Goal: Task Accomplishment & Management: Manage account settings

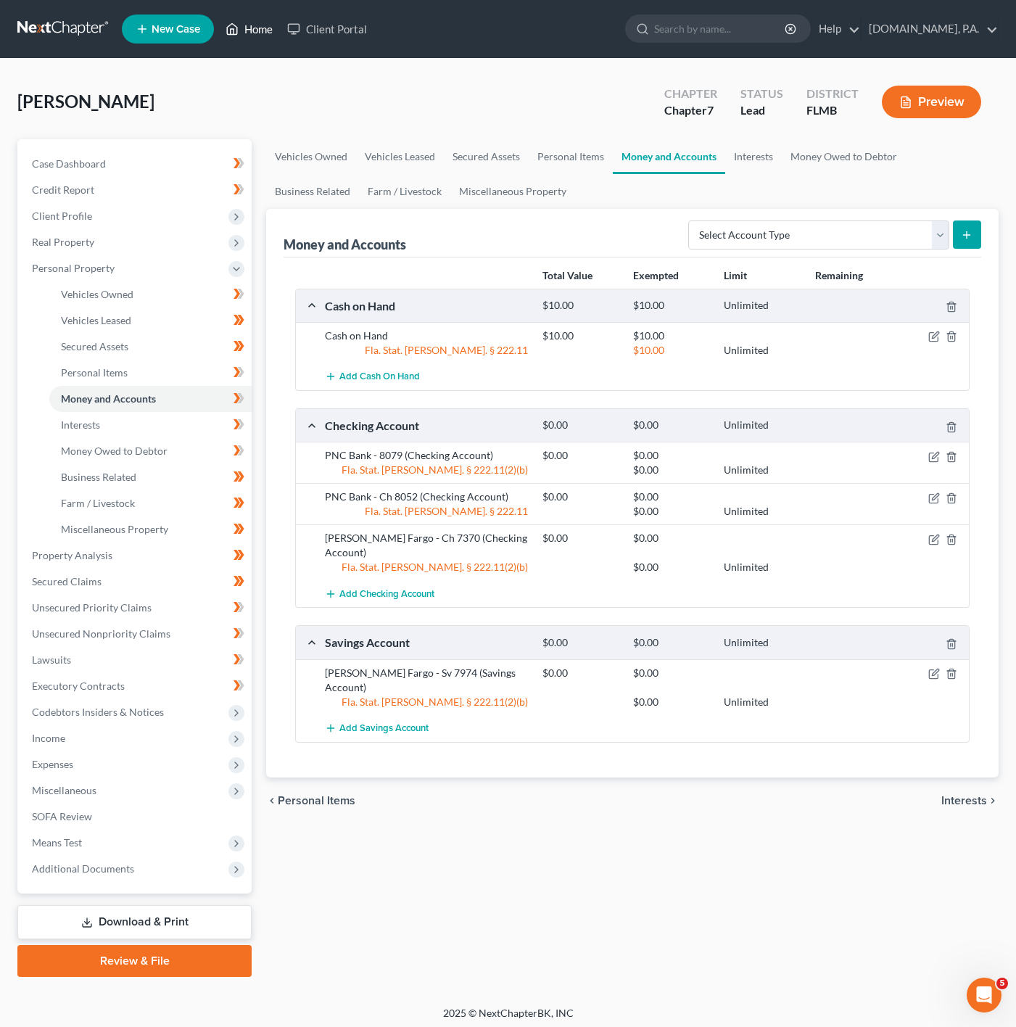
click at [220, 22] on link "Home" at bounding box center [249, 29] width 62 height 26
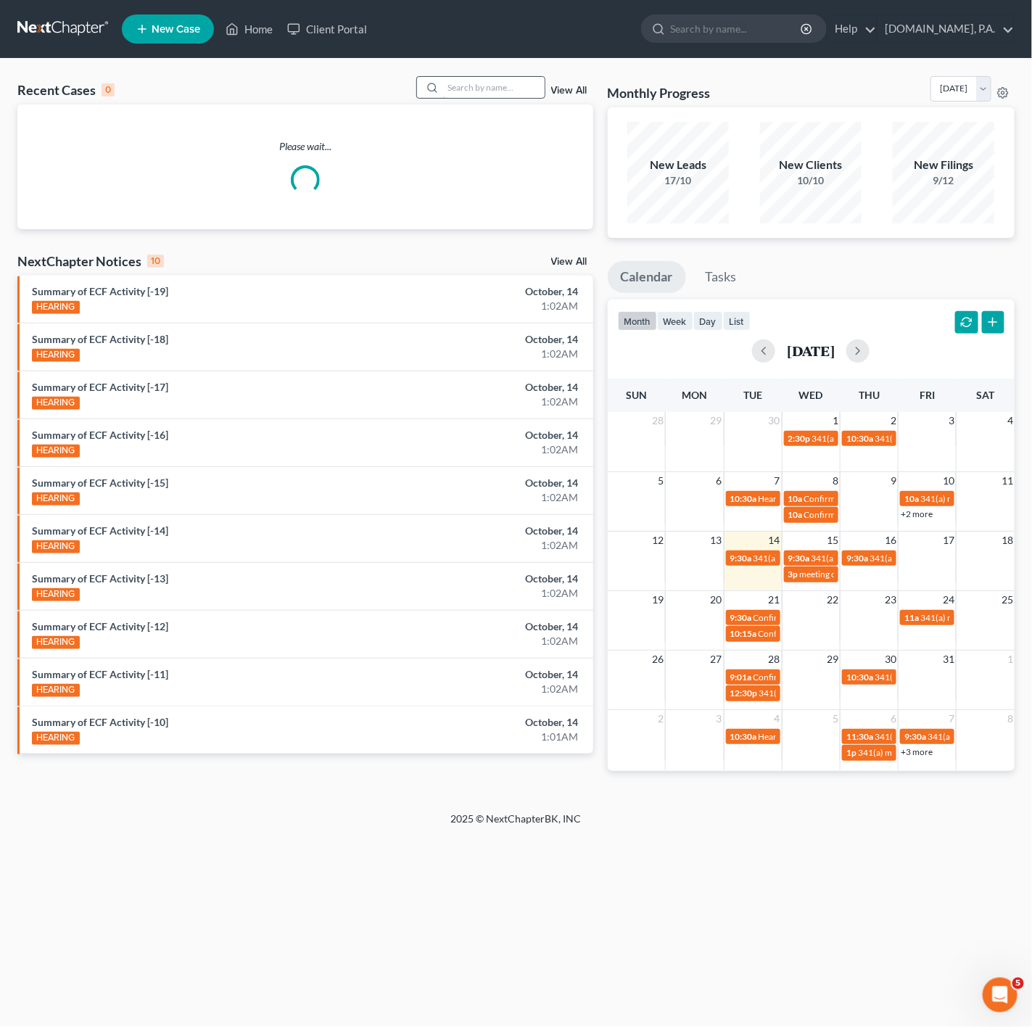
click at [516, 81] on input "search" at bounding box center [494, 87] width 102 height 21
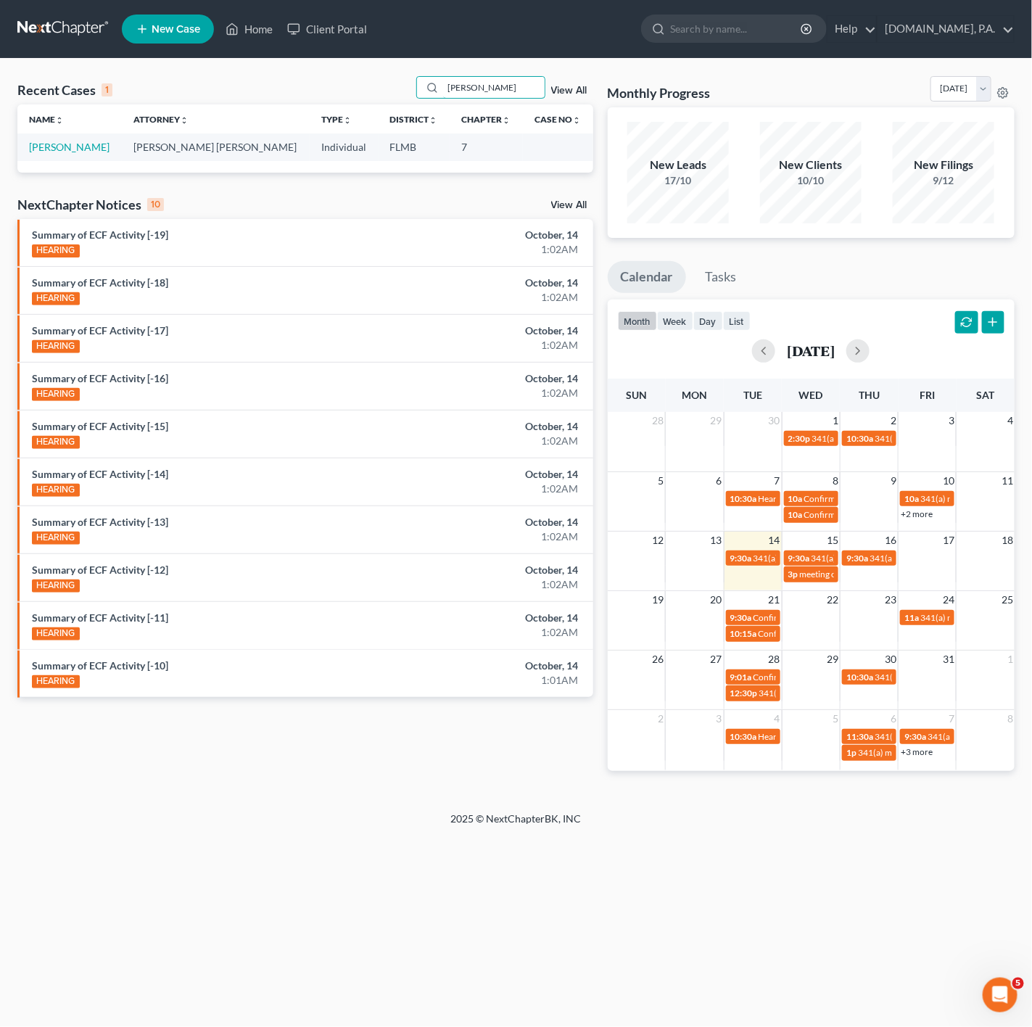
type input "spriggs"
click at [64, 140] on td "[PERSON_NAME]" at bounding box center [69, 146] width 104 height 27
click at [59, 144] on link "[PERSON_NAME]" at bounding box center [69, 147] width 81 height 12
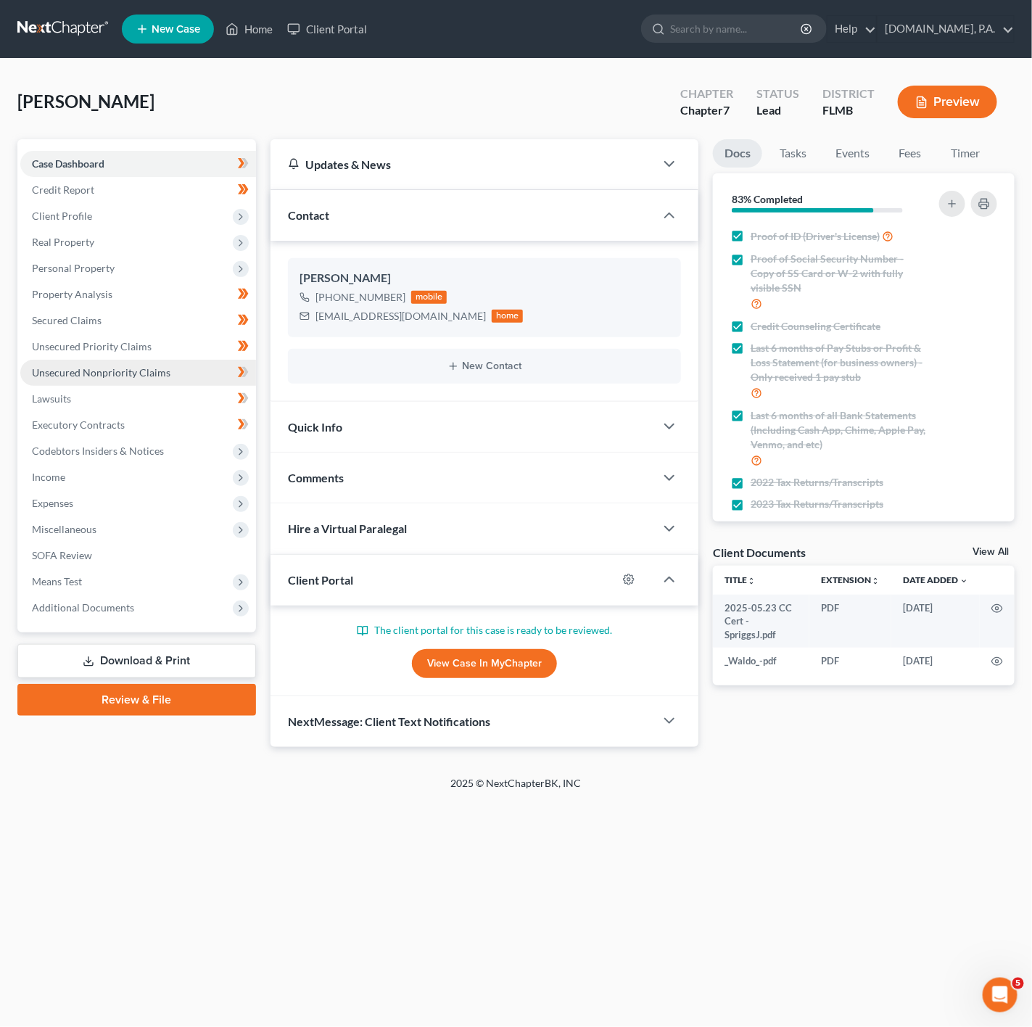
click at [196, 372] on link "Unsecured Nonpriority Claims" at bounding box center [138, 373] width 236 height 26
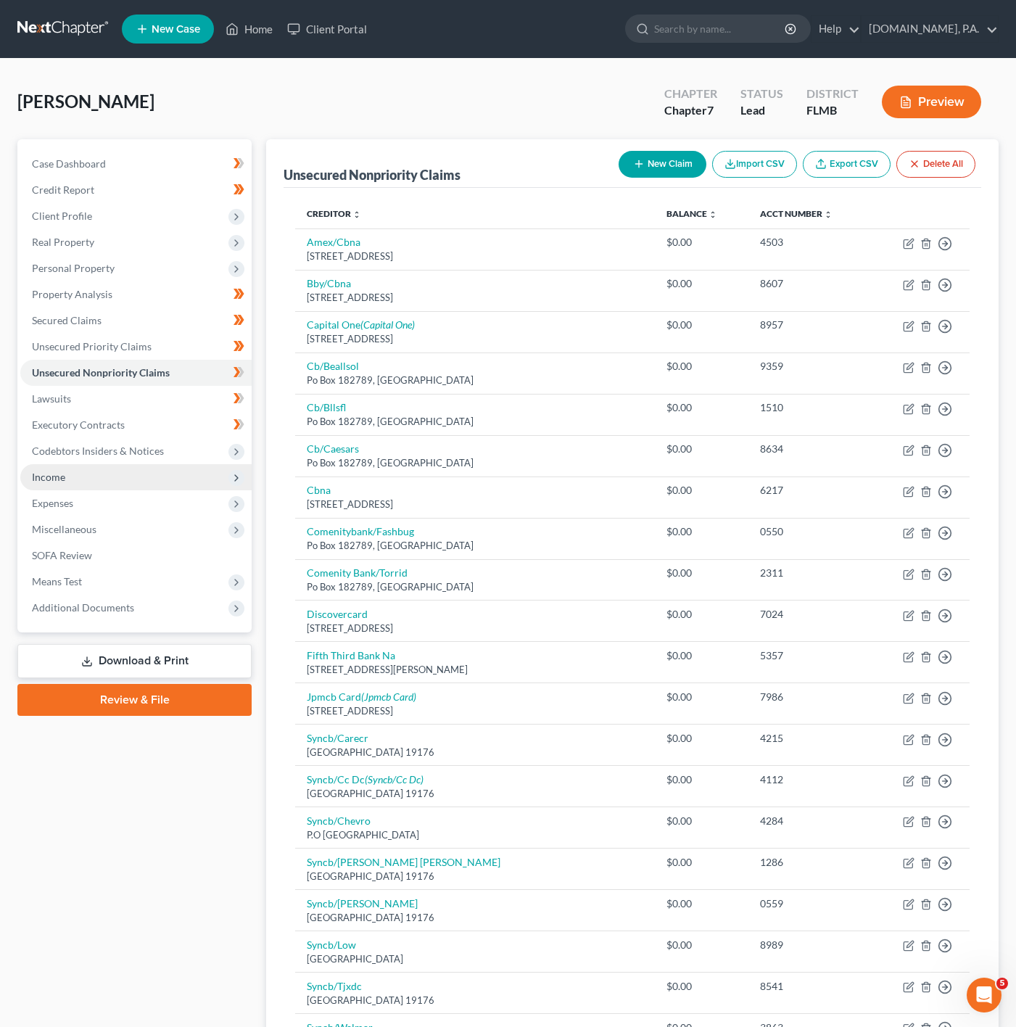
click at [164, 468] on span "Income" at bounding box center [135, 477] width 231 height 26
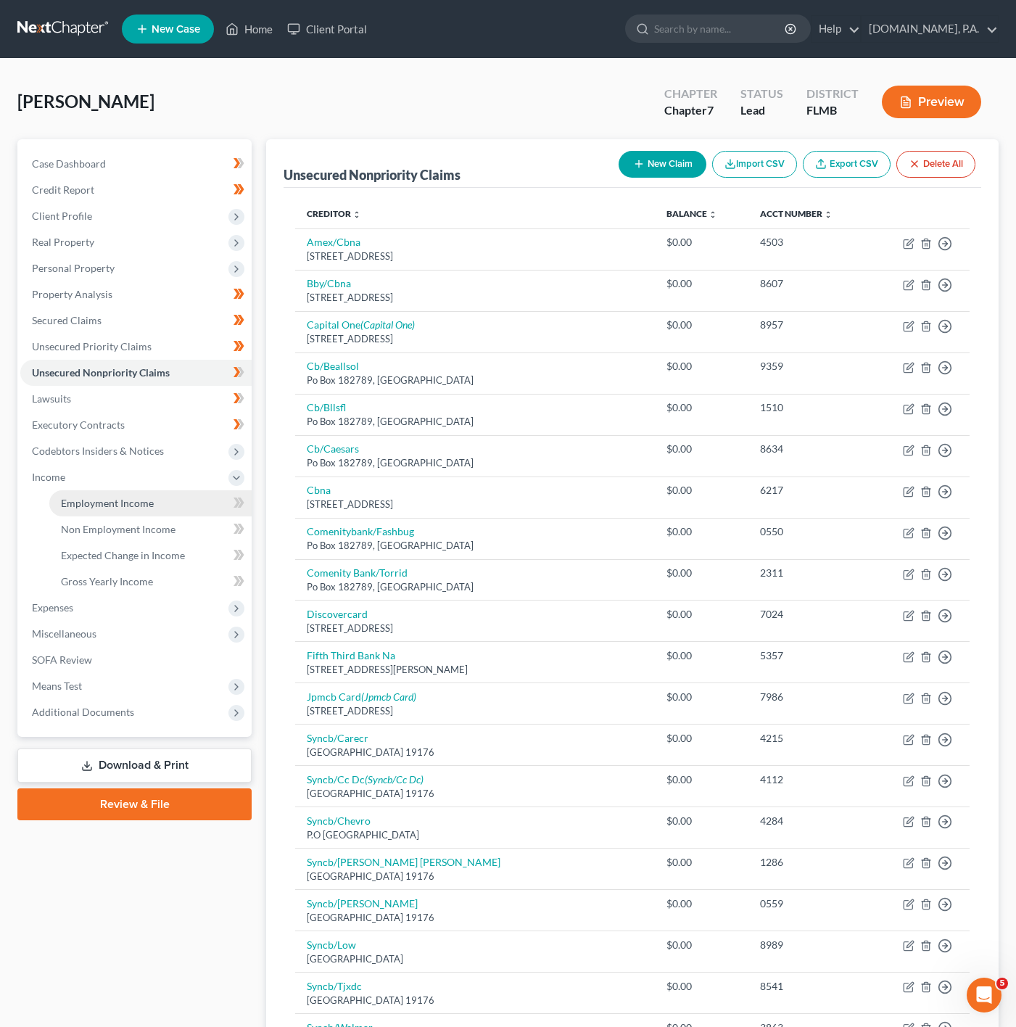
click at [196, 492] on link "Employment Income" at bounding box center [150, 503] width 202 height 26
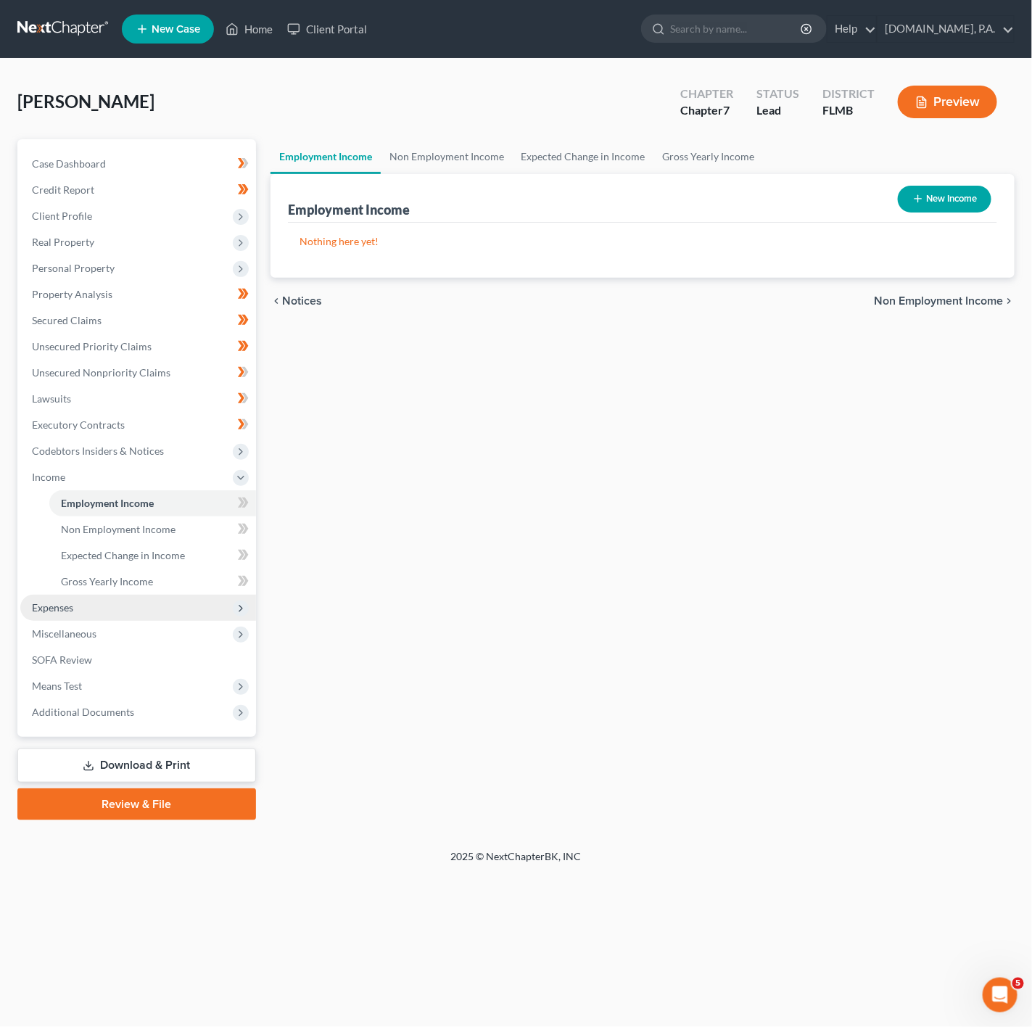
click at [151, 612] on span "Expenses" at bounding box center [138, 608] width 236 height 26
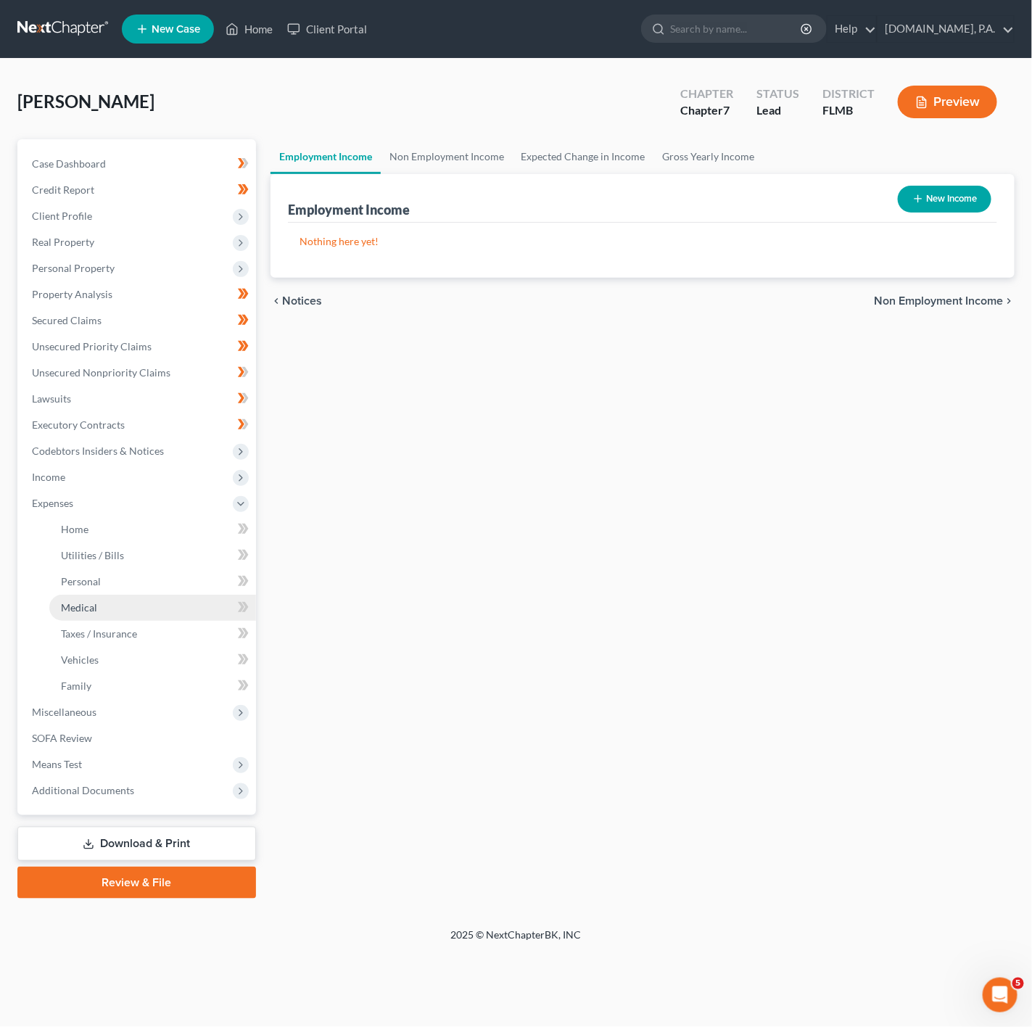
click at [164, 615] on link "Medical" at bounding box center [152, 608] width 207 height 26
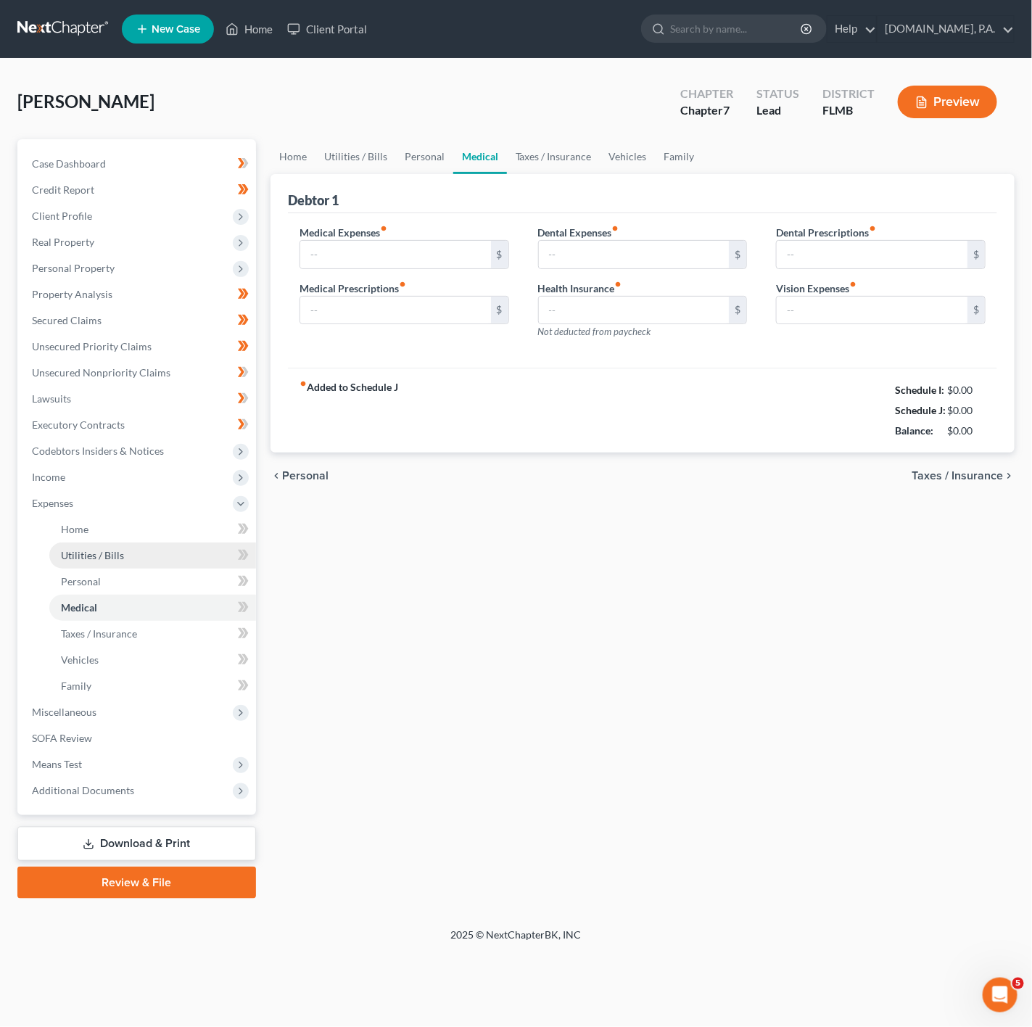
type input "20.00"
type input "10.00"
type input "0.00"
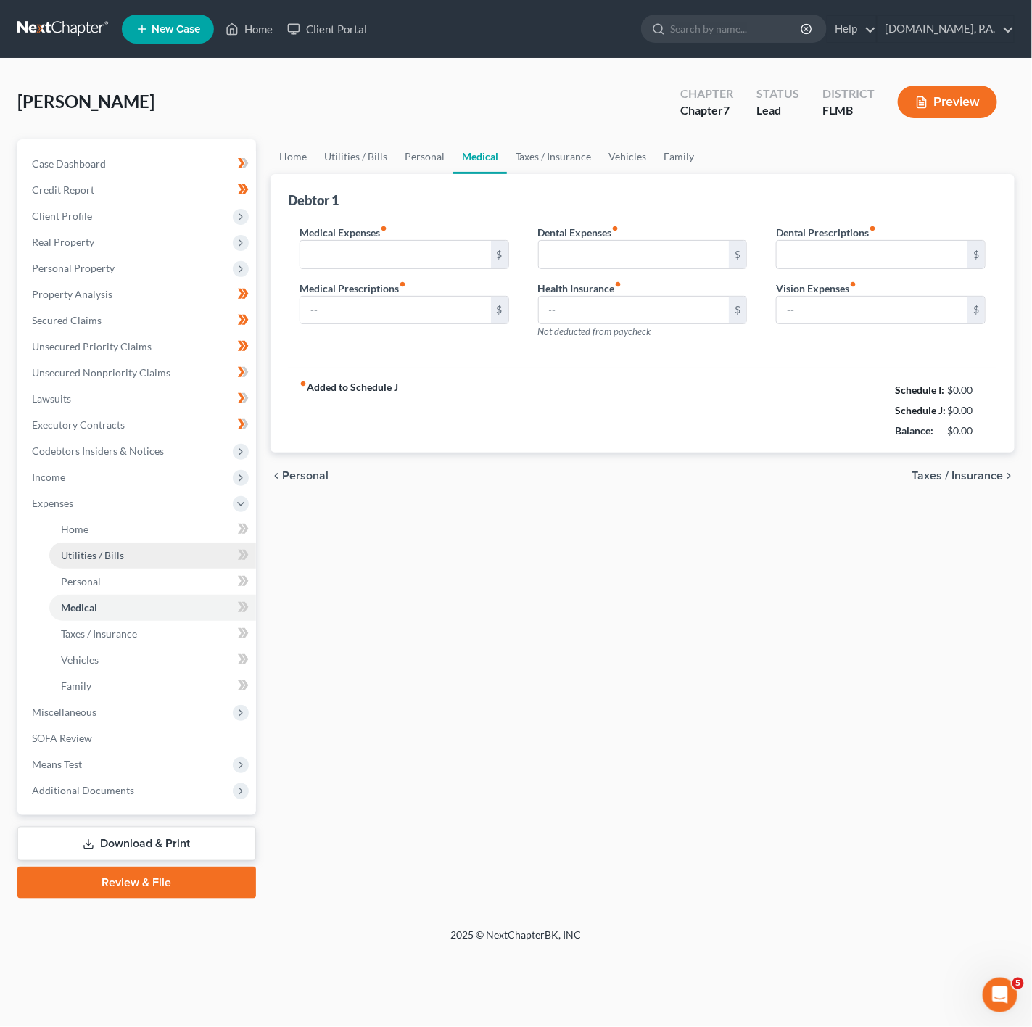
type input "15.00"
click at [124, 504] on span "Expenses" at bounding box center [138, 503] width 236 height 26
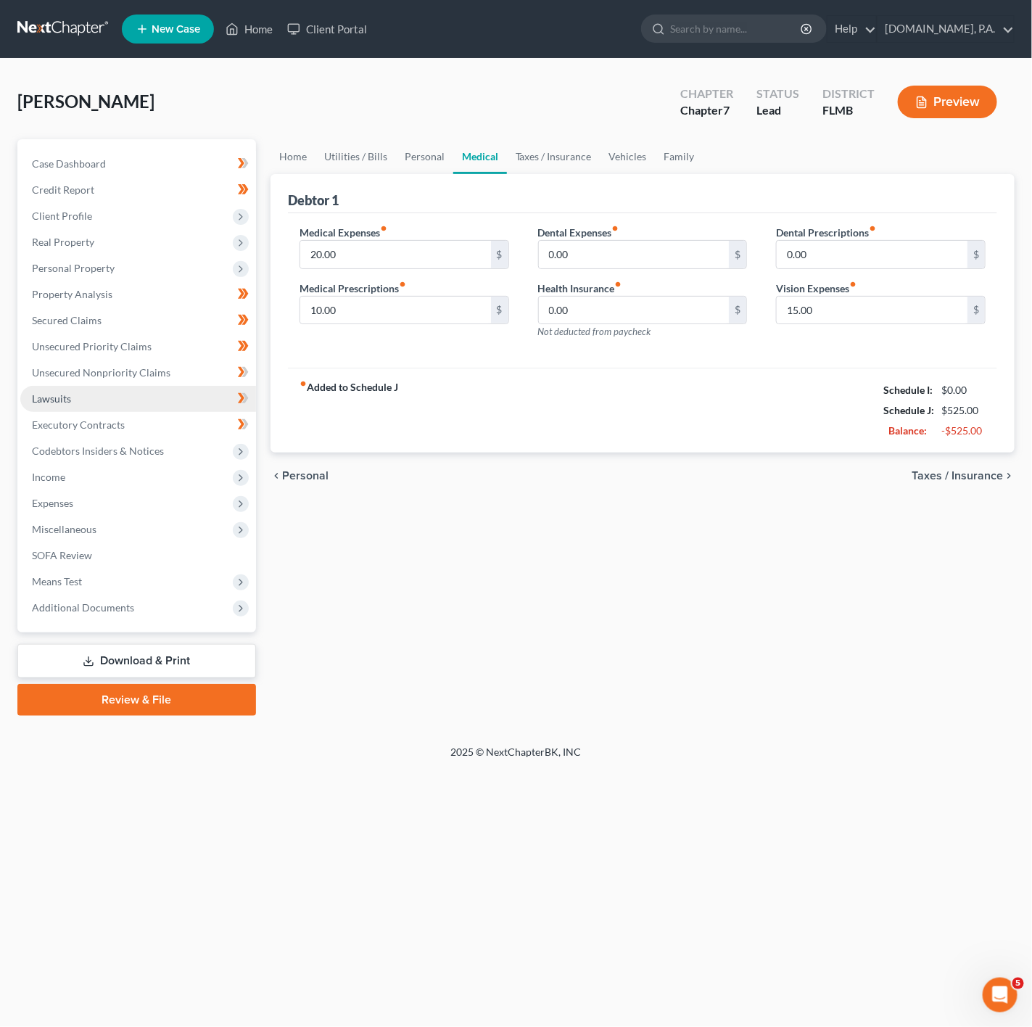
click at [199, 401] on link "Lawsuits" at bounding box center [138, 399] width 236 height 26
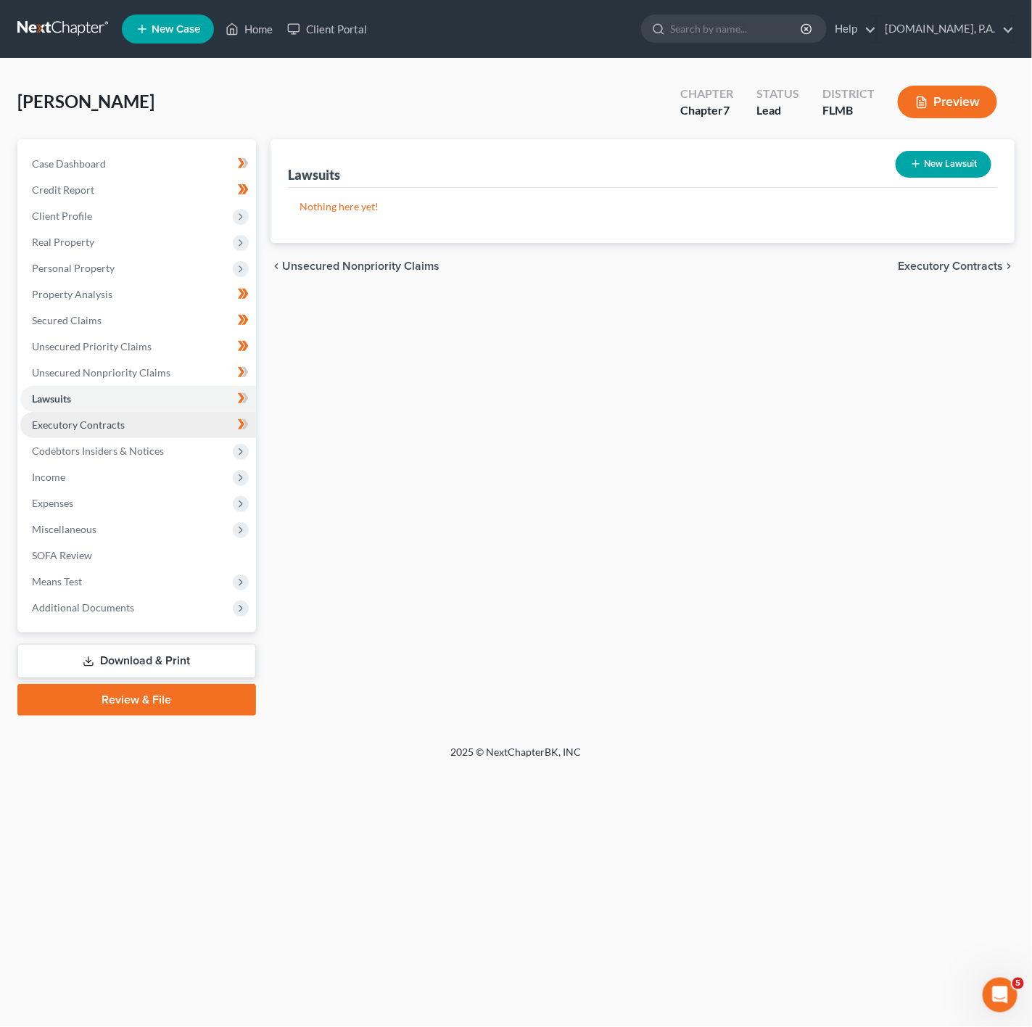
click at [155, 435] on link "Executory Contracts" at bounding box center [138, 425] width 236 height 26
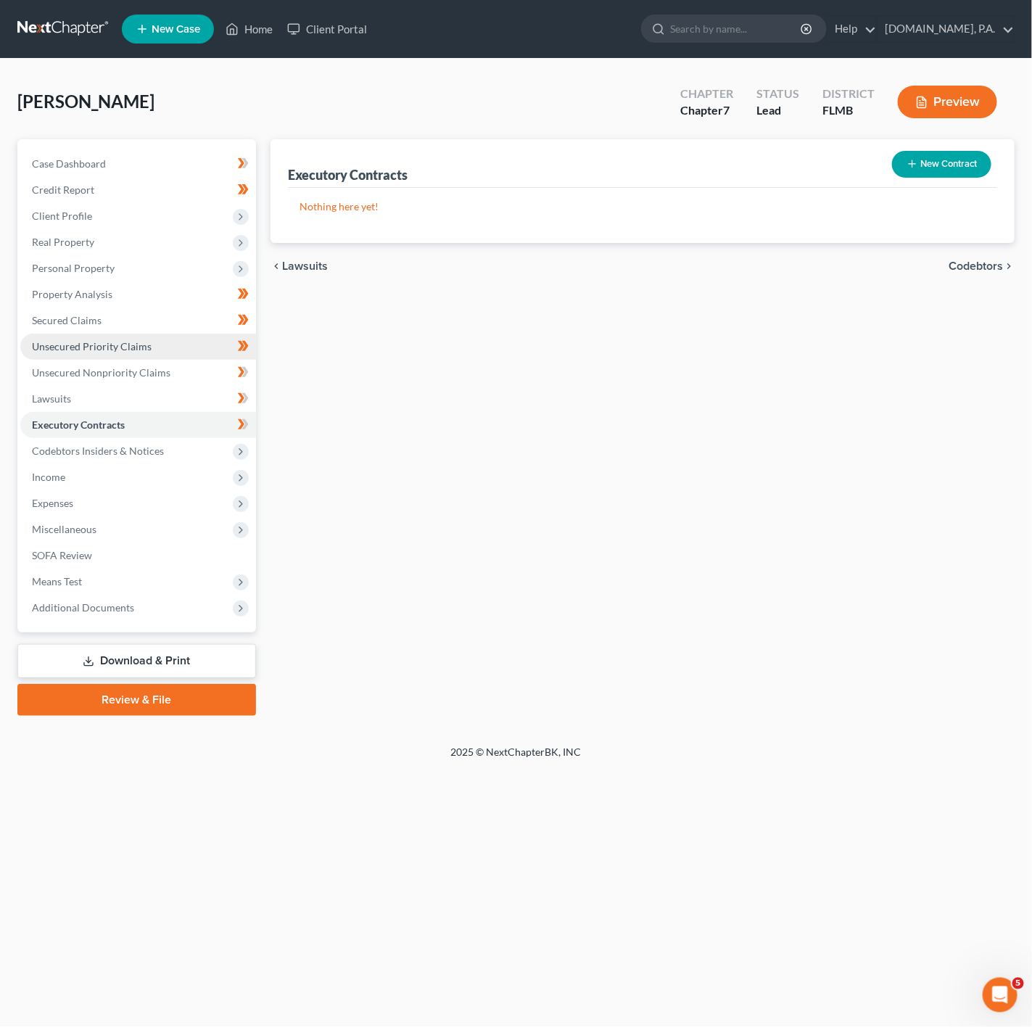
click at [183, 355] on link "Unsecured Priority Claims" at bounding box center [138, 347] width 236 height 26
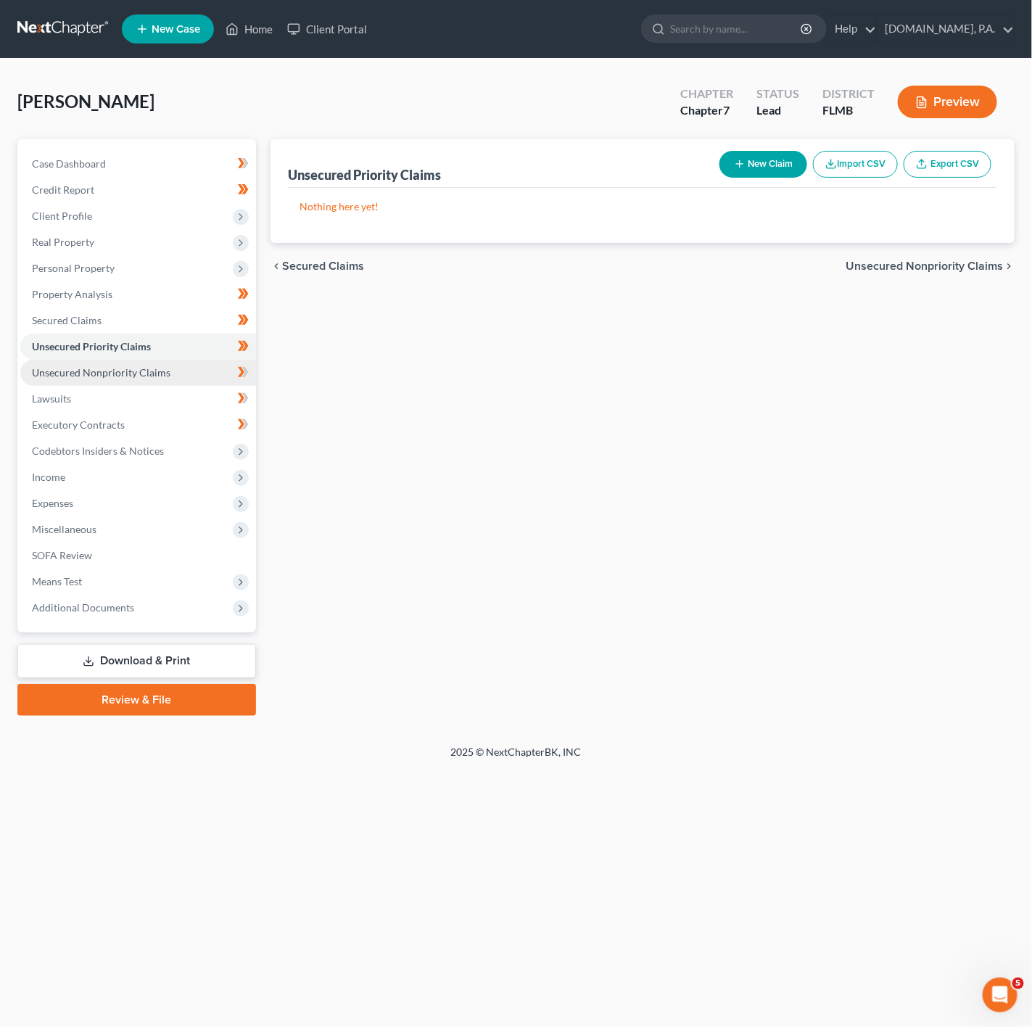
click at [178, 384] on link "Unsecured Nonpriority Claims" at bounding box center [138, 373] width 236 height 26
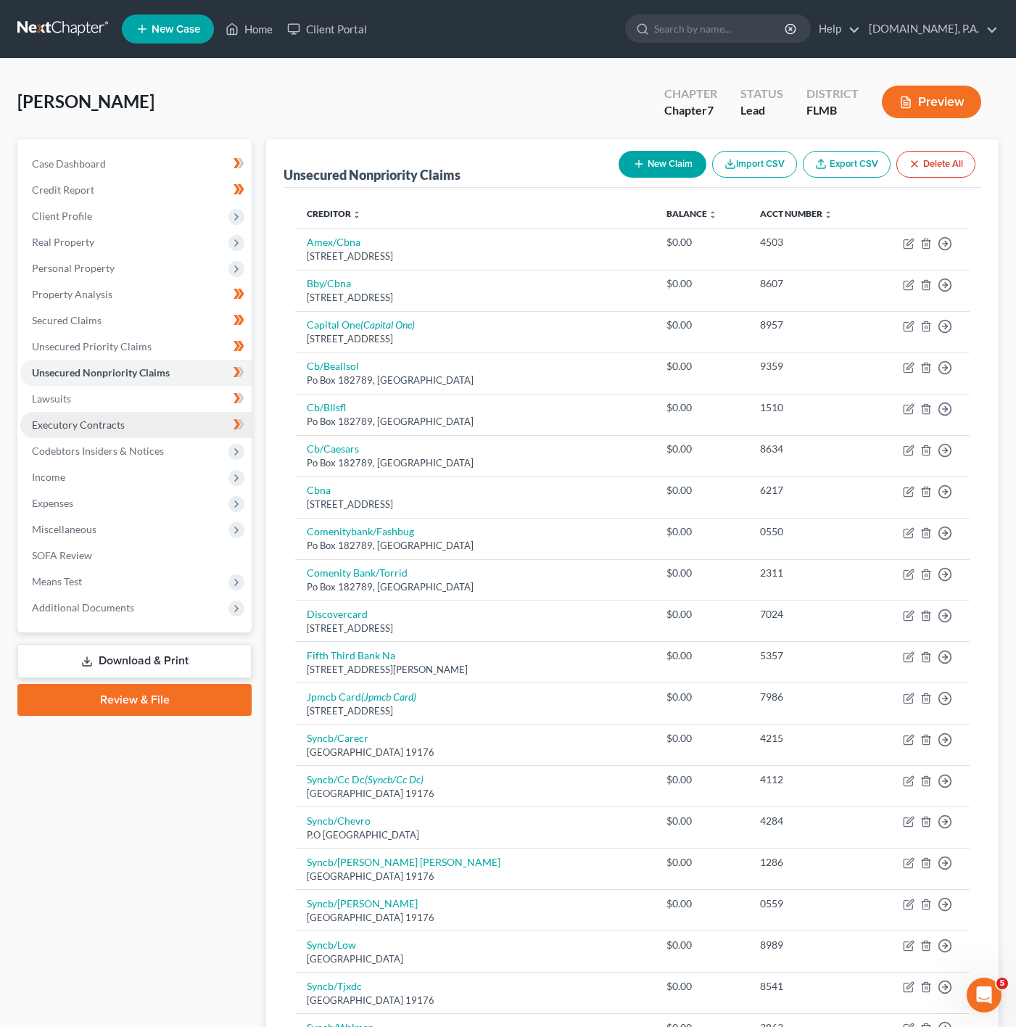
click at [181, 412] on link "Executory Contracts" at bounding box center [135, 425] width 231 height 26
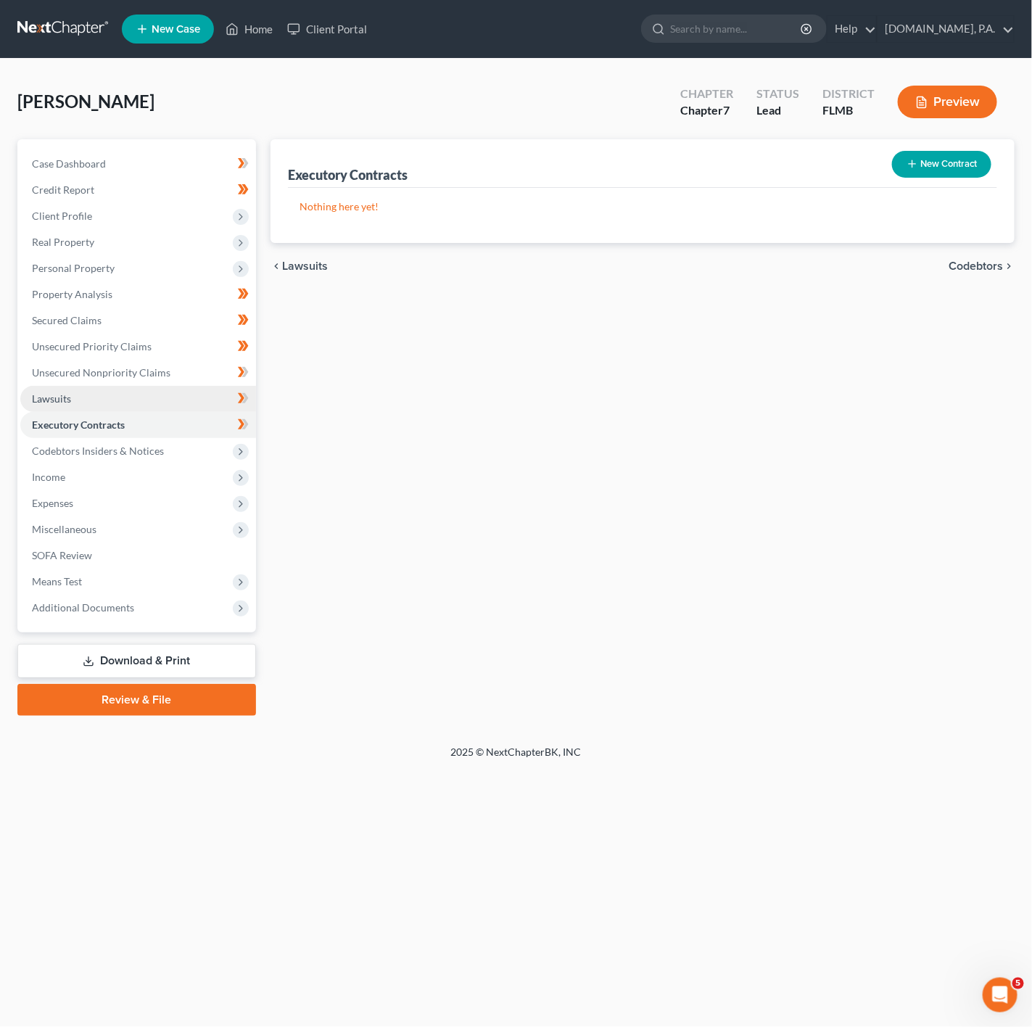
click at [136, 387] on link "Lawsuits" at bounding box center [138, 399] width 236 height 26
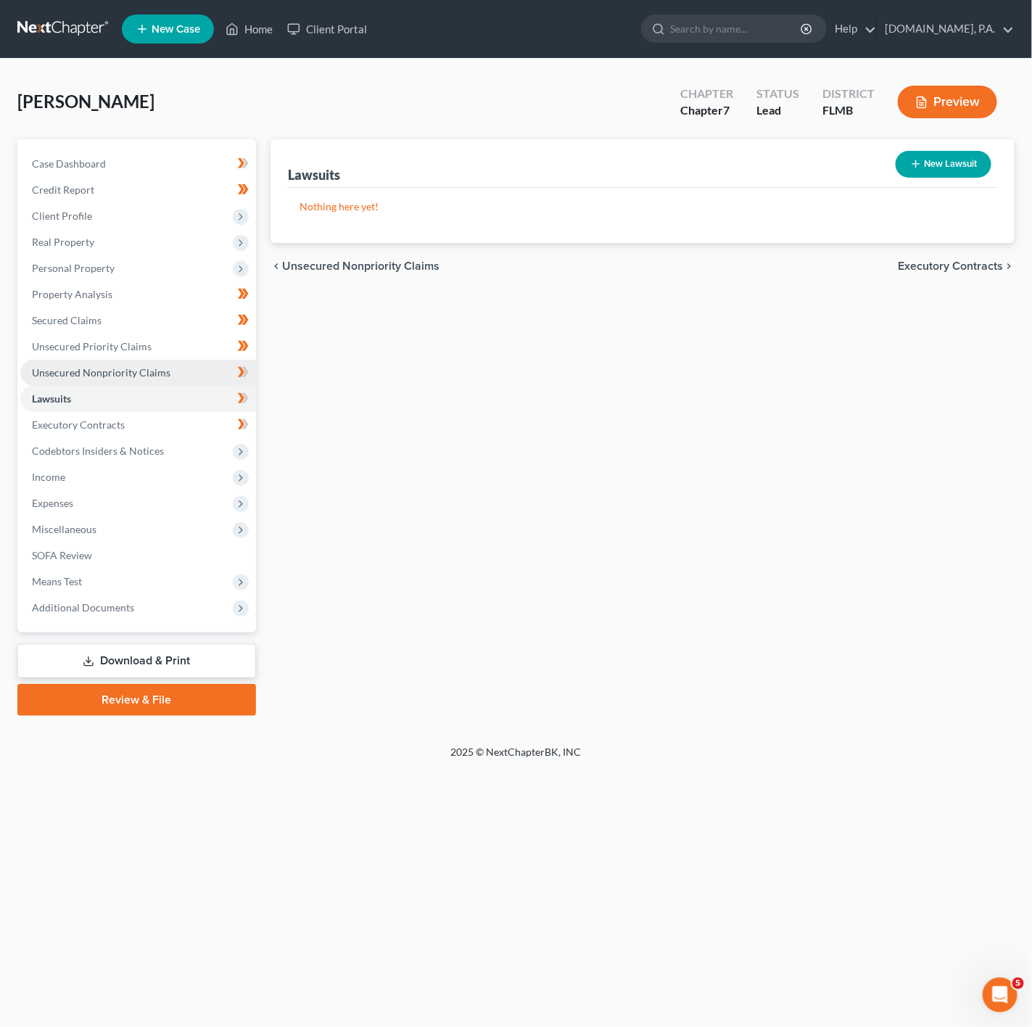
click at [140, 382] on link "Unsecured Nonpriority Claims" at bounding box center [138, 373] width 236 height 26
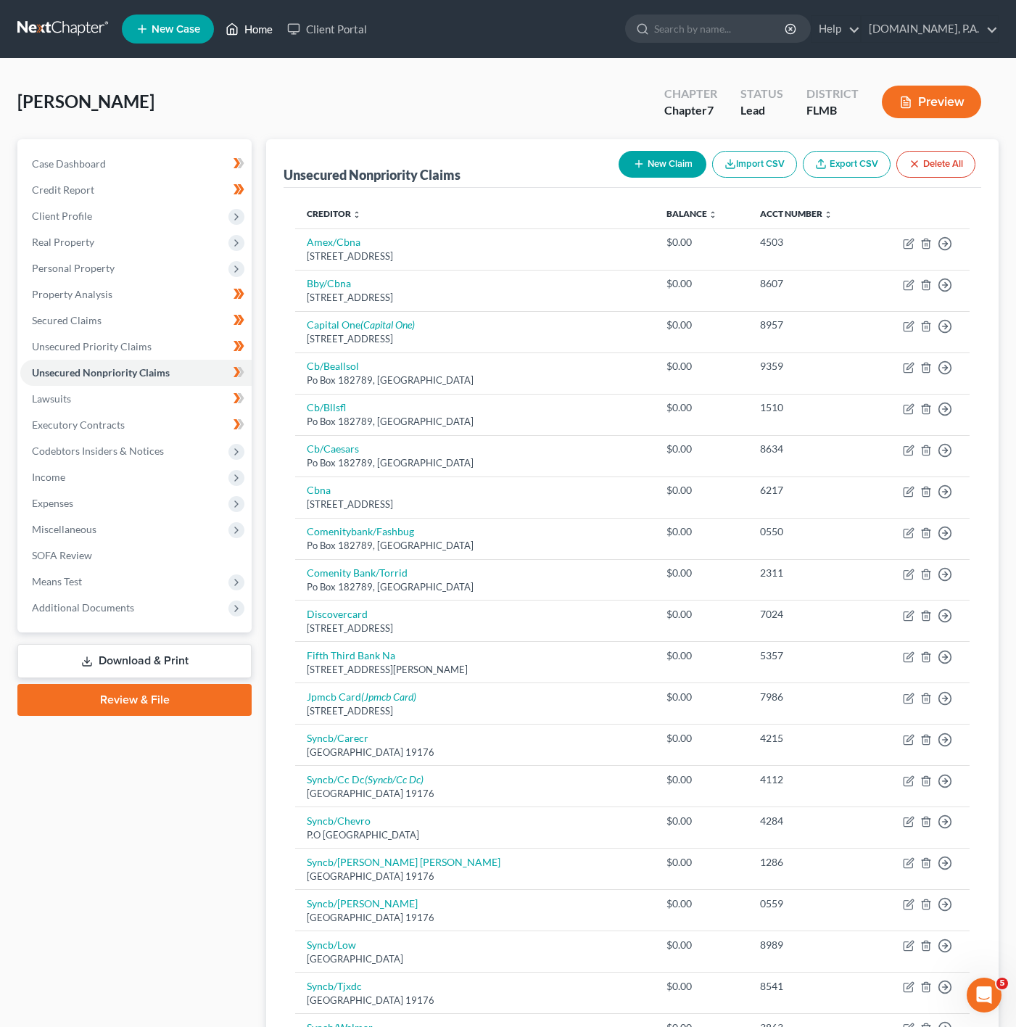
click at [235, 36] on icon at bounding box center [232, 28] width 13 height 17
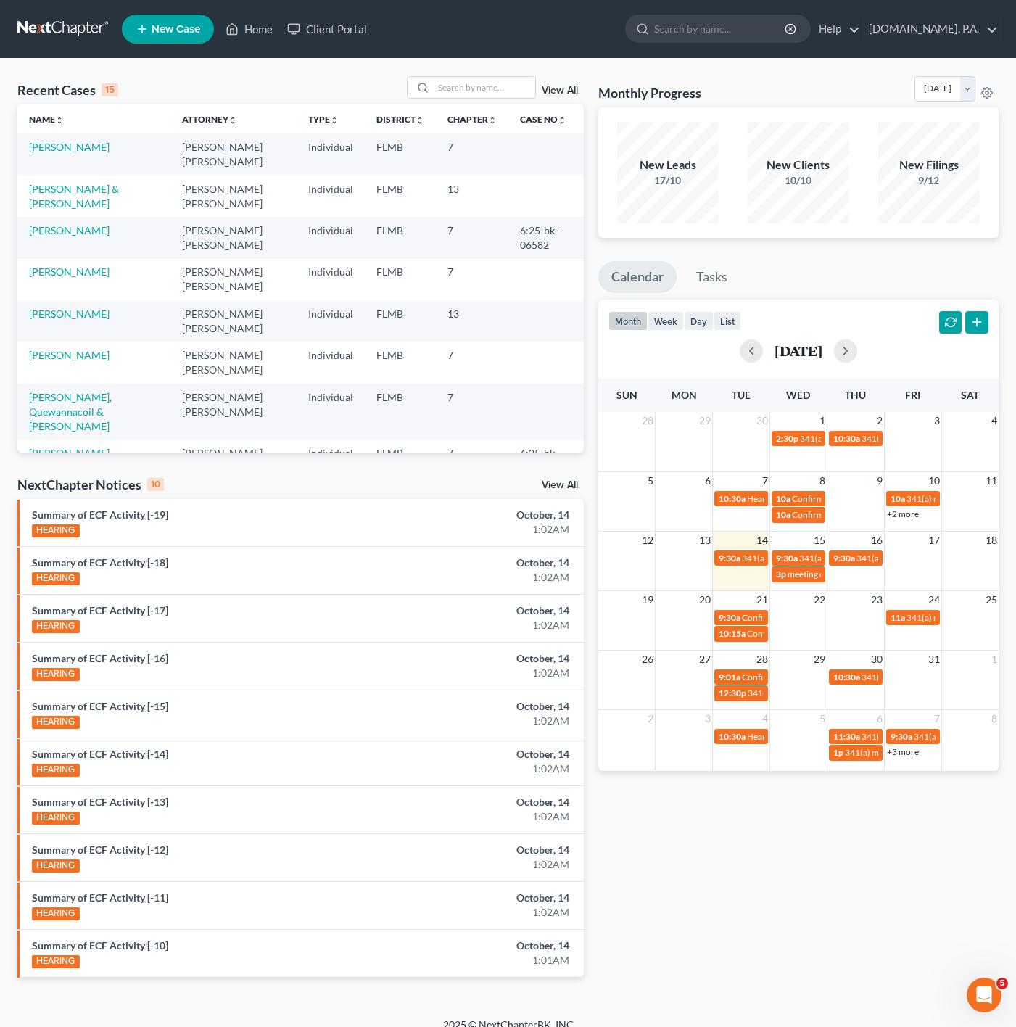
click at [525, 73] on div "Recent Cases 15 View All Name unfold_more expand_more expand_less Attorney unfo…" at bounding box center [508, 538] width 1016 height 959
click at [506, 78] on input "search" at bounding box center [485, 87] width 102 height 21
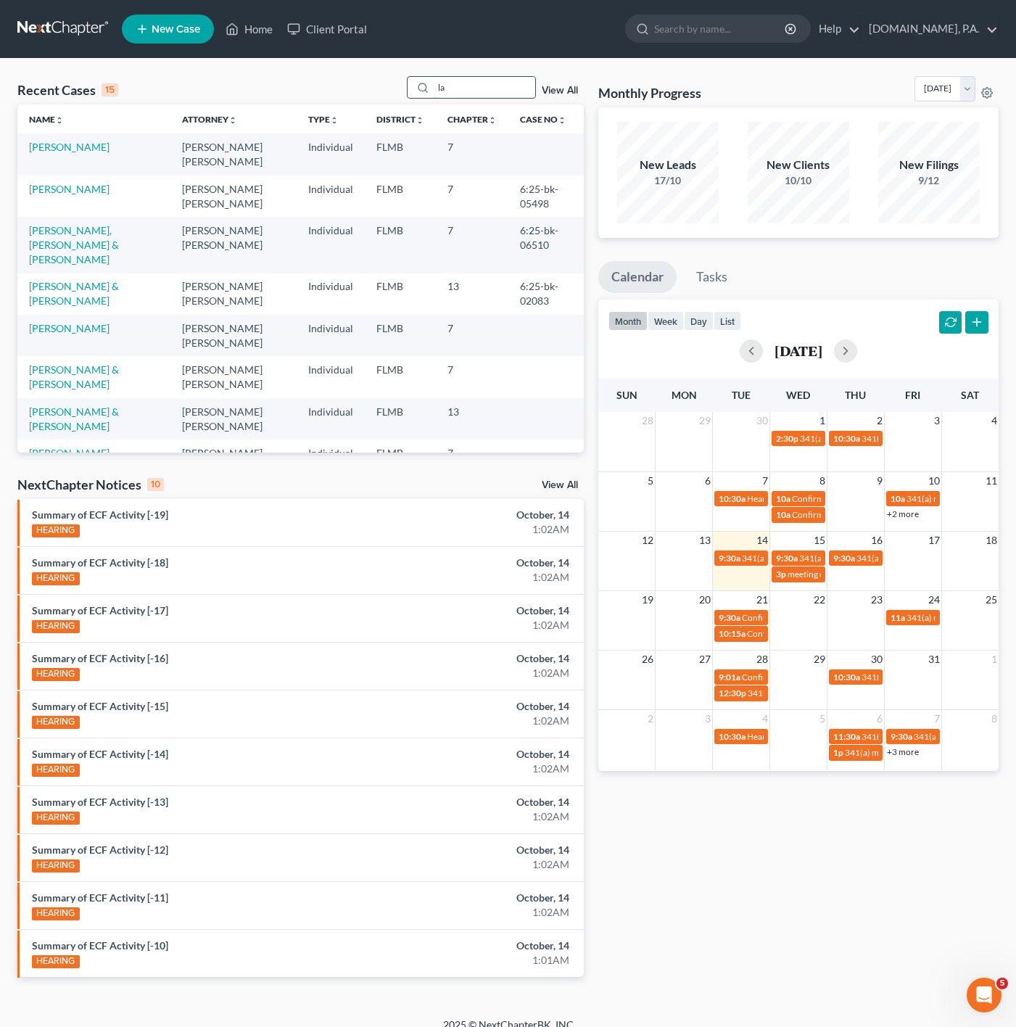
type input "l"
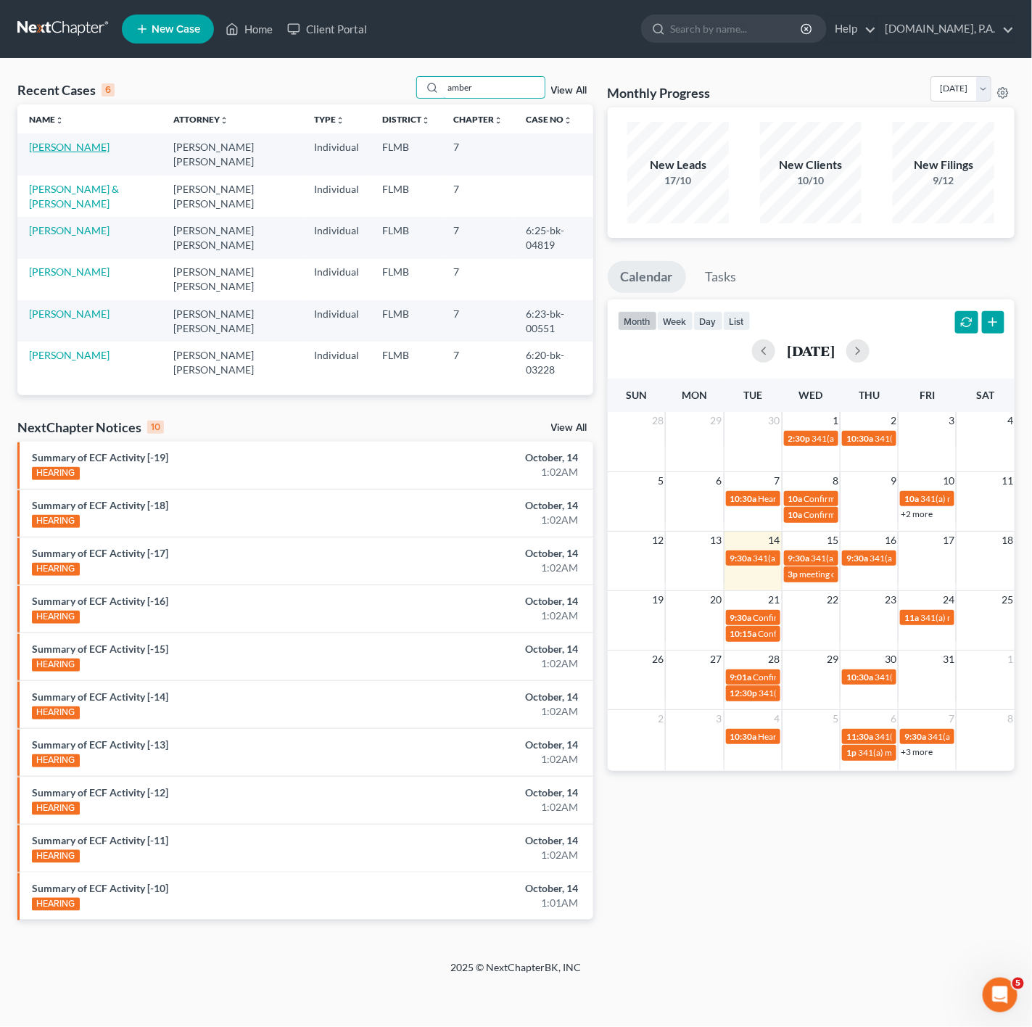
type input "amber"
click at [64, 146] on link "[PERSON_NAME]" at bounding box center [69, 147] width 81 height 12
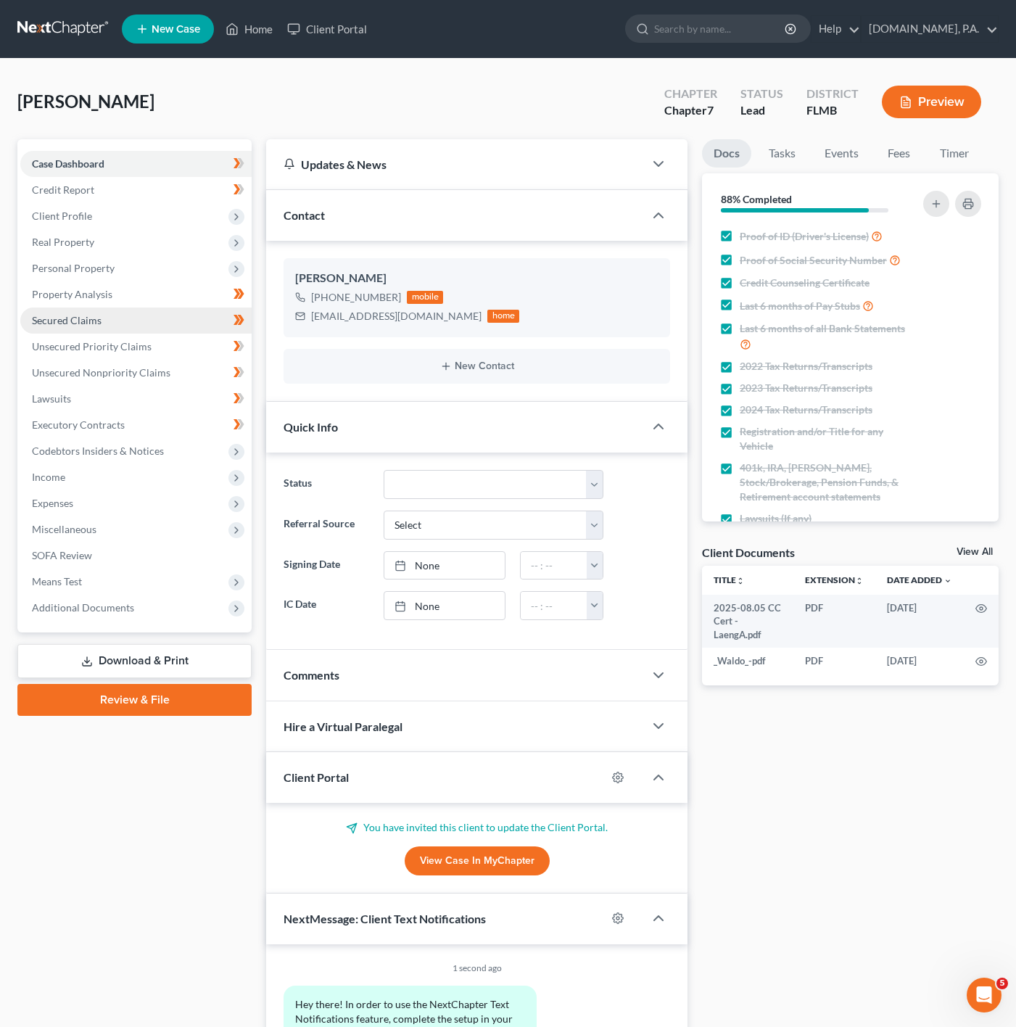
drag, startPoint x: 215, startPoint y: 270, endPoint x: 183, endPoint y: 321, distance: 60.4
click at [215, 270] on span "Personal Property" at bounding box center [135, 268] width 231 height 26
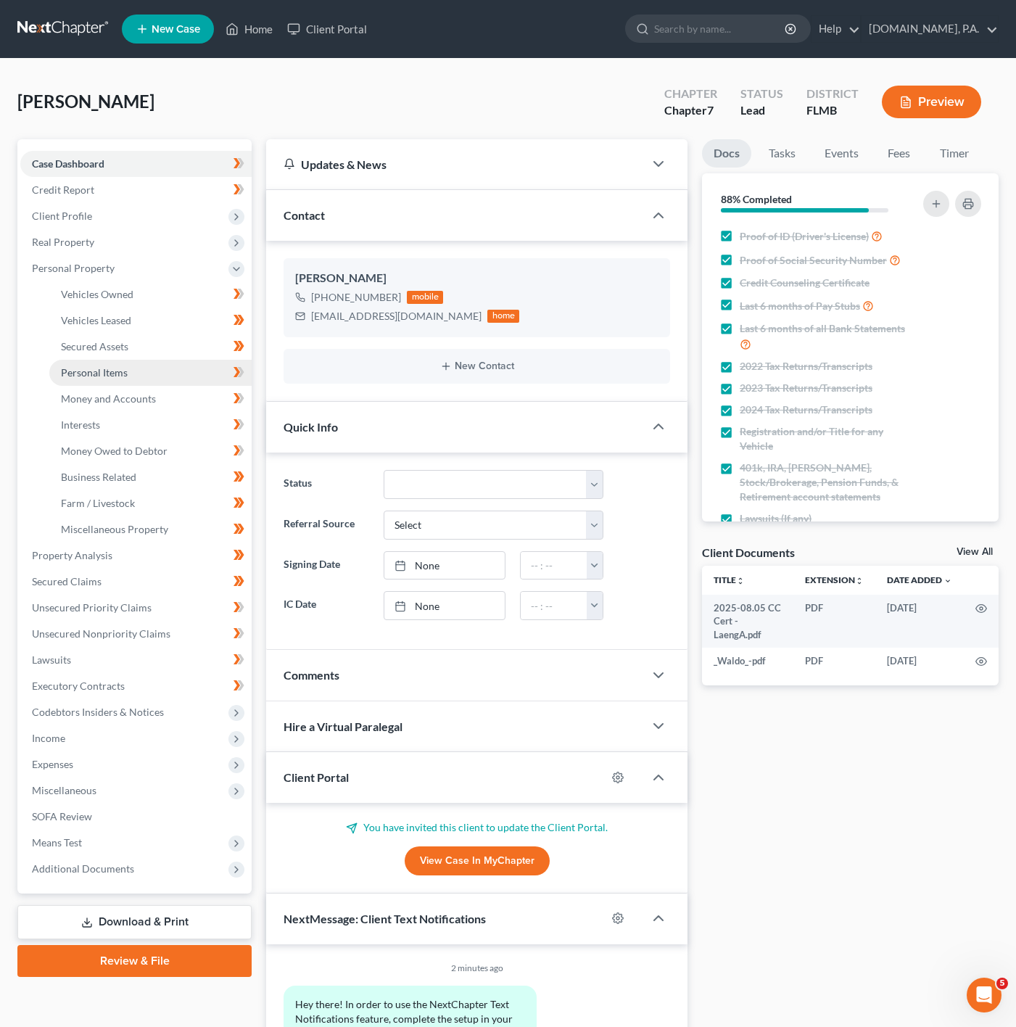
click at [157, 373] on link "Personal Items" at bounding box center [150, 373] width 202 height 26
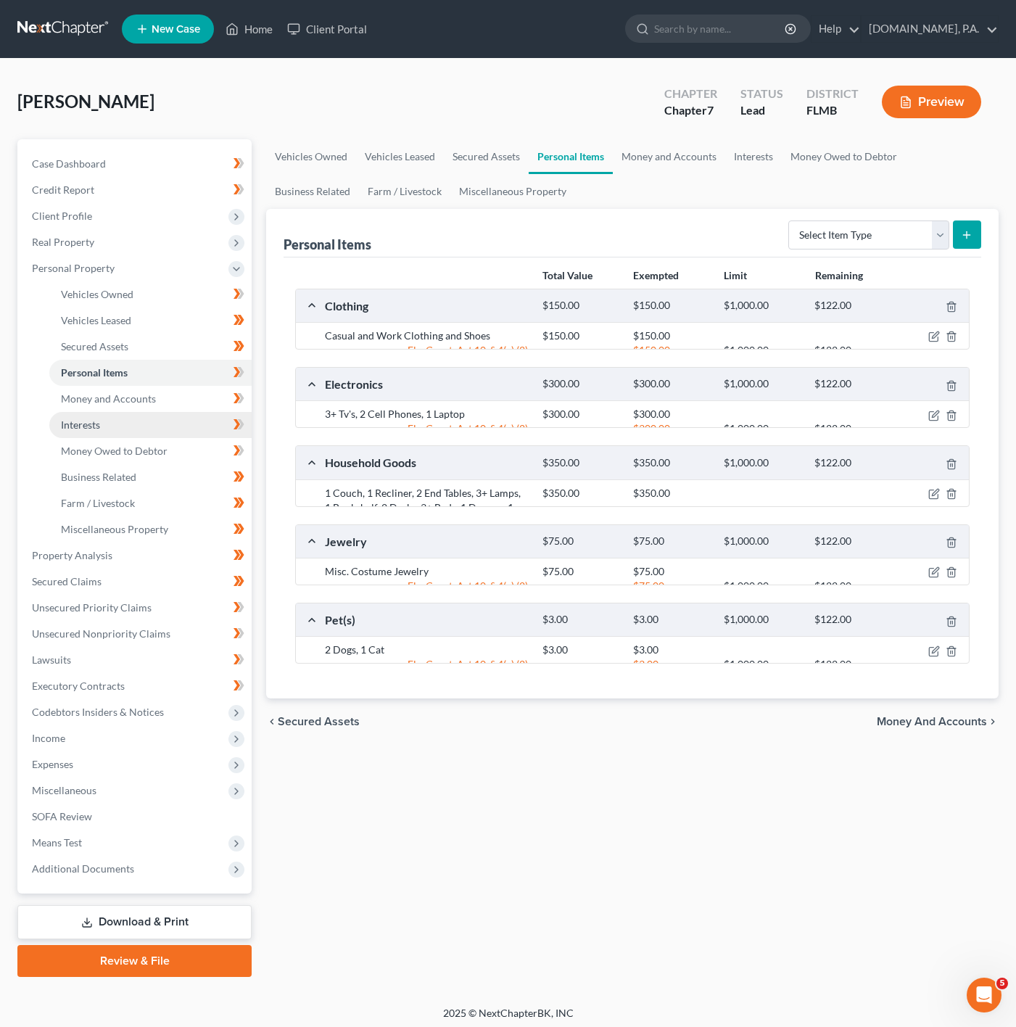
click at [163, 412] on link "Interests" at bounding box center [150, 425] width 202 height 26
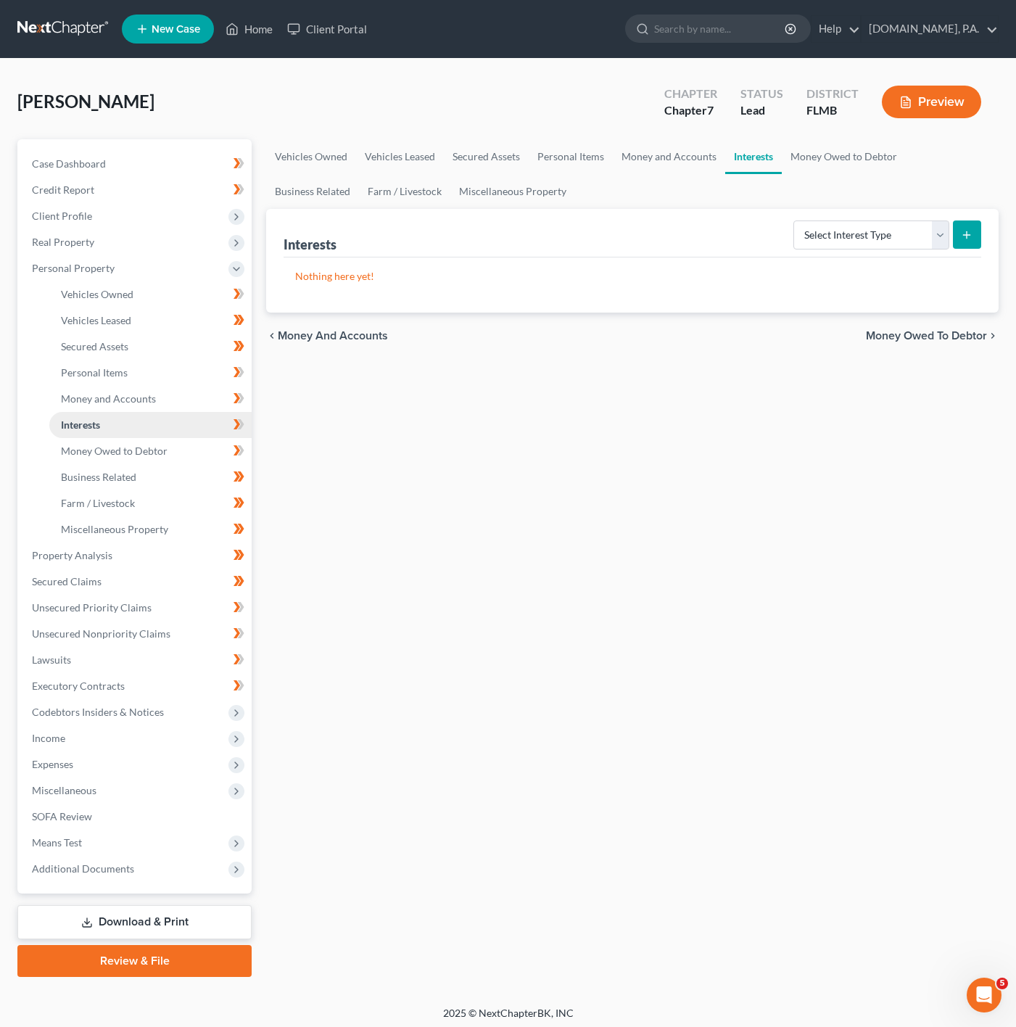
click at [165, 435] on link "Interests" at bounding box center [150, 425] width 202 height 26
click at [174, 443] on link "Money Owed to Debtor" at bounding box center [150, 451] width 202 height 26
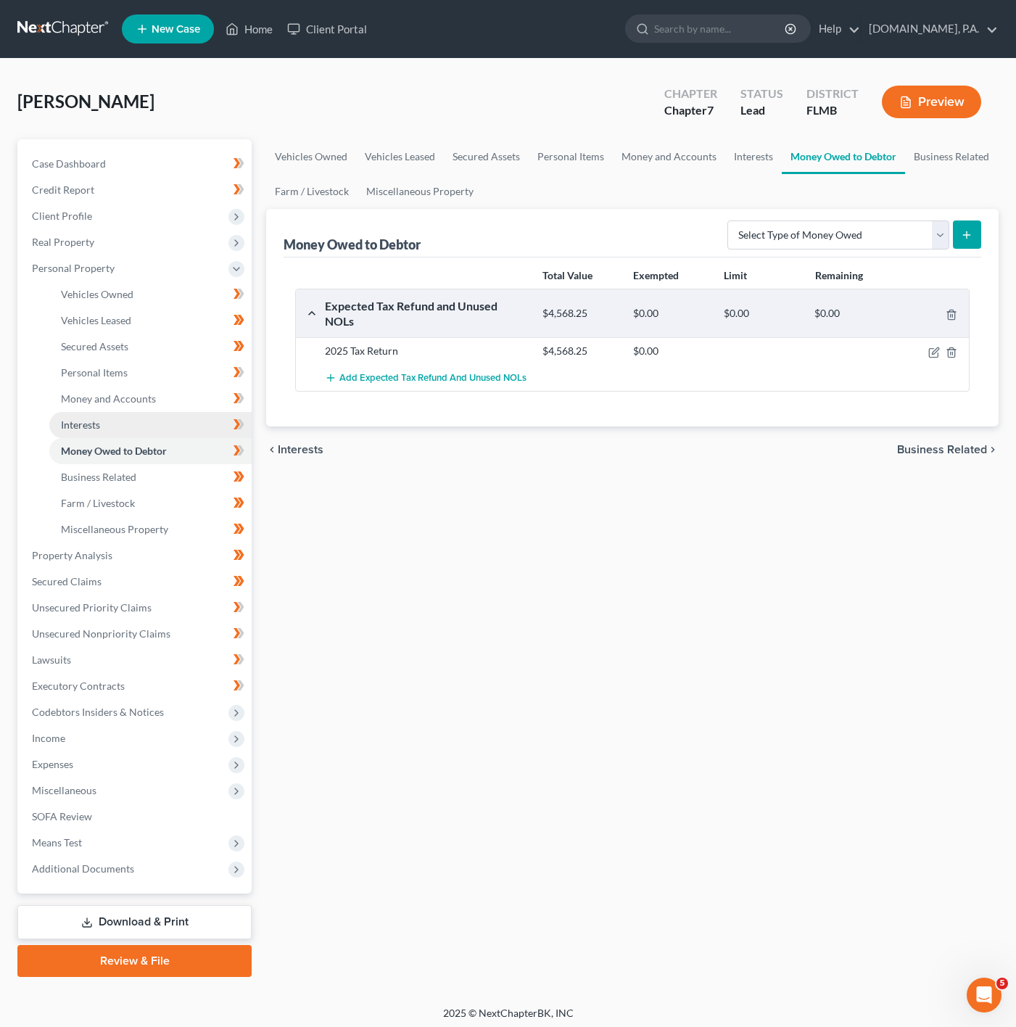
click at [186, 427] on link "Interests" at bounding box center [150, 425] width 202 height 26
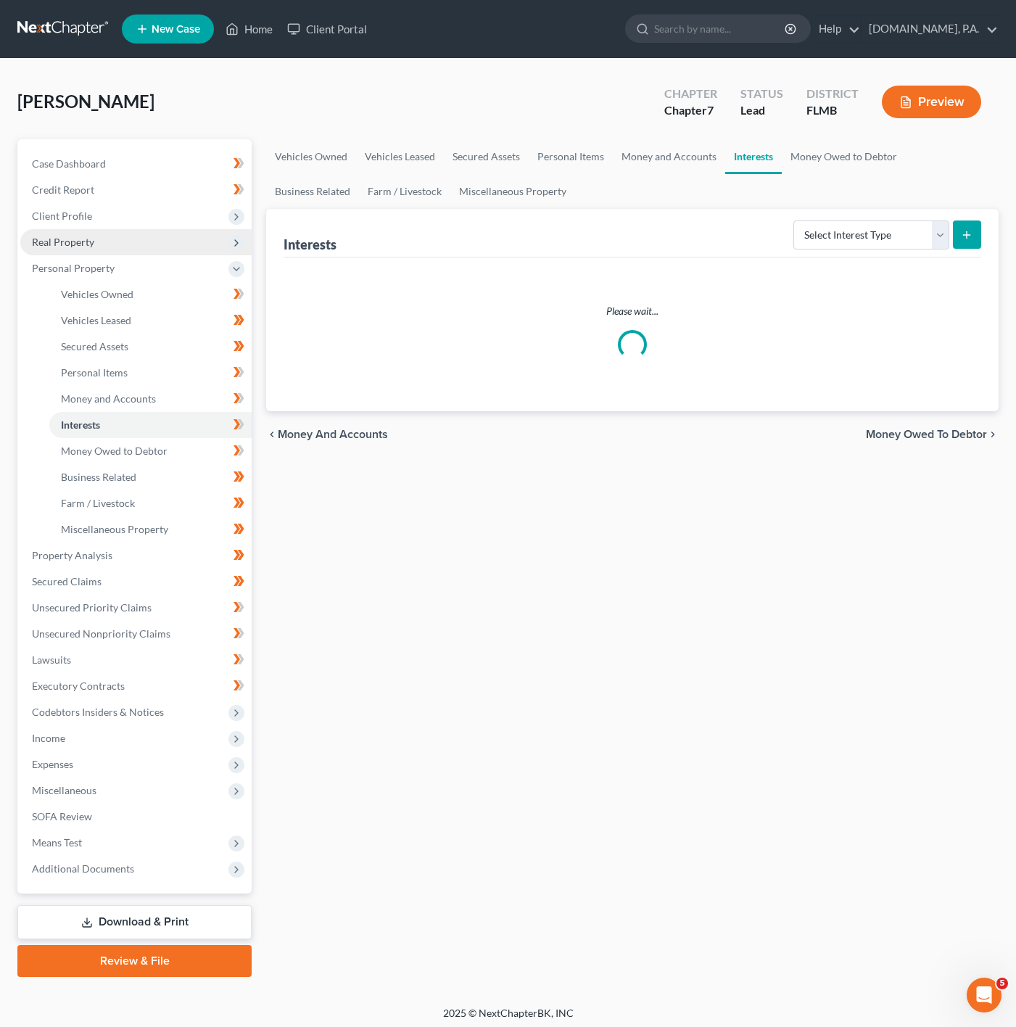
click at [168, 242] on span "Real Property" at bounding box center [135, 242] width 231 height 26
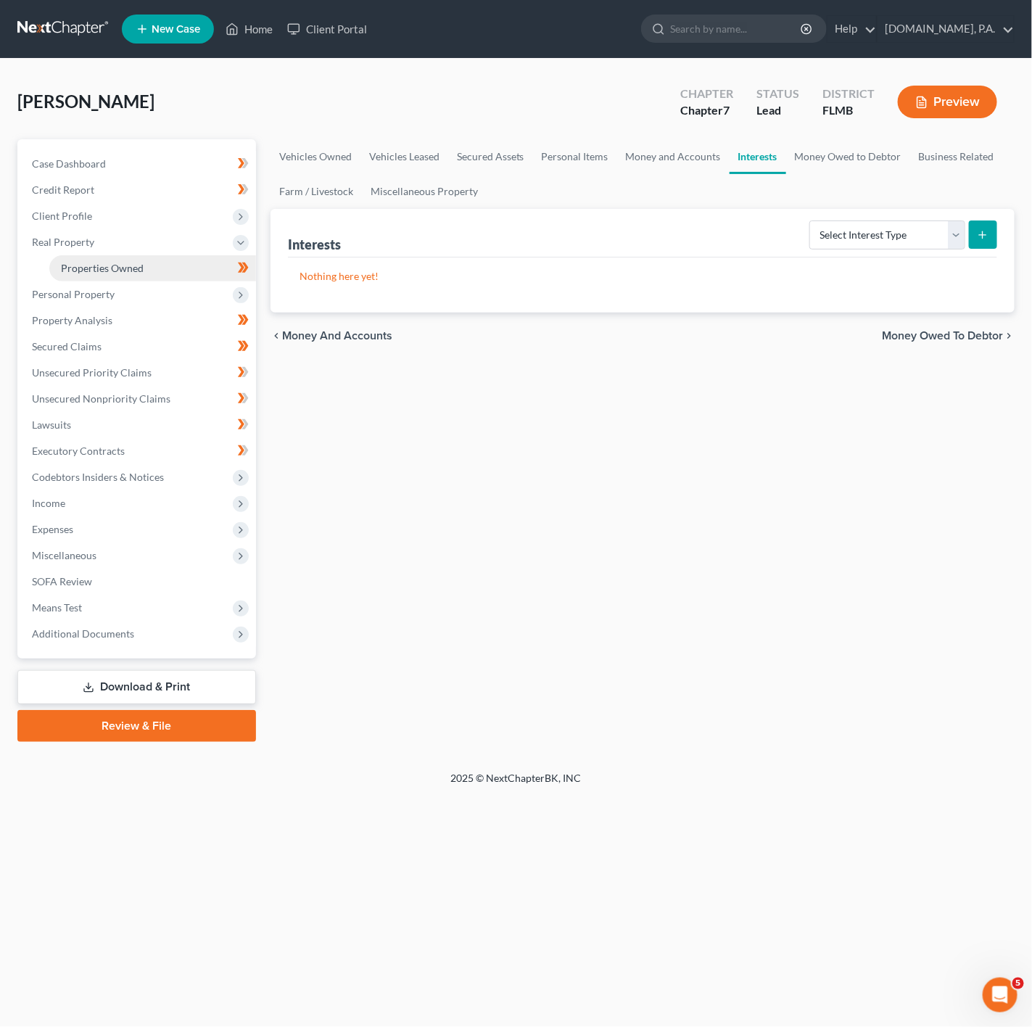
click at [150, 271] on link "Properties Owned" at bounding box center [152, 268] width 207 height 26
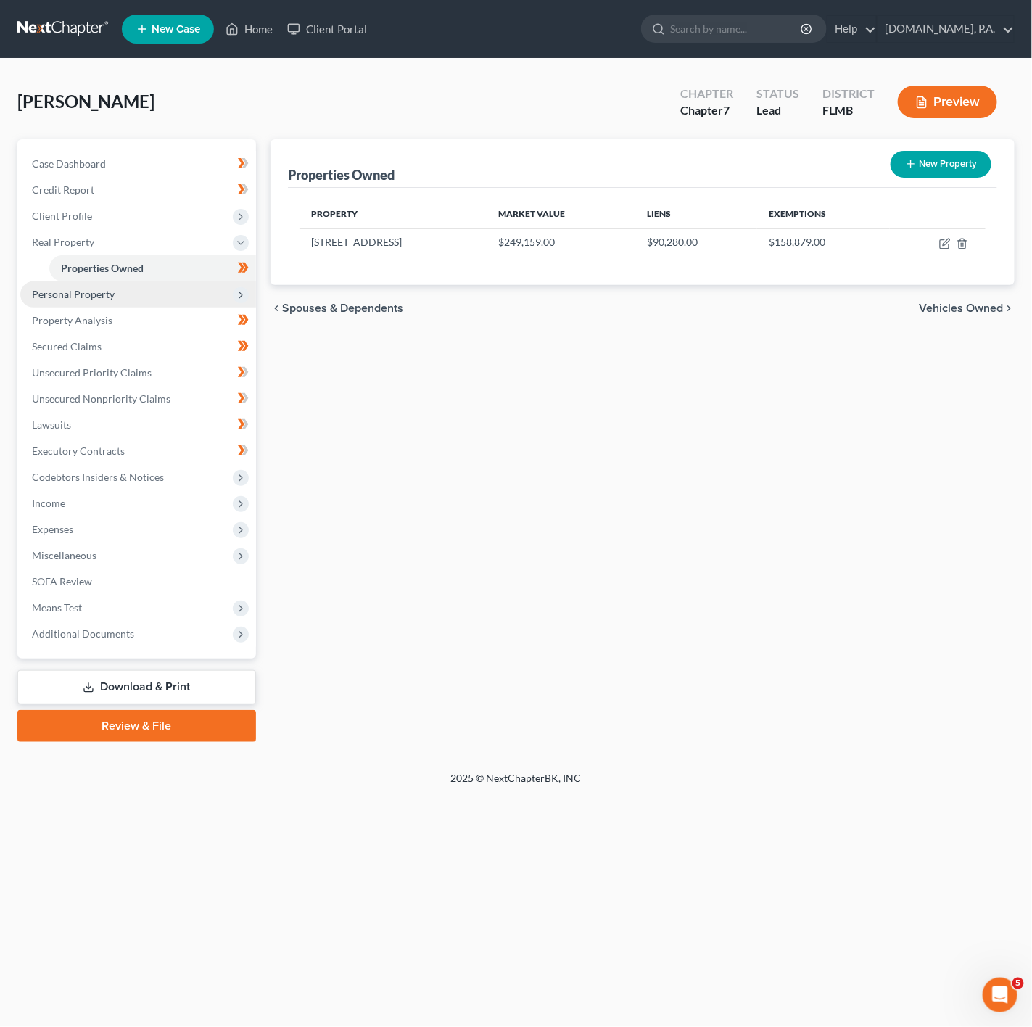
click at [173, 290] on span "Personal Property" at bounding box center [138, 295] width 236 height 26
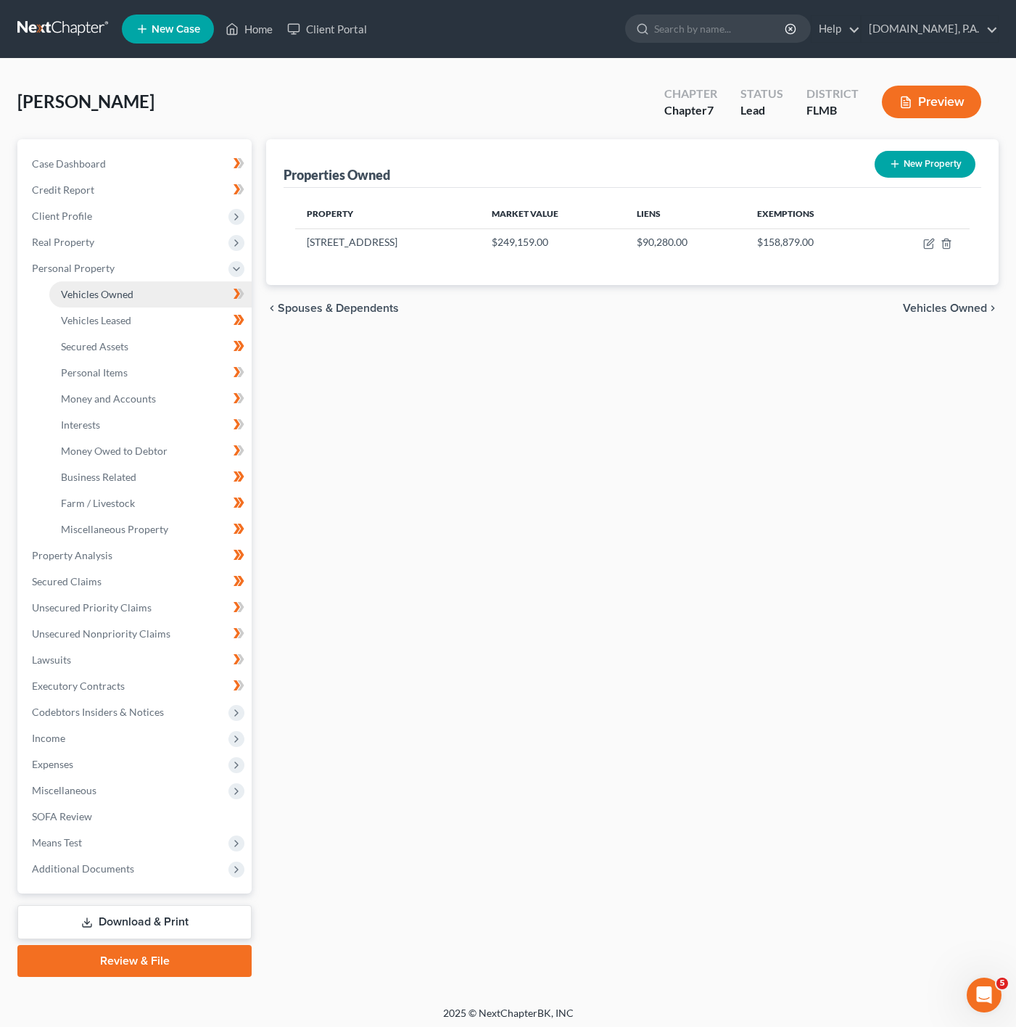
click at [184, 303] on link "Vehicles Owned" at bounding box center [150, 295] width 202 height 26
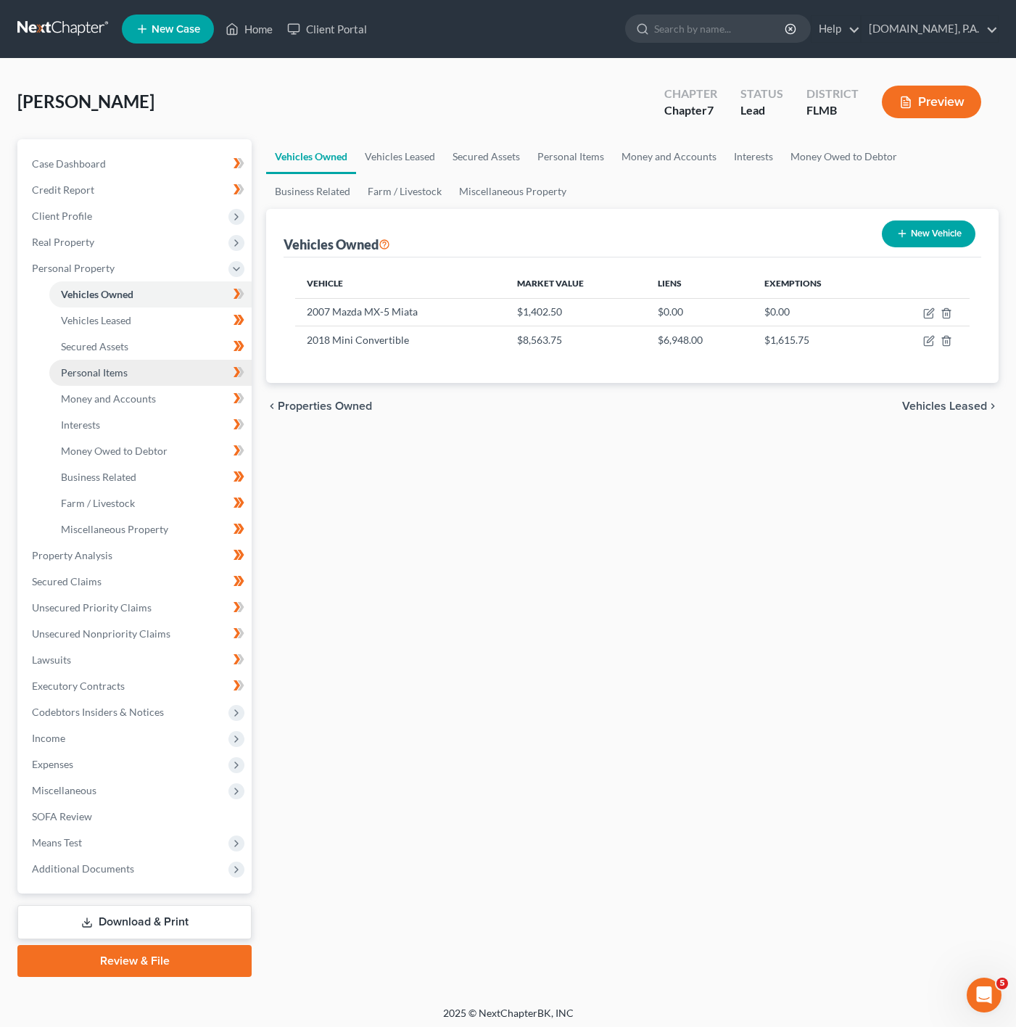
click at [177, 375] on link "Personal Items" at bounding box center [150, 373] width 202 height 26
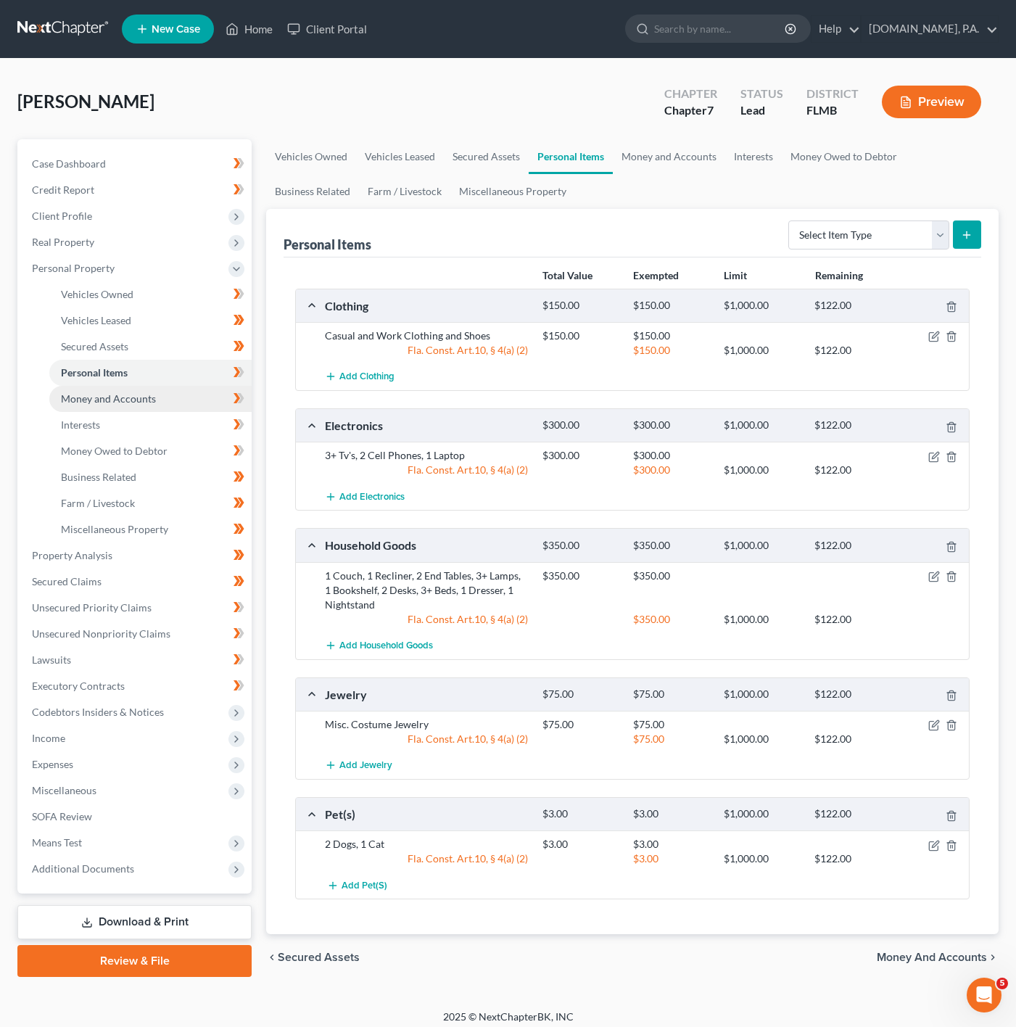
click at [176, 403] on link "Money and Accounts" at bounding box center [150, 399] width 202 height 26
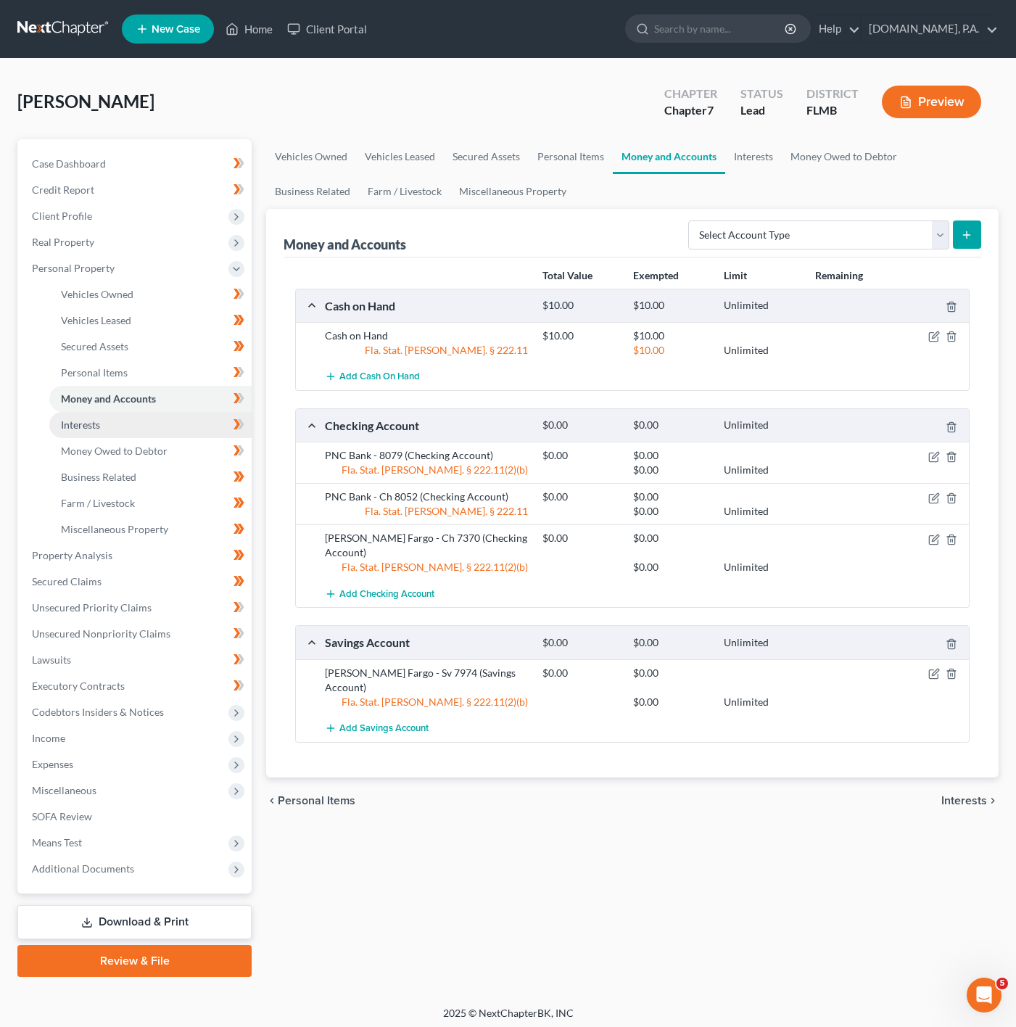
click at [140, 416] on link "Interests" at bounding box center [150, 425] width 202 height 26
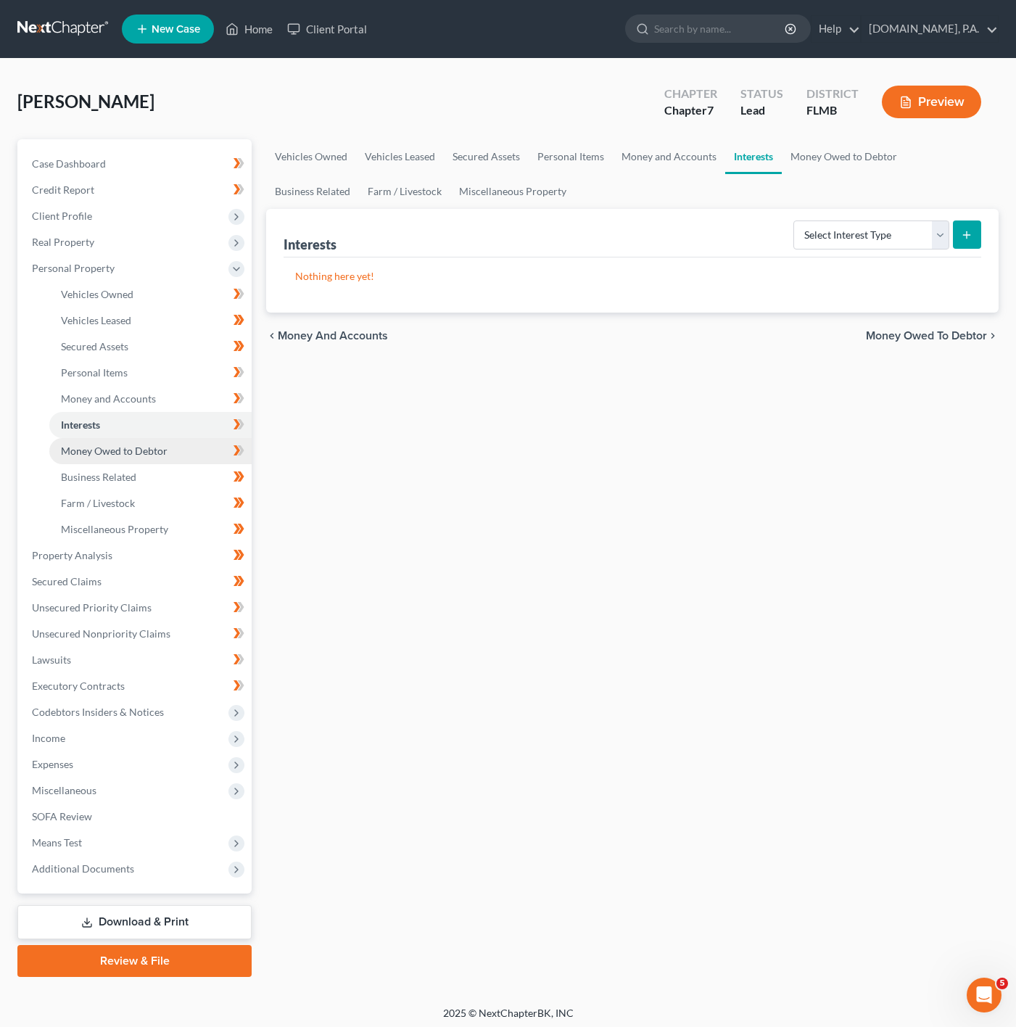
click at [151, 455] on span "Money Owed to Debtor" at bounding box center [114, 451] width 107 height 12
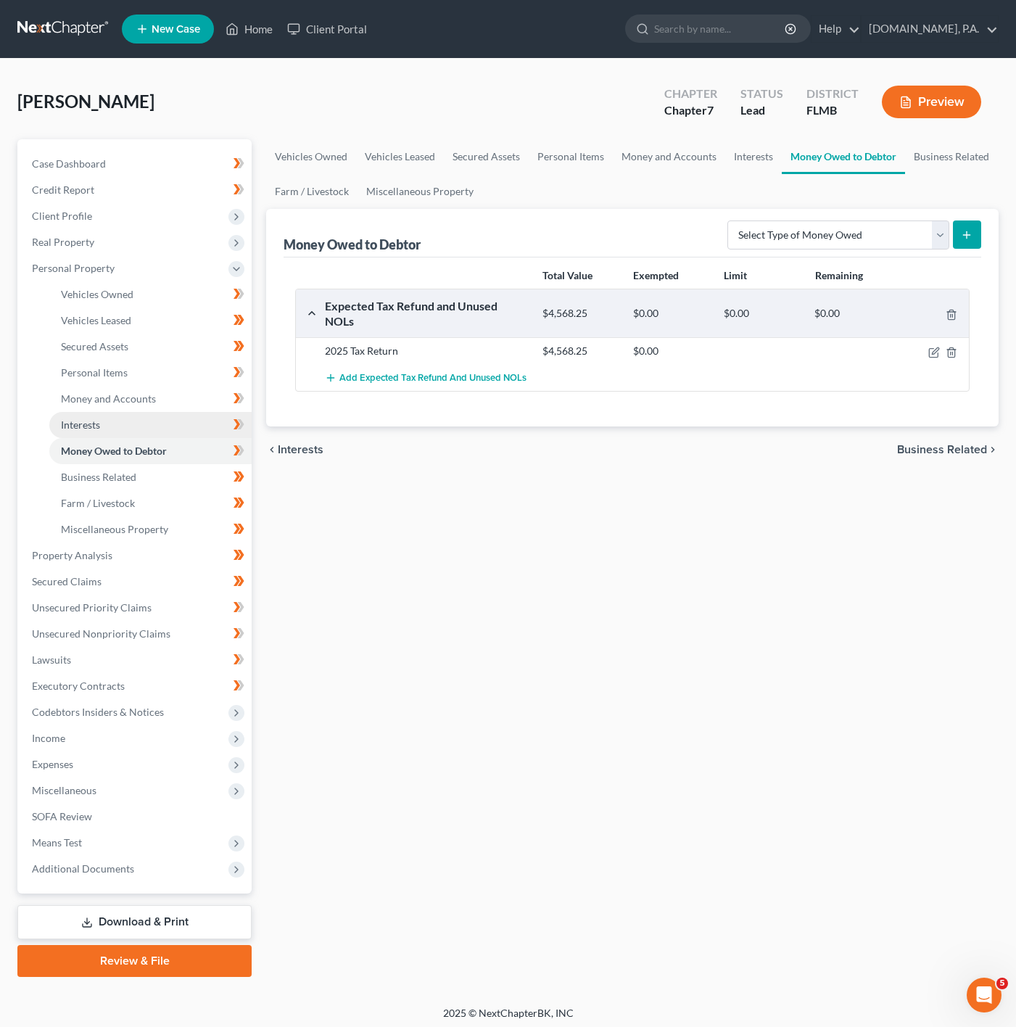
click at [168, 427] on link "Interests" at bounding box center [150, 425] width 202 height 26
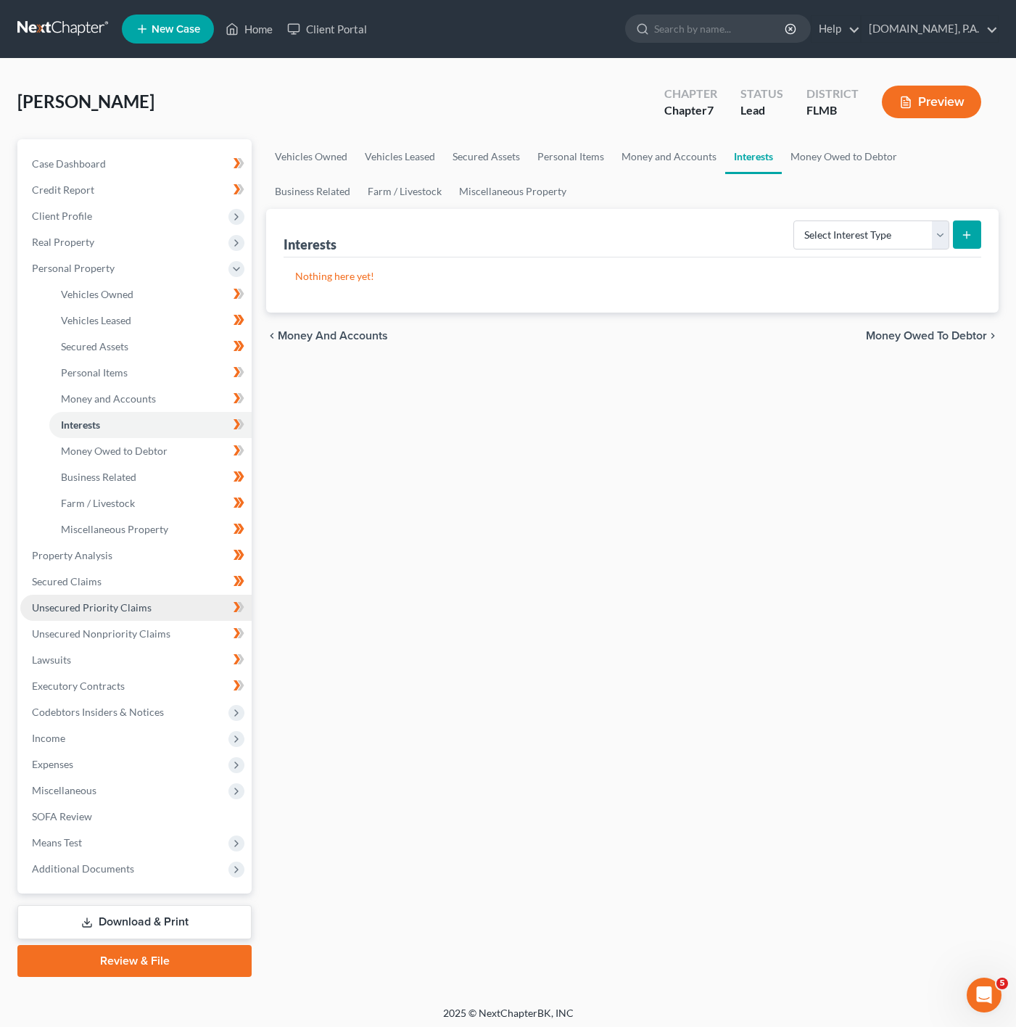
click at [163, 604] on link "Unsecured Priority Claims" at bounding box center [135, 608] width 231 height 26
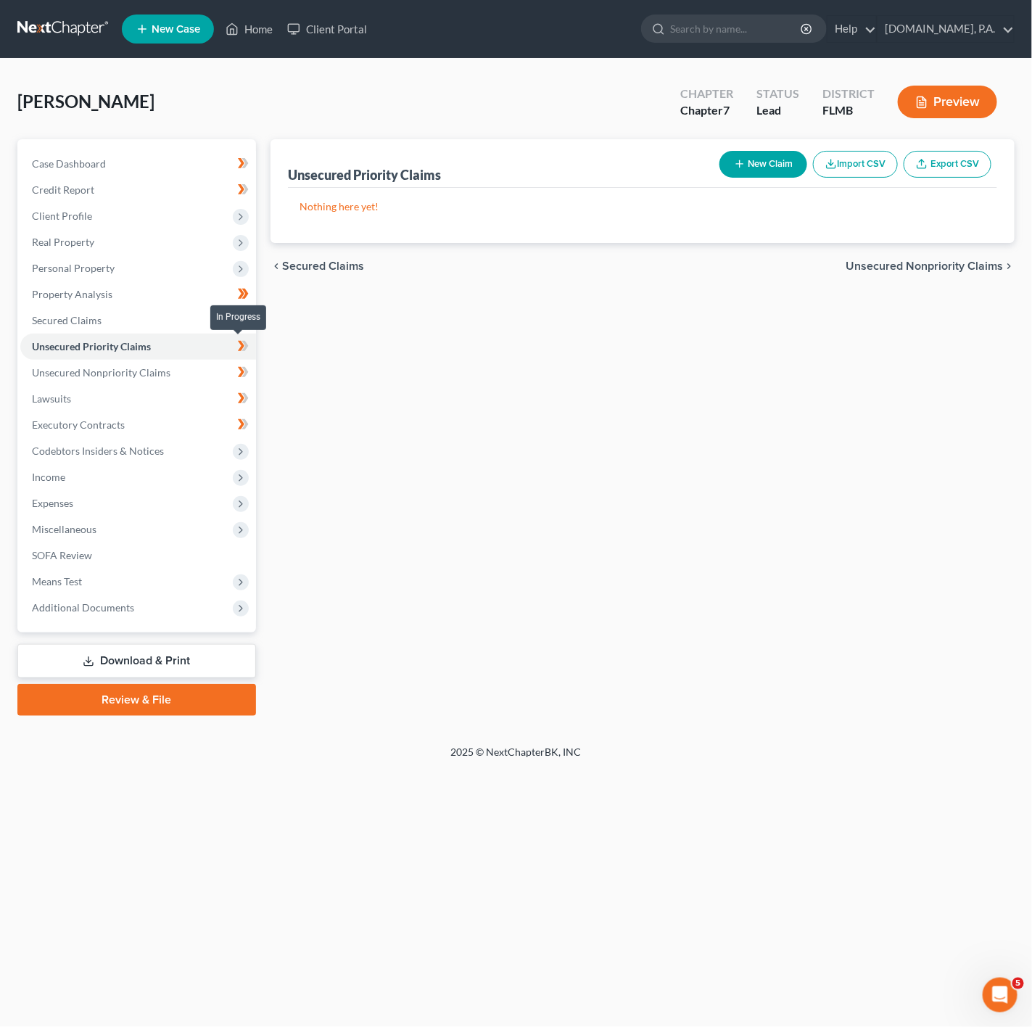
click at [247, 346] on icon at bounding box center [245, 346] width 7 height 10
click at [200, 383] on link "Unsecured Nonpriority Claims" at bounding box center [138, 373] width 236 height 26
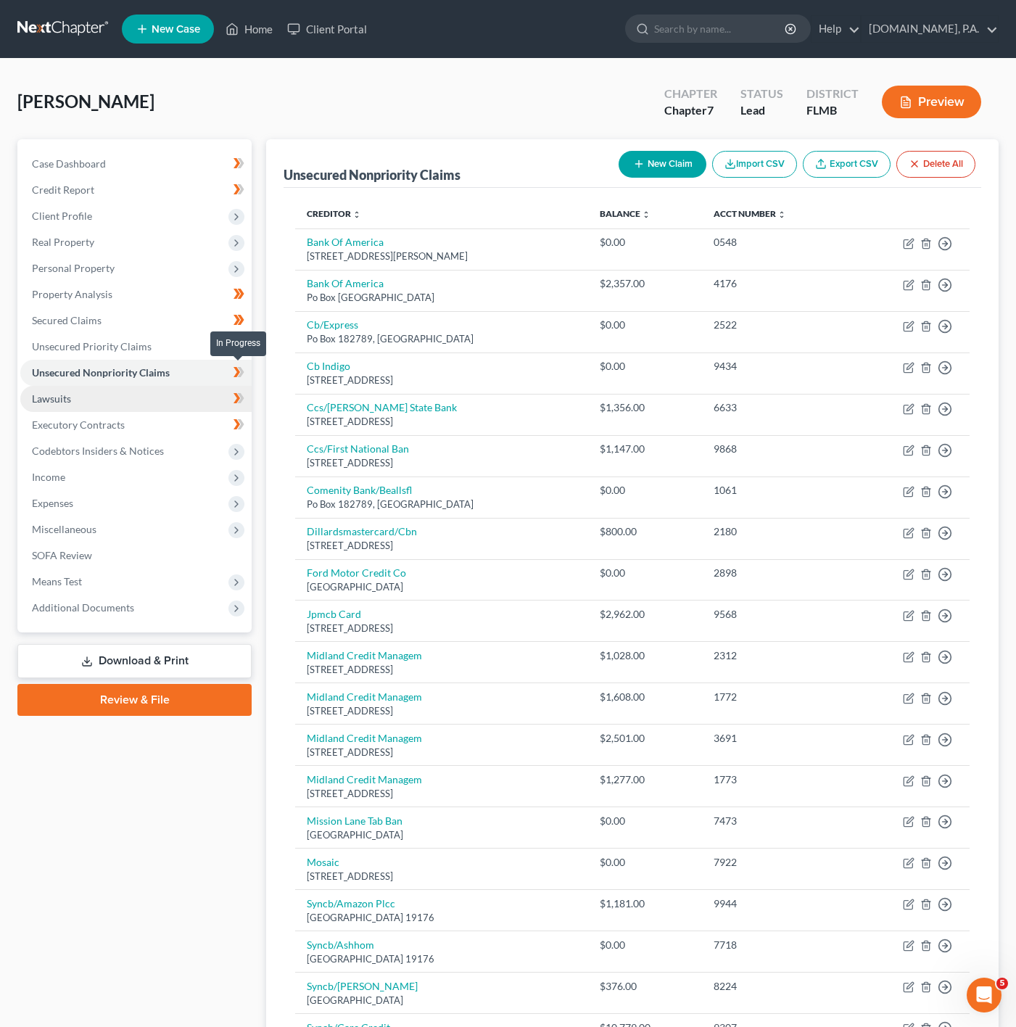
drag, startPoint x: 236, startPoint y: 363, endPoint x: 181, endPoint y: 405, distance: 68.3
click at [236, 363] on icon at bounding box center [239, 372] width 11 height 18
click at [168, 414] on link "Executory Contracts" at bounding box center [135, 425] width 231 height 26
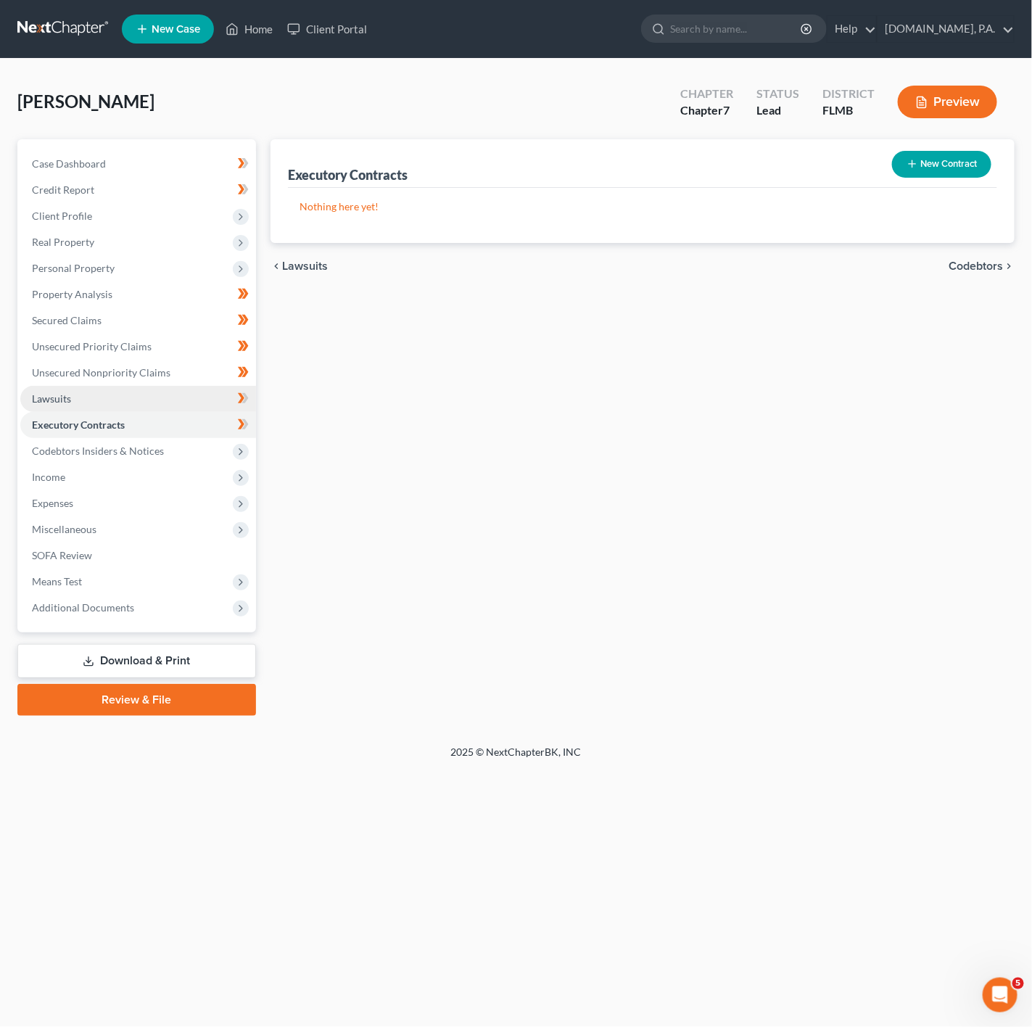
click at [190, 403] on link "Lawsuits" at bounding box center [138, 399] width 236 height 26
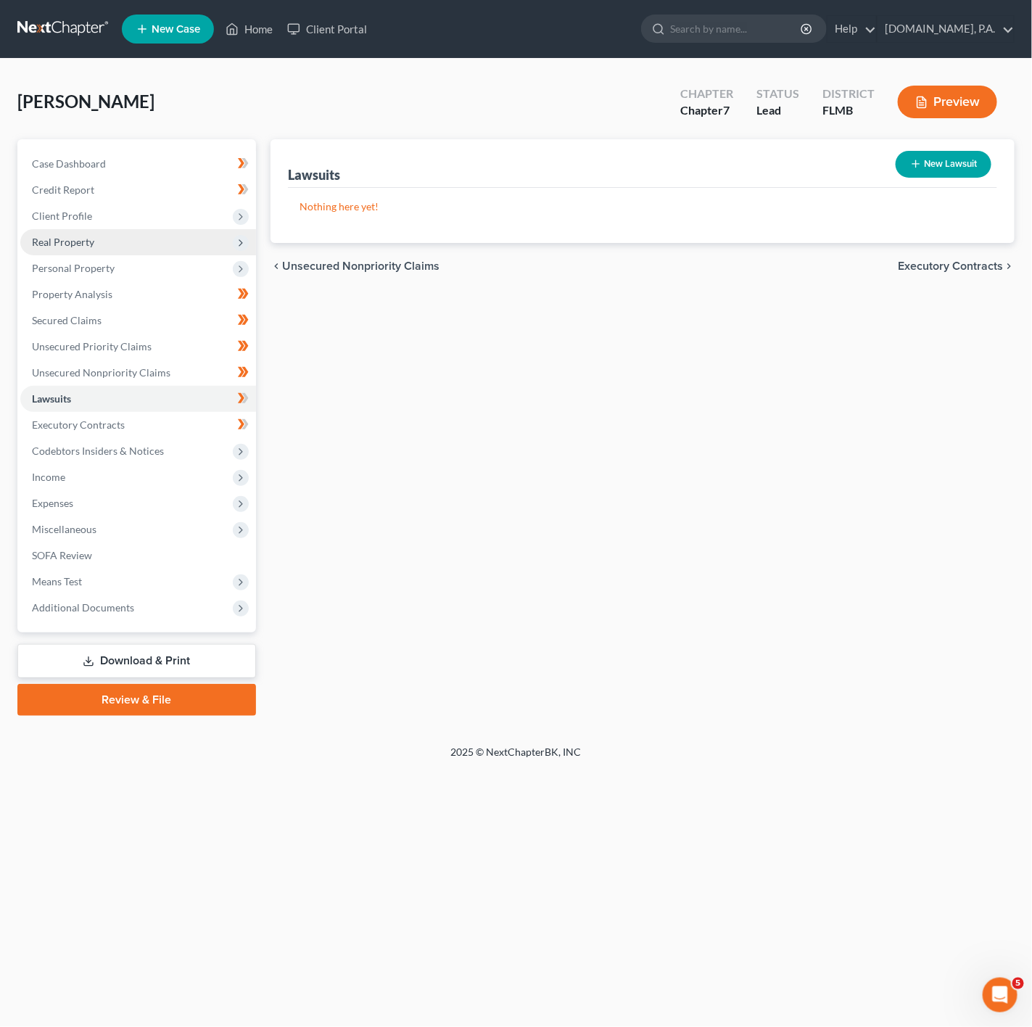
drag, startPoint x: 185, startPoint y: 224, endPoint x: 181, endPoint y: 237, distance: 13.6
click at [185, 224] on span "Client Profile" at bounding box center [138, 216] width 236 height 26
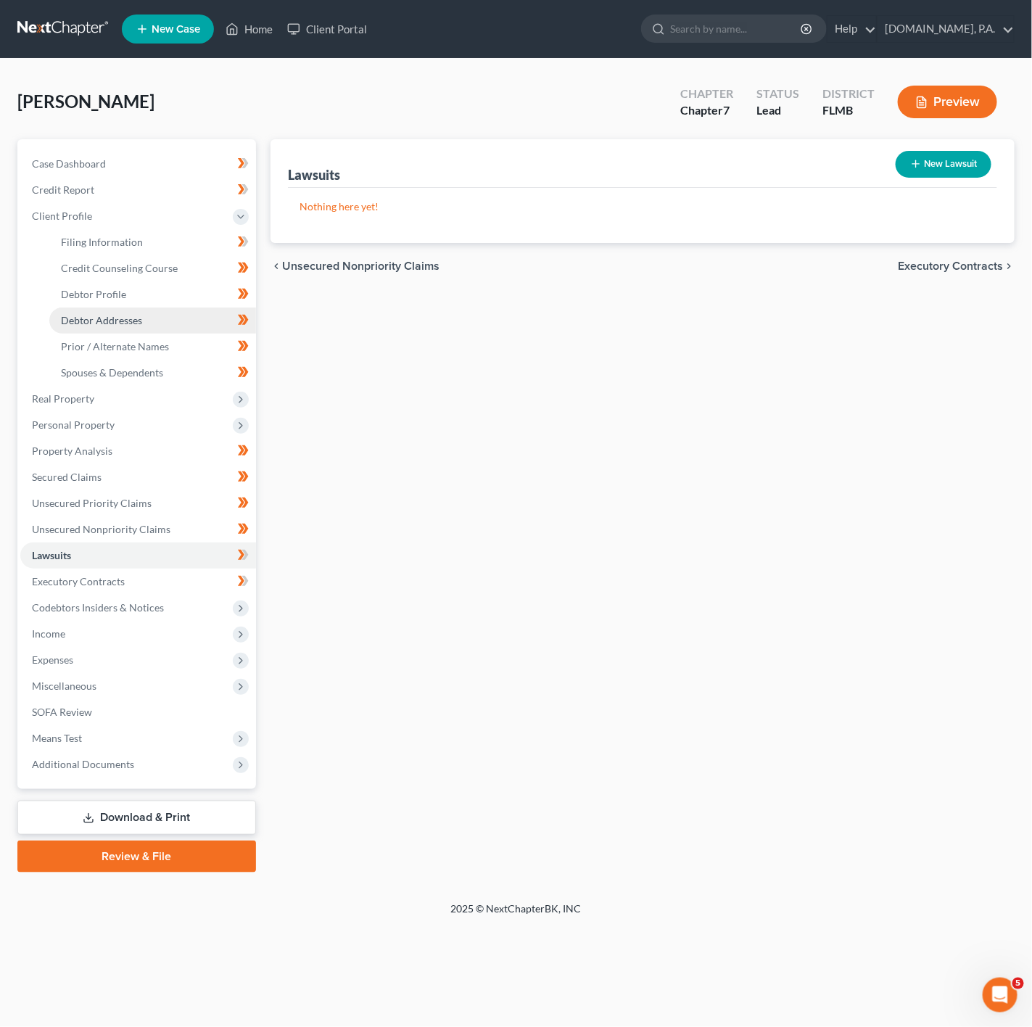
click at [153, 311] on link "Debtor Addresses" at bounding box center [152, 321] width 207 height 26
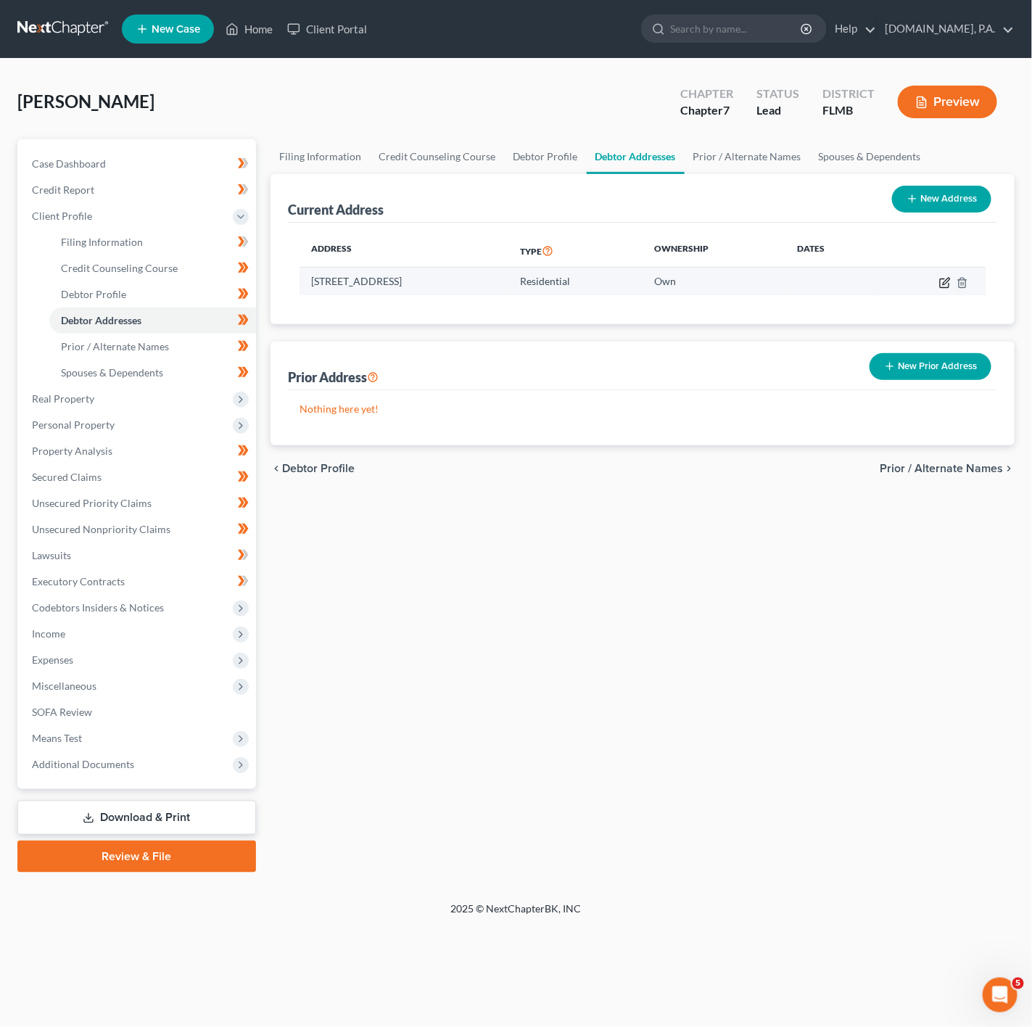
click at [943, 284] on icon "button" at bounding box center [946, 281] width 7 height 7
select select "9"
select select "0"
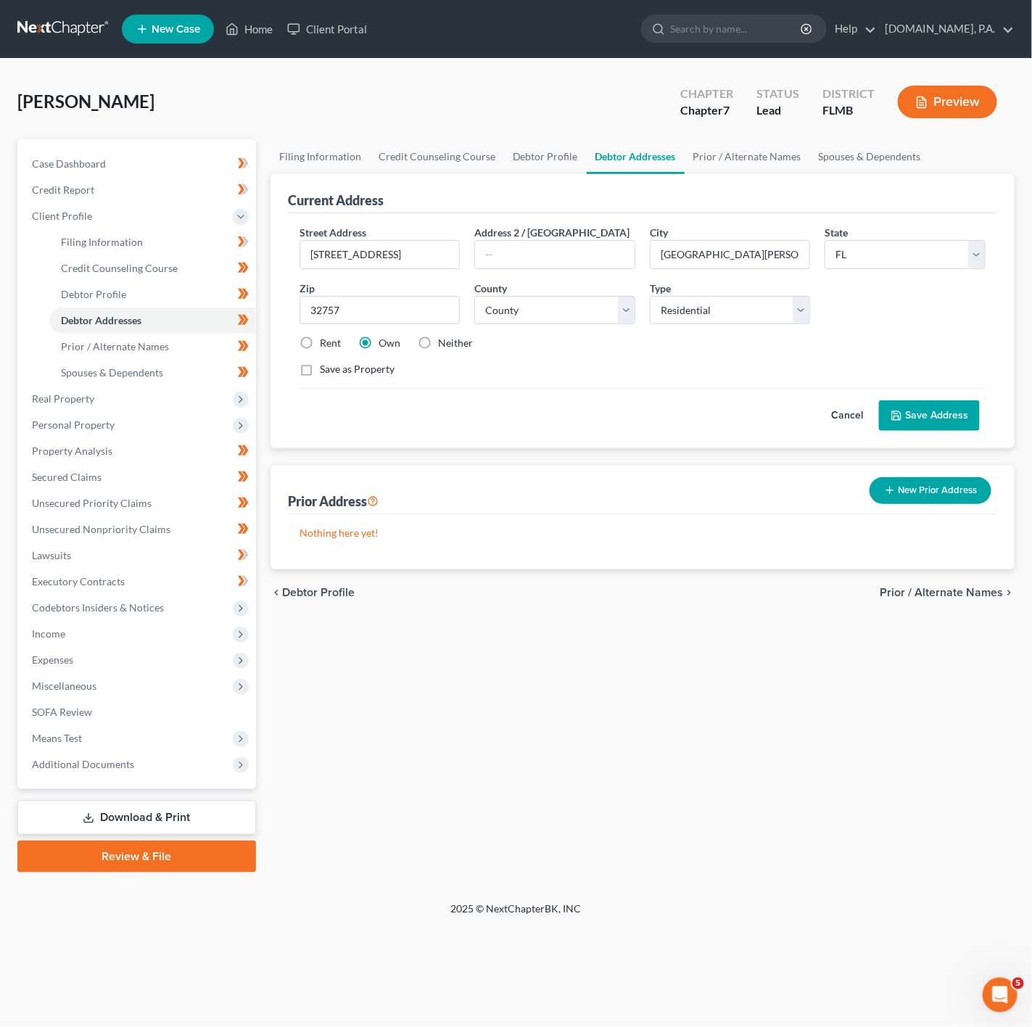
drag, startPoint x: 840, startPoint y: 424, endPoint x: 778, endPoint y: 434, distance: 63.1
click at [840, 427] on button "Cancel" at bounding box center [847, 415] width 64 height 29
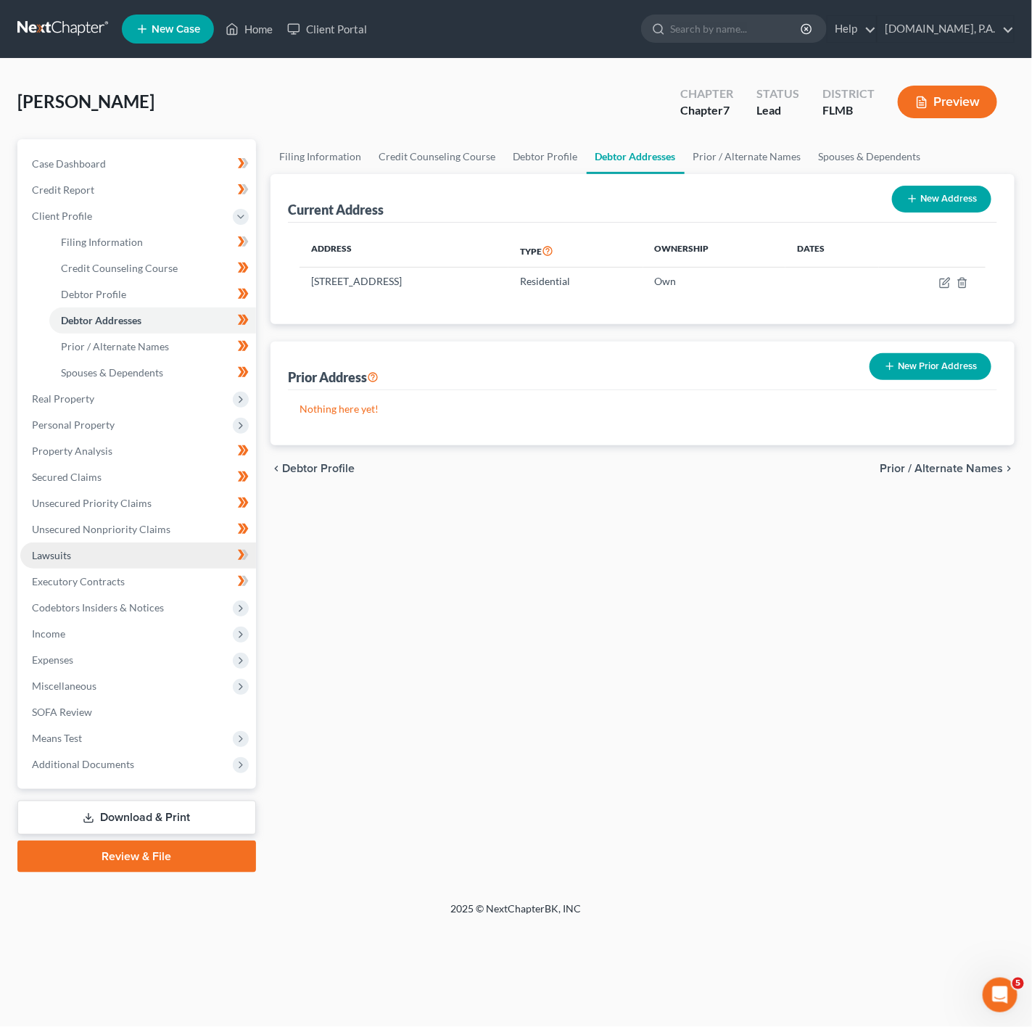
click at [162, 543] on link "Lawsuits" at bounding box center [138, 556] width 236 height 26
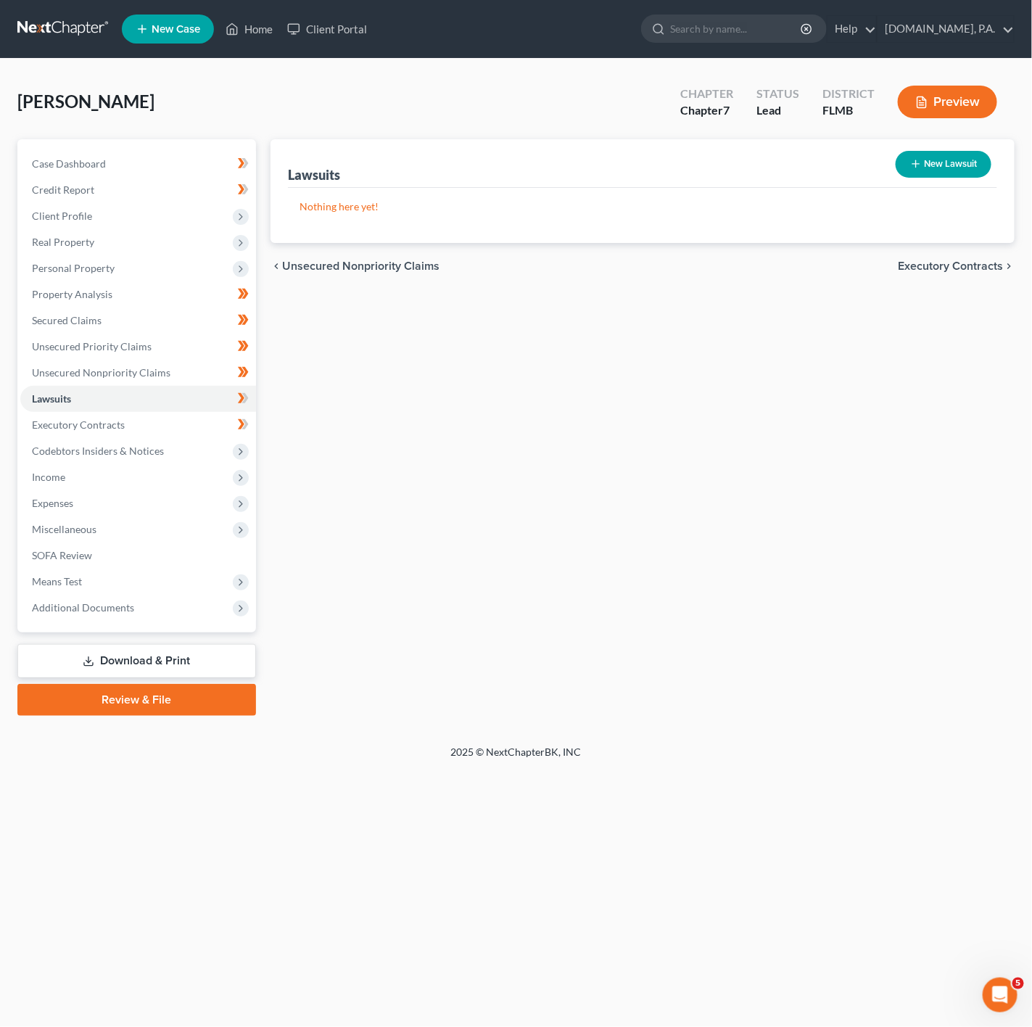
click at [949, 155] on button "New Lawsuit" at bounding box center [944, 164] width 96 height 27
select select "0"
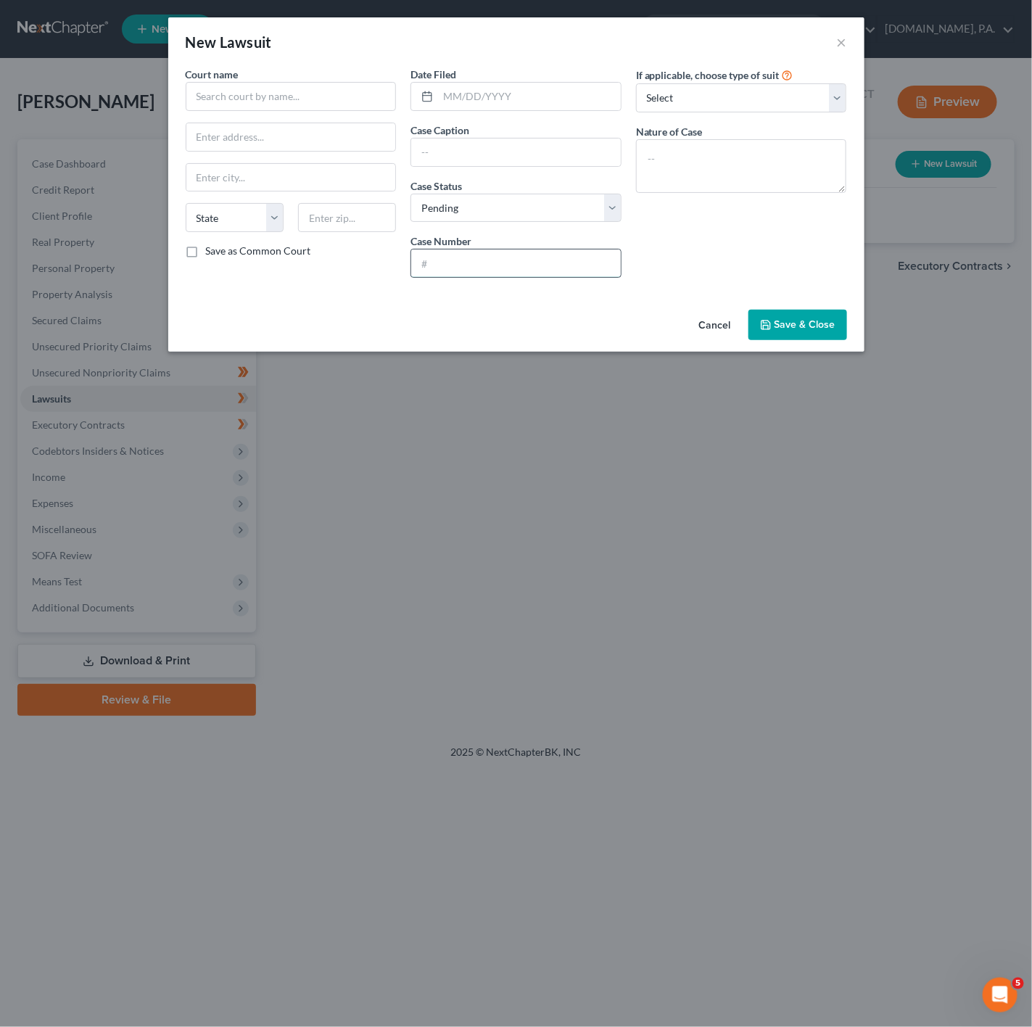
click at [479, 258] on input "text" at bounding box center [516, 264] width 210 height 28
paste input "35-2025-CC-005551-AXXX-01"
type input "35-2025-CC-005551-AXXX-01"
click at [712, 242] on div "If applicable, choose type of suit Select Repossession Garnishment Foreclosure …" at bounding box center [742, 178] width 226 height 223
click at [525, 212] on select "Select Pending On Appeal Concluded" at bounding box center [516, 208] width 211 height 29
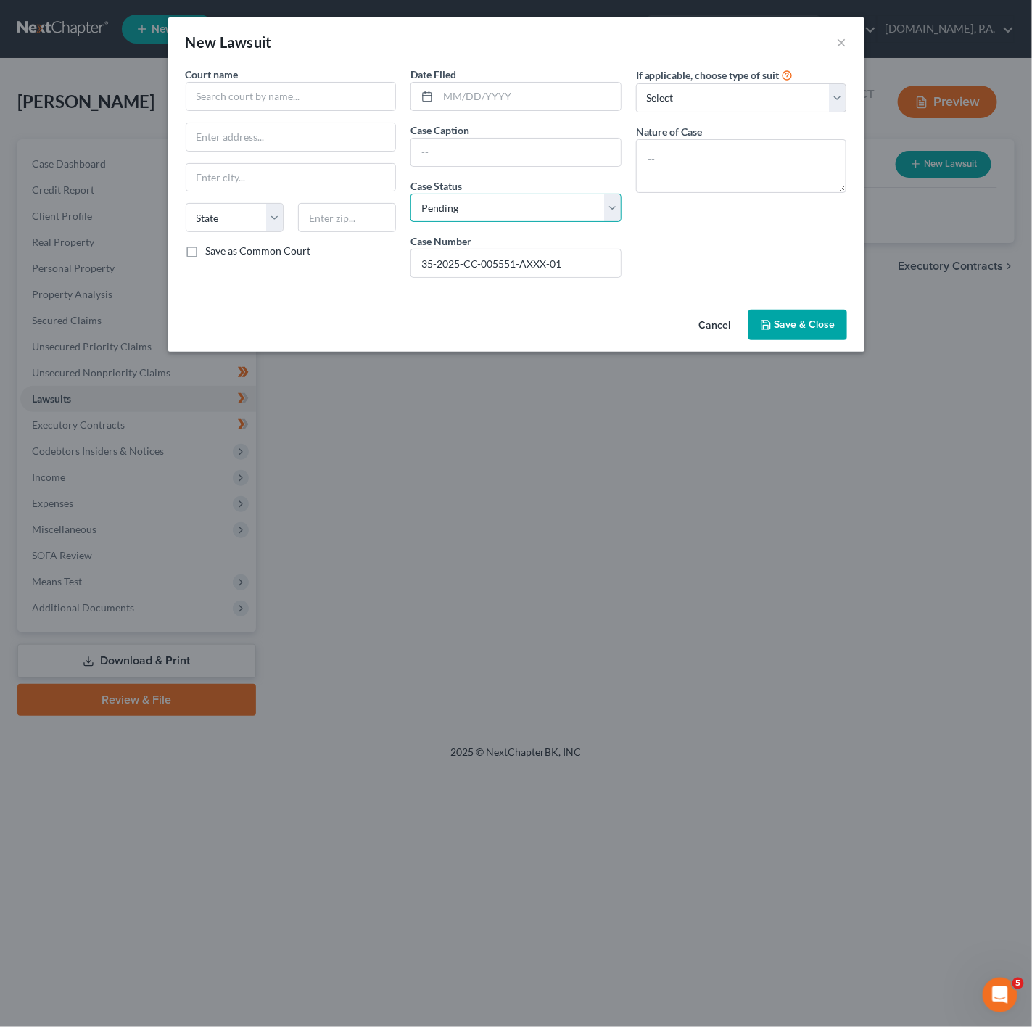
click at [525, 212] on select "Select Pending On Appeal Concluded" at bounding box center [516, 208] width 211 height 29
click at [449, 153] on input "text" at bounding box center [516, 153] width 210 height 28
paste input "WELLS FARGO BANK N A, vs. AMBER LAENG"
type input "WELLS FARGO BANK N A, vs. AMBER LAENG"
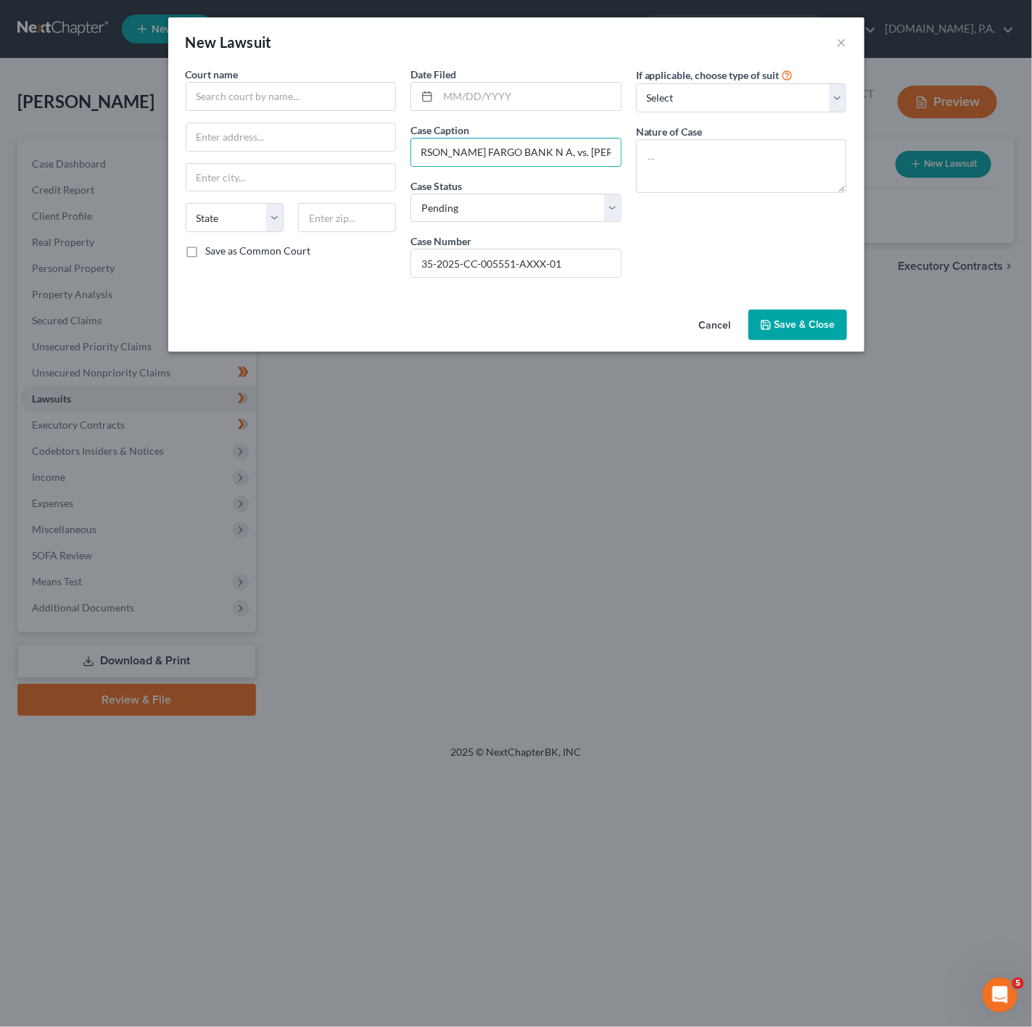
click at [612, 248] on div "Case Number 35-2025-CC-005551-AXXX-01" at bounding box center [516, 256] width 211 height 44
drag, startPoint x: 607, startPoint y: 266, endPoint x: 396, endPoint y: 244, distance: 212.2
click at [396, 244] on div "Court name * State AL AK AR AZ CA CO CT DE DC FL GA GU HI ID IL IN IA KS KY LA …" at bounding box center [516, 178] width 676 height 223
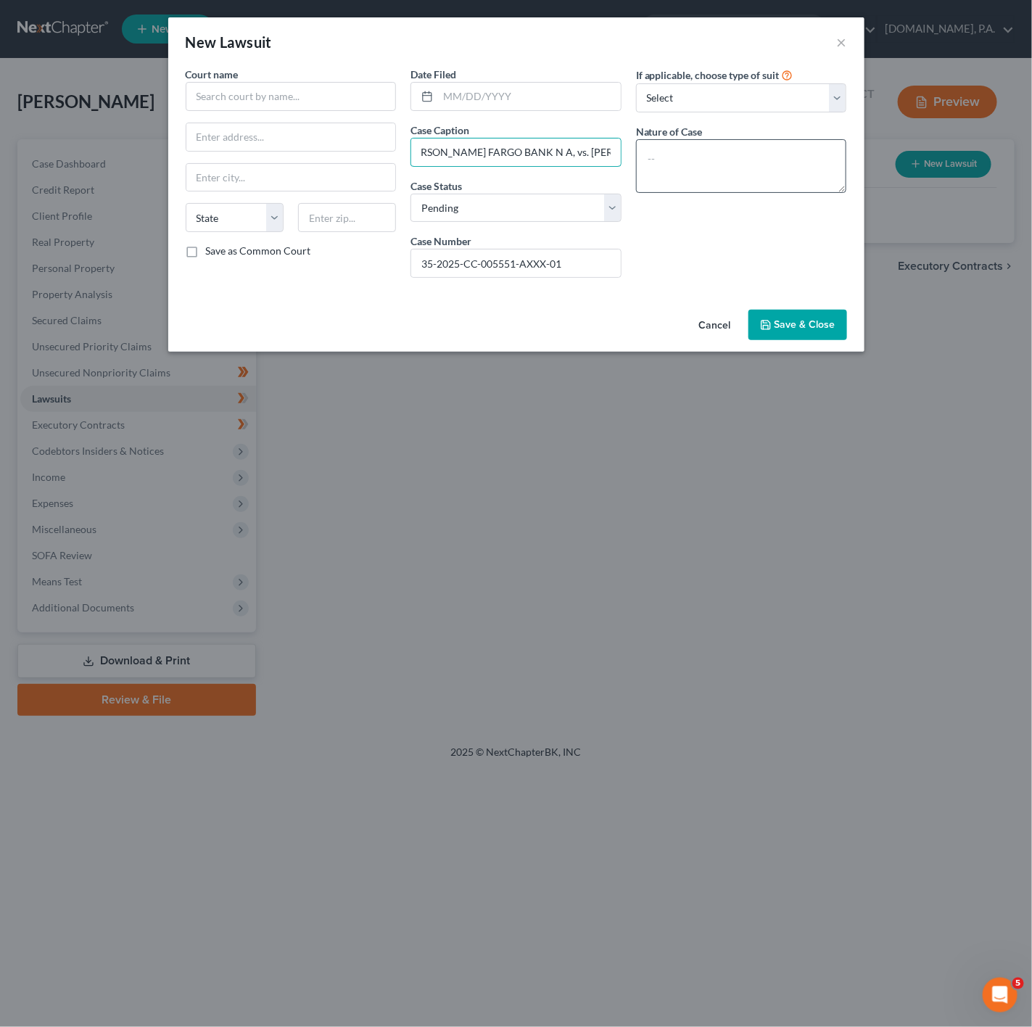
drag, startPoint x: 427, startPoint y: 159, endPoint x: 649, endPoint y: 157, distance: 222.7
click at [649, 157] on div "Court name * State AL AK AR AZ CA CO CT DE DC FL GA GU HI ID IL IN IA KS KY LA …" at bounding box center [516, 178] width 676 height 223
click at [536, 110] on input "text" at bounding box center [529, 97] width 183 height 28
type input "06/17/2025"
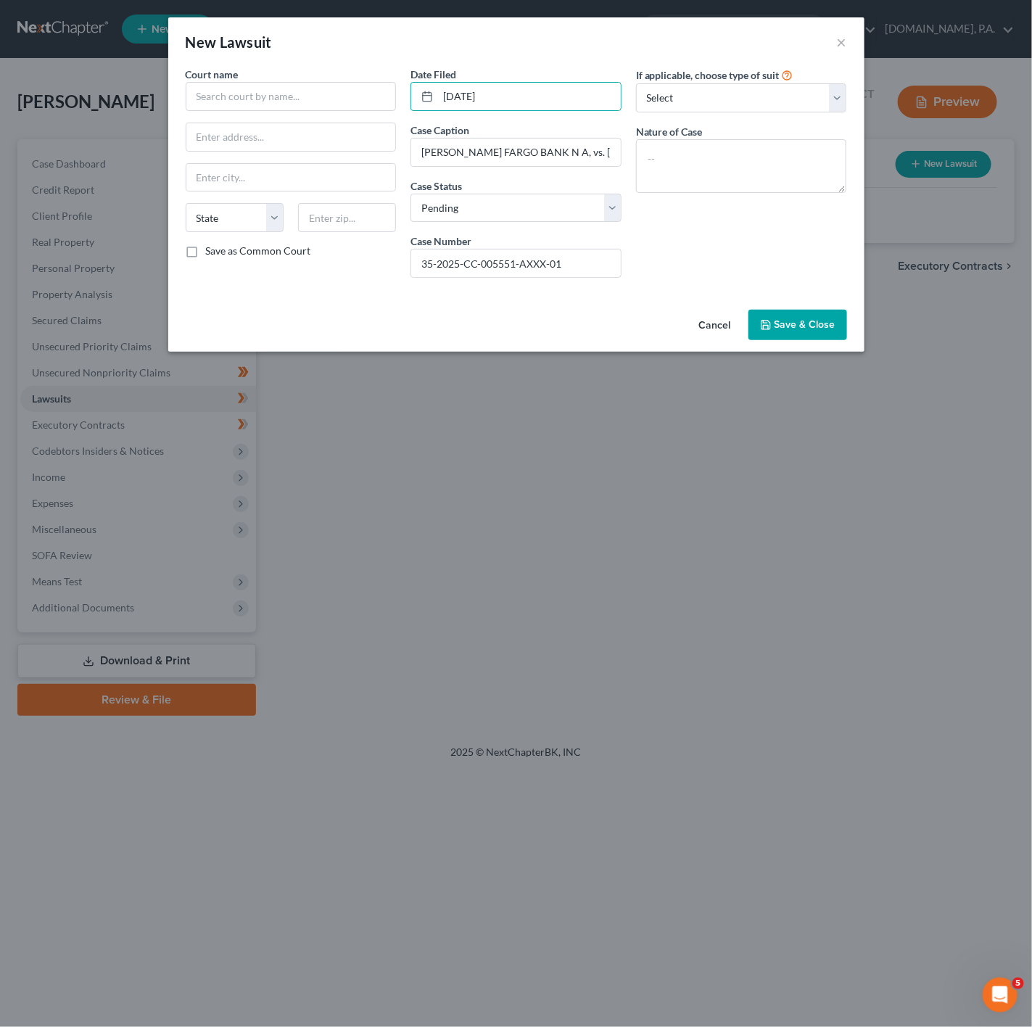
click at [690, 255] on div "If applicable, choose type of suit Select Repossession Garnishment Foreclosure …" at bounding box center [742, 178] width 226 height 223
click at [703, 127] on label "Nature of Case" at bounding box center [669, 131] width 67 height 15
click at [710, 112] on select "Select Repossession Garnishment Foreclosure Attached, Seized, Or Levied Other" at bounding box center [741, 97] width 211 height 29
select select "4"
click at [636, 83] on select "Select Repossession Garnishment Foreclosure Attached, Seized, Or Levied Other" at bounding box center [741, 97] width 211 height 29
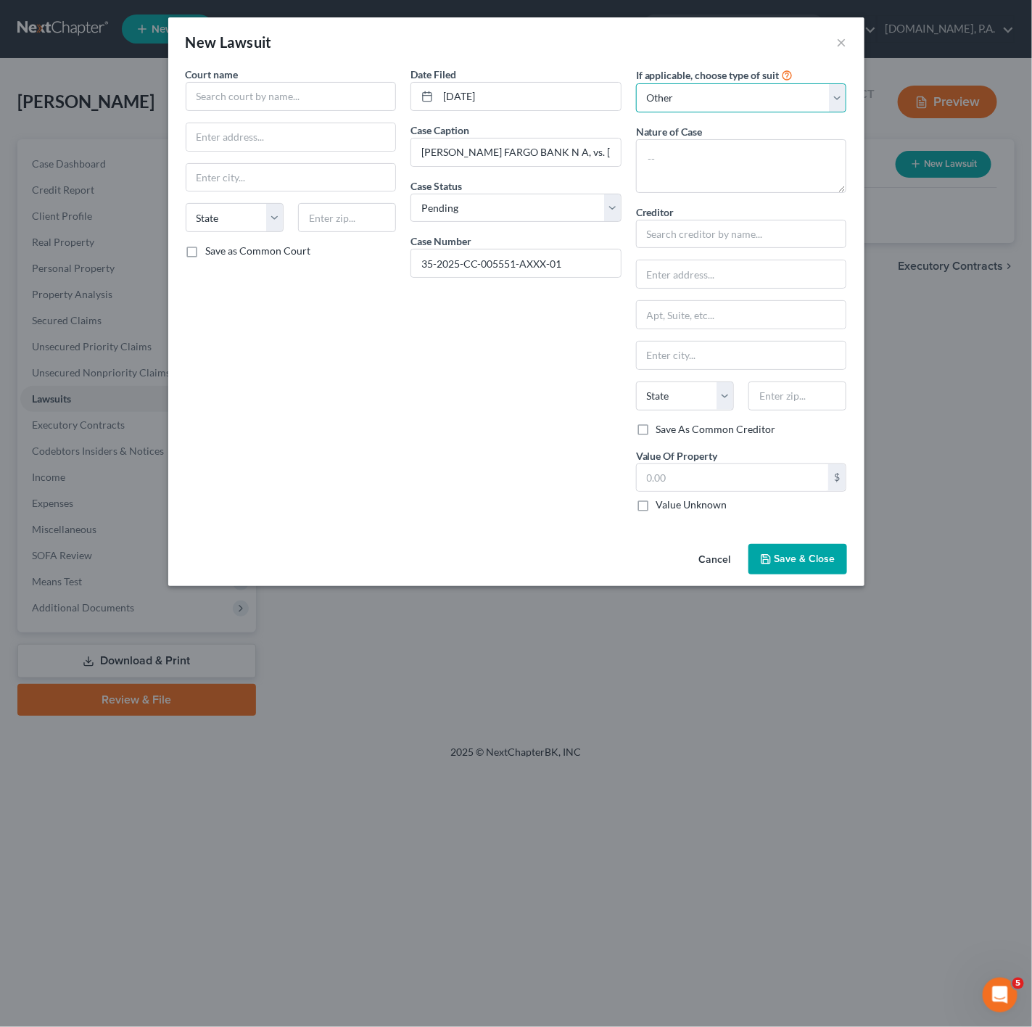
click at [658, 86] on select "Select Repossession Garnishment Foreclosure Attached, Seized, Or Levied Other" at bounding box center [741, 97] width 211 height 29
click at [482, 419] on div "Date Filed 06/17/2025 Case Caption WELLS FARGO BANK N A, vs. AMBER LAENG Case S…" at bounding box center [516, 295] width 226 height 457
click at [754, 187] on textarea at bounding box center [741, 166] width 211 height 54
paste textarea "COUNTY CIVIL: $8,000.01 - $15,000.00"
type textarea "COUNTY CIVIL: $8,000.01 - $15,000.00"
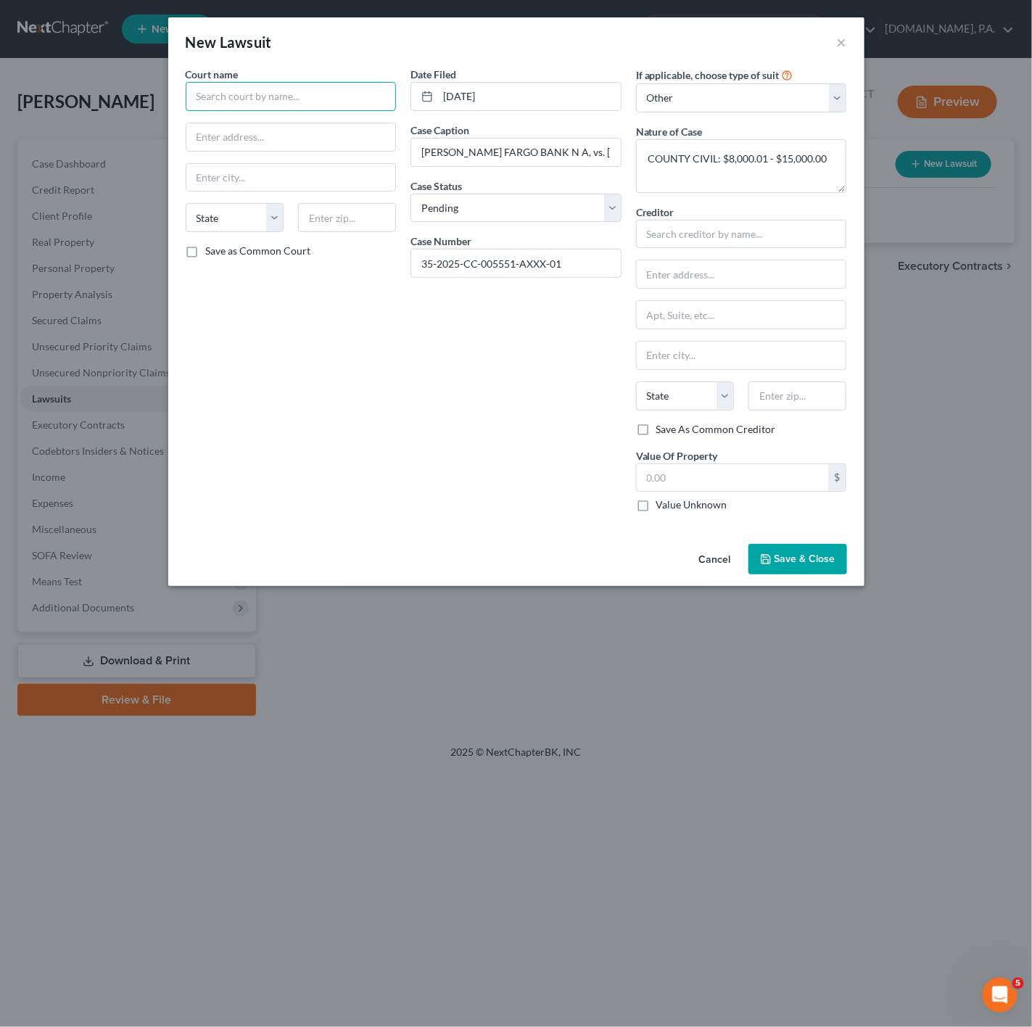
click at [275, 107] on input "text" at bounding box center [291, 96] width 211 height 29
type input "L"
type input "l"
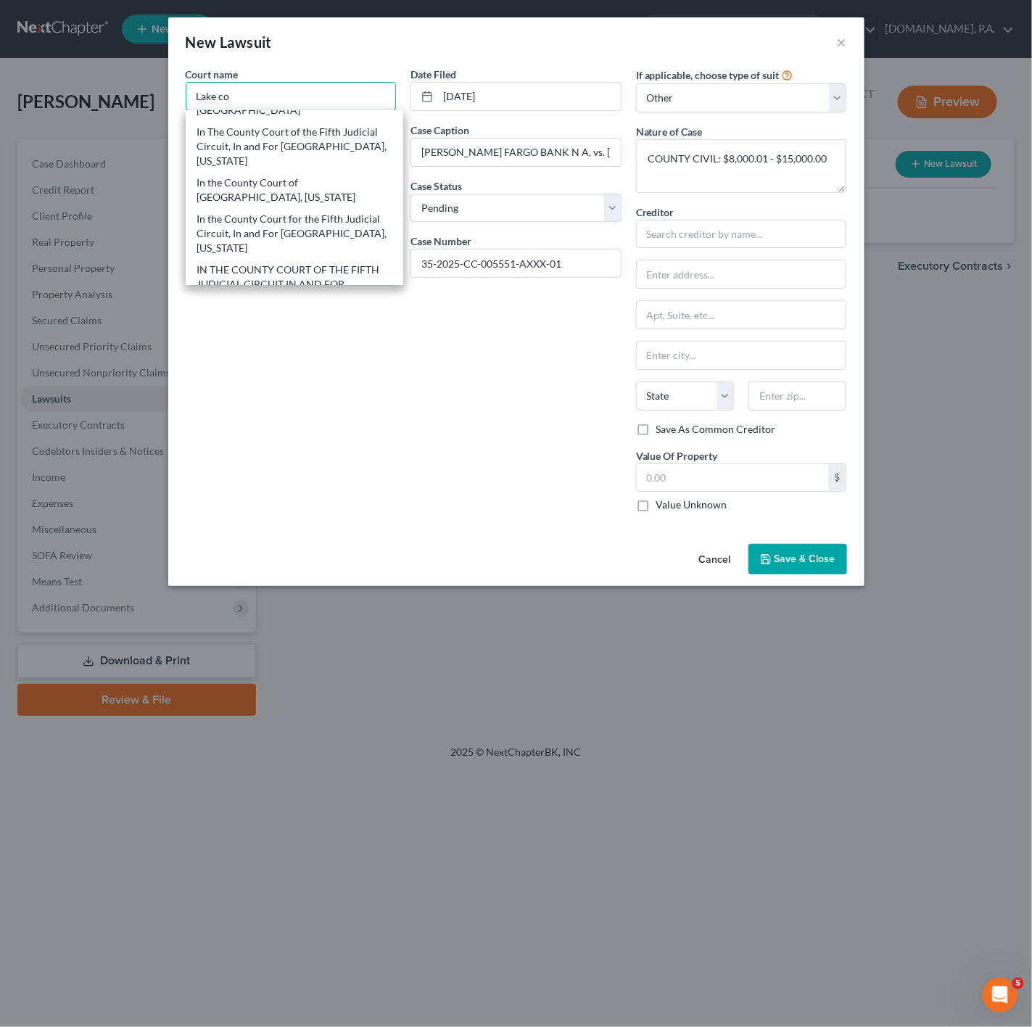
scroll to position [369, 0]
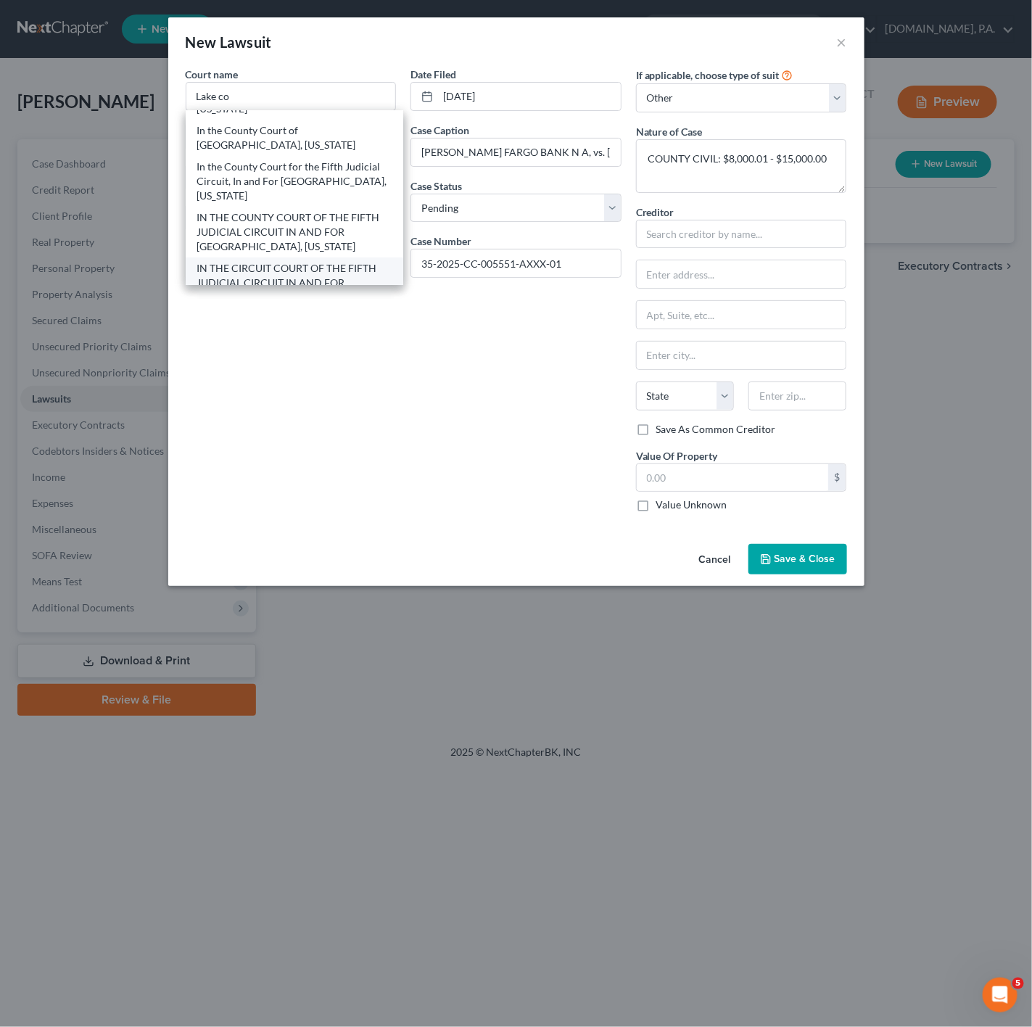
click at [312, 261] on div "IN THE CIRCUIT COURT OF THE FIFTH JUDICIAL CIRCUIT IN AND FOR LAKE COUNTY, FLOR…" at bounding box center [294, 283] width 195 height 44
type input "IN THE CIRCUIT COURT OF THE FIFTH JUDICIAL CIRCUIT IN AND FOR LAKE COUNTY, FLOR…"
type input "550 W Main St"
type input "Tavares"
select select "9"
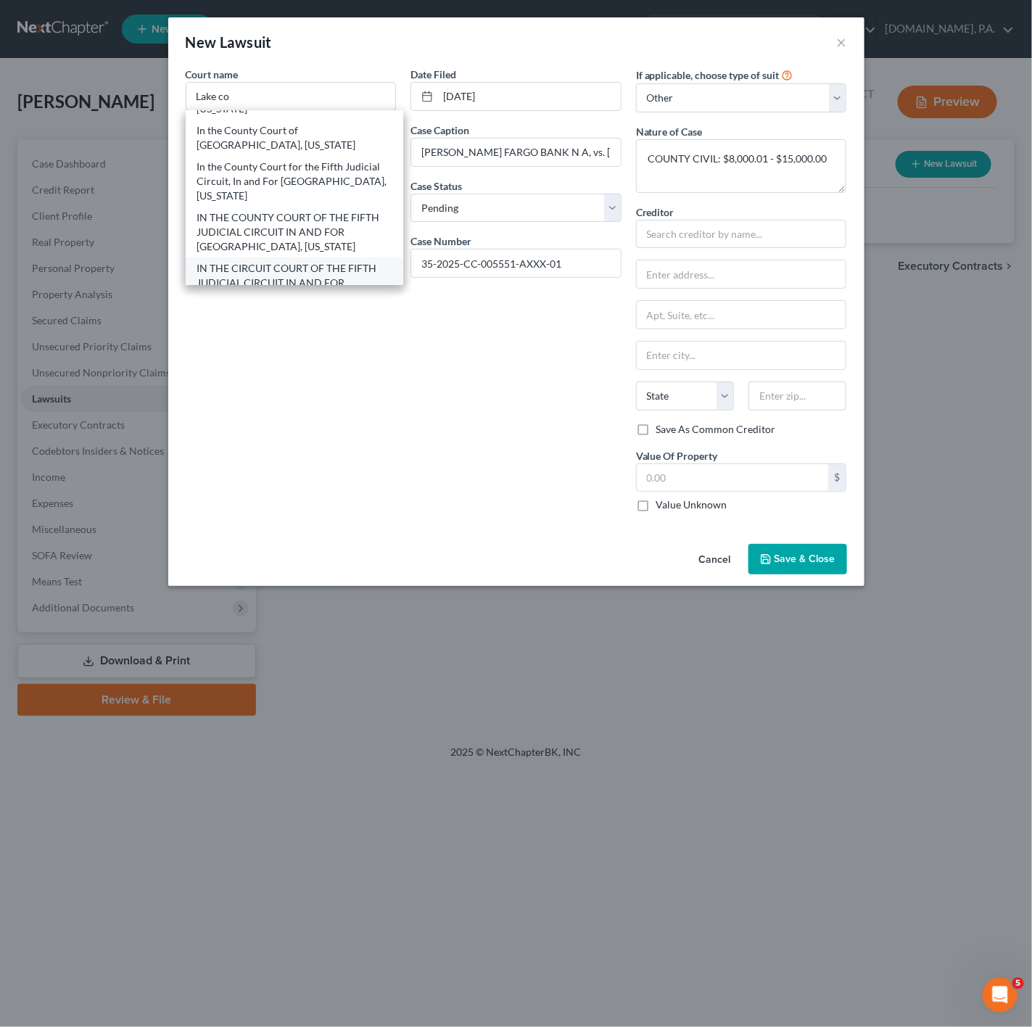
type input "32778"
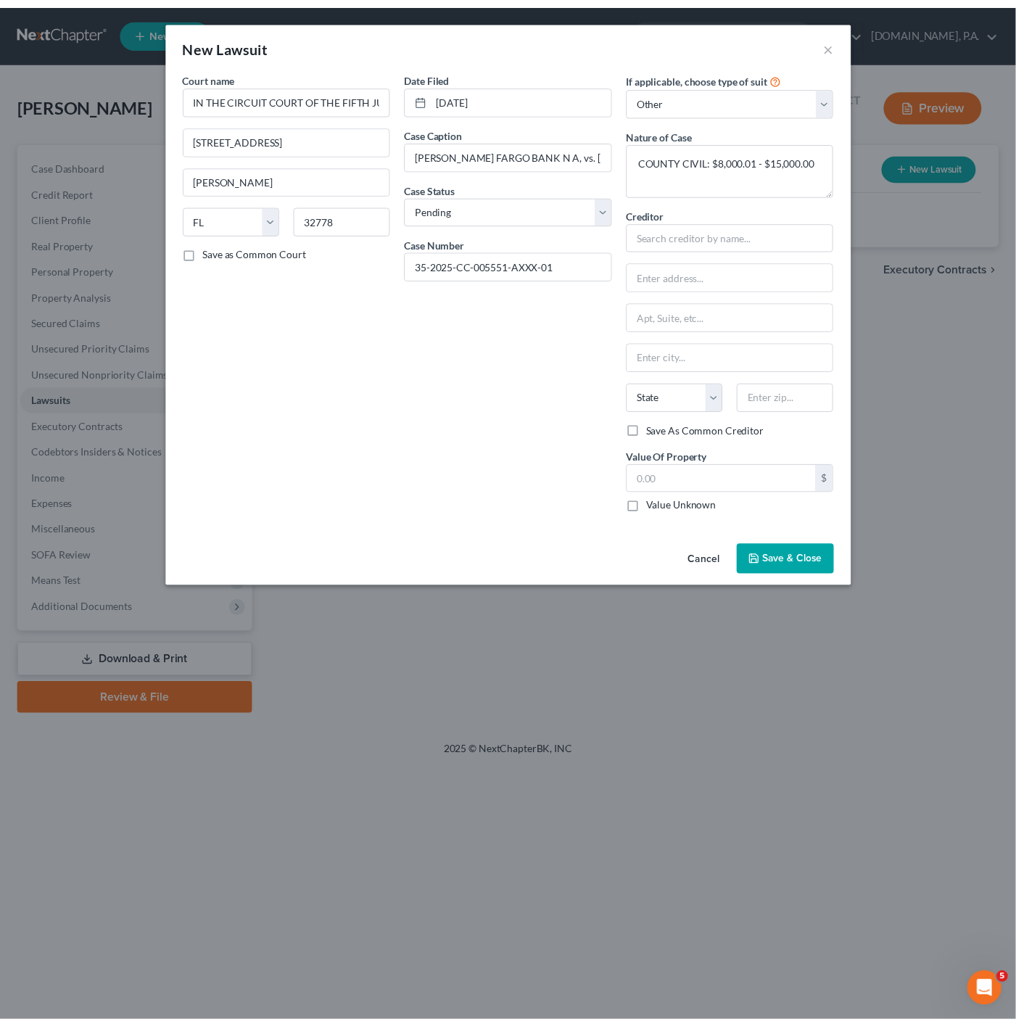
scroll to position [0, 0]
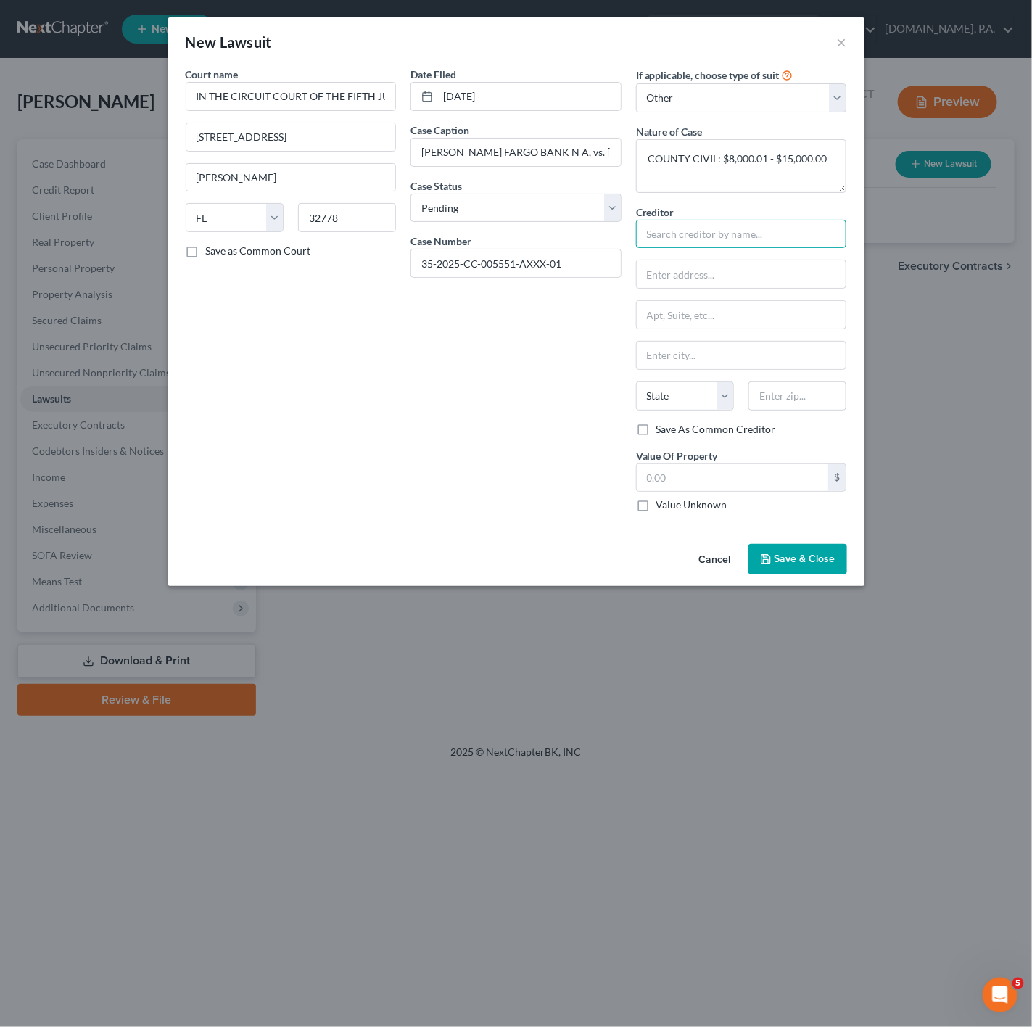
click at [702, 239] on input "text" at bounding box center [741, 234] width 211 height 29
click at [721, 261] on div "Naderpour & Associates, P.A." at bounding box center [723, 259] width 151 height 15
type input "Naderpour & Associates, P.A."
type input "Attn: Florencia Engle, Esq."
type input "1000 W. McNab Road, Third Floor"
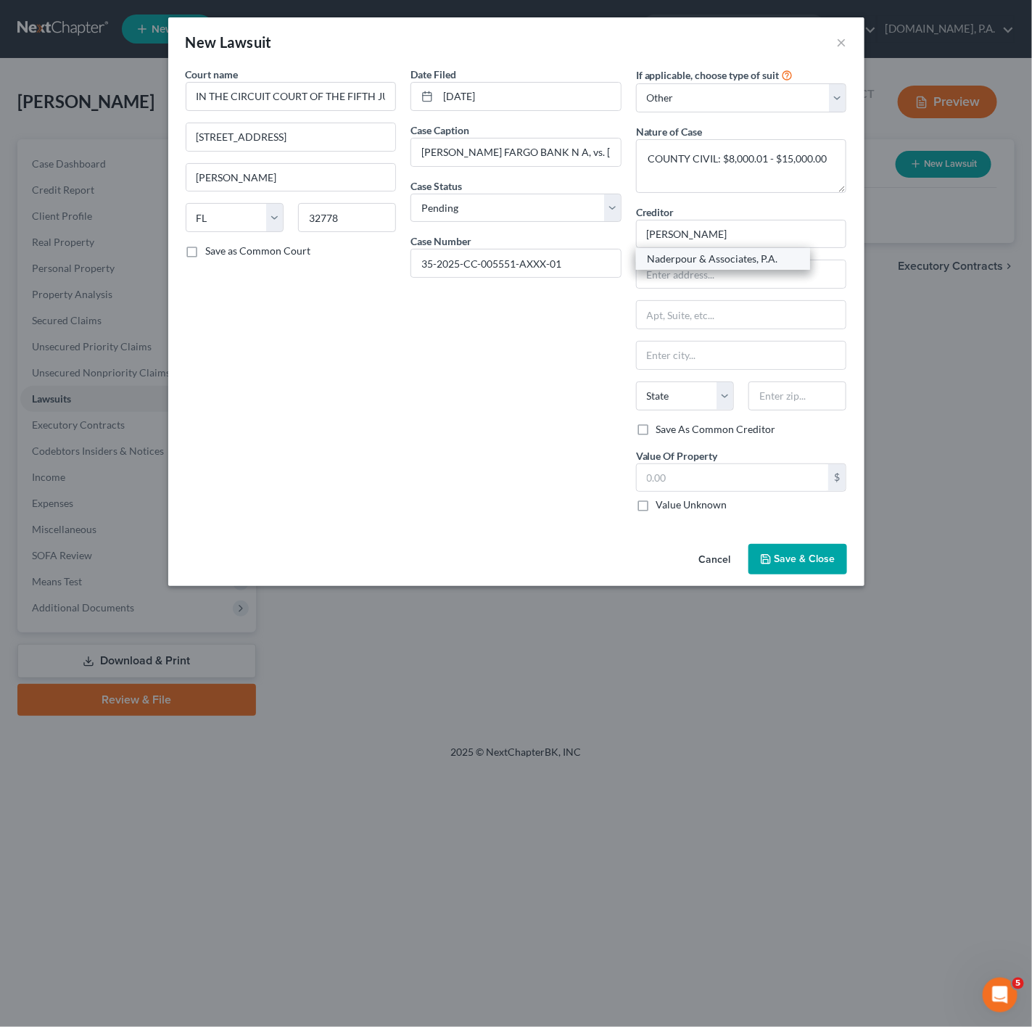
type input "Pompano Beach"
select select "9"
type input "33069"
drag, startPoint x: 780, startPoint y: 276, endPoint x: 747, endPoint y: 281, distance: 33.7
click at [747, 281] on input "Attn: Florencia Engle, Esq." at bounding box center [742, 274] width 210 height 28
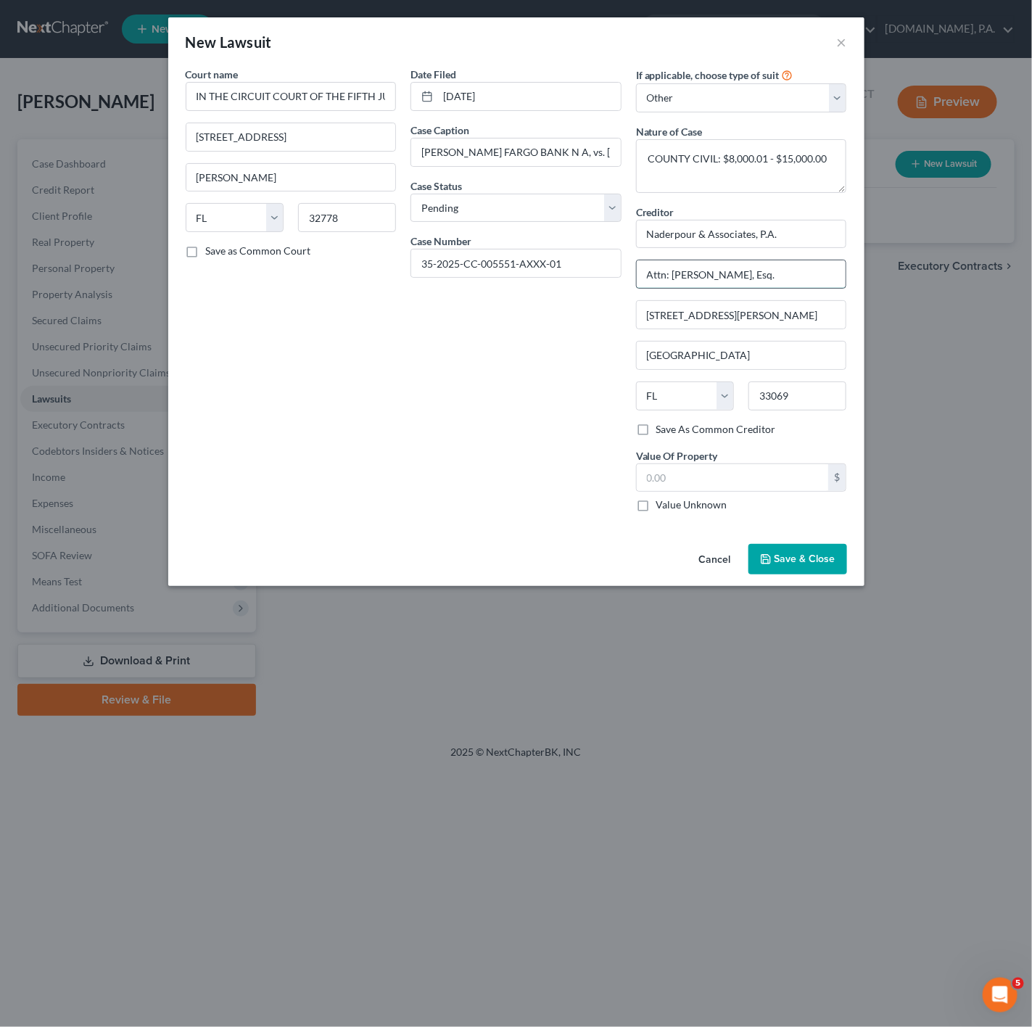
click at [741, 281] on input "Attn: Florencia Engle, Esq." at bounding box center [742, 274] width 210 height 28
drag, startPoint x: 741, startPoint y: 281, endPoint x: 682, endPoint y: 284, distance: 58.8
click at [682, 284] on input "Attn: Florencia Engle, Esq." at bounding box center [742, 274] width 210 height 28
type input "Attn: Adam Jacobson, Esq."
click at [753, 316] on input "1000 W. McNab Road, Third Floor" at bounding box center [742, 315] width 210 height 28
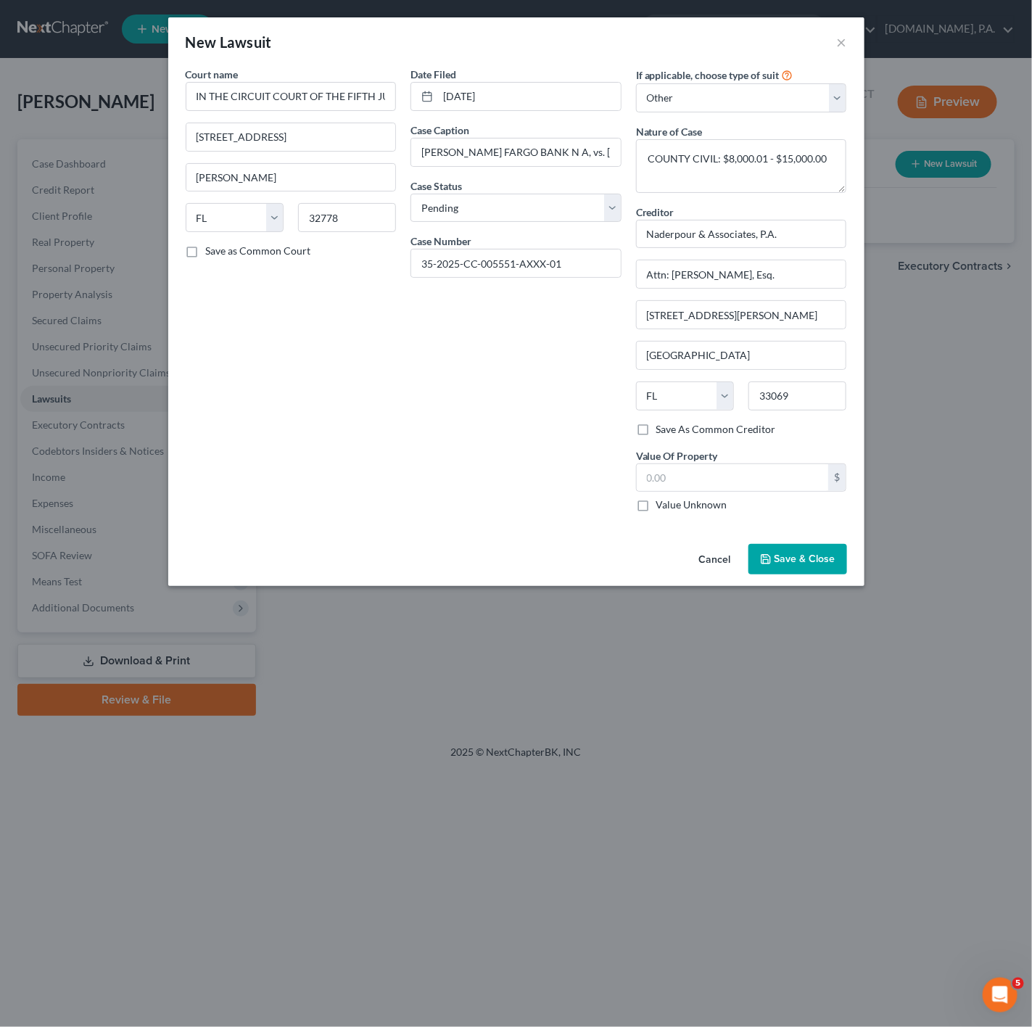
click at [791, 564] on span "Save & Close" at bounding box center [805, 559] width 61 height 12
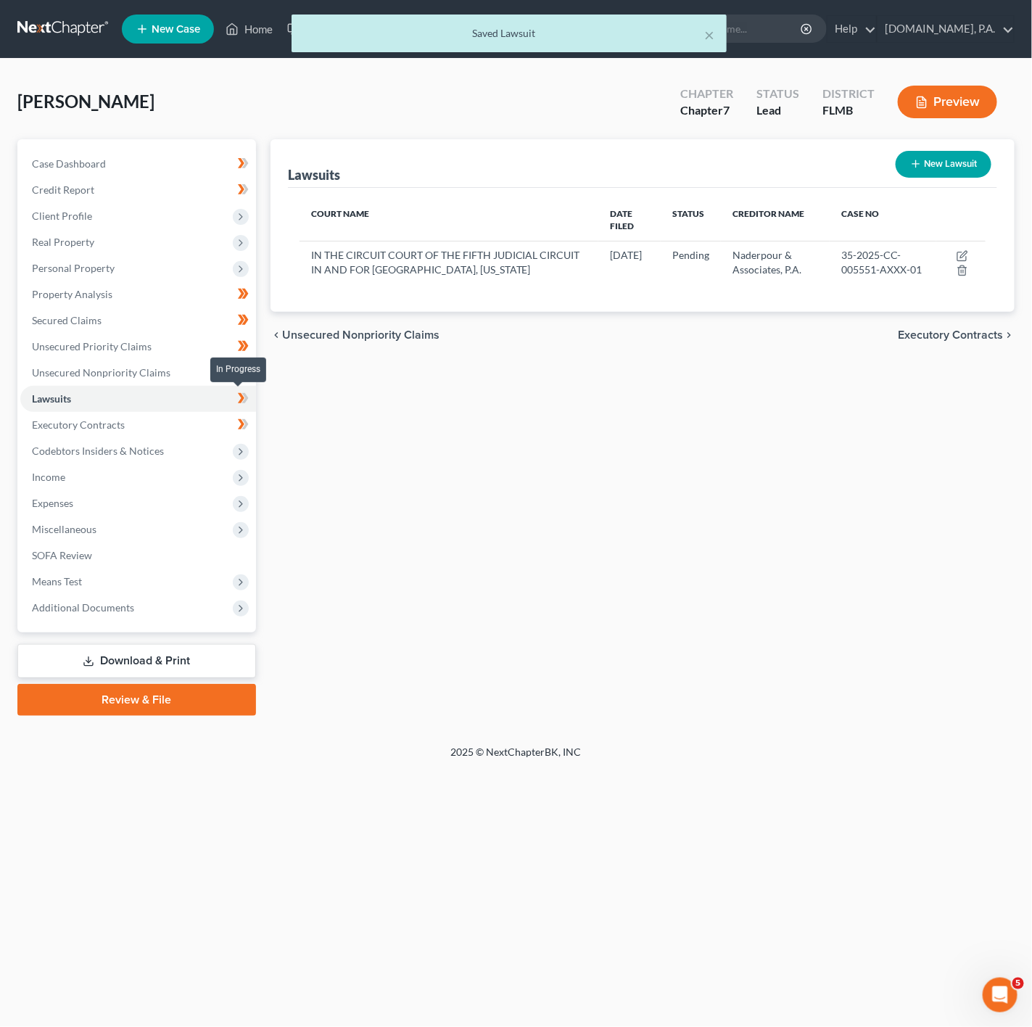
click at [250, 403] on span at bounding box center [243, 401] width 25 height 22
click at [192, 416] on link "Executory Contracts" at bounding box center [138, 425] width 236 height 26
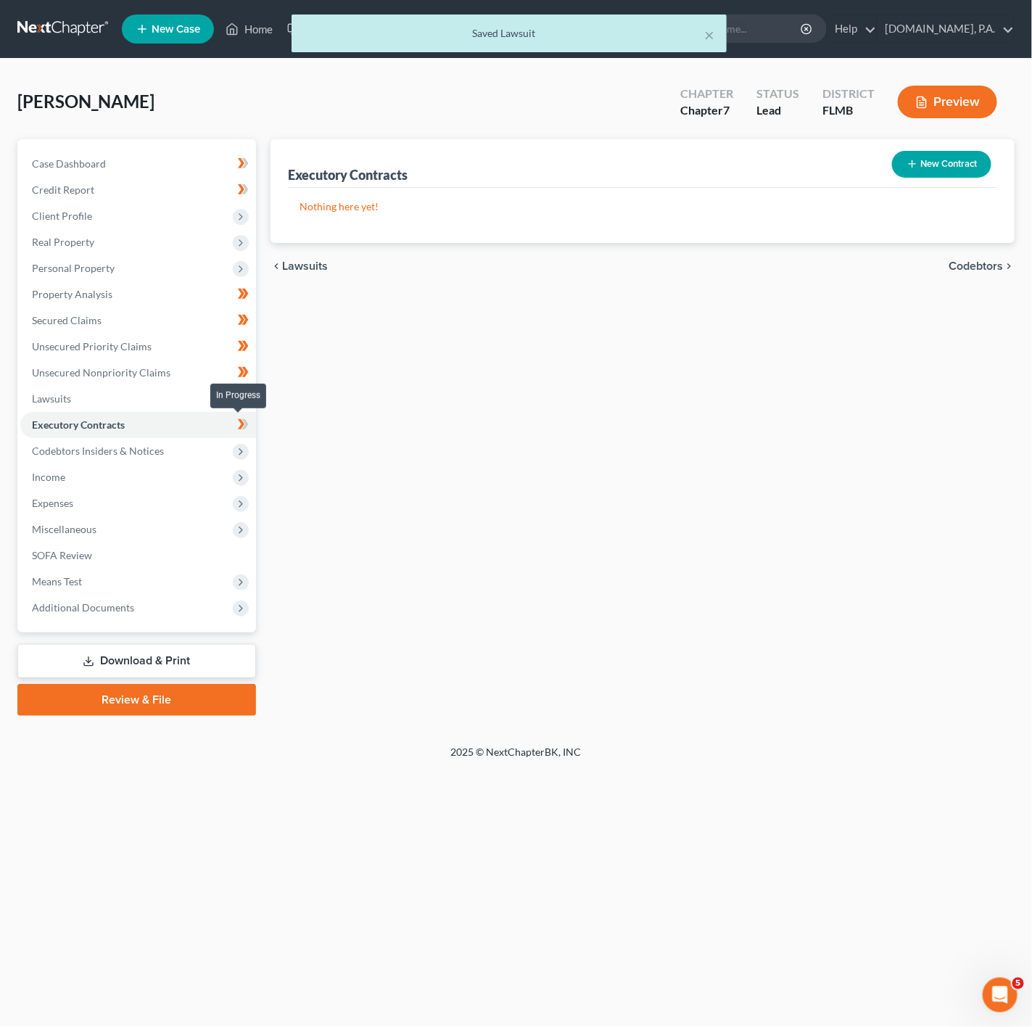
click at [242, 427] on icon at bounding box center [241, 424] width 7 height 10
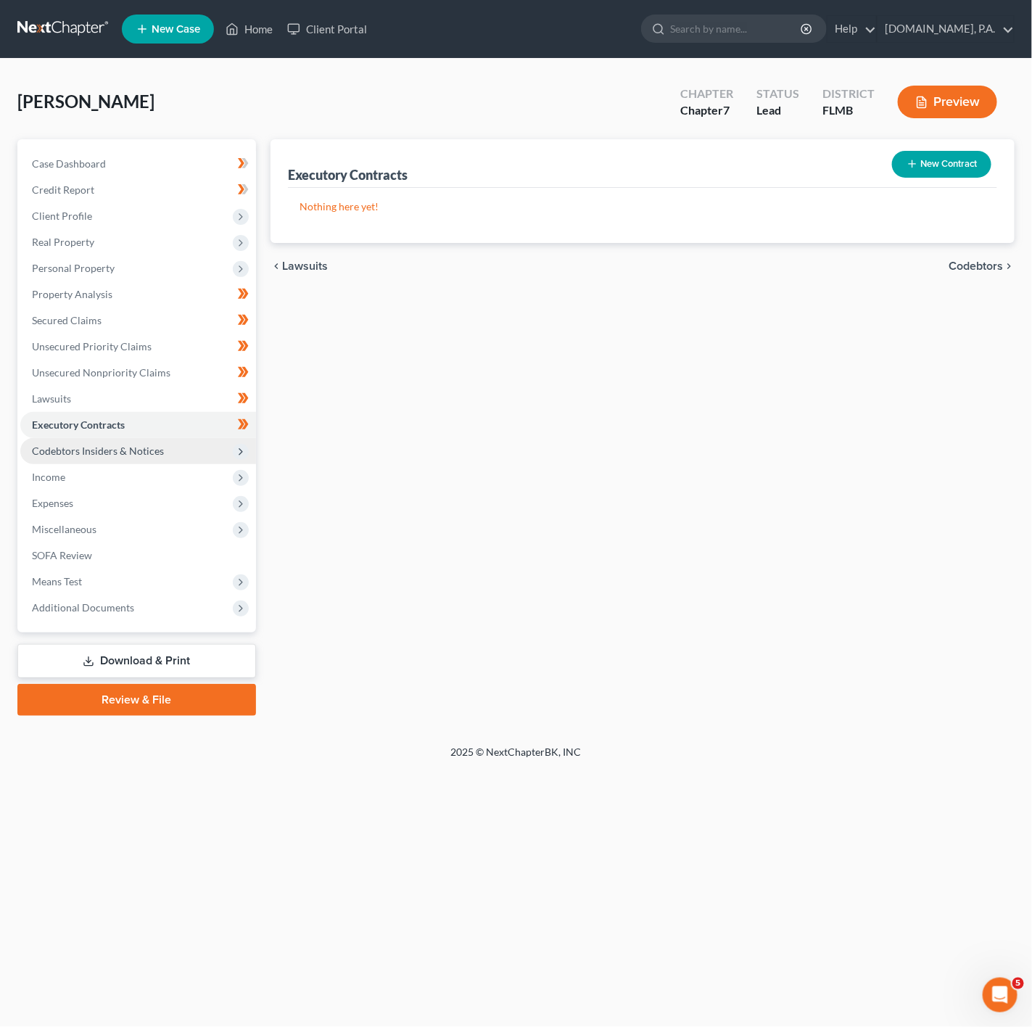
click at [157, 445] on span "Codebtors Insiders & Notices" at bounding box center [98, 451] width 132 height 12
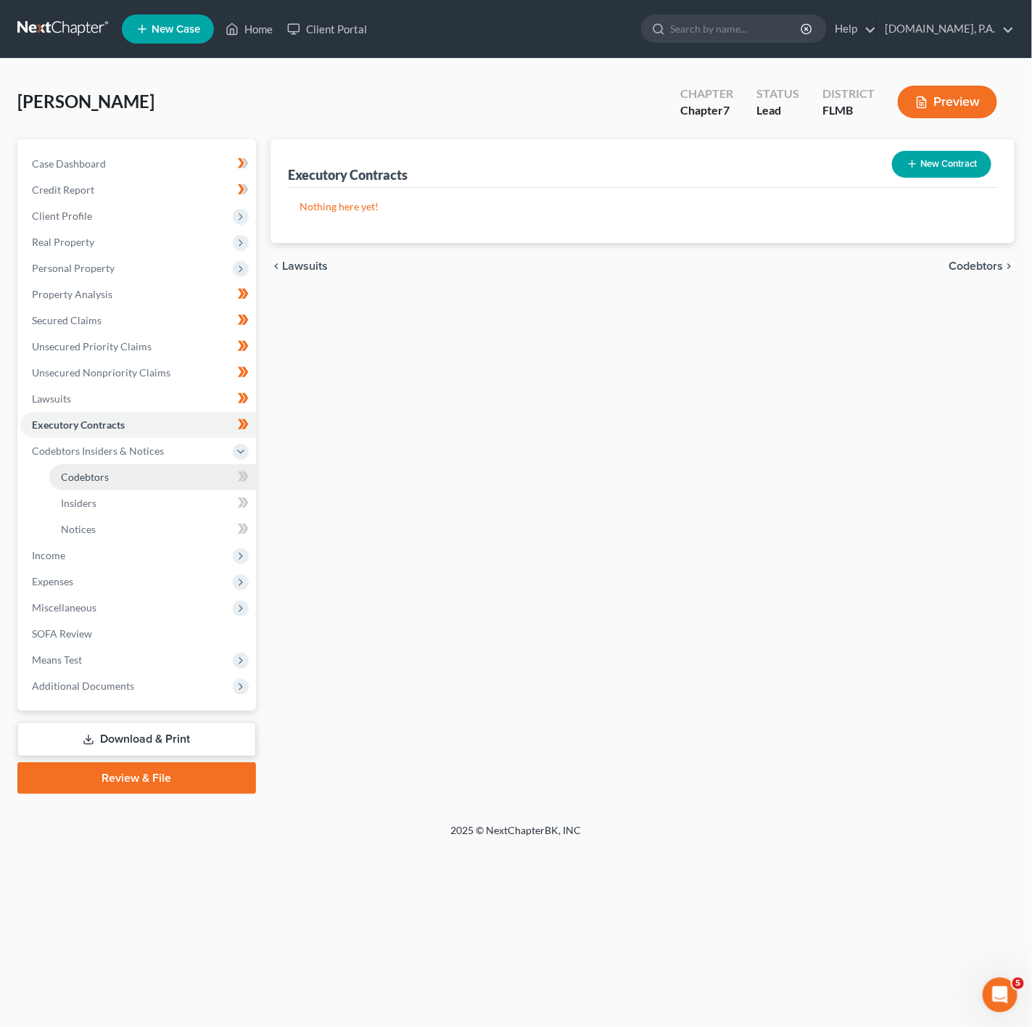
click at [177, 474] on link "Codebtors" at bounding box center [152, 477] width 207 height 26
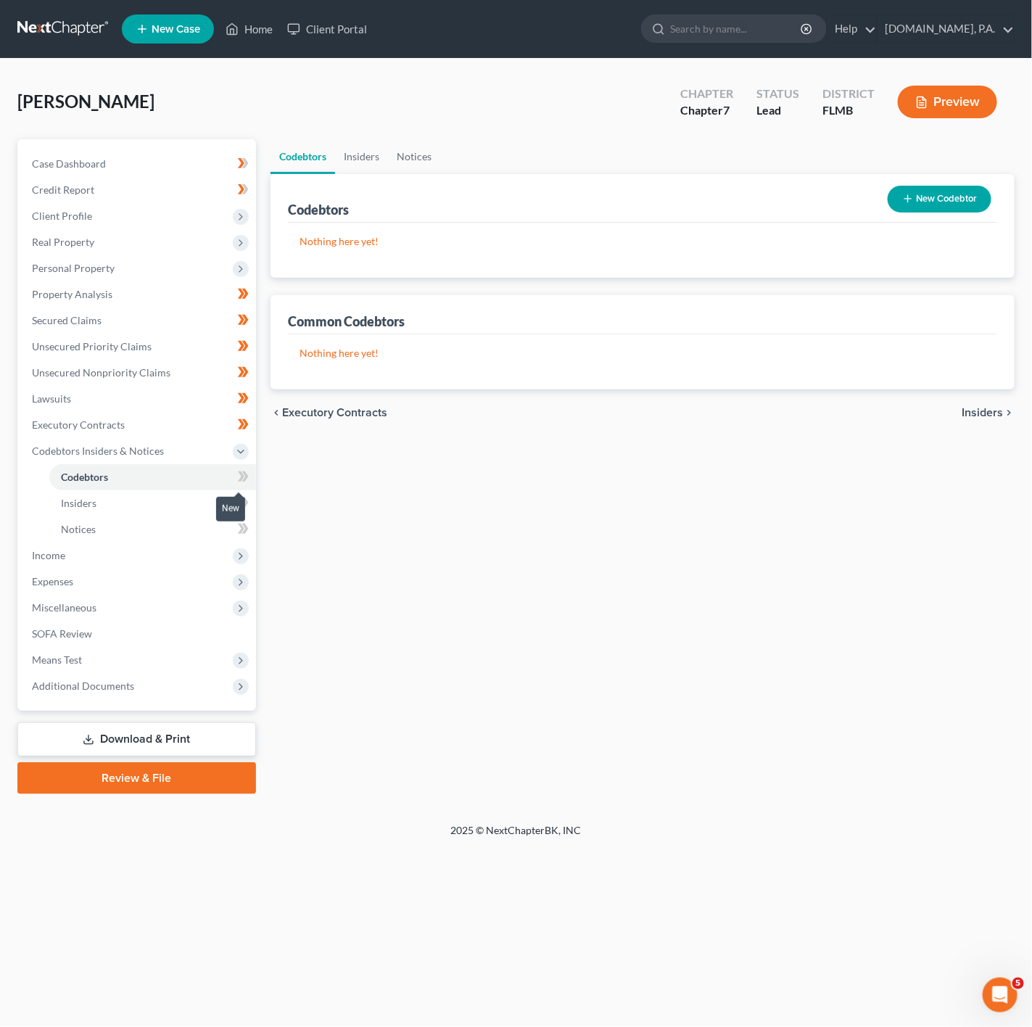
click at [236, 474] on span at bounding box center [243, 479] width 25 height 22
click at [177, 264] on span "Personal Property" at bounding box center [138, 268] width 236 height 26
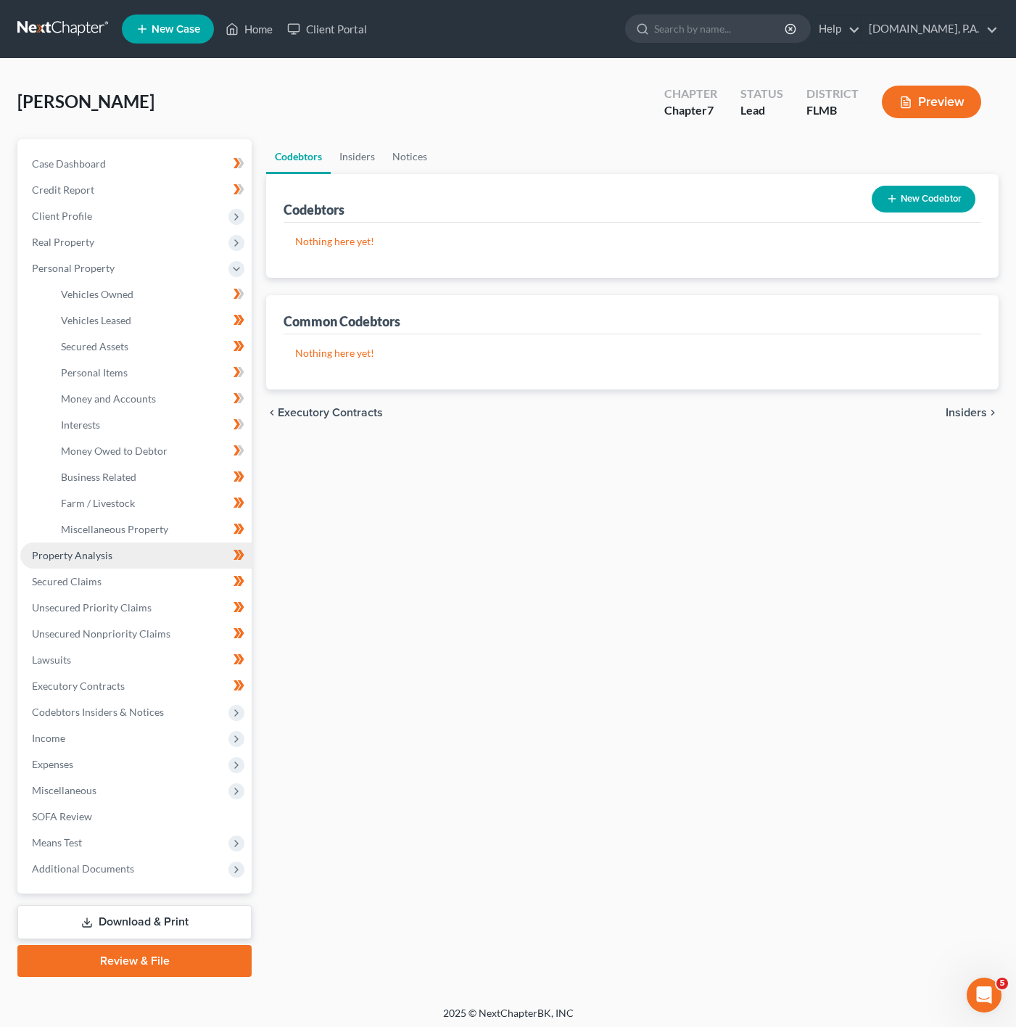
click at [103, 549] on span "Property Analysis" at bounding box center [72, 555] width 81 height 12
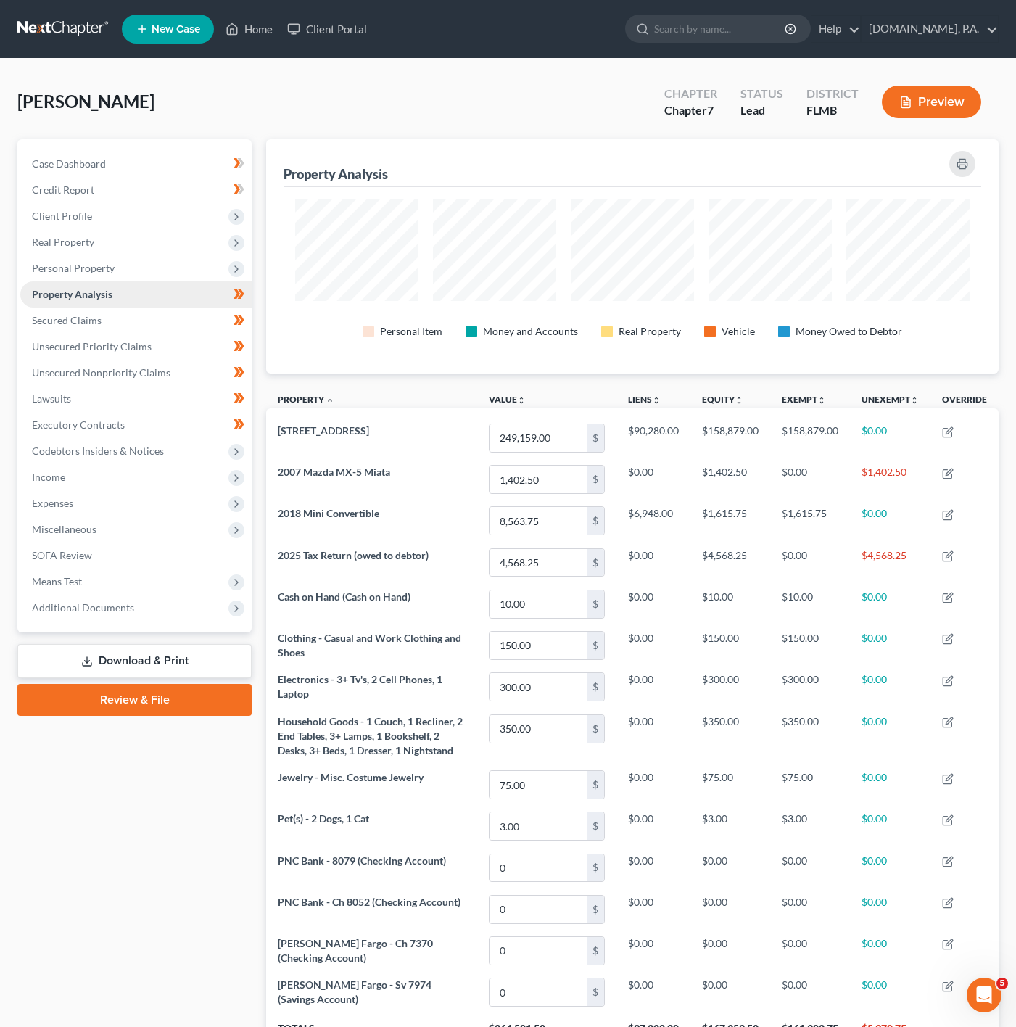
scroll to position [234, 732]
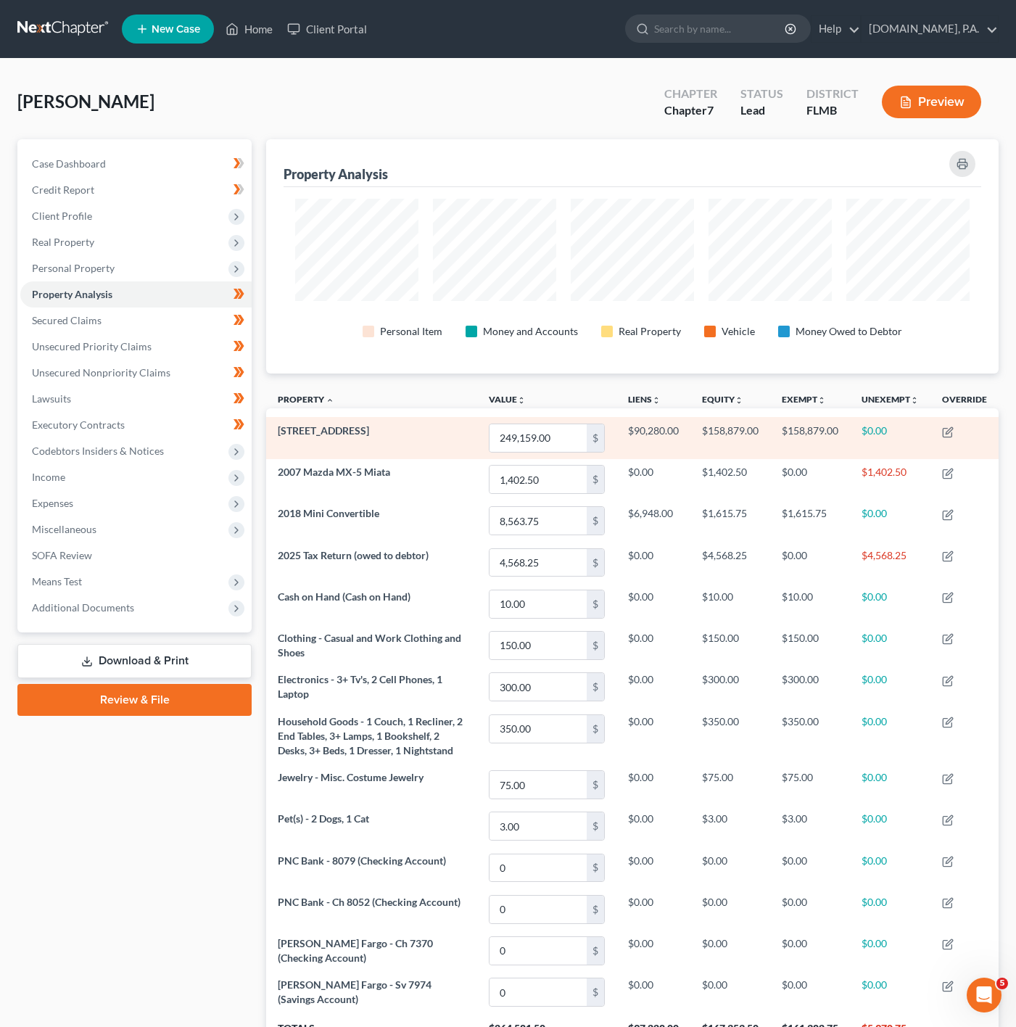
drag, startPoint x: 396, startPoint y: 427, endPoint x: 275, endPoint y: 433, distance: 121.3
click at [275, 433] on td "1601 Strathmore Cir" at bounding box center [371, 437] width 211 height 41
copy span "1601 Strathmore Cir"
drag, startPoint x: 668, startPoint y: 430, endPoint x: 633, endPoint y: 436, distance: 35.4
click at [633, 436] on td "$90,280.00" at bounding box center [654, 437] width 74 height 41
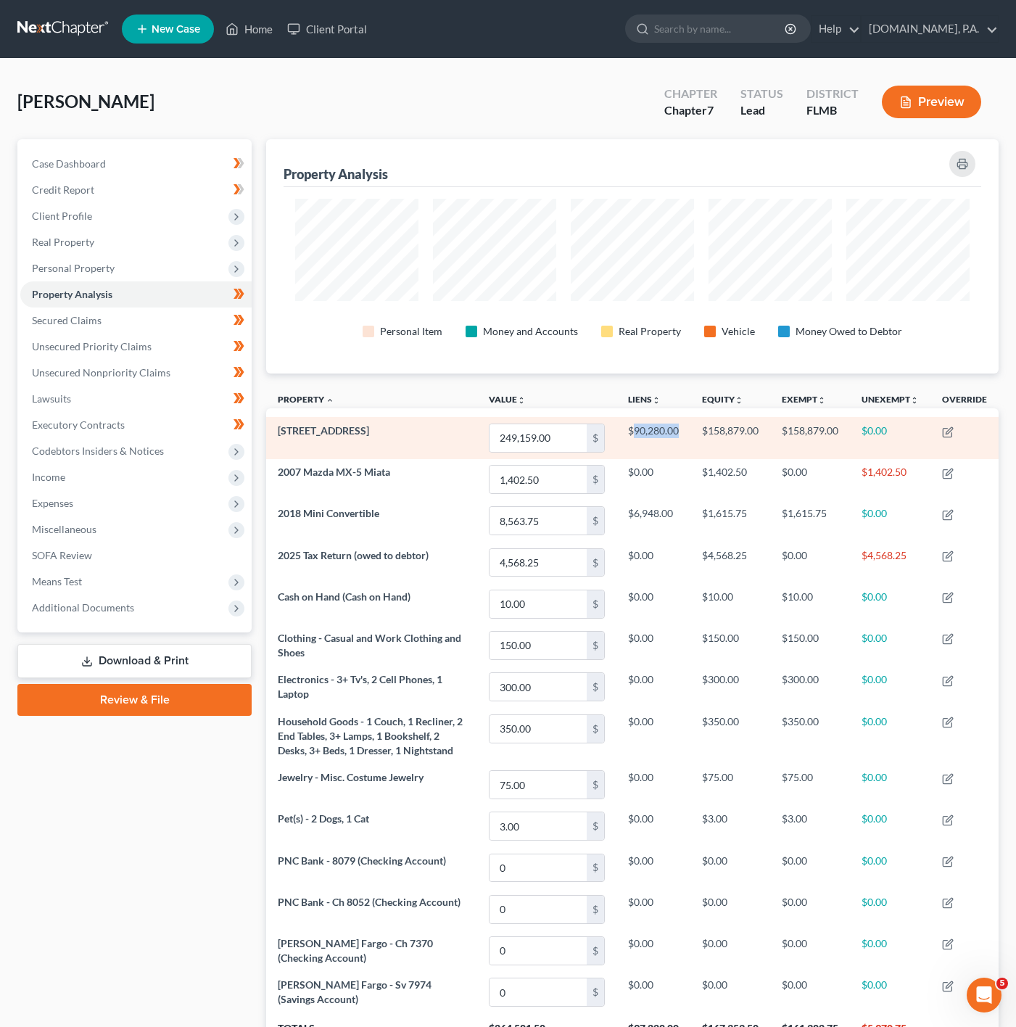
copy td "90,280.00"
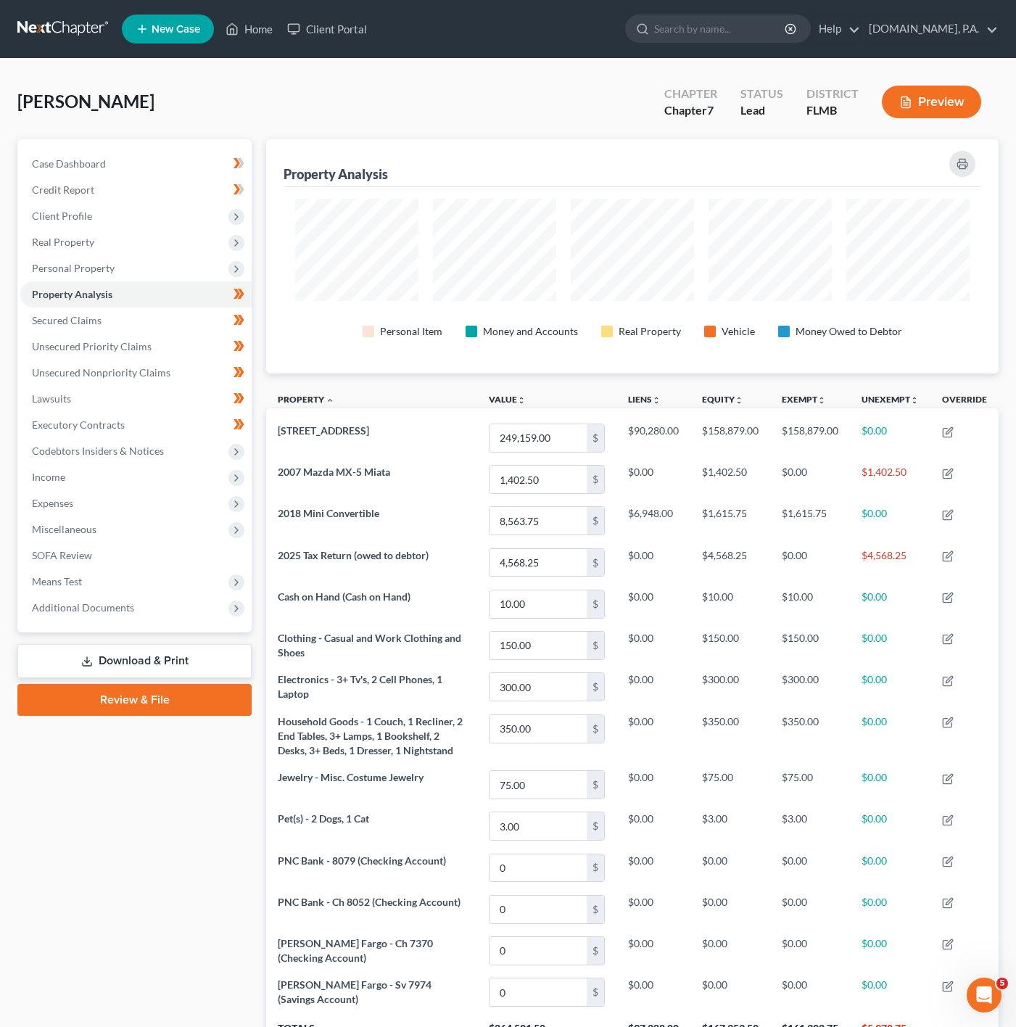
click at [593, 398] on th "Value unfold_more expand_more expand_less" at bounding box center [546, 401] width 139 height 33
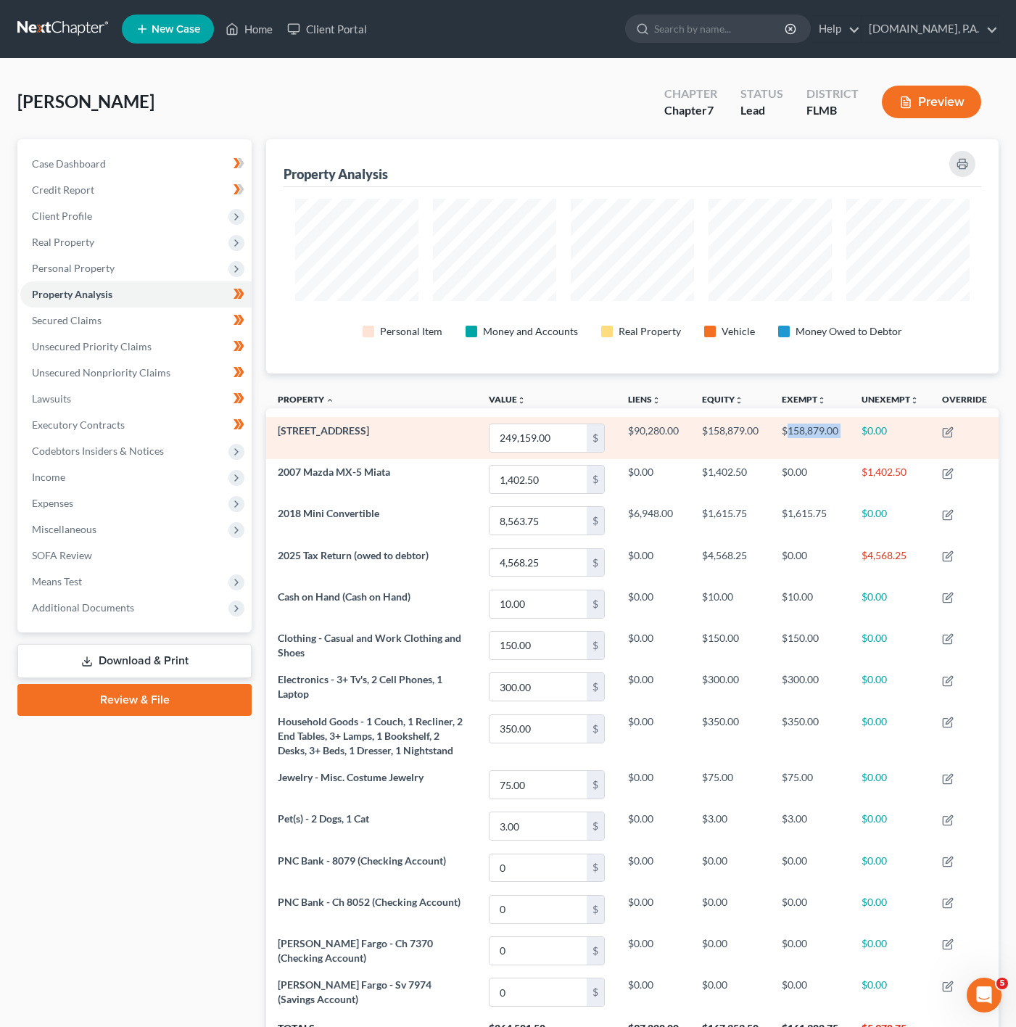
drag, startPoint x: 847, startPoint y: 427, endPoint x: 788, endPoint y: 429, distance: 59.5
click at [788, 429] on tr "1601 Strathmore Cir 249,159.00 $ $90,280.00 $158,879.00 $158,879.00 $0.00" at bounding box center [632, 437] width 733 height 41
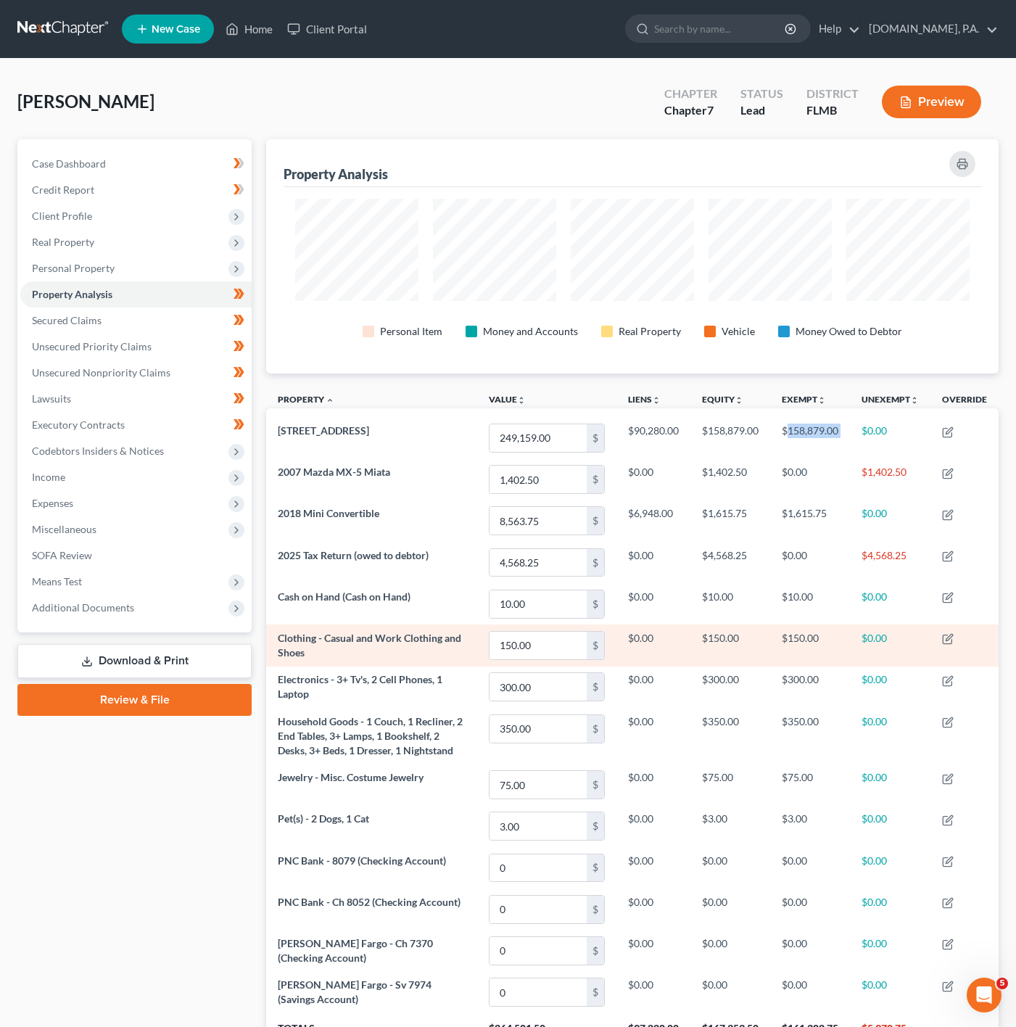
copy td "158,879.00"
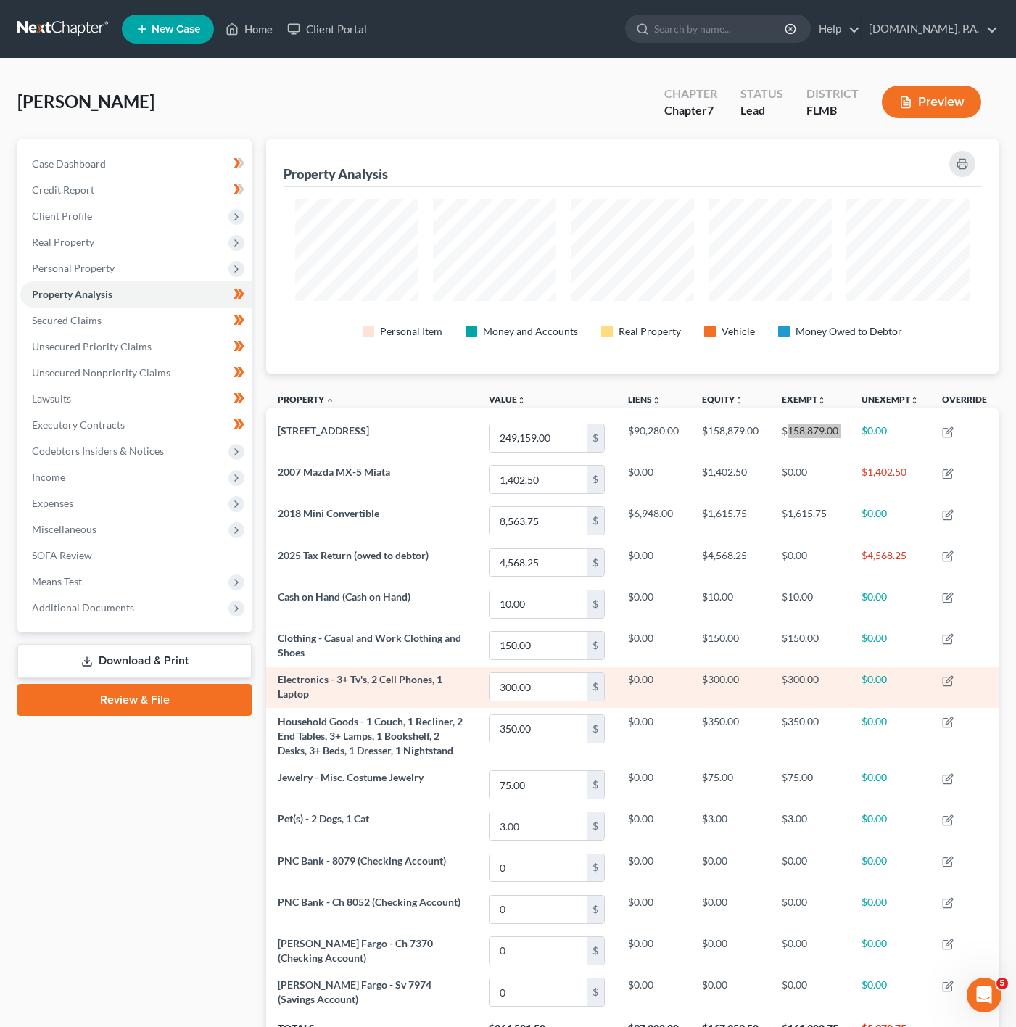
scroll to position [109, 0]
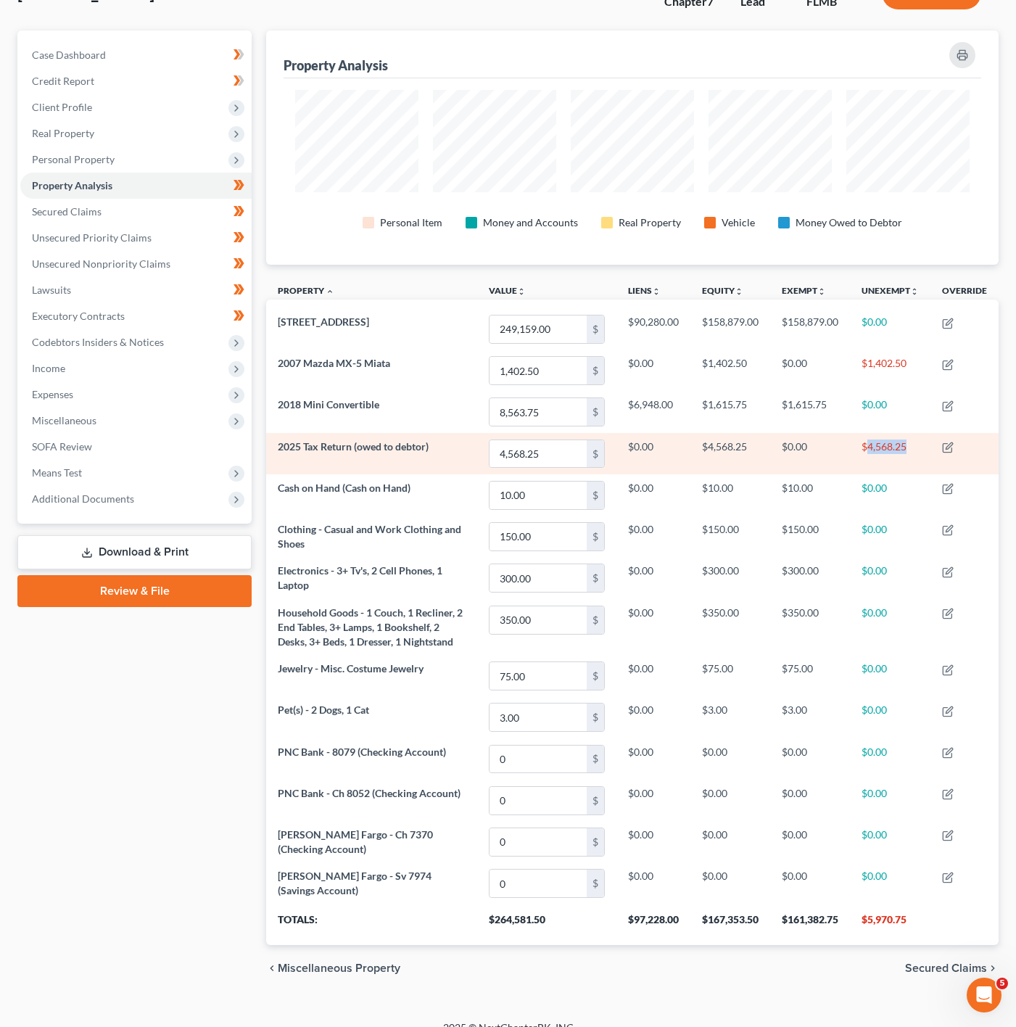
drag, startPoint x: 914, startPoint y: 453, endPoint x: 868, endPoint y: 449, distance: 45.9
click at [868, 449] on td "$4,568.25" at bounding box center [890, 453] width 81 height 41
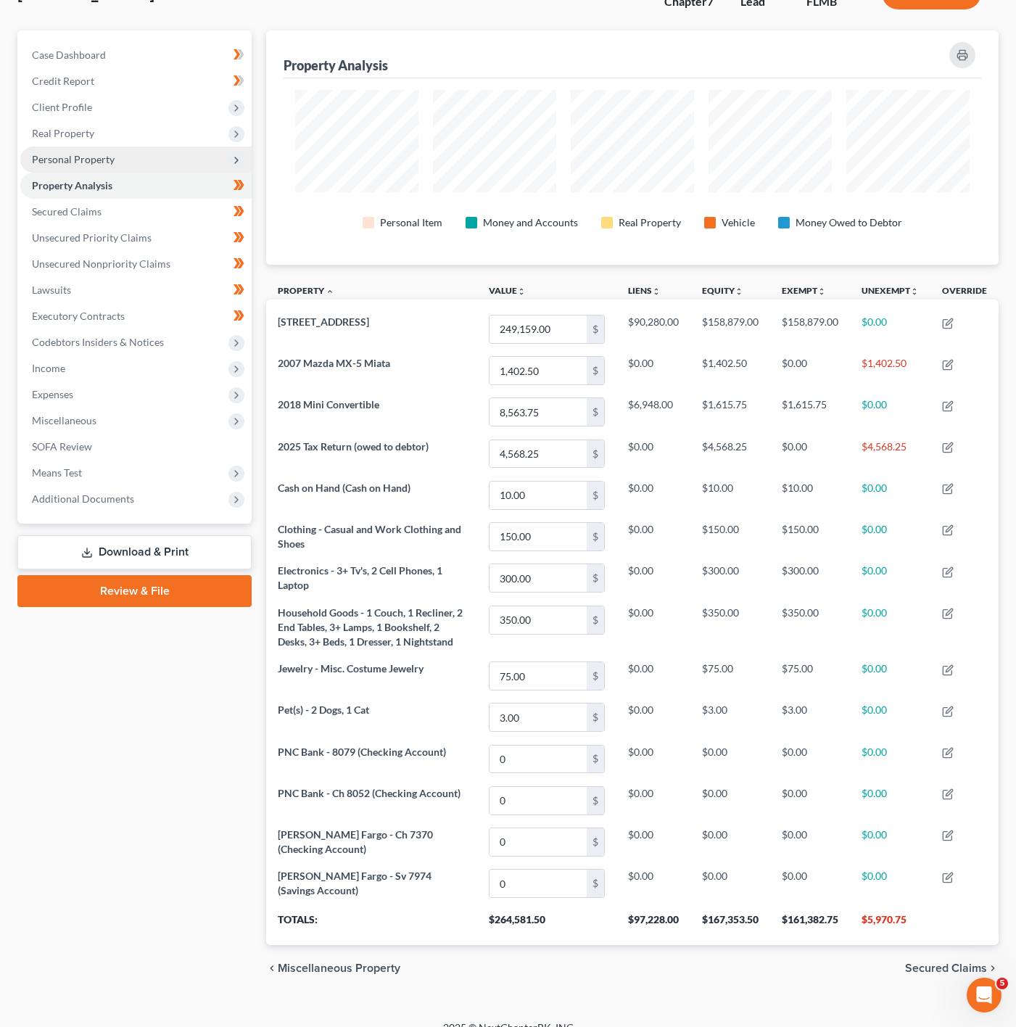
click at [212, 168] on span "Personal Property" at bounding box center [135, 160] width 231 height 26
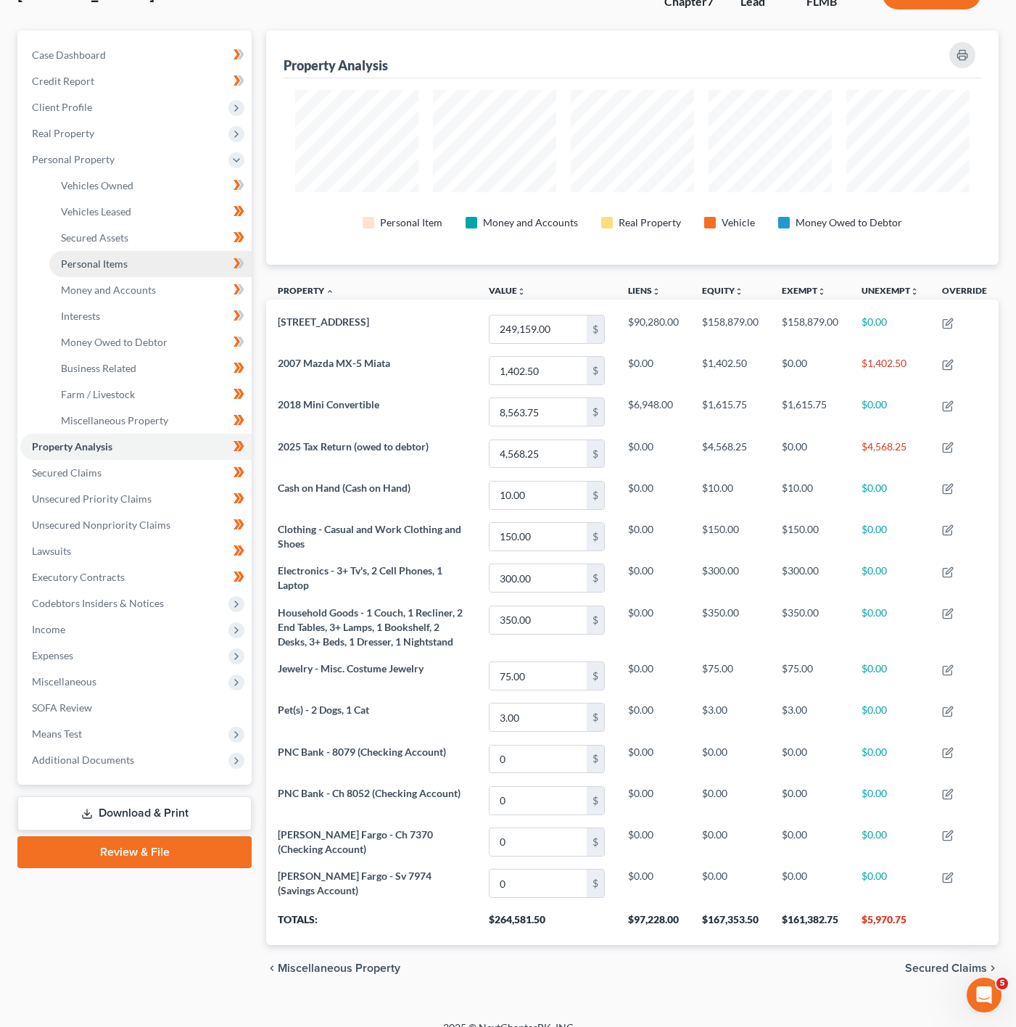
click at [147, 270] on link "Personal Items" at bounding box center [150, 264] width 202 height 26
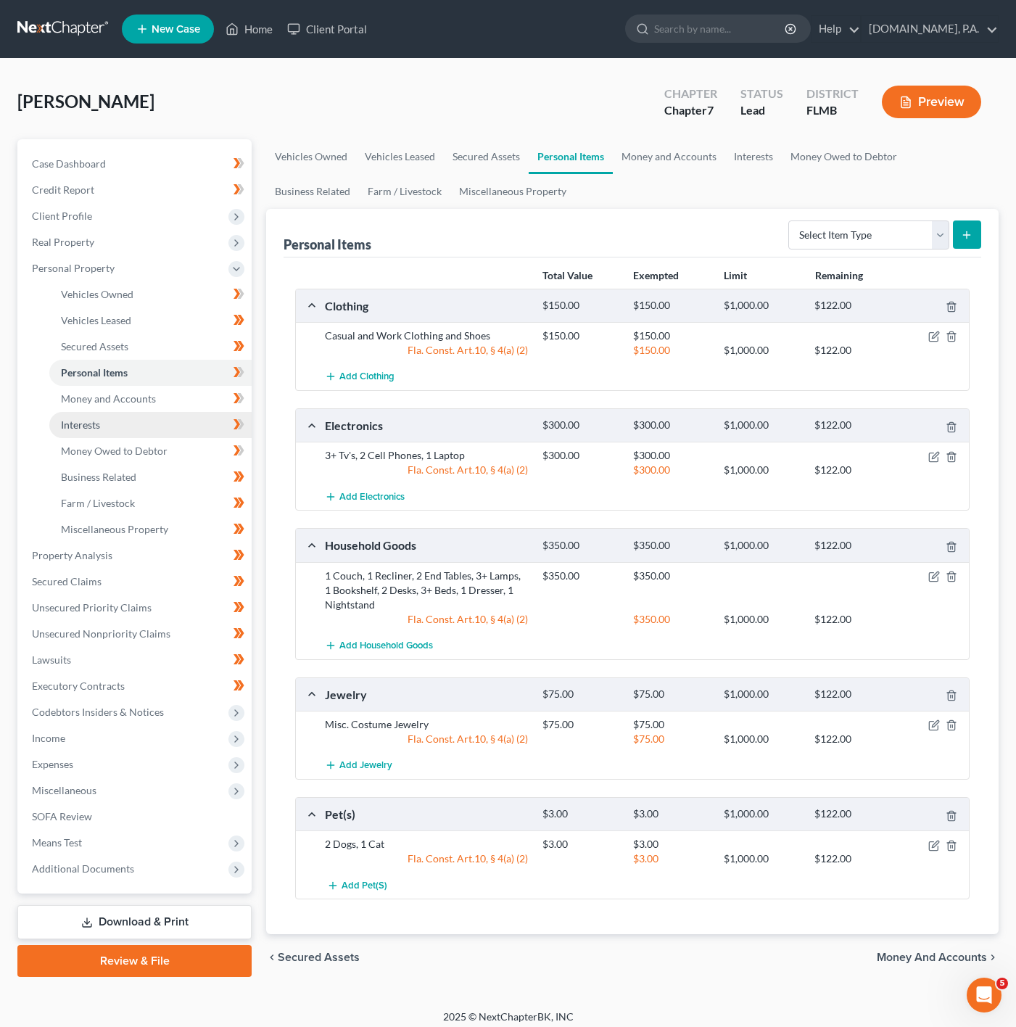
click at [141, 433] on link "Interests" at bounding box center [150, 425] width 202 height 26
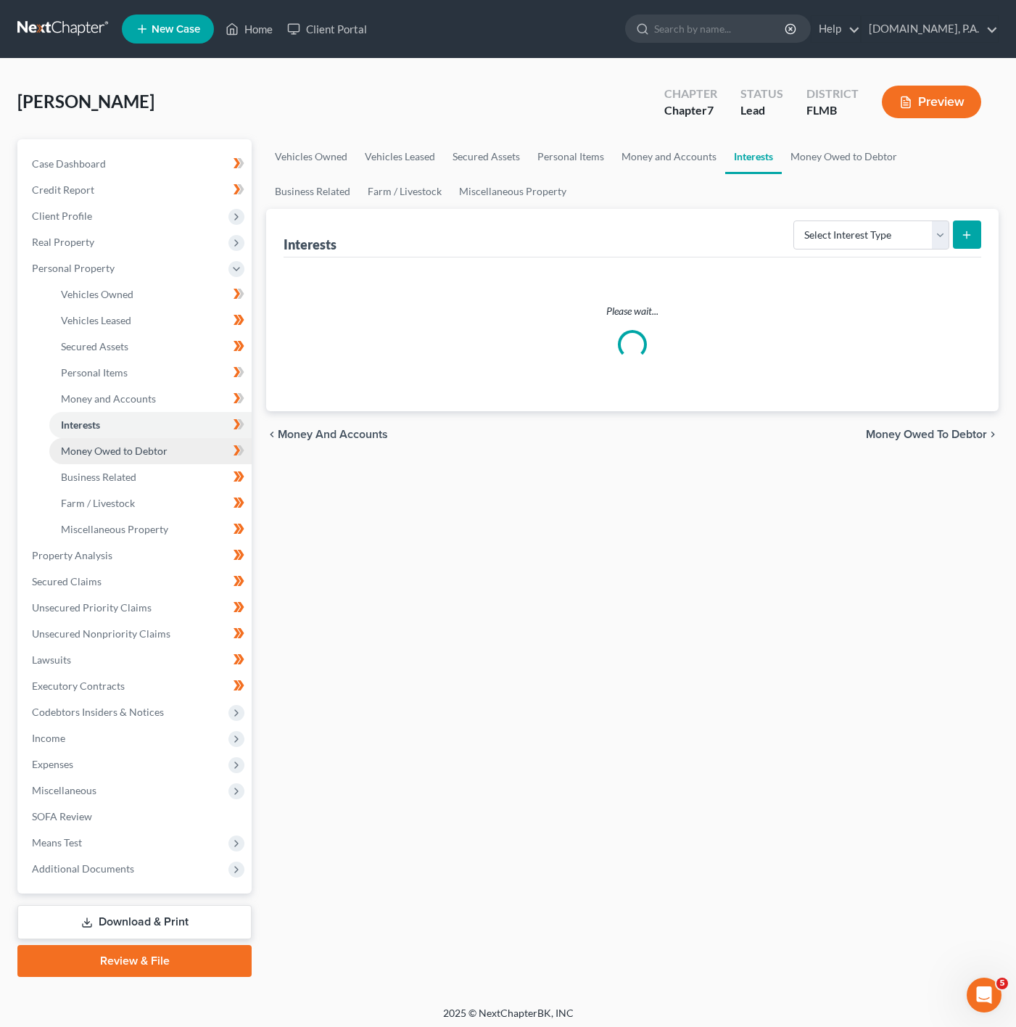
click at [122, 455] on span "Money Owed to Debtor" at bounding box center [114, 451] width 107 height 12
click at [135, 429] on link "Interests" at bounding box center [150, 425] width 202 height 26
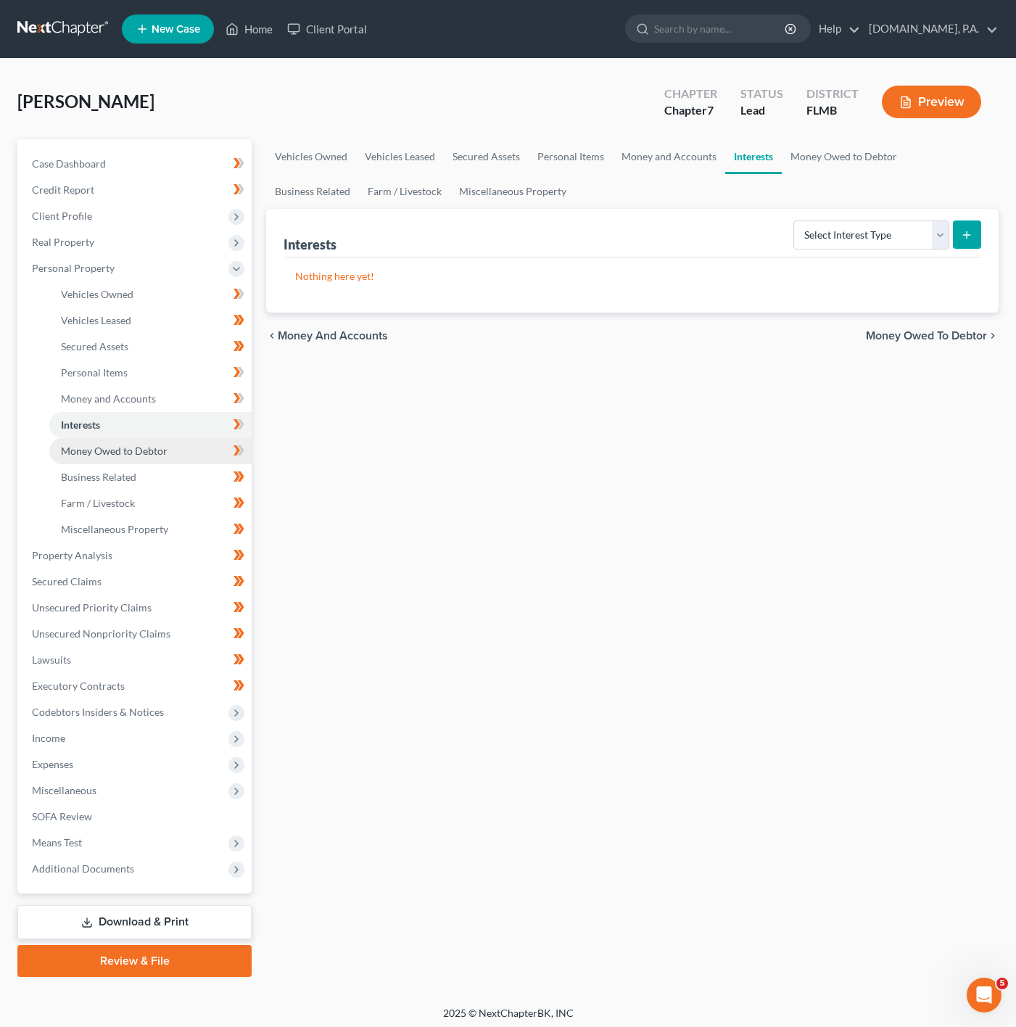
click at [147, 451] on span "Money Owed to Debtor" at bounding box center [114, 451] width 107 height 12
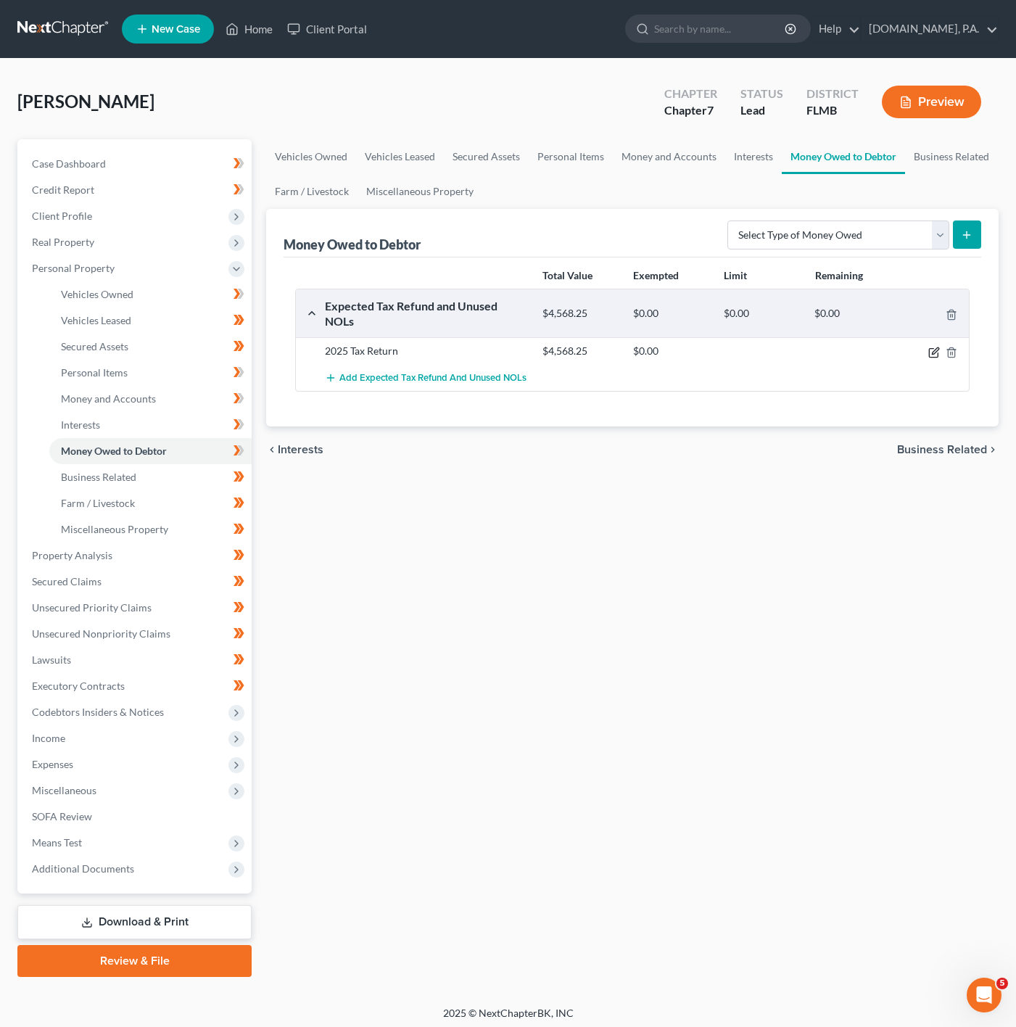
click at [932, 357] on icon "button" at bounding box center [935, 353] width 12 height 12
select select "0"
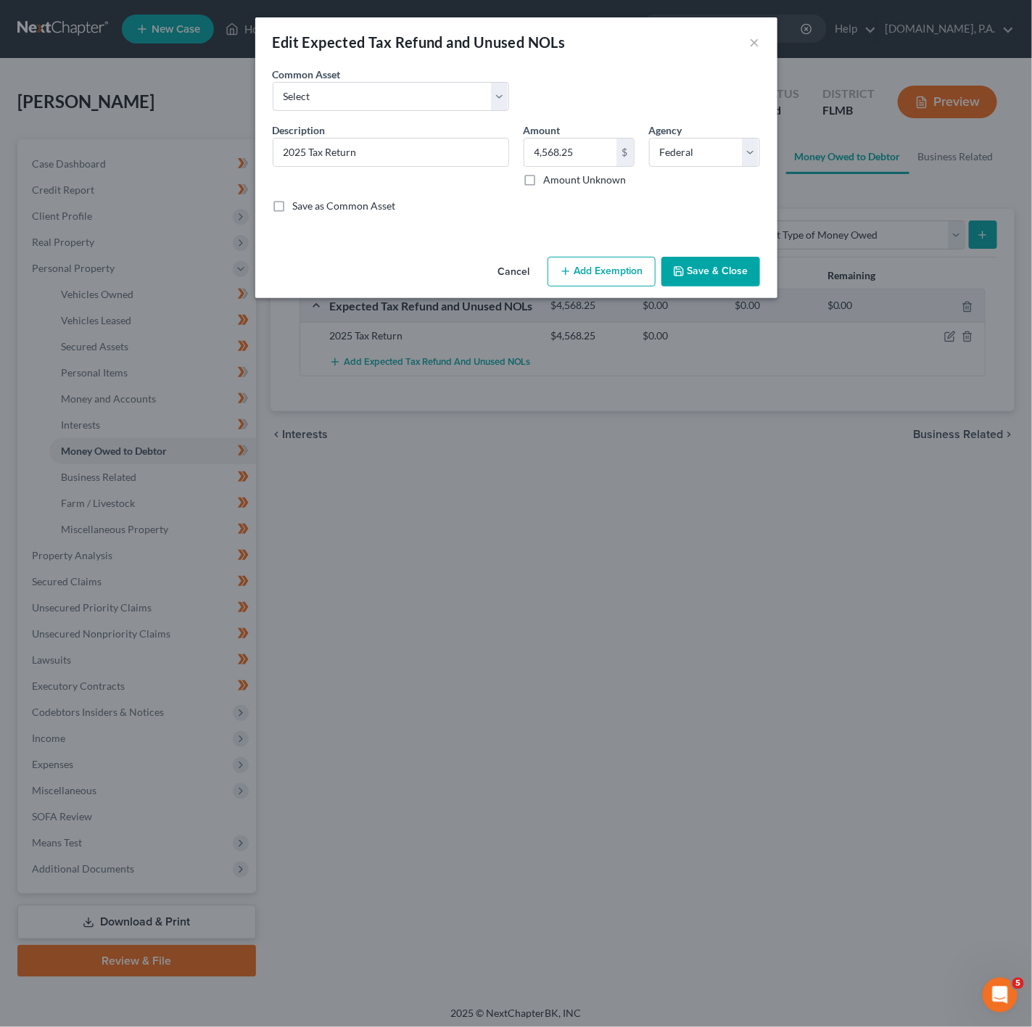
click at [609, 268] on button "Add Exemption" at bounding box center [602, 272] width 108 height 30
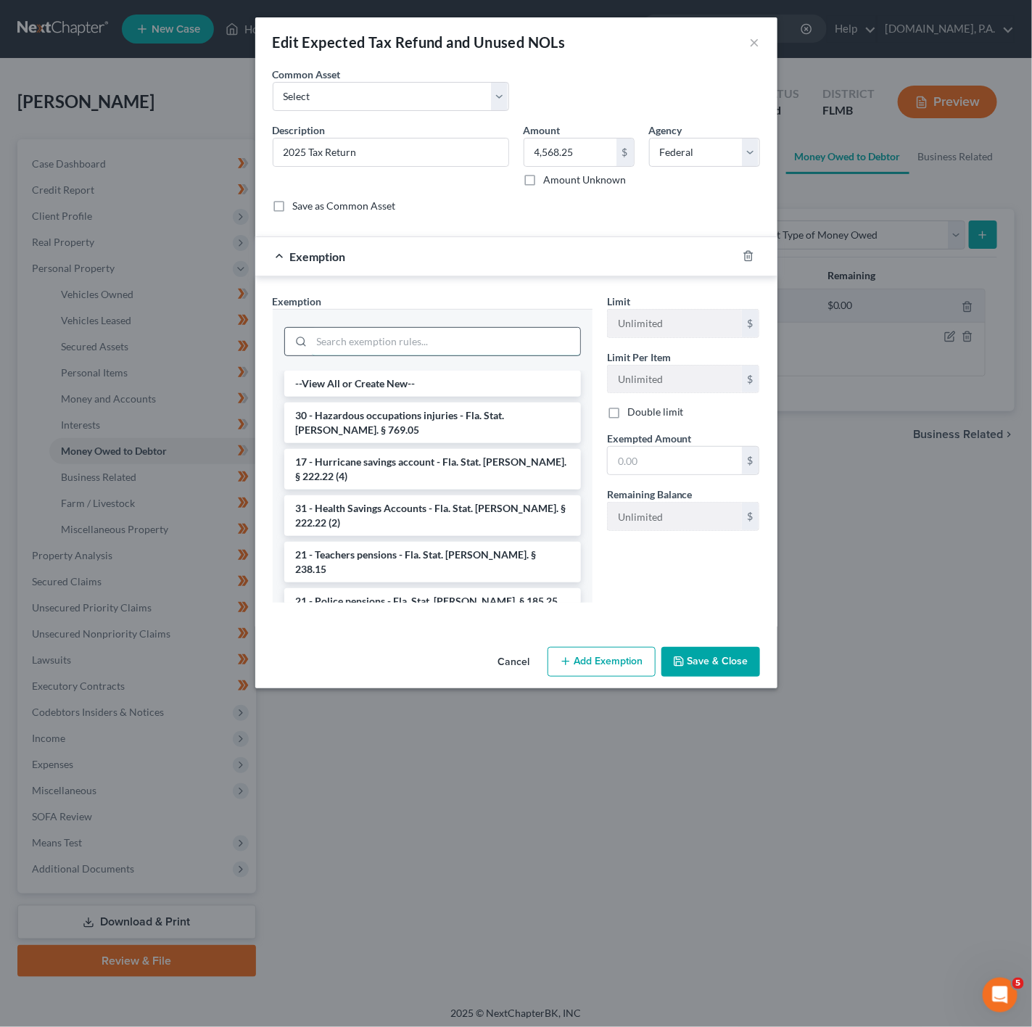
click at [472, 356] on input "search" at bounding box center [446, 342] width 268 height 28
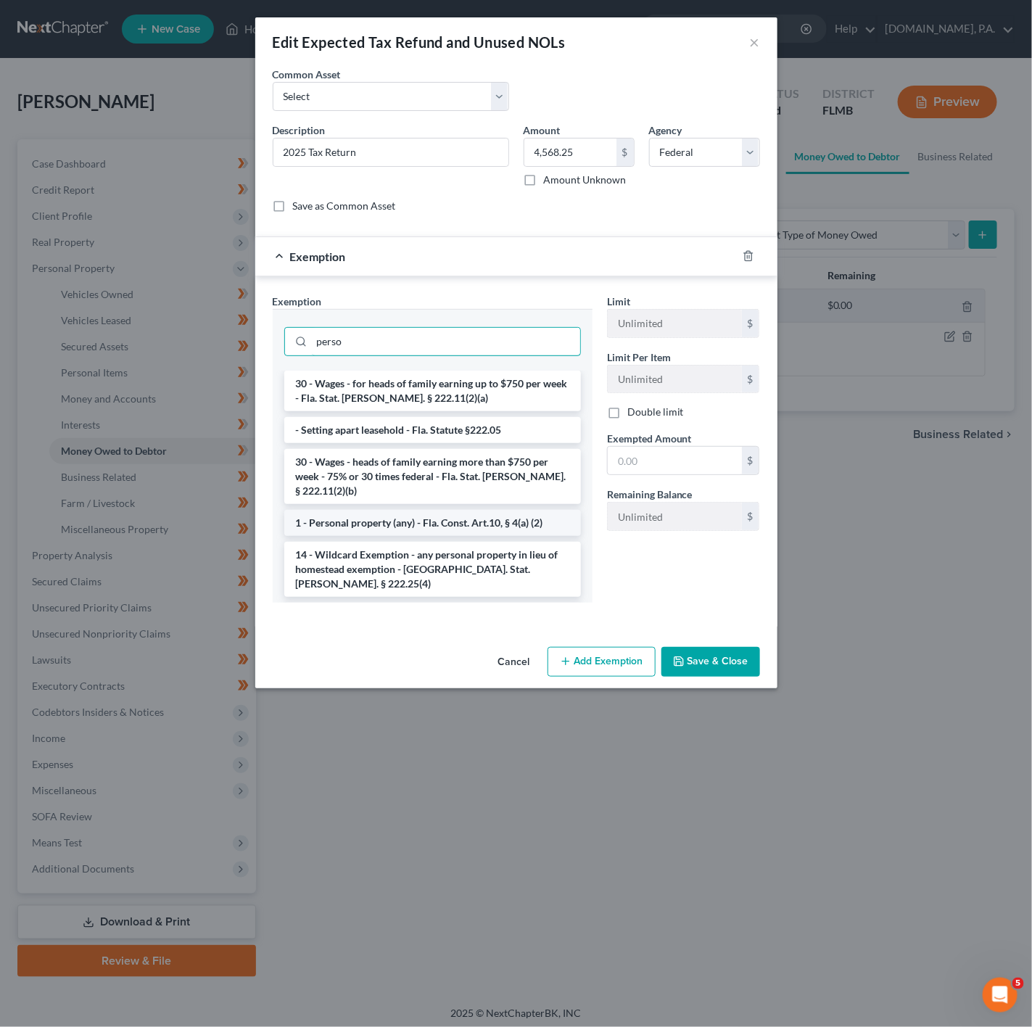
type input "perso"
click at [429, 516] on li "1 - Personal property (any) - Fla. Const. Art.10, § 4(a) (2)" at bounding box center [432, 523] width 297 height 26
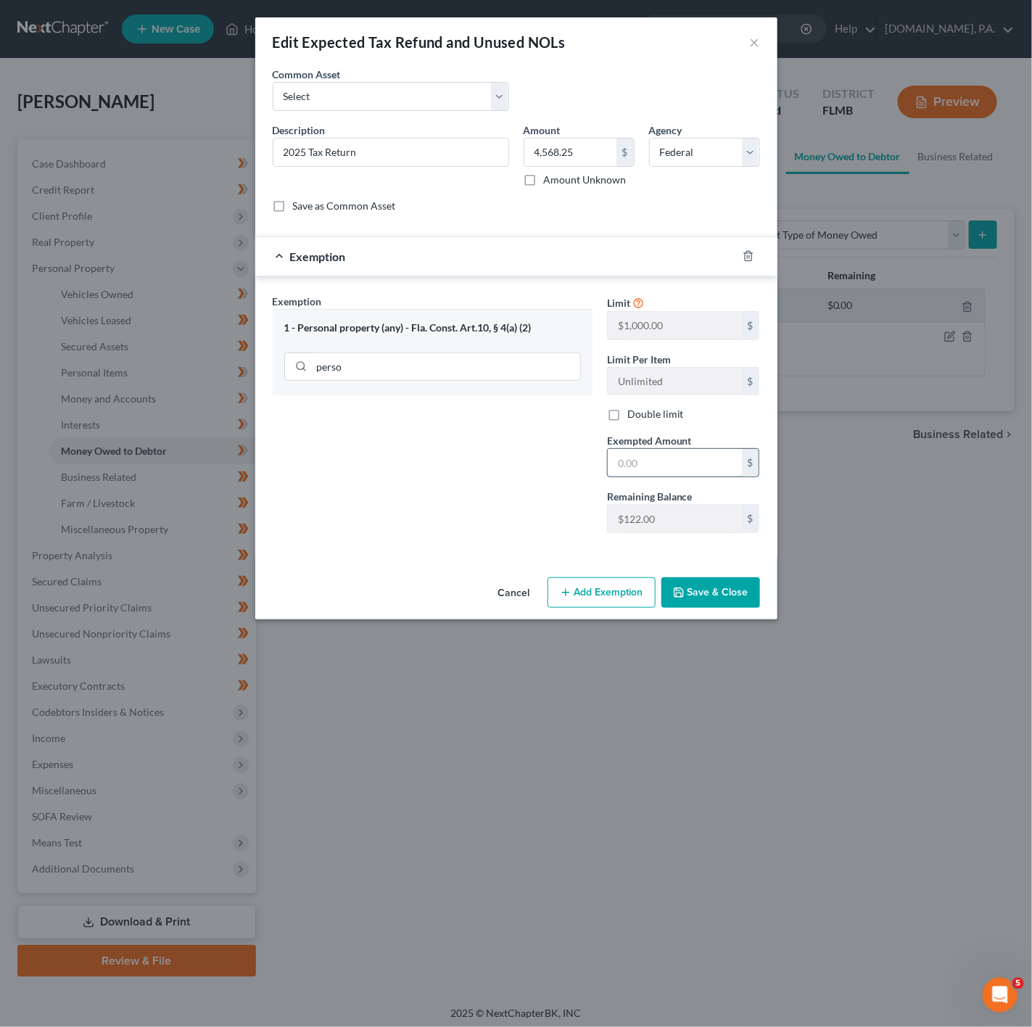
click at [667, 458] on input "text" at bounding box center [675, 463] width 134 height 28
type input "122"
click at [827, 527] on div "Edit Expected Tax Refund and Unused NOLs × An exemption set must first be selec…" at bounding box center [516, 513] width 1032 height 1027
click at [580, 155] on input "4,568.25" at bounding box center [571, 153] width 92 height 28
click at [710, 603] on button "Save & Close" at bounding box center [711, 593] width 99 height 30
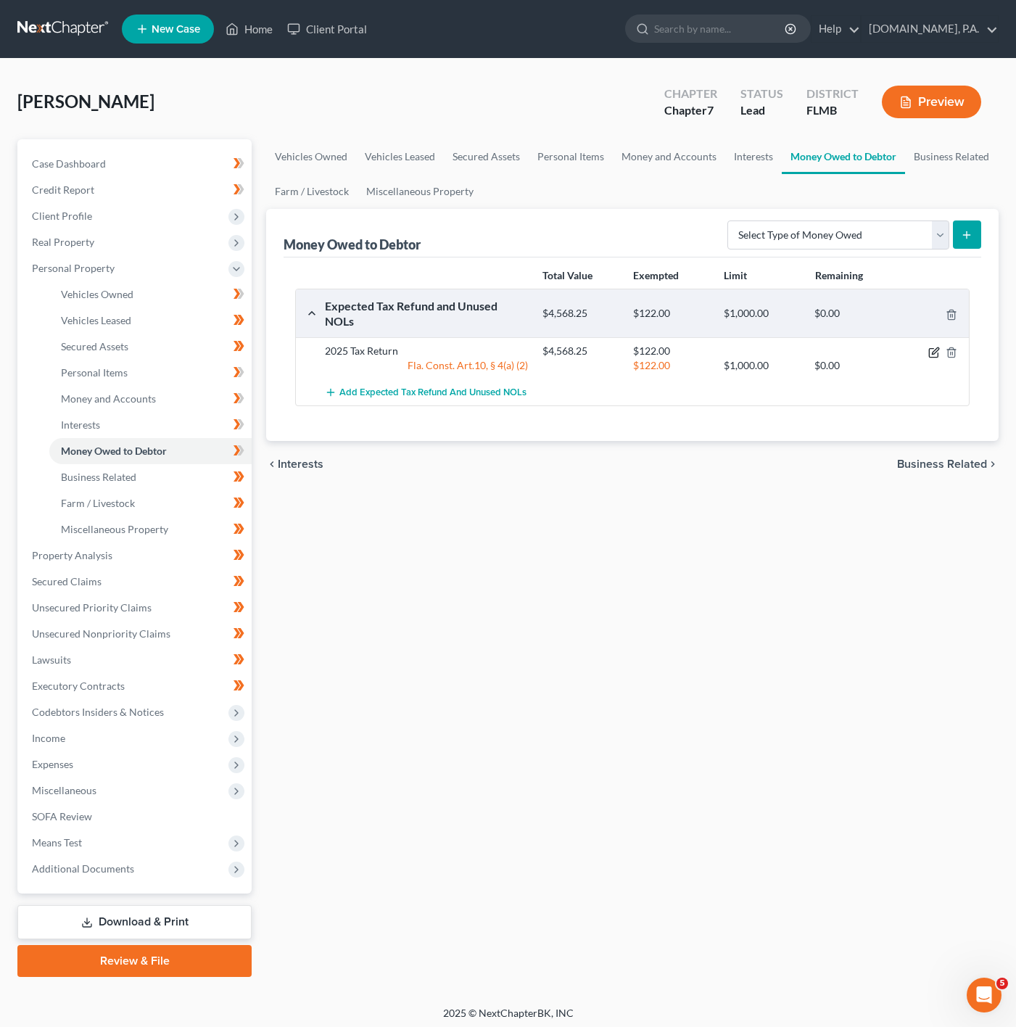
click at [932, 350] on icon "button" at bounding box center [933, 352] width 9 height 9
select select "0"
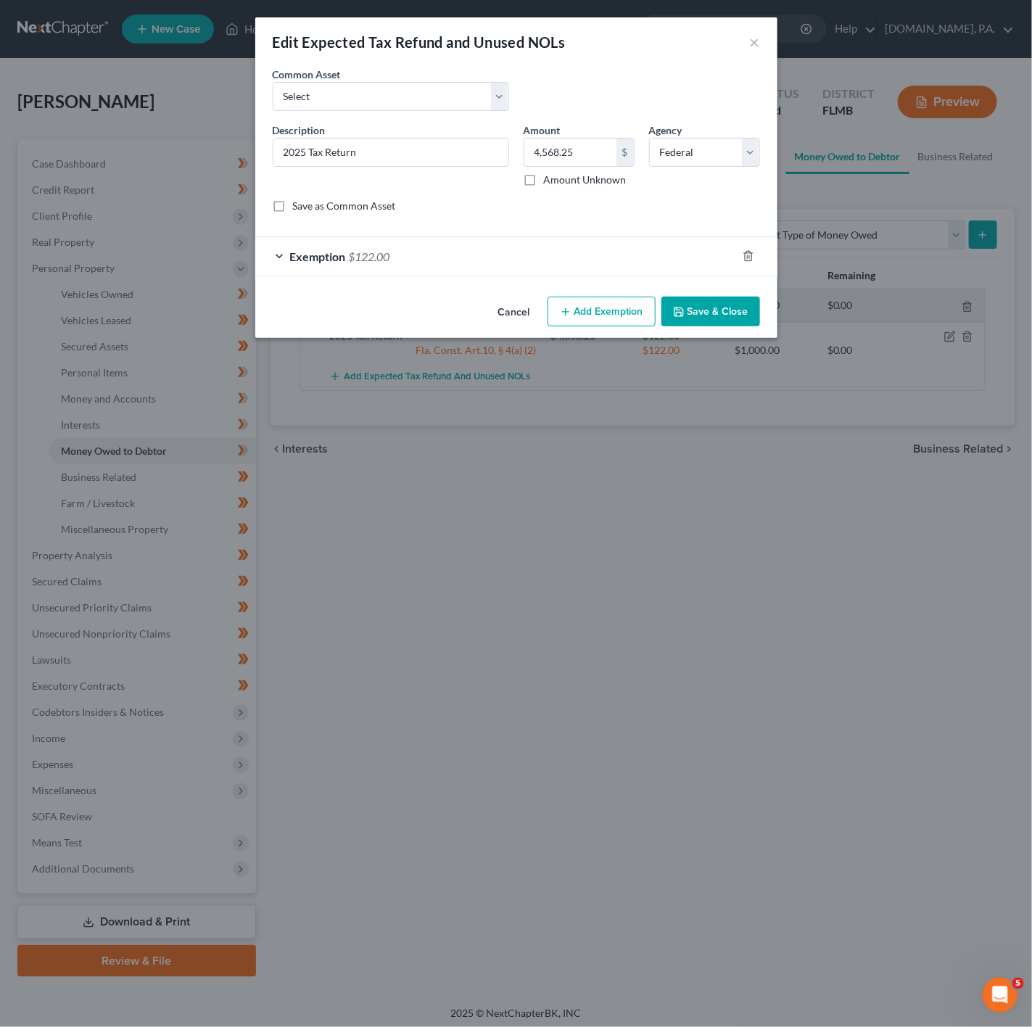
click at [572, 312] on button "Add Exemption" at bounding box center [602, 312] width 108 height 30
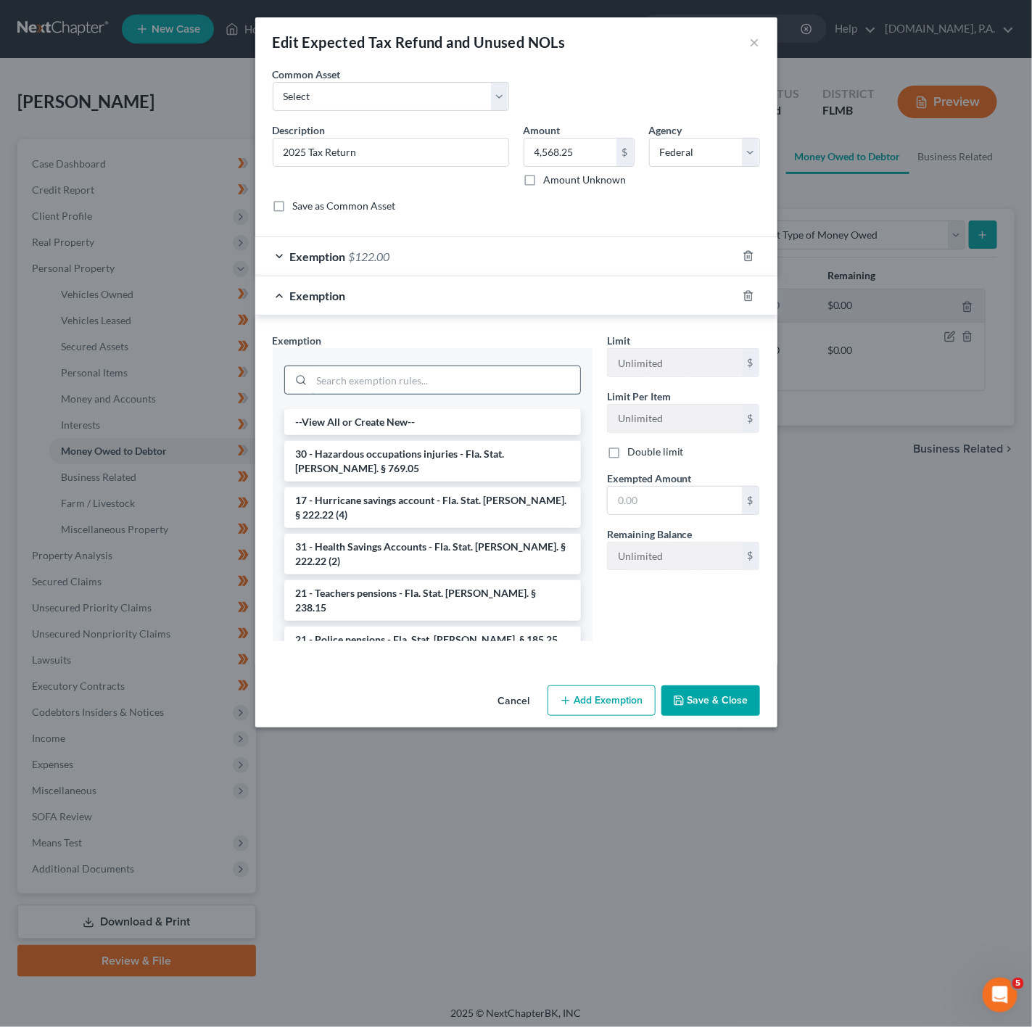
click at [498, 381] on input "search" at bounding box center [446, 380] width 268 height 28
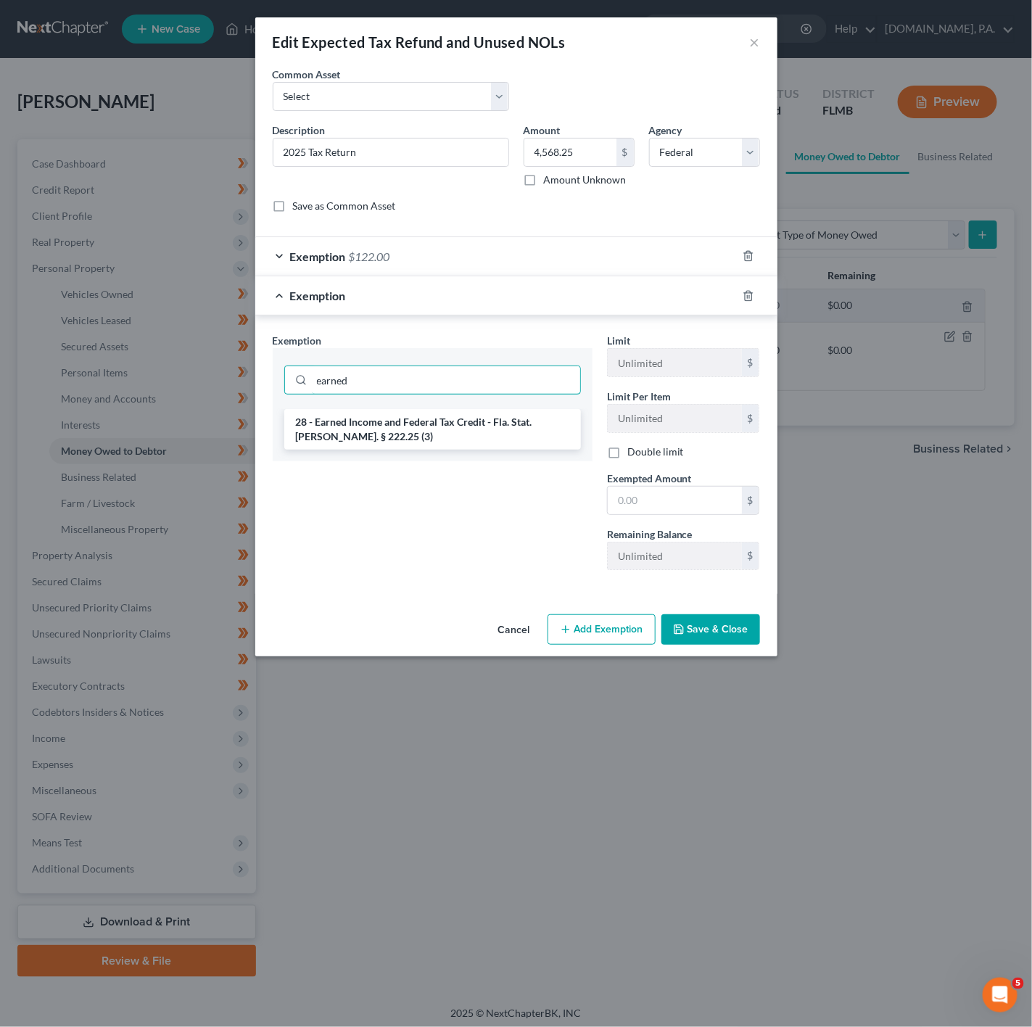
drag, startPoint x: 490, startPoint y: 372, endPoint x: 299, endPoint y: 360, distance: 191.9
click at [299, 360] on div "earned" at bounding box center [433, 378] width 320 height 61
type input "earned"
click at [485, 431] on li "28 - Earned Income and Federal Tax Credit - Fla. Stat. [PERSON_NAME]. § 222.25 …" at bounding box center [432, 429] width 297 height 41
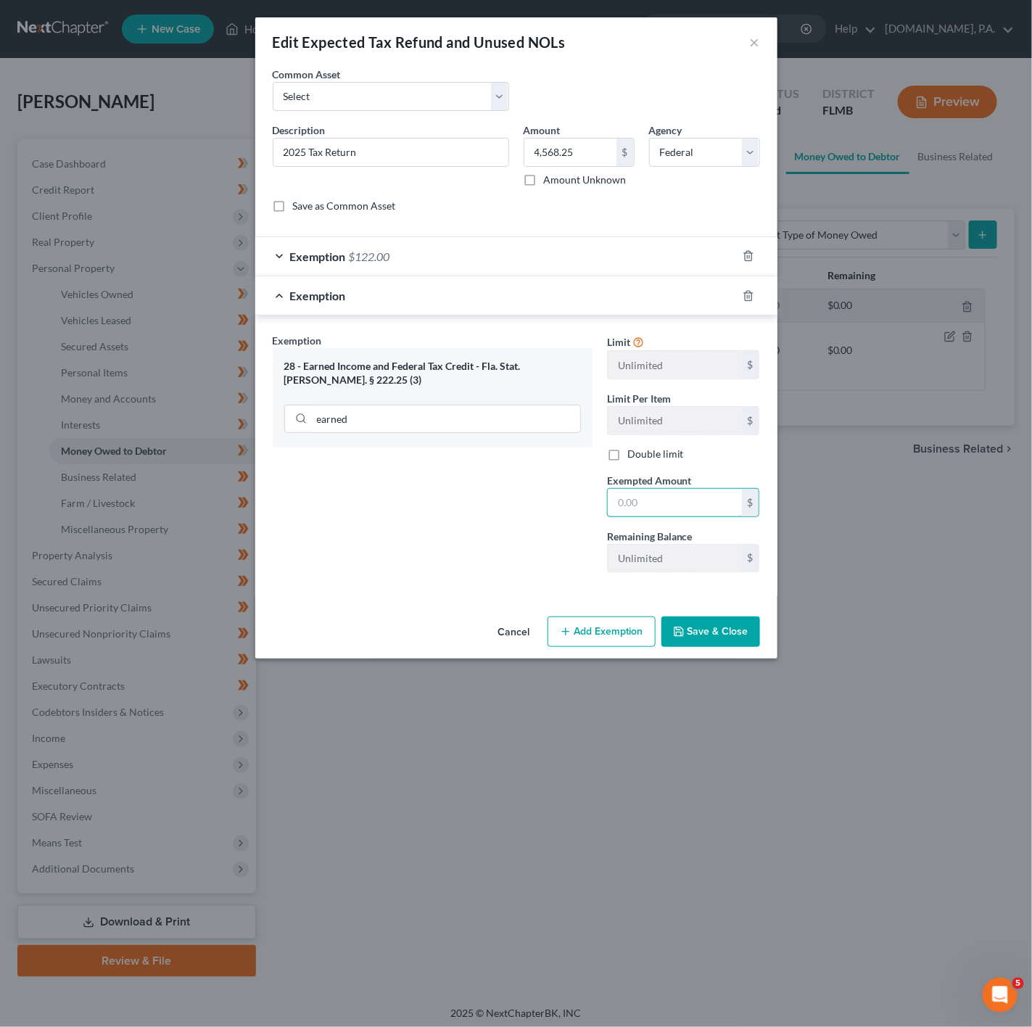
drag, startPoint x: 612, startPoint y: 501, endPoint x: 604, endPoint y: 501, distance: 8.0
click at [612, 501] on input "text" at bounding box center [675, 503] width 134 height 28
type input "2,494"
click at [691, 641] on button "Save & Close" at bounding box center [711, 632] width 99 height 30
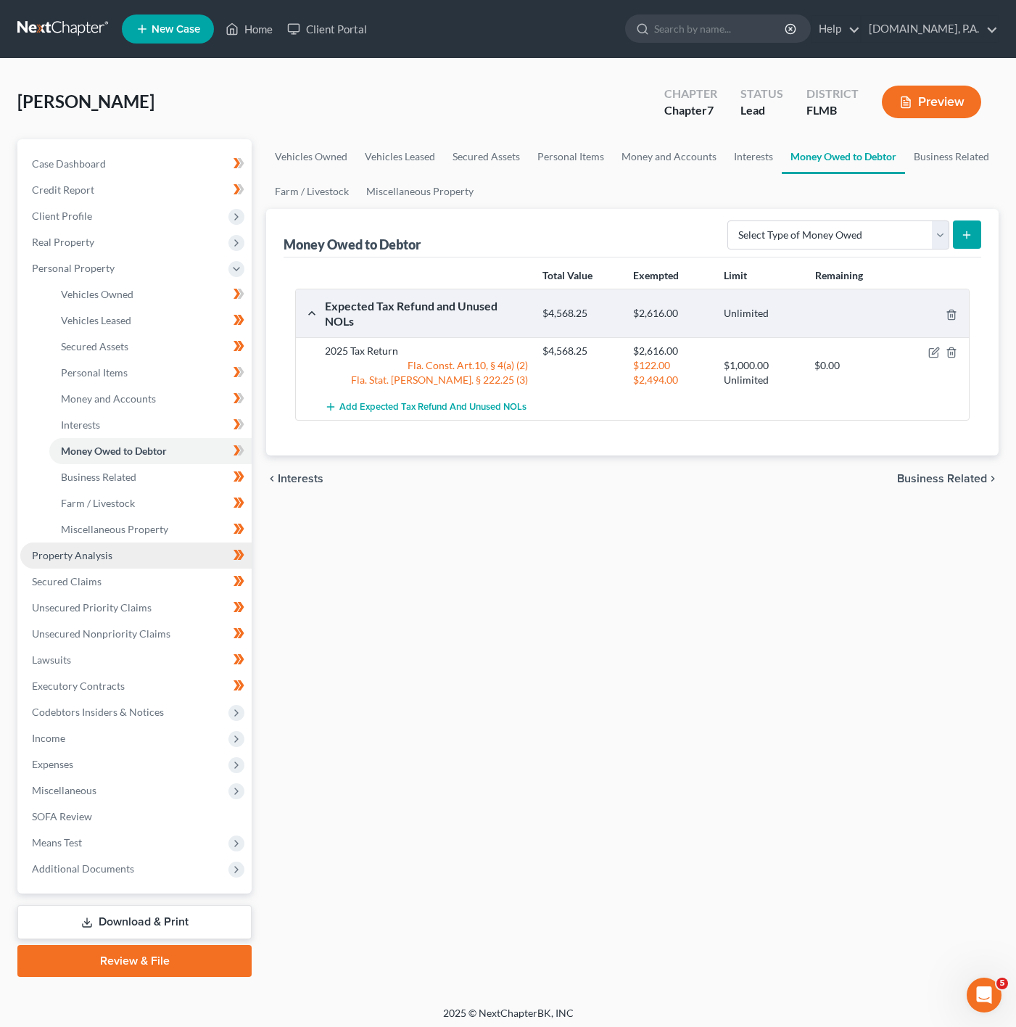
click at [114, 553] on link "Property Analysis" at bounding box center [135, 556] width 231 height 26
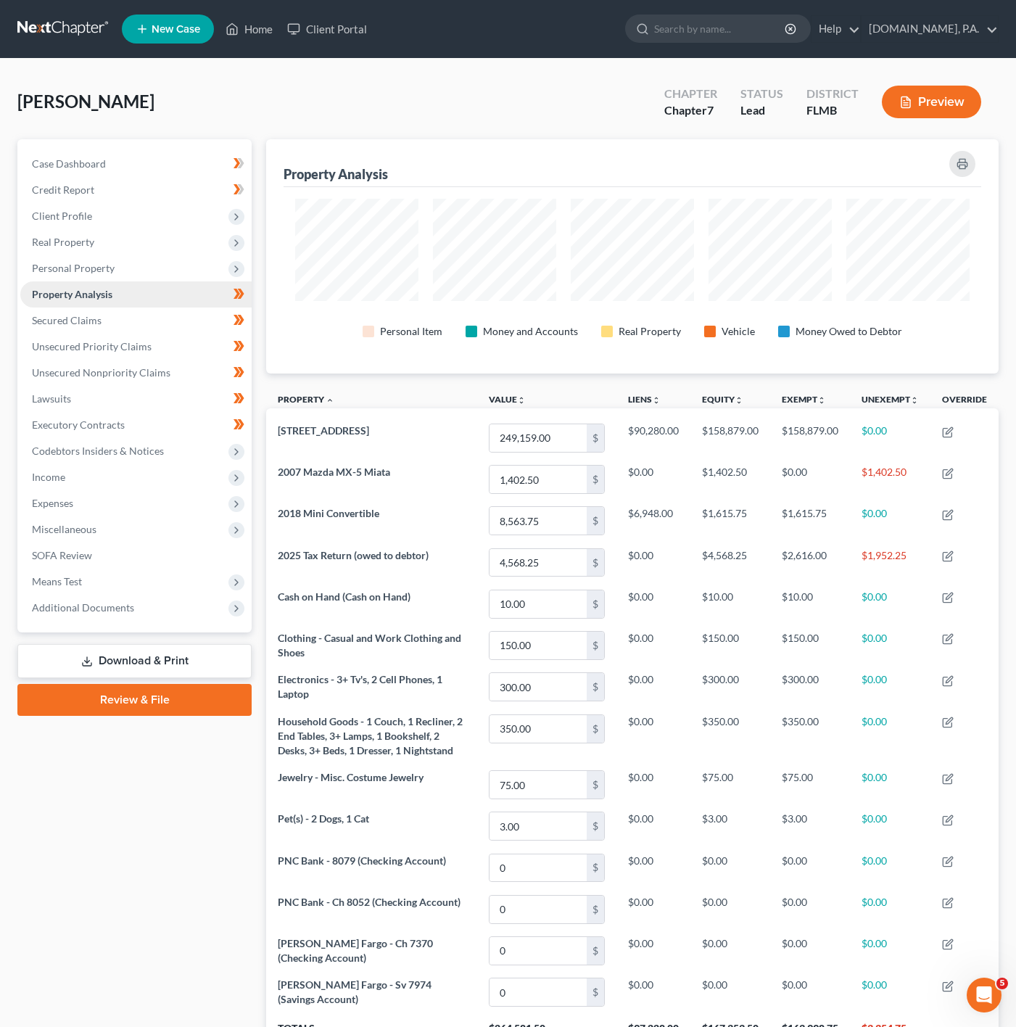
scroll to position [234, 732]
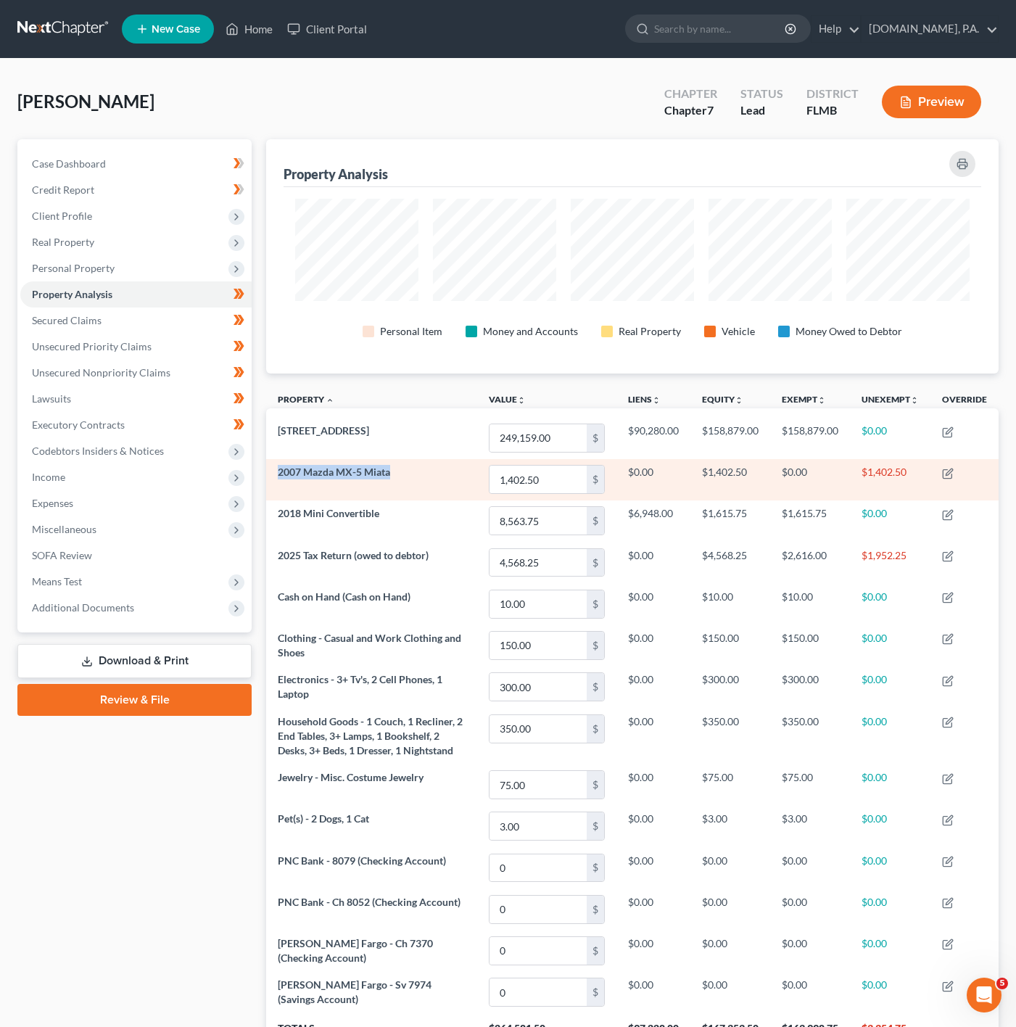
drag, startPoint x: 422, startPoint y: 482, endPoint x: 279, endPoint y: 486, distance: 143.0
click at [279, 486] on td "2007 Mazda MX-5 Miata" at bounding box center [371, 479] width 211 height 41
copy span "2007 Mazda MX-5 Miata"
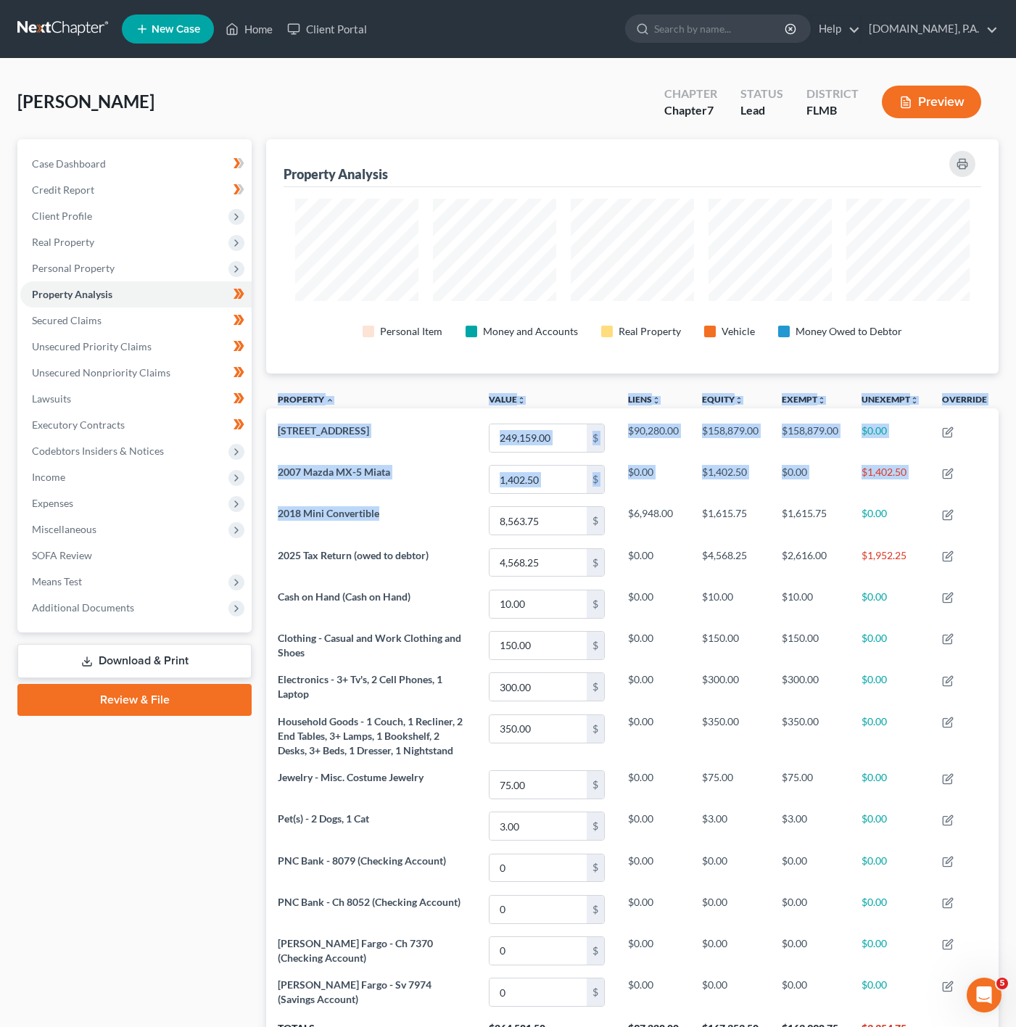
drag, startPoint x: 408, startPoint y: 514, endPoint x: 263, endPoint y: 501, distance: 145.0
click at [263, 501] on div "Property Analysis Personal Item Money and Accounts Real Property Vehicle Money …" at bounding box center [632, 619] width 747 height 961
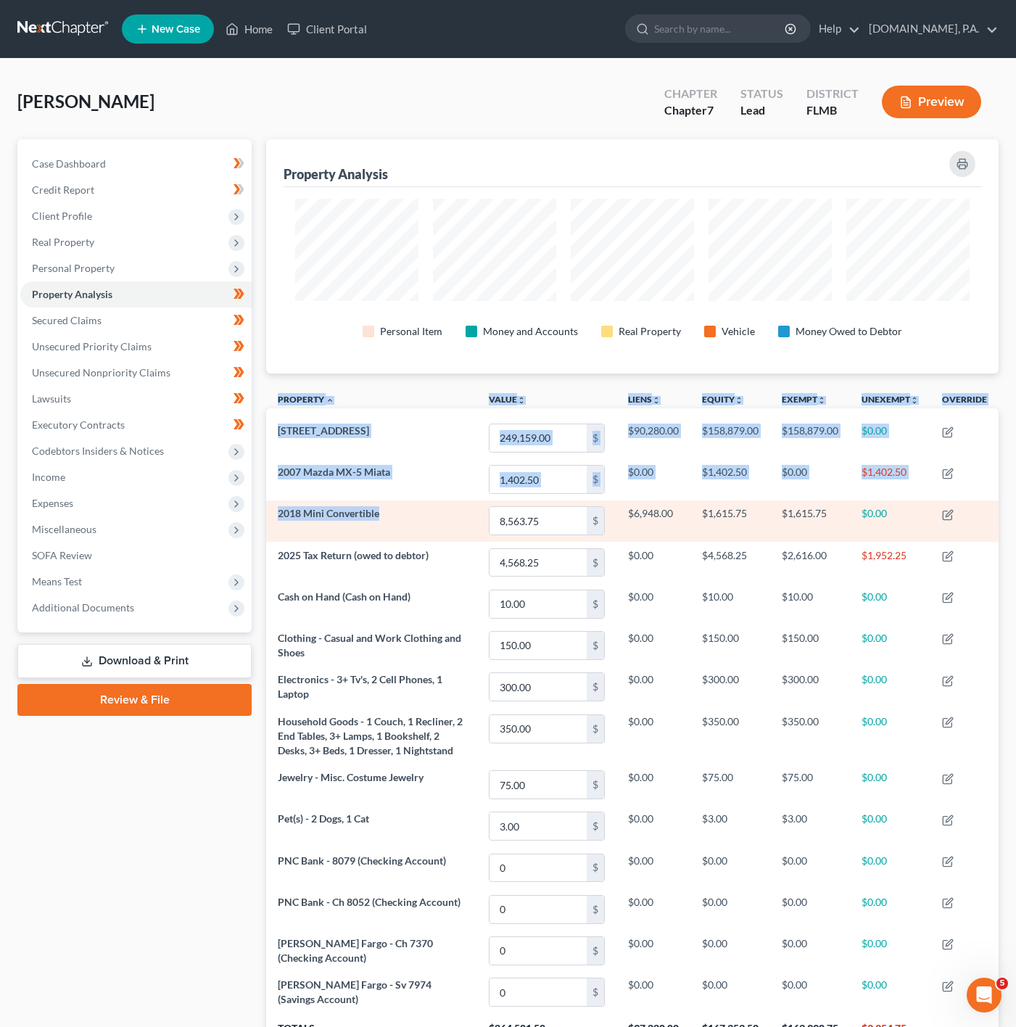
click at [414, 509] on td "2018 Mini Convertible" at bounding box center [371, 521] width 211 height 41
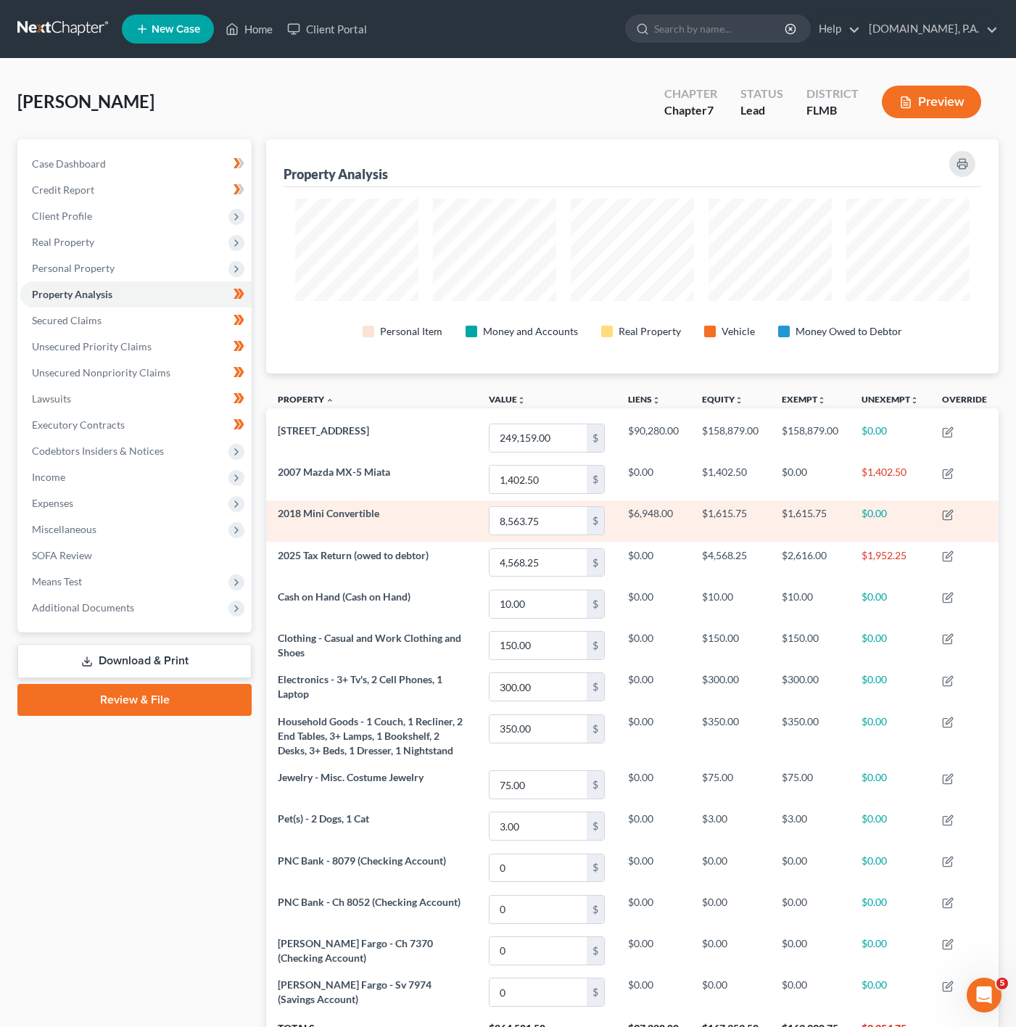
click at [410, 510] on td "2018 Mini Convertible" at bounding box center [371, 521] width 211 height 41
drag, startPoint x: 410, startPoint y: 510, endPoint x: 271, endPoint y: 516, distance: 139.4
click at [271, 516] on td "2018 Mini Convertible" at bounding box center [371, 521] width 211 height 41
copy span "2018 Mini Convertible"
drag, startPoint x: 680, startPoint y: 517, endPoint x: 632, endPoint y: 519, distance: 47.9
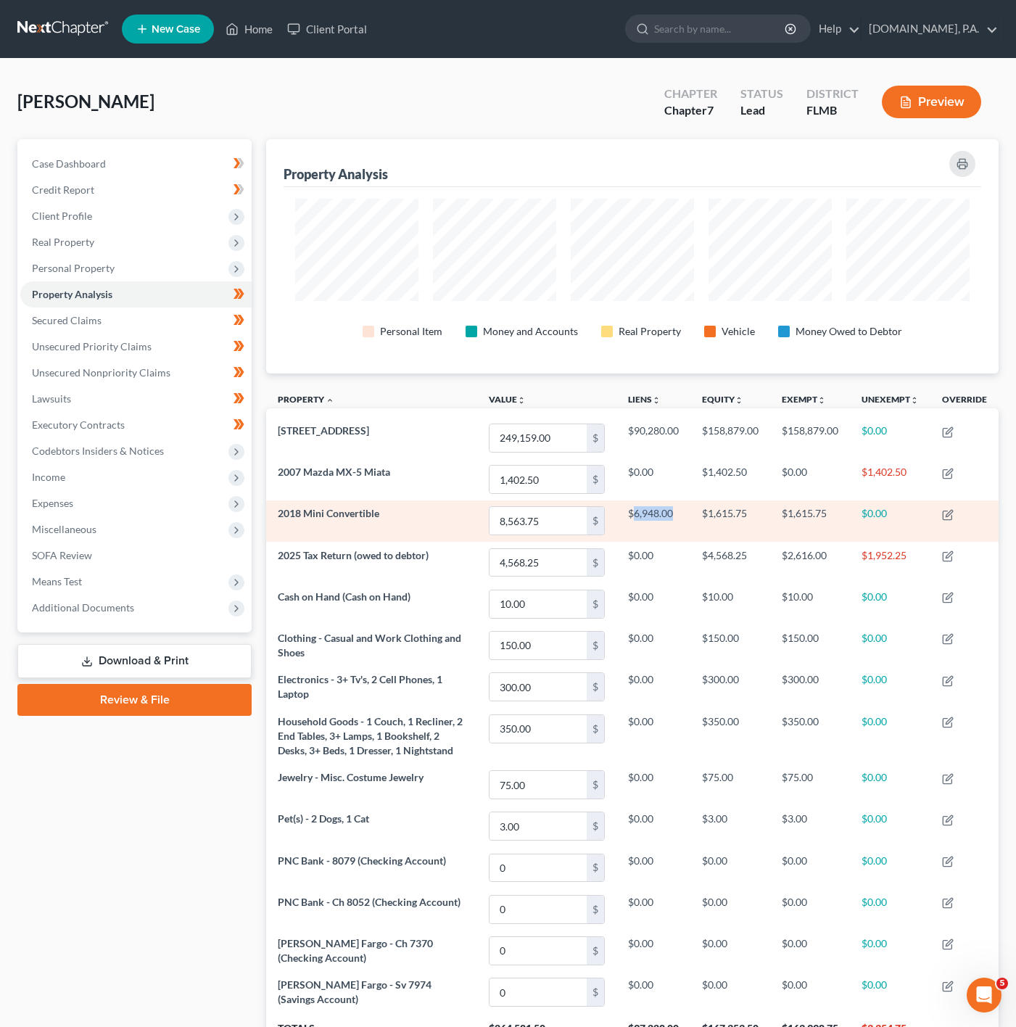
click at [632, 519] on td "$6,948.00" at bounding box center [654, 521] width 74 height 41
copy td "6,948.00"
drag, startPoint x: 831, startPoint y: 521, endPoint x: 788, endPoint y: 523, distance: 43.6
click at [788, 523] on td "$1,615.75" at bounding box center [811, 521] width 80 height 41
copy td "1,615.75"
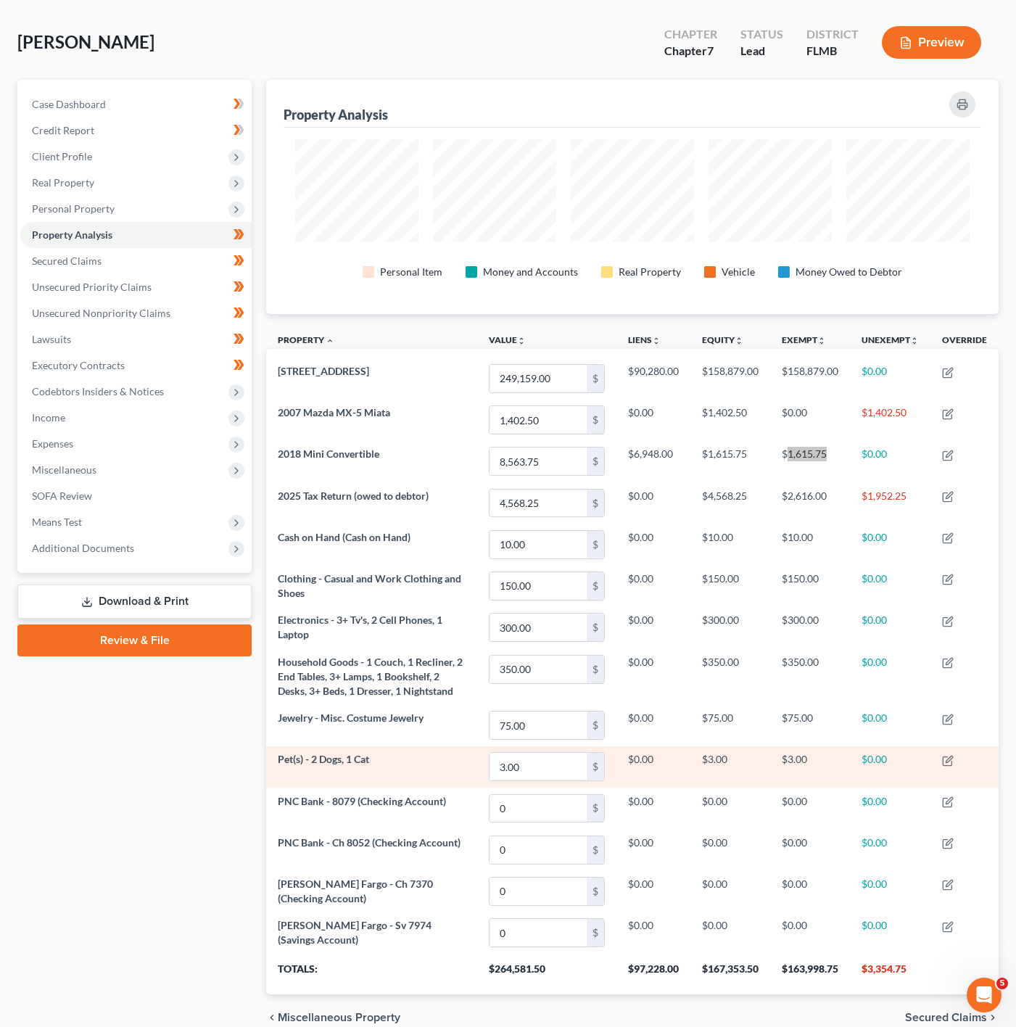
scroll to position [109, 0]
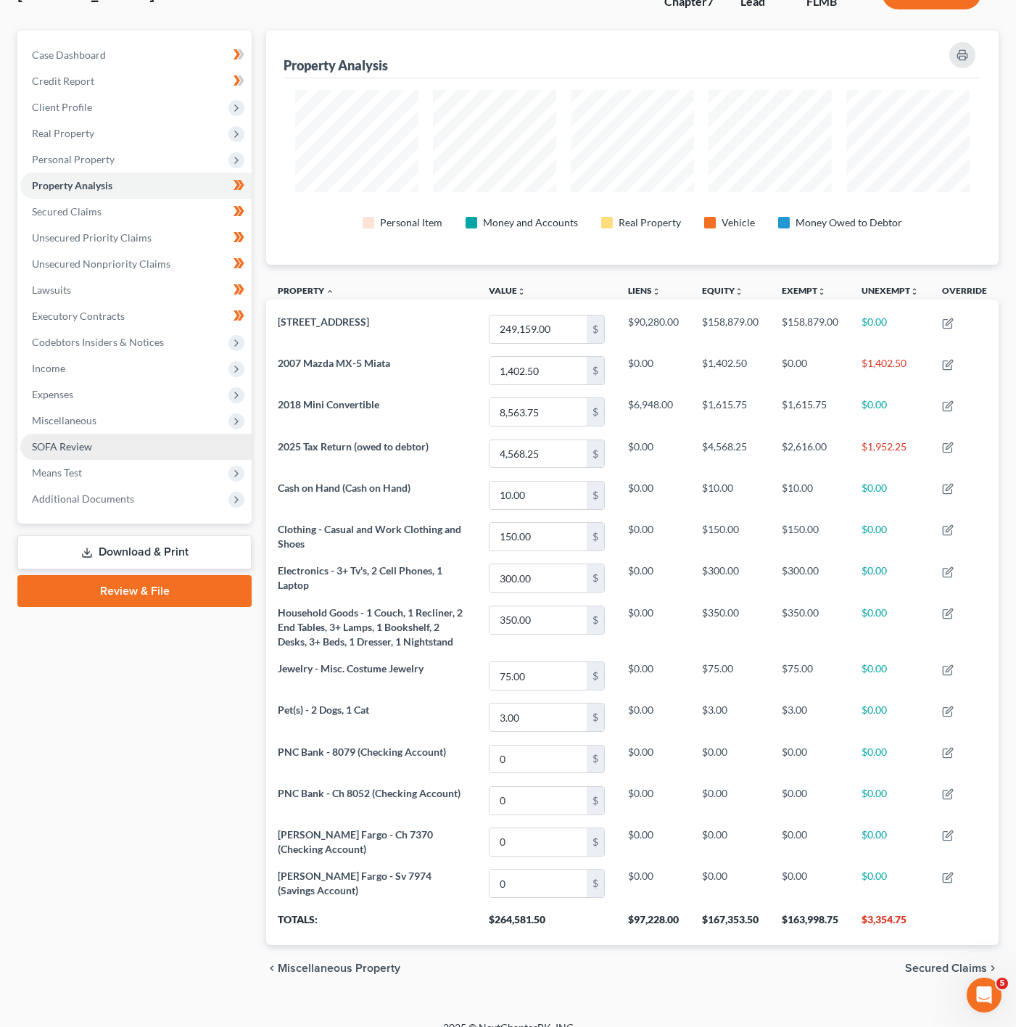
drag, startPoint x: 221, startPoint y: 163, endPoint x: 221, endPoint y: 458, distance: 294.6
click at [221, 163] on span "Personal Property" at bounding box center [135, 160] width 231 height 26
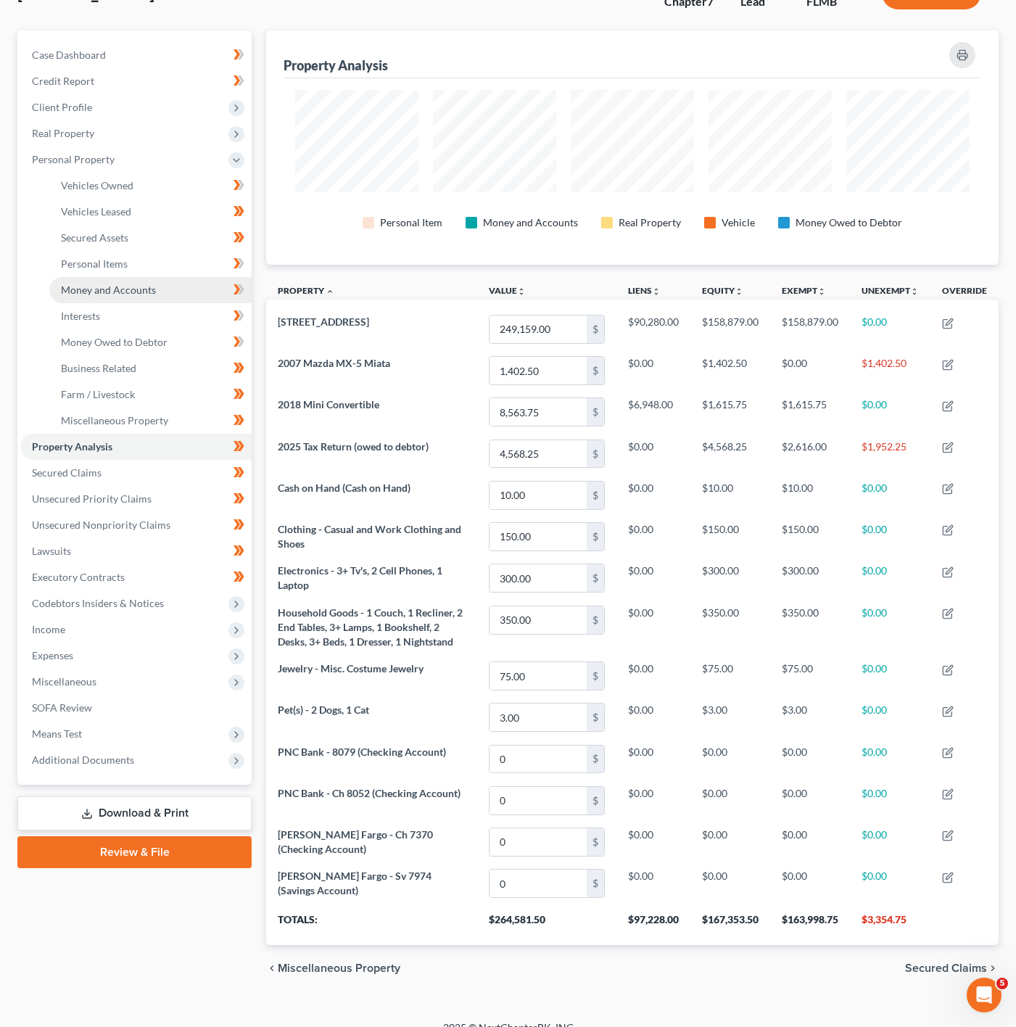
click at [136, 281] on link "Money and Accounts" at bounding box center [150, 290] width 202 height 26
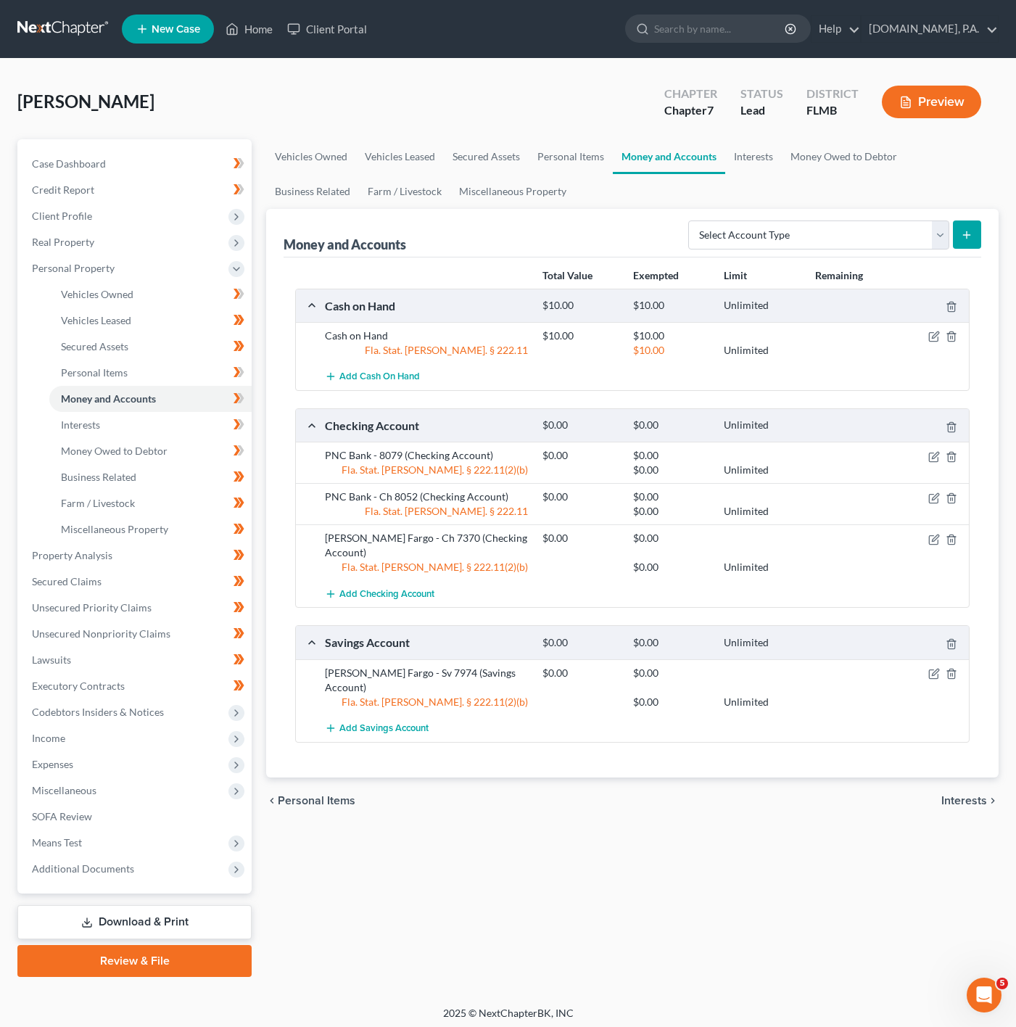
click at [453, 81] on div "Laeng, Amber Upgraded Chapter Chapter 7 Status Lead District FLMB Preview" at bounding box center [508, 107] width 982 height 63
click at [153, 595] on link "Unsecured Priority Claims" at bounding box center [135, 608] width 231 height 26
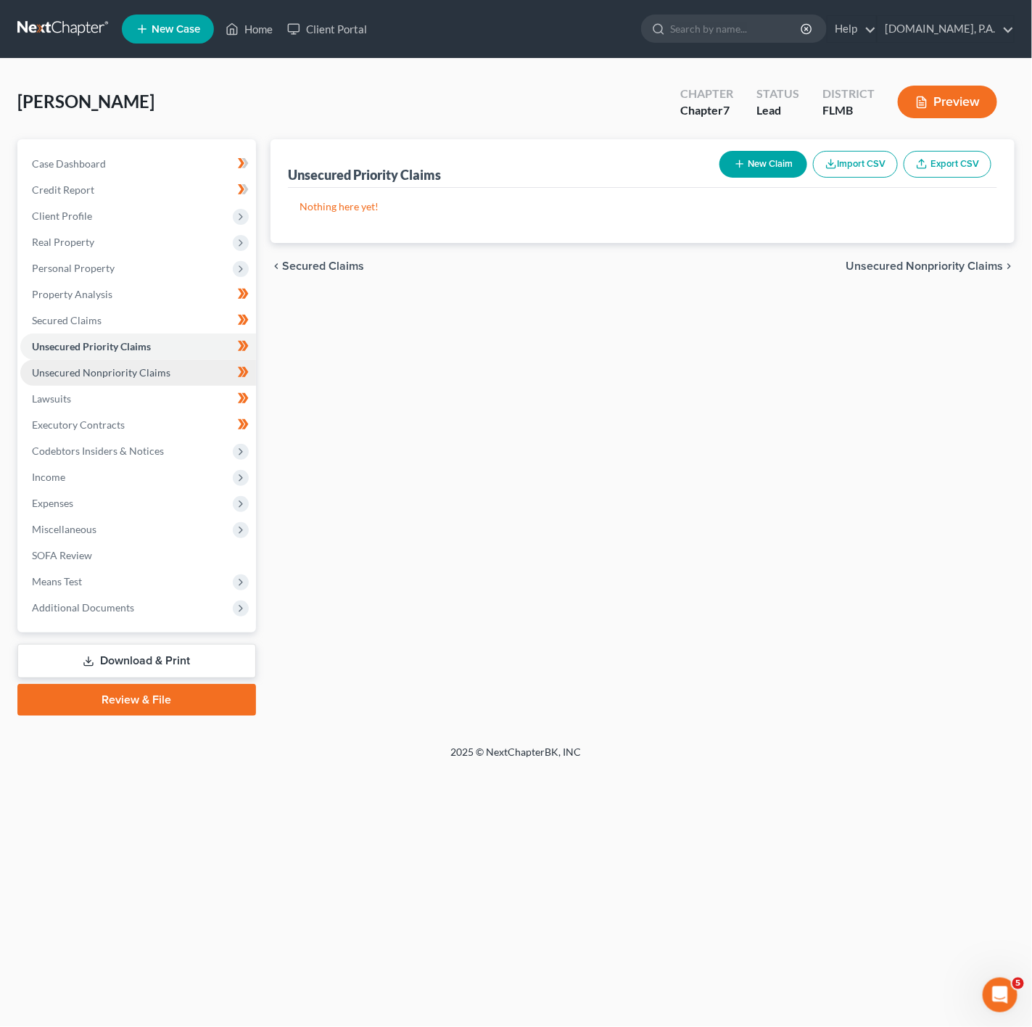
click at [142, 368] on span "Unsecured Nonpriority Claims" at bounding box center [101, 372] width 139 height 12
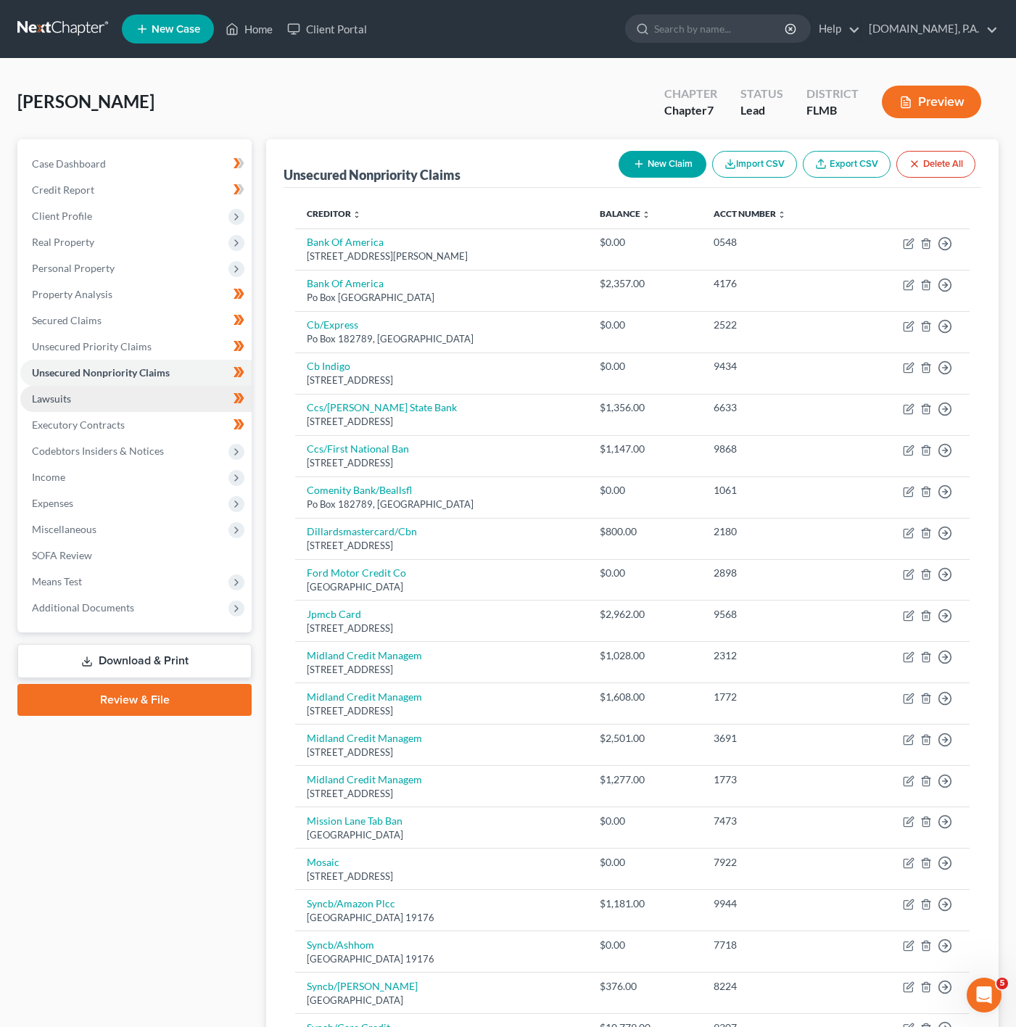
drag, startPoint x: 113, startPoint y: 395, endPoint x: 113, endPoint y: 409, distance: 14.5
click at [113, 395] on link "Lawsuits" at bounding box center [135, 399] width 231 height 26
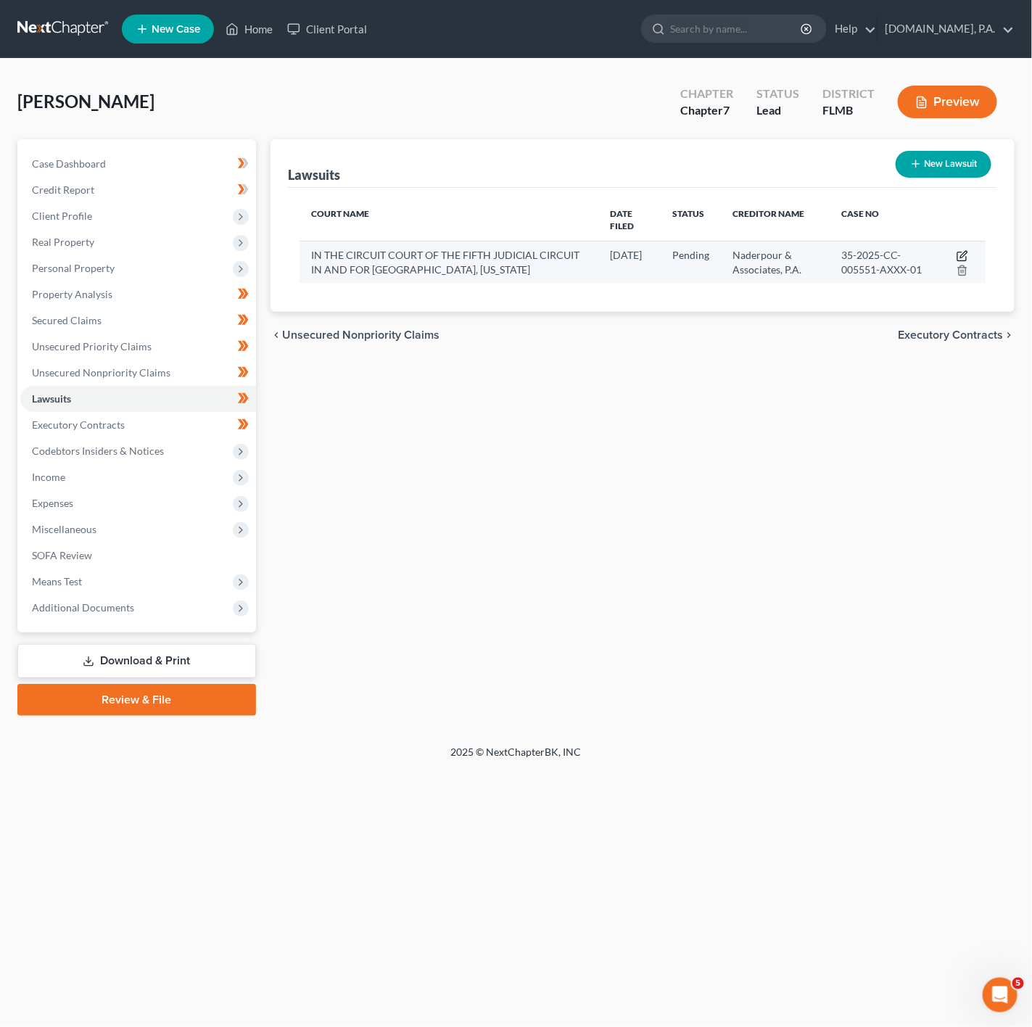
click at [965, 251] on icon "button" at bounding box center [964, 254] width 7 height 7
select select "9"
select select "0"
select select "4"
select select "9"
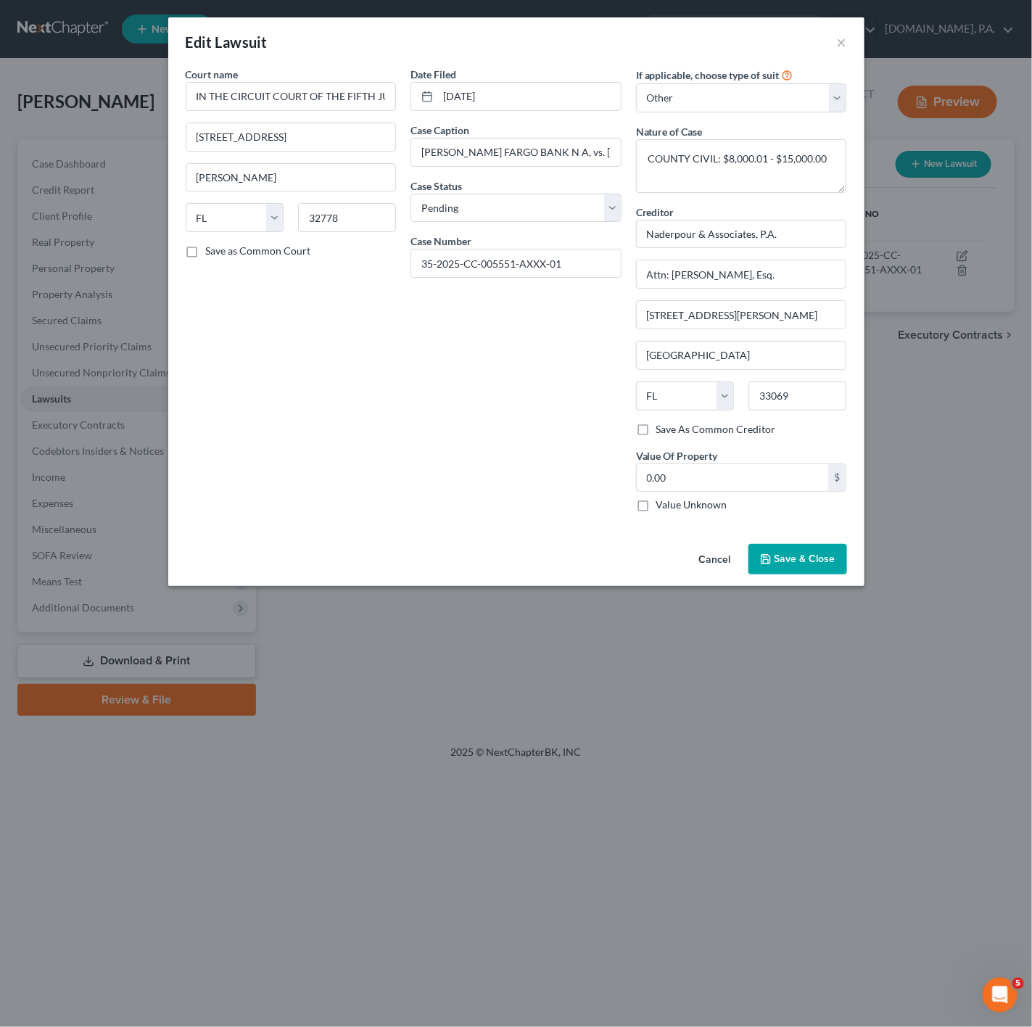
click at [664, 435] on label "Save As Common Creditor" at bounding box center [717, 429] width 120 height 15
click at [664, 432] on input "Save As Common Creditor" at bounding box center [666, 426] width 9 height 9
checkbox input "true"
click at [810, 573] on button "Save & Close" at bounding box center [798, 559] width 99 height 30
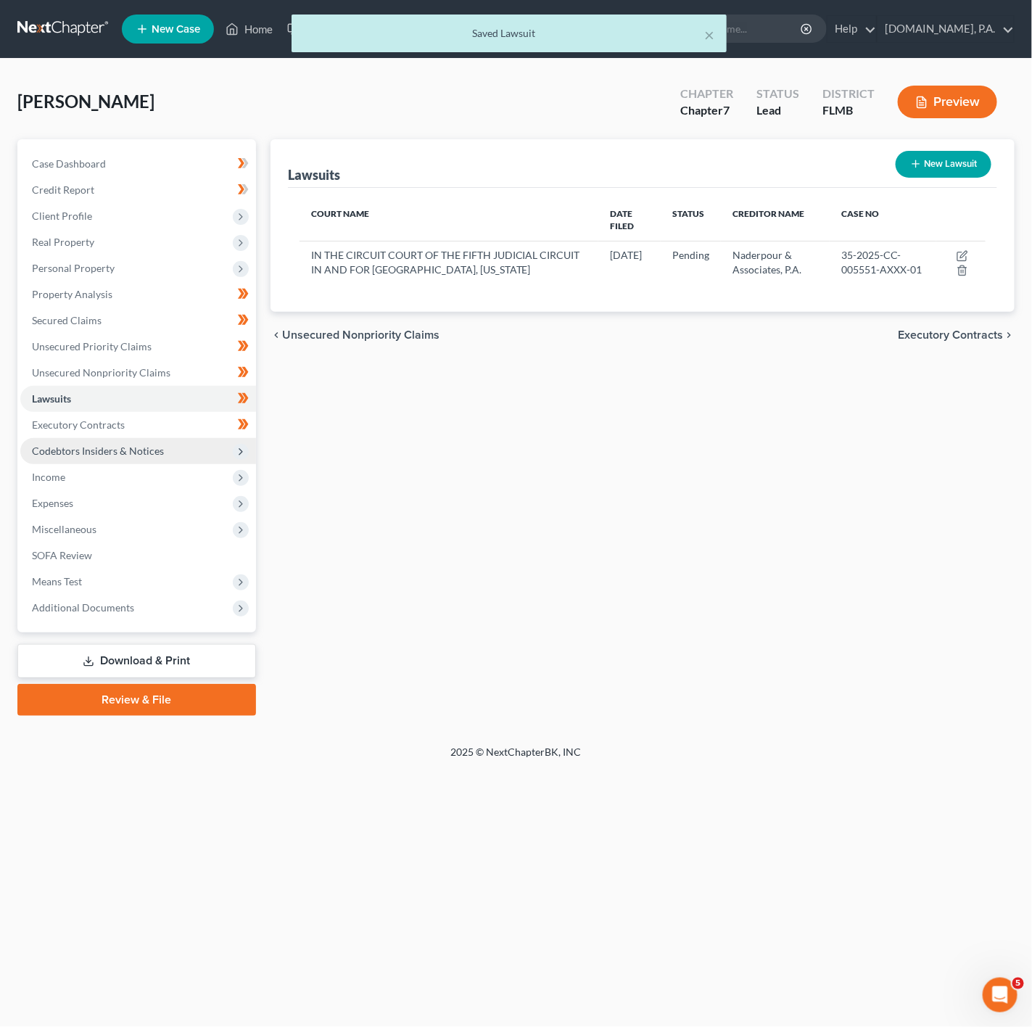
click at [155, 451] on span "Codebtors Insiders & Notices" at bounding box center [98, 451] width 132 height 12
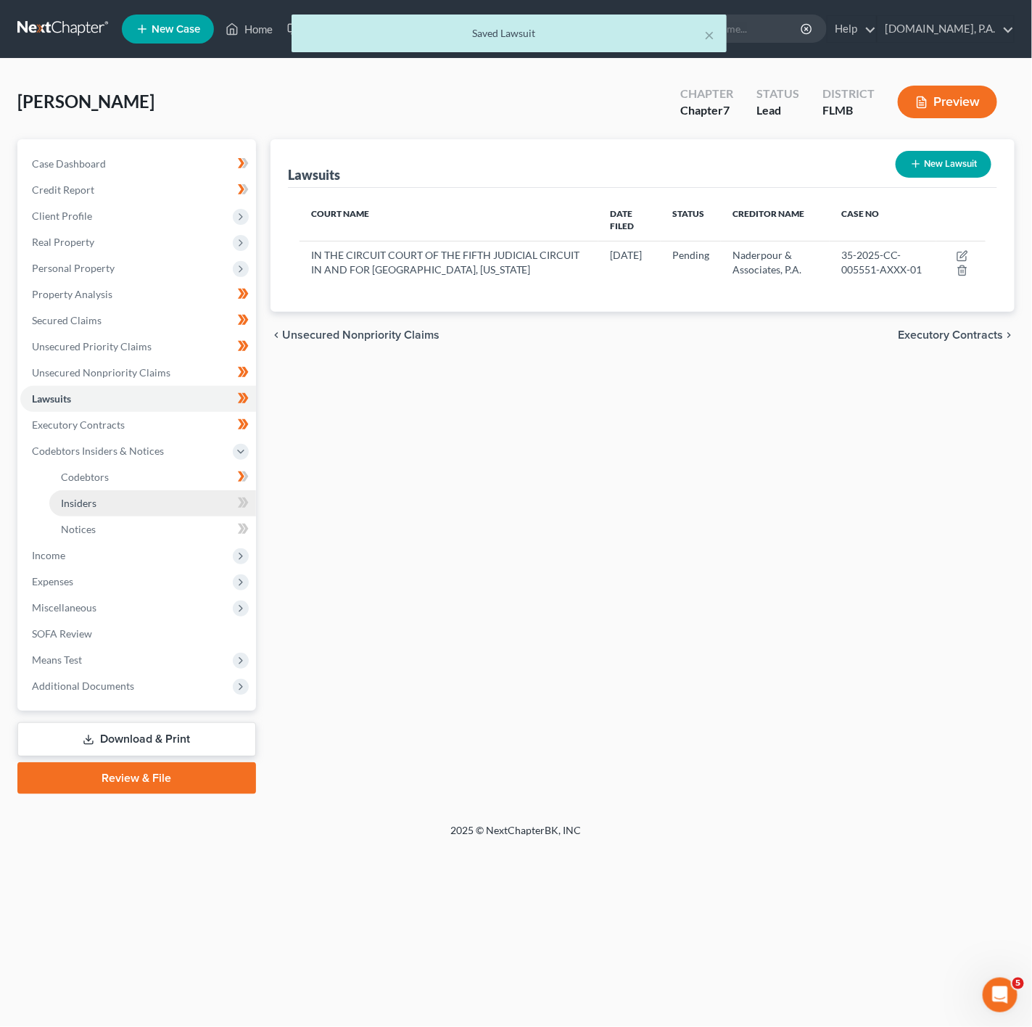
click at [136, 499] on link "Insiders" at bounding box center [152, 503] width 207 height 26
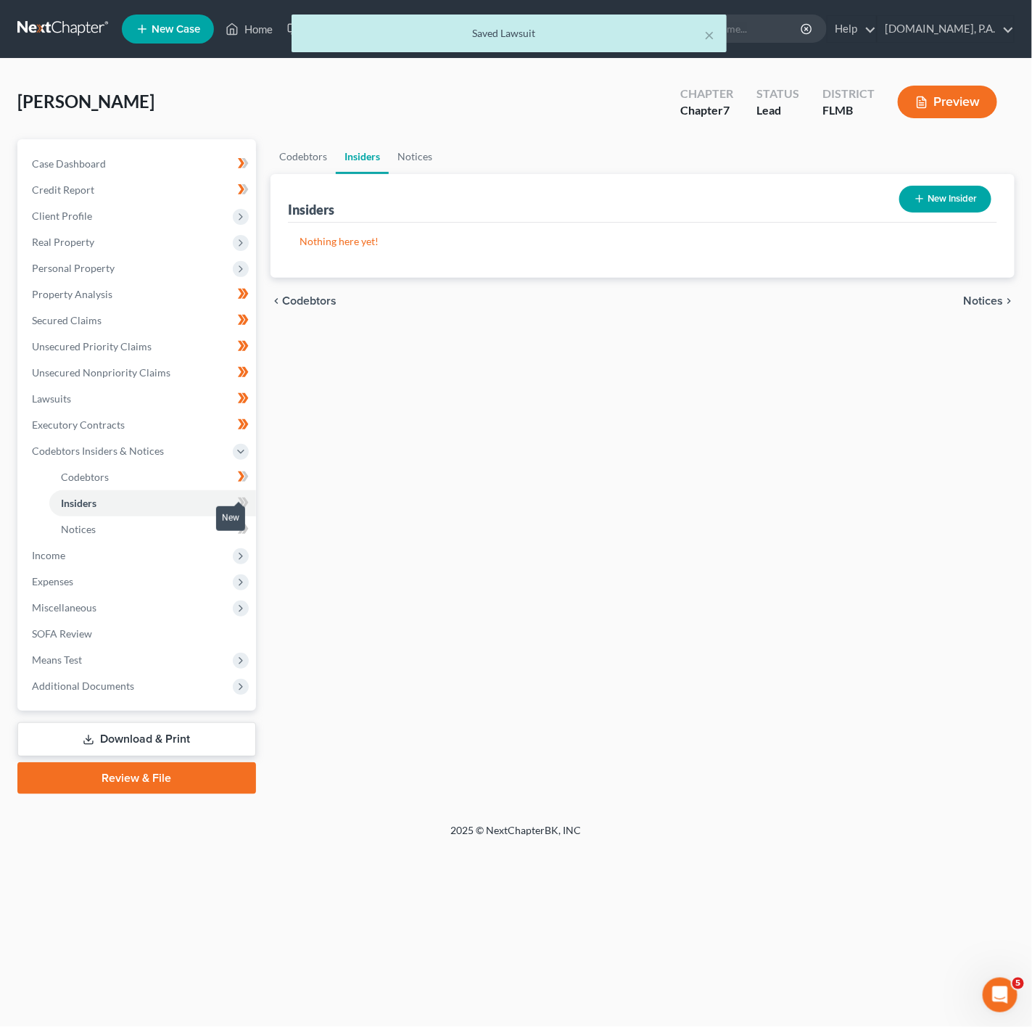
click at [238, 499] on icon at bounding box center [243, 503] width 11 height 18
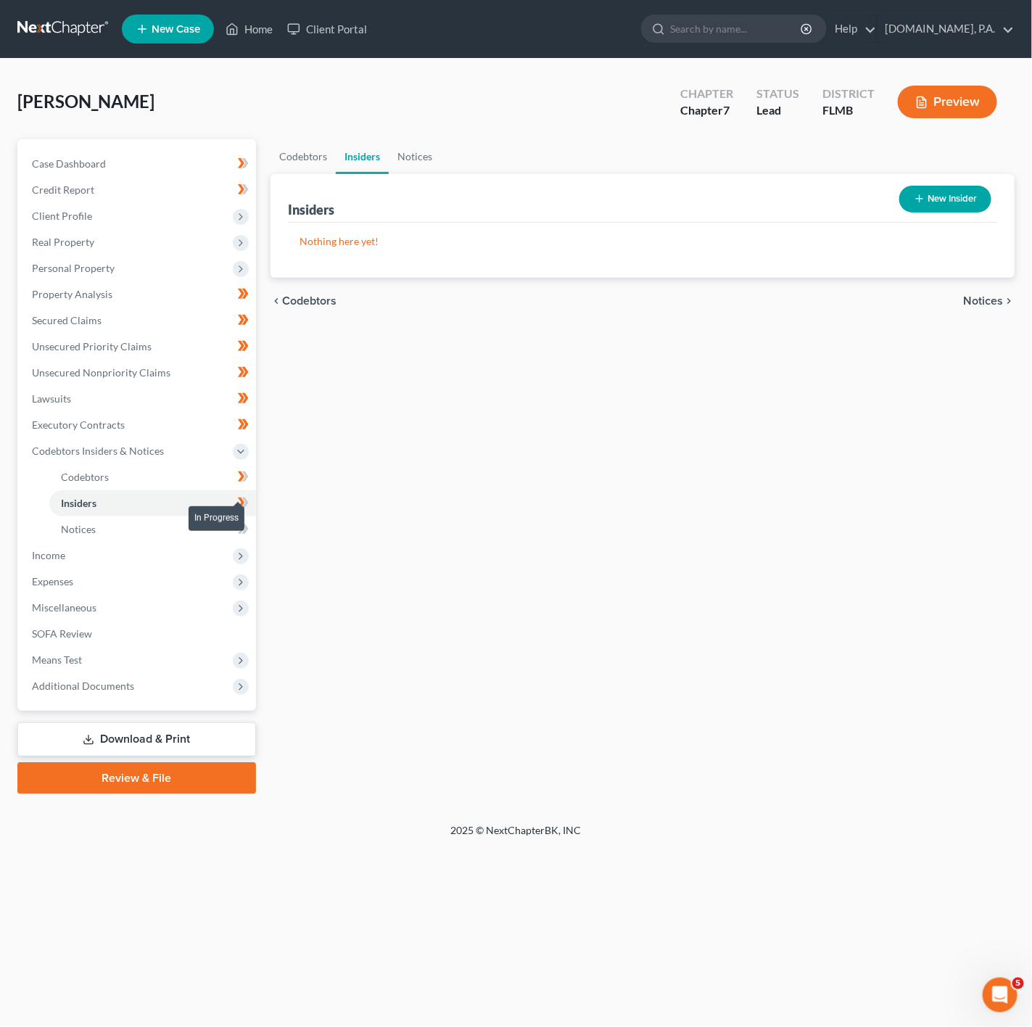
click at [238, 499] on icon at bounding box center [243, 503] width 11 height 18
click at [218, 535] on link "Notices" at bounding box center [152, 530] width 207 height 26
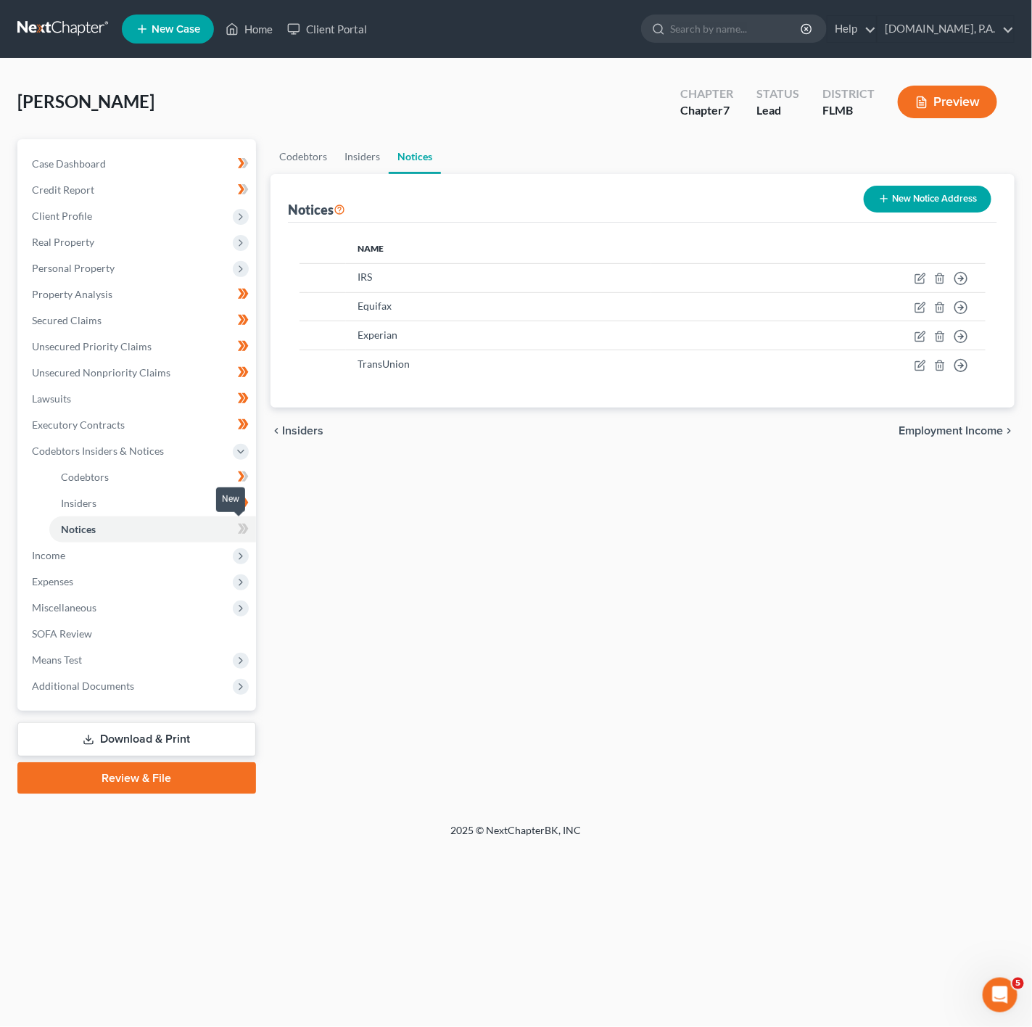
click at [253, 525] on span at bounding box center [243, 531] width 25 height 22
click at [963, 181] on div "New Notice Address" at bounding box center [927, 199] width 139 height 38
click at [956, 192] on button "New Notice Address" at bounding box center [928, 199] width 128 height 27
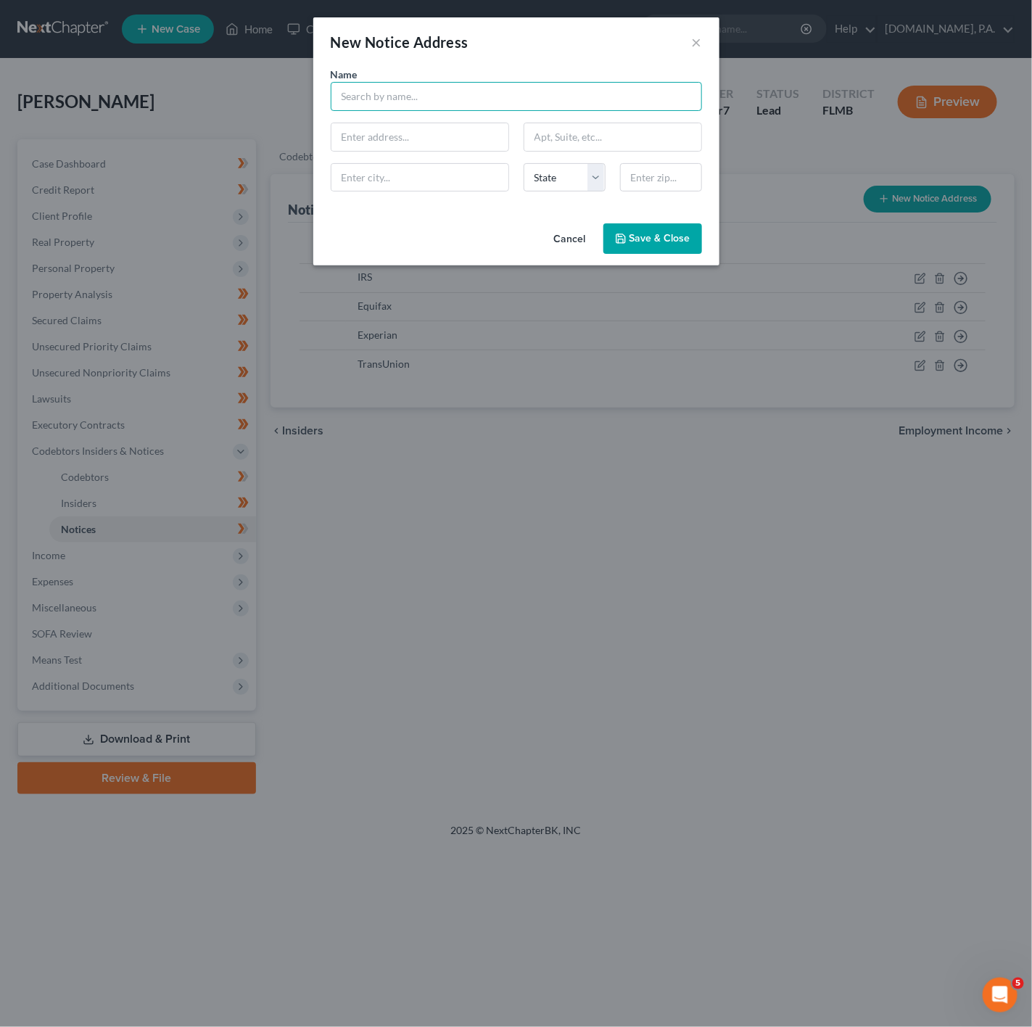
click at [510, 104] on input "text" at bounding box center [516, 96] width 371 height 29
click at [693, 38] on button "×" at bounding box center [697, 41] width 10 height 17
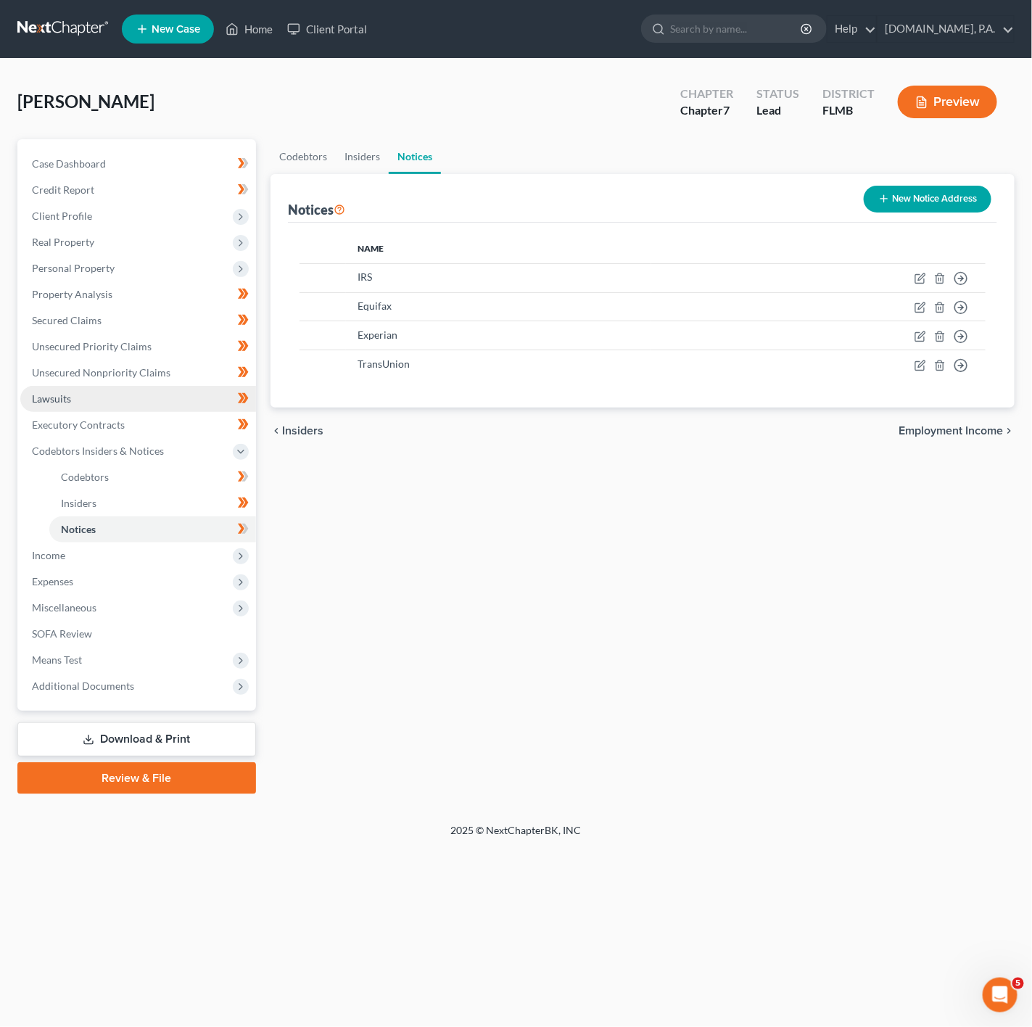
click at [59, 398] on span "Lawsuits" at bounding box center [51, 399] width 39 height 12
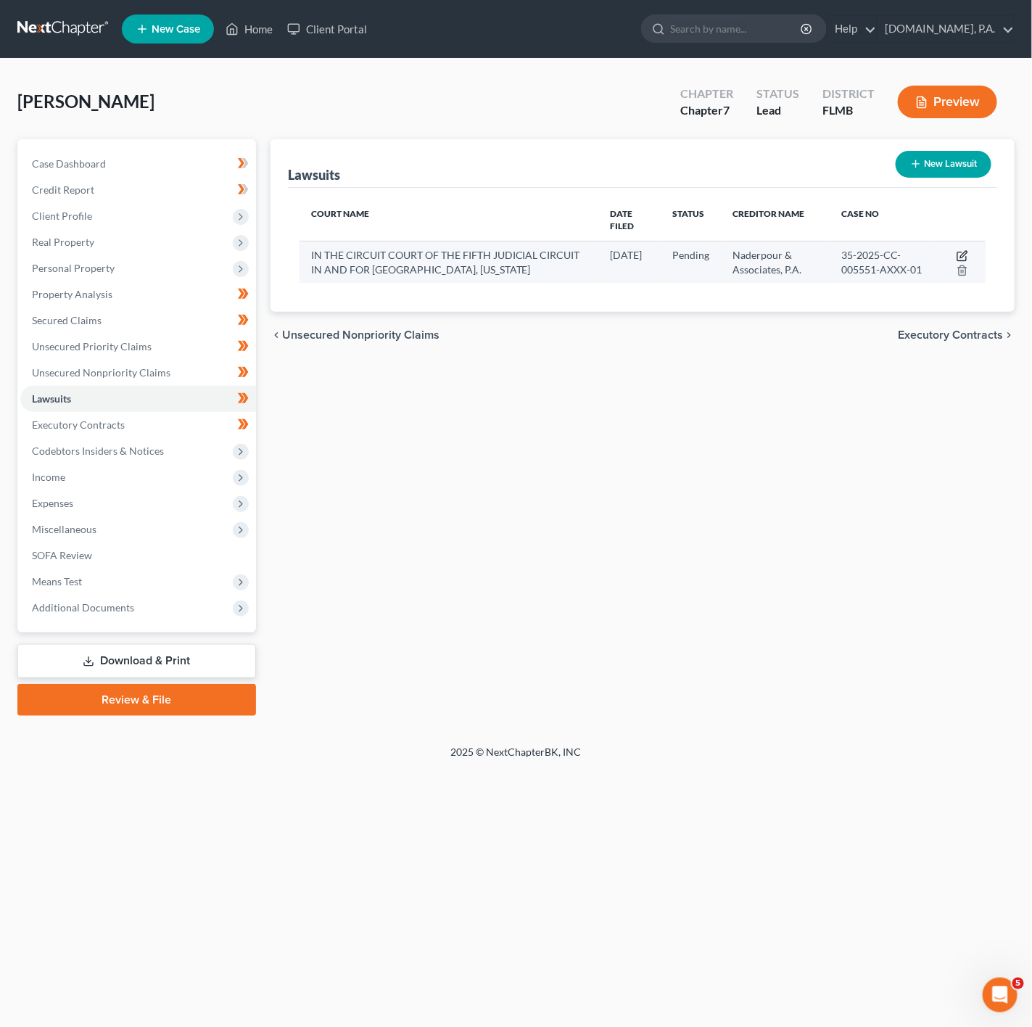
click at [965, 250] on icon "button" at bounding box center [963, 256] width 12 height 12
select select "9"
select select "0"
select select "4"
select select "9"
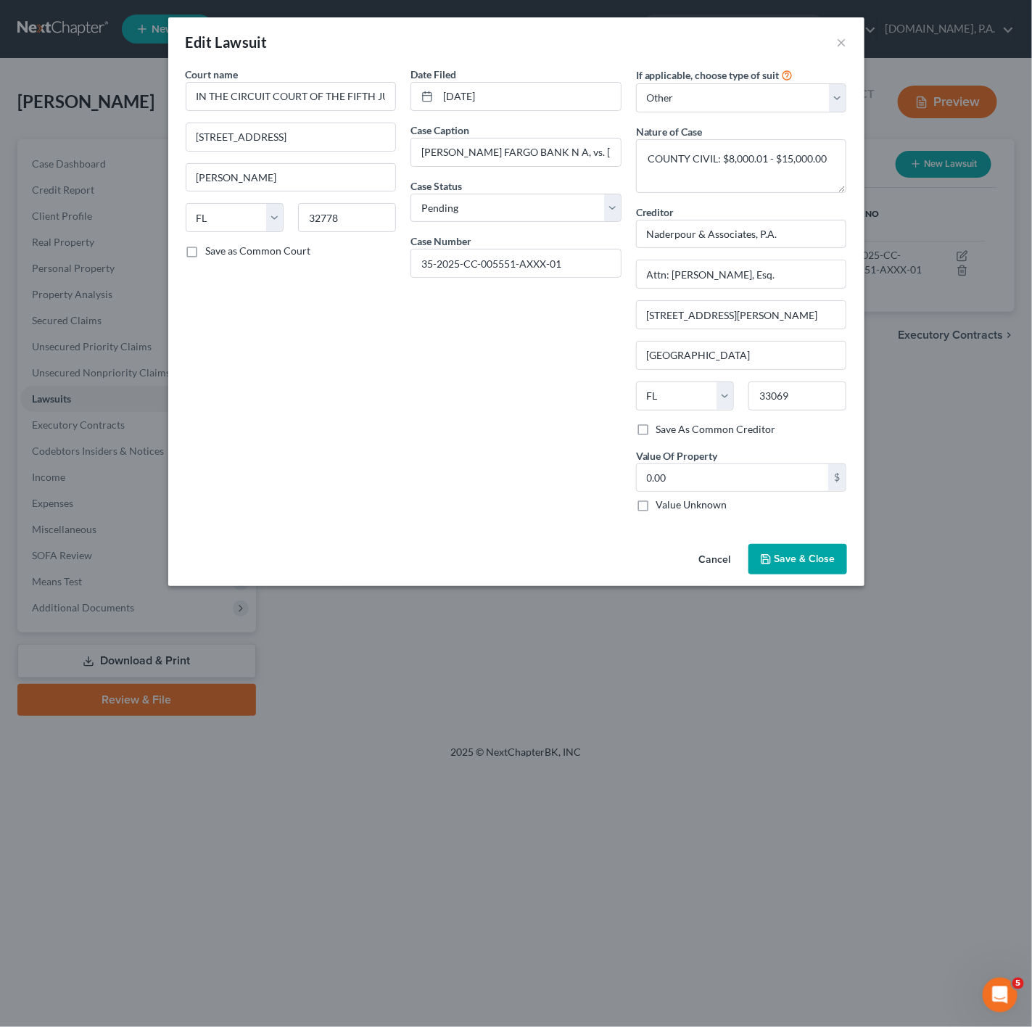
click at [721, 567] on button "Cancel" at bounding box center [715, 560] width 55 height 29
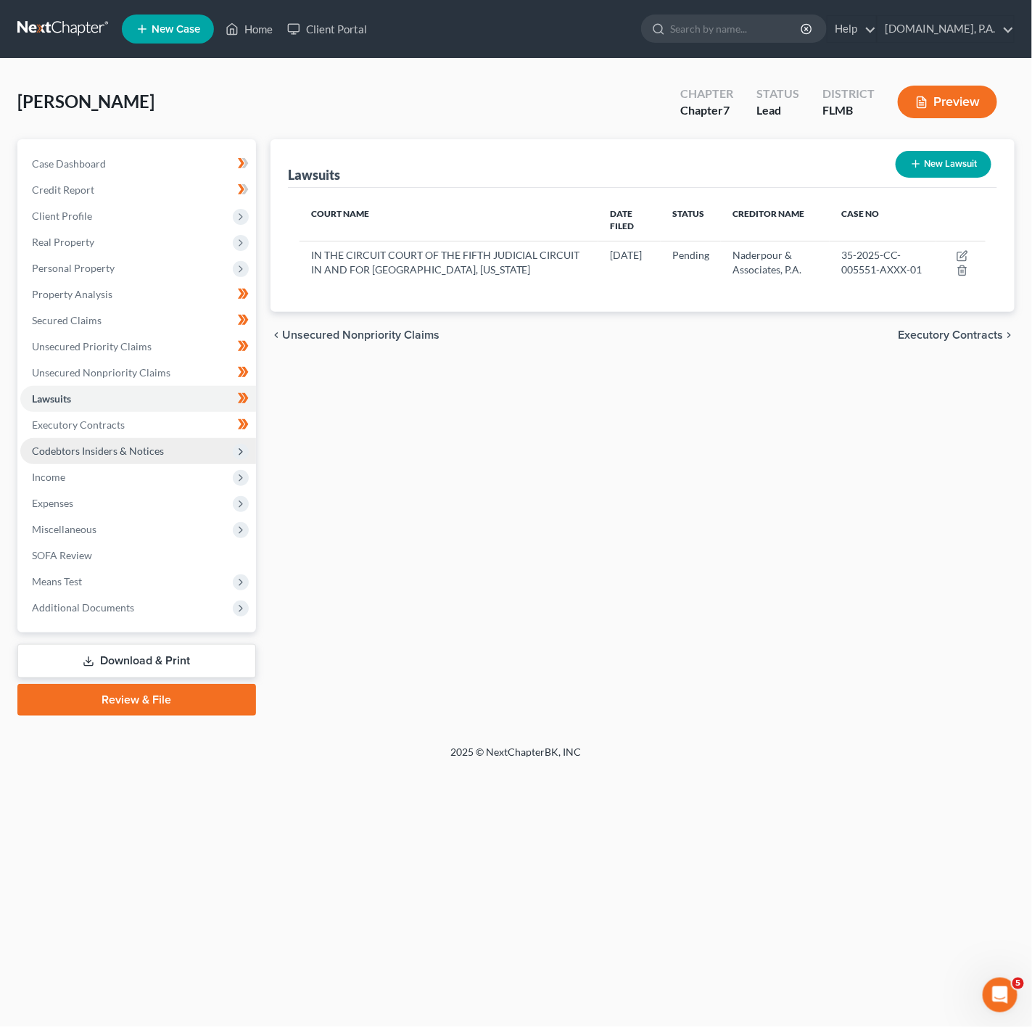
click at [139, 457] on span "Codebtors Insiders & Notices" at bounding box center [138, 451] width 236 height 26
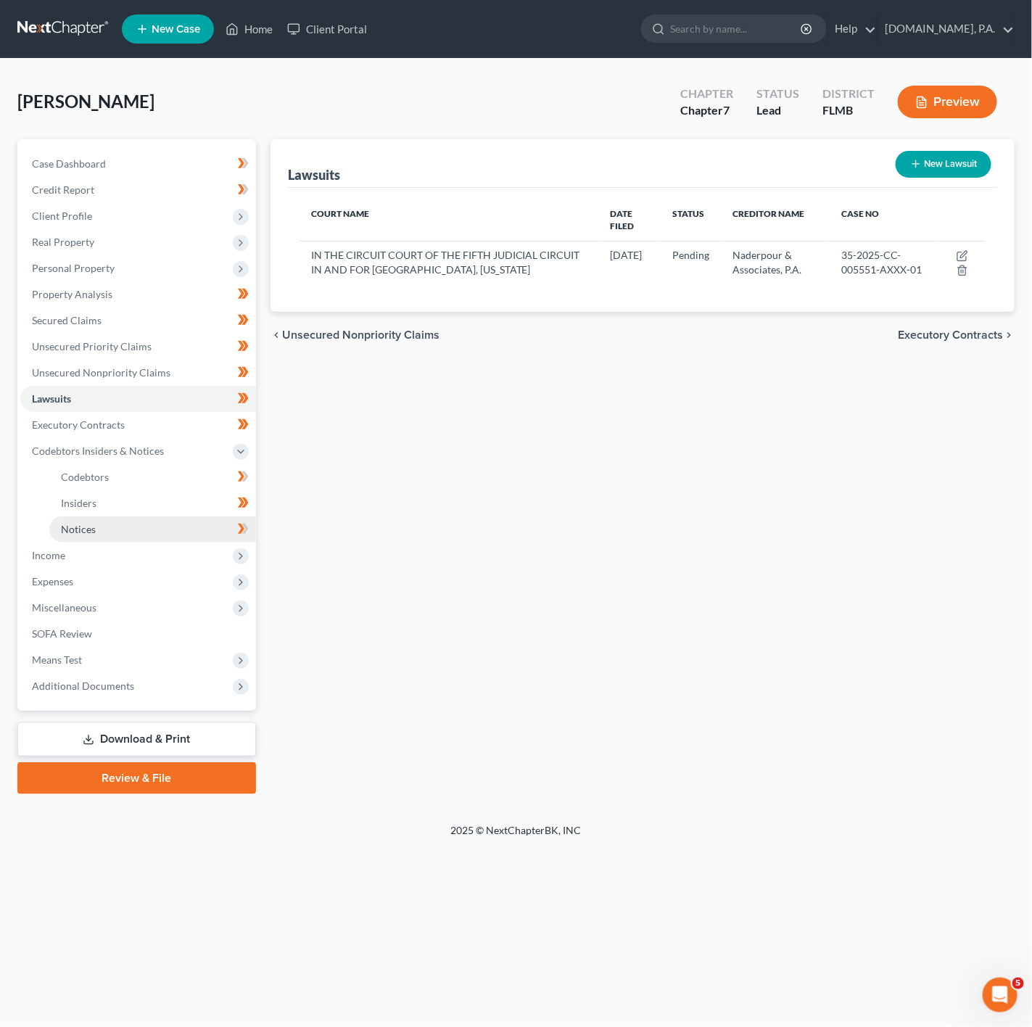
click at [152, 520] on link "Notices" at bounding box center [152, 530] width 207 height 26
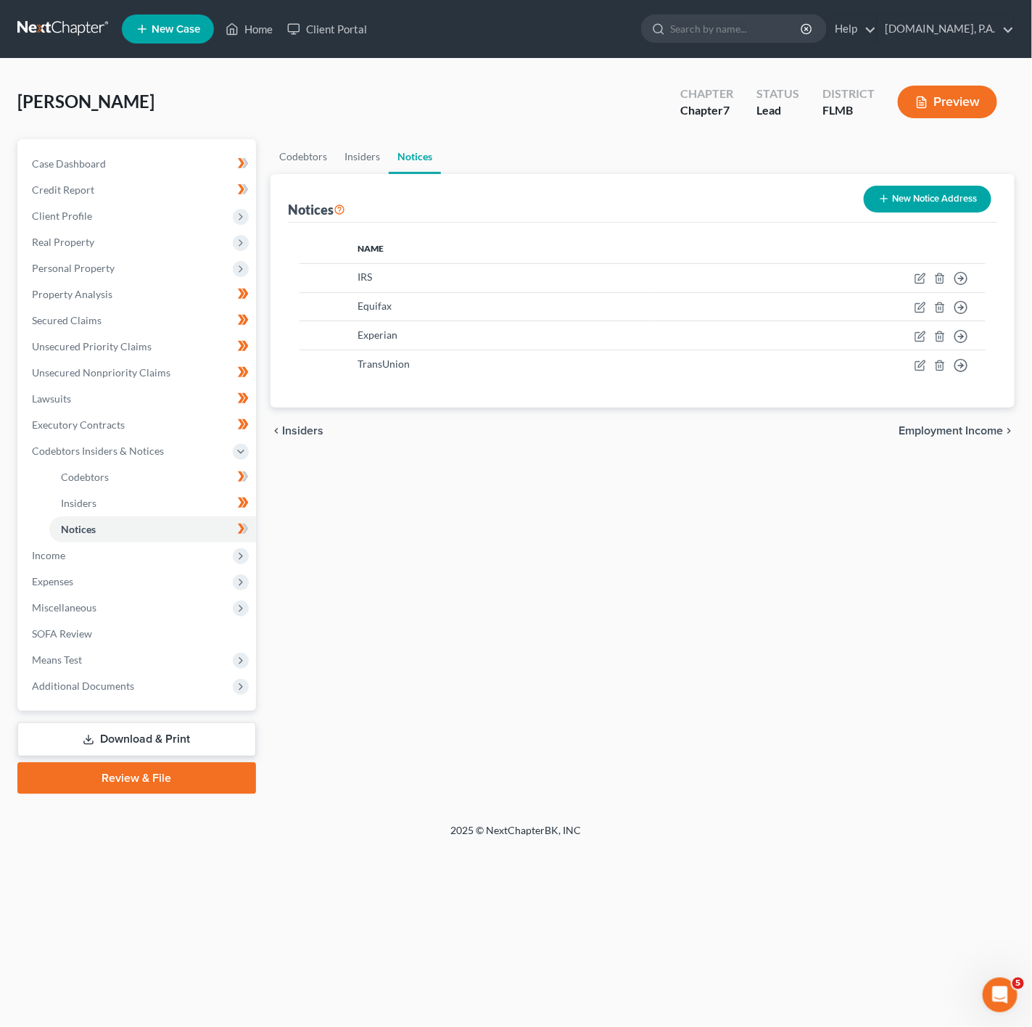
click at [879, 199] on icon "button" at bounding box center [885, 199] width 12 height 12
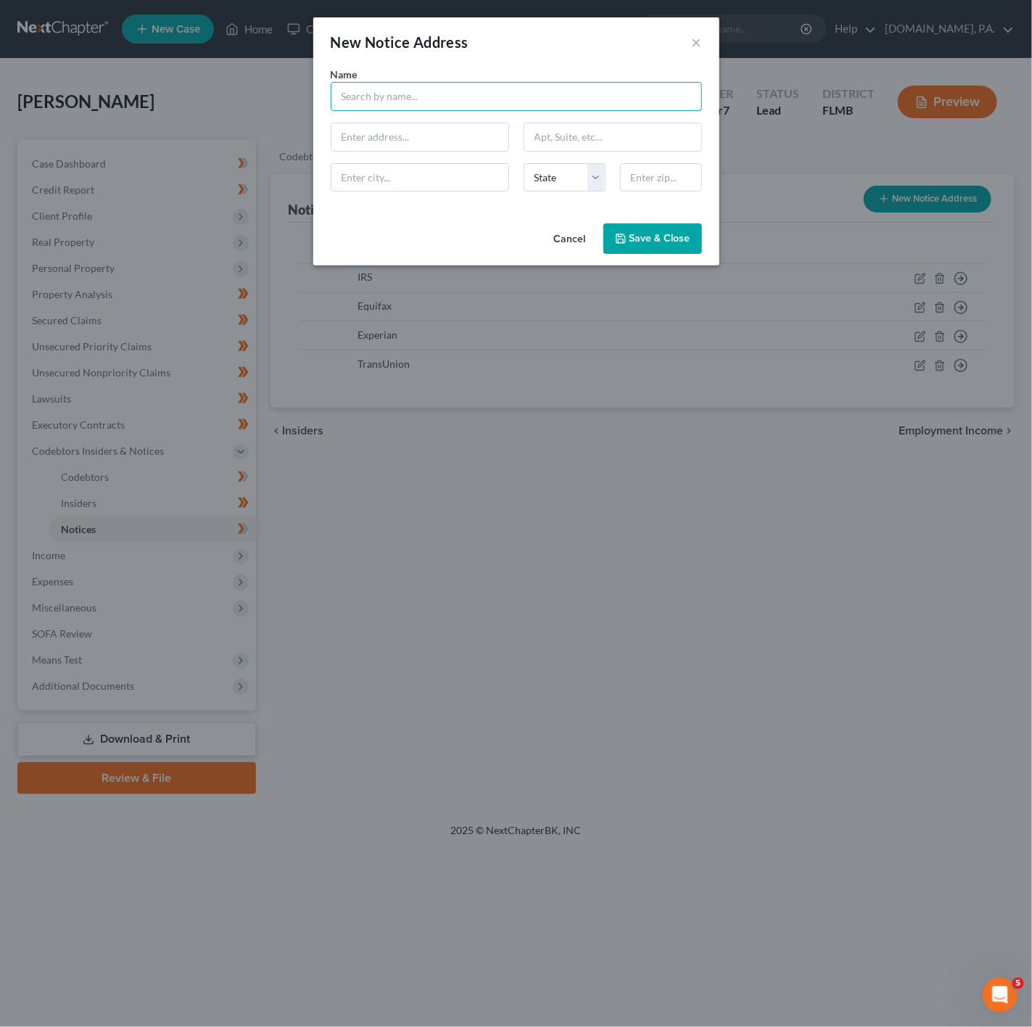
click at [527, 100] on input "text" at bounding box center [516, 96] width 371 height 29
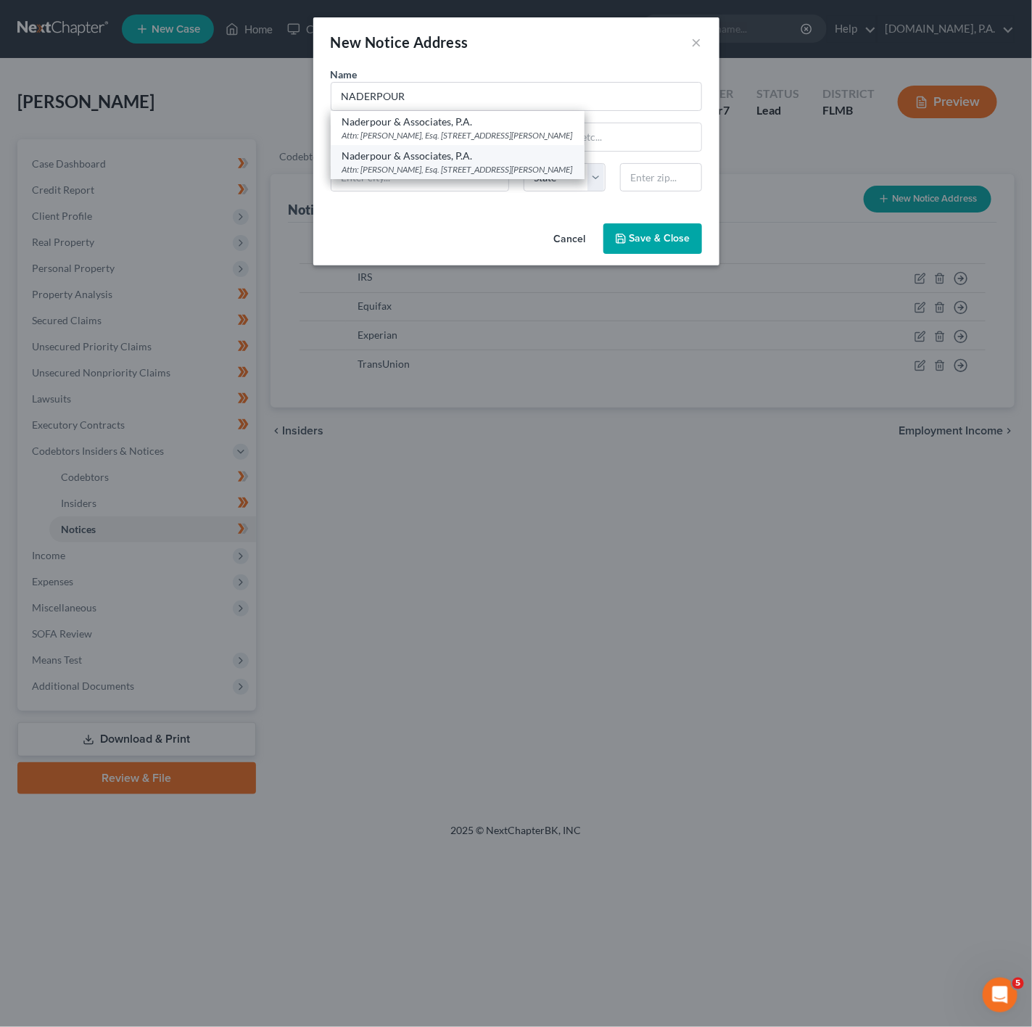
click at [473, 151] on div "Naderpour & Associates, P.A." at bounding box center [457, 156] width 231 height 15
type input "Naderpour & Associates, P.A."
type input "Attn: Adam Jacobson, Esq."
type input "1000 W. McNab Road, Third Floor"
type input "Pompano Beach"
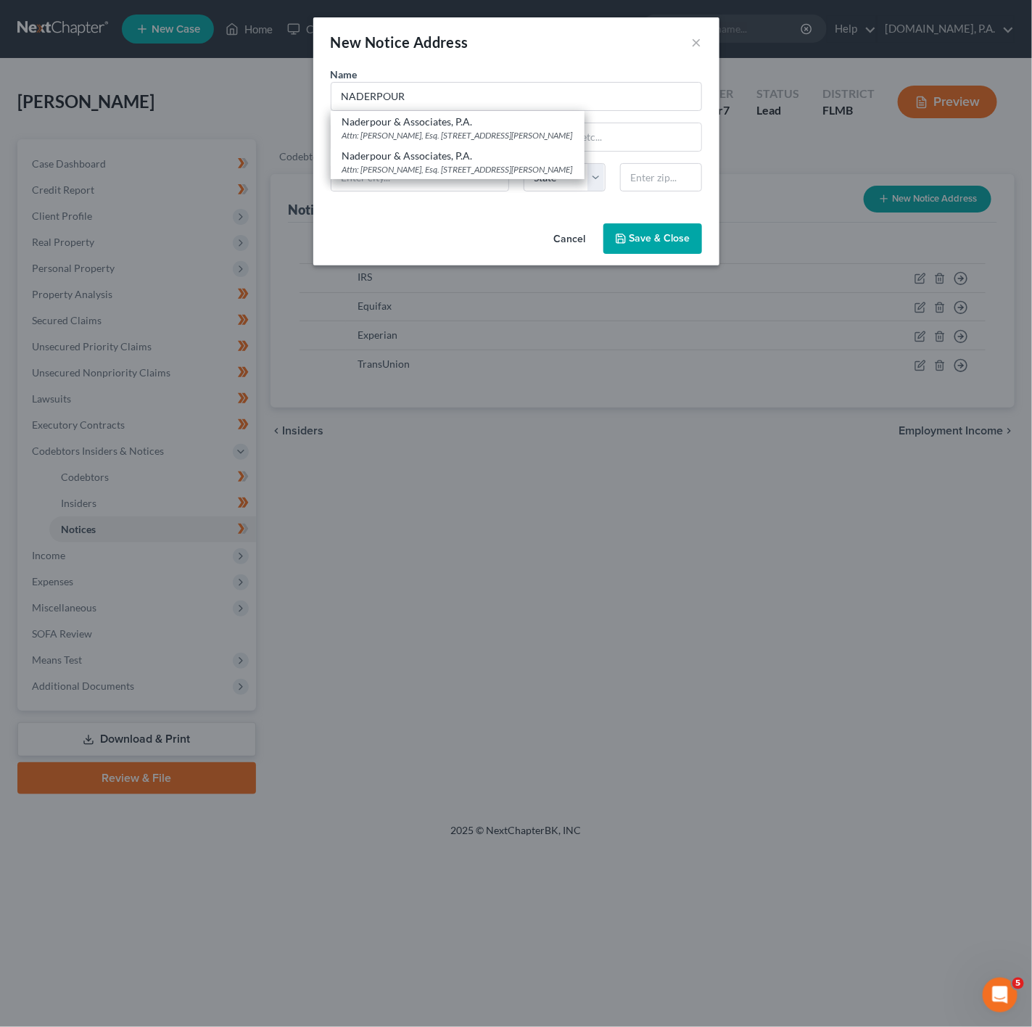
select select "9"
type input "33069"
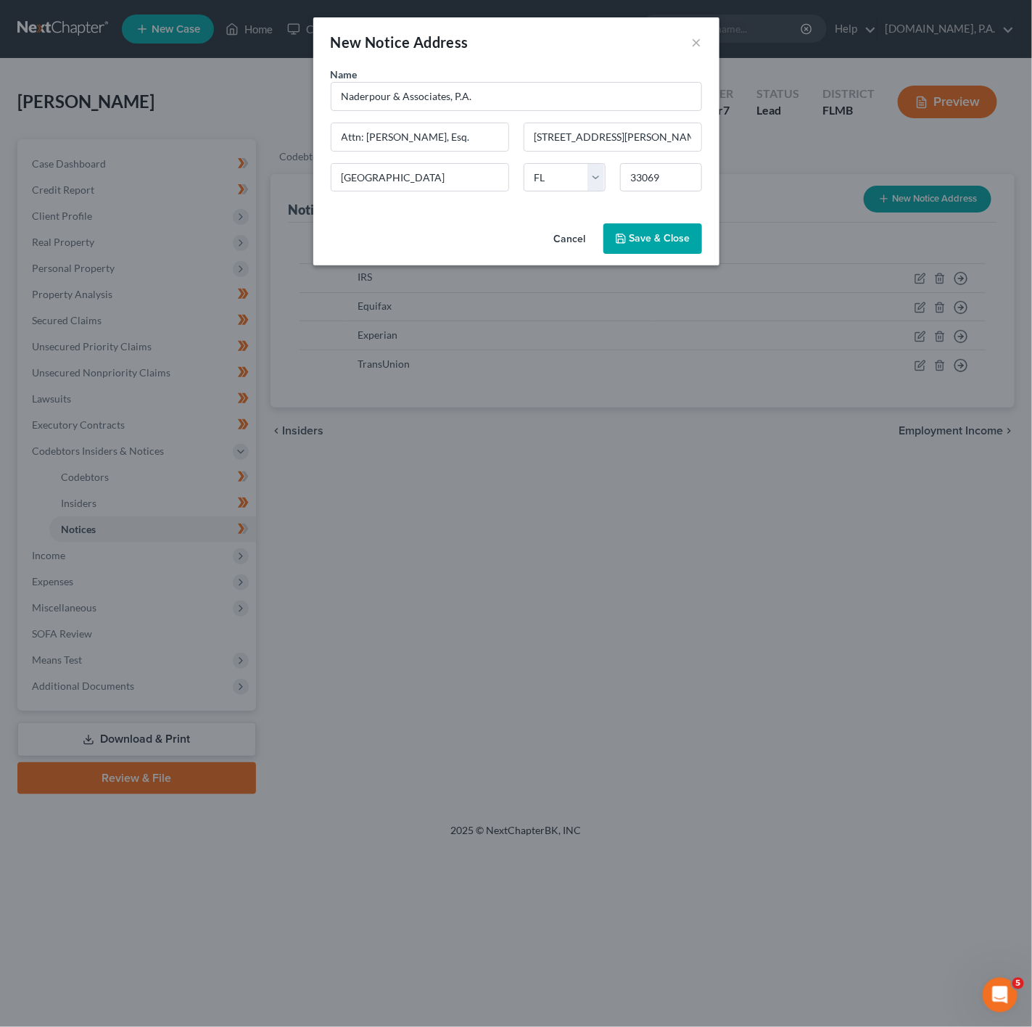
click at [646, 245] on span "Save & Close" at bounding box center [660, 238] width 61 height 12
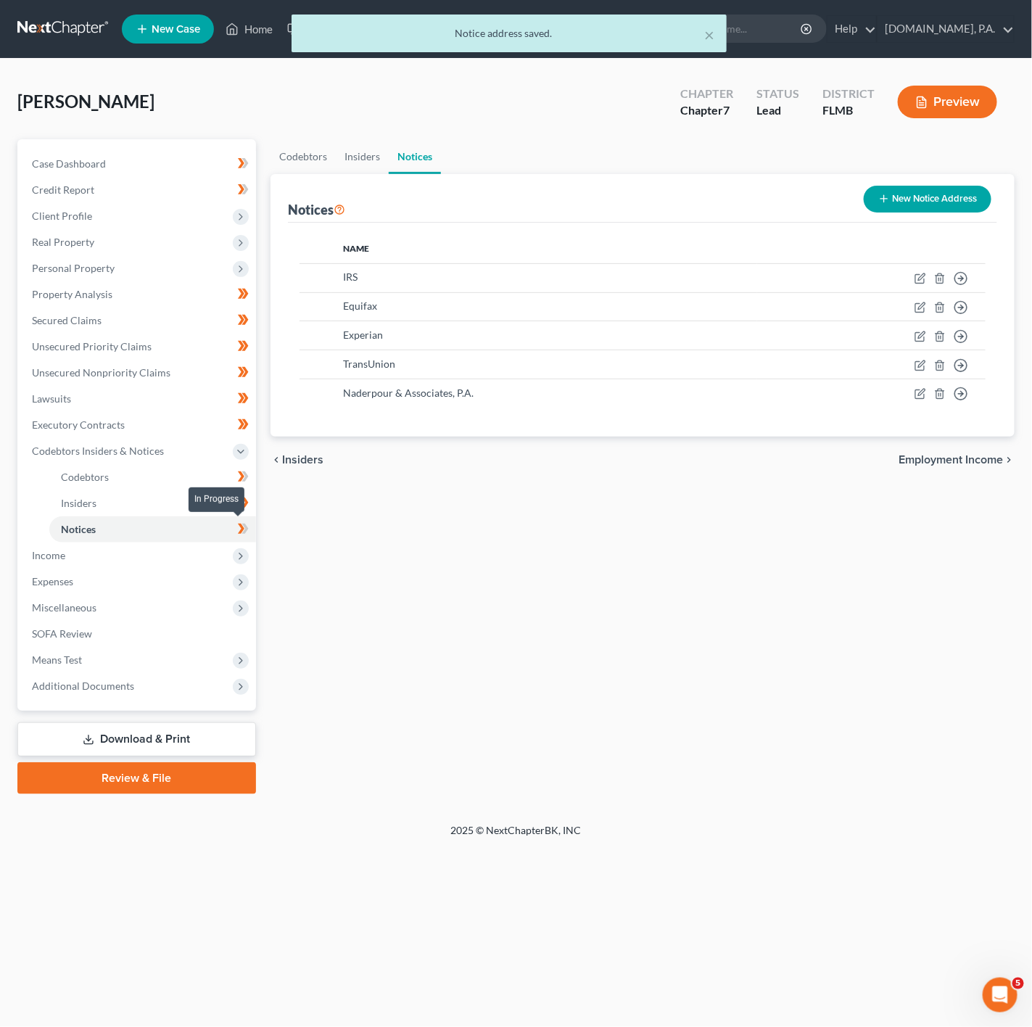
click at [238, 530] on icon at bounding box center [243, 529] width 11 height 18
click at [181, 564] on span "Income" at bounding box center [138, 556] width 236 height 26
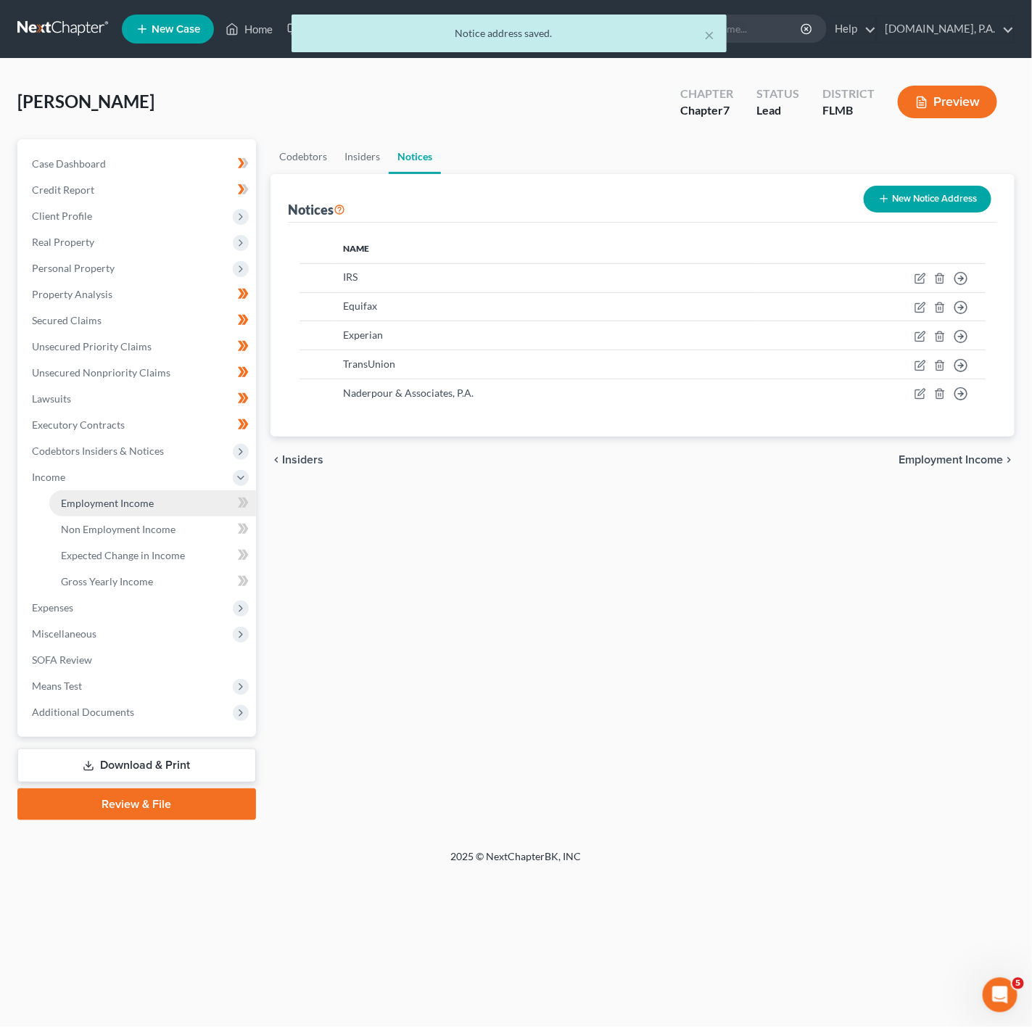
click at [205, 495] on link "Employment Income" at bounding box center [152, 503] width 207 height 26
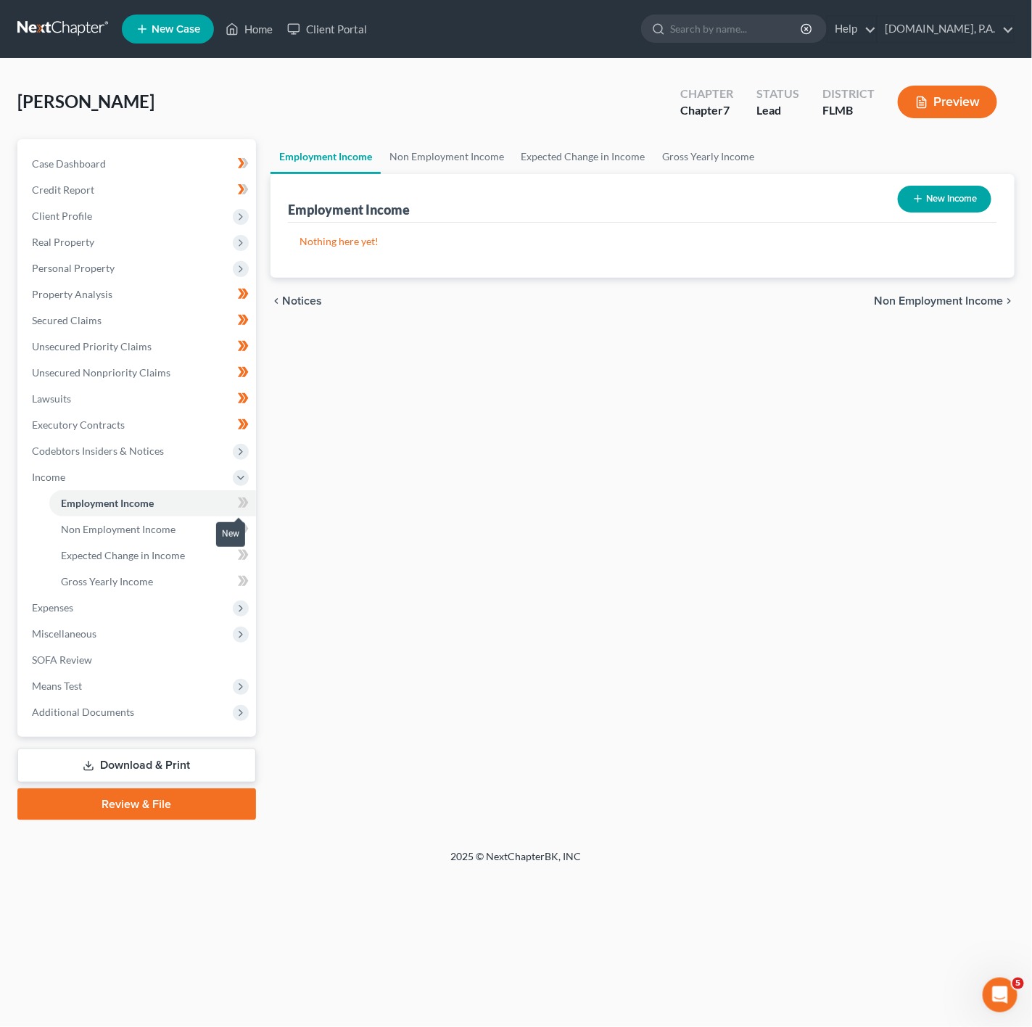
click at [244, 497] on icon at bounding box center [243, 503] width 11 height 18
click at [194, 525] on link "Non Employment Income" at bounding box center [152, 530] width 207 height 26
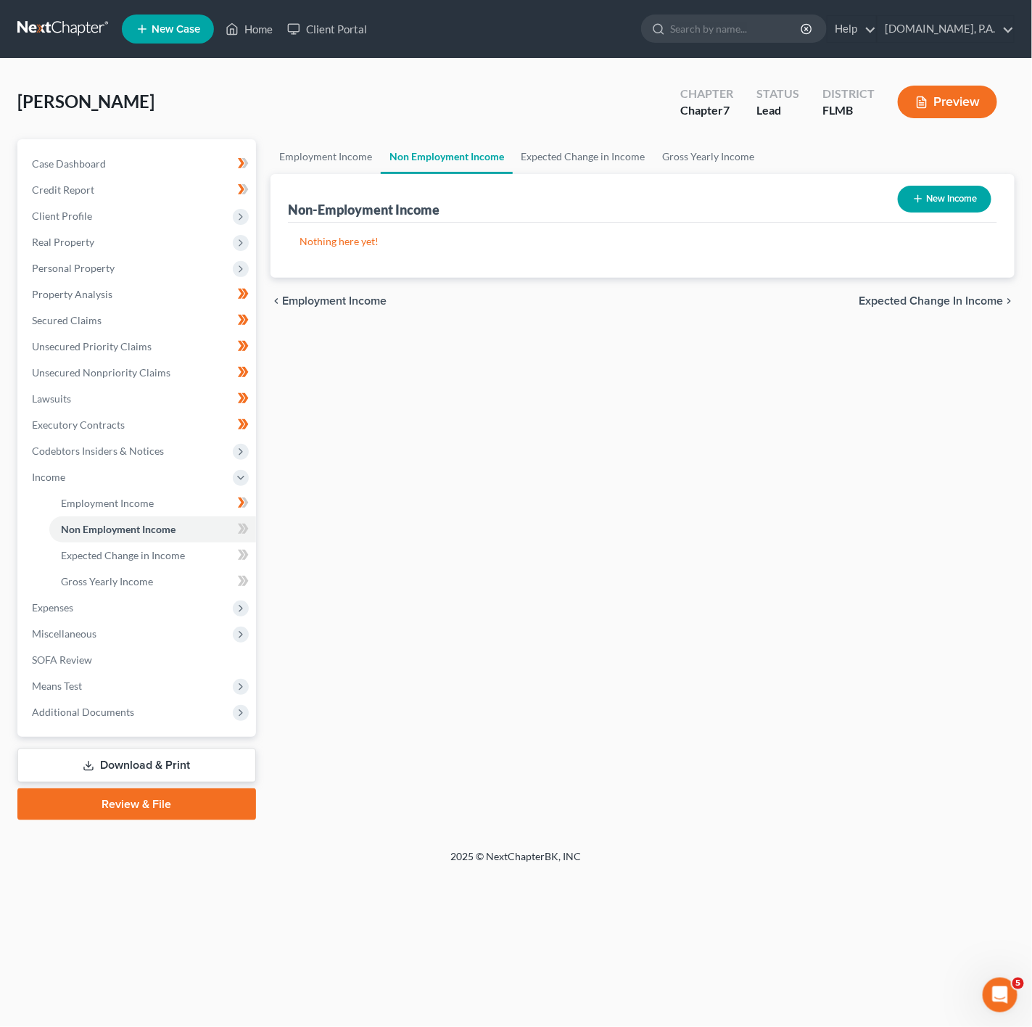
click at [261, 544] on div "Case Dashboard Payments Invoices Payments Payments Credit Report Client Profile" at bounding box center [136, 479] width 253 height 681
click at [209, 509] on link "Employment Income" at bounding box center [152, 503] width 207 height 26
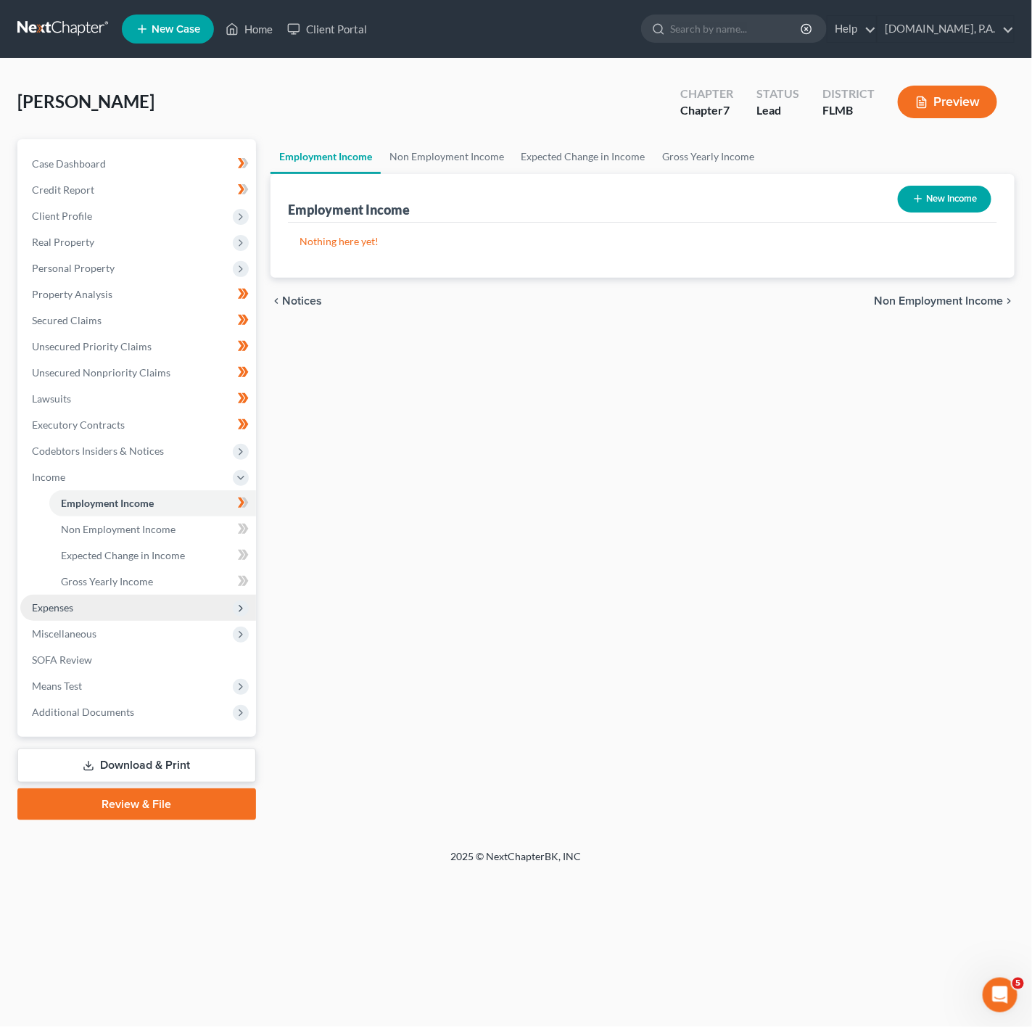
click at [170, 617] on span "Expenses" at bounding box center [138, 608] width 236 height 26
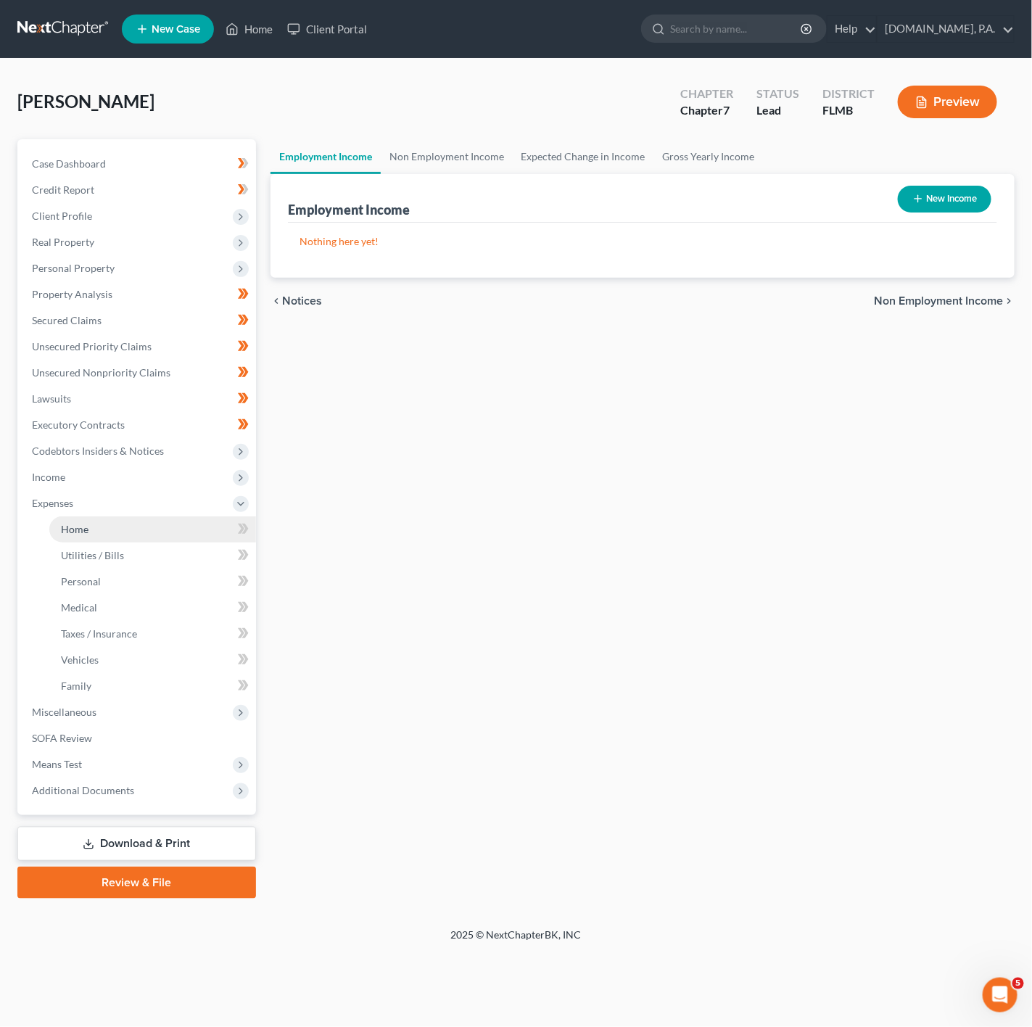
click at [144, 534] on link "Home" at bounding box center [152, 530] width 207 height 26
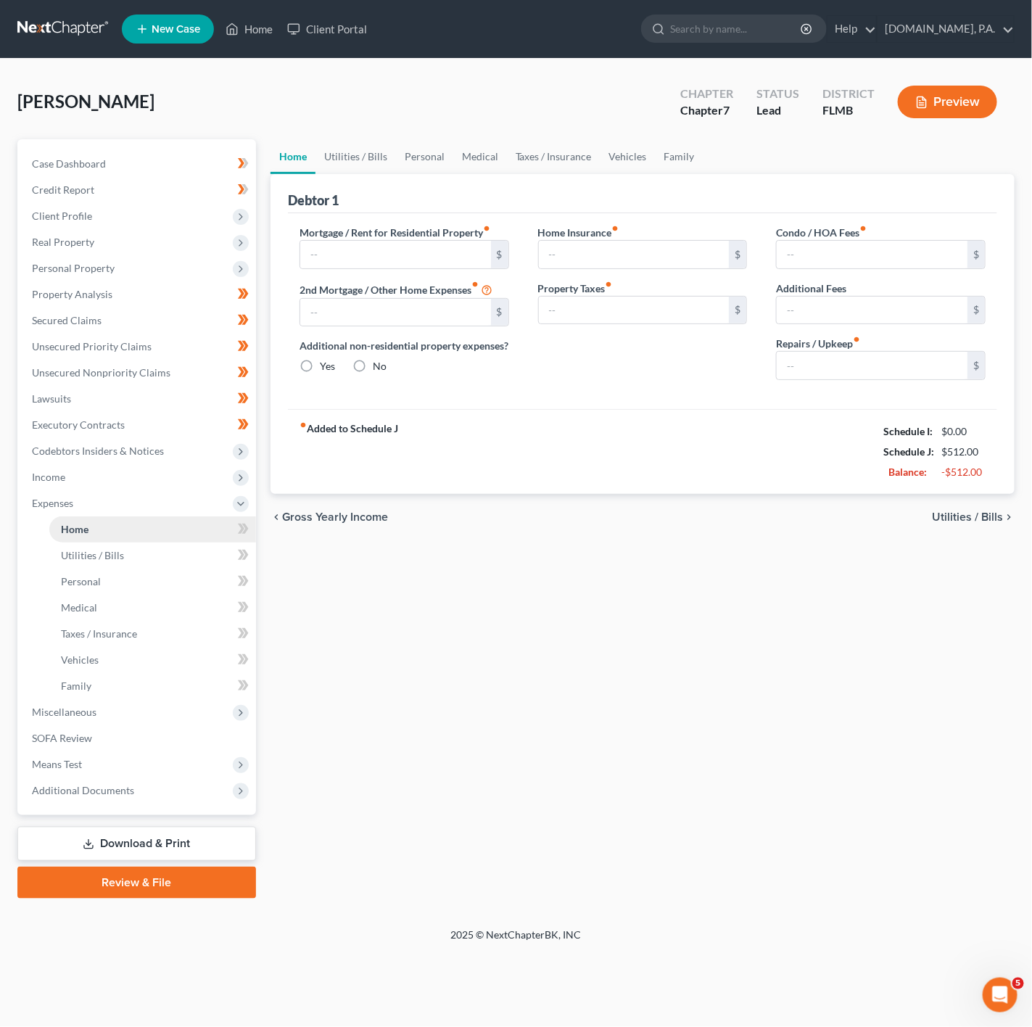
type input "0.00"
radio input "true"
type input "0.00"
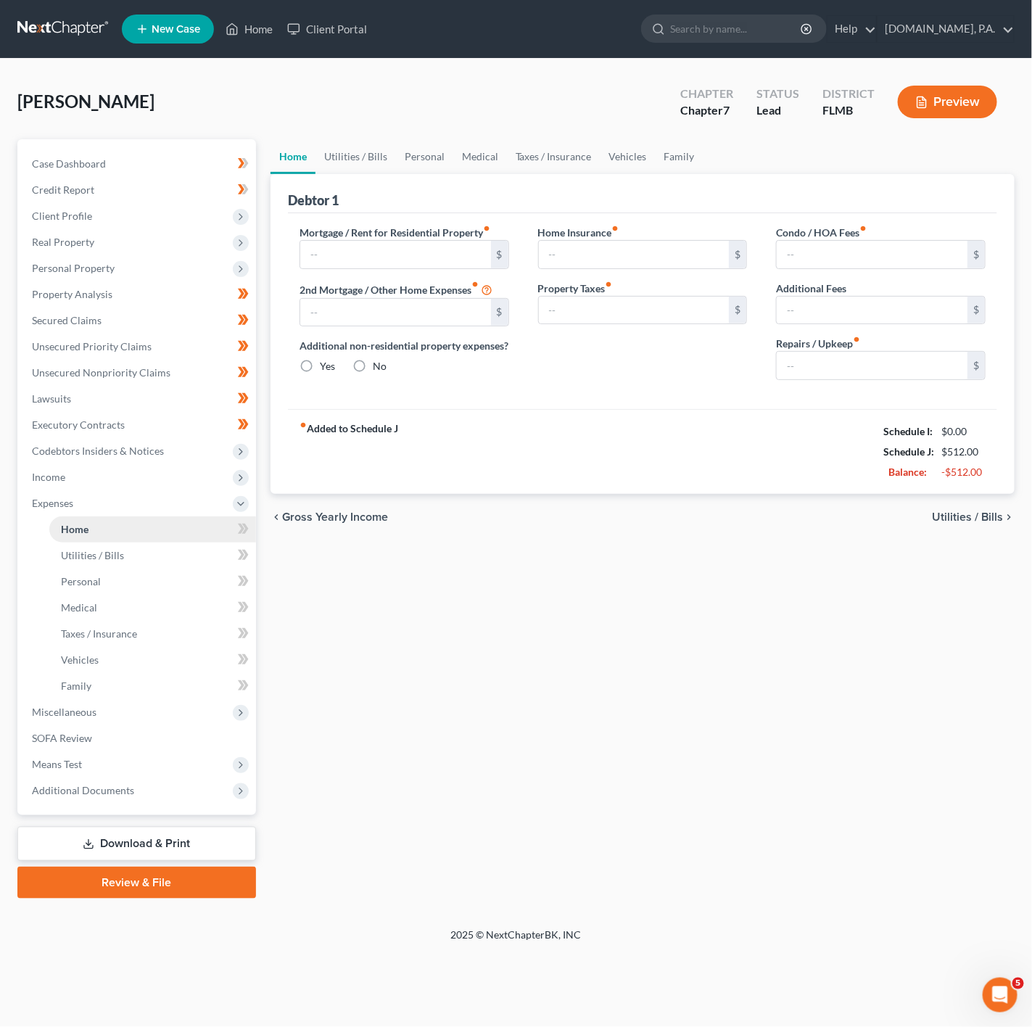
type input "0.00"
type input "400.00"
click at [207, 482] on span "Income" at bounding box center [138, 477] width 236 height 26
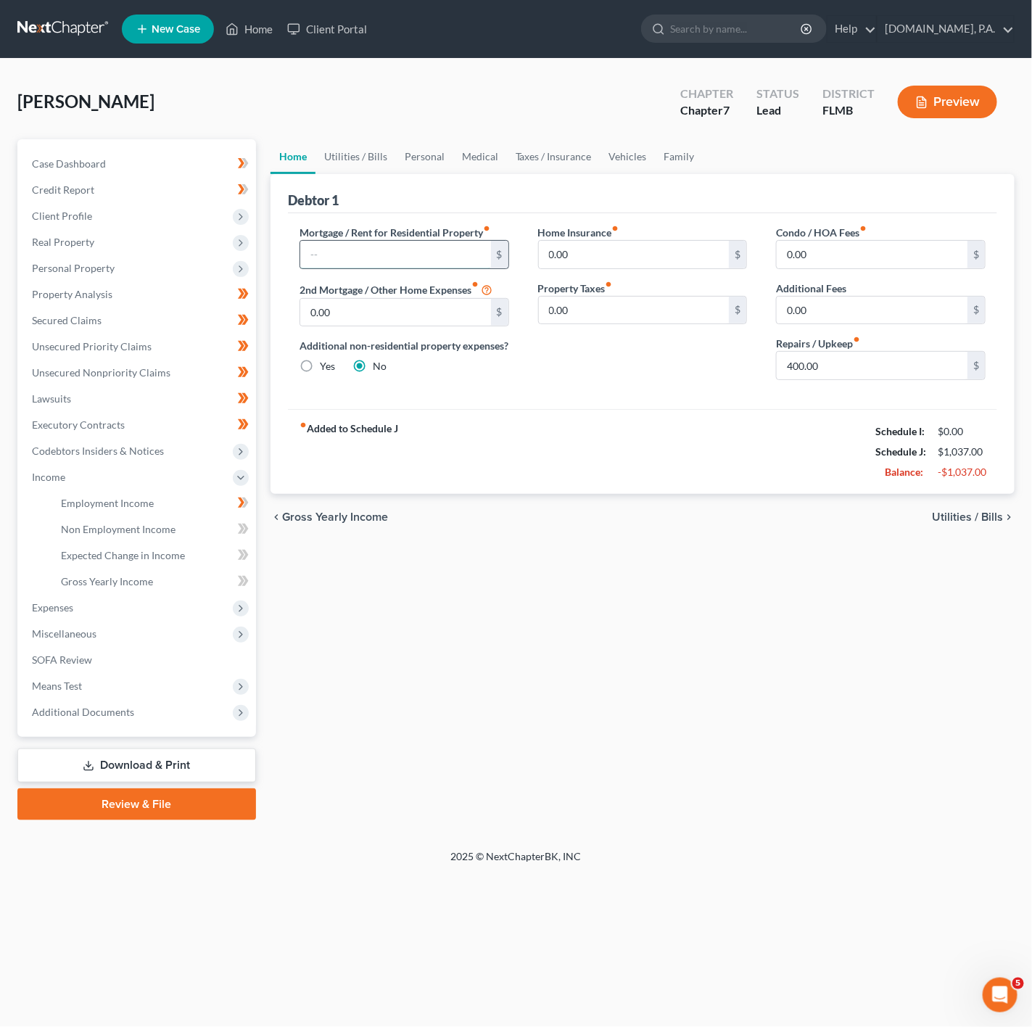
click at [461, 257] on input "text" at bounding box center [395, 255] width 191 height 28
paste input "1106.25"
type input "1,106.25"
click at [838, 259] on input "0.00" at bounding box center [872, 255] width 191 height 28
paste input "145"
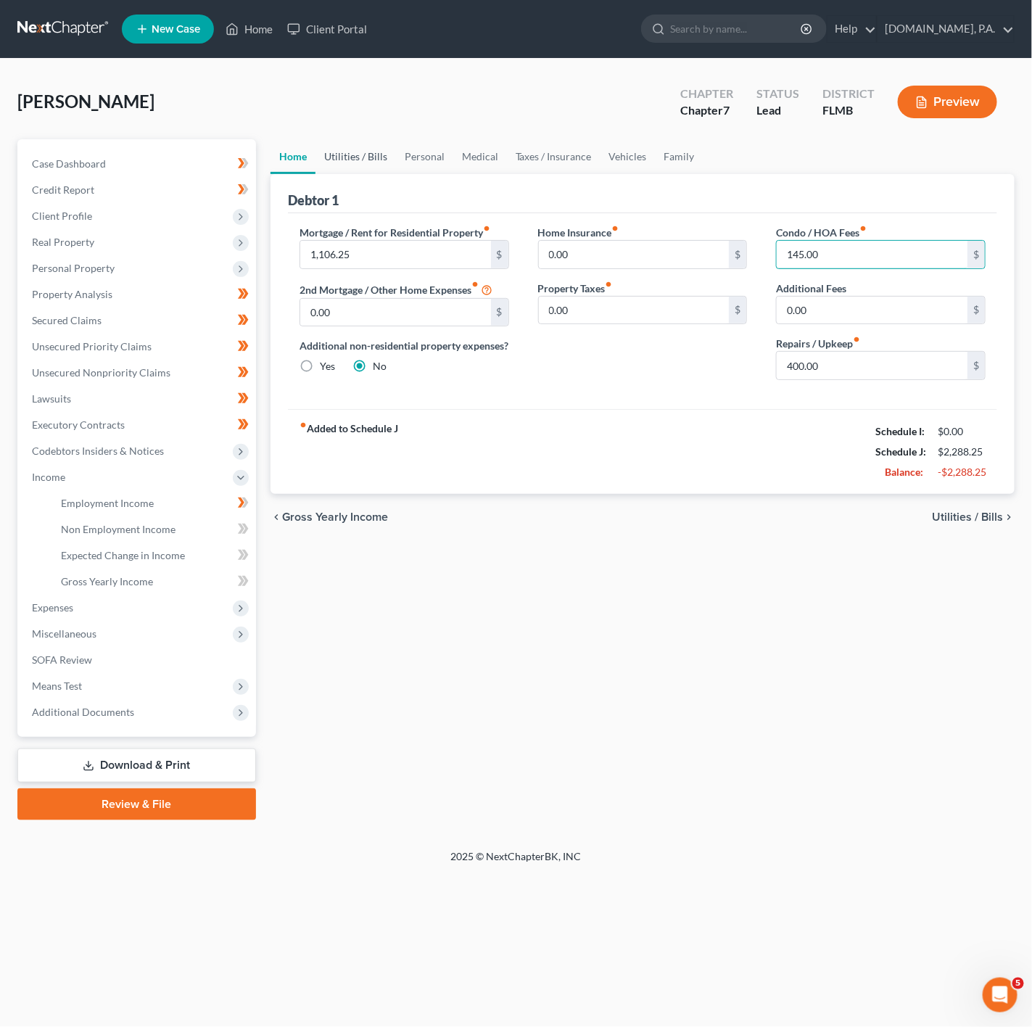
type input "145.00"
click at [375, 168] on link "Utilities / Bills" at bounding box center [356, 156] width 81 height 35
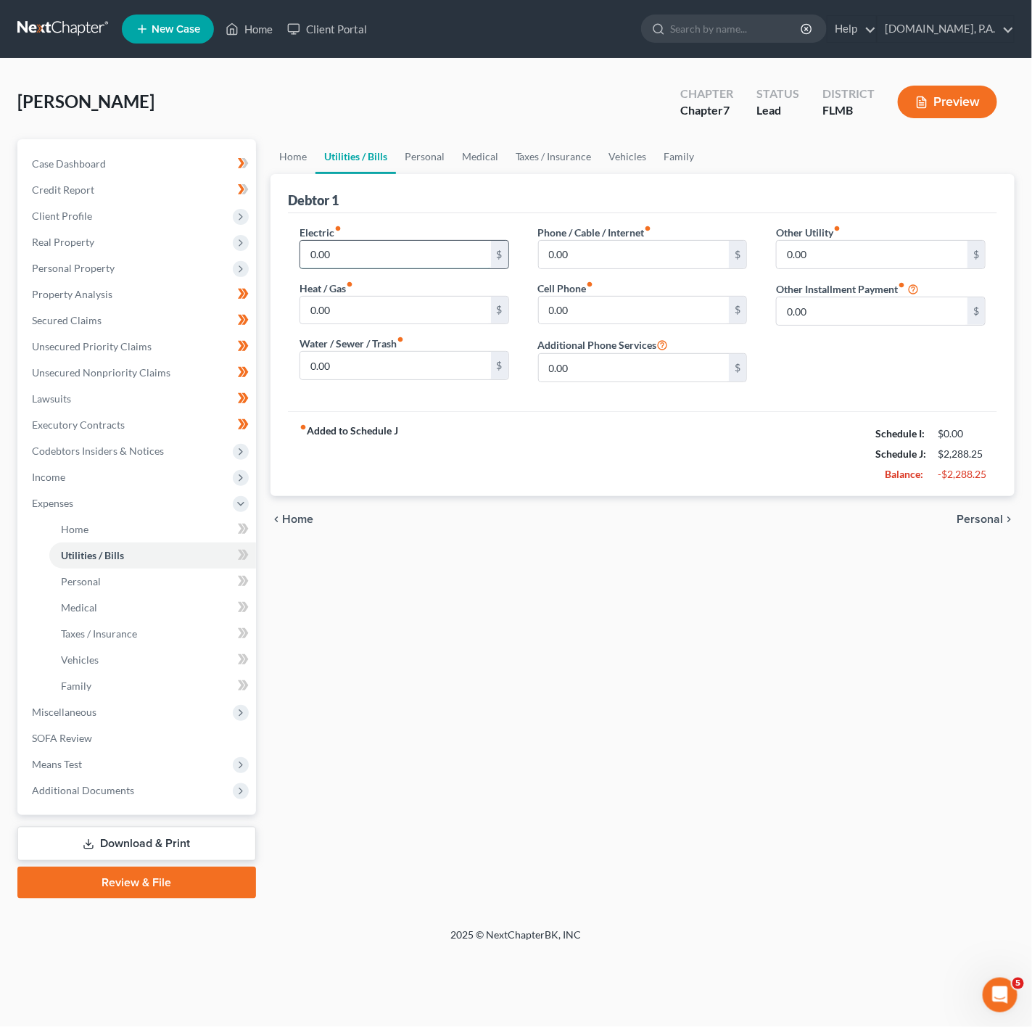
paste input "214"
type input "214.00"
paste input "126"
type input "126.00"
click at [633, 255] on input "0.00" at bounding box center [634, 255] width 191 height 28
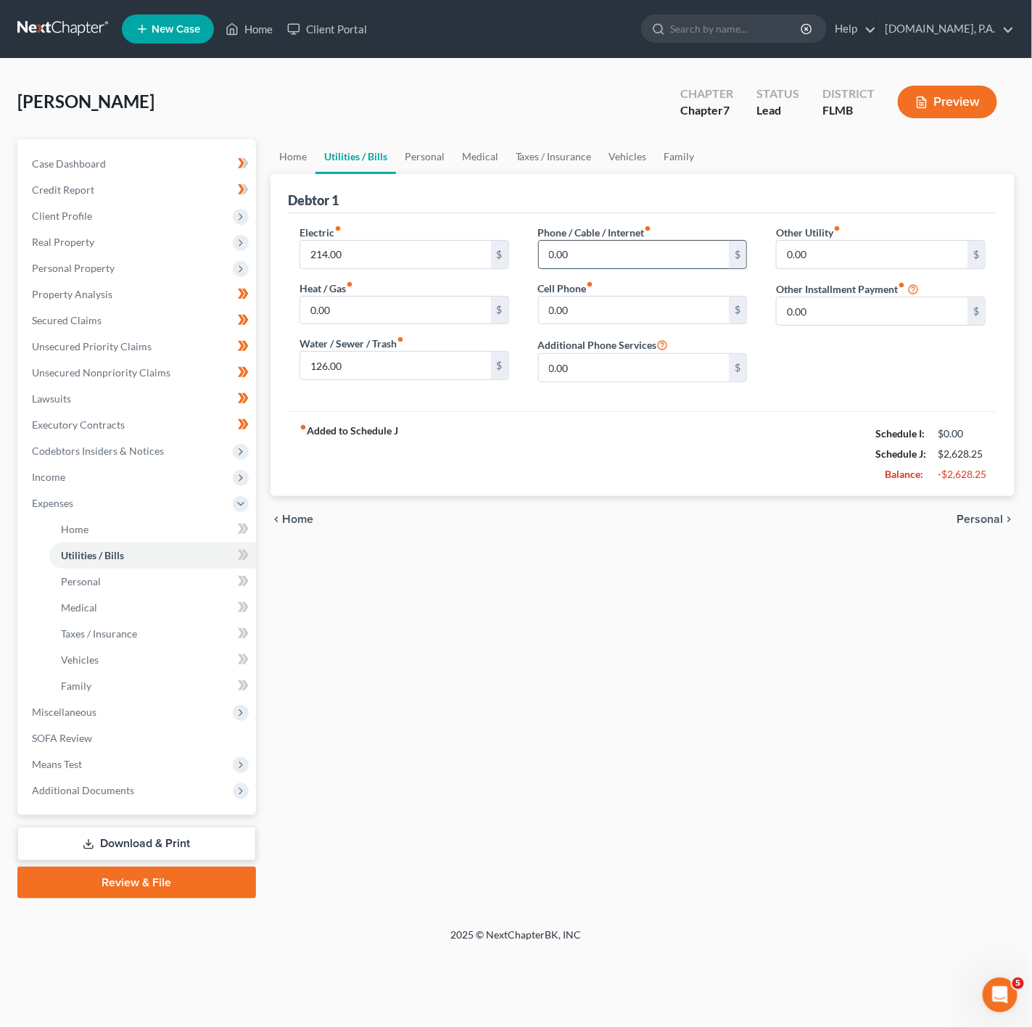
paste input "113"
type input "113.00"
paste input "35"
type input "35.00"
paste input "32.78"
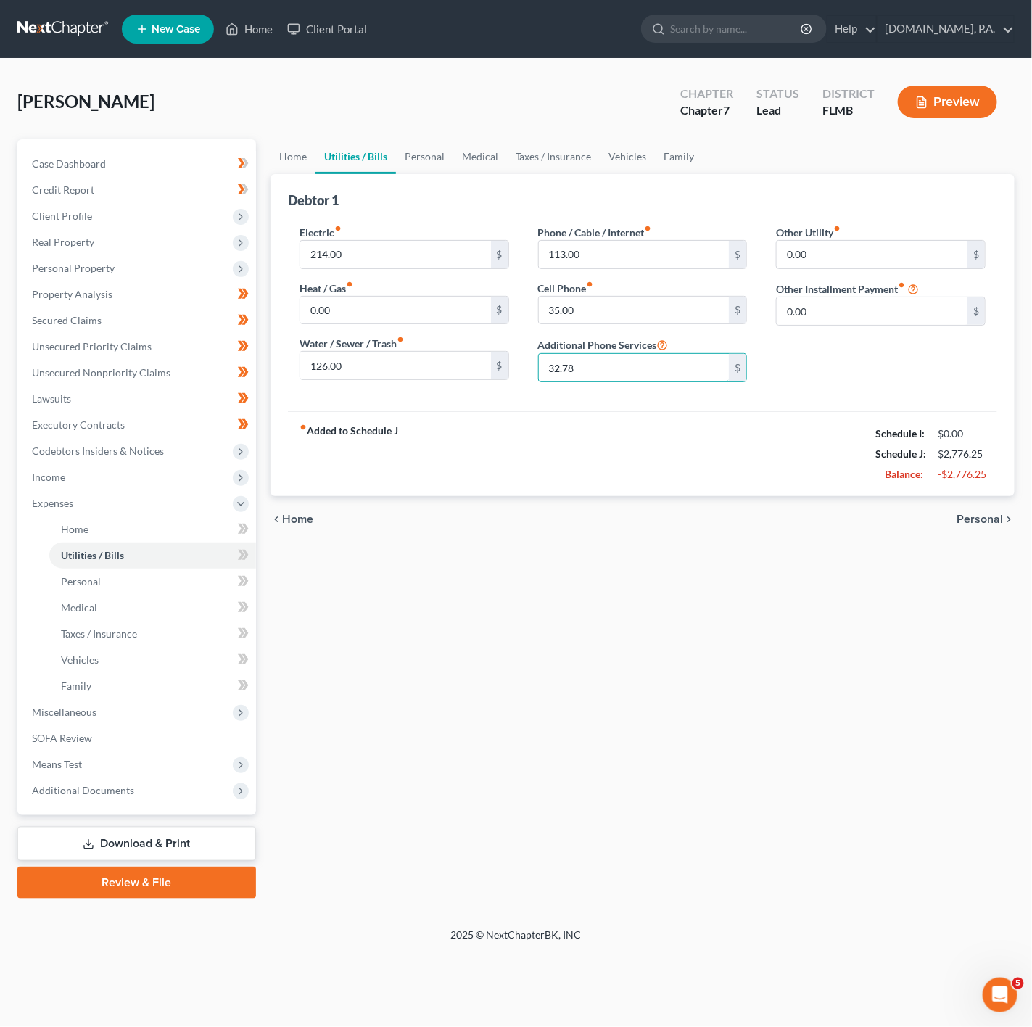
type input "32.78"
click at [831, 260] on input "0.00" at bounding box center [872, 255] width 191 height 28
click at [877, 325] on input "0.00" at bounding box center [872, 311] width 191 height 28
paste input "118"
type input "118.00"
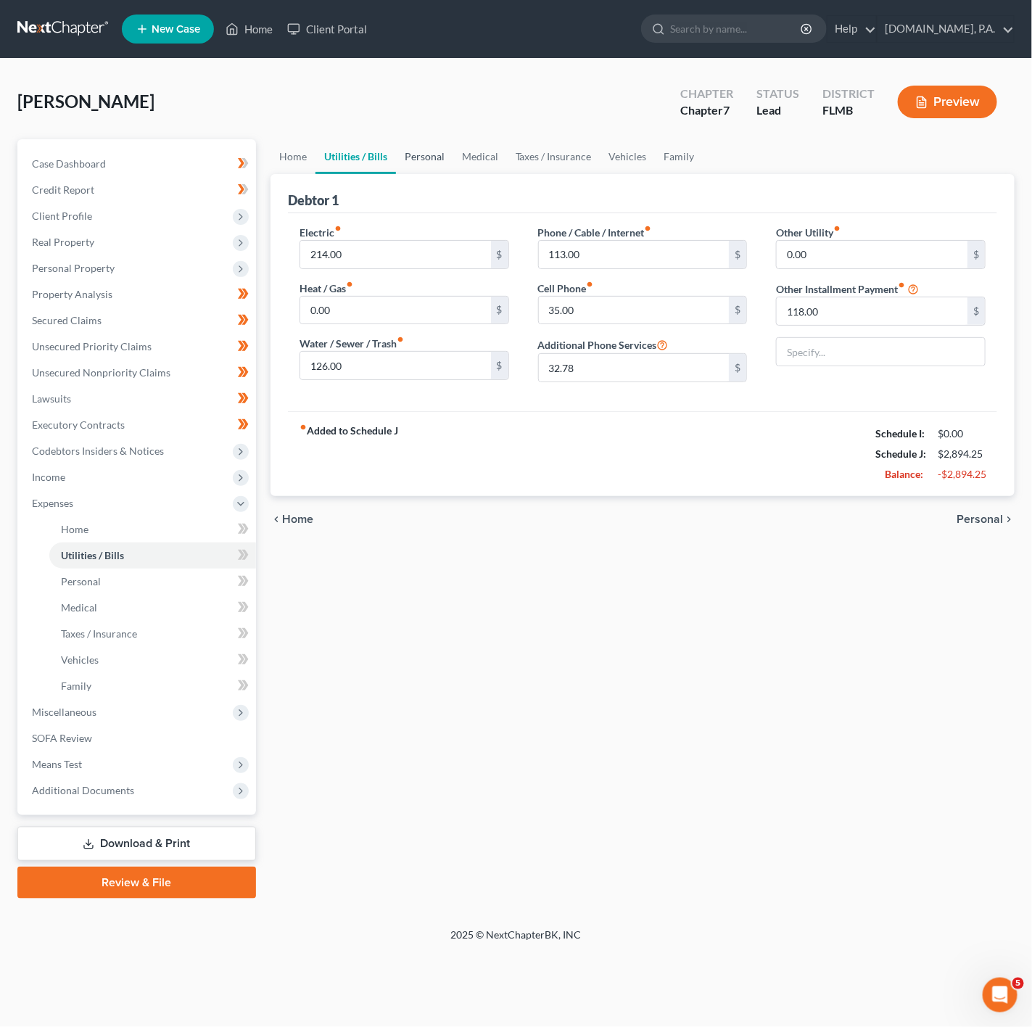
click at [432, 157] on link "Personal" at bounding box center [424, 156] width 57 height 35
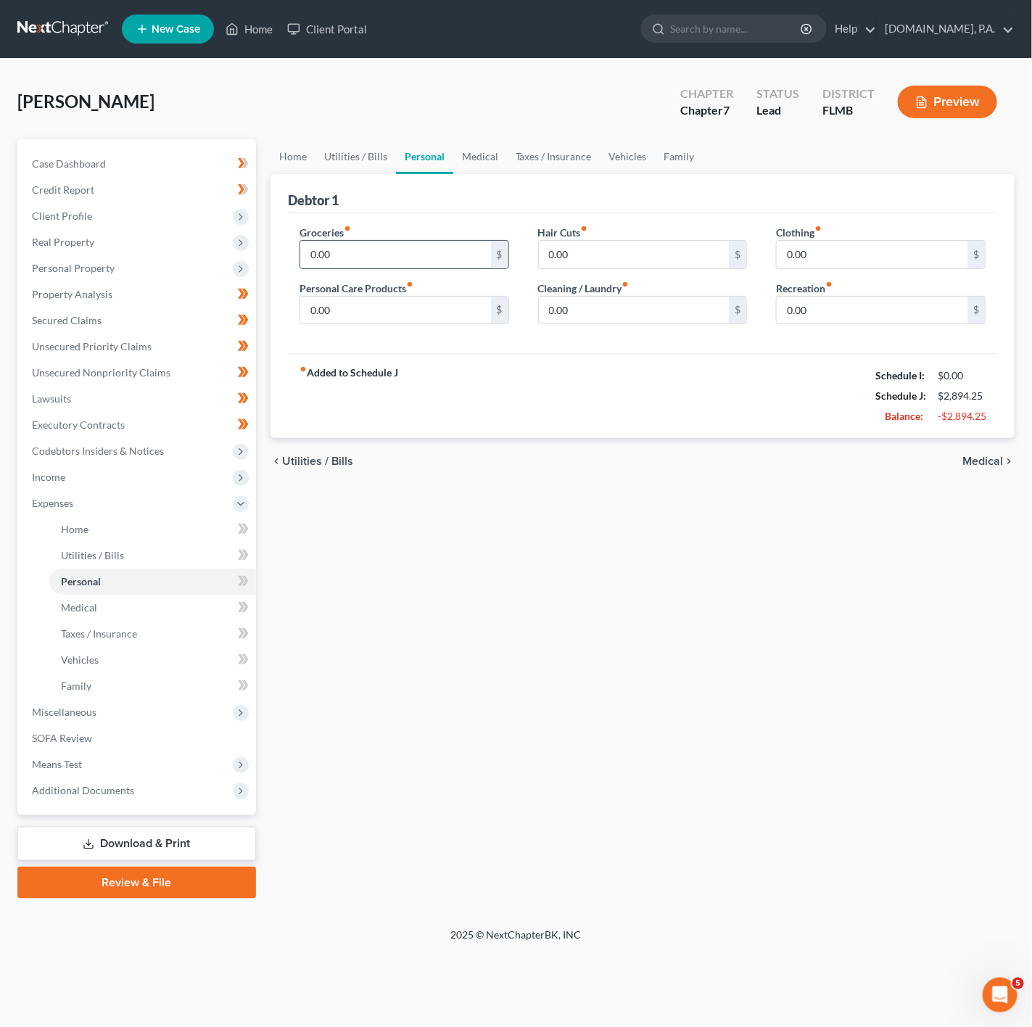
click at [398, 253] on input "0.00" at bounding box center [395, 255] width 191 height 28
paste input "50"
type input "500.00"
click at [584, 255] on input "0.00" at bounding box center [634, 255] width 191 height 28
paste input "10"
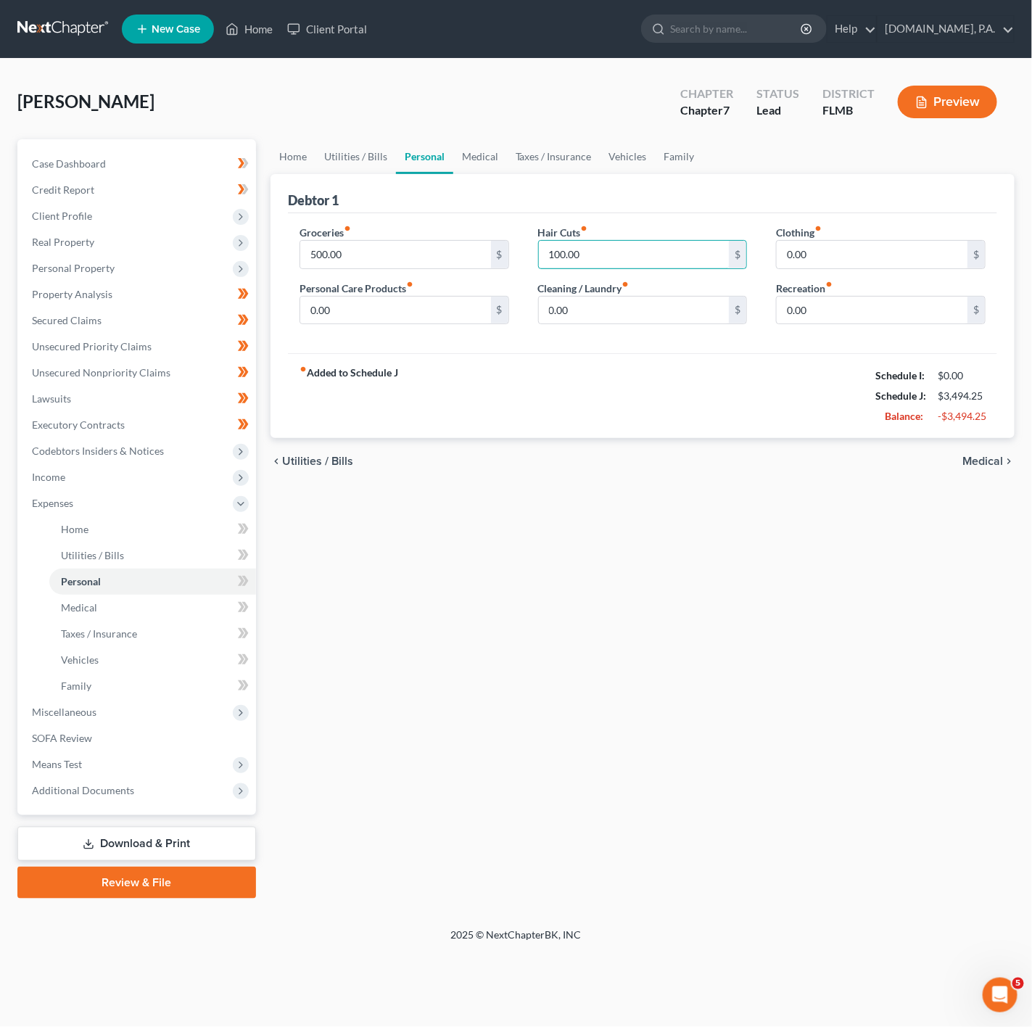
type input "100.00"
drag, startPoint x: 644, startPoint y: 290, endPoint x: 569, endPoint y: 321, distance: 81.4
click at [628, 292] on div "Cleaning / Laundry fiber_manual_record 0.00 $" at bounding box center [643, 303] width 210 height 44
paste input "3"
type input "30.00"
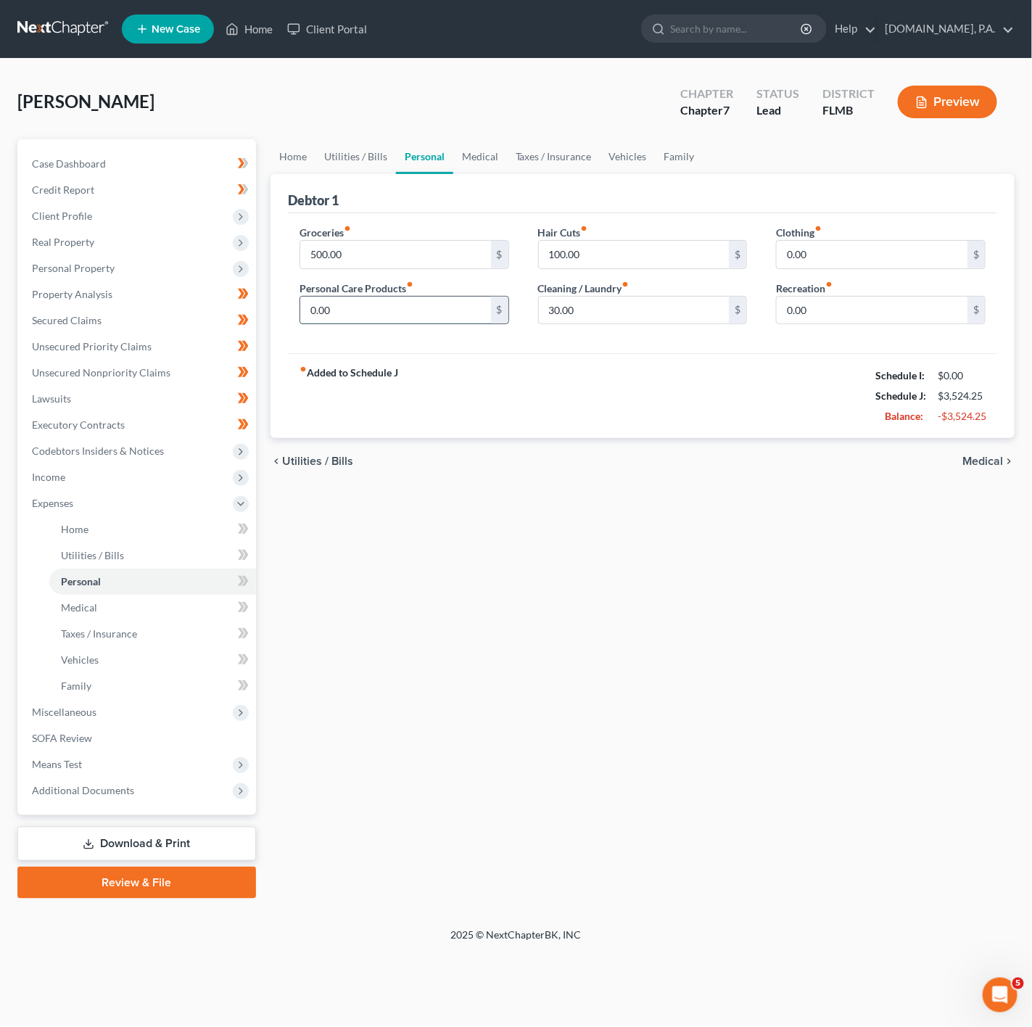
click at [409, 316] on input "0.00" at bounding box center [395, 311] width 191 height 28
paste input "10"
type input "100.00"
drag, startPoint x: 847, startPoint y: 259, endPoint x: 828, endPoint y: 247, distance: 23.1
click at [847, 259] on input "0.00" at bounding box center [872, 255] width 191 height 28
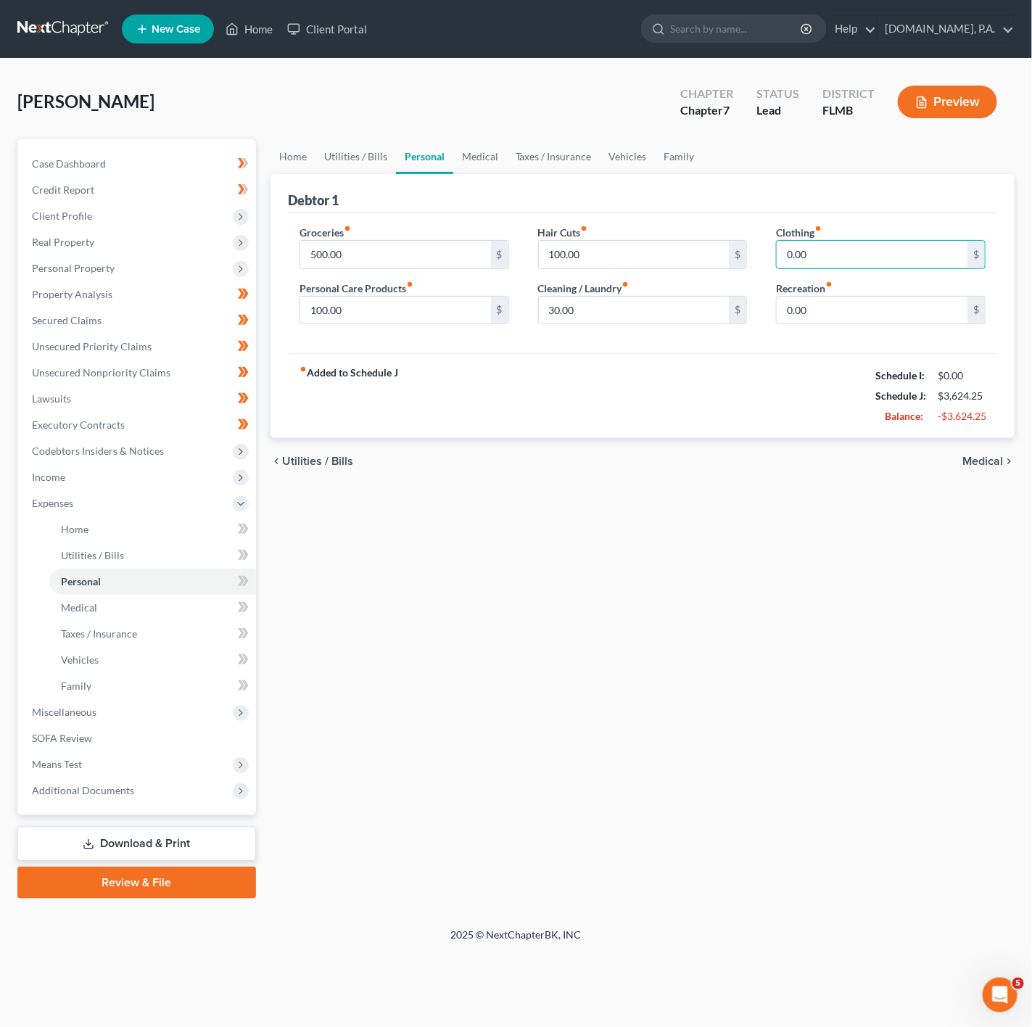
paste input "10"
type input "100.00"
click at [507, 162] on link "Taxes / Insurance" at bounding box center [554, 156] width 94 height 35
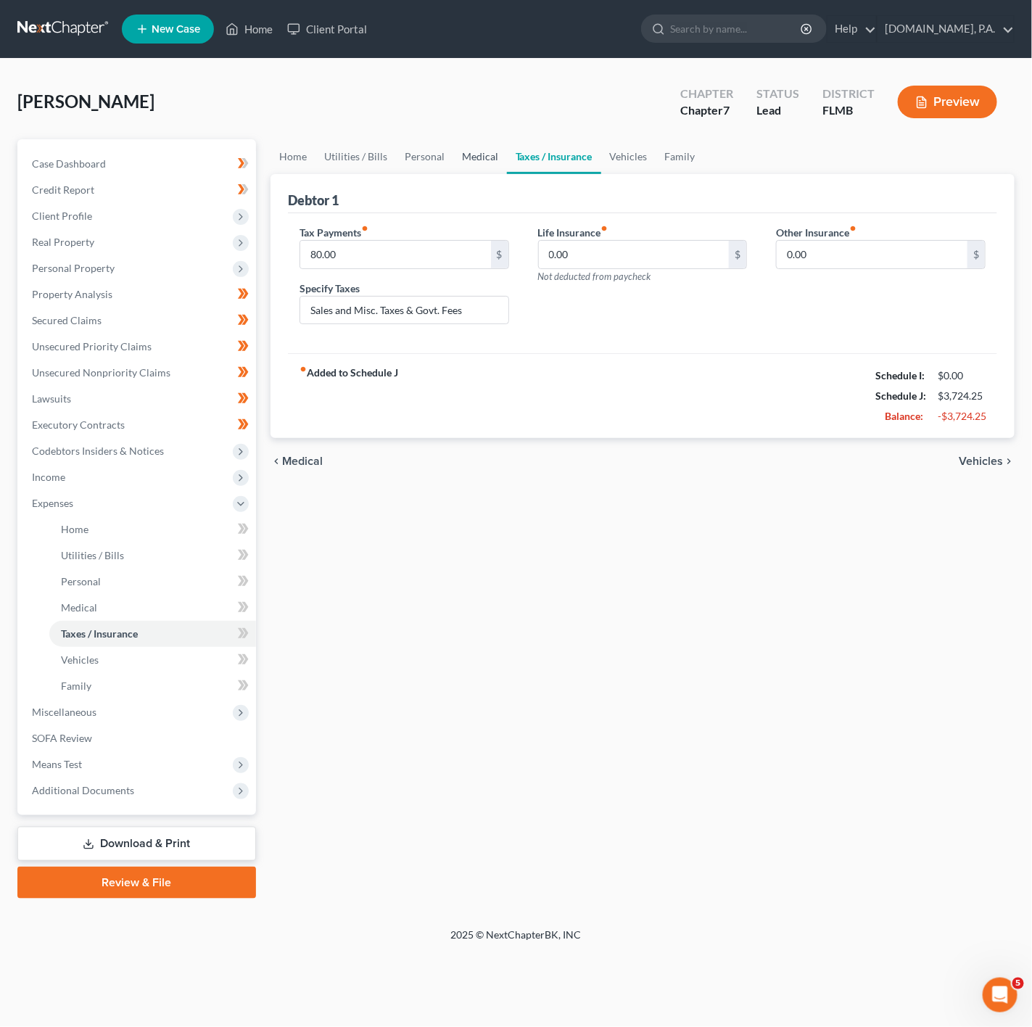
click at [490, 161] on link "Medical" at bounding box center [480, 156] width 54 height 35
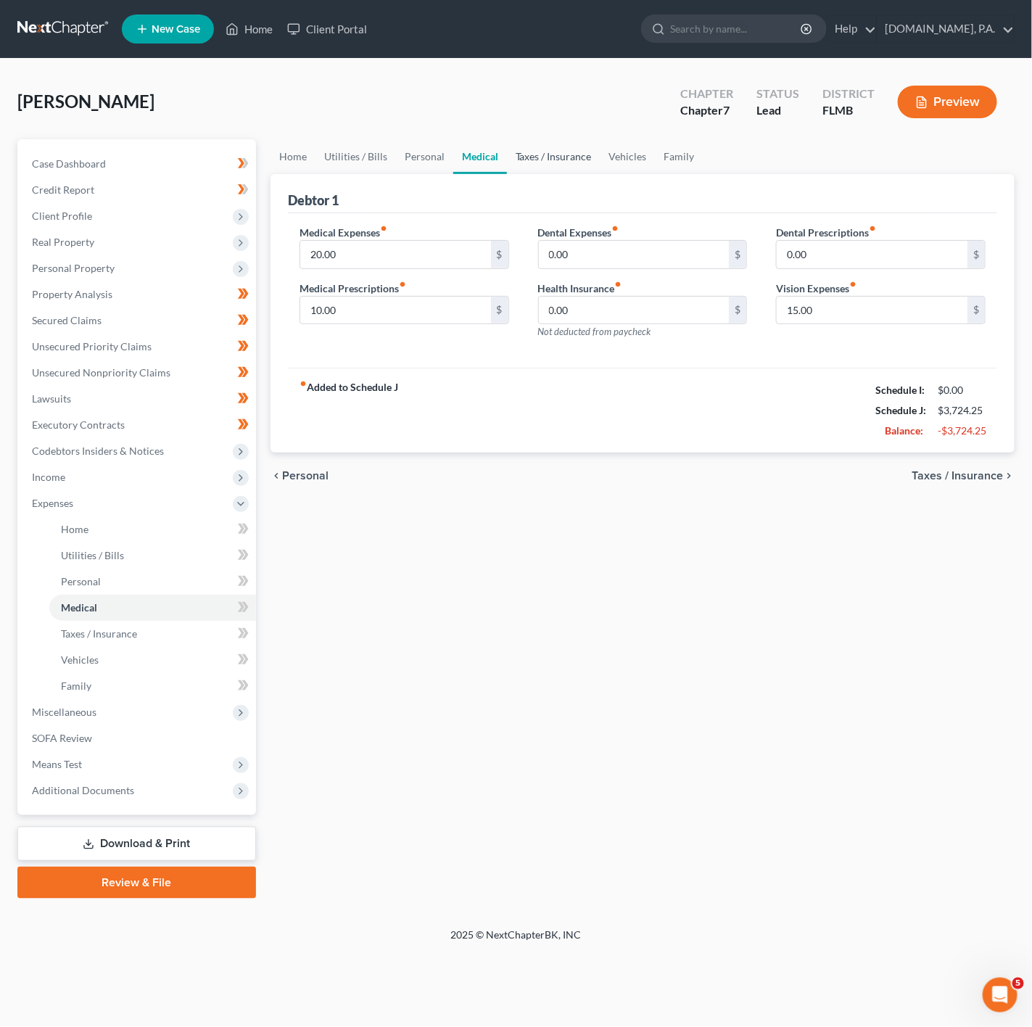
click at [547, 150] on link "Taxes / Insurance" at bounding box center [554, 156] width 94 height 35
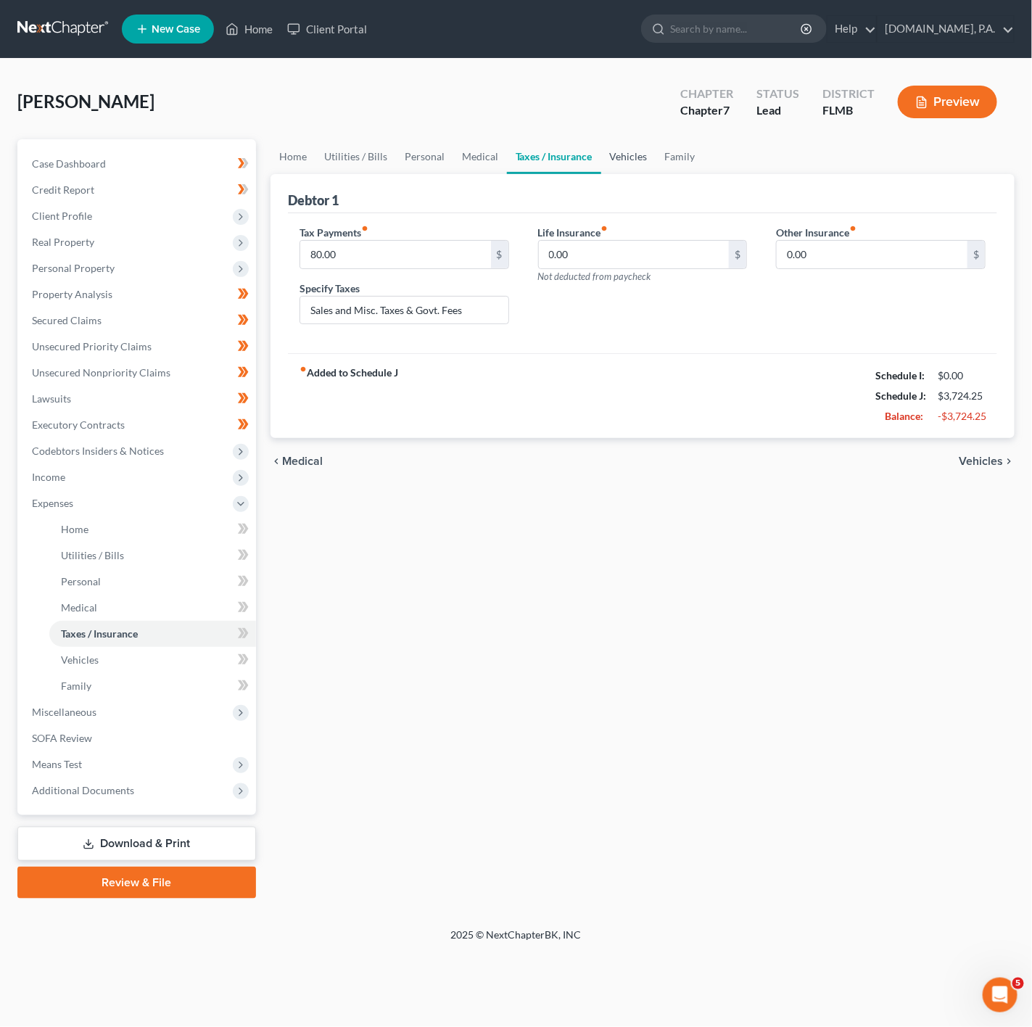
click at [605, 155] on link "Vehicles" at bounding box center [628, 156] width 55 height 35
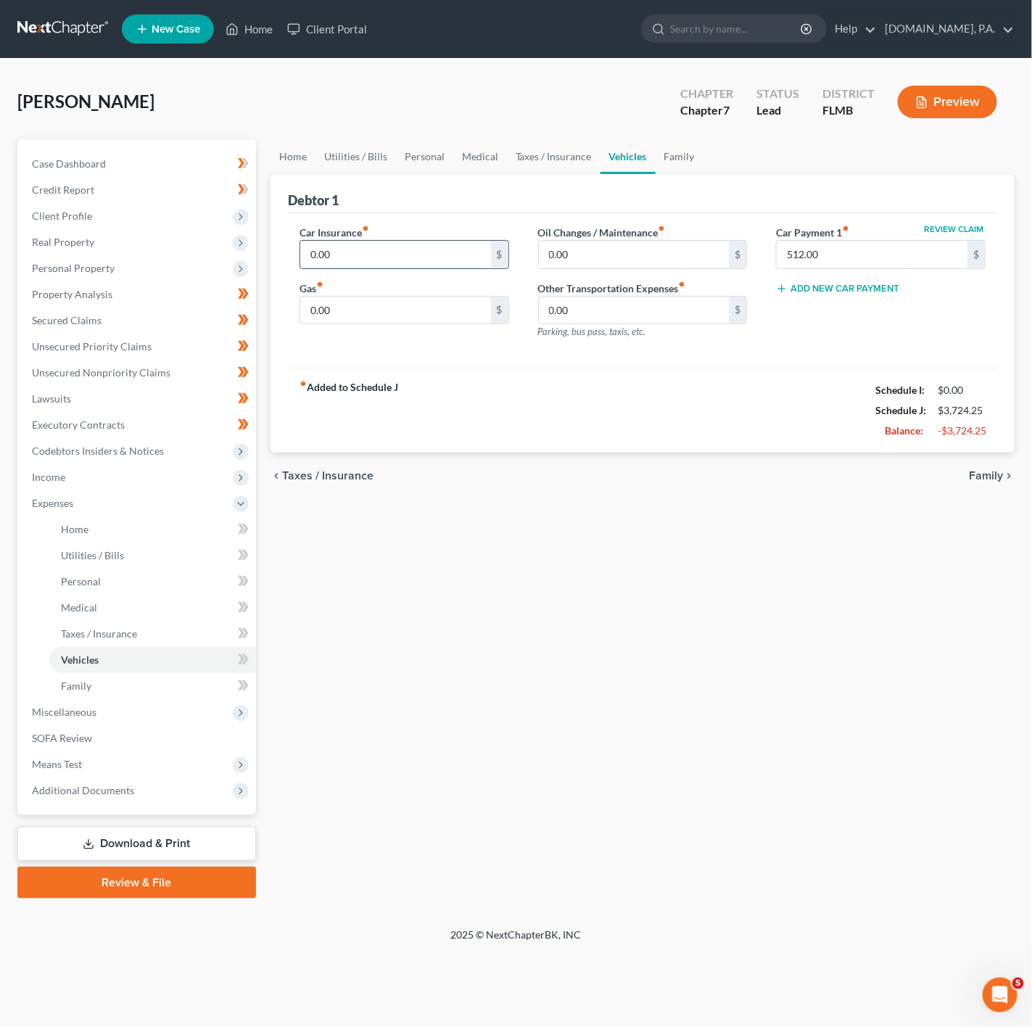
click at [383, 262] on input "0.00" at bounding box center [395, 255] width 191 height 28
paste input "258"
type input "258.00"
paste input "10"
type input "100.00"
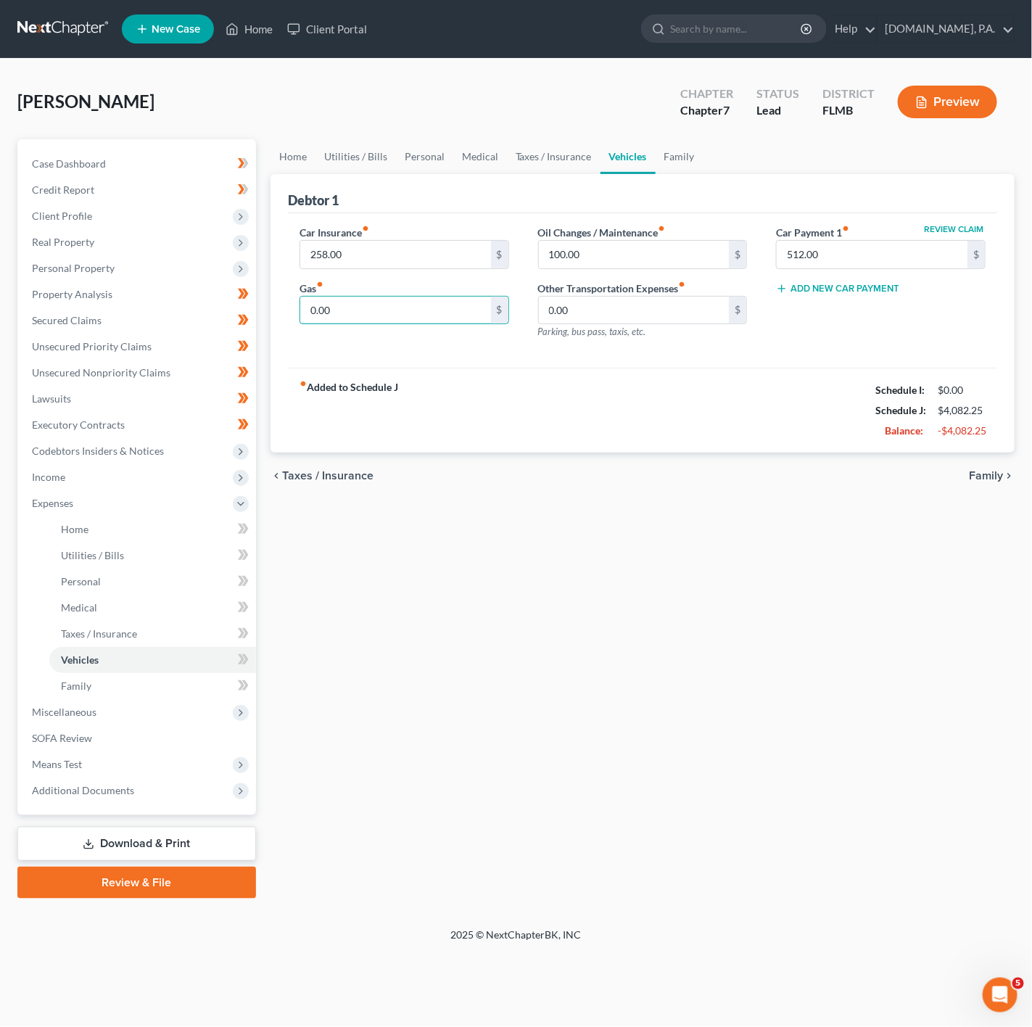
paste input "15"
type input "150.00"
click at [551, 165] on link "Taxes / Insurance" at bounding box center [554, 156] width 94 height 35
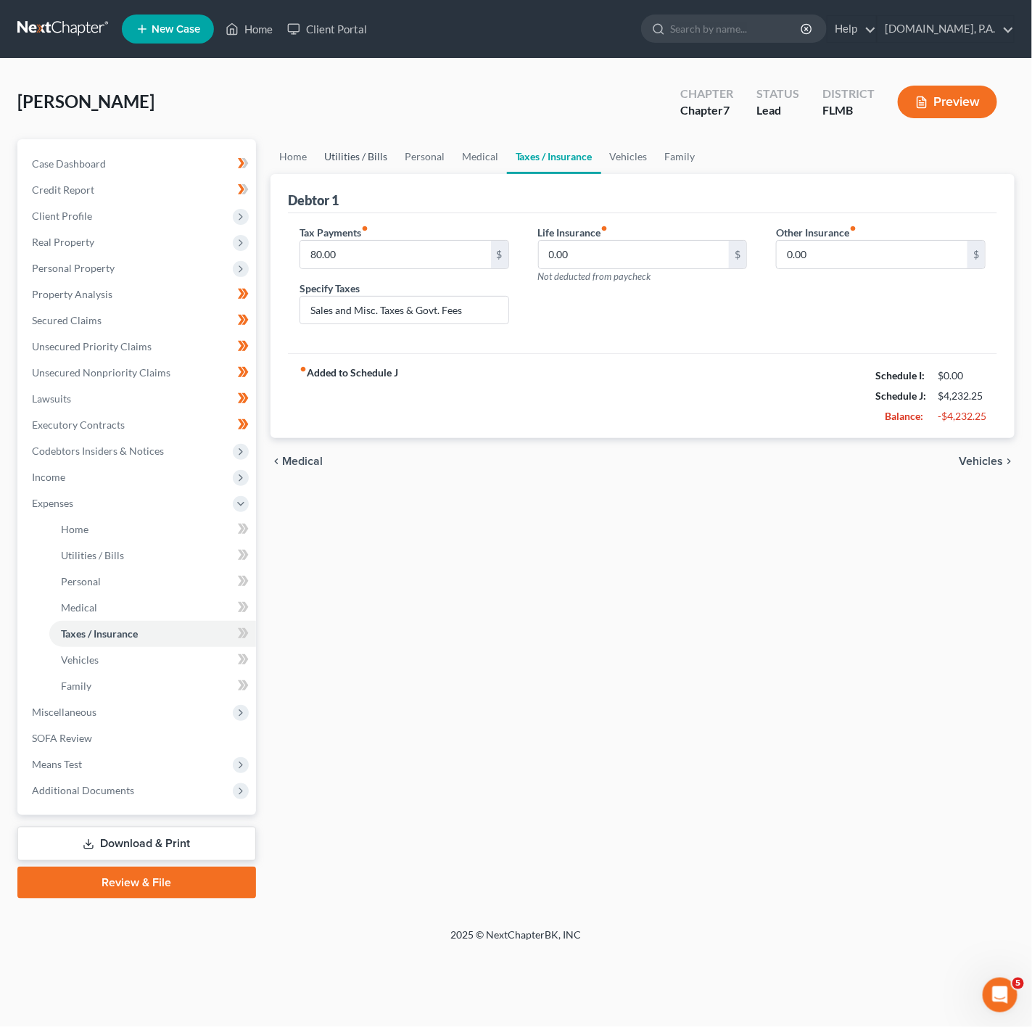
click at [386, 170] on link "Utilities / Bills" at bounding box center [356, 156] width 81 height 35
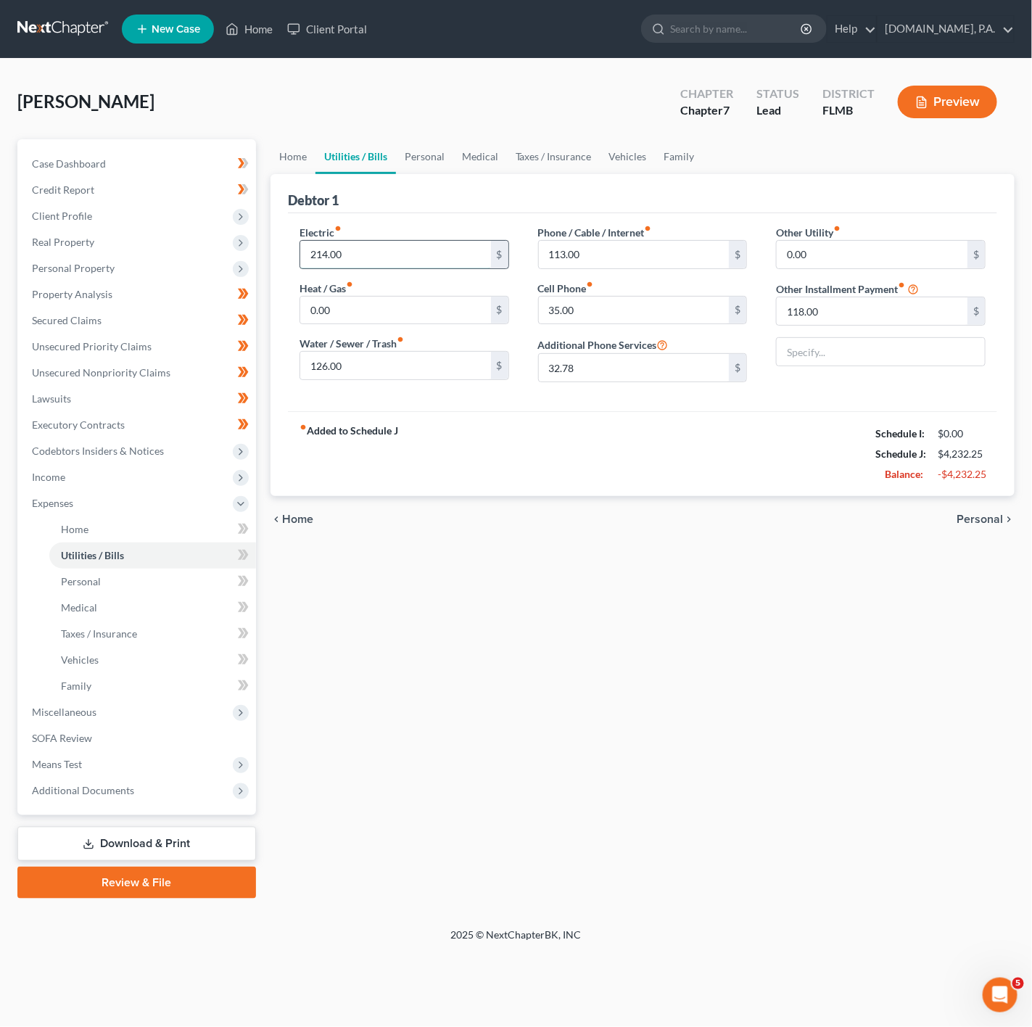
click at [377, 245] on input "214.00" at bounding box center [395, 255] width 191 height 28
drag, startPoint x: 329, startPoint y: 264, endPoint x: 285, endPoint y: 253, distance: 44.9
click at [285, 253] on div "Electric fiber_manual_record 200 $ Heat / Gas fiber_manual_record 0.00 $ Water …" at bounding box center [404, 309] width 239 height 169
type input "180"
click at [331, 364] on input "126.00" at bounding box center [395, 366] width 191 height 28
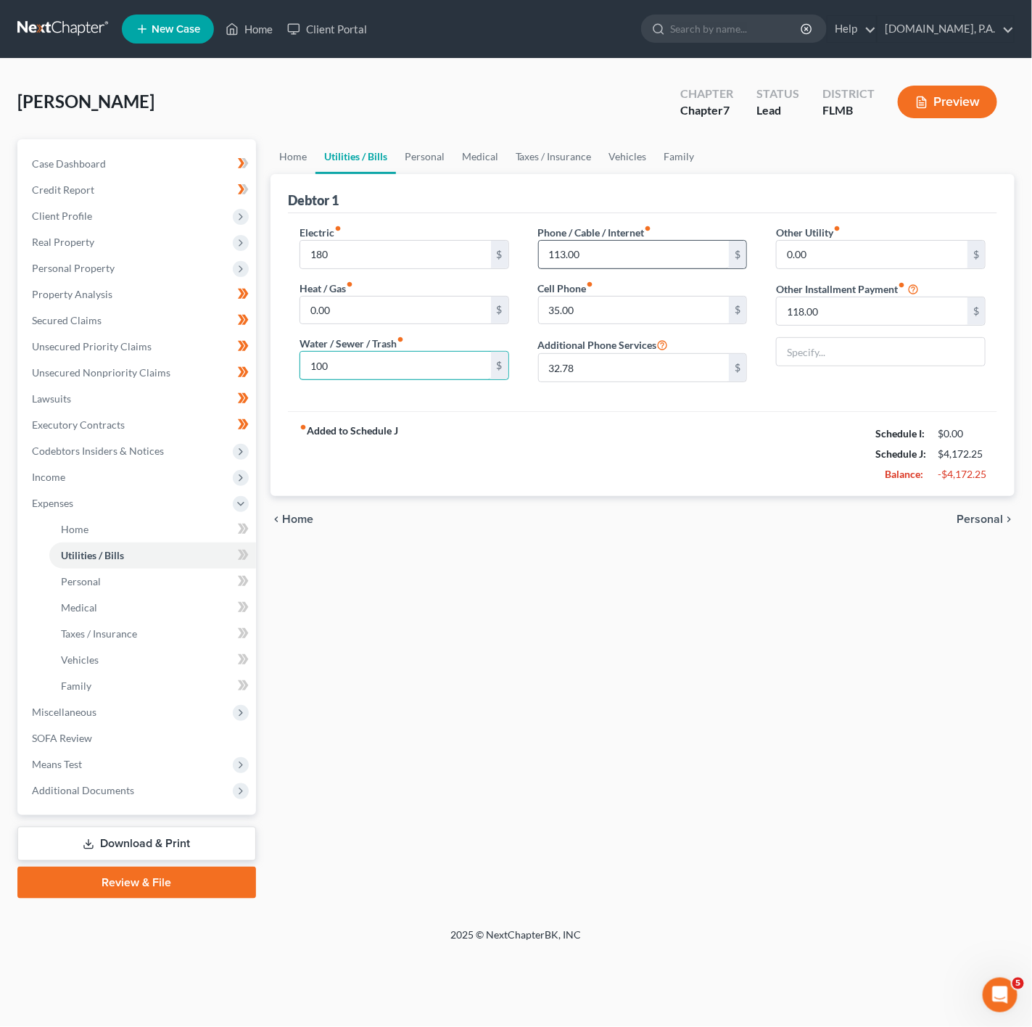
type input "100"
click at [636, 242] on input "113.00" at bounding box center [634, 255] width 191 height 28
type input "80"
drag, startPoint x: 603, startPoint y: 292, endPoint x: 588, endPoint y: 303, distance: 18.7
click at [603, 292] on div "Cell Phone fiber_manual_record 35.00 $" at bounding box center [643, 303] width 210 height 44
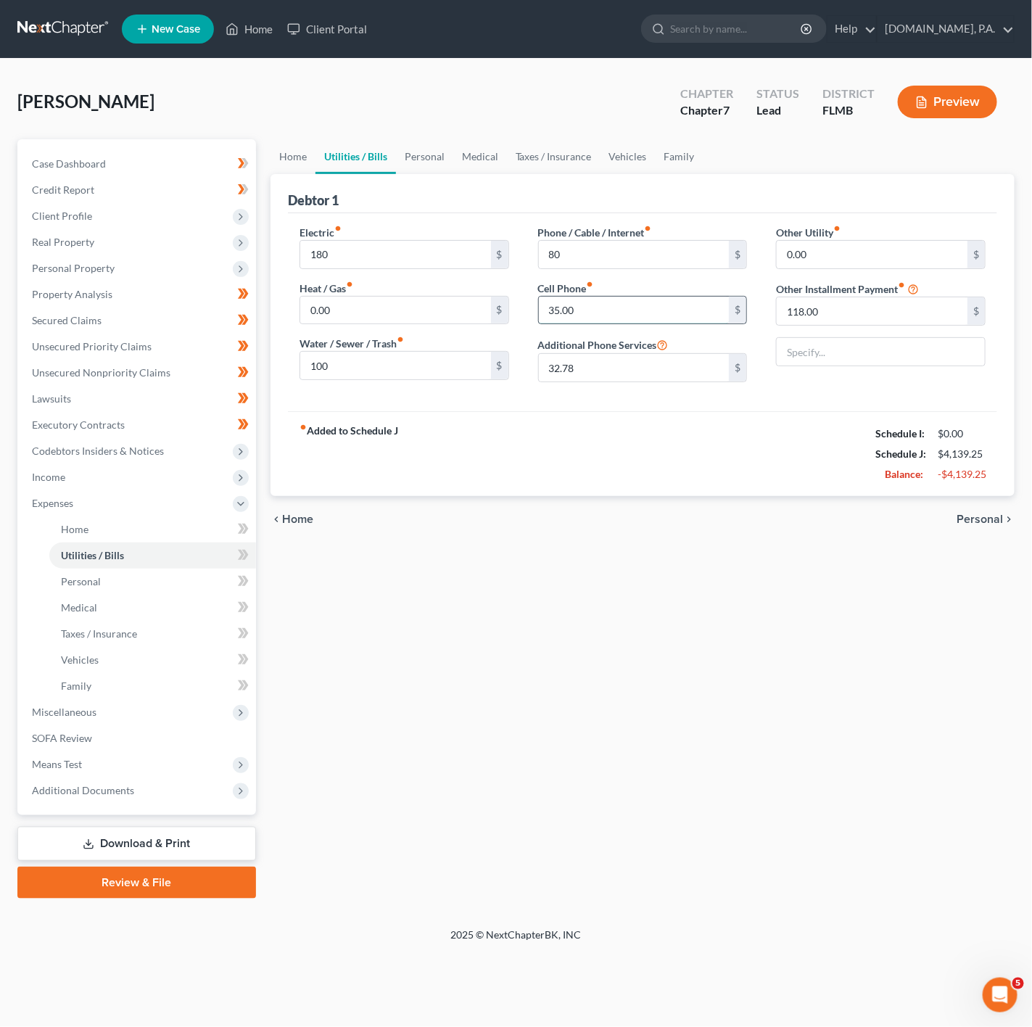
click at [584, 305] on input "35.00" at bounding box center [634, 311] width 191 height 28
type input "60"
click at [595, 374] on input "32.78" at bounding box center [634, 368] width 191 height 28
click at [350, 268] on input "180" at bounding box center [395, 255] width 191 height 28
type input "200"
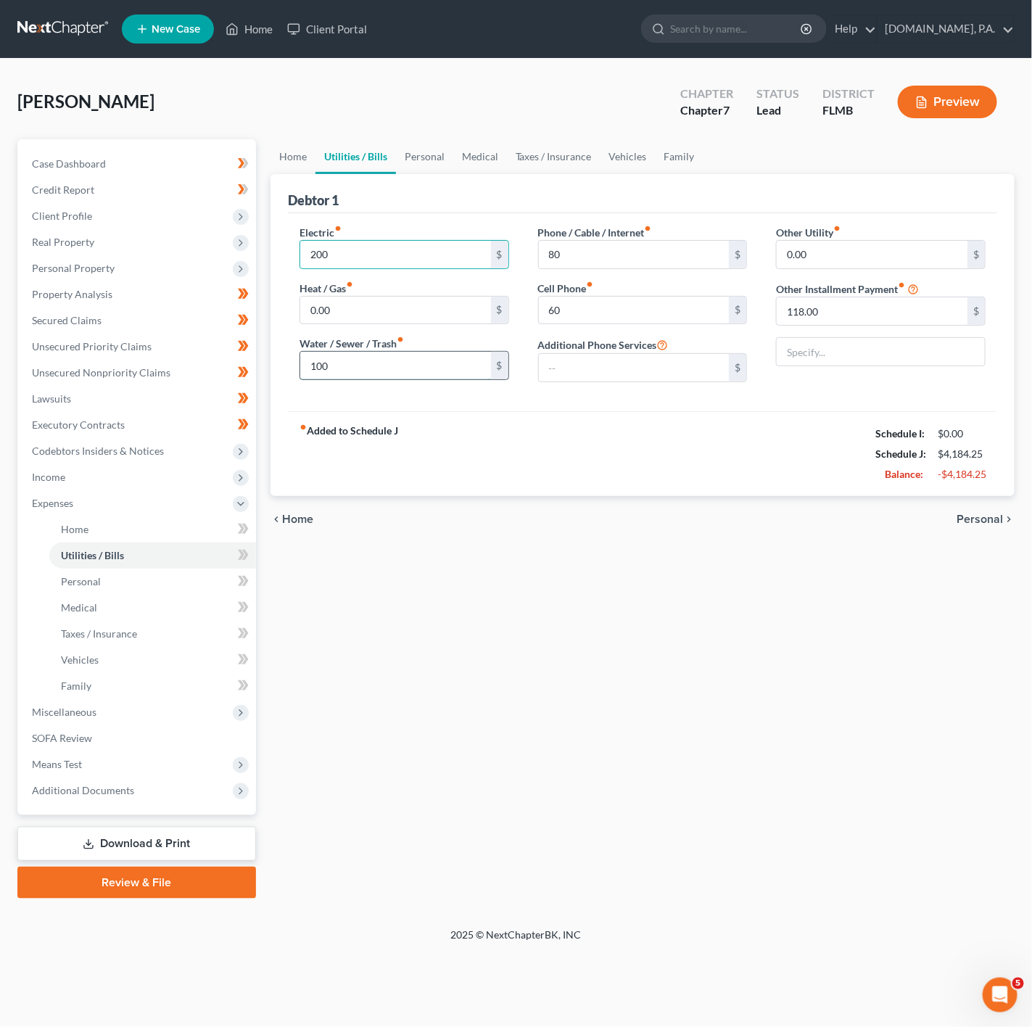
click at [355, 356] on input "100" at bounding box center [395, 366] width 191 height 28
type input "120"
click at [874, 305] on input "118.00" at bounding box center [872, 311] width 191 height 28
click at [647, 271] on div "Phone / Cable / Internet fiber_manual_record 80 $ Cell Phone fiber_manual_recor…" at bounding box center [643, 309] width 239 height 169
click at [647, 266] on input "80" at bounding box center [634, 255] width 191 height 28
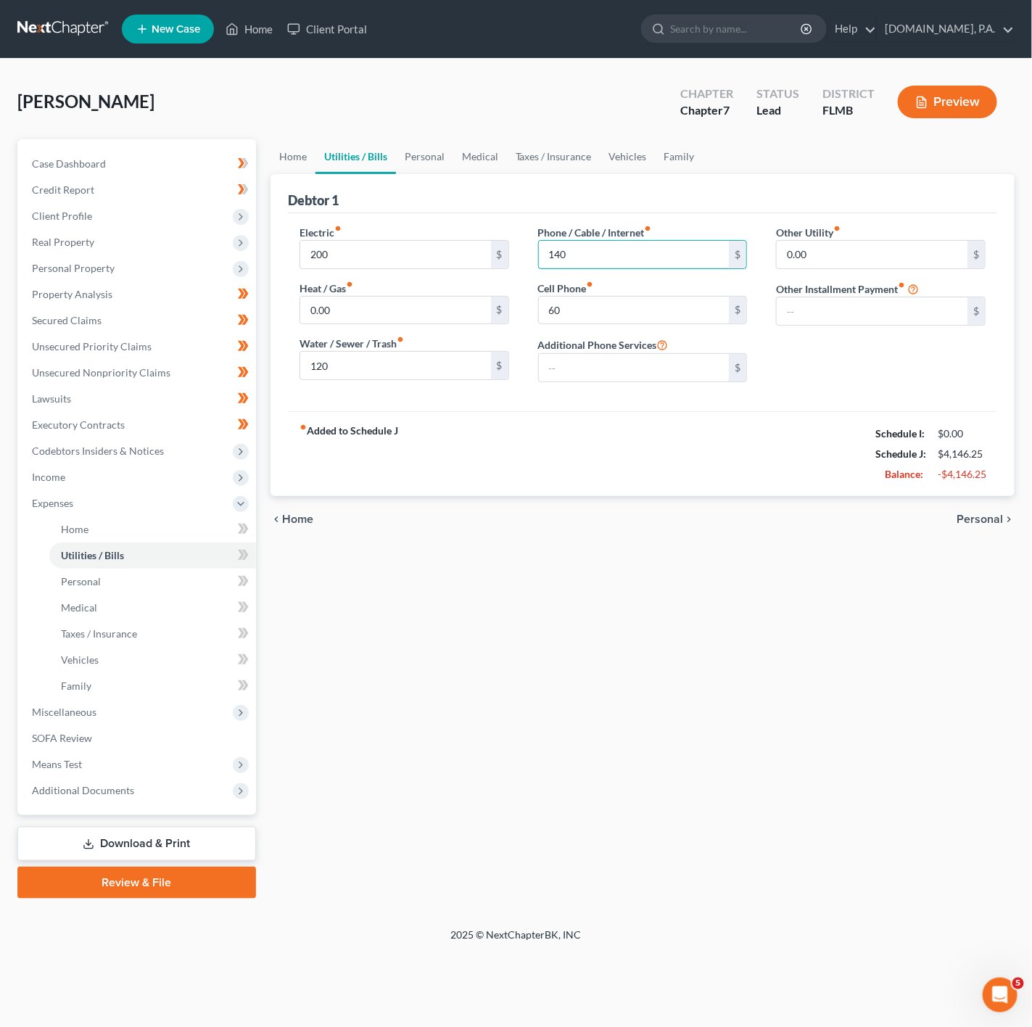
type input "140"
click at [591, 338] on label "Additional Phone Services" at bounding box center [603, 344] width 131 height 17
click at [591, 316] on input "60" at bounding box center [634, 311] width 191 height 28
type input "80"
click at [421, 155] on link "Personal" at bounding box center [424, 156] width 57 height 35
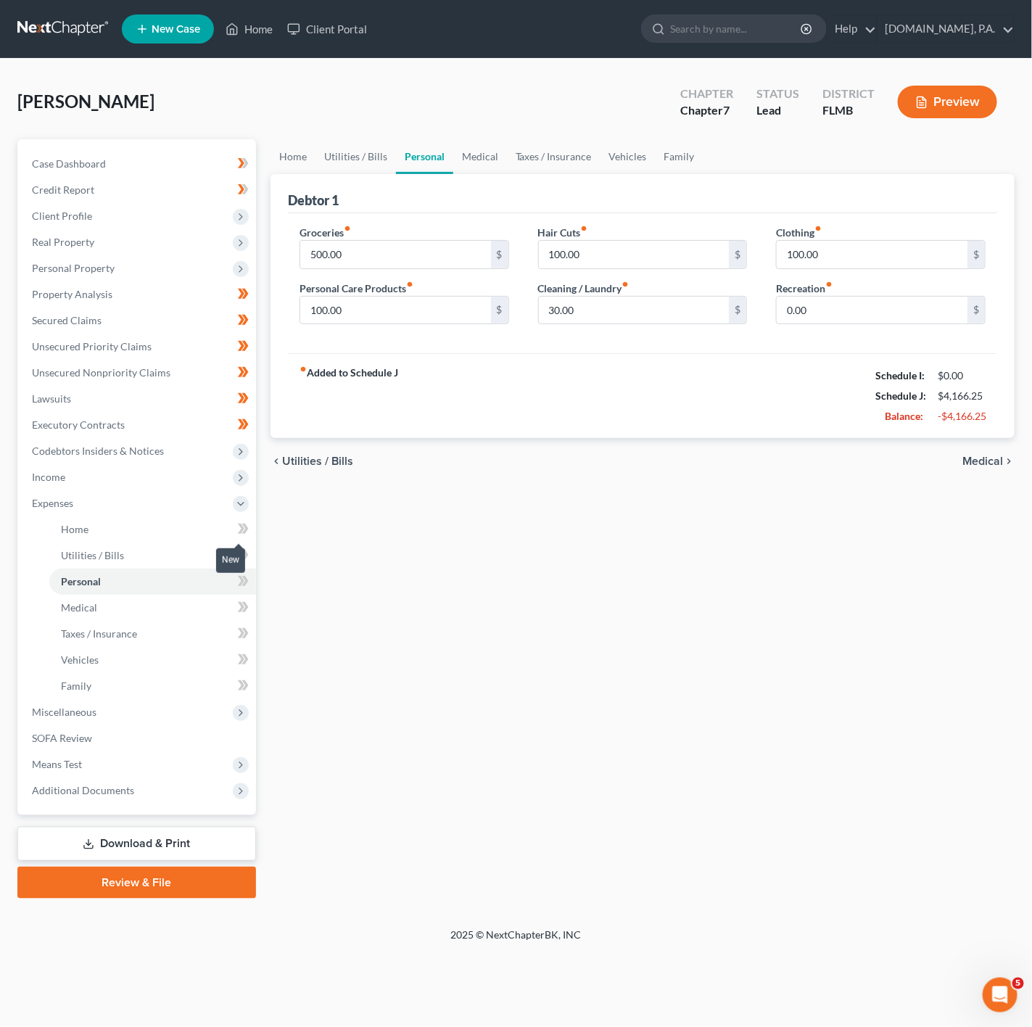
click at [244, 532] on icon at bounding box center [245, 529] width 7 height 10
click at [244, 555] on icon at bounding box center [241, 555] width 7 height 10
click at [246, 586] on icon at bounding box center [243, 581] width 11 height 18
click at [245, 612] on icon at bounding box center [243, 608] width 11 height 18
click at [231, 631] on span at bounding box center [243, 636] width 25 height 22
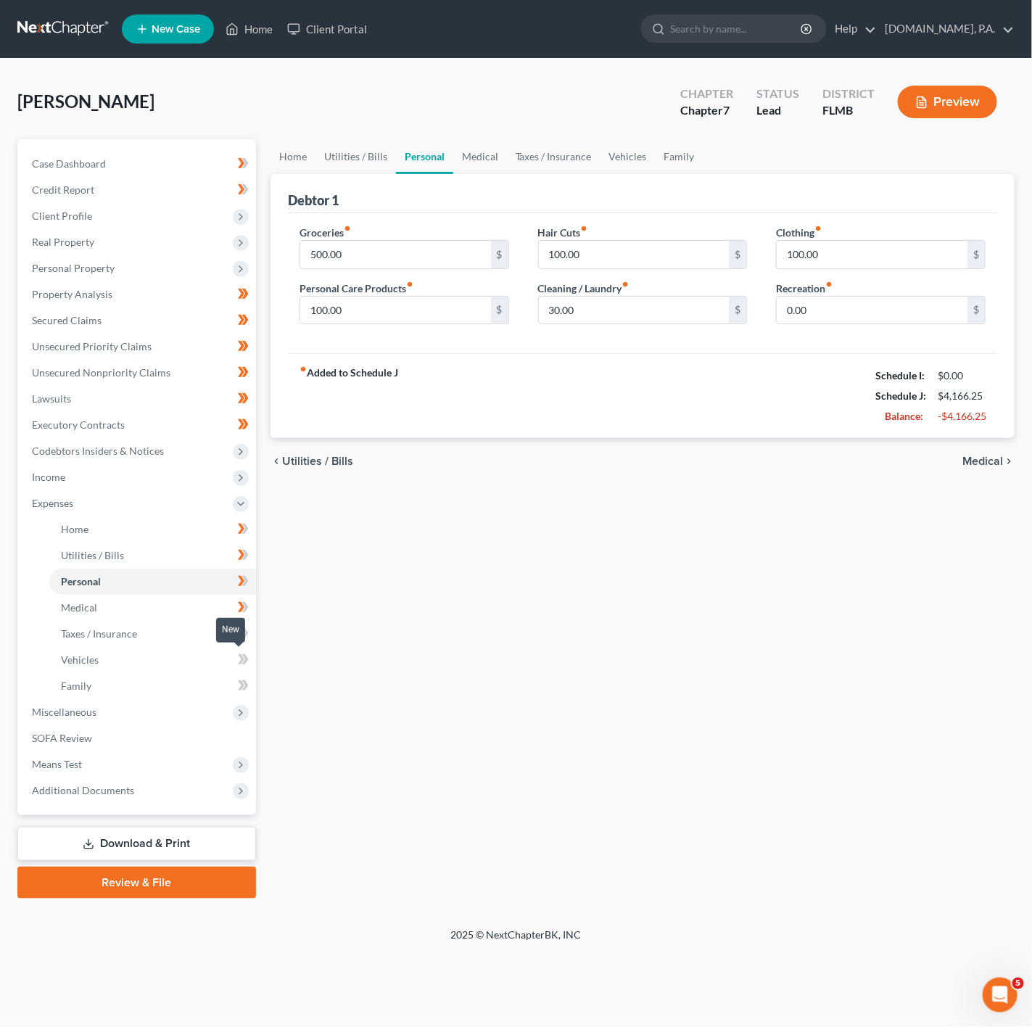
click at [251, 658] on span at bounding box center [243, 662] width 25 height 22
click at [245, 682] on icon at bounding box center [245, 686] width 7 height 10
click at [571, 152] on link "Taxes / Insurance" at bounding box center [554, 156] width 94 height 35
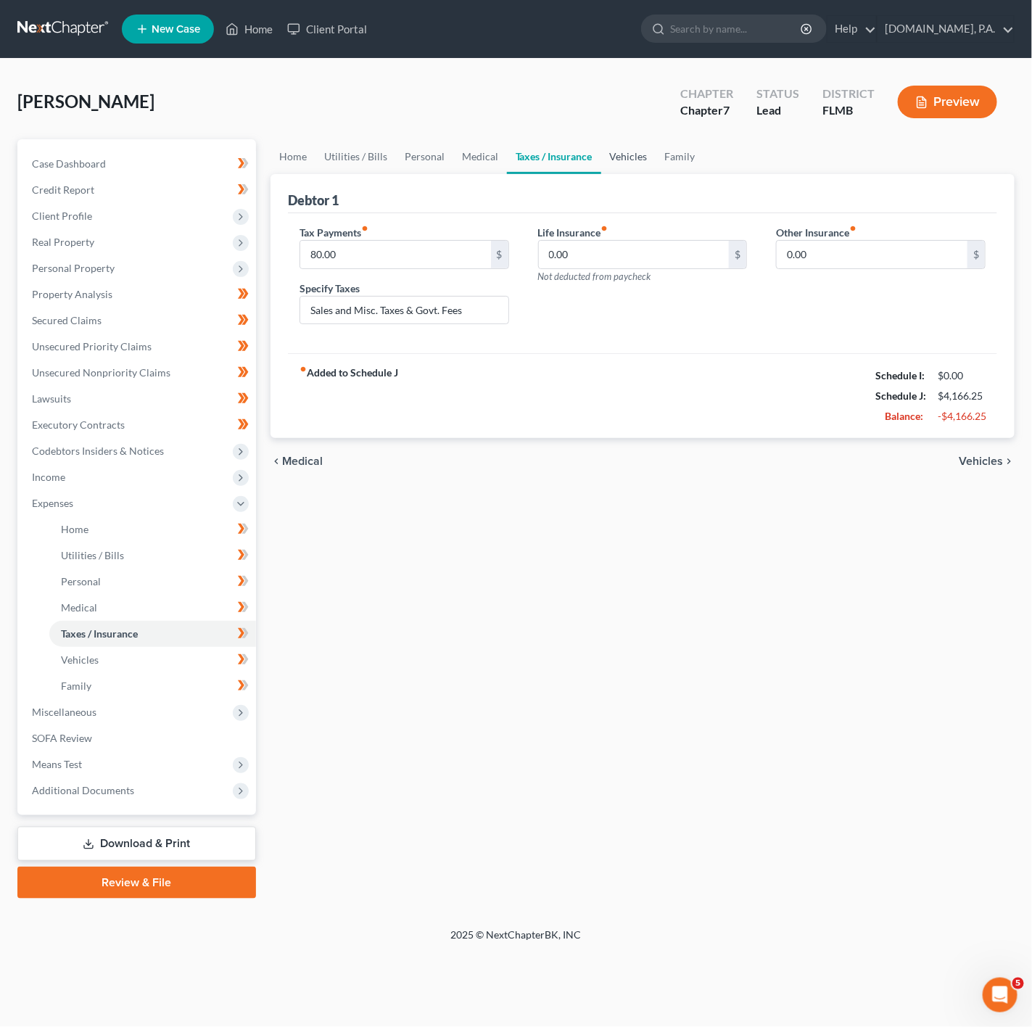
click at [622, 164] on link "Vehicles" at bounding box center [628, 156] width 55 height 35
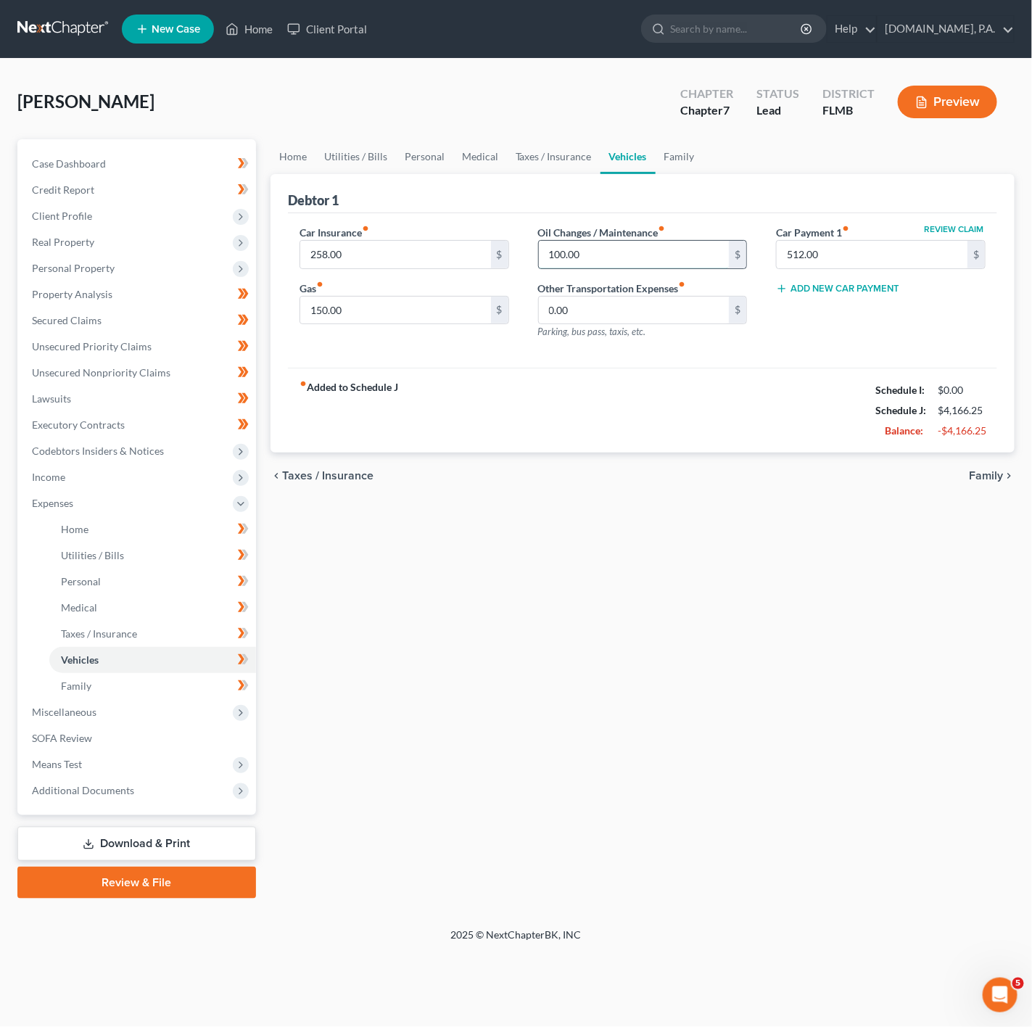
click at [632, 246] on input "100.00" at bounding box center [634, 255] width 191 height 28
type input "60"
click at [564, 319] on input "0.00" at bounding box center [634, 311] width 191 height 28
type input "40"
click at [469, 316] on input "150.00" at bounding box center [395, 311] width 191 height 28
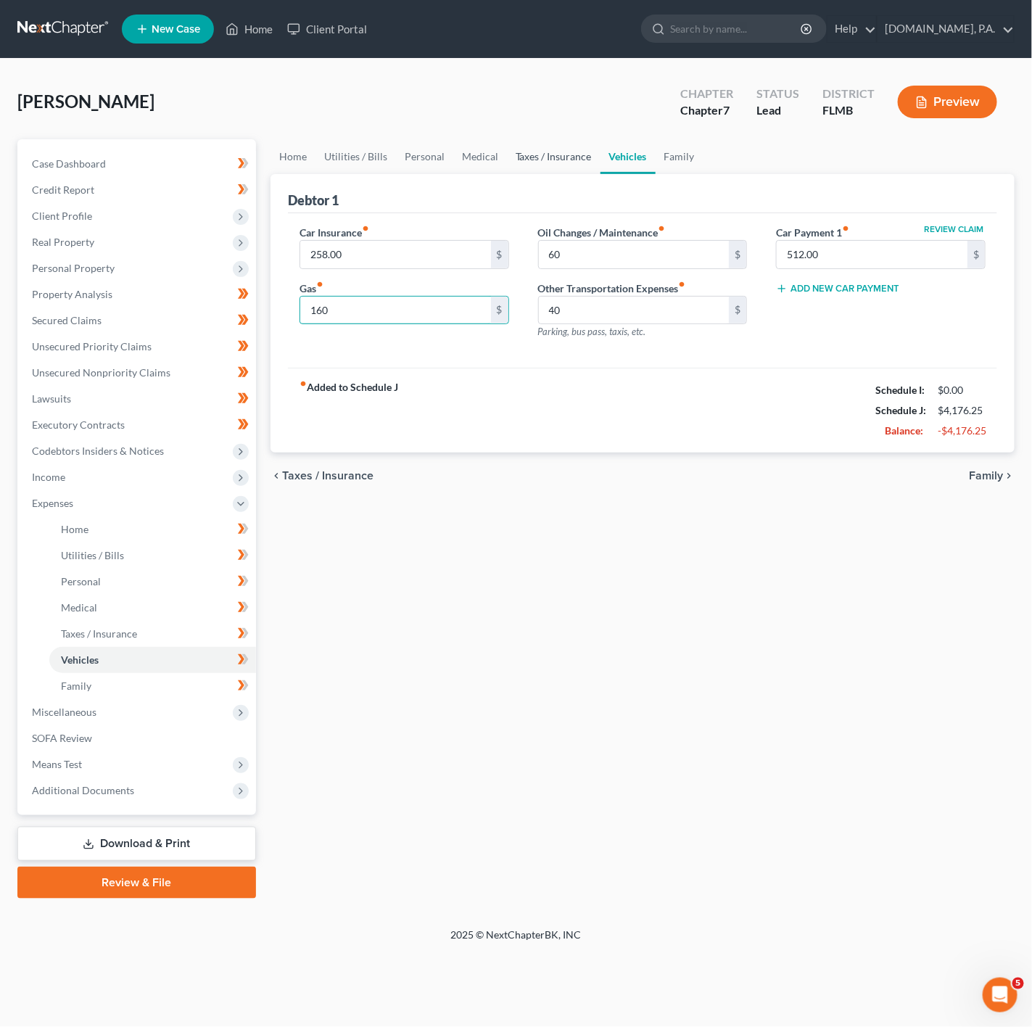
type input "160"
click at [529, 173] on link "Taxes / Insurance" at bounding box center [554, 156] width 94 height 35
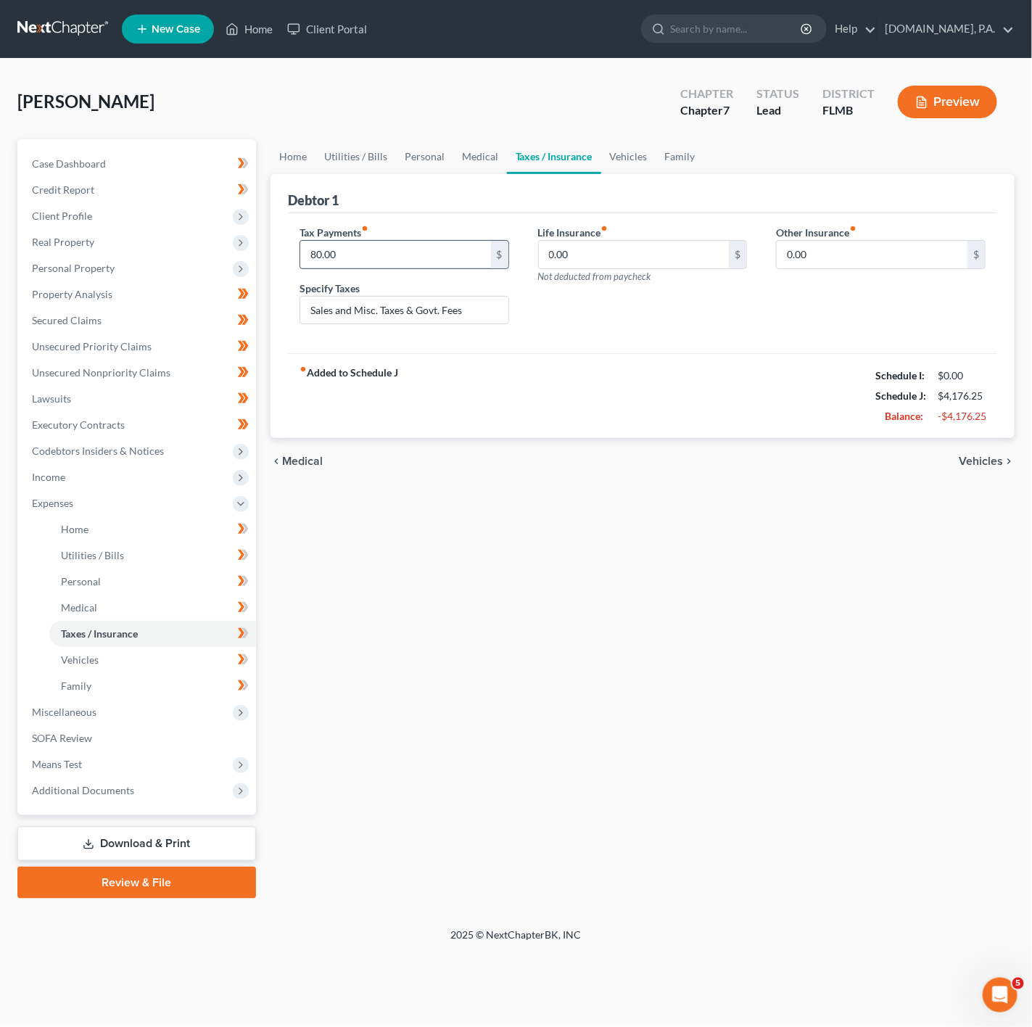
click at [424, 257] on input "80.00" at bounding box center [395, 255] width 191 height 28
click at [451, 314] on input "Sales and Misc. Taxes & Govt. Fees" at bounding box center [404, 311] width 208 height 28
drag, startPoint x: 467, startPoint y: 309, endPoint x: 149, endPoint y: 259, distance: 321.7
click at [149, 259] on div "Petition Navigation Case Dashboard Payments Invoices Payments Payments Credit R…" at bounding box center [516, 519] width 1012 height 760
click at [477, 160] on link "Medical" at bounding box center [480, 156] width 54 height 35
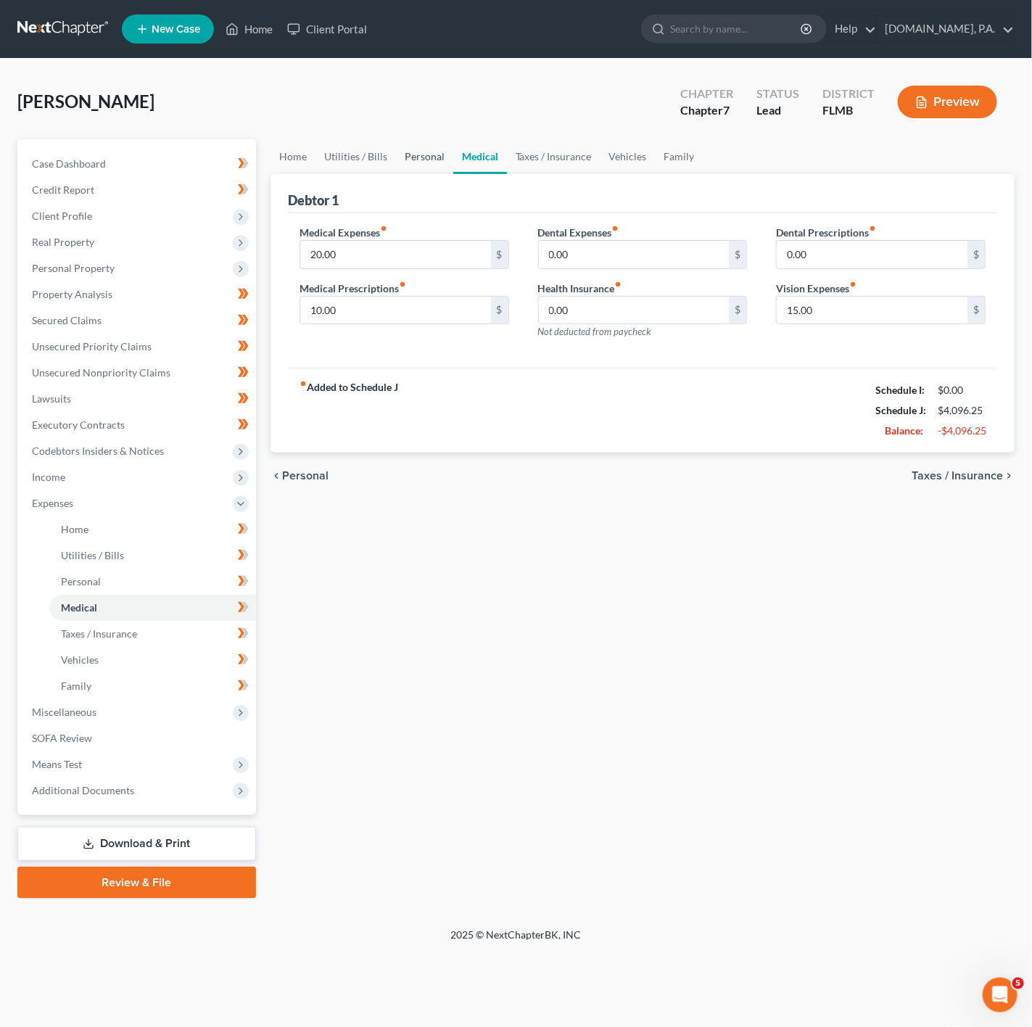
click at [397, 165] on link "Personal" at bounding box center [424, 156] width 57 height 35
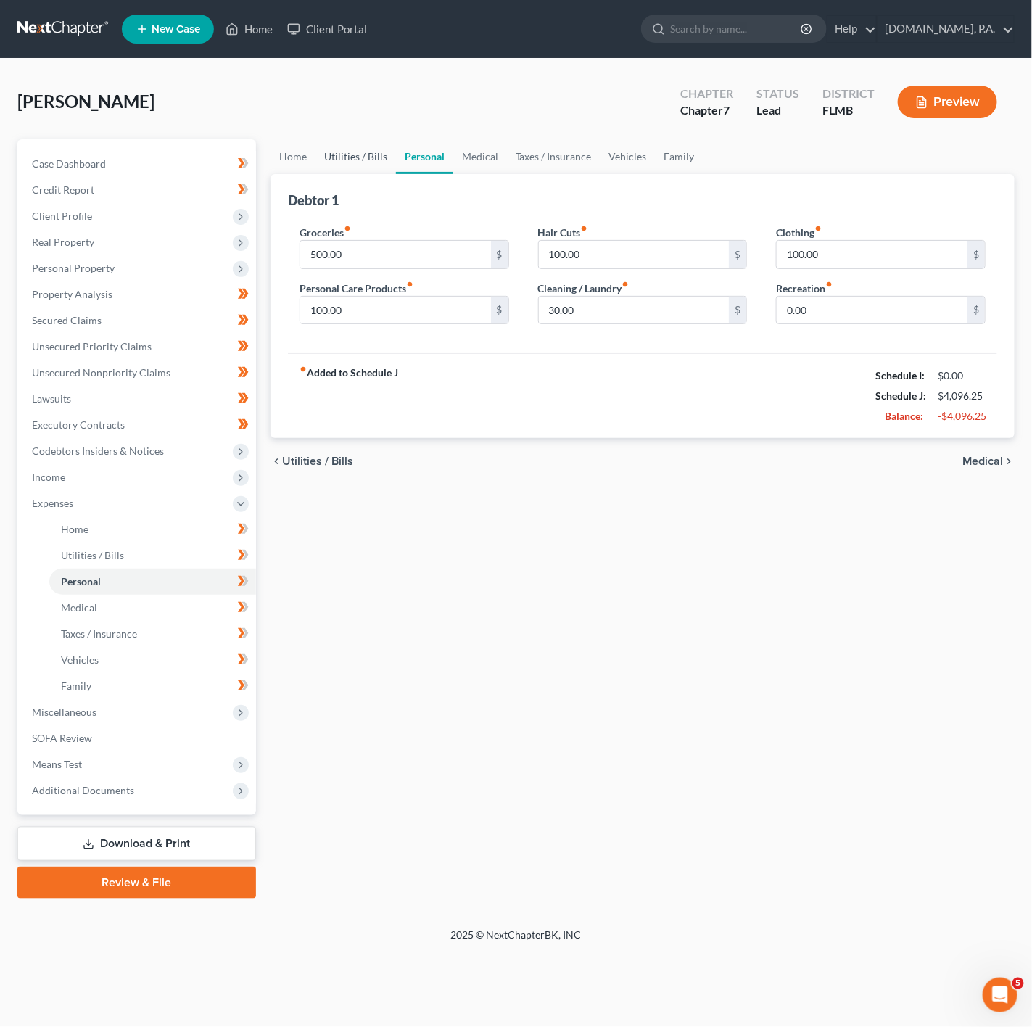
click at [368, 170] on link "Utilities / Bills" at bounding box center [356, 156] width 81 height 35
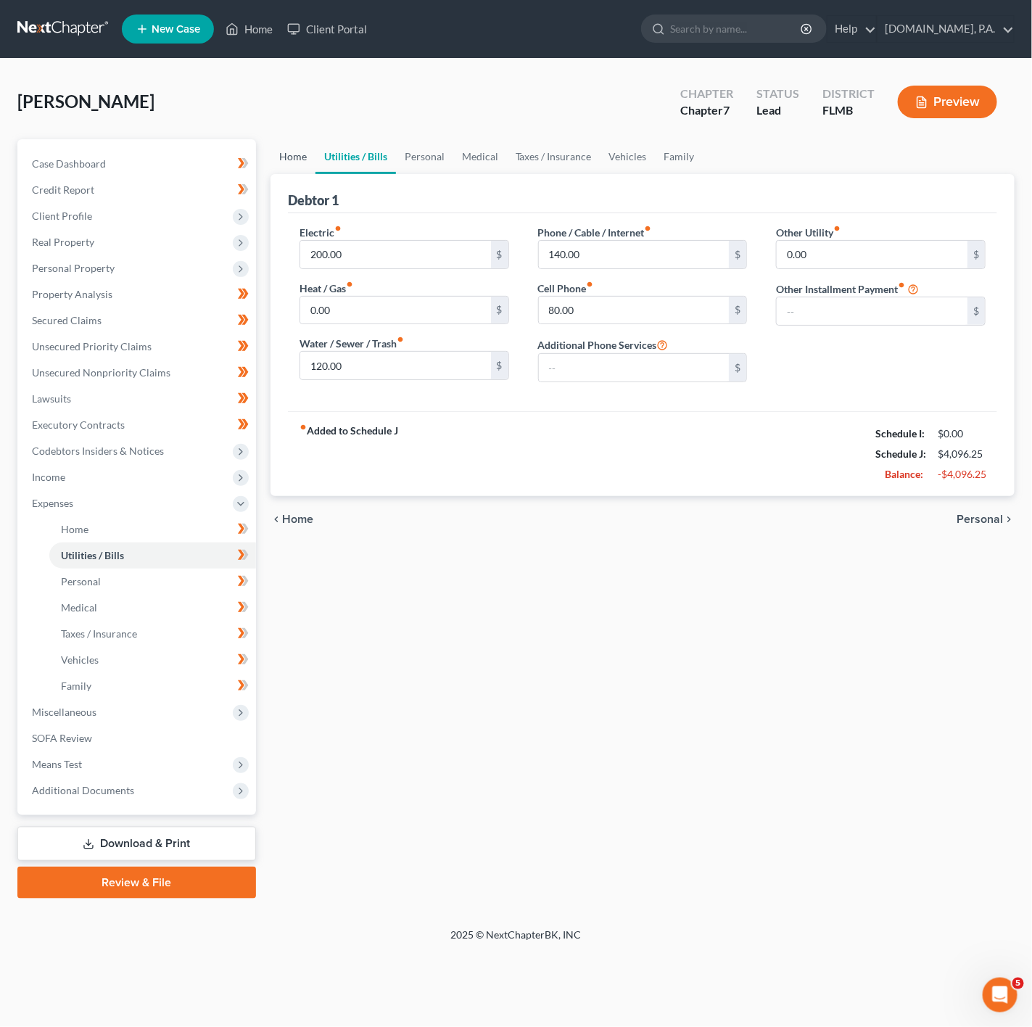
click at [282, 165] on link "Home" at bounding box center [293, 156] width 45 height 35
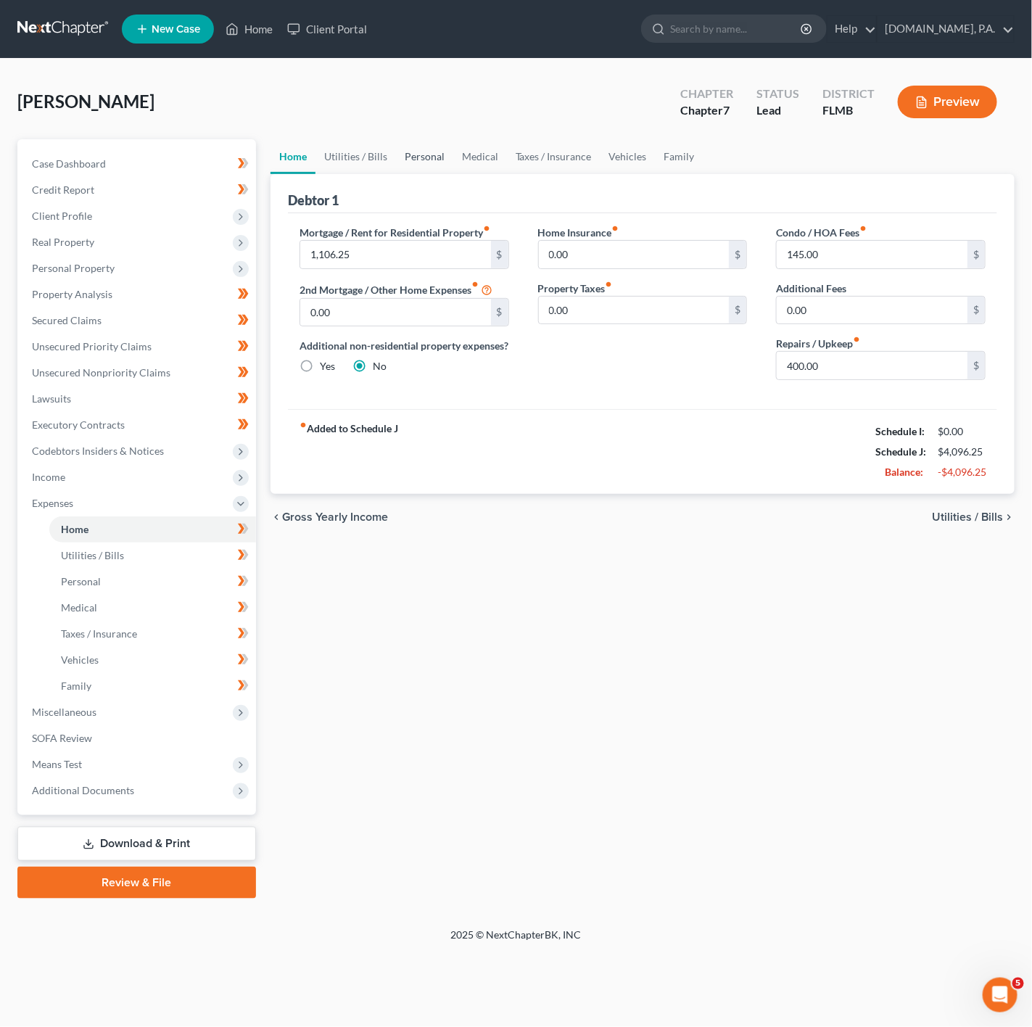
click at [418, 162] on link "Personal" at bounding box center [424, 156] width 57 height 35
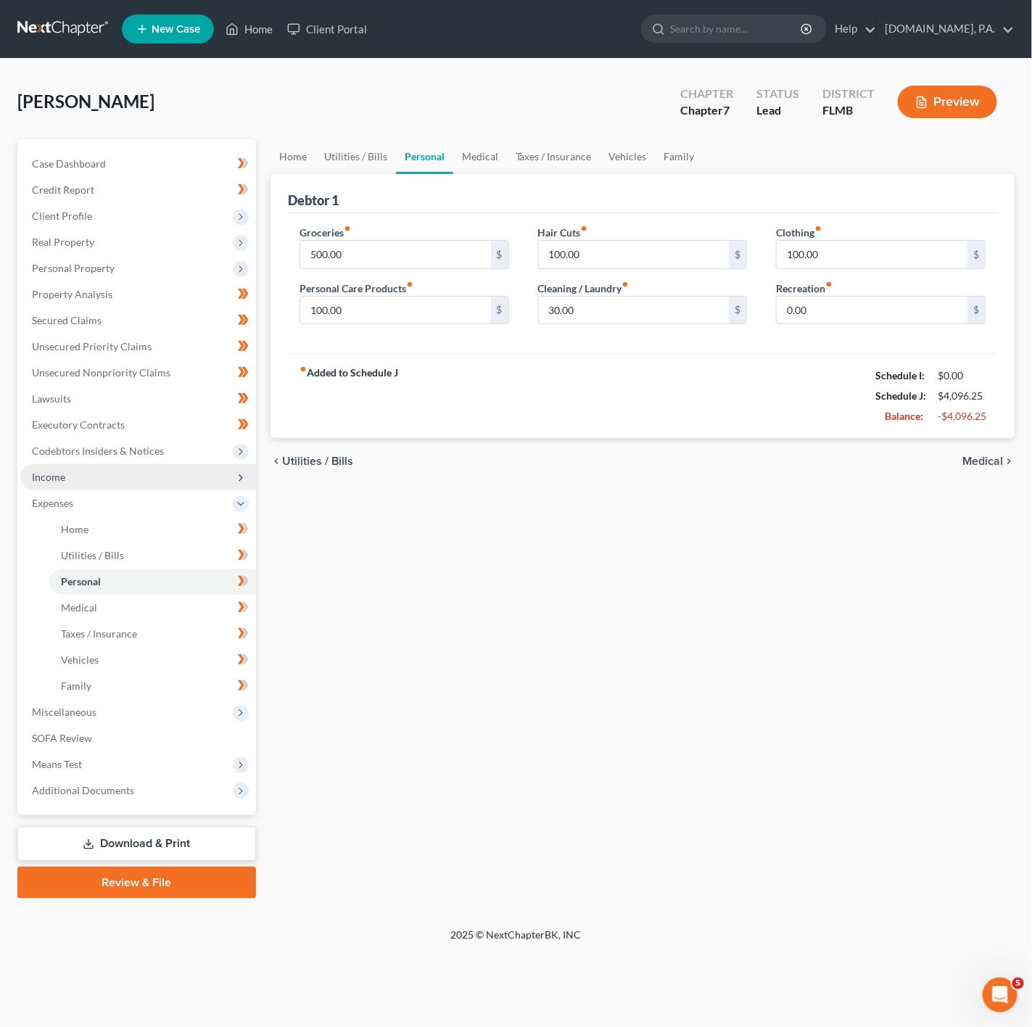
drag, startPoint x: 235, startPoint y: 477, endPoint x: 83, endPoint y: 533, distance: 162.3
click at [235, 477] on icon at bounding box center [241, 478] width 12 height 12
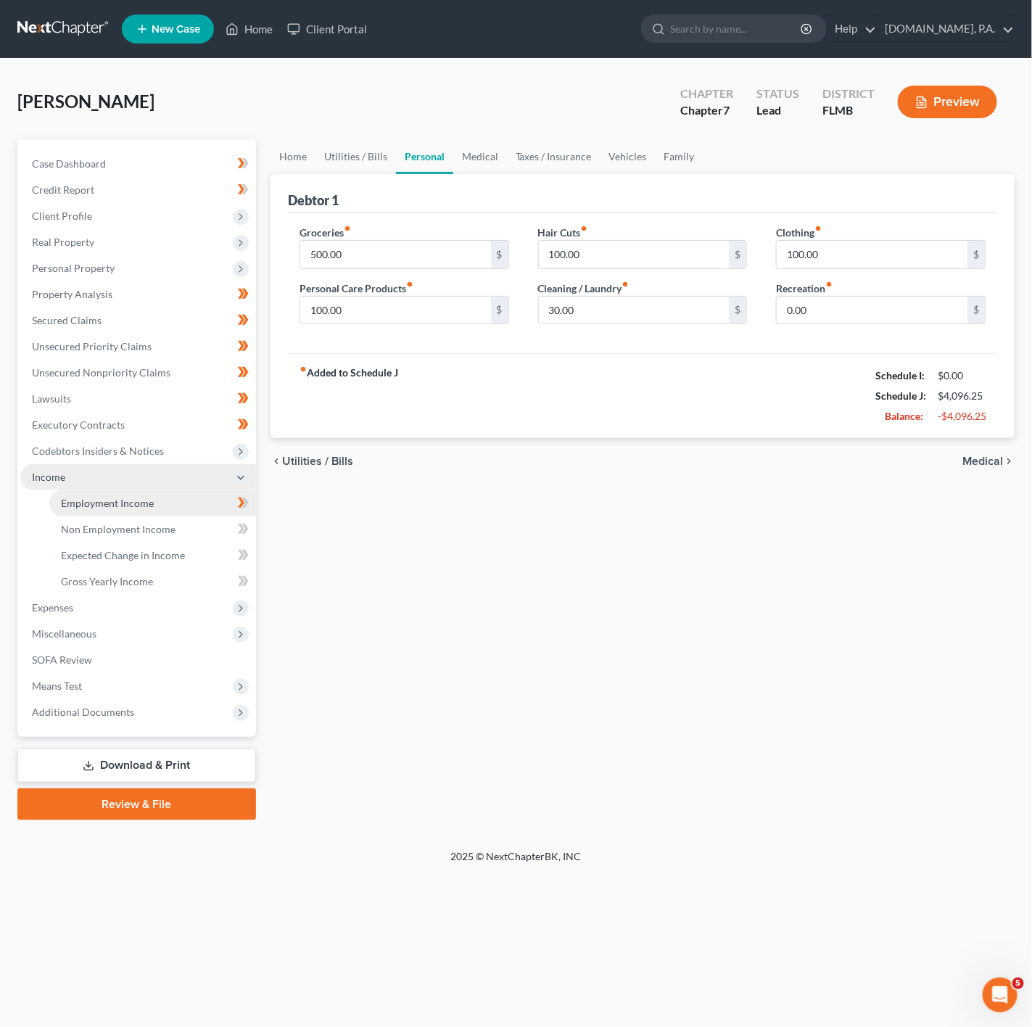
click at [201, 501] on link "Employment Income" at bounding box center [152, 503] width 207 height 26
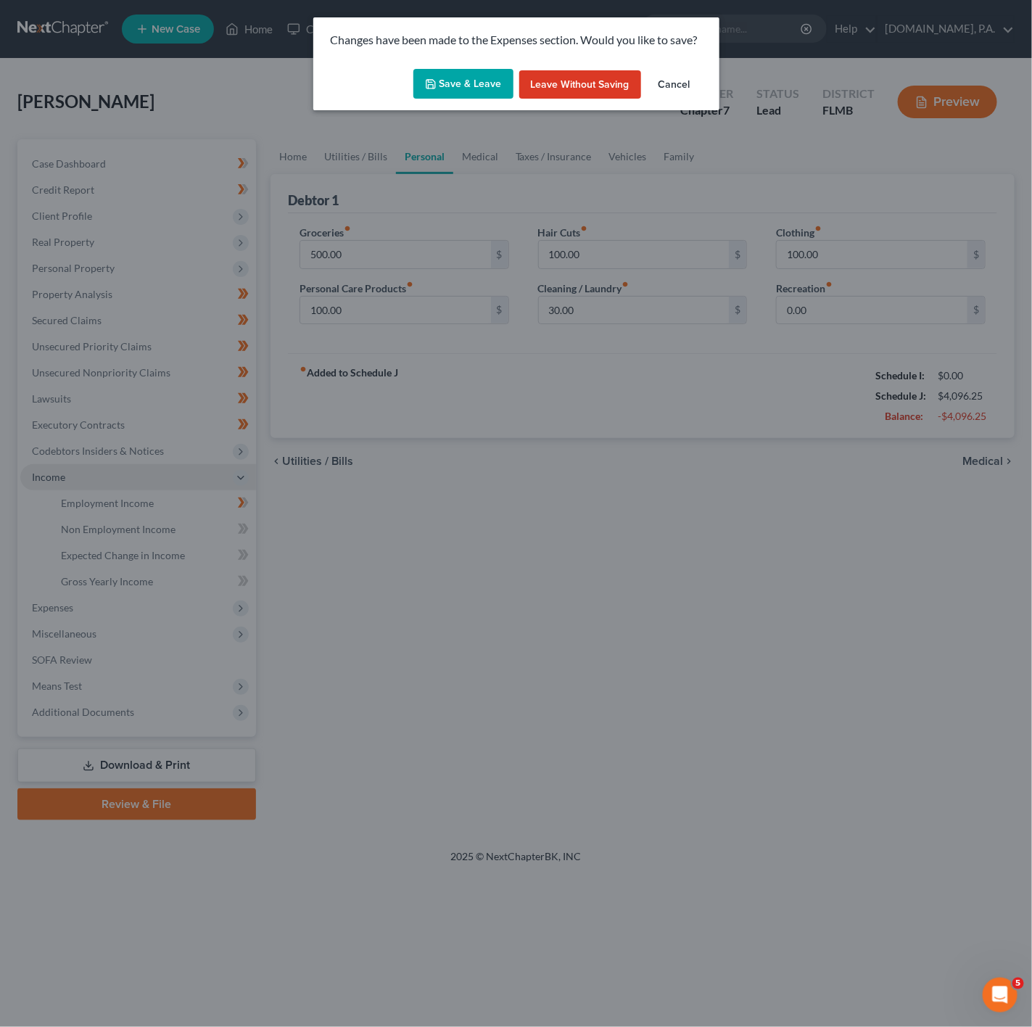
click at [490, 89] on button "Save & Leave" at bounding box center [464, 84] width 100 height 30
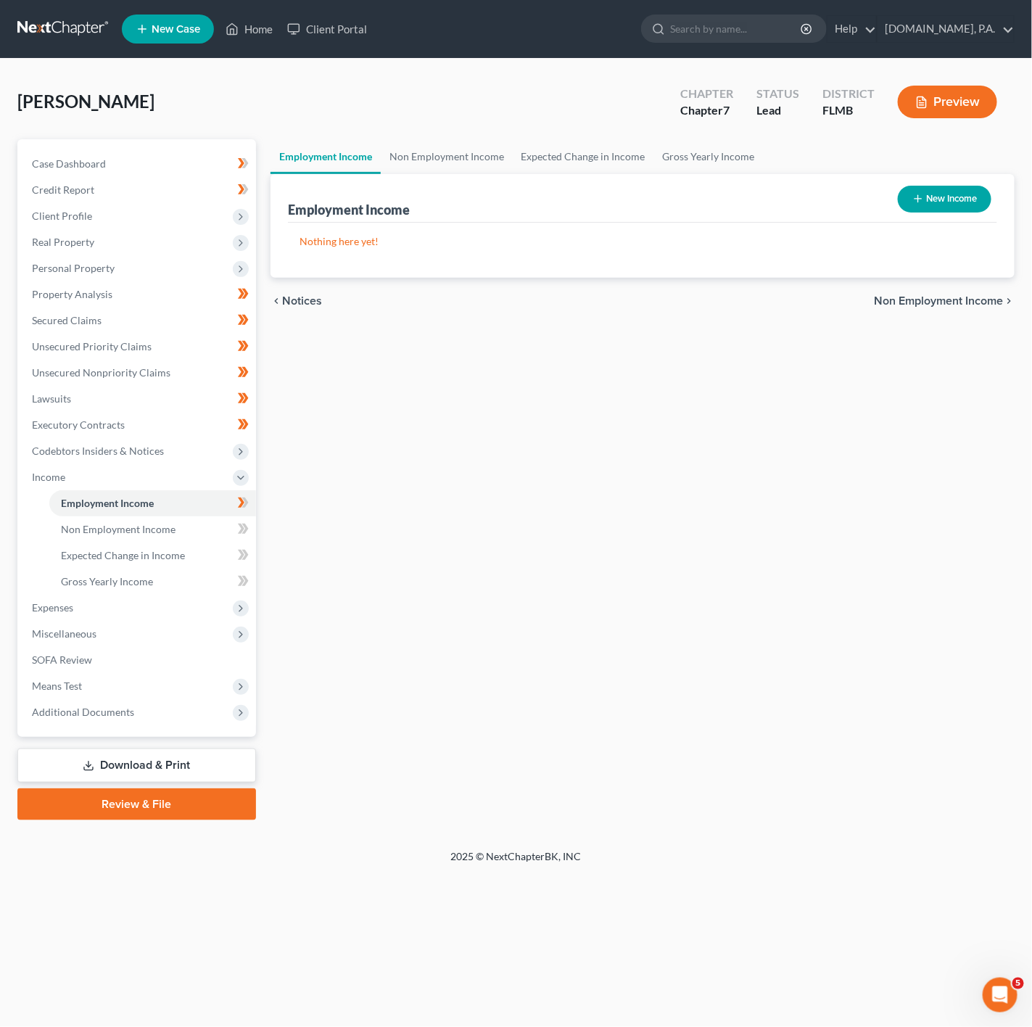
click at [977, 189] on button "New Income" at bounding box center [945, 199] width 94 height 27
select select "0"
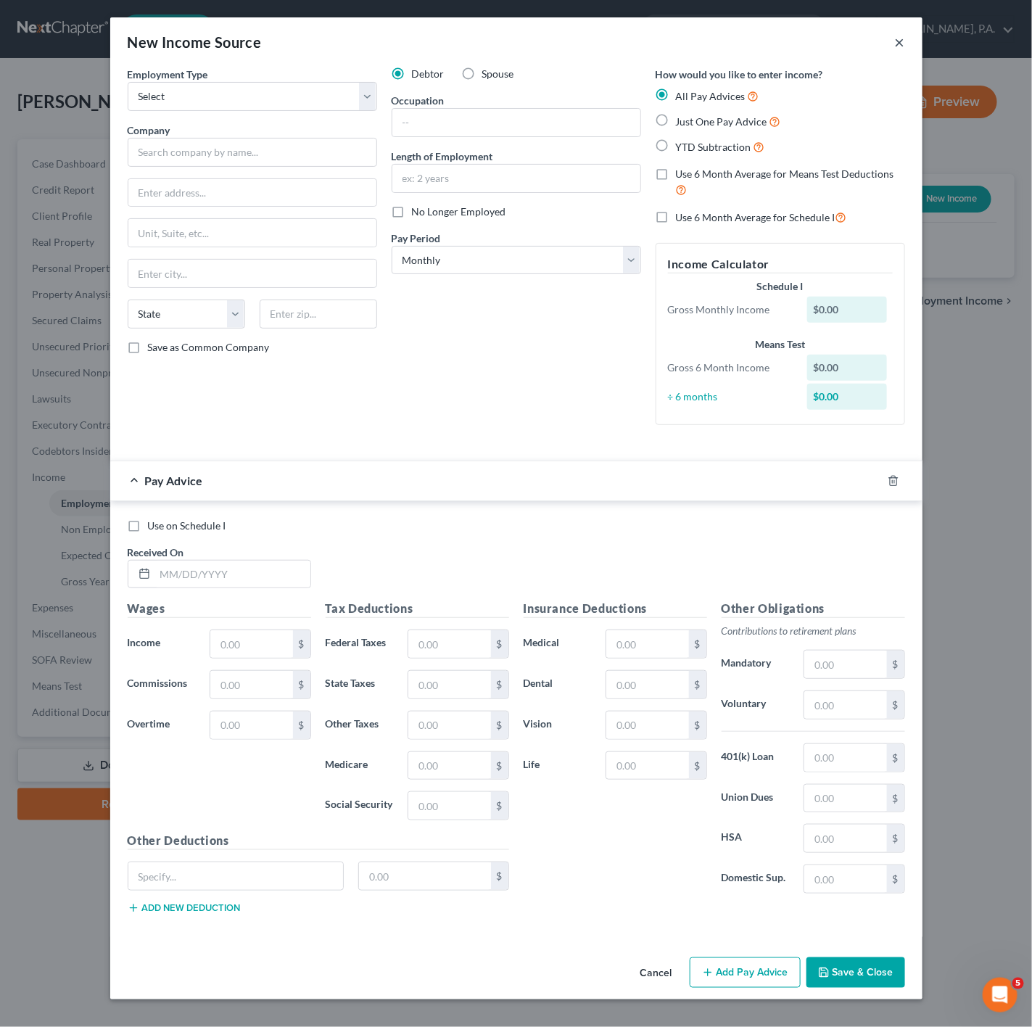
click at [897, 42] on button "×" at bounding box center [900, 41] width 10 height 17
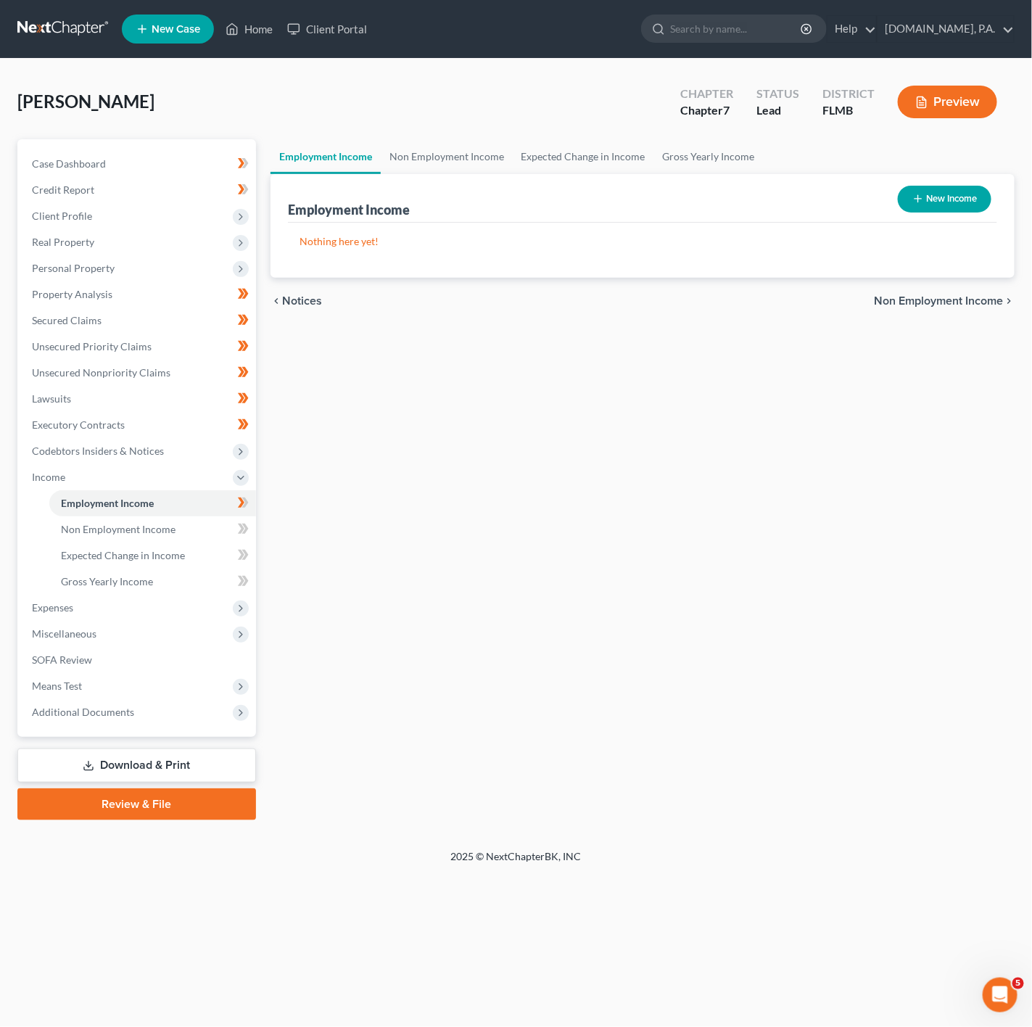
click at [945, 197] on button "New Income" at bounding box center [945, 199] width 94 height 27
select select "0"
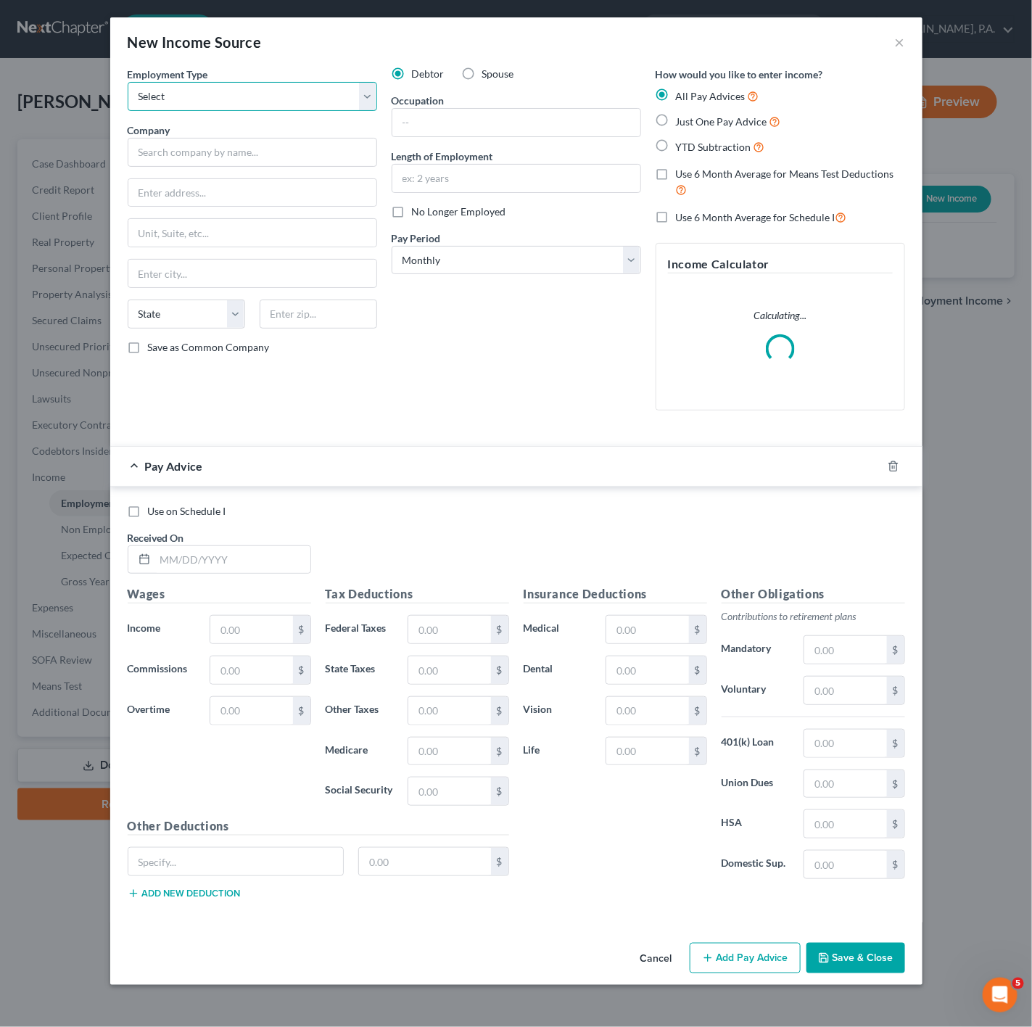
click at [321, 89] on select "Select Full or [DEMOGRAPHIC_DATA] Employment Self Employment" at bounding box center [253, 96] width 250 height 29
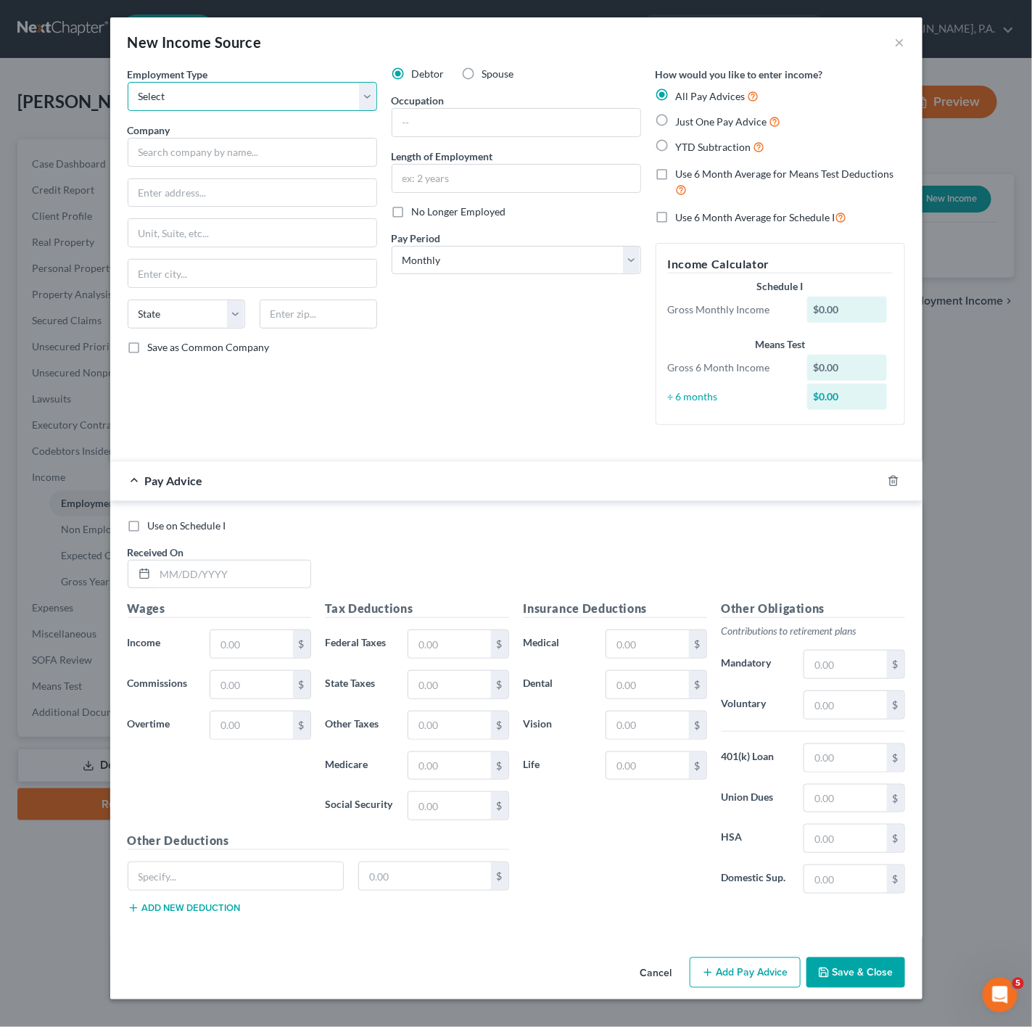
select select "0"
click at [128, 82] on select "Select Full or [DEMOGRAPHIC_DATA] Employment Self Employment" at bounding box center [253, 96] width 250 height 29
click at [263, 164] on input "text" at bounding box center [253, 152] width 250 height 29
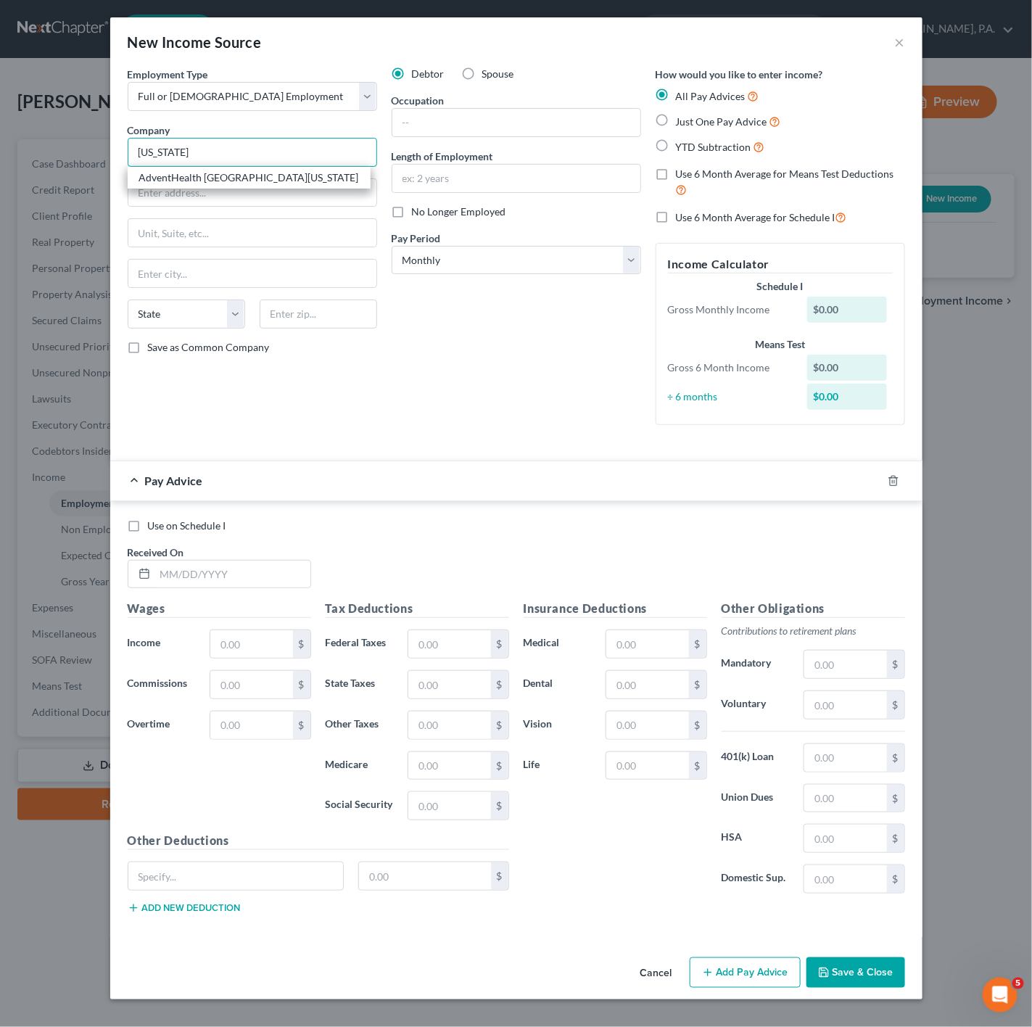
type input "Florida"
click at [510, 129] on input "text" at bounding box center [517, 123] width 248 height 28
paste input "Patient Contact Center Rep"
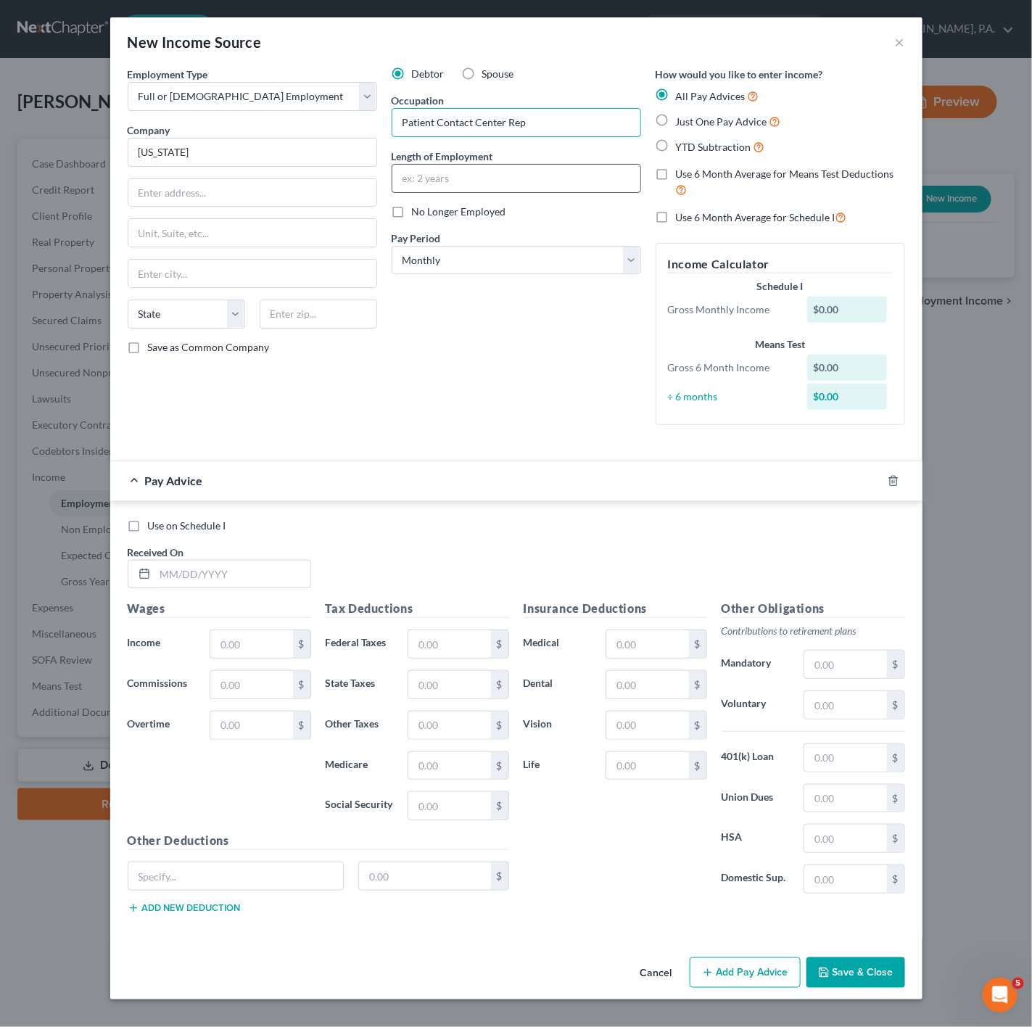
type input "Patient Contact Center Rep"
click at [523, 181] on input "text" at bounding box center [517, 179] width 248 height 28
type input "5 Years"
drag, startPoint x: 260, startPoint y: 159, endPoint x: 131, endPoint y: 140, distance: 129.8
click at [131, 140] on input "Florida" at bounding box center [253, 152] width 250 height 29
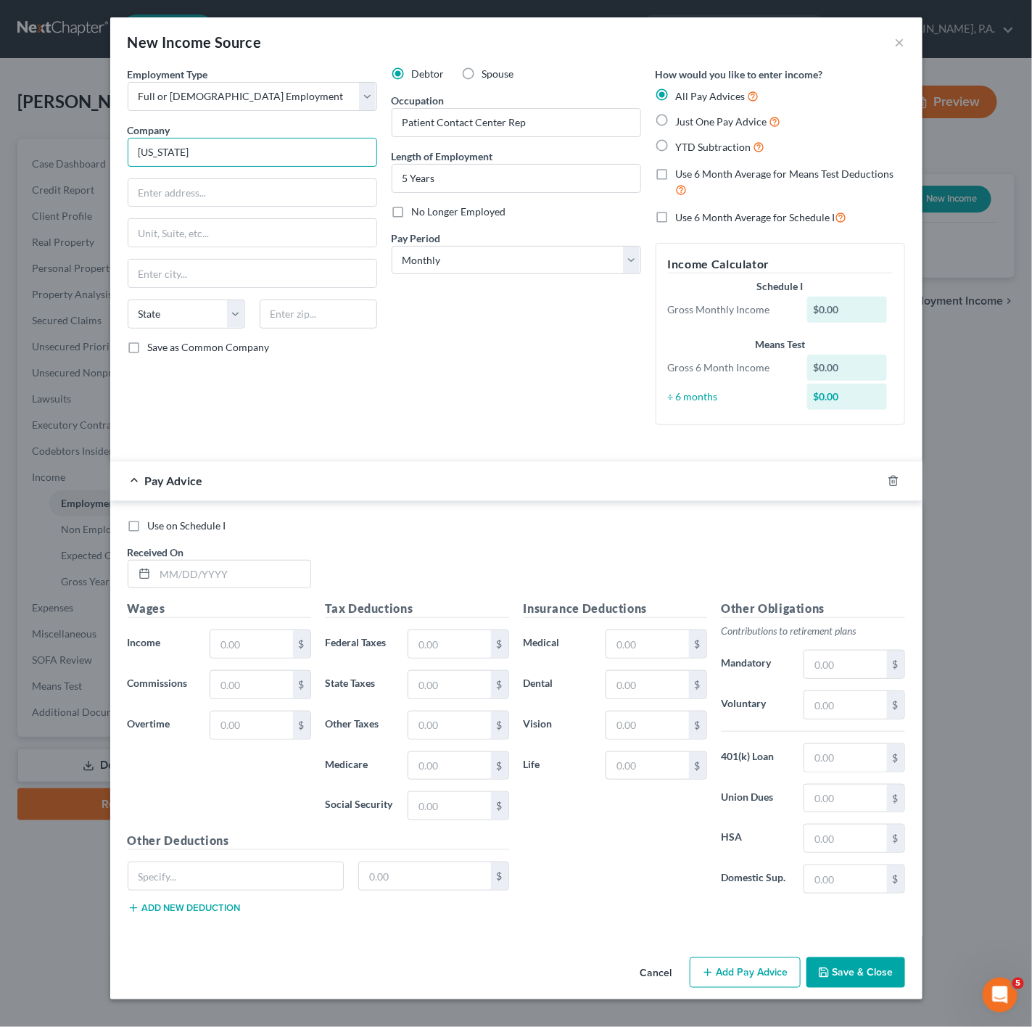
paste input "Cancer Specialist"
type input "Florida Cancer Specialist"
click at [229, 198] on input "text" at bounding box center [252, 193] width 248 height 28
paste input "2890 Center Pointe Dr"
type input "2890 Center Pointe Dr"
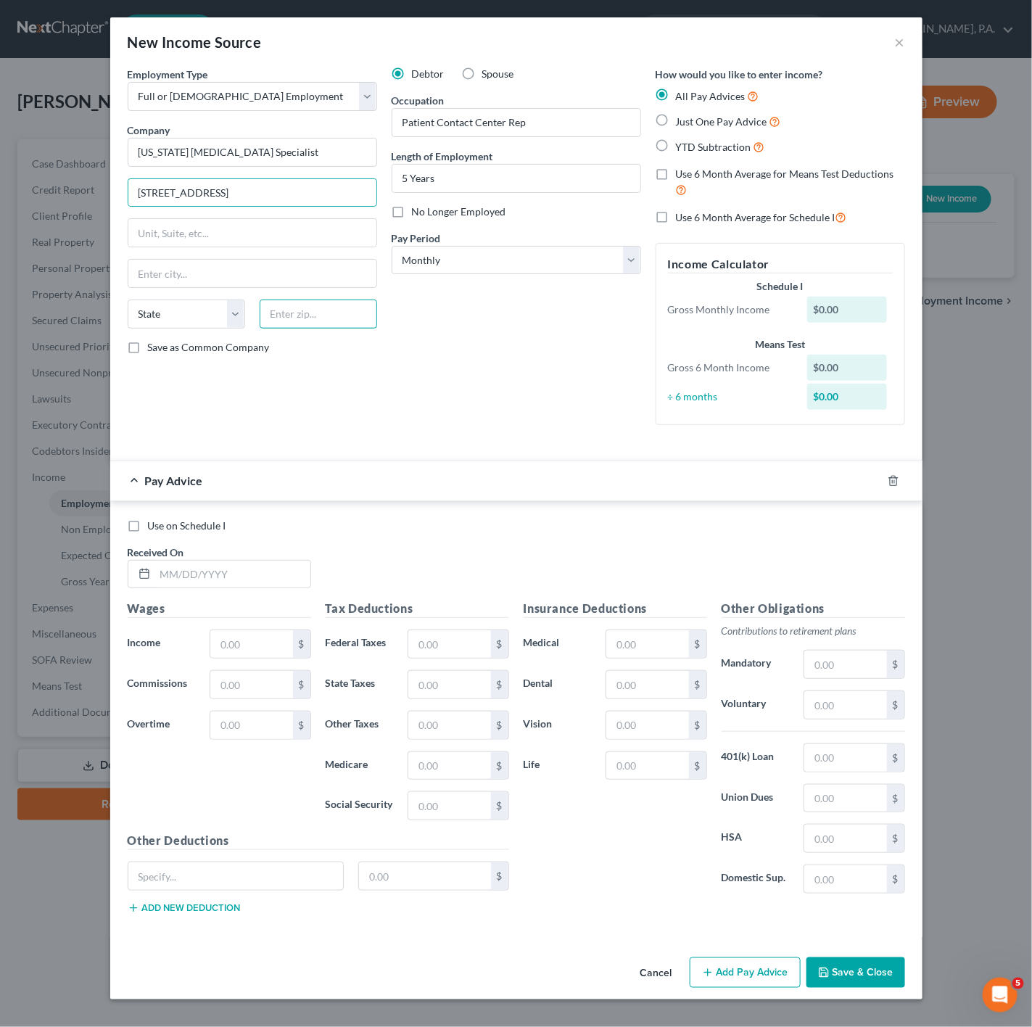
click at [309, 316] on input "text" at bounding box center [319, 314] width 118 height 29
type input "33916"
click at [567, 573] on div "Use on Schedule I Received On *" at bounding box center [516, 560] width 792 height 82
type input "Fort Myers"
select select "9"
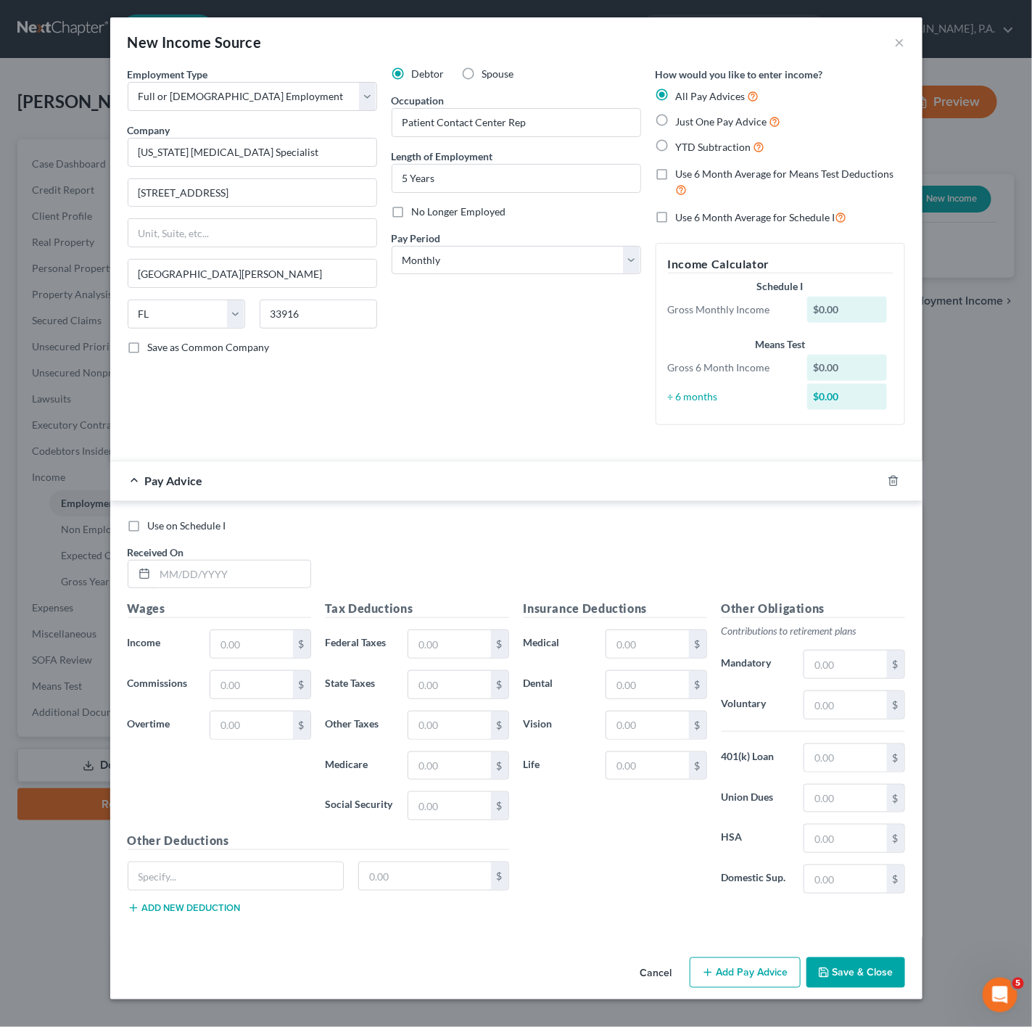
click at [427, 394] on div "Debtor Spouse Occupation Patient Contact Center Rep Length of Employment 5 Year…" at bounding box center [517, 252] width 264 height 370
click at [676, 123] on label "Just One Pay Advice" at bounding box center [728, 121] width 105 height 17
click at [682, 123] on input "Just One Pay Advice" at bounding box center [686, 117] width 9 height 9
radio input "true"
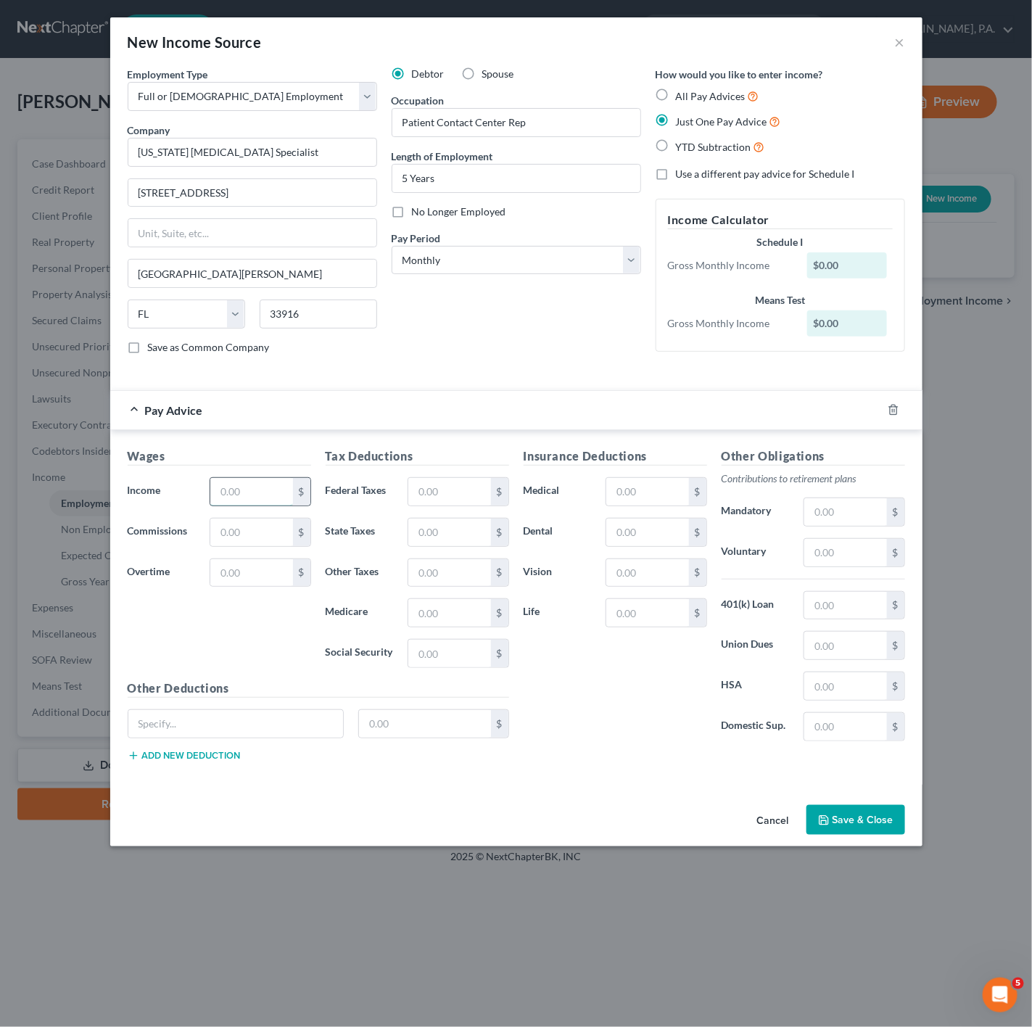
click at [221, 485] on input "text" at bounding box center [251, 492] width 82 height 28
paste input "$3,637.19"
type input "3,637.19"
click at [693, 732] on div "Insurance Deductions Medical $ Dental $ Vision $ Life $" at bounding box center [616, 600] width 198 height 305
click at [446, 490] on input "text" at bounding box center [449, 492] width 82 height 28
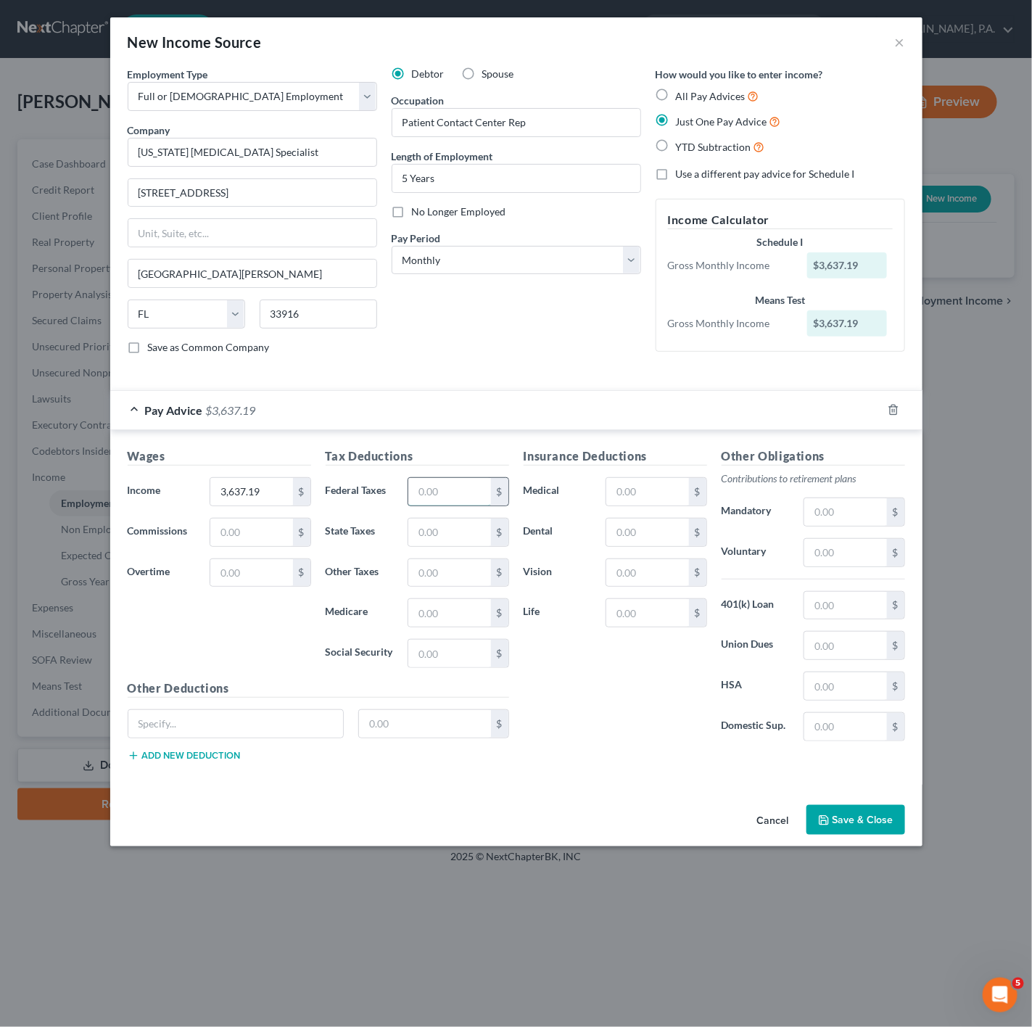
paste input "$239.50"
type input "239.50"
click at [447, 615] on input "text" at bounding box center [449, 613] width 82 height 28
paste input "$46.24"
type input "46.24"
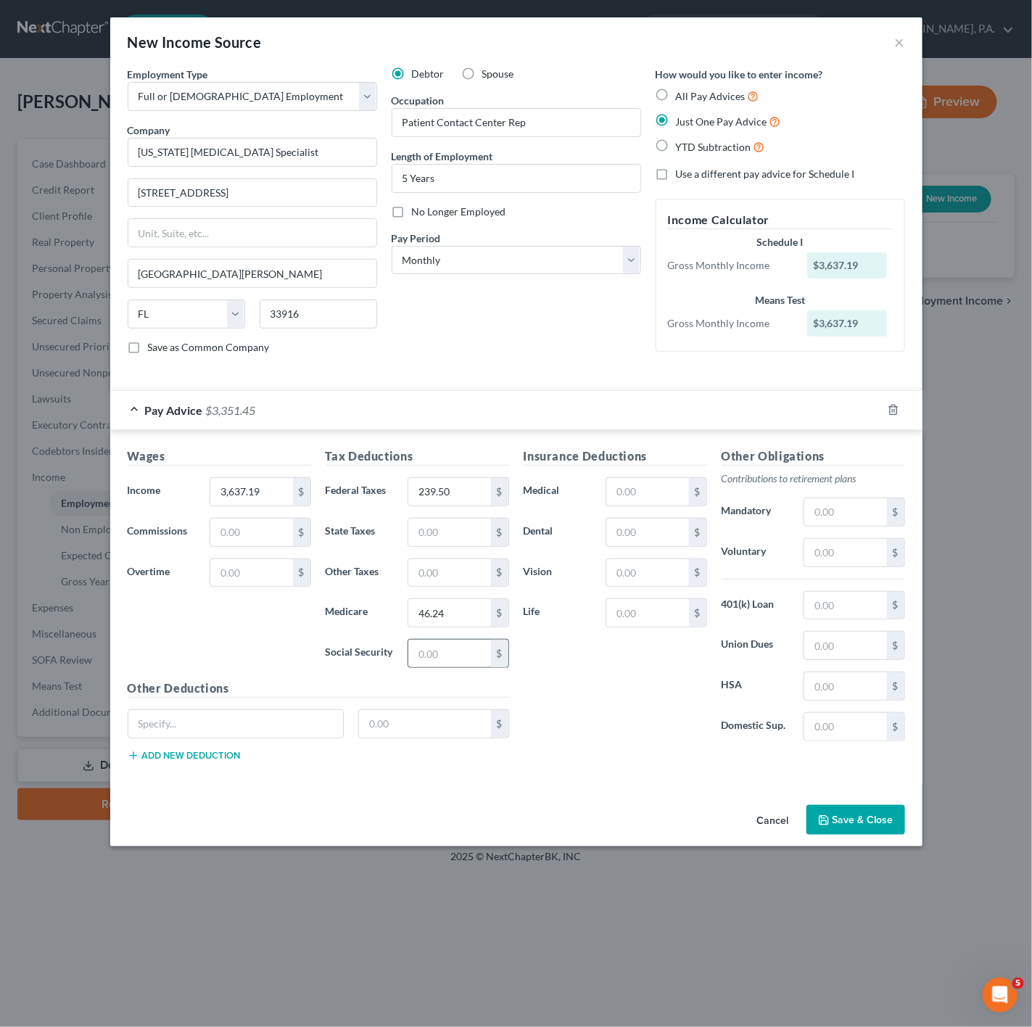
click at [457, 646] on div "$" at bounding box center [458, 653] width 101 height 29
click at [453, 651] on input "text" at bounding box center [449, 654] width 82 height 28
paste input "$197.74"
type input "197.74"
click at [523, 675] on div "Insurance Deductions Medical $ Dental $ Vision $ Life $" at bounding box center [616, 600] width 198 height 305
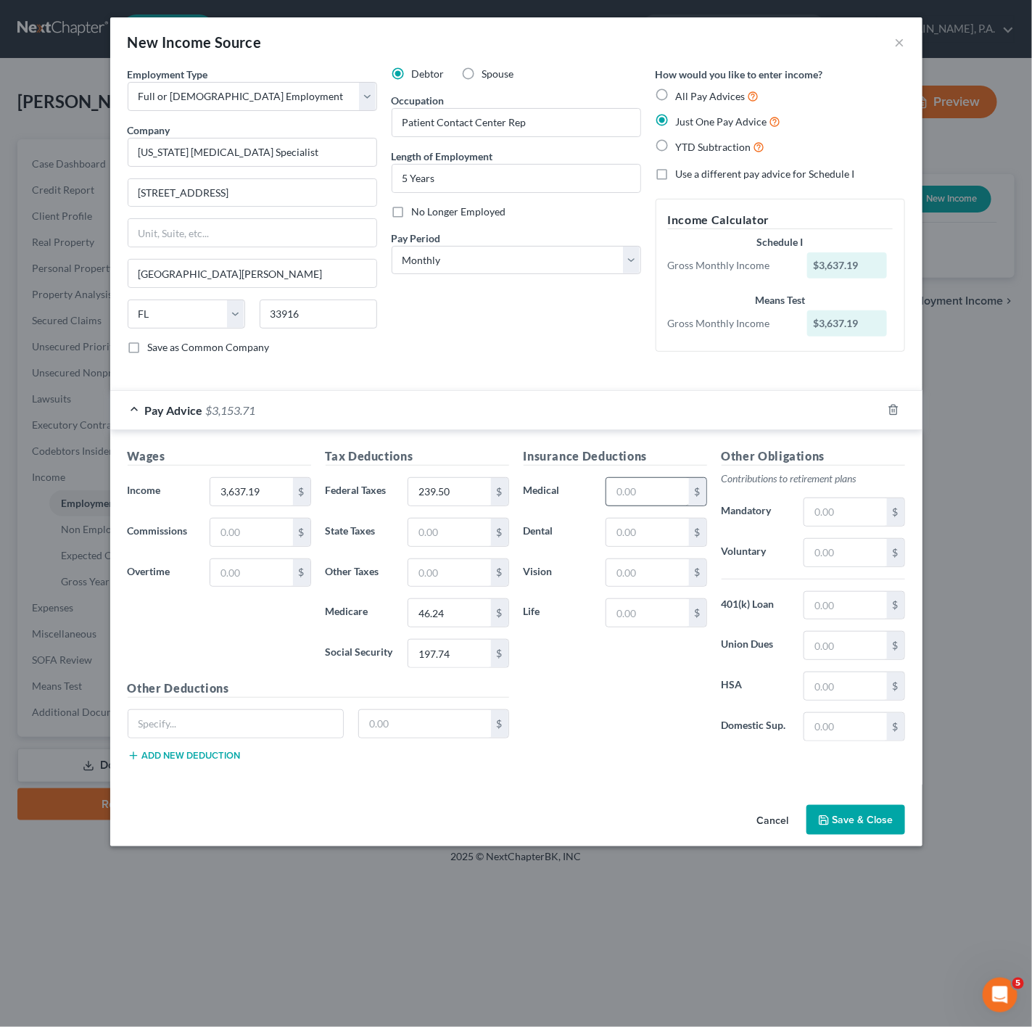
drag, startPoint x: 658, startPoint y: 477, endPoint x: 654, endPoint y: 496, distance: 20.1
click at [658, 477] on div "Insurance Deductions Medical $ Dental $ Vision $ Life $" at bounding box center [616, 600] width 198 height 305
click at [654, 496] on input "text" at bounding box center [648, 492] width 82 height 28
paste input "$369.94"
type input "369.94"
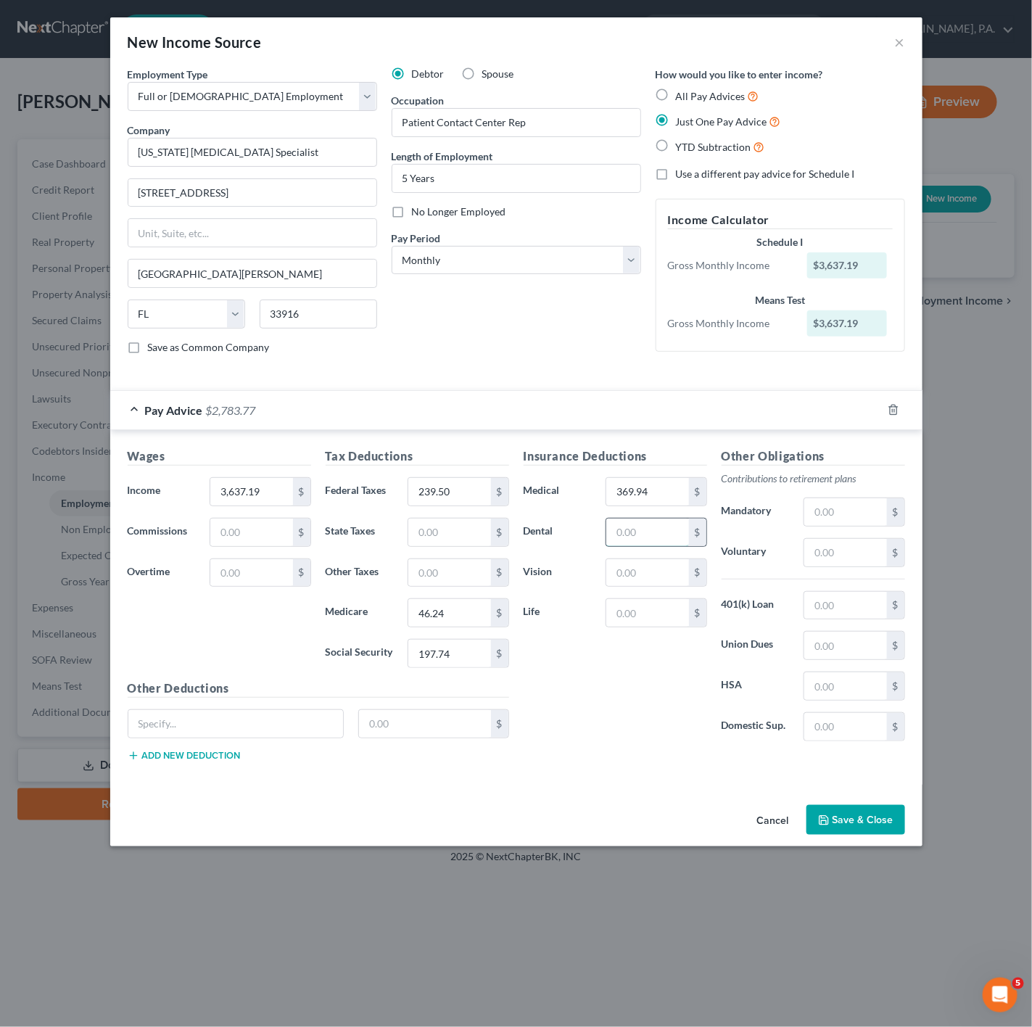
click at [646, 533] on input "text" at bounding box center [648, 533] width 82 height 28
paste input "$70.95"
type input "70.95"
click at [658, 599] on div "Insurance Deductions Medical 369.94 $ Dental 70.95 $ Vision $ Life $" at bounding box center [616, 600] width 198 height 305
click at [657, 587] on input "text" at bounding box center [648, 573] width 82 height 28
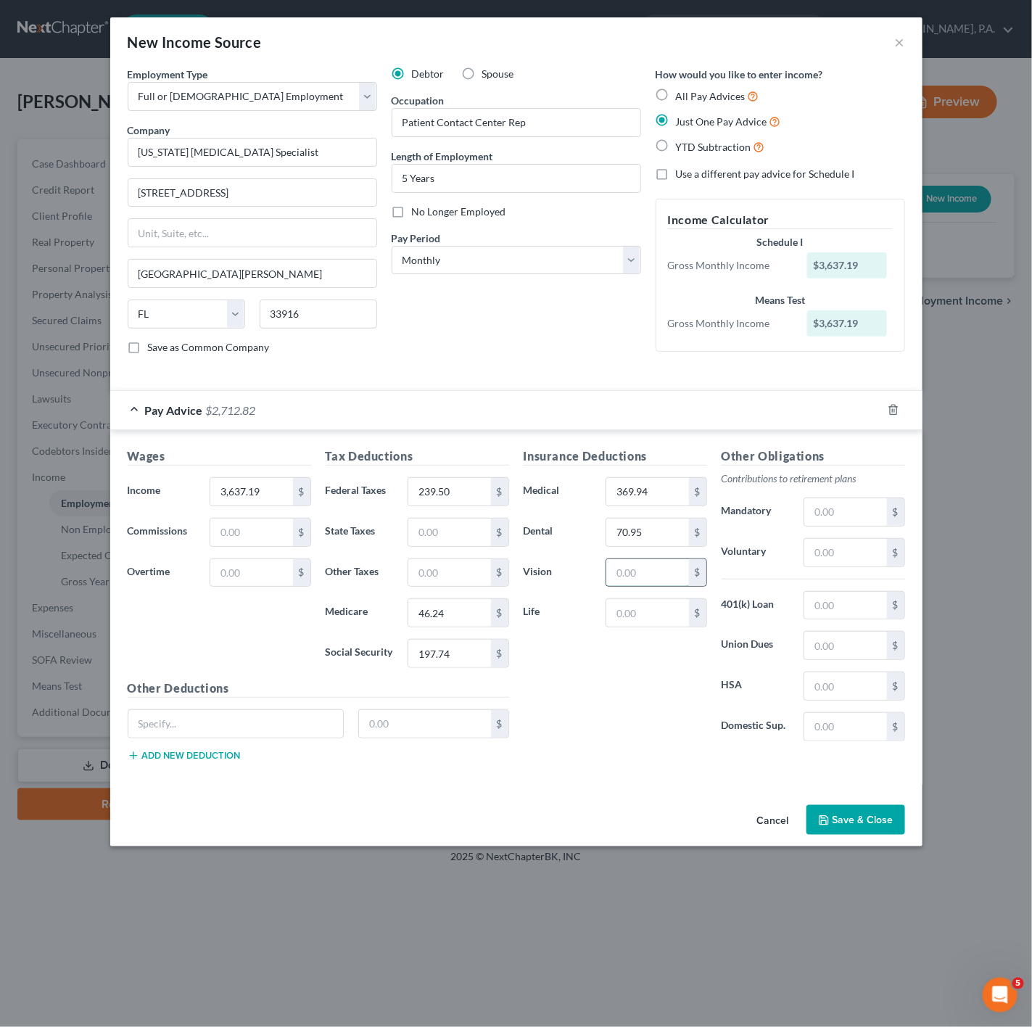
paste input "$7.02"
type input "7.02"
click at [612, 670] on div "Insurance Deductions Medical 369.94 $ Dental 70.95 $ Vision 7.02 $ Life $" at bounding box center [616, 600] width 198 height 305
click at [263, 732] on input "text" at bounding box center [235, 724] width 215 height 28
type input "f"
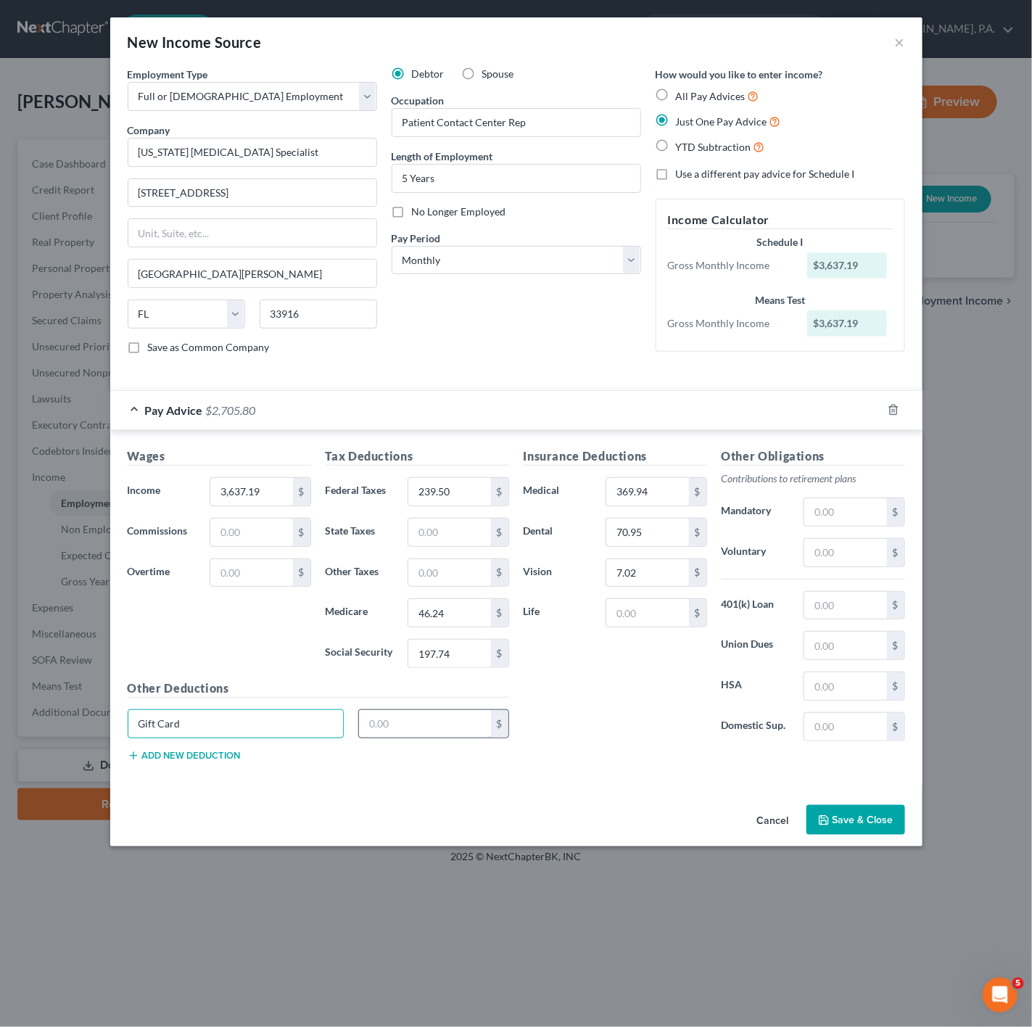
type input "Gift Card"
click at [462, 720] on input "text" at bounding box center [425, 724] width 132 height 28
type input "75"
click at [586, 794] on div "Employment Type * Select Full or Part Time Employment Self Employment Company *…" at bounding box center [516, 433] width 813 height 733
click at [877, 826] on button "Save & Close" at bounding box center [856, 820] width 99 height 30
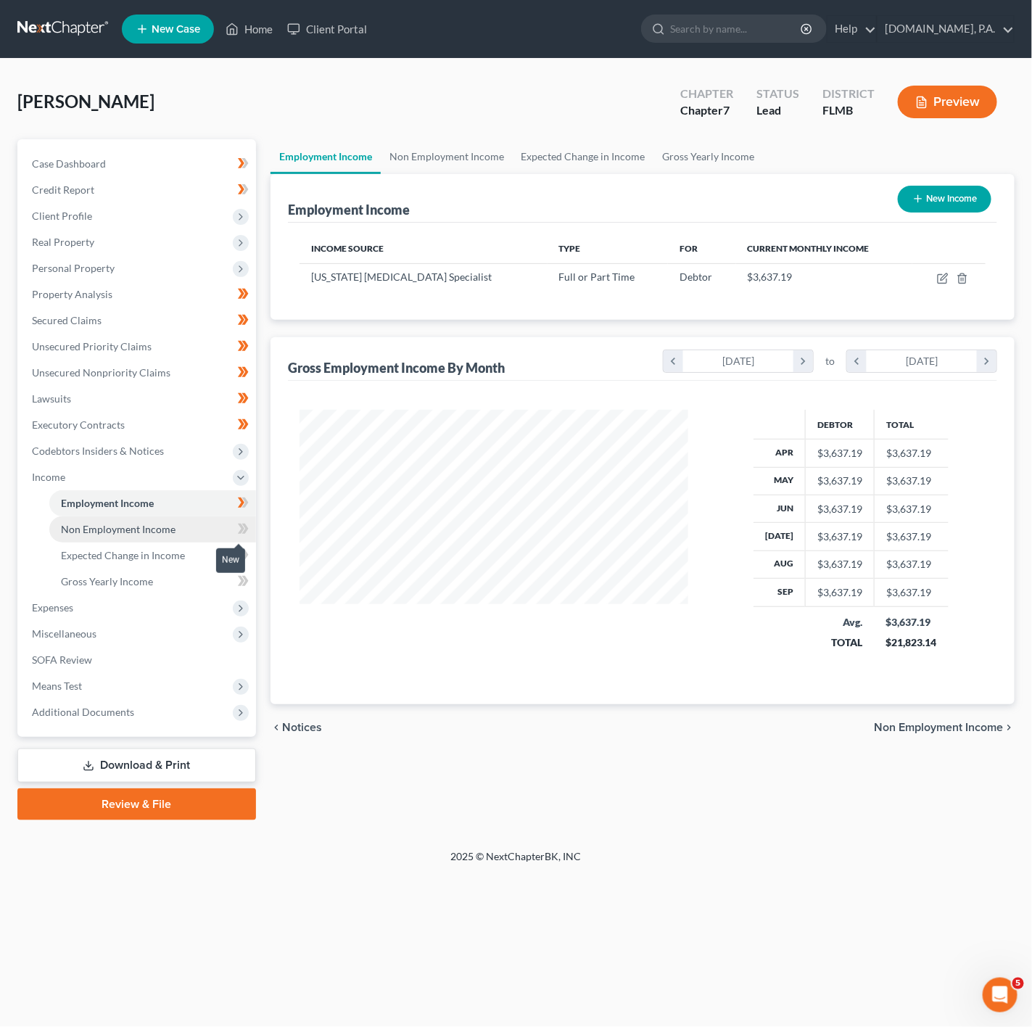
scroll to position [262, 416]
click at [214, 531] on link "Non Employment Income" at bounding box center [152, 530] width 207 height 26
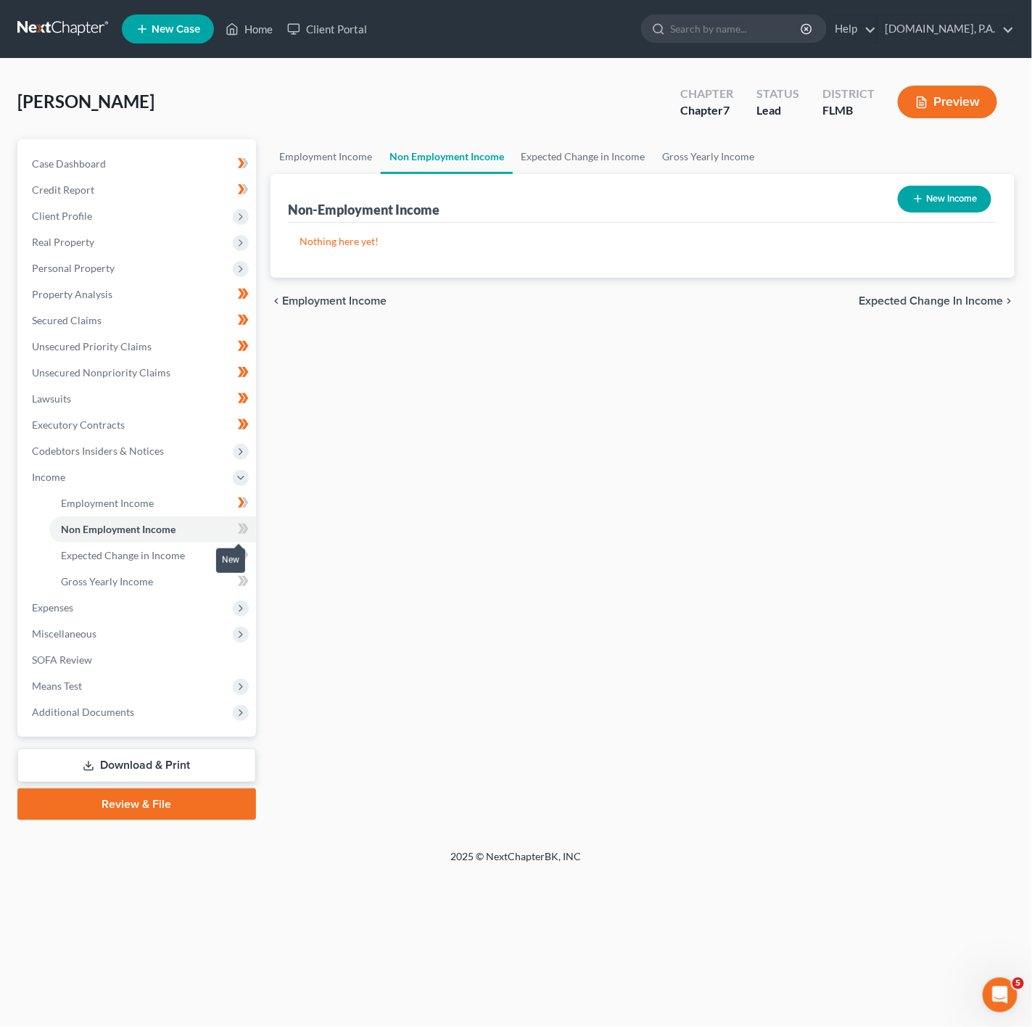
click at [238, 533] on icon at bounding box center [241, 529] width 7 height 10
click at [919, 197] on icon "button" at bounding box center [919, 199] width 12 height 12
select select "0"
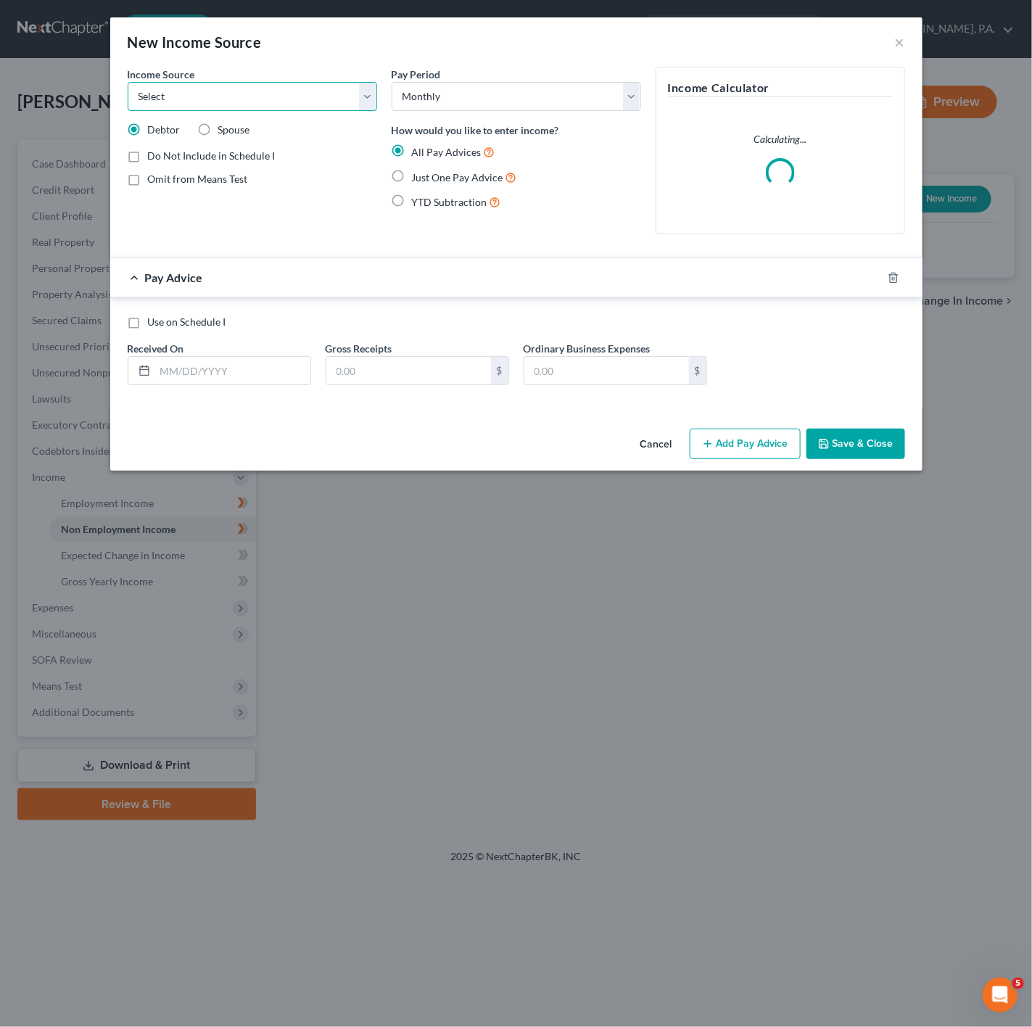
click at [358, 94] on select "Select Unemployment Disability (from employer) Pension Retirement Social Securi…" at bounding box center [253, 96] width 250 height 29
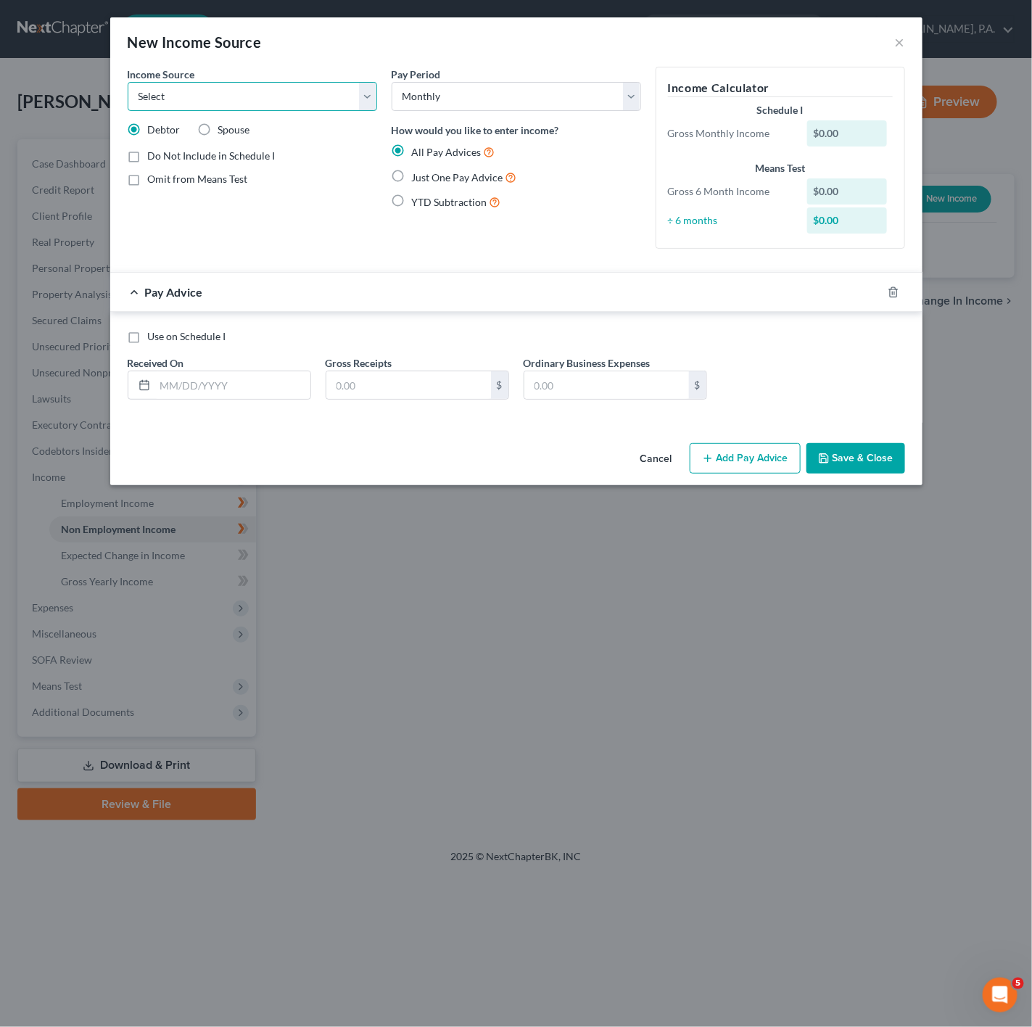
select select "4"
click at [128, 82] on select "Select Unemployment Disability (from employer) Pension Retirement Social Securi…" at bounding box center [253, 96] width 250 height 29
click at [412, 176] on label "Just One Pay Advice" at bounding box center [464, 177] width 105 height 17
click at [418, 176] on input "Just One Pay Advice" at bounding box center [422, 173] width 9 height 9
radio input "true"
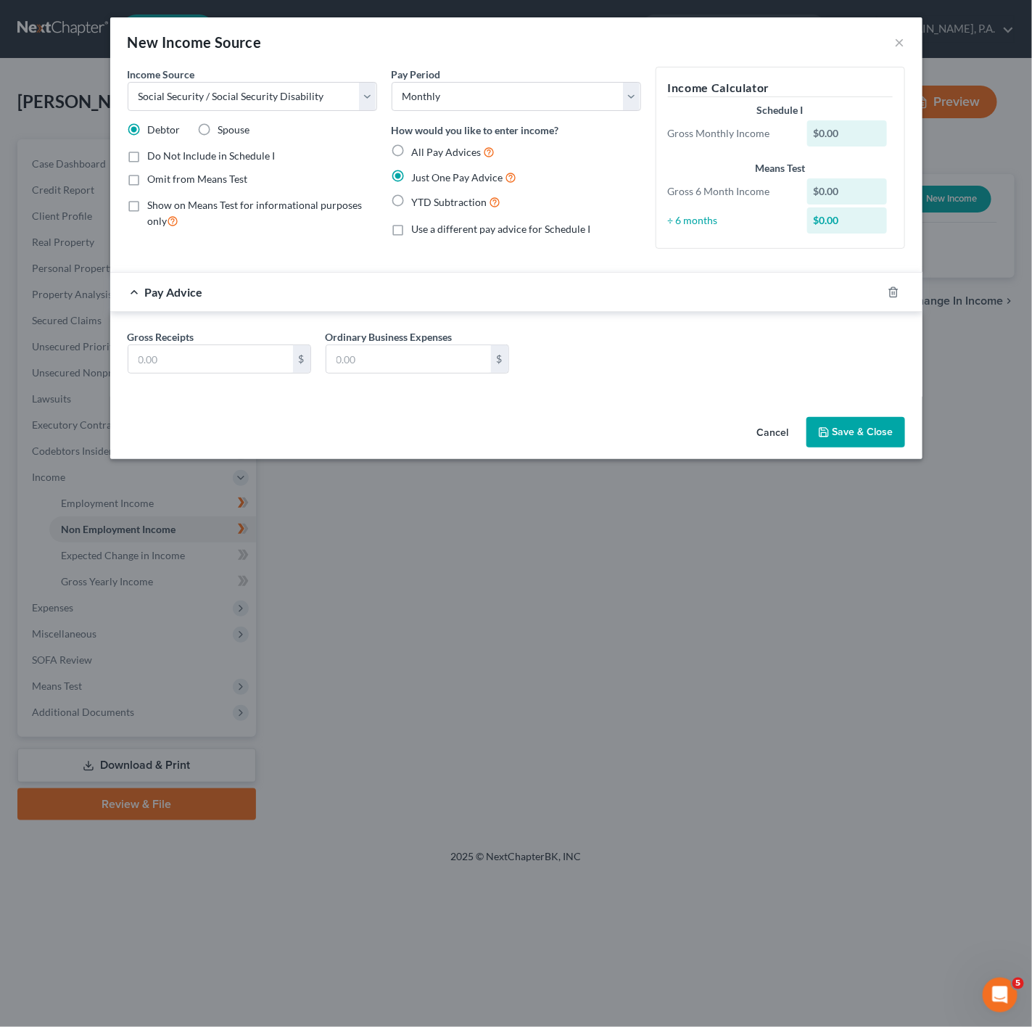
click at [115, 353] on div "Gross Receipts $ Ordinary Business Expenses $" at bounding box center [516, 354] width 813 height 85
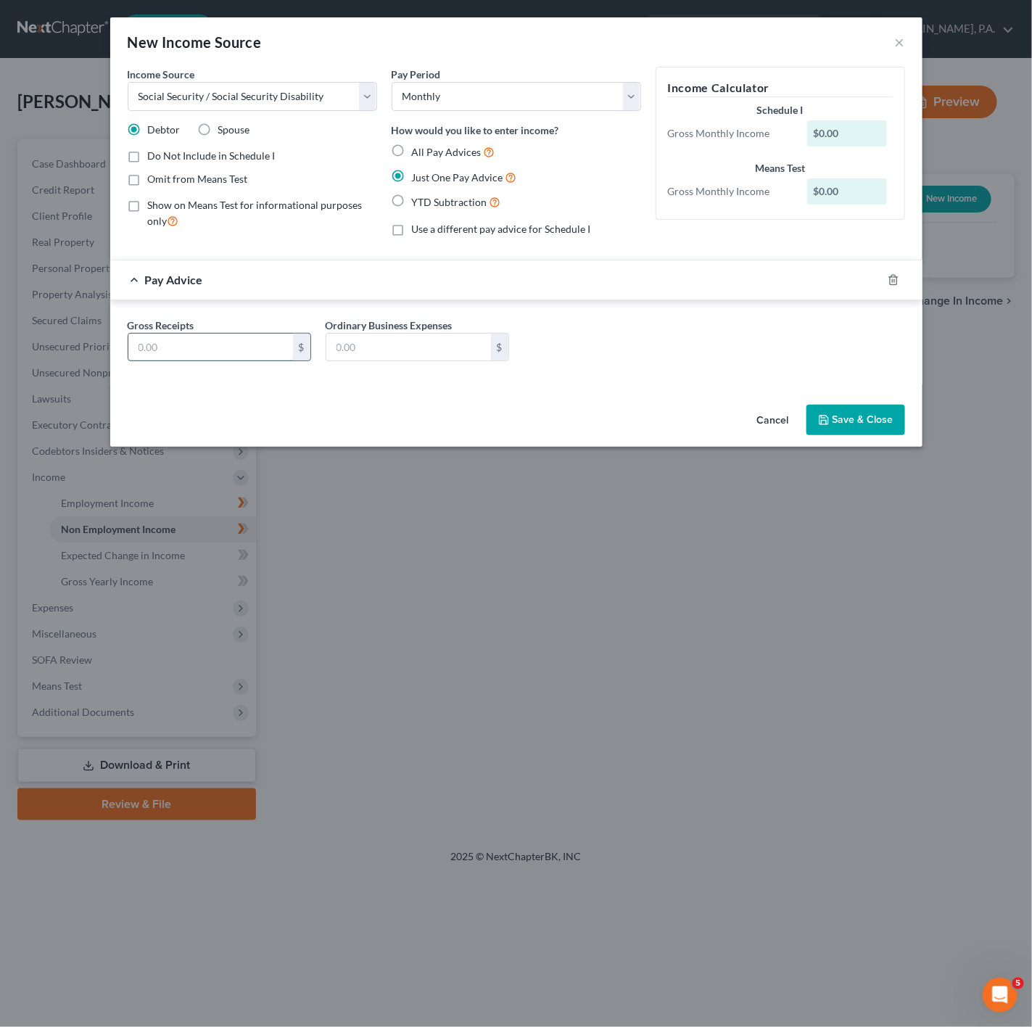
drag, startPoint x: 150, startPoint y: 361, endPoint x: 207, endPoint y: 358, distance: 56.7
click at [150, 361] on input "text" at bounding box center [210, 348] width 165 height 28
type input "0"
type input "1,975"
click at [868, 414] on button "Save & Close" at bounding box center [856, 420] width 99 height 30
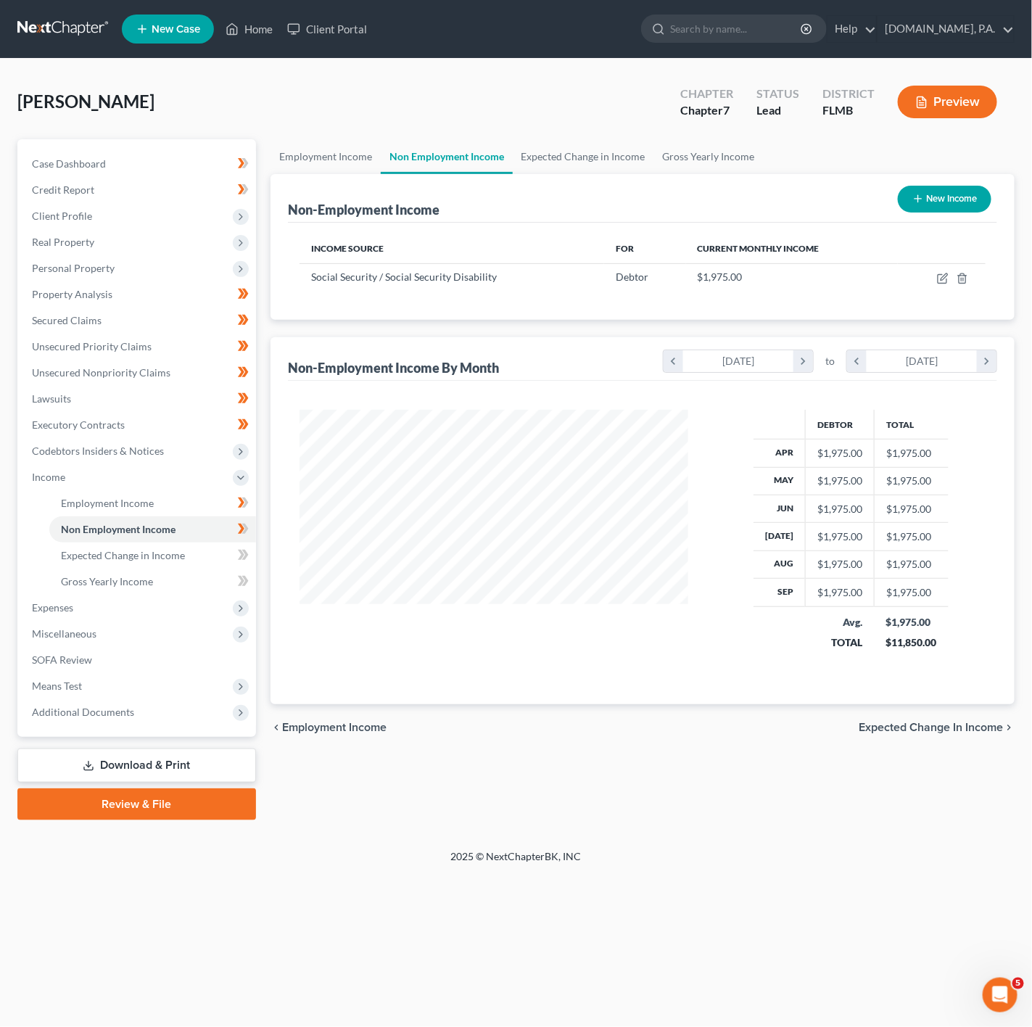
scroll to position [262, 416]
click at [214, 555] on link "Expected Change in Income" at bounding box center [152, 556] width 207 height 26
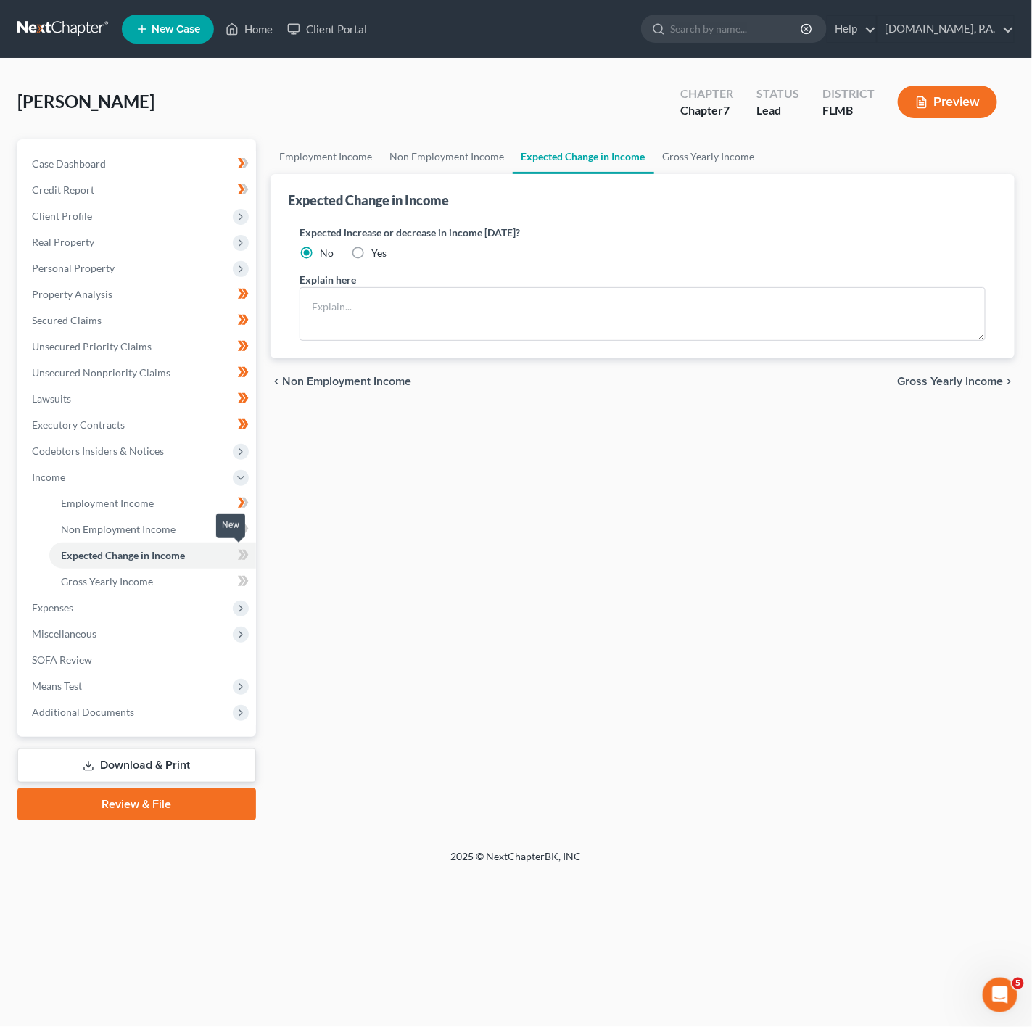
click at [247, 551] on icon at bounding box center [243, 555] width 11 height 18
click at [175, 588] on link "Gross Yearly Income" at bounding box center [152, 582] width 207 height 26
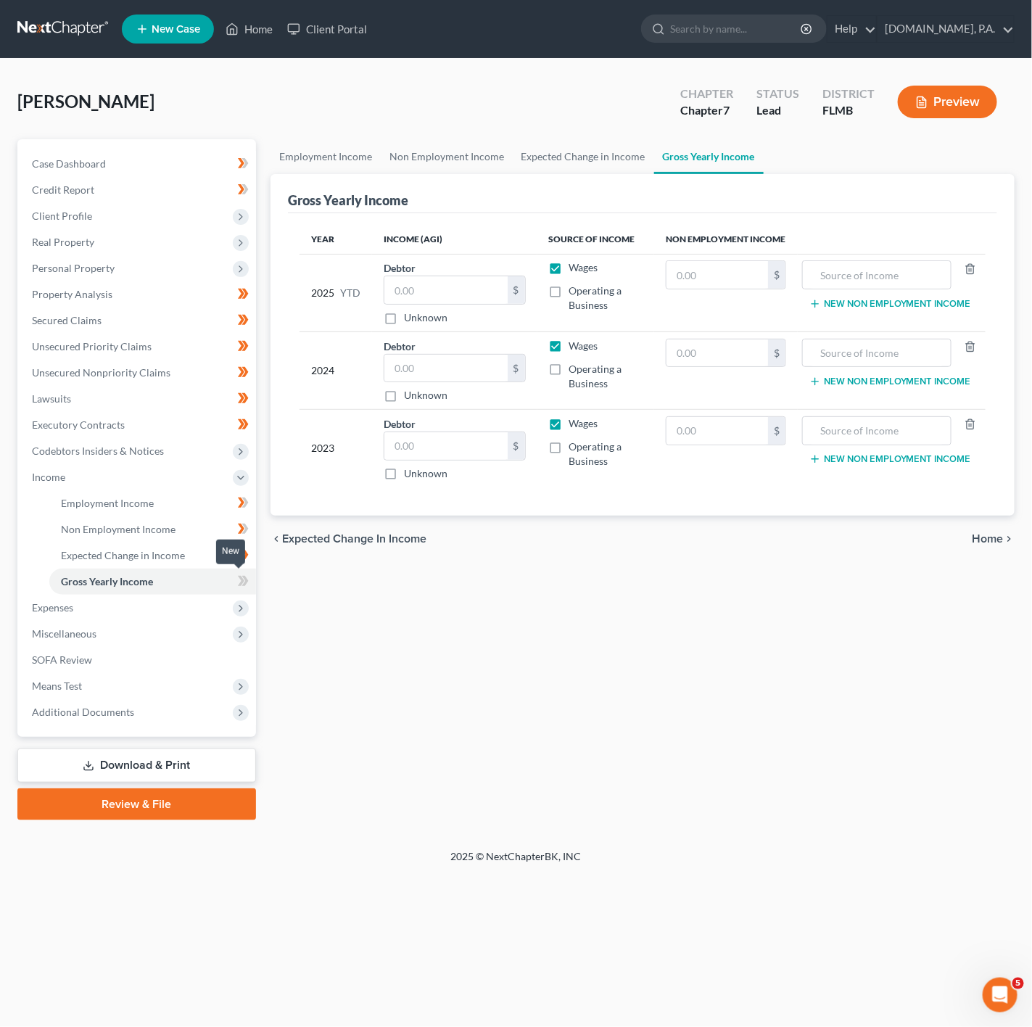
click at [245, 588] on icon at bounding box center [243, 581] width 11 height 18
click at [210, 510] on link "Employment Income" at bounding box center [152, 503] width 207 height 26
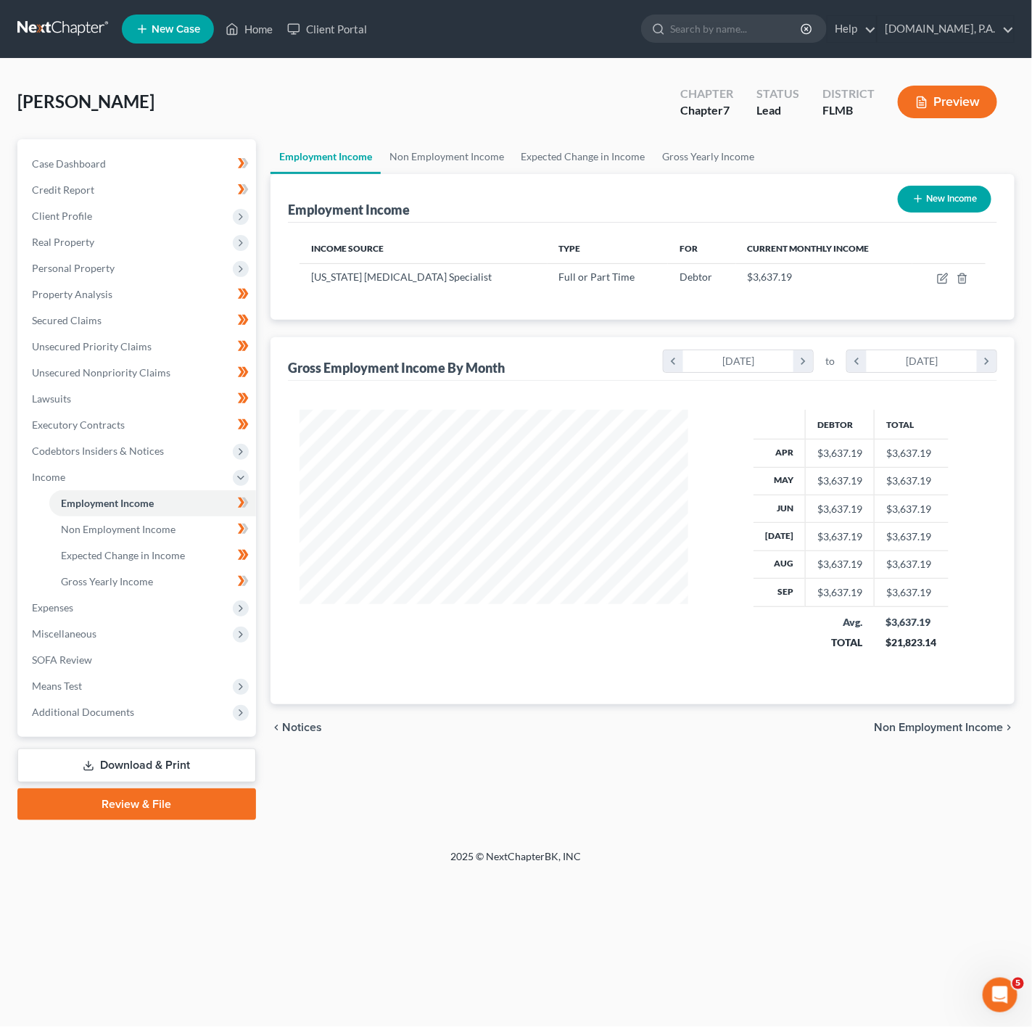
scroll to position [262, 416]
click at [112, 531] on span "Non Employment Income" at bounding box center [118, 529] width 115 height 12
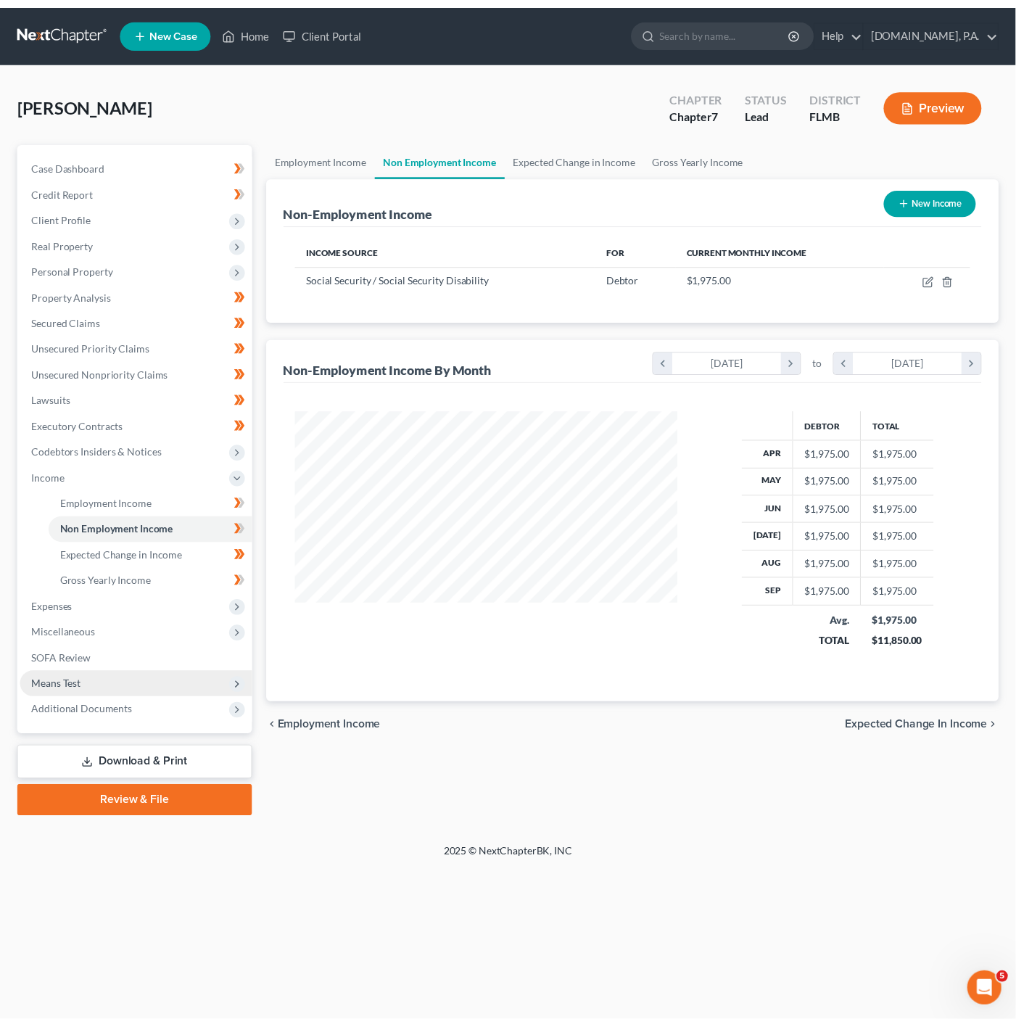
scroll to position [262, 416]
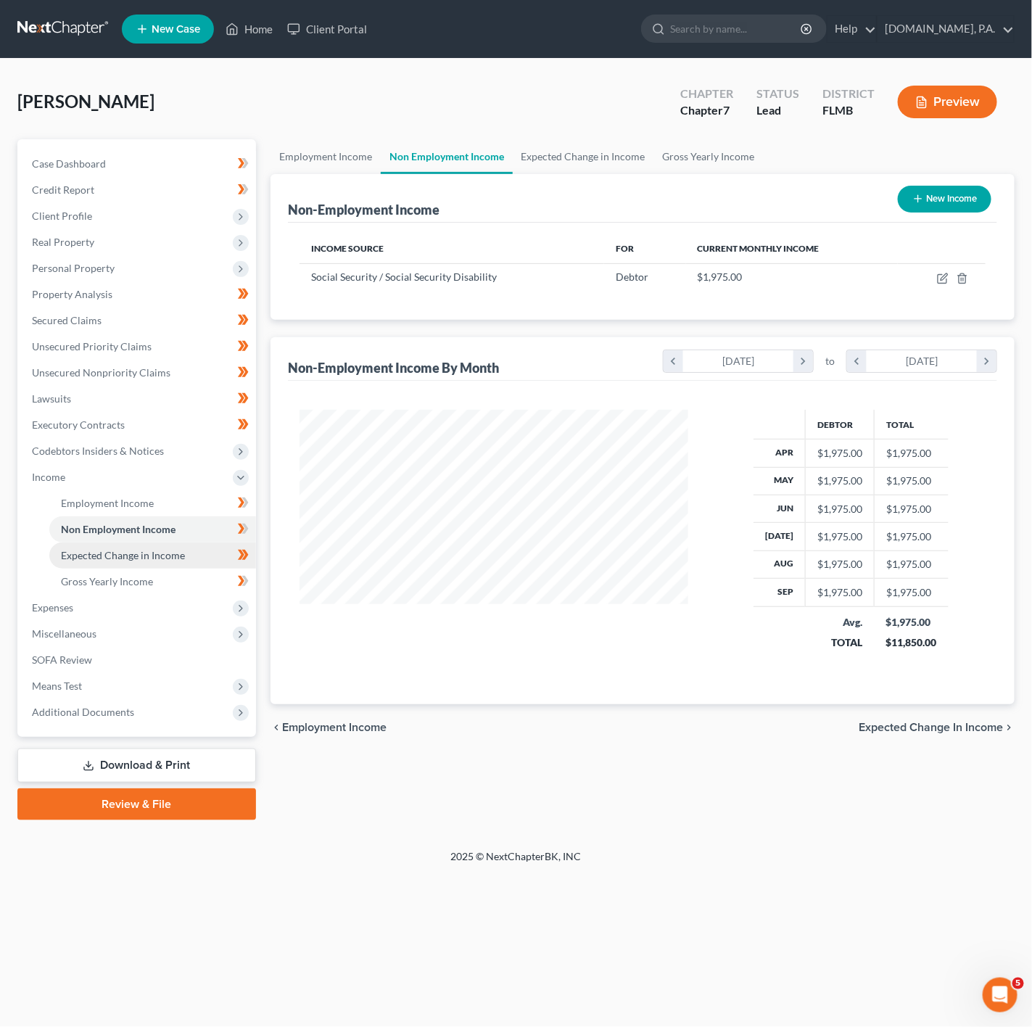
click at [212, 562] on link "Expected Change in Income" at bounding box center [152, 556] width 207 height 26
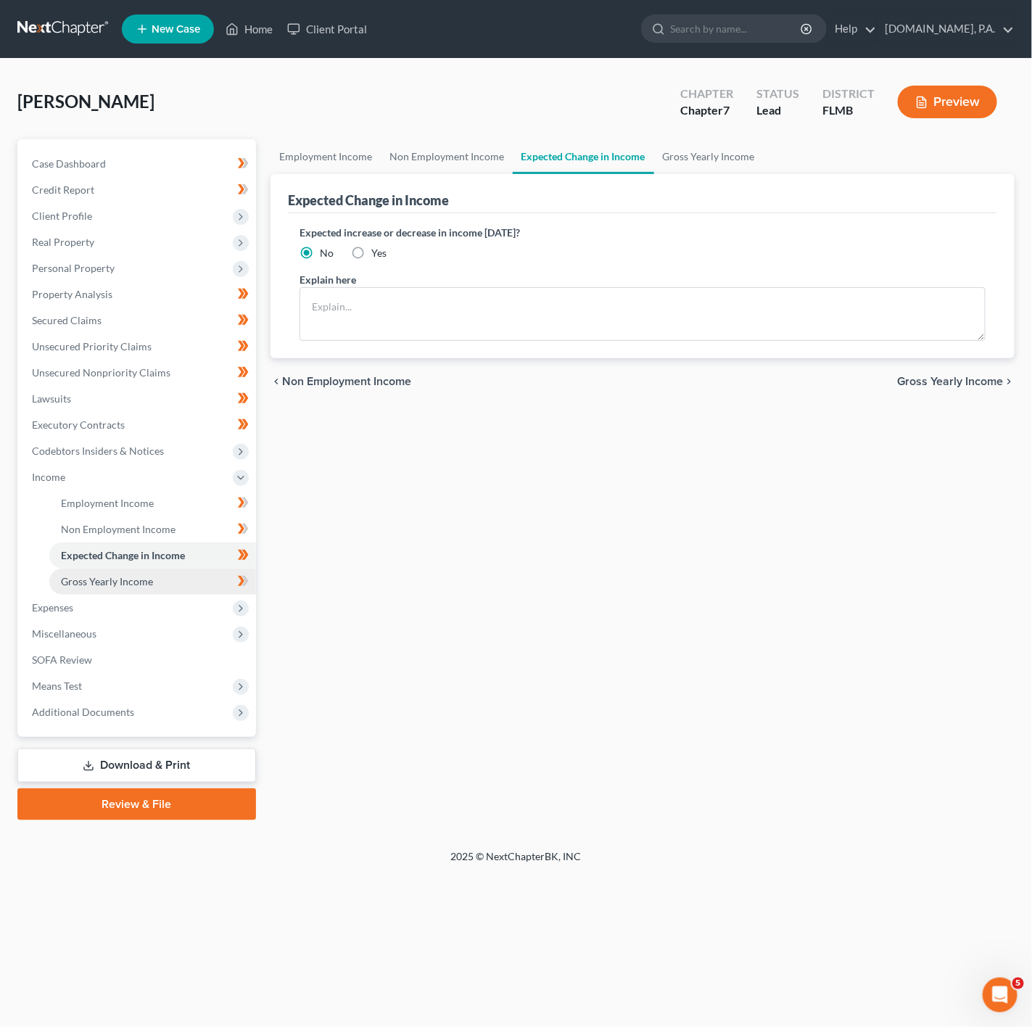
click at [218, 578] on link "Gross Yearly Income" at bounding box center [152, 582] width 207 height 26
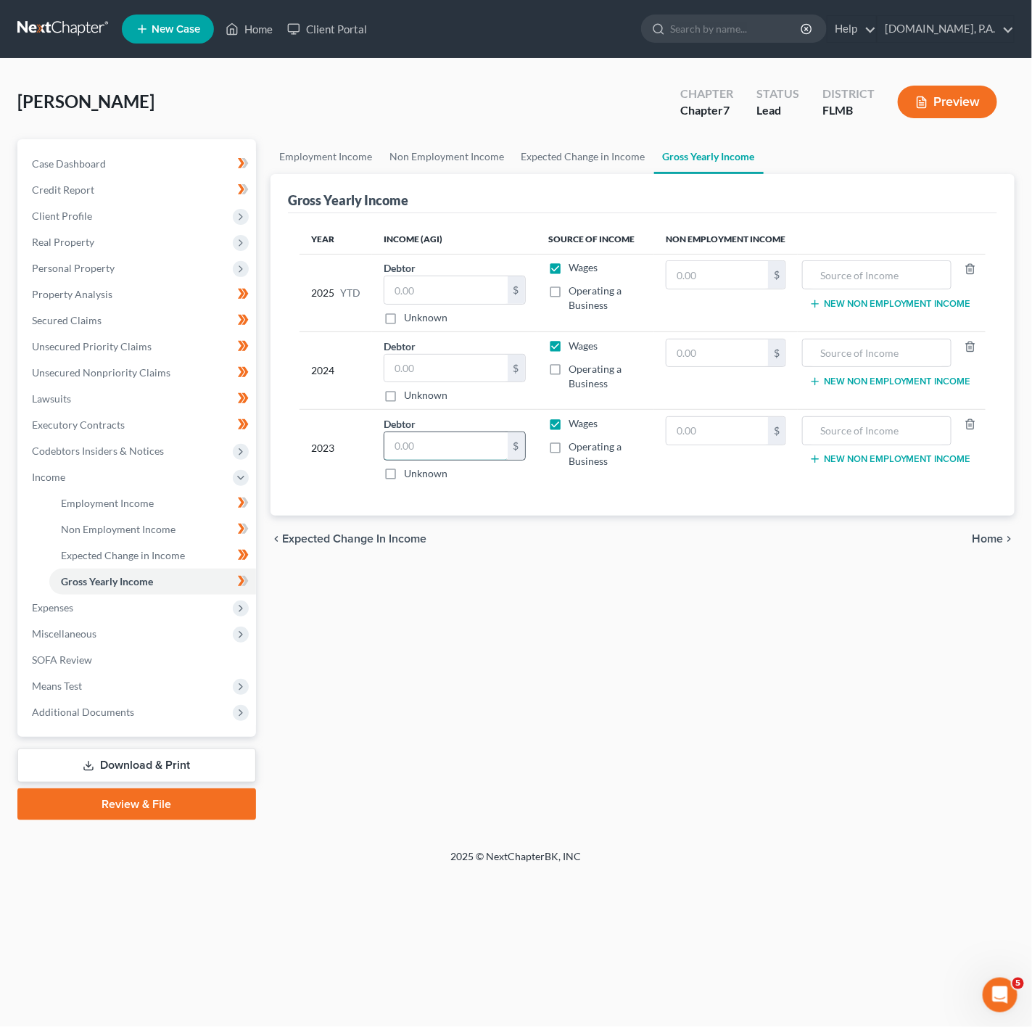
click at [443, 446] on input "text" at bounding box center [446, 446] width 123 height 28
type input "32,535"
click at [725, 554] on div "chevron_left Expected Change in Income Home chevron_right" at bounding box center [643, 539] width 744 height 46
click at [444, 355] on div "$" at bounding box center [455, 368] width 142 height 29
click at [430, 379] on input "text" at bounding box center [446, 369] width 123 height 28
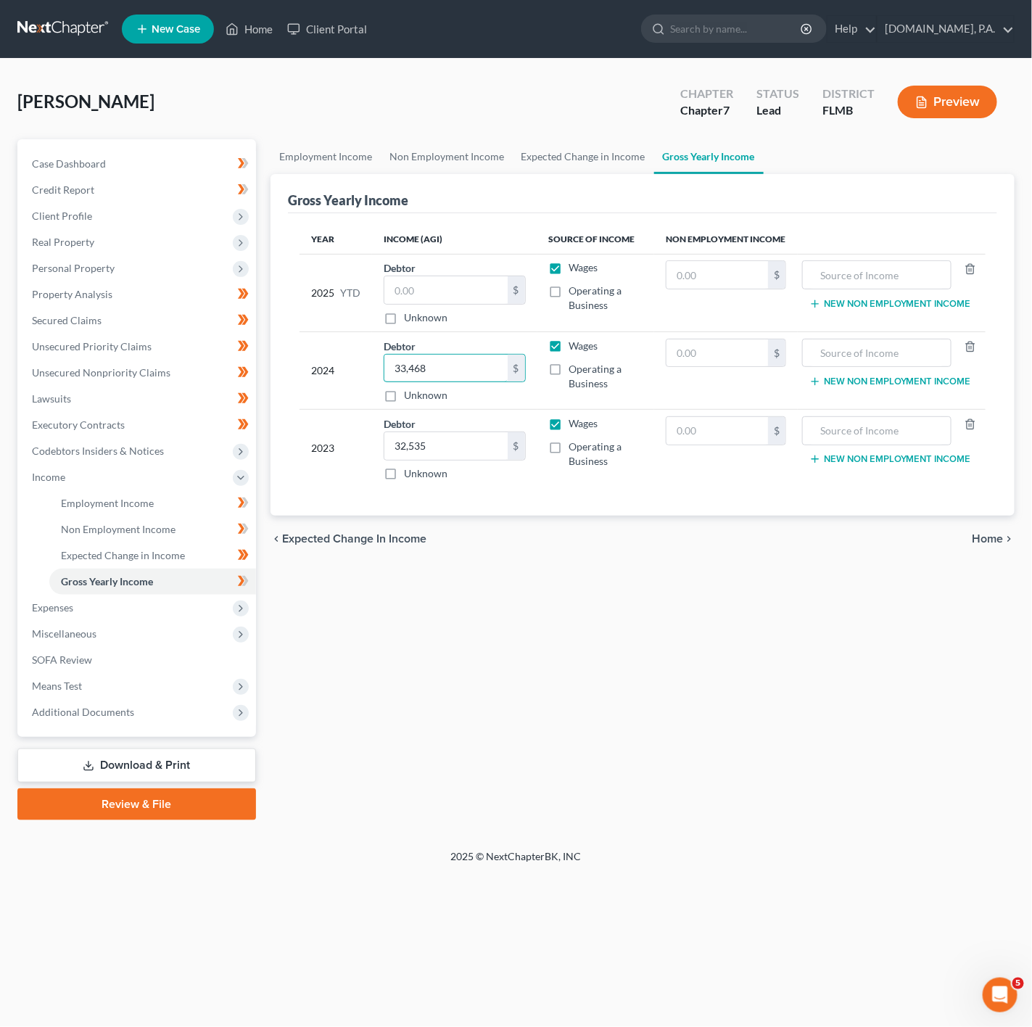
type input "33,468"
click at [632, 562] on div "chevron_left Expected Change in Income Home chevron_right" at bounding box center [643, 539] width 744 height 46
click at [468, 292] on input "text" at bounding box center [446, 290] width 123 height 28
click at [200, 599] on span "Expenses" at bounding box center [138, 608] width 236 height 26
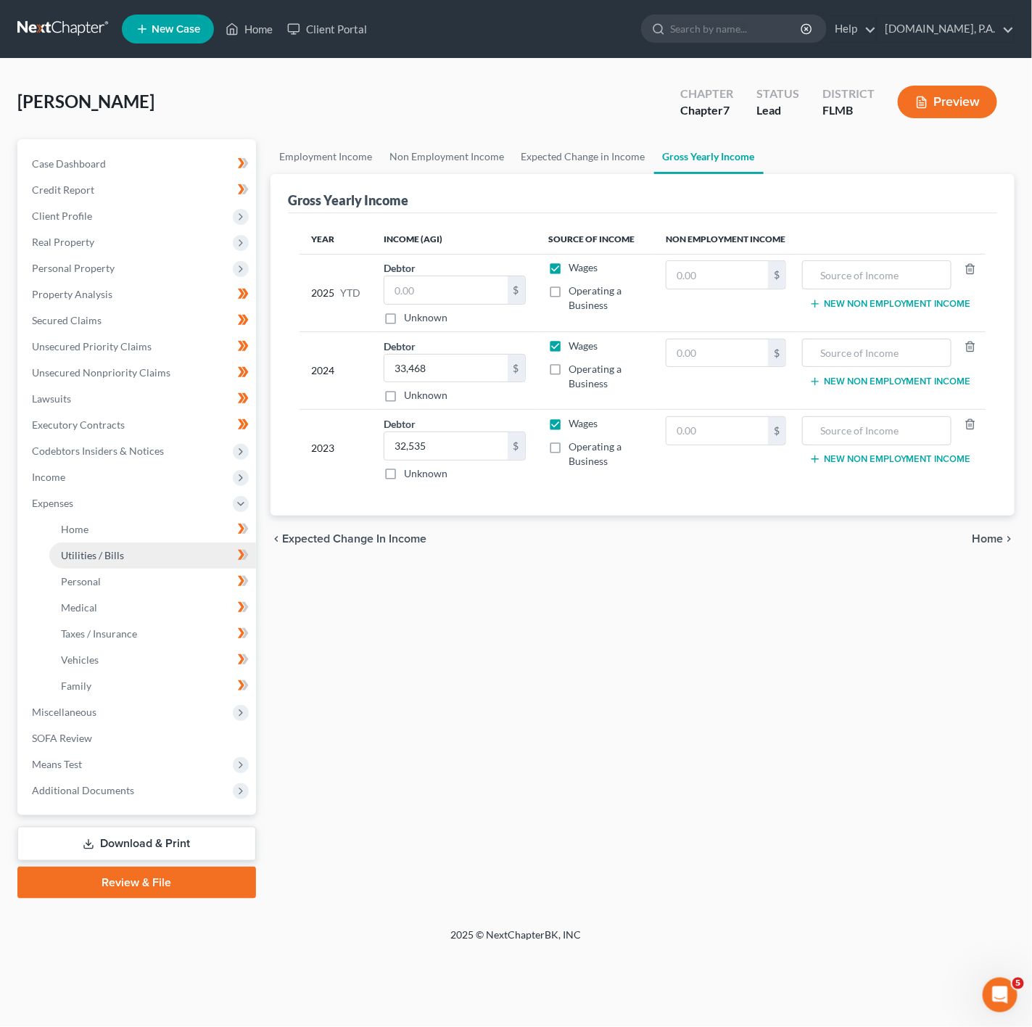
click at [207, 543] on link "Utilities / Bills" at bounding box center [152, 556] width 207 height 26
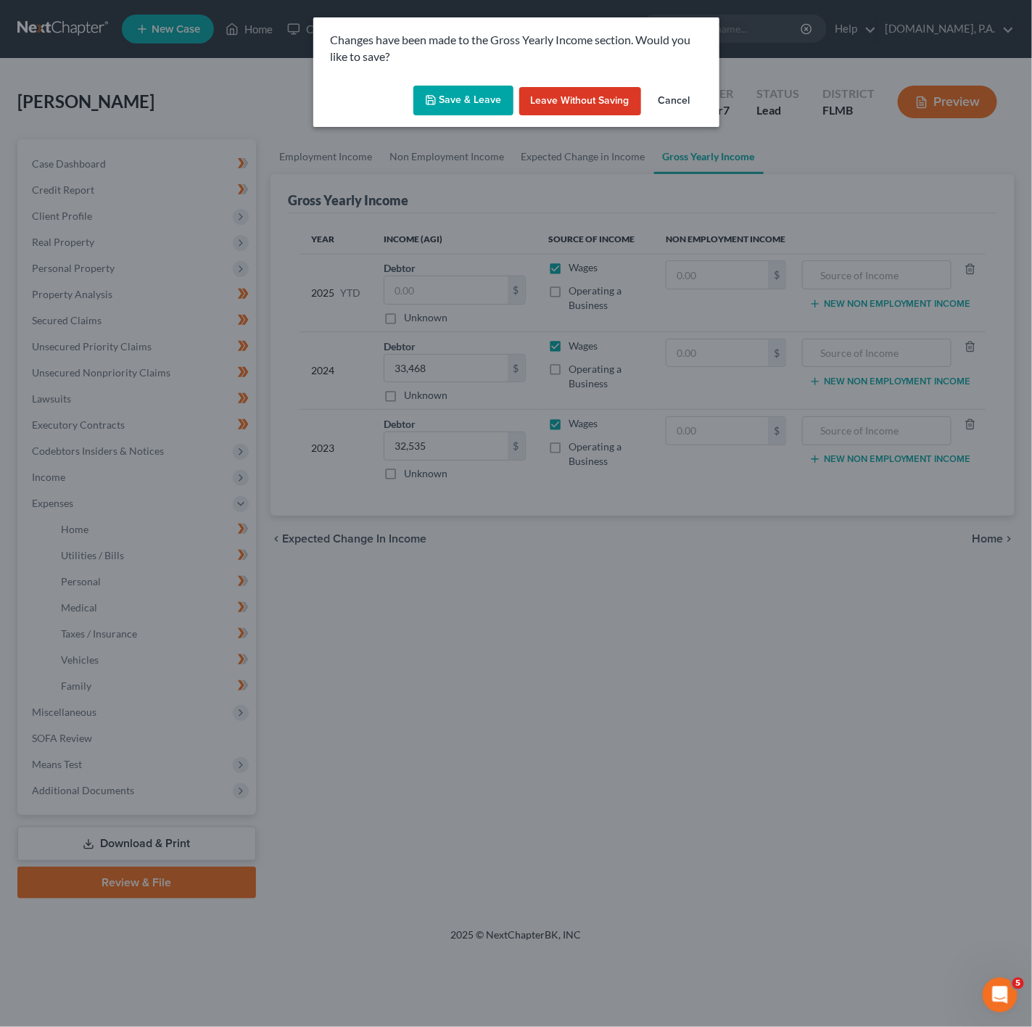
drag, startPoint x: 486, startPoint y: 75, endPoint x: 486, endPoint y: 89, distance: 14.5
click at [486, 76] on div "Changes have been made to the Gross Yearly Income section. Would you like to sa…" at bounding box center [516, 48] width 406 height 62
click at [486, 89] on button "Save & Leave" at bounding box center [464, 101] width 100 height 30
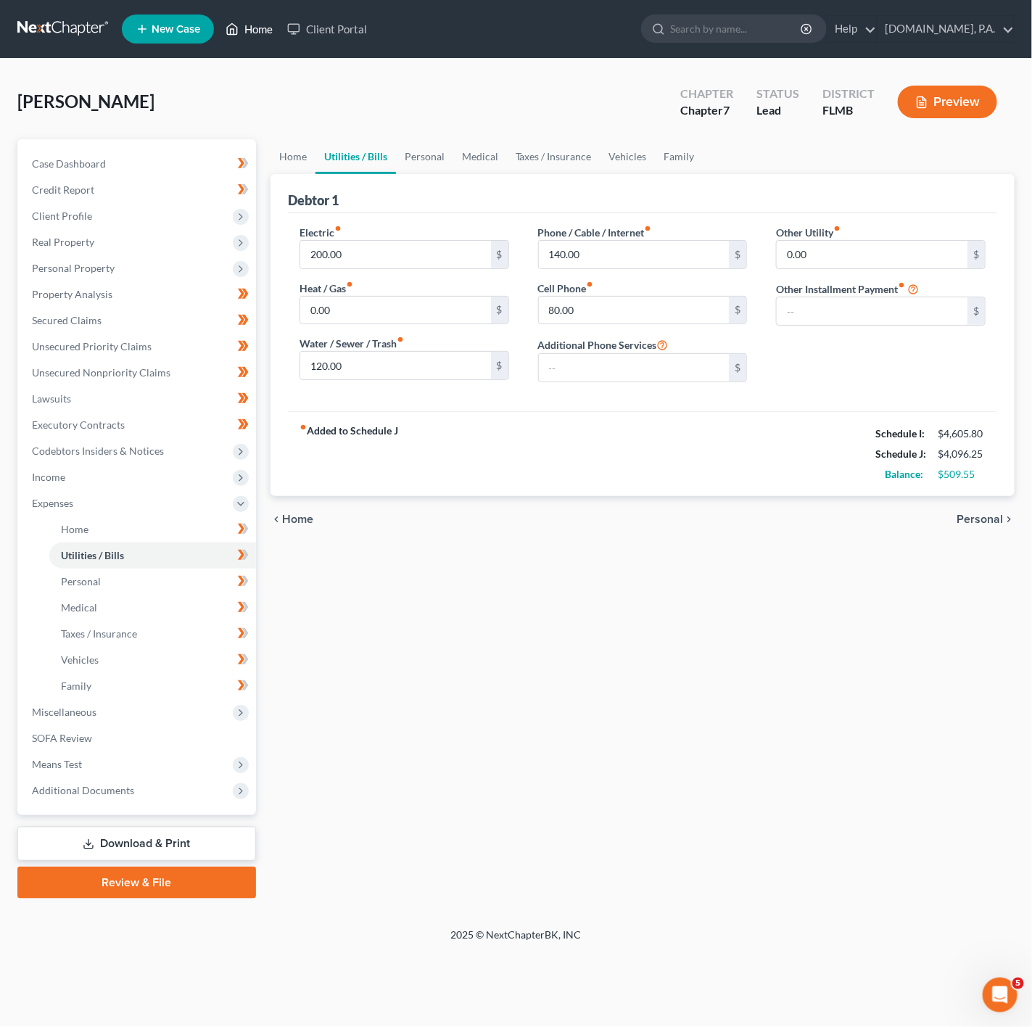
click at [260, 17] on link "Home" at bounding box center [249, 29] width 62 height 26
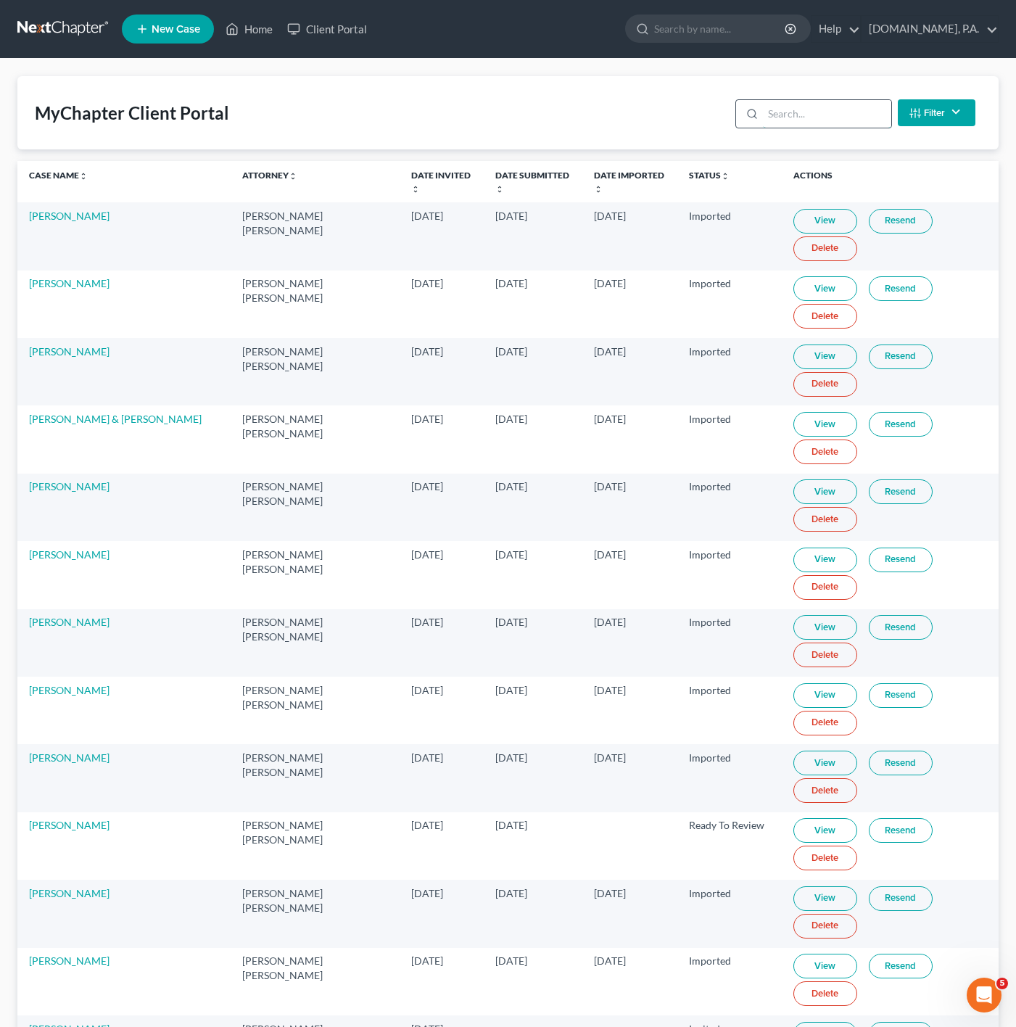
click at [813, 116] on input "search" at bounding box center [827, 114] width 128 height 28
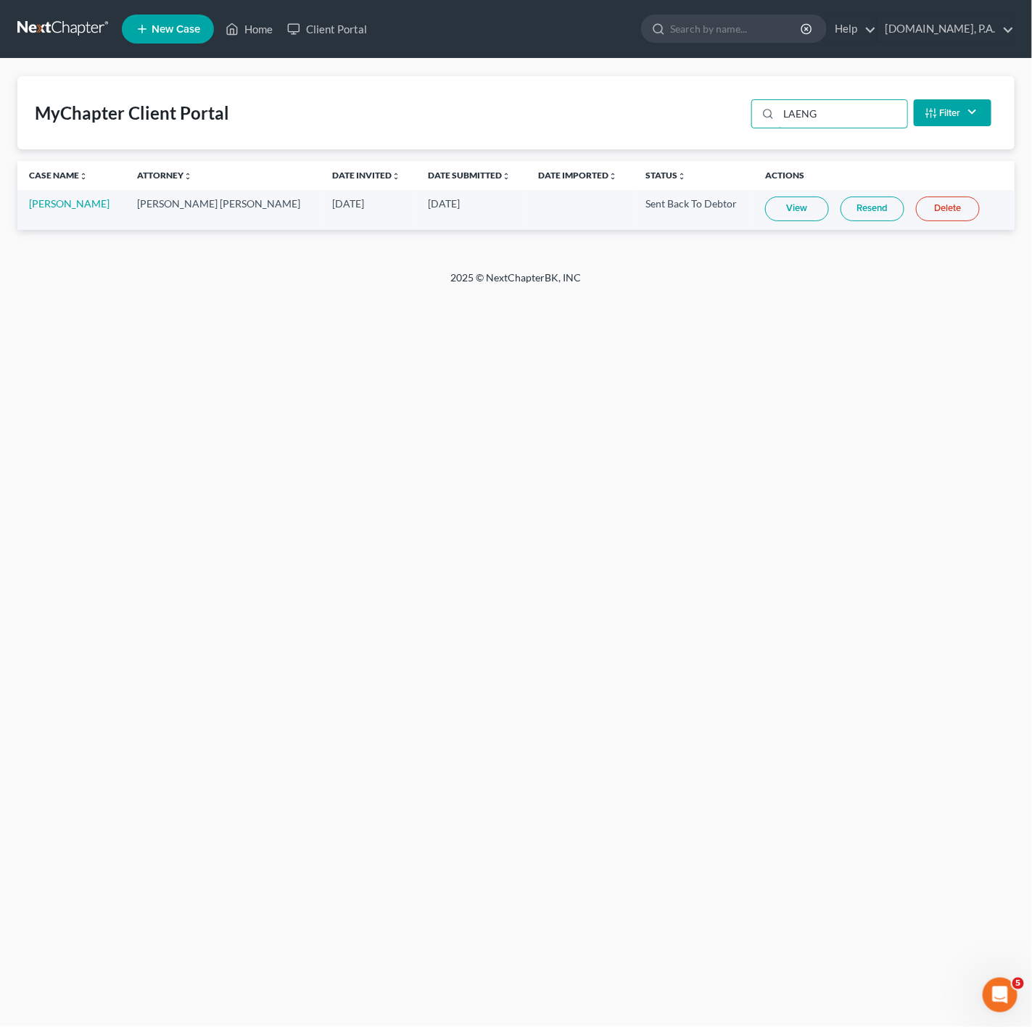
type input "LAENG"
click at [788, 212] on link "View" at bounding box center [797, 209] width 64 height 25
click at [781, 216] on link "View" at bounding box center [797, 209] width 64 height 25
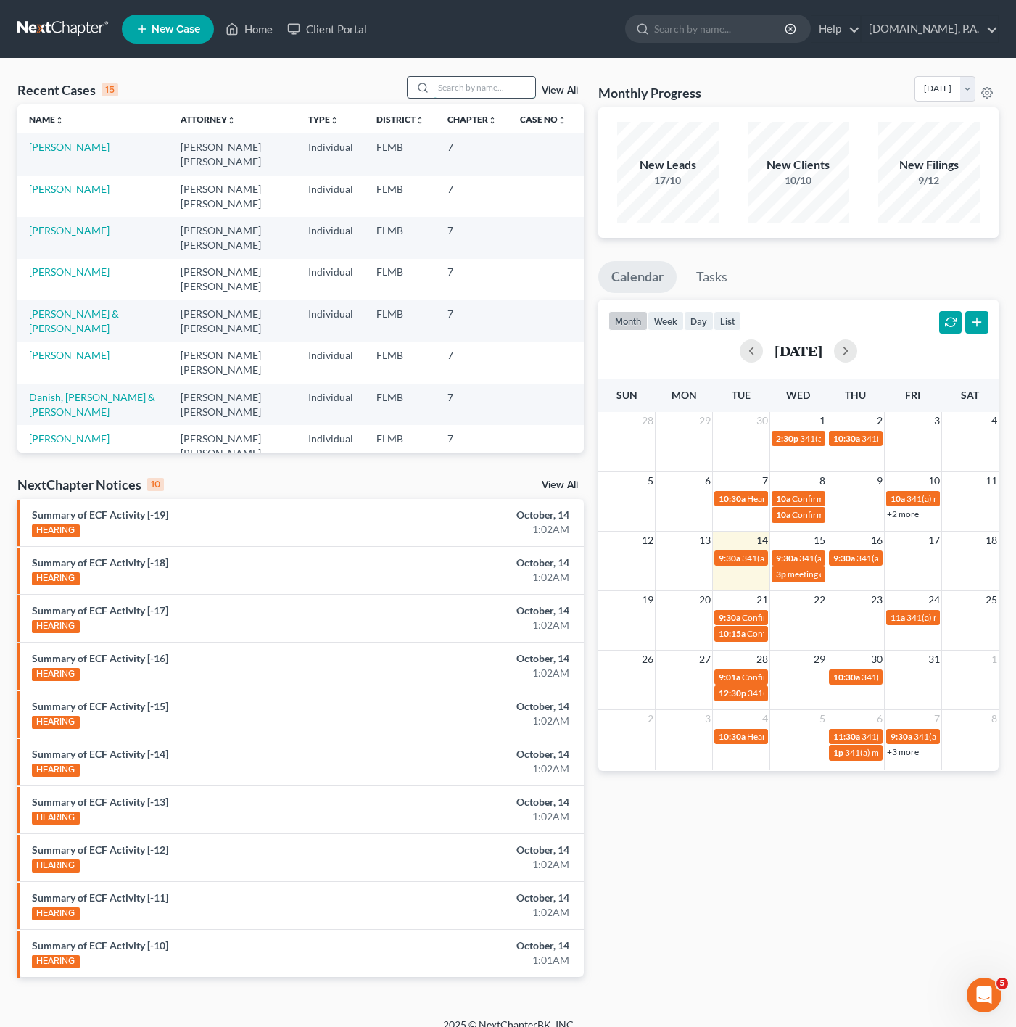
click at [508, 96] on input "search" at bounding box center [485, 87] width 102 height 21
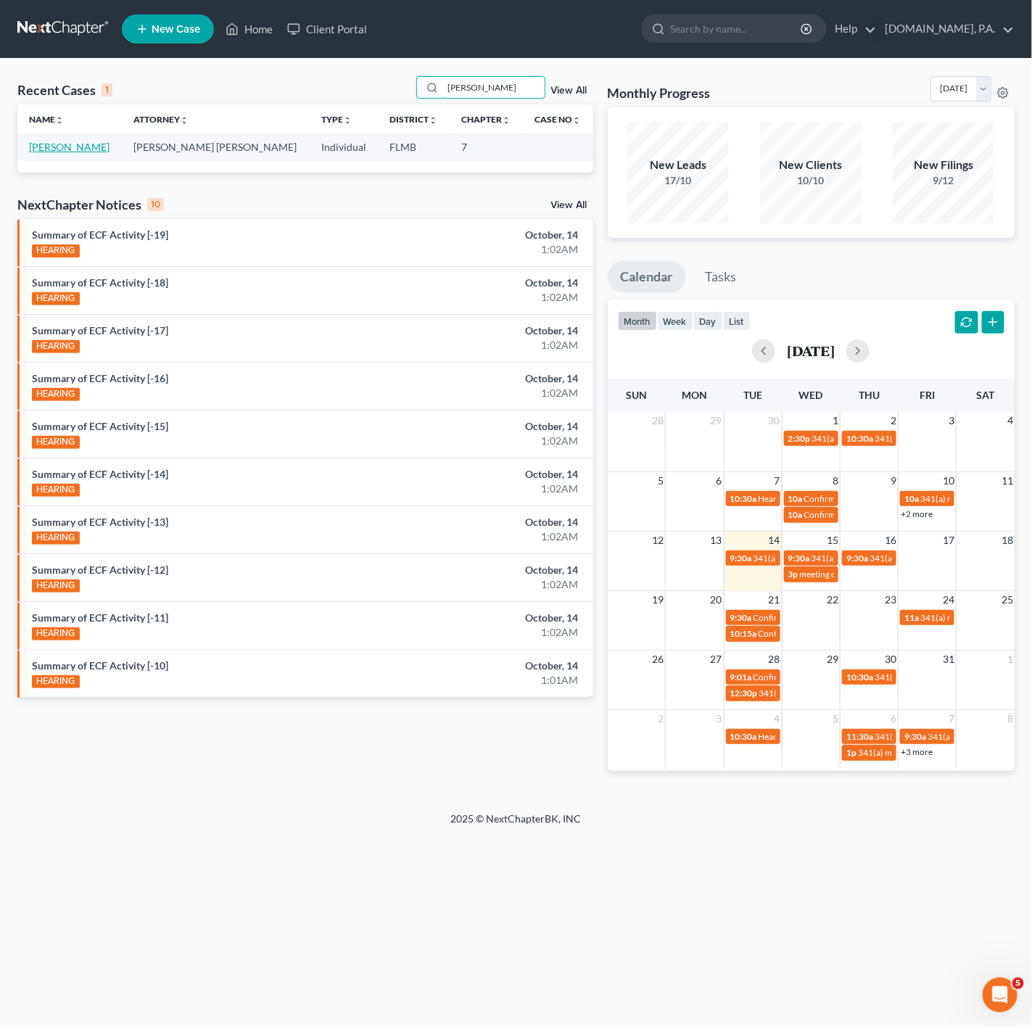
type input "spriggs"
click at [65, 152] on link "[PERSON_NAME]" at bounding box center [69, 147] width 81 height 12
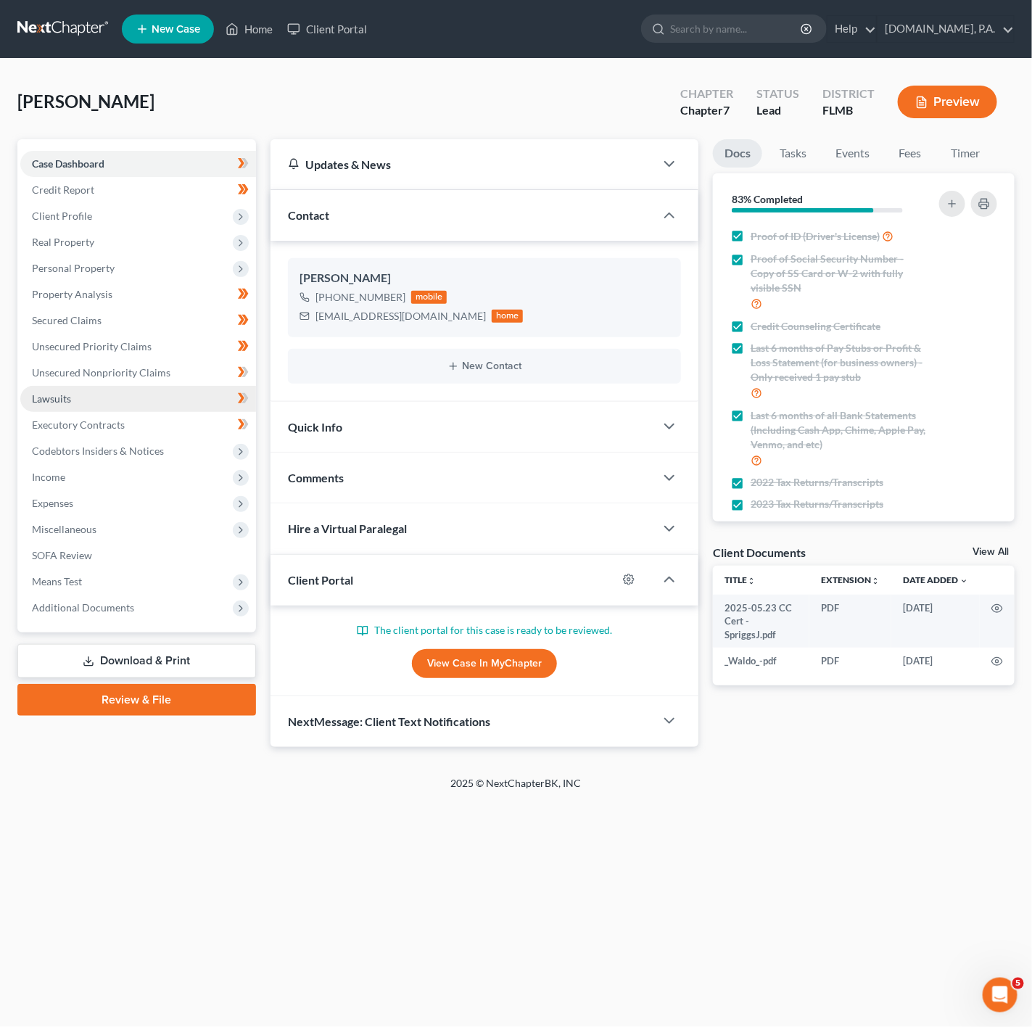
drag, startPoint x: 166, startPoint y: 401, endPoint x: 175, endPoint y: 400, distance: 8.7
click at [166, 401] on link "Lawsuits" at bounding box center [138, 399] width 236 height 26
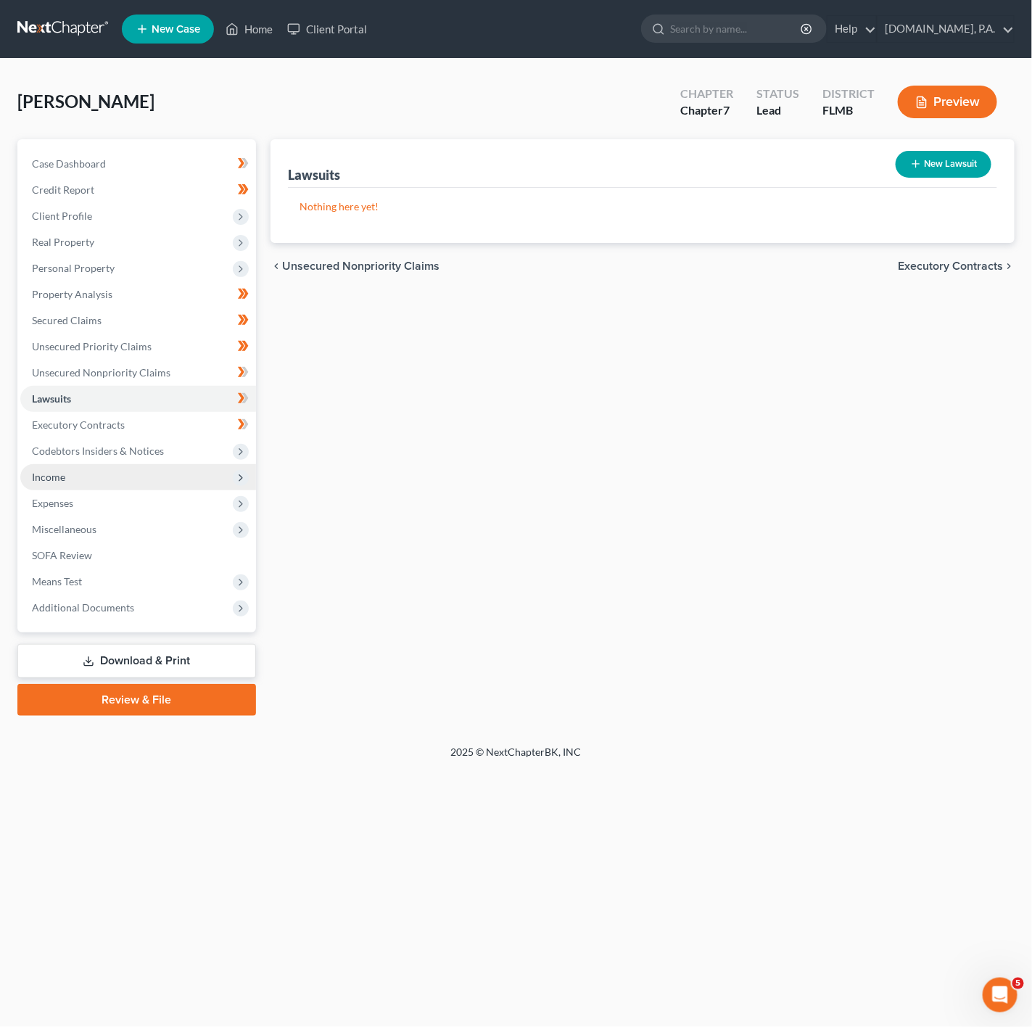
click at [100, 474] on span "Income" at bounding box center [138, 477] width 236 height 26
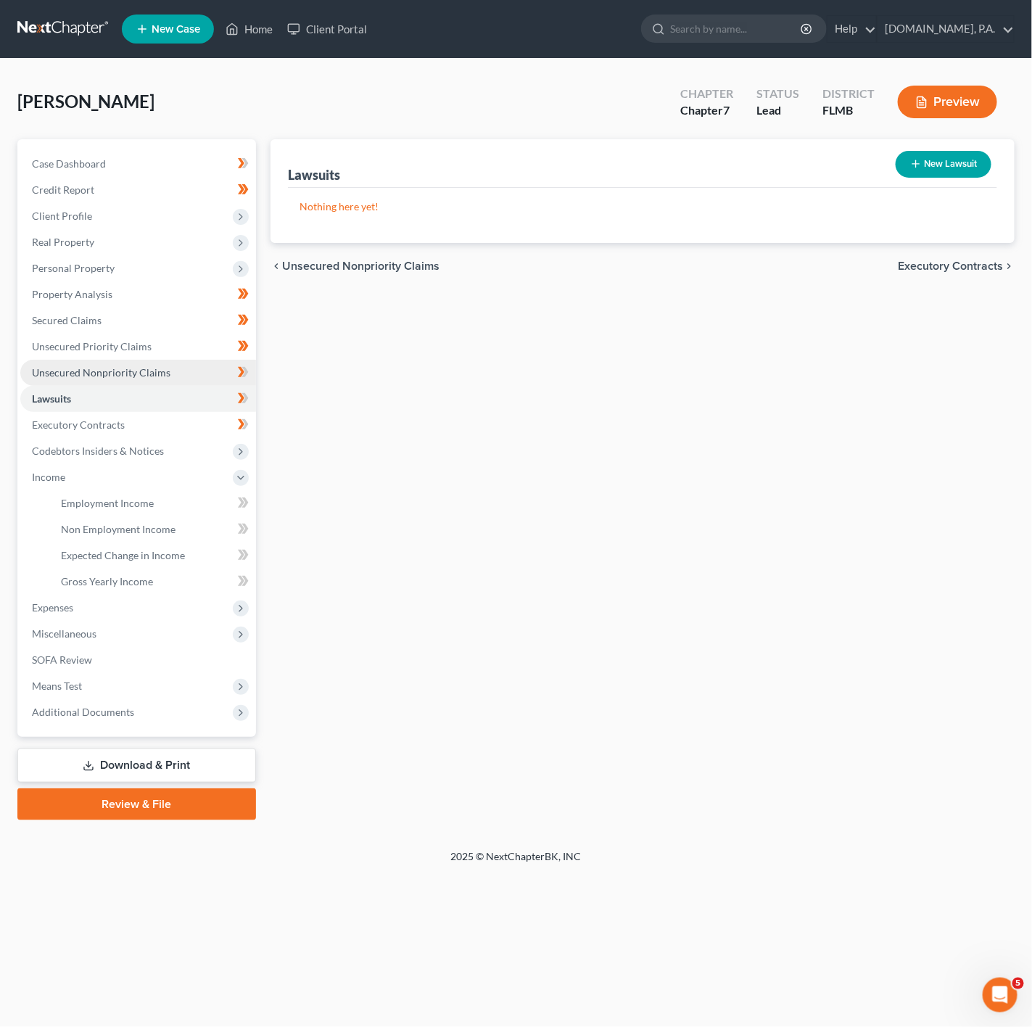
click at [104, 366] on span "Unsecured Nonpriority Claims" at bounding box center [101, 372] width 139 height 12
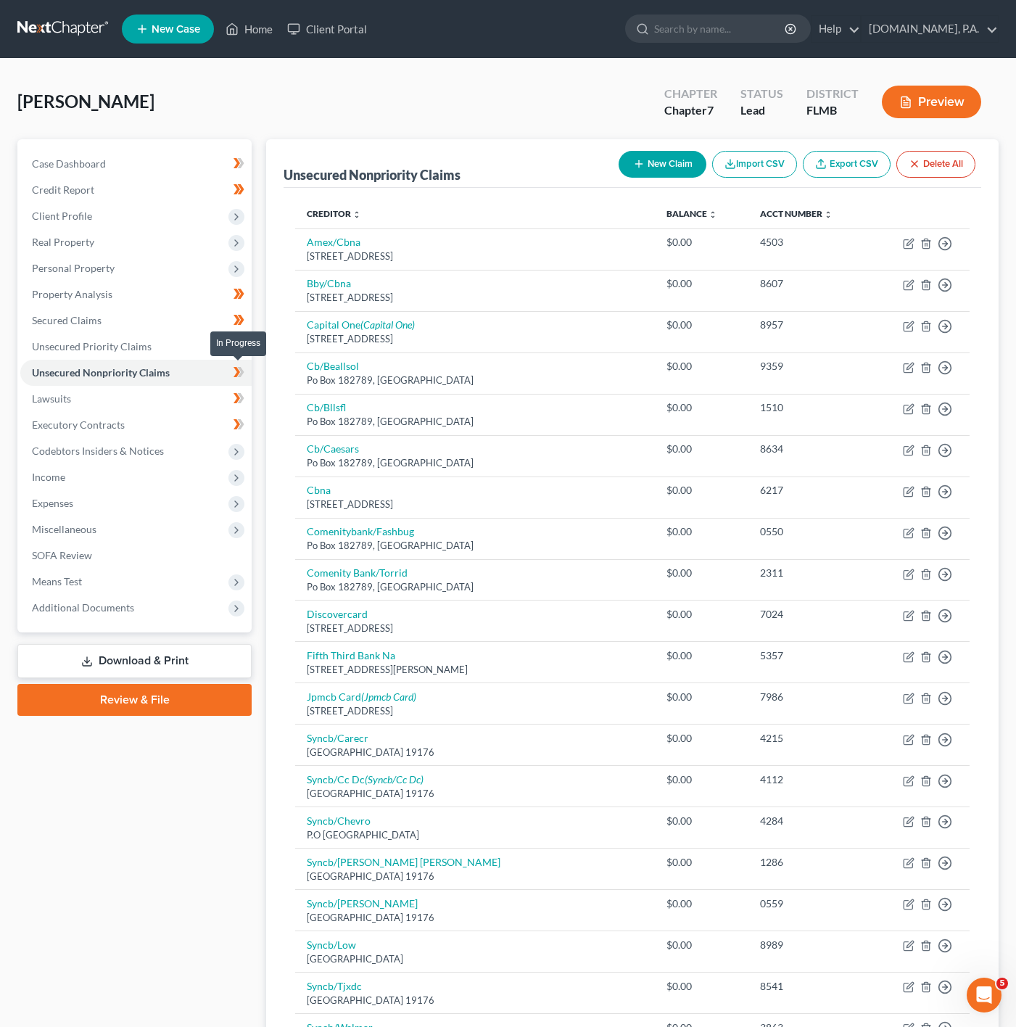
click at [245, 370] on span at bounding box center [238, 374] width 25 height 22
click at [213, 400] on link "Lawsuits" at bounding box center [135, 399] width 231 height 26
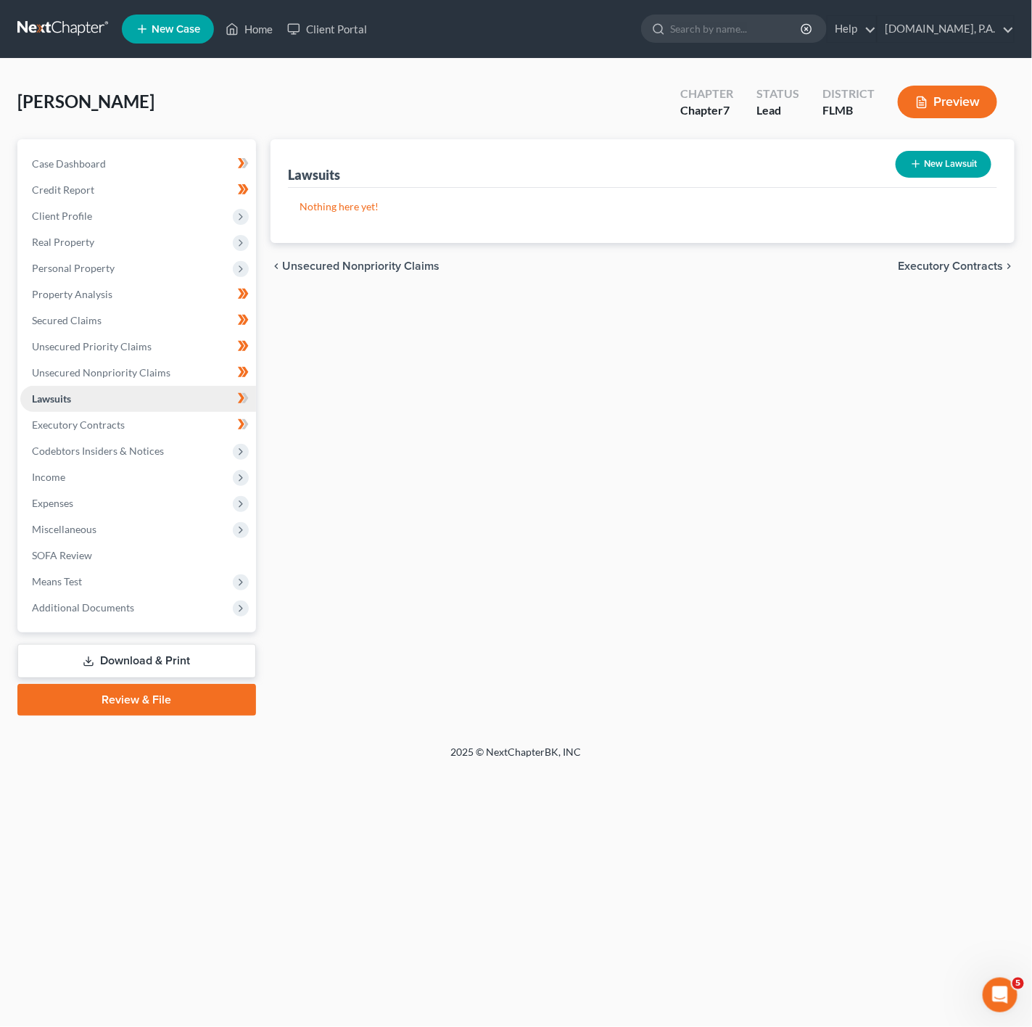
click at [216, 410] on link "Lawsuits" at bounding box center [138, 399] width 236 height 26
click at [201, 420] on link "Executory Contracts" at bounding box center [138, 425] width 236 height 26
click at [224, 421] on link "Executory Contracts" at bounding box center [138, 425] width 236 height 26
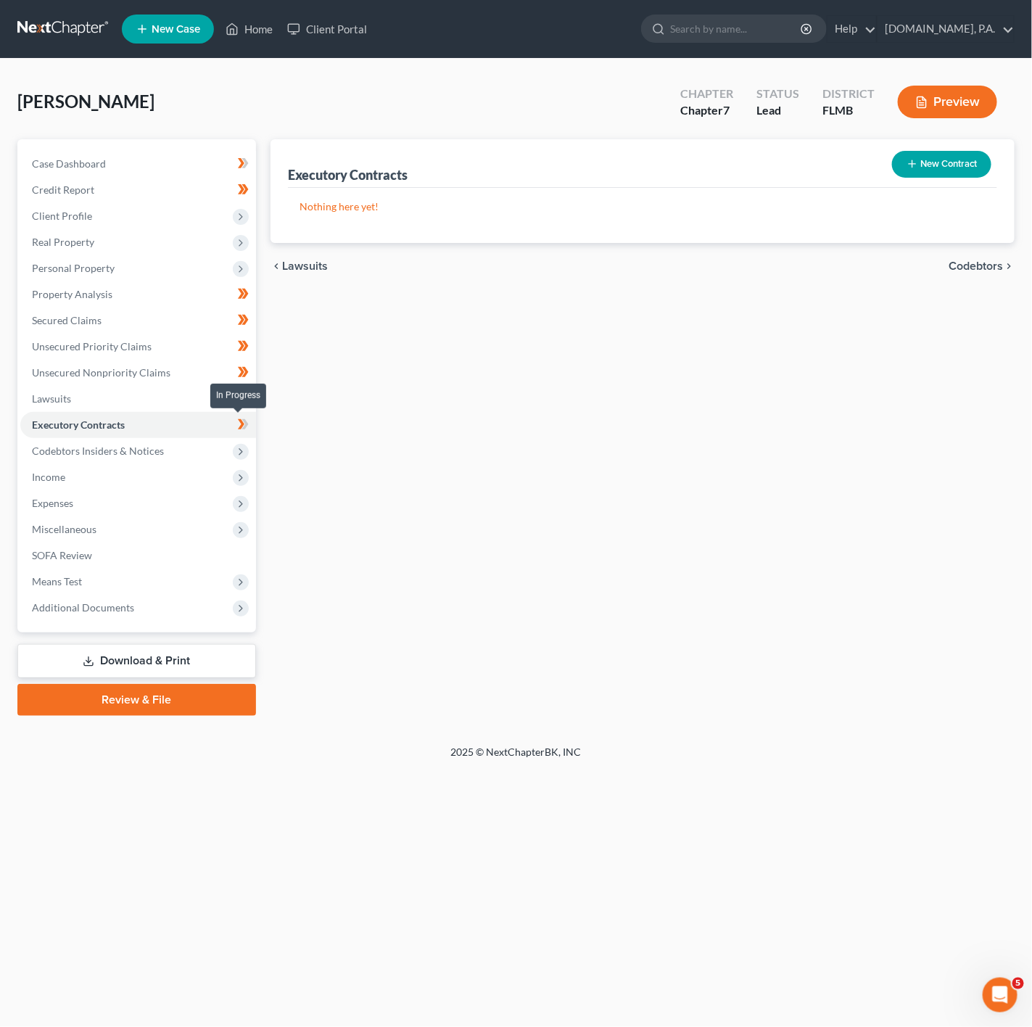
click at [239, 421] on icon at bounding box center [243, 425] width 11 height 18
click at [205, 399] on link "Lawsuits" at bounding box center [138, 399] width 236 height 26
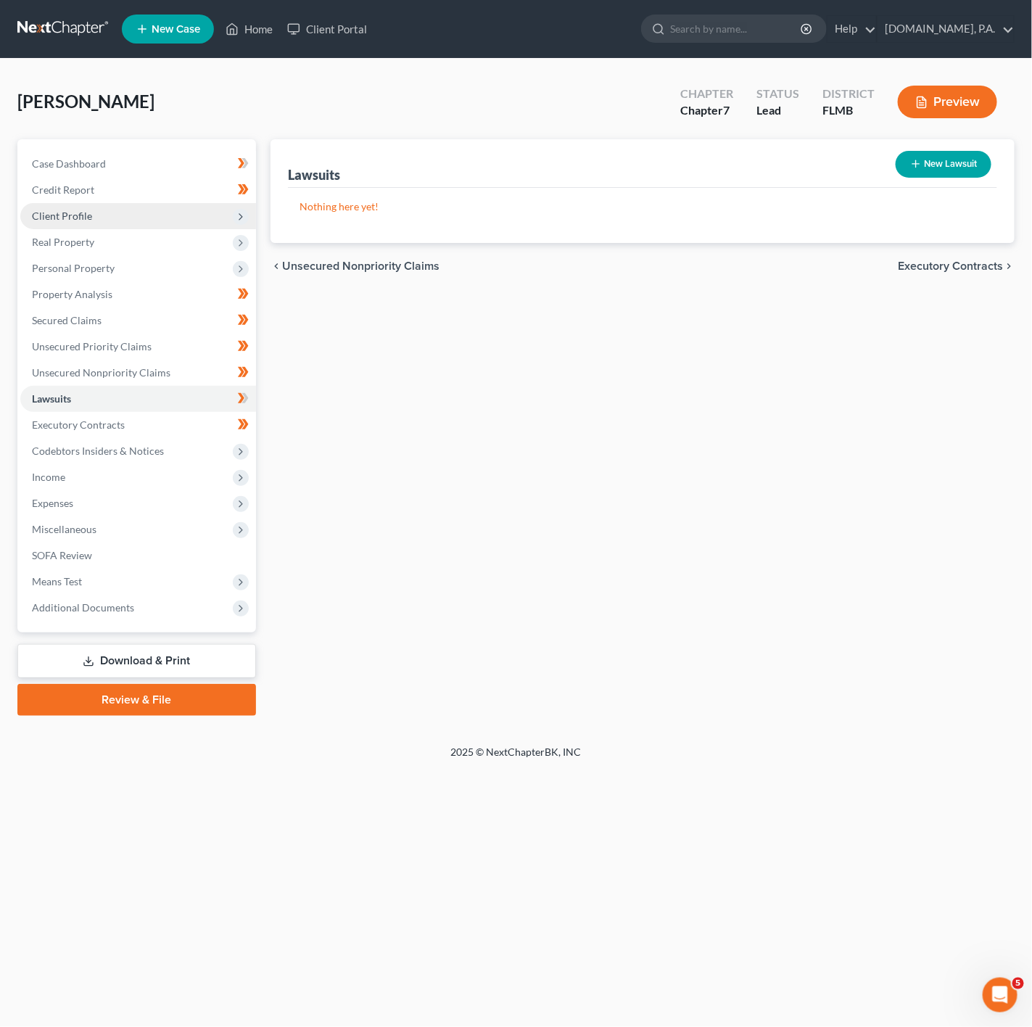
click at [190, 226] on span "Client Profile" at bounding box center [138, 216] width 236 height 26
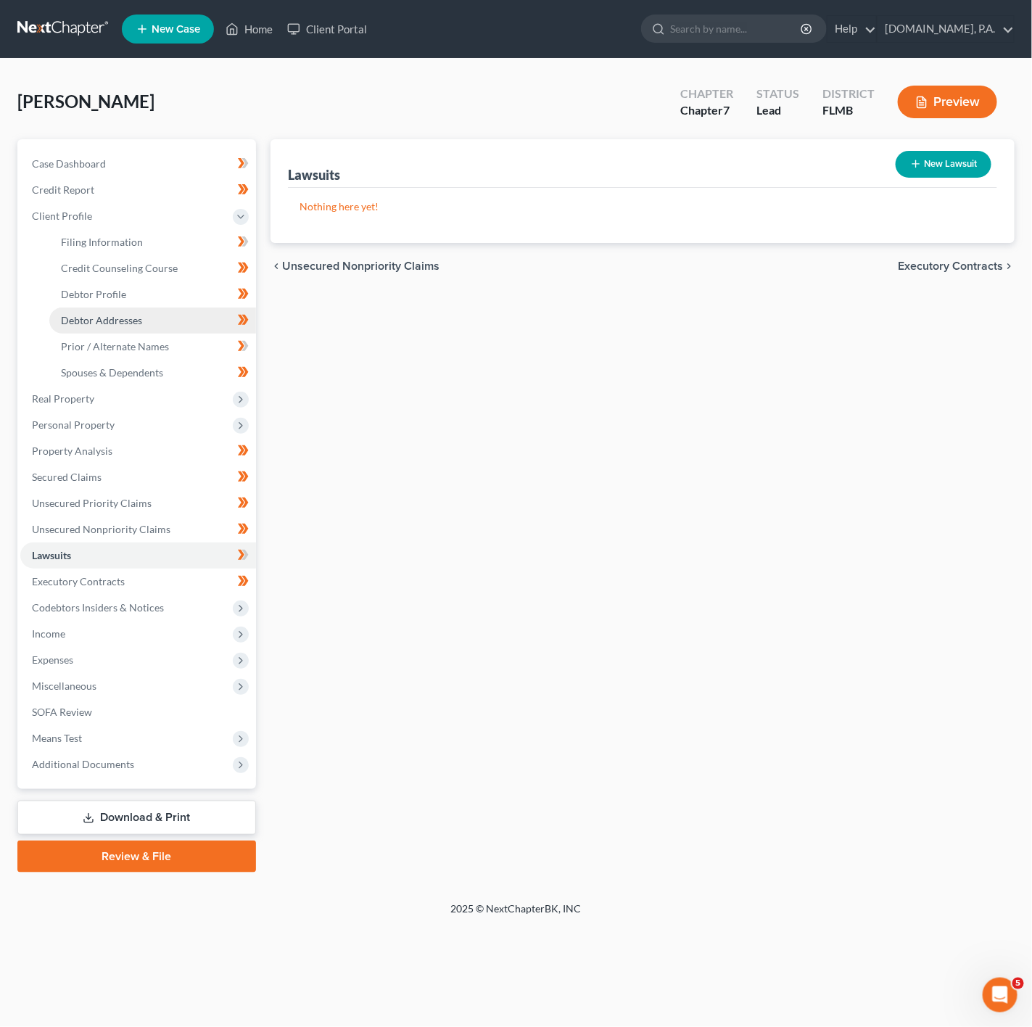
click at [103, 329] on link "Debtor Addresses" at bounding box center [152, 321] width 207 height 26
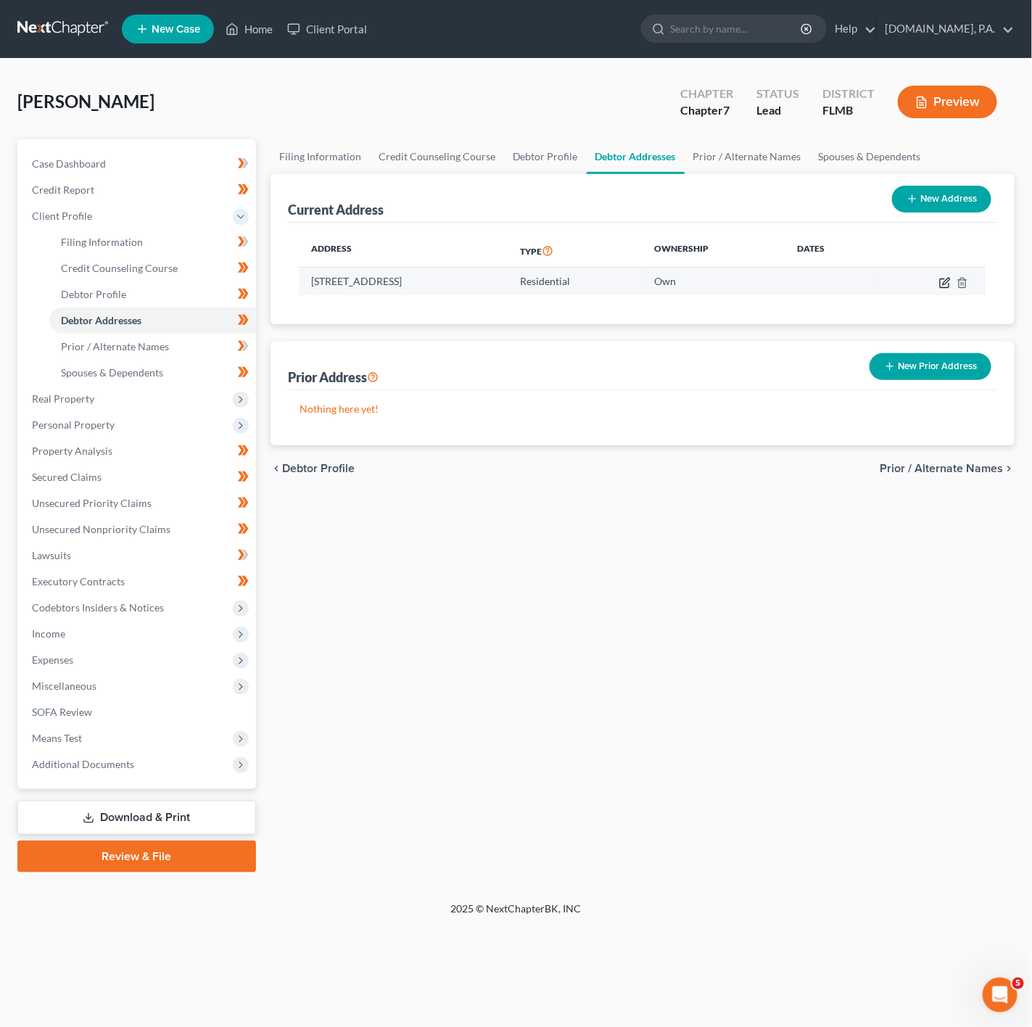
click at [940, 277] on icon "button" at bounding box center [946, 283] width 12 height 12
select select "9"
select select "0"
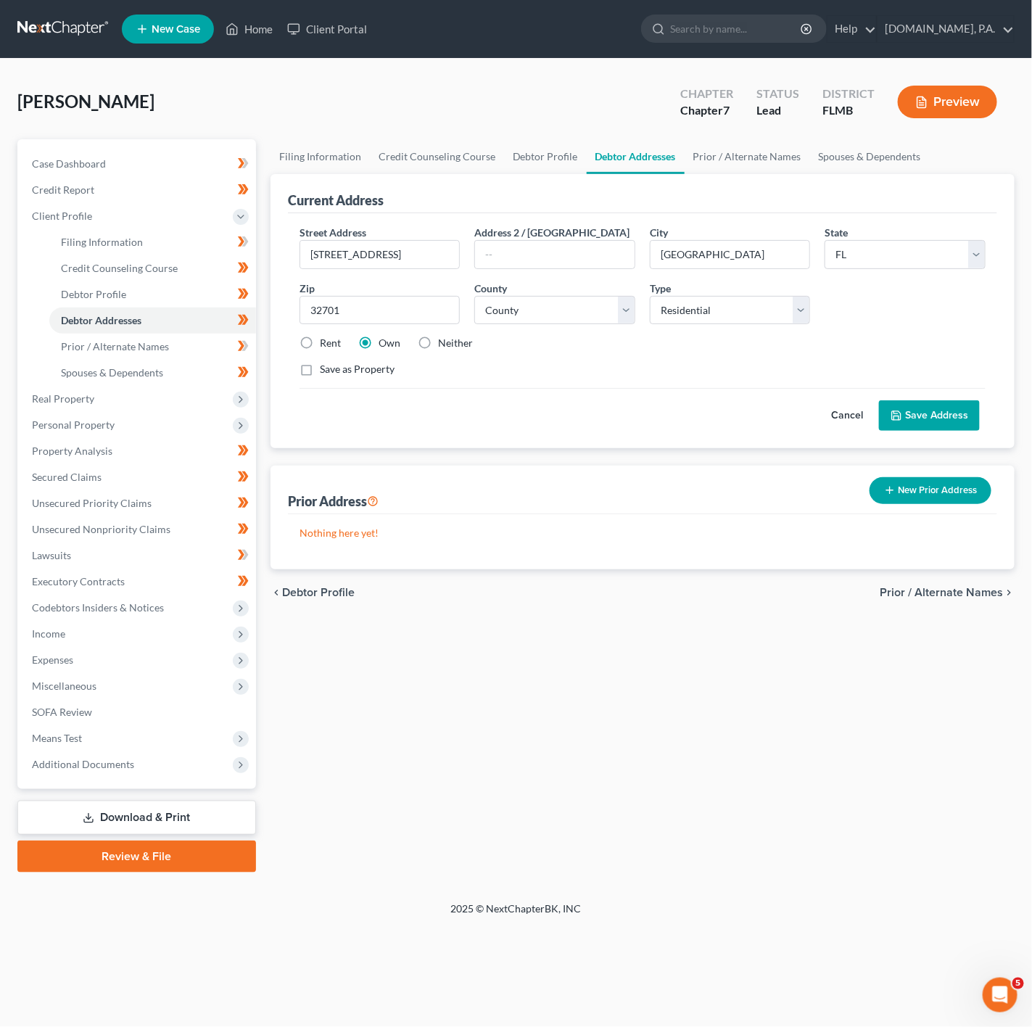
click at [839, 429] on button "Cancel" at bounding box center [847, 415] width 64 height 29
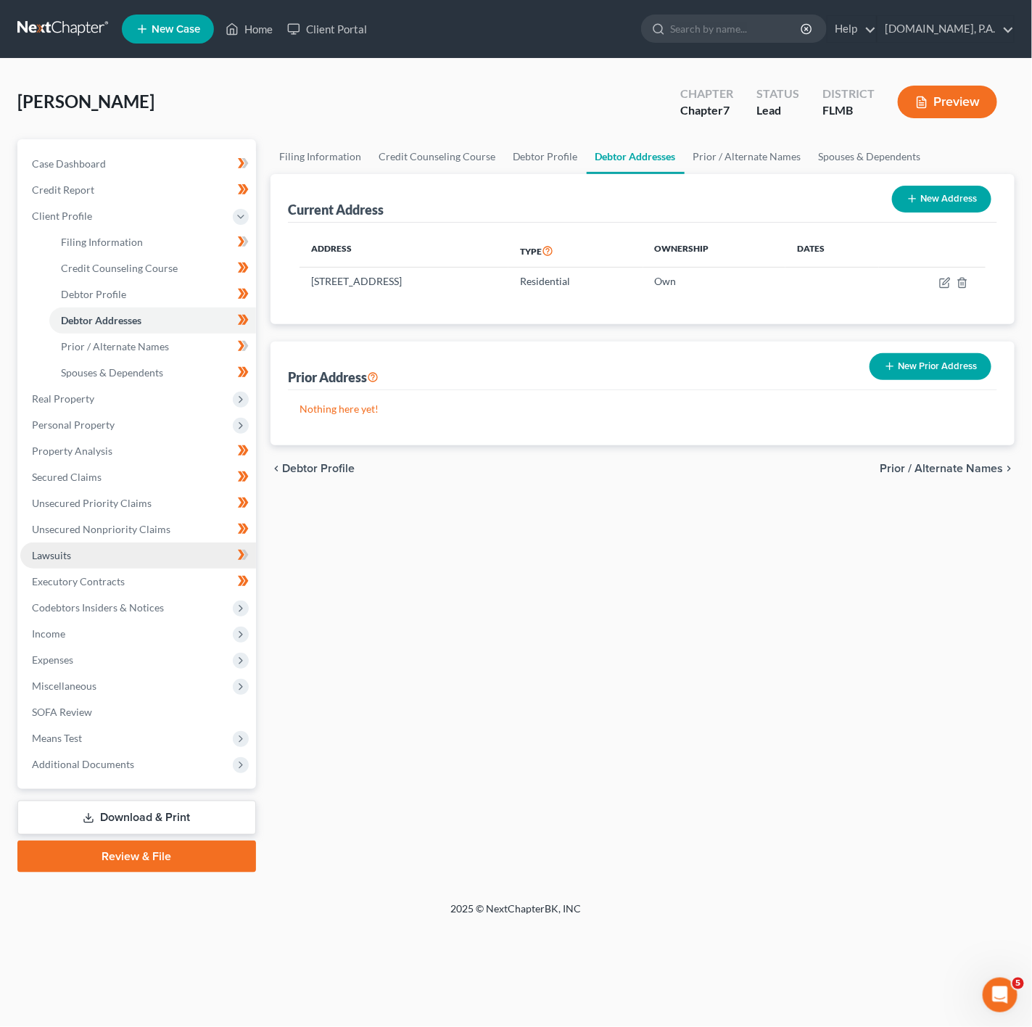
click at [179, 555] on link "Lawsuits" at bounding box center [138, 556] width 236 height 26
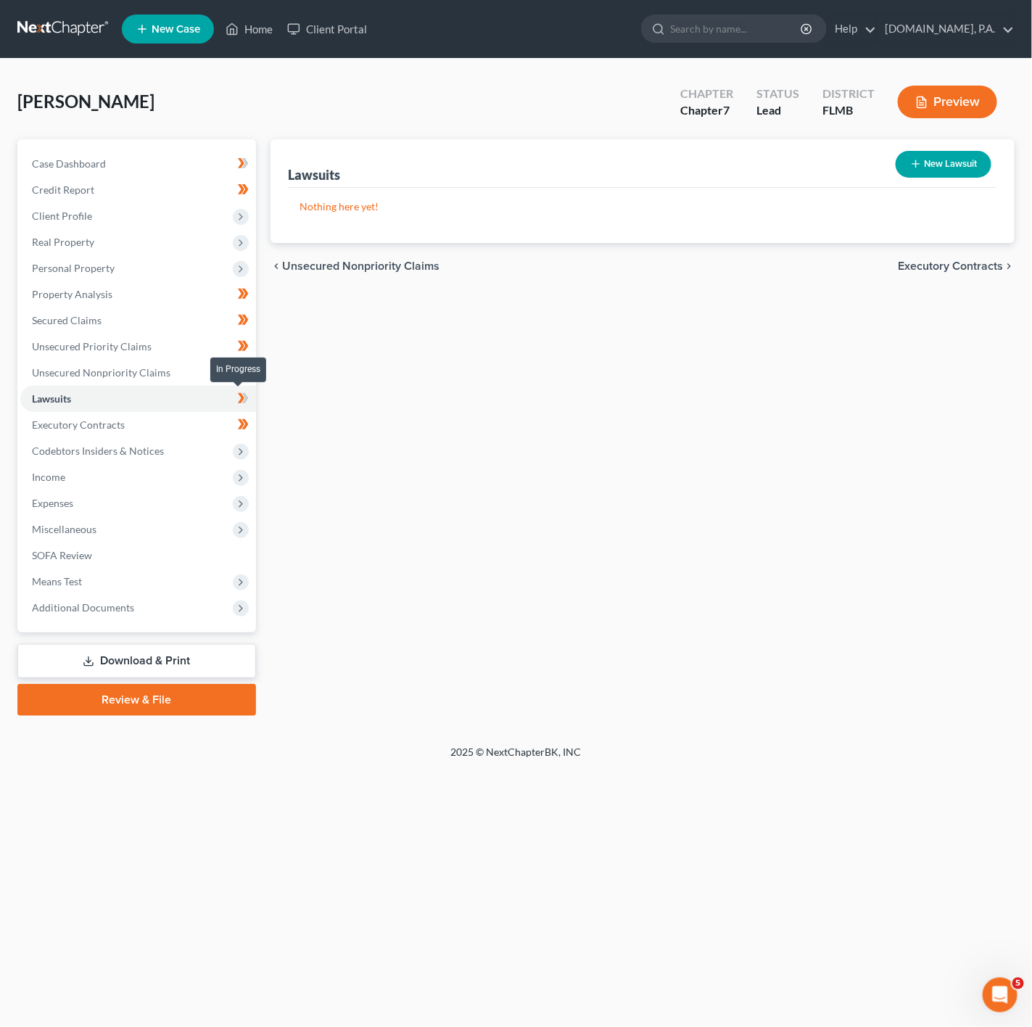
click at [252, 394] on span at bounding box center [243, 401] width 25 height 22
click at [205, 453] on span "Codebtors Insiders & Notices" at bounding box center [138, 451] width 236 height 26
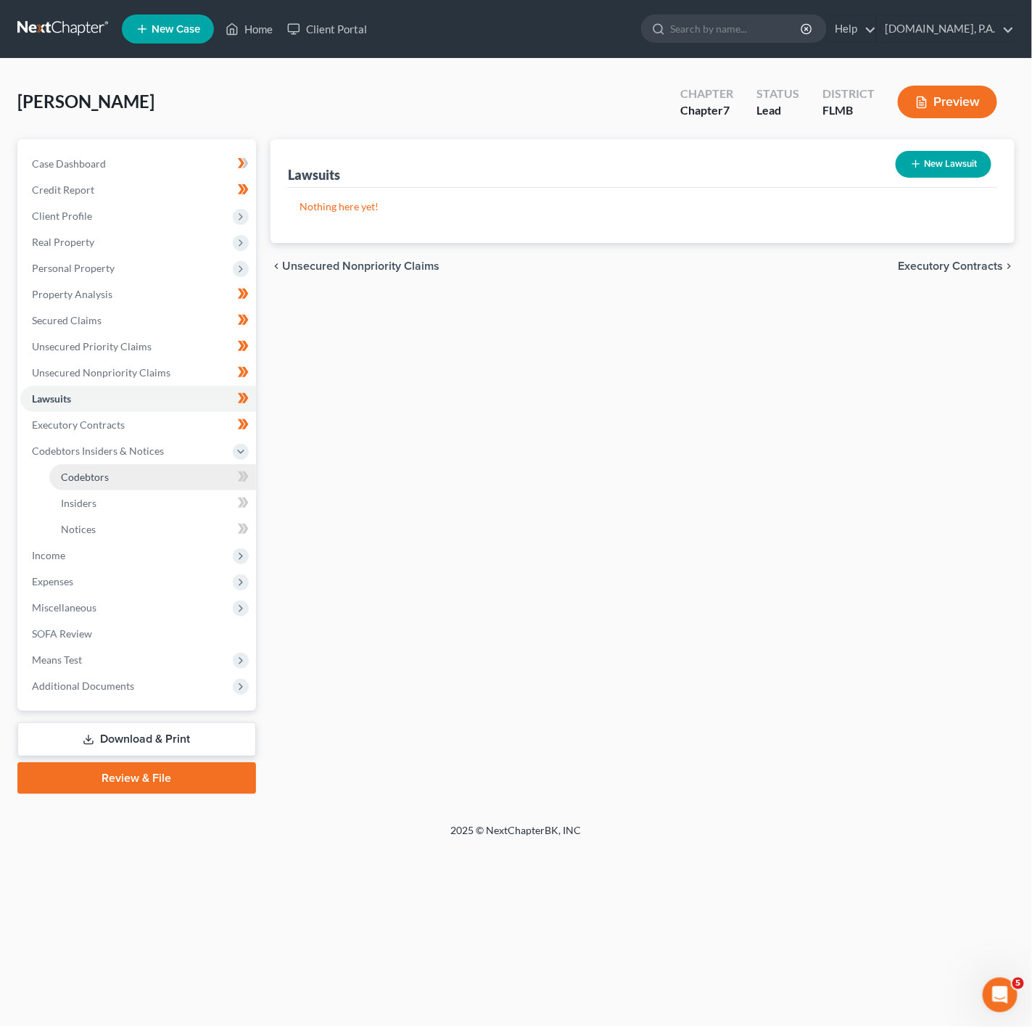
click at [190, 473] on link "Codebtors" at bounding box center [152, 477] width 207 height 26
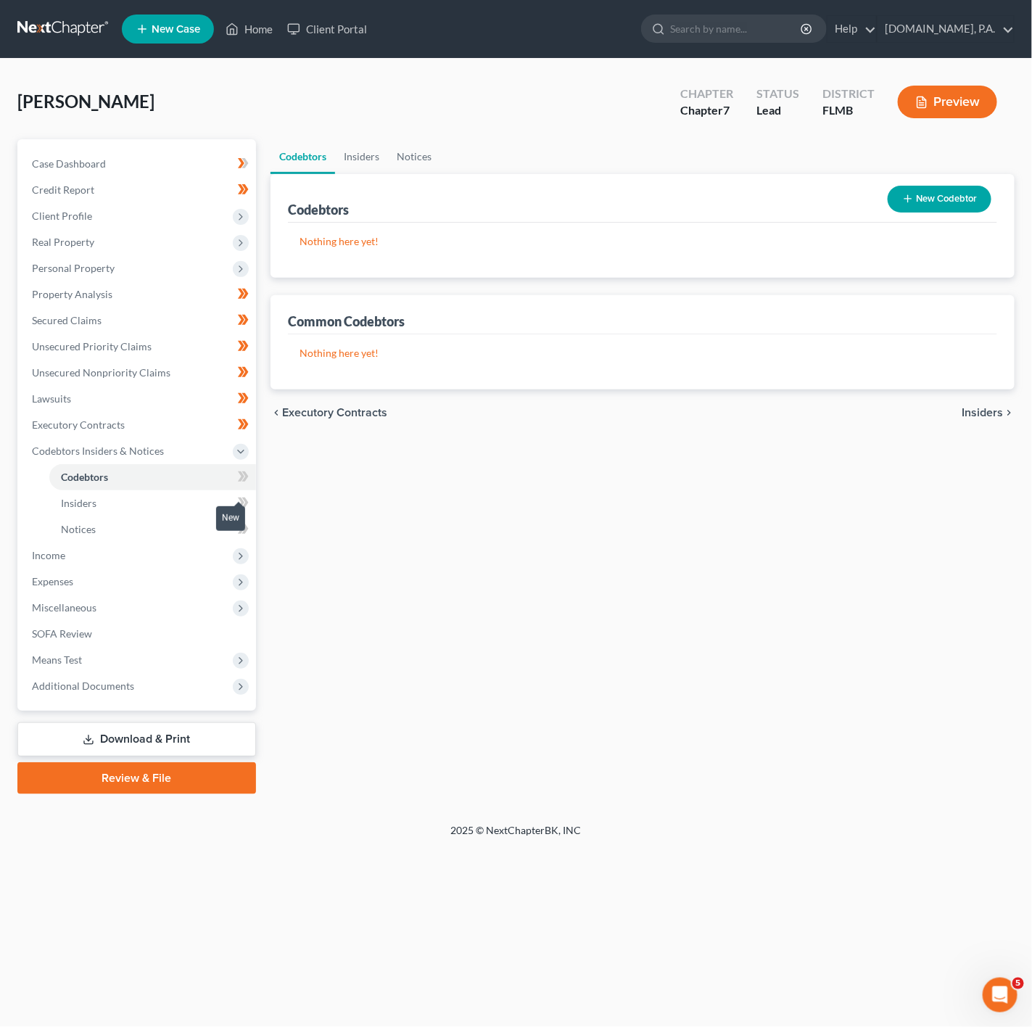
click at [245, 501] on icon at bounding box center [245, 503] width 7 height 10
click at [239, 481] on icon at bounding box center [241, 477] width 7 height 10
click at [214, 501] on link "Insiders" at bounding box center [152, 503] width 207 height 26
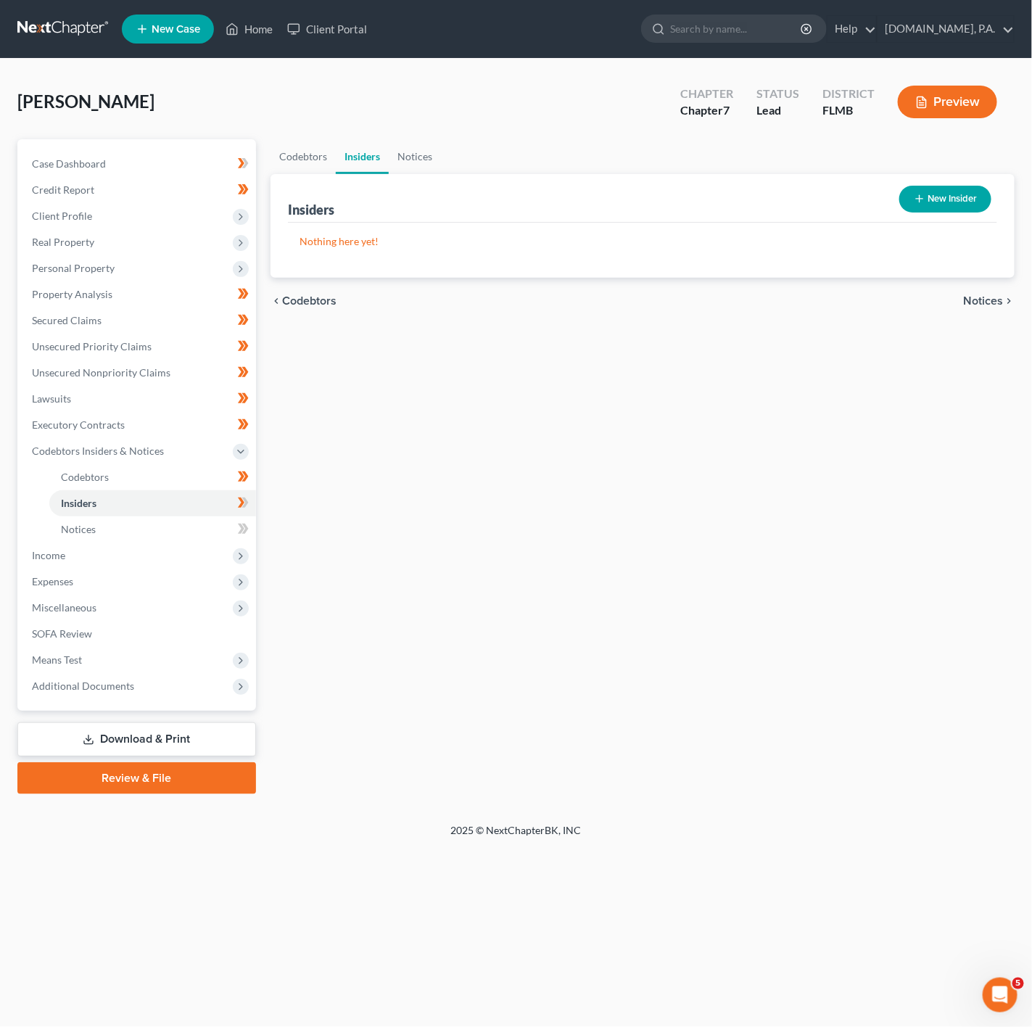
click at [239, 503] on body "Home New Case Client Portal [DOMAIN_NAME], P.A. [PERSON_NAME][EMAIL_ADDRESS][DO…" at bounding box center [516, 513] width 1032 height 1027
click at [248, 504] on icon at bounding box center [243, 503] width 11 height 18
click at [218, 525] on link "Notices" at bounding box center [152, 530] width 207 height 26
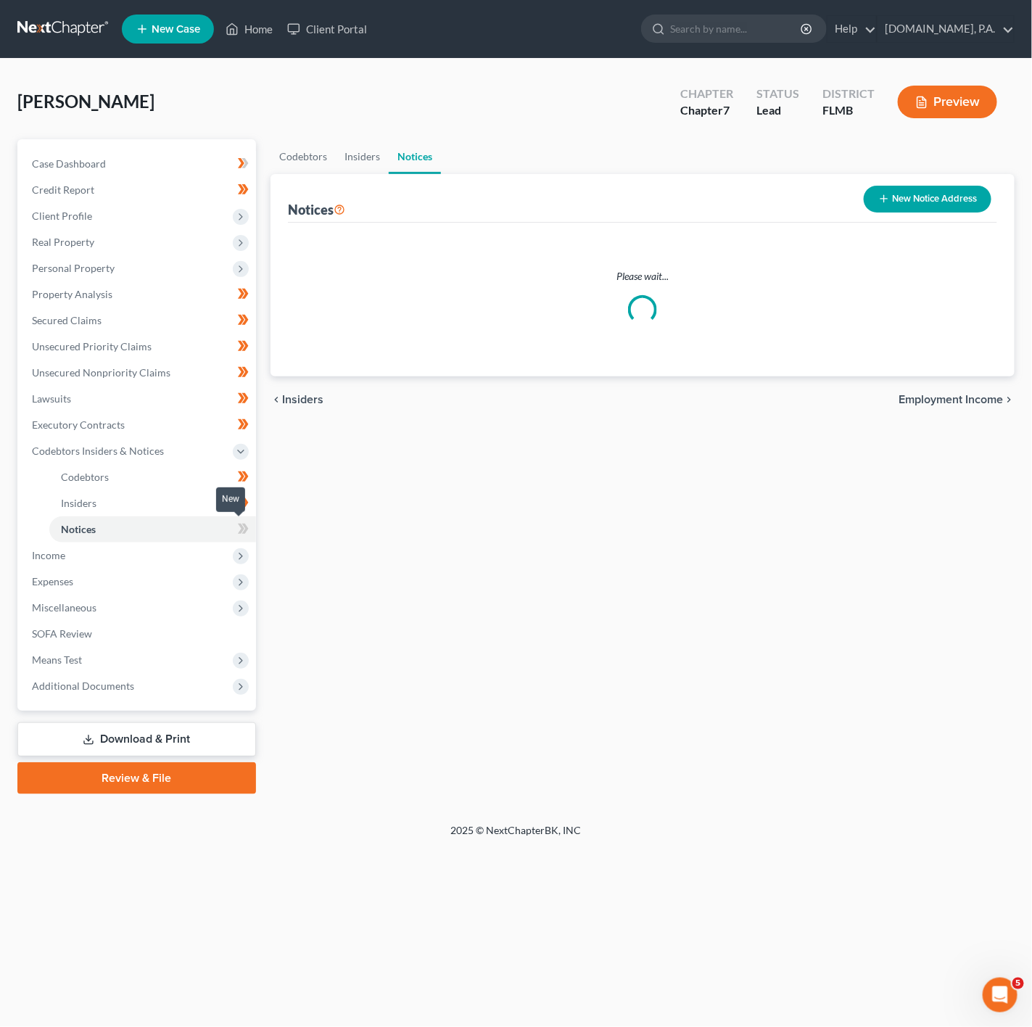
click at [236, 527] on span at bounding box center [243, 531] width 25 height 22
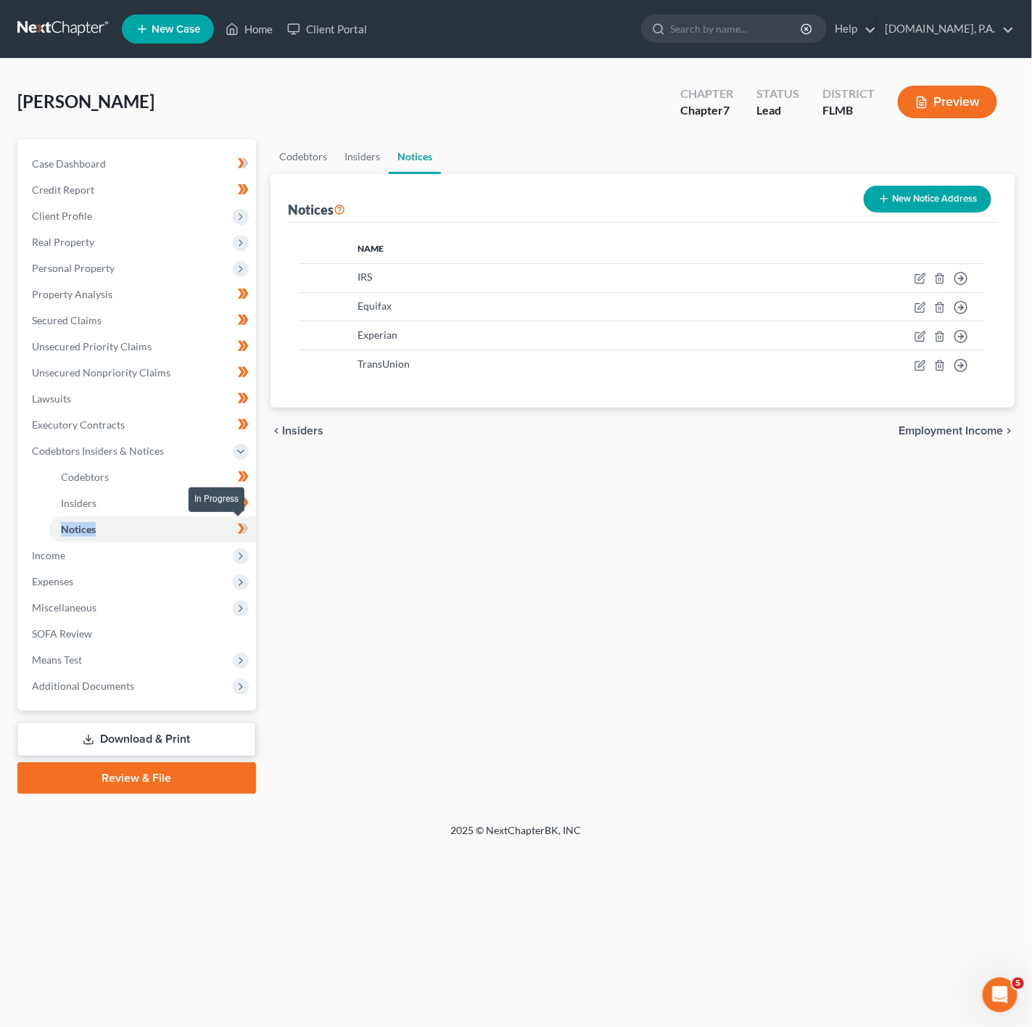
click at [236, 527] on span at bounding box center [243, 531] width 25 height 22
click at [200, 270] on span "Personal Property" at bounding box center [138, 268] width 236 height 26
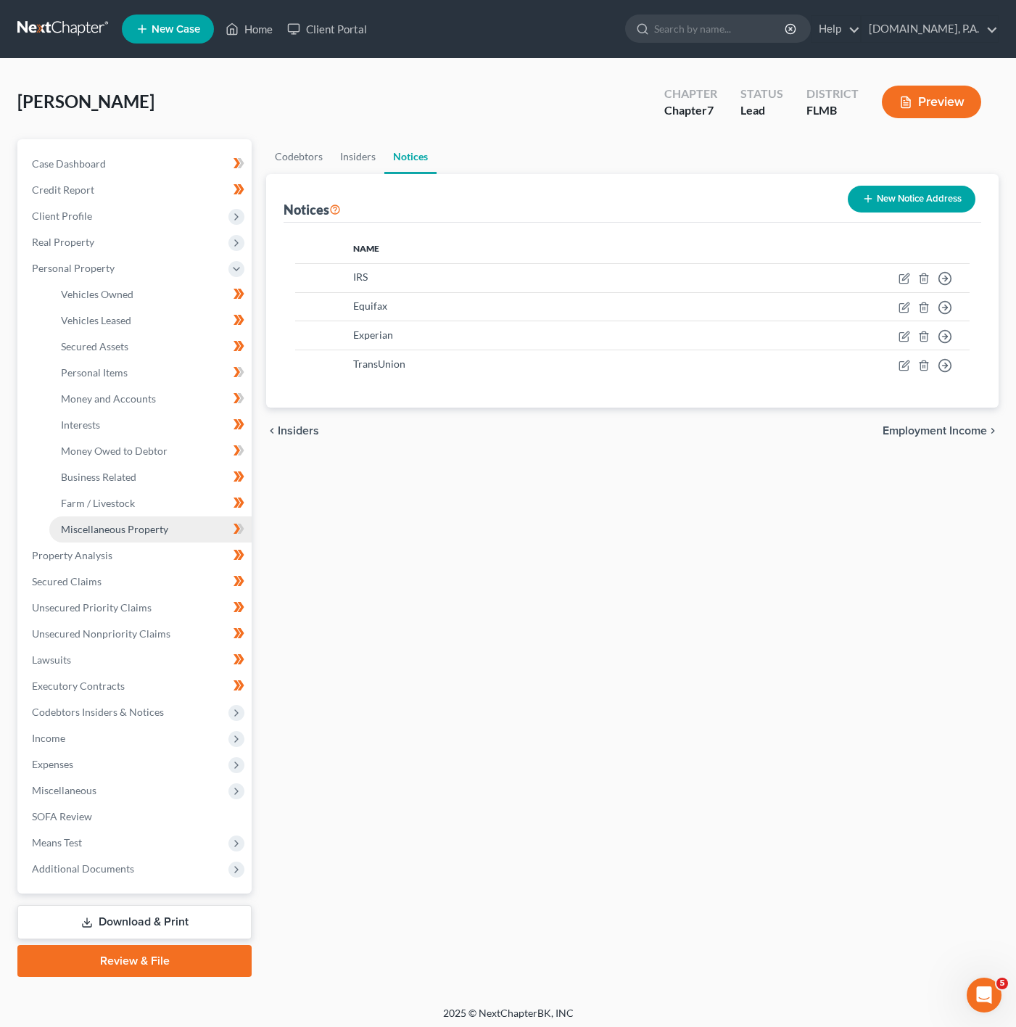
click at [170, 523] on link "Miscellaneous Property" at bounding box center [150, 530] width 202 height 26
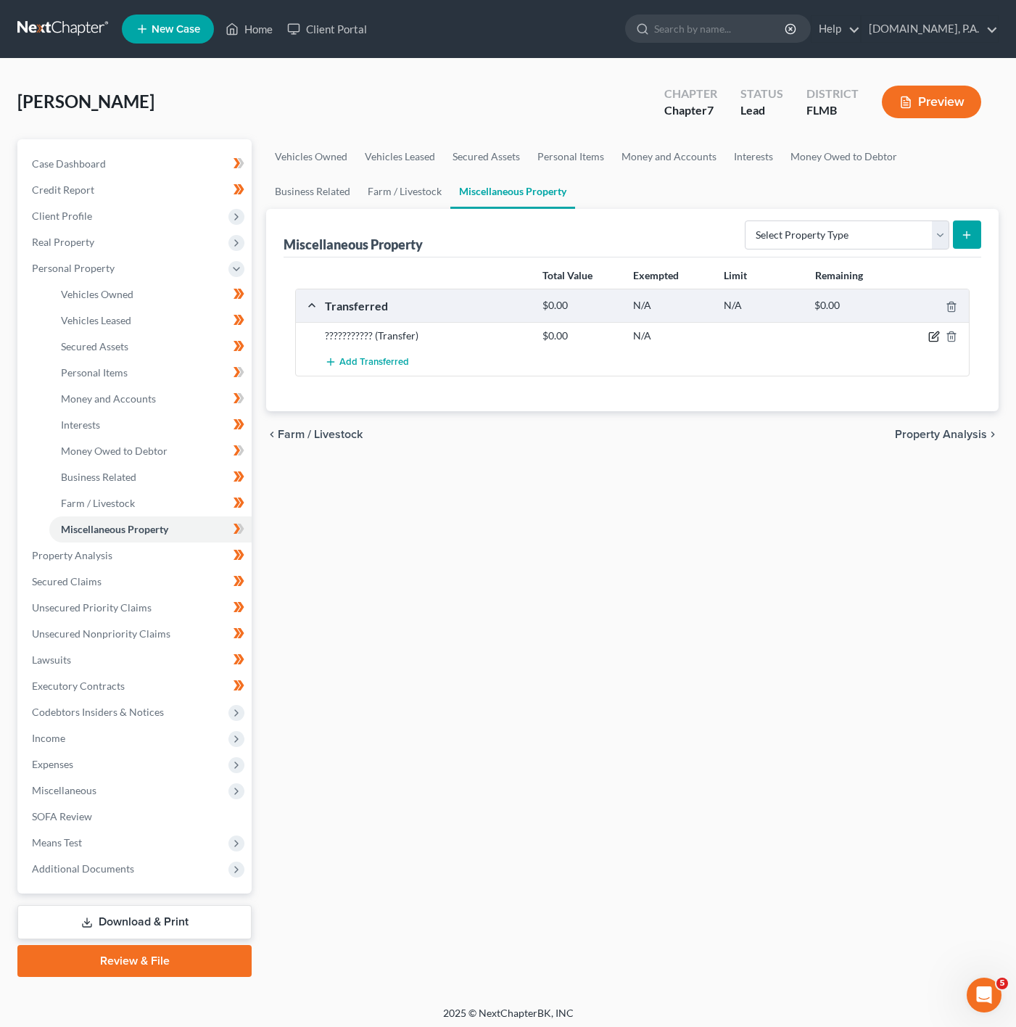
click at [937, 340] on icon "button" at bounding box center [935, 337] width 12 height 12
select select "Ordinary ([DATE])"
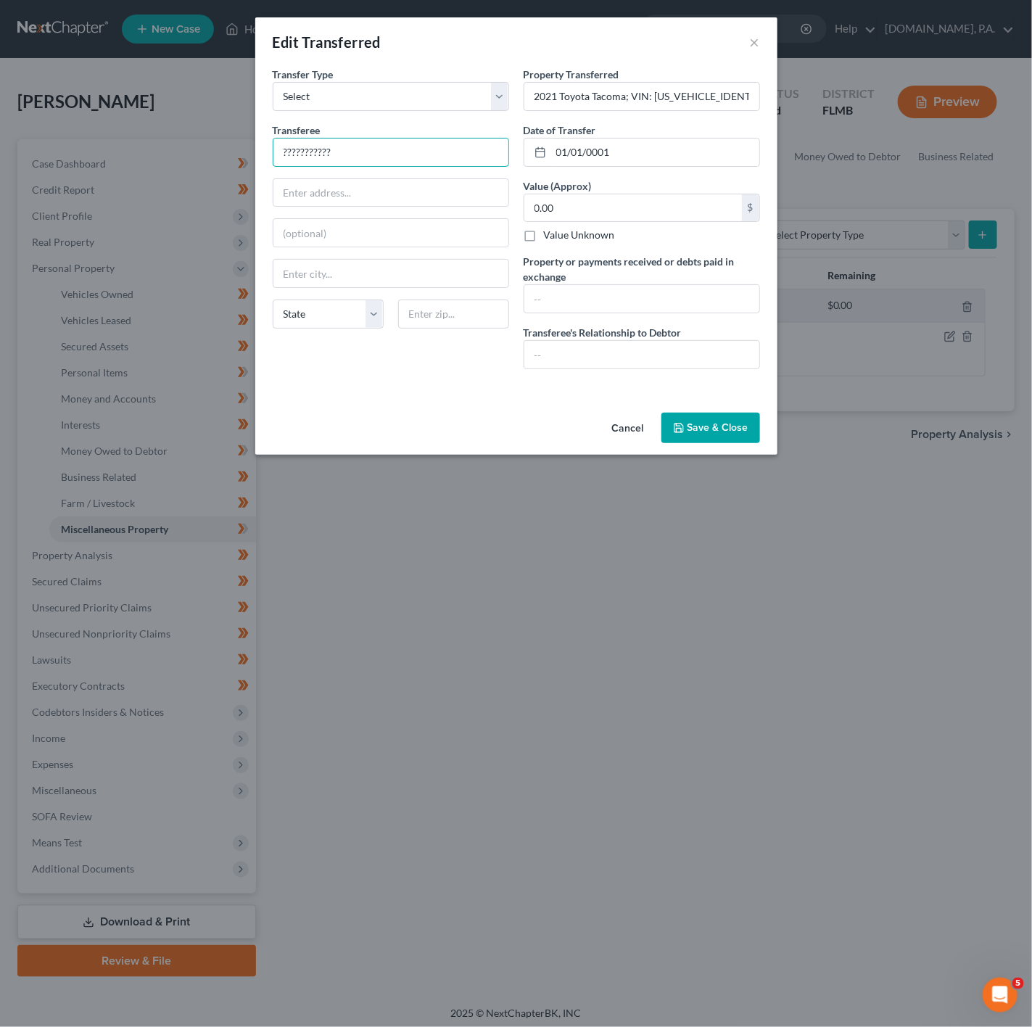
drag, startPoint x: 377, startPoint y: 153, endPoint x: 207, endPoint y: 124, distance: 172.2
click at [207, 124] on div "Edit Transferred × An exemption set must first be selected from the Filing Info…" at bounding box center [516, 513] width 1032 height 1027
click at [386, 161] on input "Autonation" at bounding box center [391, 153] width 235 height 28
type input "AutoNation Toyota"
click at [386, 201] on input "text" at bounding box center [391, 193] width 235 height 28
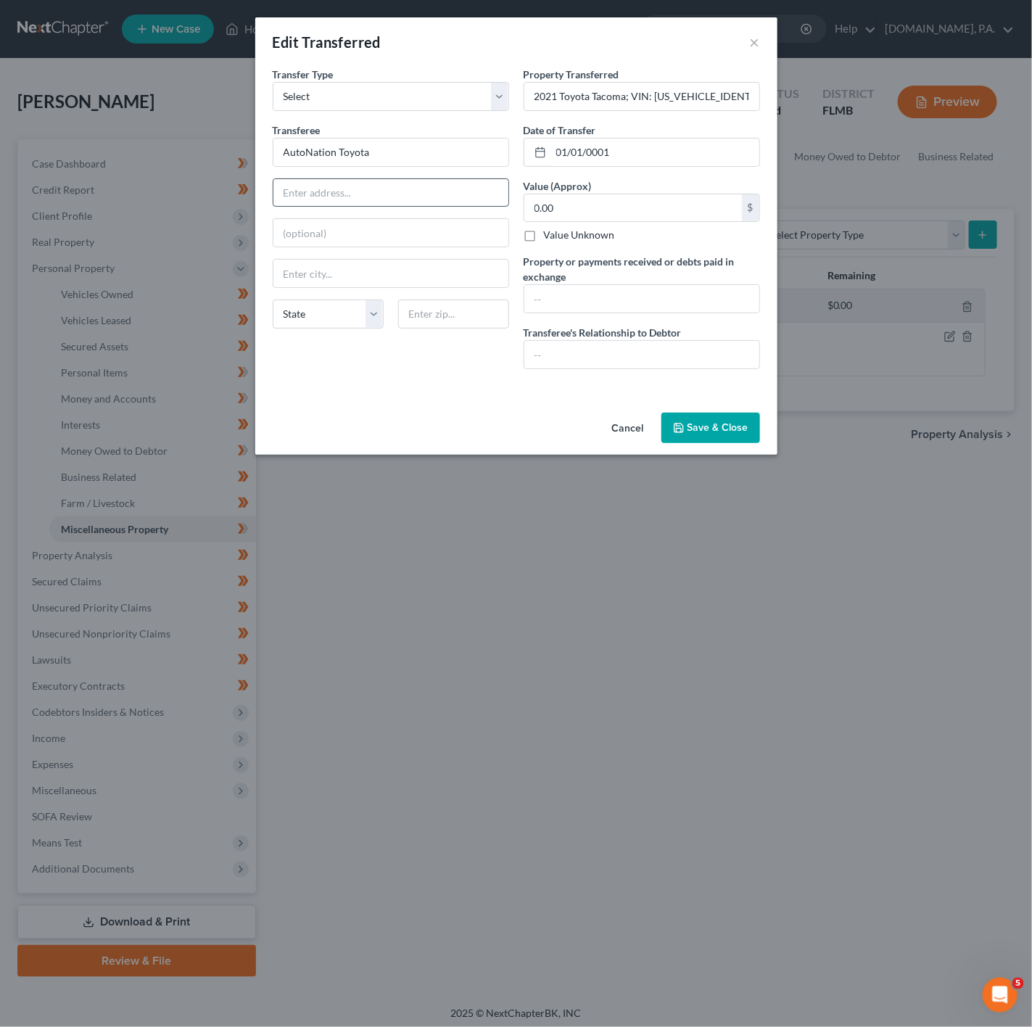
click at [359, 186] on input "text" at bounding box center [391, 193] width 235 height 28
paste input "225 N Semoran Blvd"
type input "225 N Semoran Blvd"
click at [456, 318] on input "text" at bounding box center [453, 314] width 111 height 29
type input "32792"
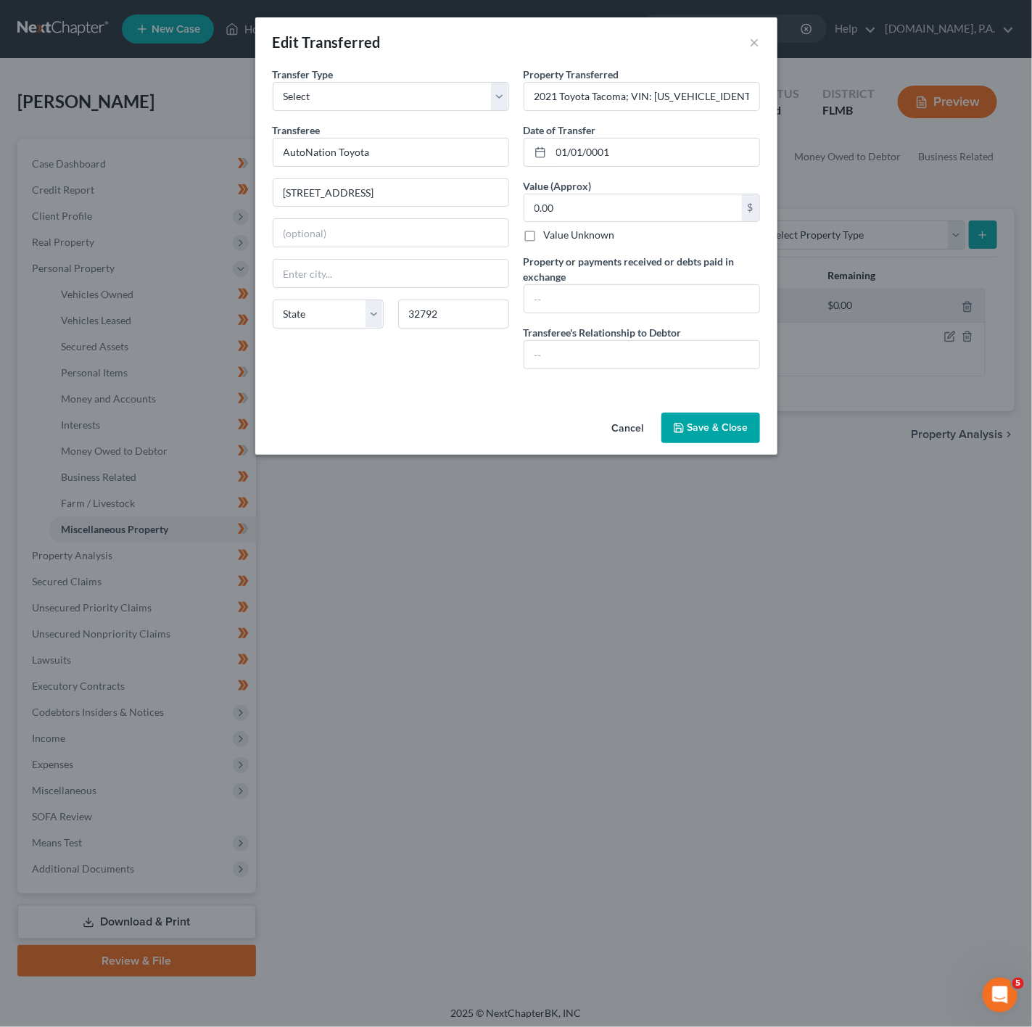
click at [360, 396] on div "An exemption set must first be selected from the Filing Information section. Tr…" at bounding box center [516, 237] width 522 height 340
type input "Winter Park"
click at [346, 309] on select "State [US_STATE] AK AR AZ CA CO CT DE DC [GEOGRAPHIC_DATA] [GEOGRAPHIC_DATA] GU…" at bounding box center [328, 314] width 111 height 29
select select "9"
click at [273, 303] on select "State [US_STATE] AK AR AZ CA CO CT DE DC [GEOGRAPHIC_DATA] [GEOGRAPHIC_DATA] GU…" at bounding box center [328, 314] width 111 height 29
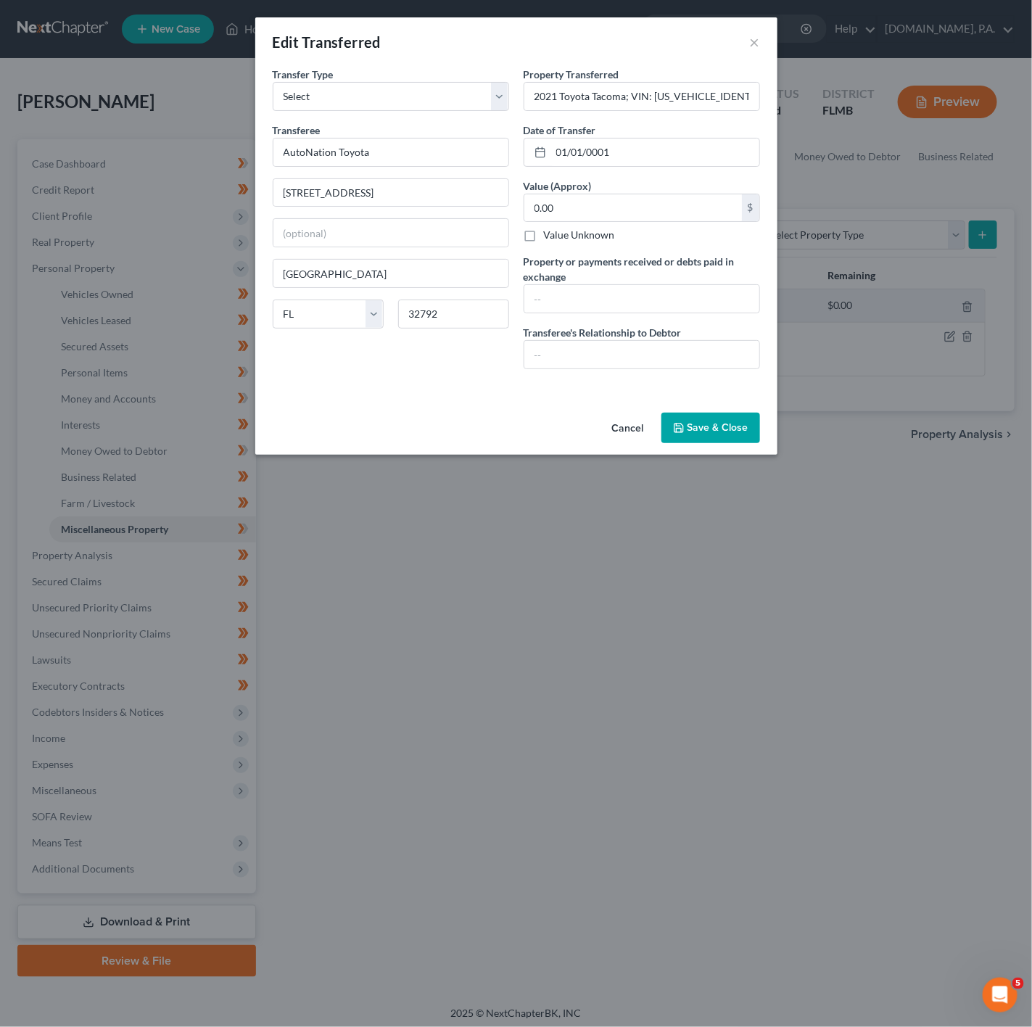
click at [418, 390] on div "An exemption set must first be selected from the Filing Information section. Tr…" at bounding box center [516, 237] width 522 height 340
click at [585, 353] on input "text" at bounding box center [642, 355] width 235 height 28
click at [570, 212] on input "0.00" at bounding box center [634, 208] width 218 height 28
type input "27,000"
click at [656, 327] on label "Transferee's Relationship to Debtor" at bounding box center [603, 332] width 158 height 15
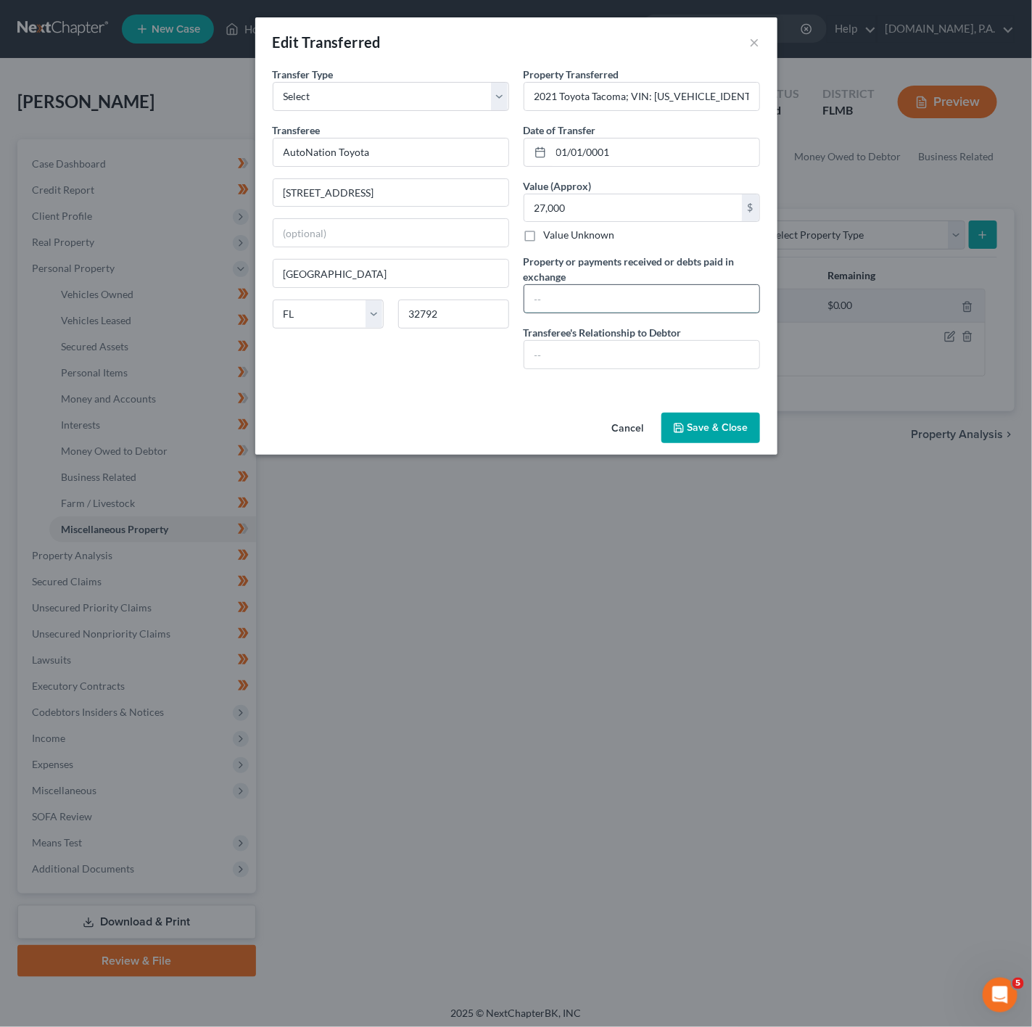
click at [651, 305] on input "text" at bounding box center [642, 299] width 235 height 28
click at [615, 366] on input "text" at bounding box center [642, 355] width 235 height 28
type input "Arms-Length Transfer"
click at [538, 414] on div "Cancel Save & Close" at bounding box center [516, 431] width 522 height 48
click at [588, 197] on input "27,000" at bounding box center [634, 208] width 218 height 28
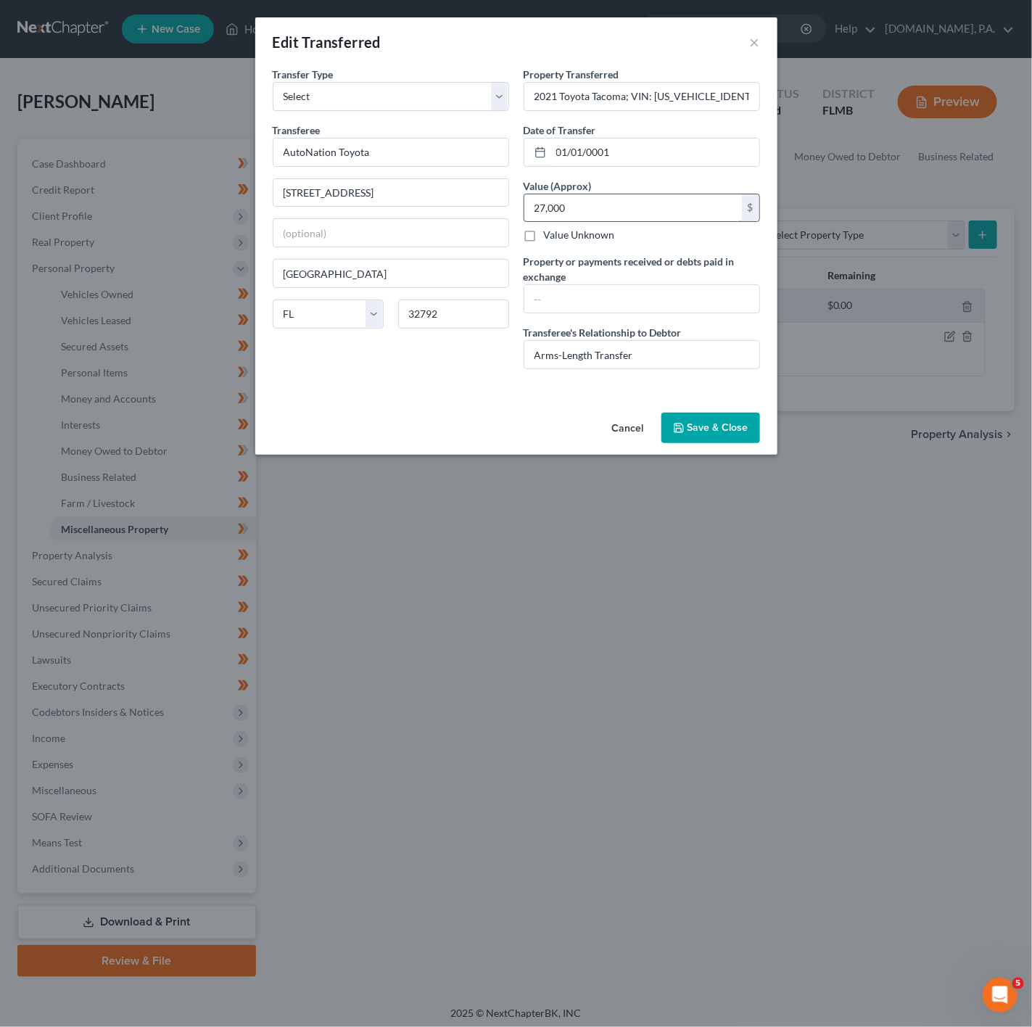
click at [591, 207] on input "27,000" at bounding box center [634, 208] width 218 height 28
drag, startPoint x: 662, startPoint y: 144, endPoint x: 551, endPoint y: 138, distance: 111.9
click at [553, 136] on div "Date of Transfer * 01/01/0001" at bounding box center [642, 145] width 237 height 44
click at [734, 431] on button "Save & Close" at bounding box center [711, 428] width 99 height 30
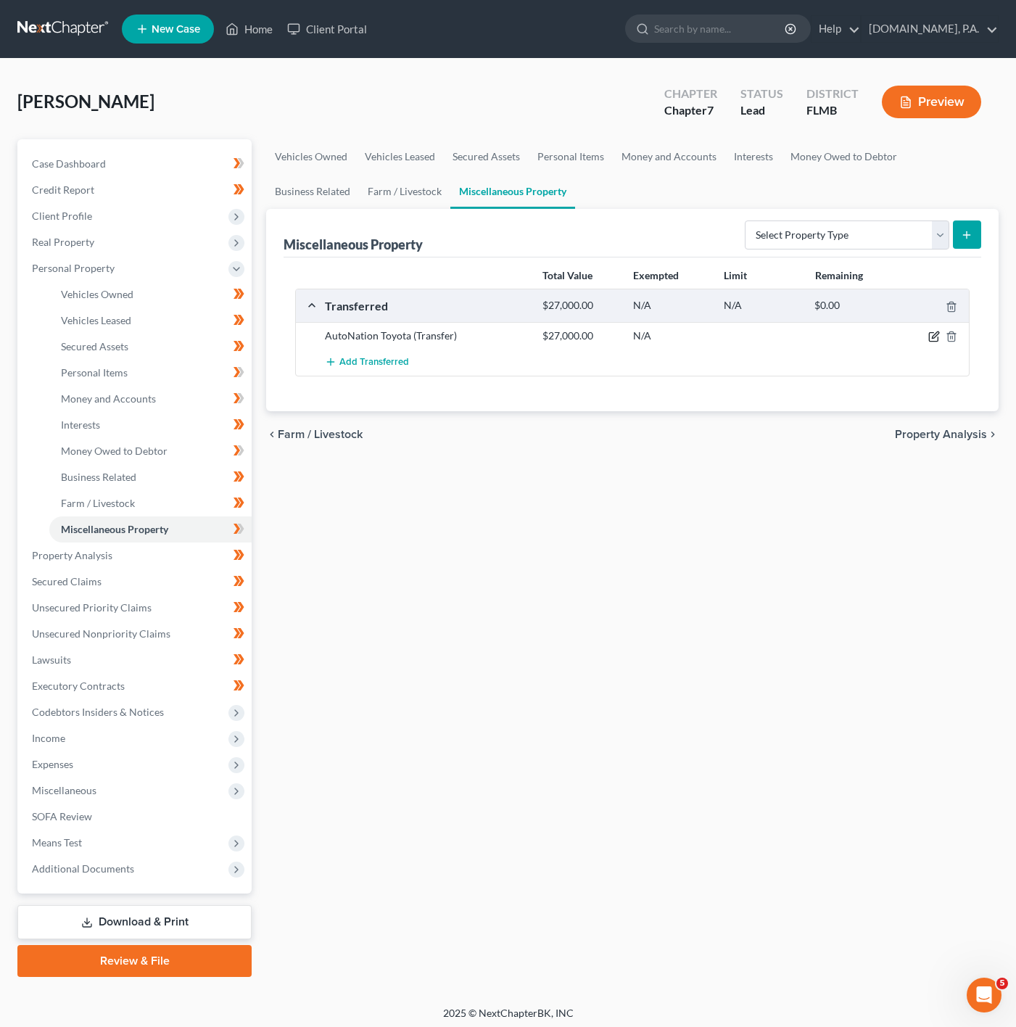
click at [932, 337] on icon "button" at bounding box center [935, 337] width 12 height 12
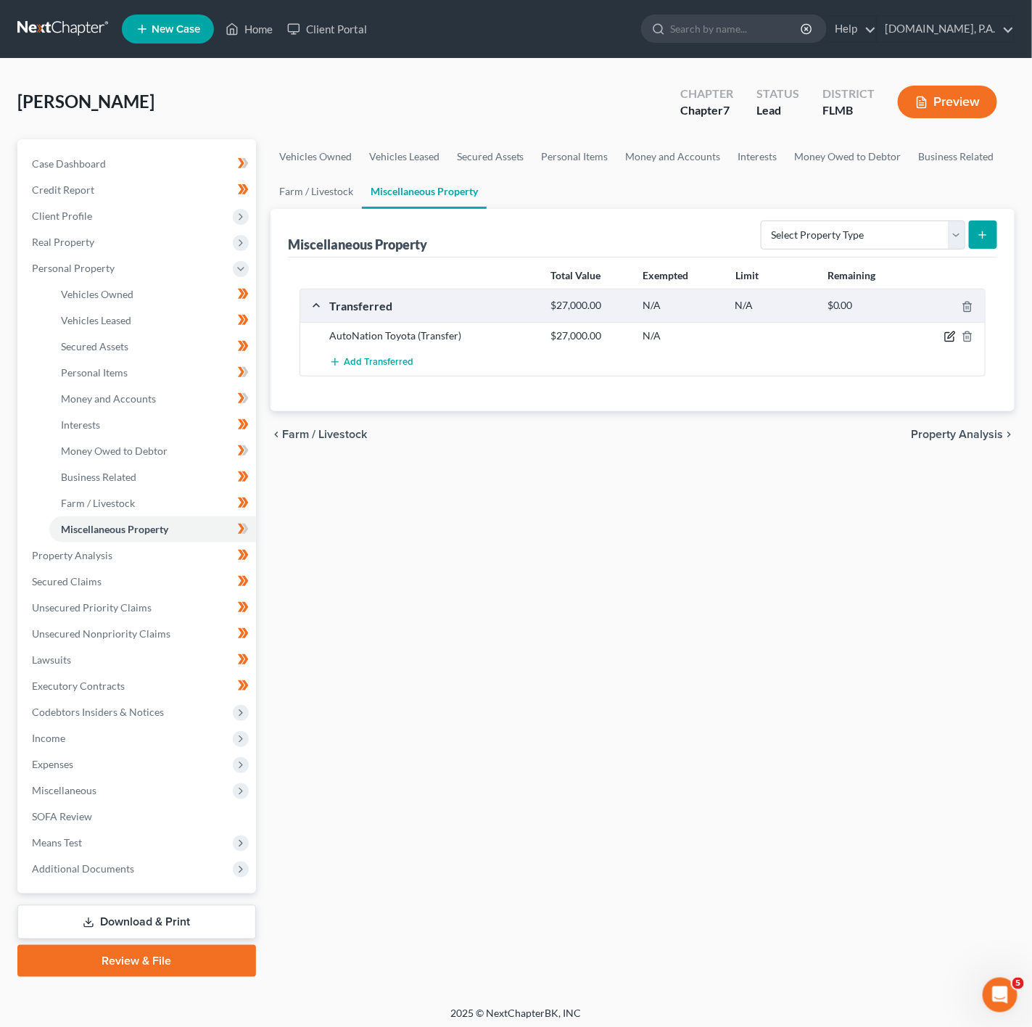
select select "Ordinary ([DATE])"
select select "9"
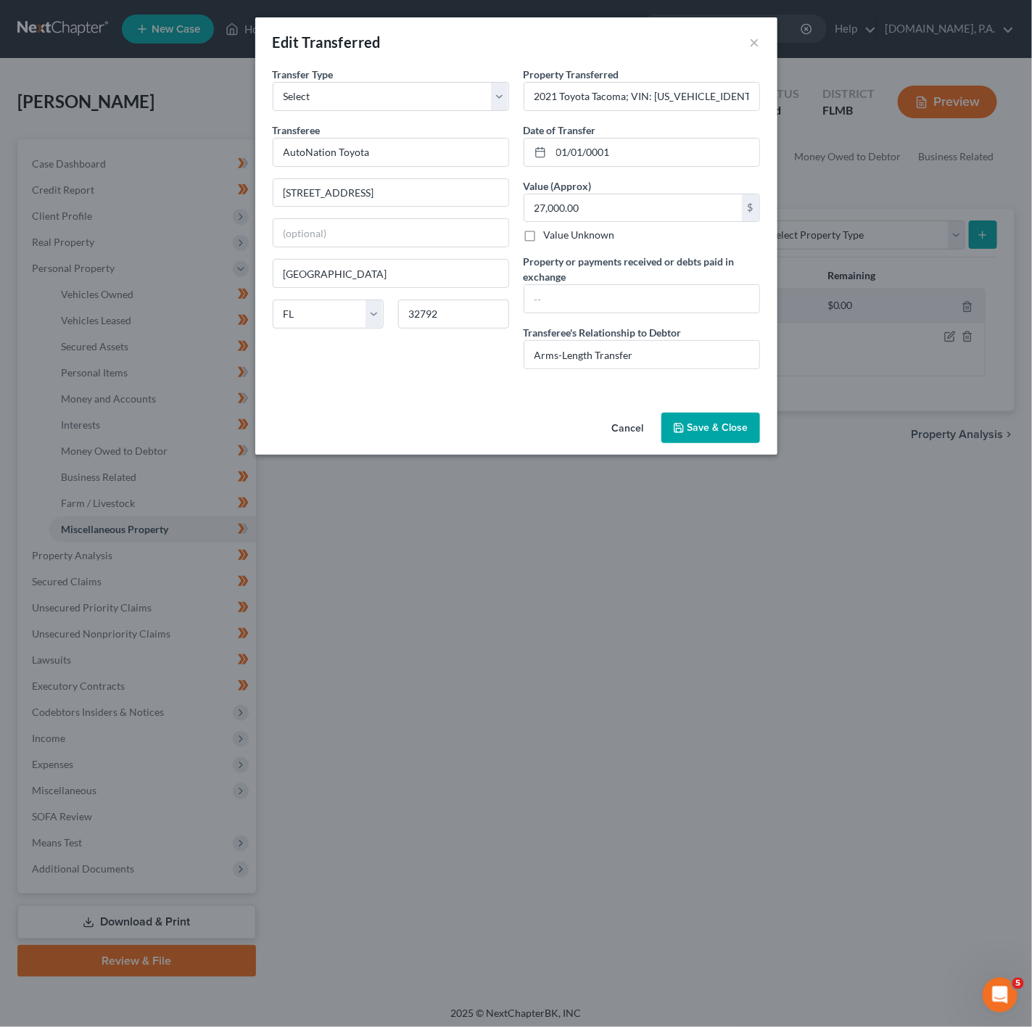
click at [685, 433] on icon "button" at bounding box center [679, 428] width 12 height 12
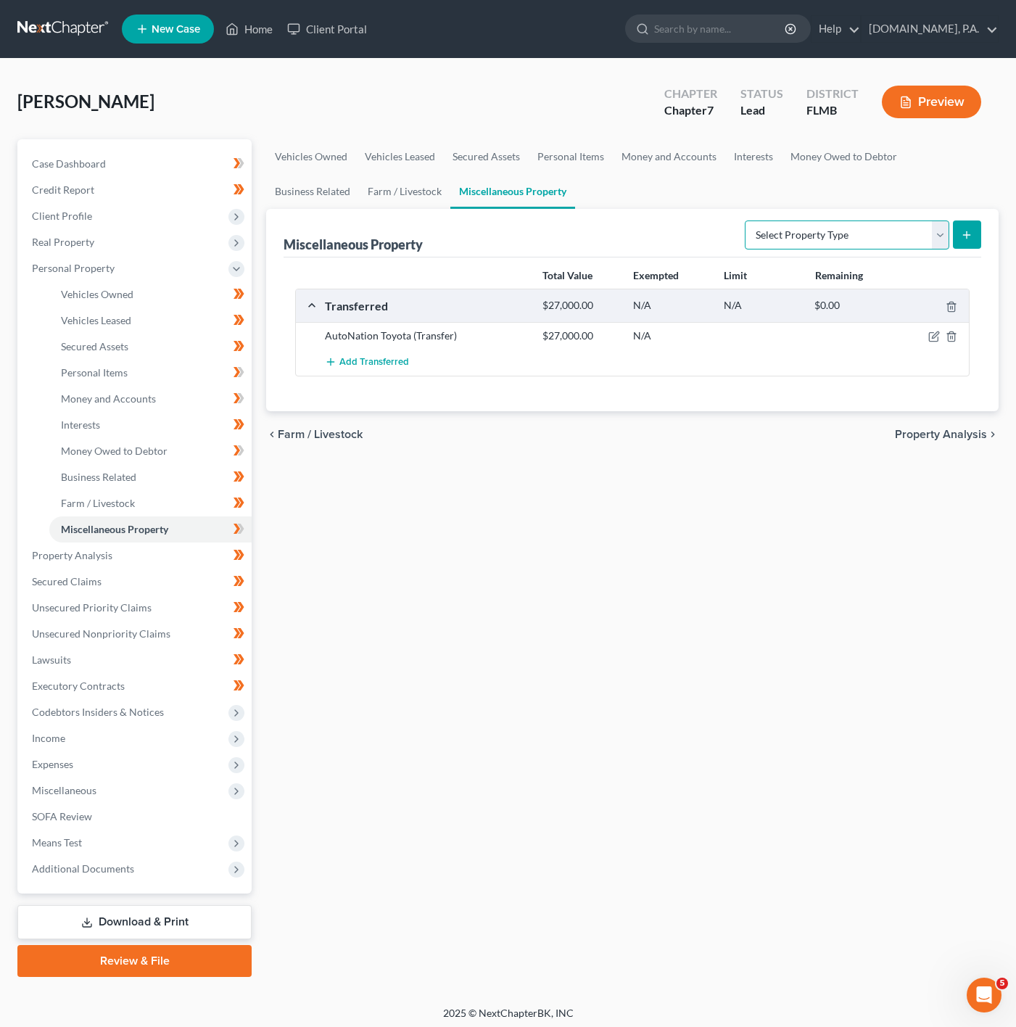
click at [840, 223] on select "Select Property Type Assigned for Creditor Benefit [DATE] Holding for Another N…" at bounding box center [847, 235] width 205 height 29
select select "transferred"
click at [745, 221] on select "Select Property Type Assigned for Creditor Benefit [DATE] Holding for Another N…" at bounding box center [847, 235] width 205 height 29
click at [976, 239] on button "submit" at bounding box center [967, 235] width 28 height 28
click at [965, 229] on icon "submit" at bounding box center [967, 235] width 12 height 12
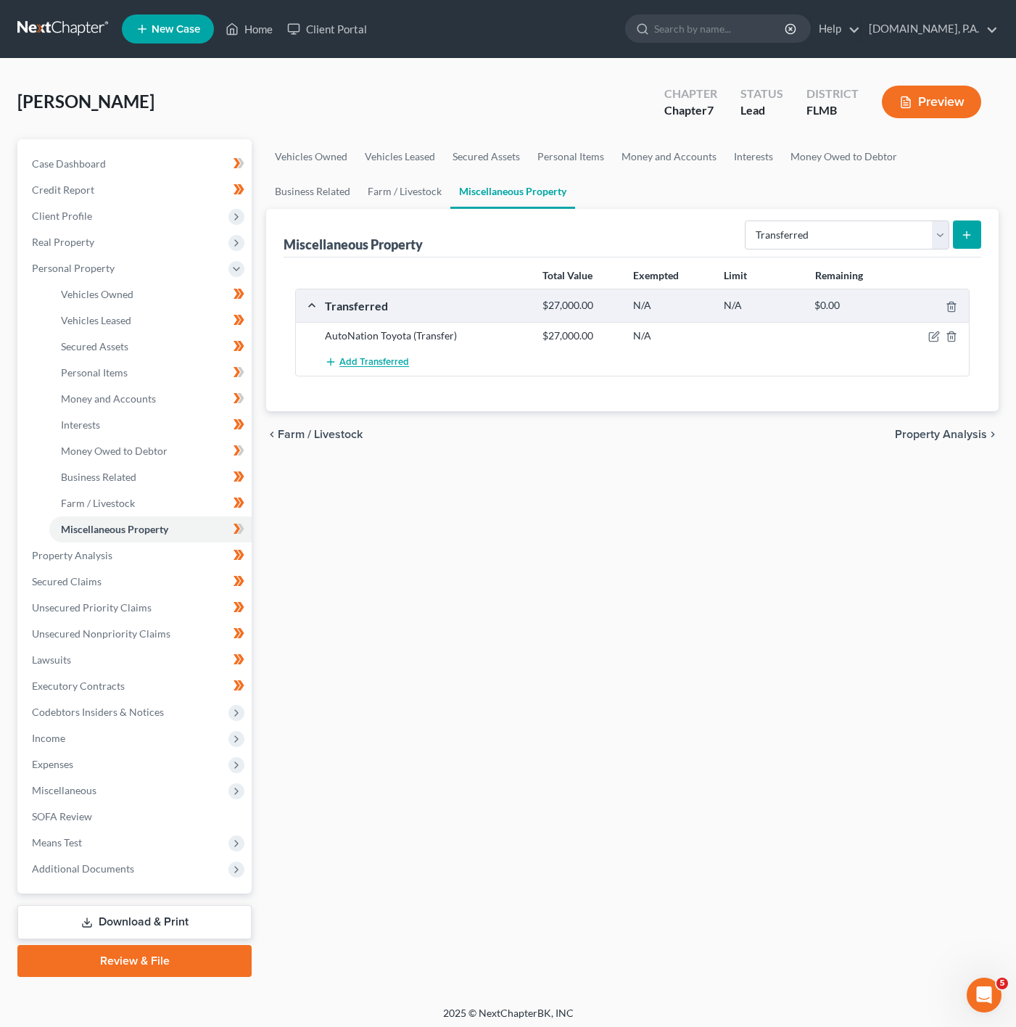
click at [340, 368] on span "Add Transferred" at bounding box center [375, 363] width 70 height 12
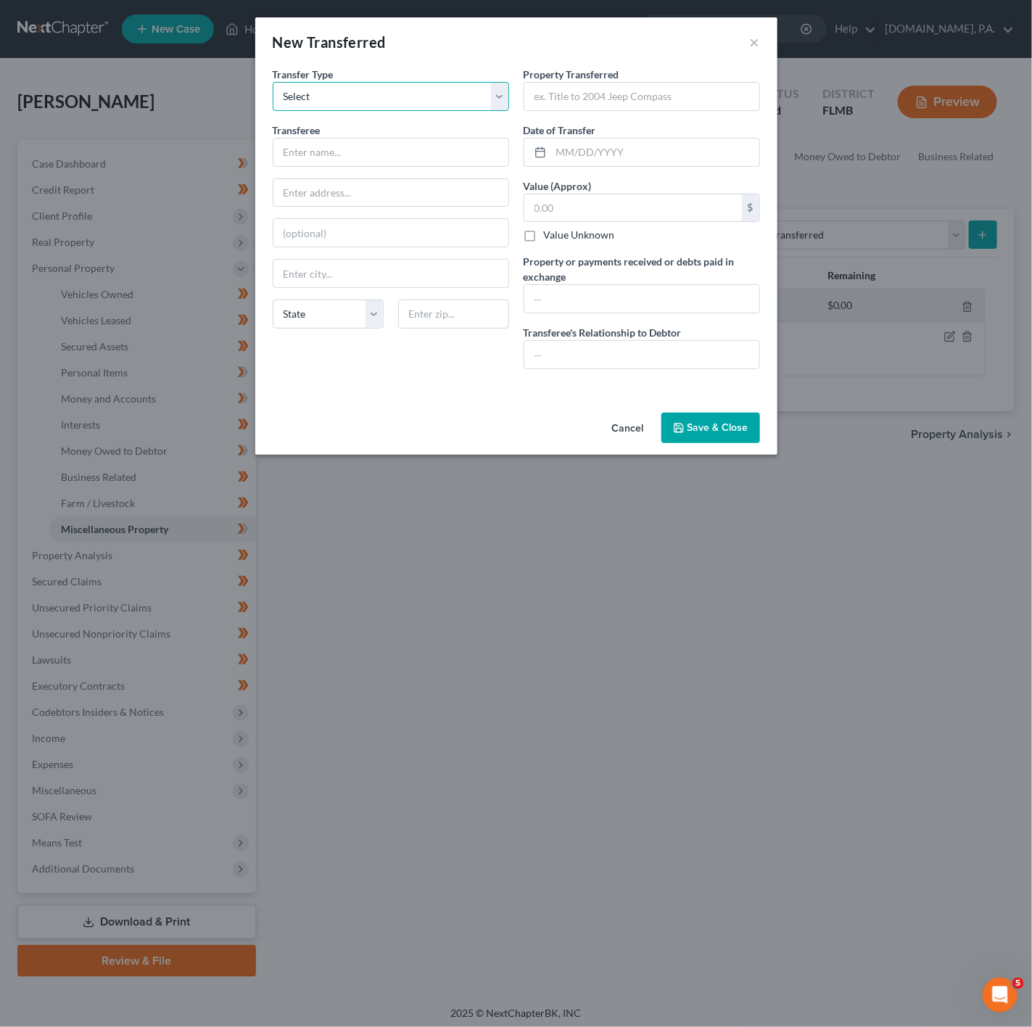
click at [429, 104] on select "Select Ordinary ([DATE]) [DATE]" at bounding box center [391, 96] width 237 height 29
select select "Ordinary ([DATE])"
click at [273, 82] on select "Select Ordinary ([DATE]) [DATE]" at bounding box center [391, 96] width 237 height 29
click at [423, 162] on input "text" at bounding box center [391, 153] width 235 height 28
click at [575, 105] on input "text" at bounding box center [642, 97] width 235 height 28
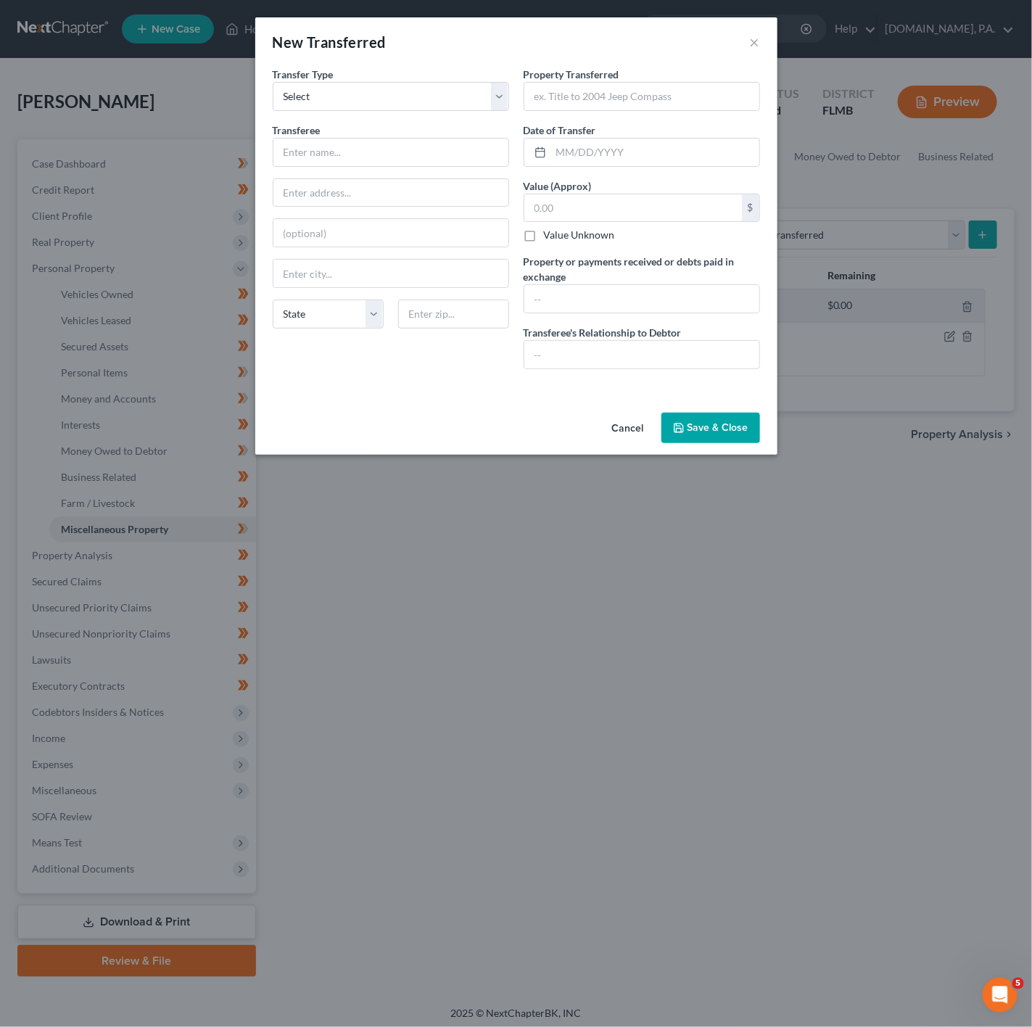
click at [612, 431] on button "Cancel" at bounding box center [628, 428] width 55 height 29
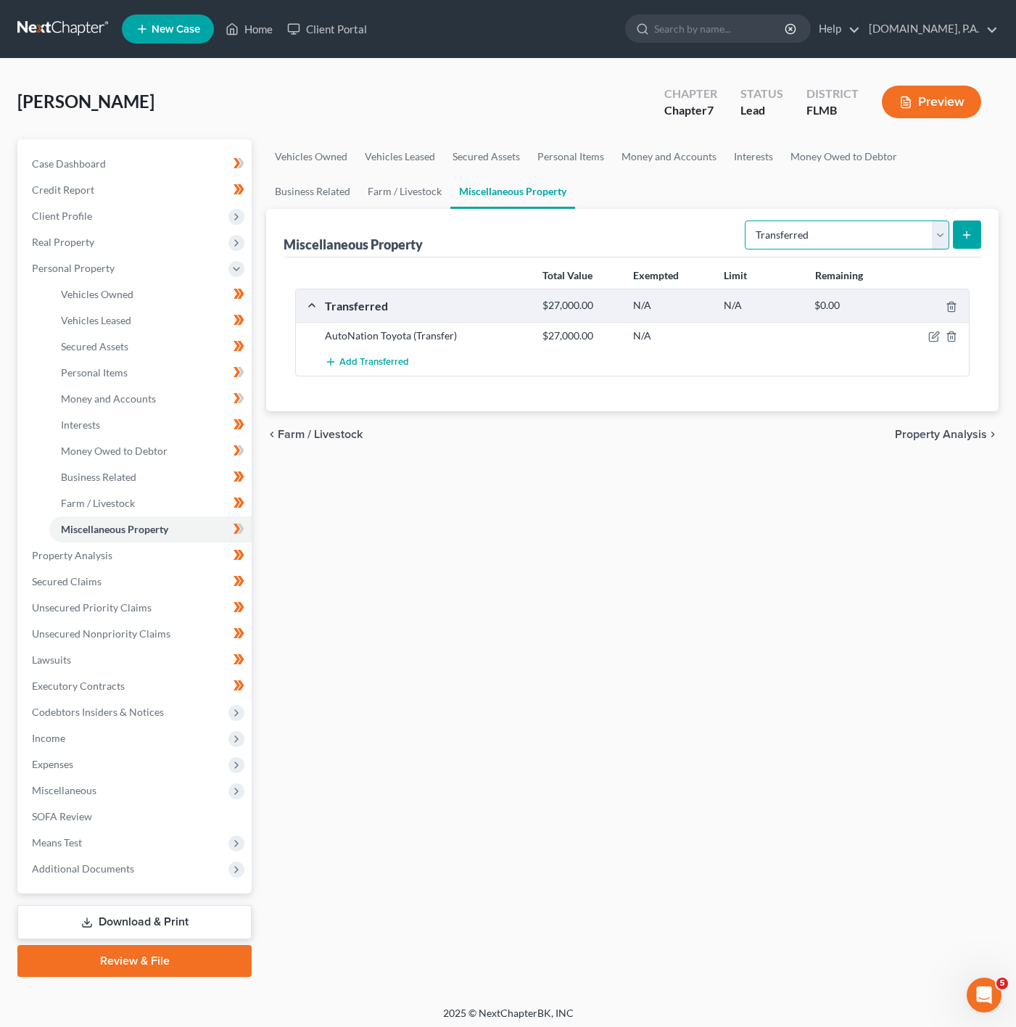
click at [847, 242] on select "Select Property Type Assigned for Creditor Benefit [DATE] Holding for Another N…" at bounding box center [847, 235] width 205 height 29
click at [745, 221] on select "Select Property Type Assigned for Creditor Benefit [DATE] Holding for Another N…" at bounding box center [847, 235] width 205 height 29
click at [977, 242] on button "submit" at bounding box center [967, 235] width 28 height 28
click at [387, 374] on button "Add Transferred" at bounding box center [367, 362] width 84 height 27
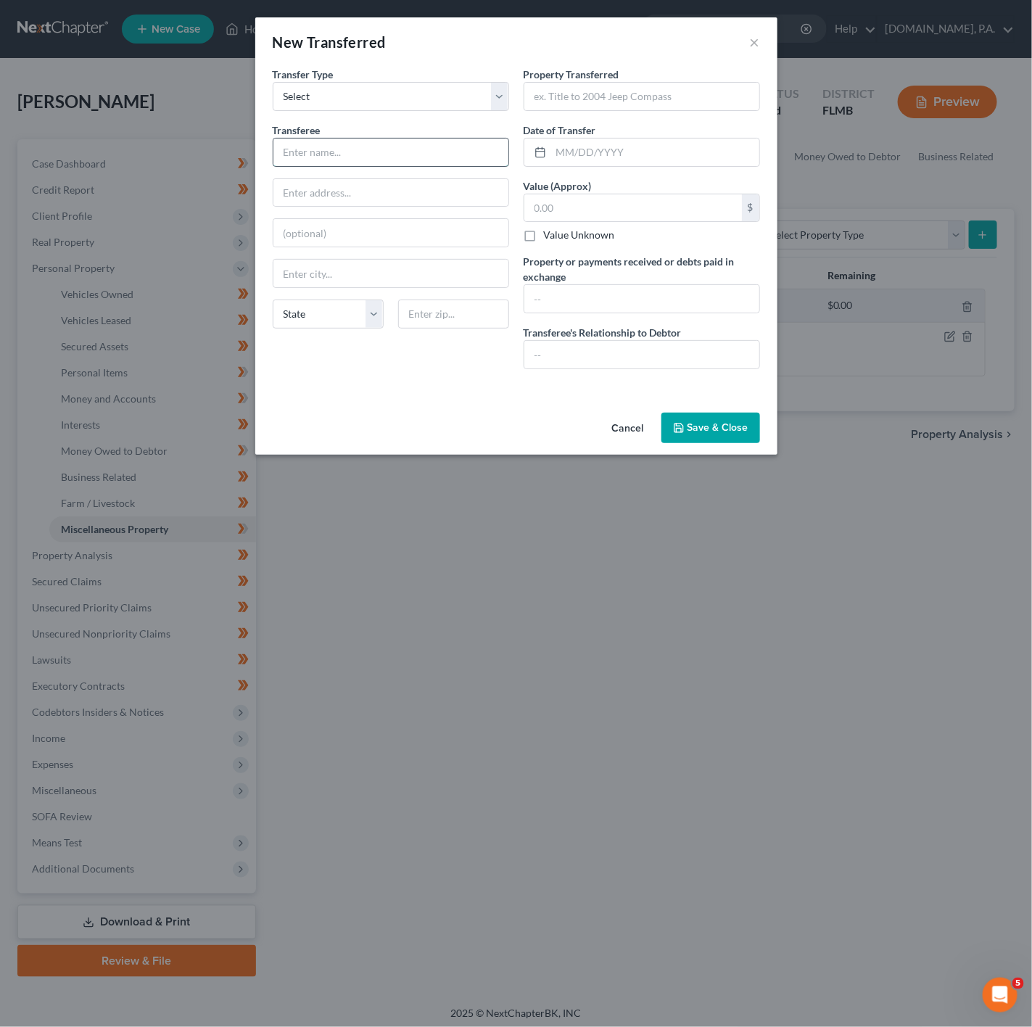
click at [329, 162] on input "text" at bounding box center [391, 153] width 235 height 28
type input "Suntrust"
click at [758, 38] on button "×" at bounding box center [755, 41] width 10 height 17
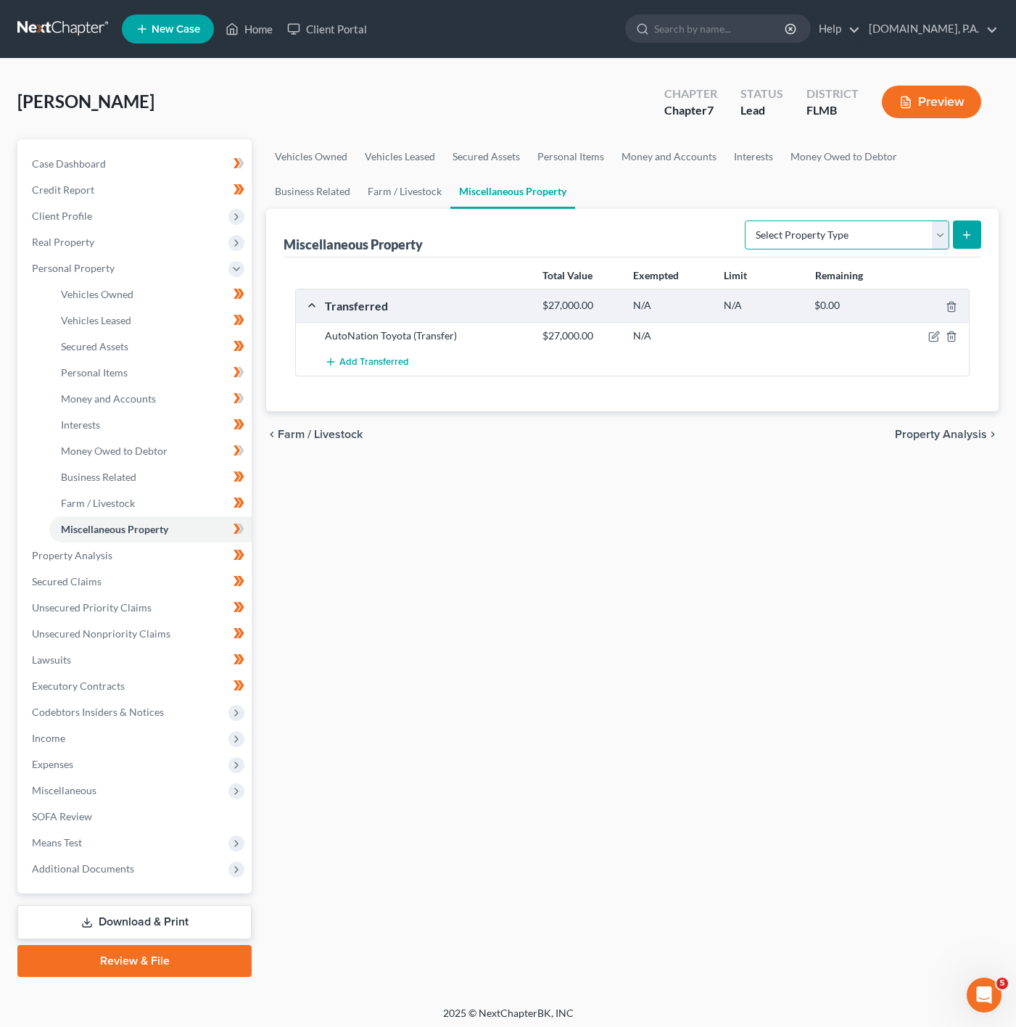
click at [843, 239] on select "Select Property Type Assigned for Creditor Benefit [DATE] Holding for Another N…" at bounding box center [847, 235] width 205 height 29
click at [806, 458] on div "chevron_left Farm / Livestock Property Analysis chevron_right" at bounding box center [632, 434] width 733 height 46
click at [758, 240] on select "Select Property Type Assigned for Creditor Benefit [DATE] Holding for Another N…" at bounding box center [847, 235] width 205 height 29
click at [174, 739] on span "Income" at bounding box center [135, 739] width 231 height 26
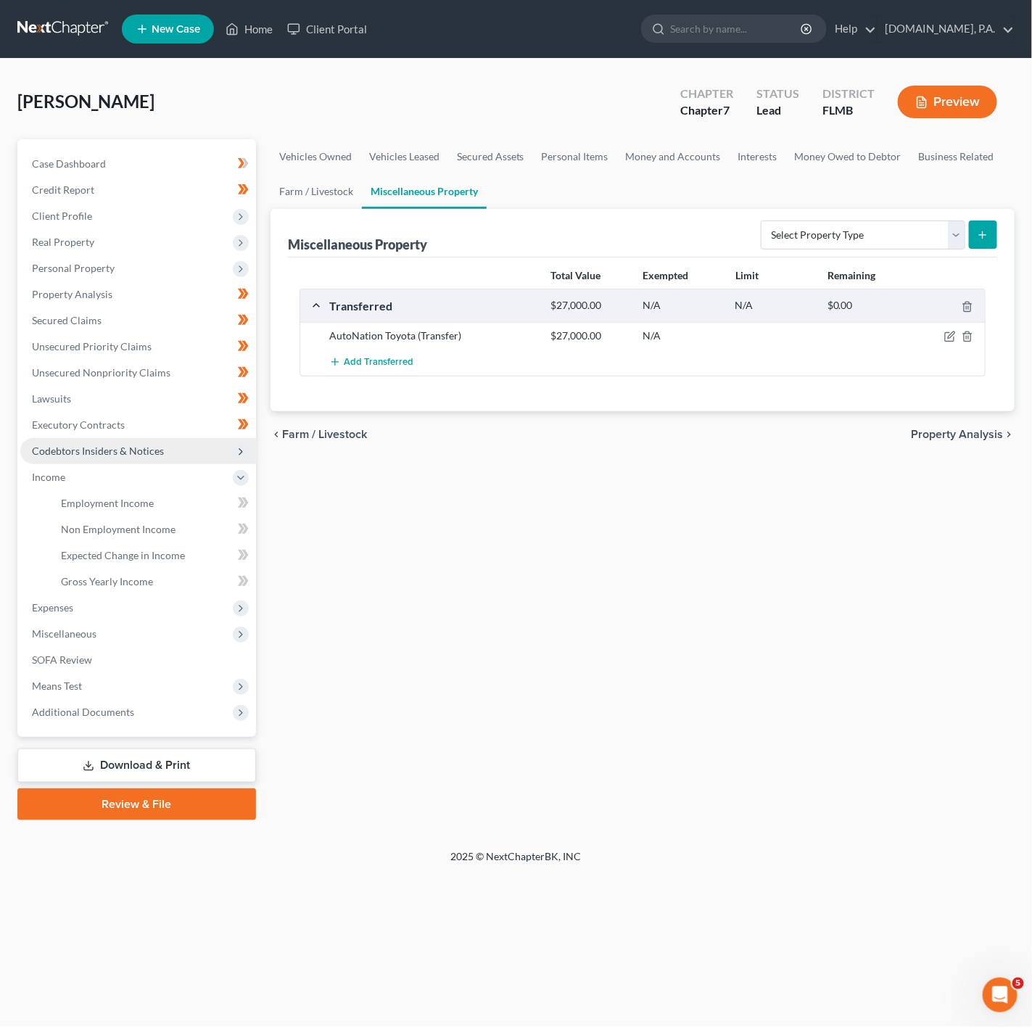
click at [226, 451] on span "Codebtors Insiders & Notices" at bounding box center [138, 451] width 236 height 26
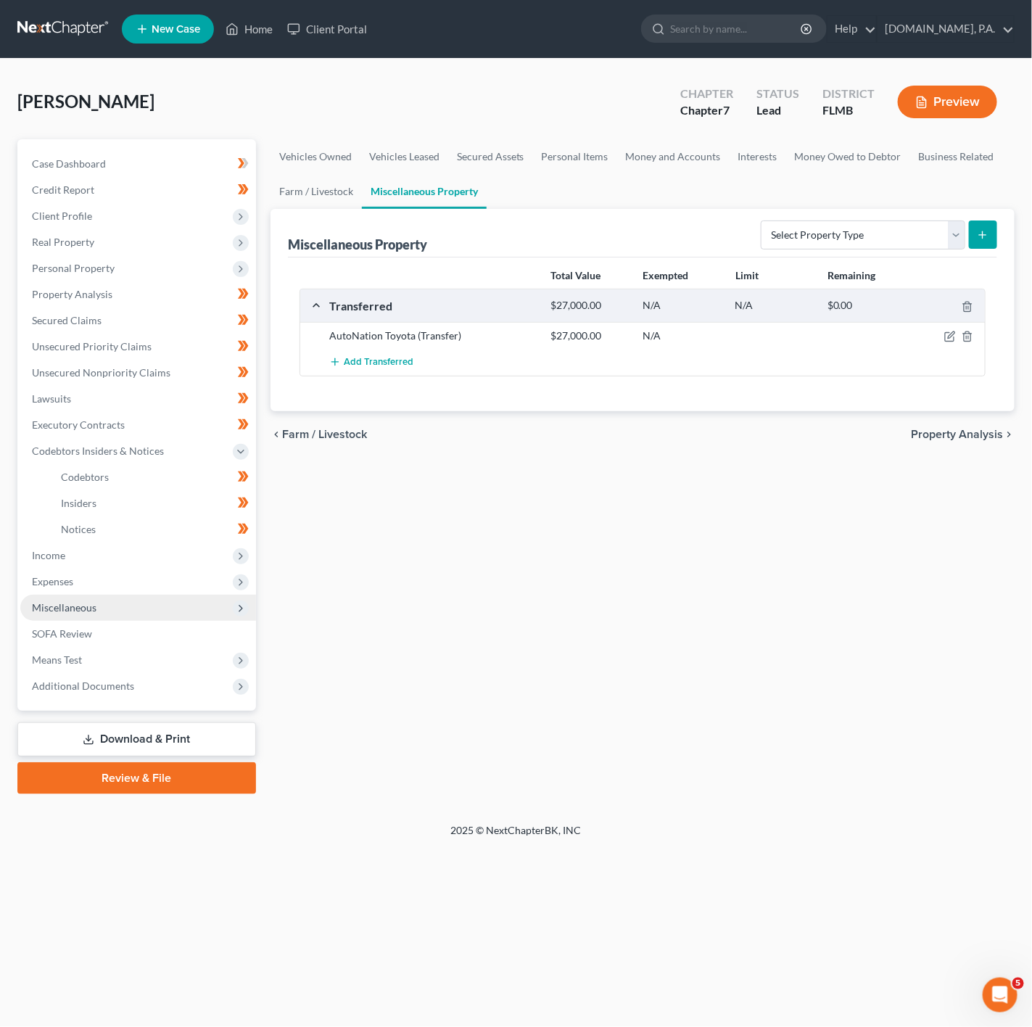
click at [175, 604] on span "Miscellaneous" at bounding box center [138, 608] width 236 height 26
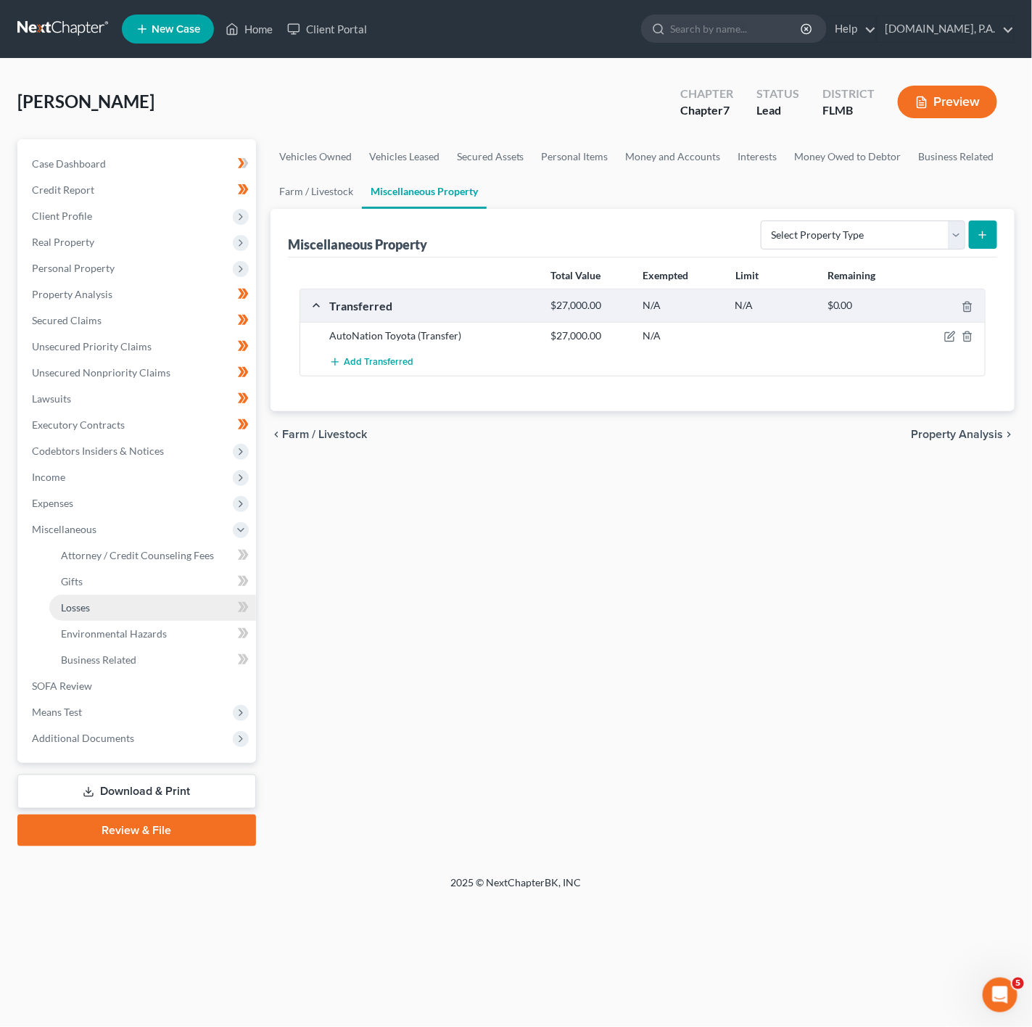
click at [205, 604] on link "Losses" at bounding box center [152, 608] width 207 height 26
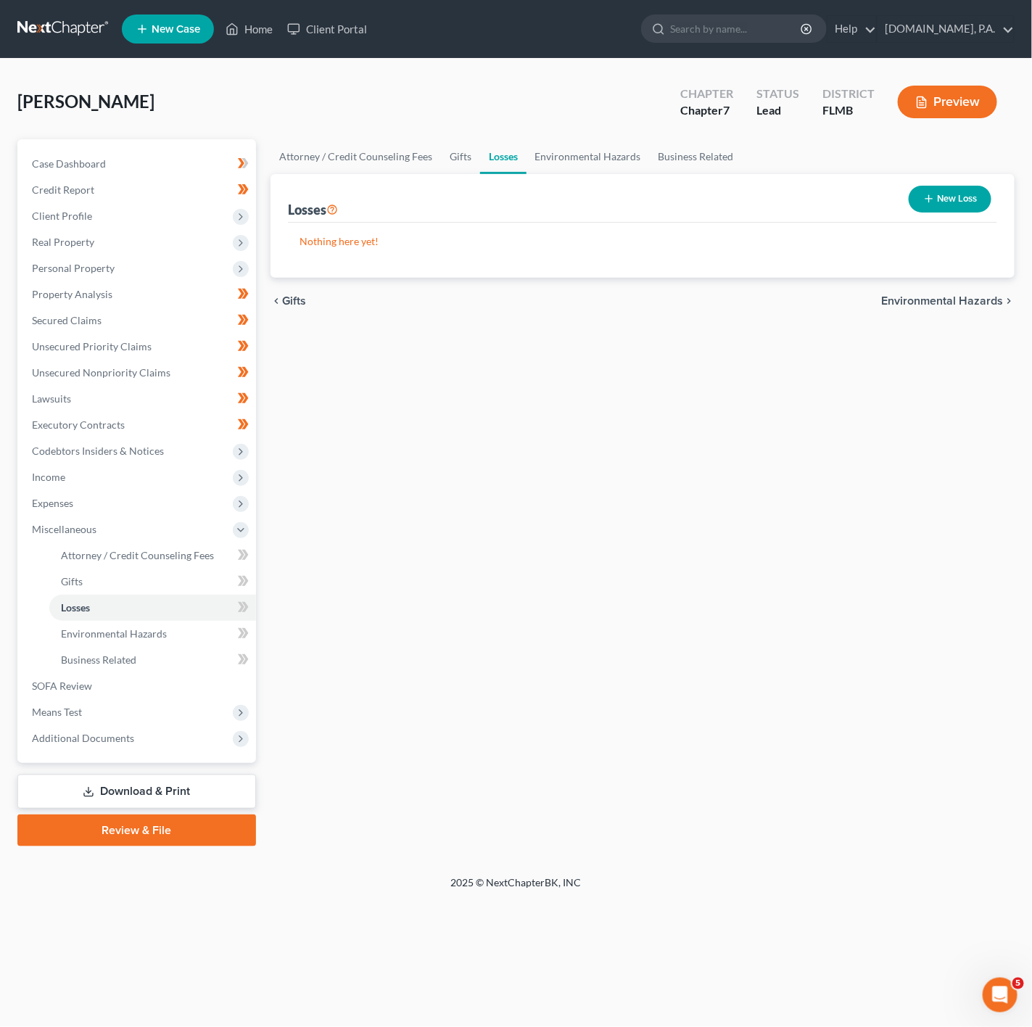
click at [966, 186] on button "New Loss" at bounding box center [950, 199] width 83 height 27
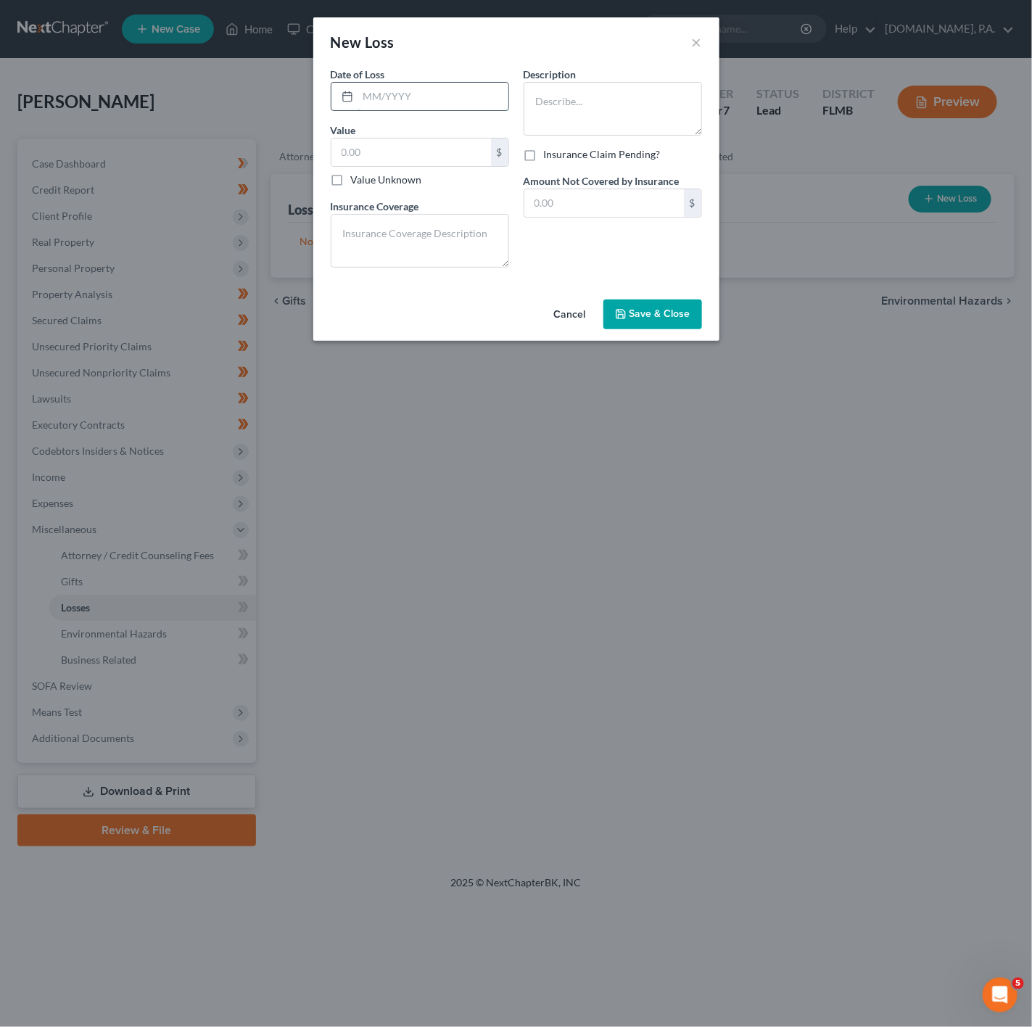
click at [400, 94] on input "text" at bounding box center [433, 97] width 150 height 28
type input "02/2025"
click at [734, 115] on div "New Loss × Date of Loss * 02/2025 Value $ Value Unknown Balance Undetermined $ …" at bounding box center [516, 513] width 1032 height 1027
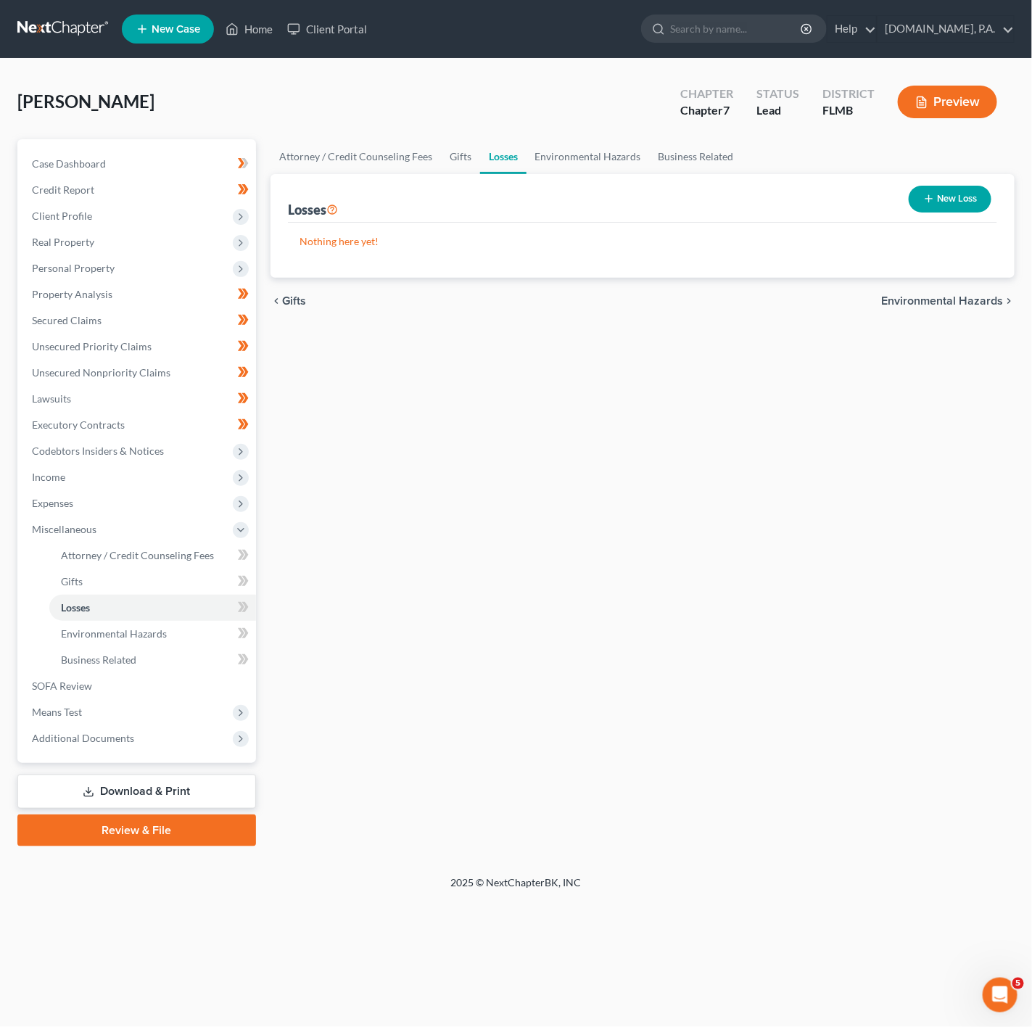
click at [980, 198] on button "New Loss" at bounding box center [950, 199] width 83 height 27
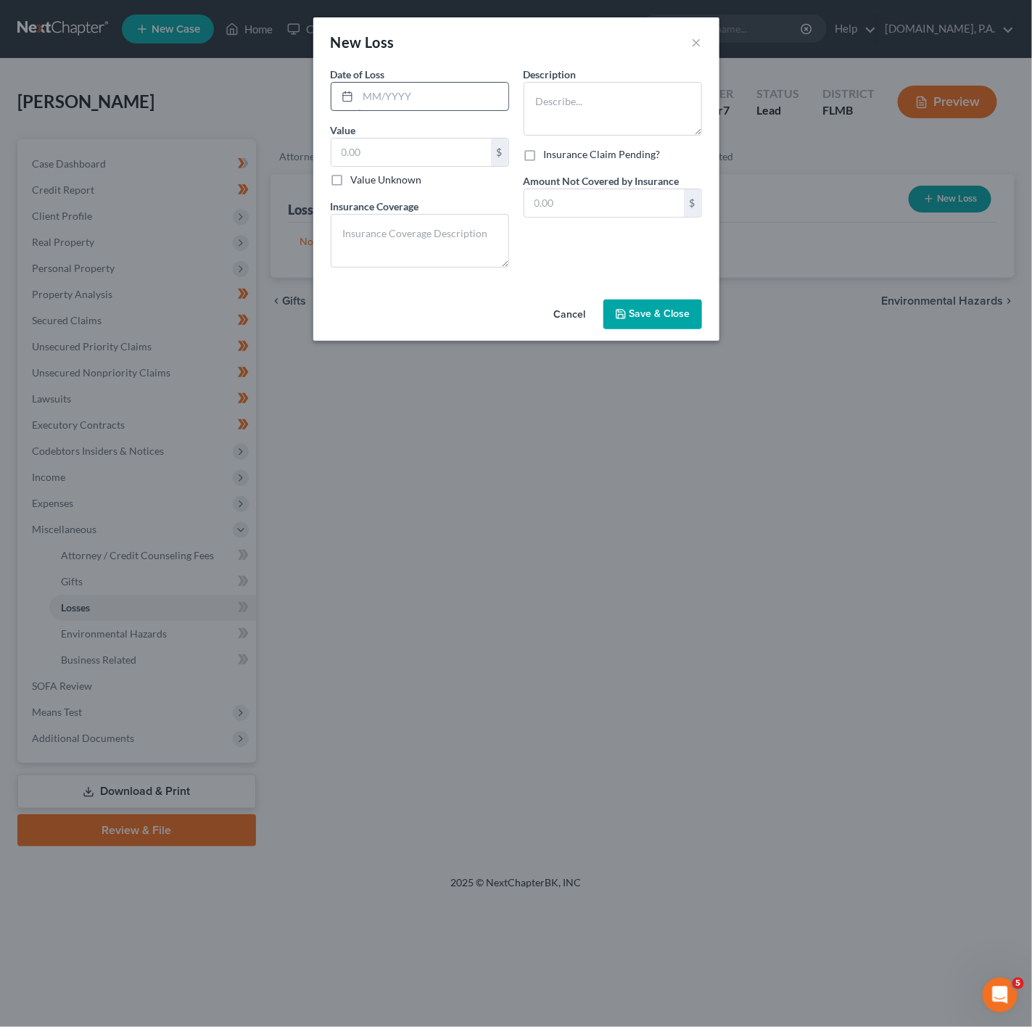
click at [407, 107] on input "text" at bounding box center [433, 97] width 150 height 28
type input "02/2025"
drag, startPoint x: 407, startPoint y: 153, endPoint x: 555, endPoint y: 120, distance: 151.6
click at [414, 151] on input "text" at bounding box center [412, 153] width 160 height 28
click at [597, 100] on textarea at bounding box center [613, 109] width 178 height 54
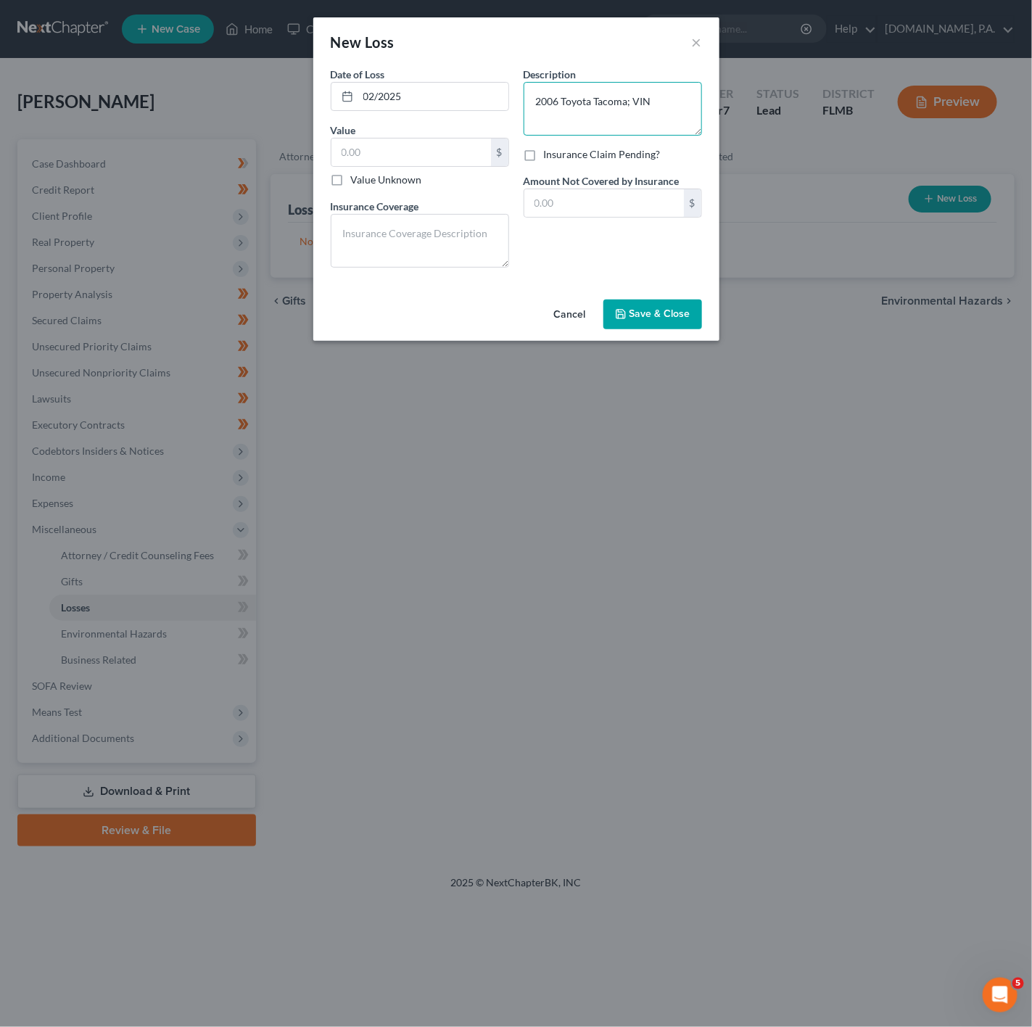
click at [679, 96] on textarea "2006 Toyota Tacoma; VIN" at bounding box center [613, 109] width 178 height 54
paste textarea "[US_VEHICLE_IDENTIFICATION_NUMBER]"
click at [641, 120] on textarea "2006 Toyota Tacoma; VIN: [US_VEHICLE_IDENTIFICATION_NUMBER], 2021 Toyota Tacoma;" at bounding box center [613, 109] width 178 height 54
click at [649, 133] on textarea "2006 Toyota Tacoma; VIN: [US_VEHICLE_IDENTIFICATION_NUMBER], 2021 Toyota Tacoma;" at bounding box center [613, 109] width 178 height 54
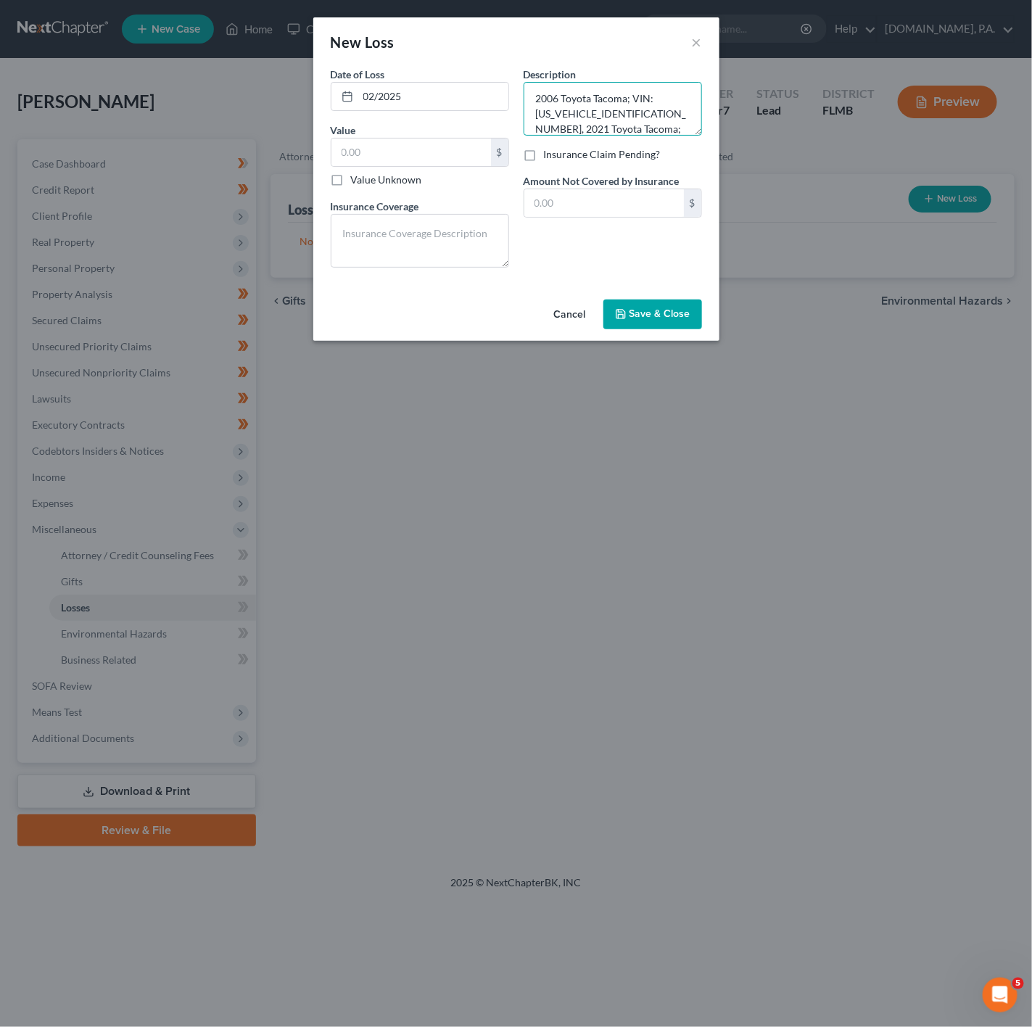
paste textarea "VIN: [US_VEHICLE_IDENTIFICATION_NUMBER]"
type textarea "2006 Toyota Tacoma; VIN: [US_VEHICLE_IDENTIFICATION_NUMBER], 2021 Toyota Tacoma…"
drag, startPoint x: 641, startPoint y: 320, endPoint x: 642, endPoint y: 261, distance: 58.8
click at [642, 261] on div "New Loss × Date of Loss * 02/2025 Value $ Value Unknown Balance Undetermined $ …" at bounding box center [516, 179] width 406 height 324
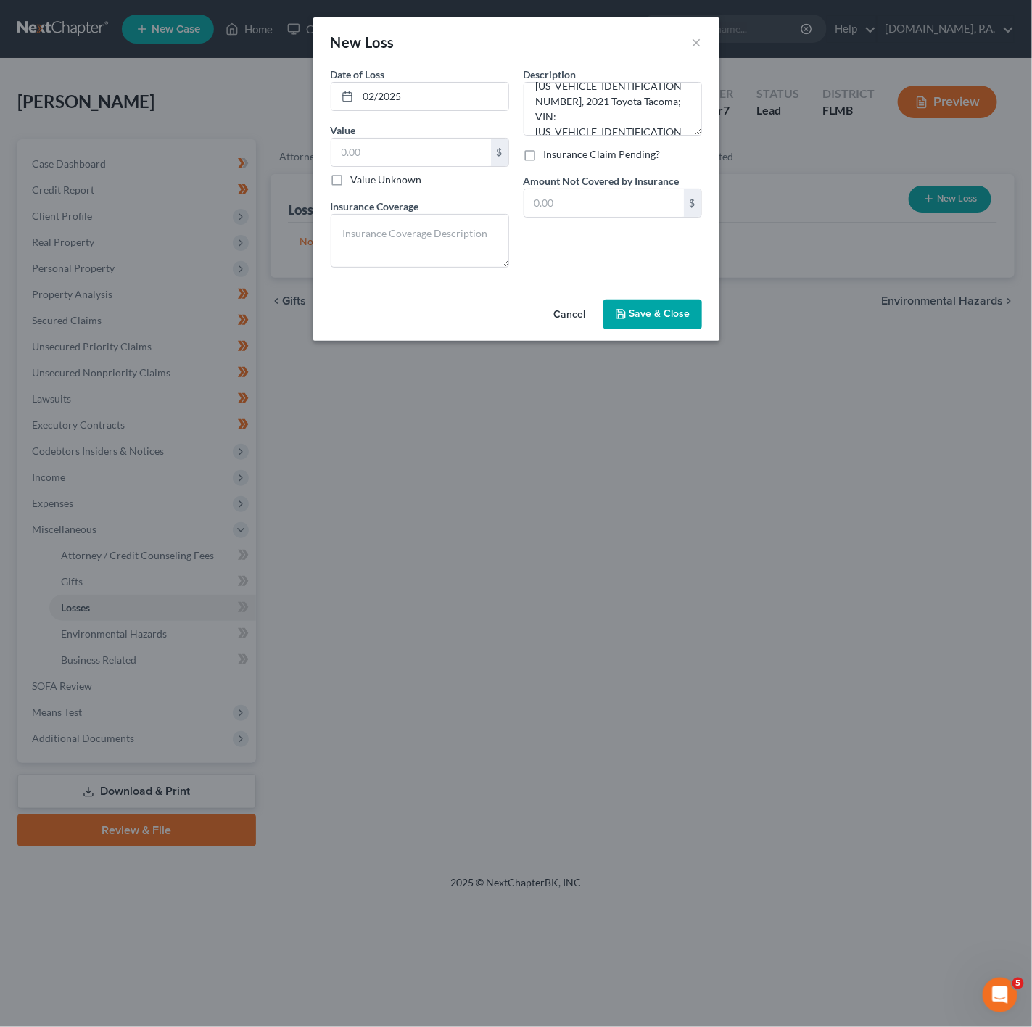
click at [646, 319] on span "Save & Close" at bounding box center [660, 314] width 61 height 12
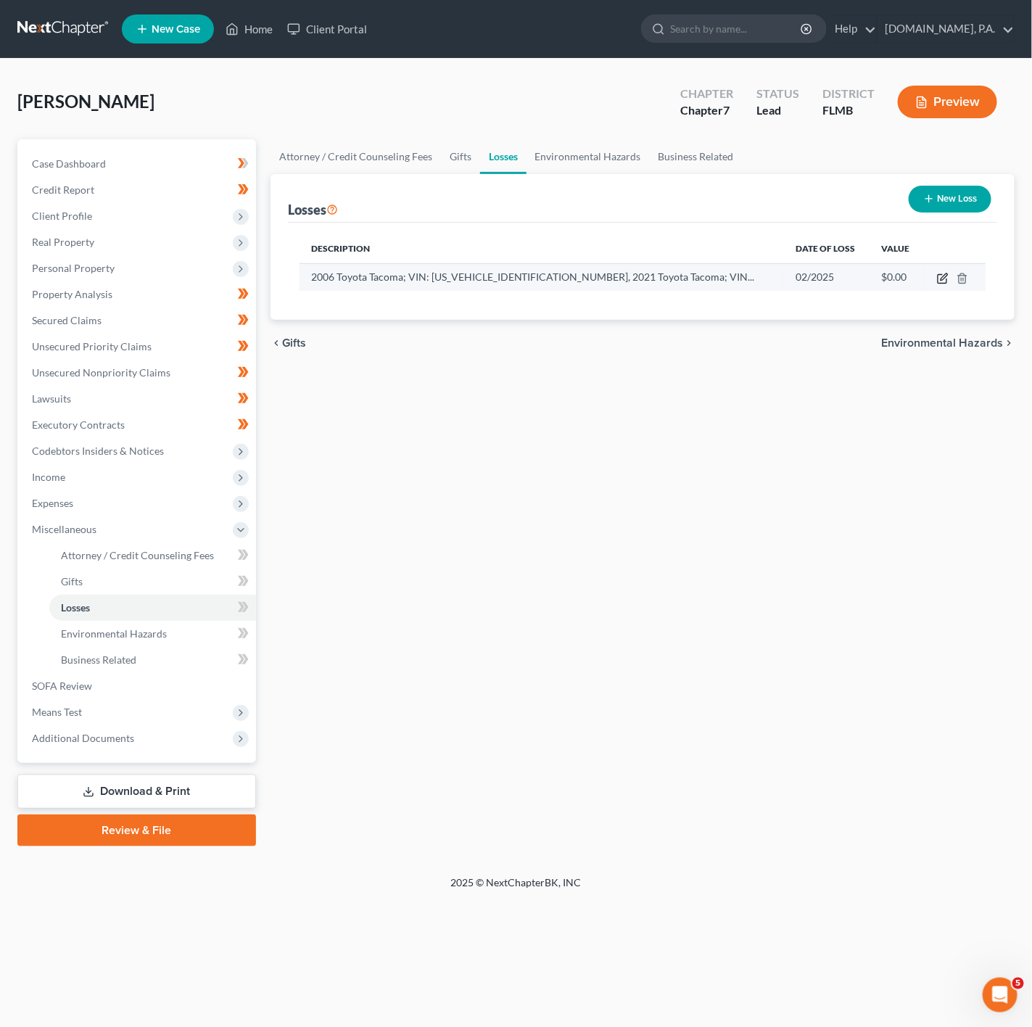
click at [947, 282] on icon "button" at bounding box center [943, 279] width 12 height 12
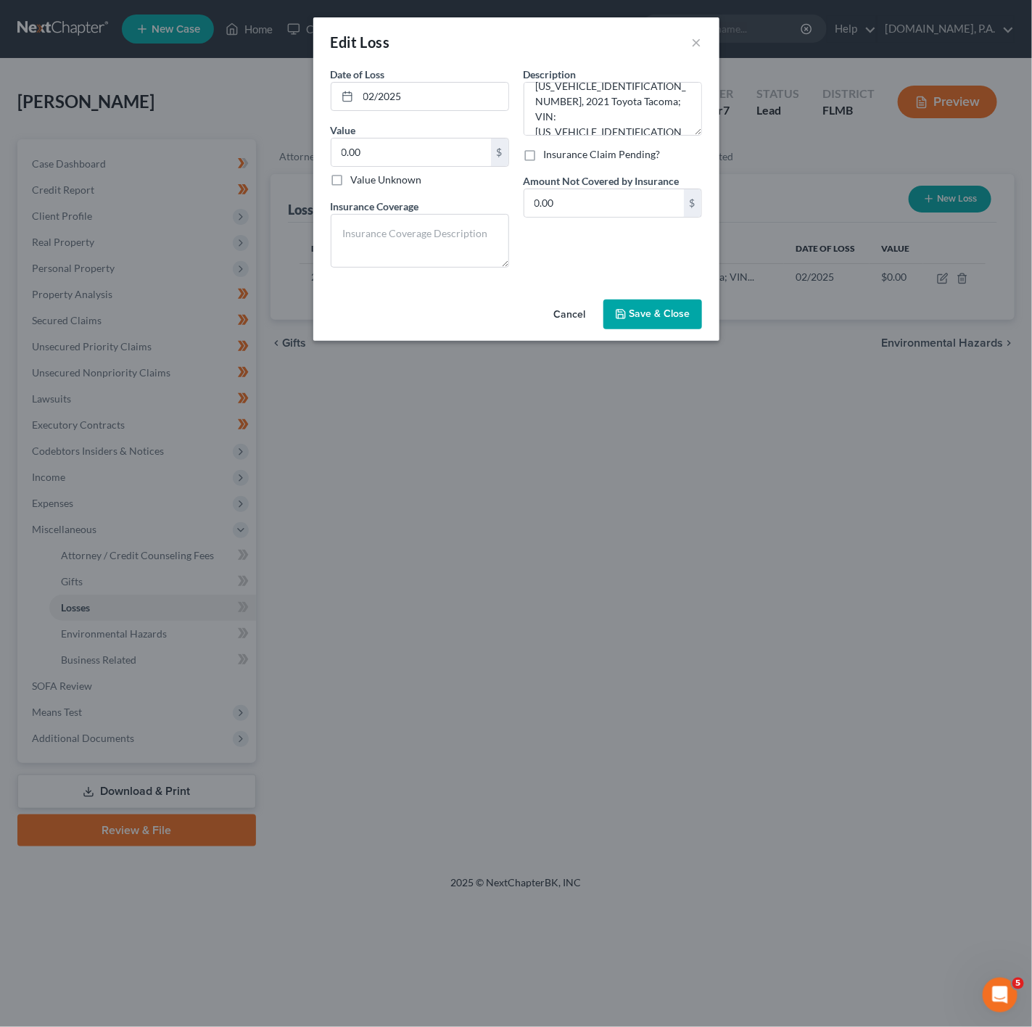
click at [644, 319] on span "Save & Close" at bounding box center [660, 314] width 61 height 12
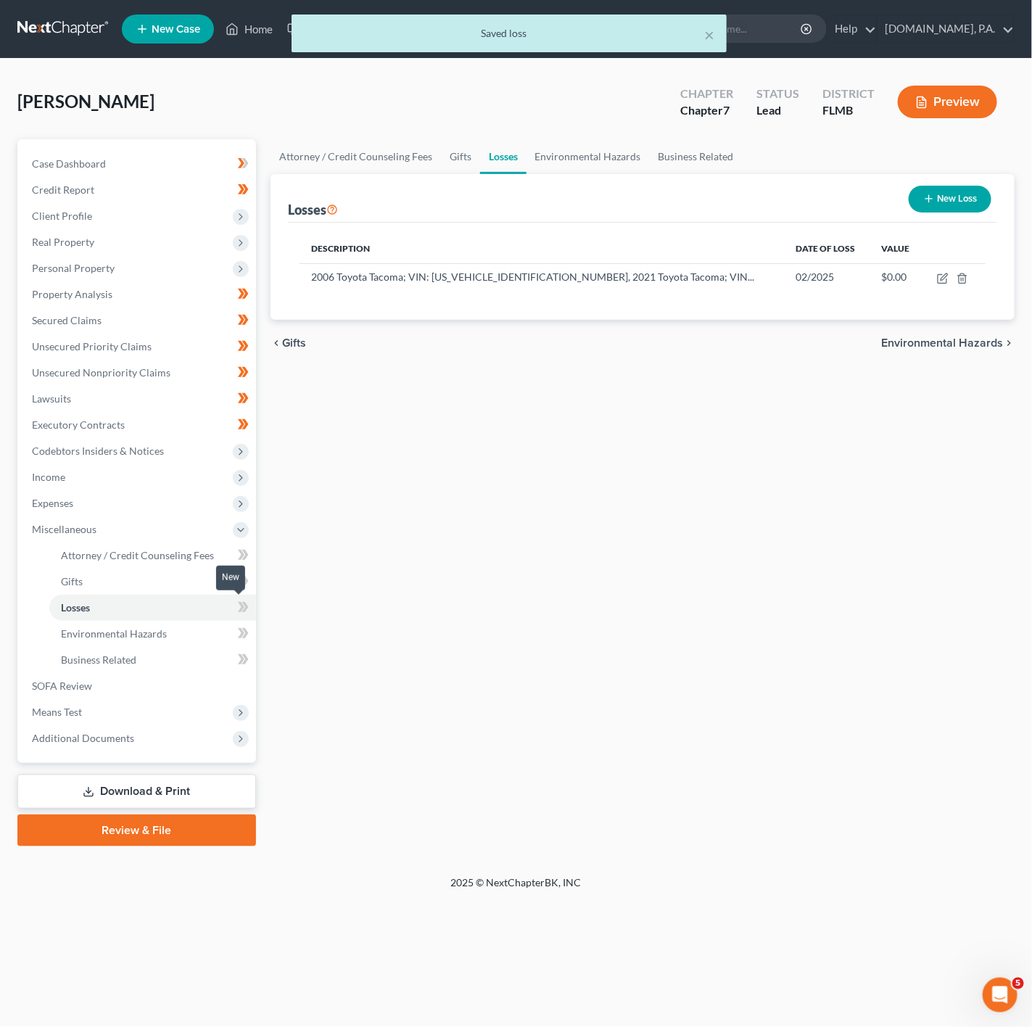
click at [247, 607] on icon at bounding box center [245, 607] width 7 height 10
click at [214, 261] on span "Personal Property" at bounding box center [138, 268] width 236 height 26
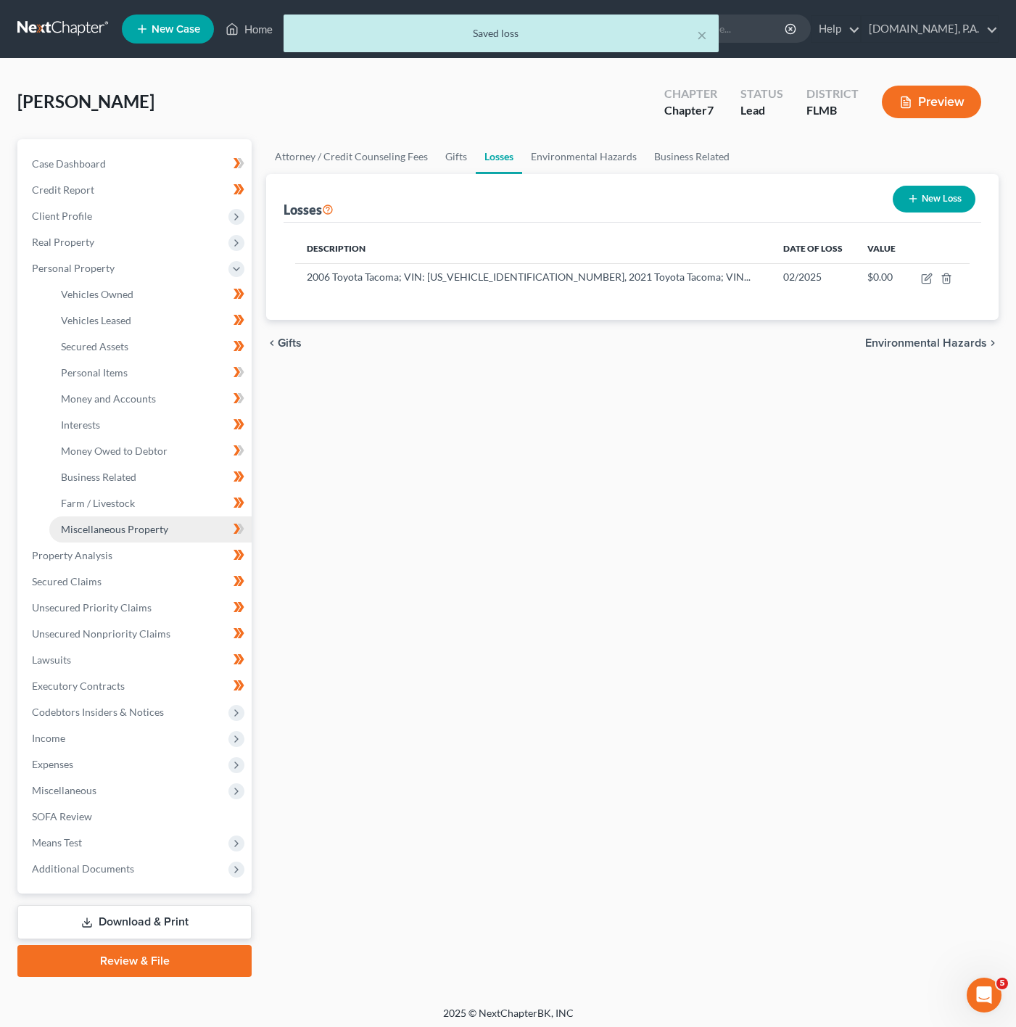
click at [189, 532] on link "Miscellaneous Property" at bounding box center [150, 530] width 202 height 26
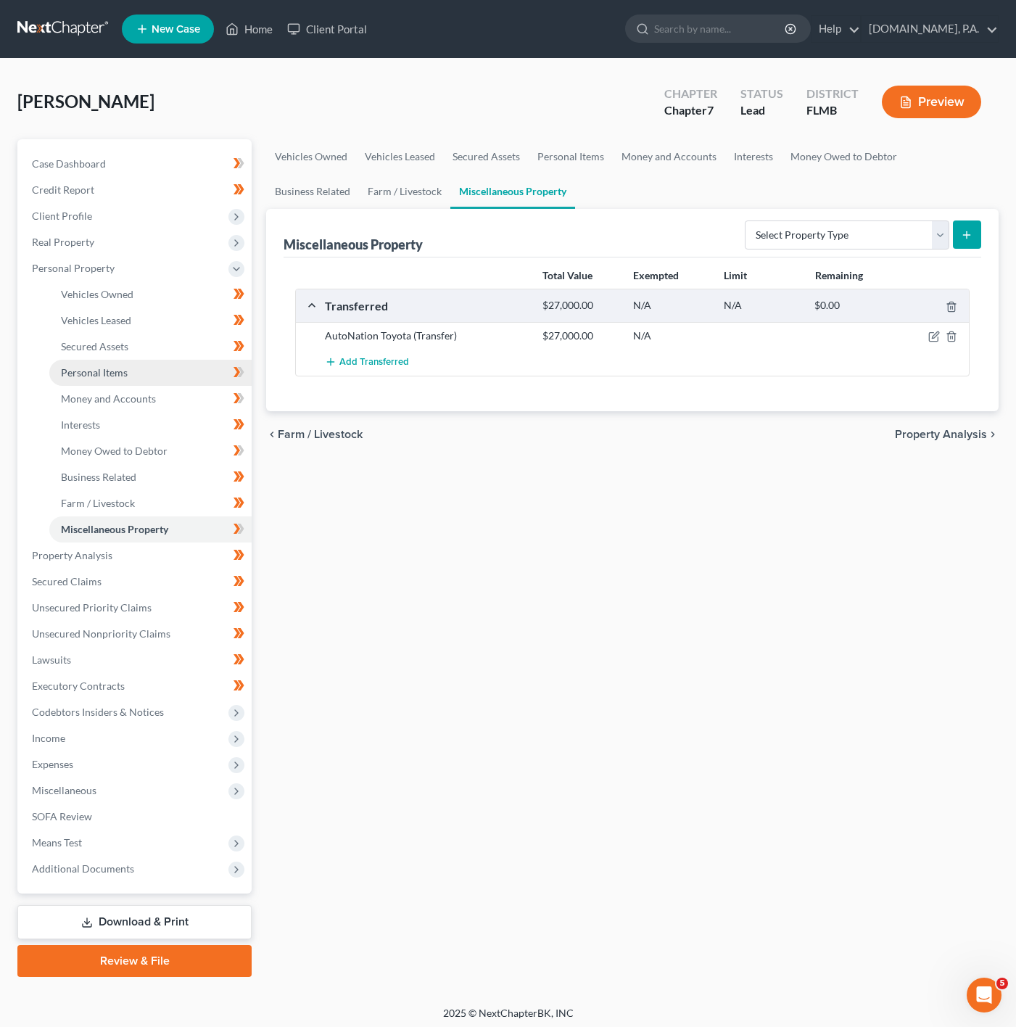
click at [202, 377] on link "Personal Items" at bounding box center [150, 373] width 202 height 26
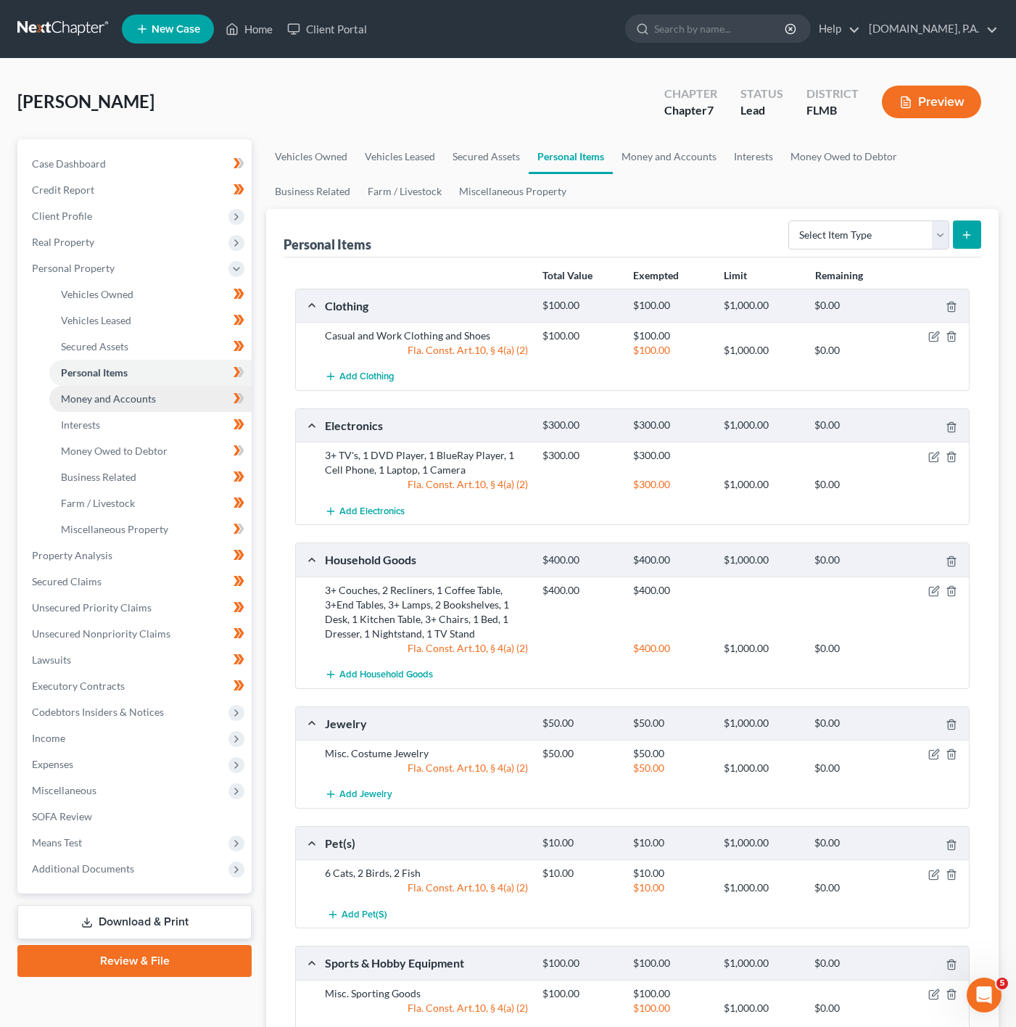
click at [178, 394] on link "Money and Accounts" at bounding box center [150, 399] width 202 height 26
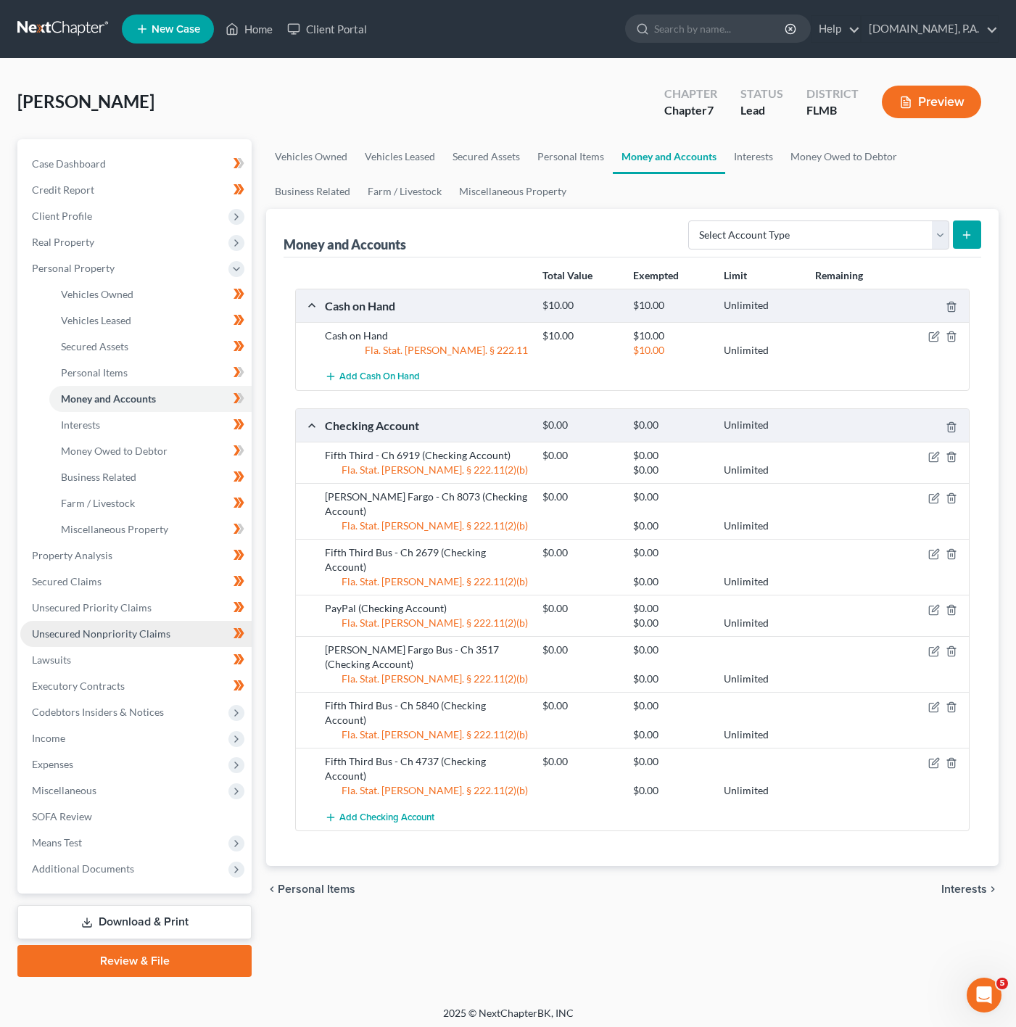
scroll to position [4, 0]
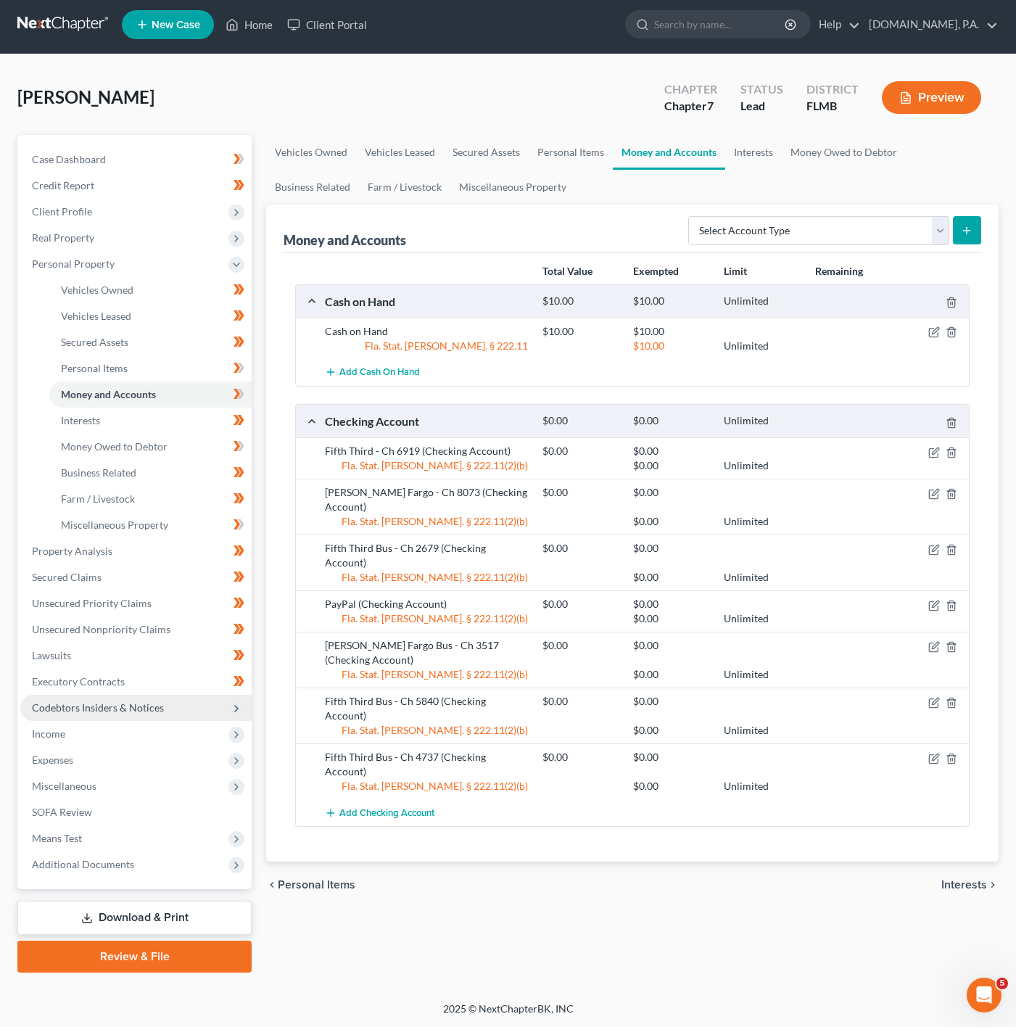
click at [189, 699] on span "Codebtors Insiders & Notices" at bounding box center [135, 708] width 231 height 26
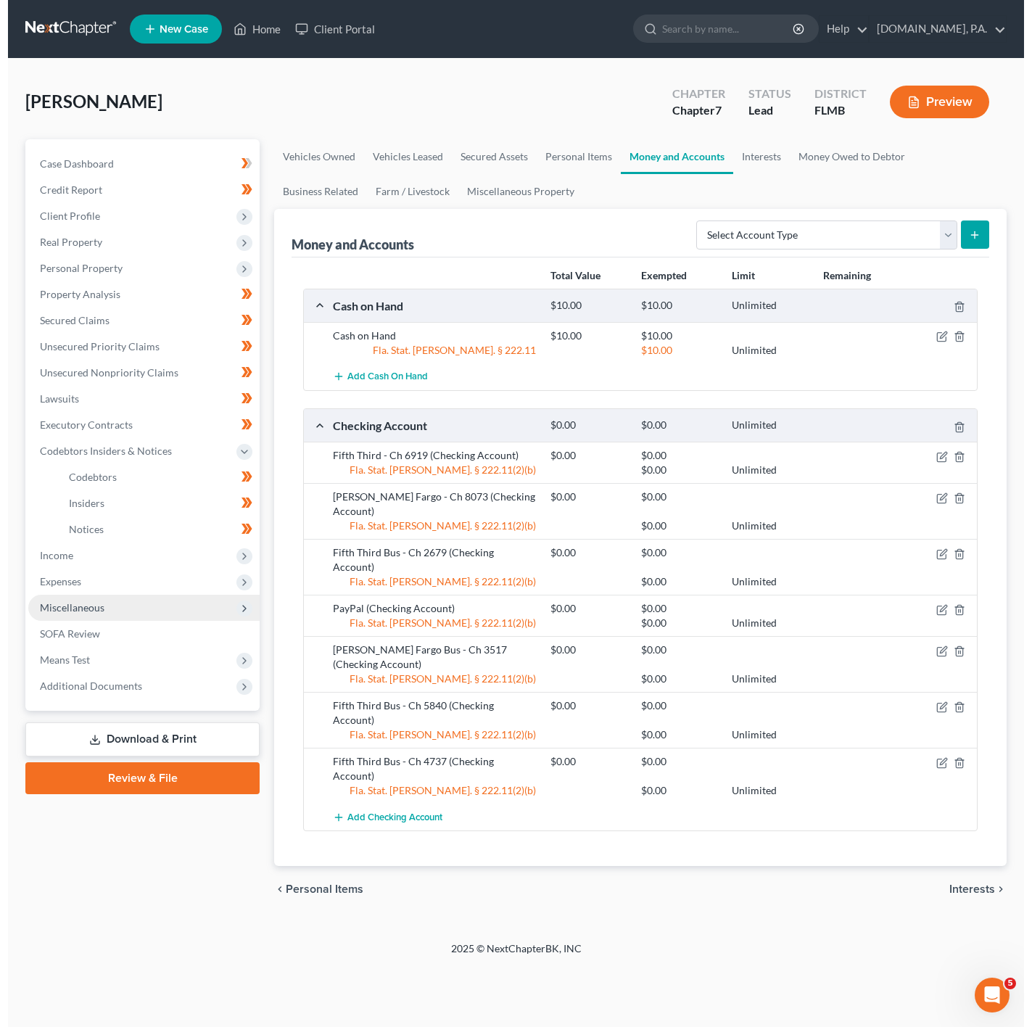
scroll to position [0, 0]
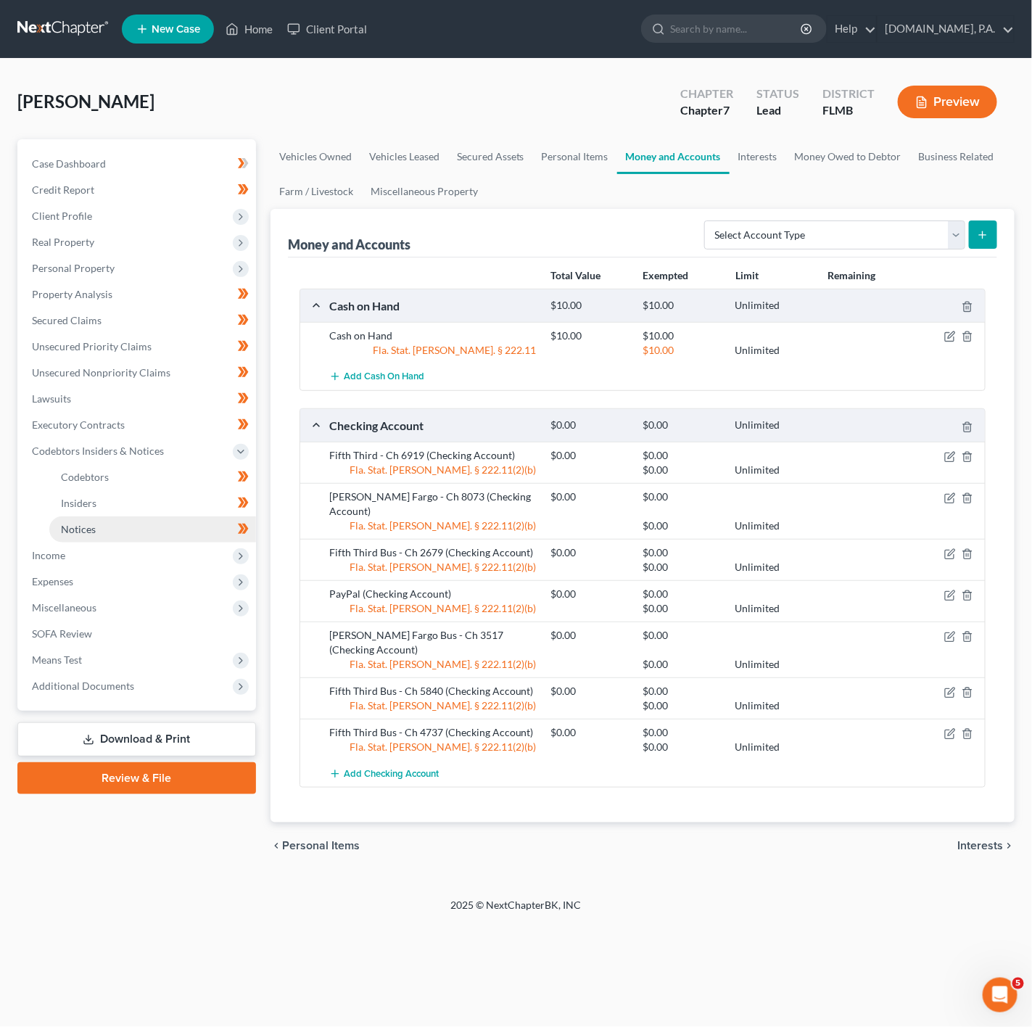
click at [202, 520] on link "Notices" at bounding box center [152, 530] width 207 height 26
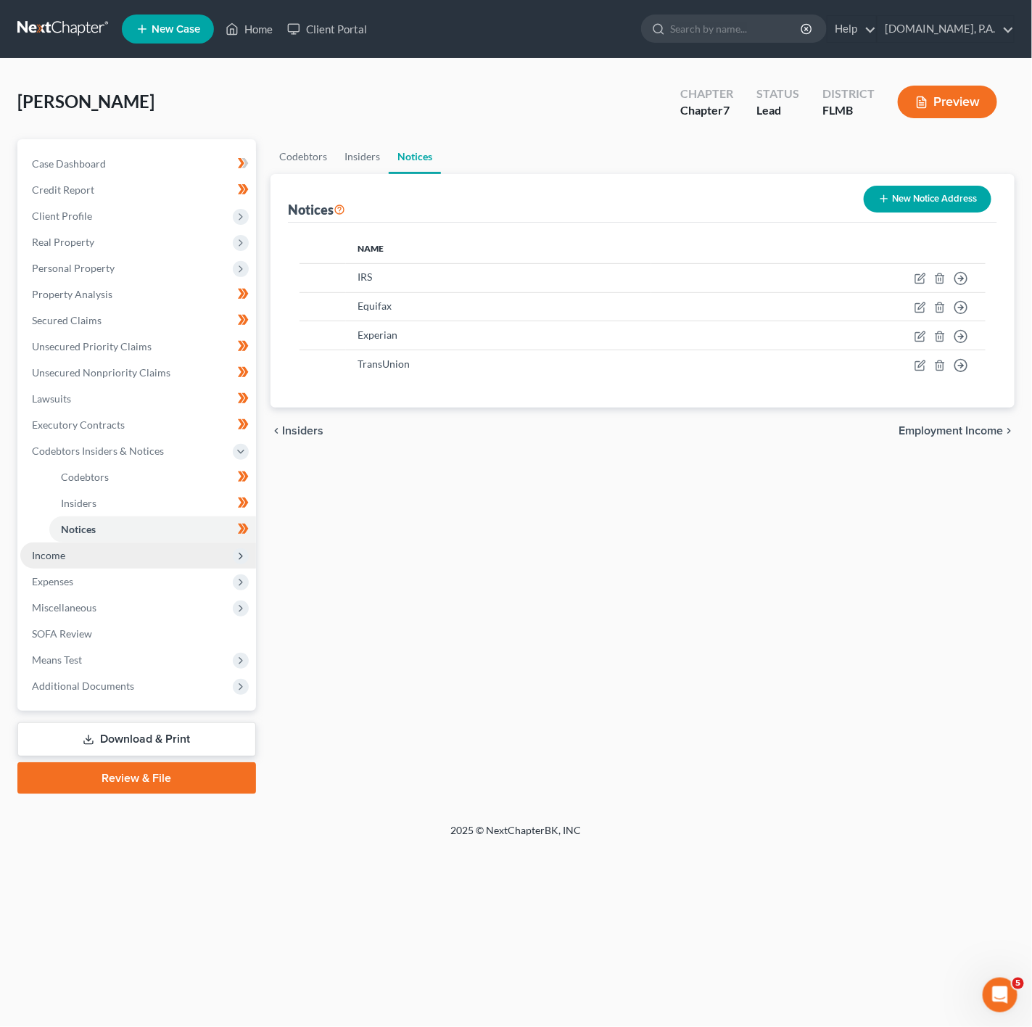
click at [201, 547] on span "Income" at bounding box center [138, 556] width 236 height 26
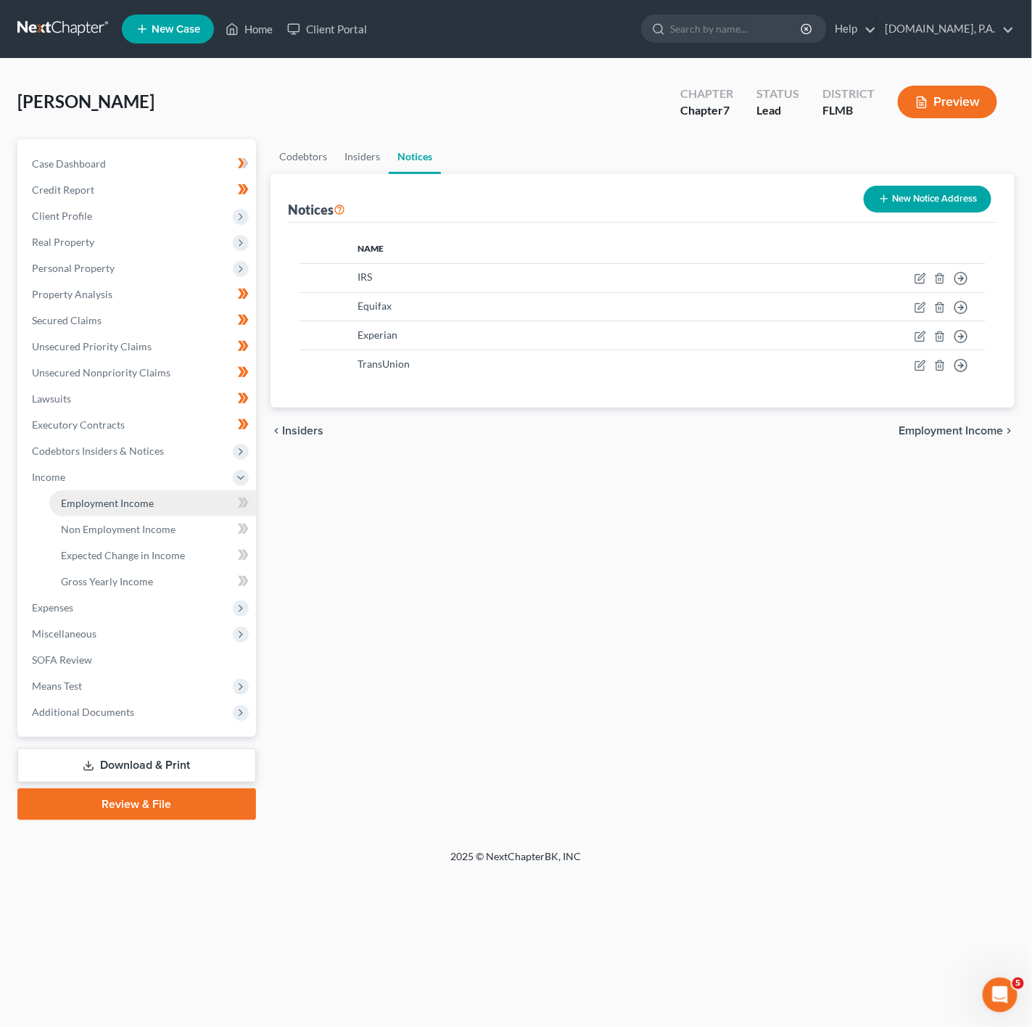
click at [194, 510] on link "Employment Income" at bounding box center [152, 503] width 207 height 26
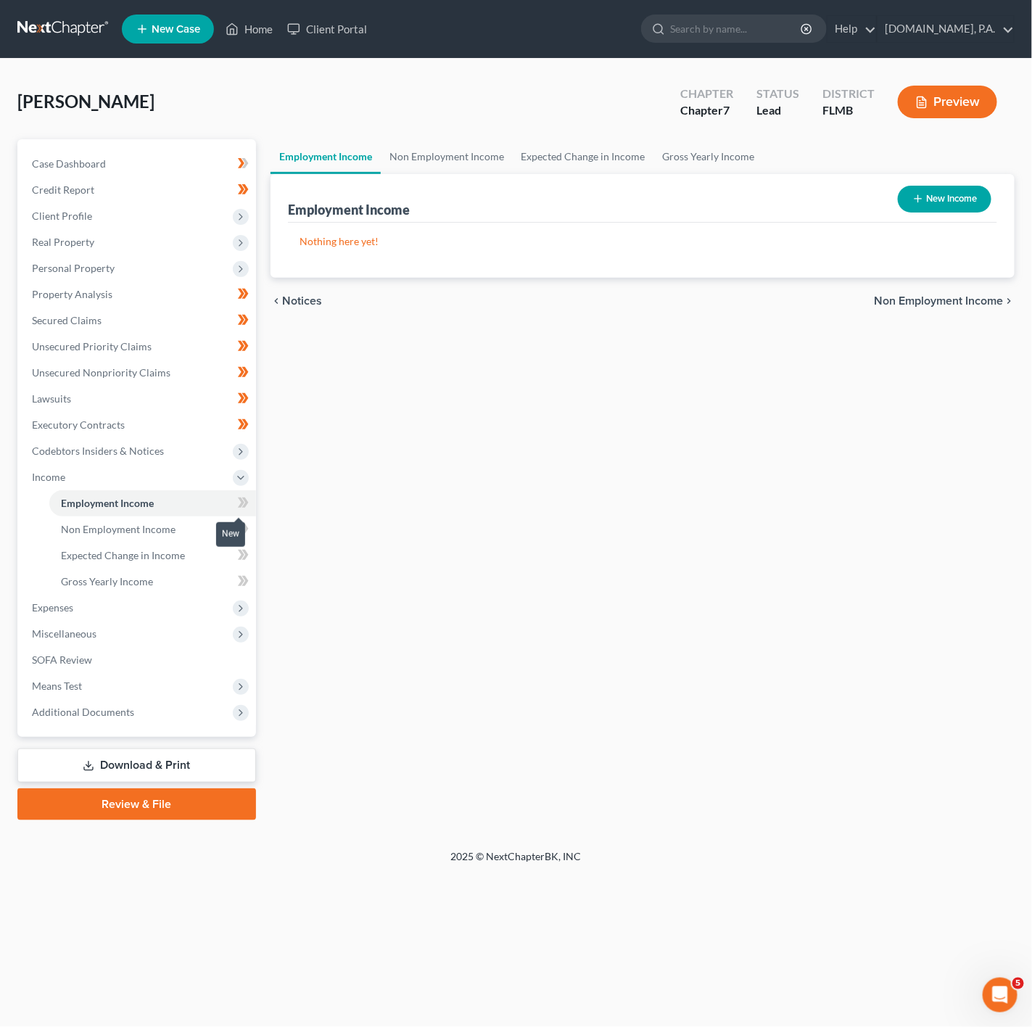
click at [242, 507] on icon at bounding box center [243, 503] width 11 height 18
click at [194, 534] on link "Non Employment Income" at bounding box center [152, 530] width 207 height 26
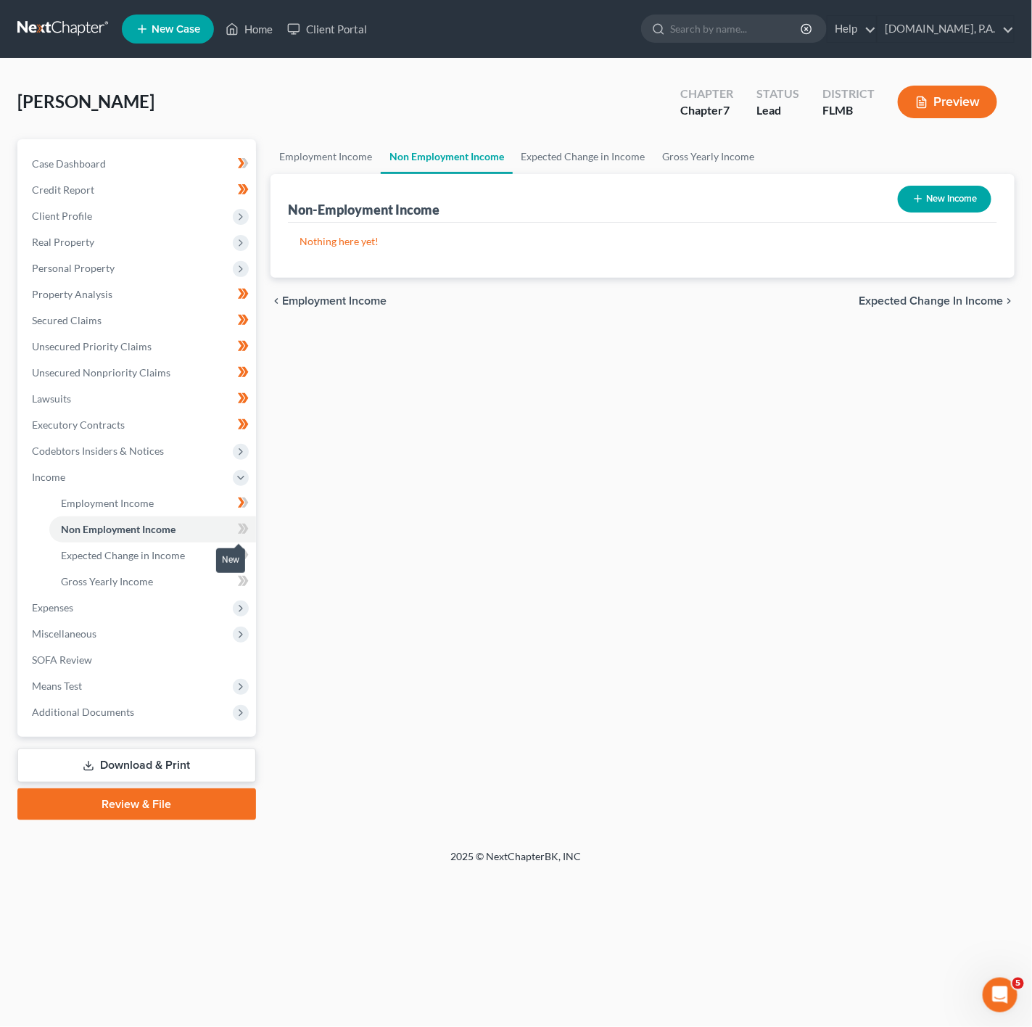
click at [236, 531] on span at bounding box center [243, 531] width 25 height 22
click at [238, 555] on icon at bounding box center [243, 555] width 11 height 18
drag, startPoint x: 237, startPoint y: 575, endPoint x: 229, endPoint y: 580, distance: 9.7
click at [238, 575] on icon at bounding box center [243, 581] width 11 height 18
click at [211, 606] on span "Expenses" at bounding box center [138, 608] width 236 height 26
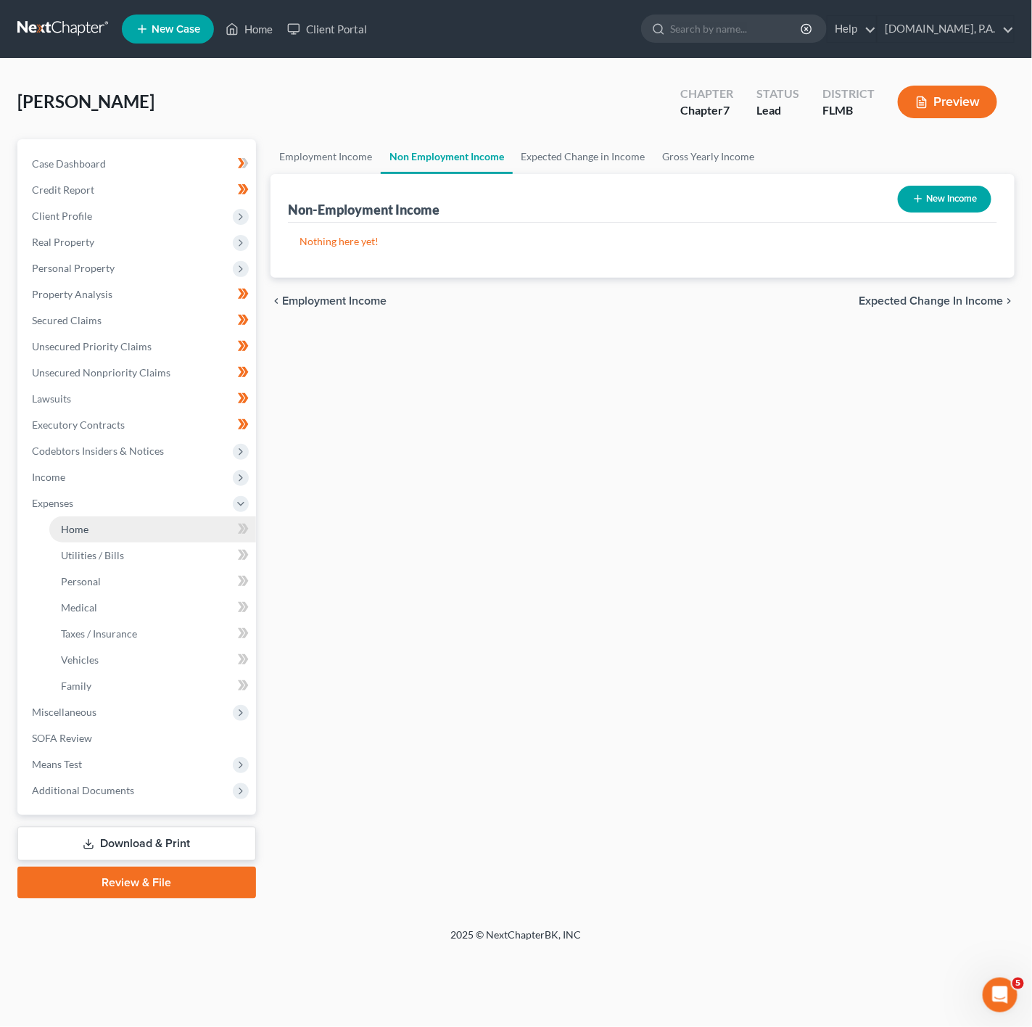
click at [220, 530] on link "Home" at bounding box center [152, 530] width 207 height 26
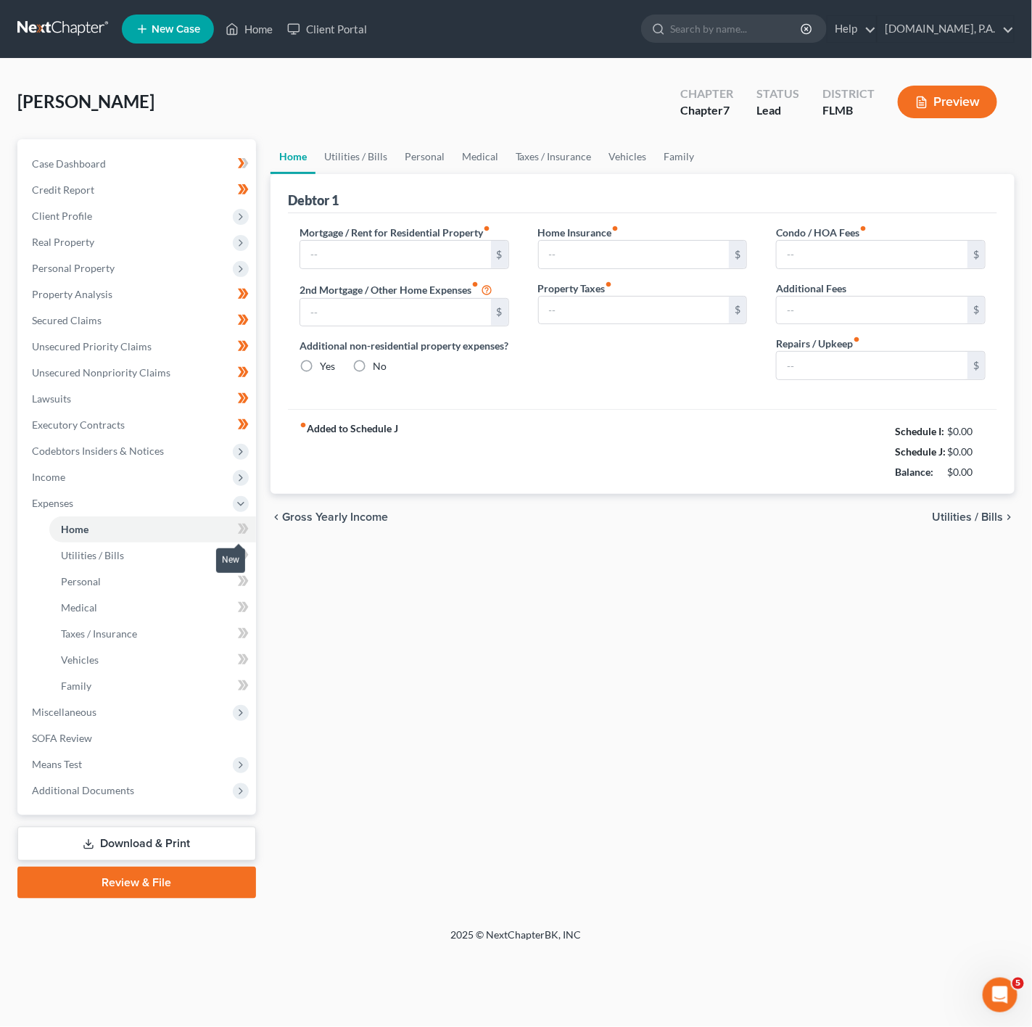
type input "0.00"
radio input "true"
type input "0.00"
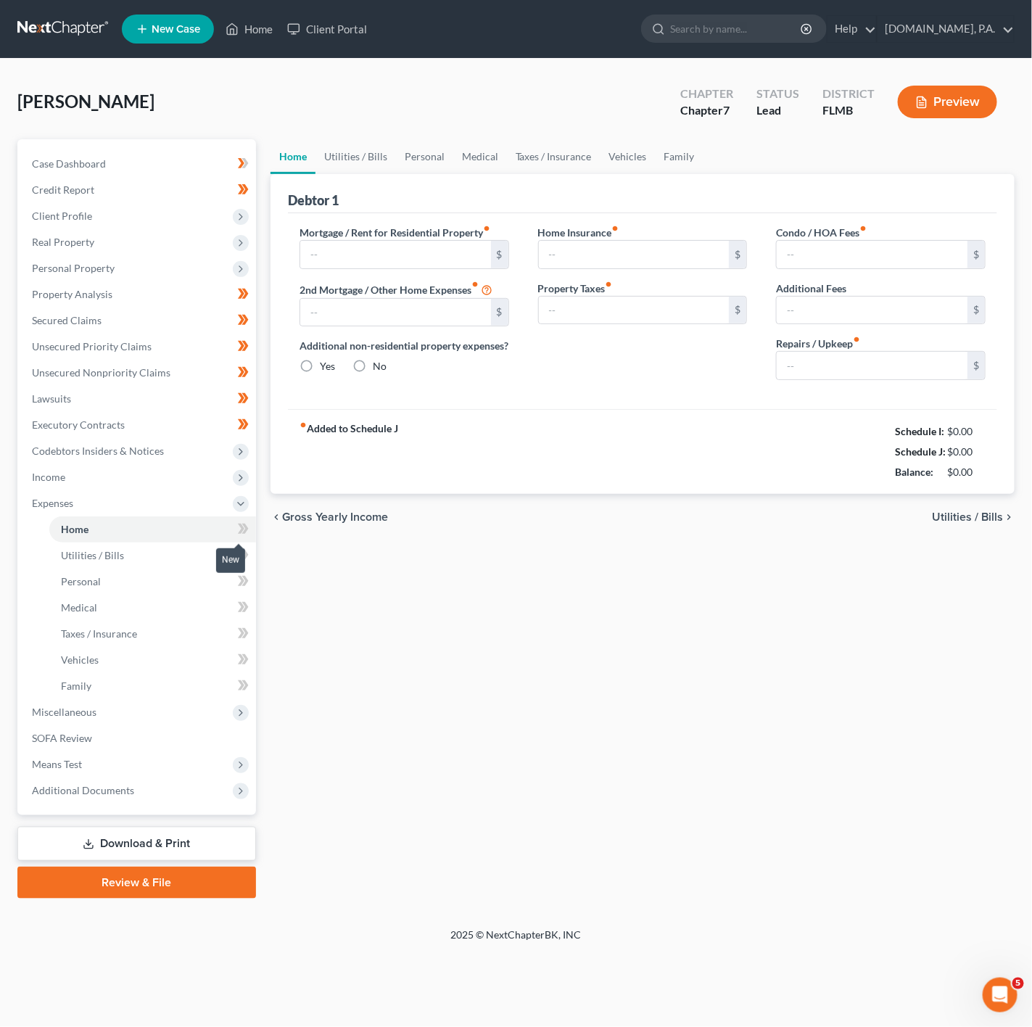
type input "0.00"
type input "400.00"
click at [333, 22] on link "Client Portal" at bounding box center [327, 29] width 94 height 26
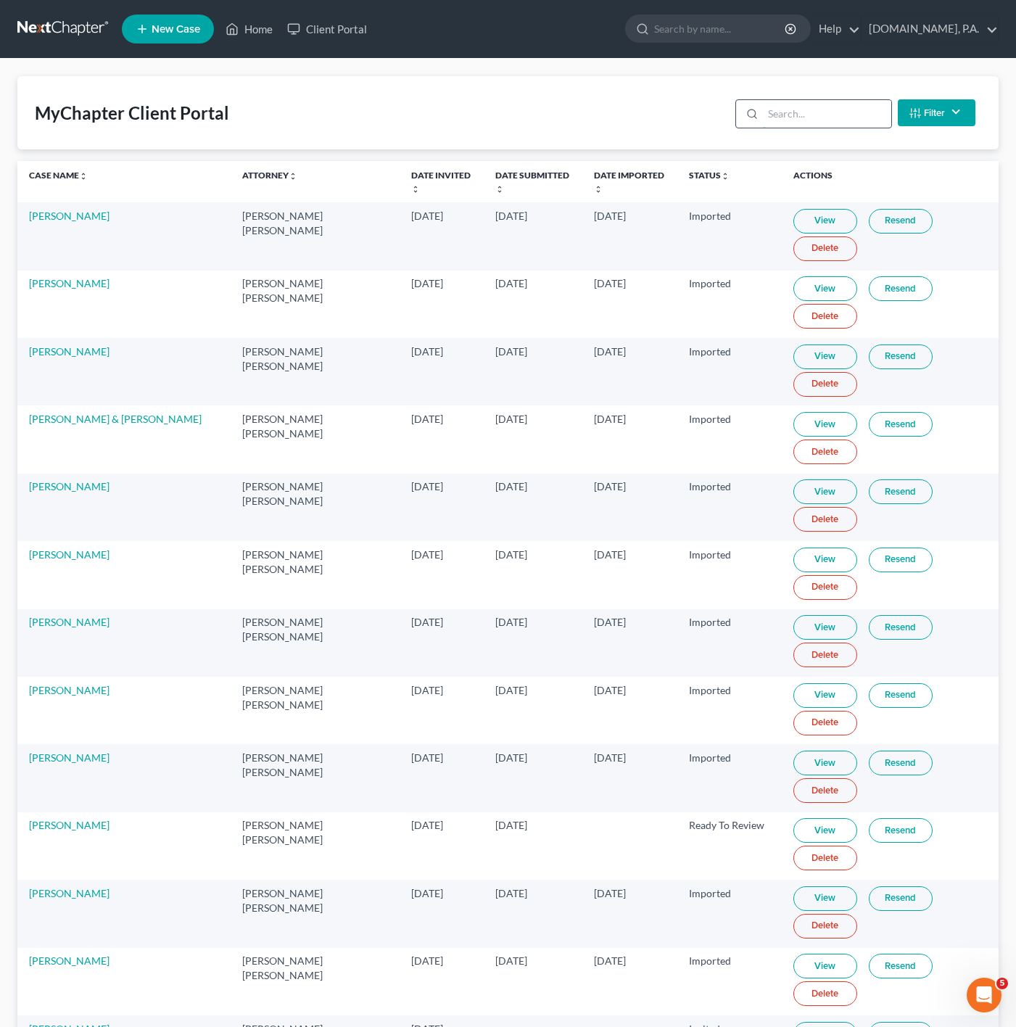
click at [864, 115] on input "search" at bounding box center [827, 114] width 128 height 28
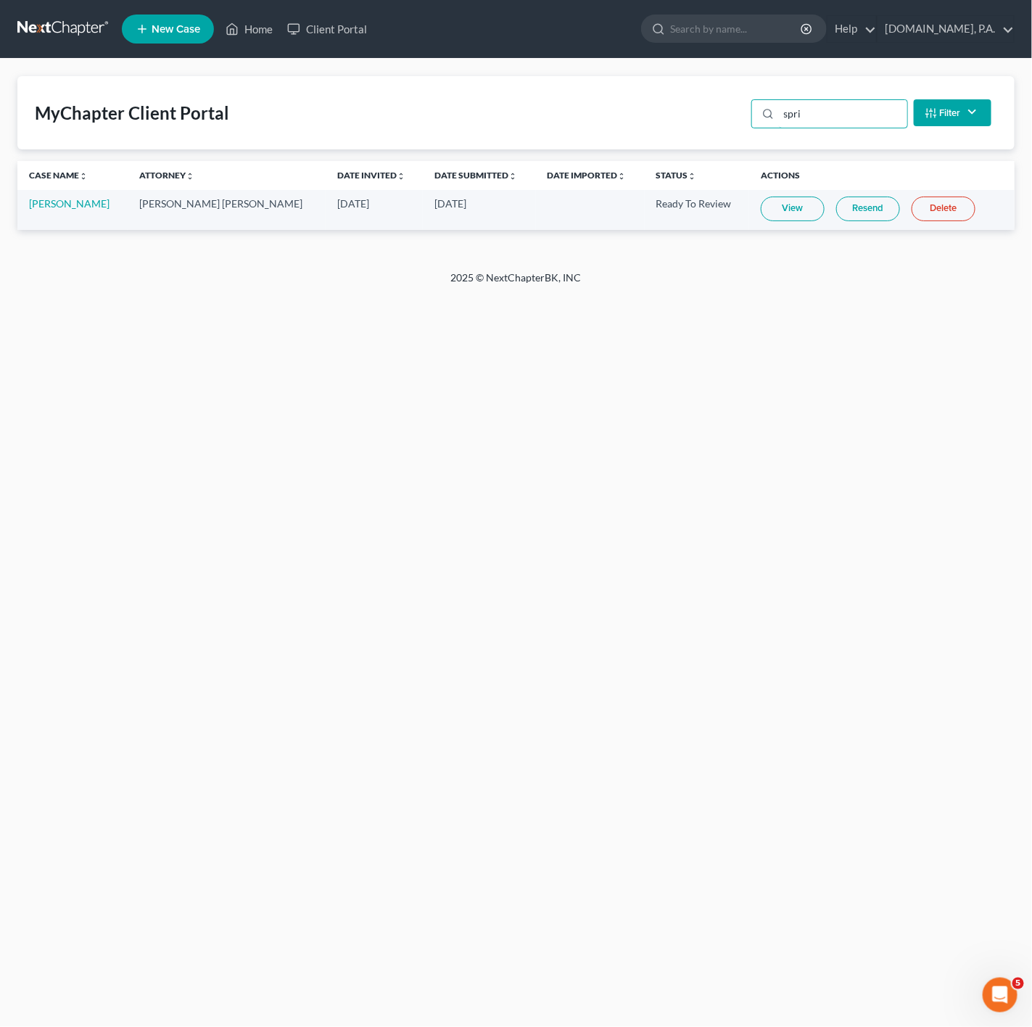
type input "spri"
click at [786, 207] on link "View" at bounding box center [793, 209] width 64 height 25
drag, startPoint x: 261, startPoint y: 41, endPoint x: 248, endPoint y: 44, distance: 13.2
click at [261, 41] on link "Home" at bounding box center [249, 29] width 62 height 26
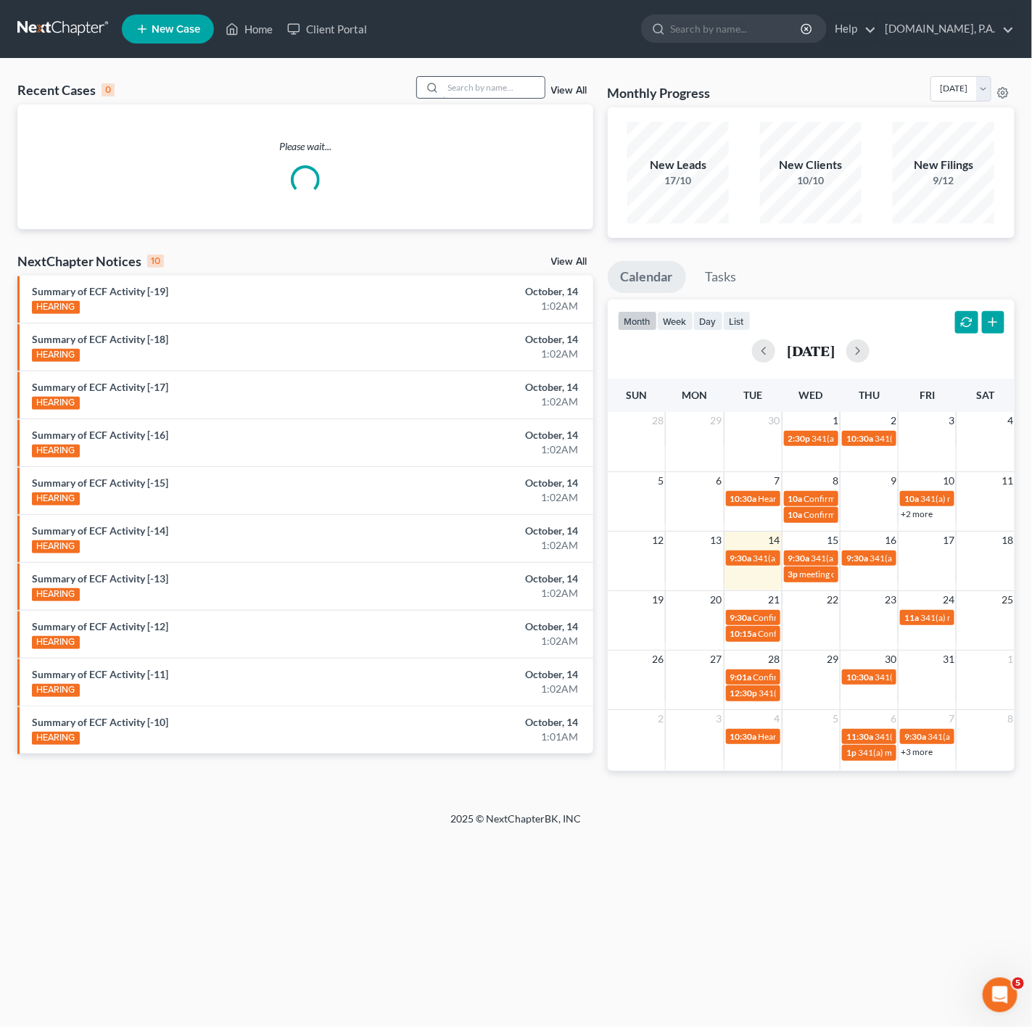
click at [464, 94] on input "search" at bounding box center [494, 87] width 102 height 21
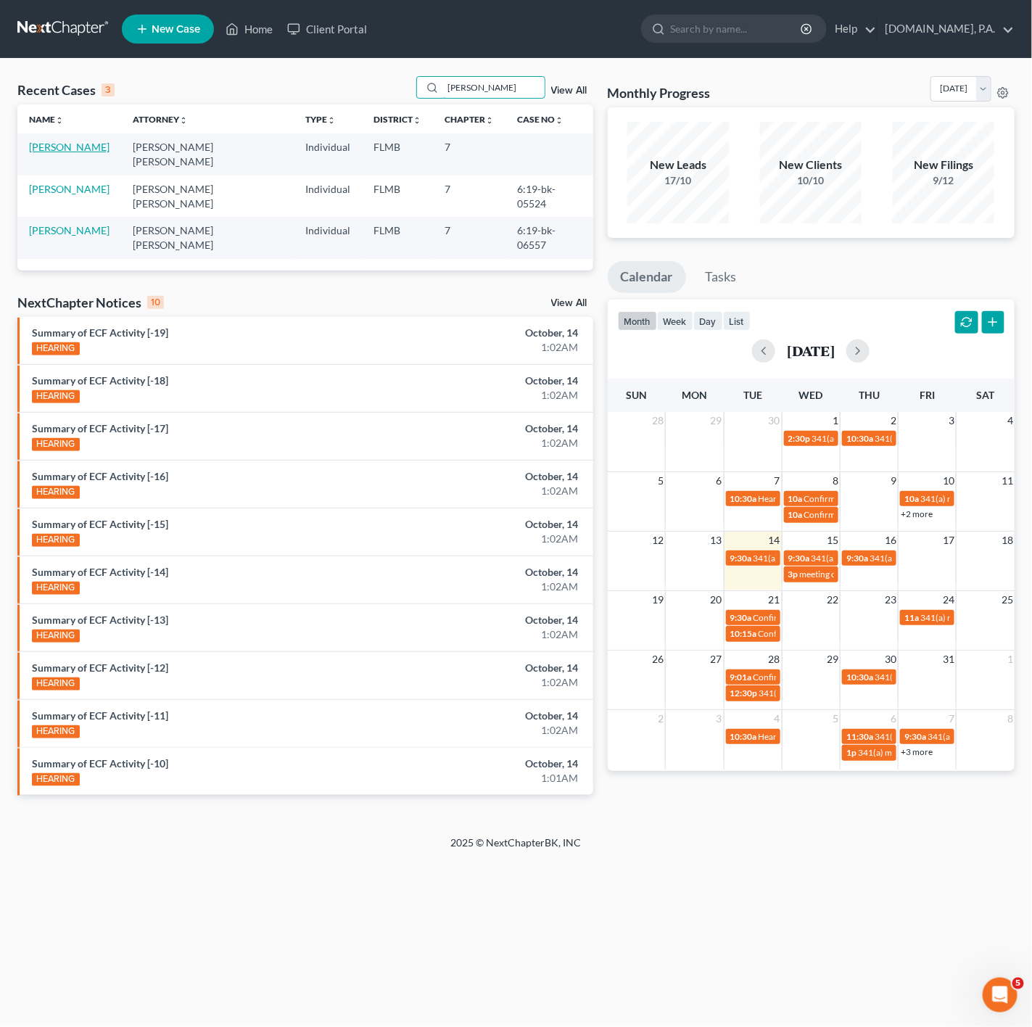
type input "[PERSON_NAME]"
click at [74, 151] on link "[PERSON_NAME]" at bounding box center [69, 147] width 81 height 12
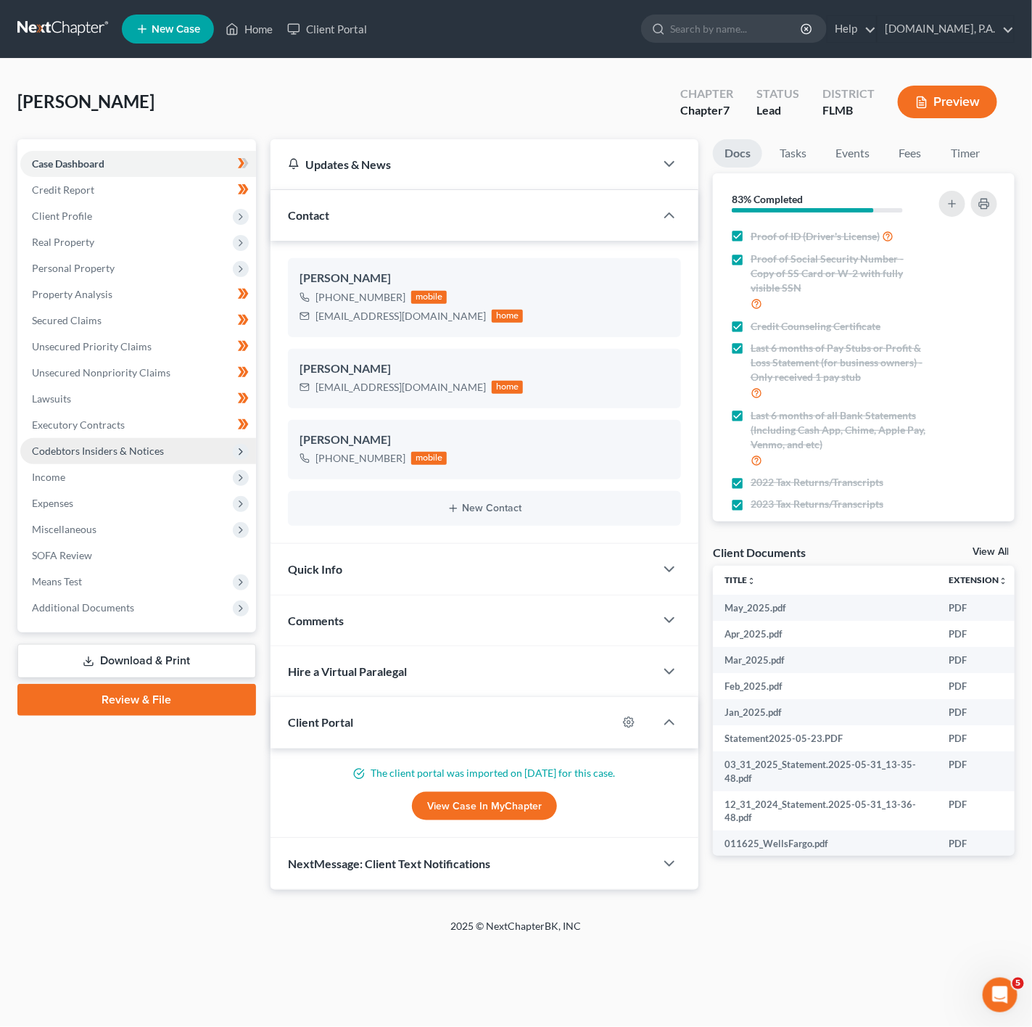
click at [200, 457] on span "Codebtors Insiders & Notices" at bounding box center [138, 451] width 236 height 26
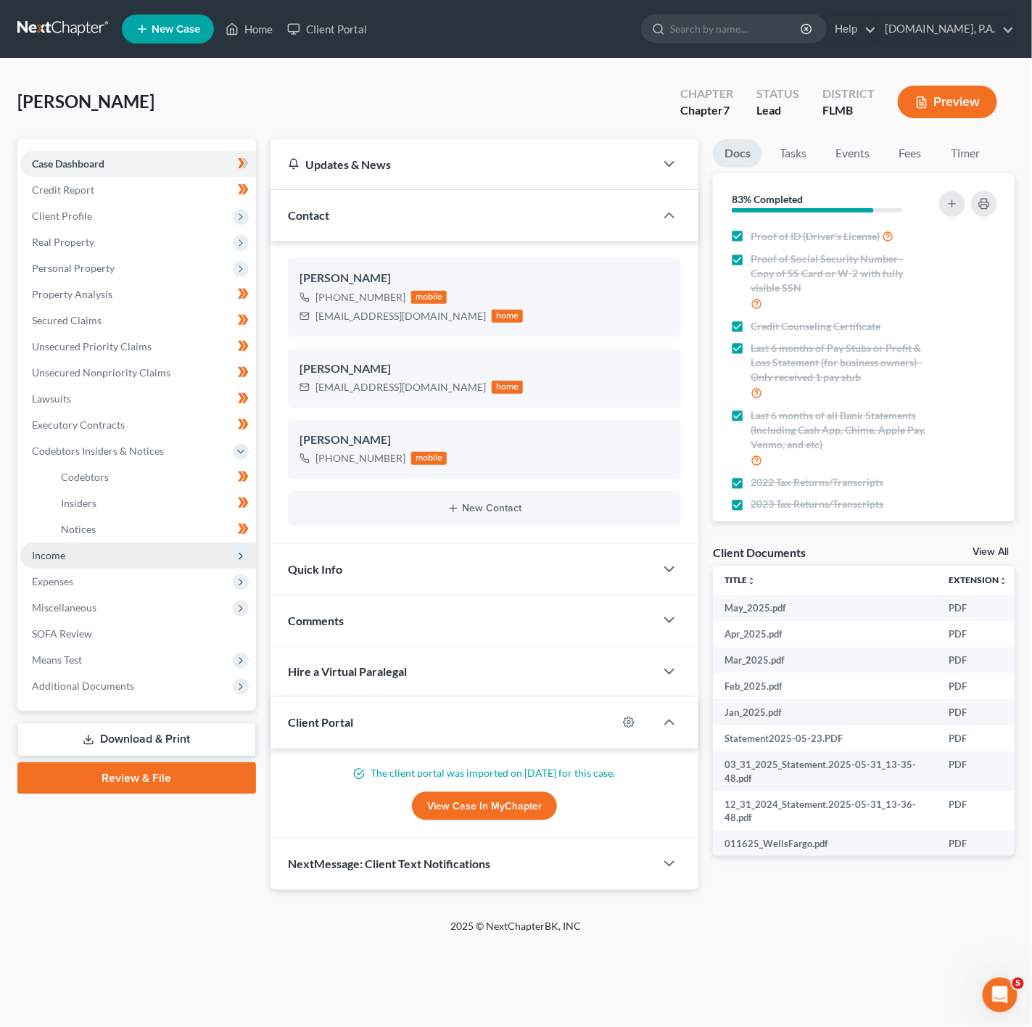
click at [213, 562] on span "Income" at bounding box center [138, 556] width 236 height 26
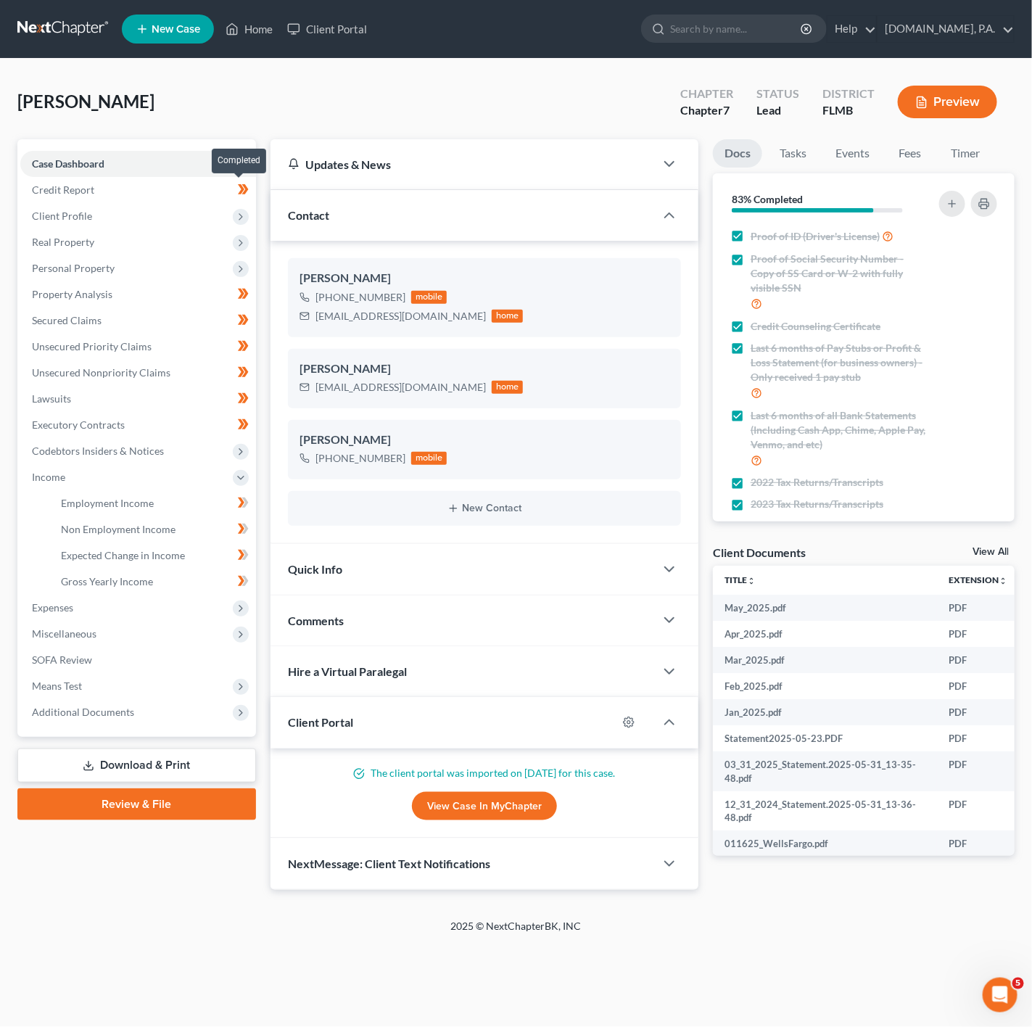
click at [234, 185] on span at bounding box center [243, 192] width 25 height 22
click at [215, 198] on link "Credit Report" at bounding box center [138, 190] width 236 height 26
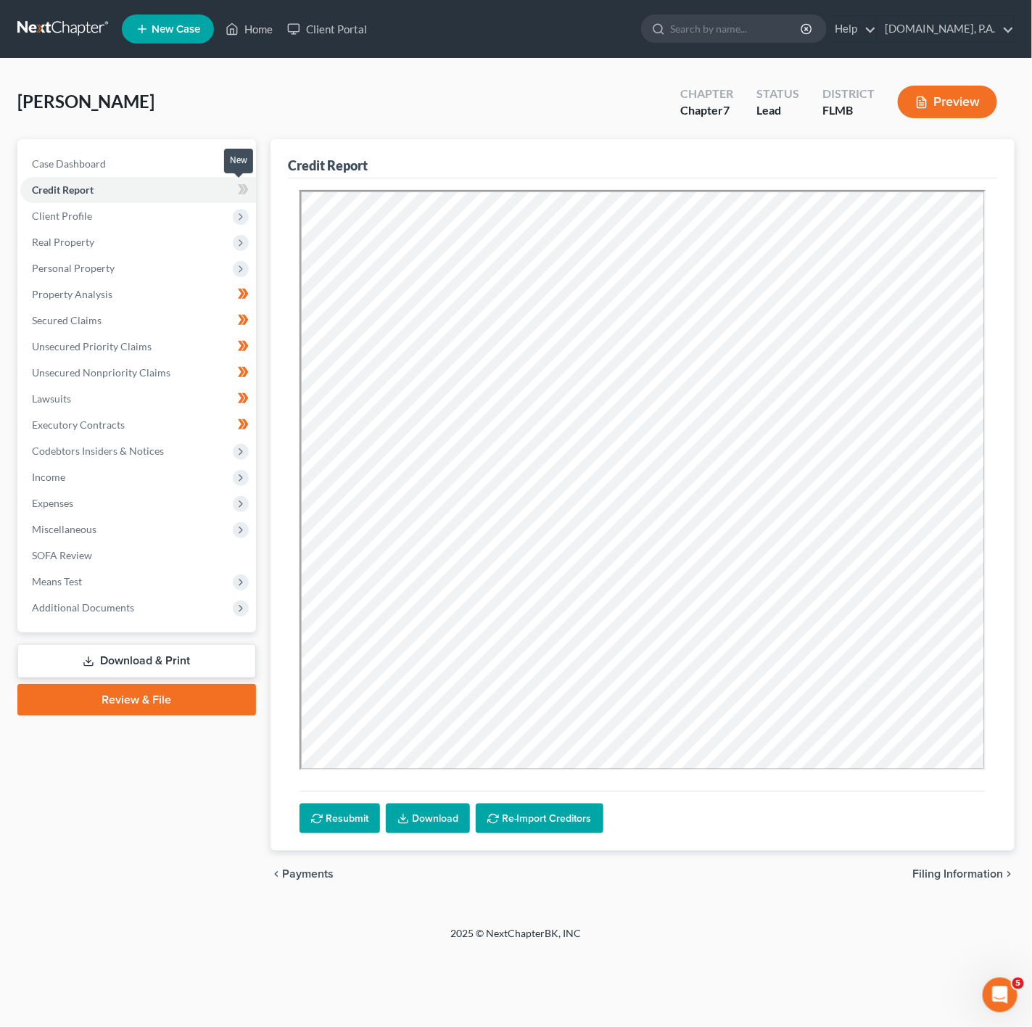
click at [239, 190] on icon at bounding box center [243, 190] width 11 height 18
click at [221, 209] on span "Client Profile" at bounding box center [138, 216] width 236 height 26
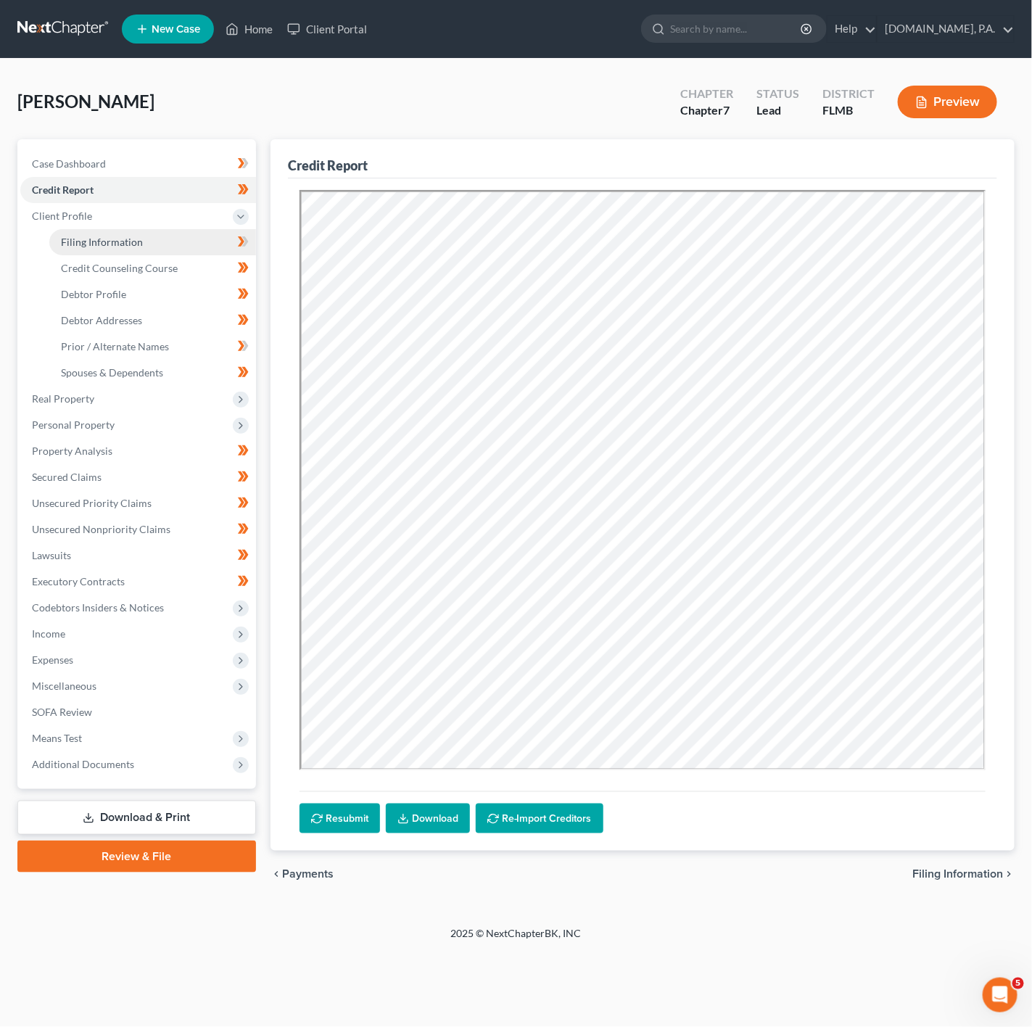
click at [199, 247] on link "Filing Information" at bounding box center [152, 242] width 207 height 26
select select "1"
select select "0"
select select "9"
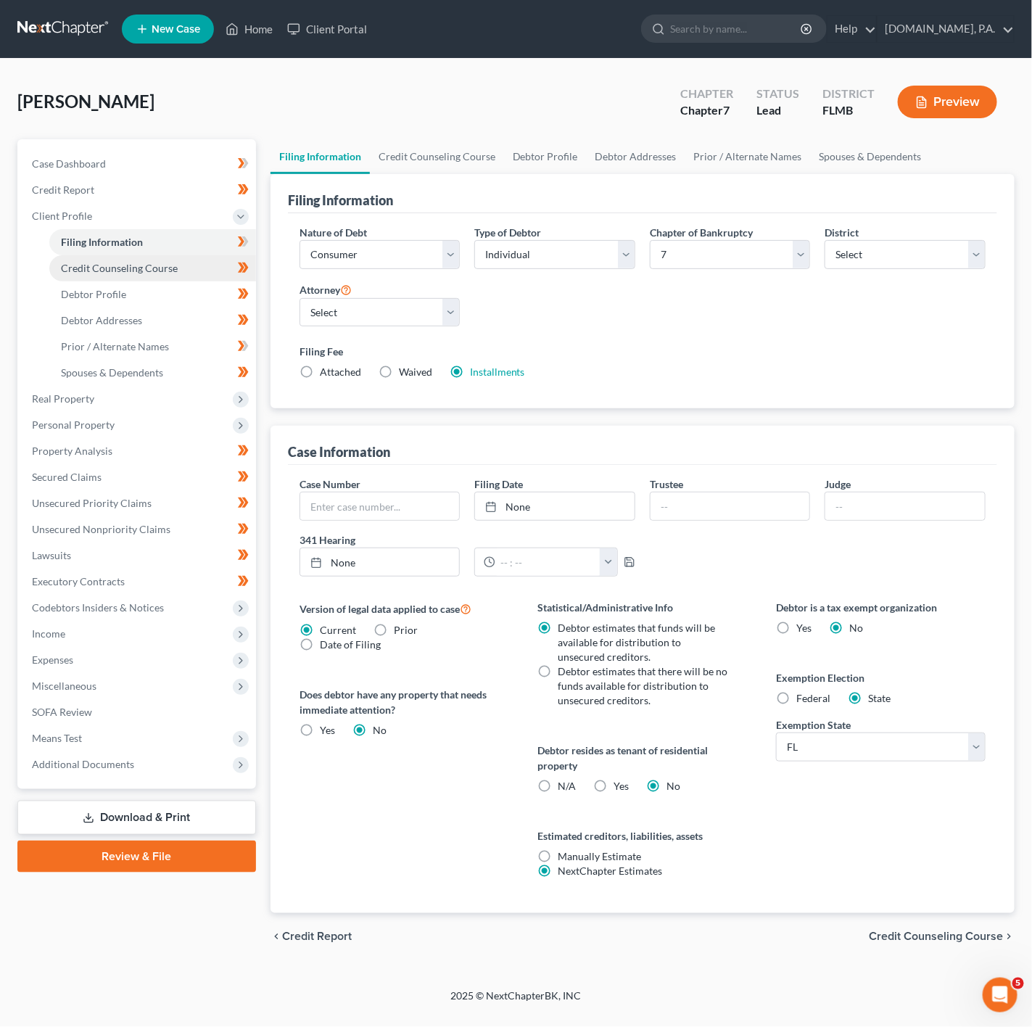
click at [155, 266] on span "Credit Counseling Course" at bounding box center [119, 268] width 117 height 12
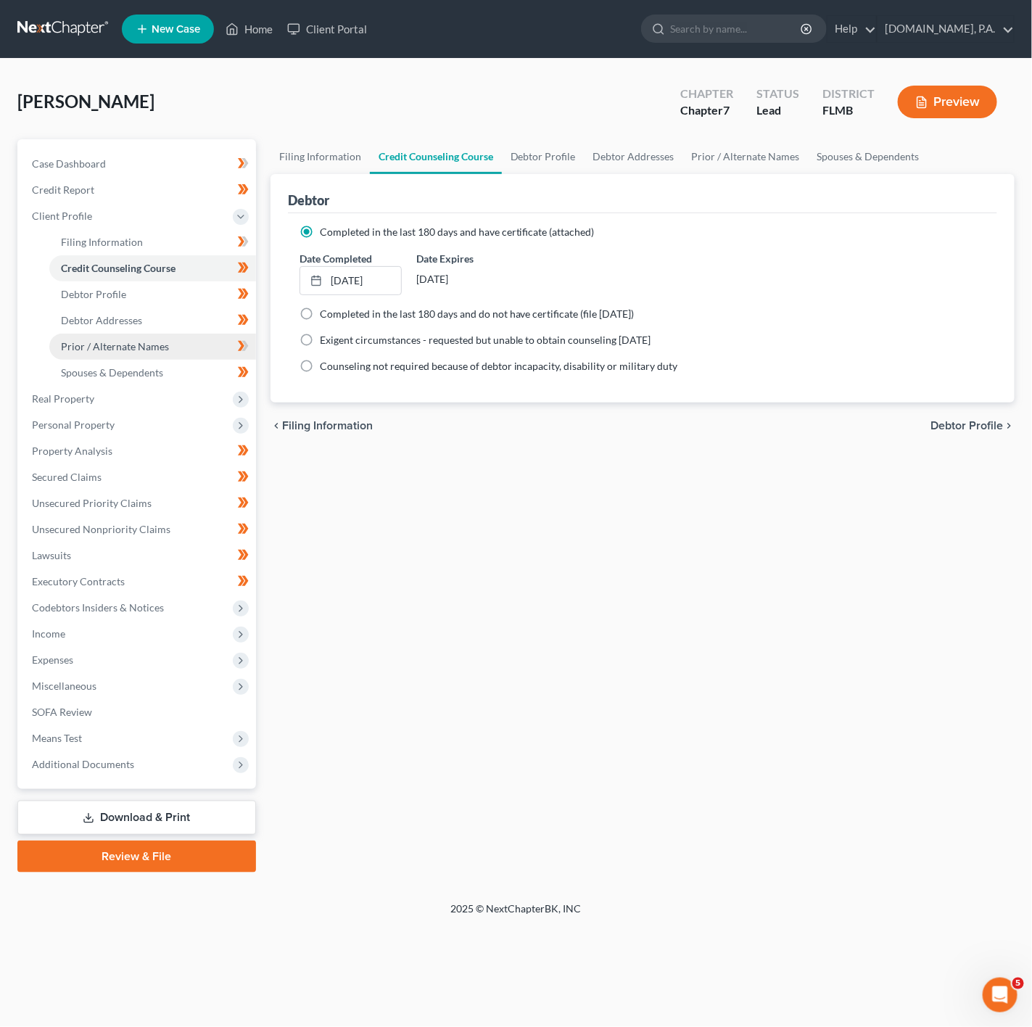
click at [189, 350] on link "Prior / Alternate Names" at bounding box center [152, 347] width 207 height 26
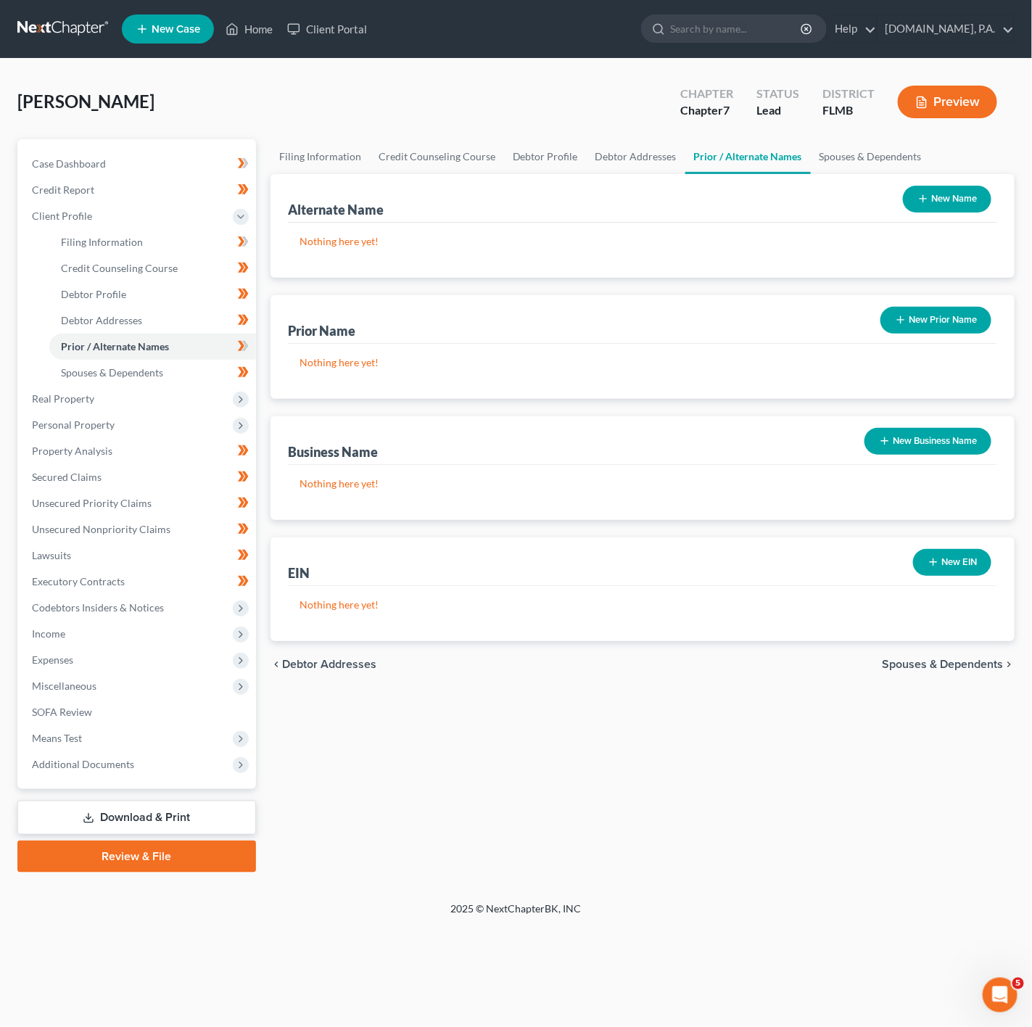
click at [978, 211] on button "New Name" at bounding box center [947, 199] width 89 height 27
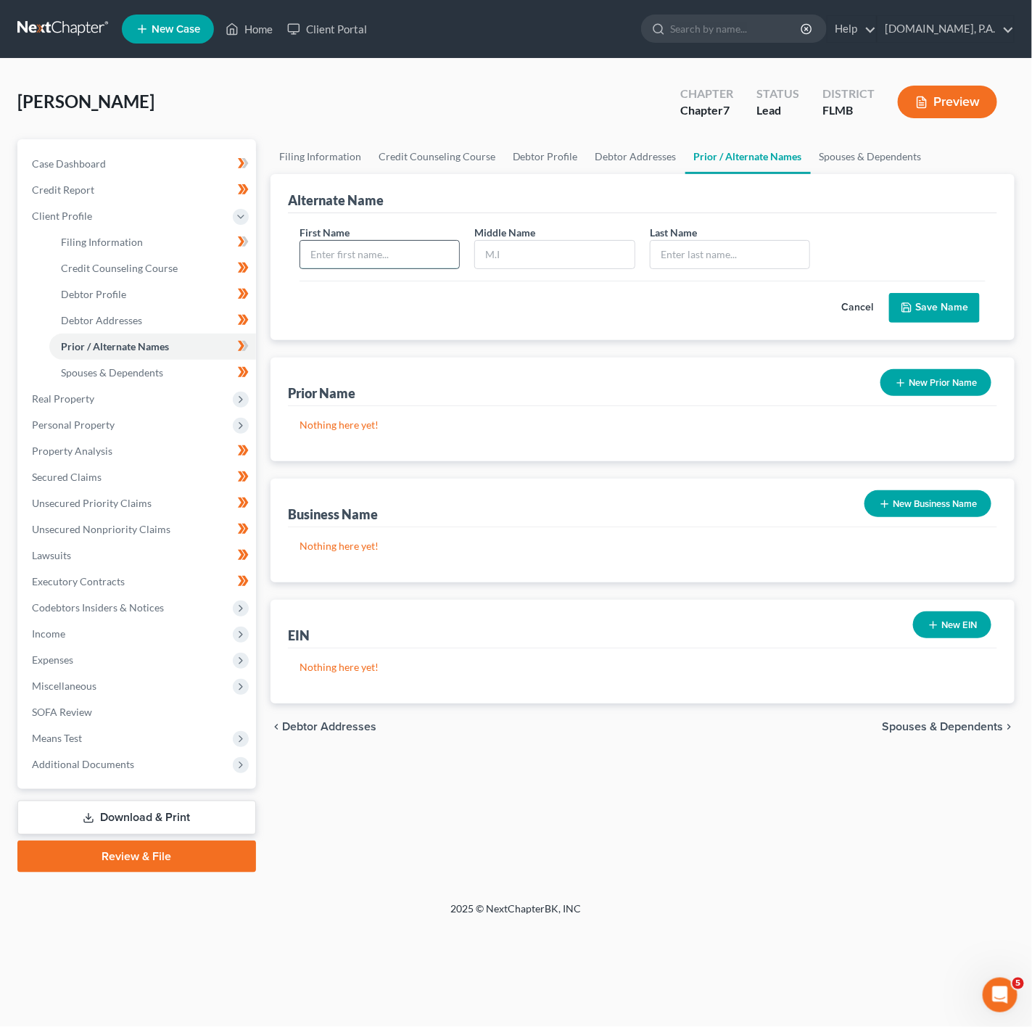
click at [361, 268] on input "text" at bounding box center [380, 255] width 160 height 28
type input "[PERSON_NAME]"
type input "Sriggs"
click at [945, 301] on button "Save Name" at bounding box center [934, 308] width 91 height 30
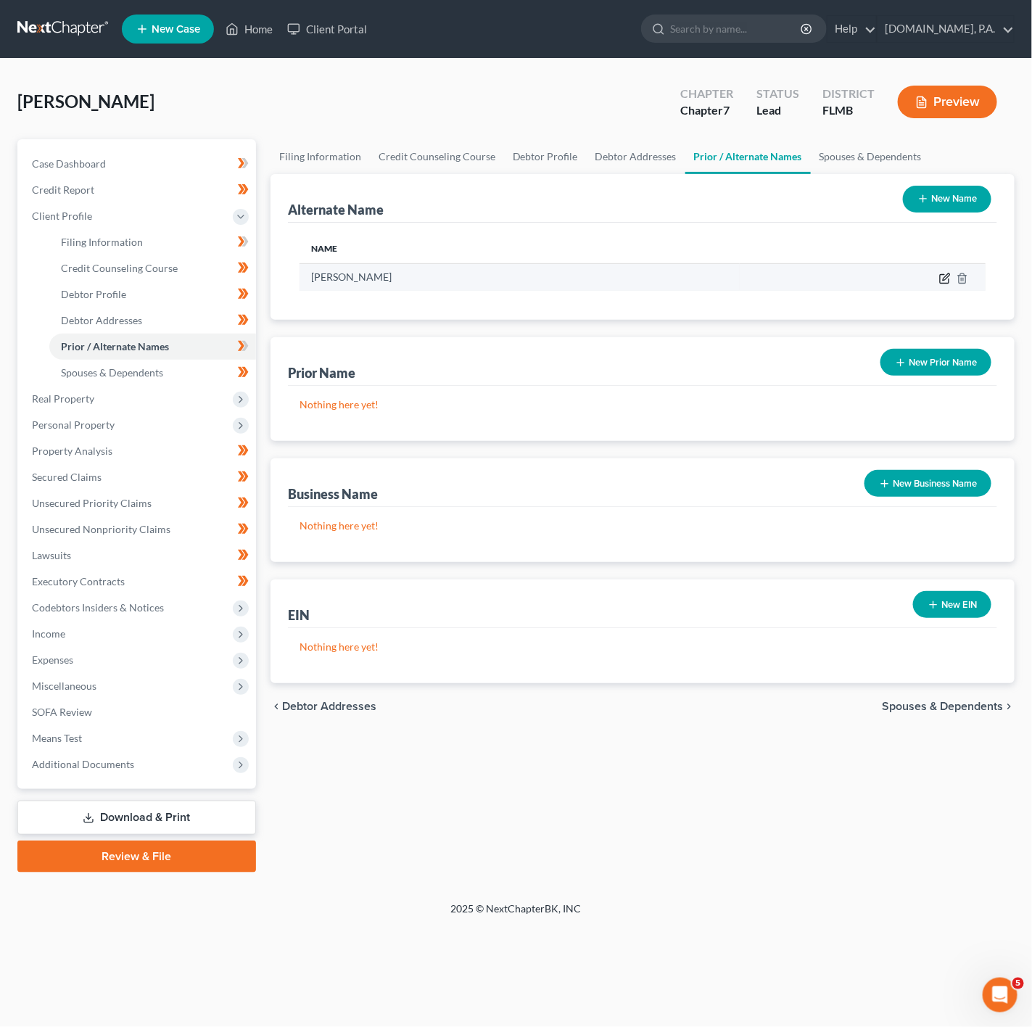
click at [949, 277] on icon at bounding box center [946, 277] width 7 height 7
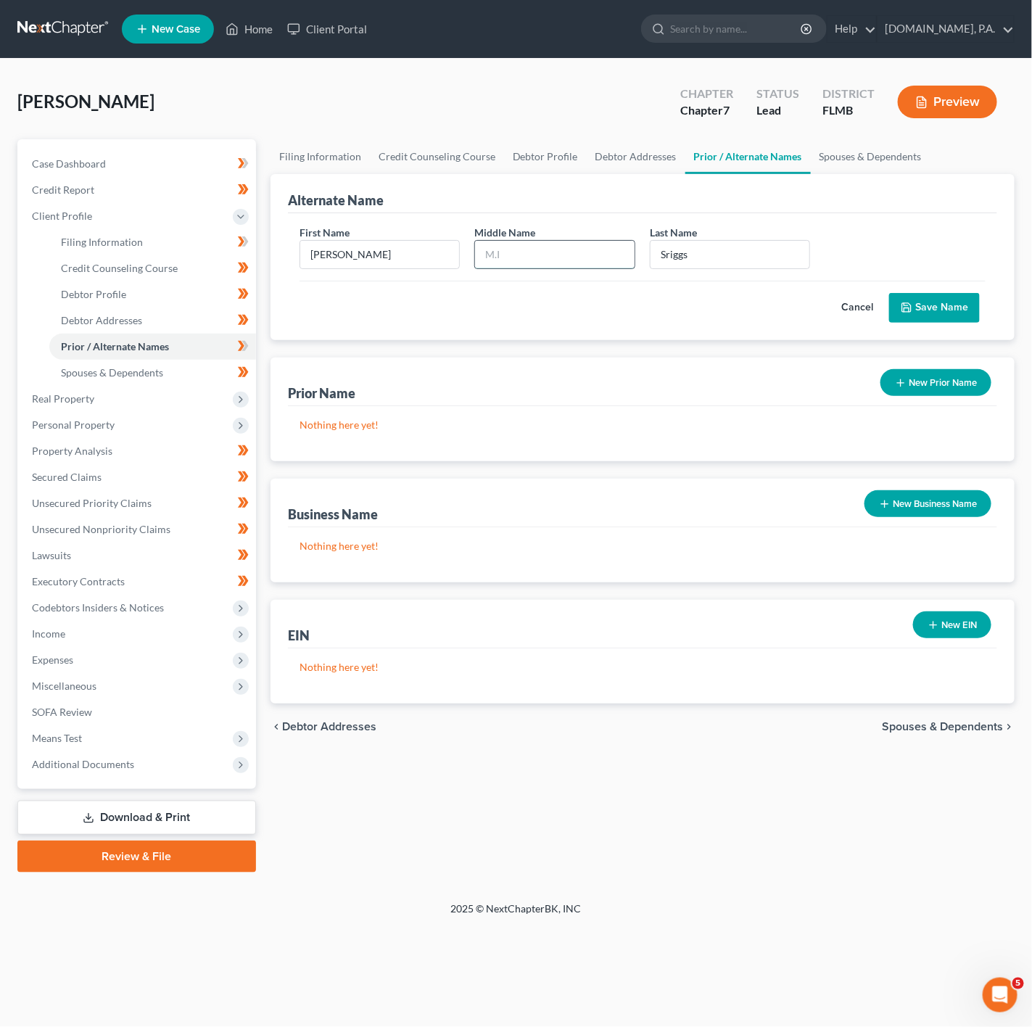
click at [580, 246] on input "text" at bounding box center [555, 255] width 160 height 28
type input "A"
click at [912, 300] on button "Save Name" at bounding box center [934, 308] width 91 height 30
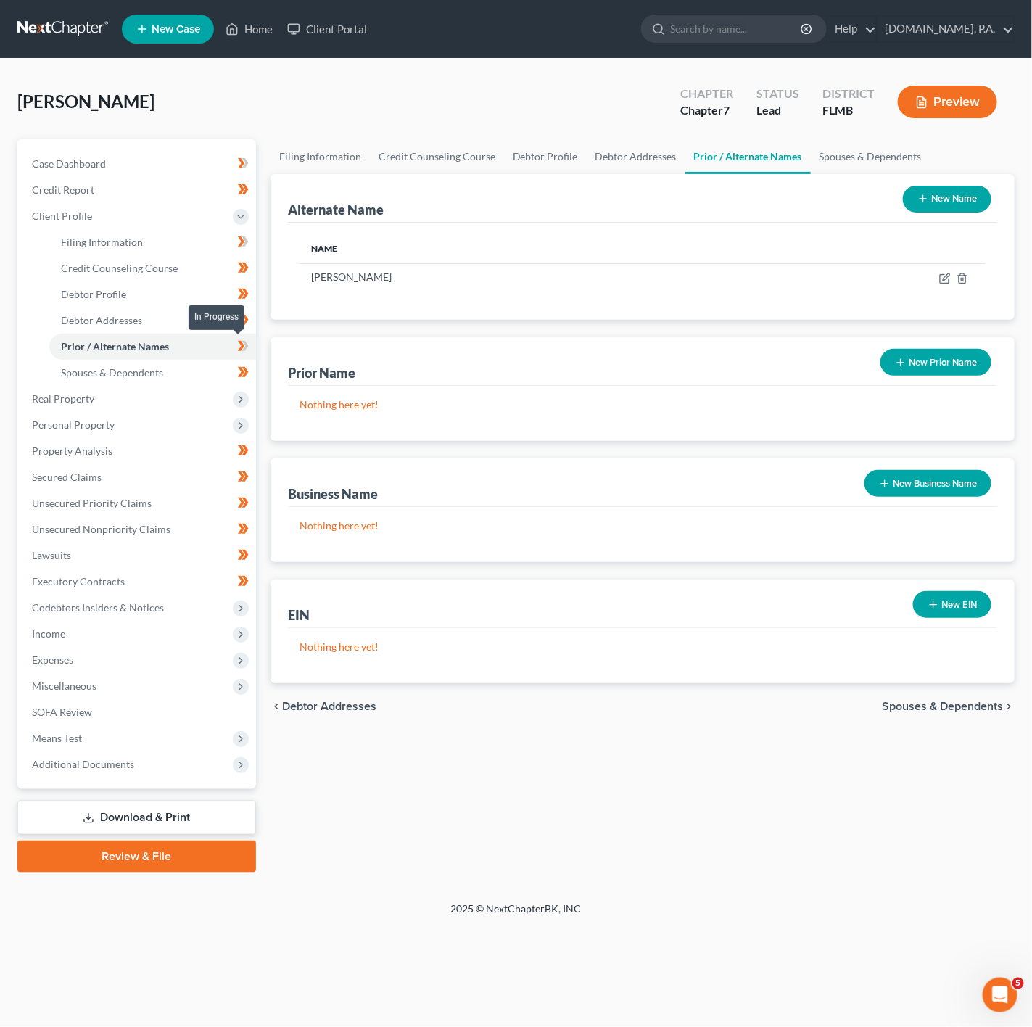
click at [248, 351] on icon at bounding box center [243, 346] width 11 height 18
click at [209, 377] on link "Spouses & Dependents" at bounding box center [152, 373] width 207 height 26
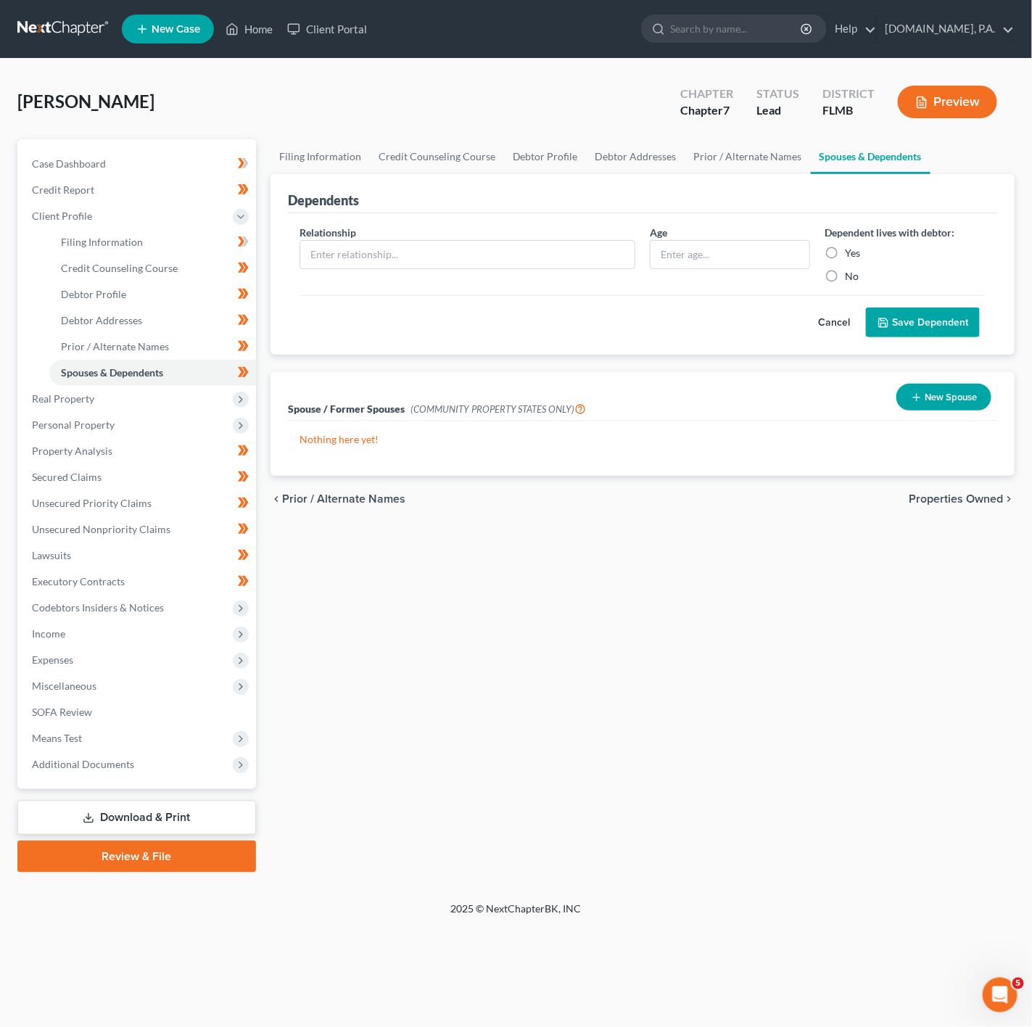
click at [827, 318] on button "Cancel" at bounding box center [834, 322] width 64 height 29
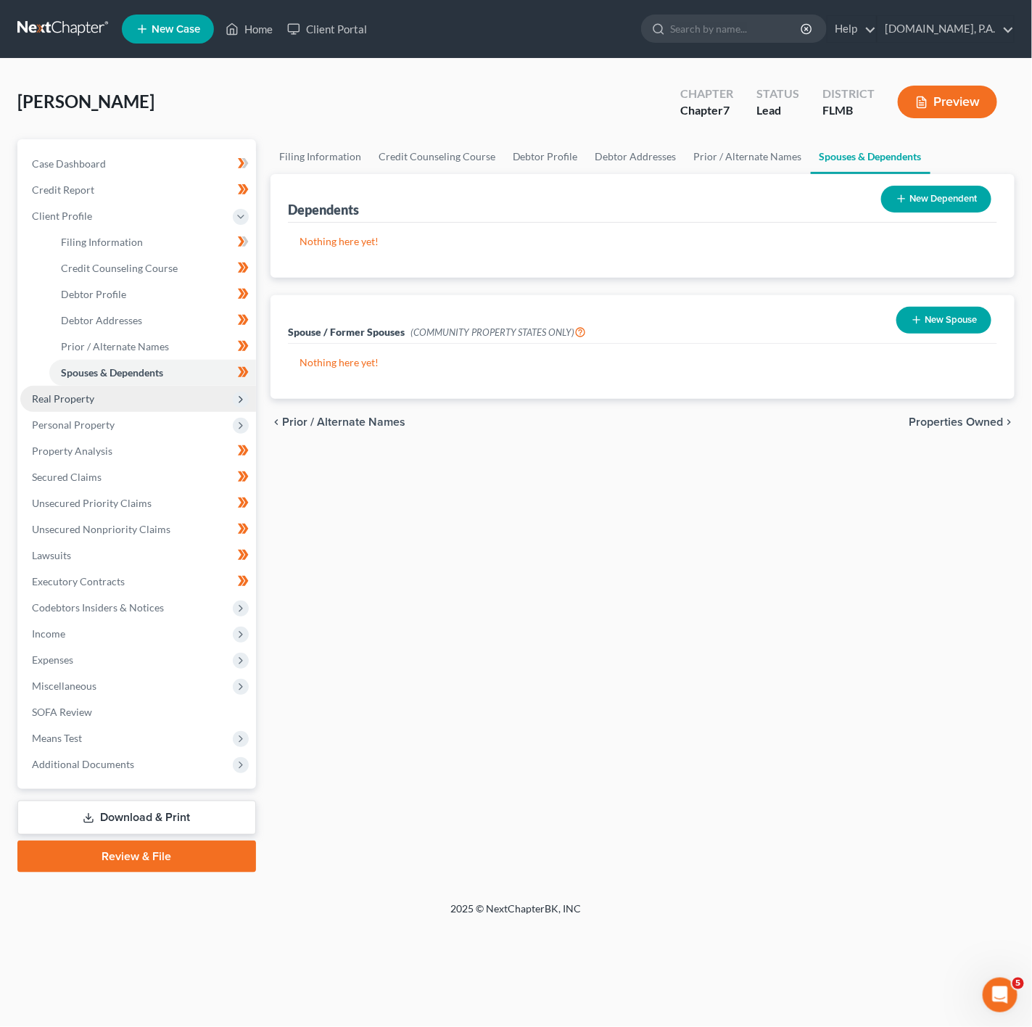
click at [155, 388] on span "Real Property" at bounding box center [138, 399] width 236 height 26
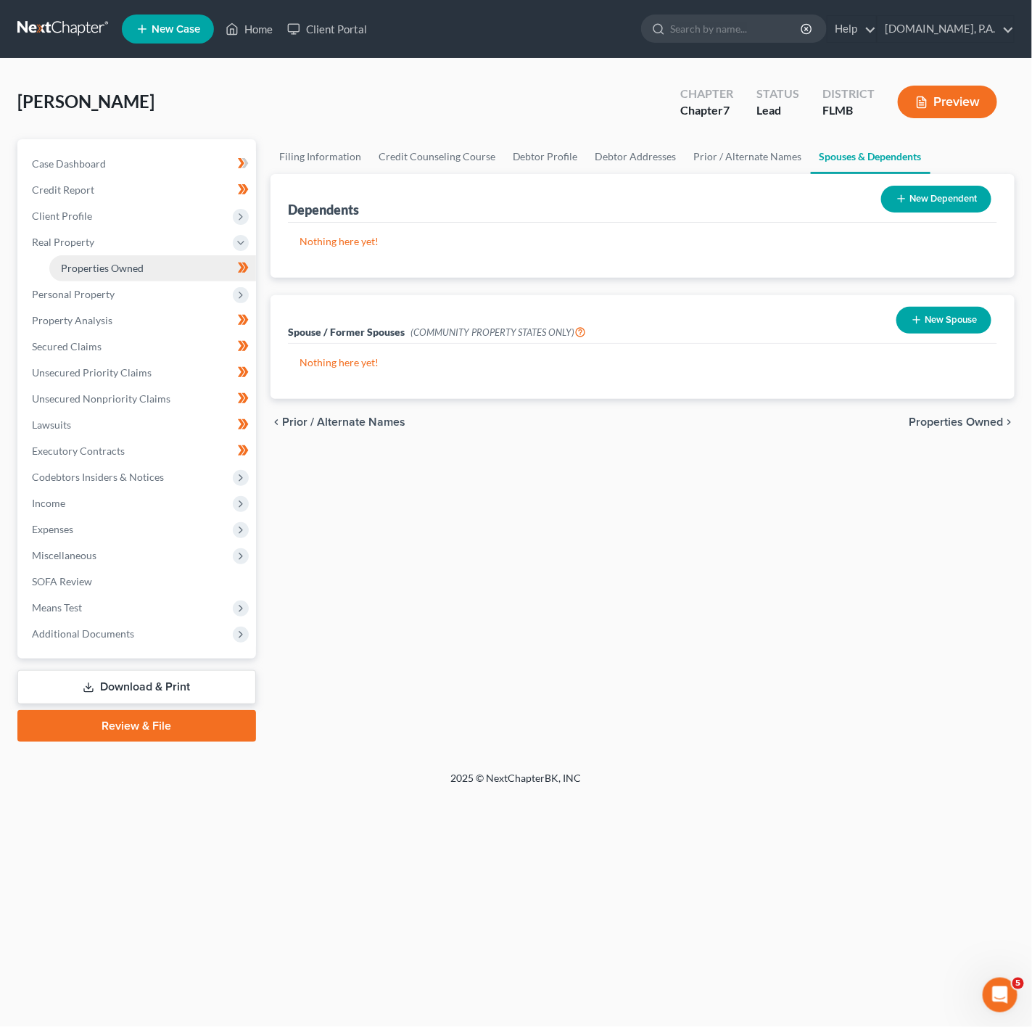
click at [166, 271] on link "Properties Owned" at bounding box center [152, 268] width 207 height 26
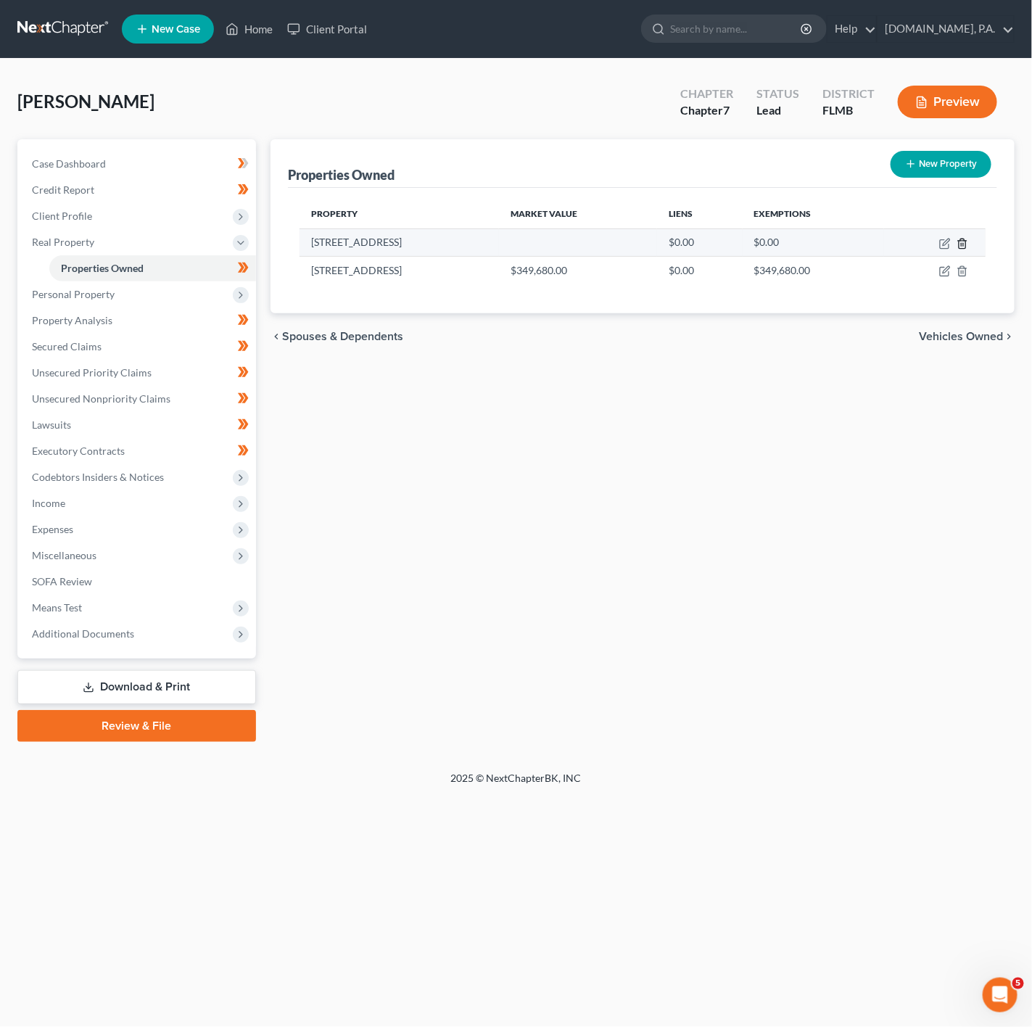
click at [967, 239] on icon "button" at bounding box center [963, 244] width 12 height 12
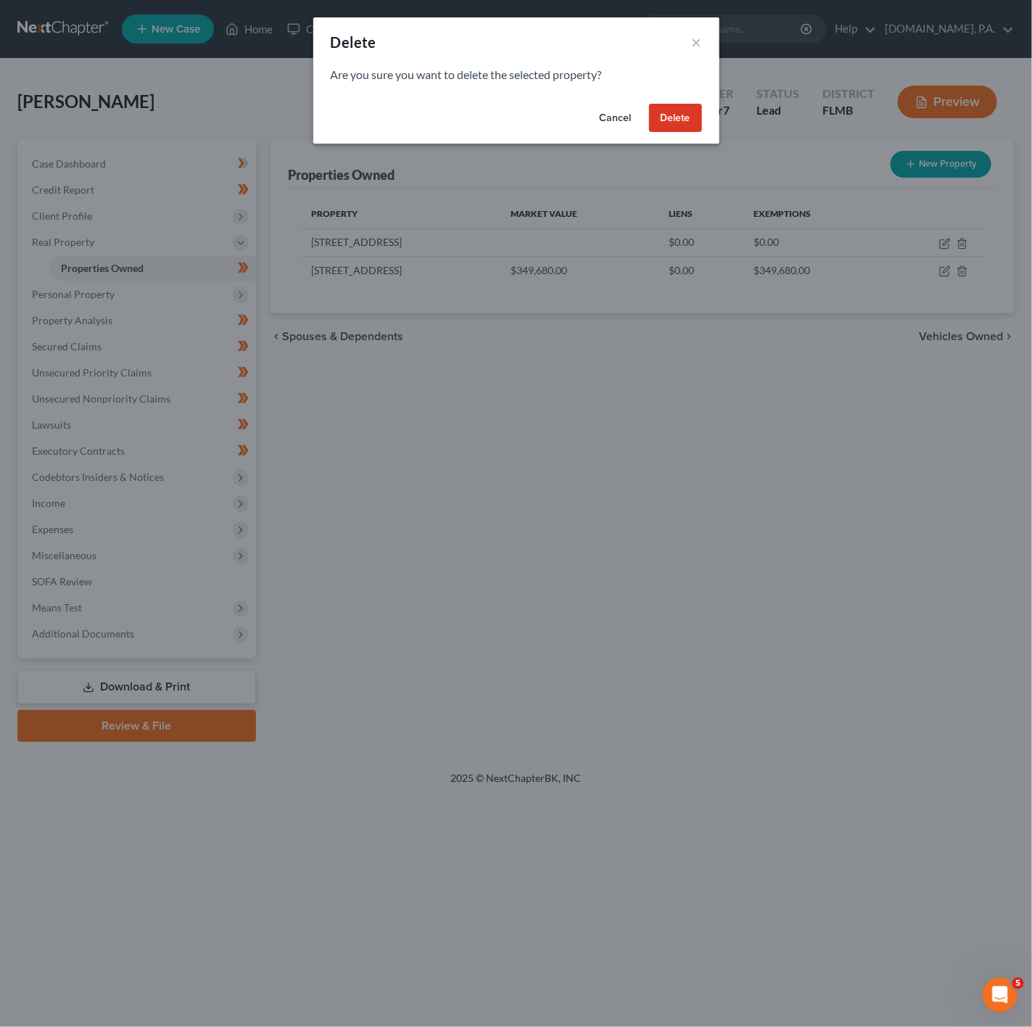
click at [677, 113] on button "Delete" at bounding box center [675, 118] width 53 height 29
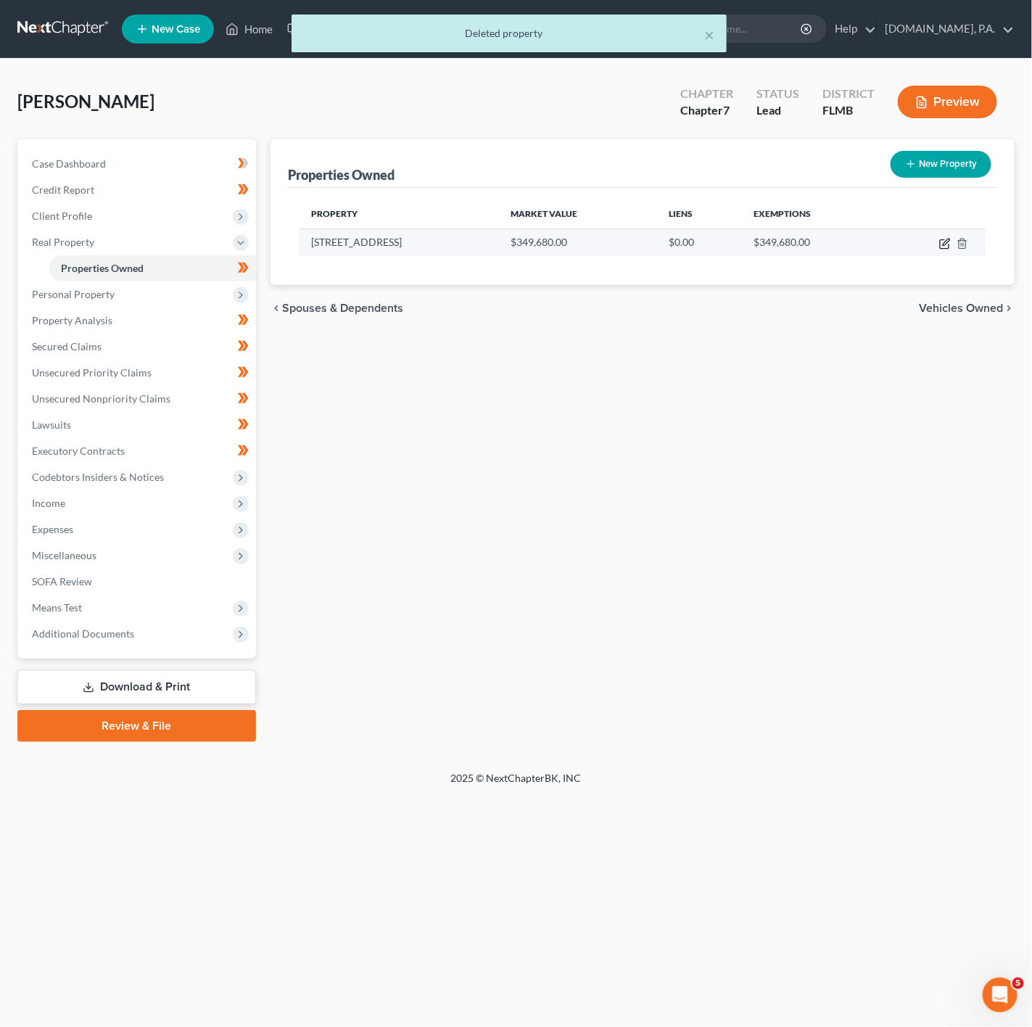
click at [940, 242] on icon "button" at bounding box center [946, 244] width 12 height 12
select select "9"
select select "0"
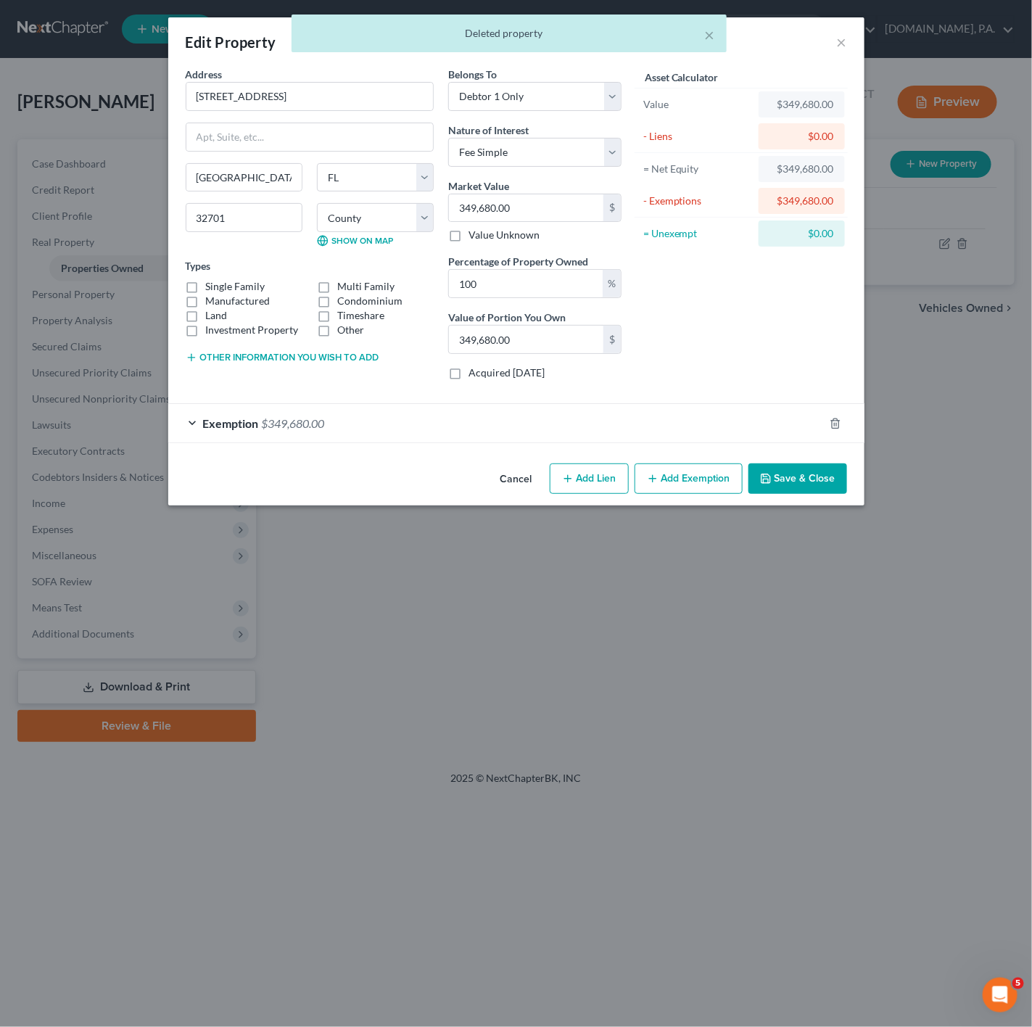
click at [453, 419] on div "Exemption $349,680.00" at bounding box center [496, 423] width 656 height 38
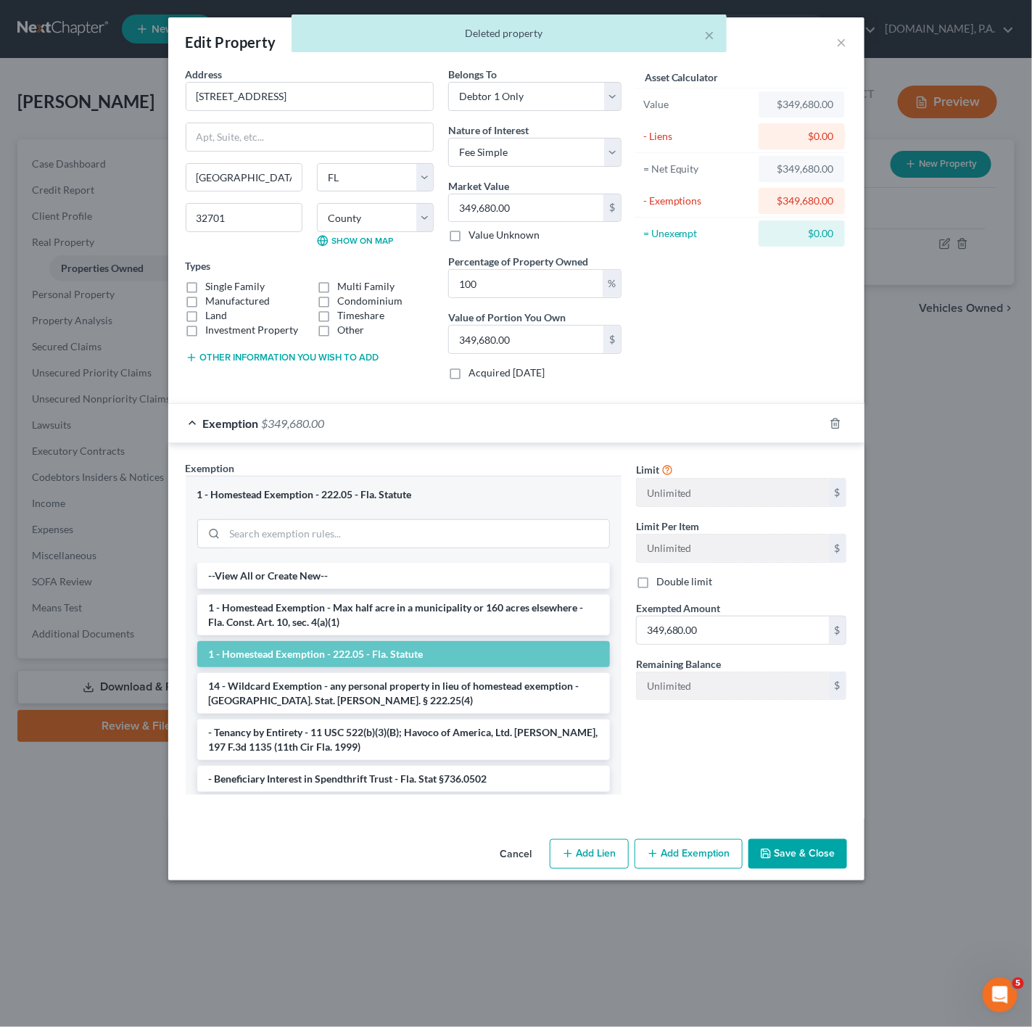
click at [453, 419] on div "Exemption $349,680.00" at bounding box center [496, 423] width 656 height 38
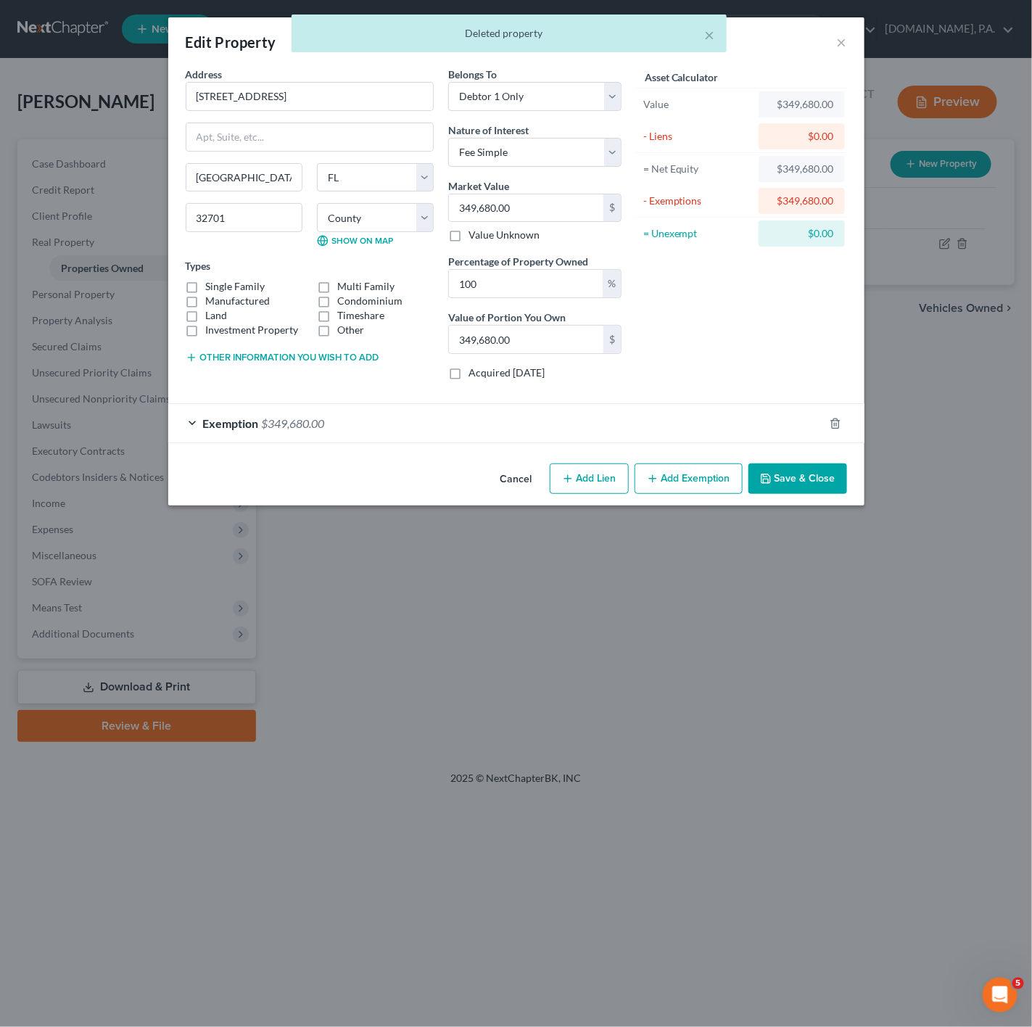
click at [532, 492] on button "Cancel" at bounding box center [516, 479] width 55 height 29
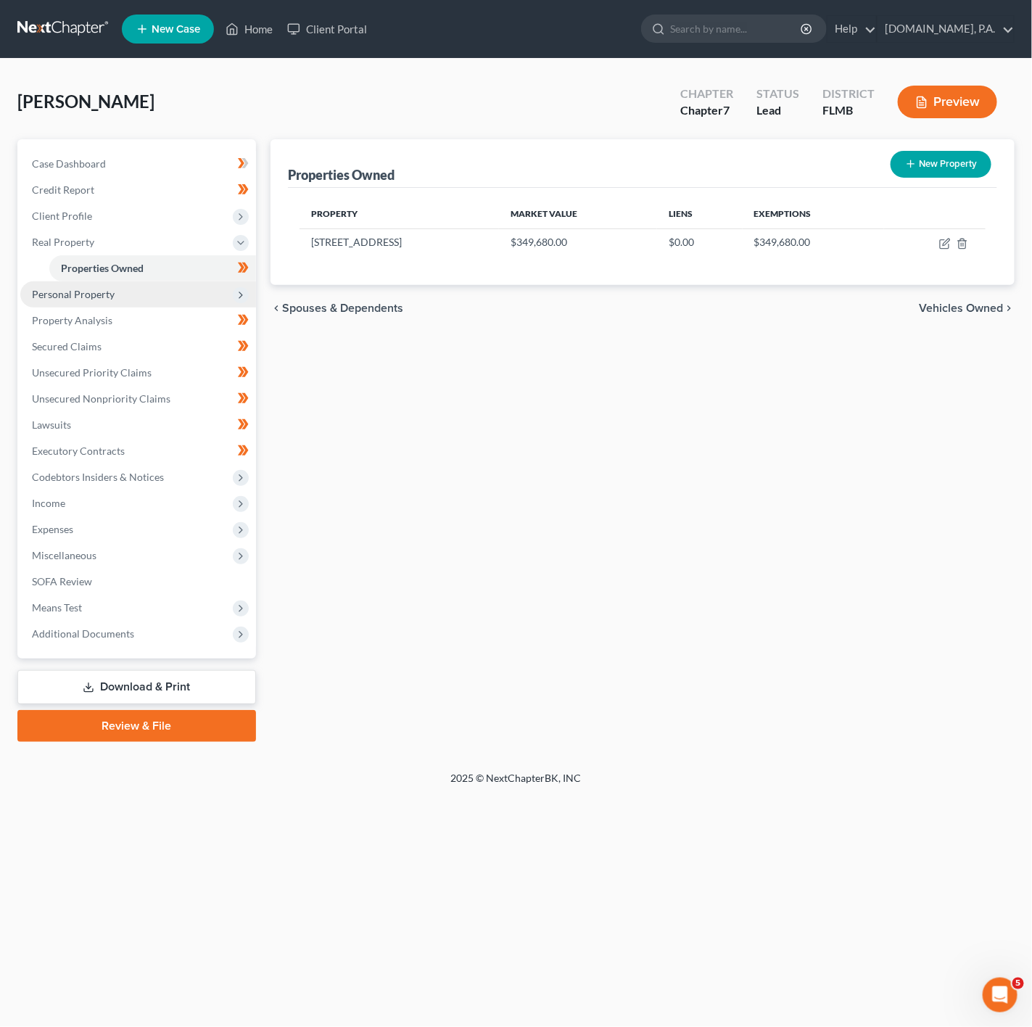
click at [175, 299] on span "Personal Property" at bounding box center [138, 295] width 236 height 26
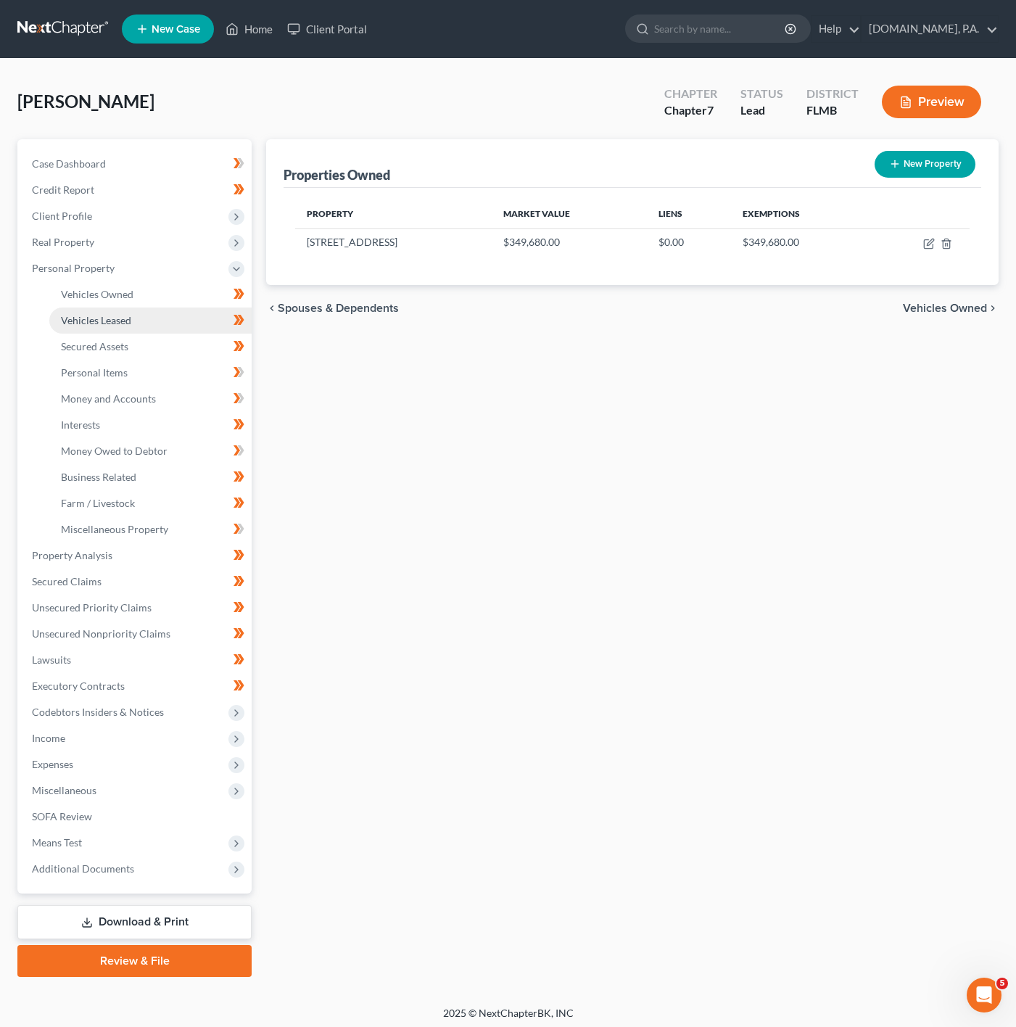
click at [164, 316] on link "Vehicles Leased" at bounding box center [150, 321] width 202 height 26
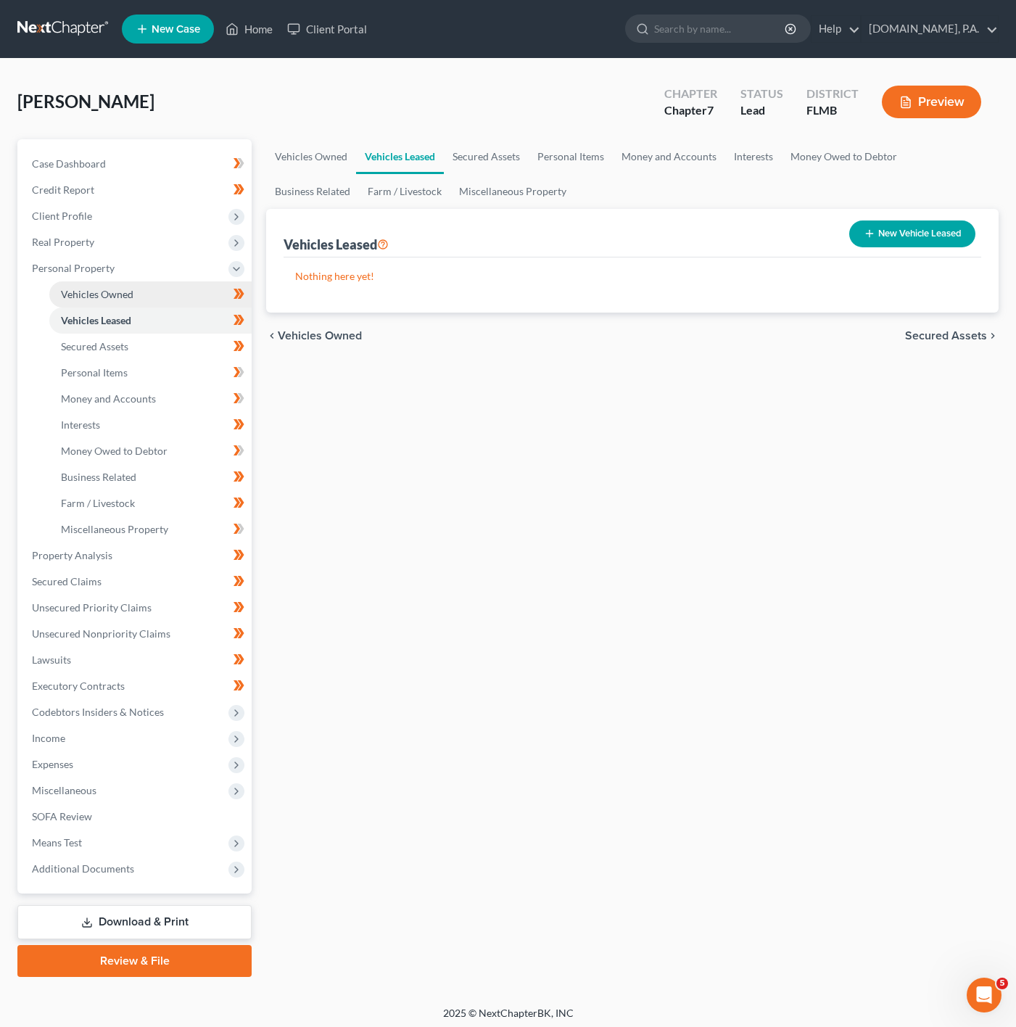
click at [170, 303] on link "Vehicles Owned" at bounding box center [150, 295] width 202 height 26
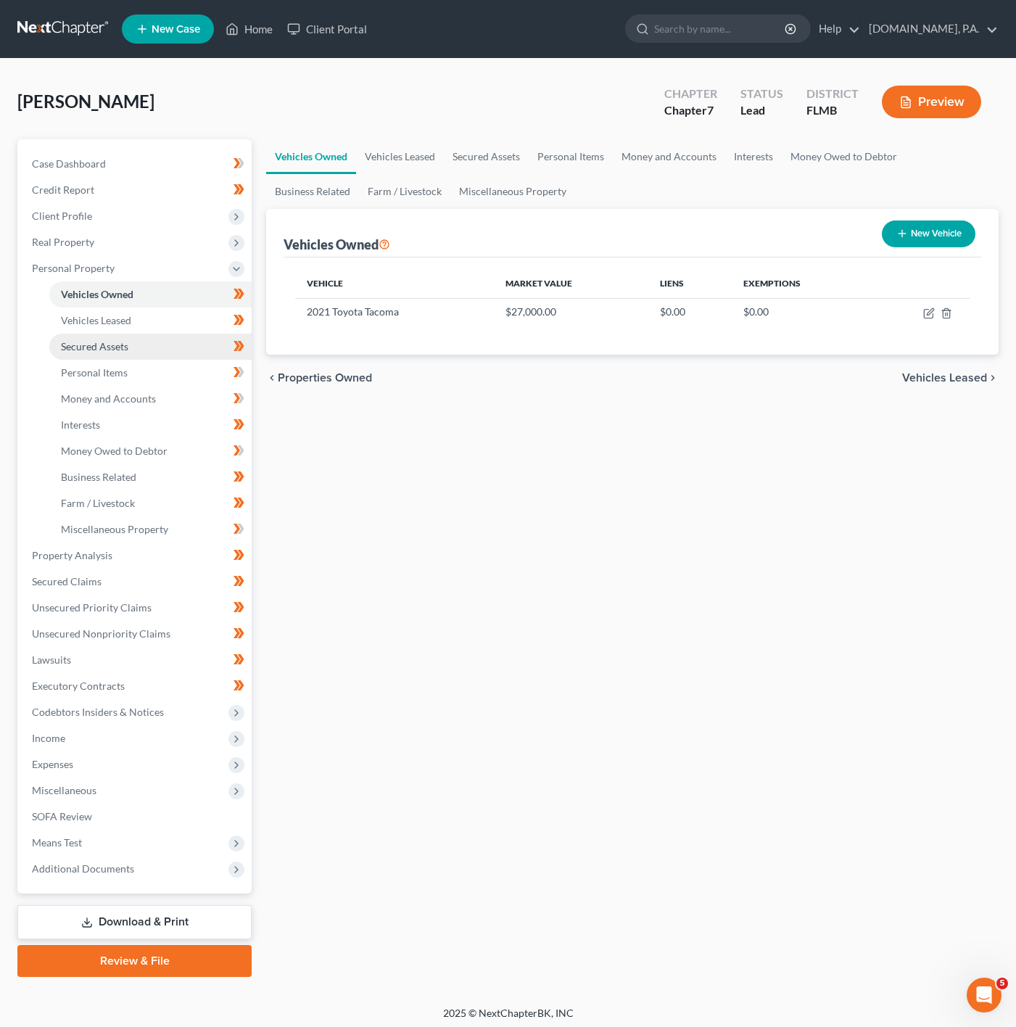
click at [162, 338] on link "Secured Assets" at bounding box center [150, 347] width 202 height 26
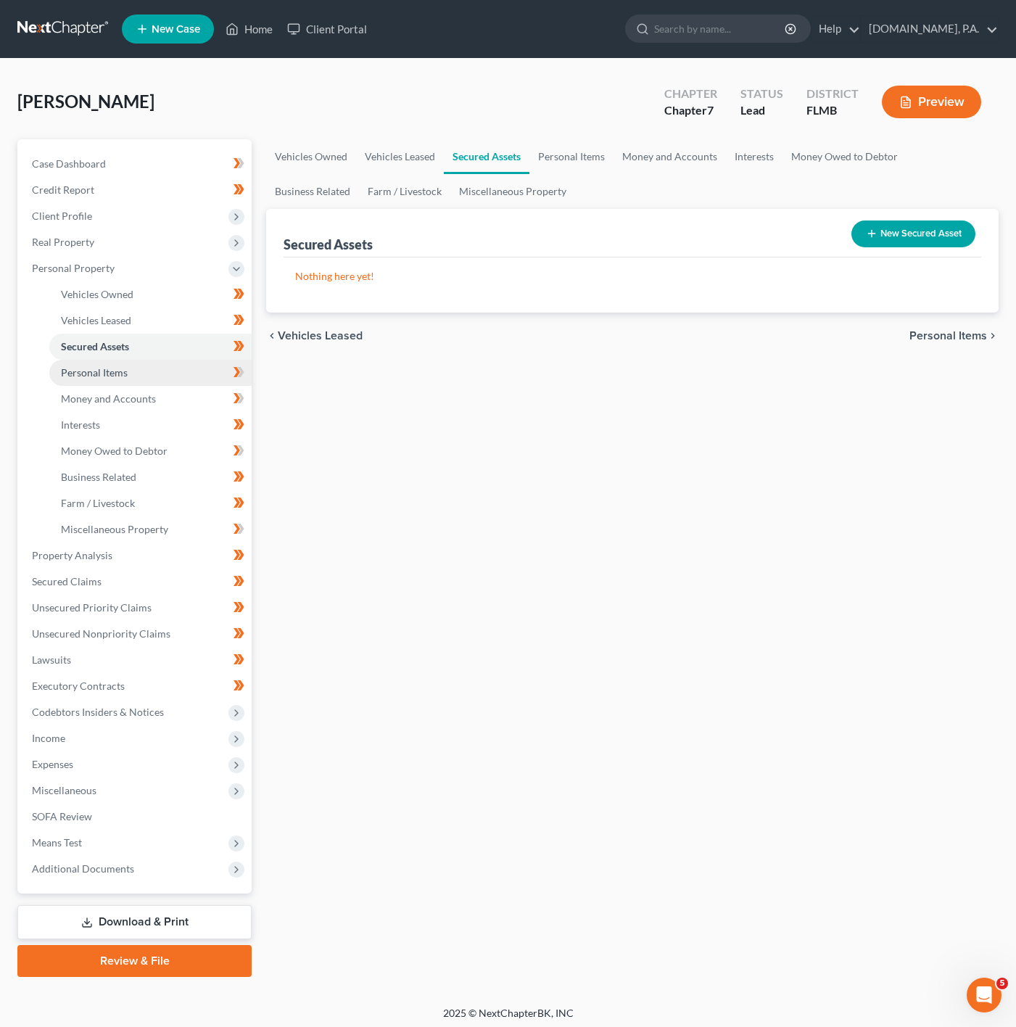
click at [163, 369] on link "Personal Items" at bounding box center [150, 373] width 202 height 26
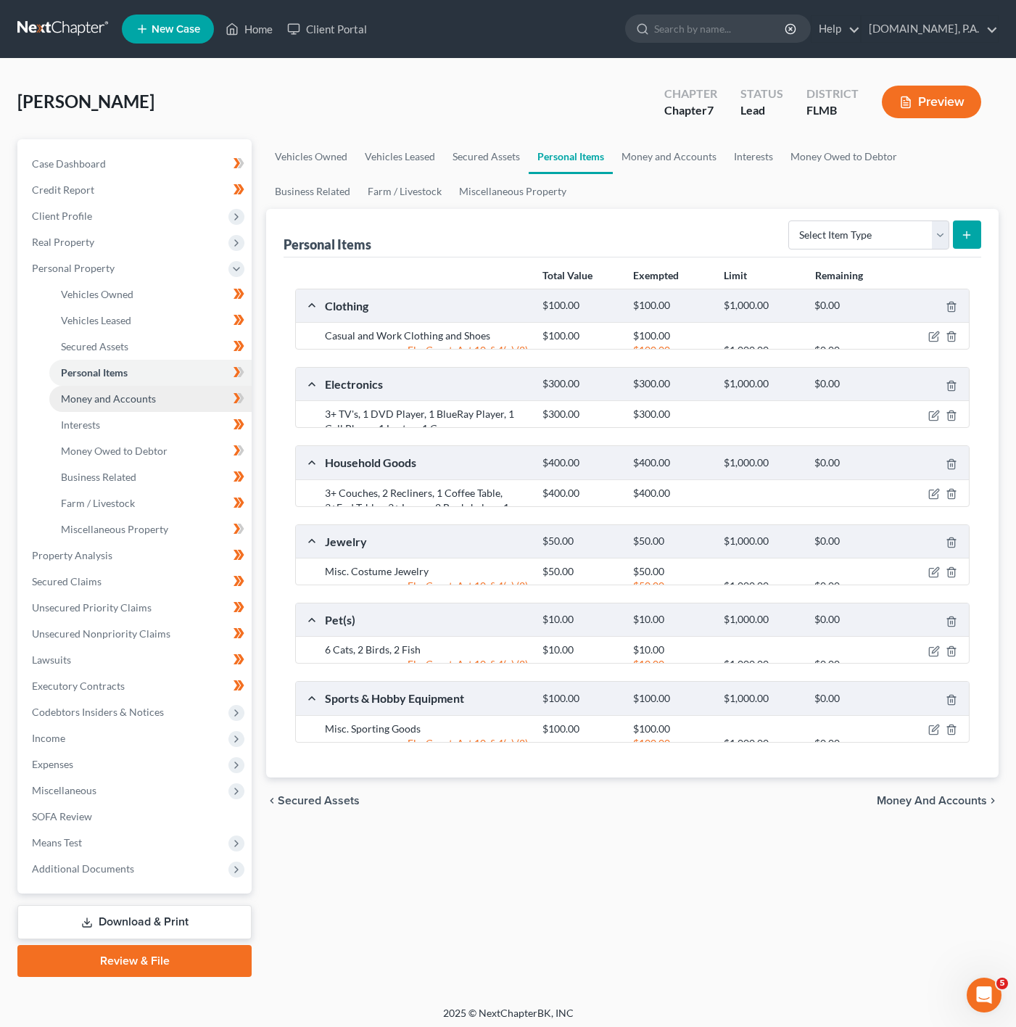
click at [188, 390] on link "Money and Accounts" at bounding box center [150, 399] width 202 height 26
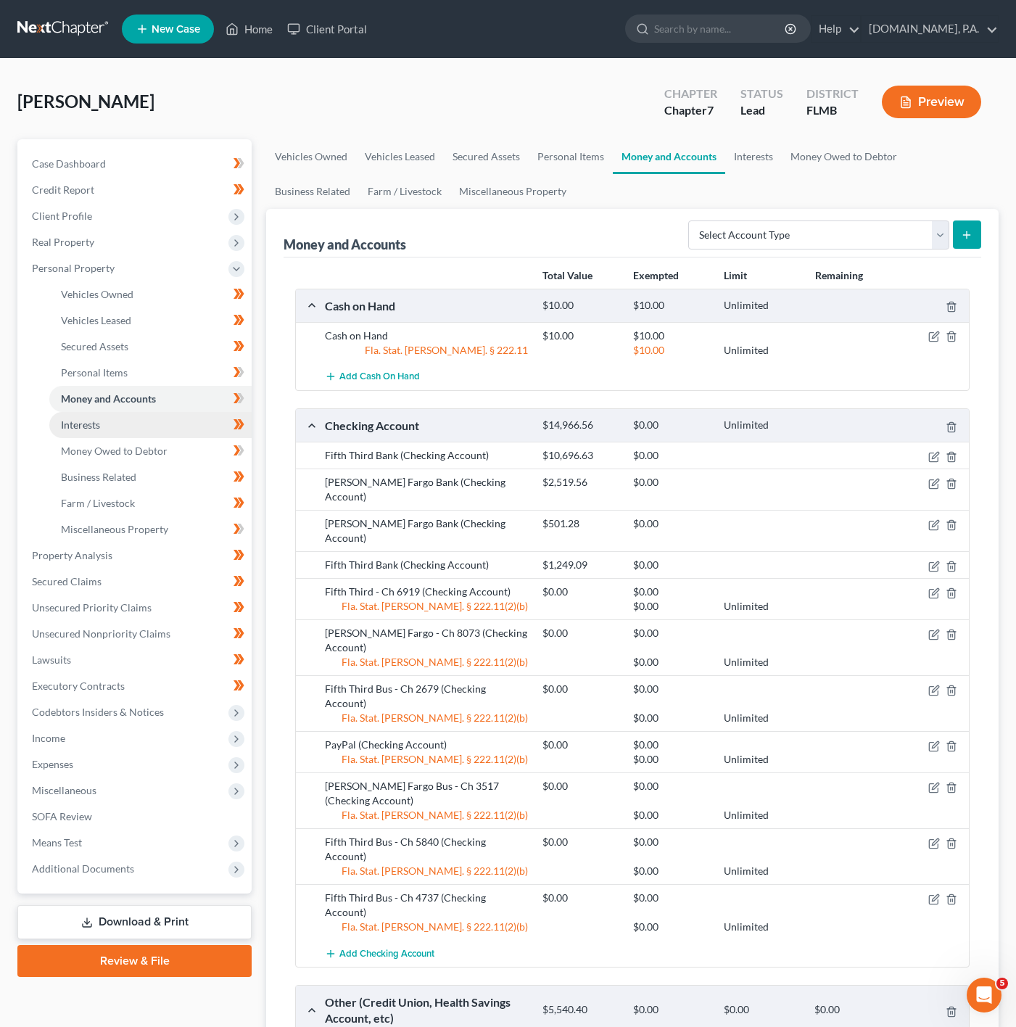
click at [181, 418] on link "Interests" at bounding box center [150, 425] width 202 height 26
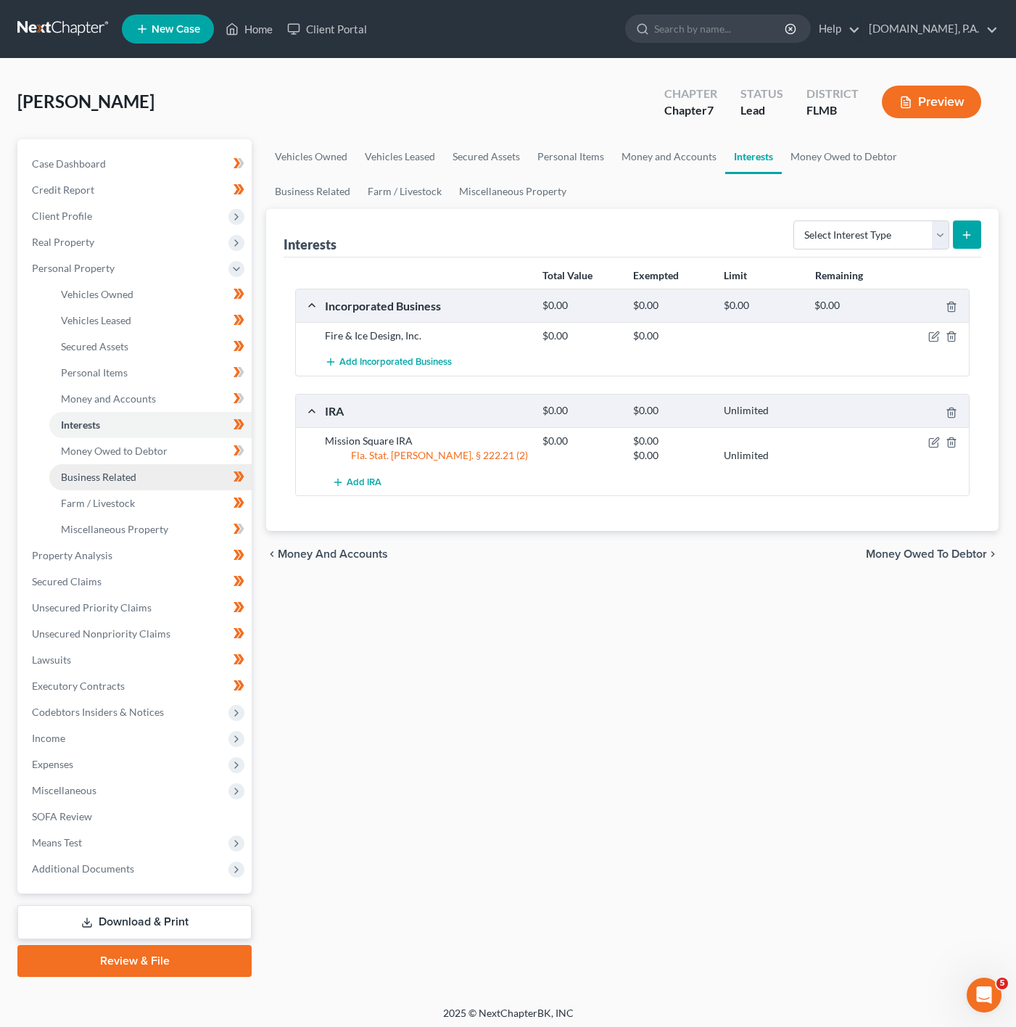
click at [168, 469] on link "Business Related" at bounding box center [150, 477] width 202 height 26
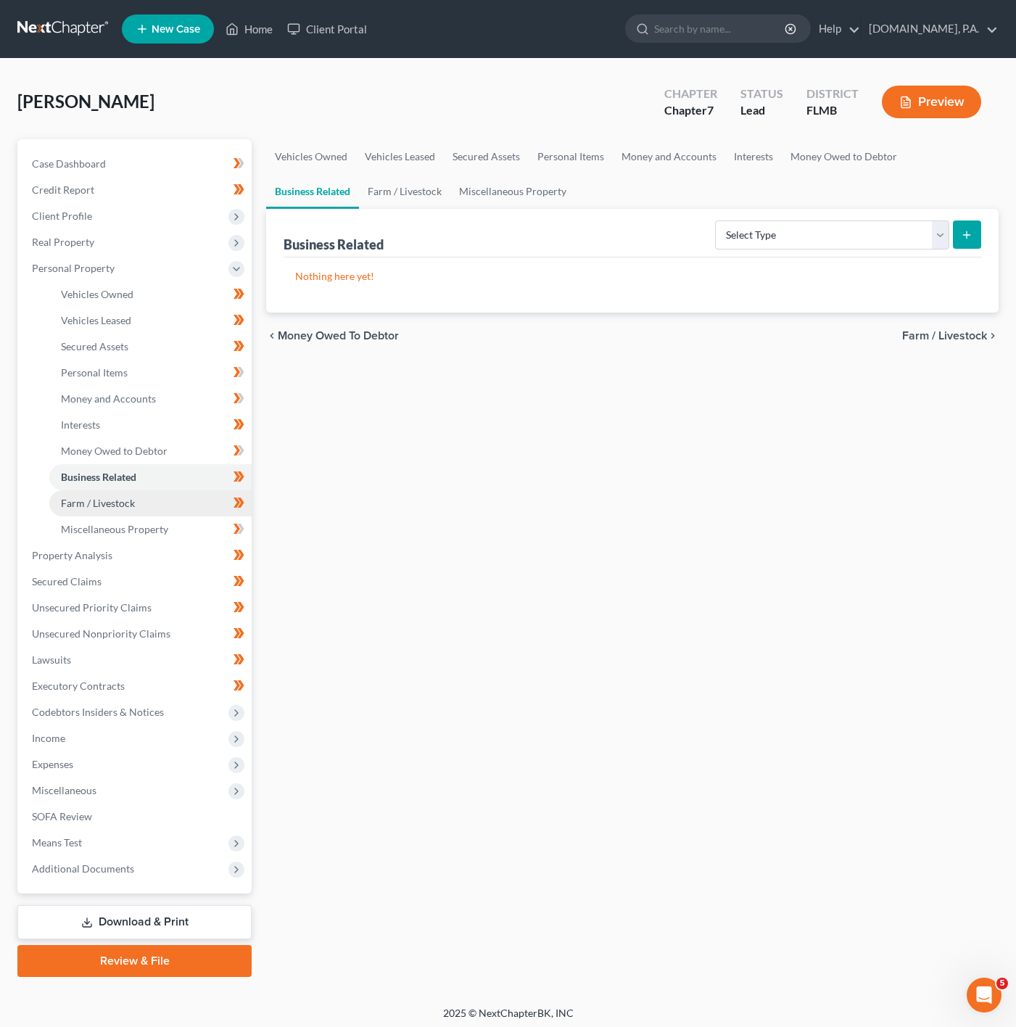
click at [155, 511] on link "Farm / Livestock" at bounding box center [150, 503] width 202 height 26
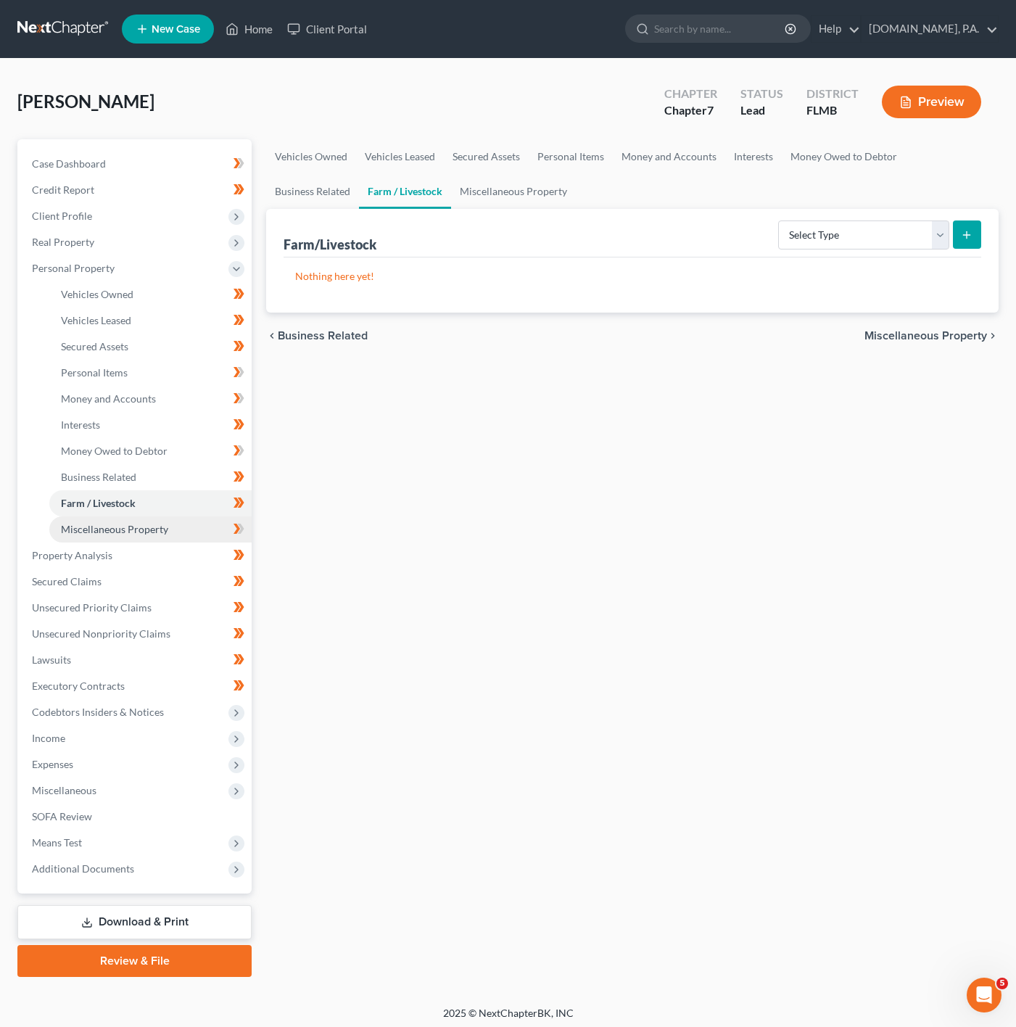
click at [162, 523] on span "Miscellaneous Property" at bounding box center [114, 529] width 107 height 12
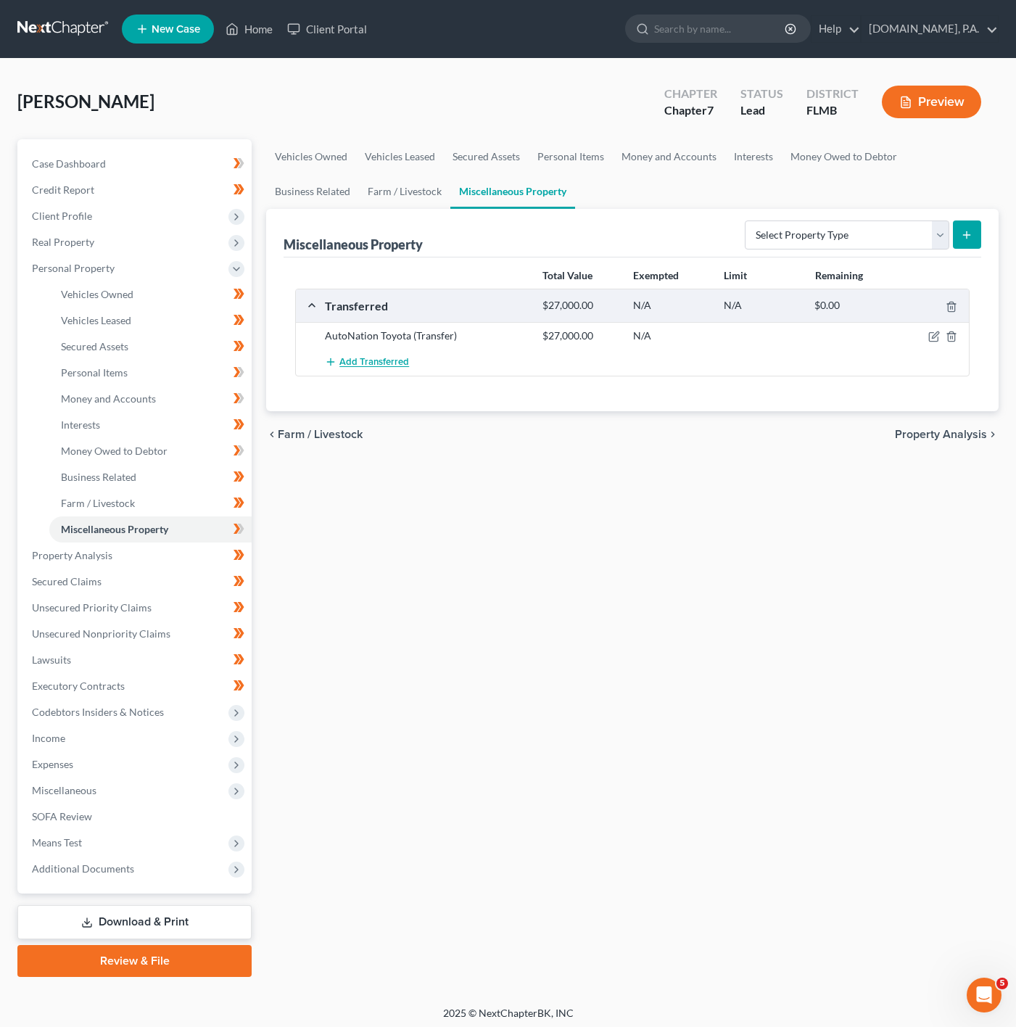
click at [374, 366] on span "Add Transferred" at bounding box center [375, 363] width 70 height 12
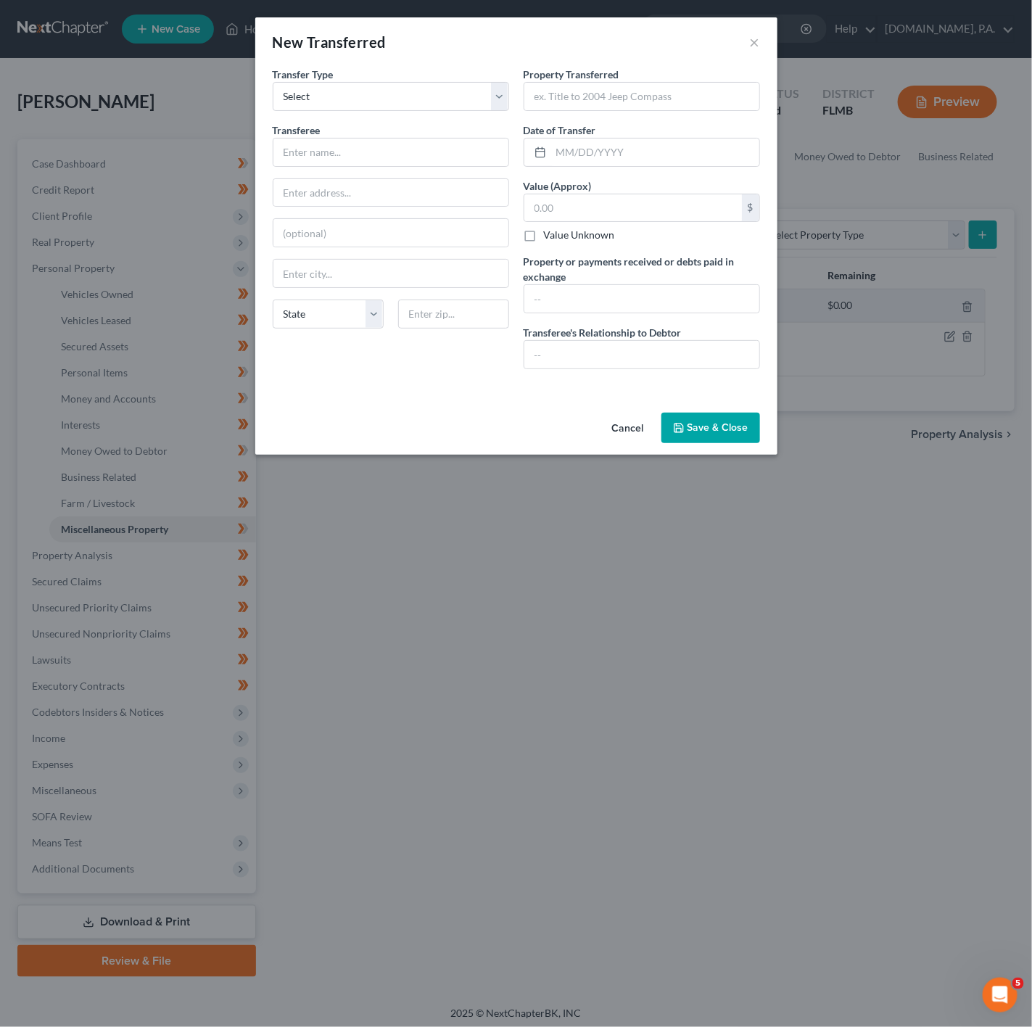
click at [592, 131] on span "Date of Transfer" at bounding box center [560, 130] width 73 height 12
click at [562, 152] on input "text" at bounding box center [655, 153] width 208 height 28
type input "[DATE]"
click at [607, 85] on input "text" at bounding box center [642, 97] width 235 height 28
click at [714, 430] on button "Save & Close" at bounding box center [711, 428] width 99 height 30
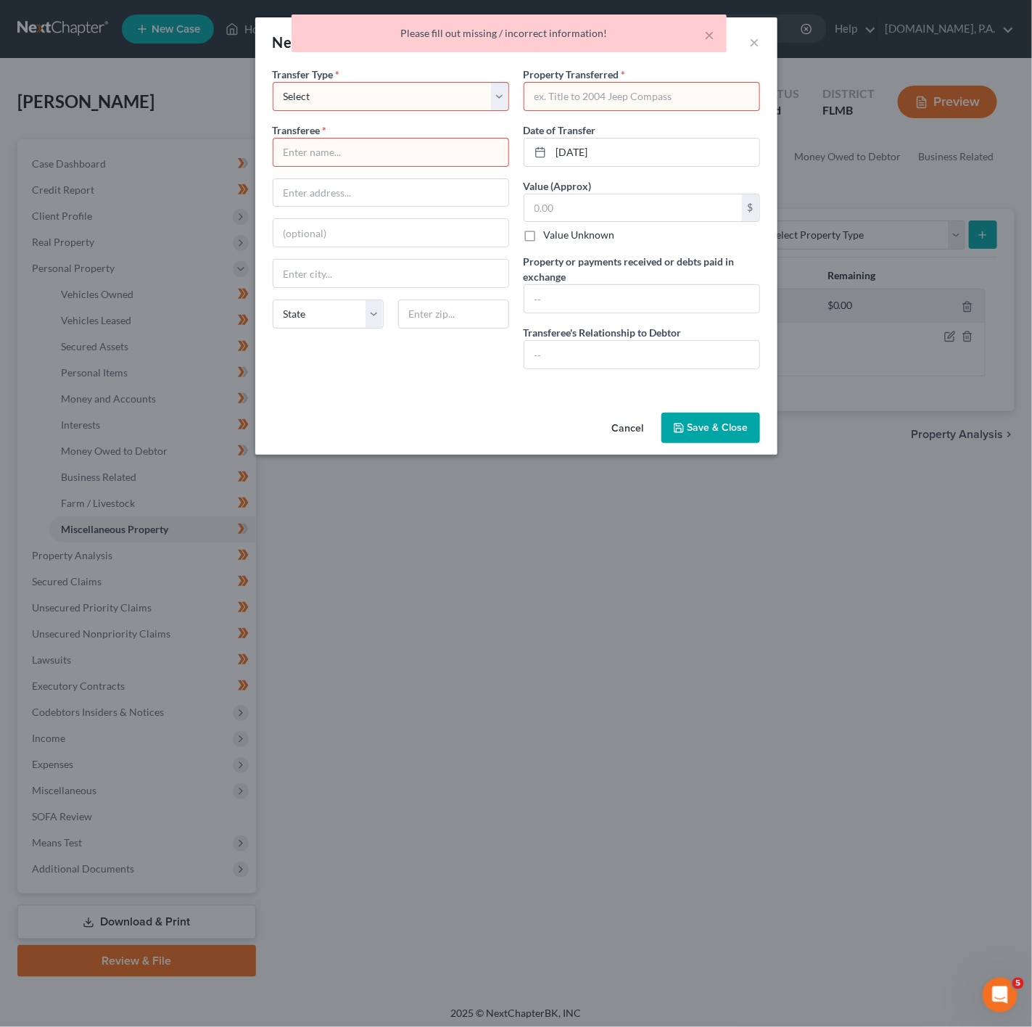
click at [618, 102] on input "text" at bounding box center [642, 97] width 235 height 28
type input "0"
click at [377, 173] on div "Transferee * State [US_STATE] AK AR AZ CA CO CT DE DC [GEOGRAPHIC_DATA] [GEOGRA…" at bounding box center [391, 232] width 237 height 218
click at [377, 150] on input "text" at bounding box center [391, 153] width 235 height 28
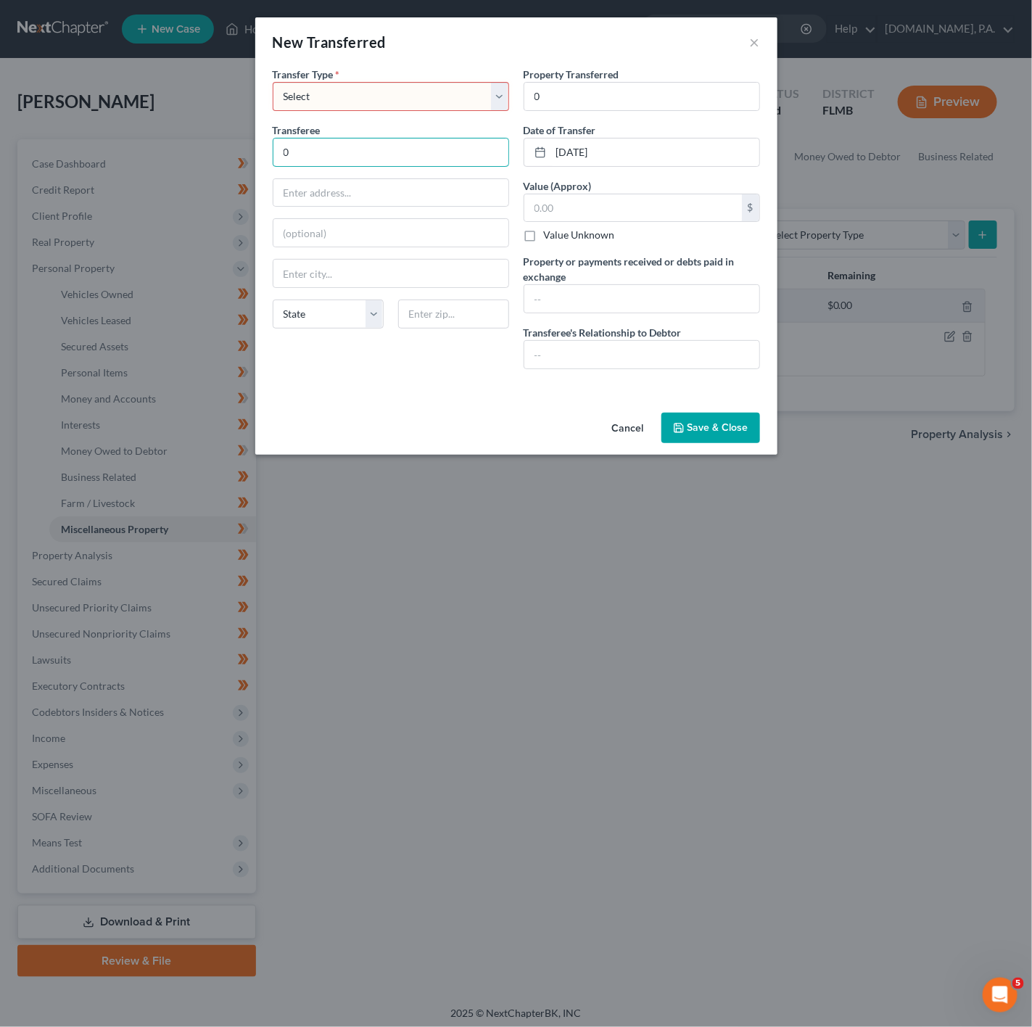
type input "0"
click at [407, 100] on select "Select Ordinary ([DATE]) [DATE]" at bounding box center [391, 96] width 237 height 29
select select "Ordinary ([DATE])"
click at [273, 82] on select "Select Ordinary ([DATE]) [DATE]" at bounding box center [391, 96] width 237 height 29
click at [715, 433] on button "Save & Close" at bounding box center [711, 428] width 99 height 30
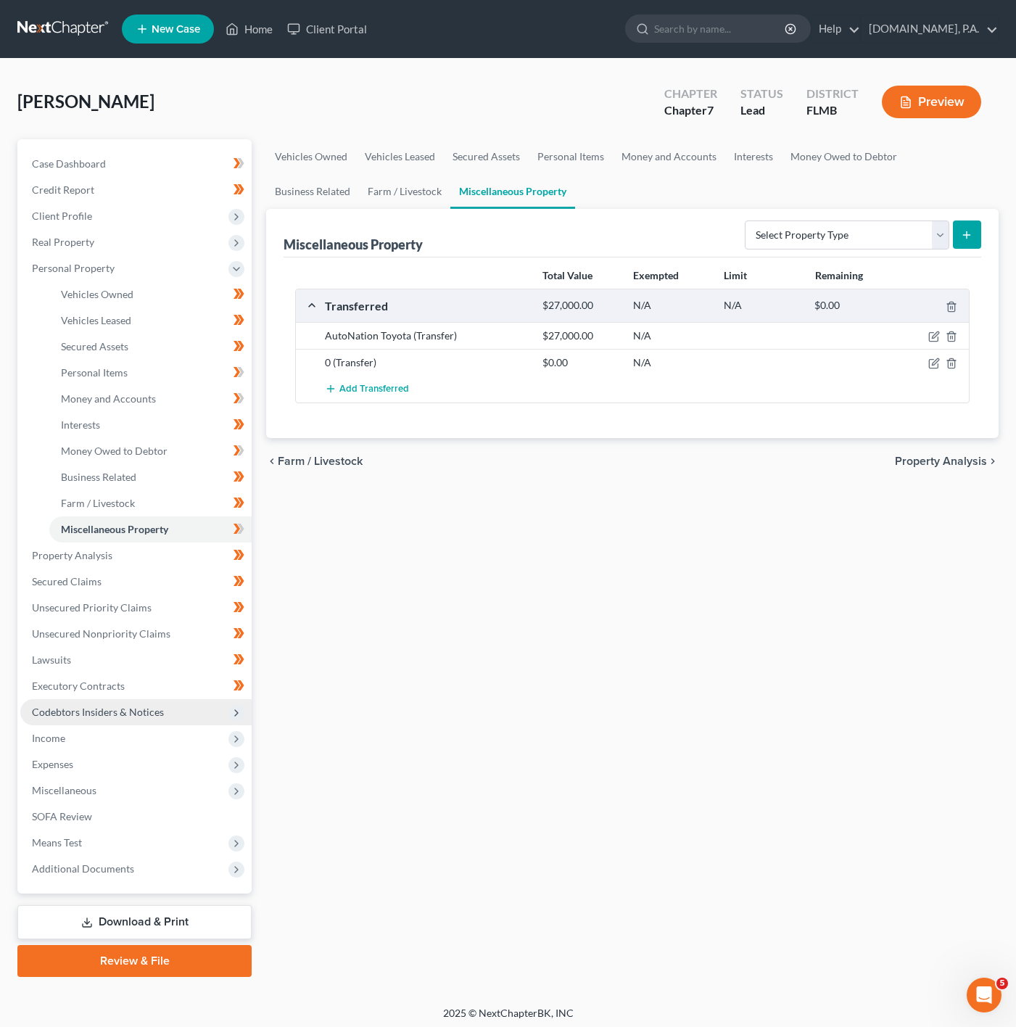
click at [205, 714] on span "Codebtors Insiders & Notices" at bounding box center [135, 712] width 231 height 26
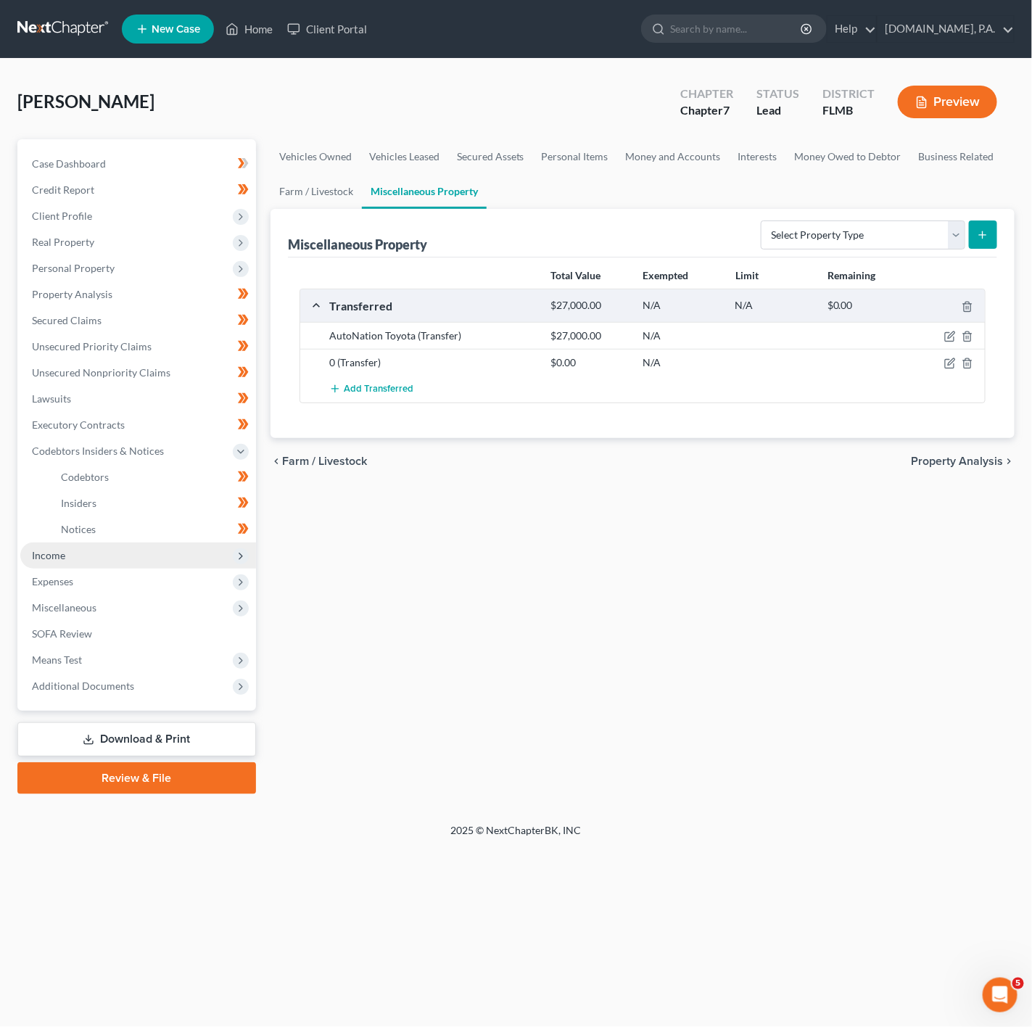
click at [107, 556] on span "Income" at bounding box center [138, 556] width 236 height 26
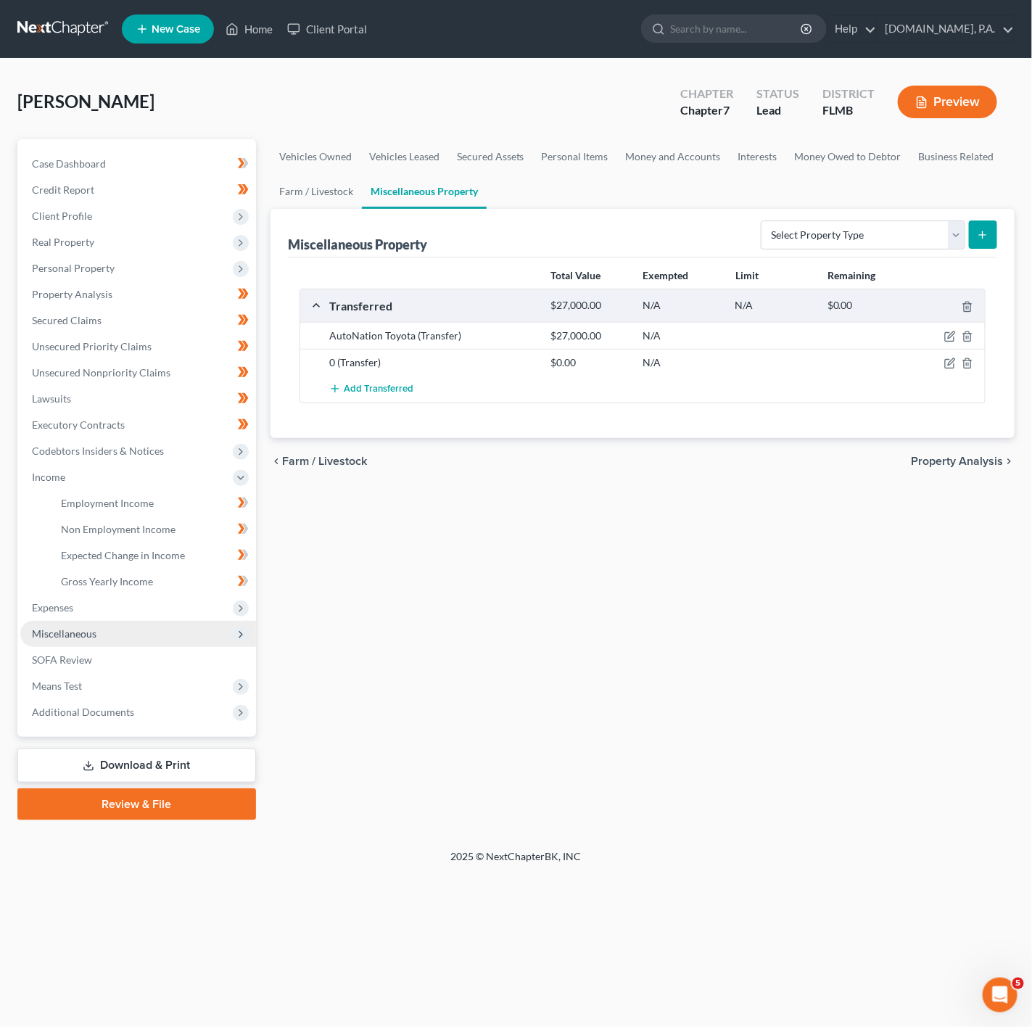
click at [194, 632] on span "Miscellaneous" at bounding box center [138, 634] width 236 height 26
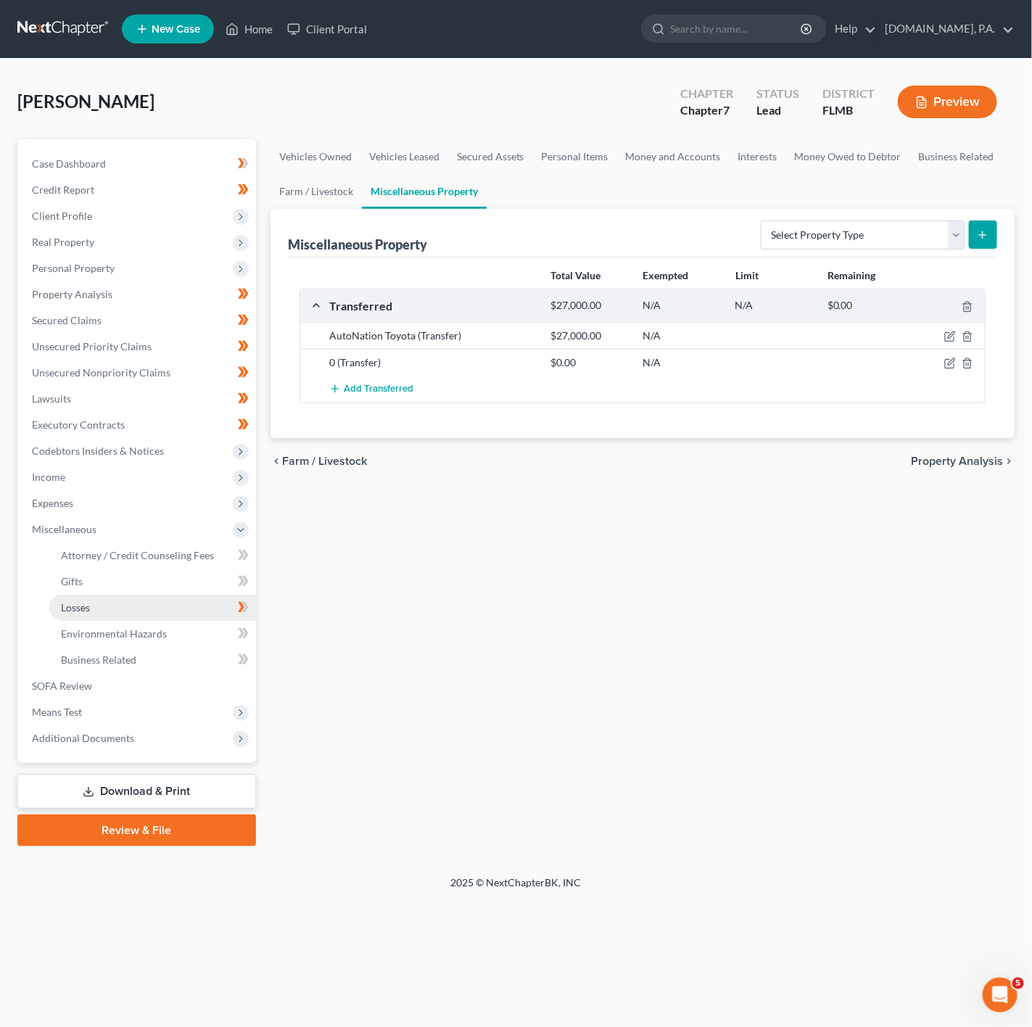
click at [135, 595] on link "Losses" at bounding box center [152, 608] width 207 height 26
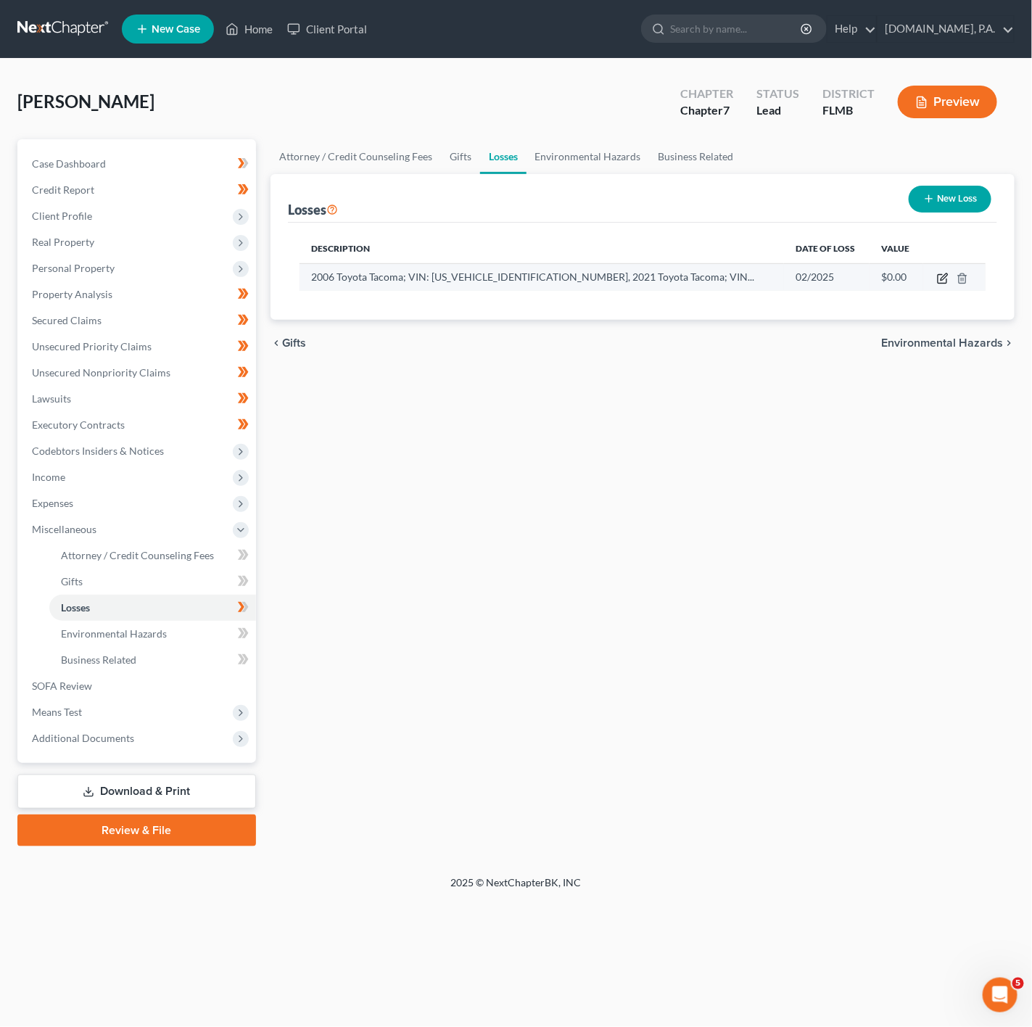
click at [943, 276] on icon "button" at bounding box center [943, 279] width 12 height 12
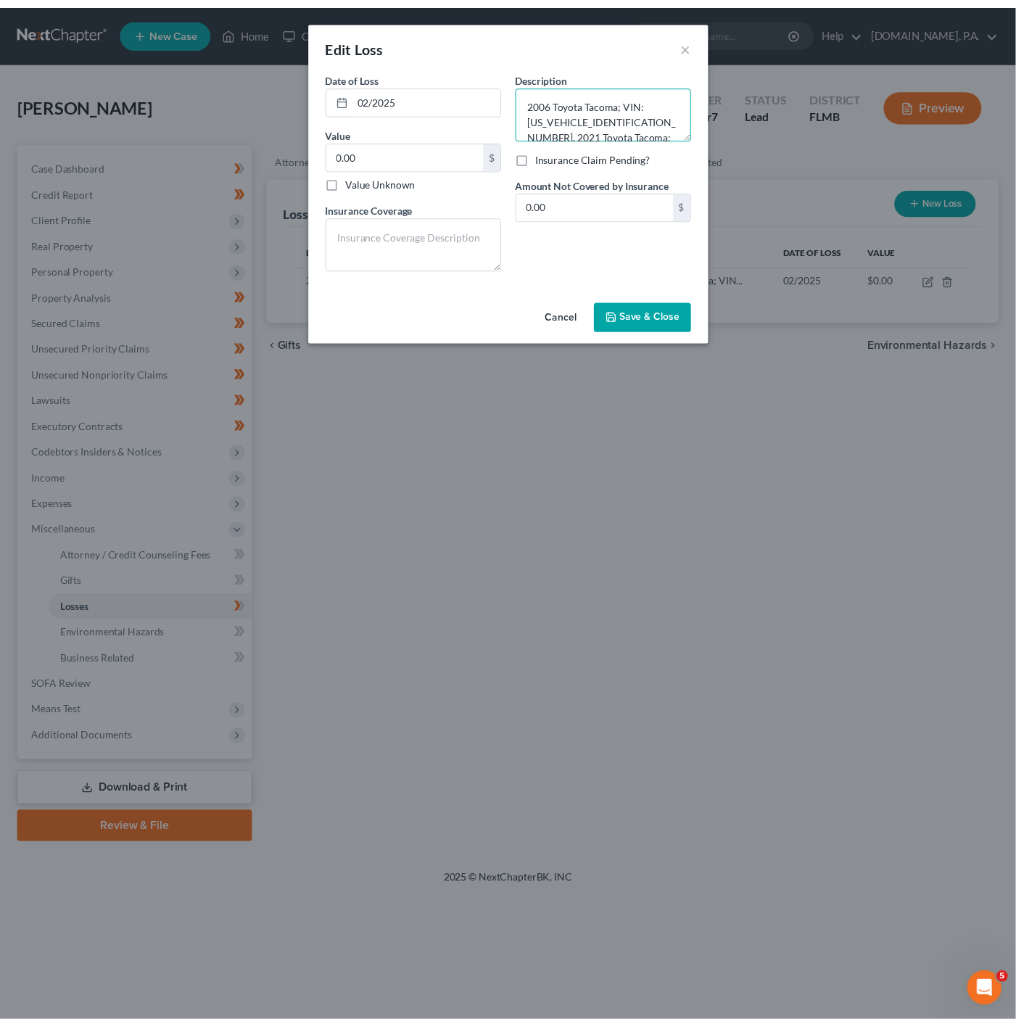
scroll to position [30, 0]
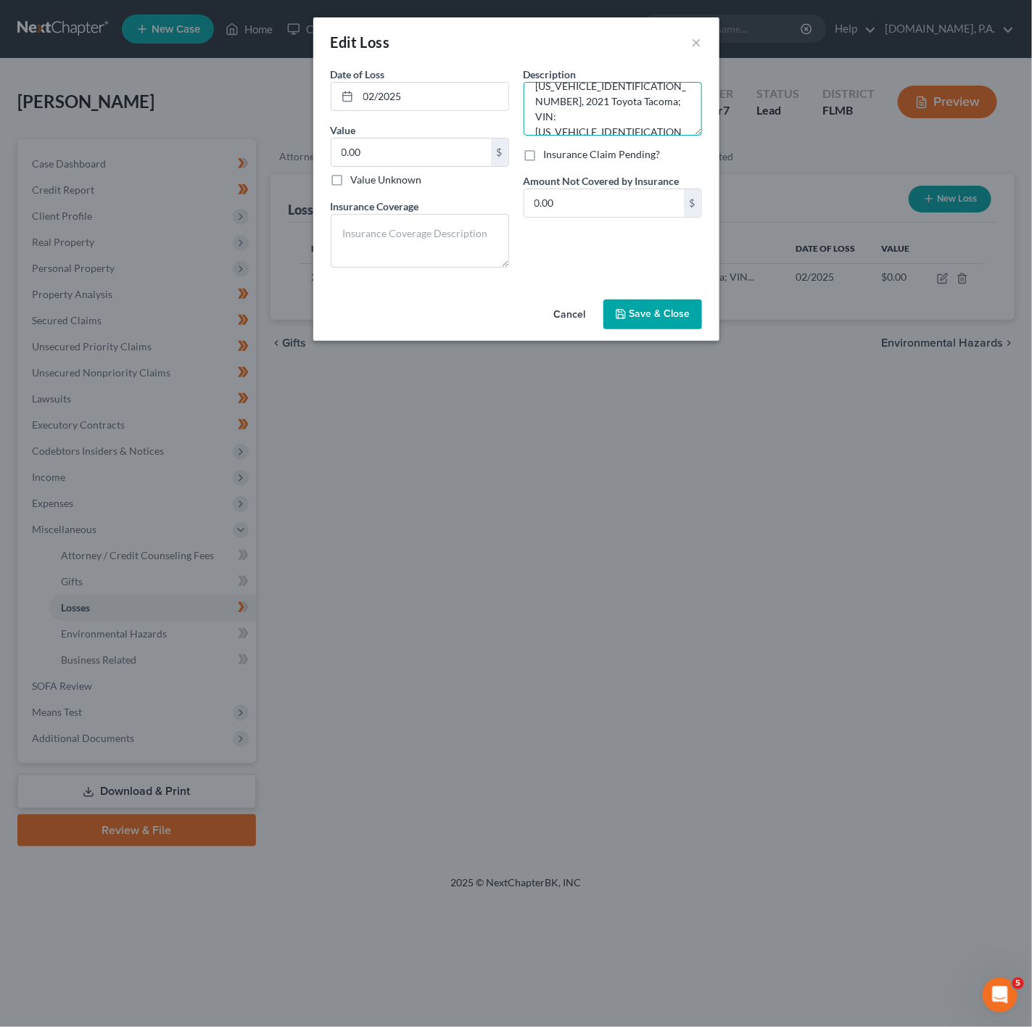
drag, startPoint x: 534, startPoint y: 100, endPoint x: 689, endPoint y: 151, distance: 162.7
click at [689, 151] on div "Description * 2006 Toyota Tacoma; VIN: [US_VEHICLE_IDENTIFICATION_NUMBER], 2021…" at bounding box center [613, 173] width 193 height 213
click at [692, 30] on div "Edit Loss ×" at bounding box center [516, 41] width 406 height 49
click at [695, 36] on button "×" at bounding box center [697, 41] width 10 height 17
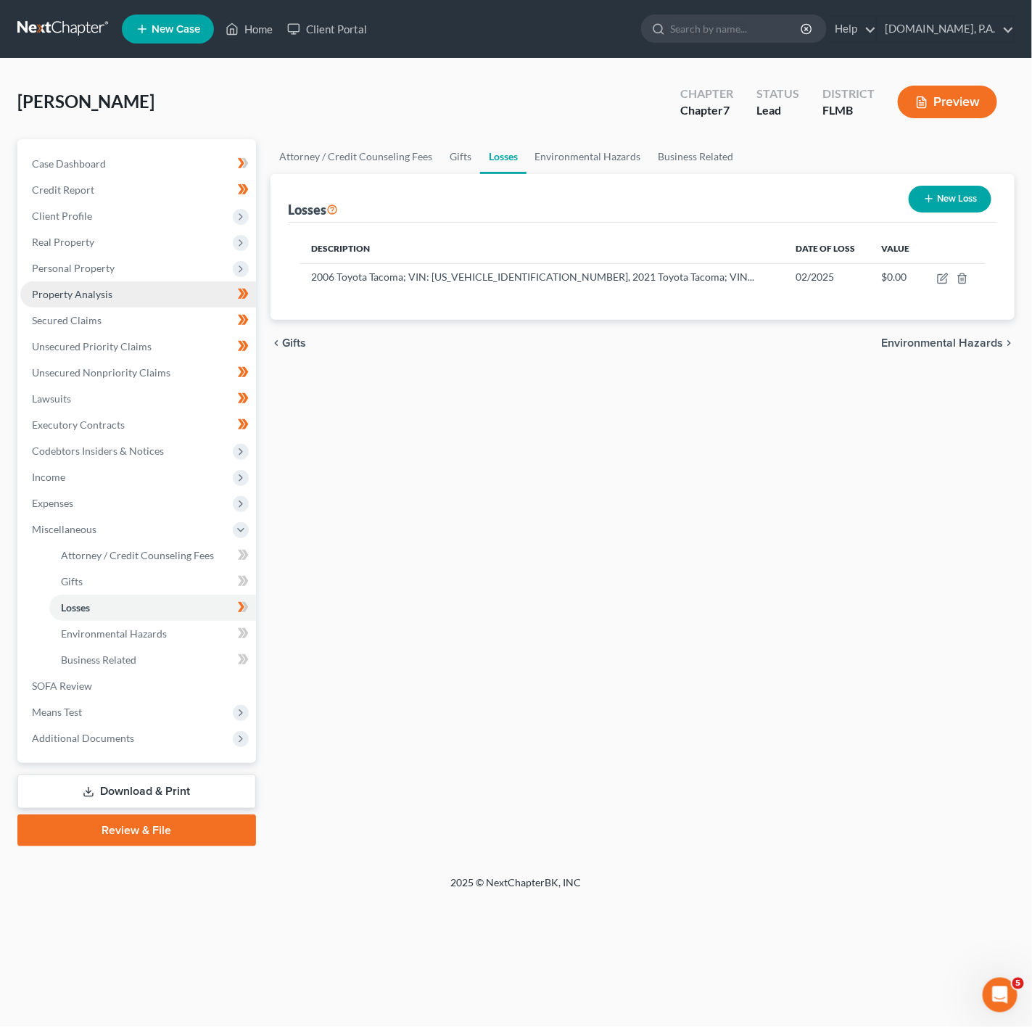
click at [173, 298] on link "Property Analysis" at bounding box center [138, 295] width 236 height 26
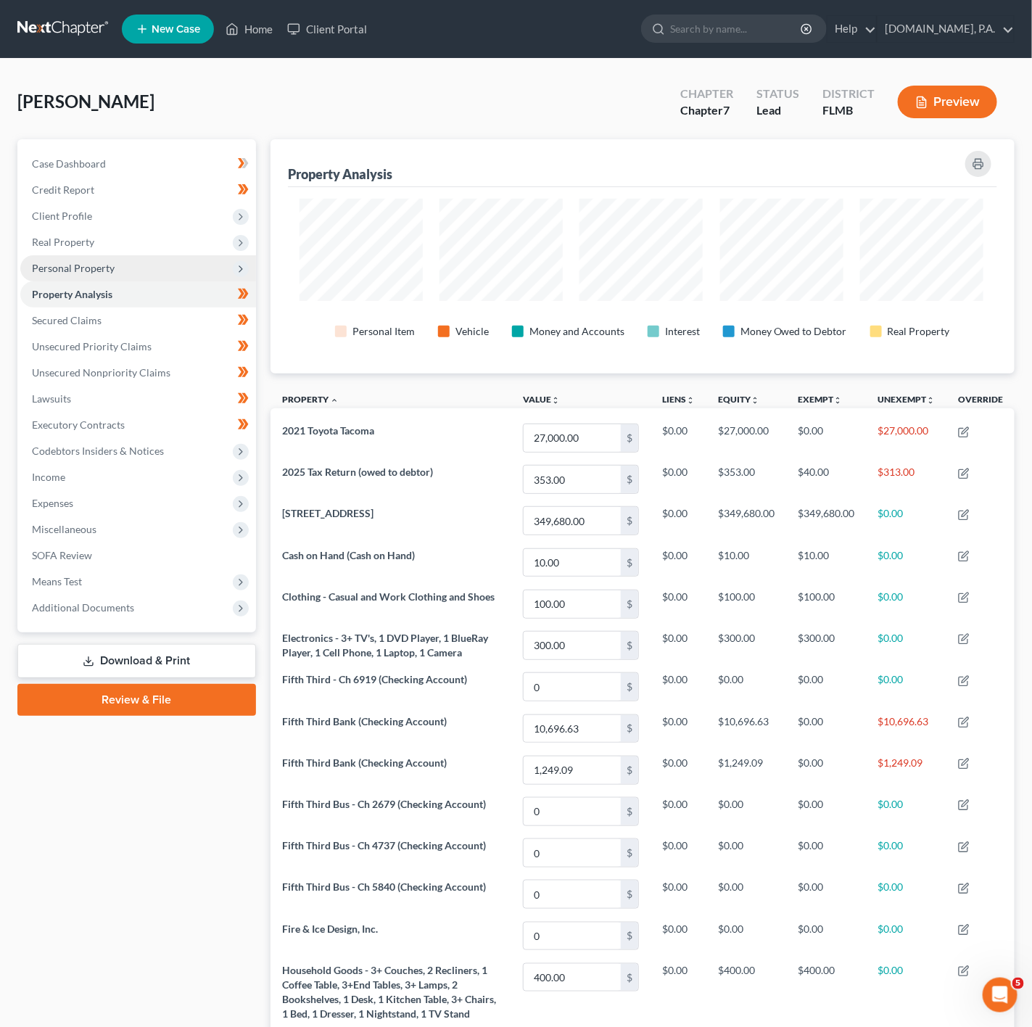
click at [177, 273] on span "Personal Property" at bounding box center [138, 268] width 236 height 26
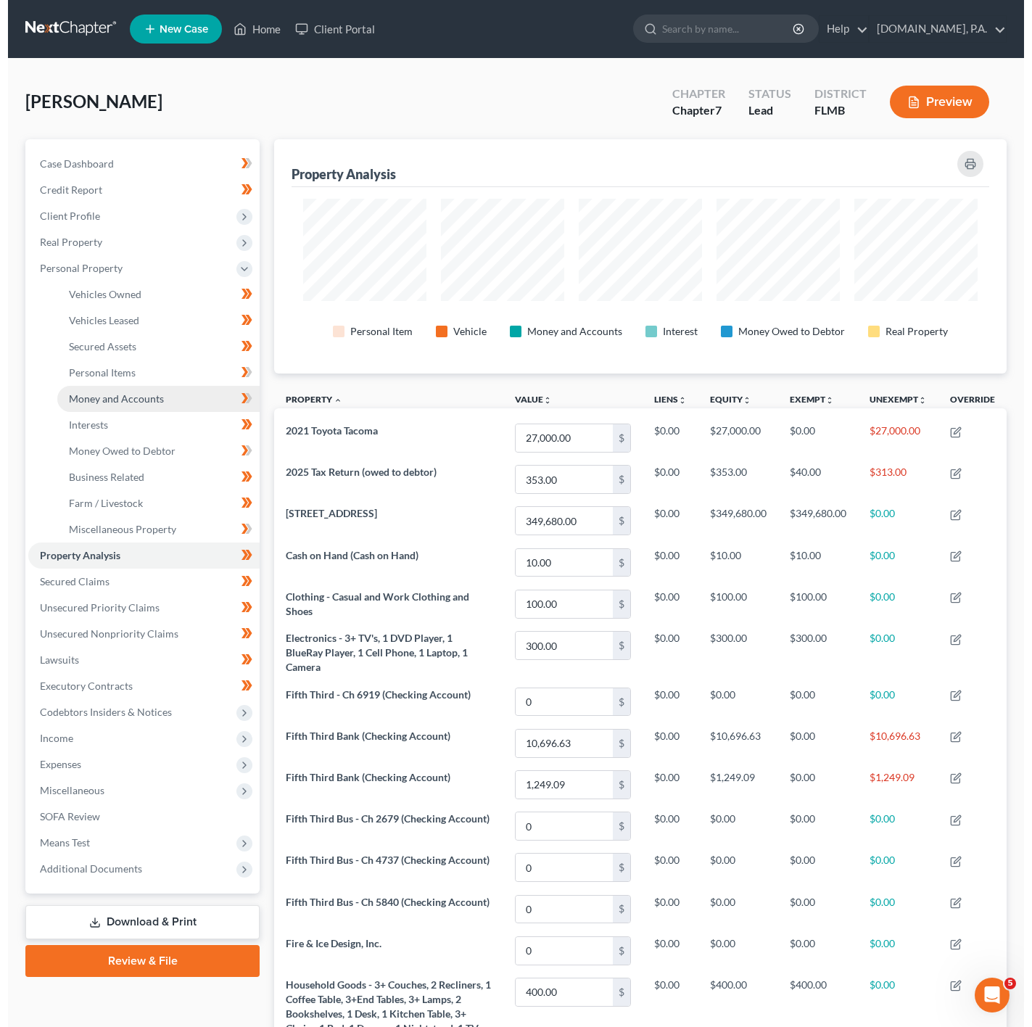
scroll to position [234, 732]
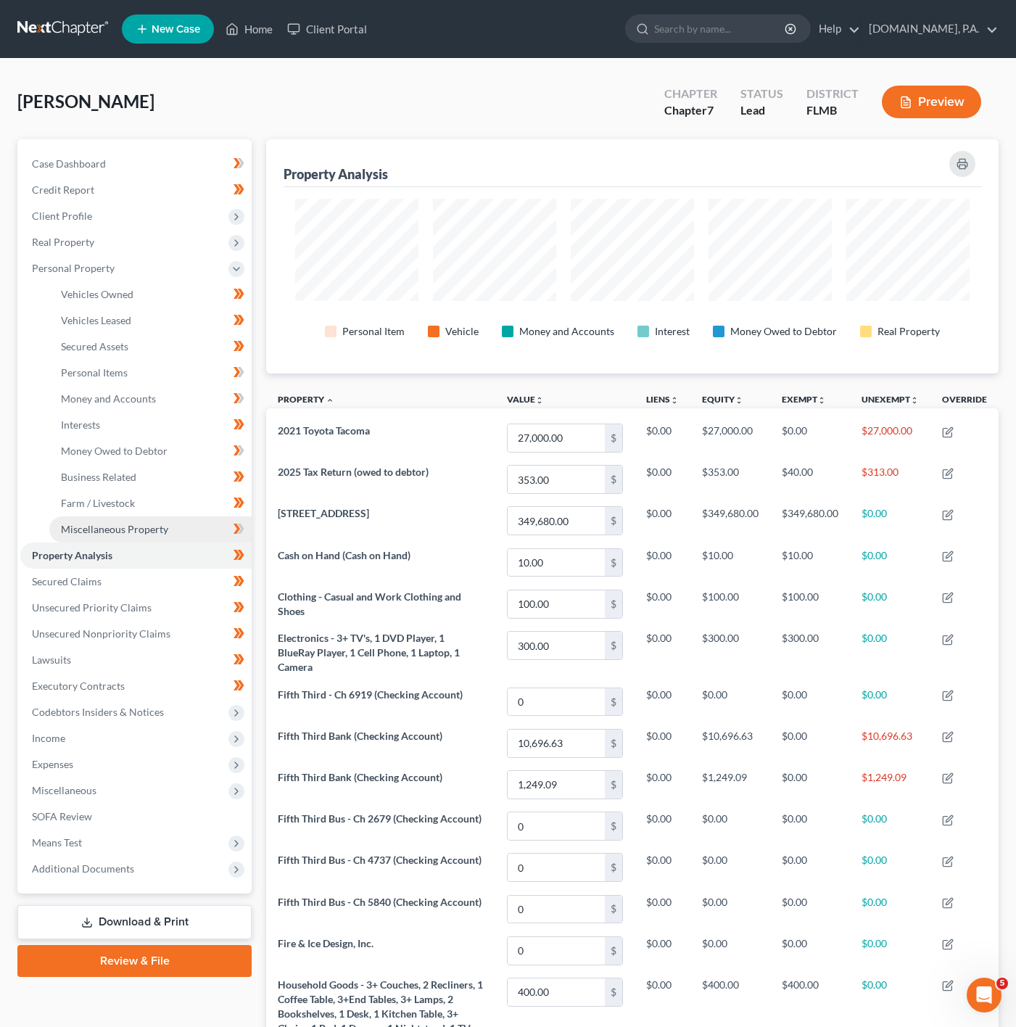
click at [162, 527] on span "Miscellaneous Property" at bounding box center [114, 529] width 107 height 12
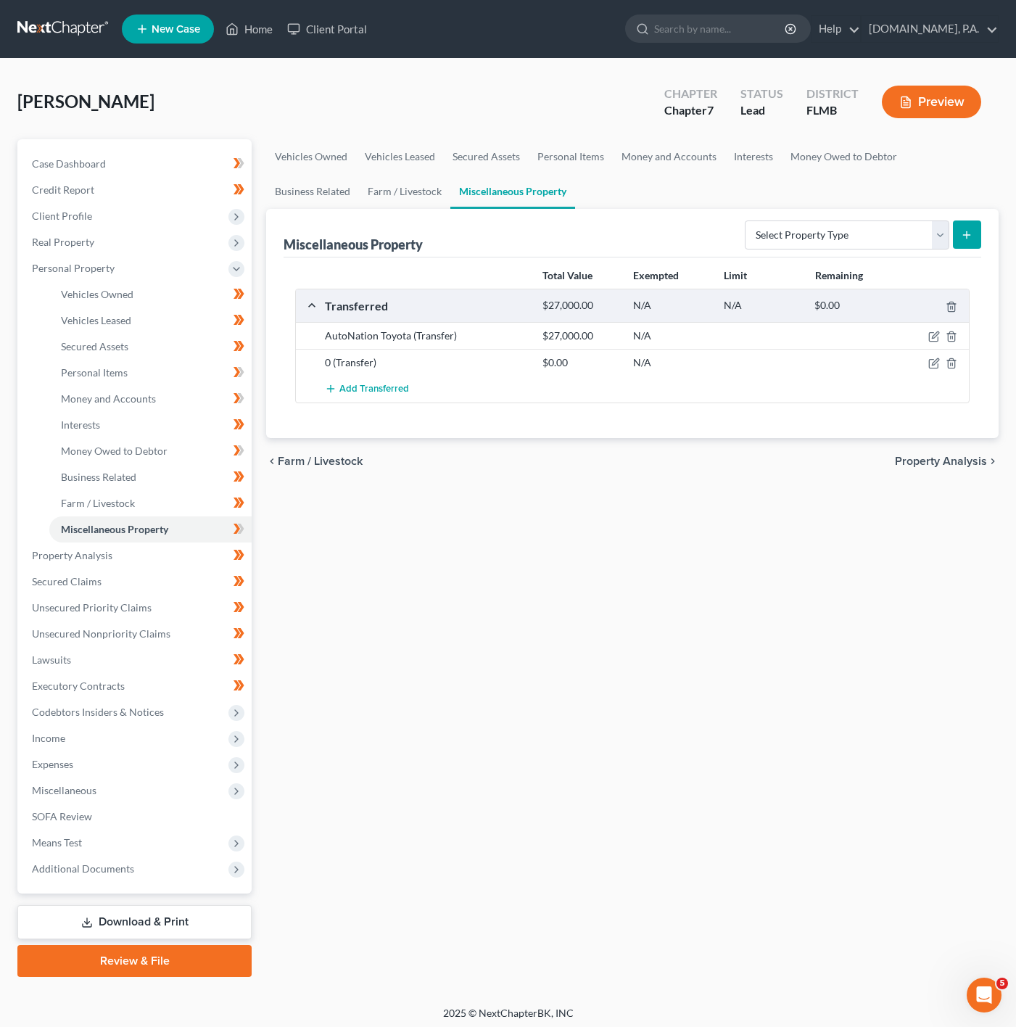
click at [921, 366] on div at bounding box center [934, 363] width 73 height 15
click at [934, 363] on icon "button" at bounding box center [935, 364] width 12 height 12
select select "Ordinary ([DATE])"
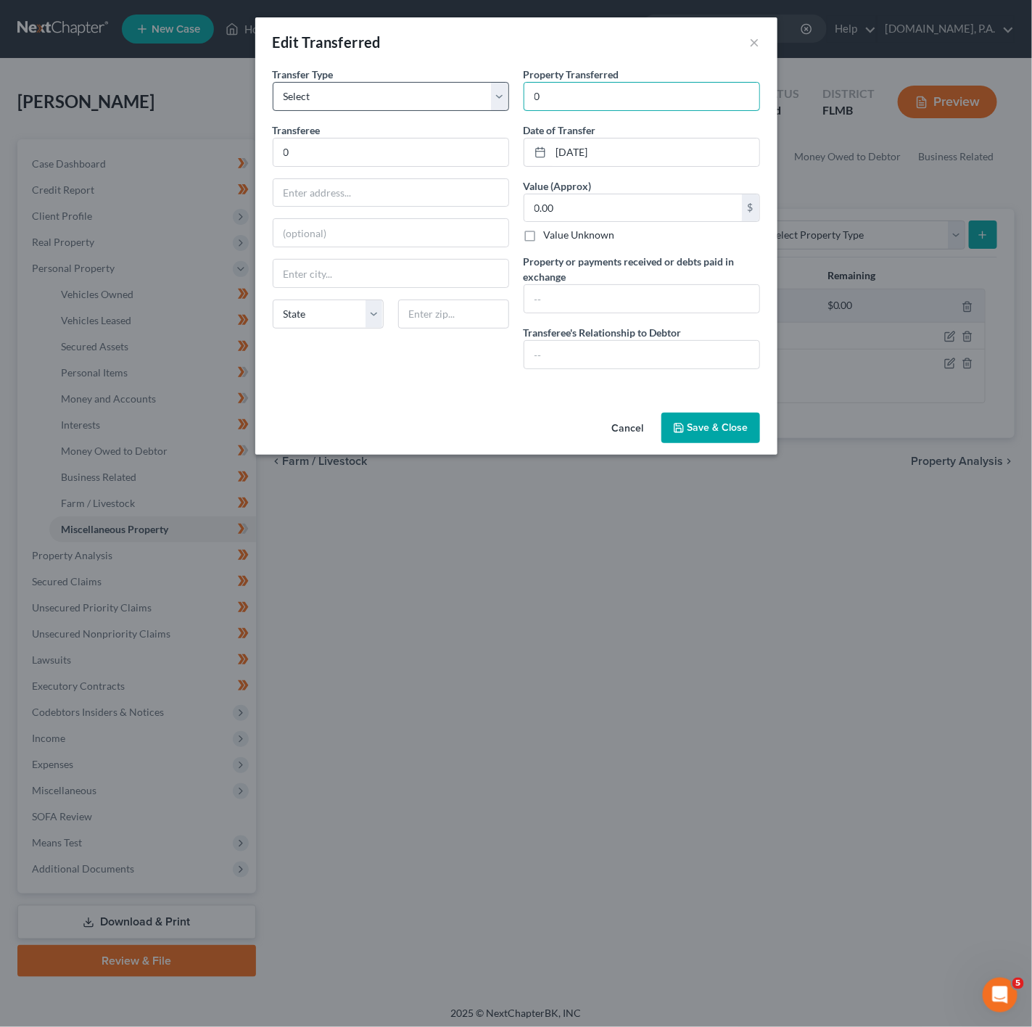
drag, startPoint x: 599, startPoint y: 100, endPoint x: 499, endPoint y: 81, distance: 101.2
click at [499, 81] on div "Transfer Type * Select Ordinary ([DATE]) [DATE] Transferee * 0 State [US_STATE]…" at bounding box center [517, 224] width 502 height 314
paste input "2006 Toyota Tacoma; VIN: [US_VEHICLE_IDENTIFICATION_NUMBER], 2021 Toyota Tacoma…"
drag, startPoint x: 608, startPoint y: 91, endPoint x: 595, endPoint y: 90, distance: 13.1
click at [595, 90] on input "2006 Toyota Tacoma; VIN: [US_VEHICLE_IDENTIFICATION_NUMBER], 2021 Toyota Tacoma…" at bounding box center [642, 97] width 235 height 28
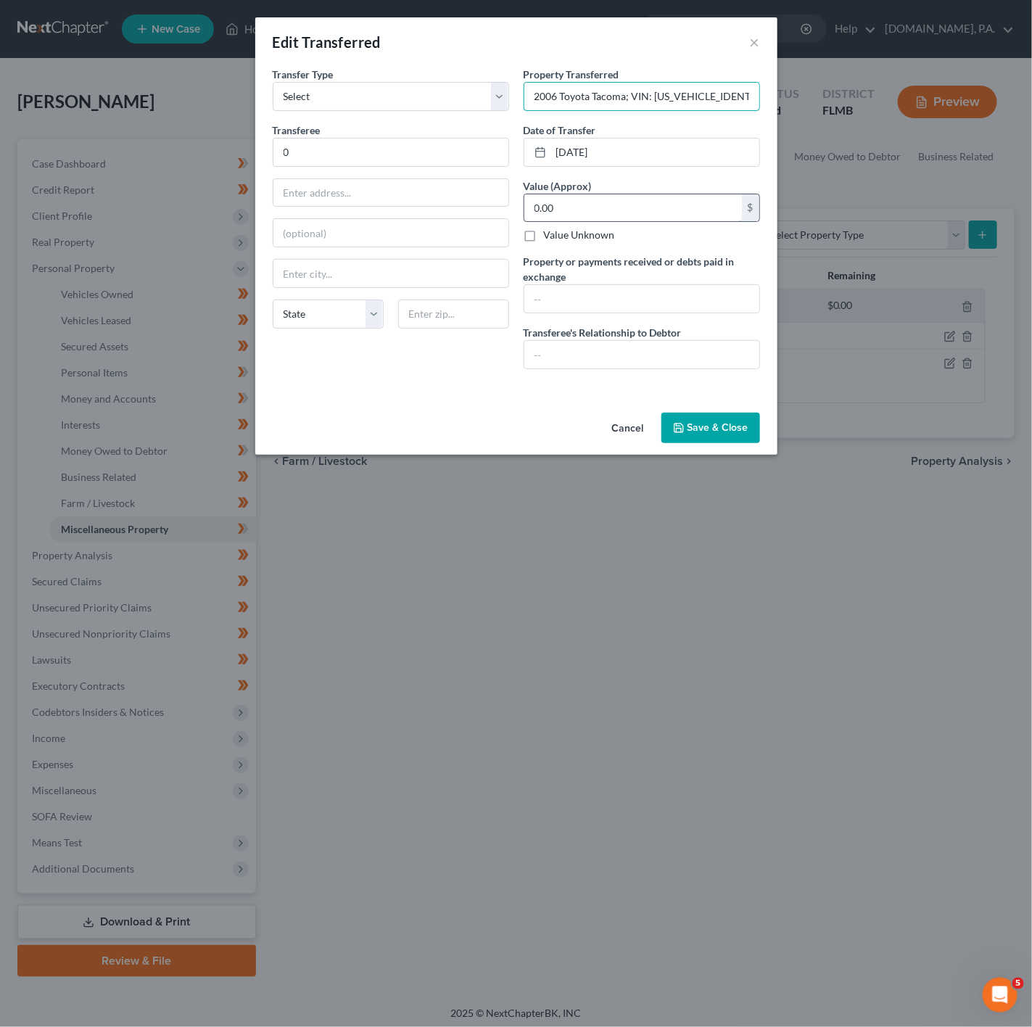
type input "2006 Toyota Tacoma; VIN: [US_VEHICLE_IDENTIFICATION_NUMBER], 2021 Toyota Tacoma…"
click at [617, 215] on input "0.00" at bounding box center [634, 208] width 218 height 28
click at [593, 353] on input "text" at bounding box center [642, 355] width 235 height 28
type input "a"
type input "Arms-Length Transfer"
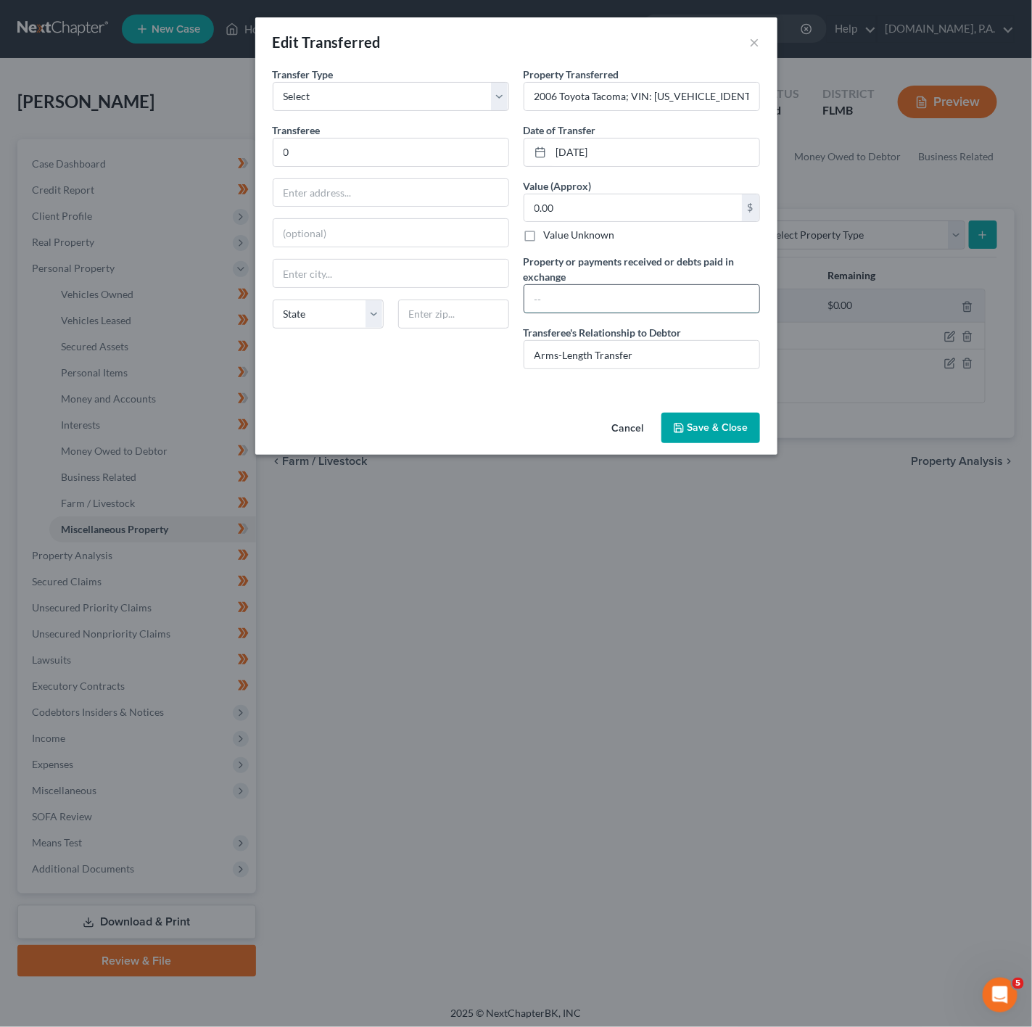
click at [592, 292] on input "text" at bounding box center [642, 299] width 235 height 28
click at [582, 211] on input "0.00" at bounding box center [634, 208] width 218 height 28
drag, startPoint x: 393, startPoint y: 189, endPoint x: 370, endPoint y: 151, distance: 44.5
click at [393, 189] on input "text" at bounding box center [391, 193] width 235 height 28
click at [368, 148] on input "0" at bounding box center [391, 153] width 235 height 28
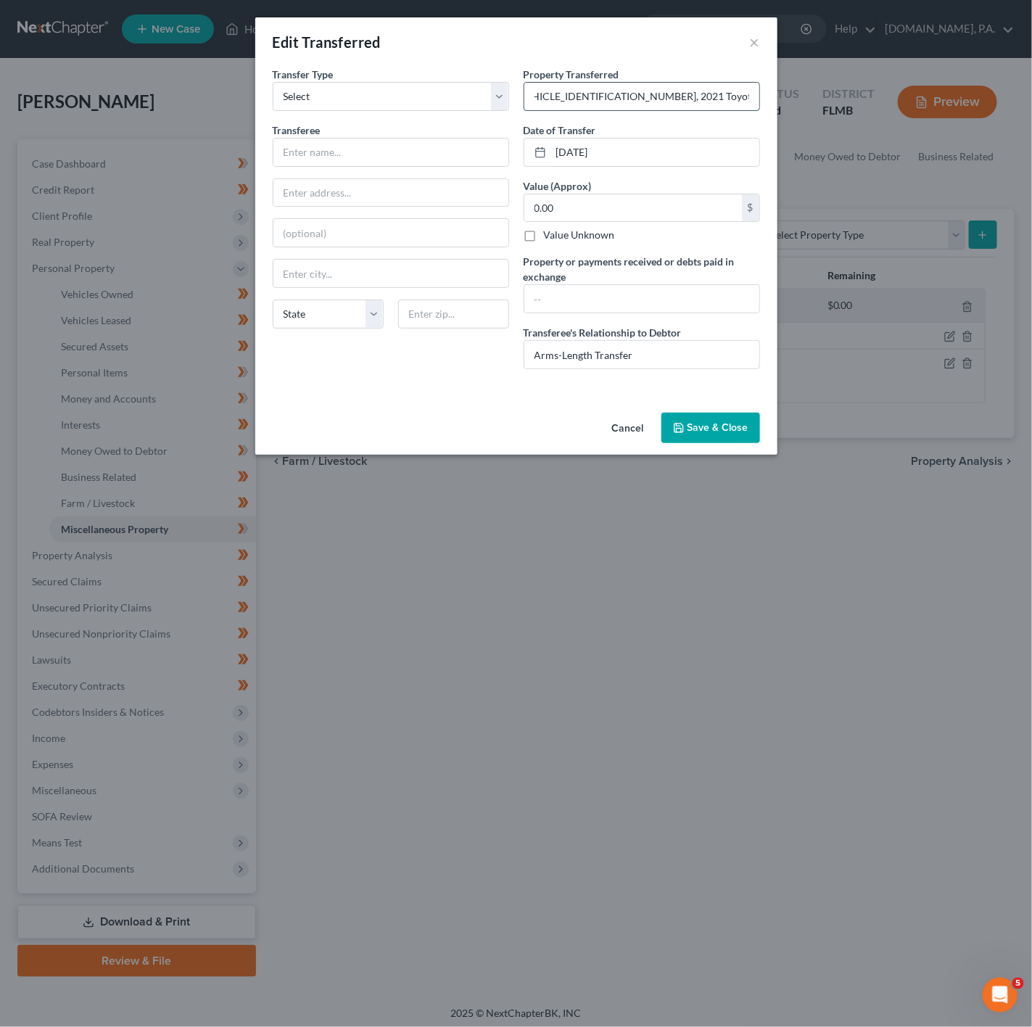
scroll to position [0, 244]
drag, startPoint x: 662, startPoint y: 94, endPoint x: 757, endPoint y: 85, distance: 95.4
click at [757, 85] on input "2006 Toyota Tacoma; VIN: [US_VEHICLE_IDENTIFICATION_NUMBER], 2021 Toyota Tacoma…" at bounding box center [642, 97] width 235 height 28
click at [554, 94] on input "2006 Toyota Tacoma; VIN: [US_VEHICLE_IDENTIFICATION_NUMBER], 2021 Toyota Tacoma…" at bounding box center [642, 97] width 235 height 28
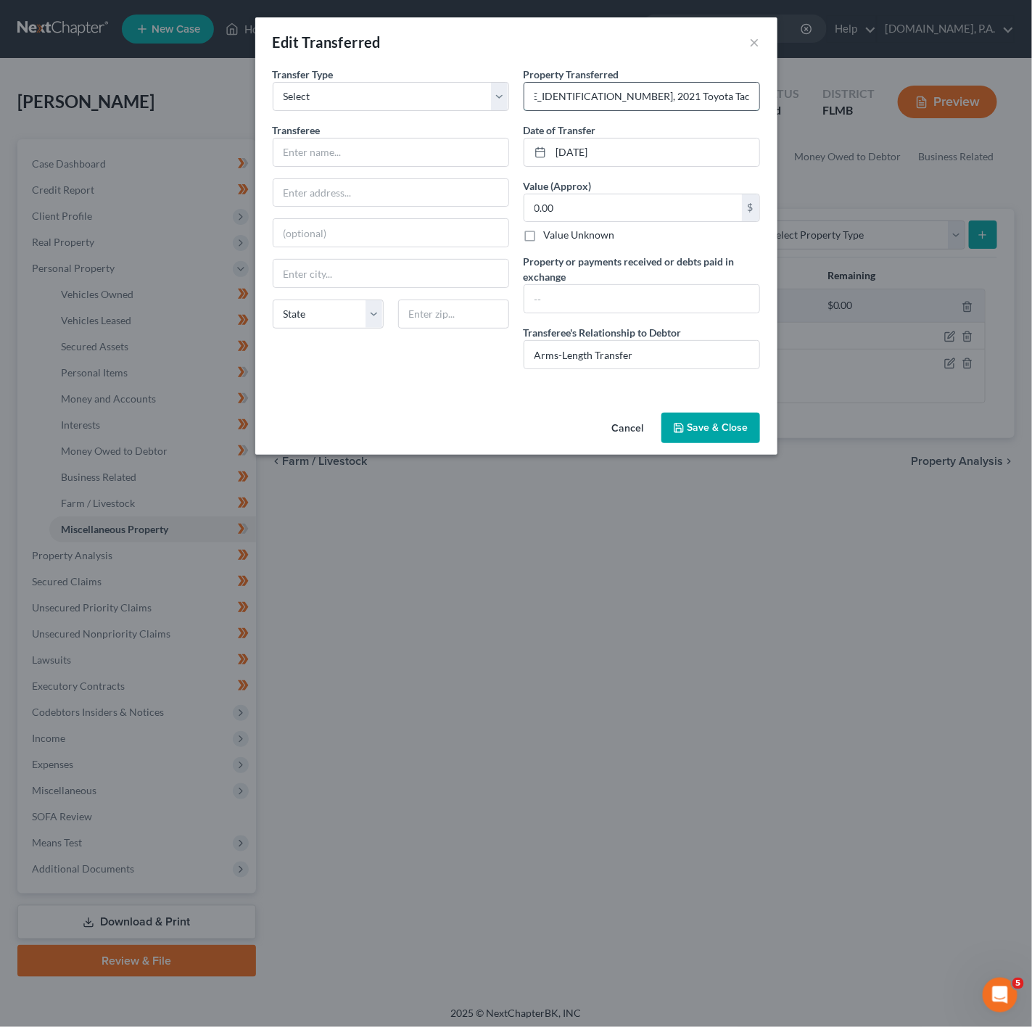
drag, startPoint x: 573, startPoint y: 96, endPoint x: 681, endPoint y: 104, distance: 108.4
click at [681, 104] on input "2006 Toyota Tacoma; VIN: [US_VEHICLE_IDENTIFICATION_NUMBER], 2021 Toyota Tacoma…" at bounding box center [642, 97] width 235 height 28
drag, startPoint x: 590, startPoint y: 96, endPoint x: 765, endPoint y: 102, distance: 174.9
click at [765, 102] on div "Property Transferred * 2006 Toyota Tacoma; VIN: [US_VEHICLE_IDENTIFICATION_NUMB…" at bounding box center [642, 224] width 251 height 314
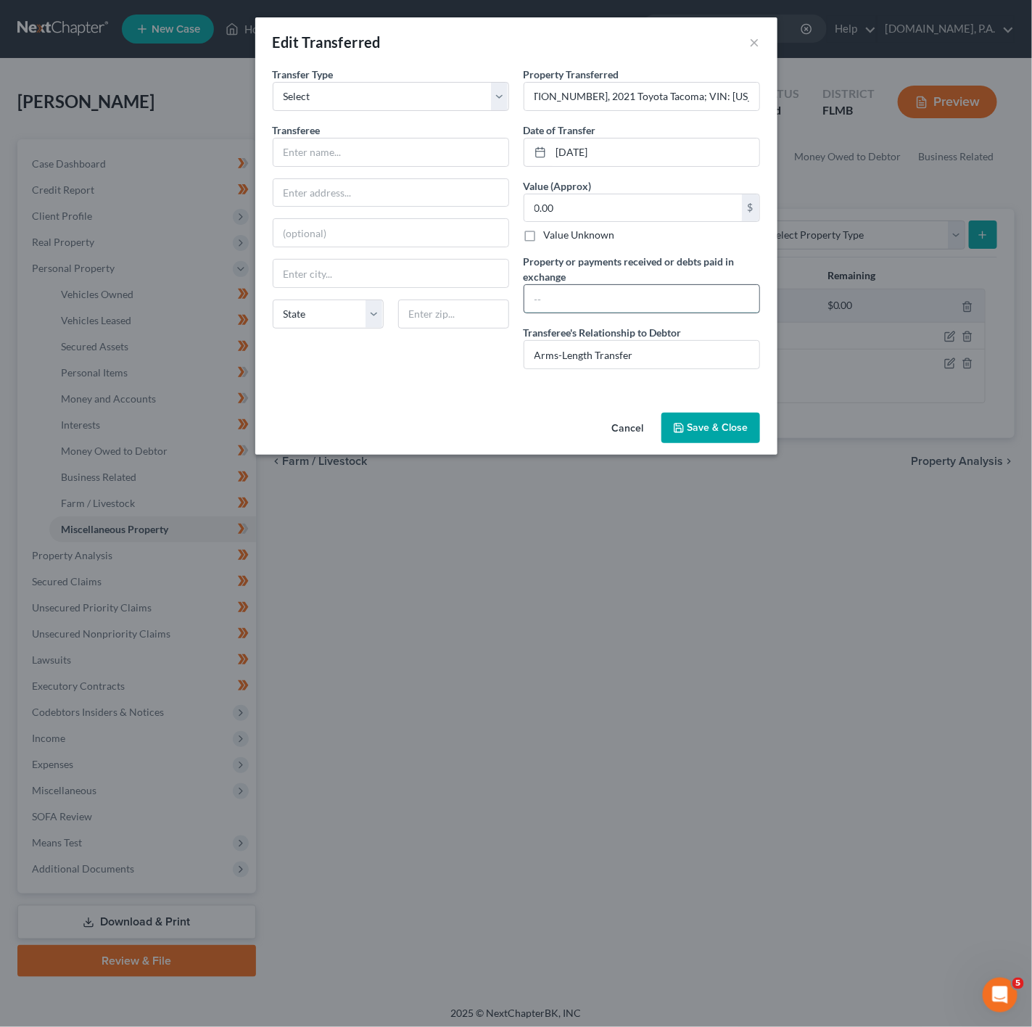
click at [636, 292] on input "text" at bounding box center [642, 299] width 235 height 28
paste input "2021 Toyota Tacoma; VIN: [US_VEHICLE_IDENTIFICATION_NUMBER]"
drag, startPoint x: 618, startPoint y: 292, endPoint x: 518, endPoint y: 287, distance: 100.2
click at [518, 287] on div "Property Transferred * 2006 Toyota Tacoma; VIN: [US_VEHICLE_IDENTIFICATION_NUMB…" at bounding box center [642, 224] width 251 height 314
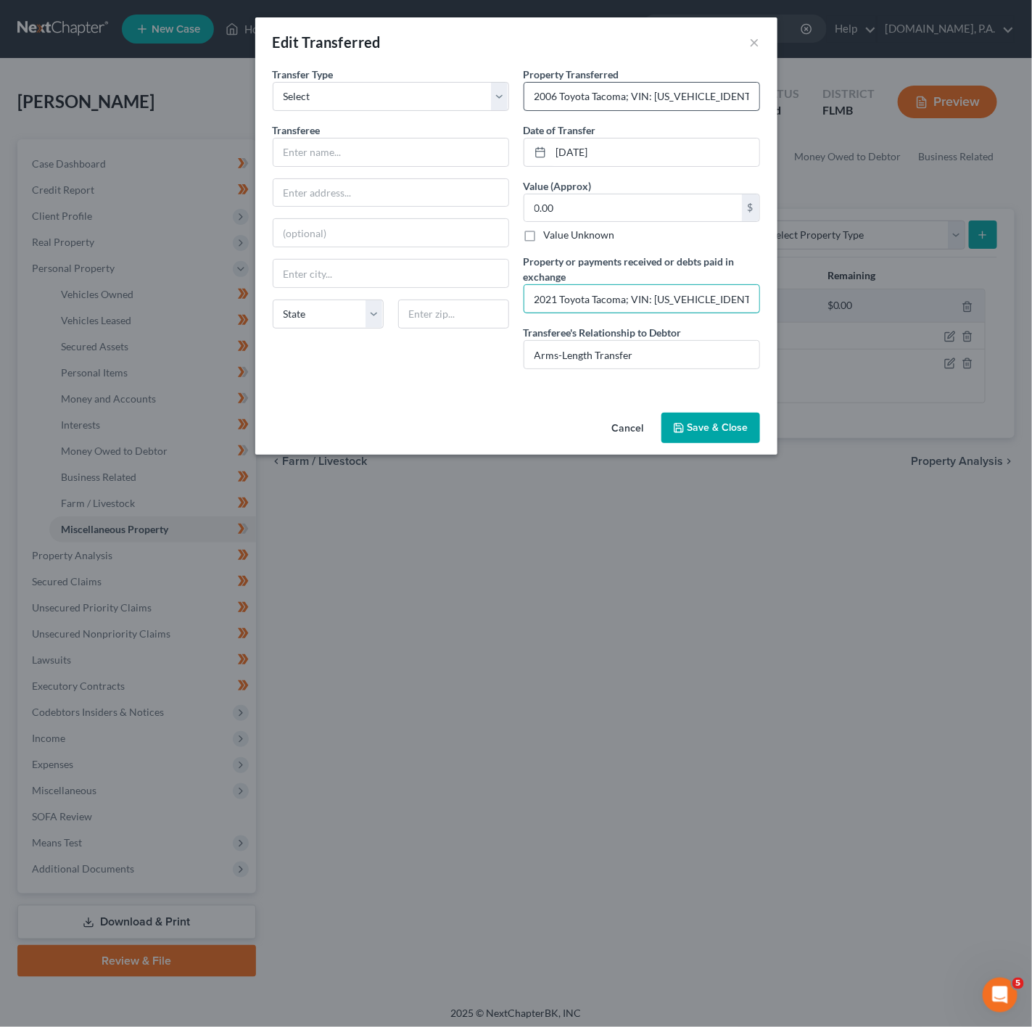
type input "2021 Toyota Tacoma; VIN: [US_VEHICLE_IDENTIFICATION_NUMBER]"
drag, startPoint x: 668, startPoint y: 100, endPoint x: 754, endPoint y: 83, distance: 87.4
click at [754, 83] on input "2006 Toyota Tacoma; VIN: [US_VEHICLE_IDENTIFICATION_NUMBER], 2021 Toyota Tacoma…" at bounding box center [642, 97] width 235 height 28
click at [536, 101] on input "2006 Toyota Tacoma; VIN: [US_VEHICLE_IDENTIFICATION_NUMBER], 2021 Toyota Tacoma…" at bounding box center [642, 97] width 235 height 28
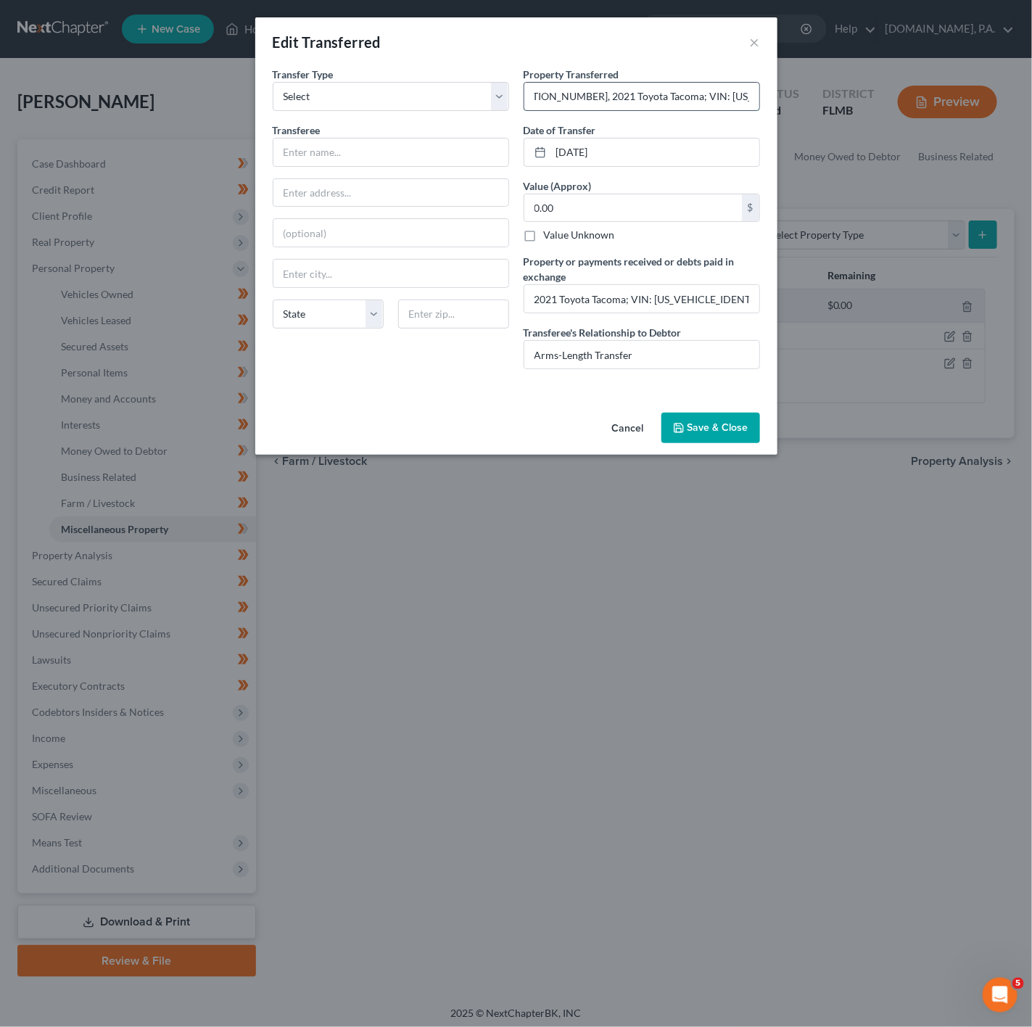
drag, startPoint x: 753, startPoint y: 98, endPoint x: 531, endPoint y: 100, distance: 222.0
click at [531, 100] on input "2006 Toyota Tacoma; VIN: [US_VEHICLE_IDENTIFICATION_NUMBER], 2021 Toyota Tacoma…" at bounding box center [642, 97] width 235 height 28
click at [533, 100] on input "2006 Toyota Tacoma; VIN: [US_VEHICLE_IDENTIFICATION_NUMBER], 2021 Toyota Tacoma…" at bounding box center [642, 97] width 235 height 28
drag, startPoint x: 536, startPoint y: 94, endPoint x: 638, endPoint y: 79, distance: 103.4
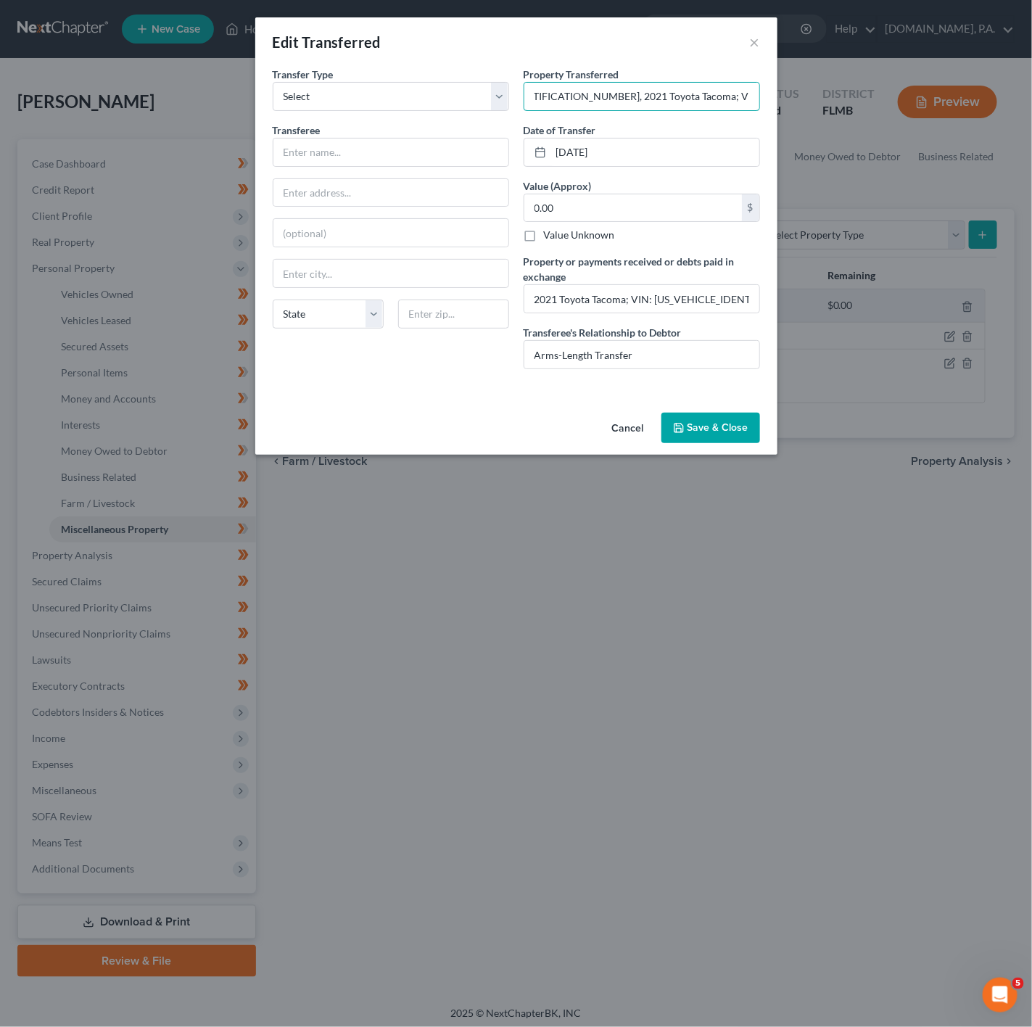
click at [638, 79] on div "Property Transferred * 2006 Toyota Tacoma; VIN: [US_VEHICLE_IDENTIFICATION_NUMB…" at bounding box center [642, 89] width 237 height 44
drag, startPoint x: 549, startPoint y: 96, endPoint x: 845, endPoint y: 104, distance: 296.1
click at [845, 104] on div "Edit Transferred × An exemption set must first be selected from the Filing Info…" at bounding box center [516, 513] width 1032 height 1027
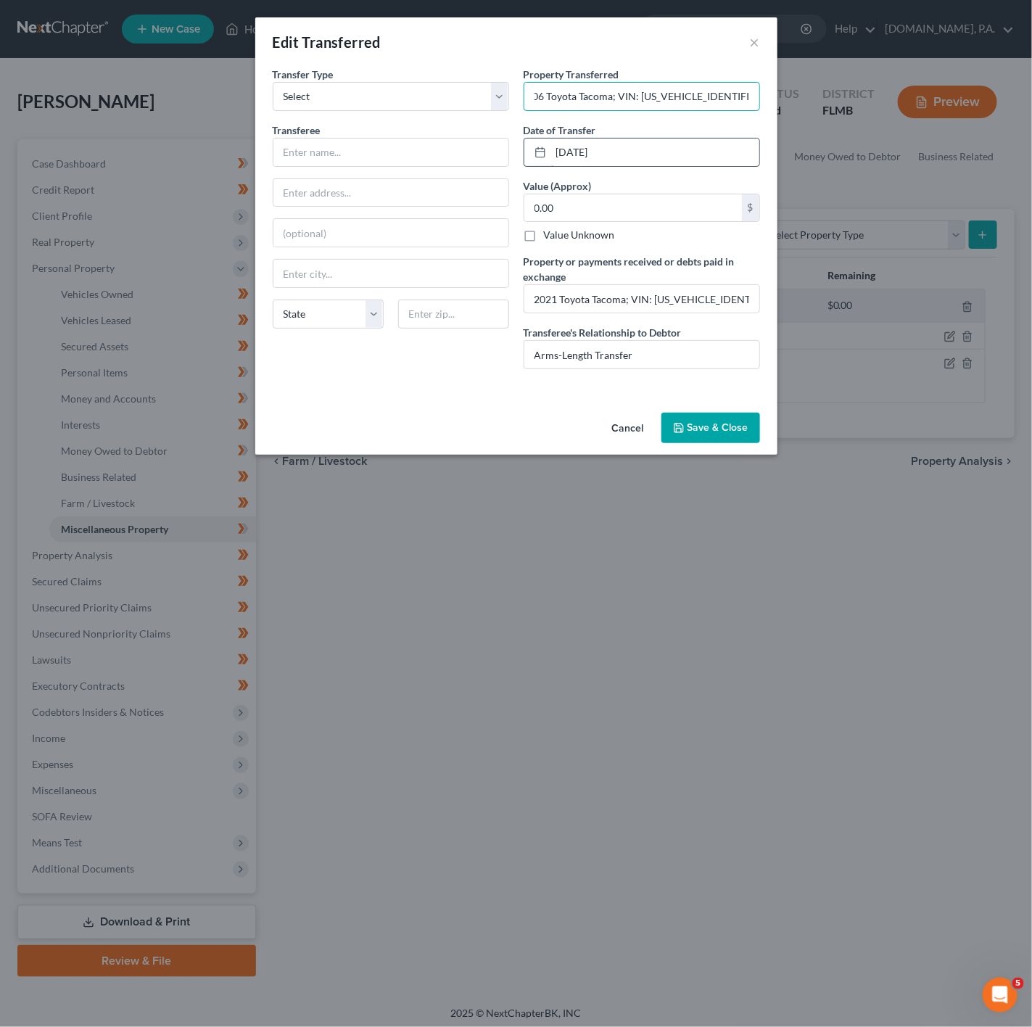
type input "2006 Toyota Tacoma; VIN: [US_VEHICLE_IDENTIFICATION_NUMBER]"
click at [683, 147] on input "[DATE]" at bounding box center [655, 153] width 208 height 28
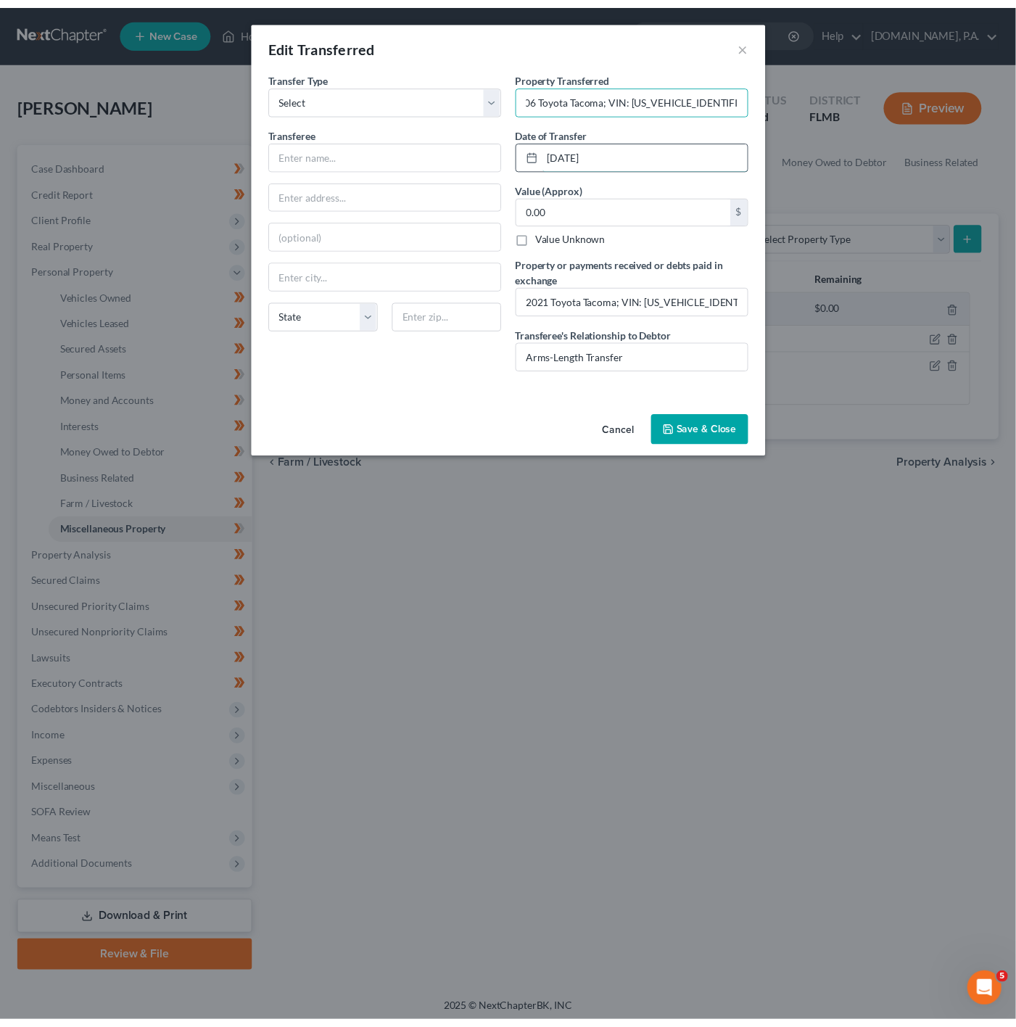
scroll to position [0, 0]
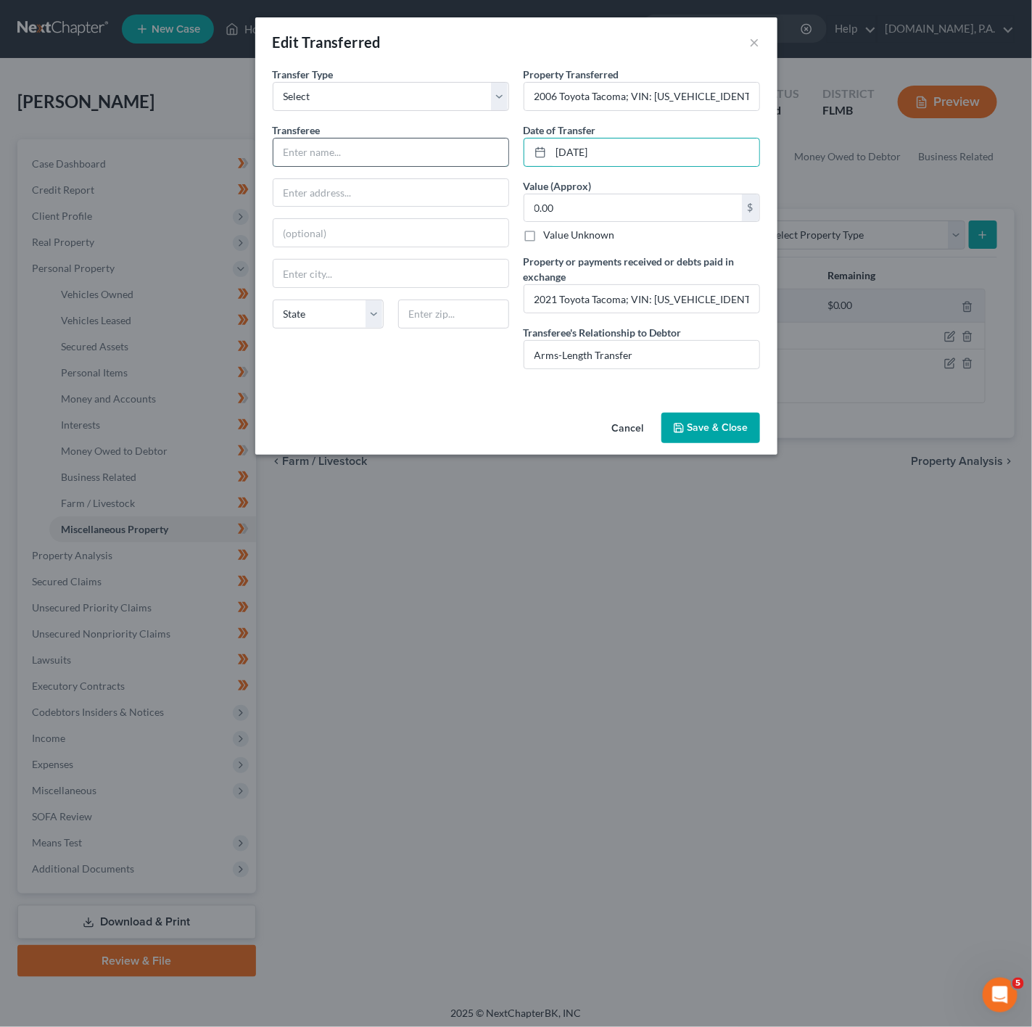
click at [472, 150] on input "text" at bounding box center [391, 153] width 235 height 28
click at [353, 152] on input "text" at bounding box center [391, 153] width 235 height 28
type input "Suntrust"
click at [353, 190] on input "text" at bounding box center [391, 193] width 235 height 28
type input "PO Box 4000"
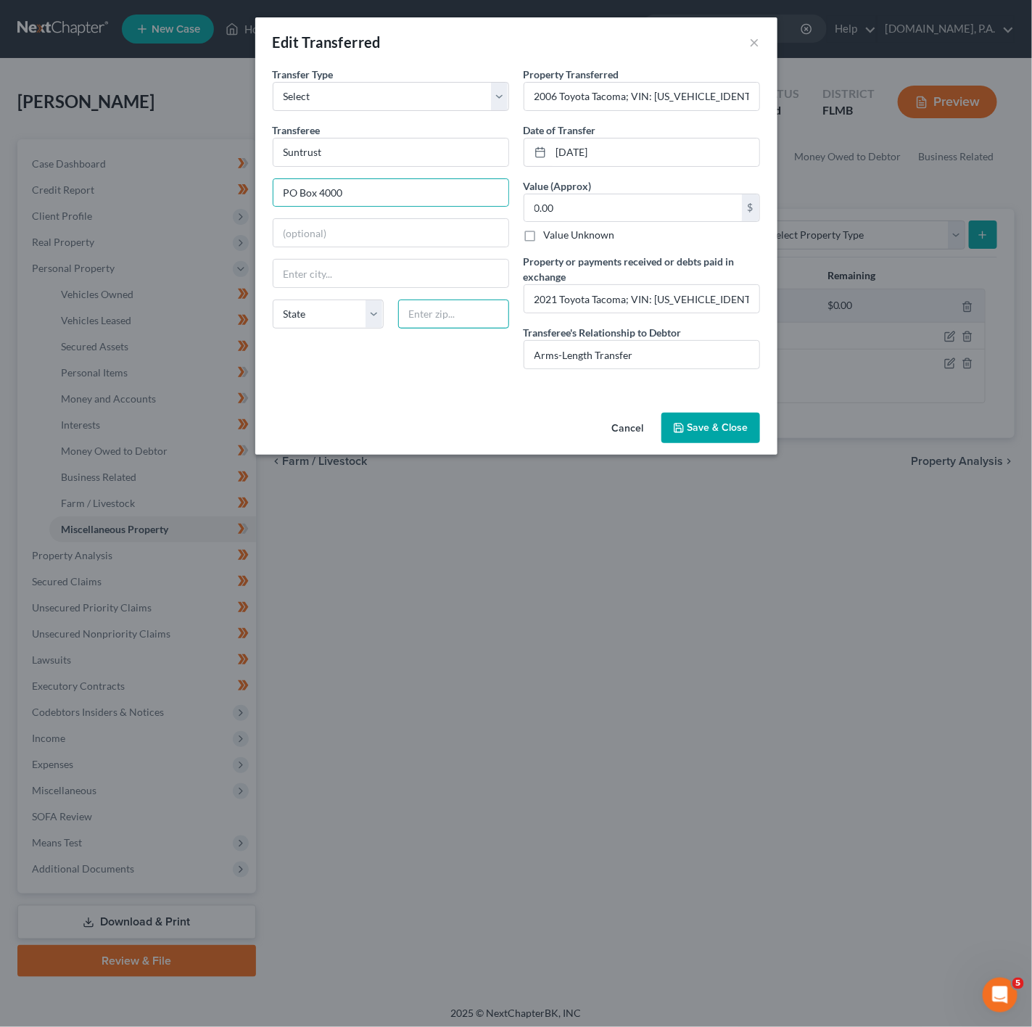
click at [409, 305] on input "text" at bounding box center [453, 314] width 111 height 29
type input "45177"
click at [420, 403] on div "An exemption set must first be selected from the Filing Information section. Tr…" at bounding box center [516, 237] width 522 height 340
type input "Wilmington"
click at [345, 316] on select "State [US_STATE] AK AR AZ CA CO CT DE DC [GEOGRAPHIC_DATA] [GEOGRAPHIC_DATA] GU…" at bounding box center [328, 314] width 111 height 29
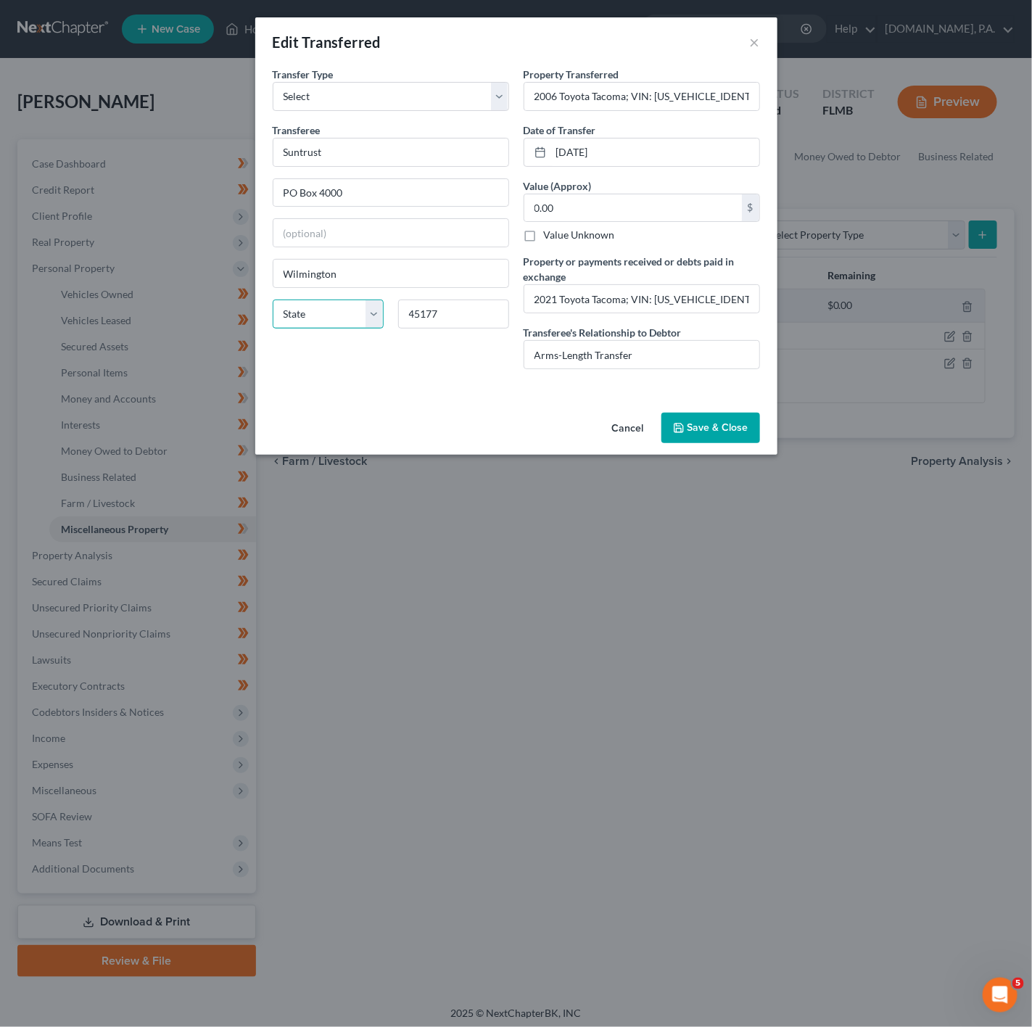
select select "7"
click at [273, 303] on select "State [US_STATE] AK AR AZ CA CO CT DE DC [GEOGRAPHIC_DATA] [GEOGRAPHIC_DATA] GU…" at bounding box center [328, 314] width 111 height 29
click at [338, 329] on select "State [US_STATE] AK AR AZ CA CO CT DE DC [GEOGRAPHIC_DATA] [GEOGRAPHIC_DATA] GU…" at bounding box center [328, 314] width 111 height 29
click at [346, 321] on select "State [US_STATE] AK AR AZ CA CO CT DE DC [GEOGRAPHIC_DATA] [GEOGRAPHIC_DATA] GU…" at bounding box center [328, 314] width 111 height 29
click at [725, 432] on button "Save & Close" at bounding box center [711, 428] width 99 height 30
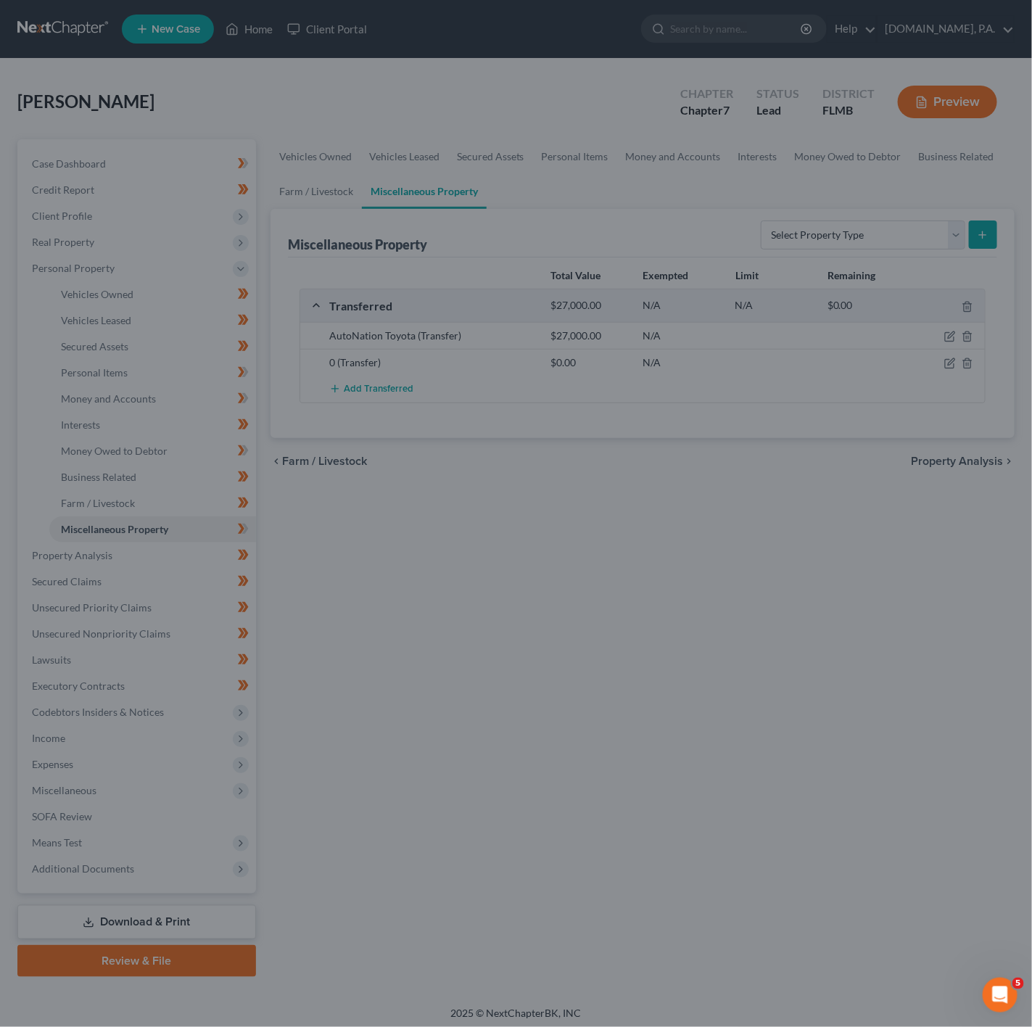
click at [725, 426] on div "Cancel Save & Close" at bounding box center [516, 405] width 454 height 41
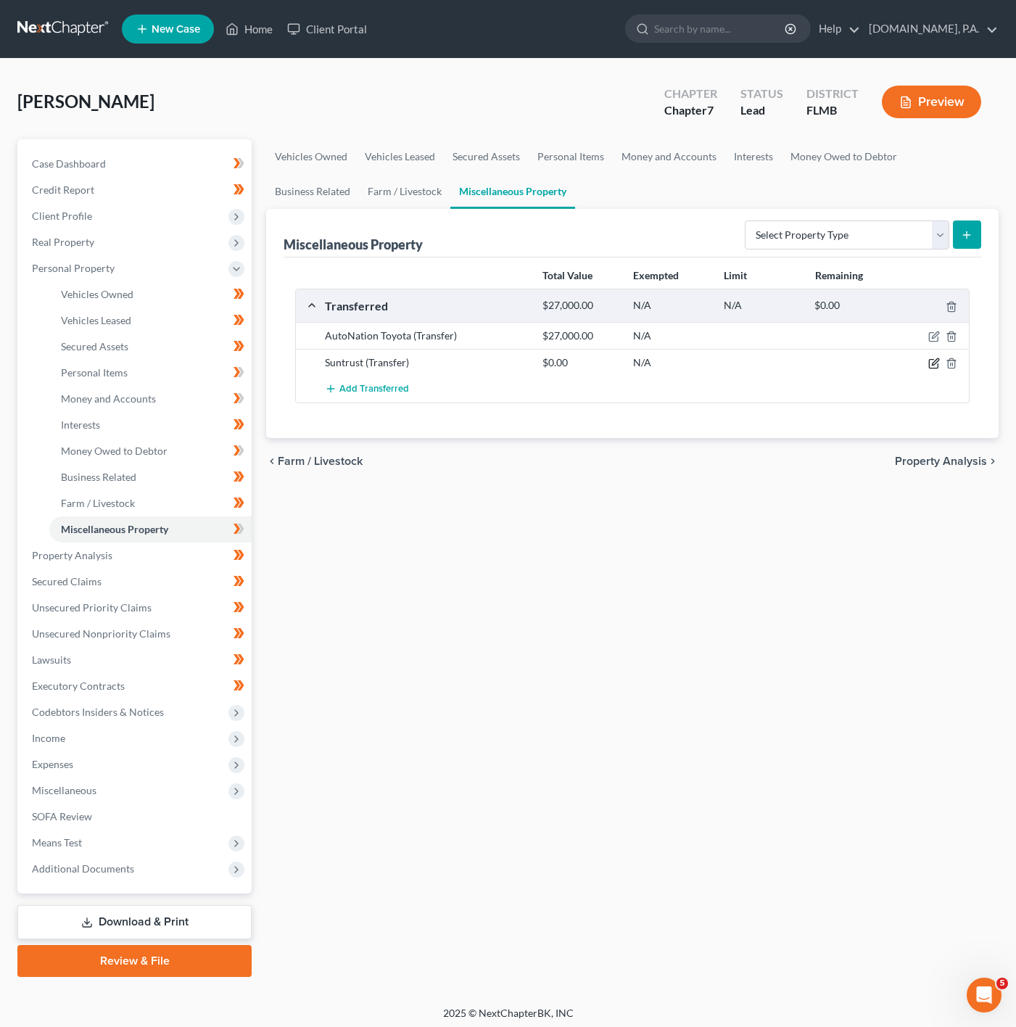
click at [934, 362] on icon "button" at bounding box center [935, 364] width 12 height 12
select select "Ordinary ([DATE])"
select select "7"
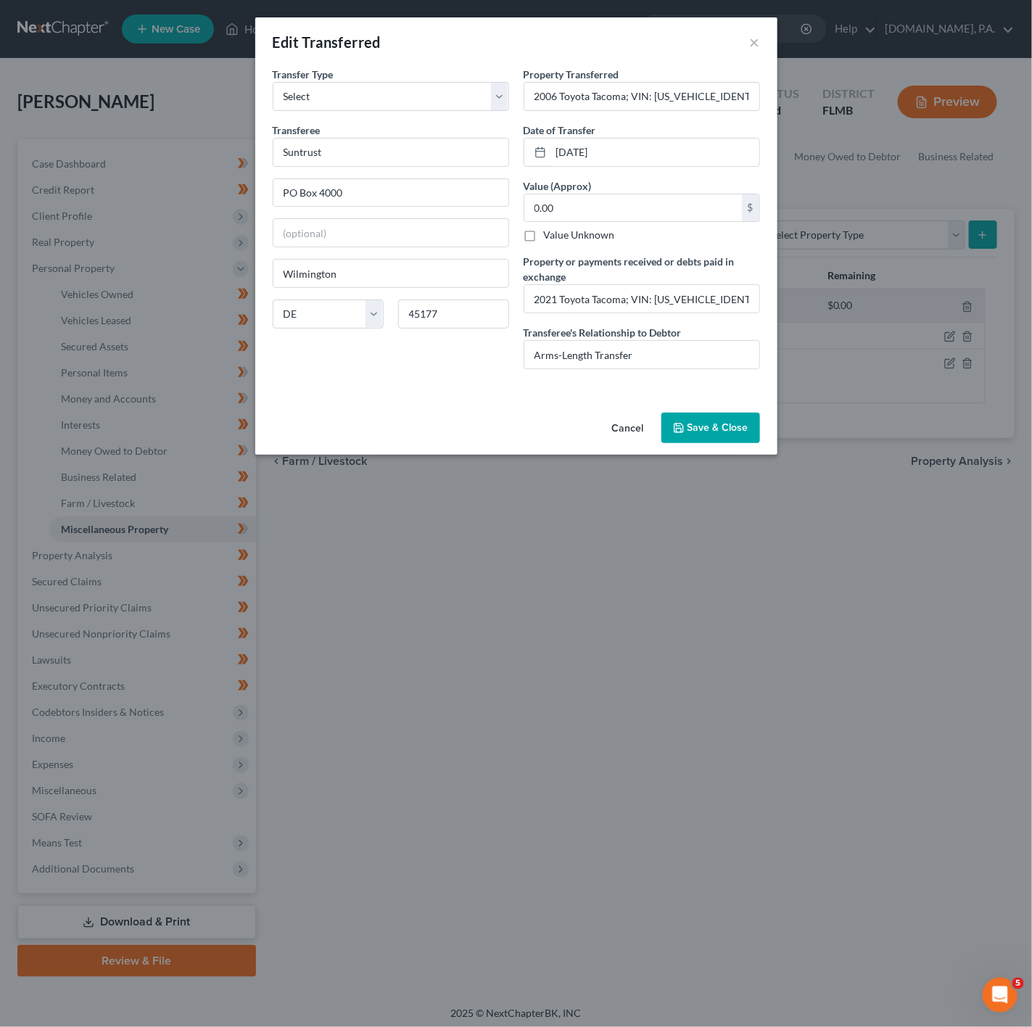
click at [736, 443] on button "Save & Close" at bounding box center [711, 428] width 99 height 30
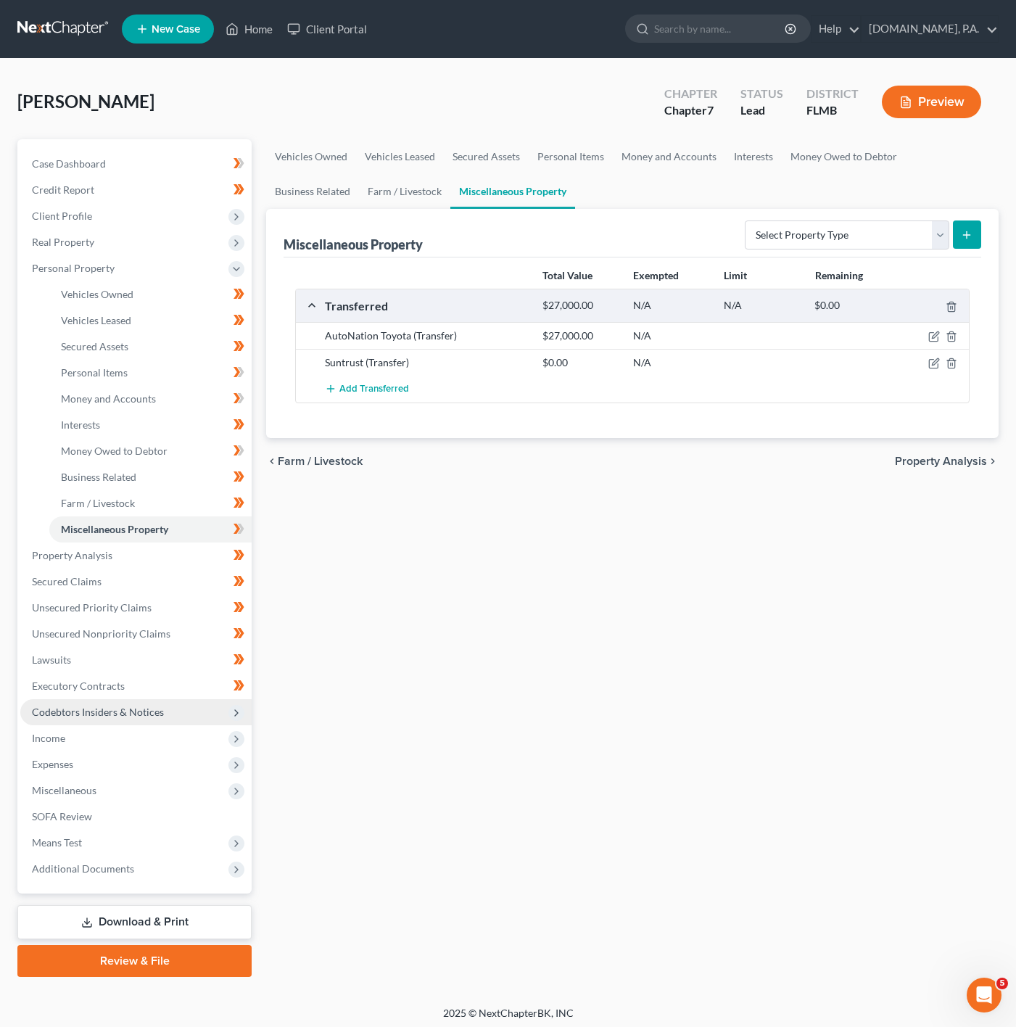
click at [164, 721] on span "Codebtors Insiders & Notices" at bounding box center [135, 712] width 231 height 26
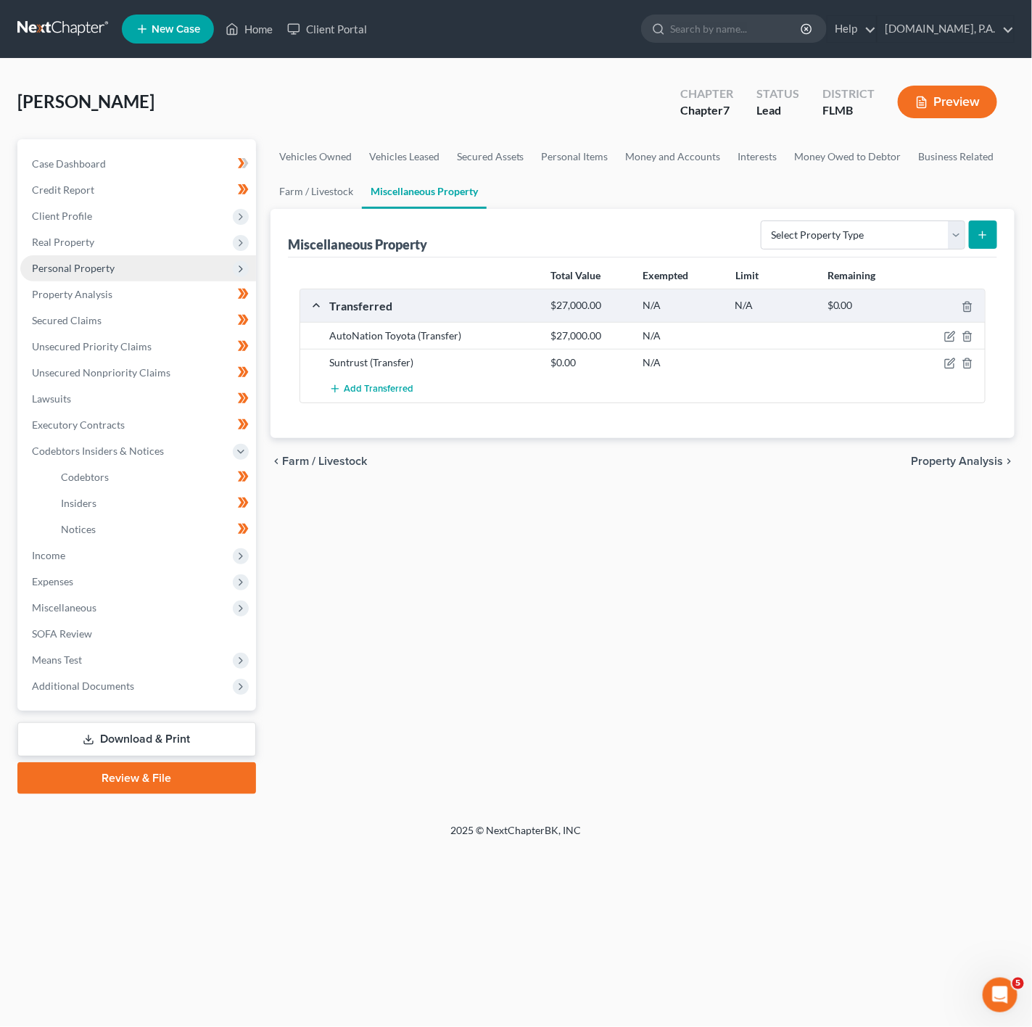
click at [199, 259] on span "Personal Property" at bounding box center [138, 268] width 236 height 26
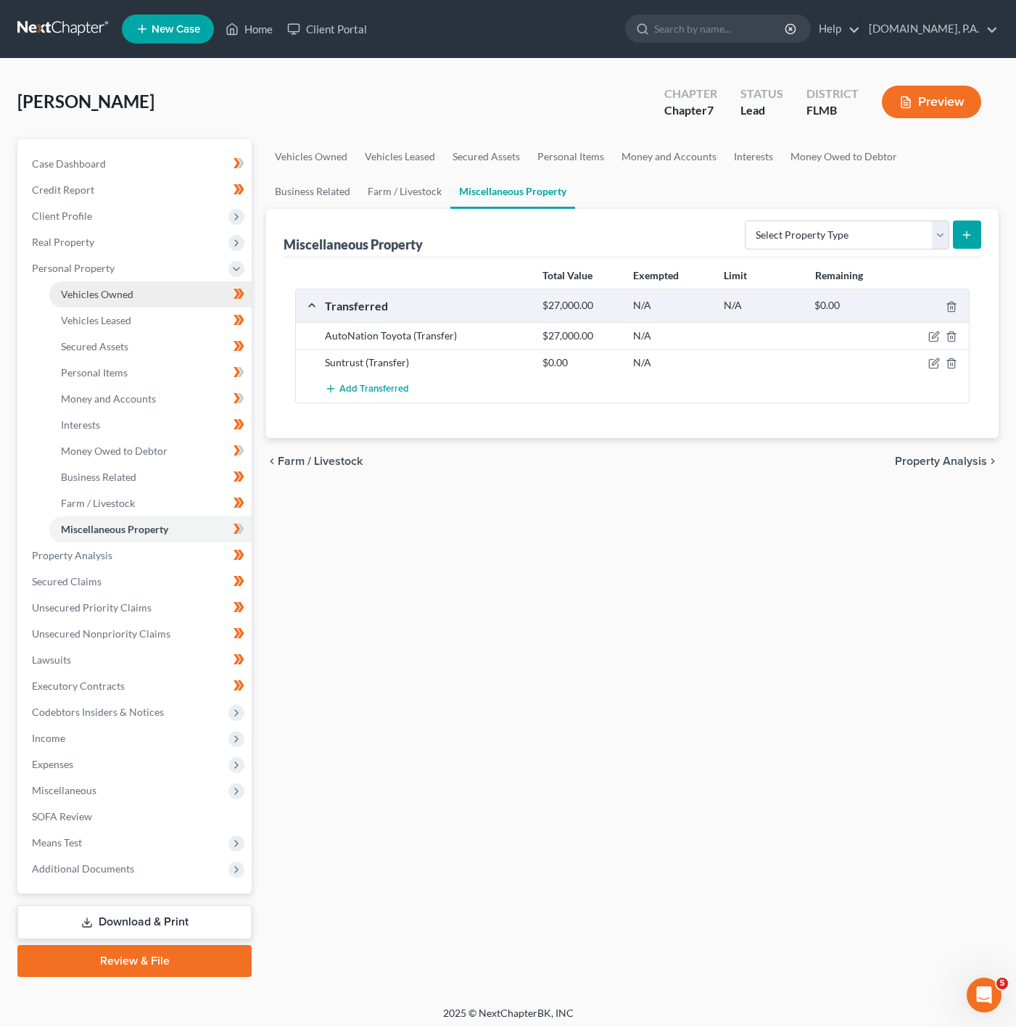
click at [176, 288] on link "Vehicles Owned" at bounding box center [150, 295] width 202 height 26
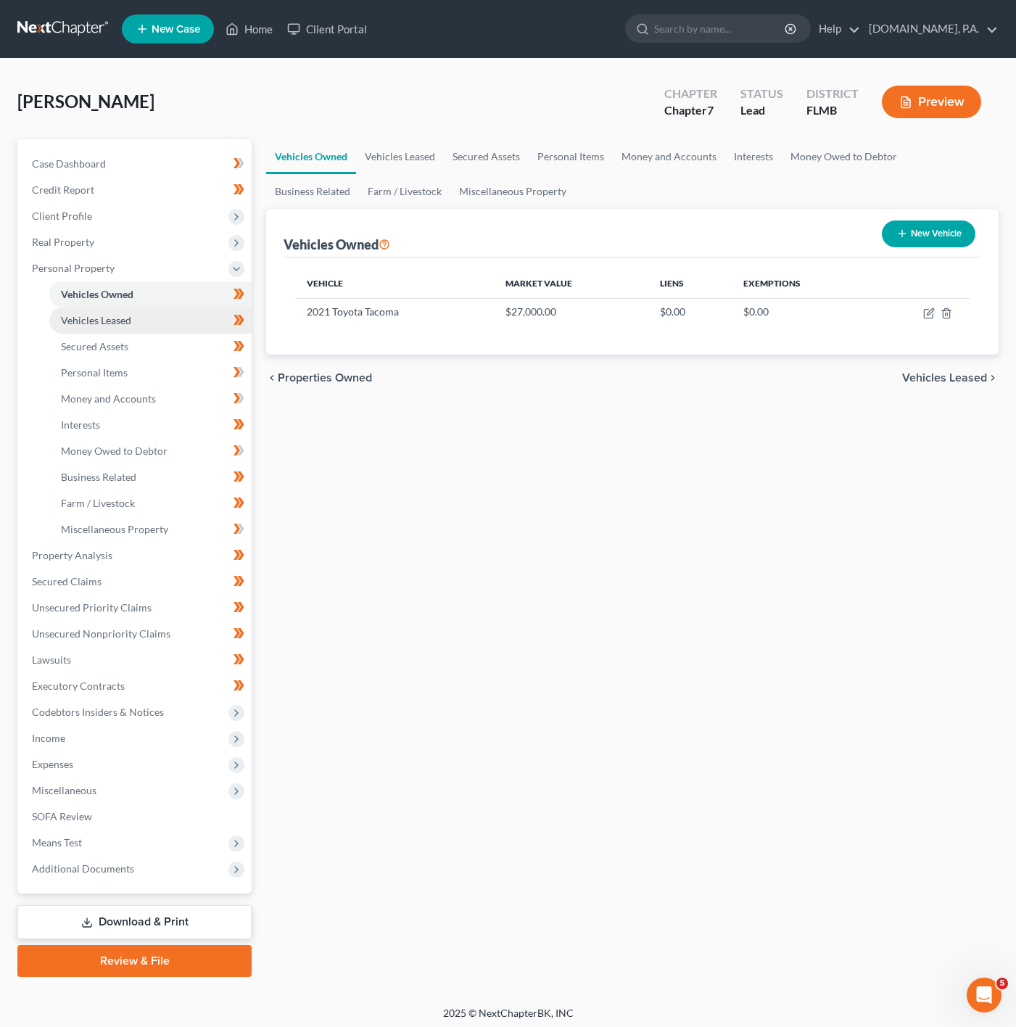
click at [189, 326] on link "Vehicles Leased" at bounding box center [150, 321] width 202 height 26
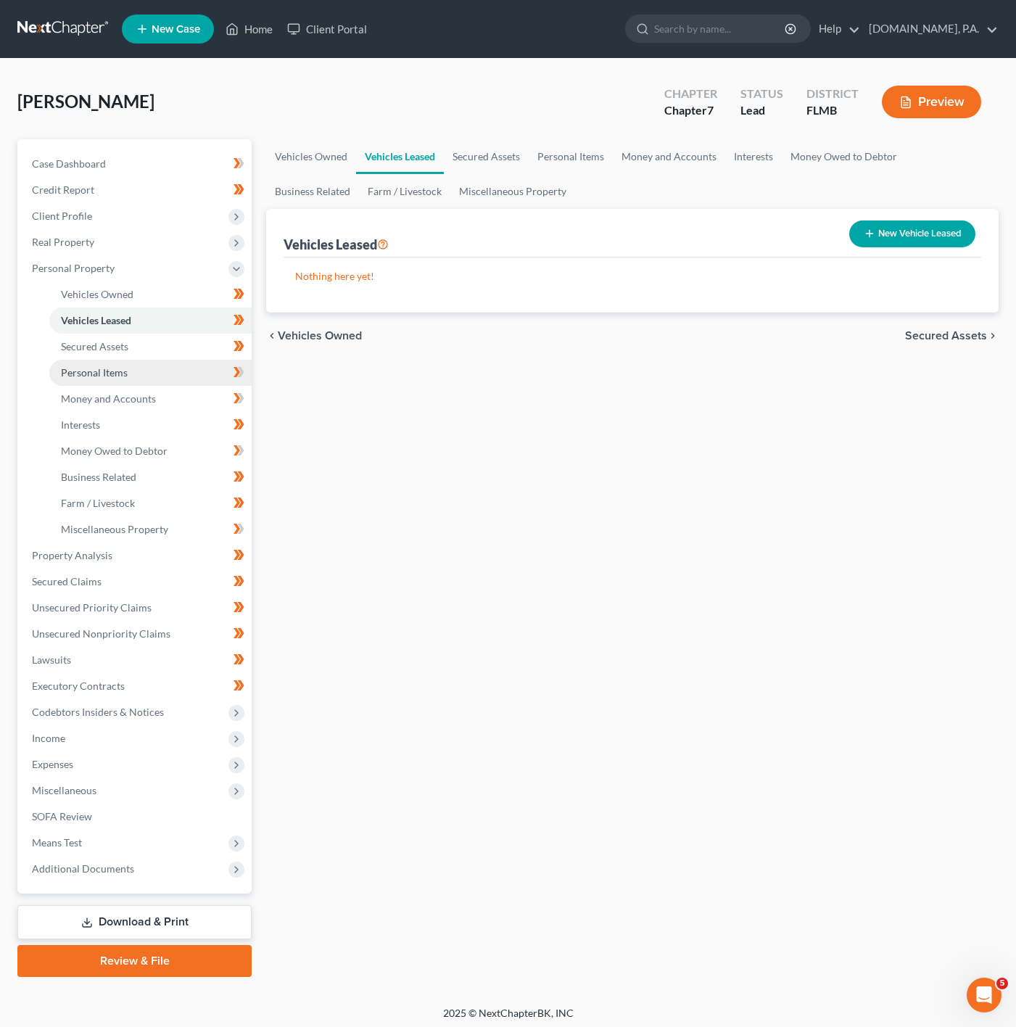
click at [138, 373] on link "Personal Items" at bounding box center [150, 373] width 202 height 26
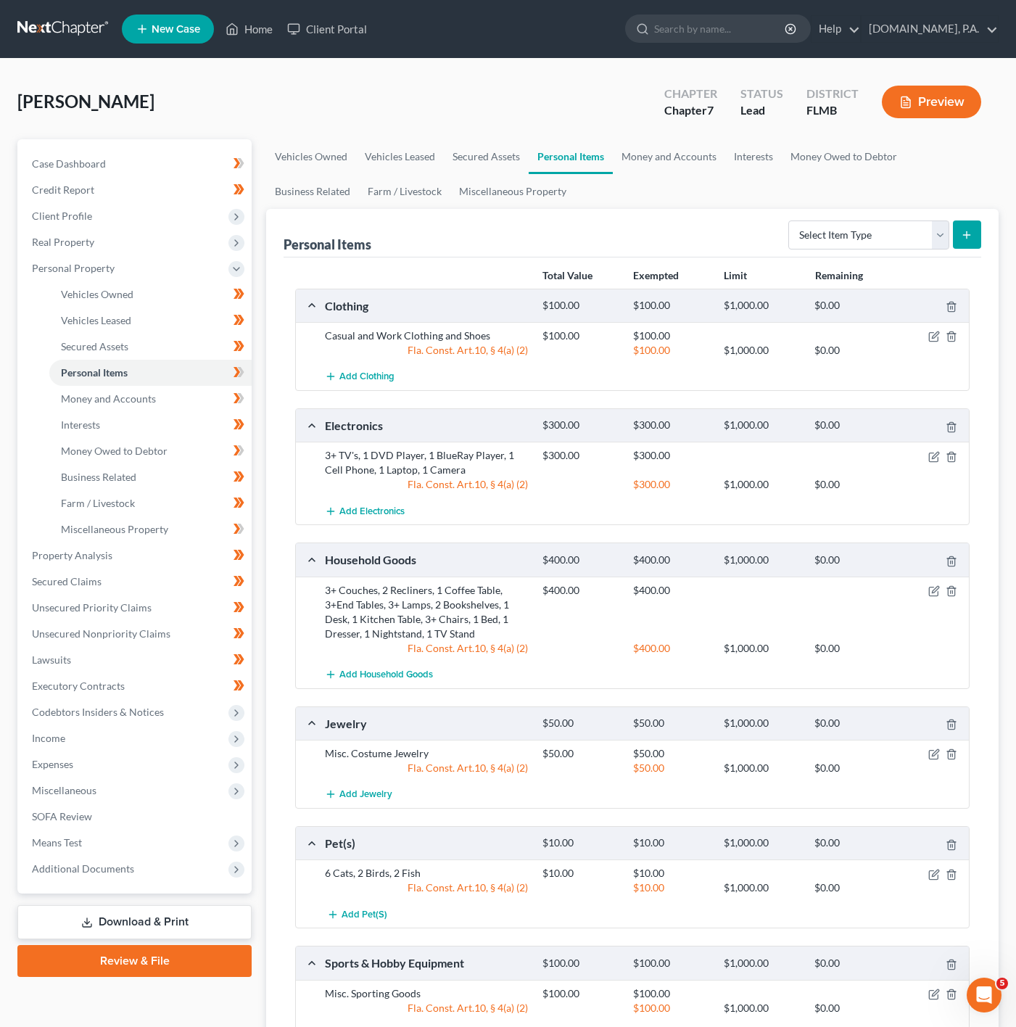
scroll to position [165, 0]
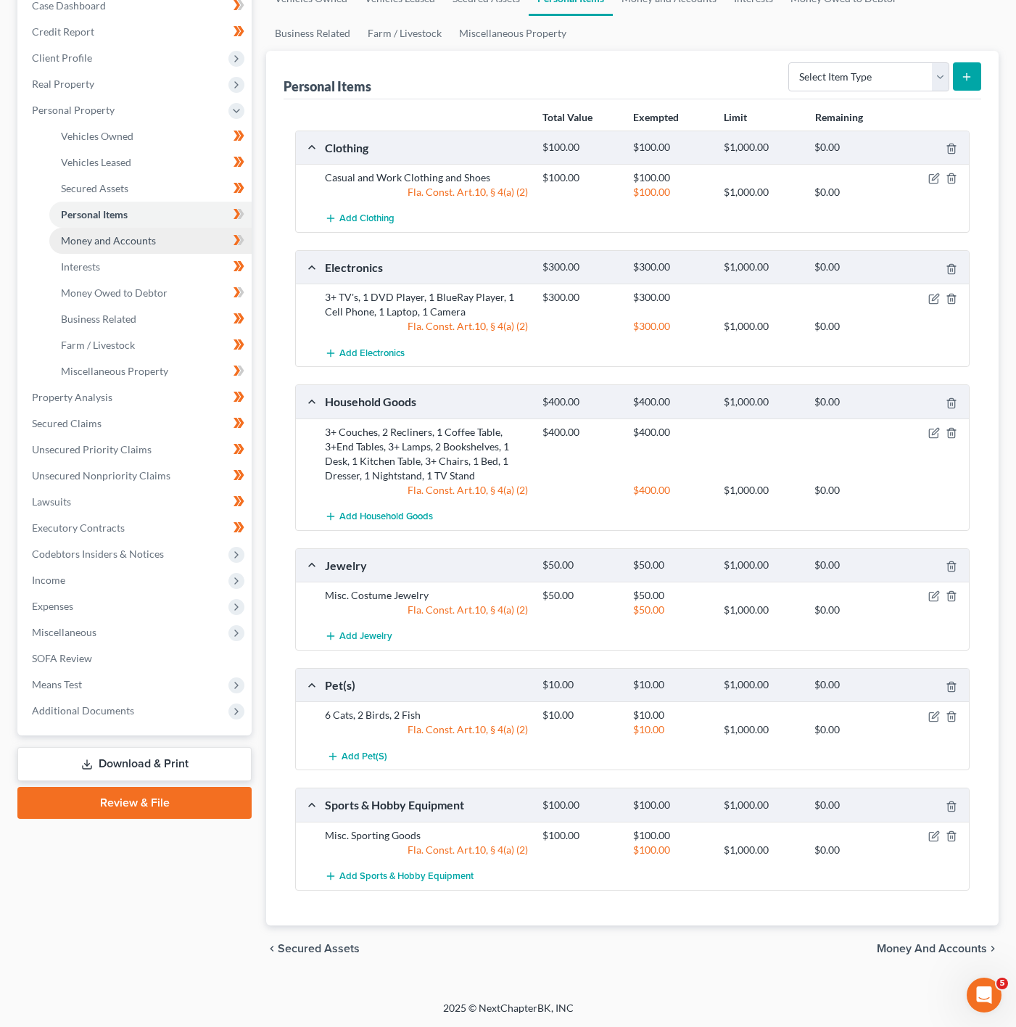
click at [179, 228] on link "Money and Accounts" at bounding box center [150, 241] width 202 height 26
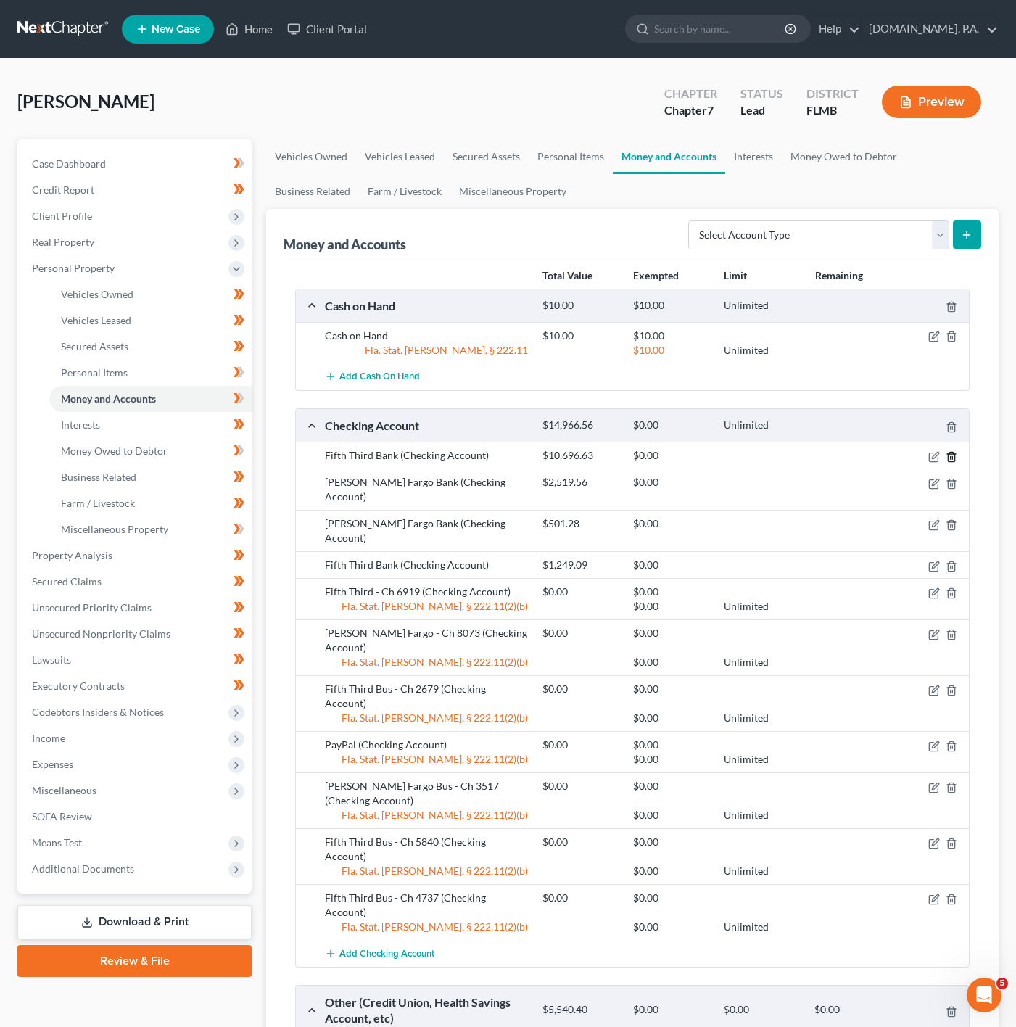
click at [951, 454] on polyline "button" at bounding box center [952, 454] width 9 height 0
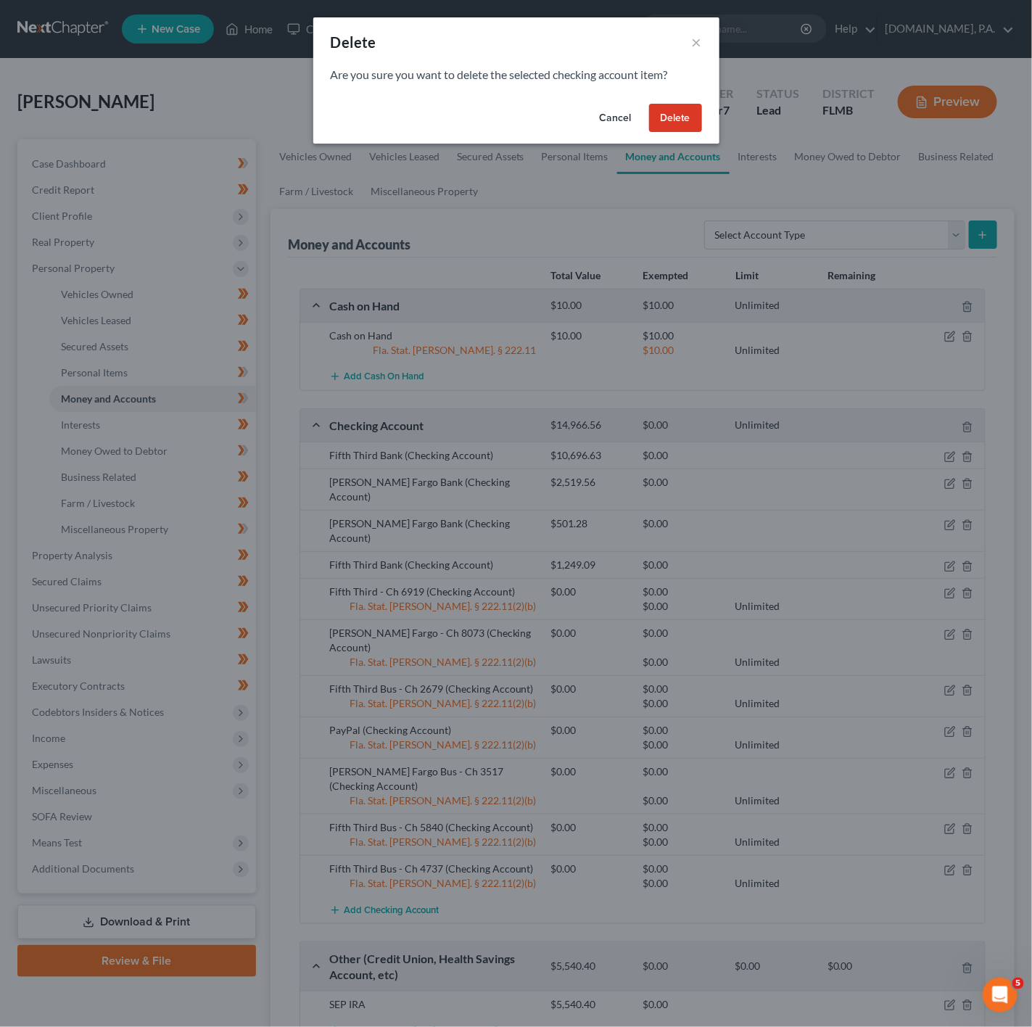
click at [679, 110] on button "Delete" at bounding box center [675, 118] width 53 height 29
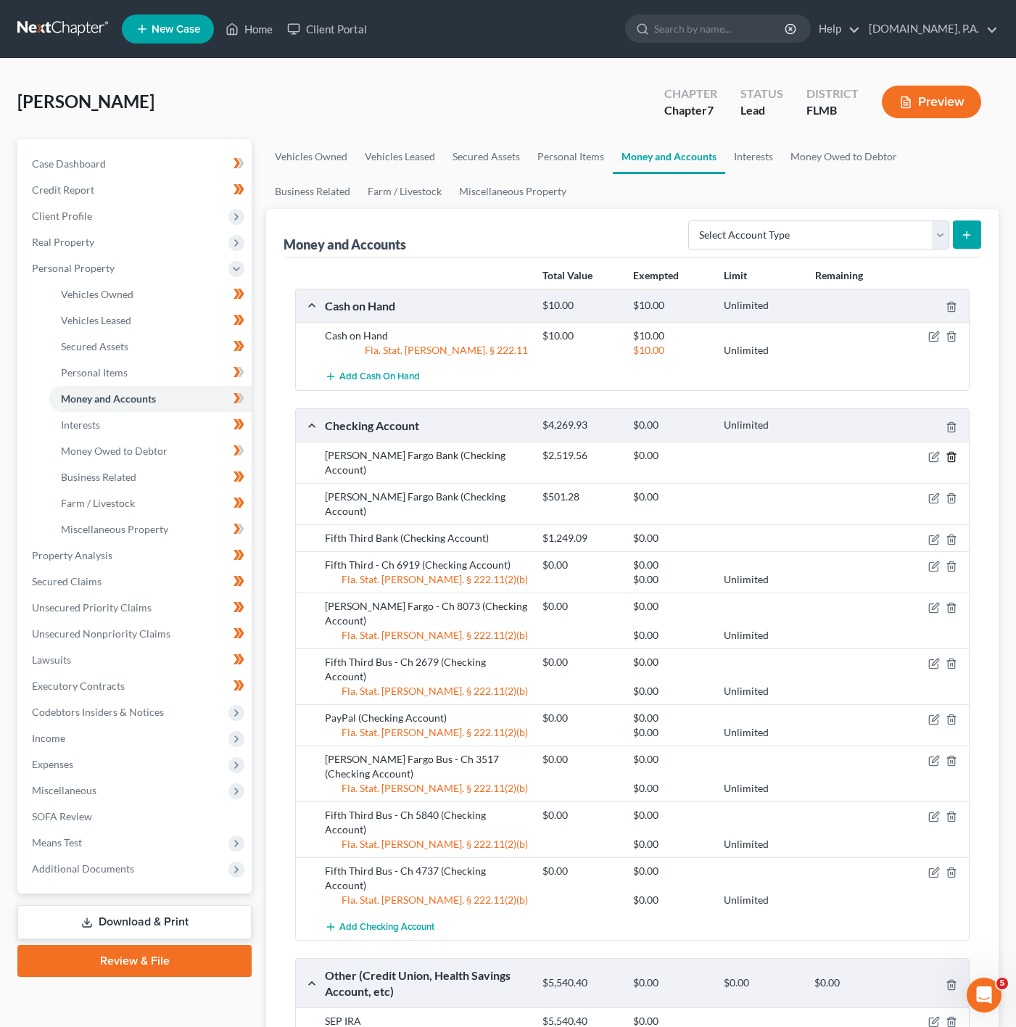
click at [954, 459] on icon "button" at bounding box center [951, 456] width 7 height 9
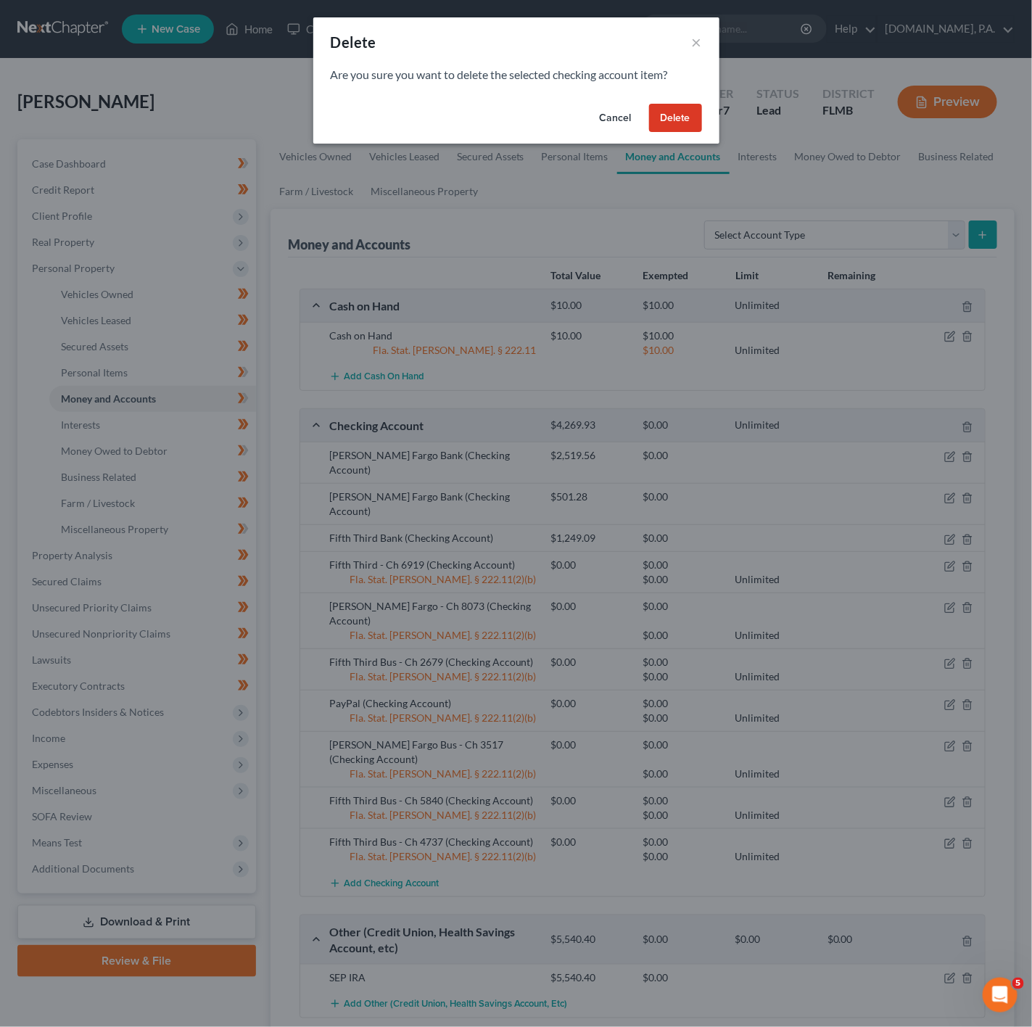
click at [671, 113] on button "Delete" at bounding box center [675, 118] width 53 height 29
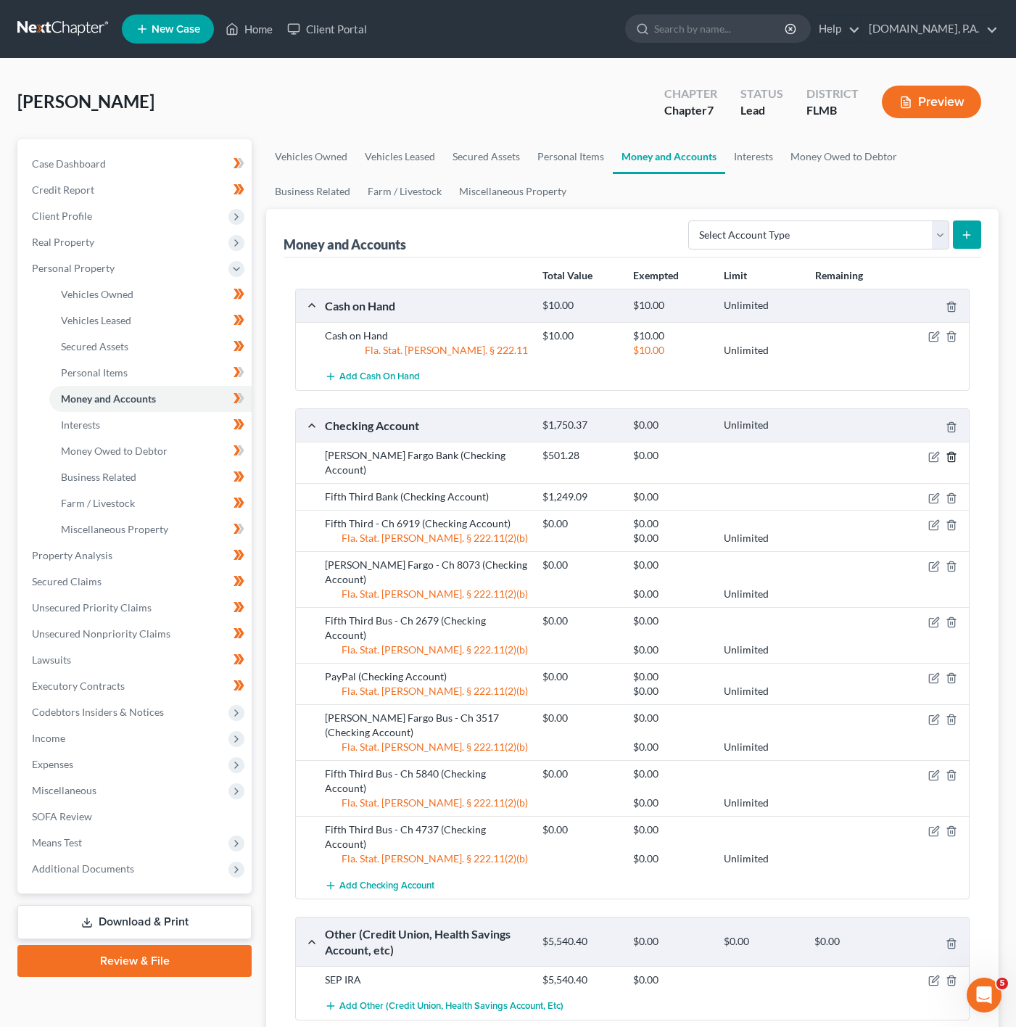
click at [953, 459] on line "button" at bounding box center [953, 457] width 0 height 3
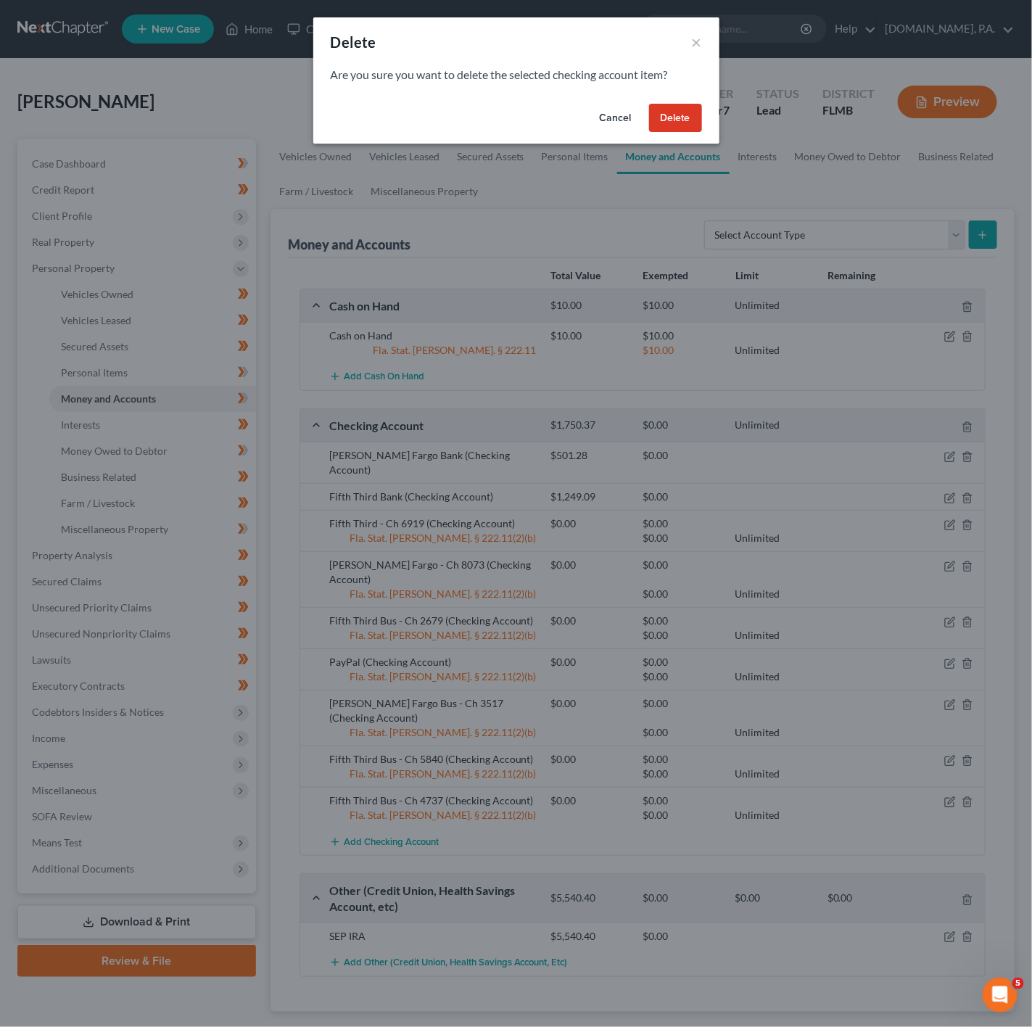
click at [659, 123] on button "Delete" at bounding box center [675, 118] width 53 height 29
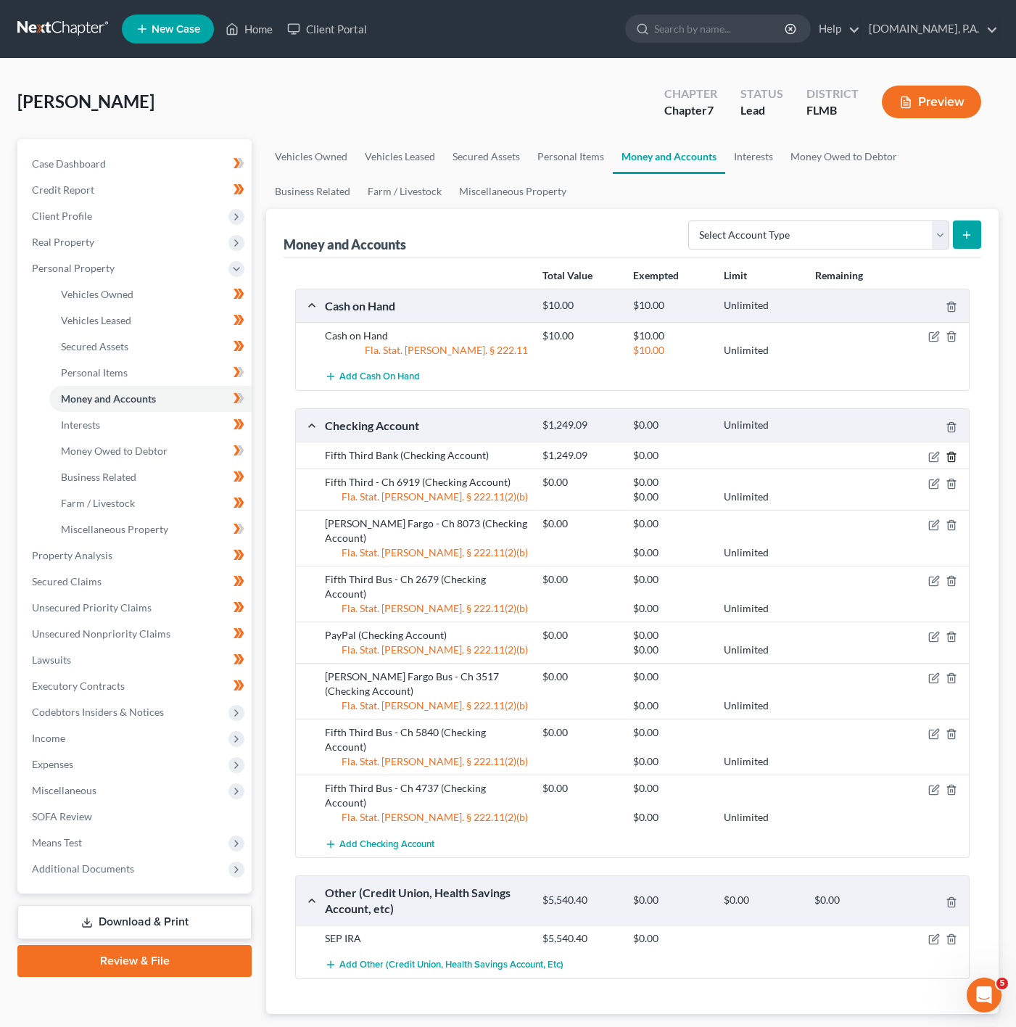
click at [956, 460] on icon "button" at bounding box center [952, 457] width 12 height 12
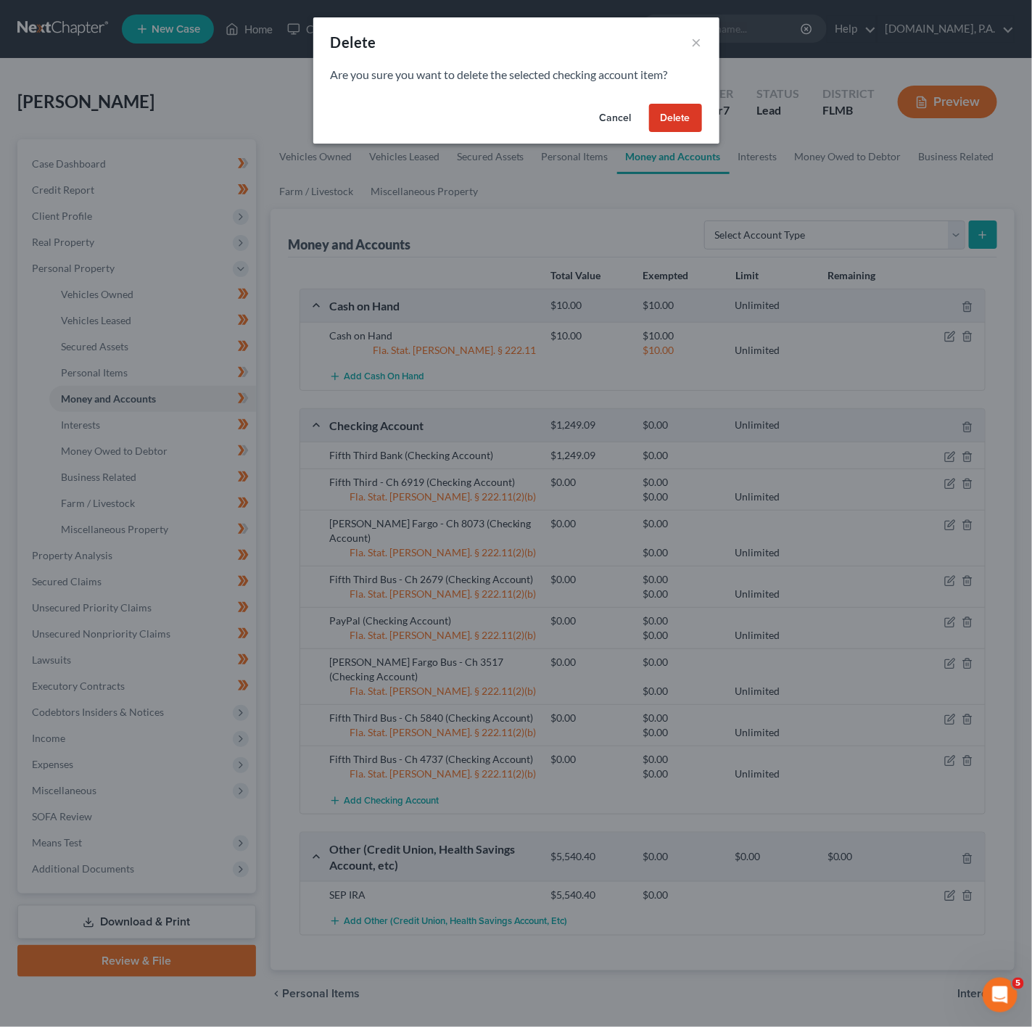
click at [675, 118] on button "Delete" at bounding box center [675, 118] width 53 height 29
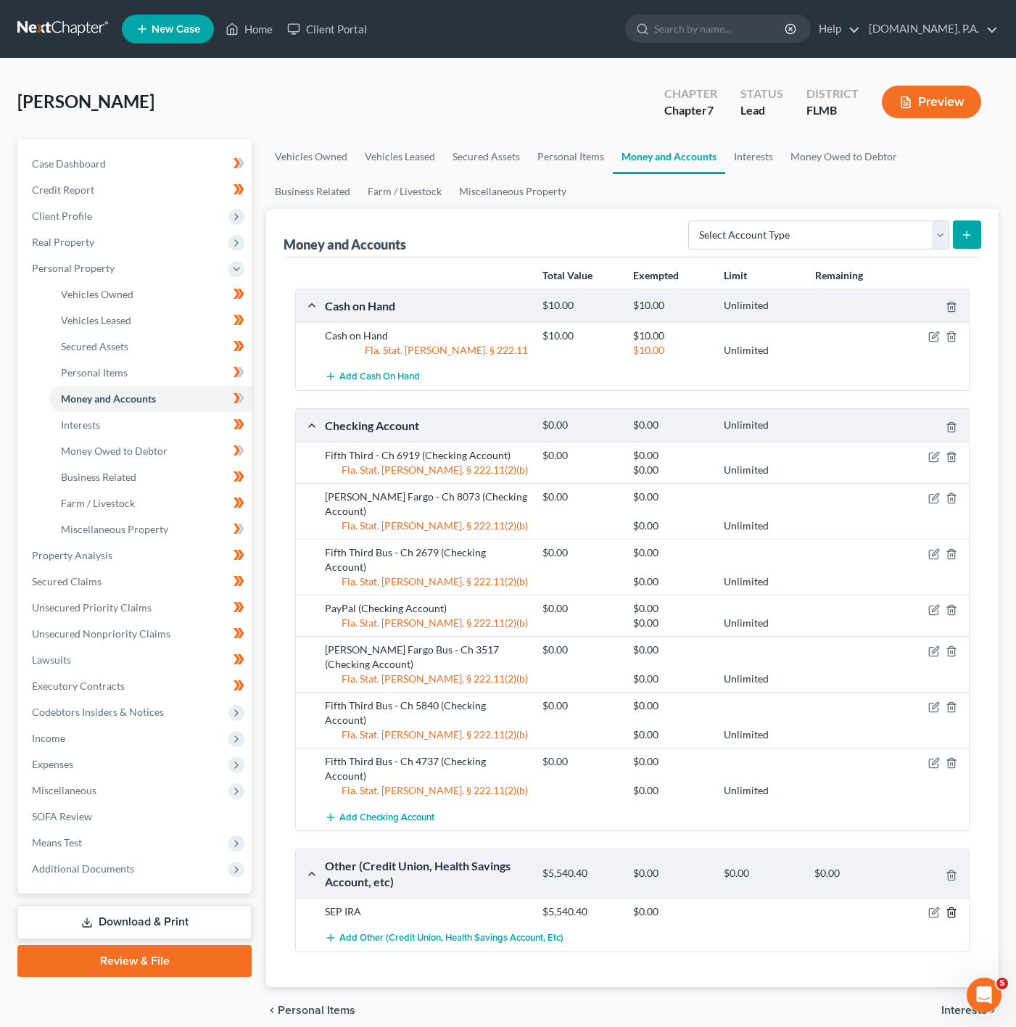
click at [953, 913] on line "button" at bounding box center [953, 914] width 0 height 3
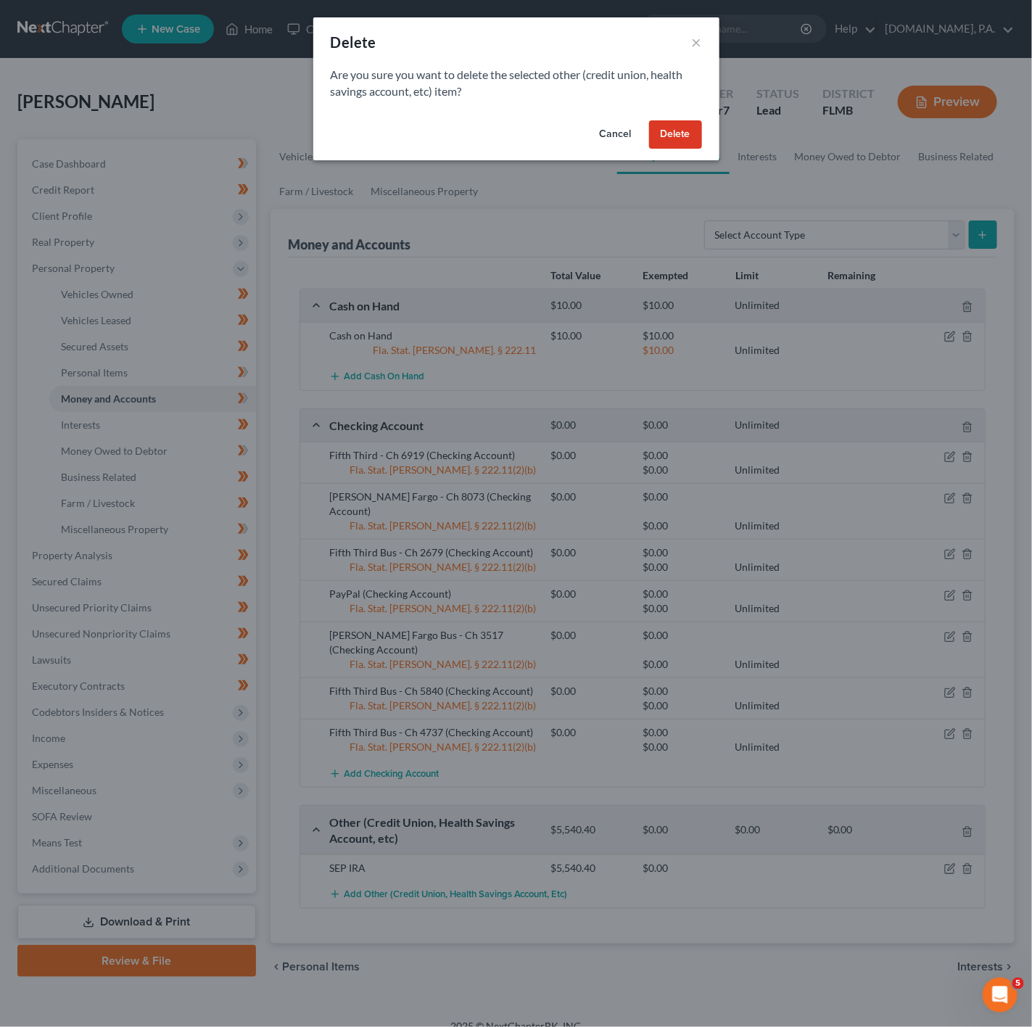
click at [662, 120] on button "Delete" at bounding box center [675, 134] width 53 height 29
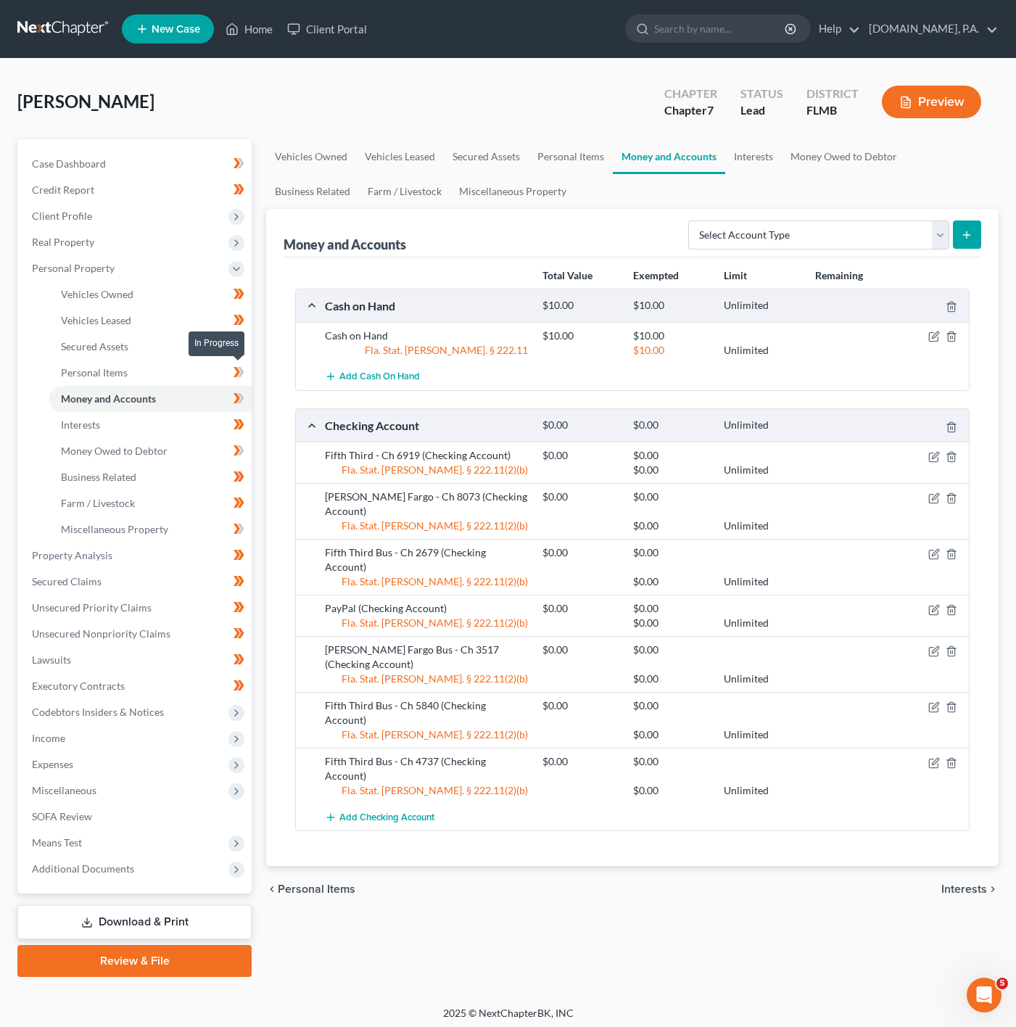
click at [227, 375] on span at bounding box center [238, 374] width 25 height 22
click at [235, 375] on icon at bounding box center [237, 372] width 7 height 10
click at [235, 374] on icon at bounding box center [239, 372] width 11 height 18
click at [188, 373] on link "Personal Items" at bounding box center [150, 373] width 202 height 26
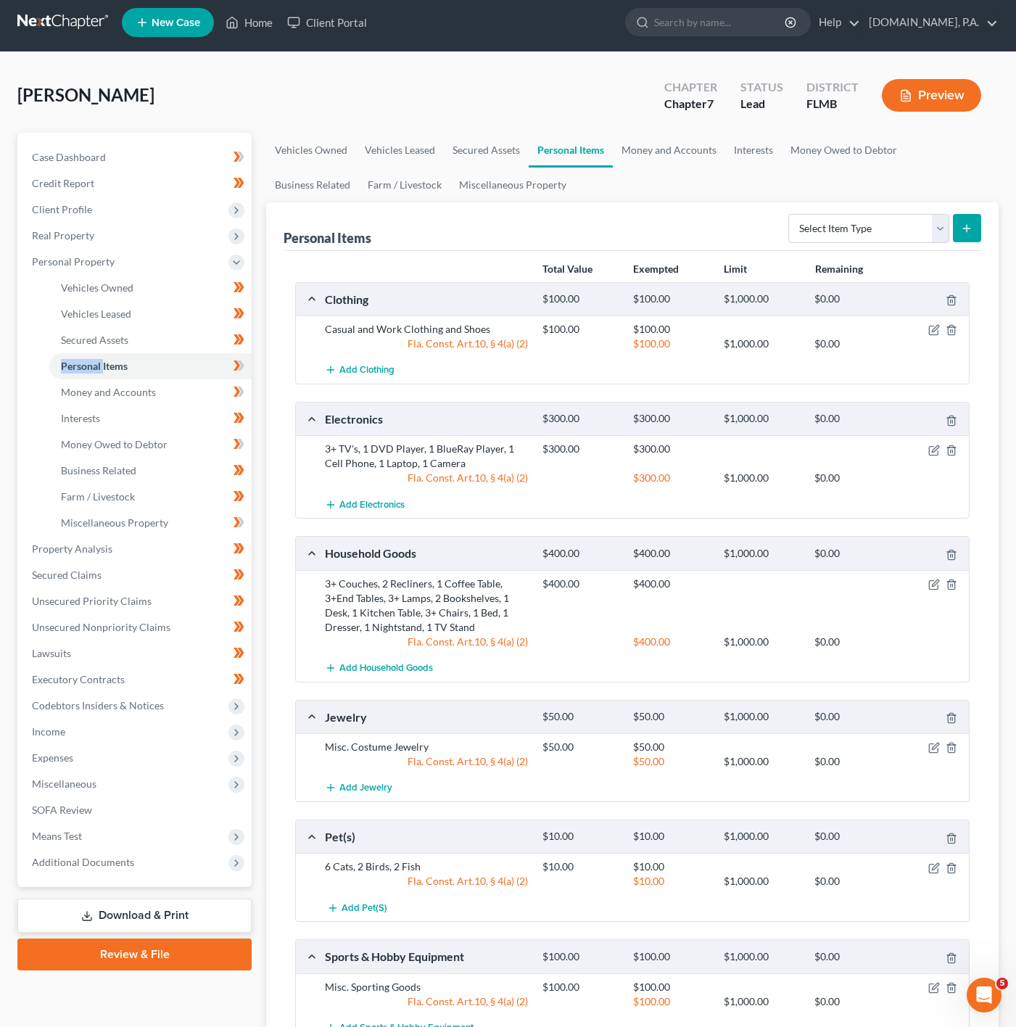
scroll to position [165, 0]
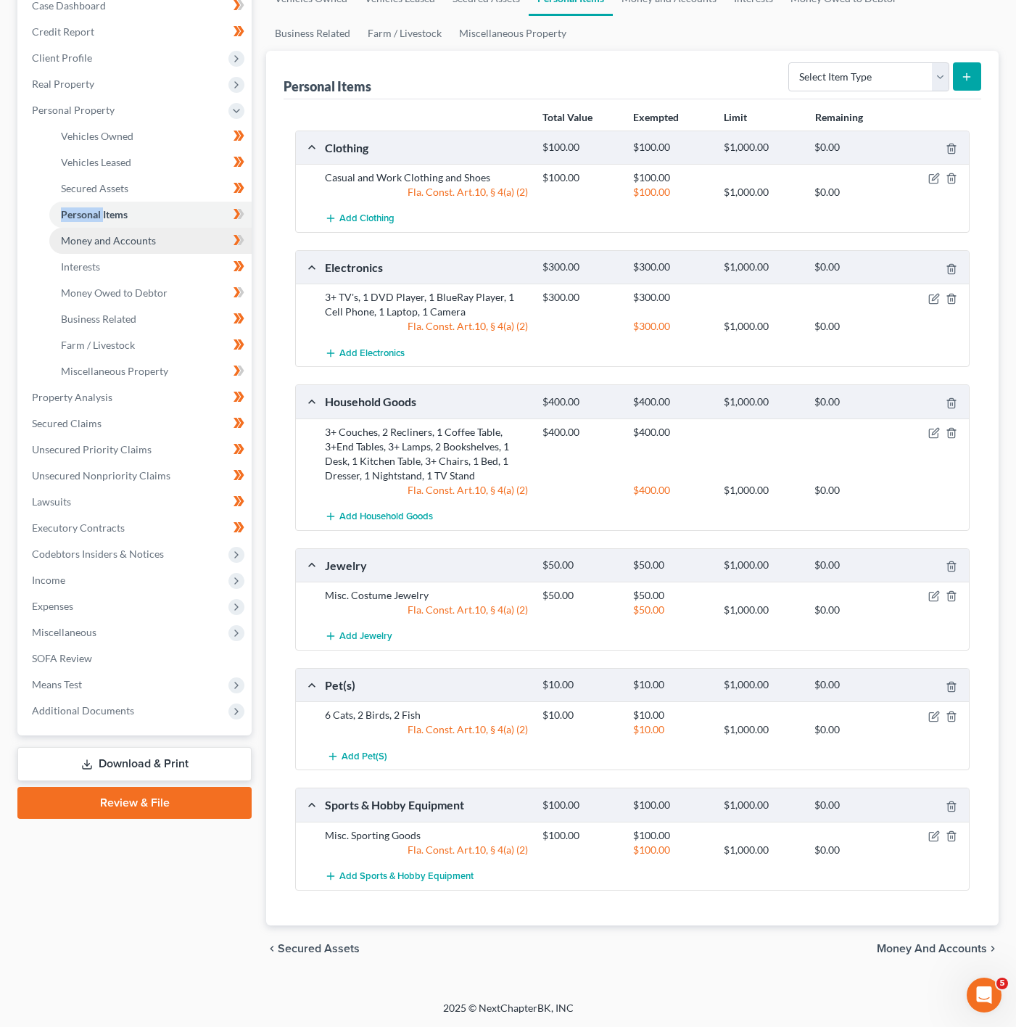
click at [194, 228] on link "Money and Accounts" at bounding box center [150, 241] width 202 height 26
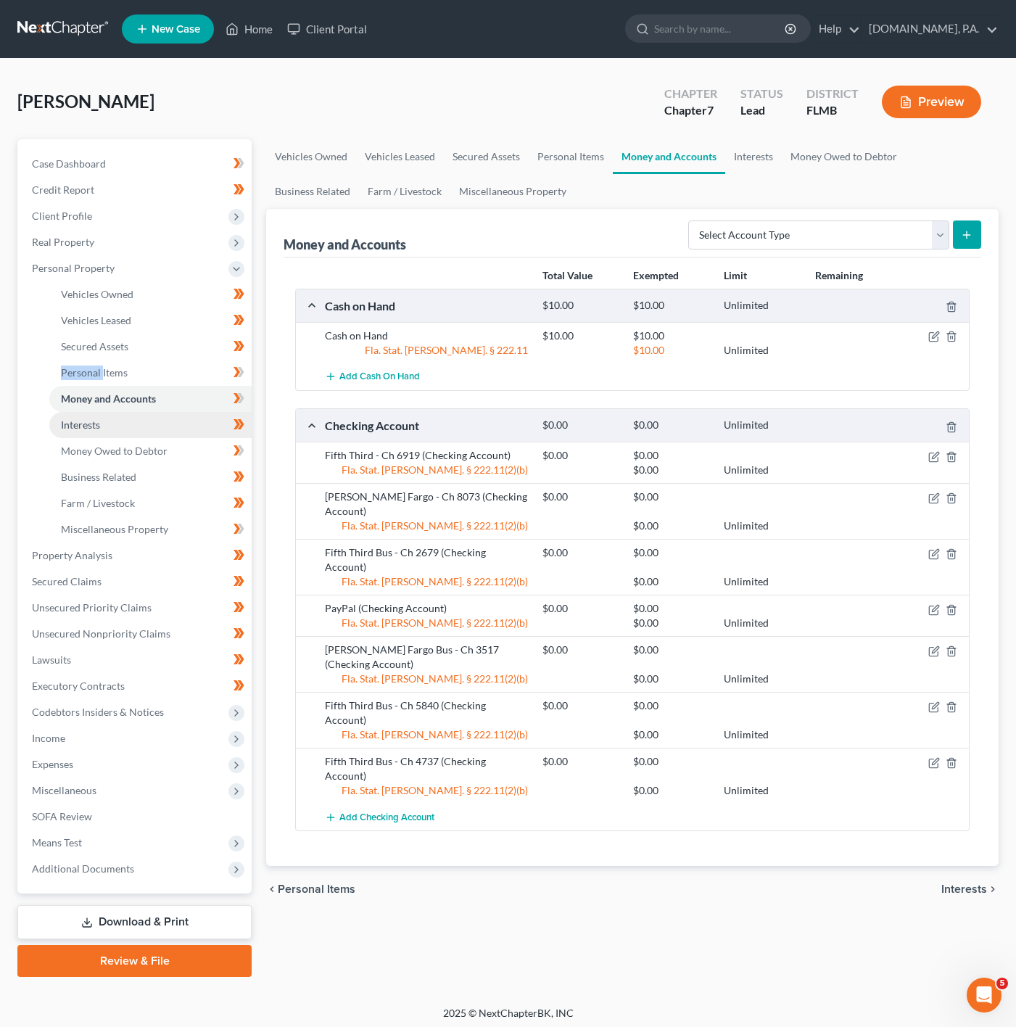
click at [214, 422] on link "Interests" at bounding box center [150, 425] width 202 height 26
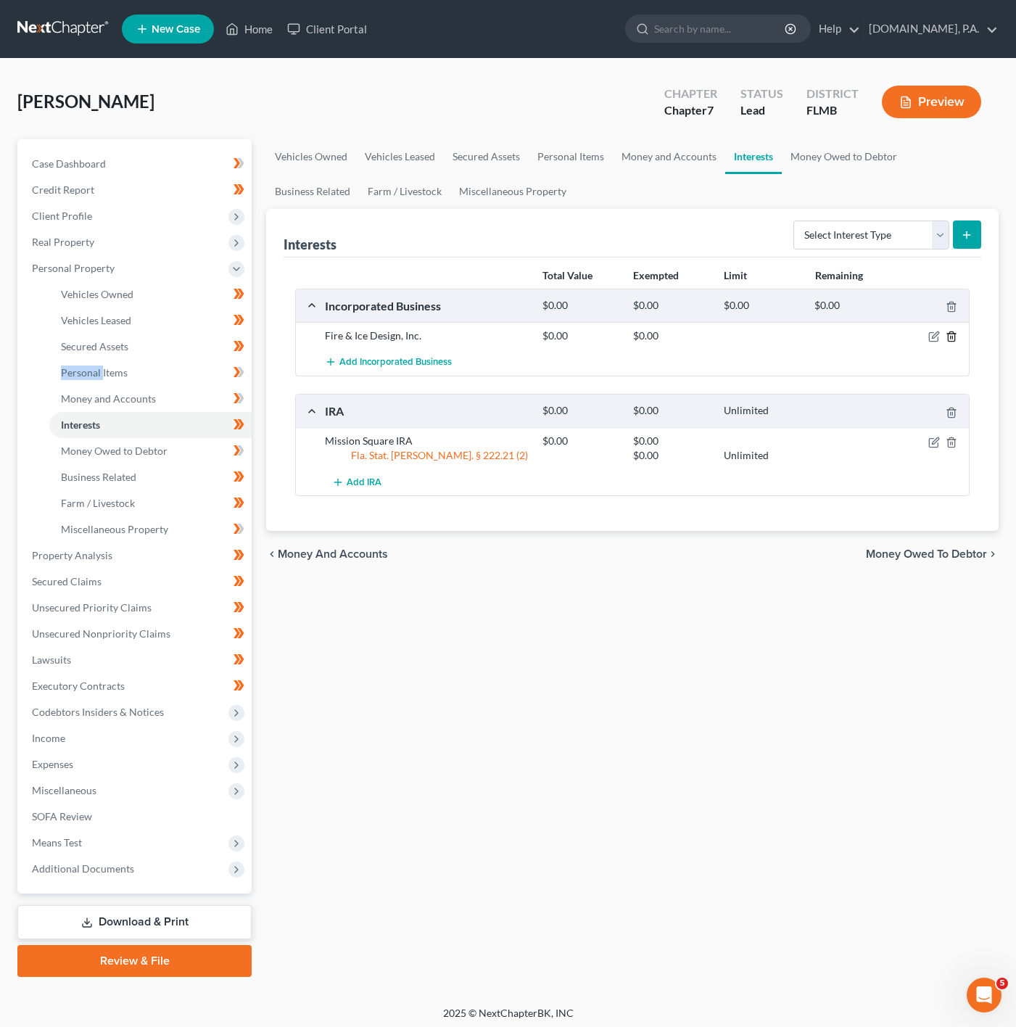
click at [946, 338] on icon "button" at bounding box center [952, 337] width 12 height 12
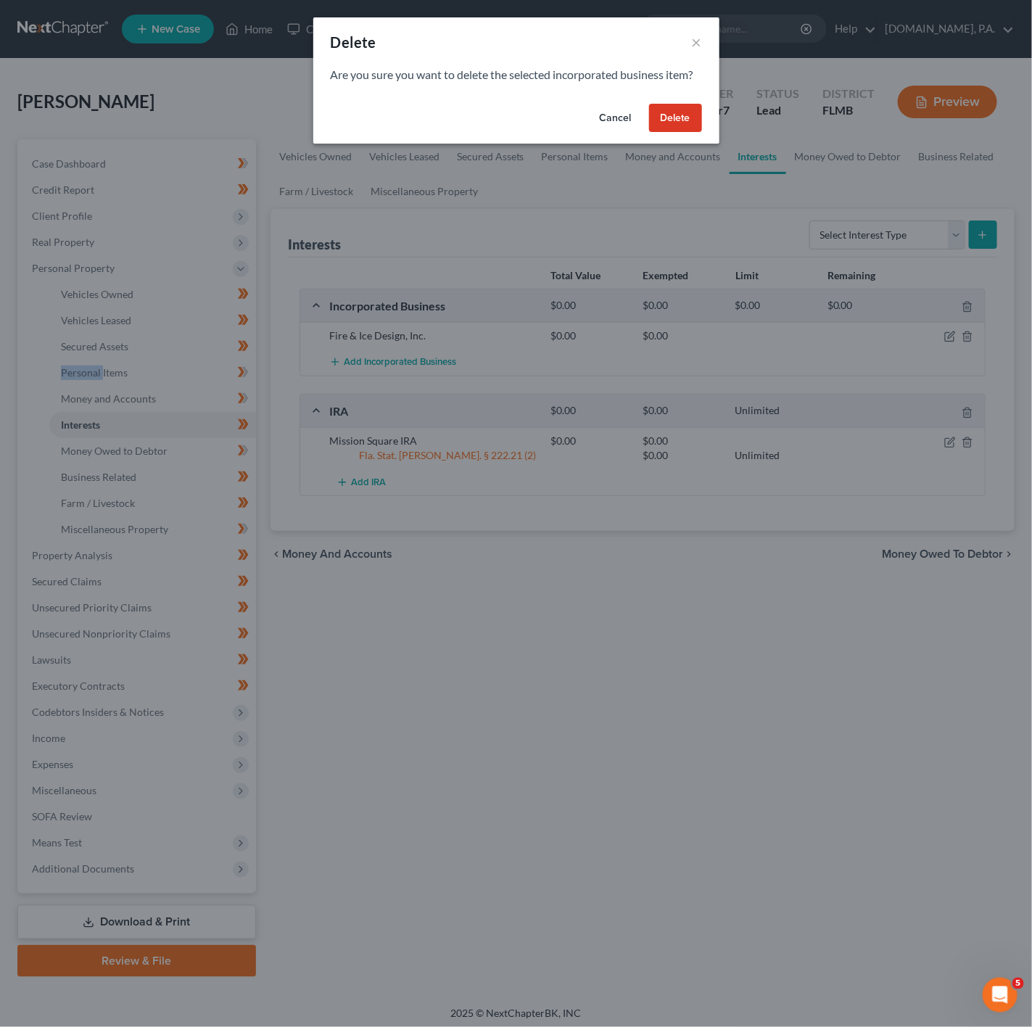
click at [696, 107] on button "Delete" at bounding box center [675, 118] width 53 height 29
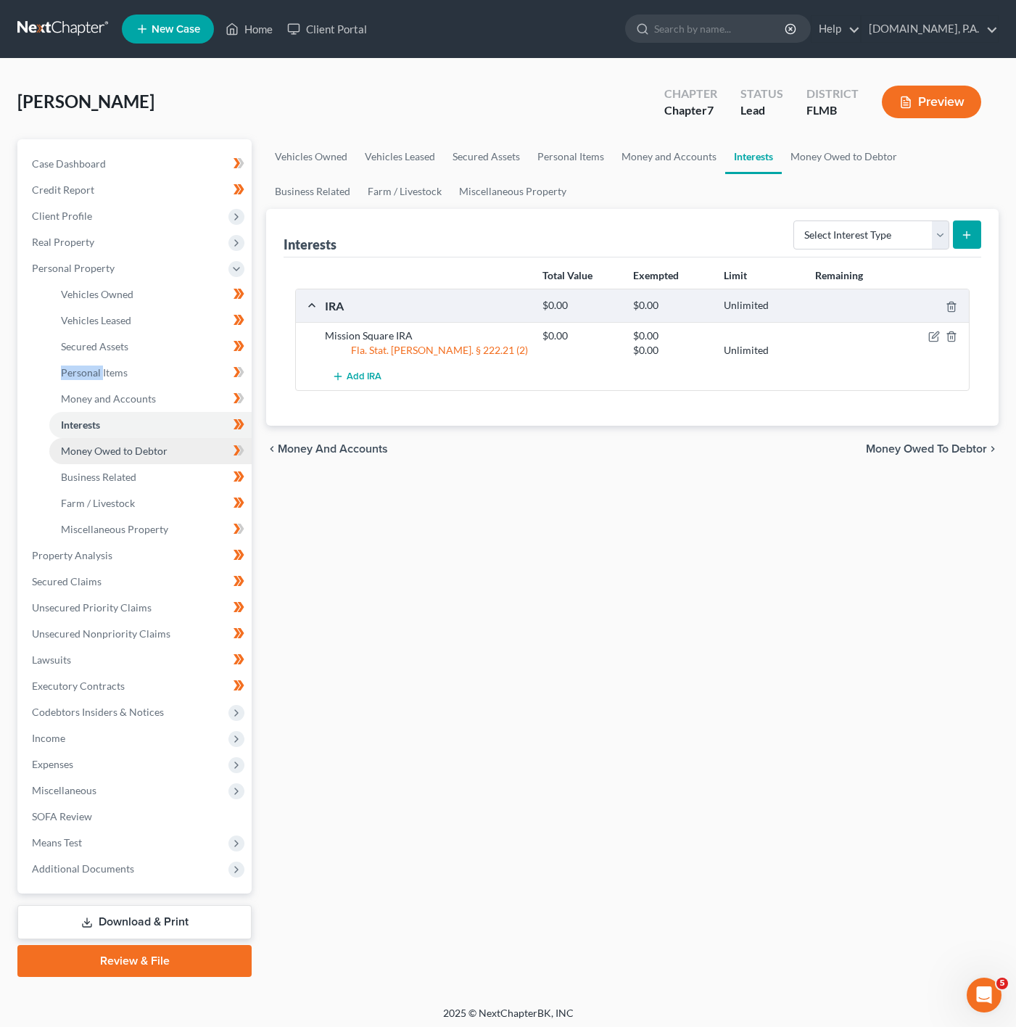
click at [203, 447] on link "Money Owed to Debtor" at bounding box center [150, 451] width 202 height 26
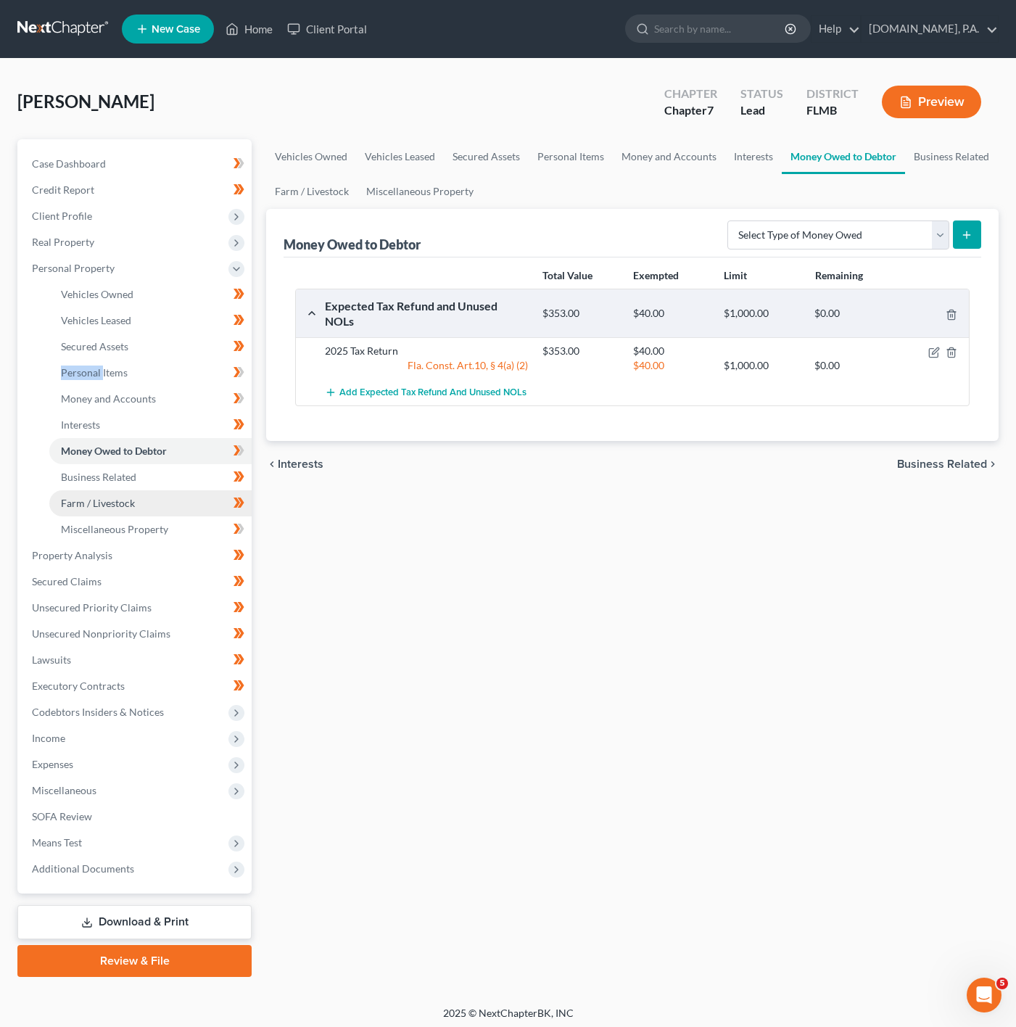
click at [196, 501] on link "Farm / Livestock" at bounding box center [150, 503] width 202 height 26
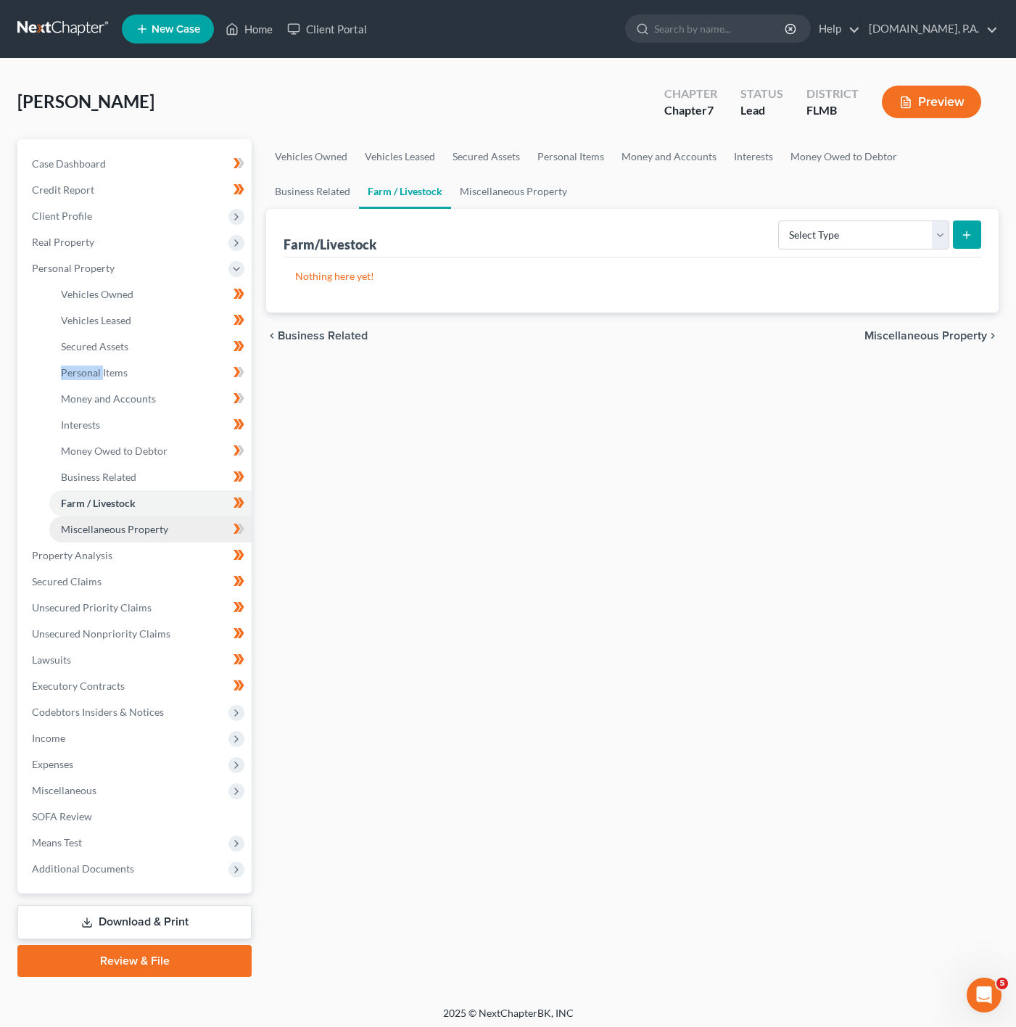
click at [207, 527] on link "Miscellaneous Property" at bounding box center [150, 530] width 202 height 26
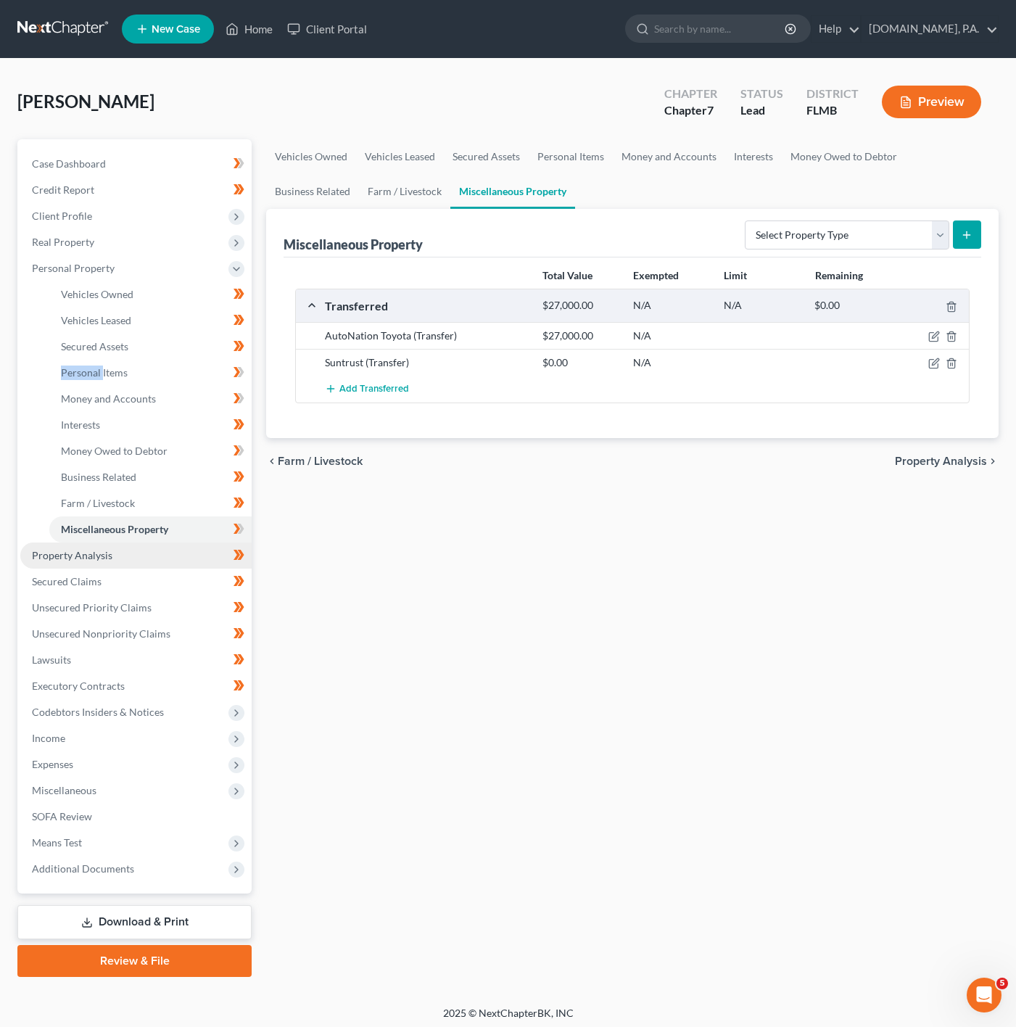
click at [90, 562] on link "Property Analysis" at bounding box center [135, 556] width 231 height 26
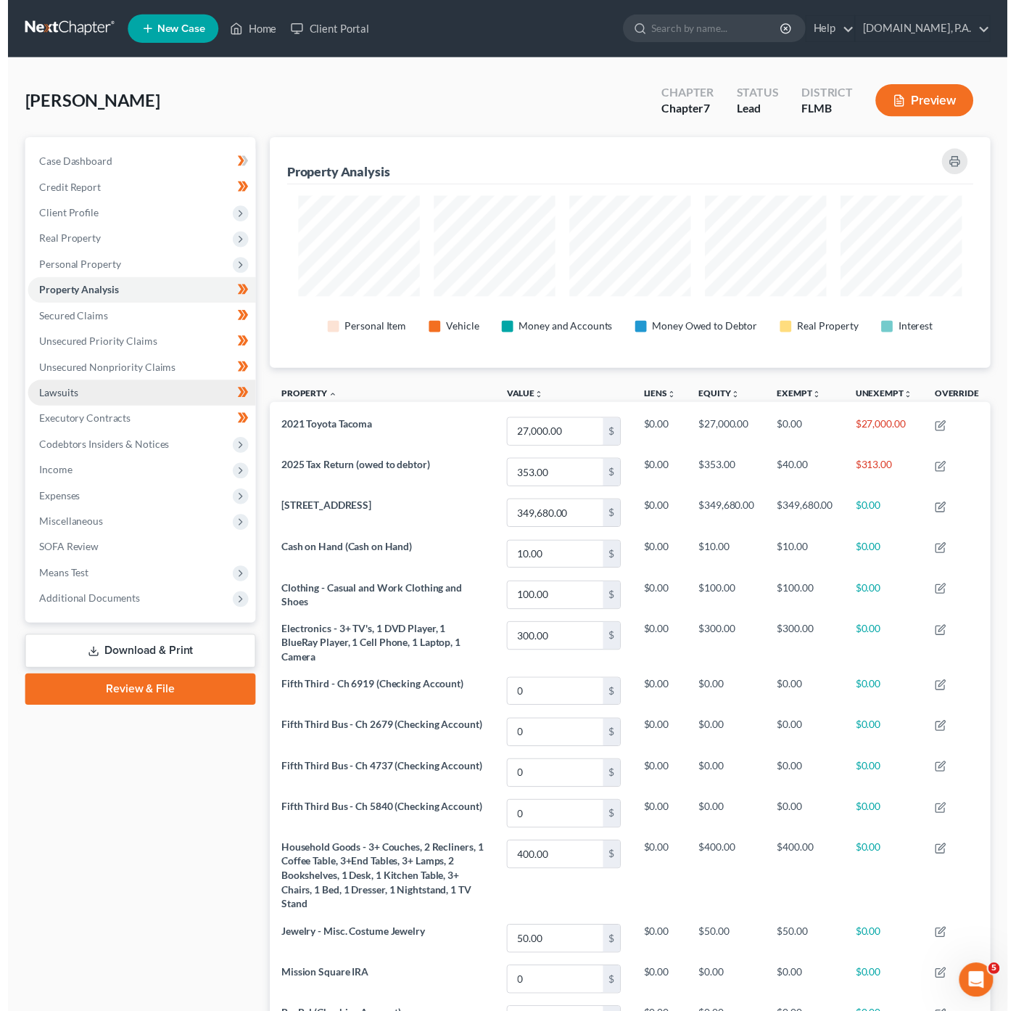
scroll to position [234, 732]
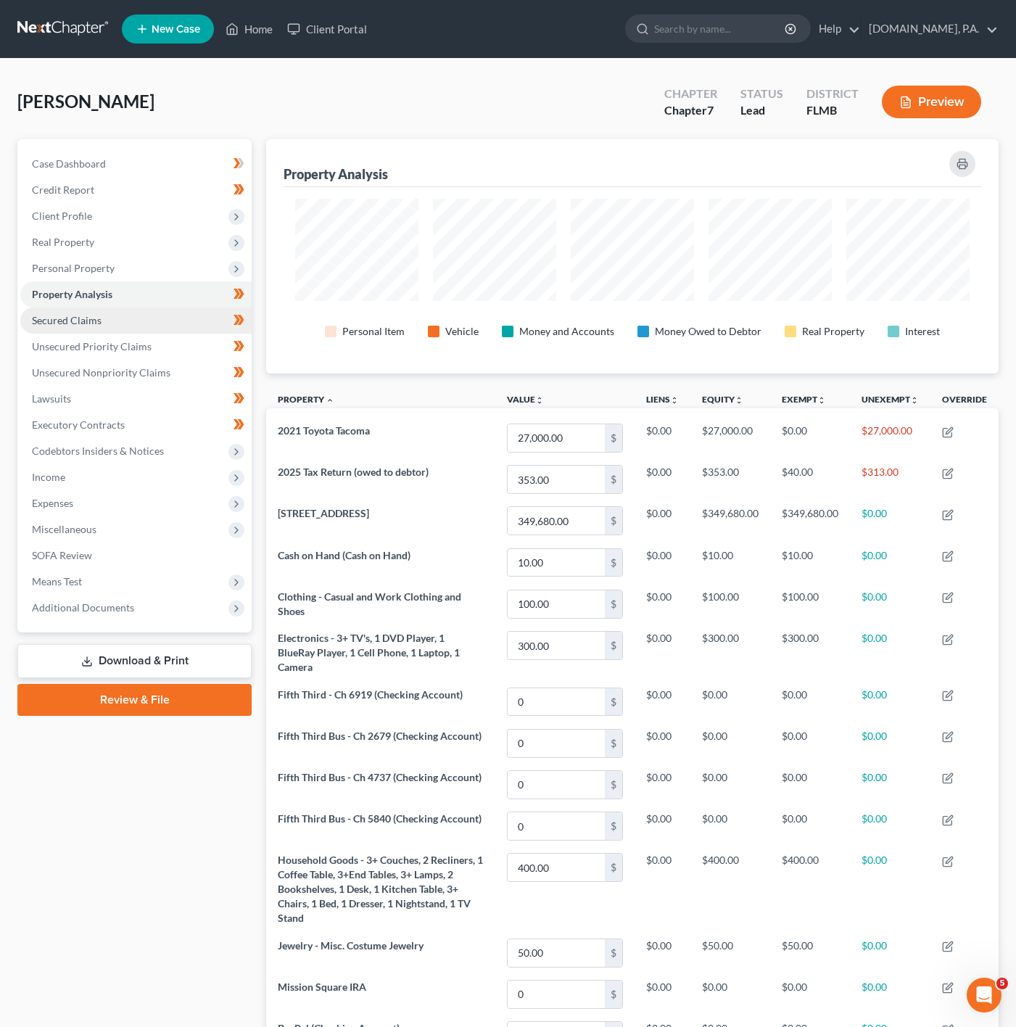
click at [181, 318] on link "Secured Claims" at bounding box center [135, 321] width 231 height 26
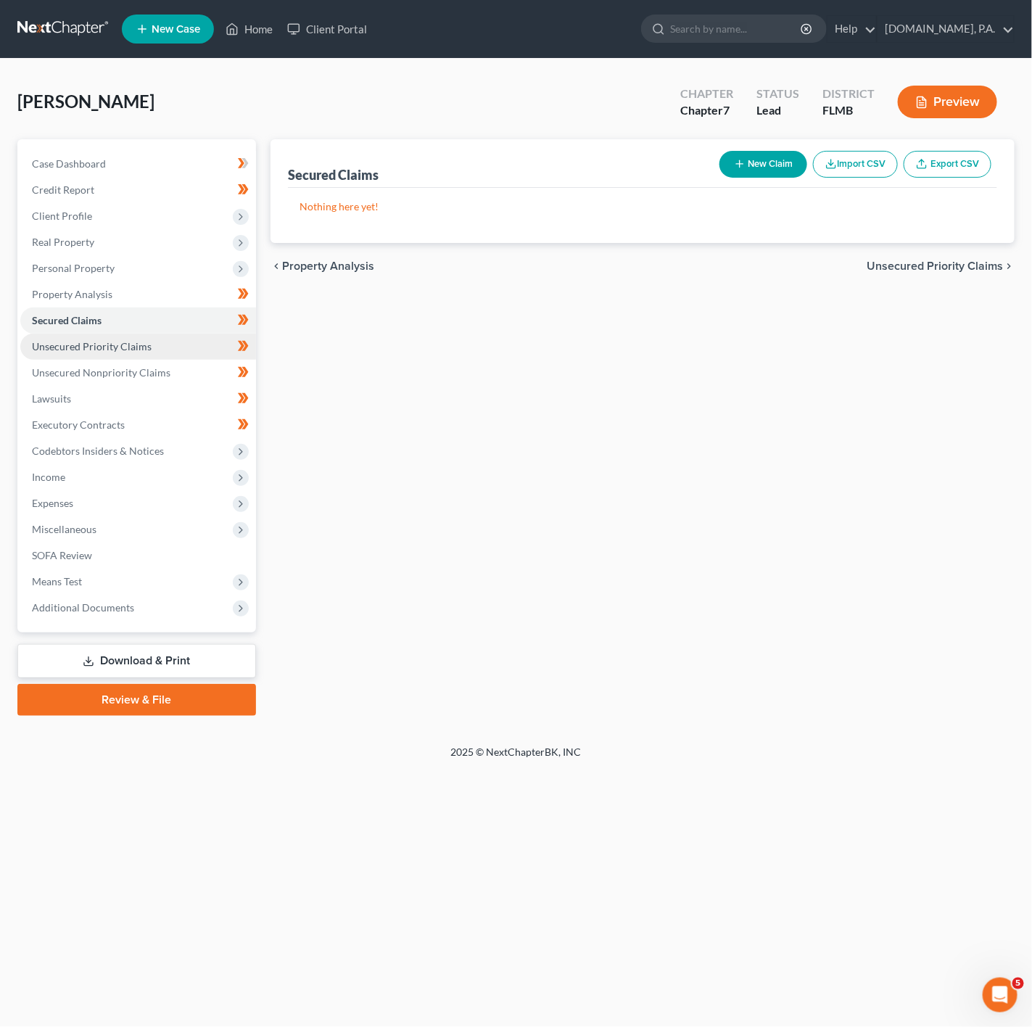
click at [168, 353] on link "Unsecured Priority Claims" at bounding box center [138, 347] width 236 height 26
click at [168, 369] on link "Unsecured Nonpriority Claims" at bounding box center [138, 373] width 236 height 26
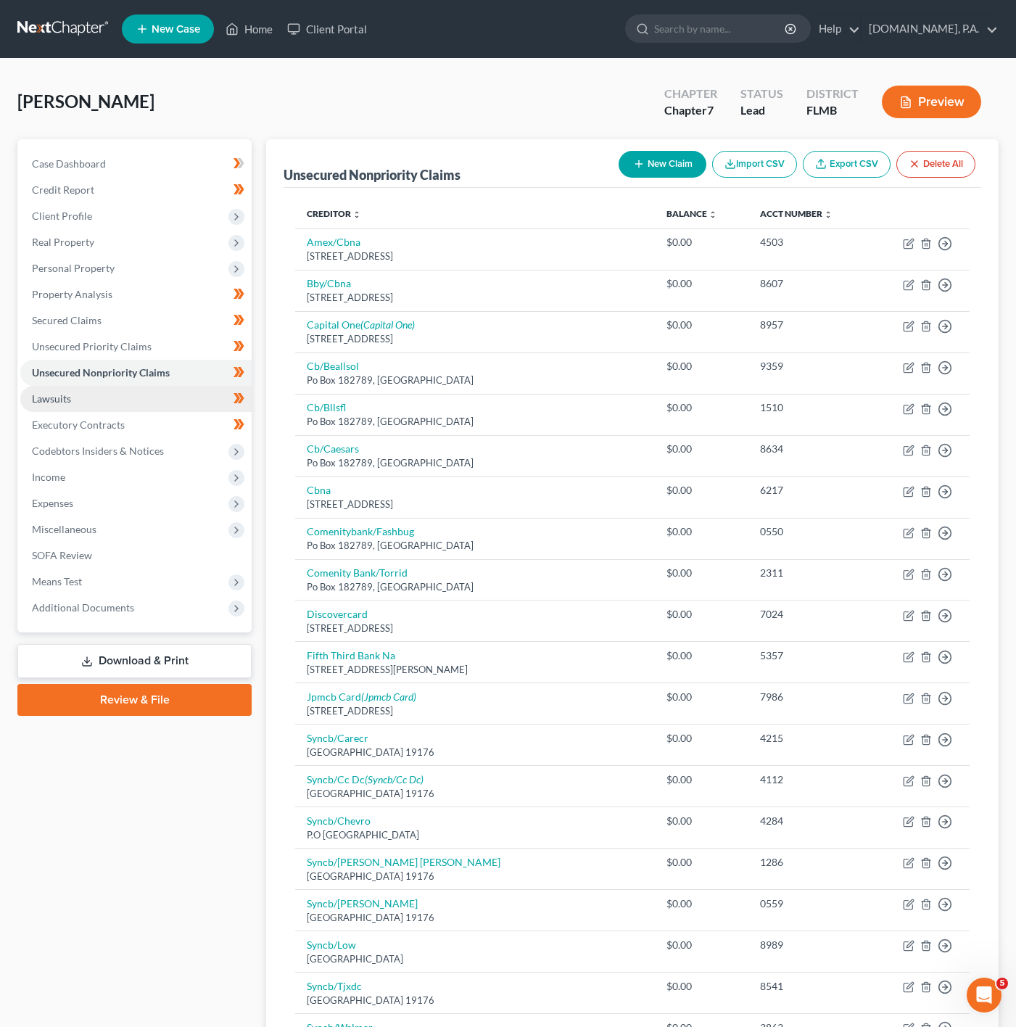
click at [170, 399] on link "Lawsuits" at bounding box center [135, 399] width 231 height 26
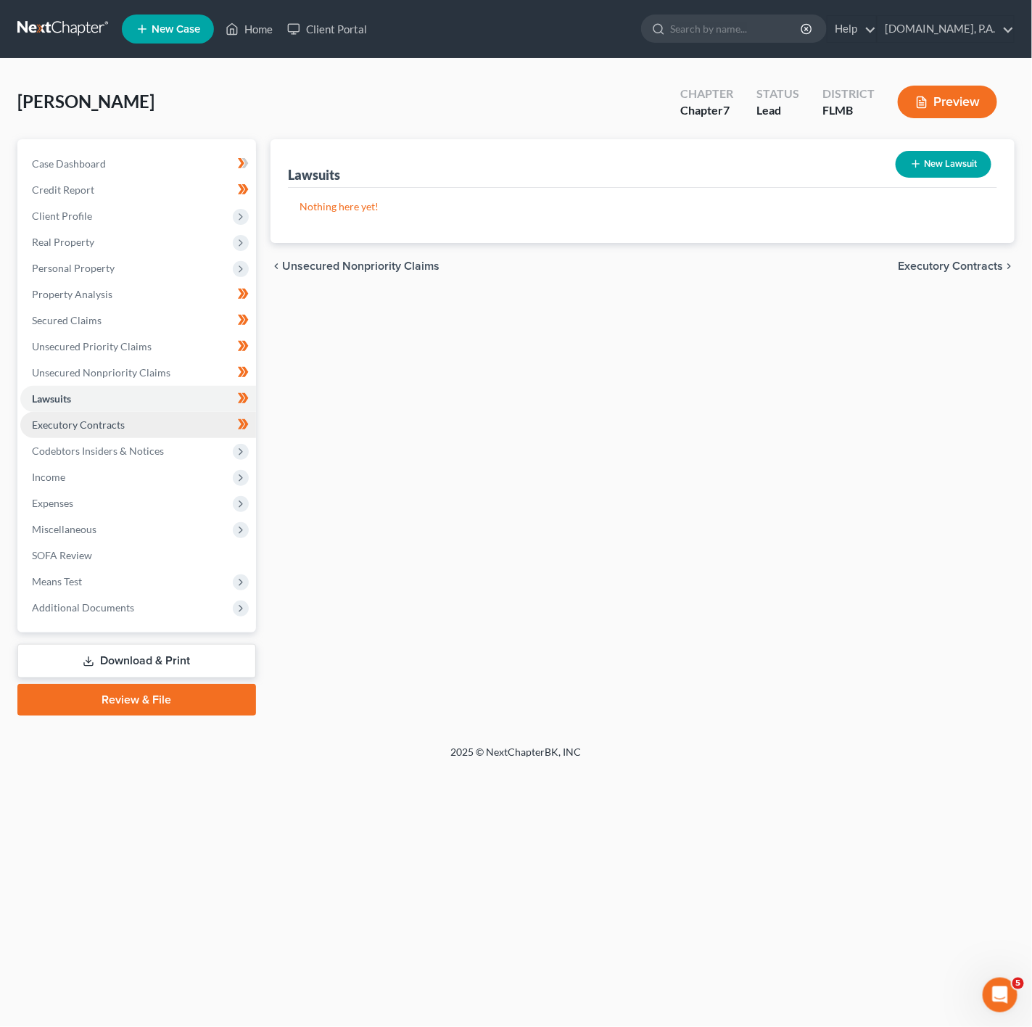
click at [165, 416] on link "Executory Contracts" at bounding box center [138, 425] width 236 height 26
click at [163, 447] on span "Codebtors Insiders & Notices" at bounding box center [138, 451] width 236 height 26
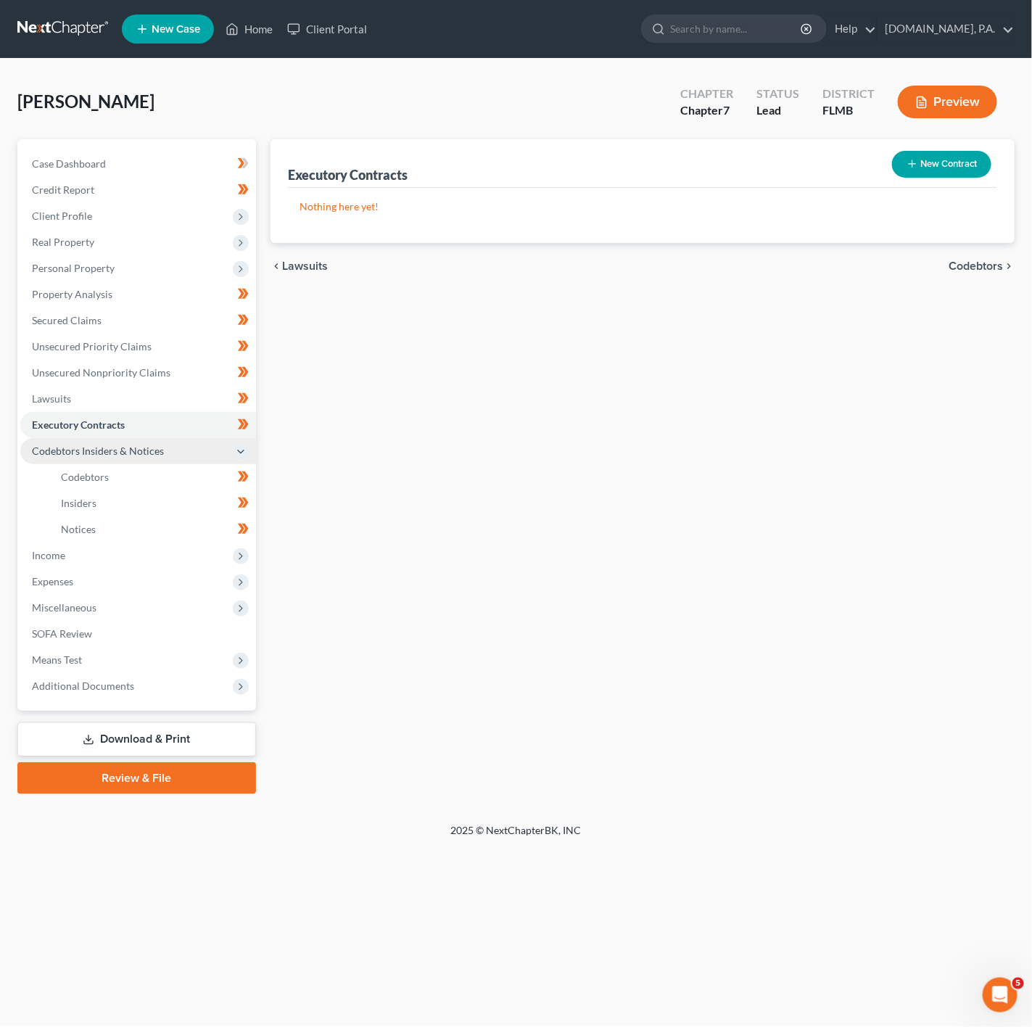
click at [166, 459] on span "Codebtors Insiders & Notices" at bounding box center [138, 451] width 236 height 26
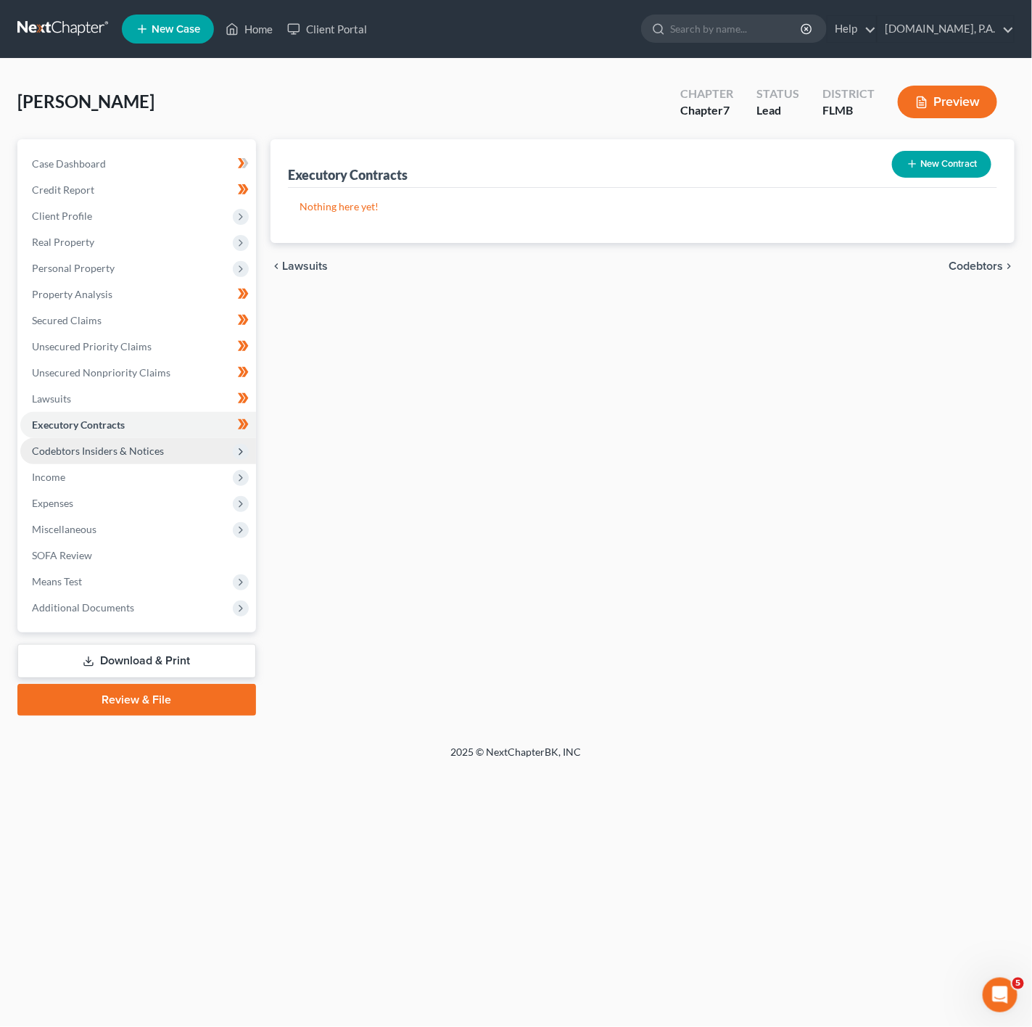
click at [155, 448] on span "Codebtors Insiders & Notices" at bounding box center [98, 451] width 132 height 12
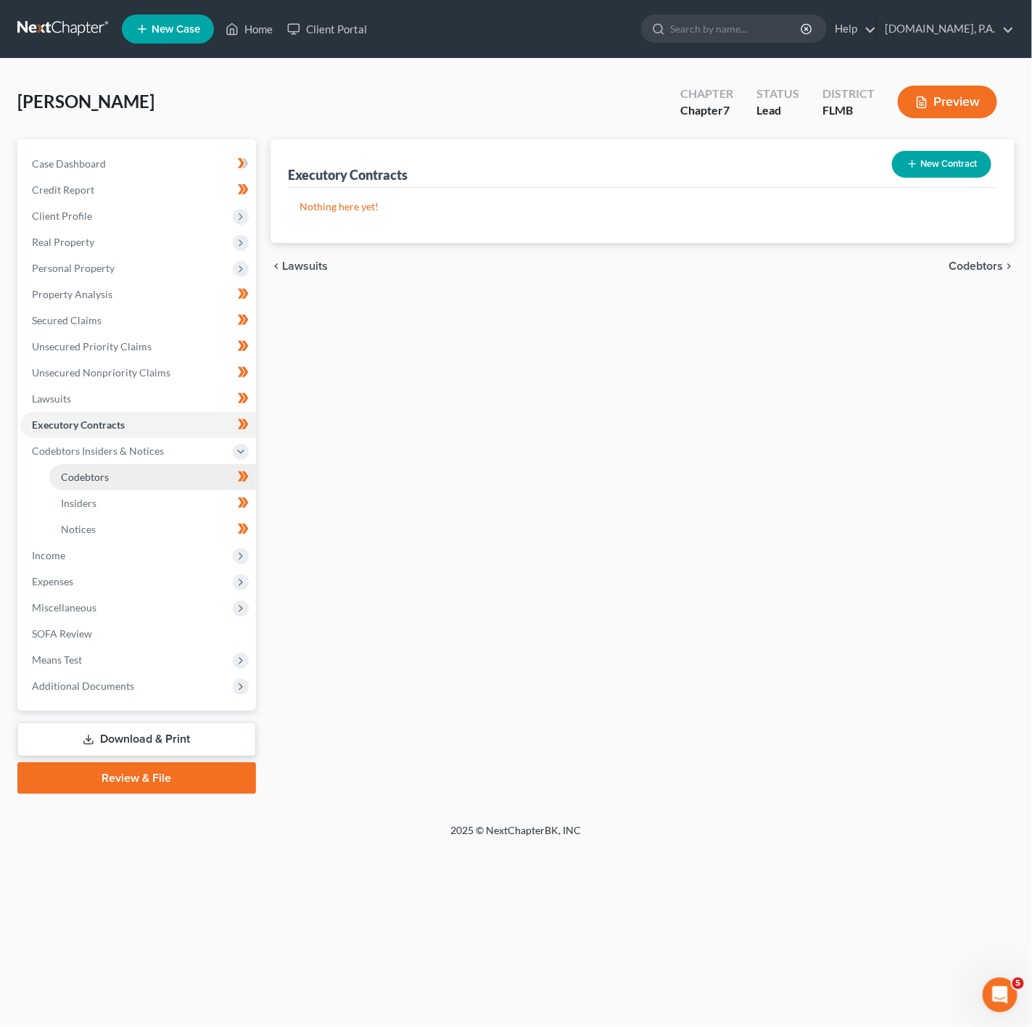
click at [136, 477] on link "Codebtors" at bounding box center [152, 477] width 207 height 26
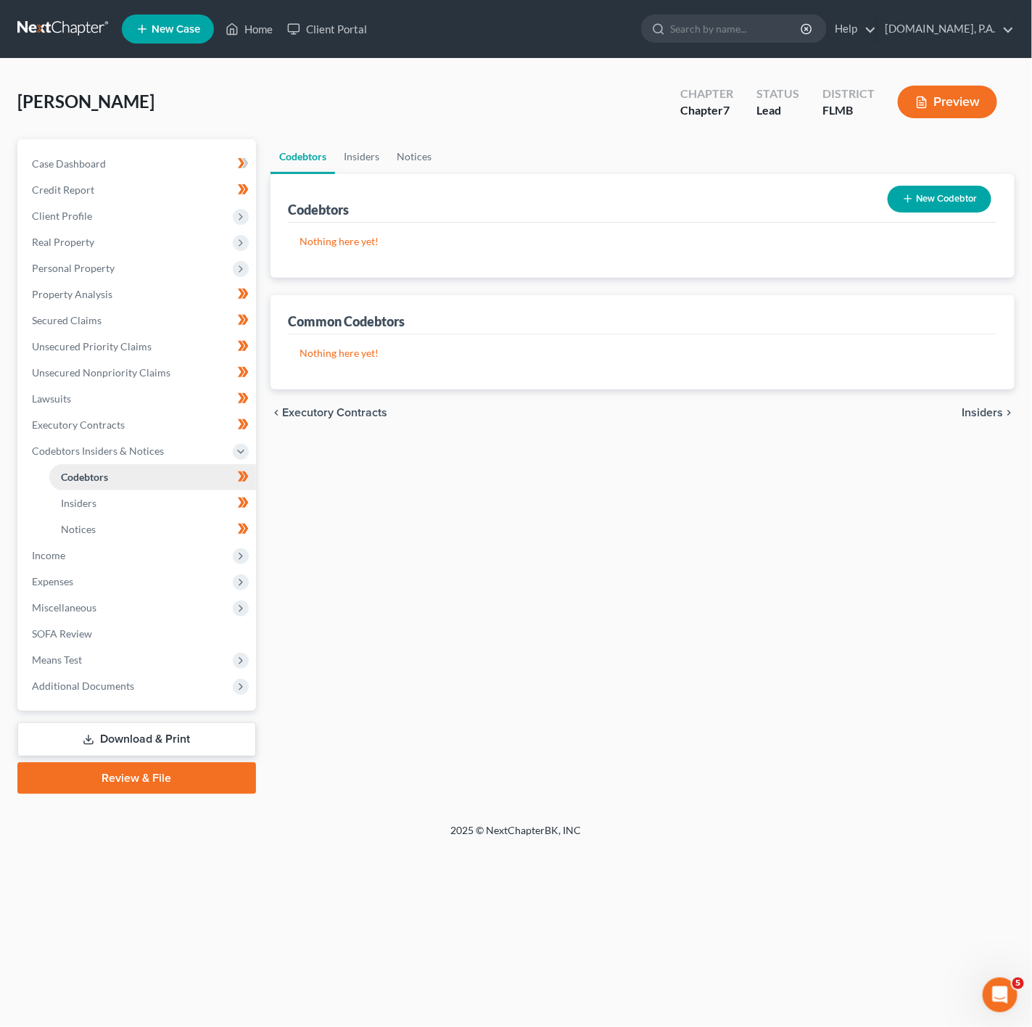
click at [136, 486] on link "Codebtors" at bounding box center [152, 477] width 207 height 26
click at [133, 498] on link "Insiders" at bounding box center [152, 503] width 207 height 26
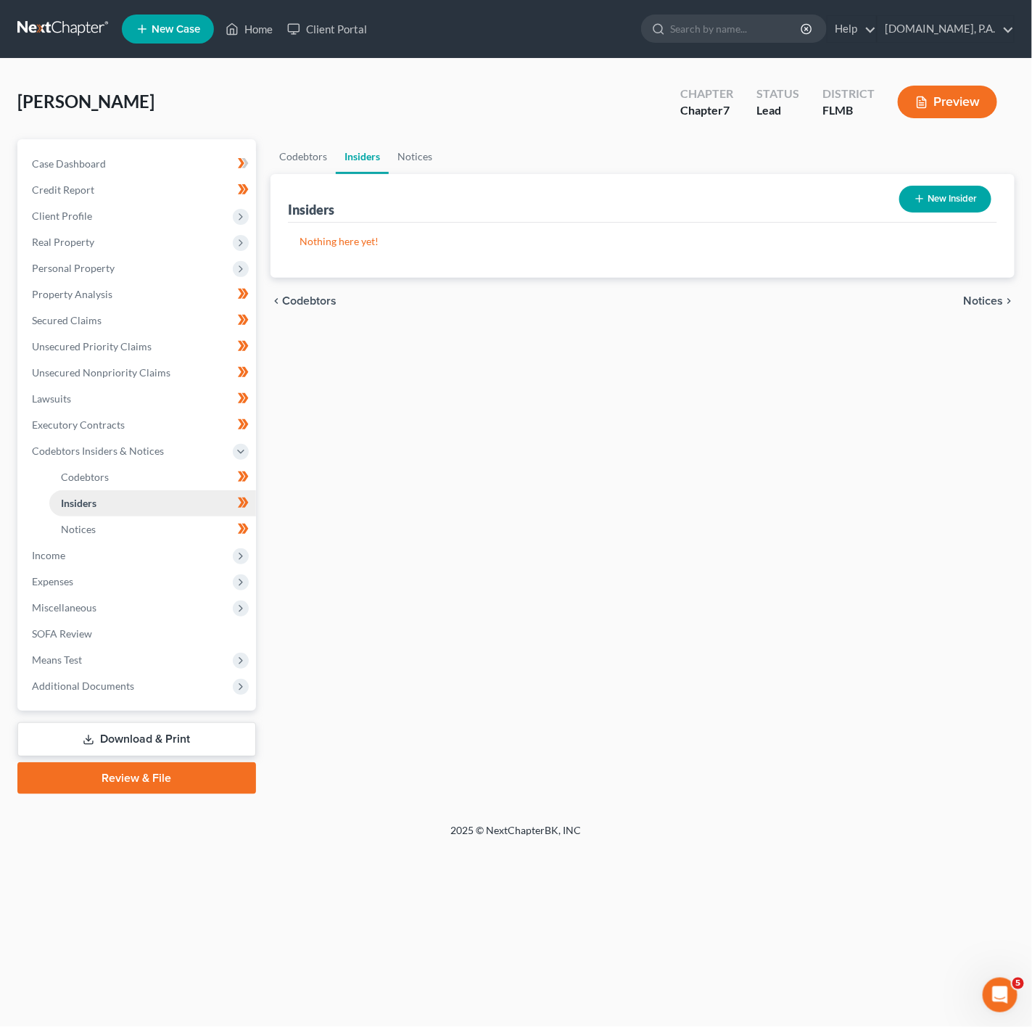
click at [131, 514] on link "Insiders" at bounding box center [152, 503] width 207 height 26
click at [141, 523] on link "Notices" at bounding box center [152, 530] width 207 height 26
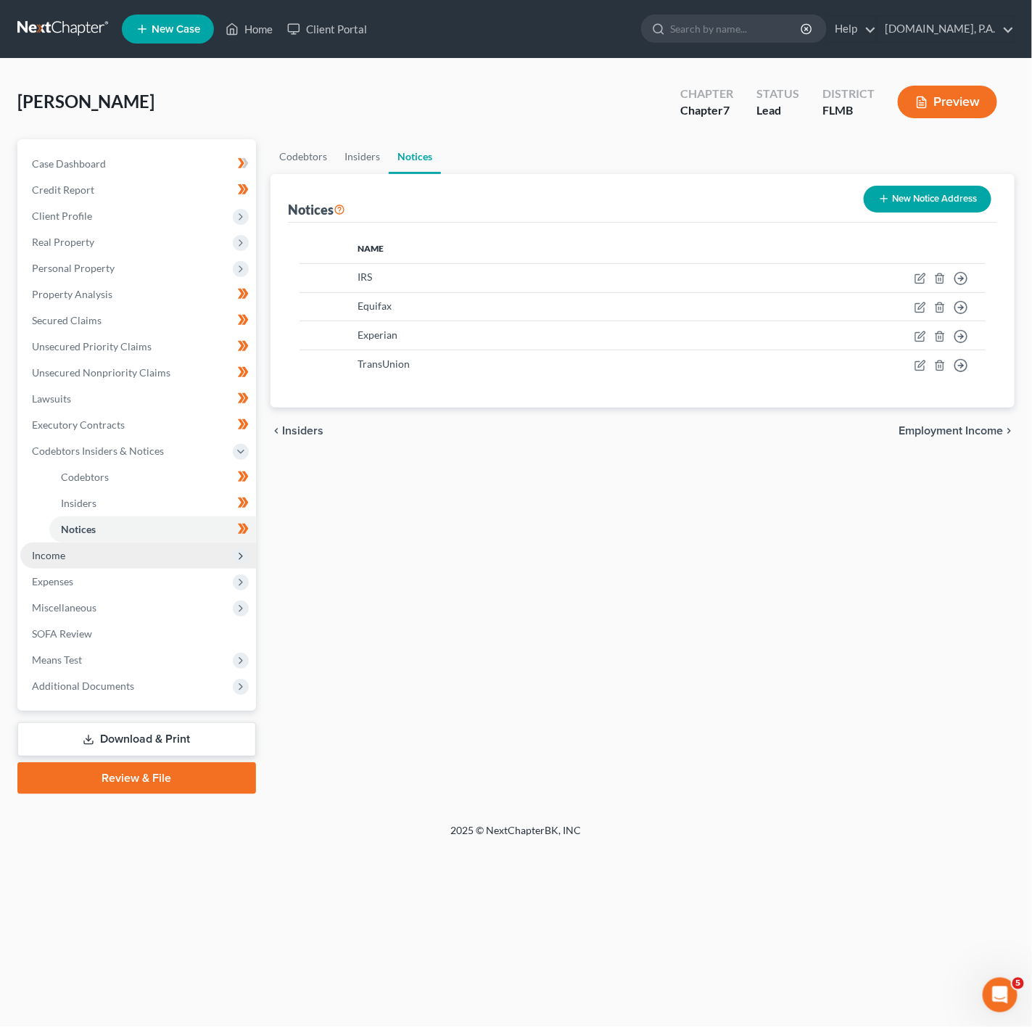
click at [144, 564] on span "Income" at bounding box center [138, 556] width 236 height 26
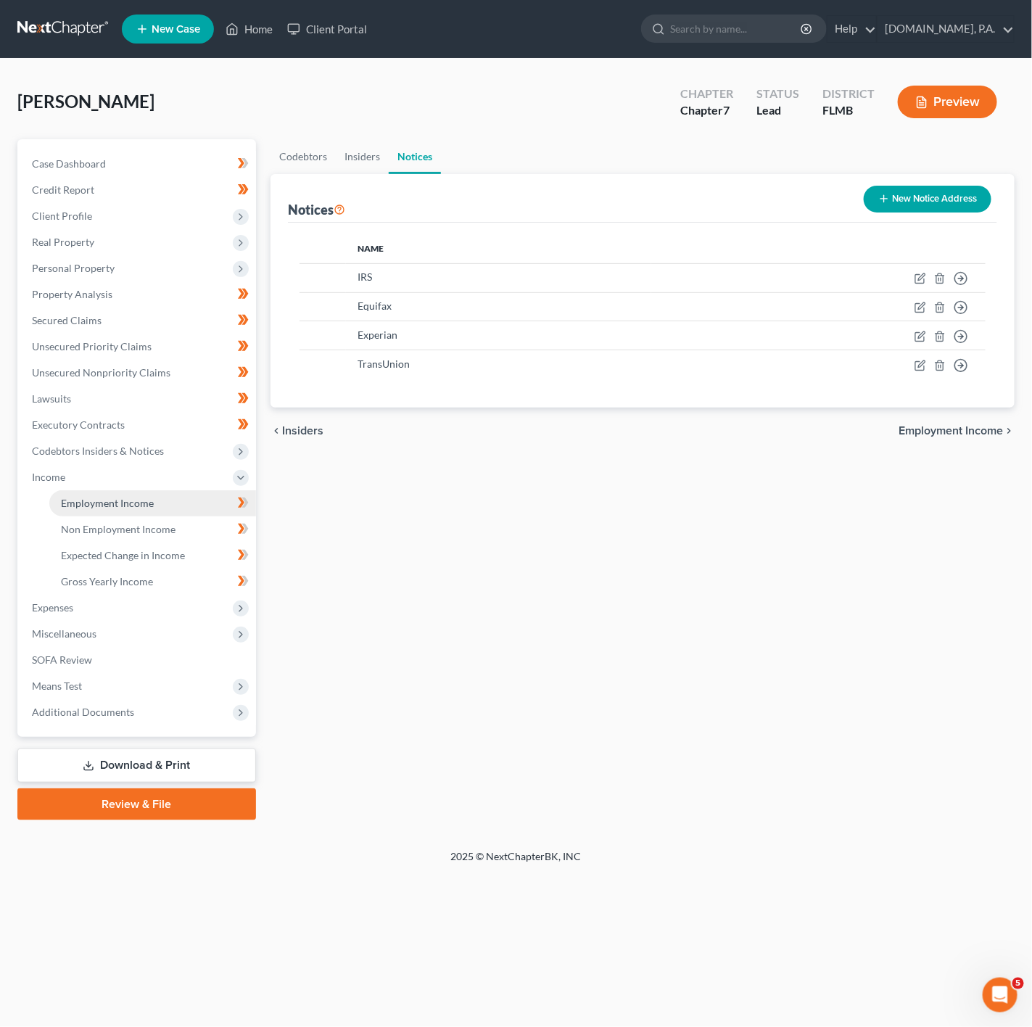
click at [139, 501] on span "Employment Income" at bounding box center [107, 503] width 93 height 12
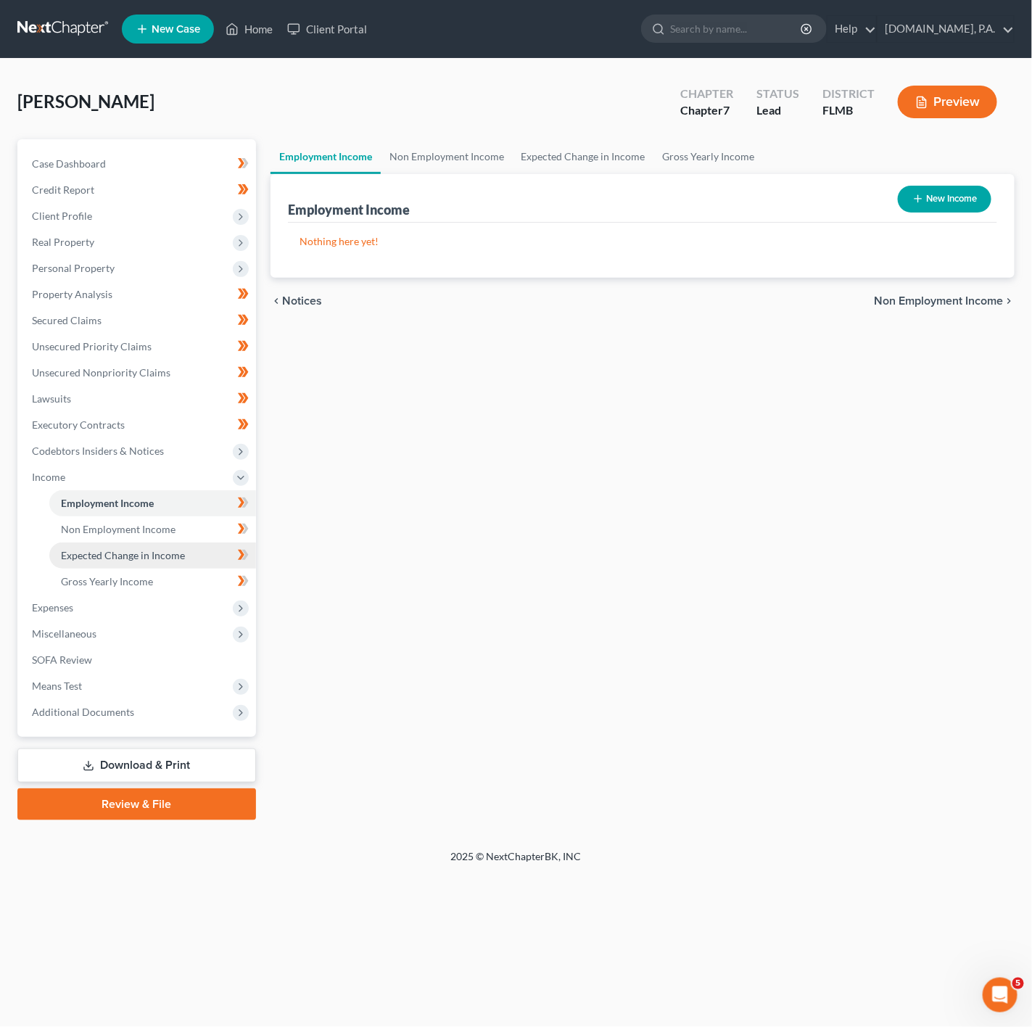
click at [103, 560] on span "Expected Change in Income" at bounding box center [123, 555] width 124 height 12
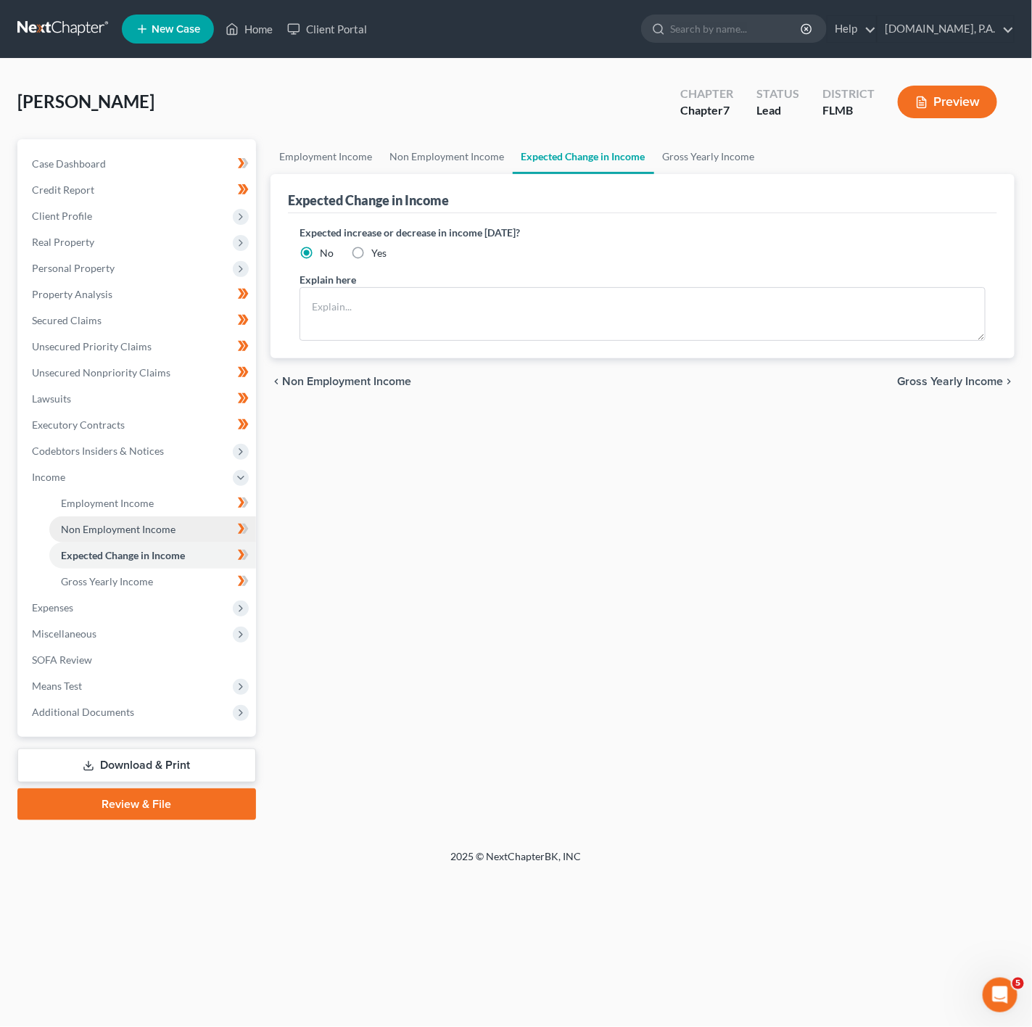
click at [149, 520] on link "Non Employment Income" at bounding box center [152, 530] width 207 height 26
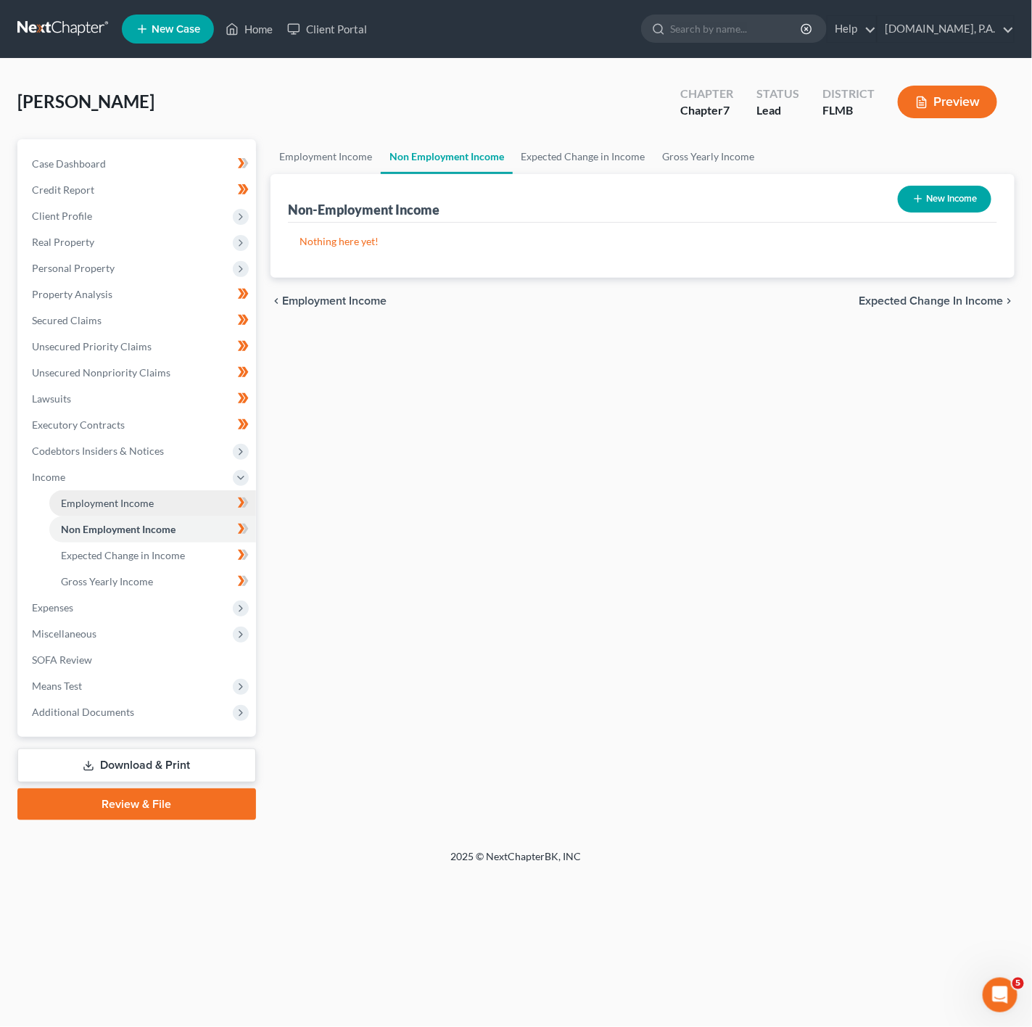
click at [215, 514] on link "Employment Income" at bounding box center [152, 503] width 207 height 26
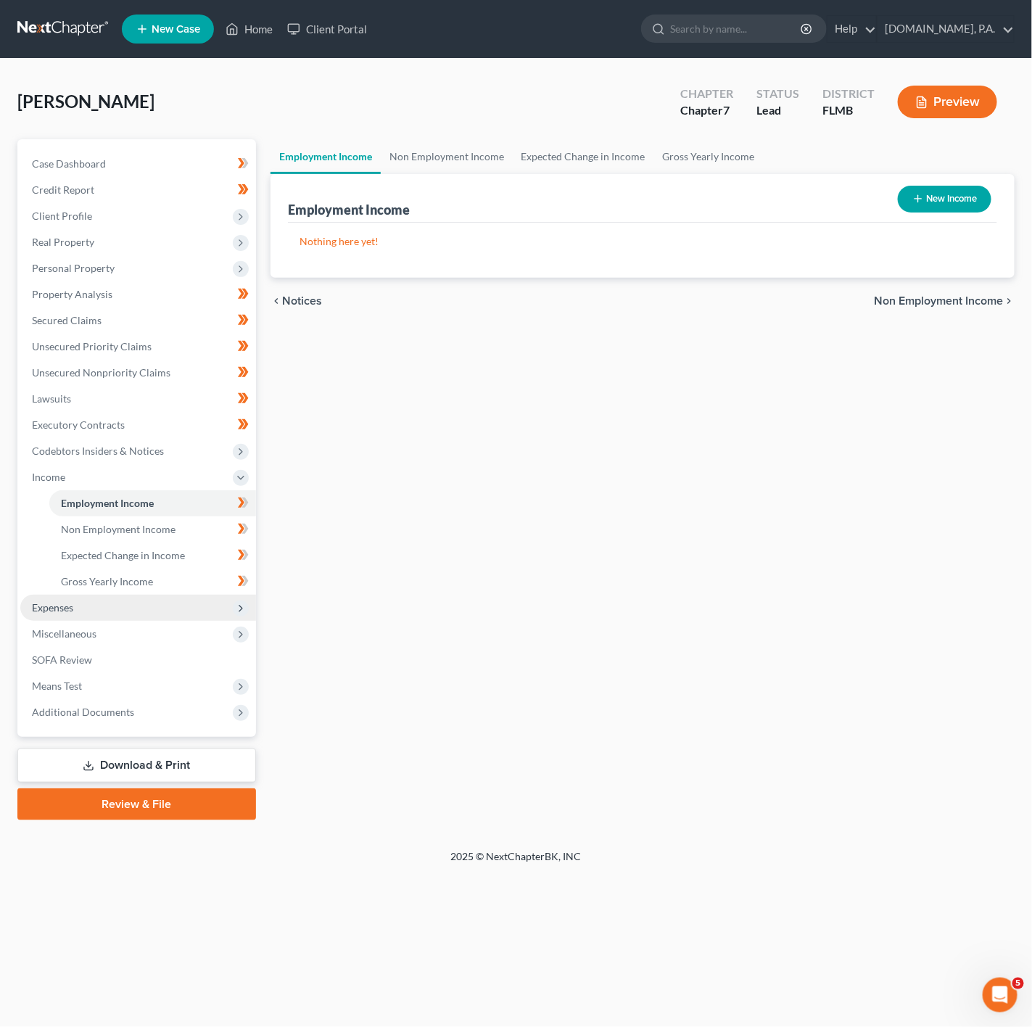
click at [153, 619] on span "Expenses" at bounding box center [138, 608] width 236 height 26
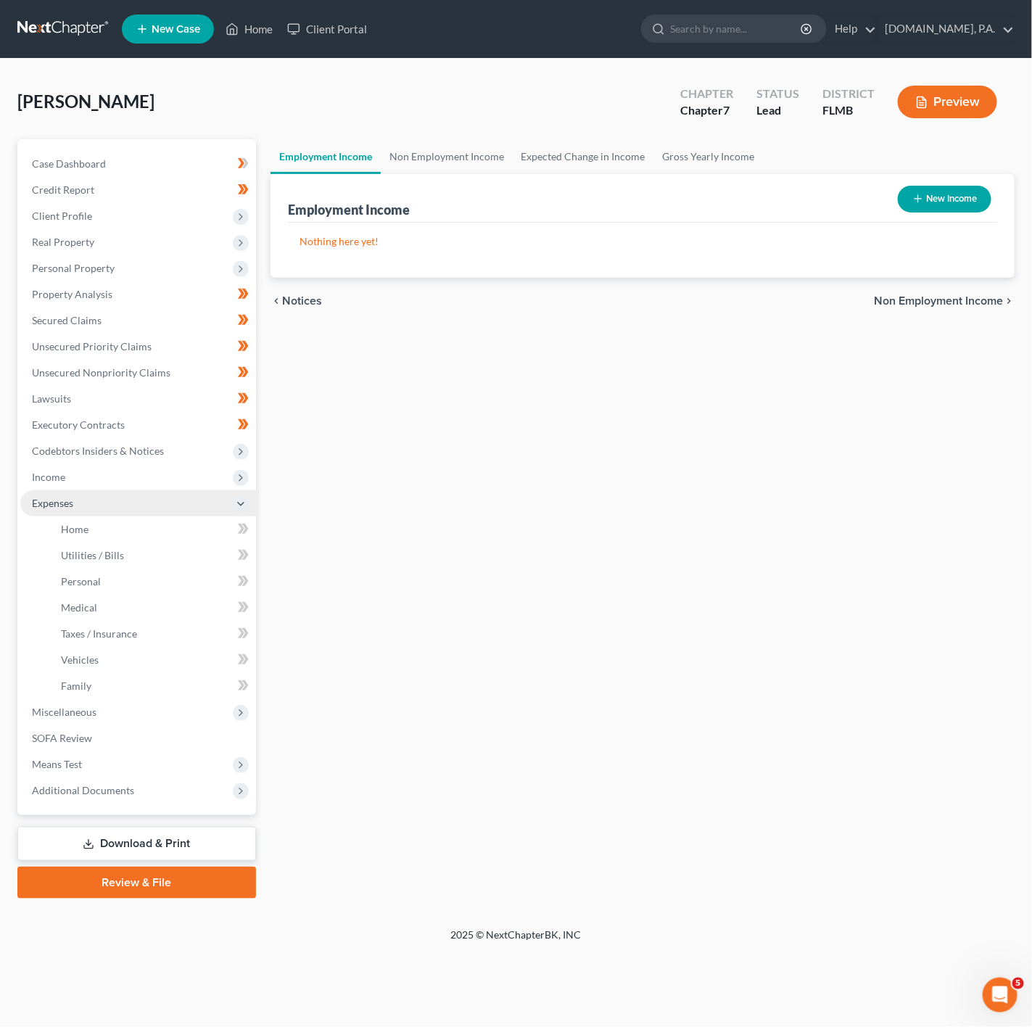
click at [189, 514] on span "Expenses" at bounding box center [138, 503] width 236 height 26
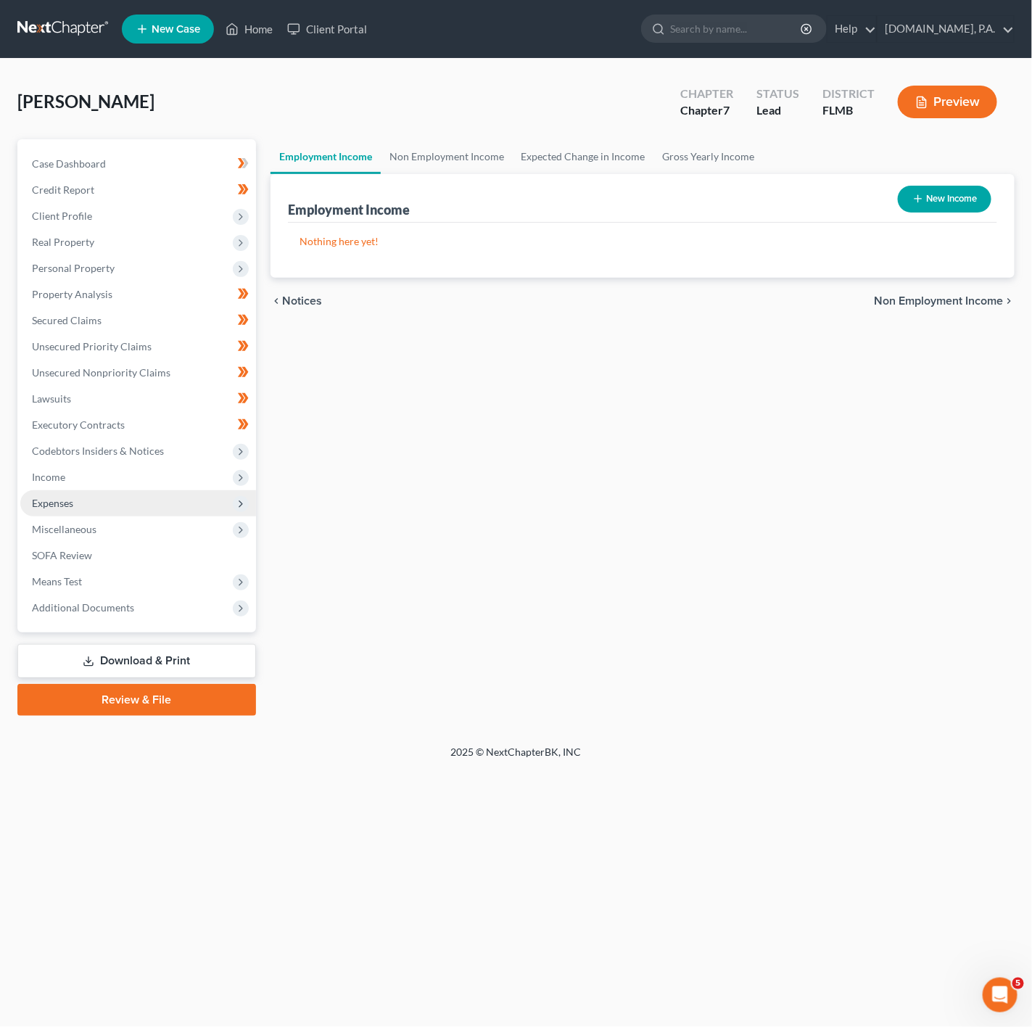
click at [178, 494] on span "Expenses" at bounding box center [138, 503] width 236 height 26
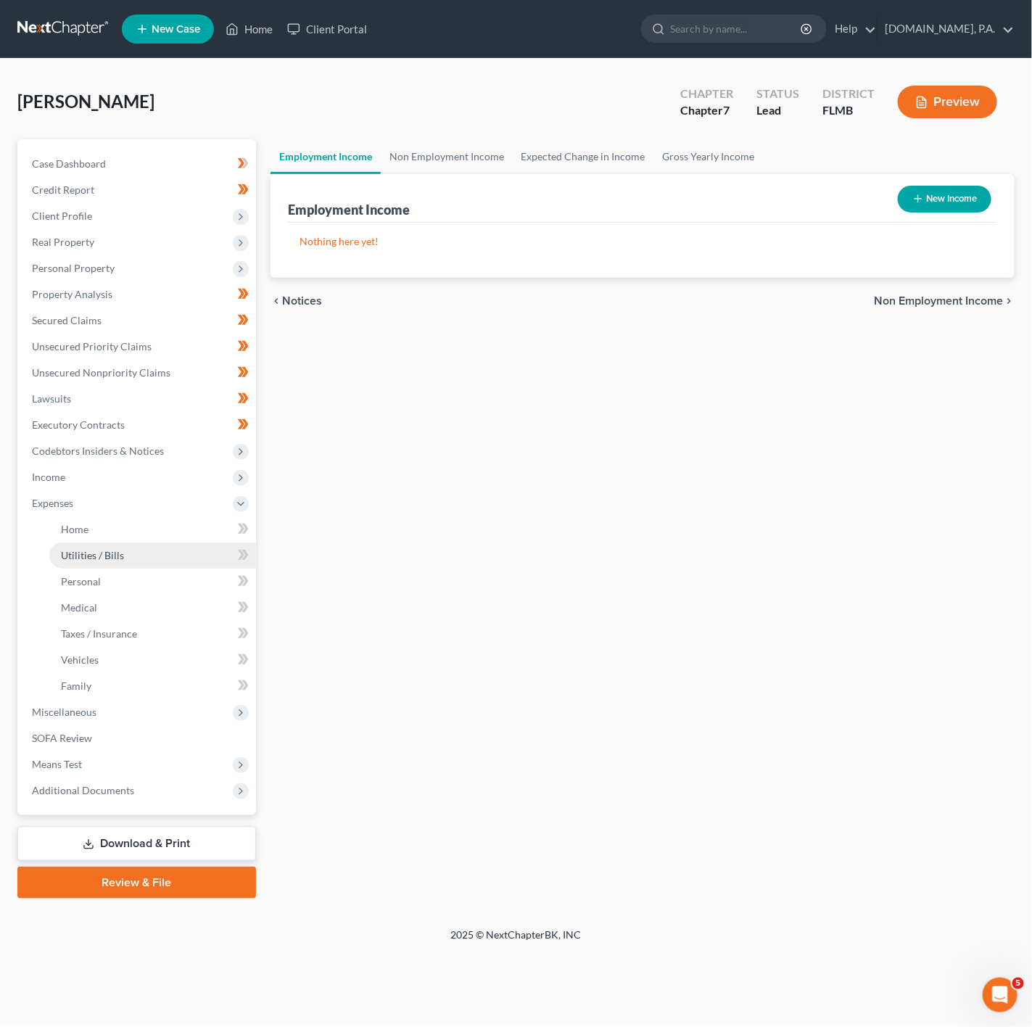
click at [160, 544] on link "Utilities / Bills" at bounding box center [152, 556] width 207 height 26
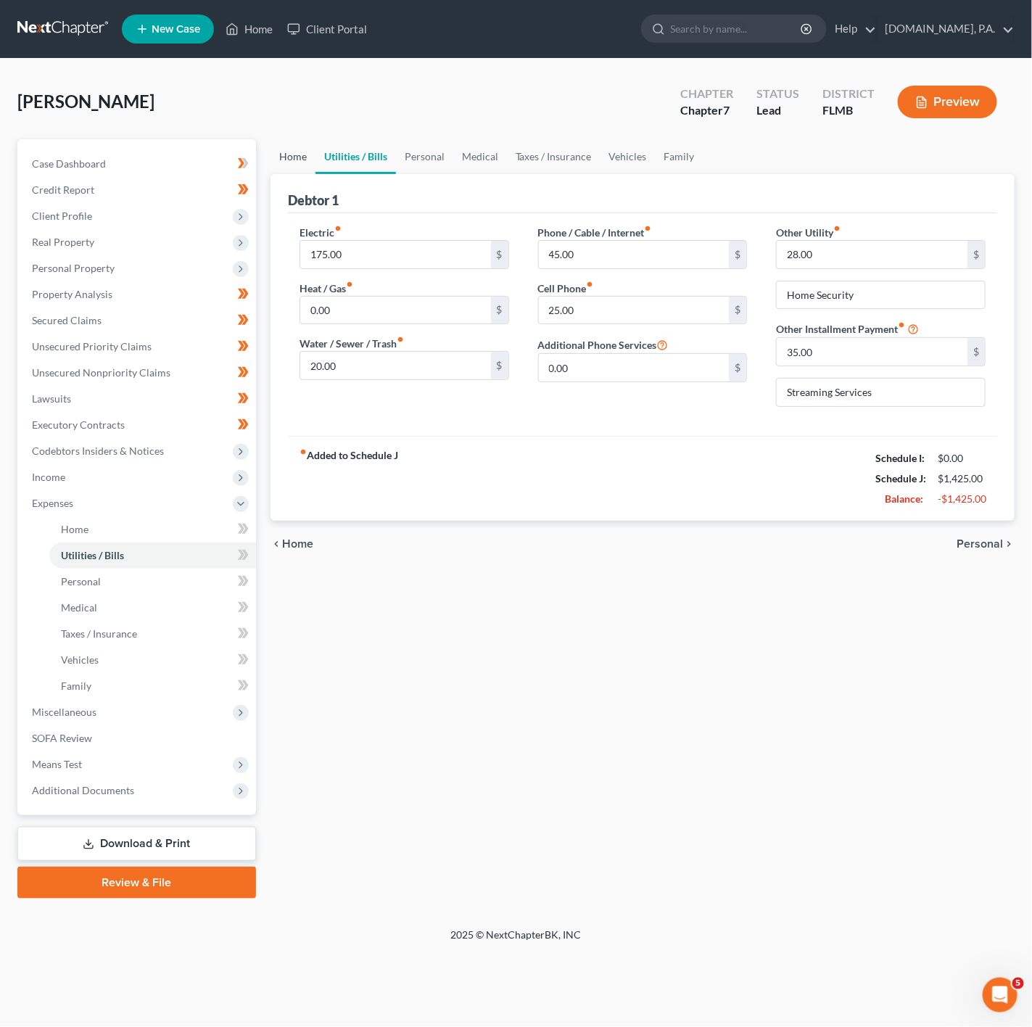
click at [309, 162] on link "Home" at bounding box center [293, 156] width 45 height 35
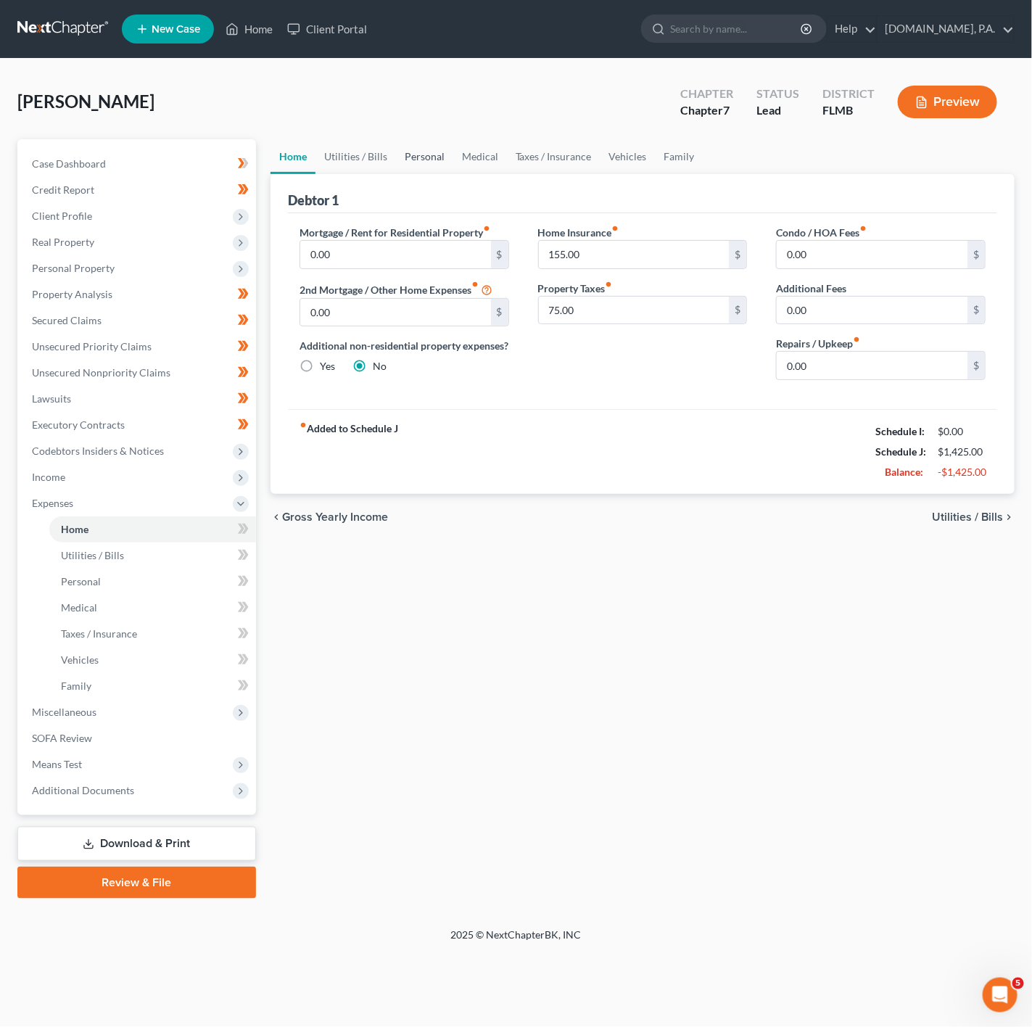
click at [440, 157] on link "Personal" at bounding box center [424, 156] width 57 height 35
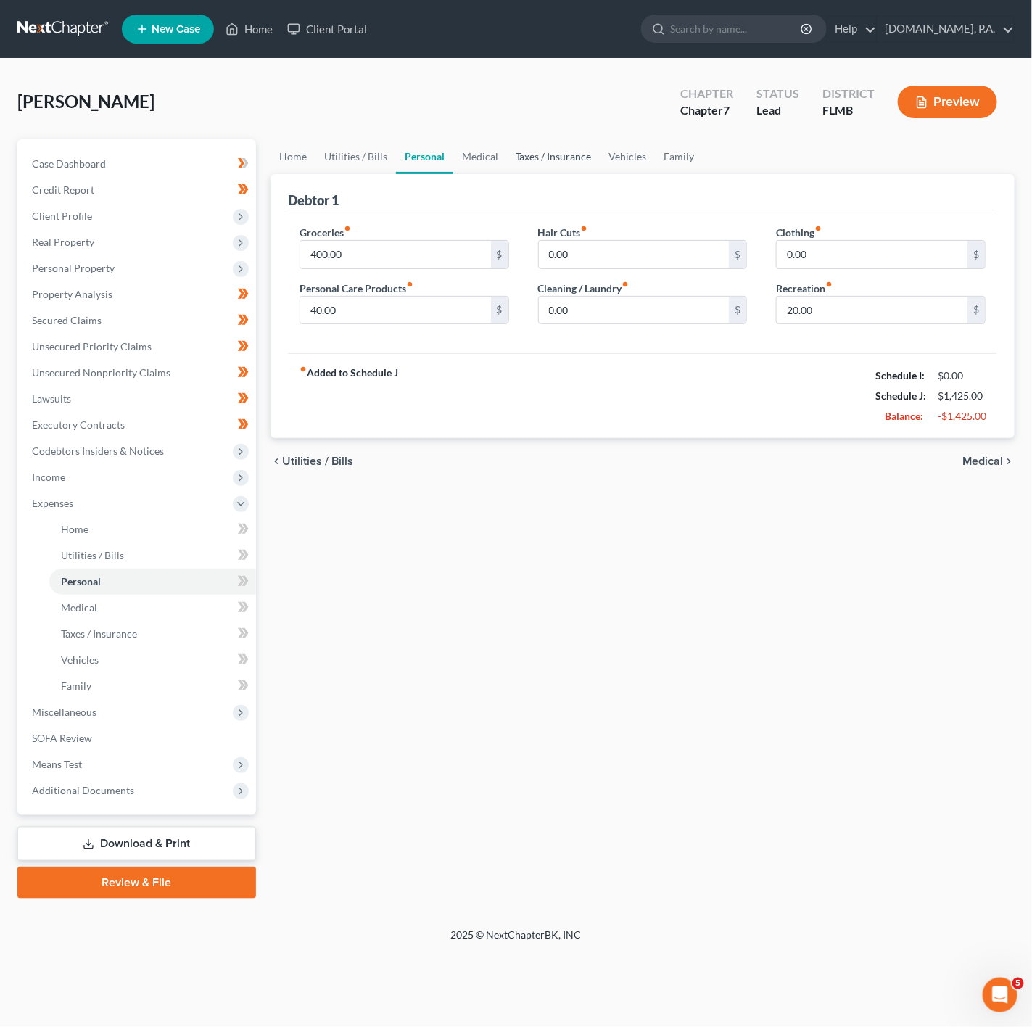
click at [519, 172] on link "Taxes / Insurance" at bounding box center [554, 156] width 94 height 35
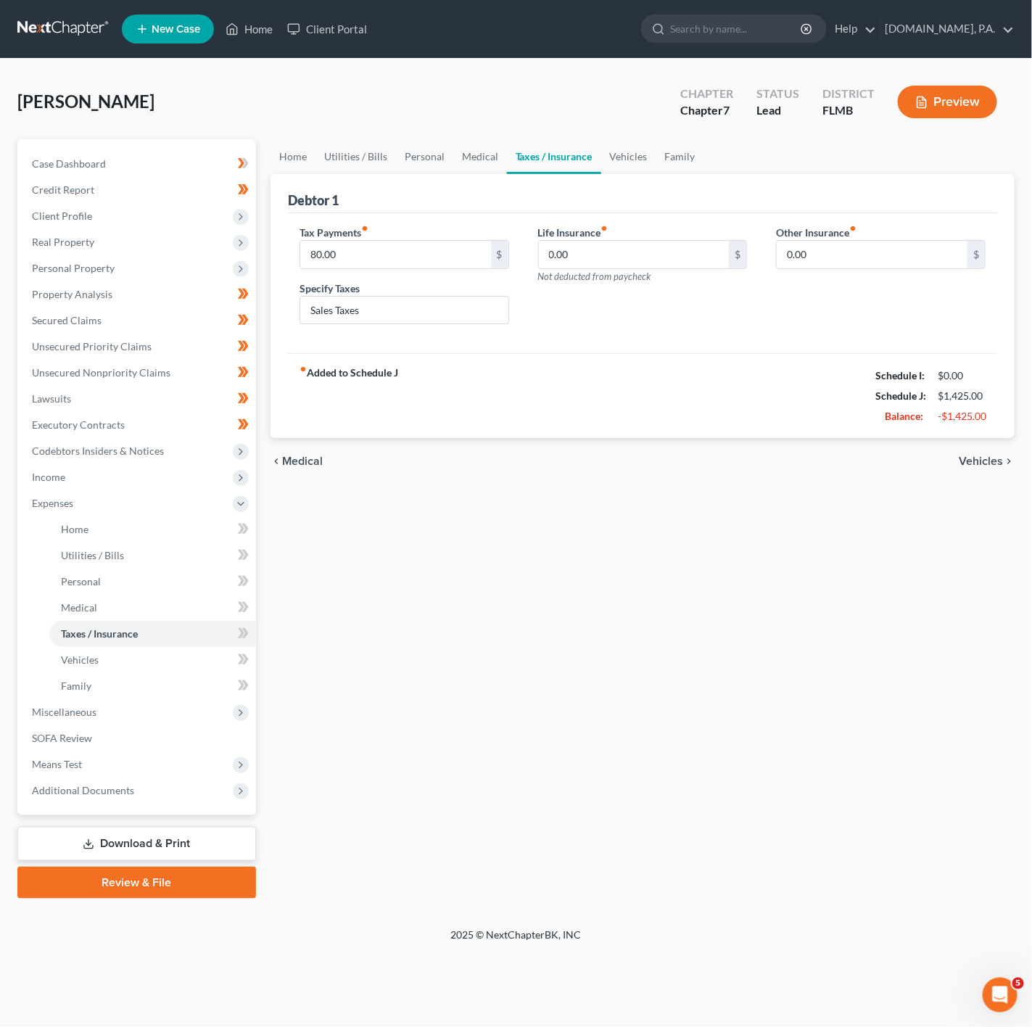
click at [582, 168] on link "Taxes / Insurance" at bounding box center [554, 156] width 94 height 35
click at [625, 162] on link "Vehicles" at bounding box center [628, 156] width 55 height 35
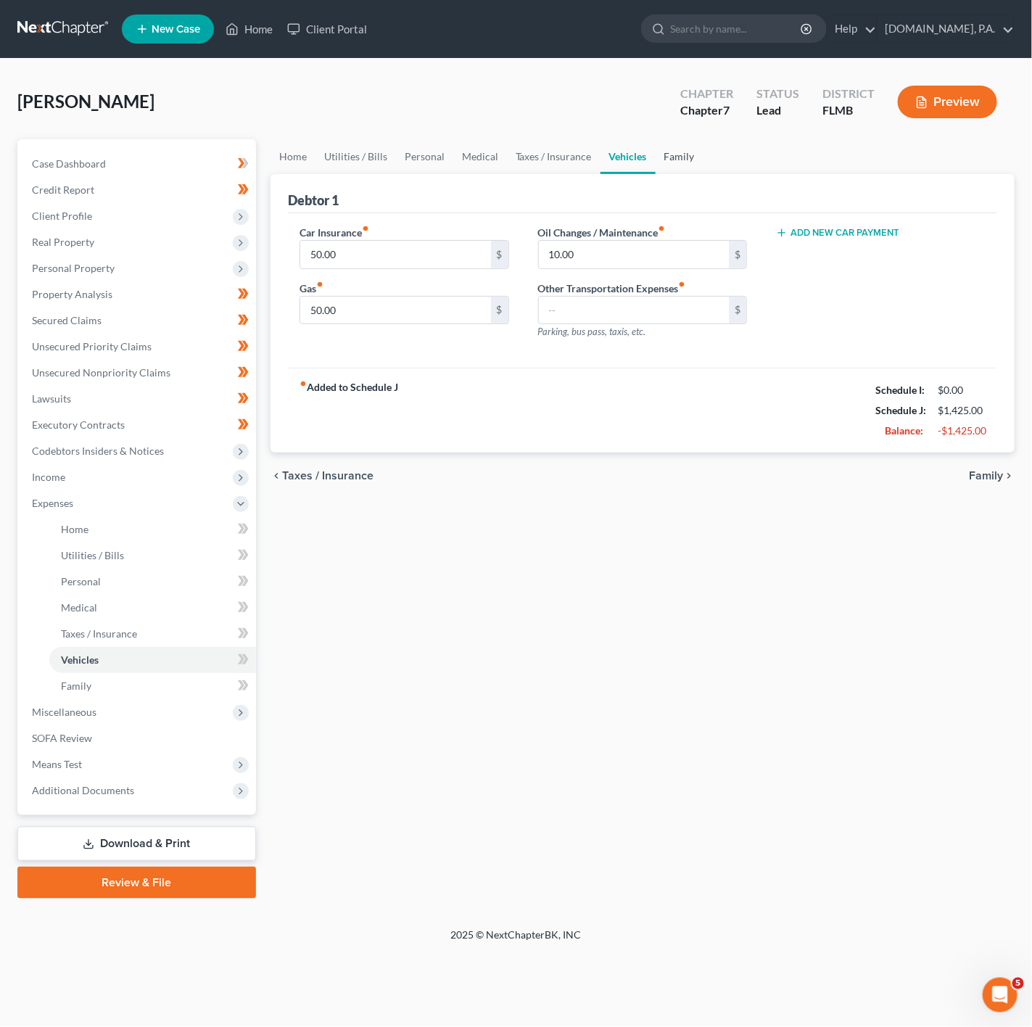
click at [683, 157] on link "Family" at bounding box center [680, 156] width 48 height 35
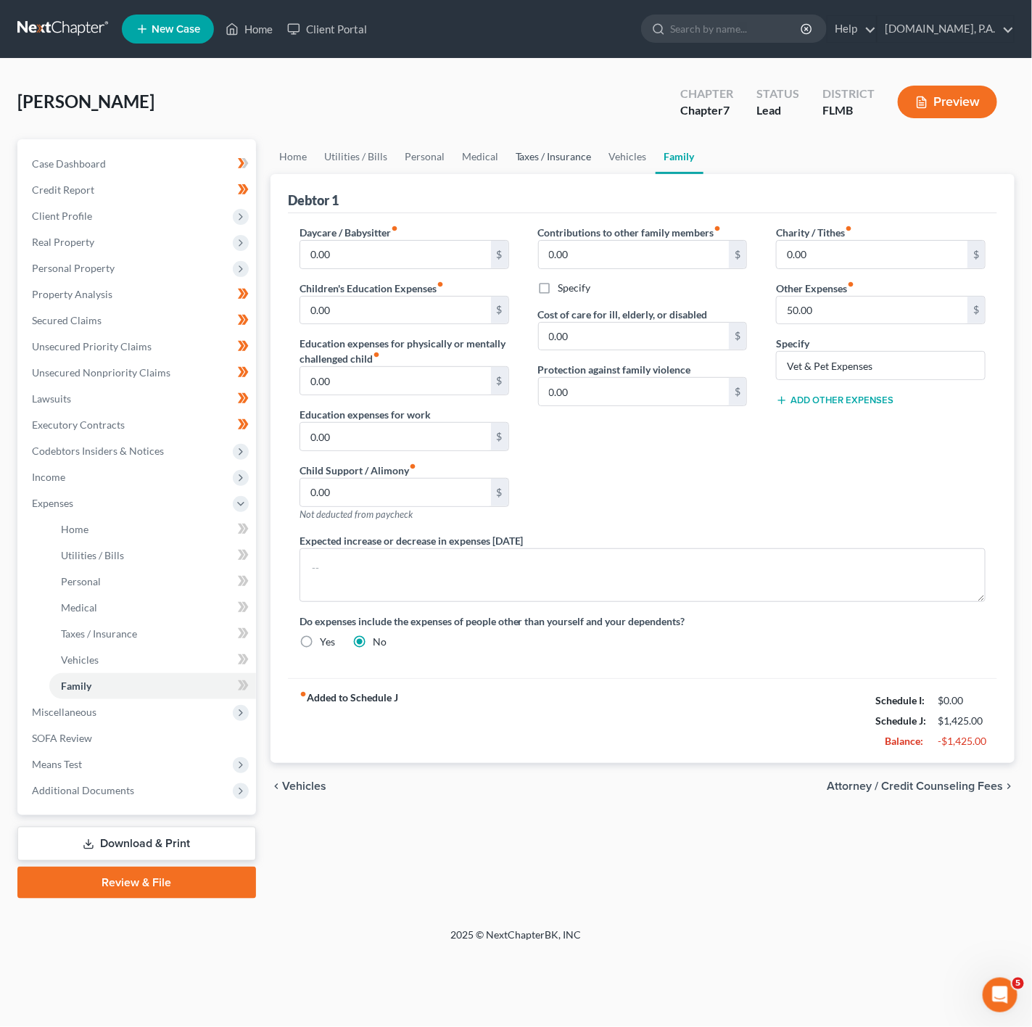
click at [545, 159] on link "Taxes / Insurance" at bounding box center [554, 156] width 94 height 35
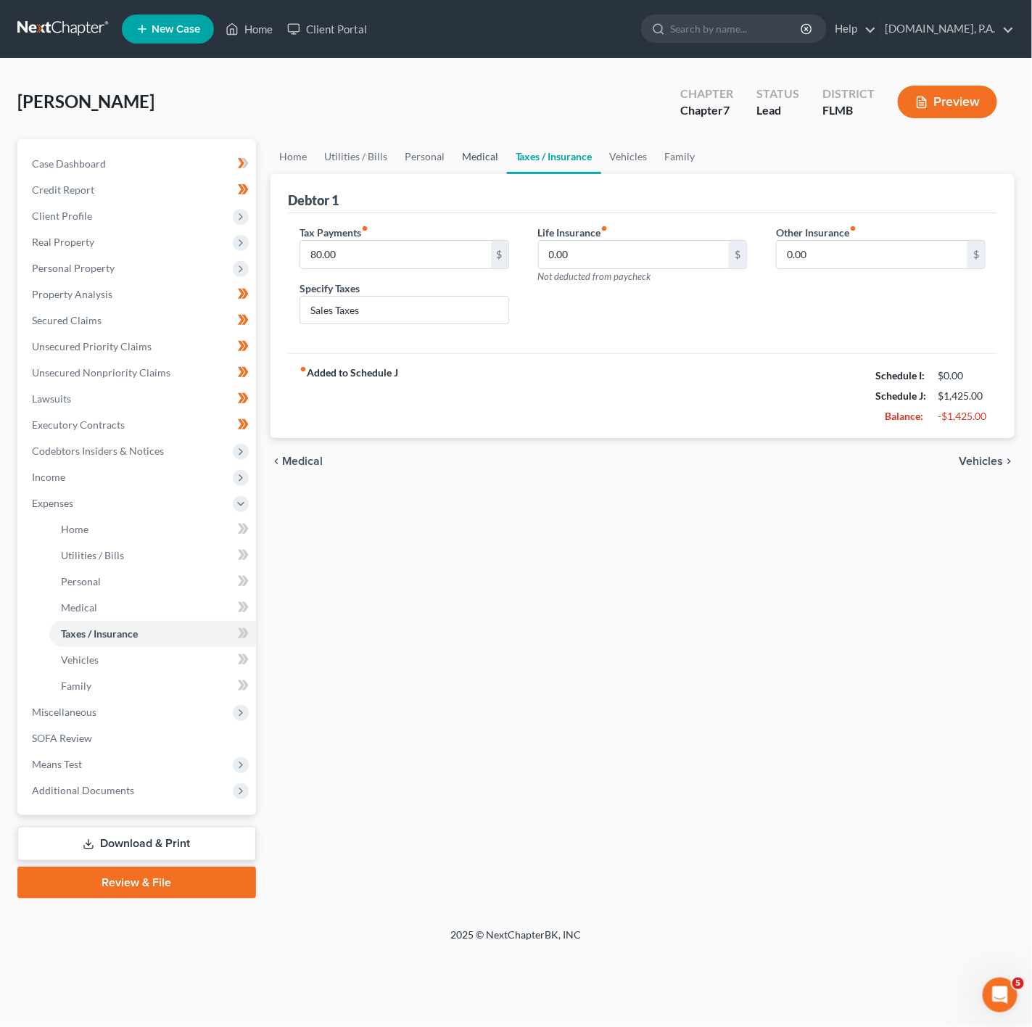
click at [484, 155] on link "Medical" at bounding box center [480, 156] width 54 height 35
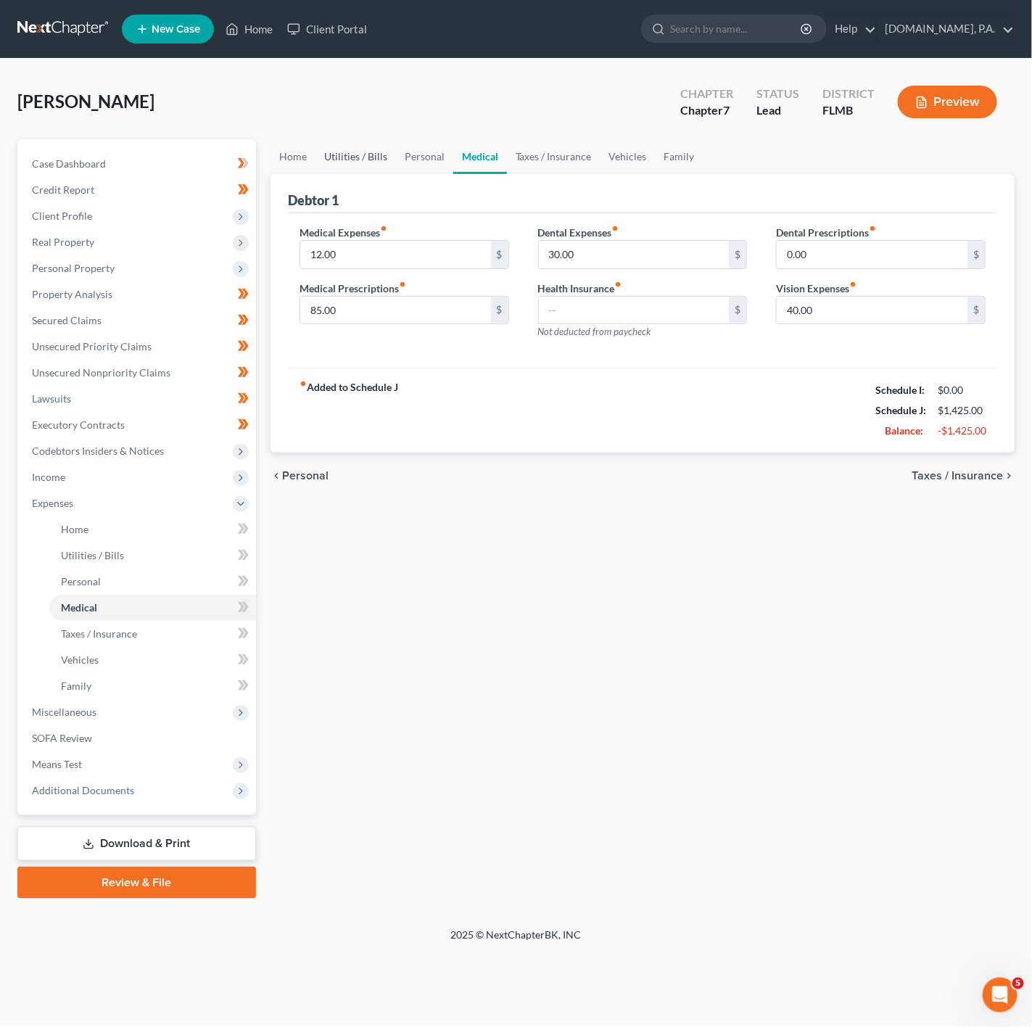
click at [392, 168] on link "Utilities / Bills" at bounding box center [356, 156] width 81 height 35
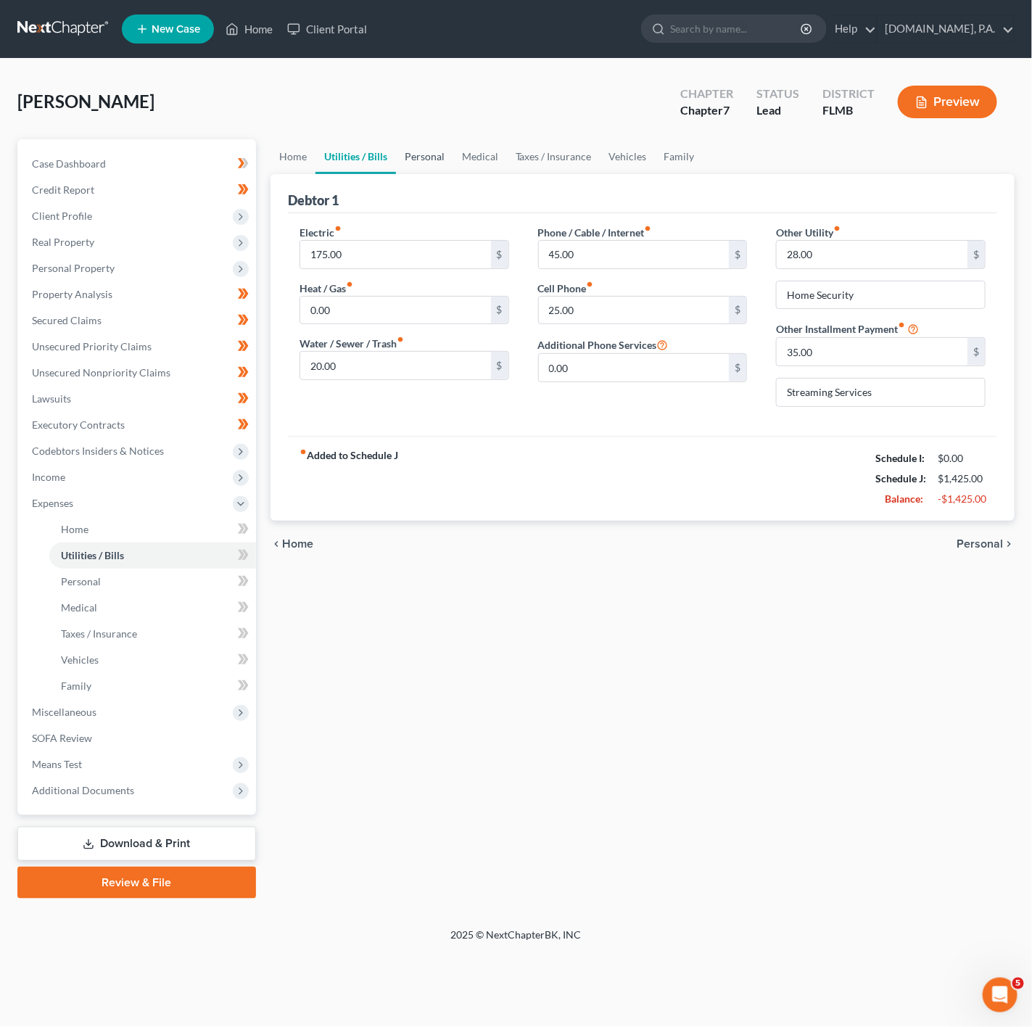
click at [437, 163] on link "Personal" at bounding box center [424, 156] width 57 height 35
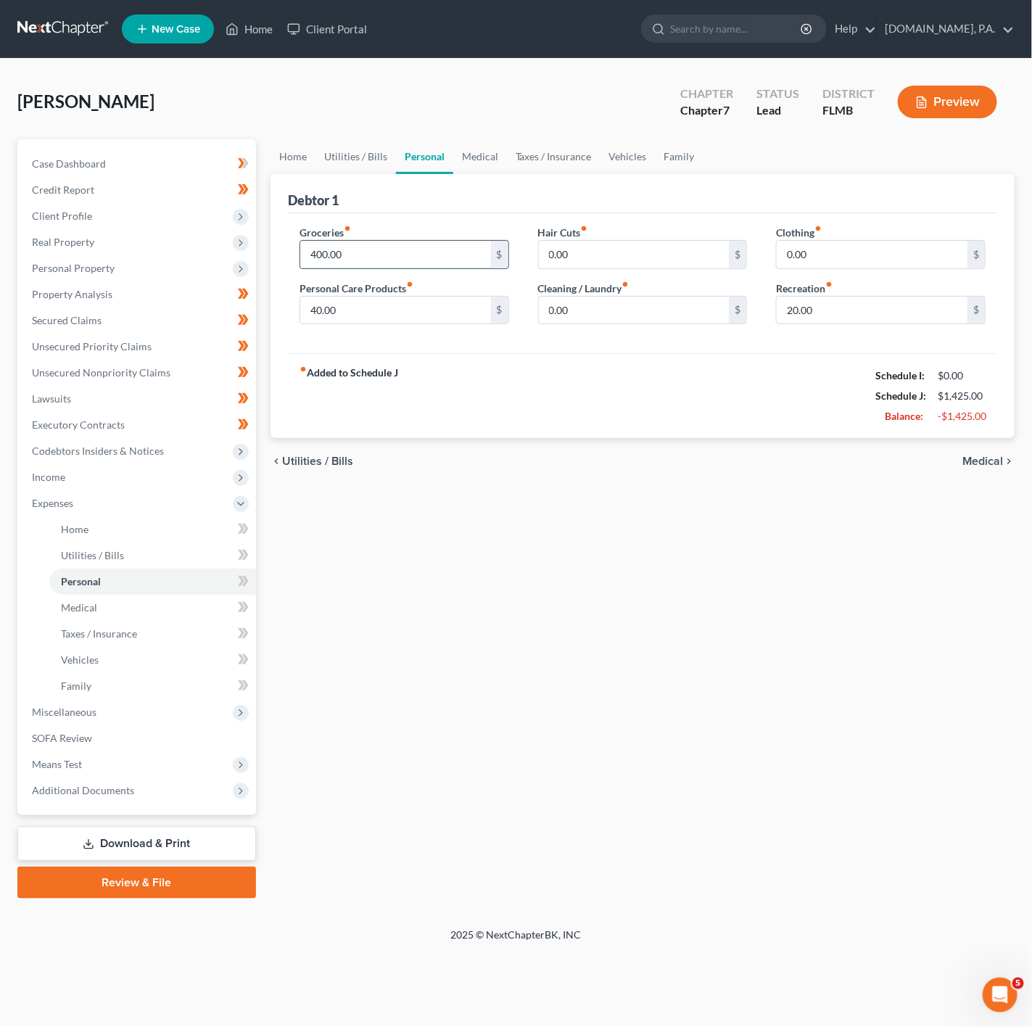
click at [379, 252] on input "400.00" at bounding box center [395, 255] width 191 height 28
type input "800"
drag, startPoint x: 718, startPoint y: 381, endPoint x: 625, endPoint y: 311, distance: 116.1
click at [717, 381] on div "fiber_manual_record Added to Schedule J Schedule I: $0.00 Schedule J: $1,825.00…" at bounding box center [643, 395] width 710 height 85
click at [628, 310] on input "0.00" at bounding box center [634, 311] width 191 height 28
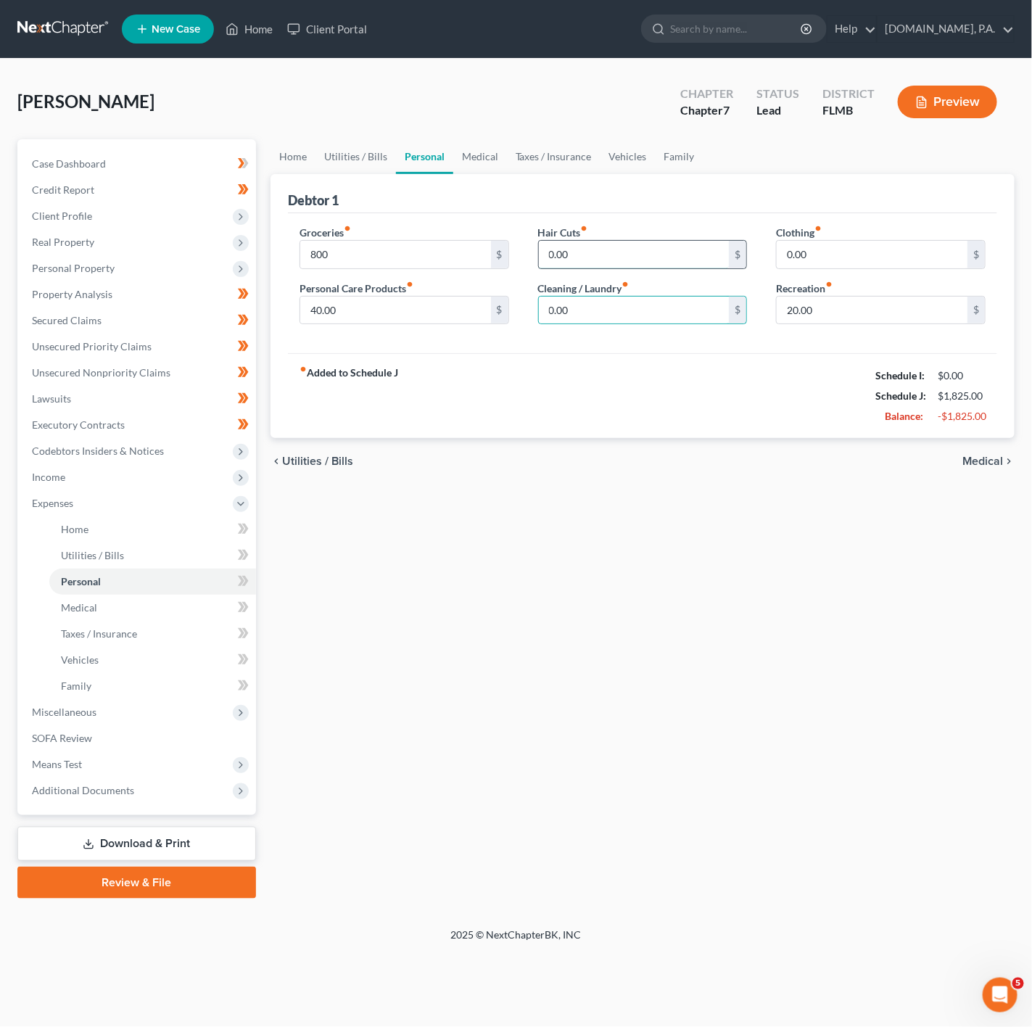
click at [615, 247] on input "0.00" at bounding box center [634, 255] width 191 height 28
type input "60"
click at [392, 318] on input "40.00" at bounding box center [395, 311] width 191 height 28
type input "100"
click at [916, 319] on input "20.00" at bounding box center [872, 311] width 191 height 28
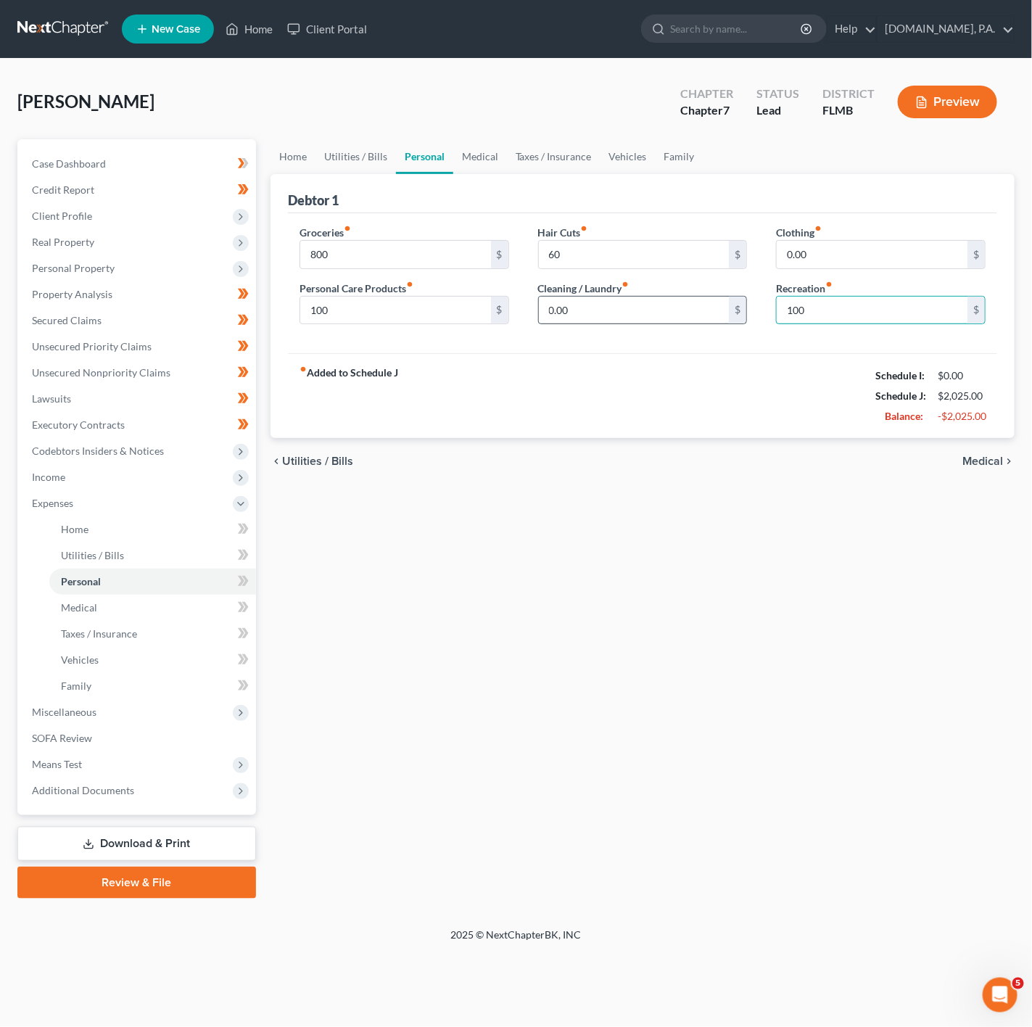
type input "100"
click at [638, 311] on input "0.00" at bounding box center [634, 311] width 191 height 28
drag, startPoint x: 559, startPoint y: 309, endPoint x: 544, endPoint y: 308, distance: 15.3
click at [544, 308] on input "60" at bounding box center [634, 311] width 191 height 28
type input "60"
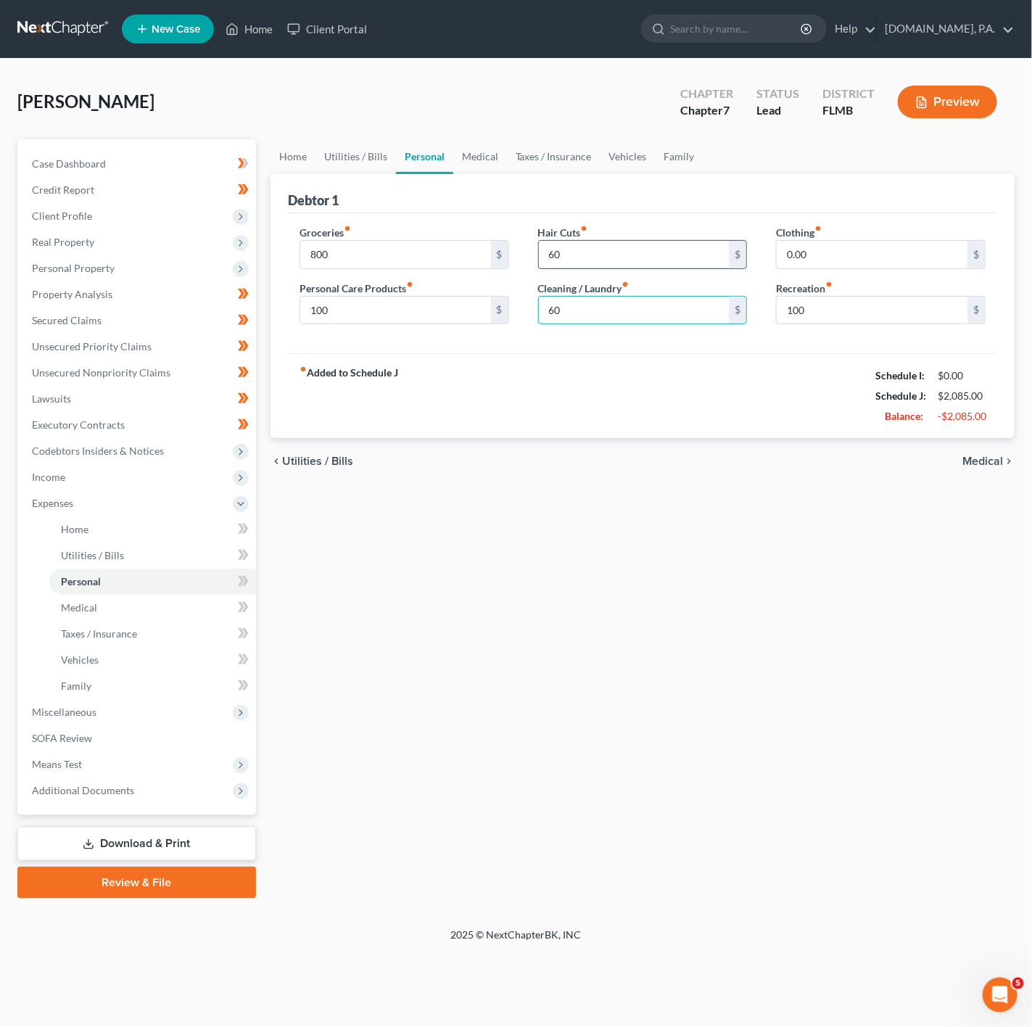
drag, startPoint x: 570, startPoint y: 249, endPoint x: 571, endPoint y: 260, distance: 10.9
click at [570, 249] on input "60" at bounding box center [634, 255] width 191 height 28
type input "80"
click at [535, 386] on div "fiber_manual_record Added to Schedule J Schedule I: $0.00 Schedule J: $2,105.00…" at bounding box center [643, 395] width 710 height 85
click at [830, 245] on input "0.00" at bounding box center [872, 255] width 191 height 28
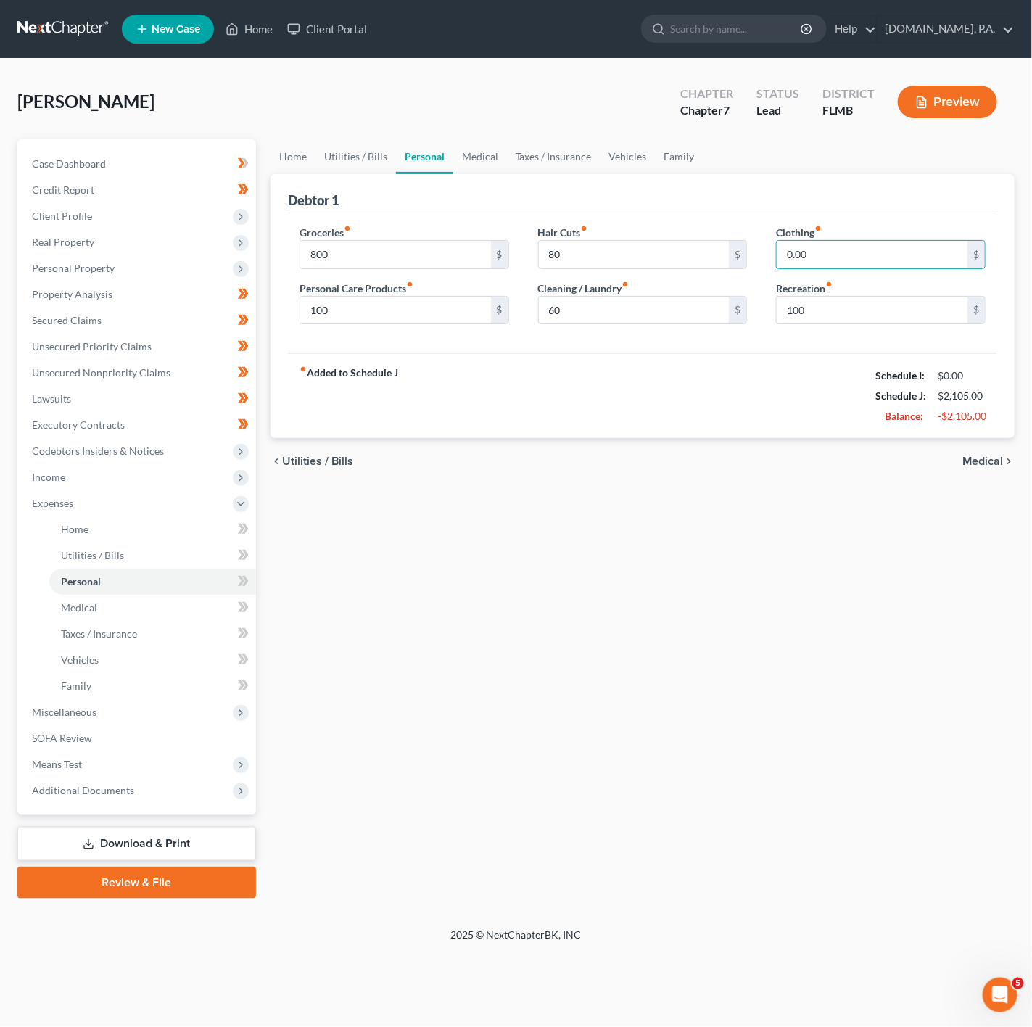
click at [832, 215] on div "Groceries fiber_manual_record 800 $ Personal Care Products fiber_manual_record …" at bounding box center [643, 283] width 710 height 141
click at [375, 309] on input "100" at bounding box center [395, 311] width 191 height 28
click at [817, 248] on input "0.00" at bounding box center [872, 255] width 191 height 28
click at [831, 310] on input "100" at bounding box center [872, 311] width 191 height 28
click at [337, 159] on link "Utilities / Bills" at bounding box center [356, 156] width 81 height 35
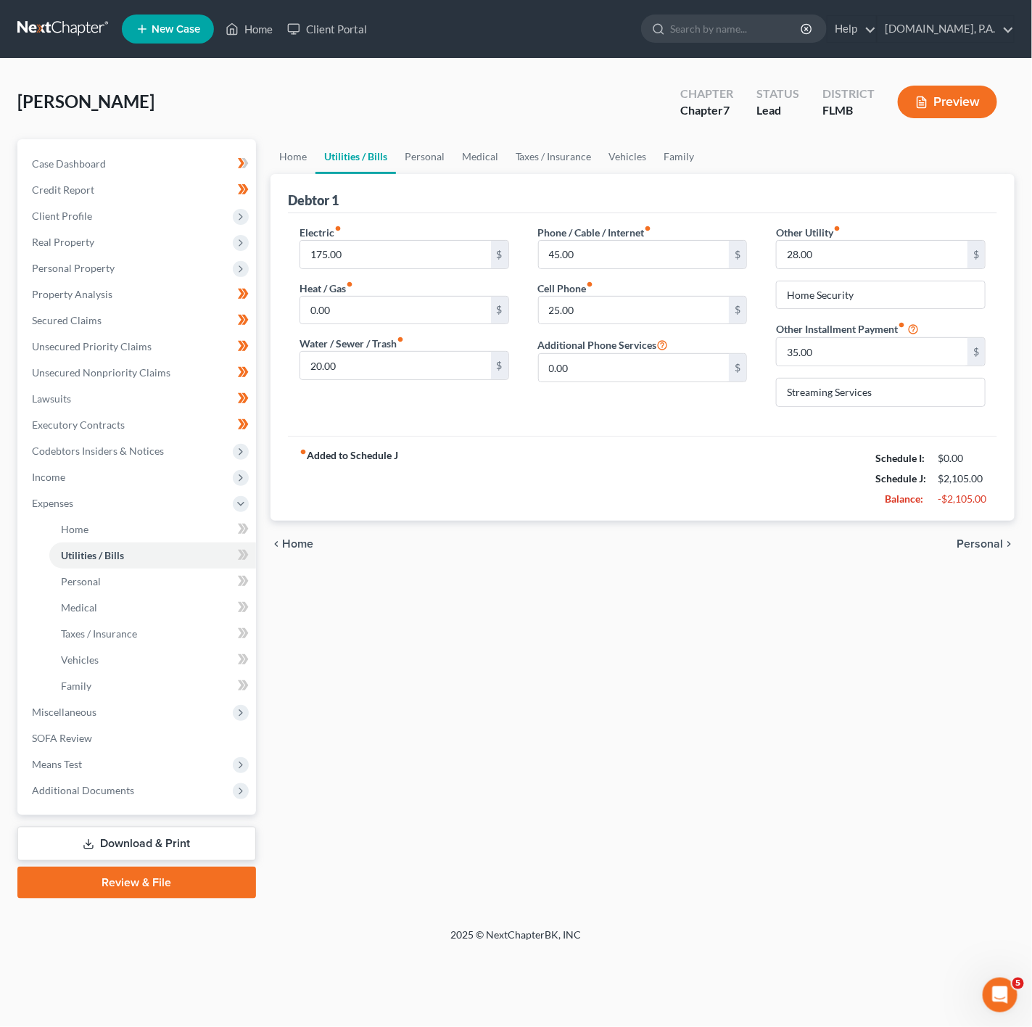
click at [355, 153] on link "Utilities / Bills" at bounding box center [356, 156] width 81 height 35
click at [517, 140] on link "Taxes / Insurance" at bounding box center [554, 156] width 94 height 35
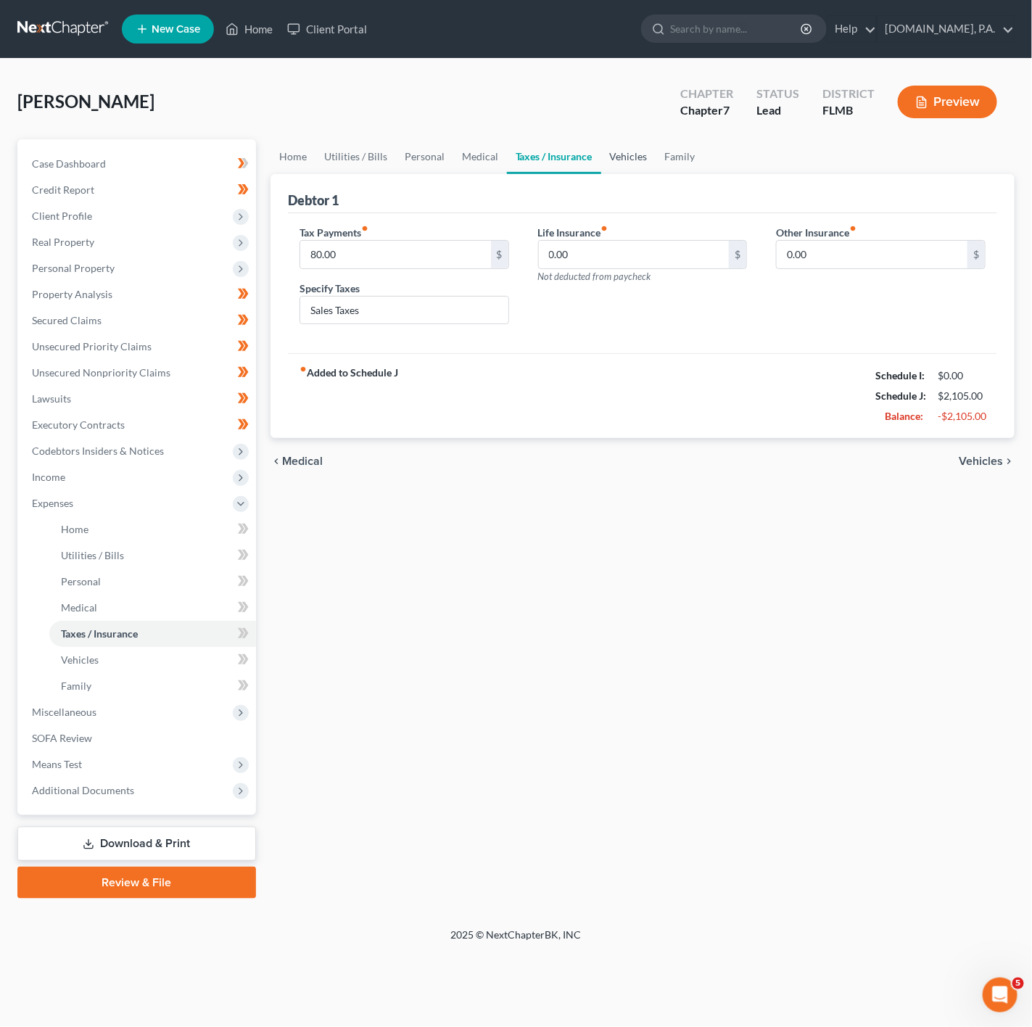
click at [640, 149] on link "Vehicles" at bounding box center [628, 156] width 55 height 35
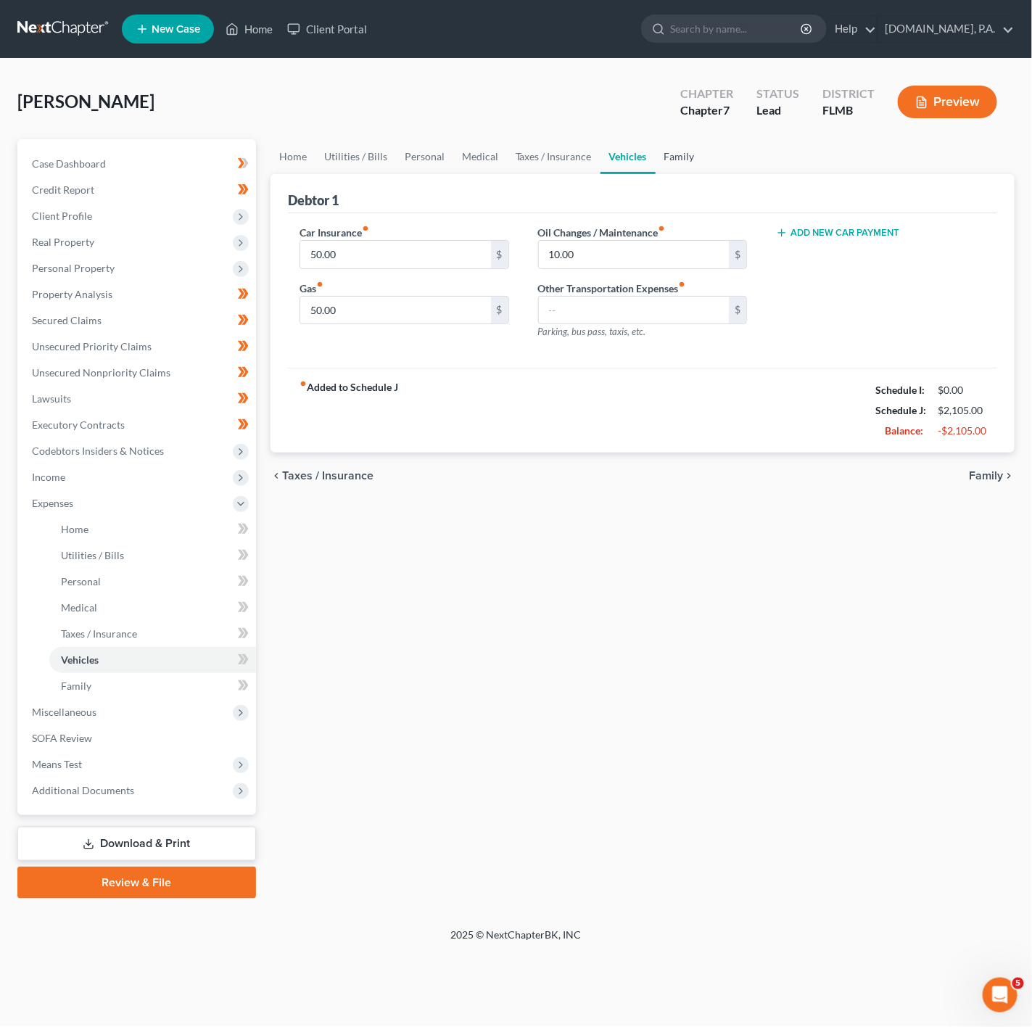
click at [669, 161] on link "Family" at bounding box center [680, 156] width 48 height 35
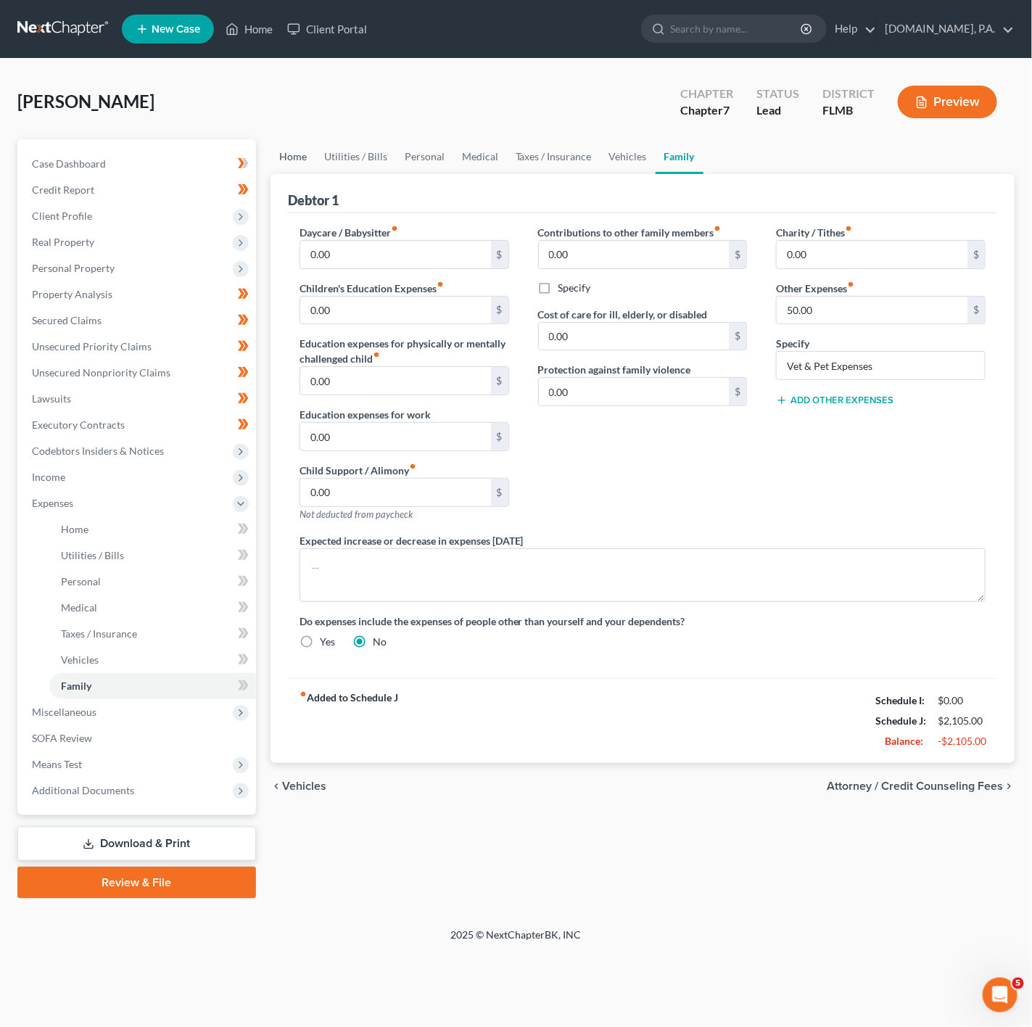
click at [294, 165] on link "Home" at bounding box center [293, 156] width 45 height 35
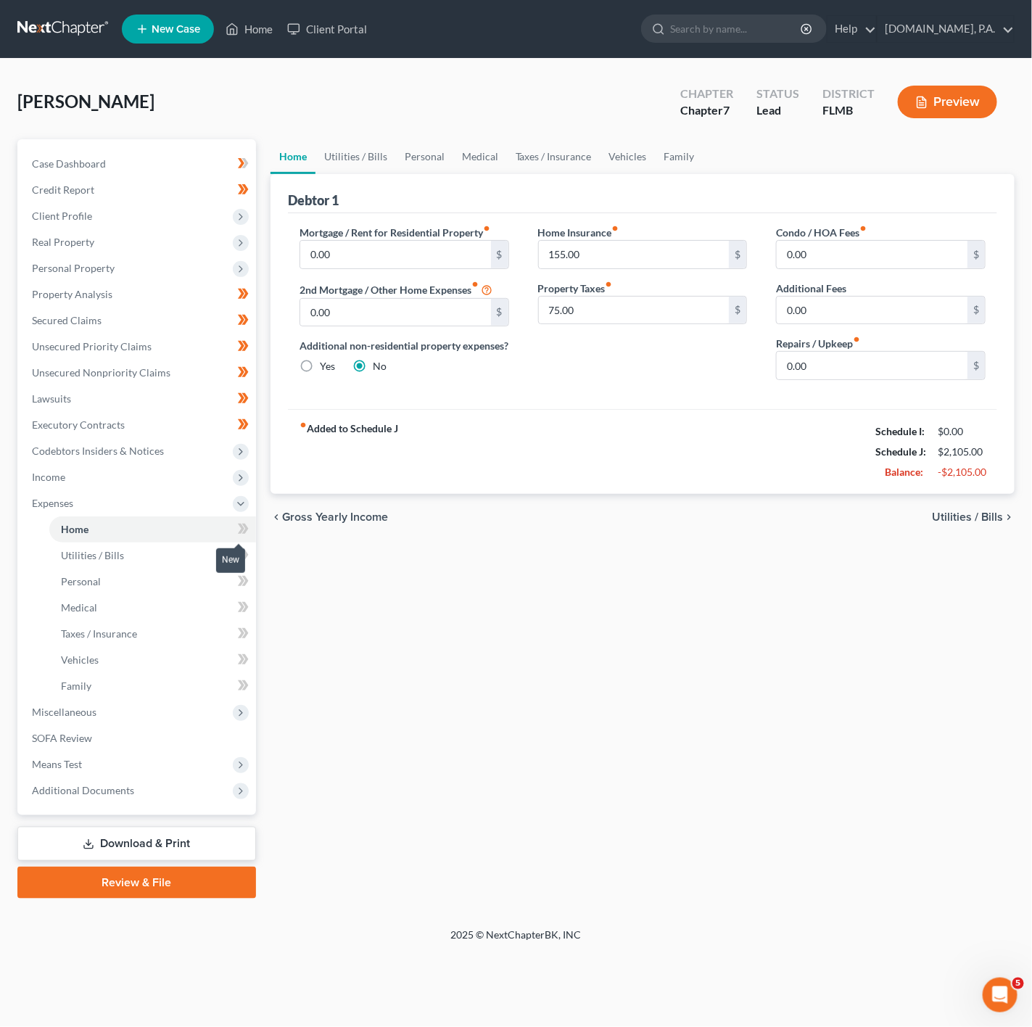
click at [248, 527] on icon at bounding box center [243, 529] width 11 height 18
click at [249, 554] on span at bounding box center [243, 557] width 25 height 22
click at [242, 579] on icon at bounding box center [241, 581] width 7 height 10
click at [245, 630] on icon at bounding box center [245, 633] width 7 height 10
click at [245, 659] on icon at bounding box center [243, 660] width 11 height 18
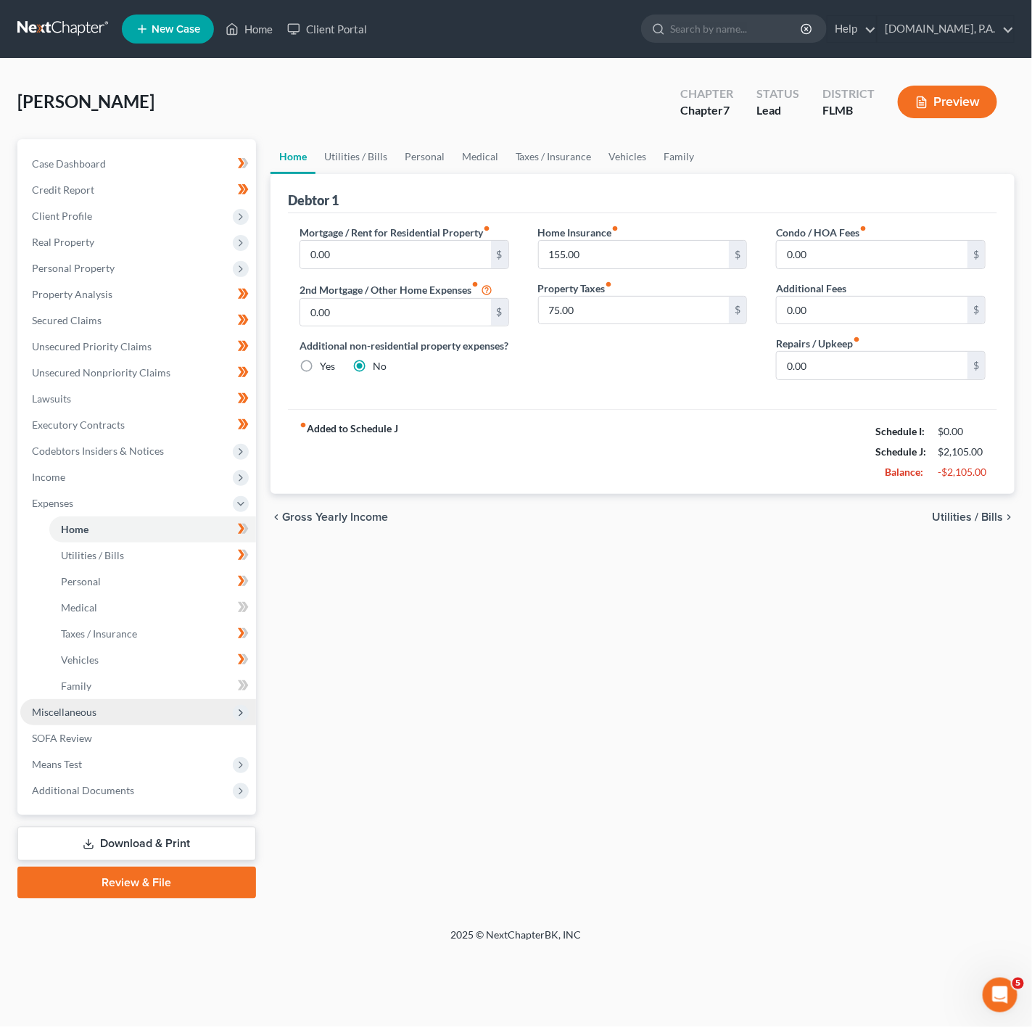
click at [246, 699] on span "Miscellaneous" at bounding box center [138, 712] width 236 height 26
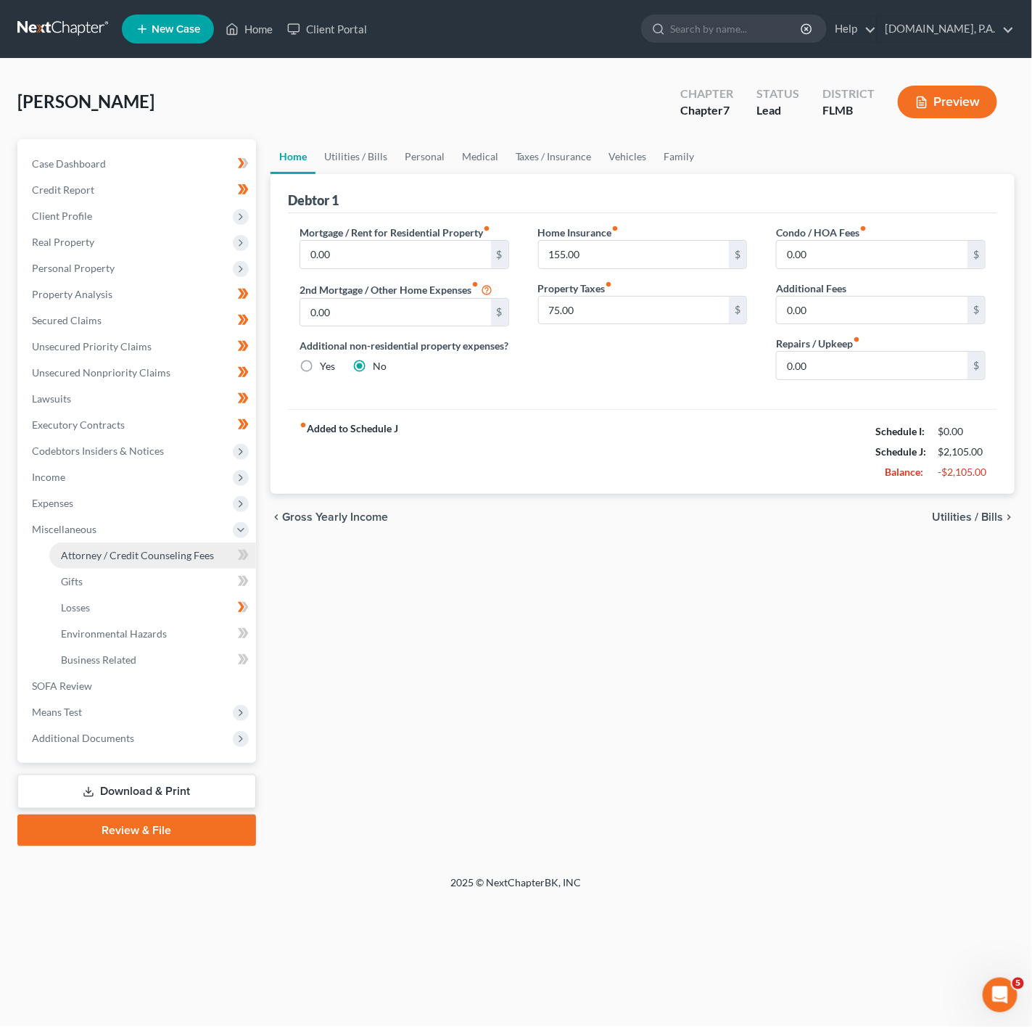
click at [207, 551] on span "Attorney / Credit Counseling Fees" at bounding box center [137, 555] width 153 height 12
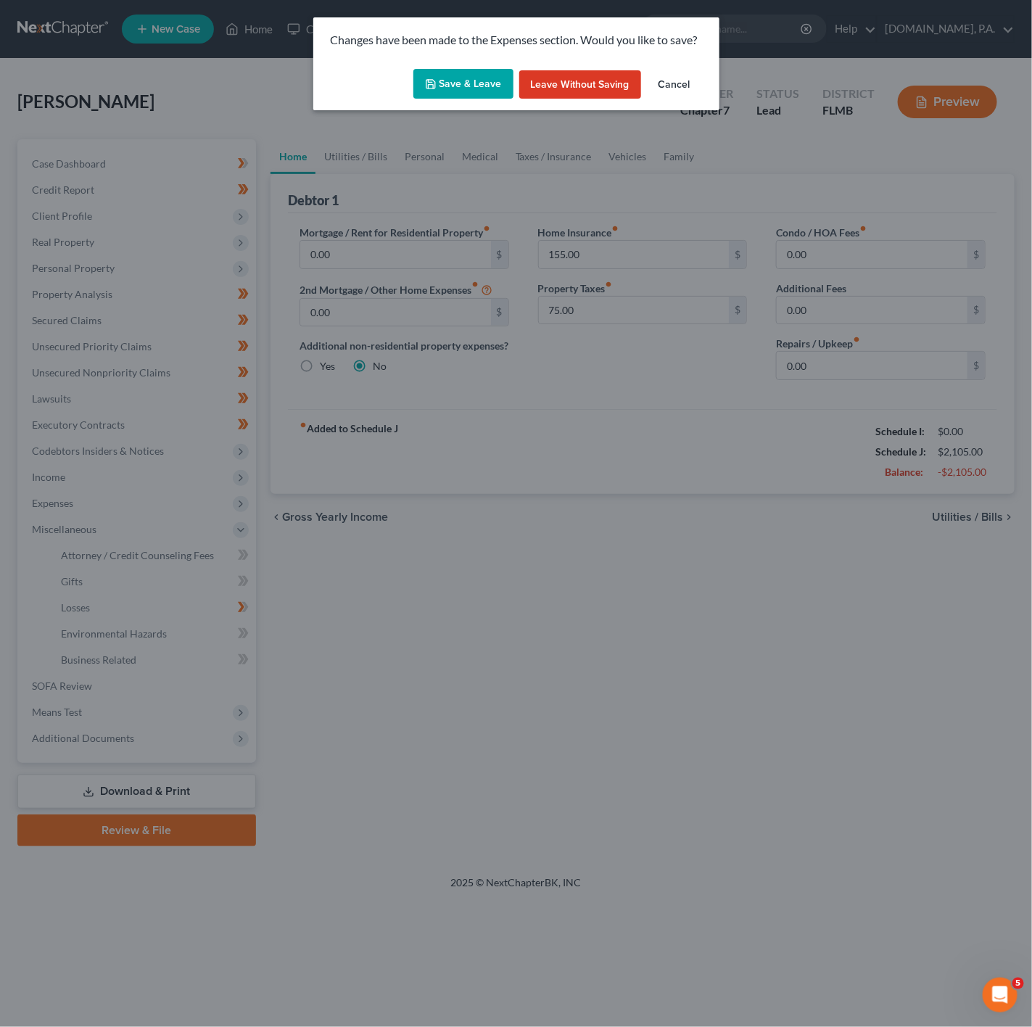
click at [479, 88] on button "Save & Leave" at bounding box center [464, 84] width 100 height 30
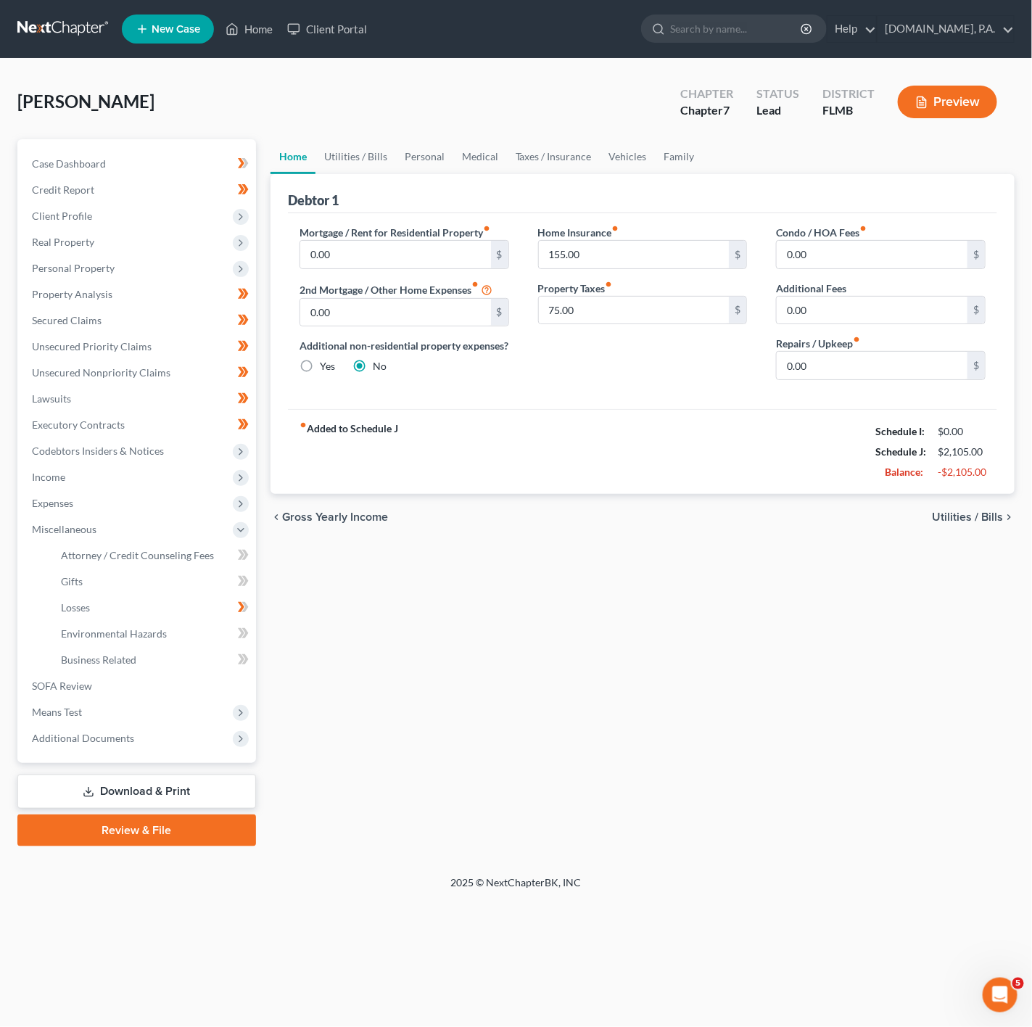
select select "2"
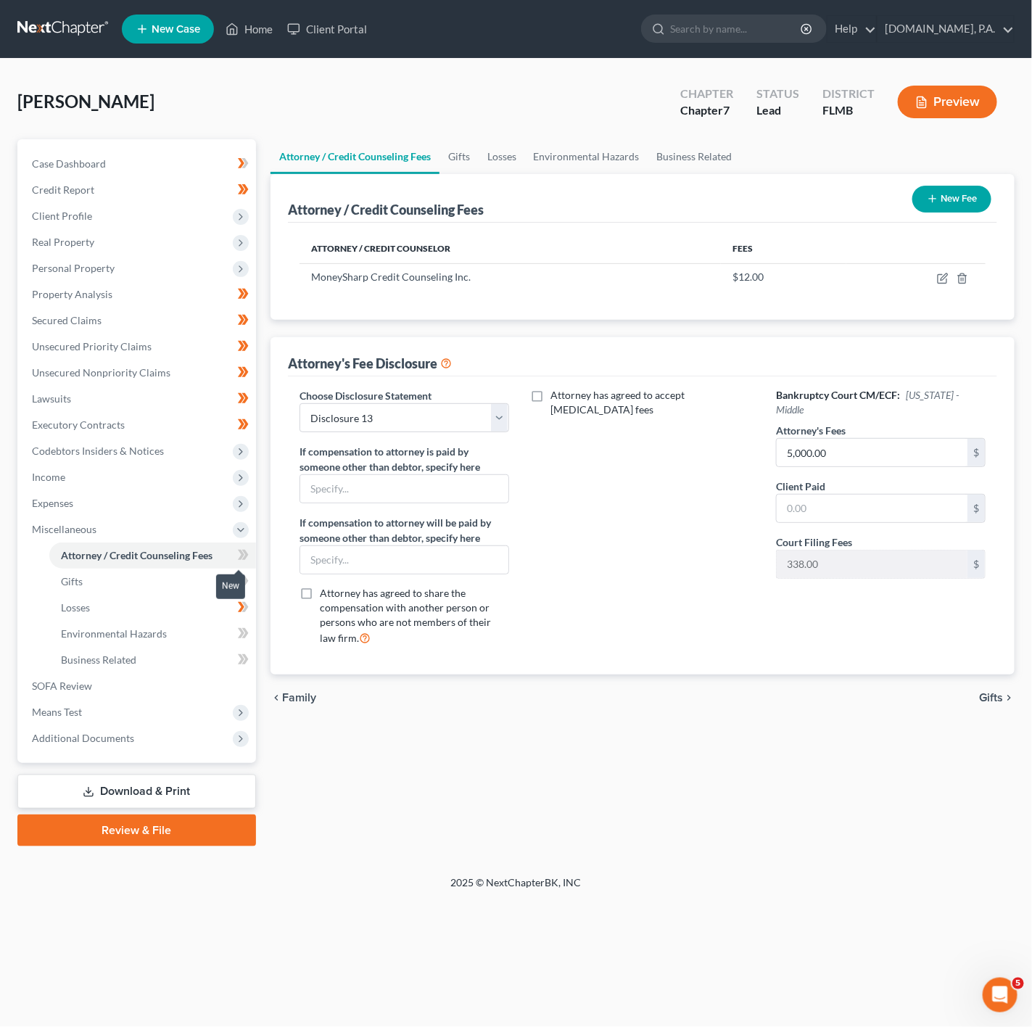
click at [242, 558] on icon at bounding box center [241, 555] width 7 height 10
click at [202, 583] on link "Gifts" at bounding box center [152, 582] width 207 height 26
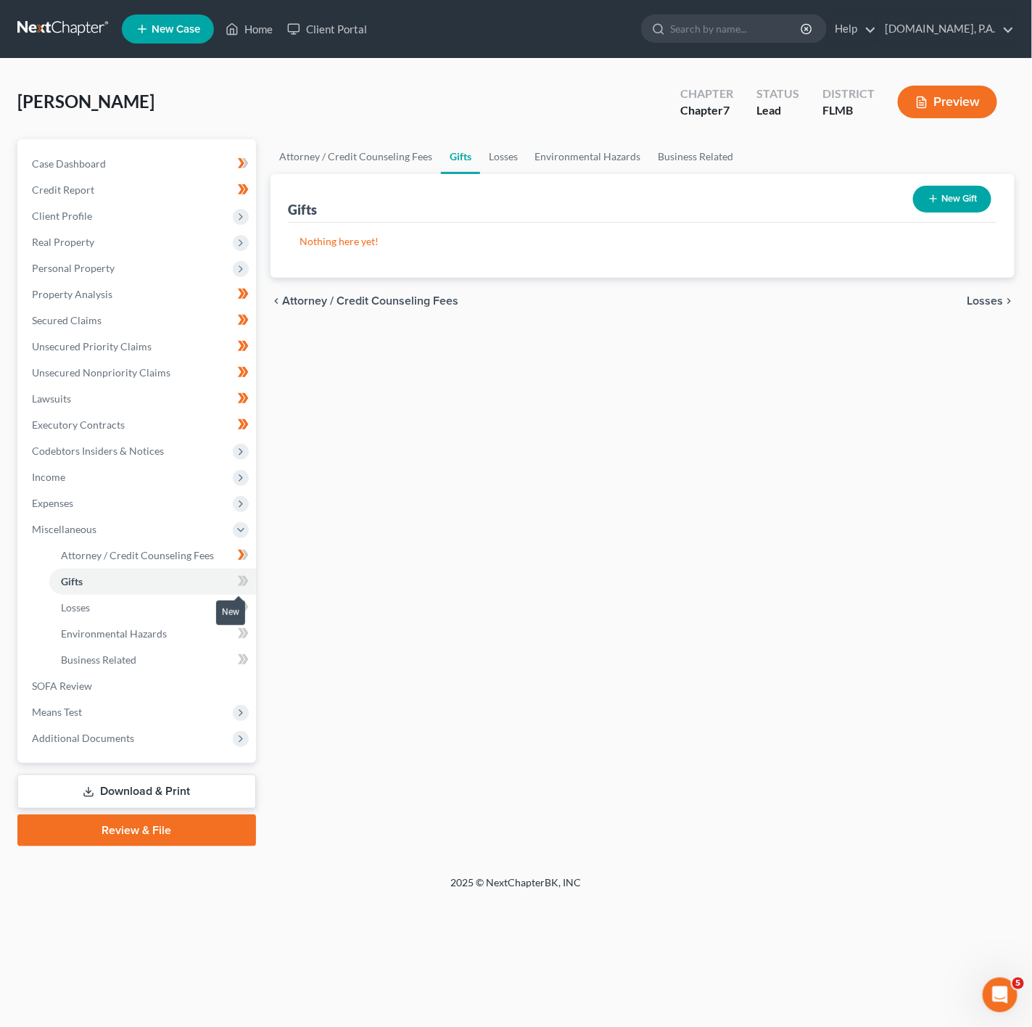
click at [240, 580] on icon at bounding box center [243, 581] width 11 height 18
click at [240, 579] on icon at bounding box center [241, 581] width 7 height 10
click at [225, 634] on link "Environmental Hazards" at bounding box center [152, 634] width 207 height 26
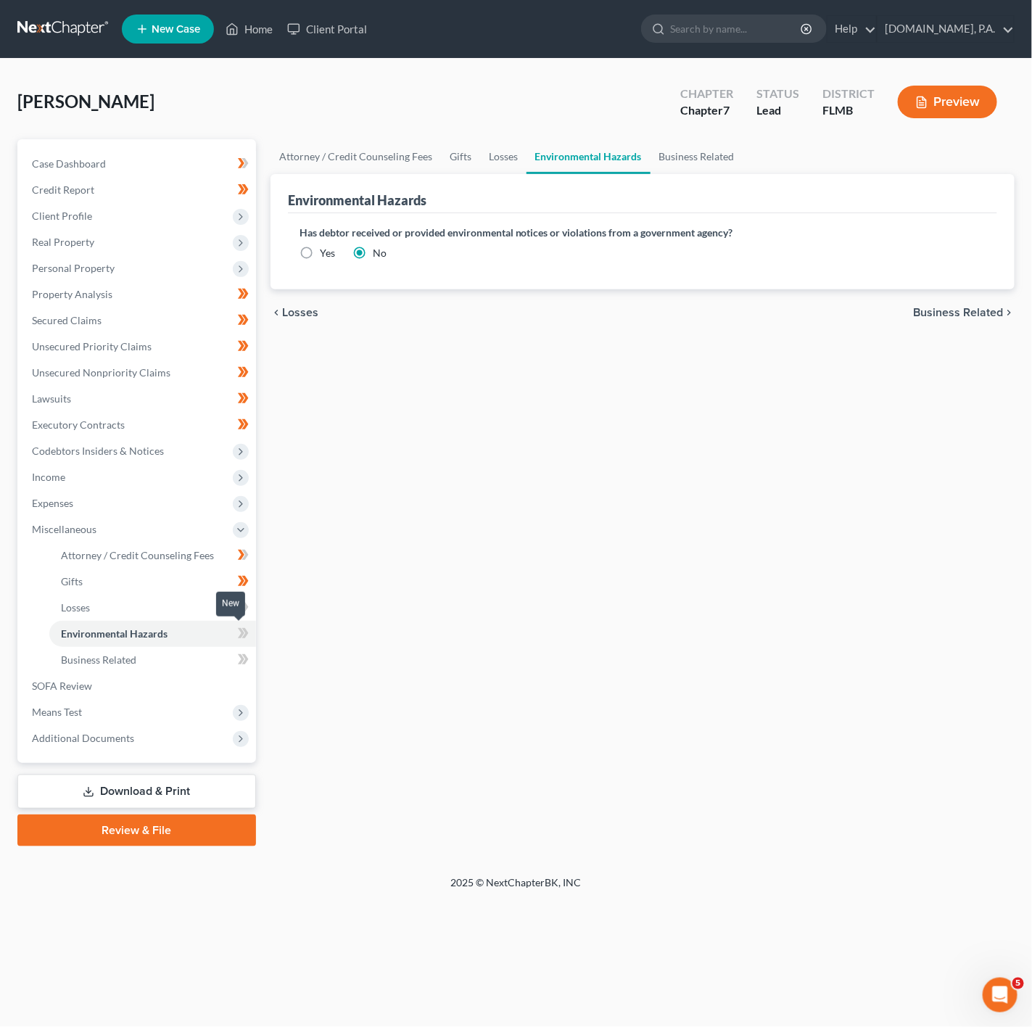
click at [244, 632] on icon at bounding box center [241, 633] width 7 height 10
click at [220, 659] on link "Business Related" at bounding box center [152, 660] width 207 height 26
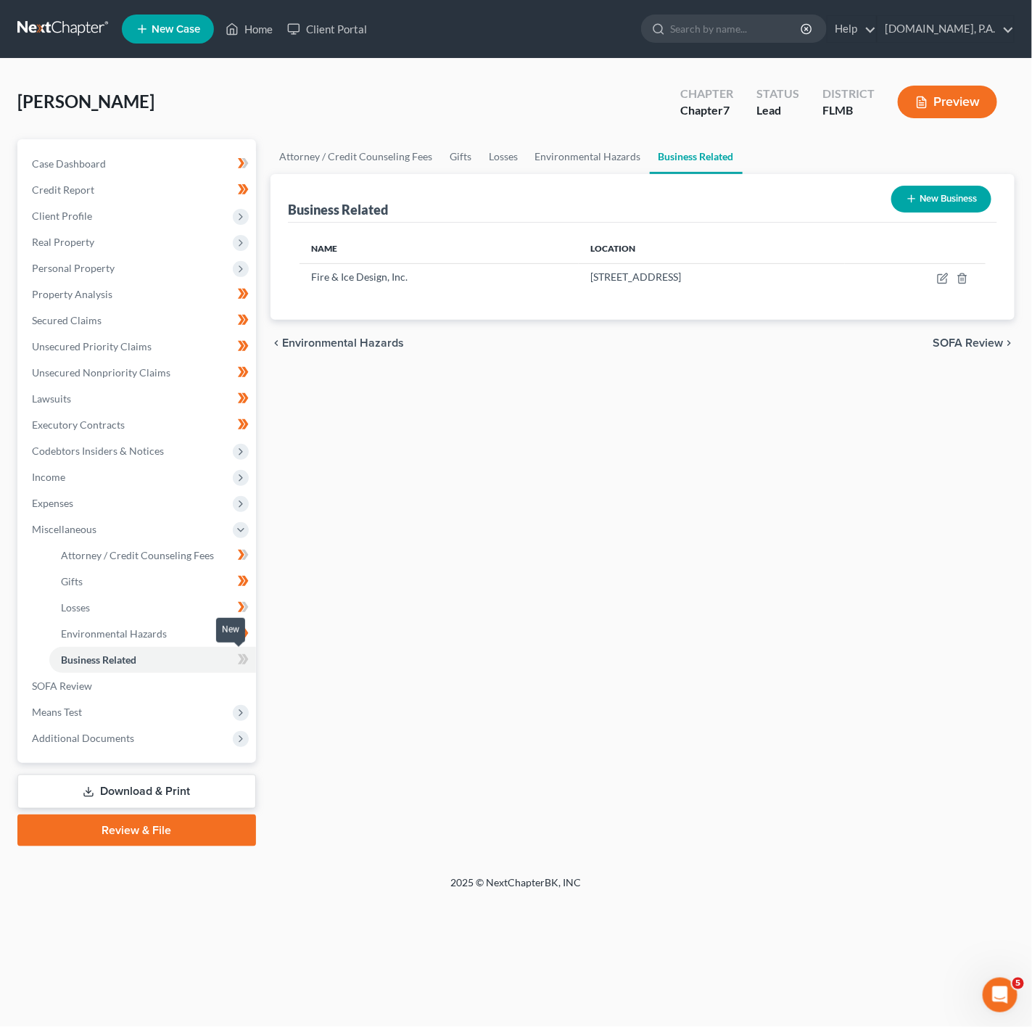
click at [239, 659] on icon at bounding box center [243, 660] width 11 height 18
click at [205, 619] on link "Losses" at bounding box center [152, 608] width 207 height 26
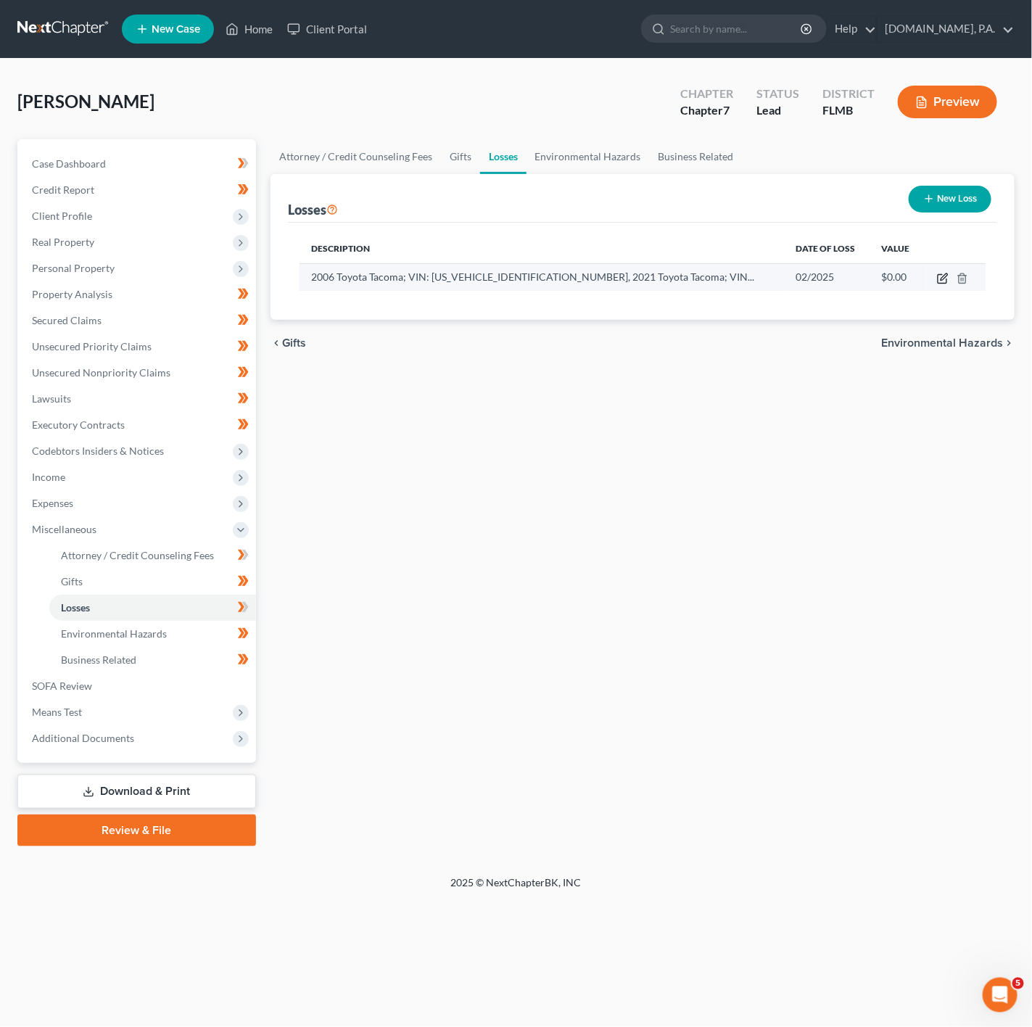
click at [947, 281] on icon "button" at bounding box center [943, 279] width 12 height 12
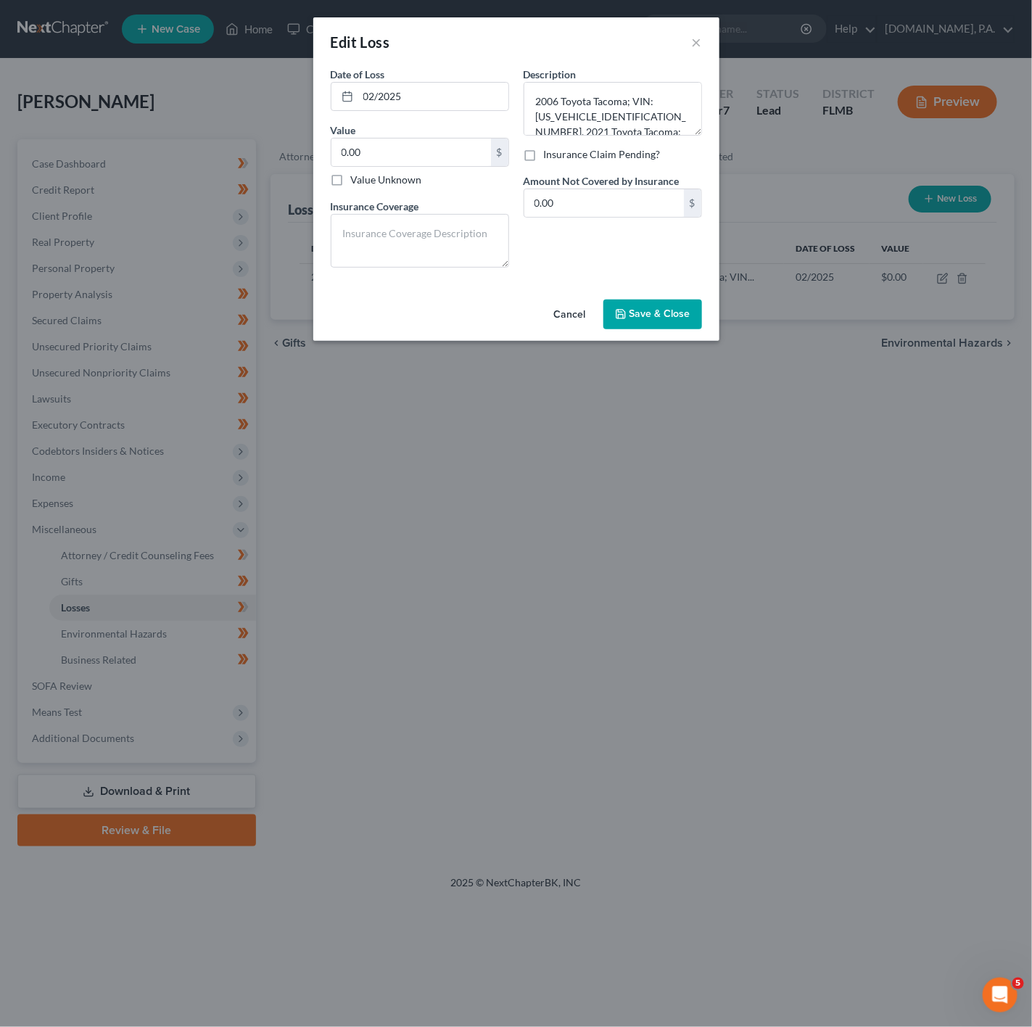
click at [572, 318] on button "Cancel" at bounding box center [570, 315] width 55 height 29
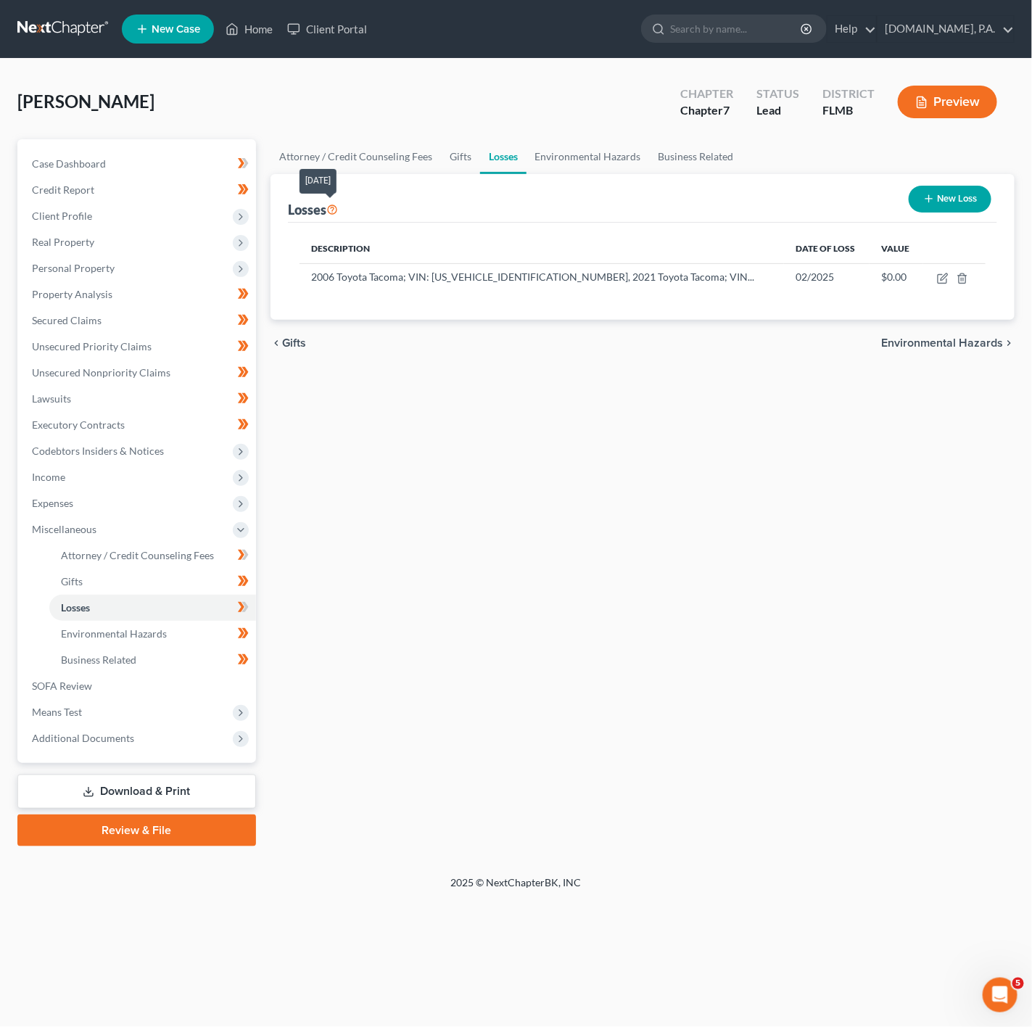
click at [334, 211] on icon at bounding box center [332, 209] width 12 height 14
click at [184, 511] on span "Expenses" at bounding box center [138, 503] width 236 height 26
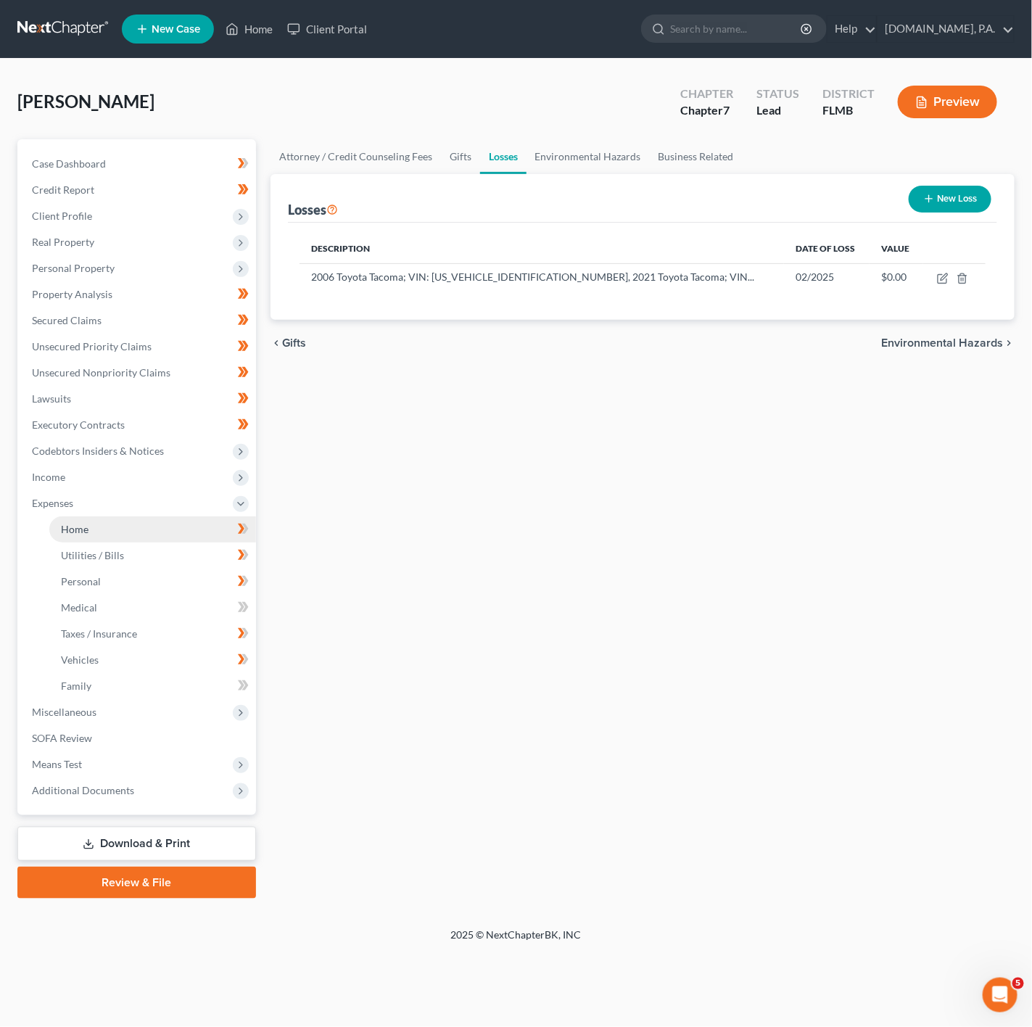
click at [165, 521] on link "Home" at bounding box center [152, 530] width 207 height 26
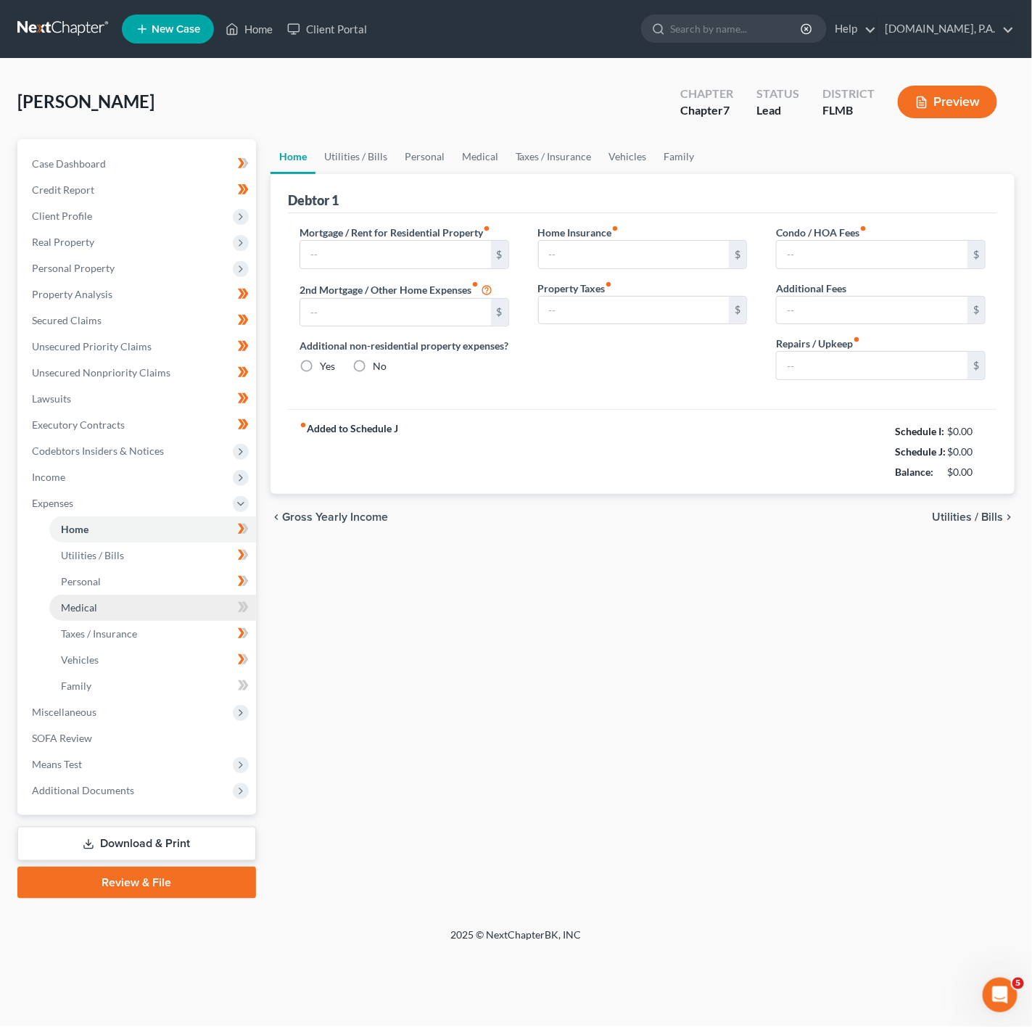
type input "0.00"
radio input "true"
type input "155.00"
type input "75.00"
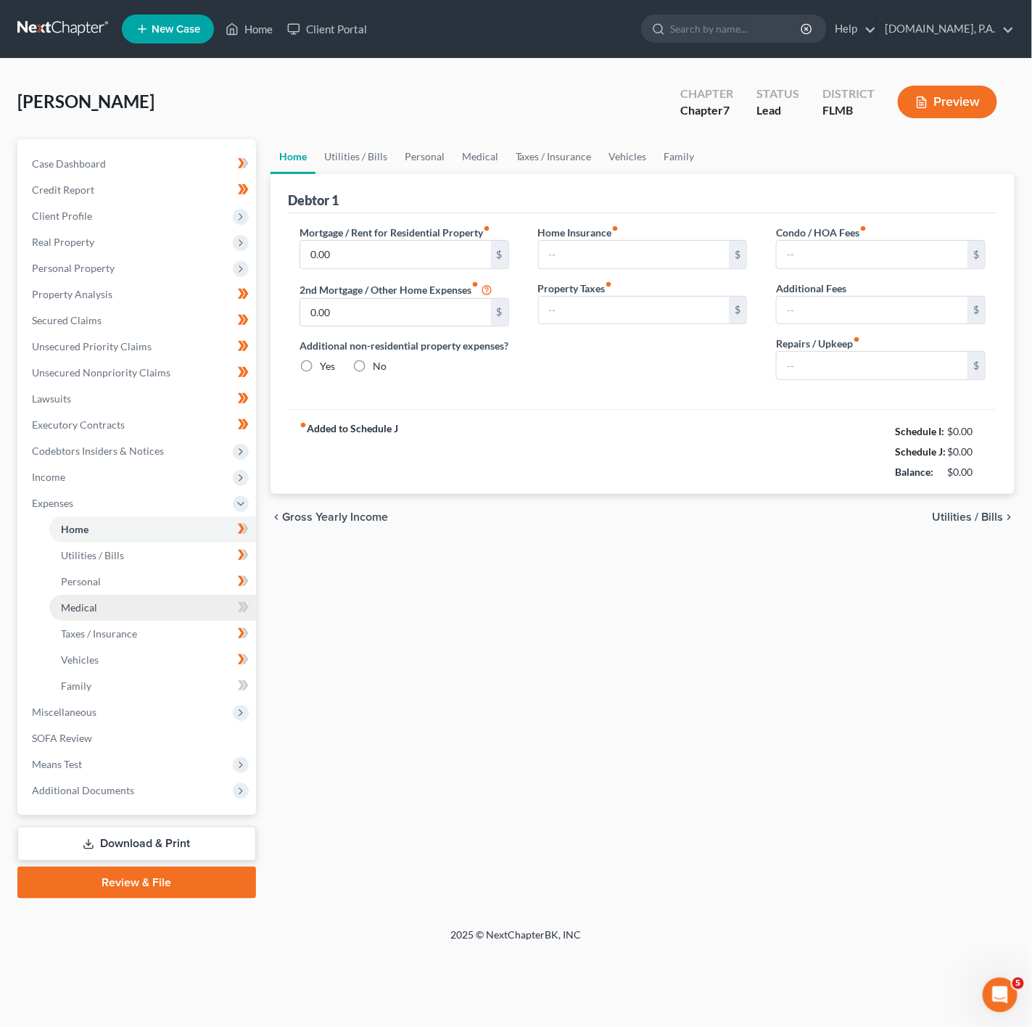
type input "0.00"
click at [362, 152] on link "Utilities / Bills" at bounding box center [356, 156] width 81 height 35
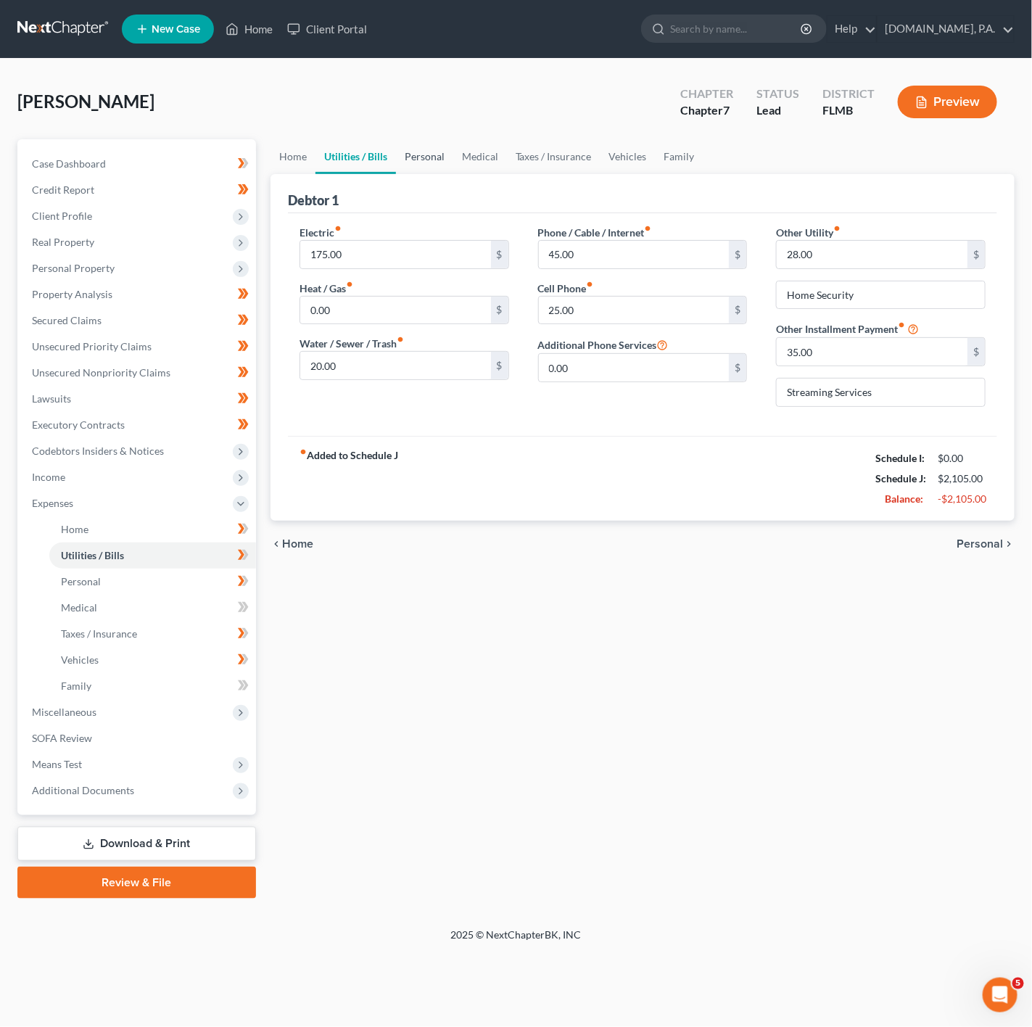
click at [425, 161] on link "Personal" at bounding box center [424, 156] width 57 height 35
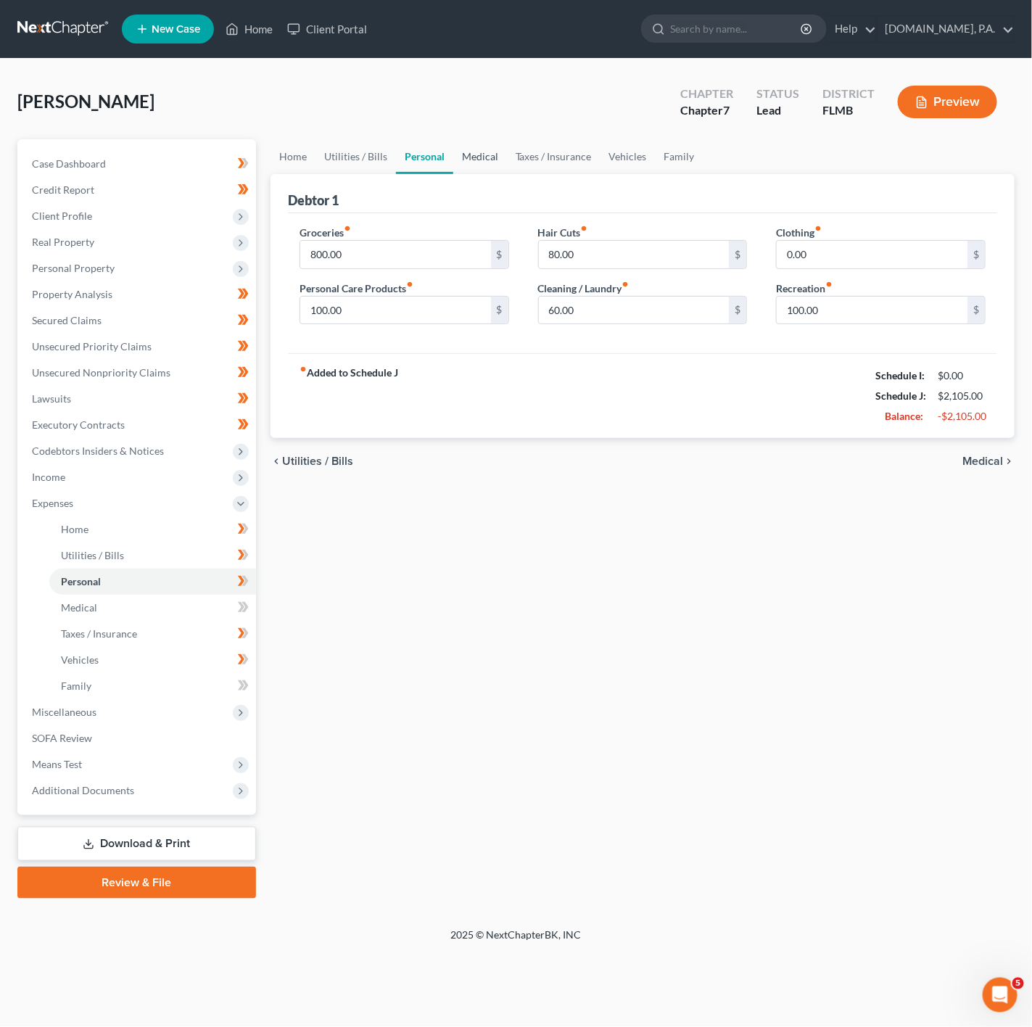
click at [460, 161] on link "Medical" at bounding box center [480, 156] width 54 height 35
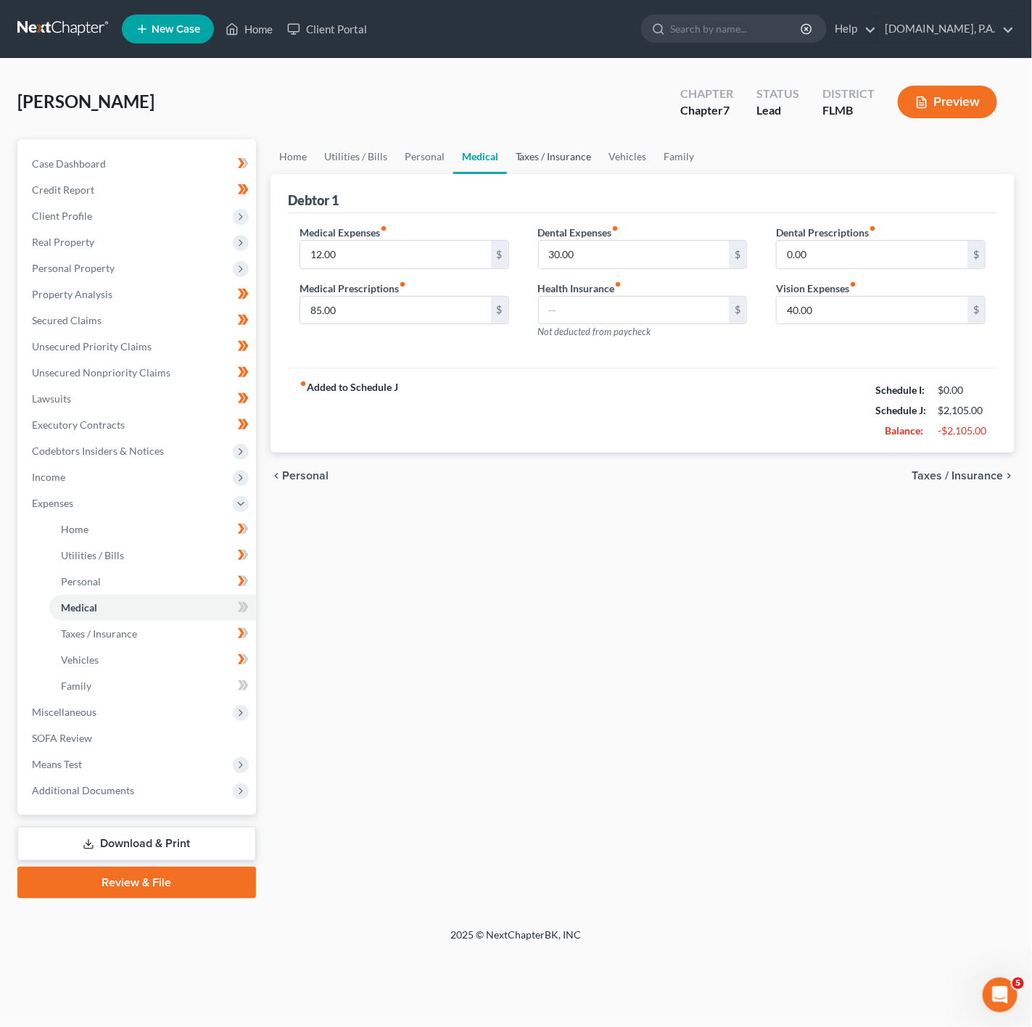
click at [545, 162] on link "Taxes / Insurance" at bounding box center [554, 156] width 94 height 35
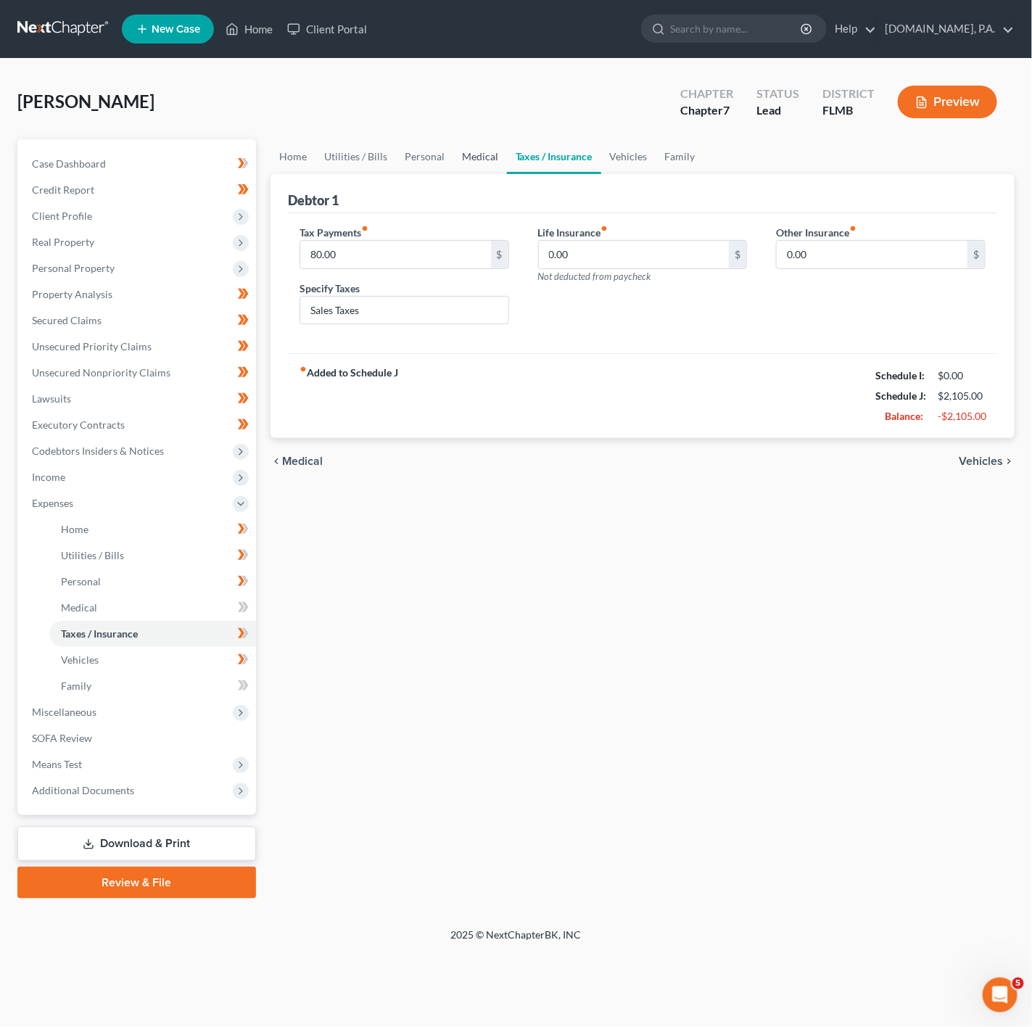
click at [458, 163] on link "Medical" at bounding box center [480, 156] width 54 height 35
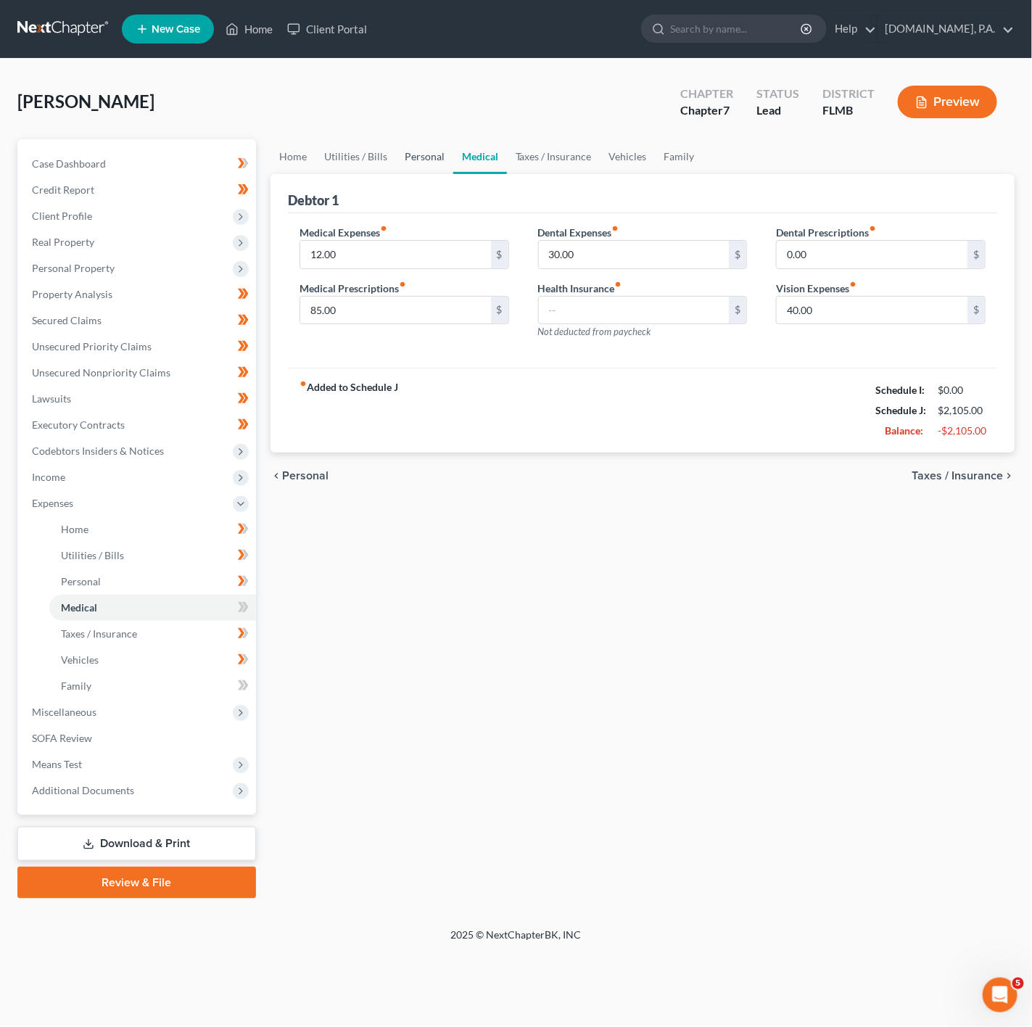
click at [414, 155] on link "Personal" at bounding box center [424, 156] width 57 height 35
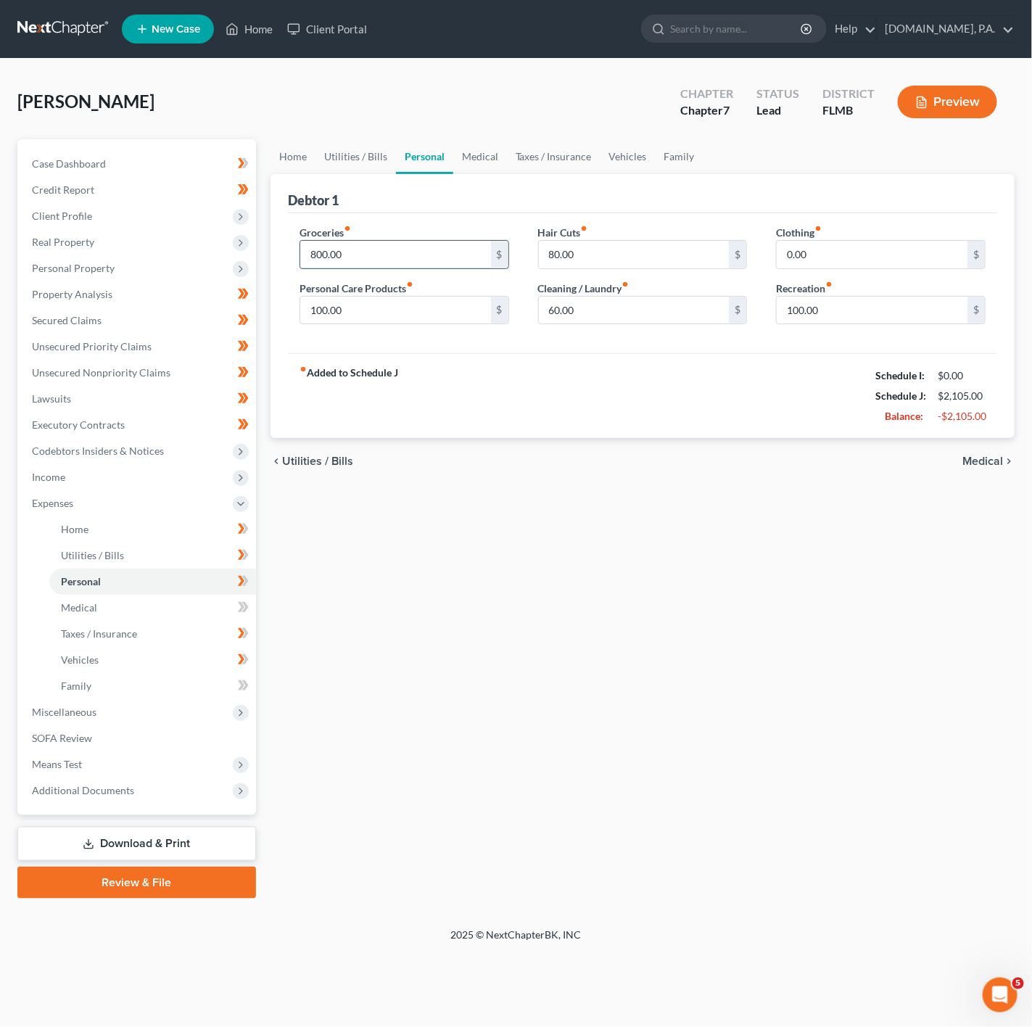
click at [344, 249] on input "800.00" at bounding box center [395, 255] width 191 height 28
type input "700"
drag, startPoint x: 628, startPoint y: 150, endPoint x: 660, endPoint y: 176, distance: 41.8
click at [628, 150] on link "Vehicles" at bounding box center [628, 156] width 55 height 35
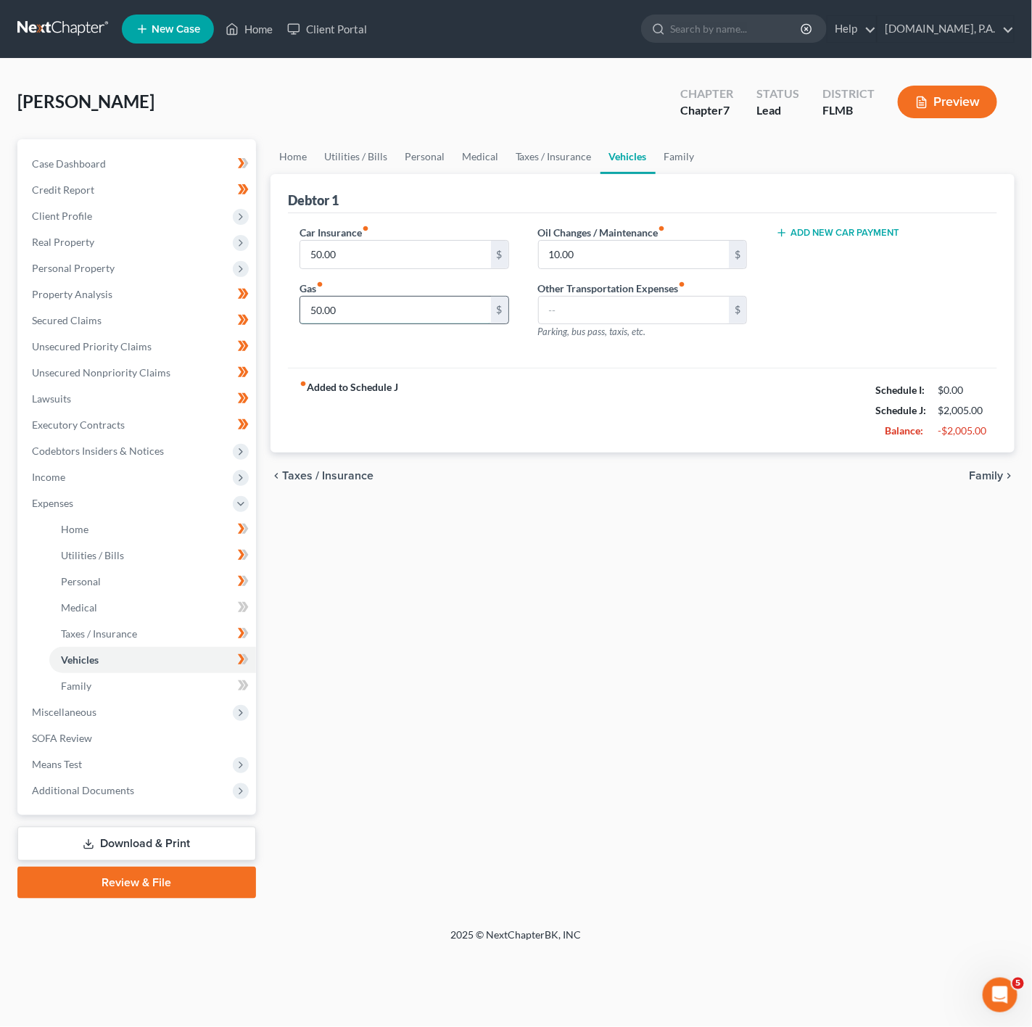
click at [427, 305] on input "50.00" at bounding box center [395, 311] width 191 height 28
click at [673, 144] on link "Family" at bounding box center [680, 156] width 48 height 35
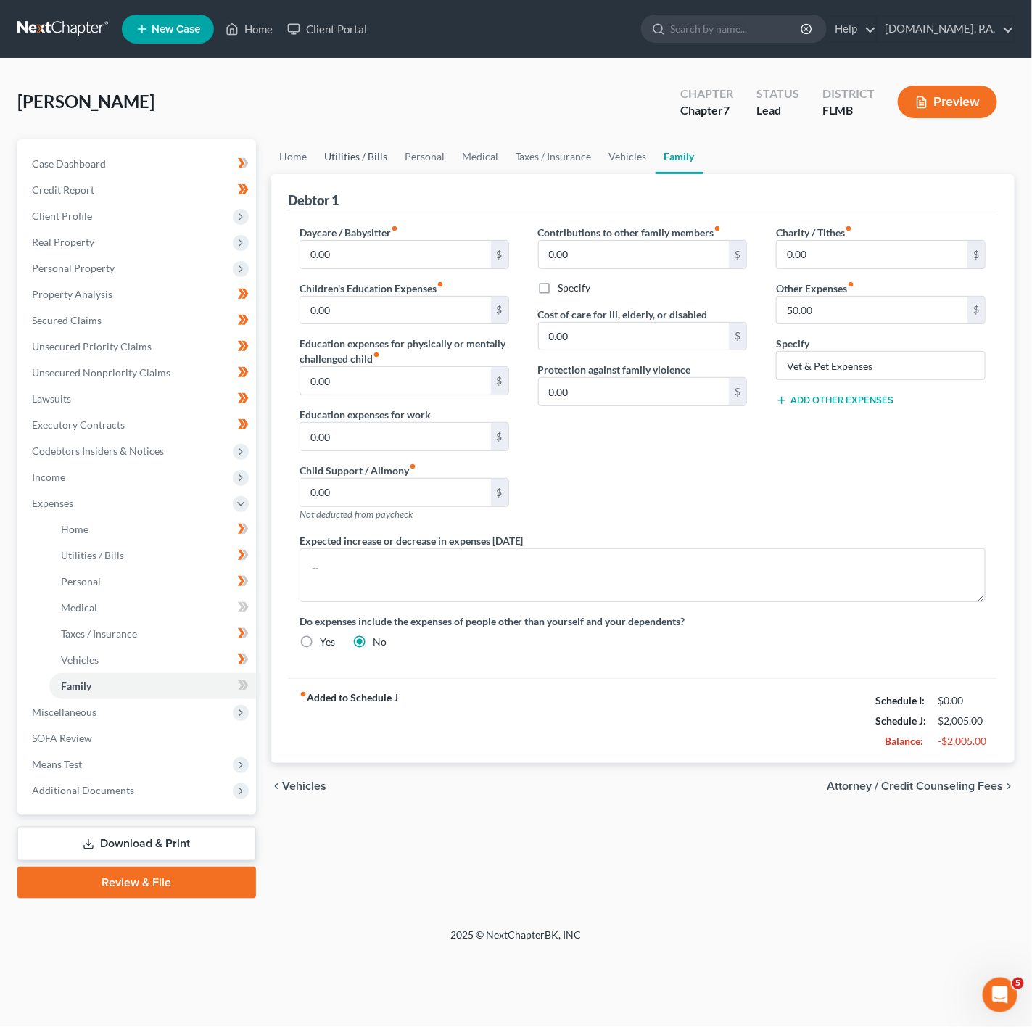
click at [348, 157] on link "Utilities / Bills" at bounding box center [356, 156] width 81 height 35
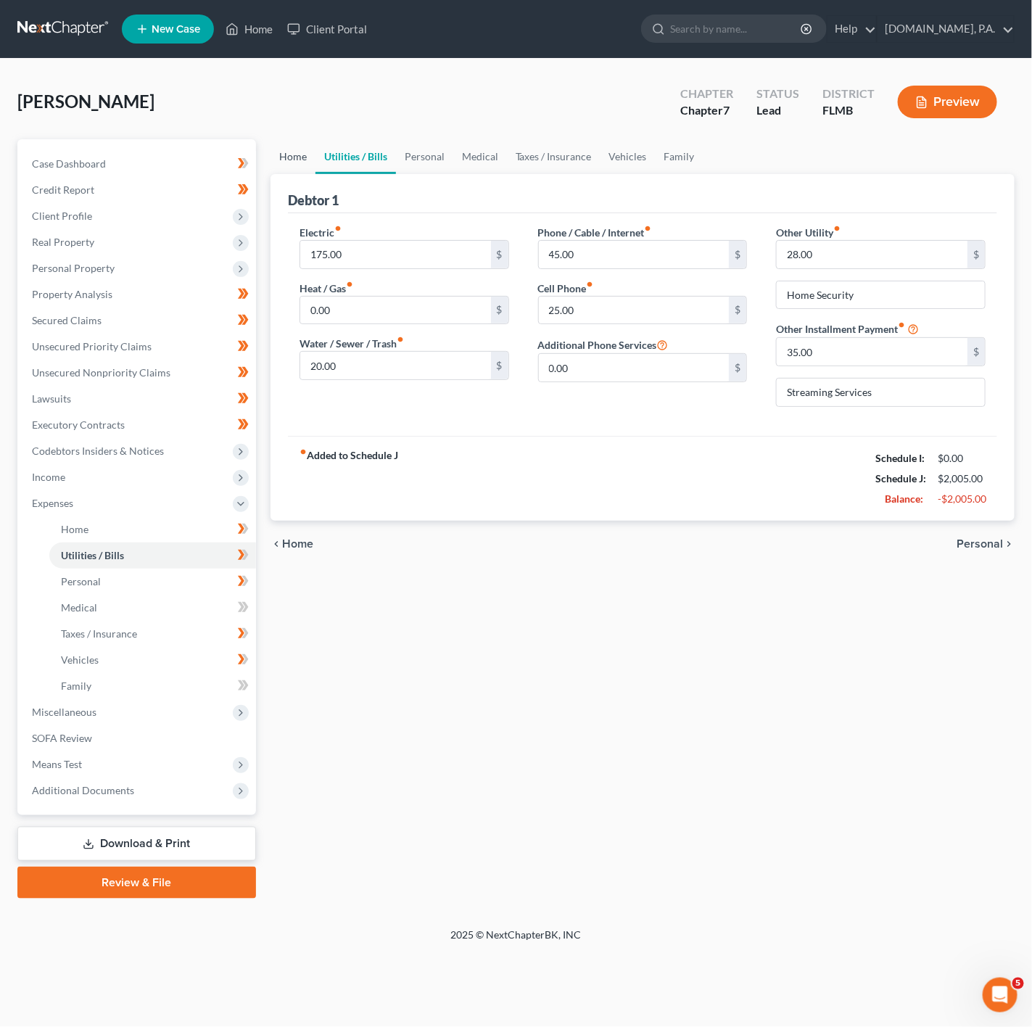
click at [309, 157] on link "Home" at bounding box center [293, 156] width 45 height 35
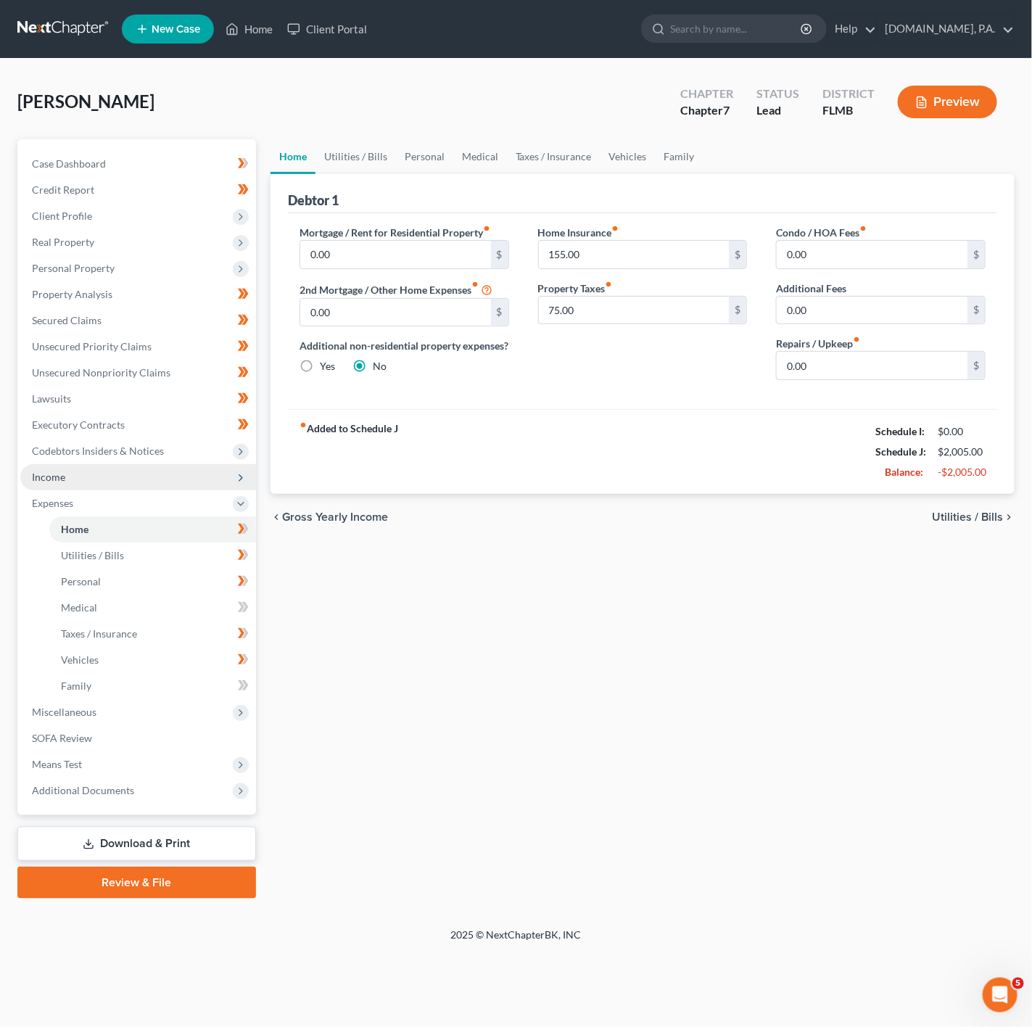
click at [147, 488] on span "Income" at bounding box center [138, 477] width 236 height 26
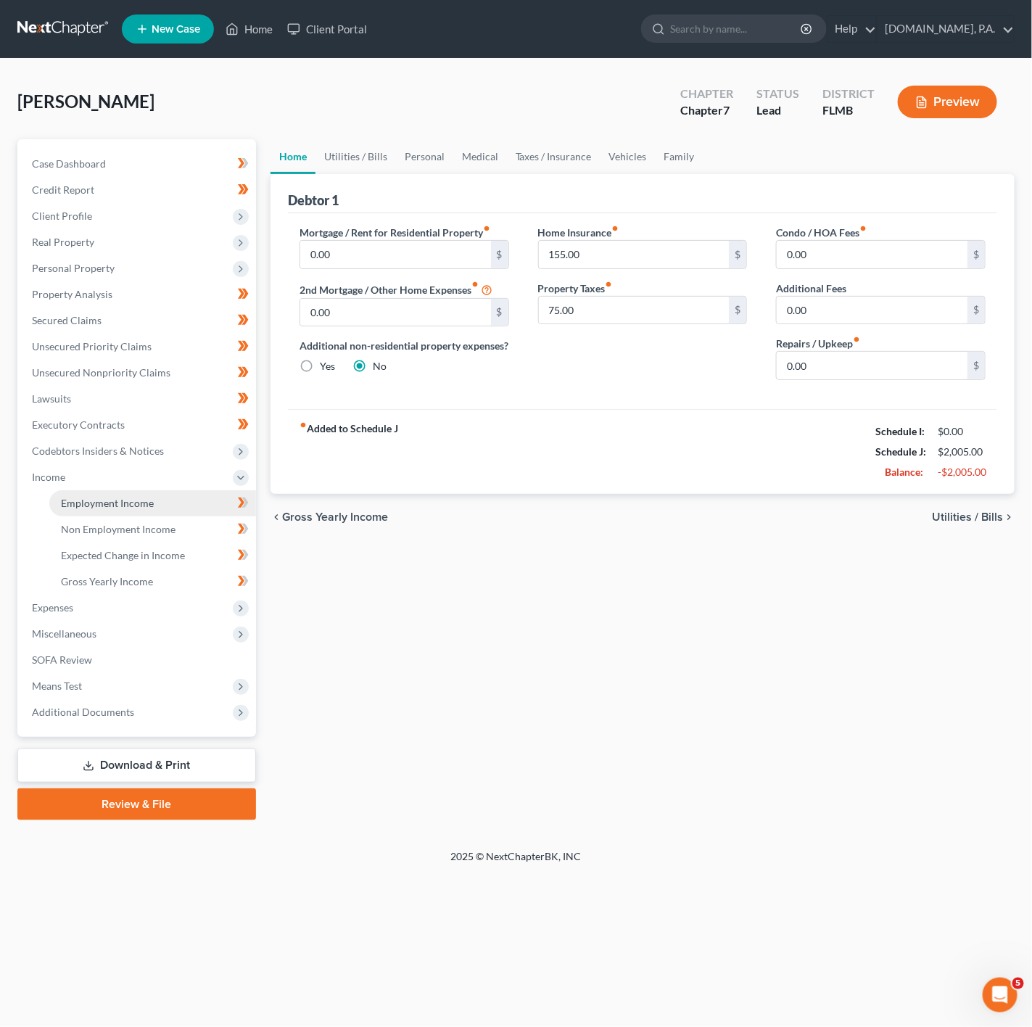
click at [165, 499] on link "Employment Income" at bounding box center [152, 503] width 207 height 26
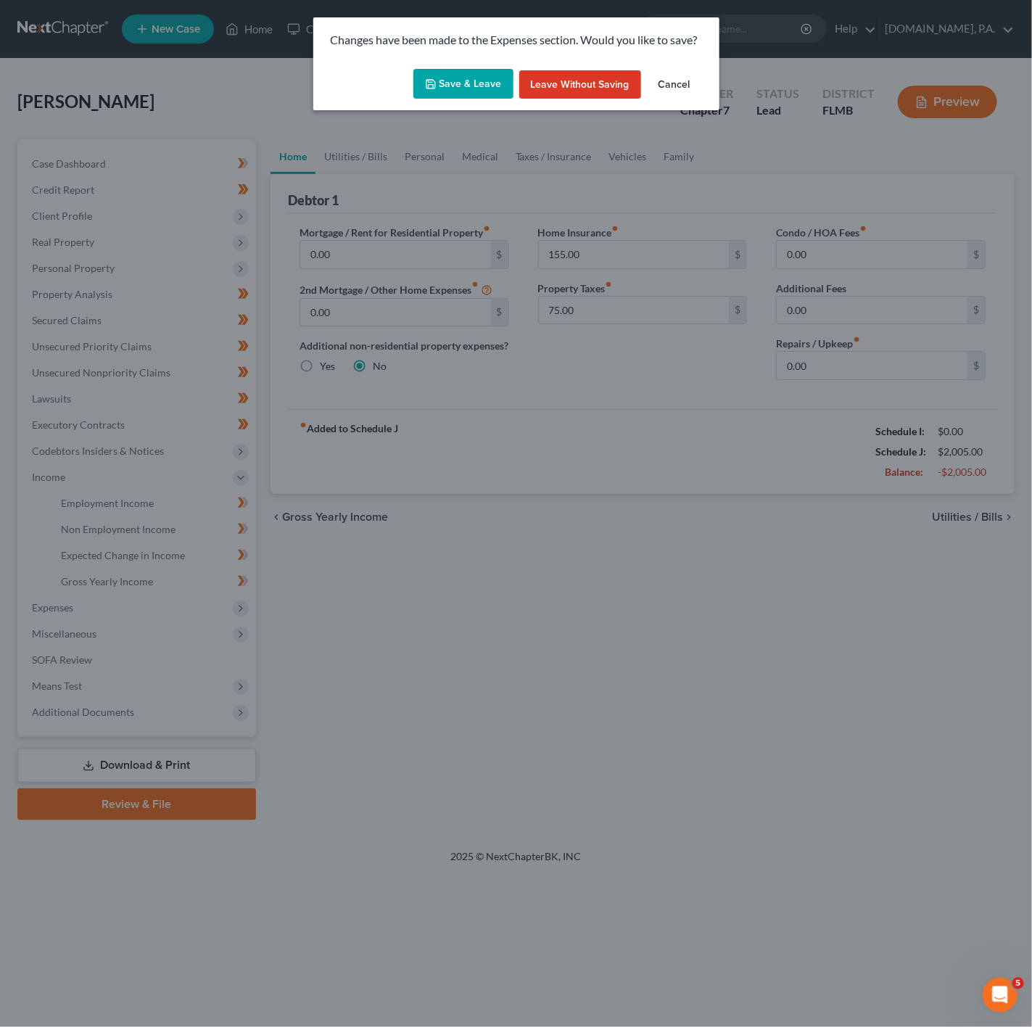
click at [451, 87] on button "Save & Leave" at bounding box center [464, 84] width 100 height 30
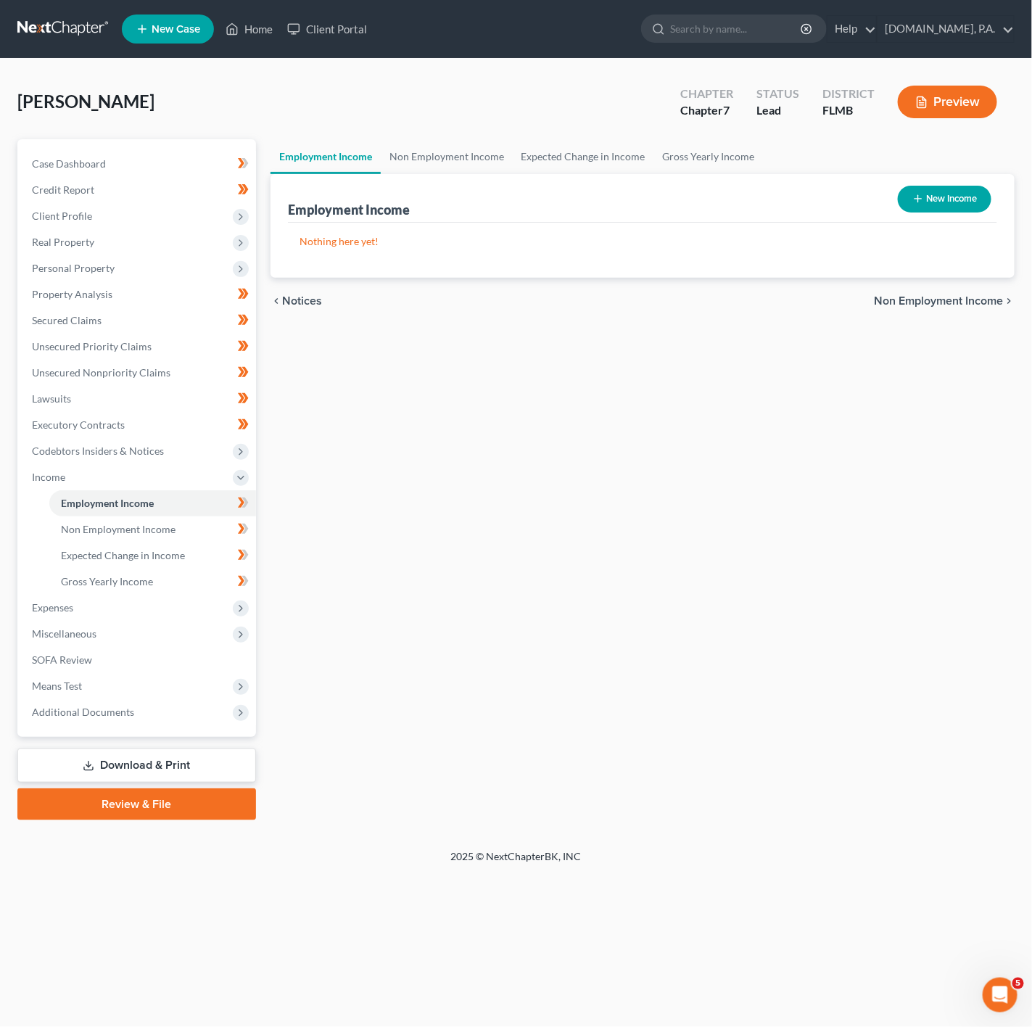
click at [947, 200] on button "New Income" at bounding box center [945, 199] width 94 height 27
select select "0"
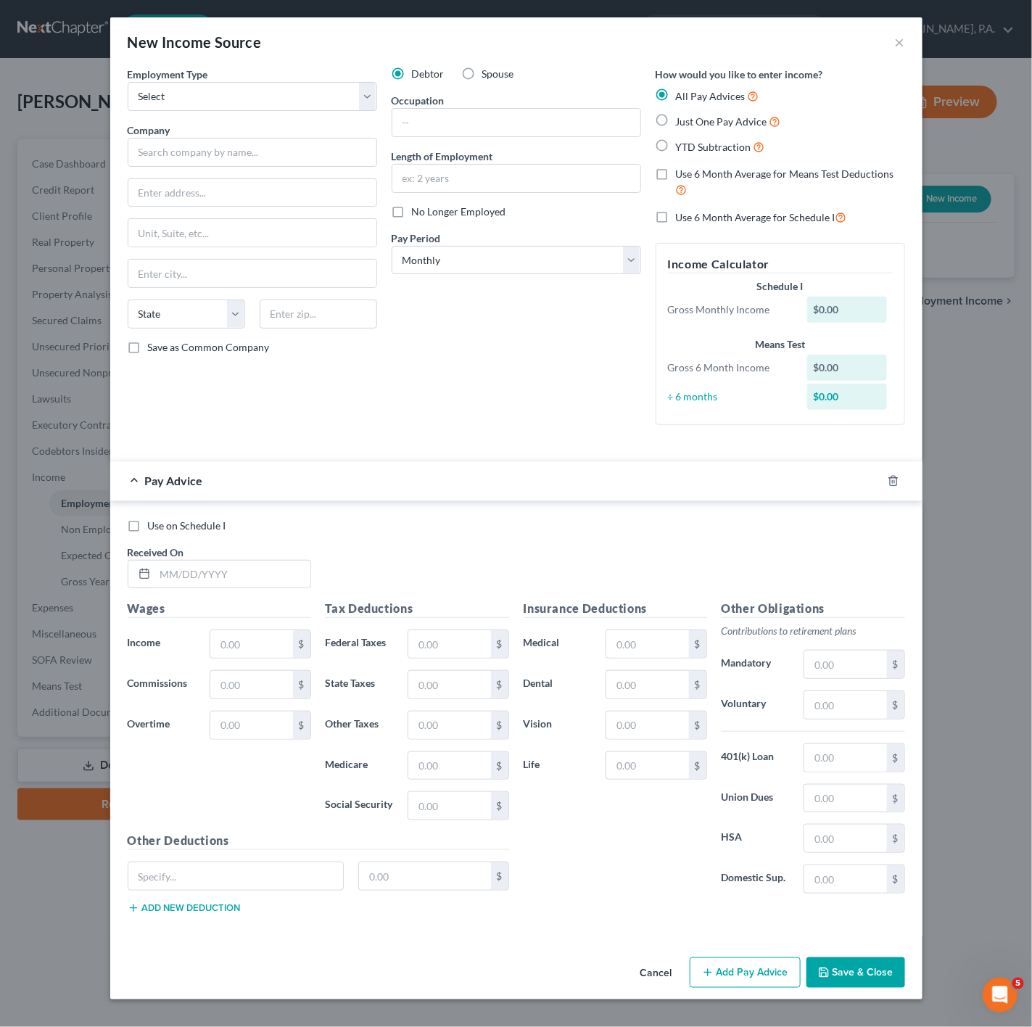
click at [676, 116] on label "Just One Pay Advice" at bounding box center [728, 121] width 105 height 17
click at [682, 116] on input "Just One Pay Advice" at bounding box center [686, 117] width 9 height 9
radio input "true"
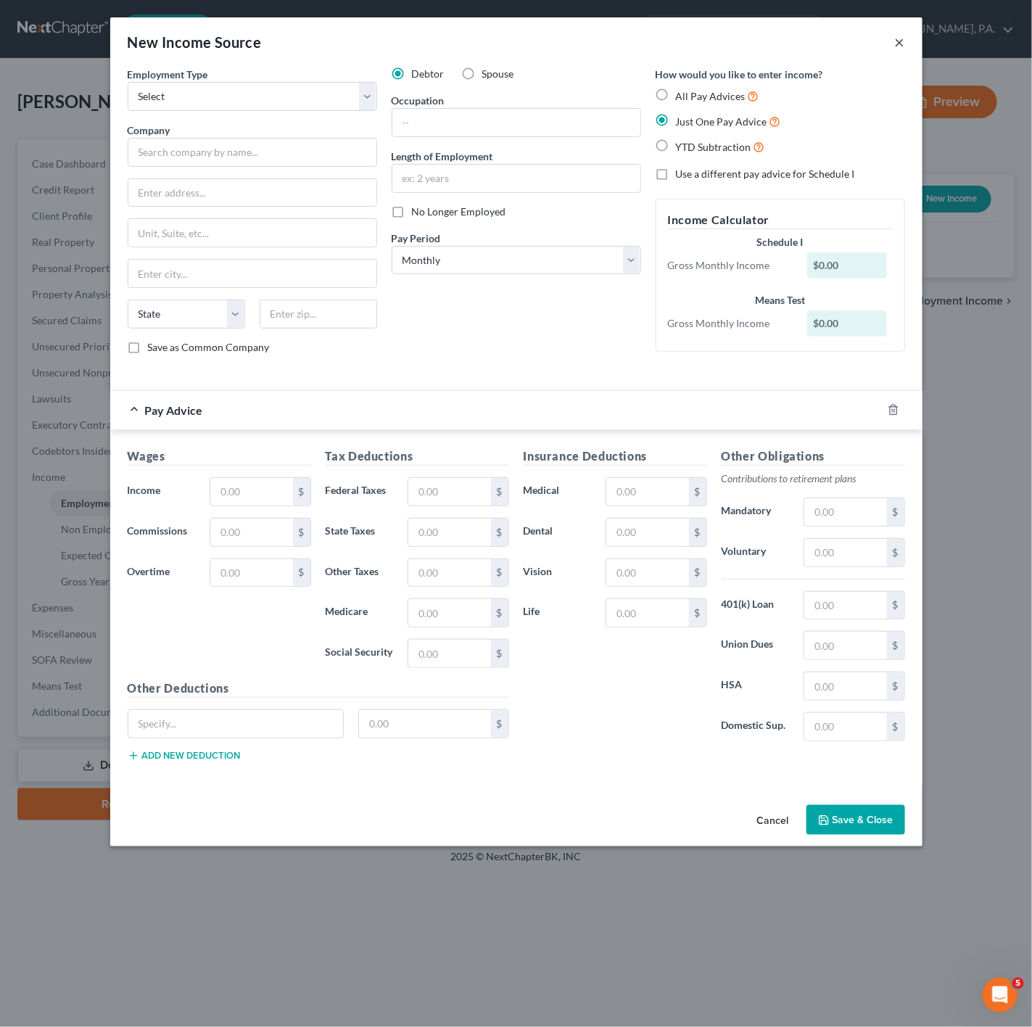
click at [897, 44] on button "×" at bounding box center [900, 41] width 10 height 17
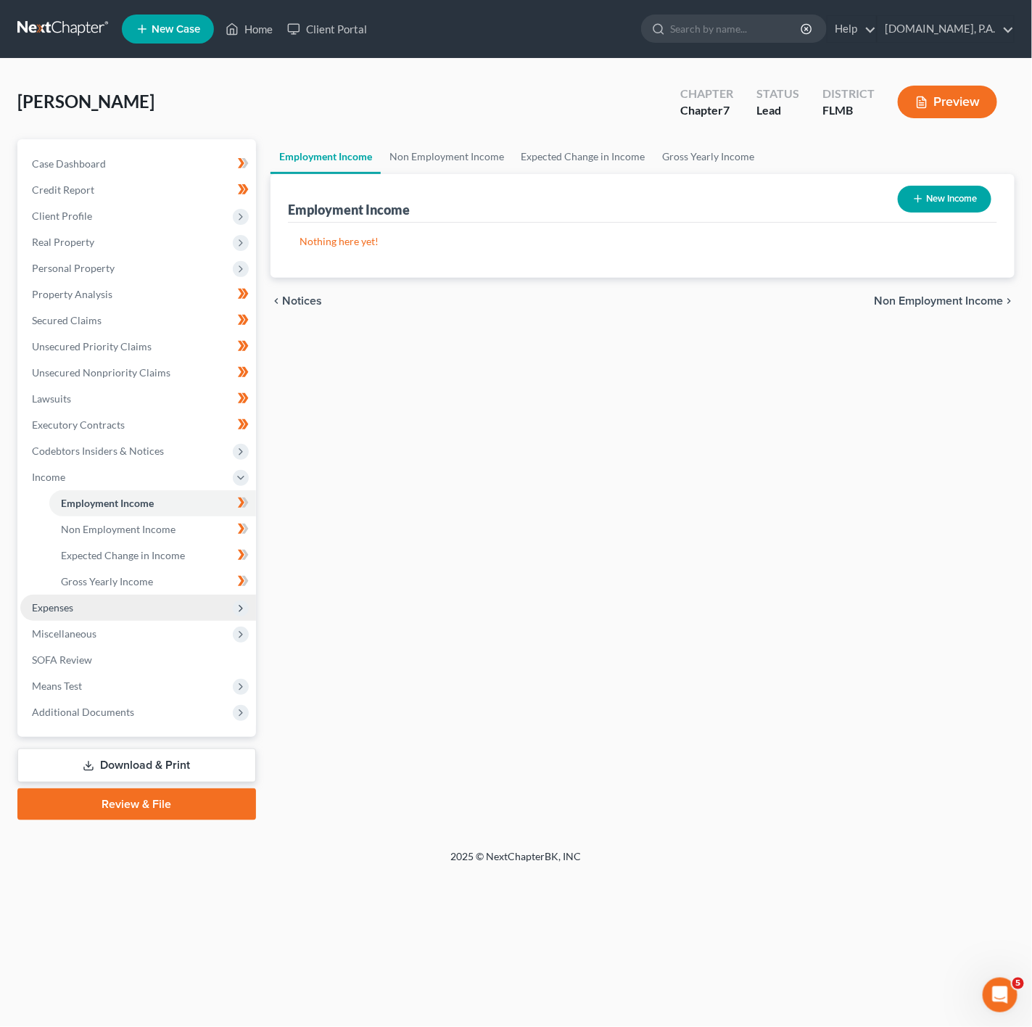
drag, startPoint x: 162, startPoint y: 608, endPoint x: 218, endPoint y: 616, distance: 56.4
click at [162, 608] on span "Expenses" at bounding box center [138, 608] width 236 height 26
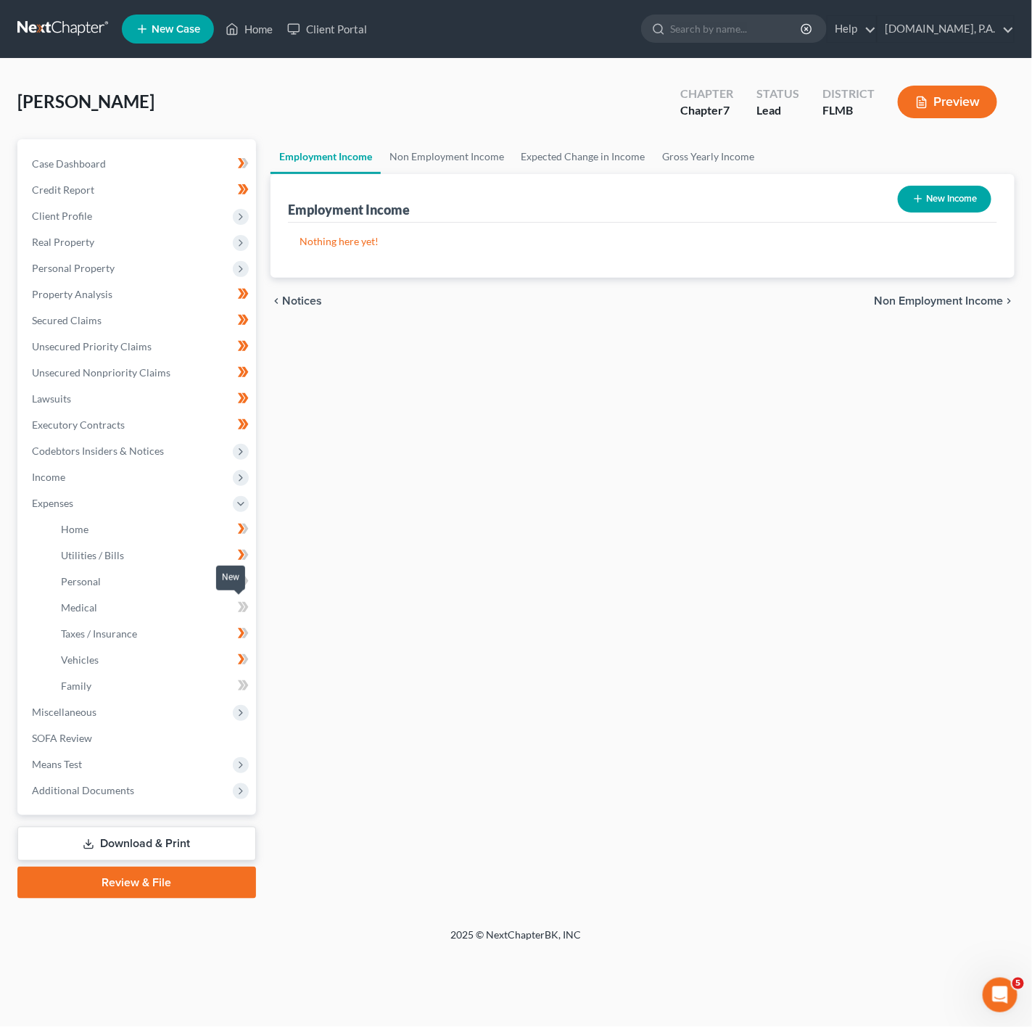
click at [253, 612] on span at bounding box center [243, 610] width 25 height 22
click at [197, 548] on link "Utilities / Bills" at bounding box center [152, 556] width 207 height 26
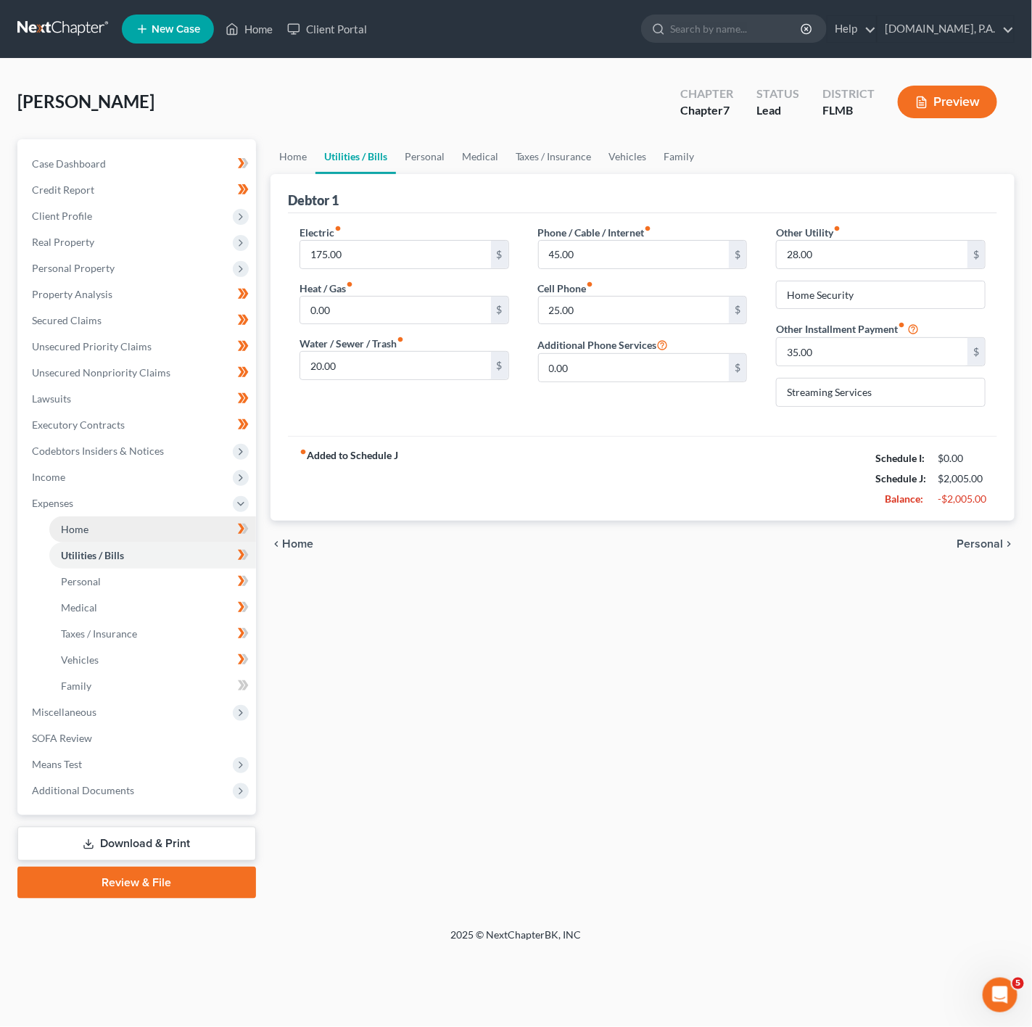
click at [199, 527] on link "Home" at bounding box center [152, 530] width 207 height 26
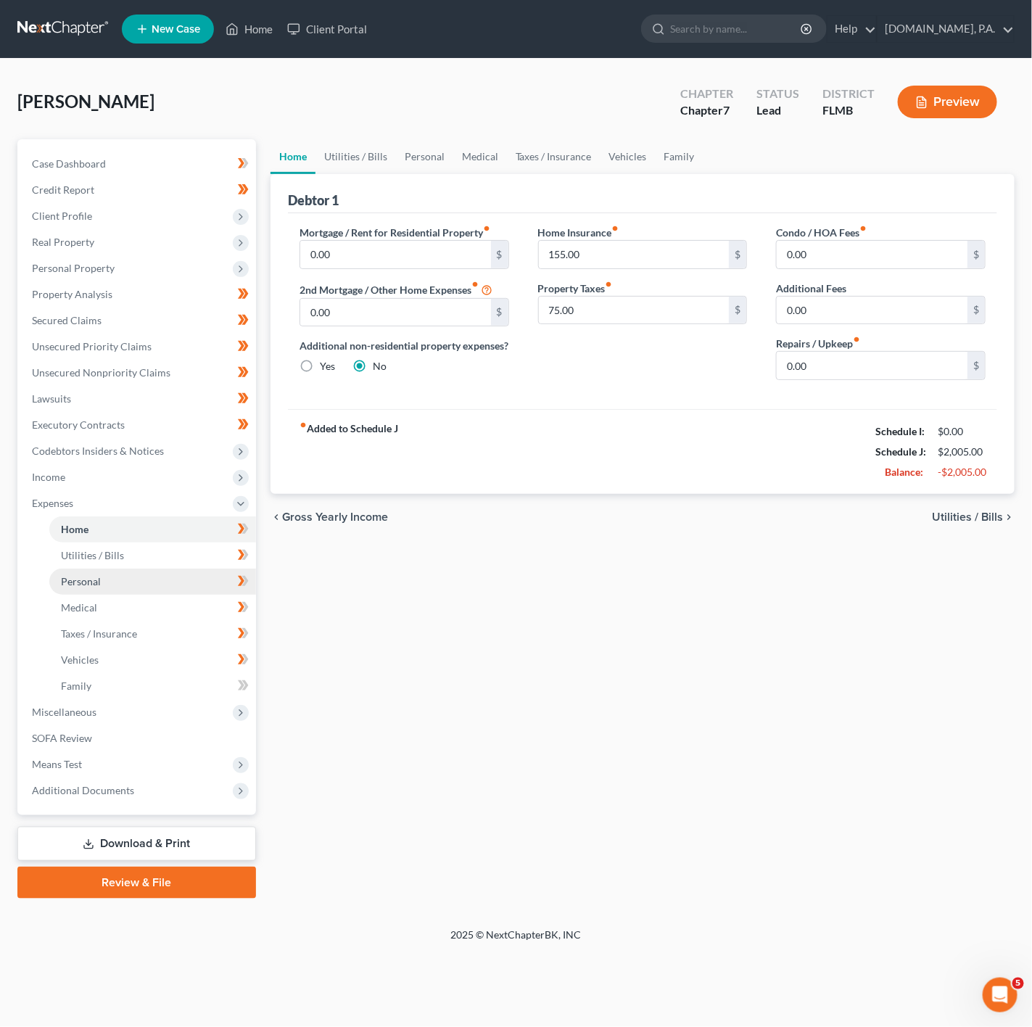
click at [176, 573] on link "Personal" at bounding box center [152, 582] width 207 height 26
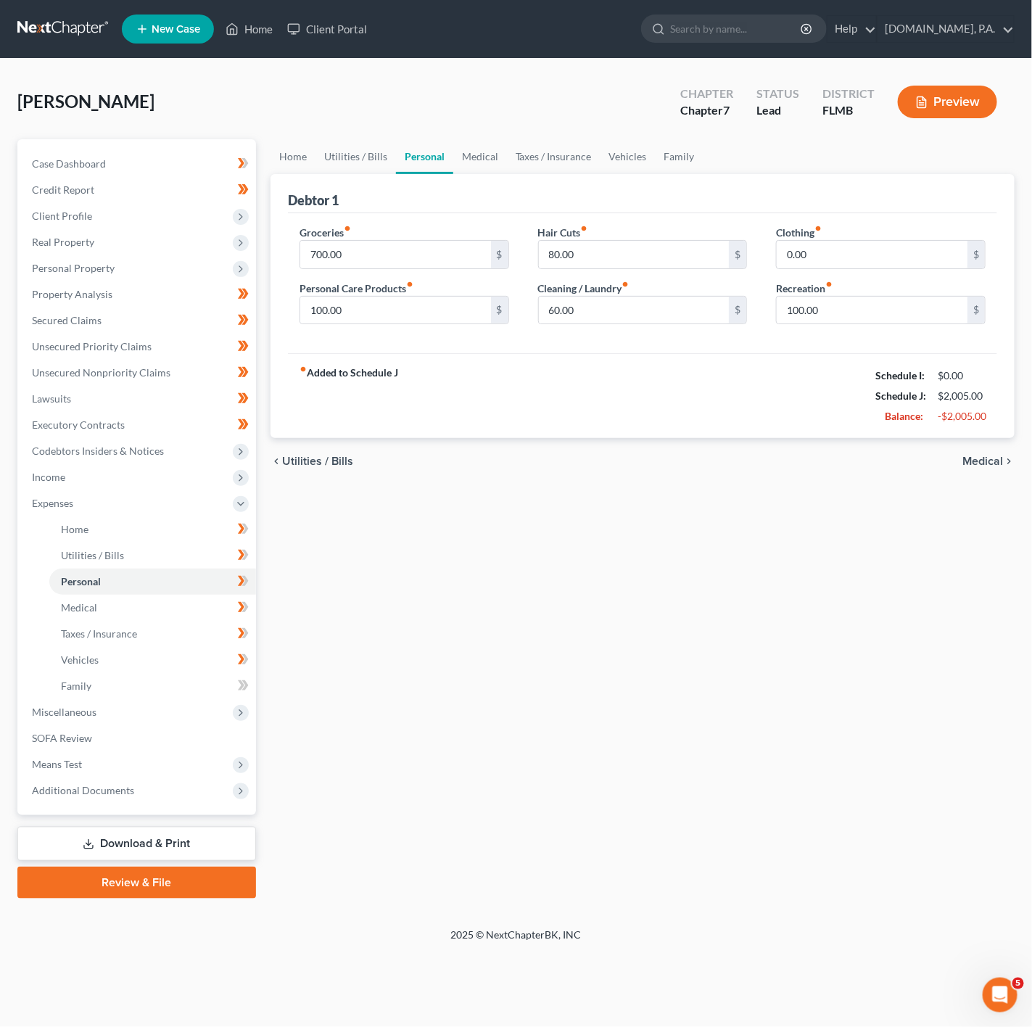
drag, startPoint x: 168, startPoint y: 845, endPoint x: 176, endPoint y: 845, distance: 8.7
click at [168, 845] on link "Download & Print" at bounding box center [136, 844] width 239 height 34
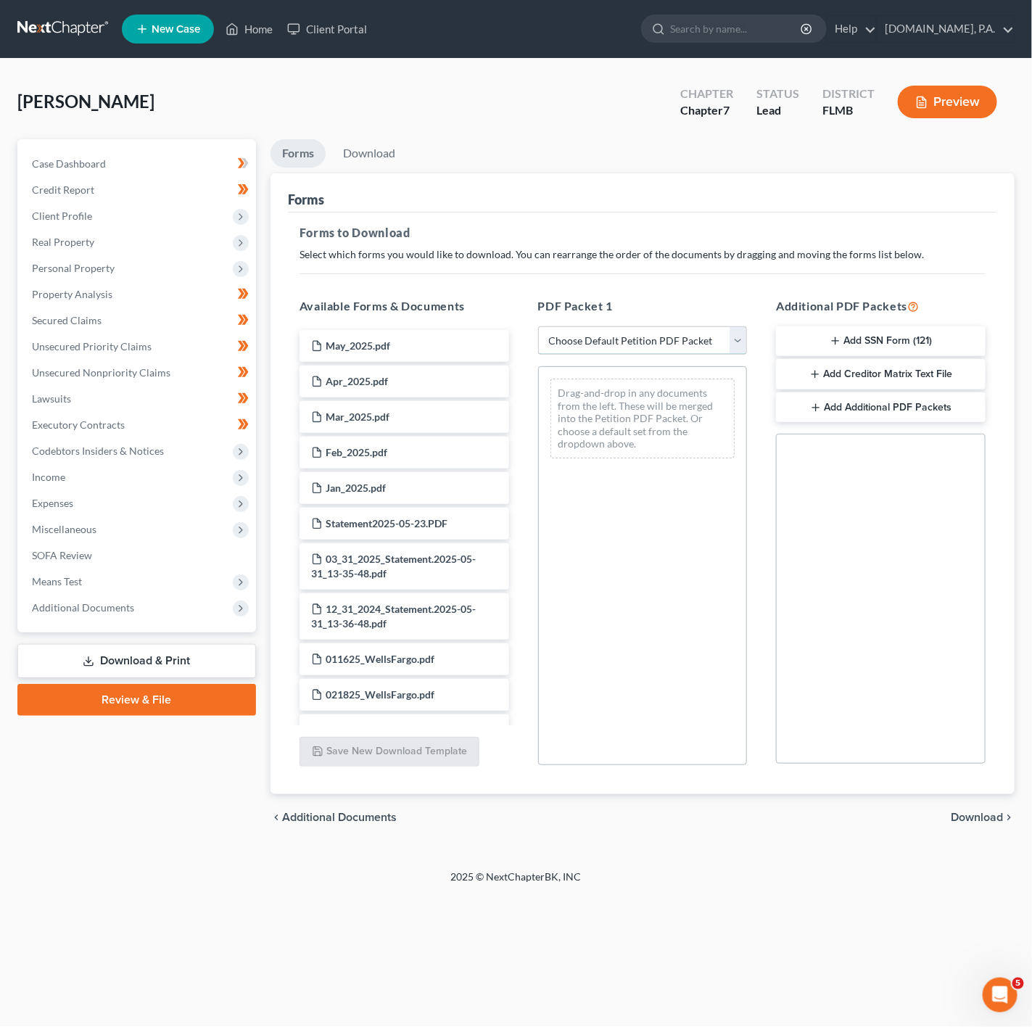
click at [719, 338] on select "Choose Default Petition PDF Packet Complete Bankruptcy Petition (all forms and …" at bounding box center [643, 340] width 210 height 29
click at [122, 599] on span "Additional Documents" at bounding box center [138, 608] width 236 height 26
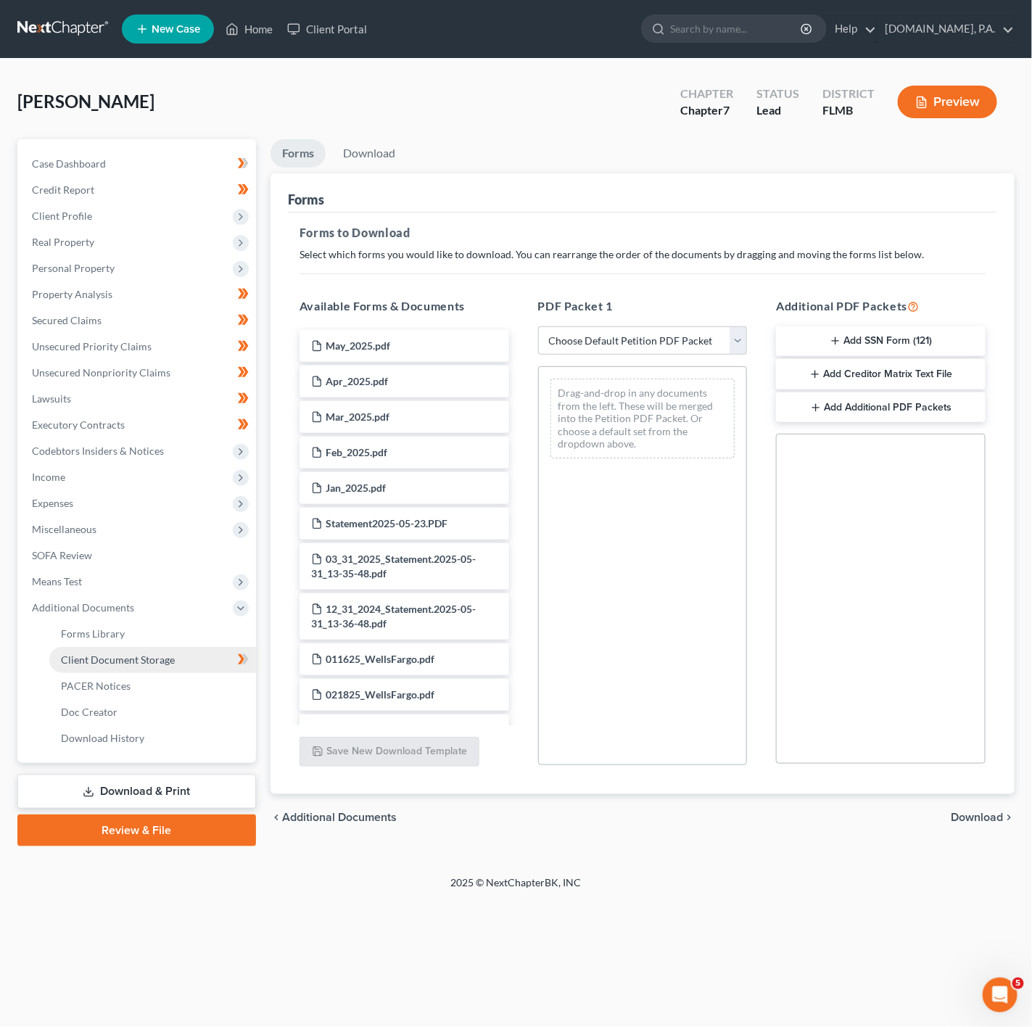
click at [172, 654] on span "Client Document Storage" at bounding box center [118, 660] width 114 height 12
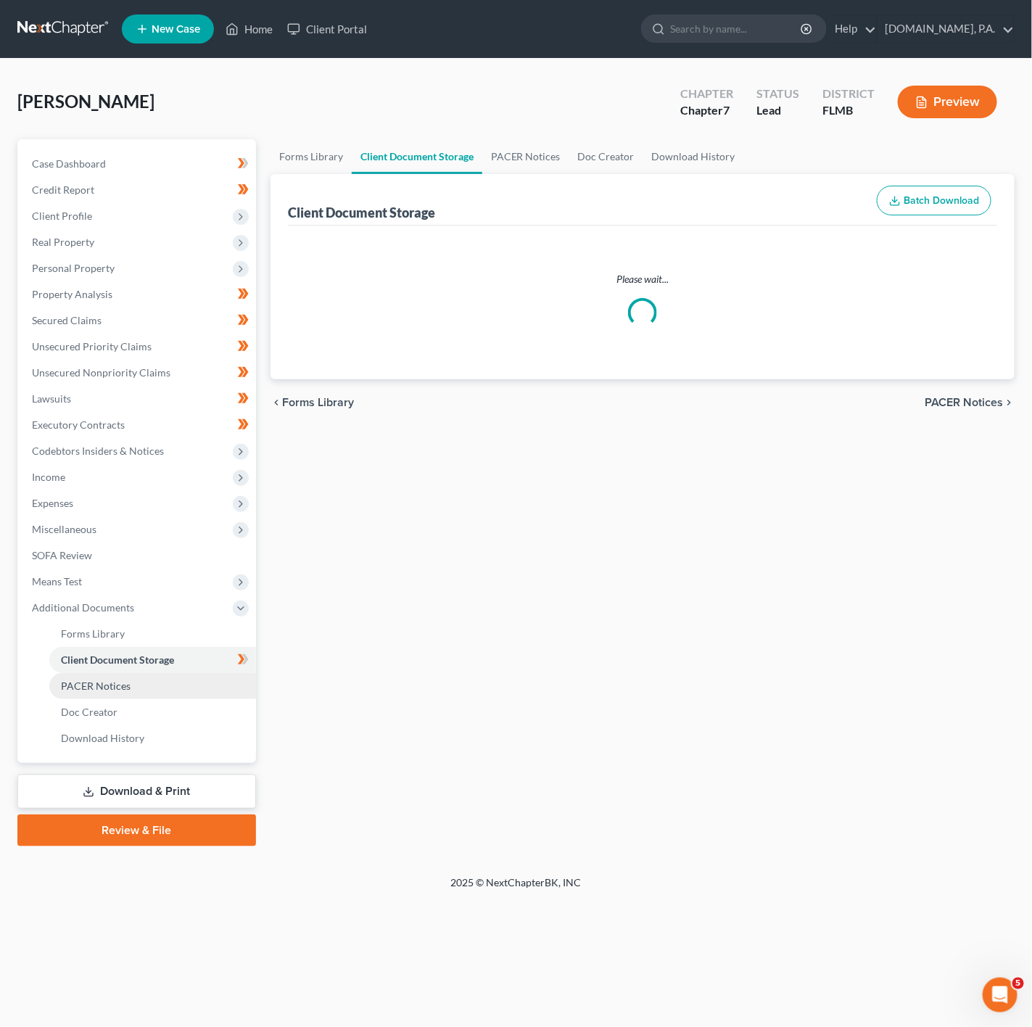
select select "9"
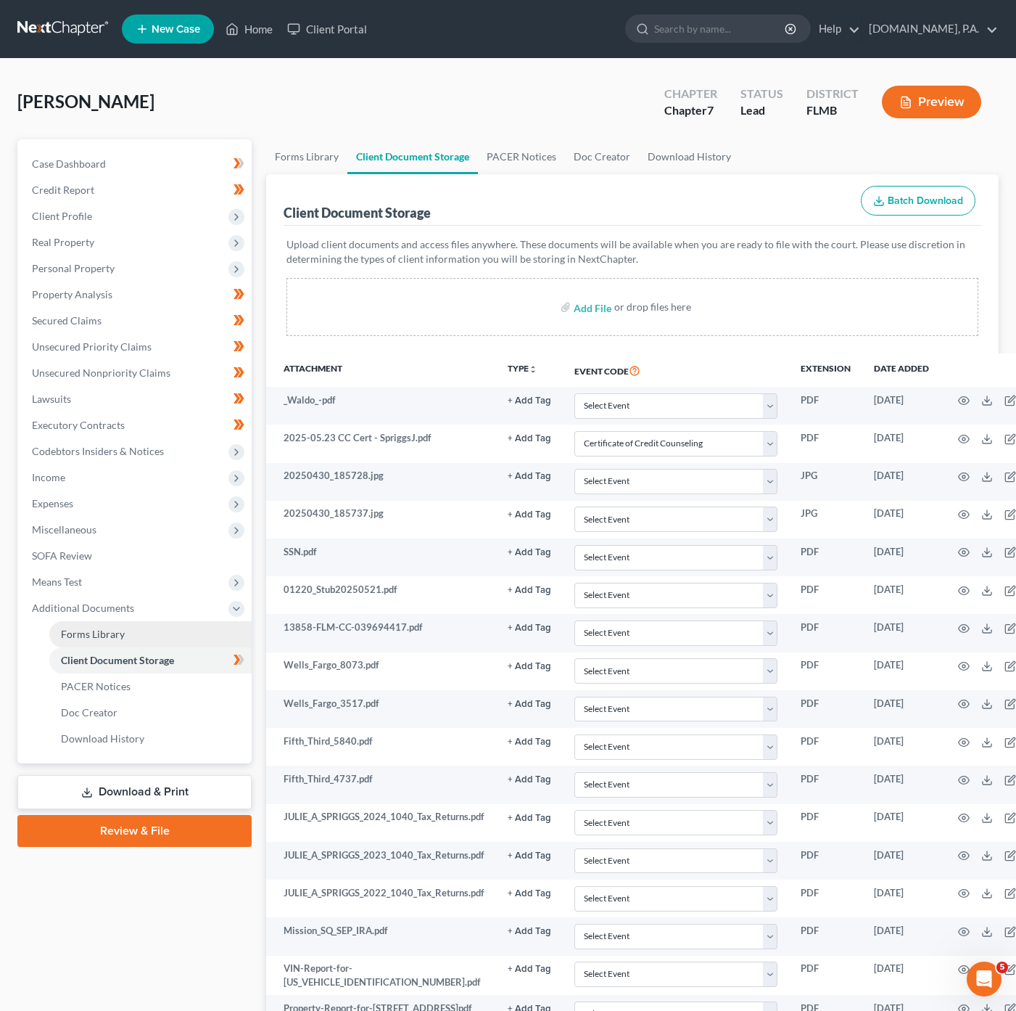
click at [140, 638] on link "Forms Library" at bounding box center [150, 634] width 202 height 26
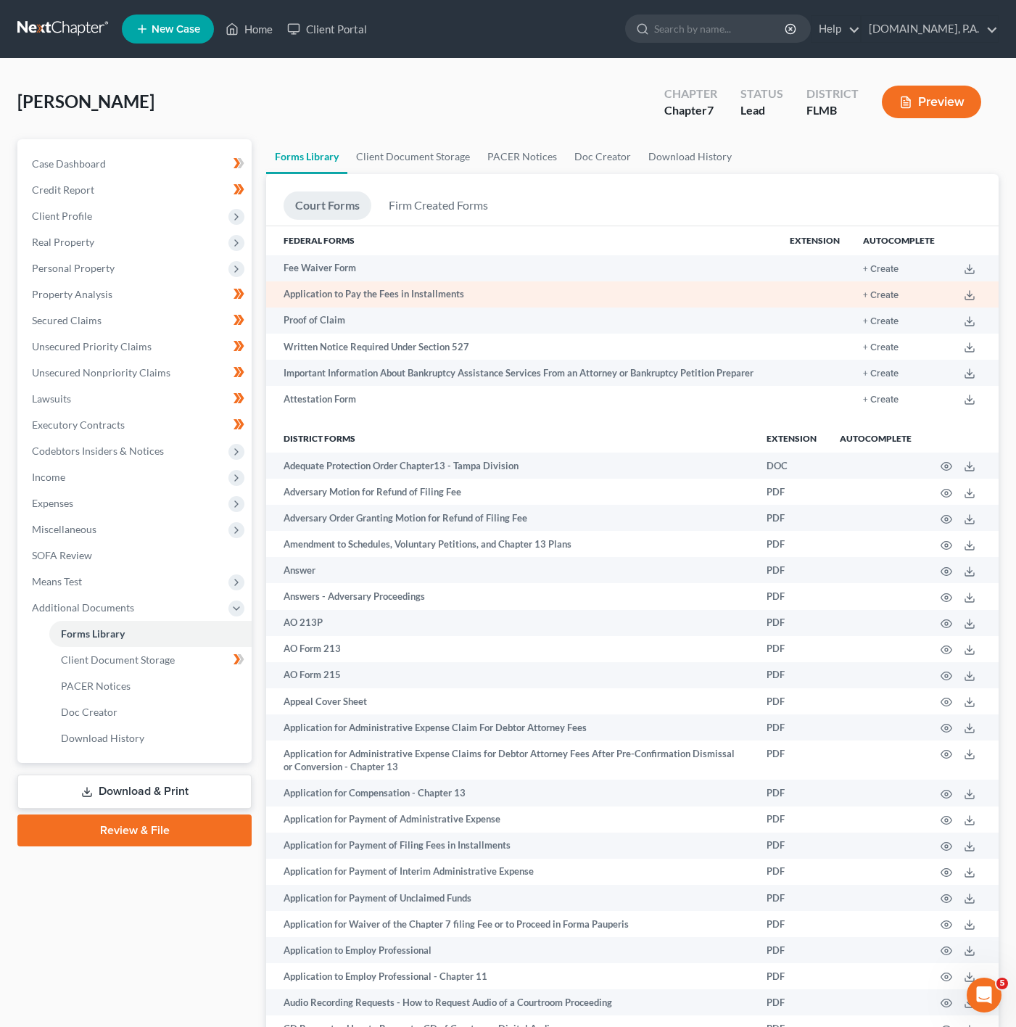
click at [880, 287] on td "+ Create" at bounding box center [899, 295] width 95 height 26
click at [887, 295] on button "+ Create" at bounding box center [881, 295] width 36 height 9
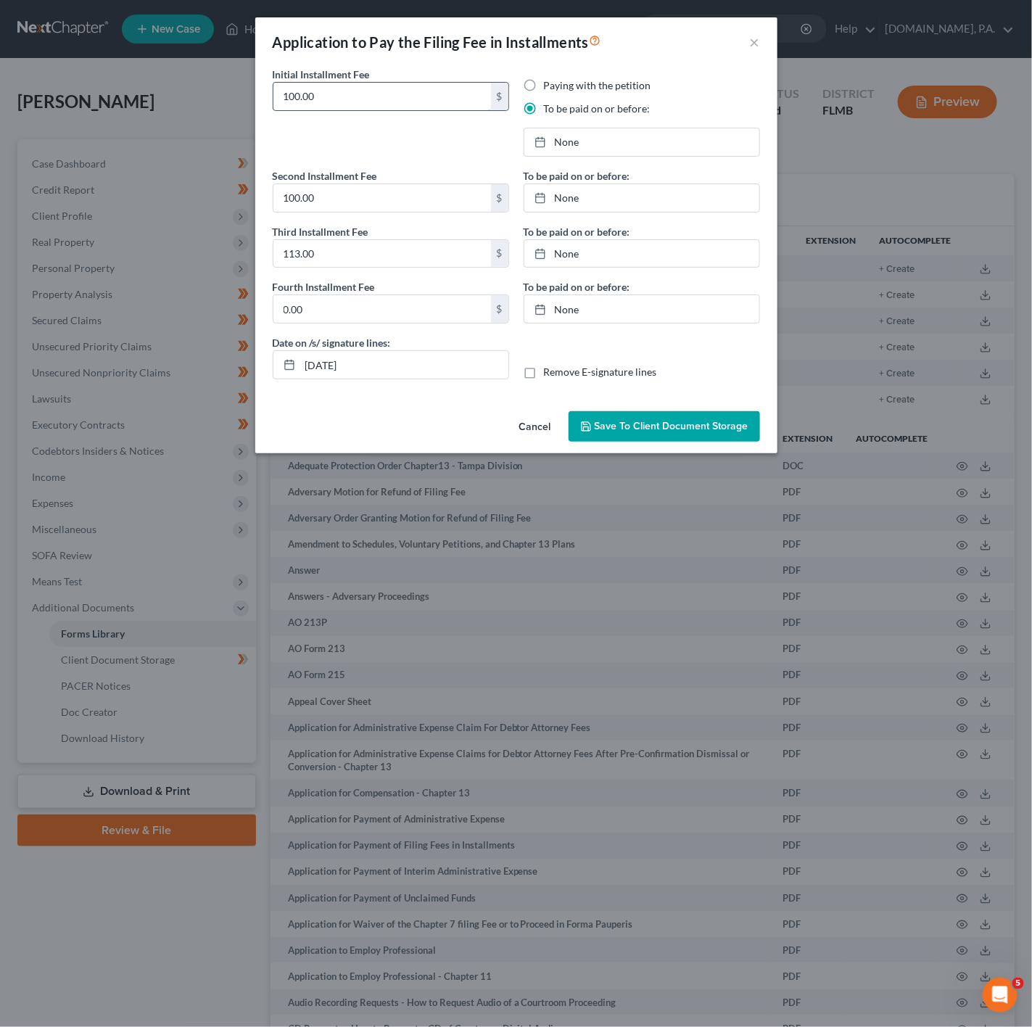
click at [332, 94] on input "100.00" at bounding box center [383, 97] width 218 height 28
drag, startPoint x: 322, startPoint y: 198, endPoint x: 252, endPoint y: 192, distance: 70.0
click at [252, 192] on div "Application to Pay the Filing Fee in Installments × Initial Installment Fee 100…" at bounding box center [516, 513] width 1032 height 1027
type input "76.00"
drag, startPoint x: 370, startPoint y: 92, endPoint x: 272, endPoint y: 91, distance: 97.9
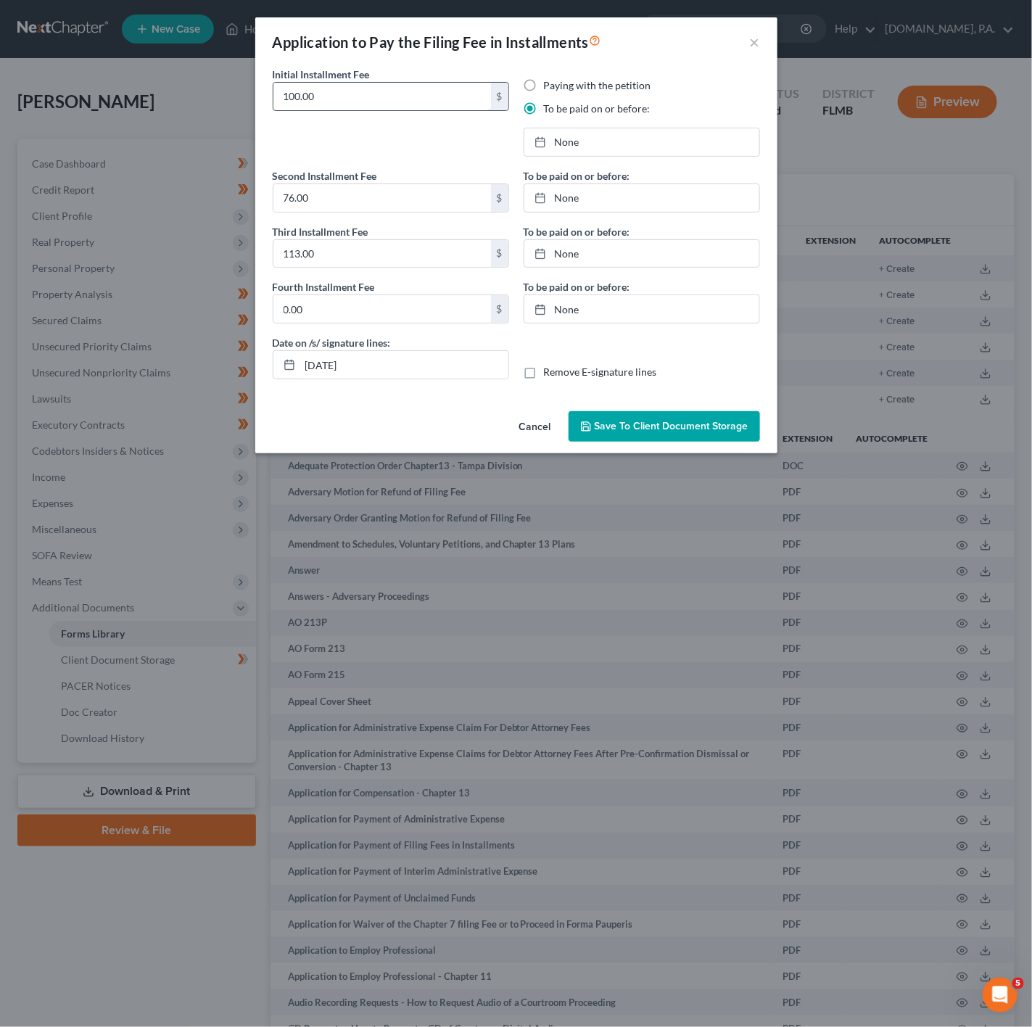
click at [273, 91] on div "100.00 $" at bounding box center [391, 96] width 237 height 29
paste input "76"
type input "76.00"
type input "186.00"
drag, startPoint x: 455, startPoint y: 137, endPoint x: 997, endPoint y: 198, distance: 545.4
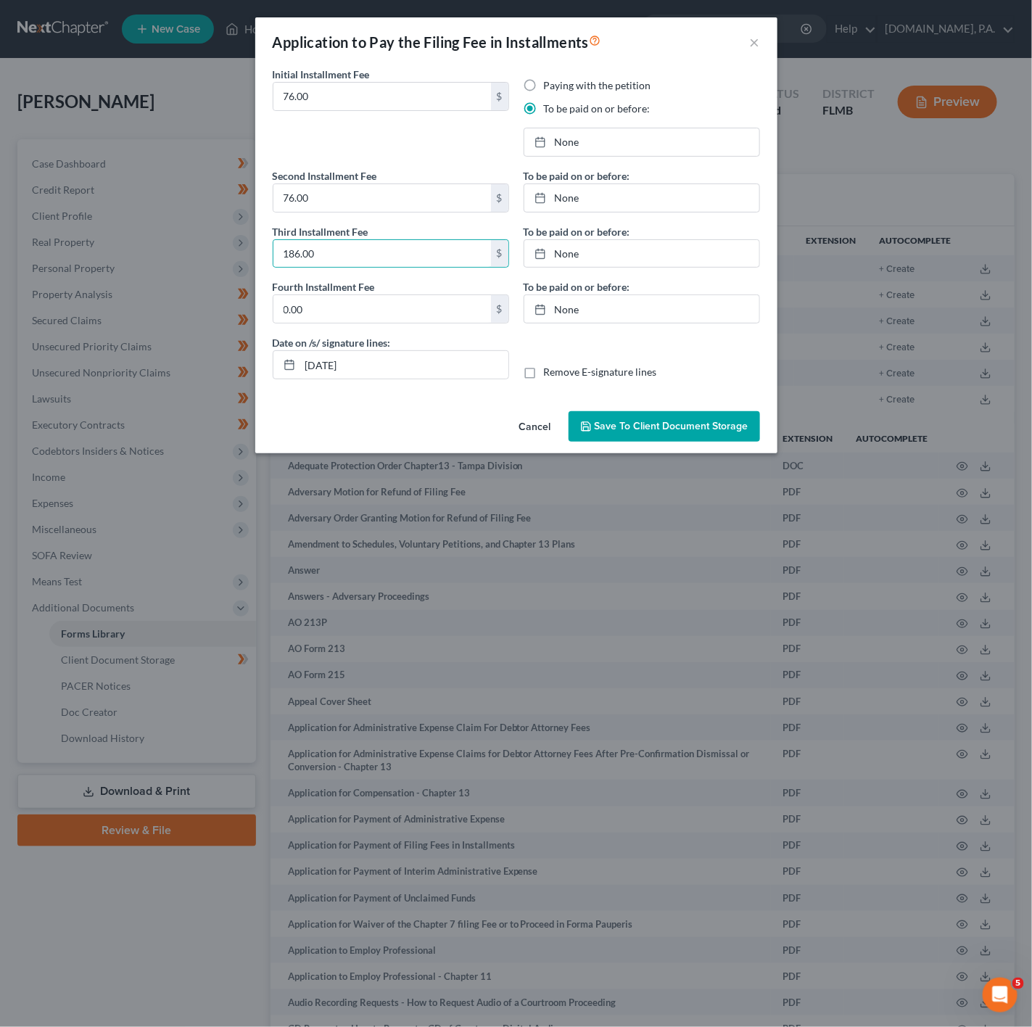
click at [455, 137] on div "Initial Installment Fee 76.00 $" at bounding box center [391, 118] width 251 height 102
drag, startPoint x: 580, startPoint y: 137, endPoint x: 545, endPoint y: 422, distance: 287.2
click at [580, 137] on link "None" at bounding box center [642, 142] width 235 height 28
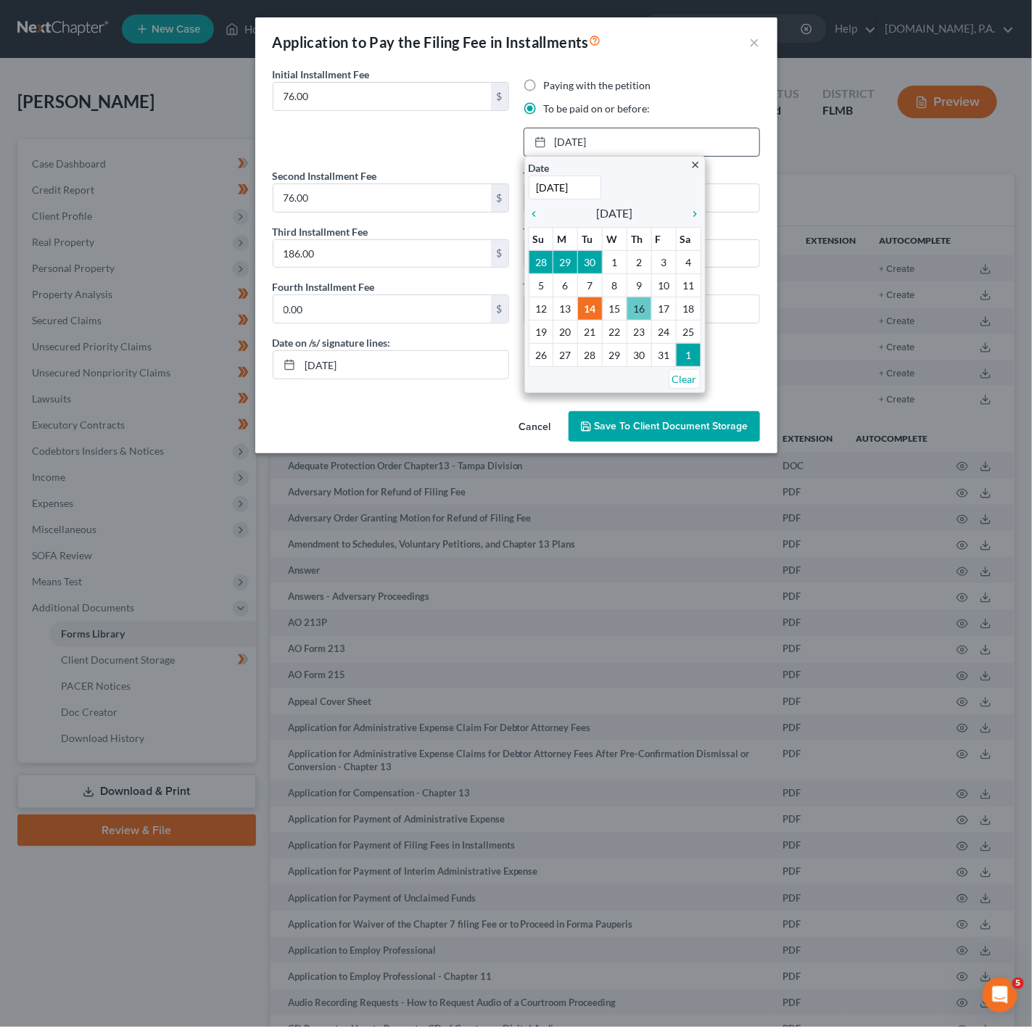
type input "[DATE]"
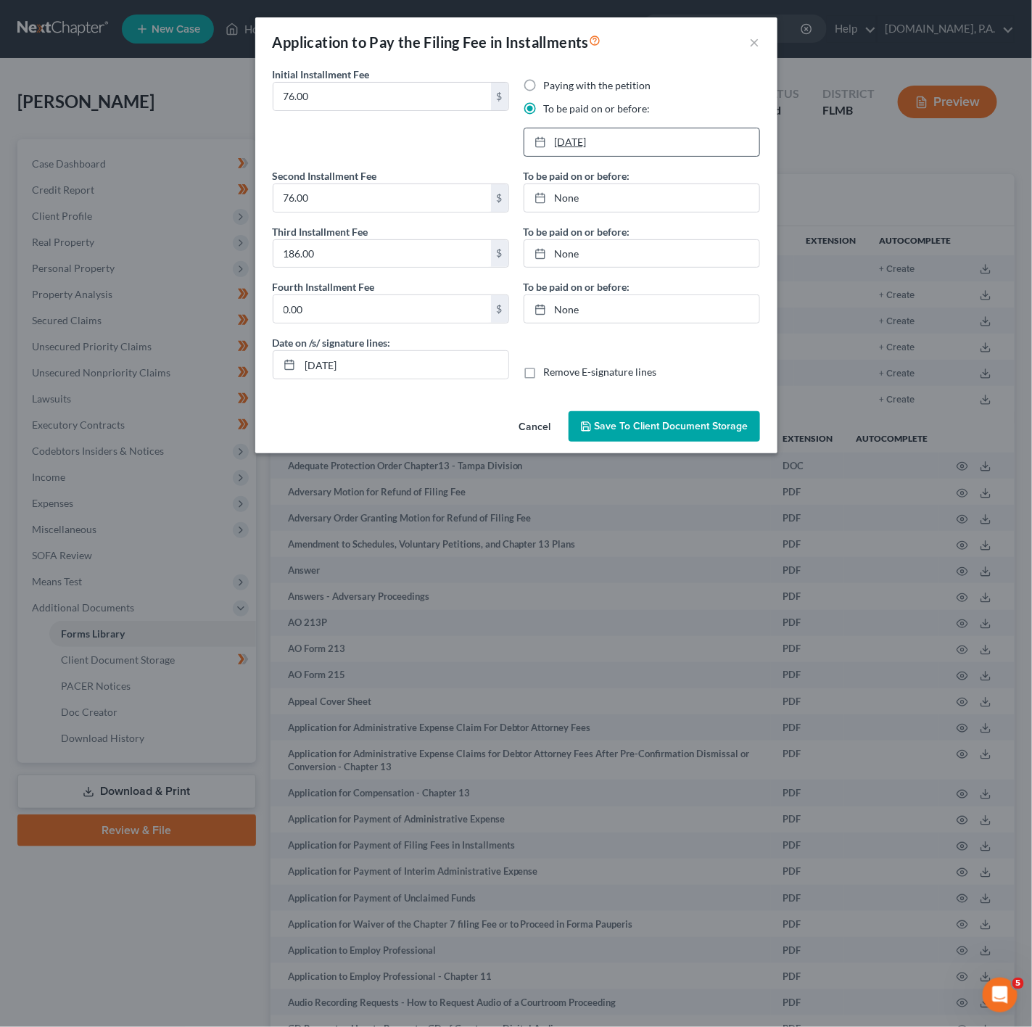
click at [597, 146] on link "[DATE]" at bounding box center [642, 142] width 235 height 28
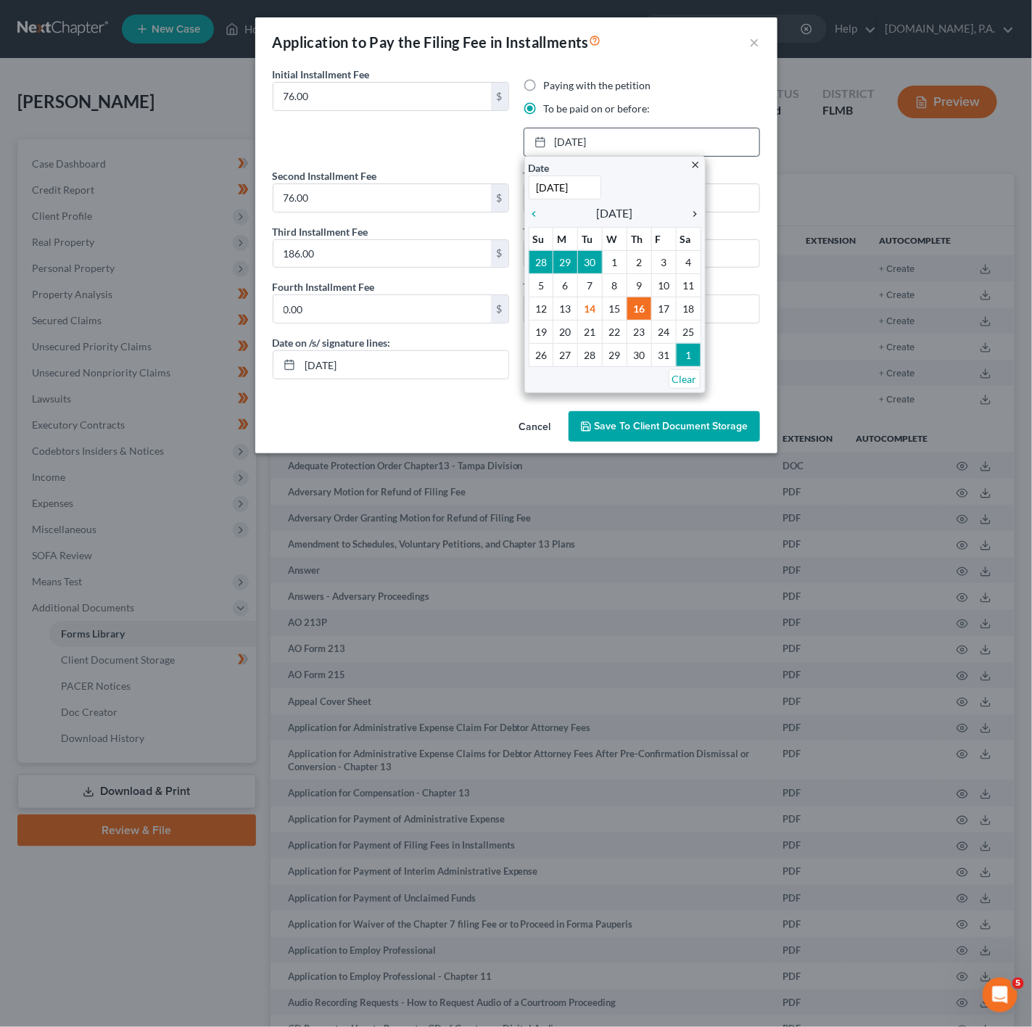
click at [694, 216] on icon "chevron_right" at bounding box center [692, 214] width 19 height 12
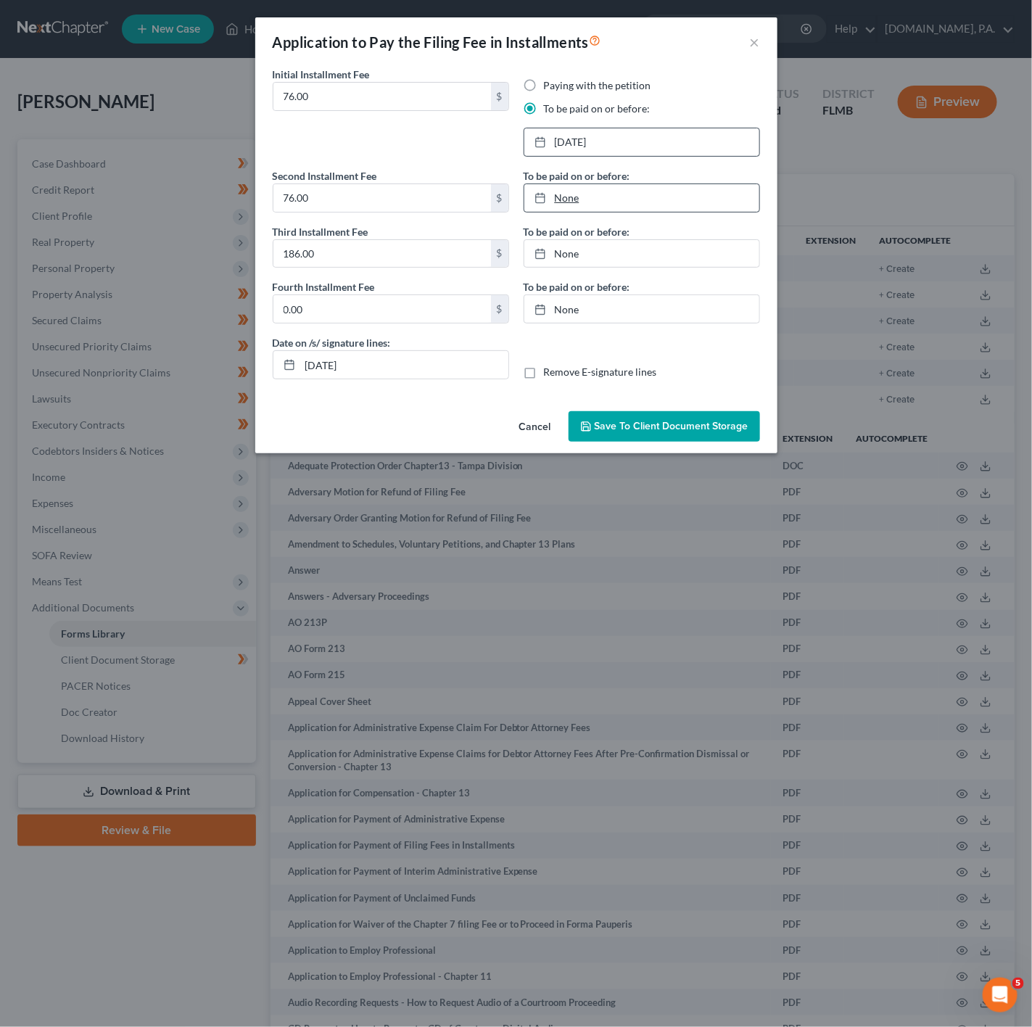
click at [586, 200] on link "None" at bounding box center [642, 198] width 235 height 28
type input "[DATE]"
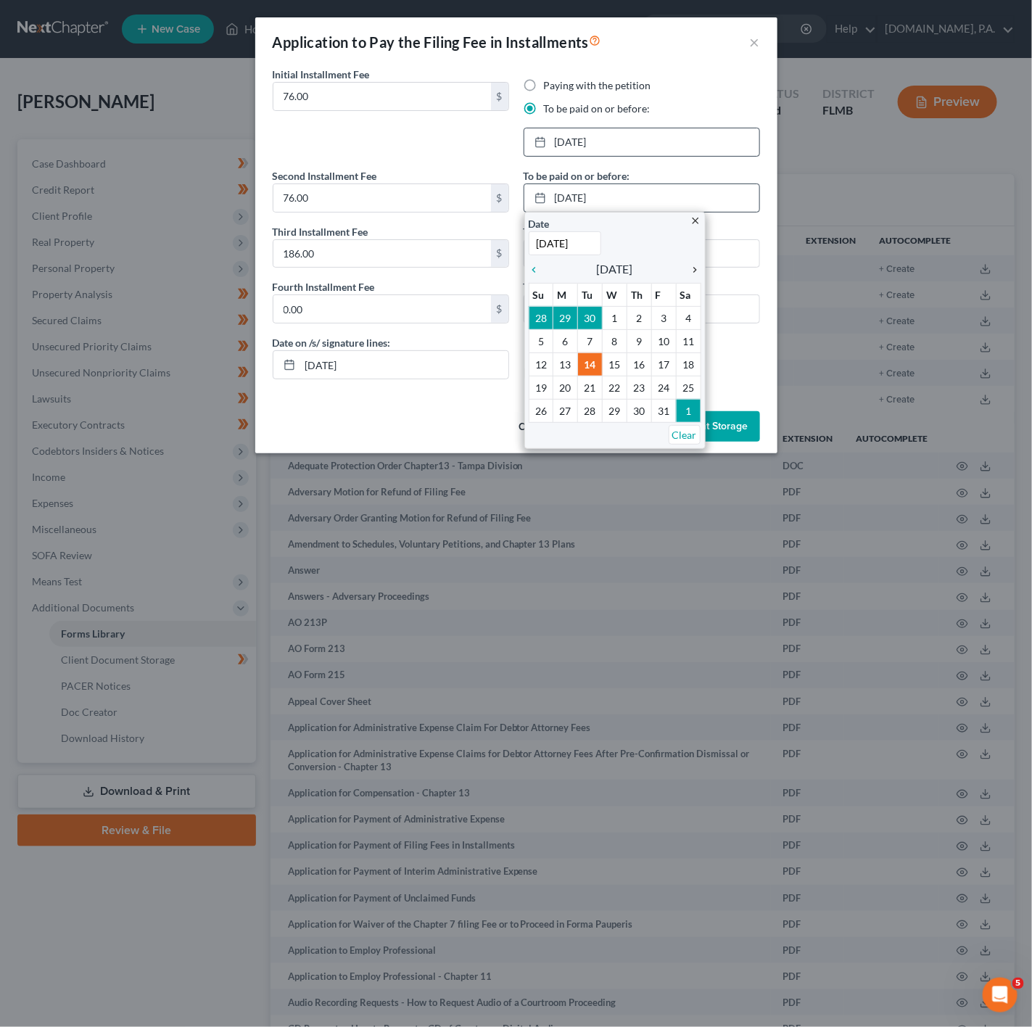
click at [686, 276] on icon "chevron_right" at bounding box center [692, 270] width 19 height 12
click at [689, 272] on icon "chevron_right" at bounding box center [692, 270] width 19 height 12
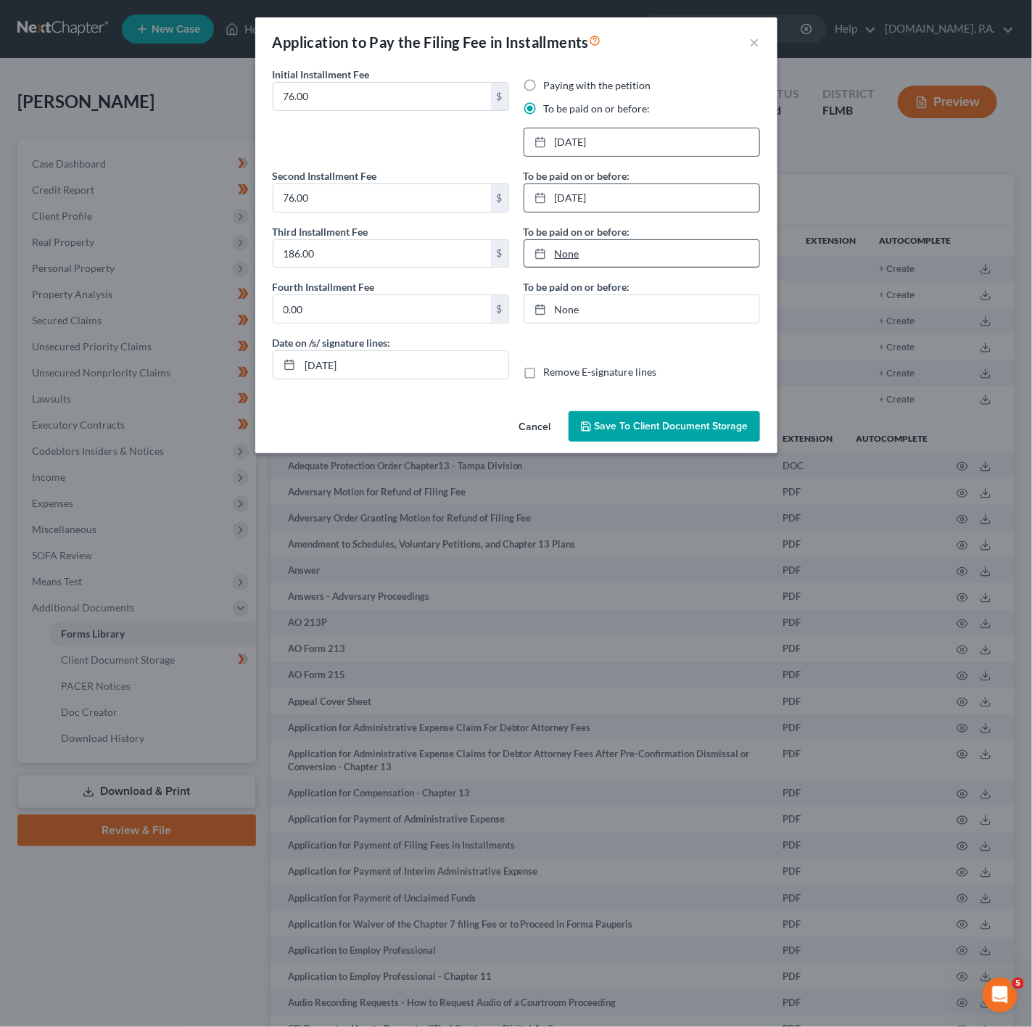
type input "[DATE]"
click at [580, 262] on link "[DATE]" at bounding box center [642, 254] width 235 height 28
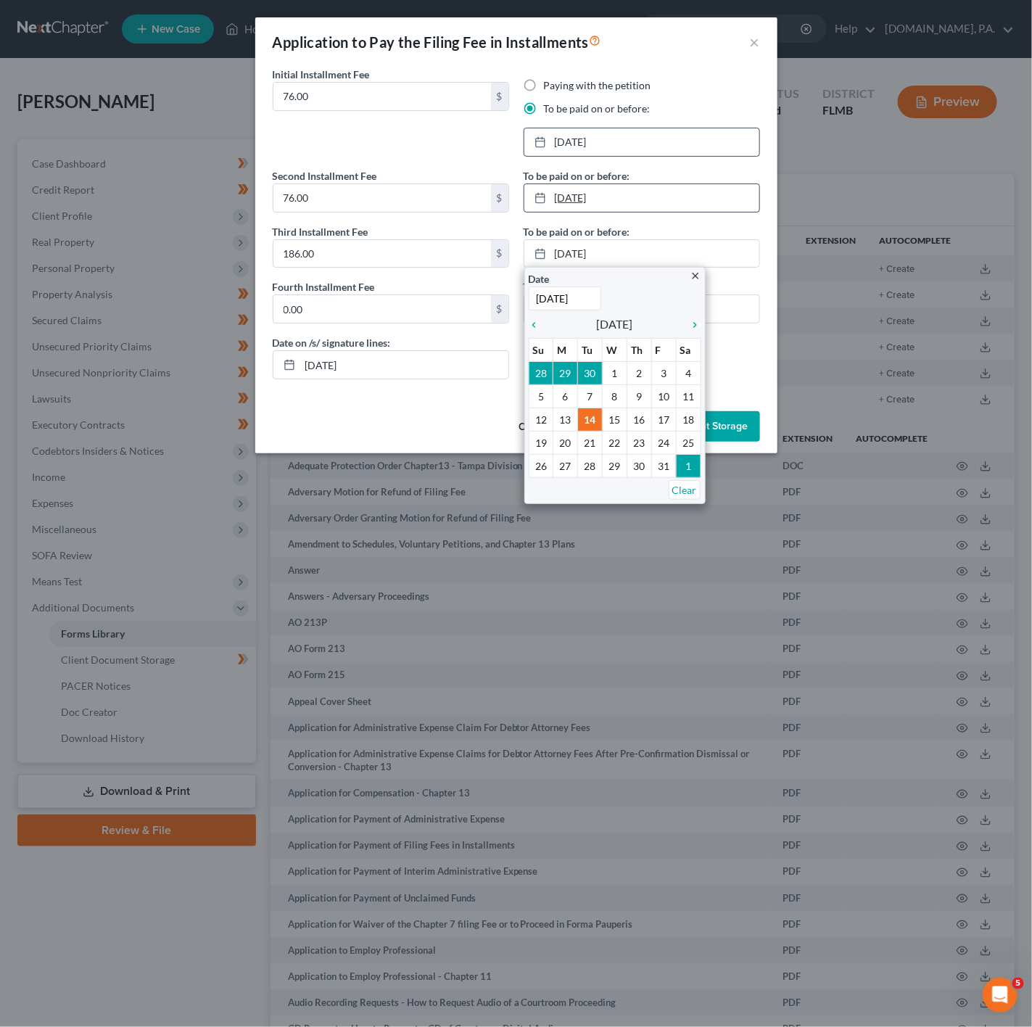
click at [551, 192] on div at bounding box center [545, 198] width 20 height 12
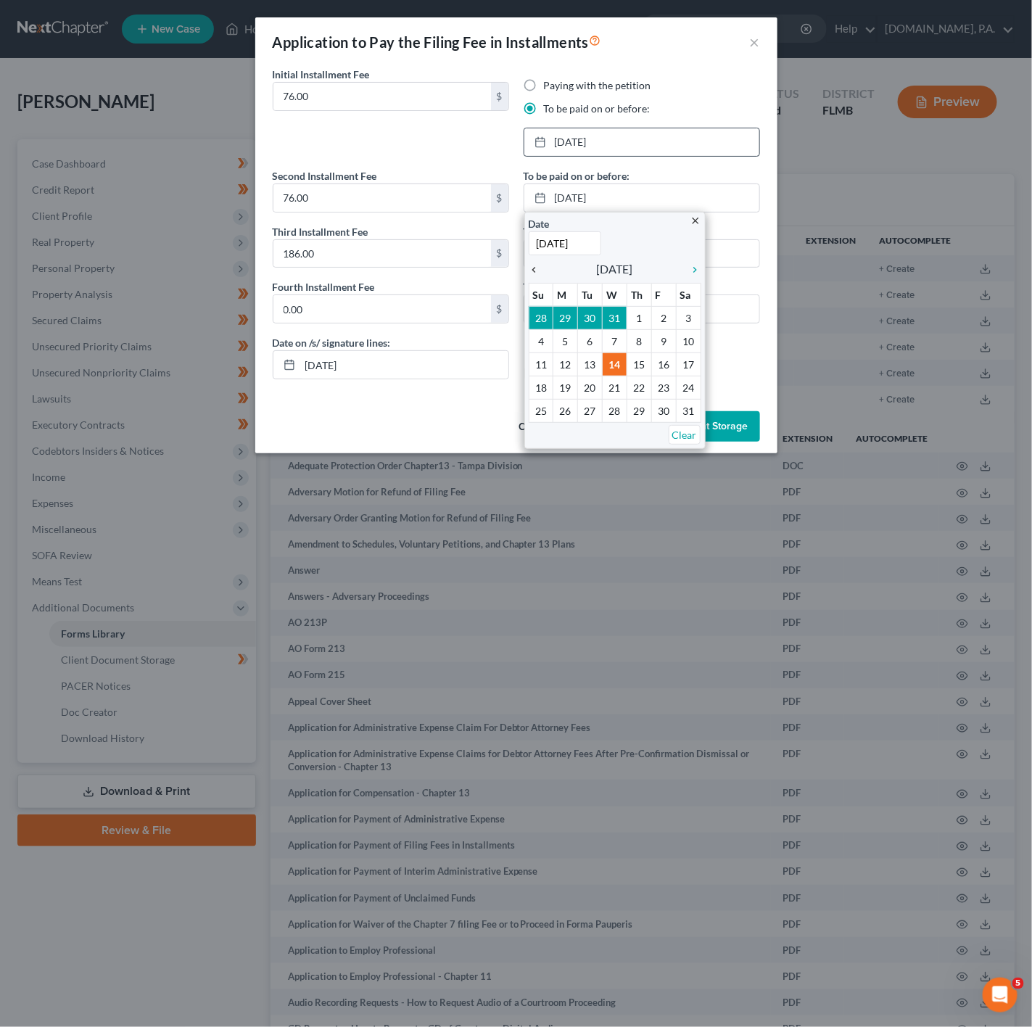
click at [538, 266] on icon "chevron_left" at bounding box center [538, 270] width 19 height 12
click at [541, 271] on icon "chevron_left" at bounding box center [538, 270] width 19 height 12
click at [532, 271] on icon "chevron_left" at bounding box center [538, 270] width 19 height 12
click at [694, 272] on icon "chevron_right" at bounding box center [692, 270] width 19 height 12
click at [699, 268] on icon "chevron_right" at bounding box center [692, 270] width 19 height 12
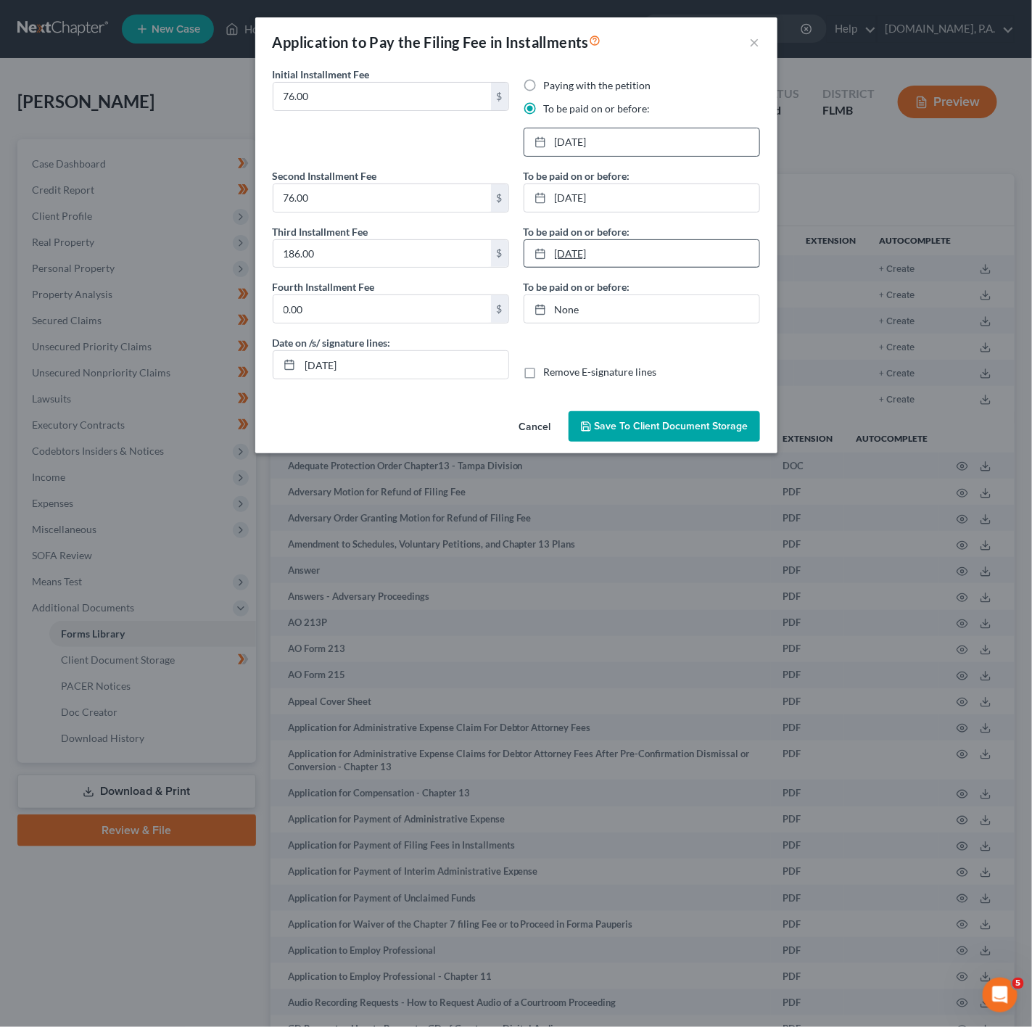
click at [596, 261] on link "[DATE]" at bounding box center [642, 254] width 235 height 28
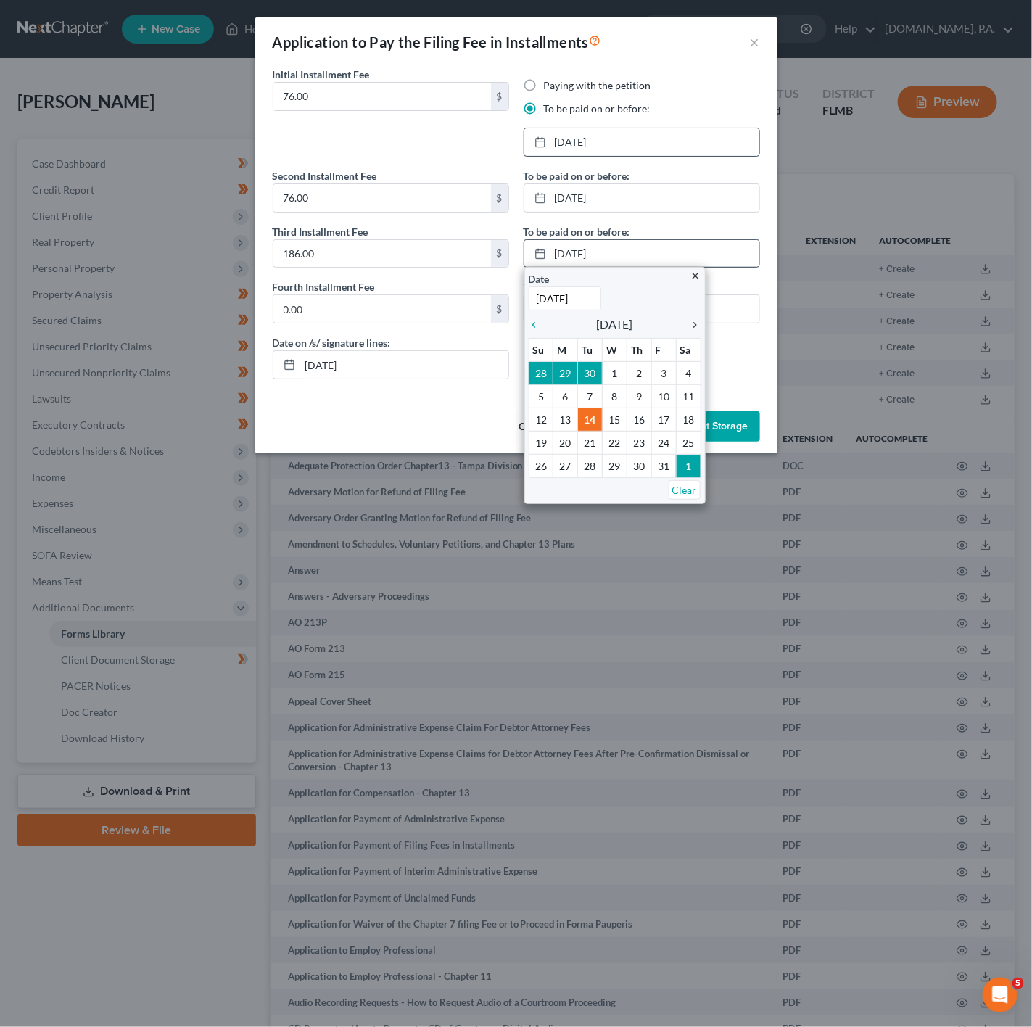
click at [688, 331] on icon "chevron_right" at bounding box center [692, 325] width 19 height 12
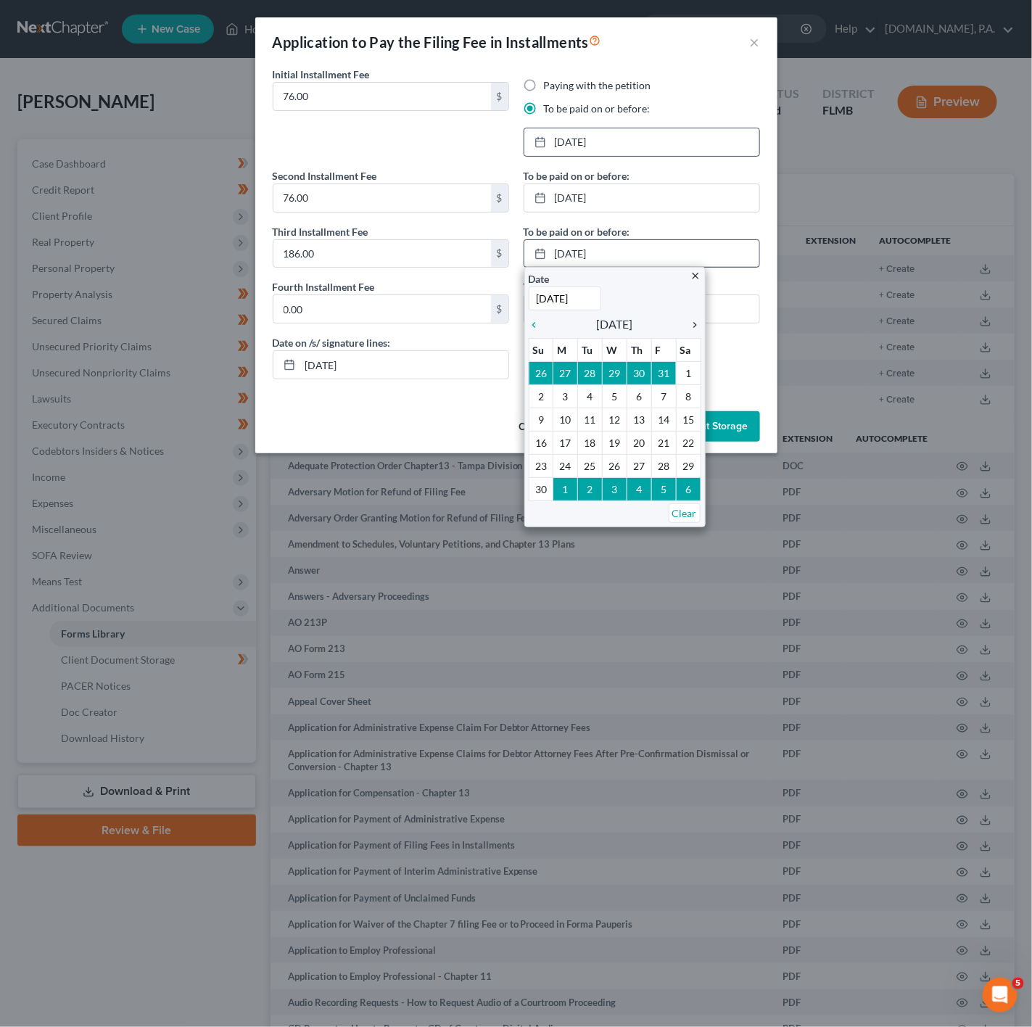
click at [689, 331] on icon "chevron_right" at bounding box center [692, 325] width 19 height 12
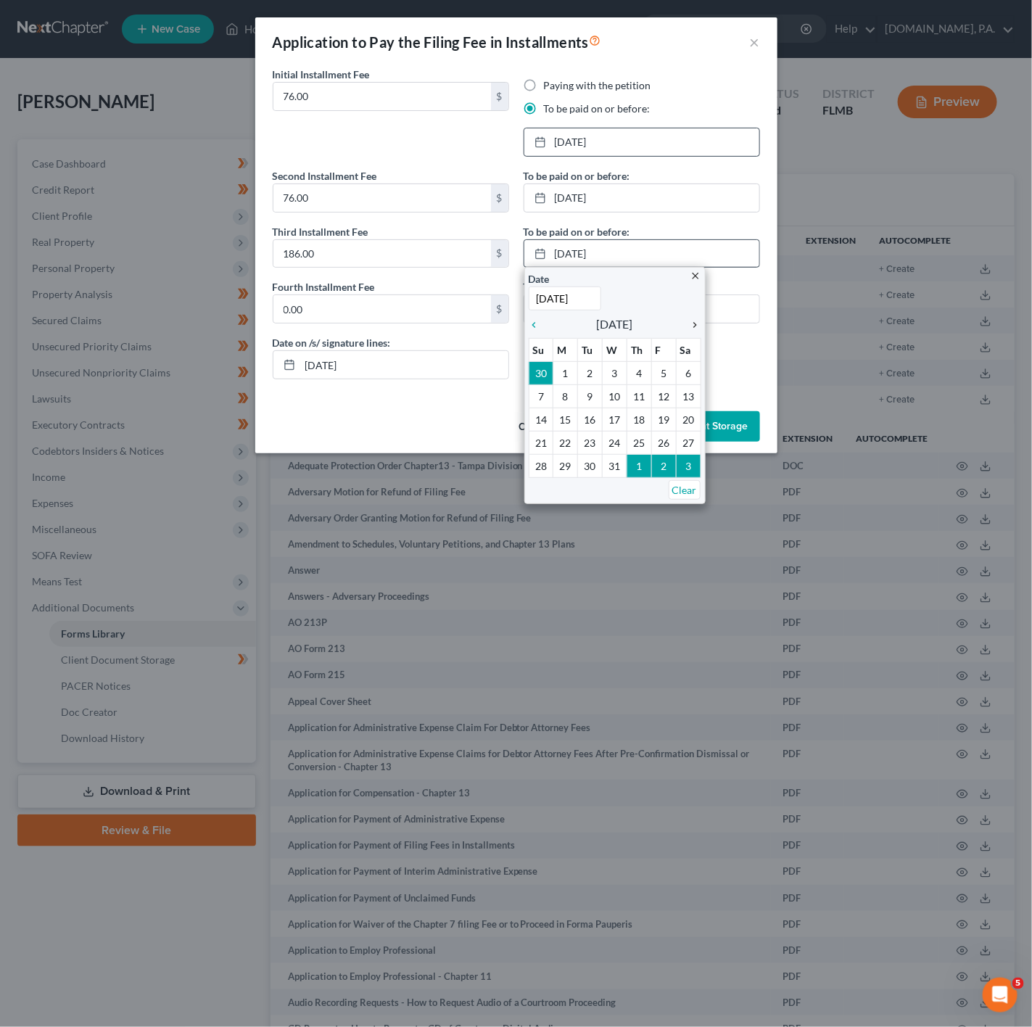
click at [694, 329] on icon "chevron_right" at bounding box center [692, 325] width 19 height 12
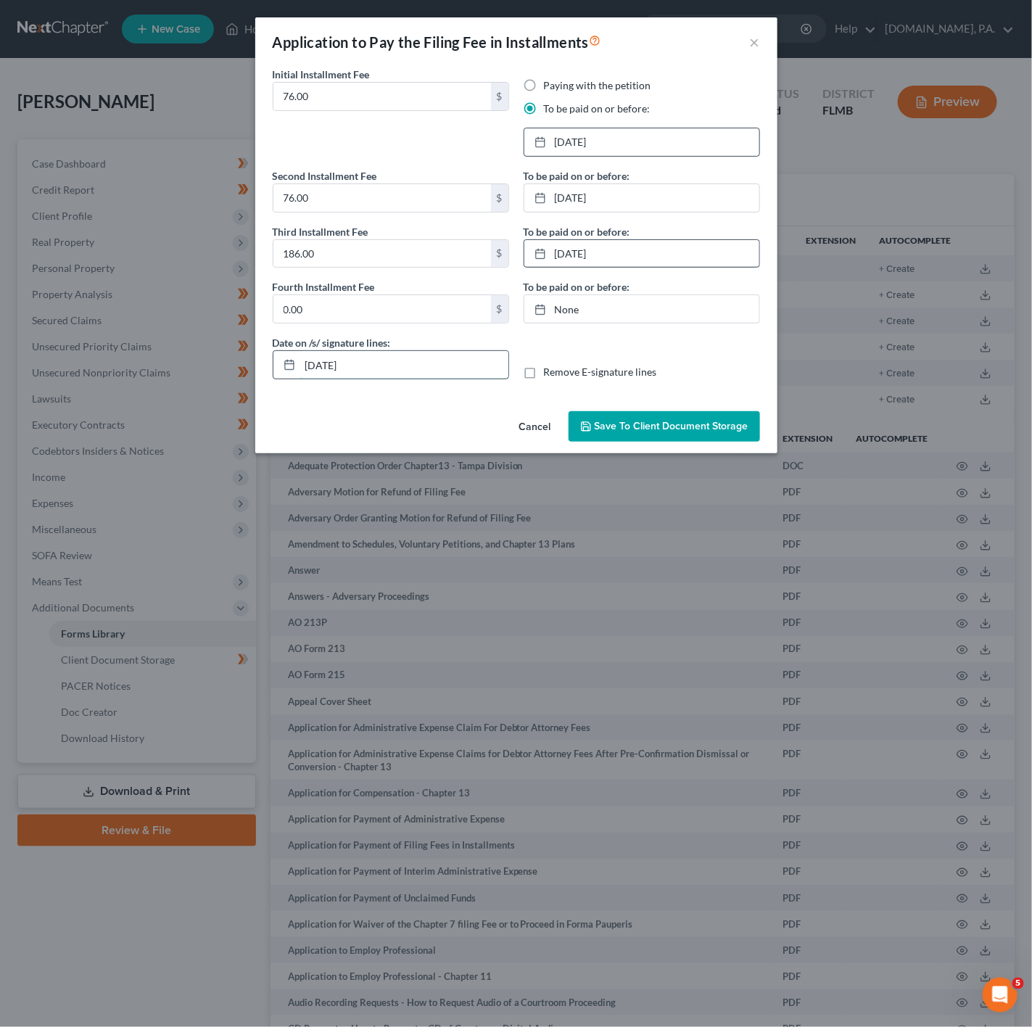
click at [406, 377] on input "[DATE]" at bounding box center [404, 365] width 208 height 28
type input "[DATE]"
click at [673, 442] on button "Save to Client Document Storage" at bounding box center [665, 426] width 192 height 30
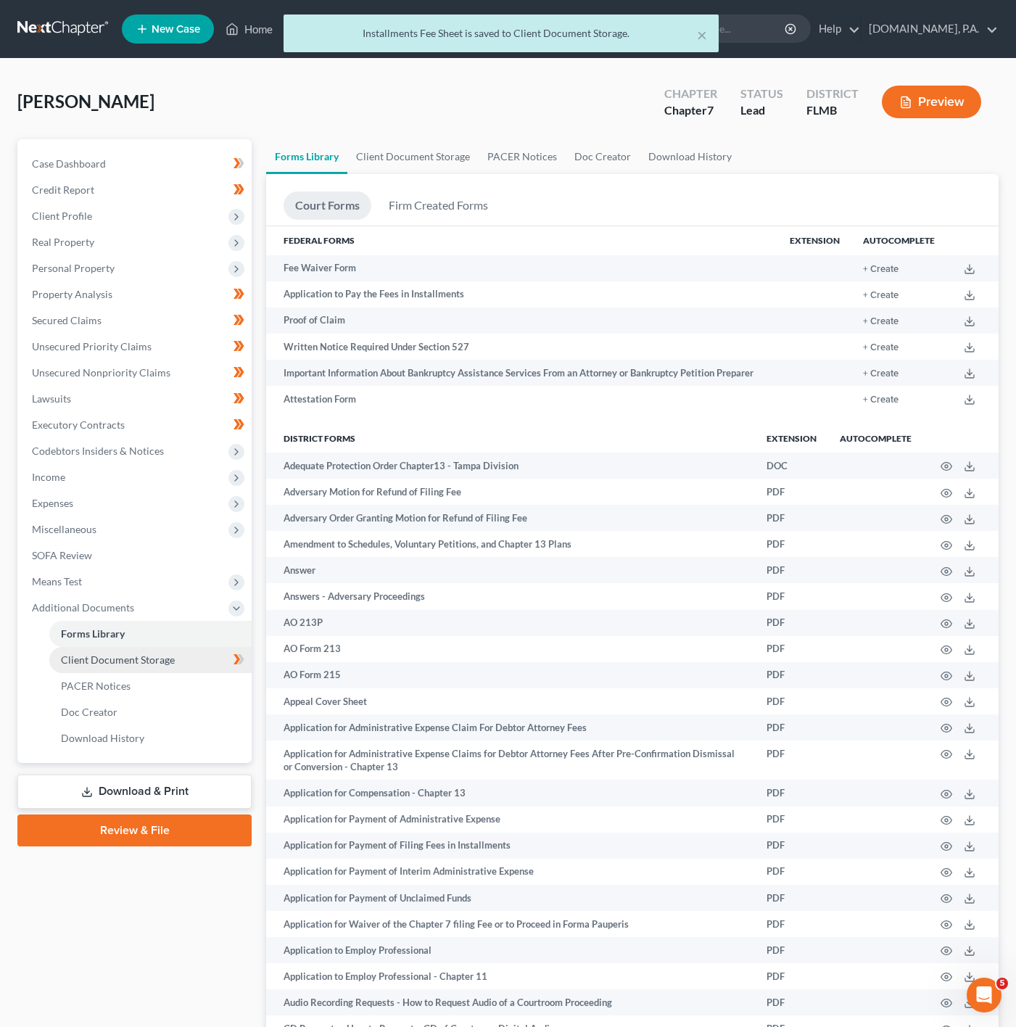
click at [181, 662] on link "Client Document Storage" at bounding box center [150, 660] width 202 height 26
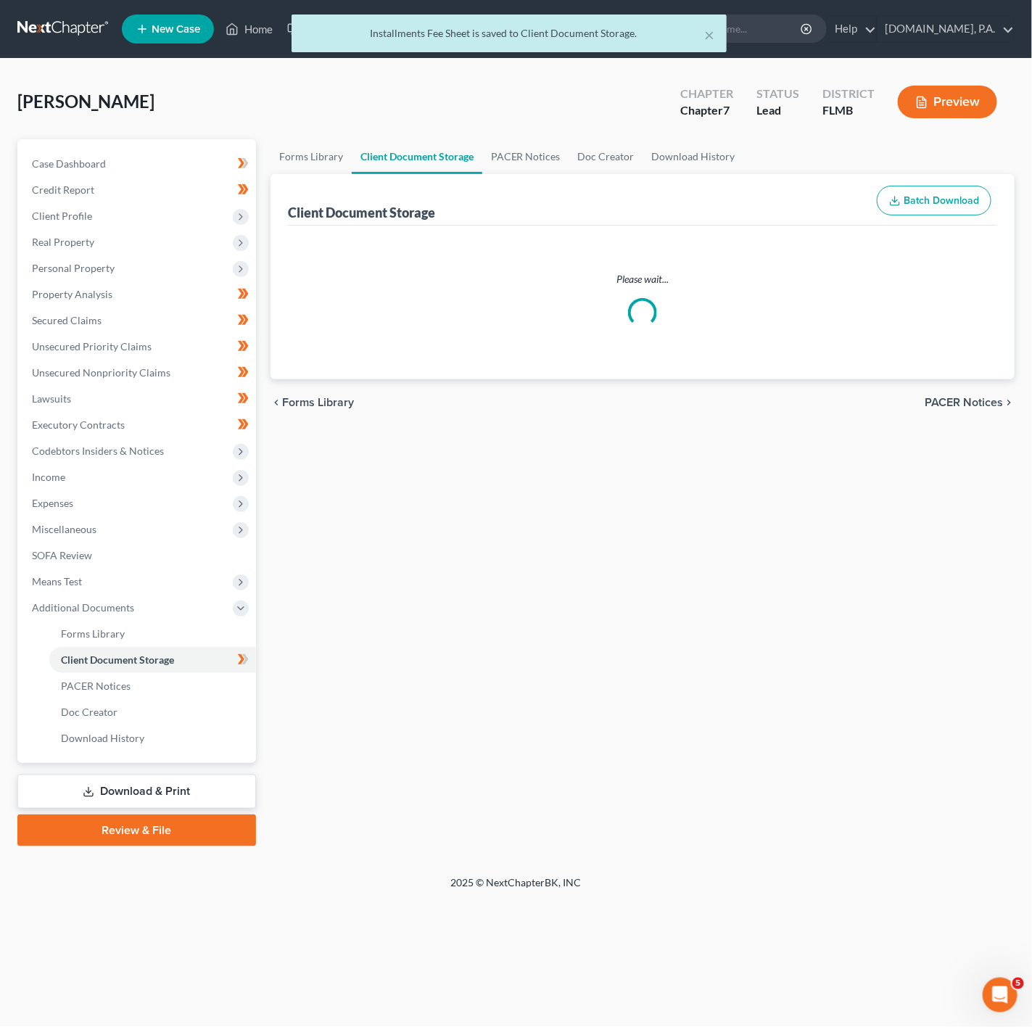
select select "9"
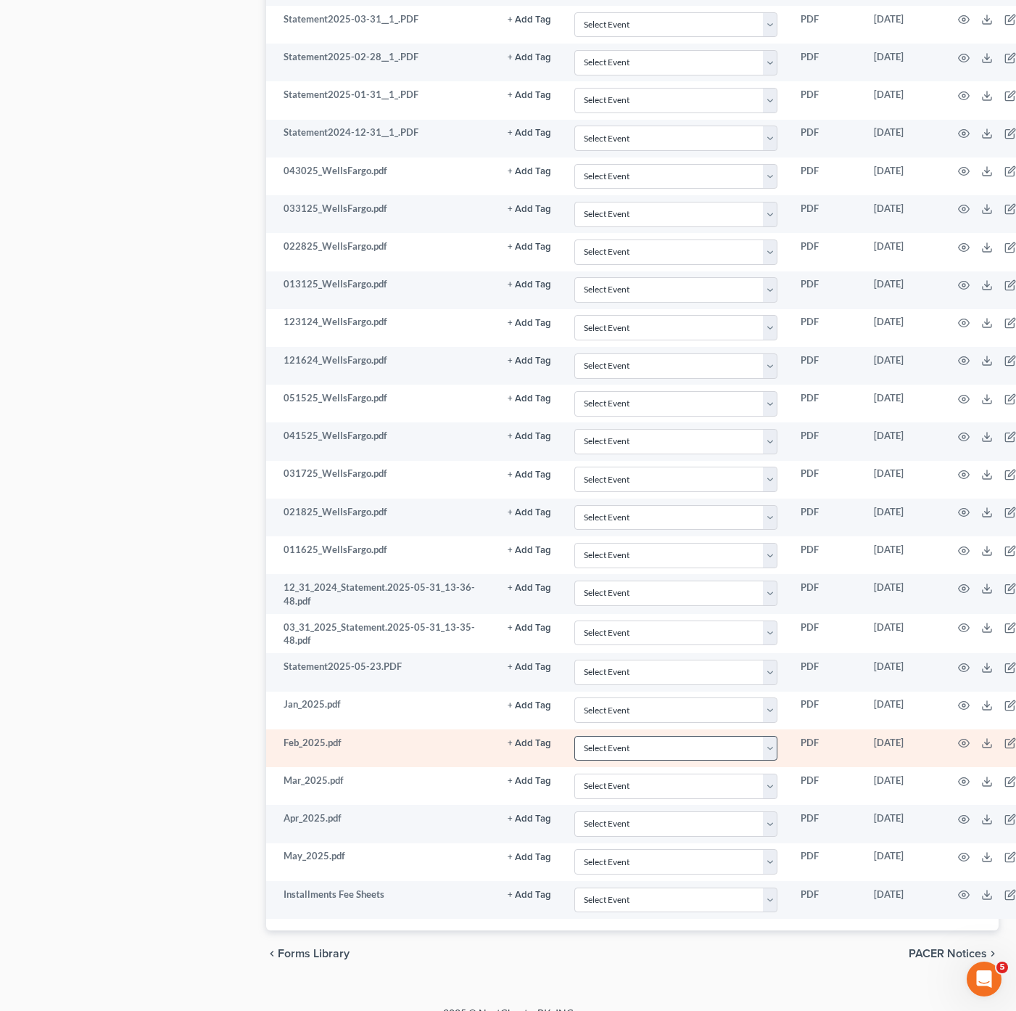
scroll to position [2158, 0]
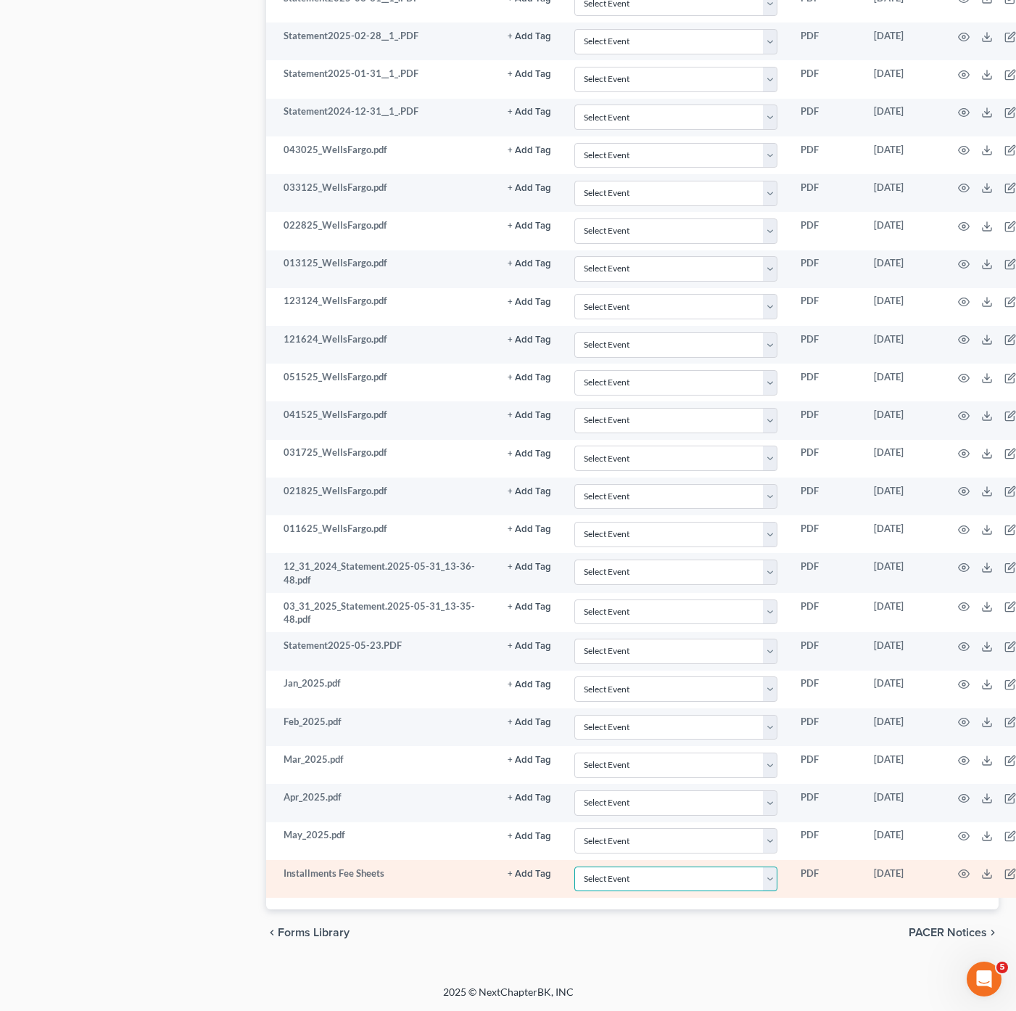
drag, startPoint x: 723, startPoint y: 877, endPoint x: 728, endPoint y: 866, distance: 12.0
click at [723, 877] on select "Select Event 20 Largest Unsecured Creditors Amended Chapter 13 Plan Amended Cre…" at bounding box center [676, 878] width 203 height 25
select select "4"
click at [575, 866] on select "Select Event 20 Largest Unsecured Creditors Amended Chapter 13 Plan Amended Cre…" at bounding box center [676, 878] width 203 height 25
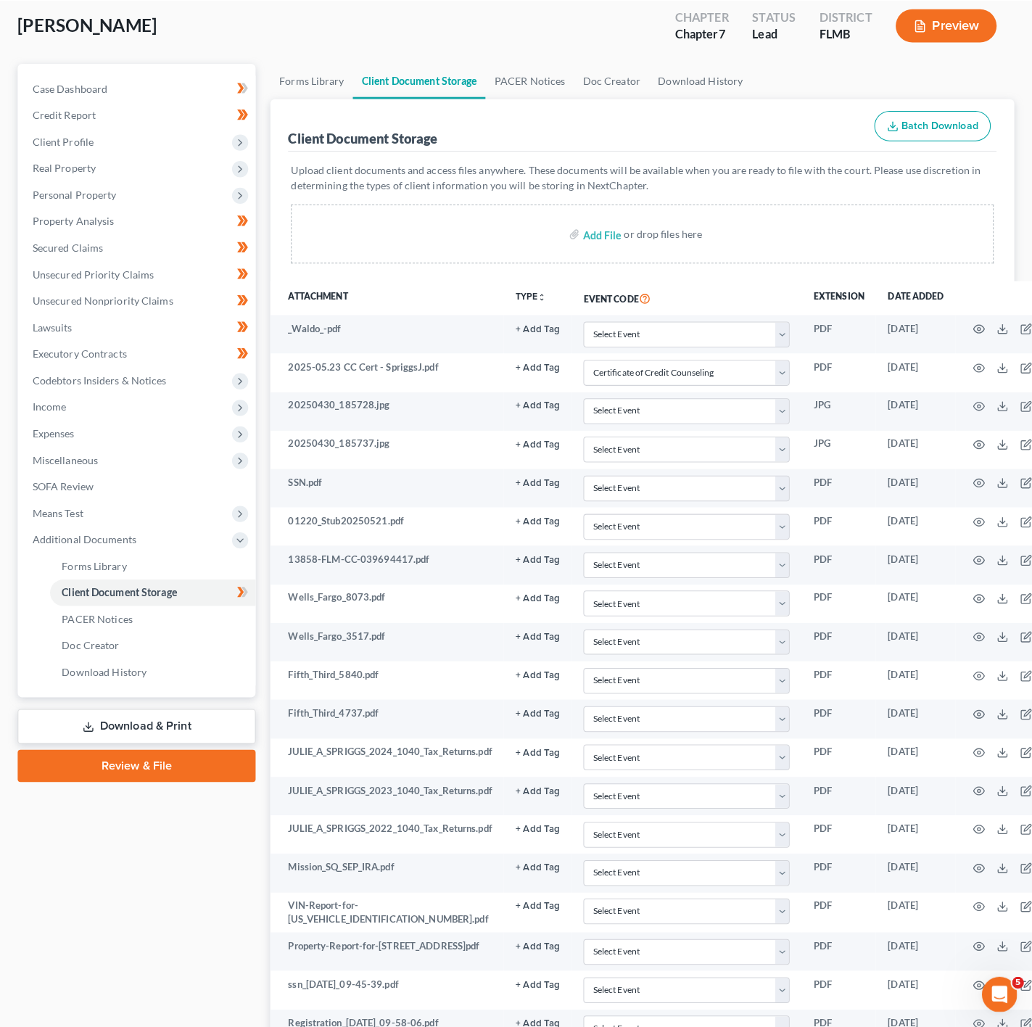
scroll to position [0, 0]
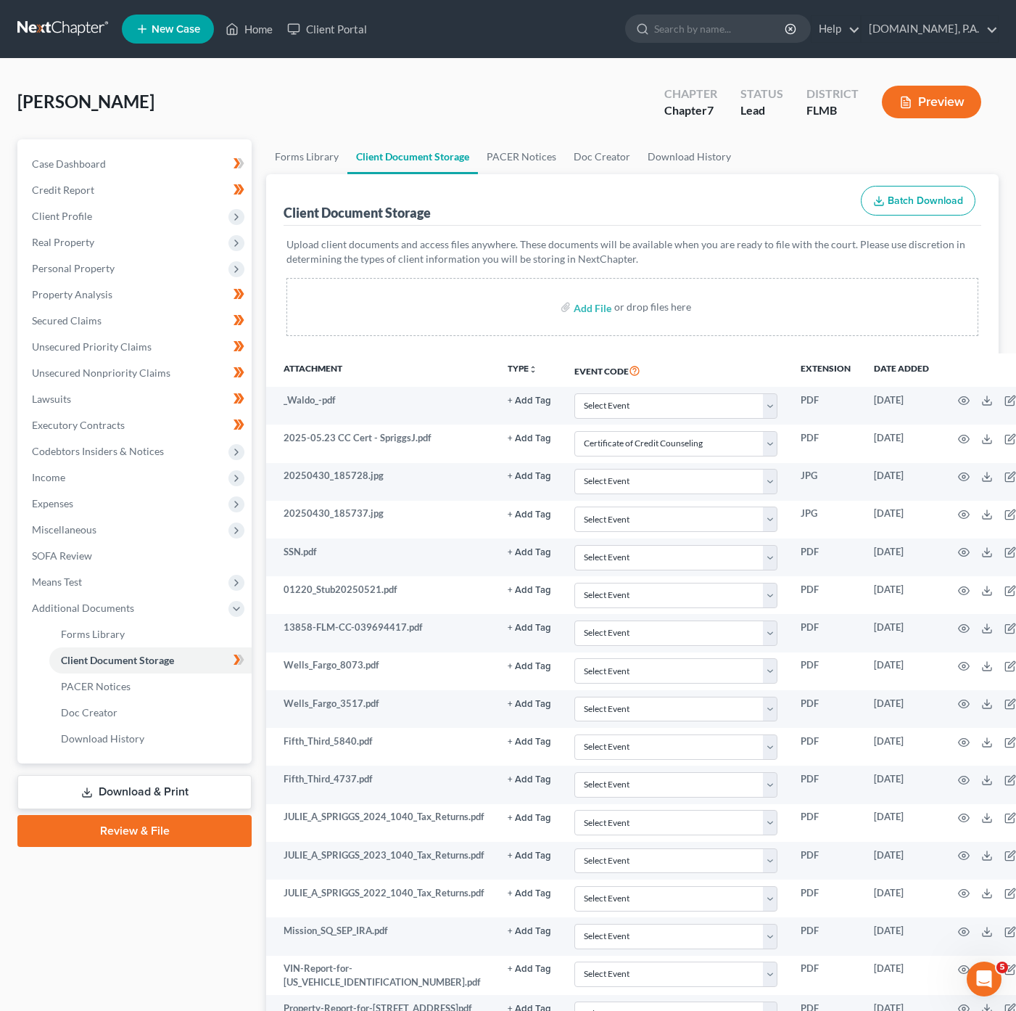
drag, startPoint x: 129, startPoint y: 788, endPoint x: 92, endPoint y: 797, distance: 38.0
click at [129, 788] on link "Download & Print" at bounding box center [134, 792] width 234 height 34
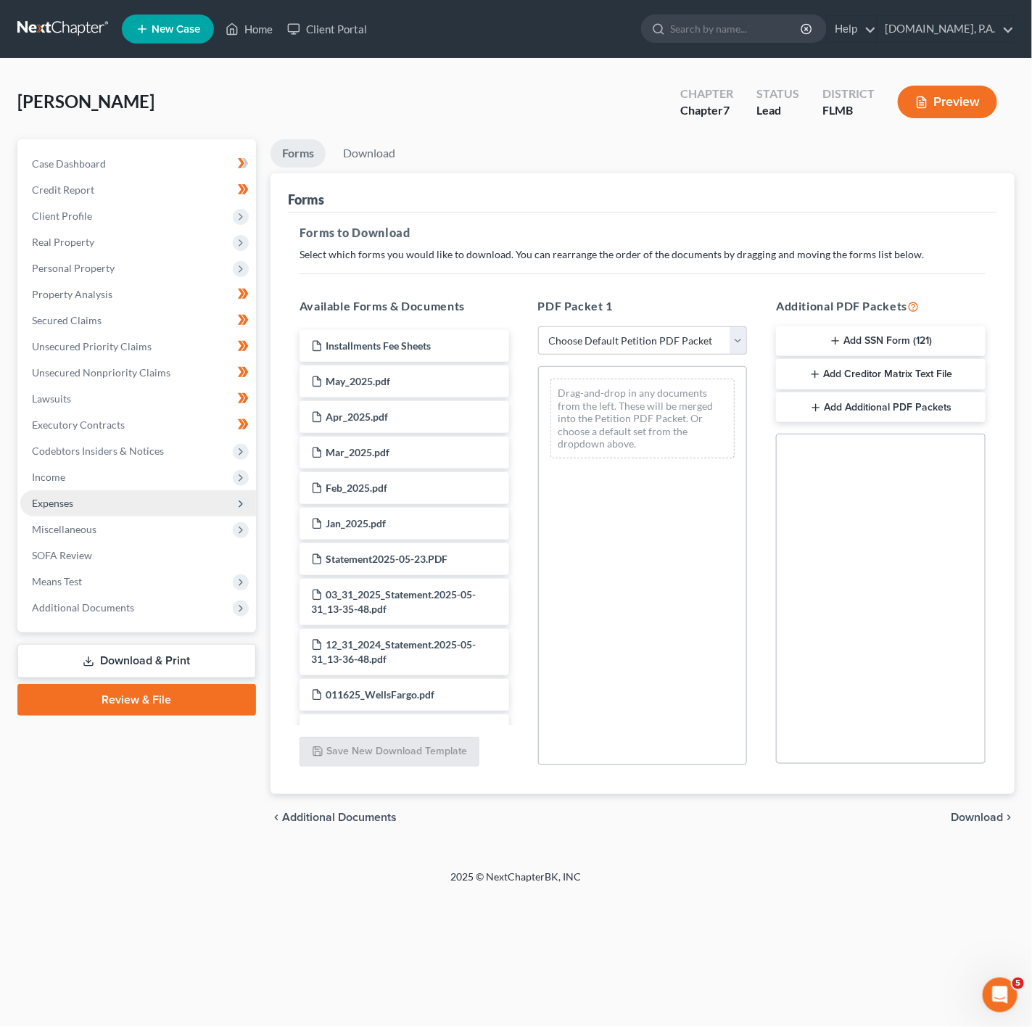
drag, startPoint x: 186, startPoint y: 499, endPoint x: 202, endPoint y: 501, distance: 16.8
click at [187, 499] on span "Expenses" at bounding box center [138, 503] width 236 height 26
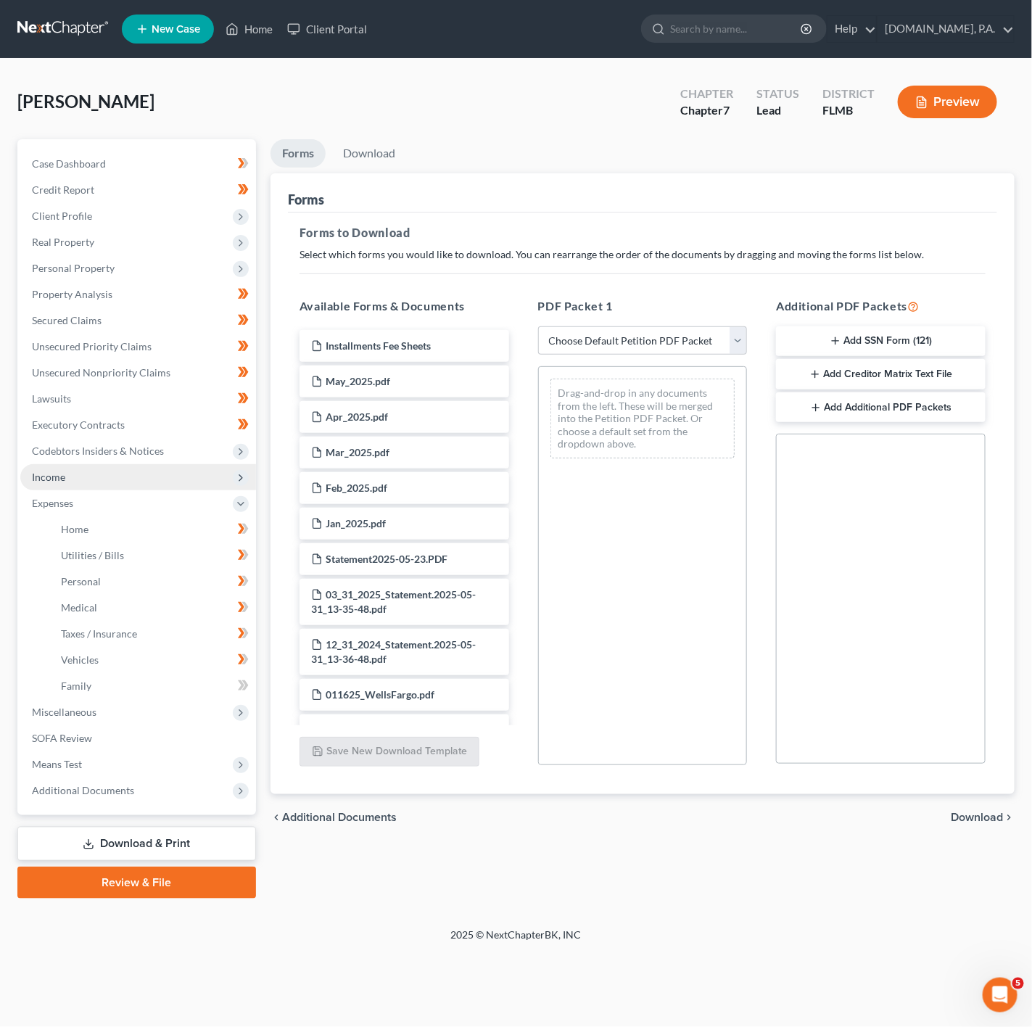
click at [166, 473] on span "Income" at bounding box center [138, 477] width 236 height 26
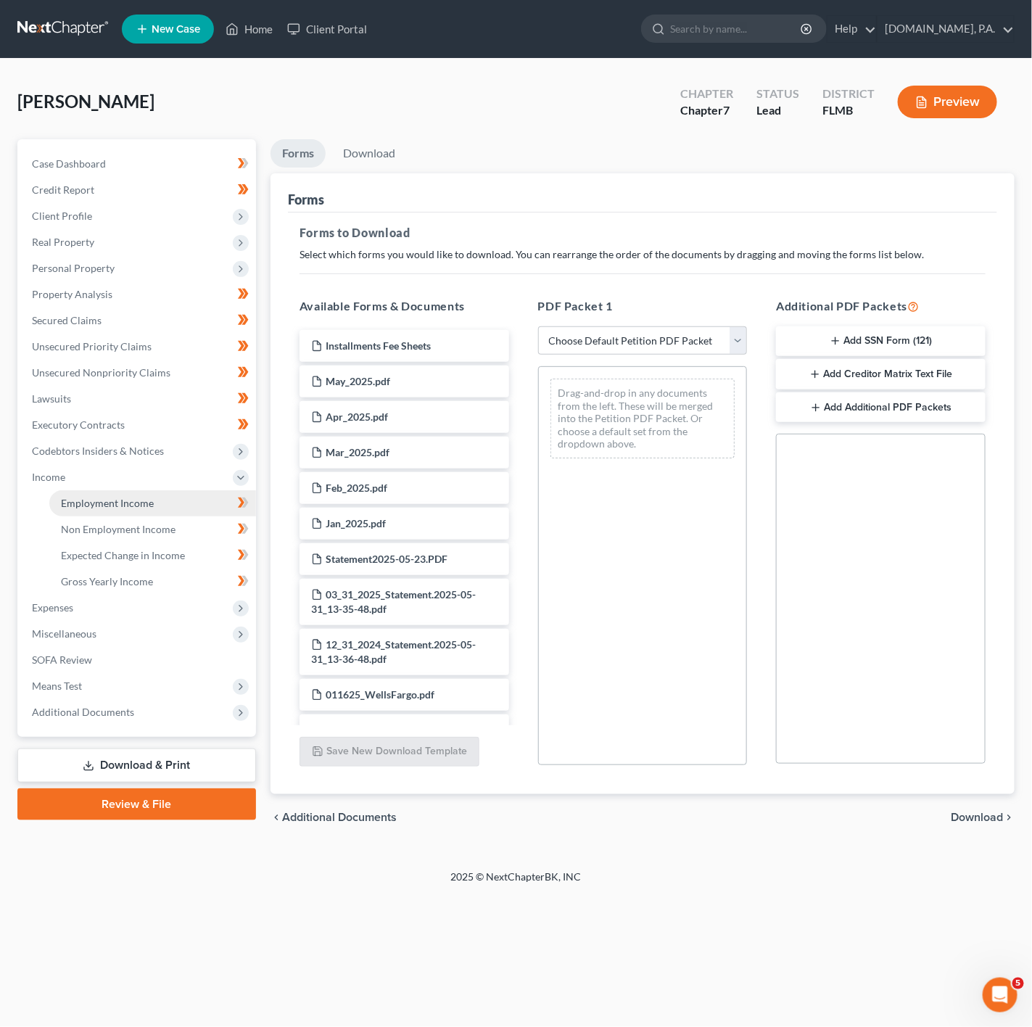
click at [179, 508] on link "Employment Income" at bounding box center [152, 503] width 207 height 26
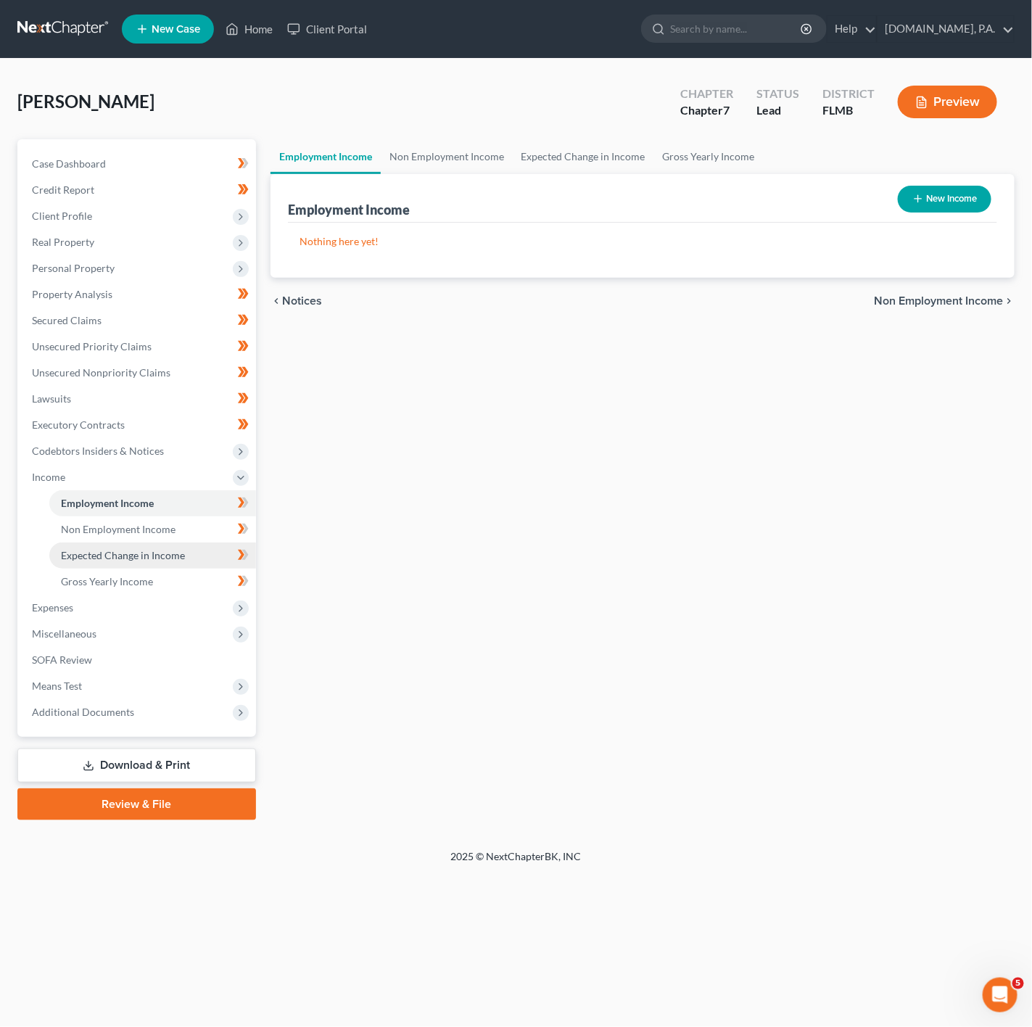
click at [192, 551] on link "Expected Change in Income" at bounding box center [152, 556] width 207 height 26
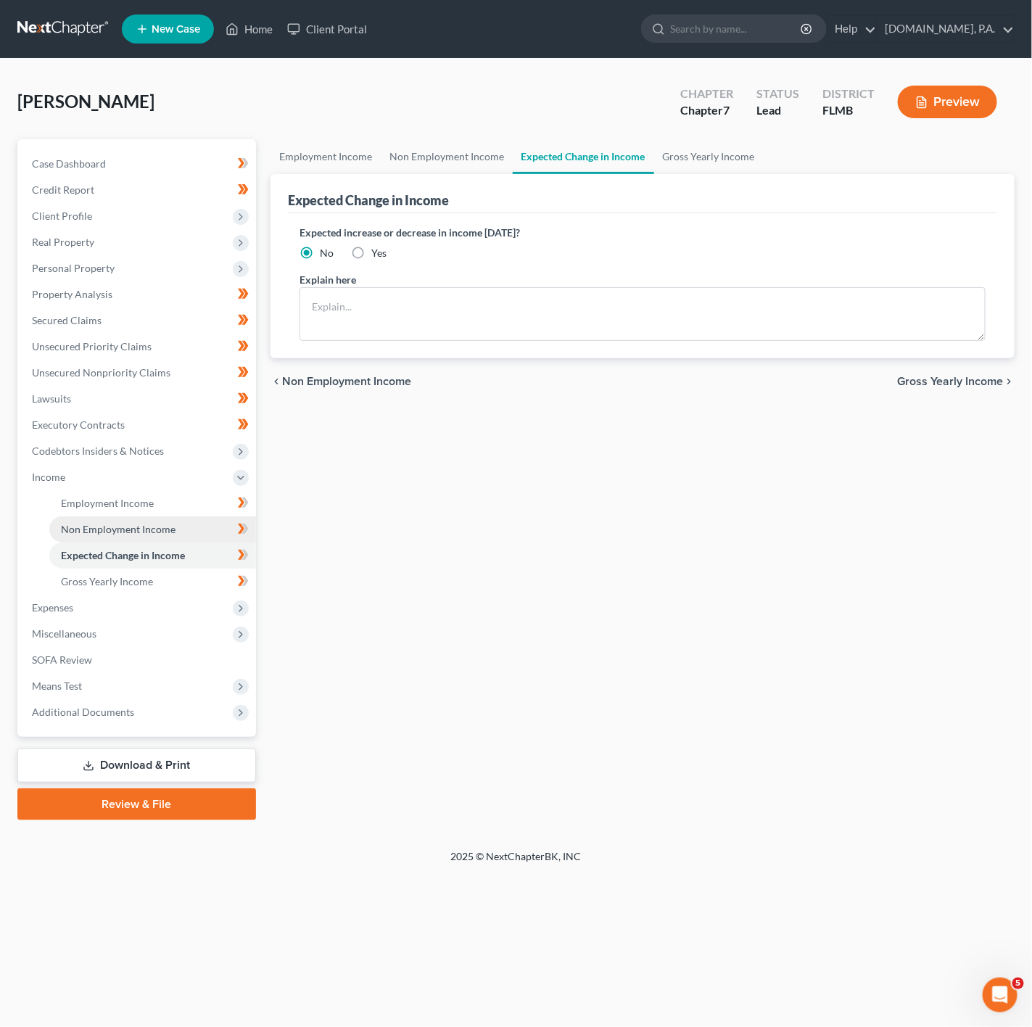
click at [205, 523] on link "Non Employment Income" at bounding box center [152, 530] width 207 height 26
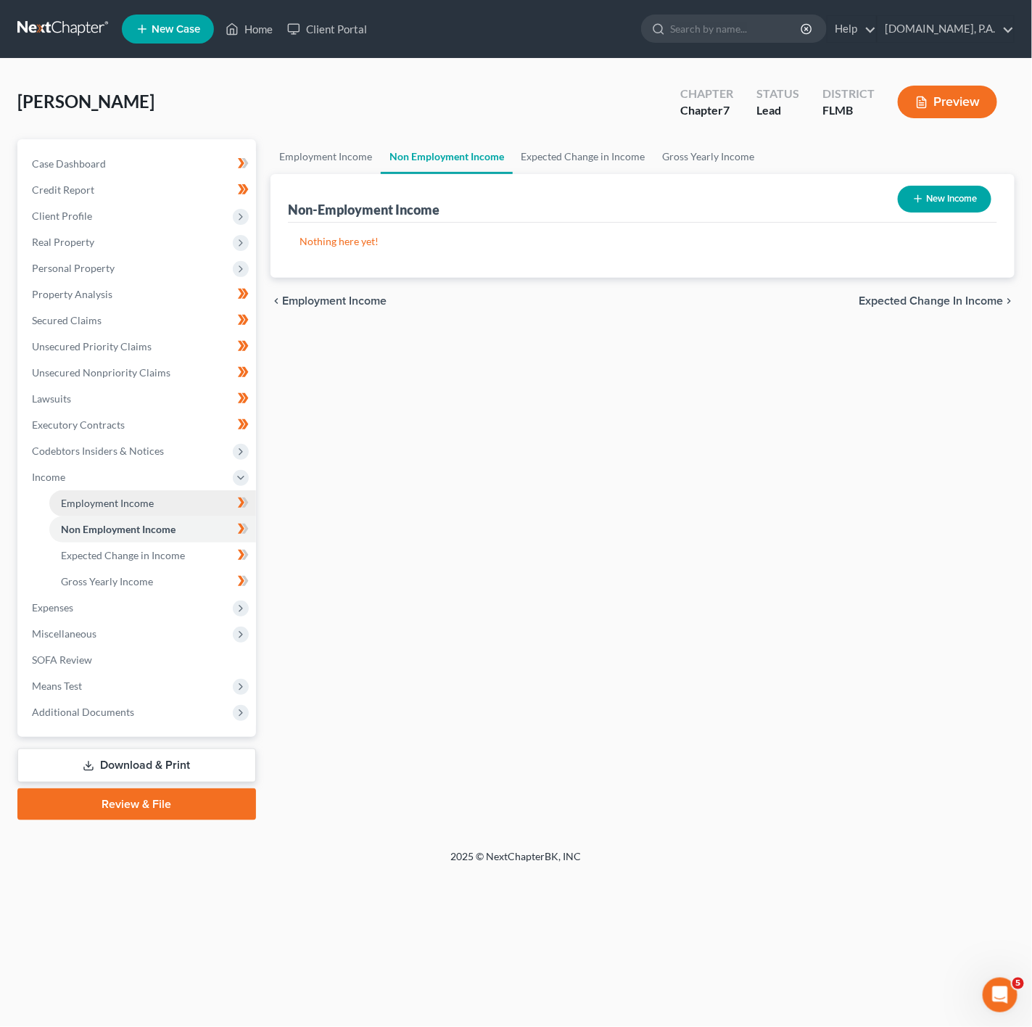
click at [213, 499] on link "Employment Income" at bounding box center [152, 503] width 207 height 26
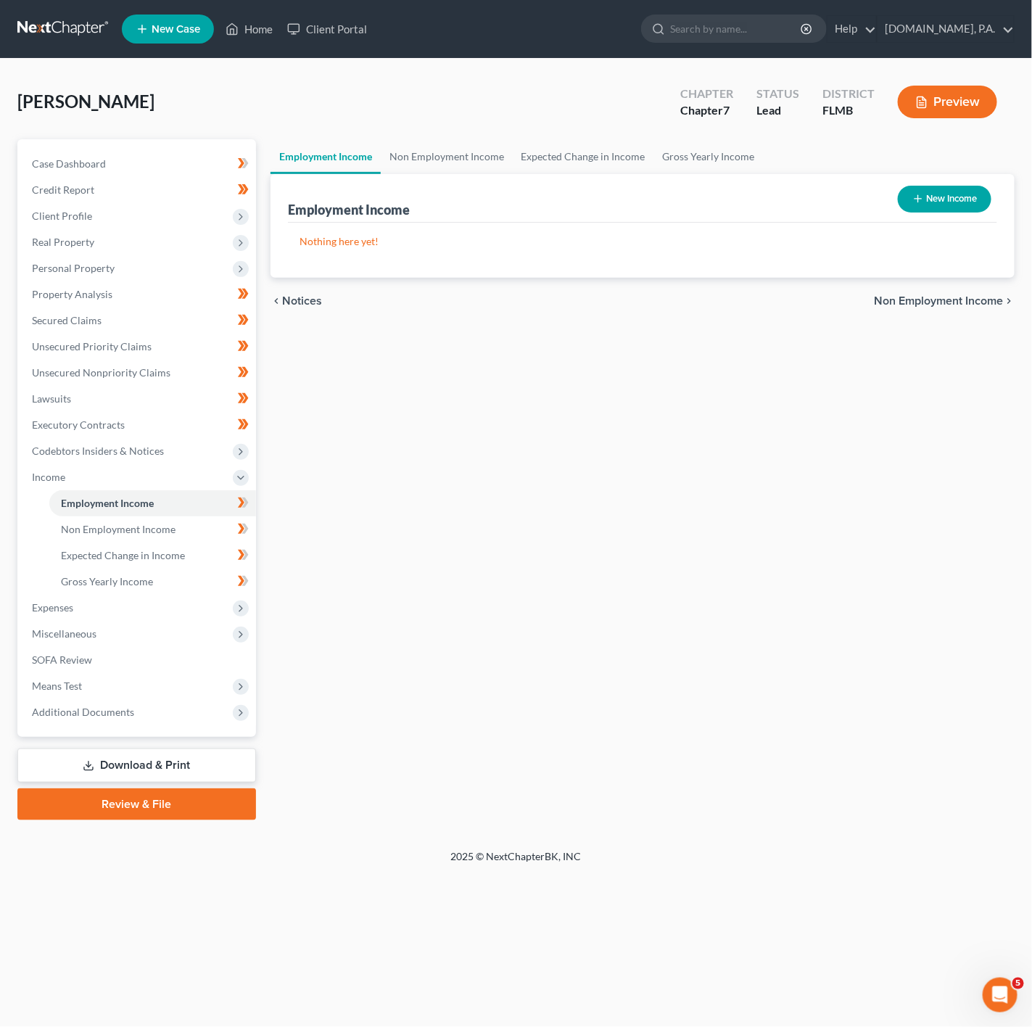
click at [940, 187] on button "New Income" at bounding box center [945, 199] width 94 height 27
select select "0"
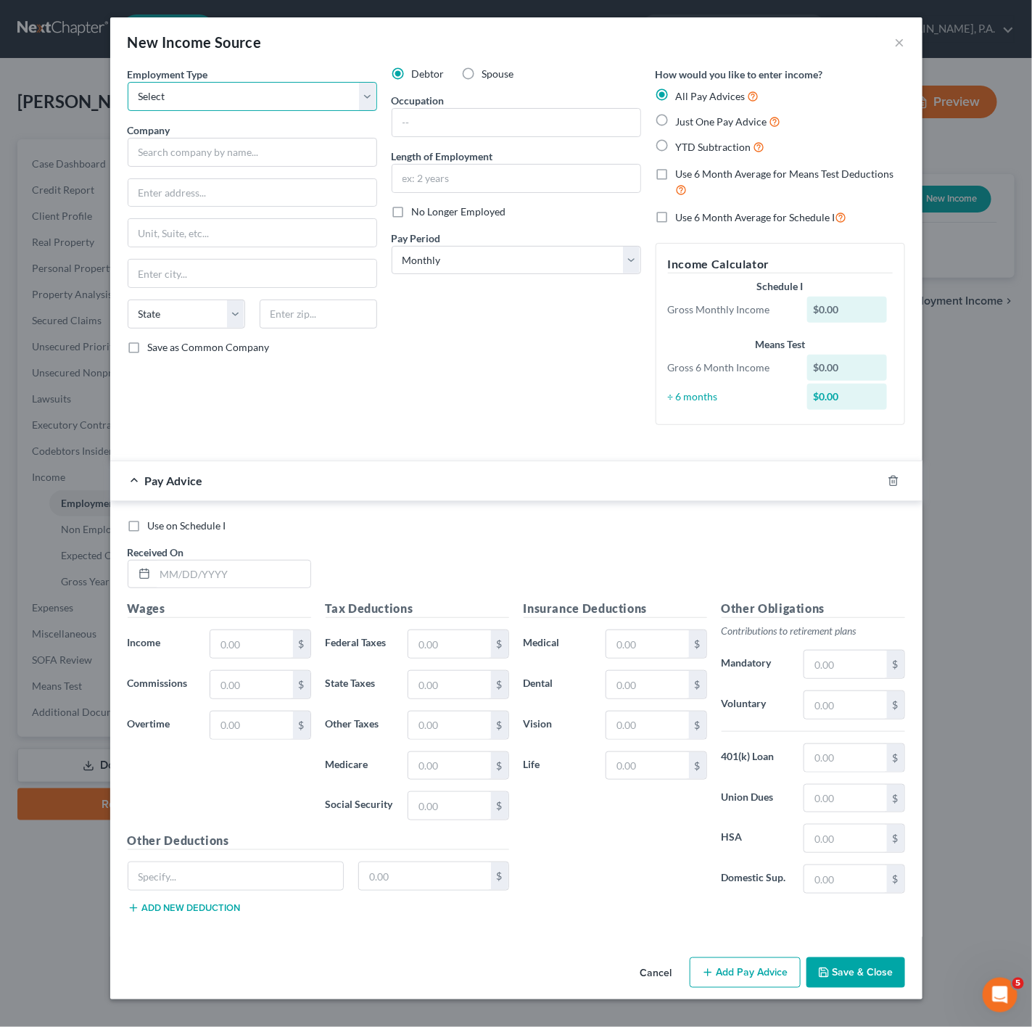
click at [314, 94] on select "Select Full or [DEMOGRAPHIC_DATA] Employment Self Employment" at bounding box center [253, 96] width 250 height 29
select select "0"
click at [128, 82] on select "Select Full or [DEMOGRAPHIC_DATA] Employment Self Employment" at bounding box center [253, 96] width 250 height 29
click at [676, 125] on label "Just One Pay Advice" at bounding box center [728, 121] width 105 height 17
click at [682, 123] on input "Just One Pay Advice" at bounding box center [686, 117] width 9 height 9
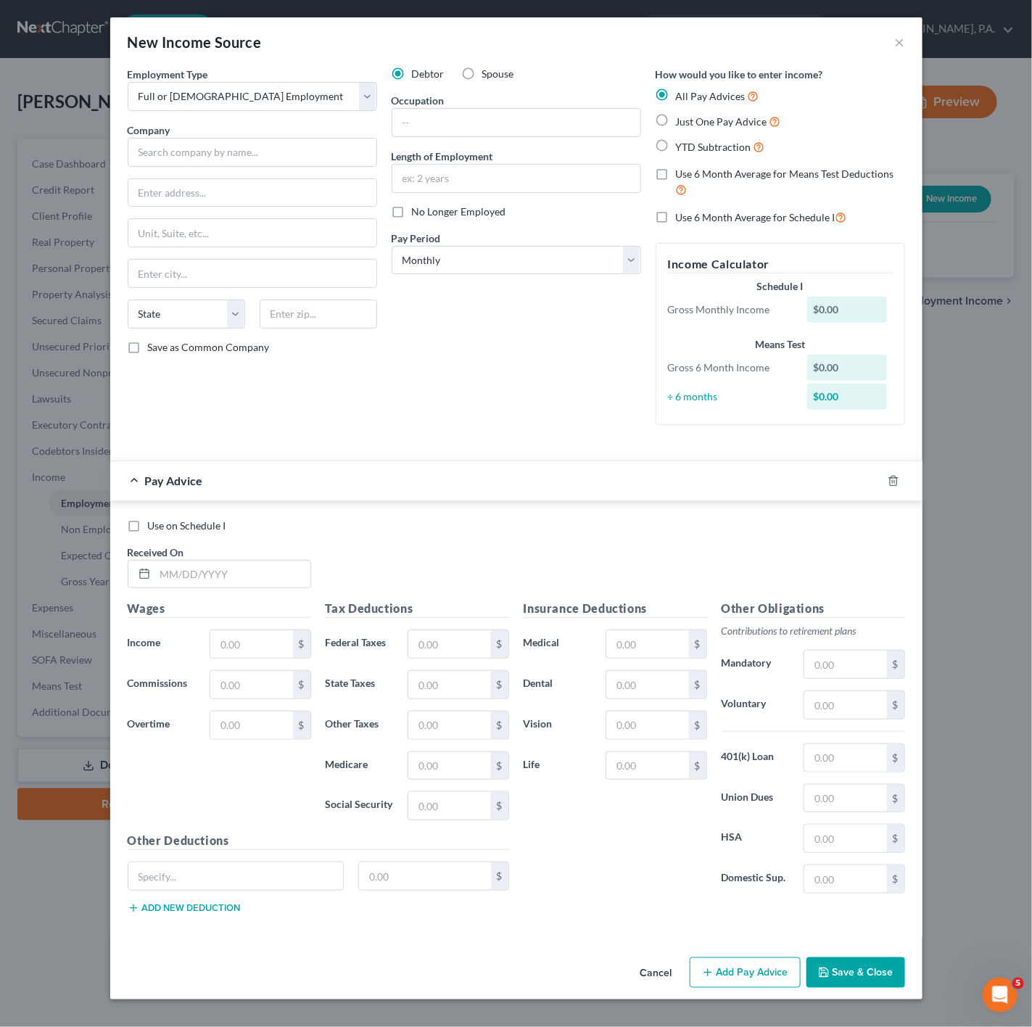
radio input "true"
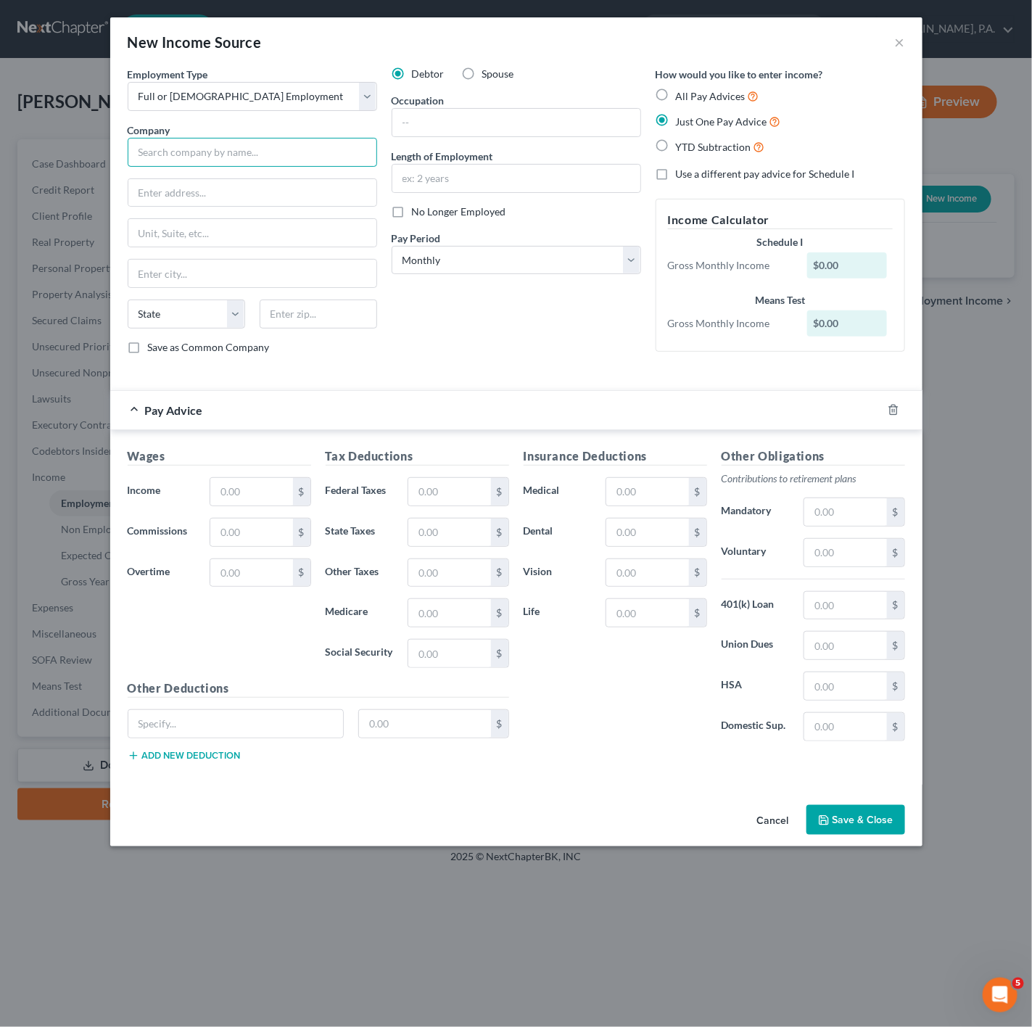
click at [263, 160] on input "text" at bounding box center [253, 152] width 250 height 29
type input "[PERSON_NAME] Carpets, Inc."
click at [263, 168] on div "Employment Type * Select Full or [DEMOGRAPHIC_DATA] Employment Self Employment …" at bounding box center [252, 217] width 264 height 300
drag, startPoint x: 297, startPoint y: 202, endPoint x: 285, endPoint y: 205, distance: 12.0
click at [297, 202] on input "text" at bounding box center [252, 193] width 248 height 28
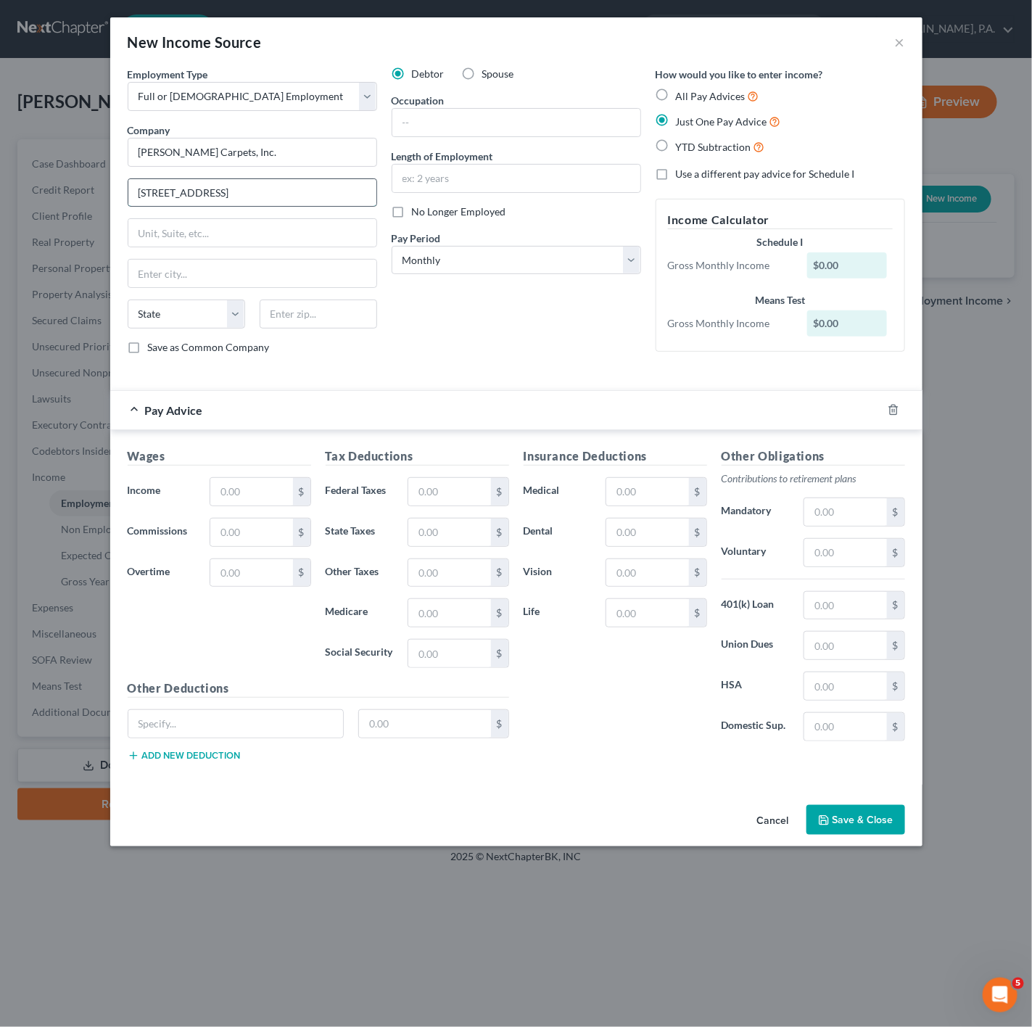
click at [178, 194] on input "[STREET_ADDRESS]" at bounding box center [252, 193] width 248 height 28
click at [245, 189] on input "[STREET_ADDRESS]" at bounding box center [252, 193] width 248 height 28
type input "[STREET_ADDRESS]"
click at [234, 248] on body "Home New Case Client Portal [DOMAIN_NAME], P.A. [PERSON_NAME][EMAIL_ADDRESS][DO…" at bounding box center [516, 513] width 1032 height 1027
click at [174, 275] on input "text" at bounding box center [252, 274] width 248 height 28
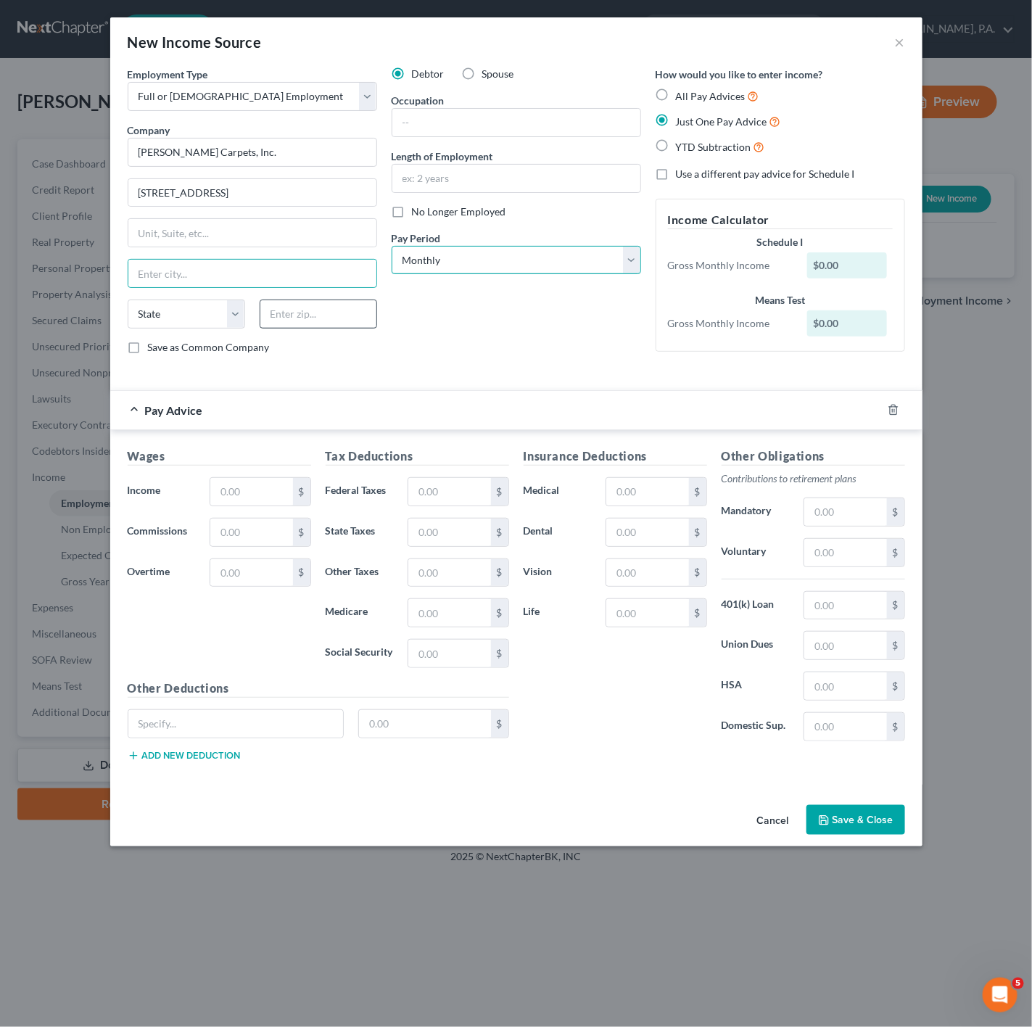
drag, startPoint x: 390, startPoint y: 271, endPoint x: 345, endPoint y: 312, distance: 61.6
click at [392, 271] on select "Select Monthly Twice Monthly Every Other Week Weekly" at bounding box center [517, 260] width 250 height 29
click at [292, 316] on input "text" at bounding box center [319, 314] width 118 height 29
type input "32701"
type input "[GEOGRAPHIC_DATA]"
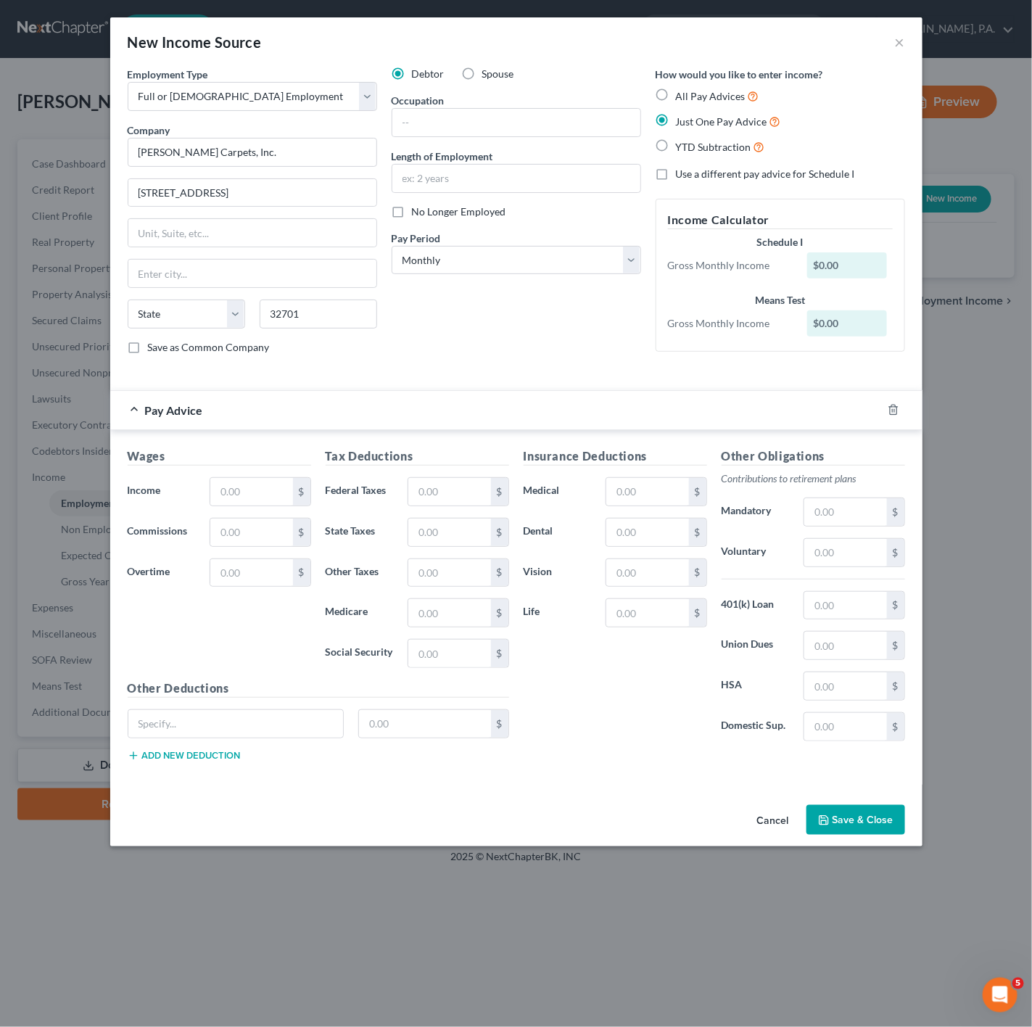
select select "9"
click at [555, 357] on div "Debtor Spouse Occupation Length of Employment No Longer Employed Pay Period * S…" at bounding box center [517, 217] width 264 height 300
drag, startPoint x: 532, startPoint y: 176, endPoint x: 540, endPoint y: 165, distance: 13.5
click at [538, 170] on input "text" at bounding box center [517, 179] width 248 height 28
type input "3 Years"
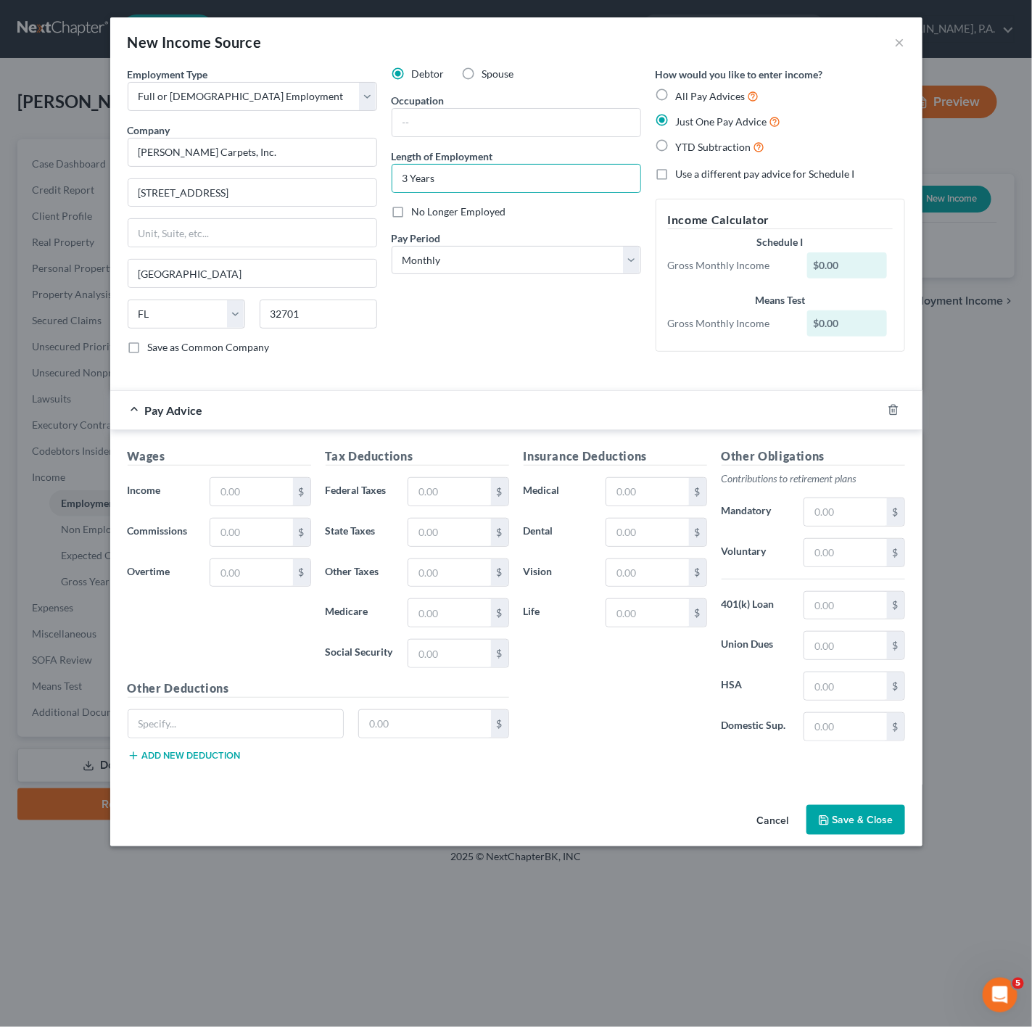
drag, startPoint x: 442, startPoint y: 292, endPoint x: 425, endPoint y: 301, distance: 18.8
click at [442, 292] on div "Debtor Spouse Occupation Length of Employment 3 Years No Longer Employed Pay Pe…" at bounding box center [517, 217] width 264 height 300
click at [187, 494] on label "Income *" at bounding box center [161, 491] width 83 height 29
click at [238, 484] on input "text" at bounding box center [251, 492] width 82 height 28
paste input "$3,725.35"
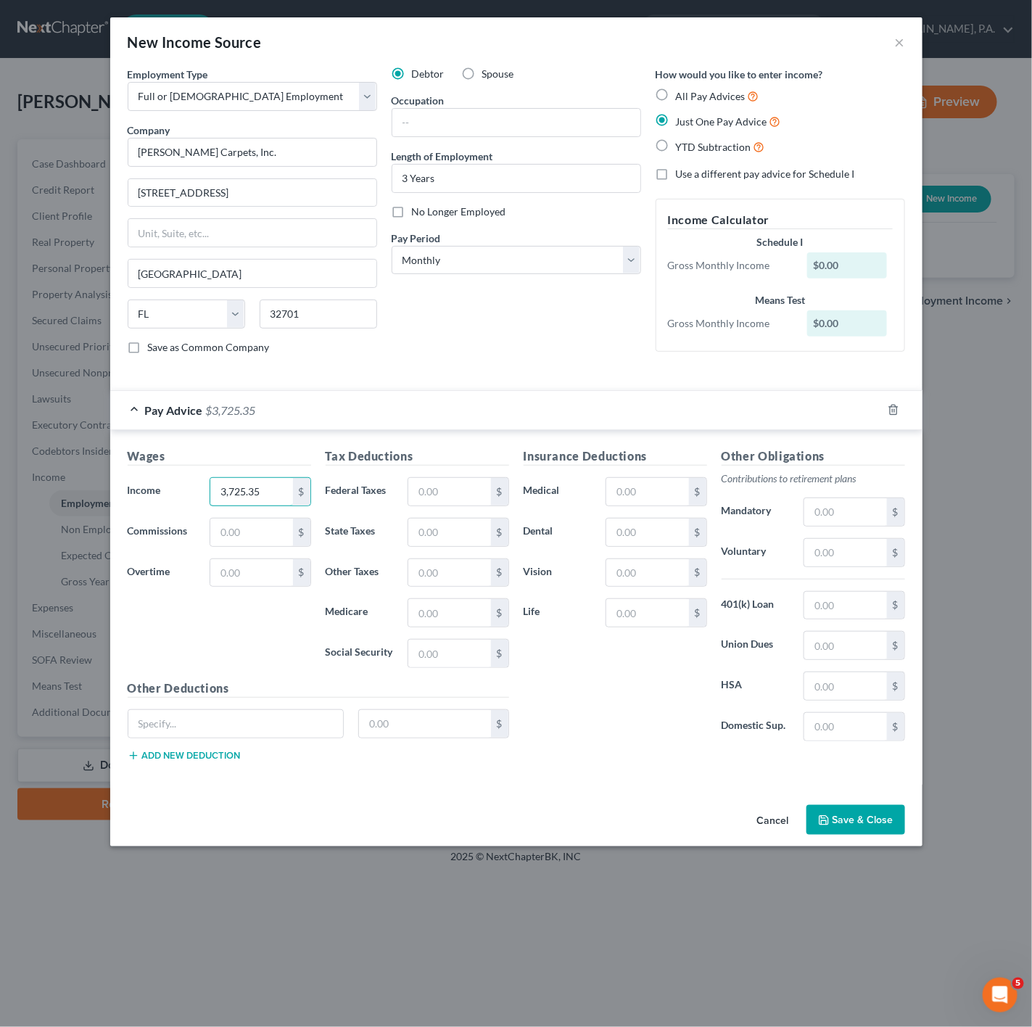
type input "3,725.35"
click at [638, 769] on div "Insurance Deductions Medical $ Dental $ Vision $ Life $ Other Obligations Contr…" at bounding box center [715, 611] width 396 height 326
click at [451, 506] on input "text" at bounding box center [449, 492] width 82 height 28
paste input "$458.64"
type input "458.64"
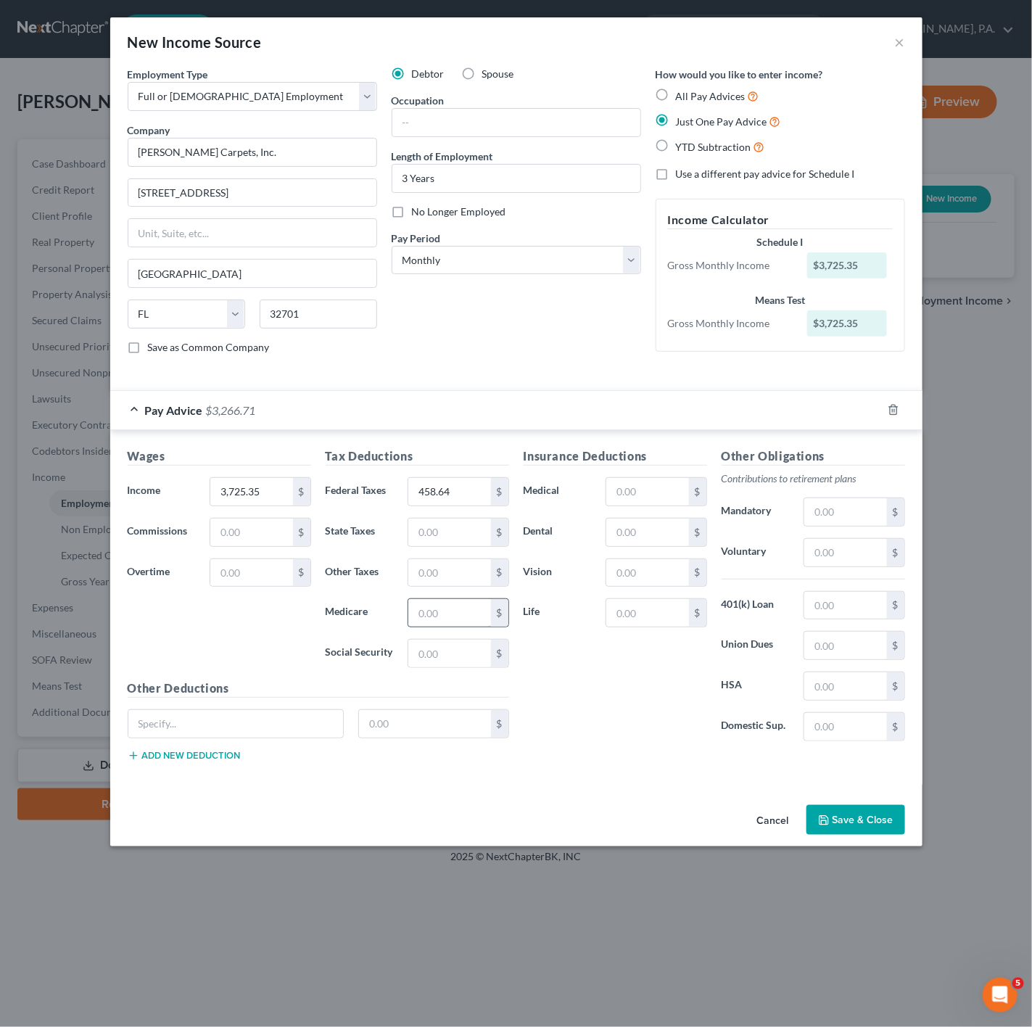
drag, startPoint x: 411, startPoint y: 625, endPoint x: 419, endPoint y: 627, distance: 7.4
click at [411, 625] on input "text" at bounding box center [449, 613] width 82 height 28
paste input "$65.68"
type input "65.68"
click at [449, 659] on input "text" at bounding box center [449, 654] width 82 height 28
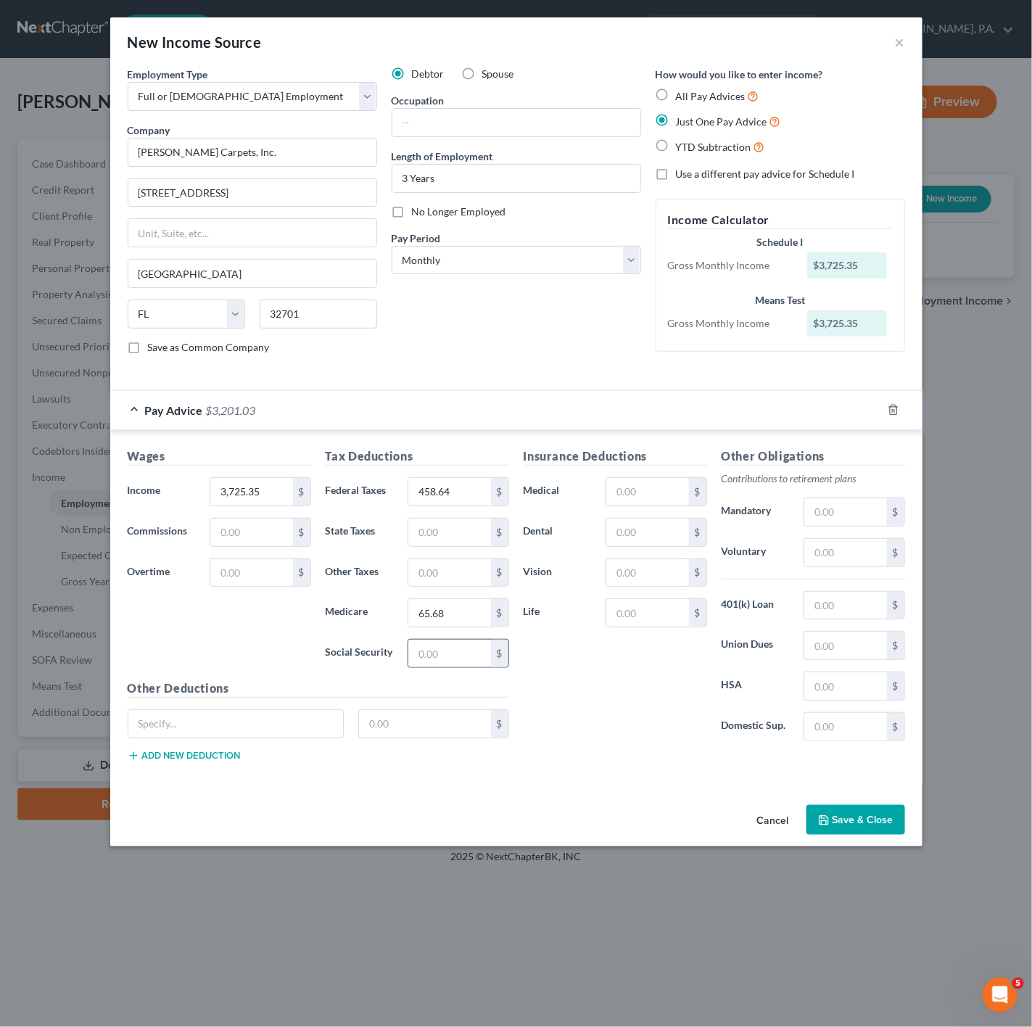
paste input "$280.88"
type input "280.88"
click at [620, 694] on div "Insurance Deductions Medical $ Dental $ Vision $ Life $" at bounding box center [616, 600] width 198 height 305
click at [656, 473] on div "Insurance Deductions Medical $ Dental $ Vision $ Life $" at bounding box center [616, 600] width 198 height 305
click at [644, 497] on input "text" at bounding box center [648, 492] width 82 height 28
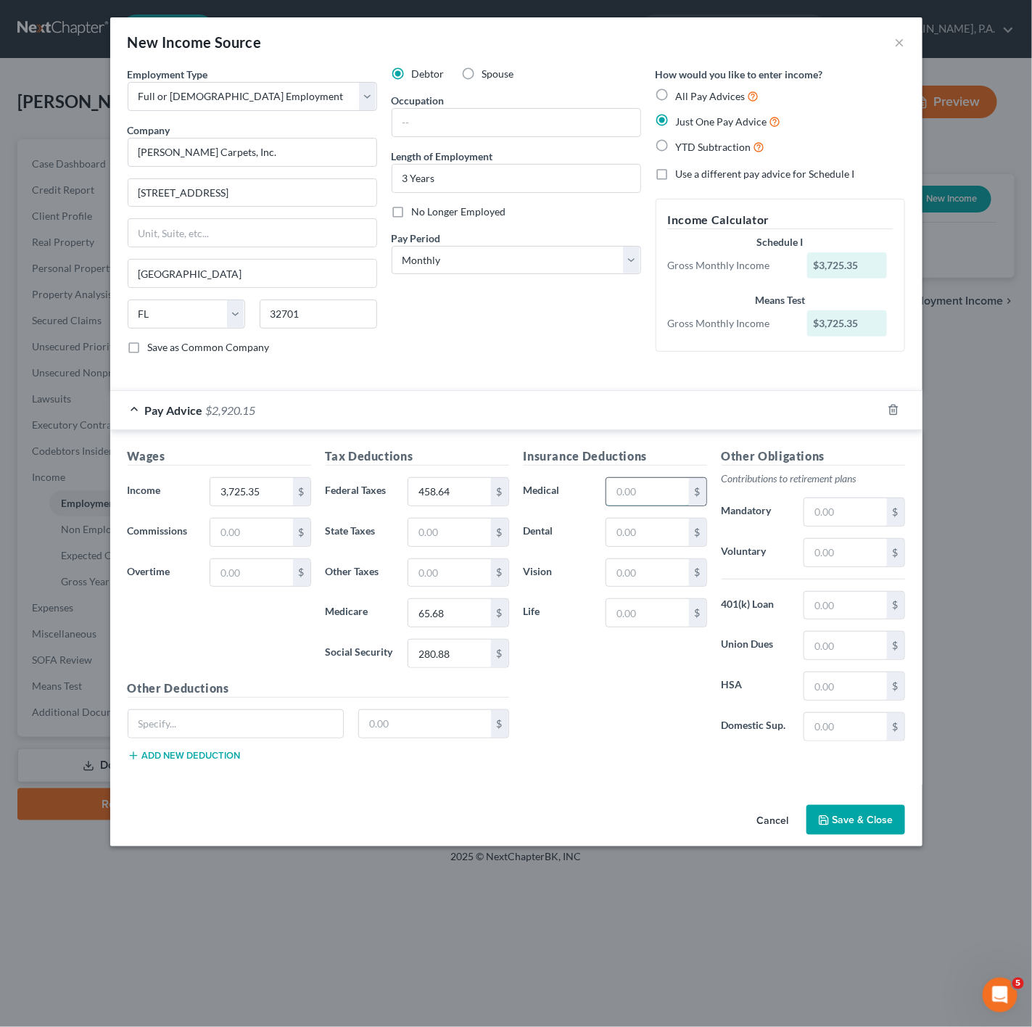
paste input "$544.16"
type input "544.16"
drag, startPoint x: 621, startPoint y: 758, endPoint x: 831, endPoint y: 777, distance: 211.2
click at [622, 753] on div "Insurance Deductions Medical 544.16 $ Dental $ Vision $ Life $" at bounding box center [616, 600] width 198 height 305
click at [544, 131] on input "text" at bounding box center [517, 123] width 248 height 28
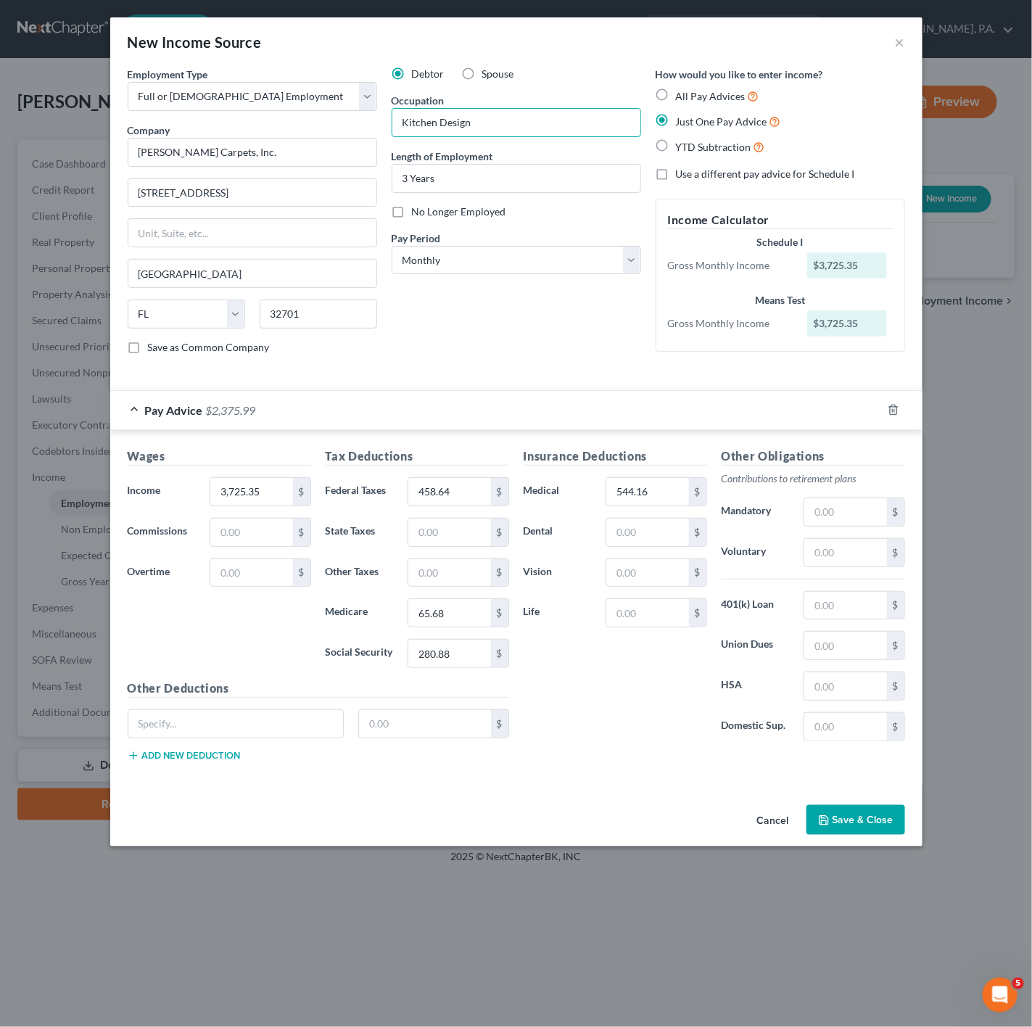
type input "Kitchen Design"
drag, startPoint x: 521, startPoint y: 342, endPoint x: 392, endPoint y: 401, distance: 141.9
click at [521, 344] on div "Debtor Spouse Occupation Kitchen Design Length of Employment 3 Years No Longer …" at bounding box center [517, 217] width 264 height 300
click at [345, 420] on div "Pay Advice $2,375.99" at bounding box center [496, 410] width 772 height 38
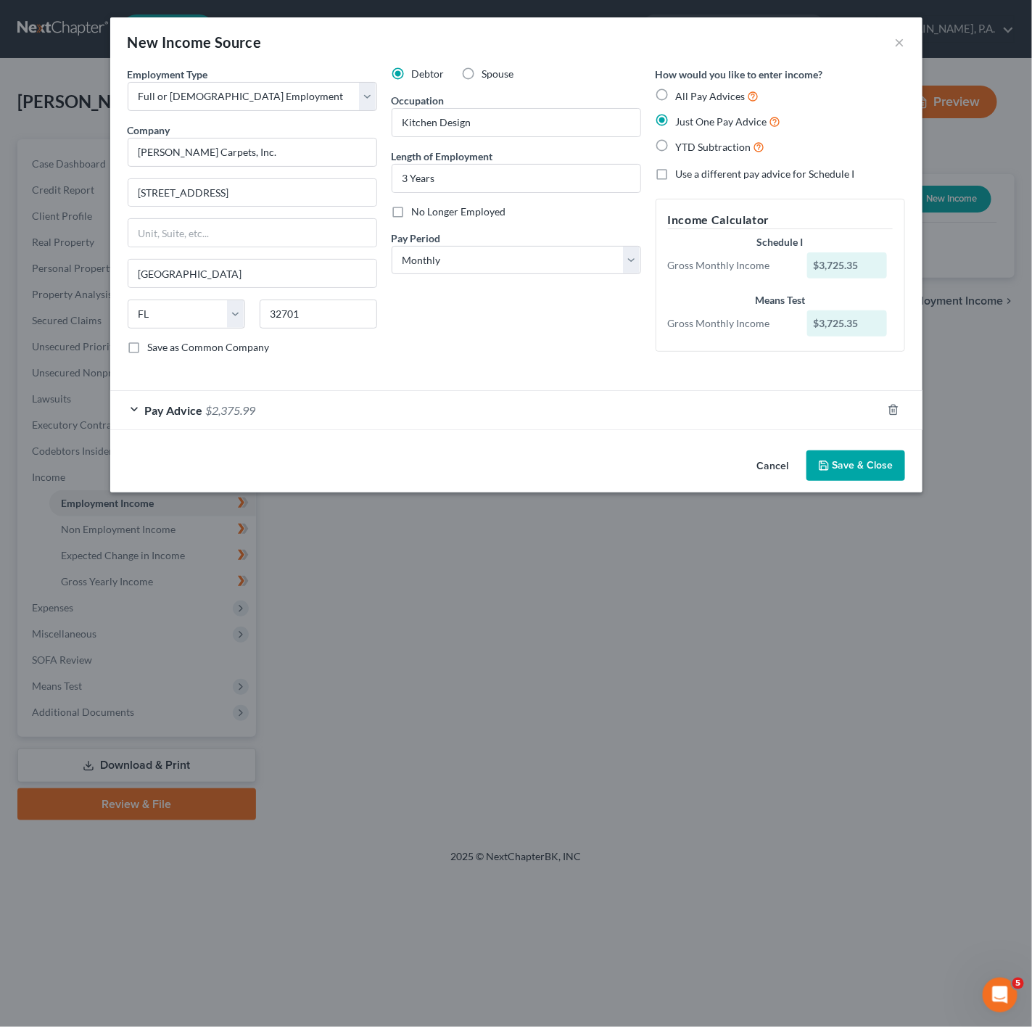
click at [882, 468] on button "Save & Close" at bounding box center [856, 466] width 99 height 30
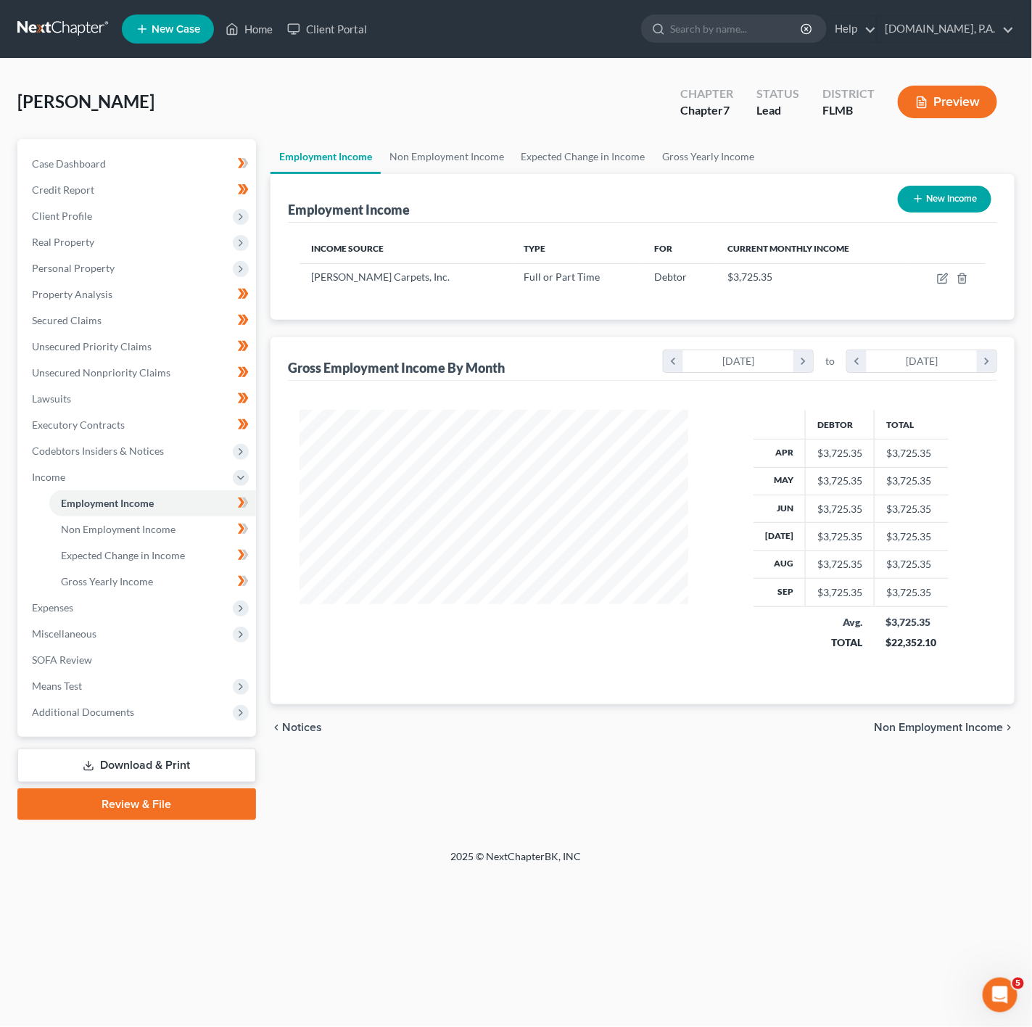
scroll to position [262, 416]
click at [250, 499] on span at bounding box center [243, 505] width 25 height 22
click at [173, 531] on link "Non Employment Income" at bounding box center [152, 530] width 207 height 26
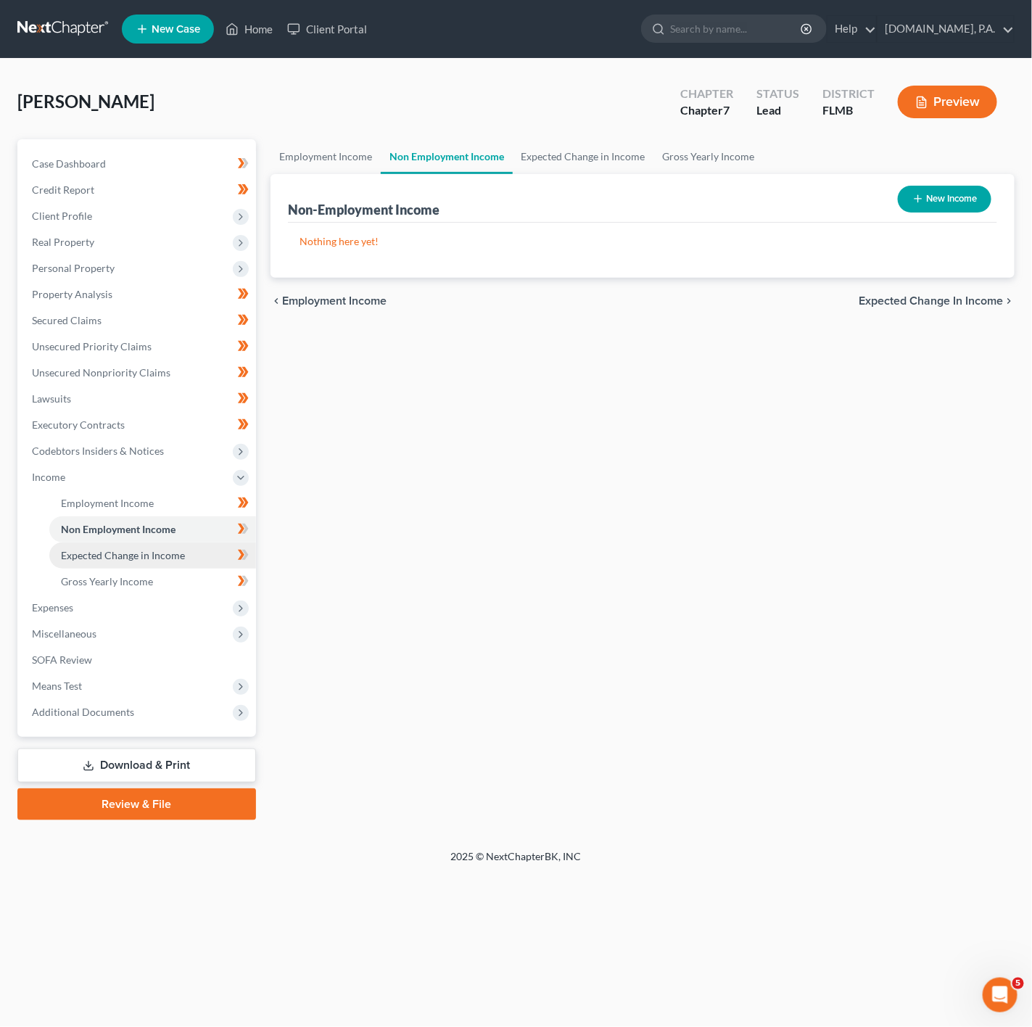
click at [176, 549] on span "Expected Change in Income" at bounding box center [123, 555] width 124 height 12
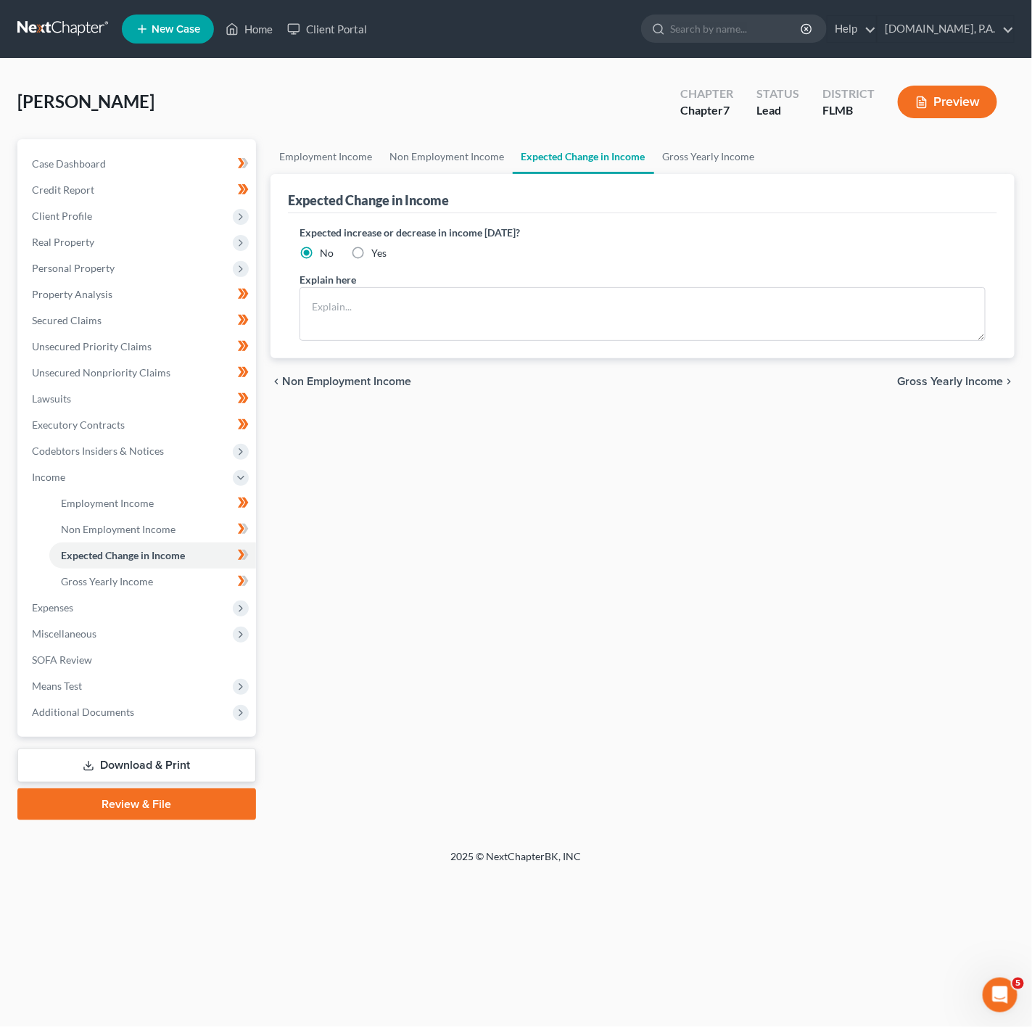
click at [257, 549] on div "Case Dashboard Payments Invoices Payments Payments Credit Report Client Profile" at bounding box center [136, 479] width 253 height 681
click at [242, 554] on icon at bounding box center [241, 555] width 7 height 10
click at [247, 501] on icon at bounding box center [245, 503] width 7 height 10
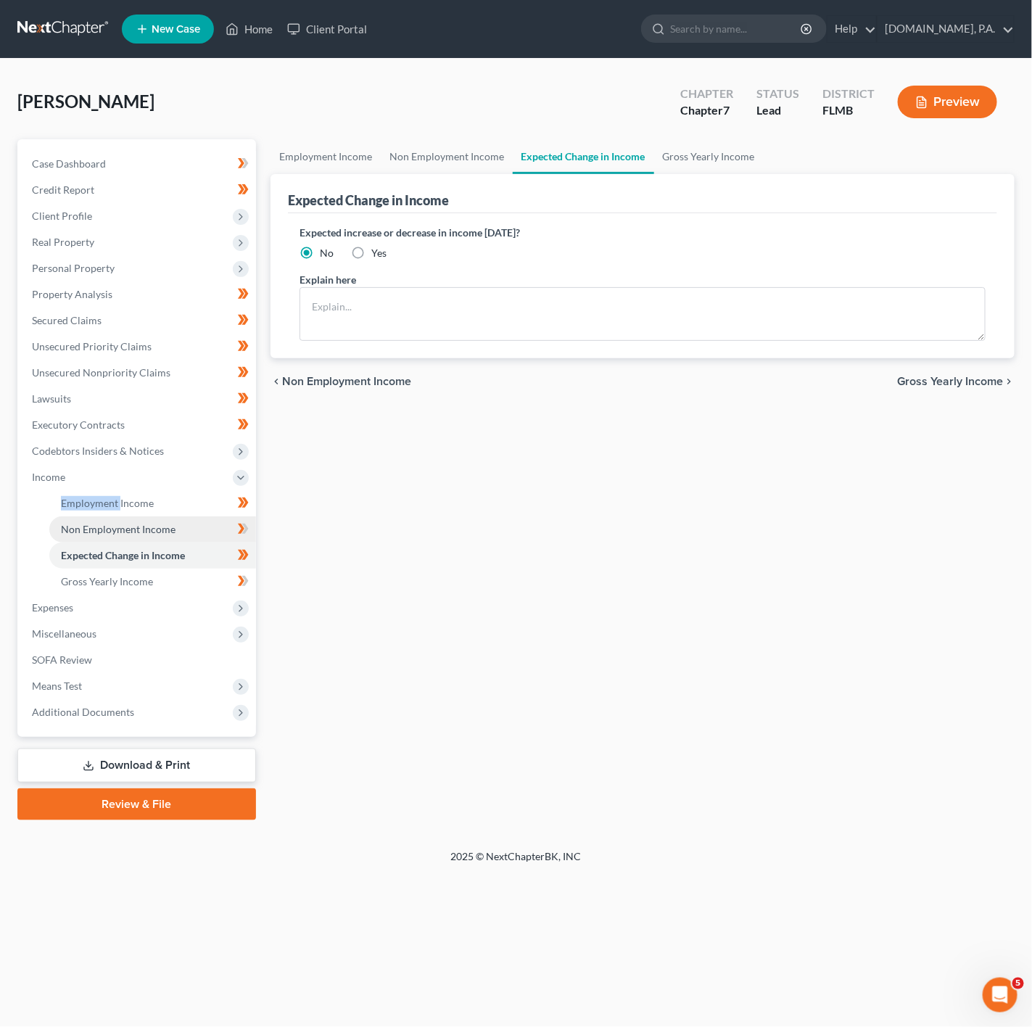
click at [148, 523] on span "Non Employment Income" at bounding box center [118, 529] width 115 height 12
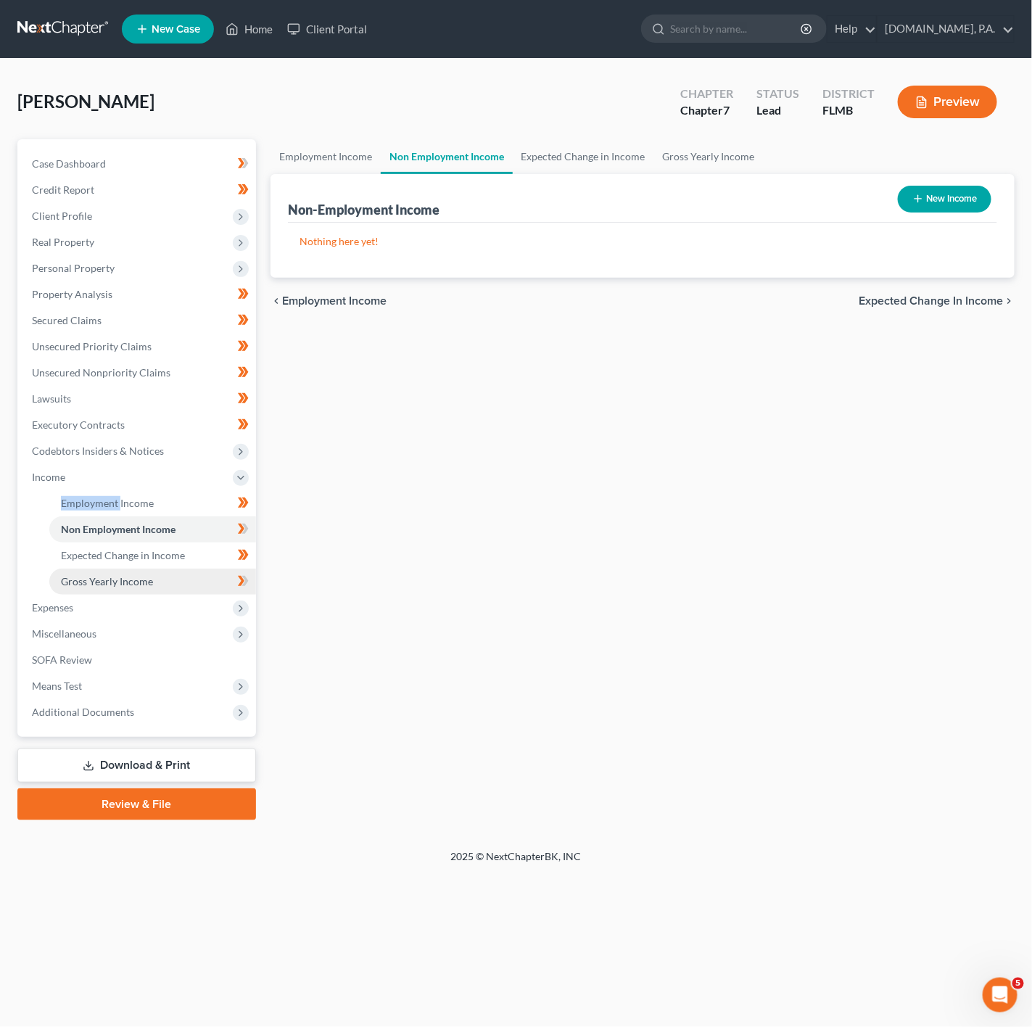
click at [159, 581] on link "Gross Yearly Income" at bounding box center [152, 582] width 207 height 26
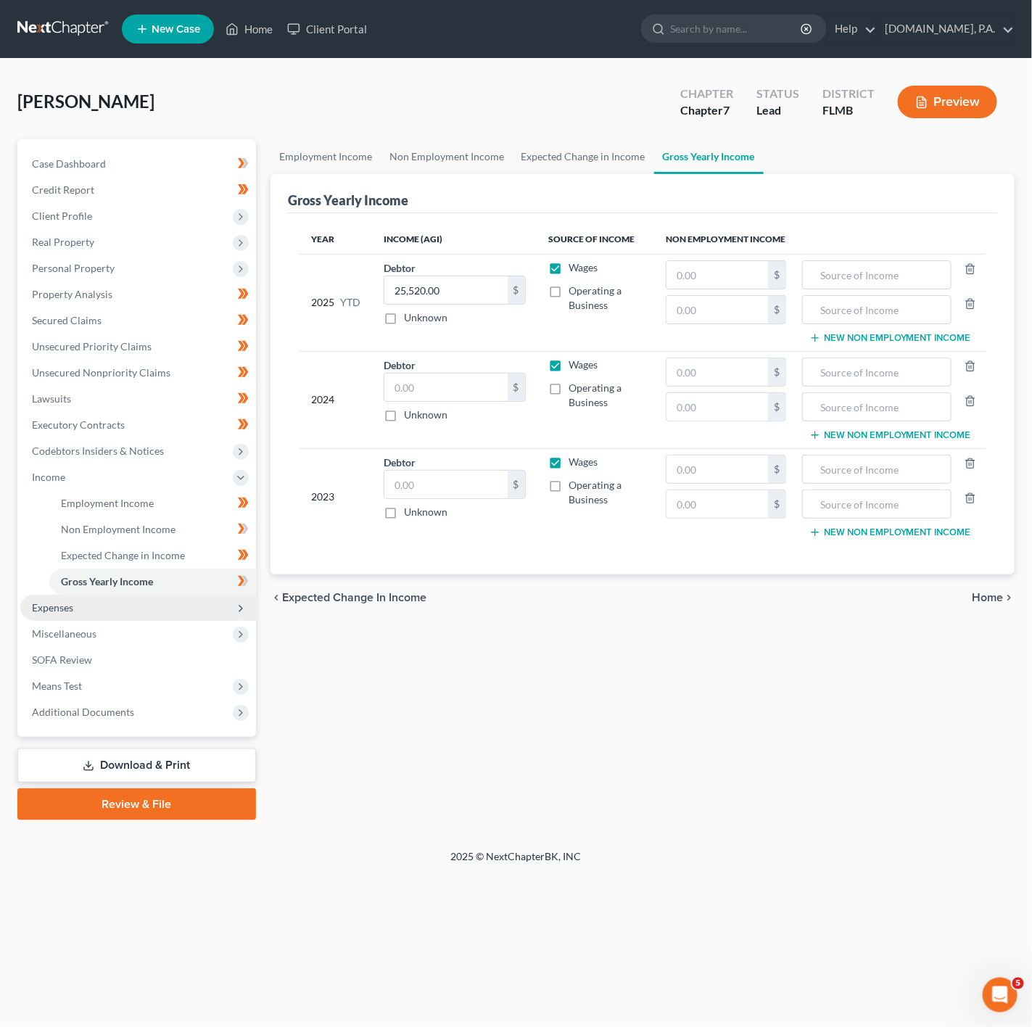
click at [107, 606] on span "Expenses" at bounding box center [138, 608] width 236 height 26
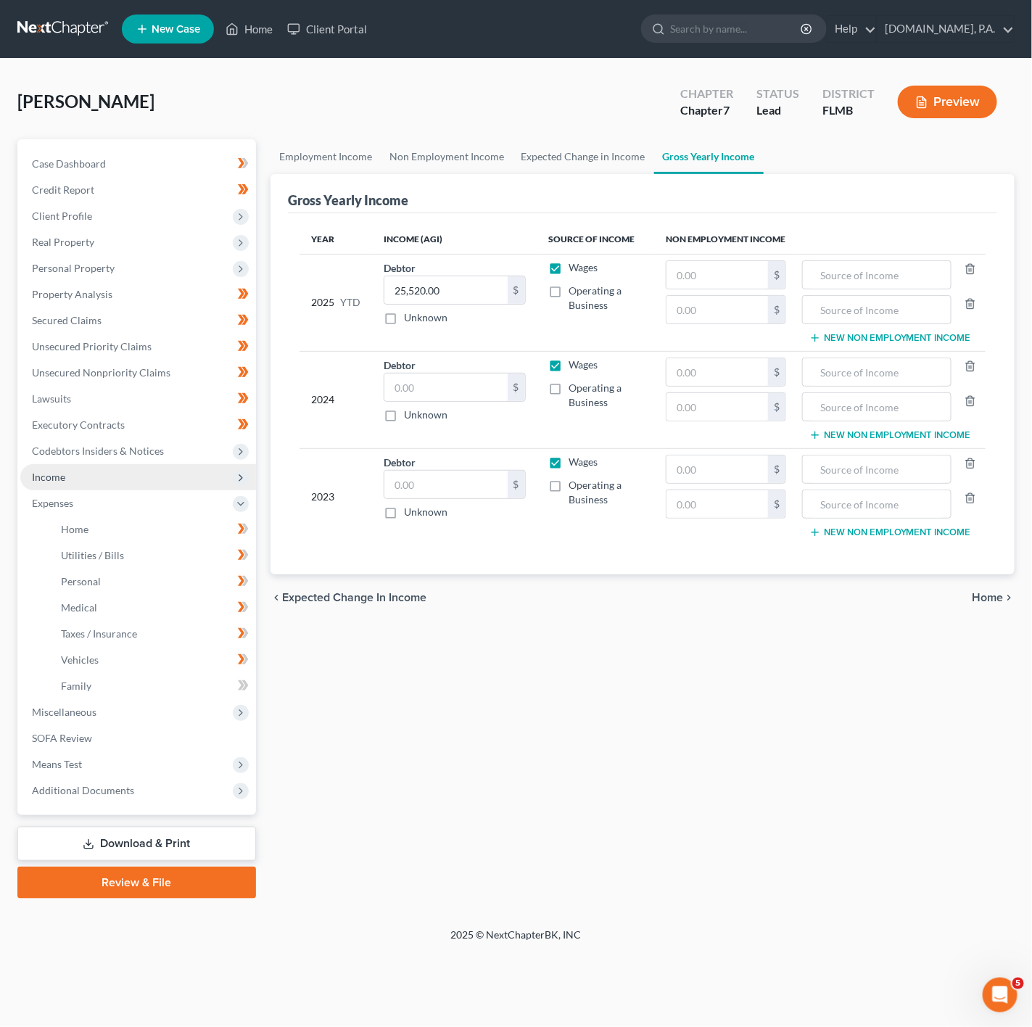
click at [177, 477] on span "Income" at bounding box center [138, 477] width 236 height 26
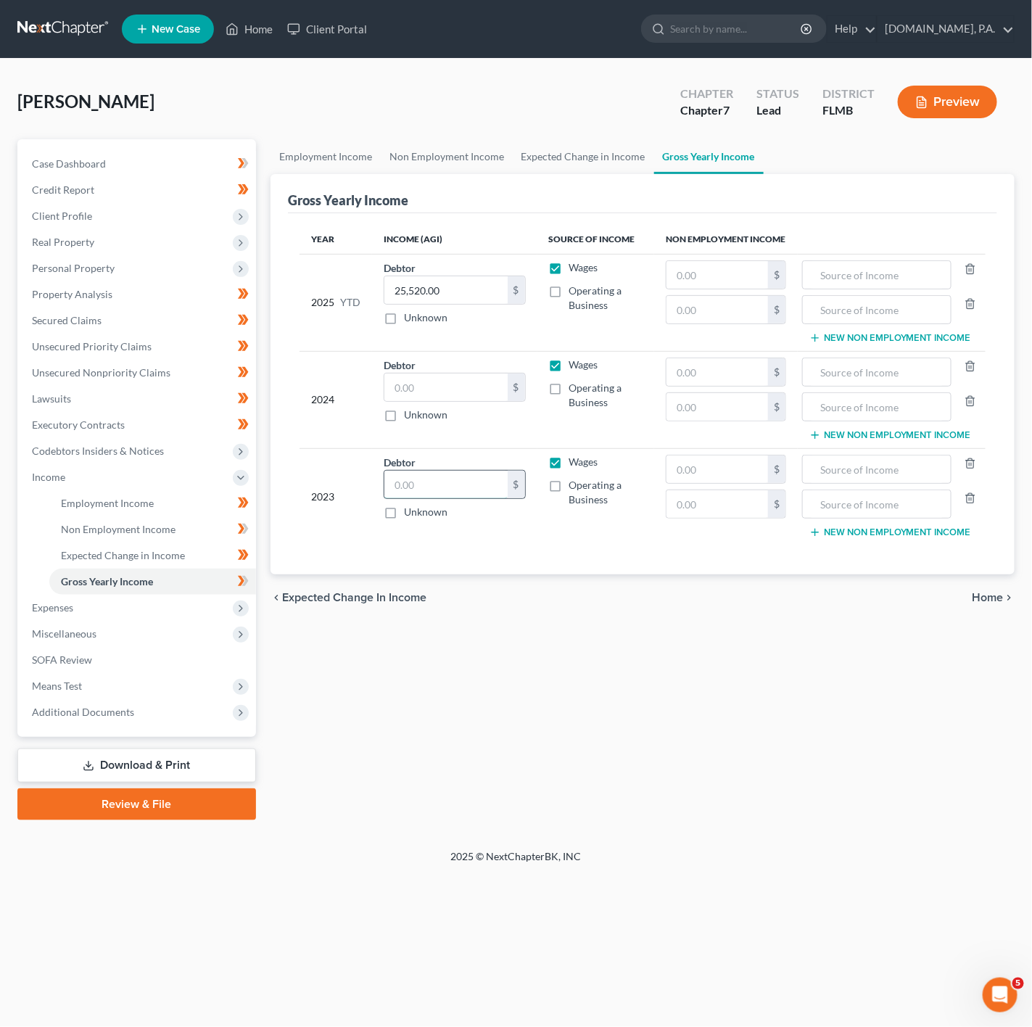
click at [461, 488] on input "text" at bounding box center [446, 485] width 123 height 28
type input "0"
click at [416, 387] on input "text" at bounding box center [446, 388] width 123 height 28
type input "18,994"
click at [460, 601] on div "chevron_left Expected Change in Income Home chevron_right" at bounding box center [643, 598] width 744 height 46
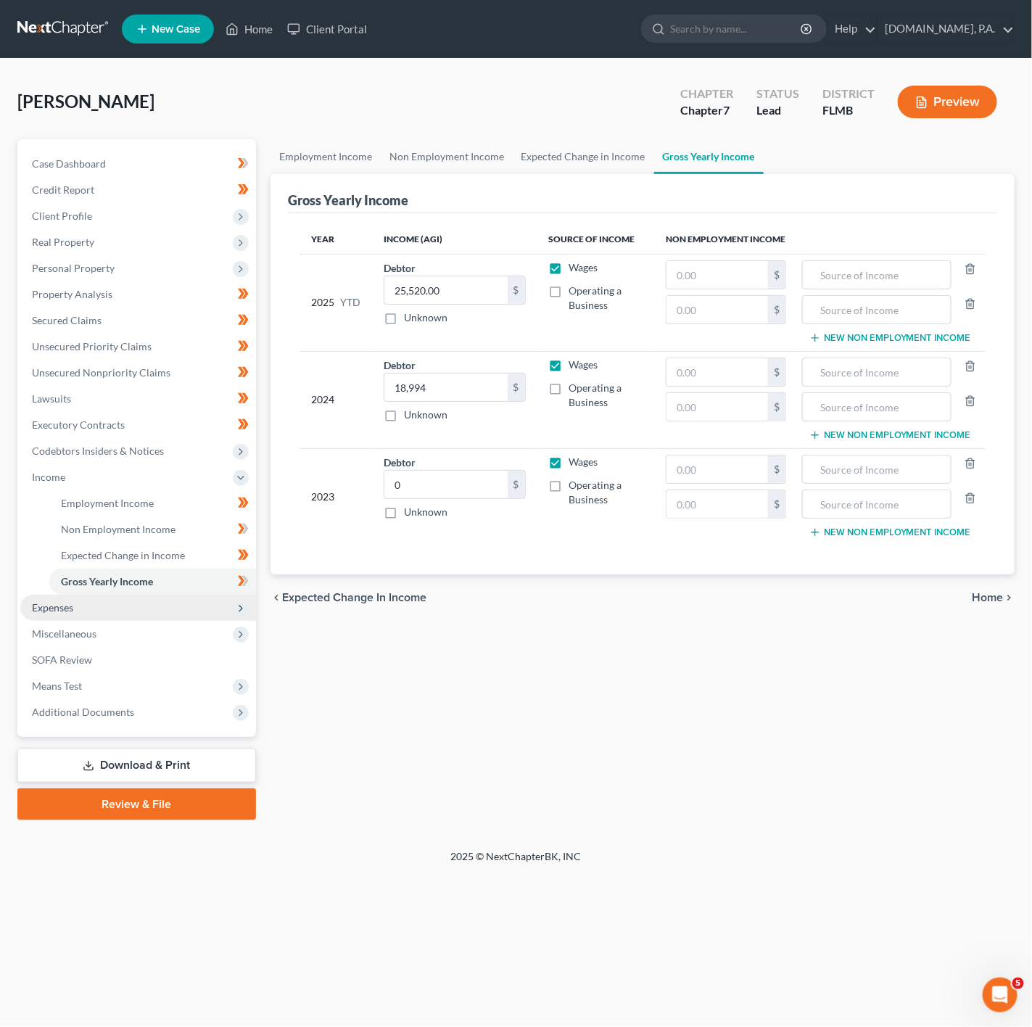
click at [173, 604] on span "Expenses" at bounding box center [138, 608] width 236 height 26
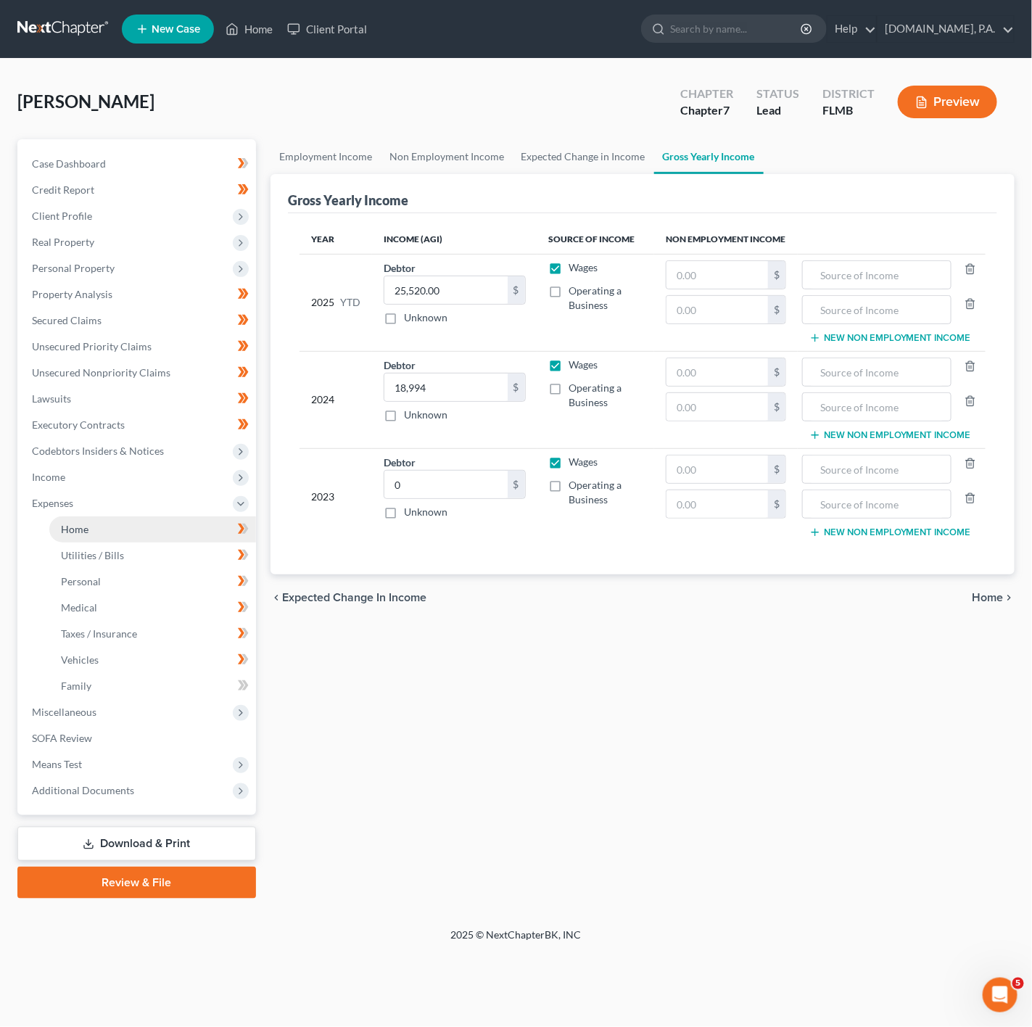
click at [172, 538] on link "Home" at bounding box center [152, 530] width 207 height 26
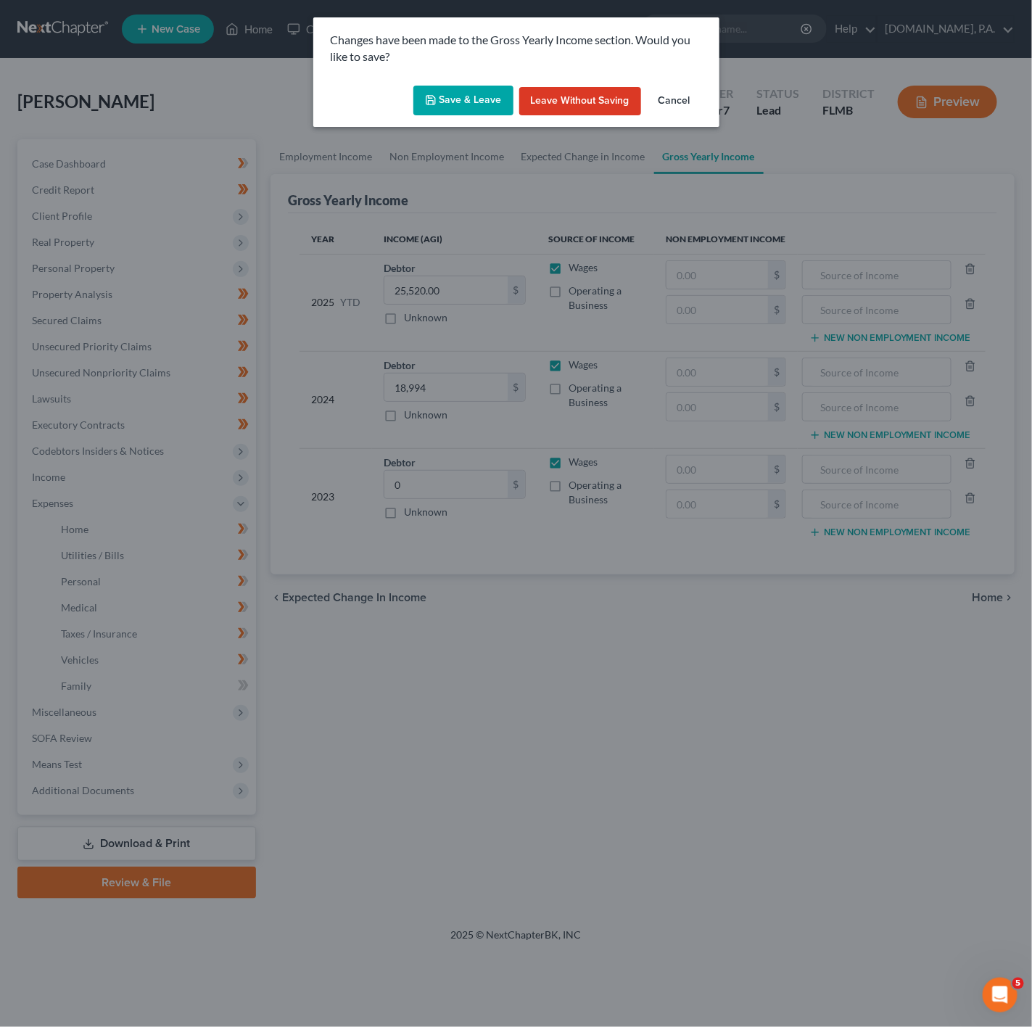
click at [496, 94] on button "Save & Leave" at bounding box center [464, 101] width 100 height 30
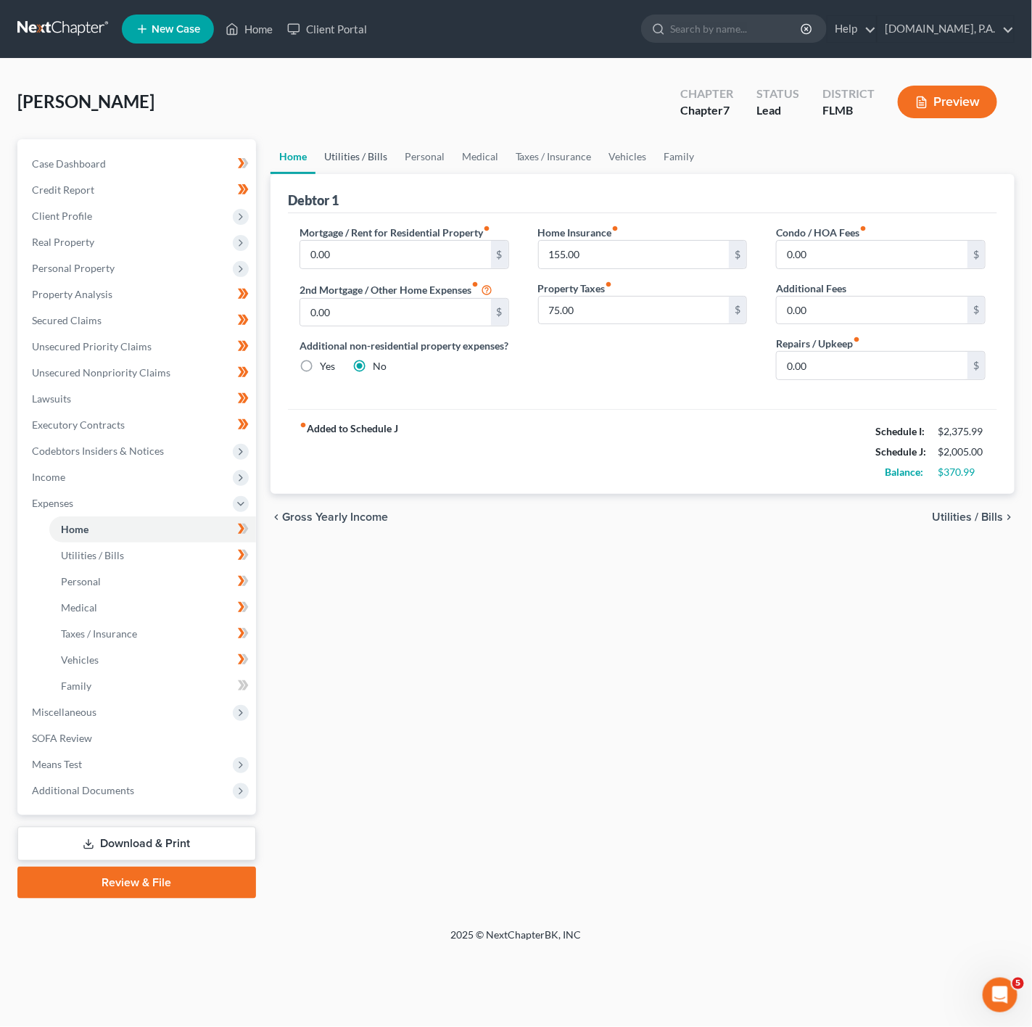
drag, startPoint x: 351, startPoint y: 168, endPoint x: 342, endPoint y: 174, distance: 11.5
click at [351, 168] on link "Utilities / Bills" at bounding box center [356, 156] width 81 height 35
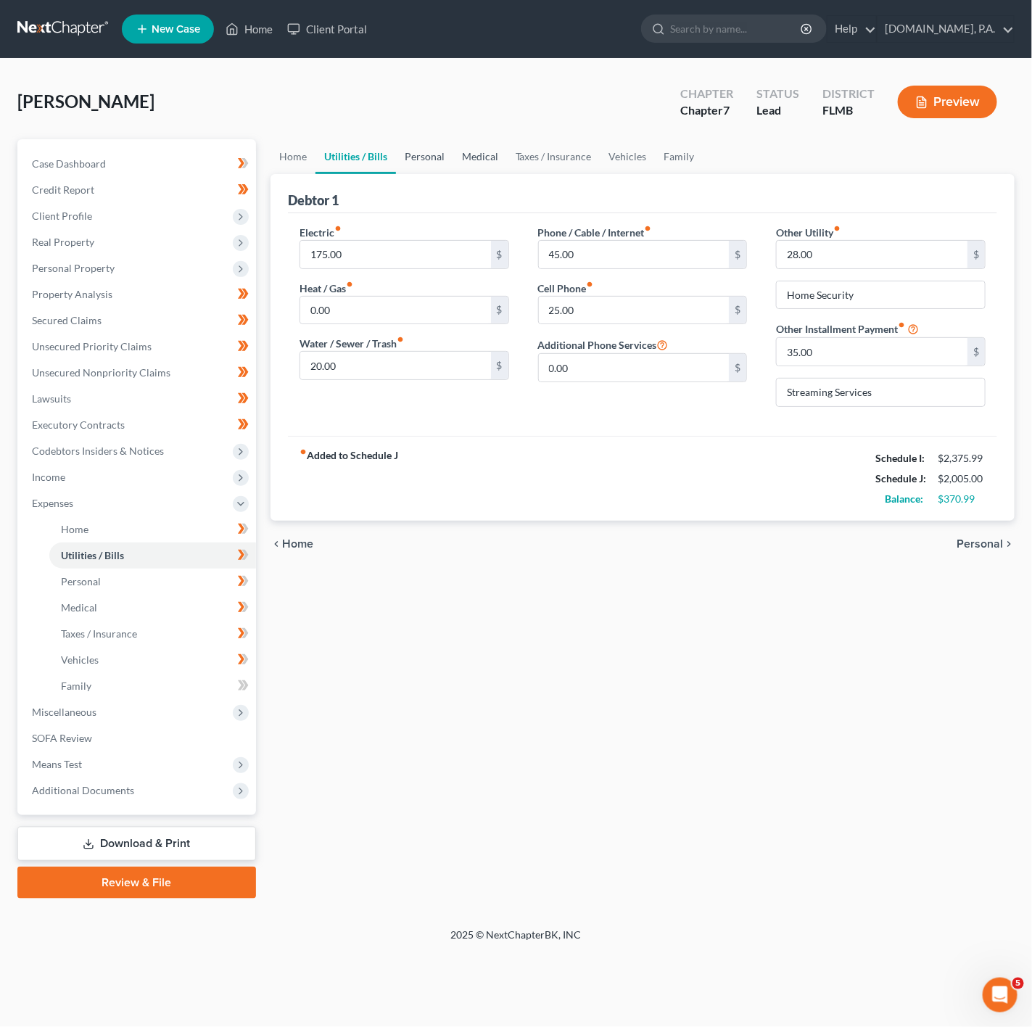
click at [448, 168] on ul "Home Utilities / Bills Personal Medical Taxes / Insurance Vehicles Family" at bounding box center [643, 156] width 744 height 35
click at [434, 168] on link "Personal" at bounding box center [424, 156] width 57 height 35
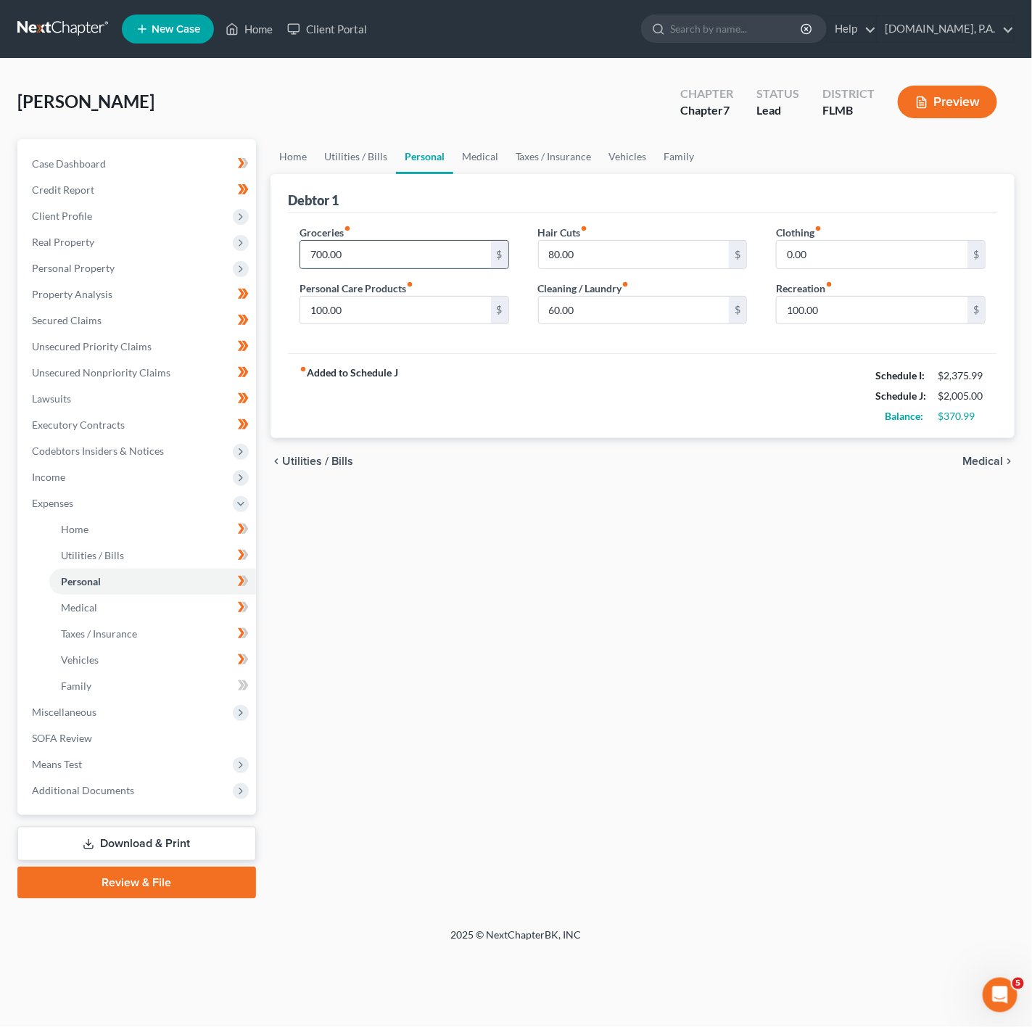
click at [405, 258] on input "700.00" at bounding box center [395, 255] width 191 height 28
click at [684, 251] on input "80.00" at bounding box center [634, 255] width 191 height 28
type input "100"
click at [438, 311] on input "100.00" at bounding box center [395, 311] width 191 height 28
type input "120"
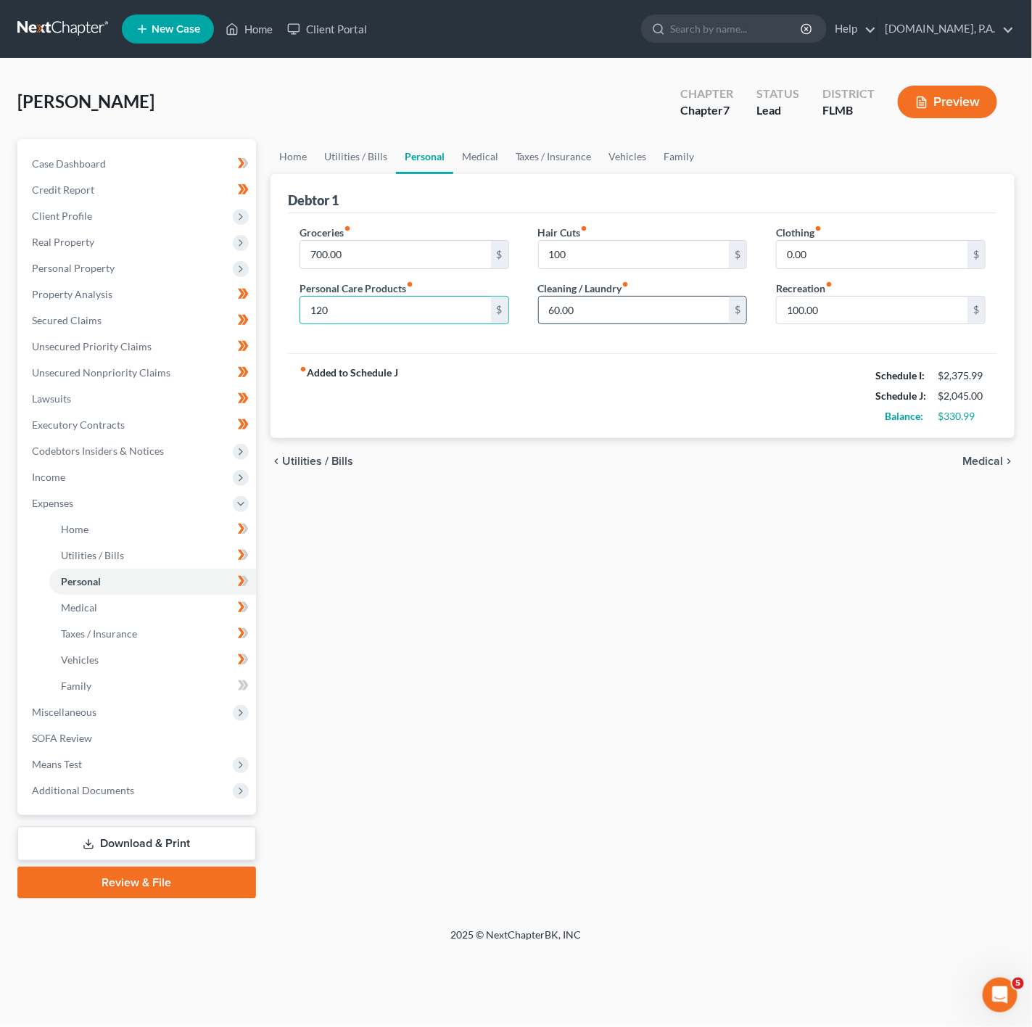
click at [575, 314] on input "60.00" at bounding box center [634, 311] width 191 height 28
type input "80"
click at [816, 313] on input "100.00" at bounding box center [872, 311] width 191 height 28
type input "200"
click at [838, 258] on input "0.00" at bounding box center [872, 255] width 191 height 28
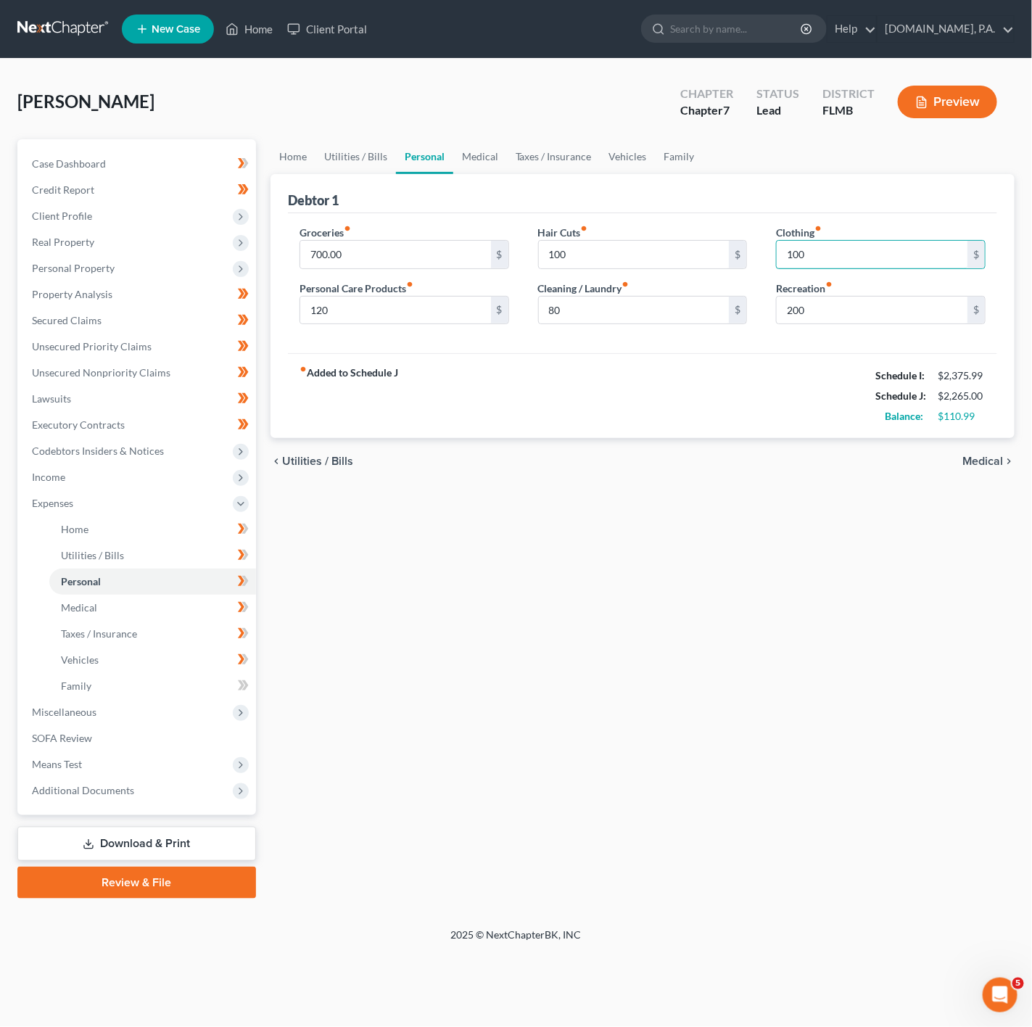
type input "100"
drag, startPoint x: 778, startPoint y: 479, endPoint x: 662, endPoint y: 340, distance: 180.8
click at [777, 479] on div "chevron_left Utilities / Bills Medical chevron_right" at bounding box center [643, 461] width 744 height 46
click at [461, 152] on link "Medical" at bounding box center [480, 156] width 54 height 35
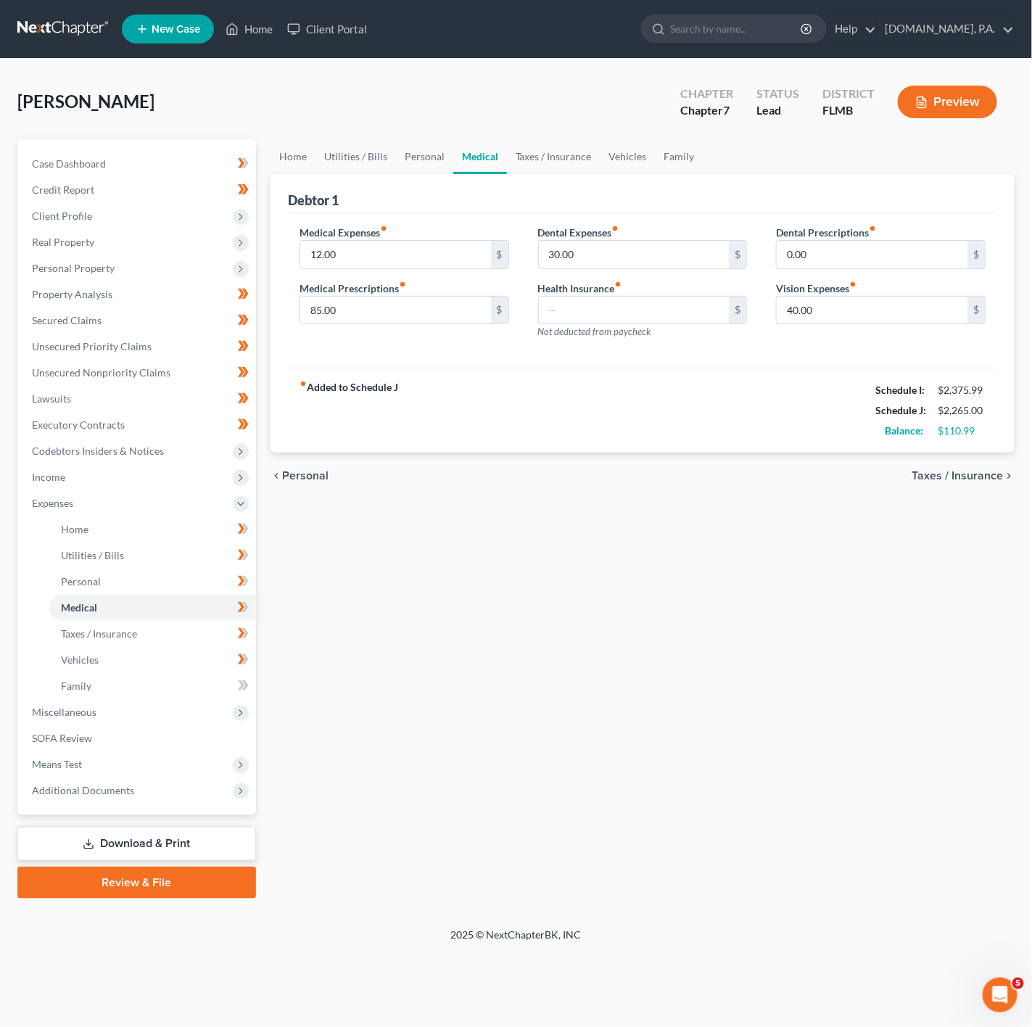
click at [362, 295] on label "Medical Prescriptions fiber_manual_record" at bounding box center [353, 288] width 107 height 15
click at [359, 301] on input "85.00" at bounding box center [395, 311] width 191 height 28
click at [377, 252] on input "12.00" at bounding box center [395, 255] width 191 height 28
click at [395, 327] on div "Medical Expenses fiber_manual_record $ Medical Prescriptions fiber_manual_recor…" at bounding box center [404, 288] width 239 height 126
click at [394, 313] on input "text" at bounding box center [395, 311] width 191 height 28
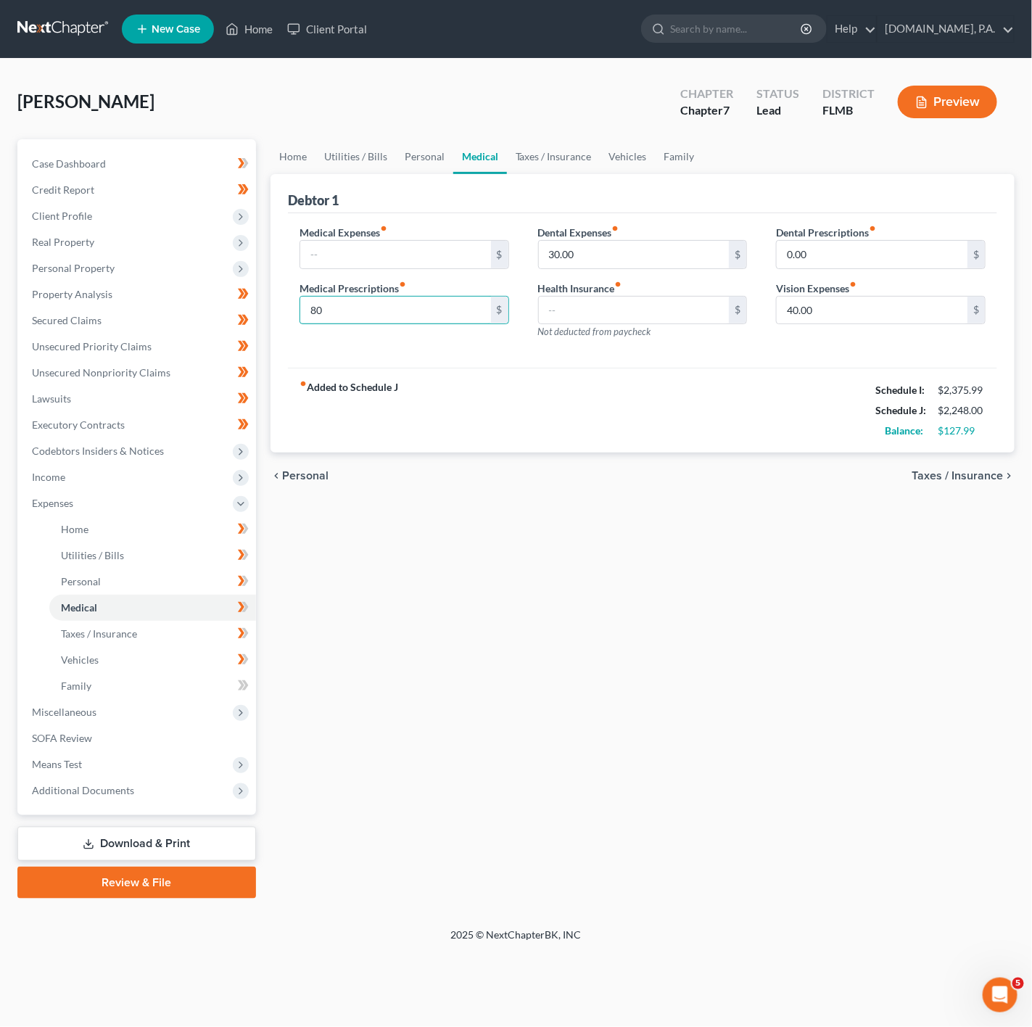
type input "80"
click at [601, 238] on label "Dental Expenses fiber_manual_record" at bounding box center [578, 232] width 81 height 15
click at [708, 251] on input "30.00" at bounding box center [634, 255] width 191 height 28
type input "40"
click at [880, 324] on input "40.00" at bounding box center [872, 311] width 191 height 28
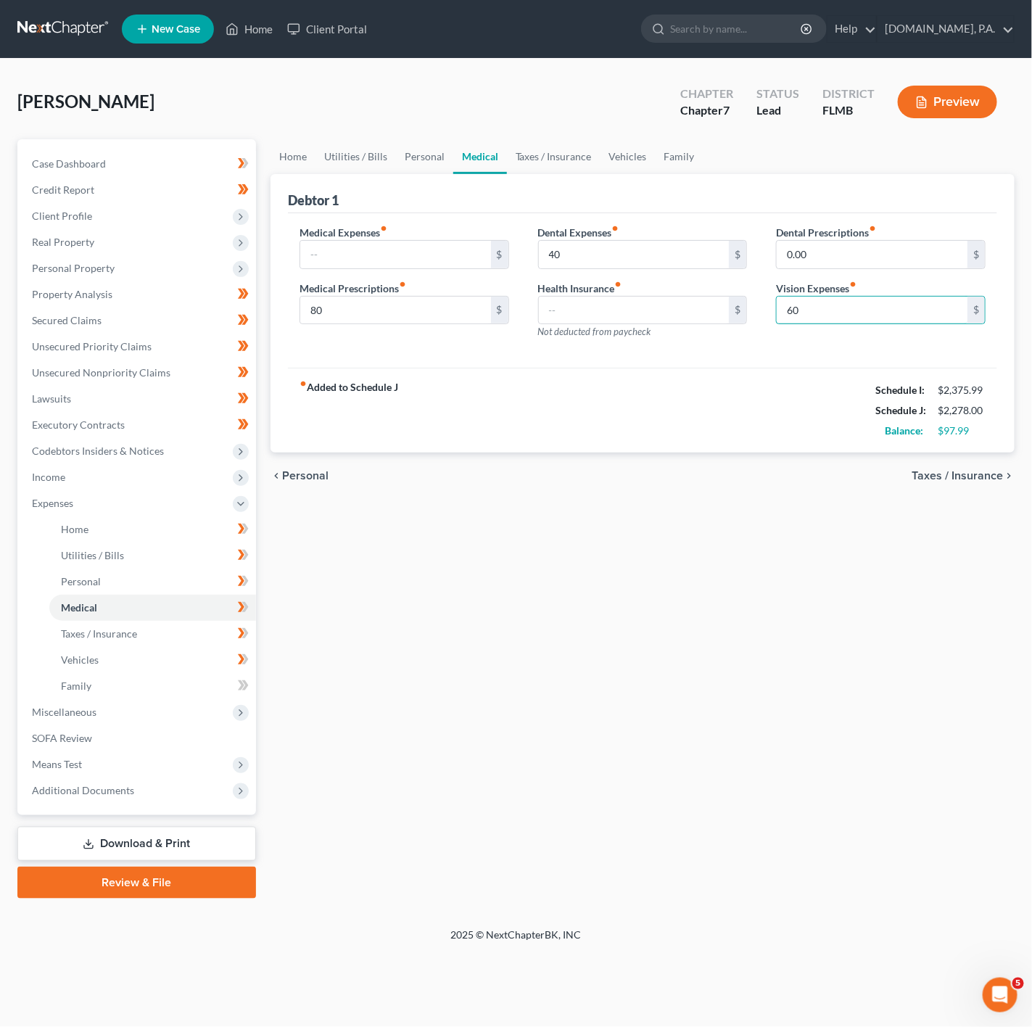
type input "60"
click at [692, 431] on div "fiber_manual_record Added to Schedule J Schedule I: $2,375.99 Schedule J: $2,27…" at bounding box center [643, 410] width 710 height 85
click at [559, 155] on link "Taxes / Insurance" at bounding box center [554, 156] width 94 height 35
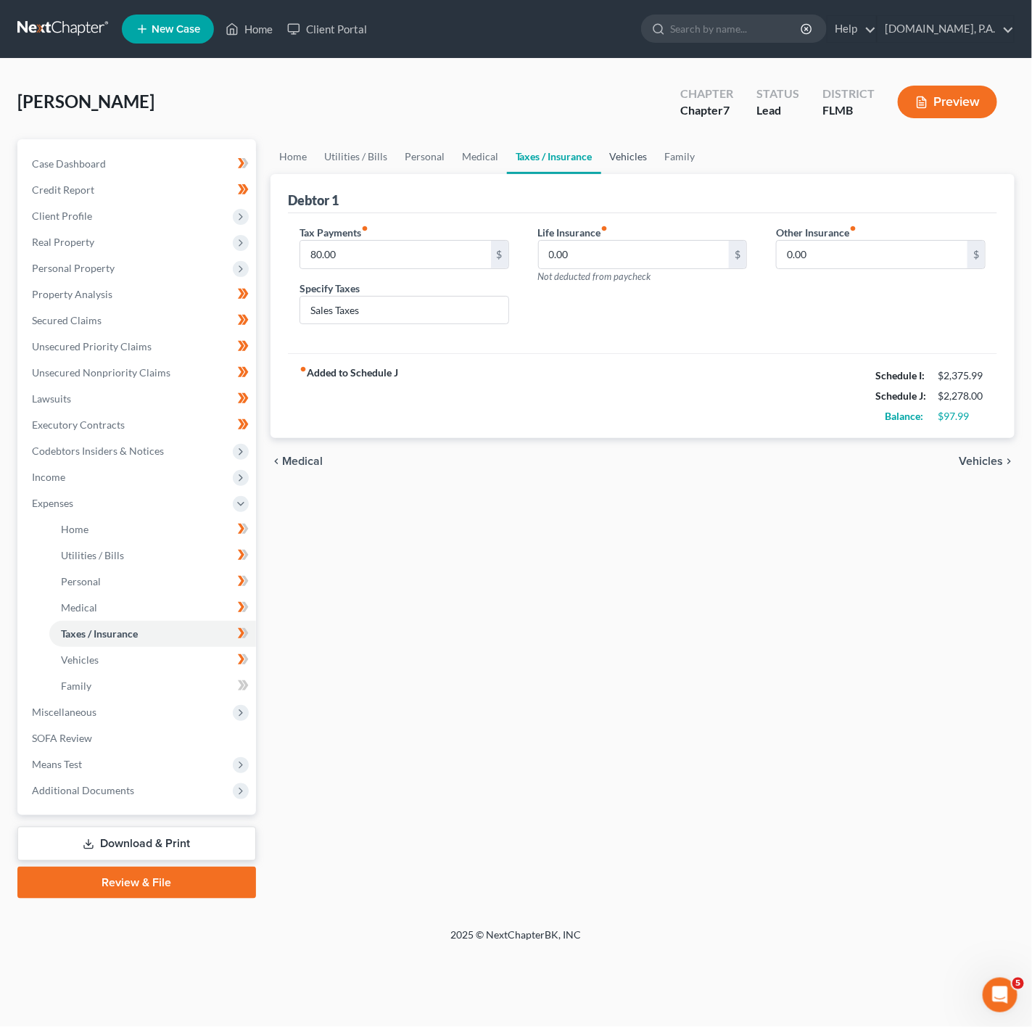
click at [629, 157] on link "Vehicles" at bounding box center [628, 156] width 55 height 35
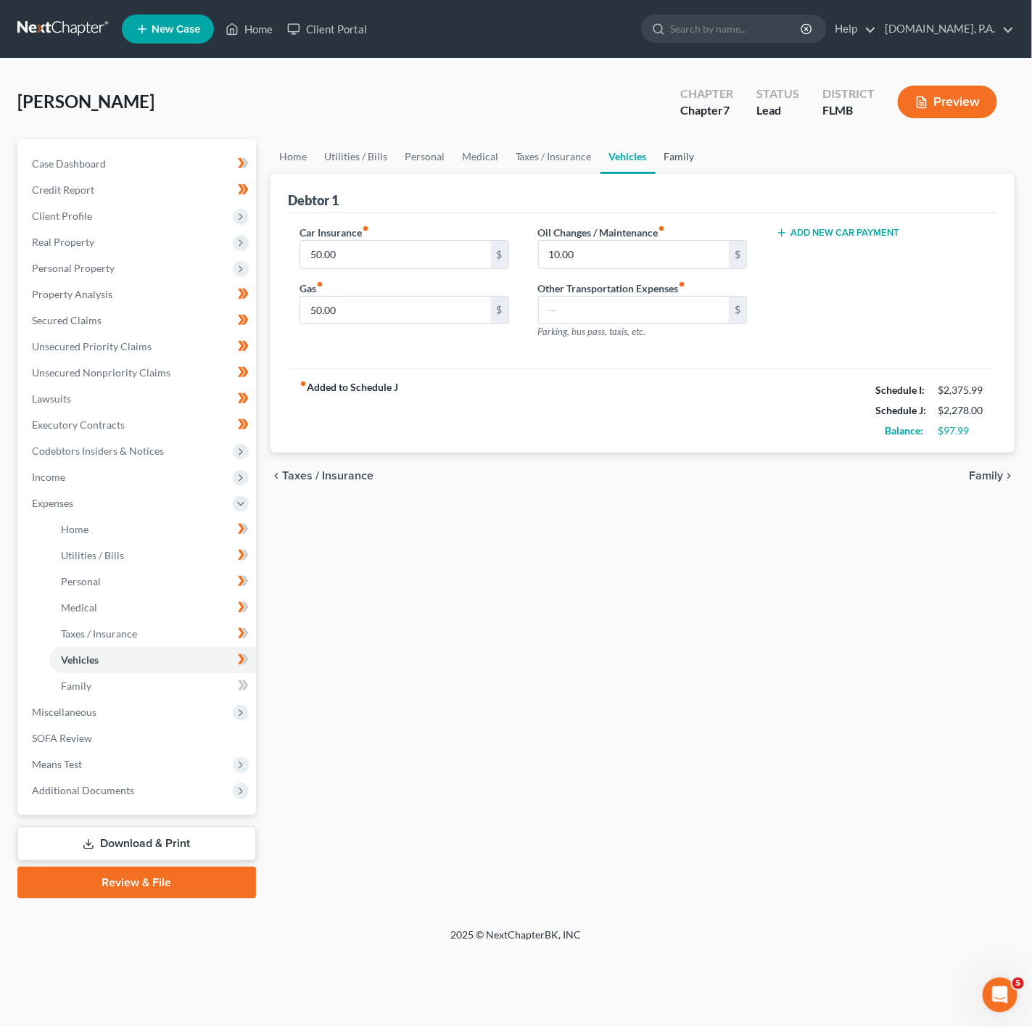
click at [673, 157] on link "Family" at bounding box center [680, 156] width 48 height 35
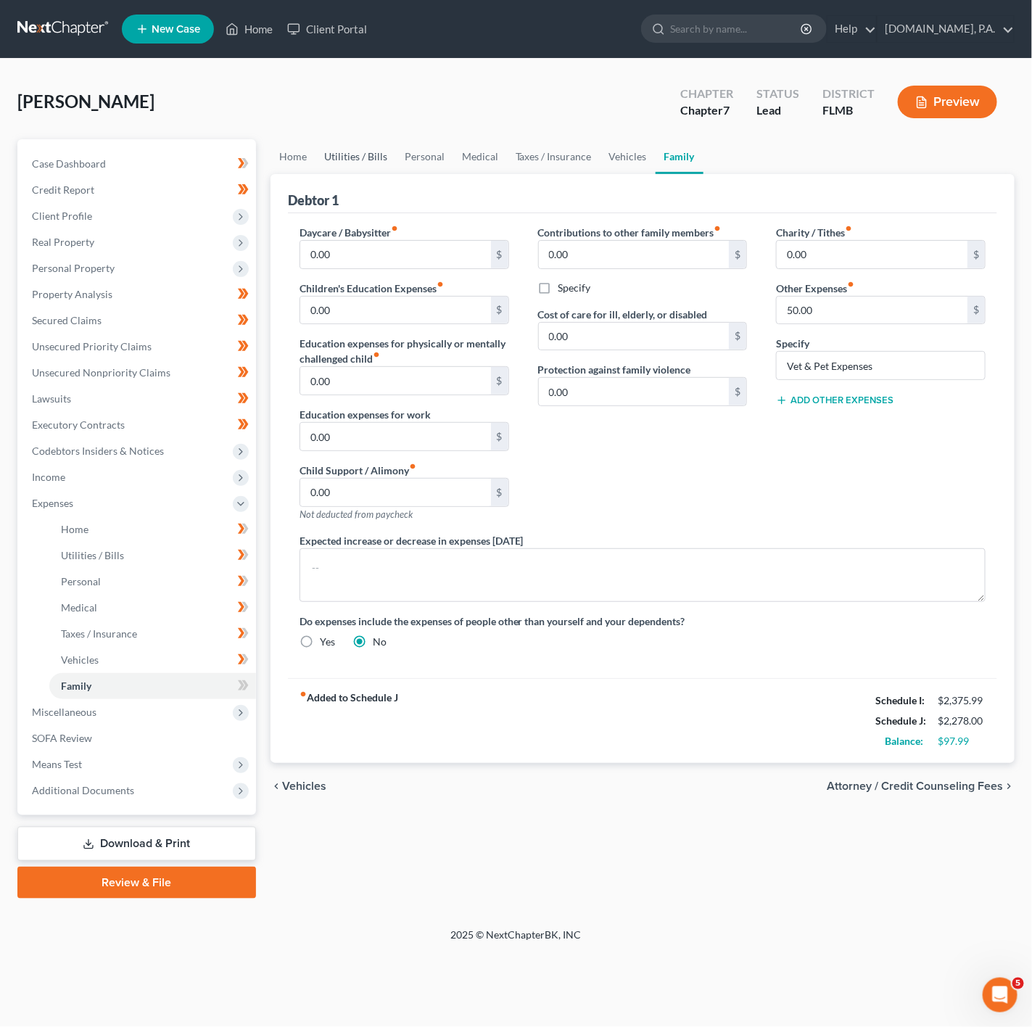
click at [372, 166] on link "Utilities / Bills" at bounding box center [356, 156] width 81 height 35
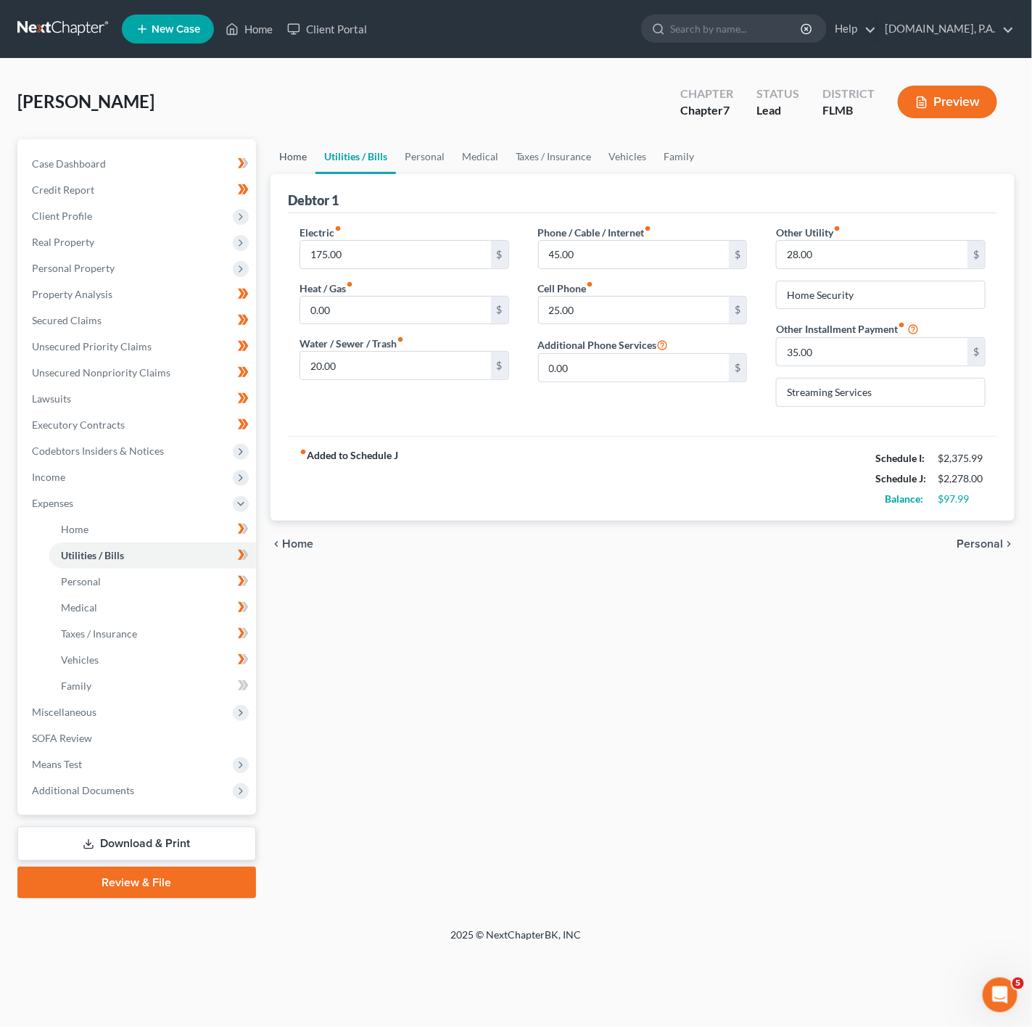
click at [311, 162] on link "Home" at bounding box center [293, 156] width 45 height 35
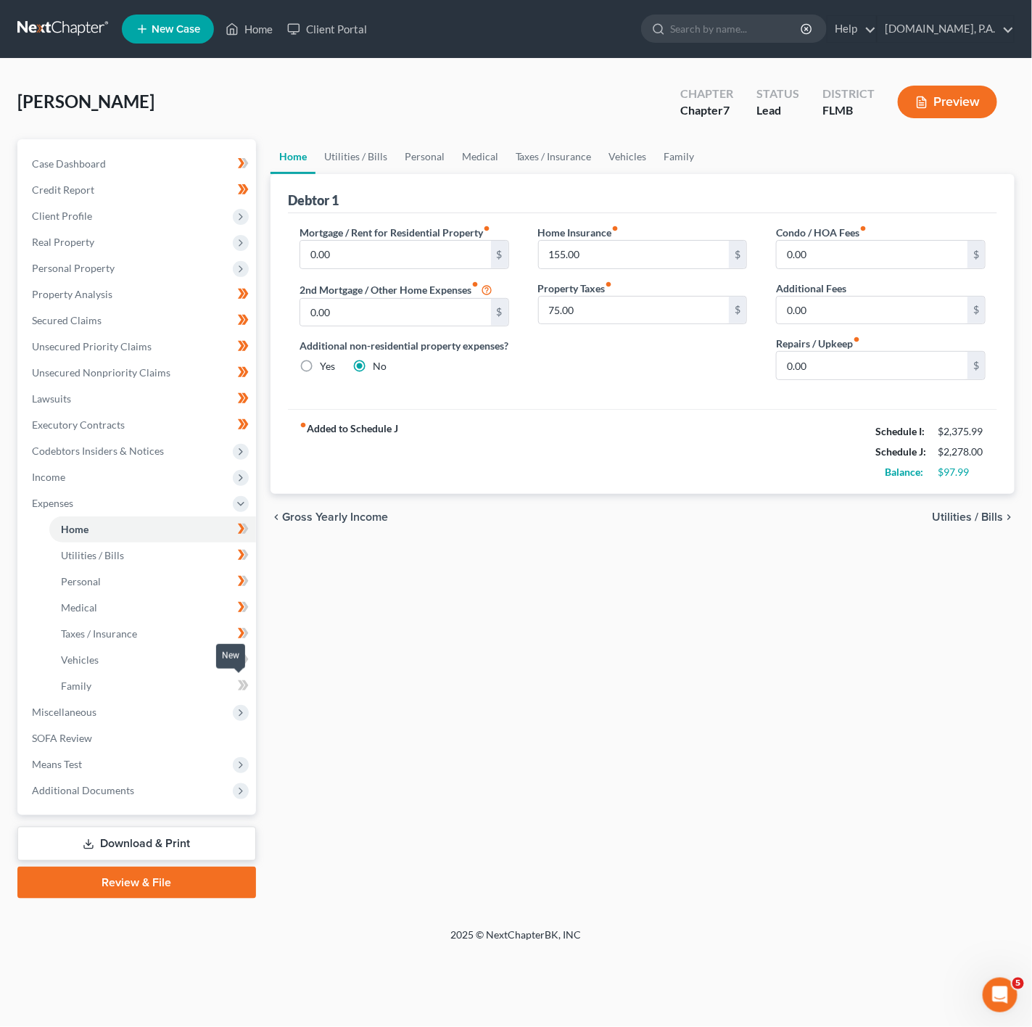
click at [242, 688] on icon at bounding box center [243, 686] width 11 height 18
click at [190, 681] on link "Family" at bounding box center [152, 686] width 207 height 26
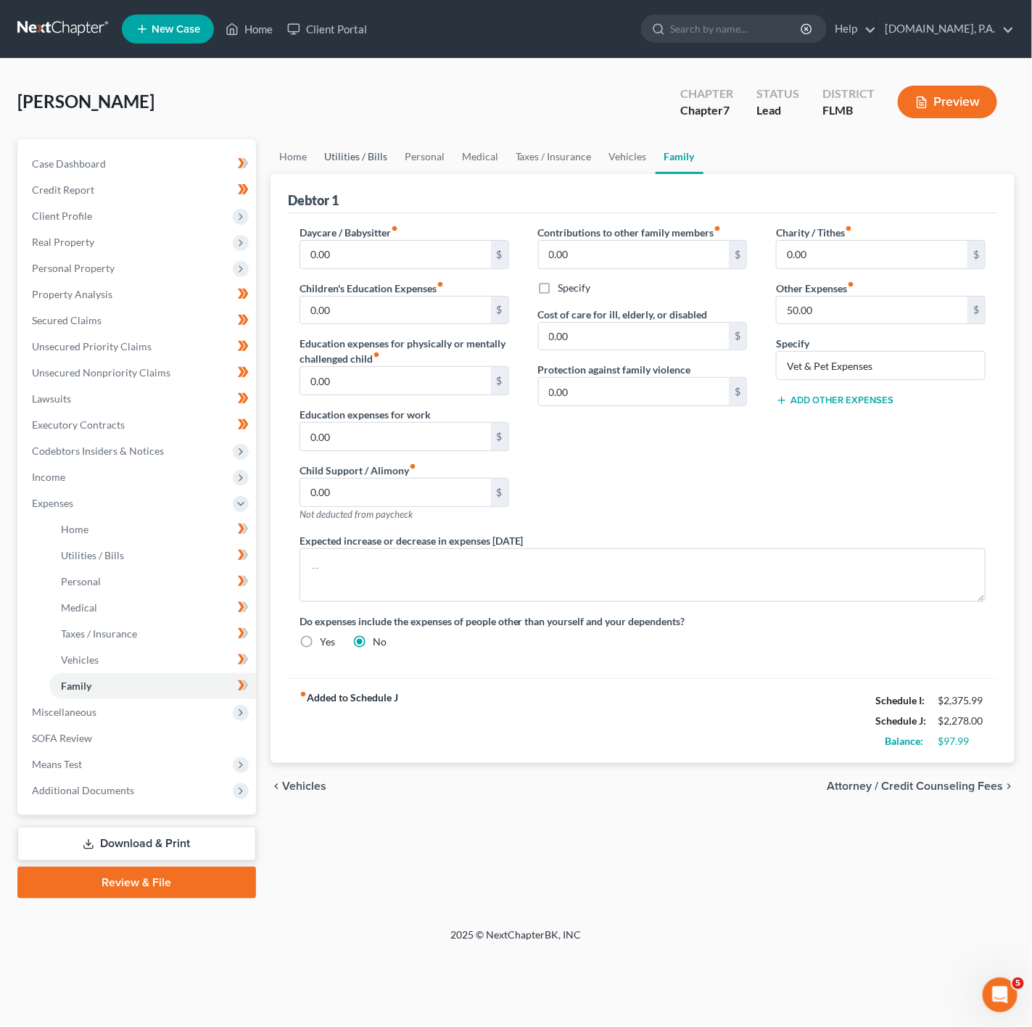
click at [368, 168] on link "Utilities / Bills" at bounding box center [356, 156] width 81 height 35
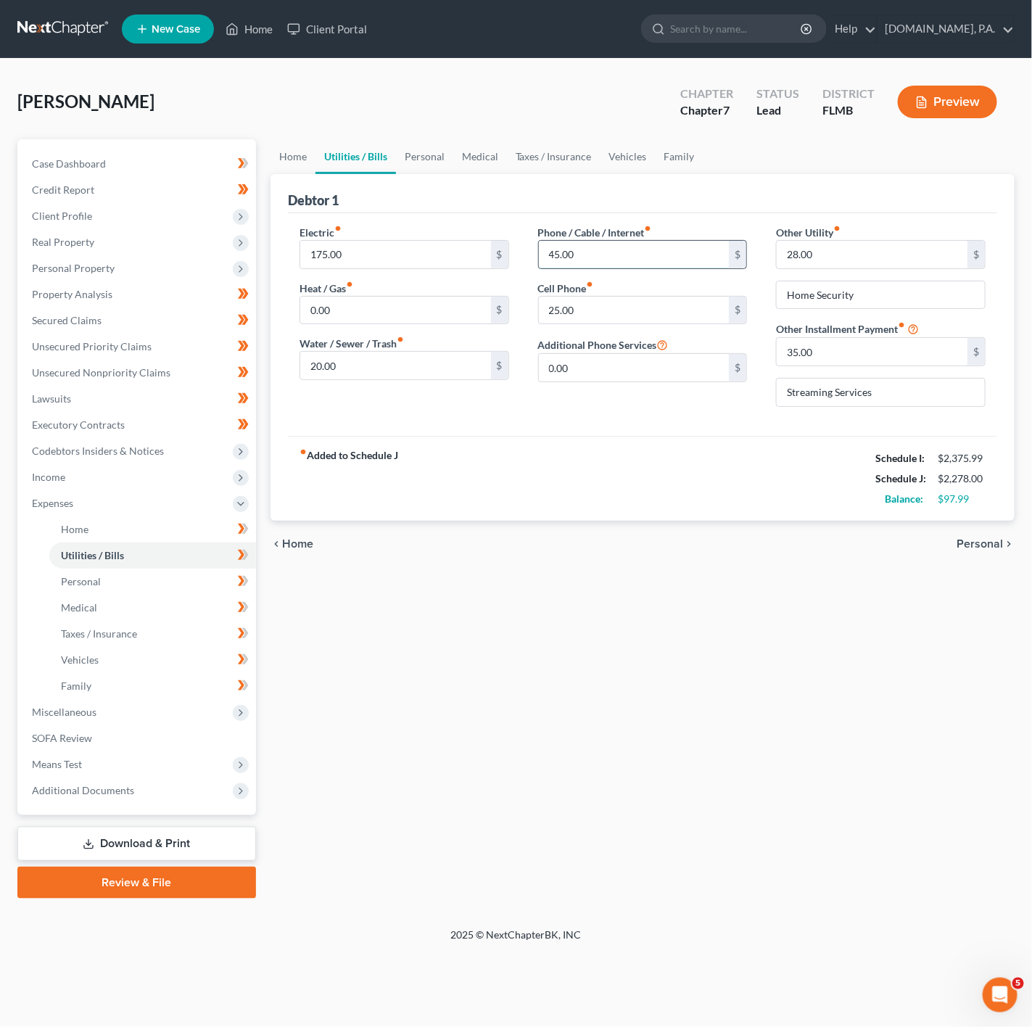
click at [618, 252] on input "45.00" at bounding box center [634, 255] width 191 height 28
drag, startPoint x: 615, startPoint y: 255, endPoint x: 536, endPoint y: 237, distance: 80.3
click at [536, 237] on div "Phone / Cable / Internet fiber_manual_record 60 $ Cell Phone fiber_manual_recor…" at bounding box center [643, 322] width 239 height 194
type input "120"
click at [588, 312] on input "25.00" at bounding box center [634, 311] width 191 height 28
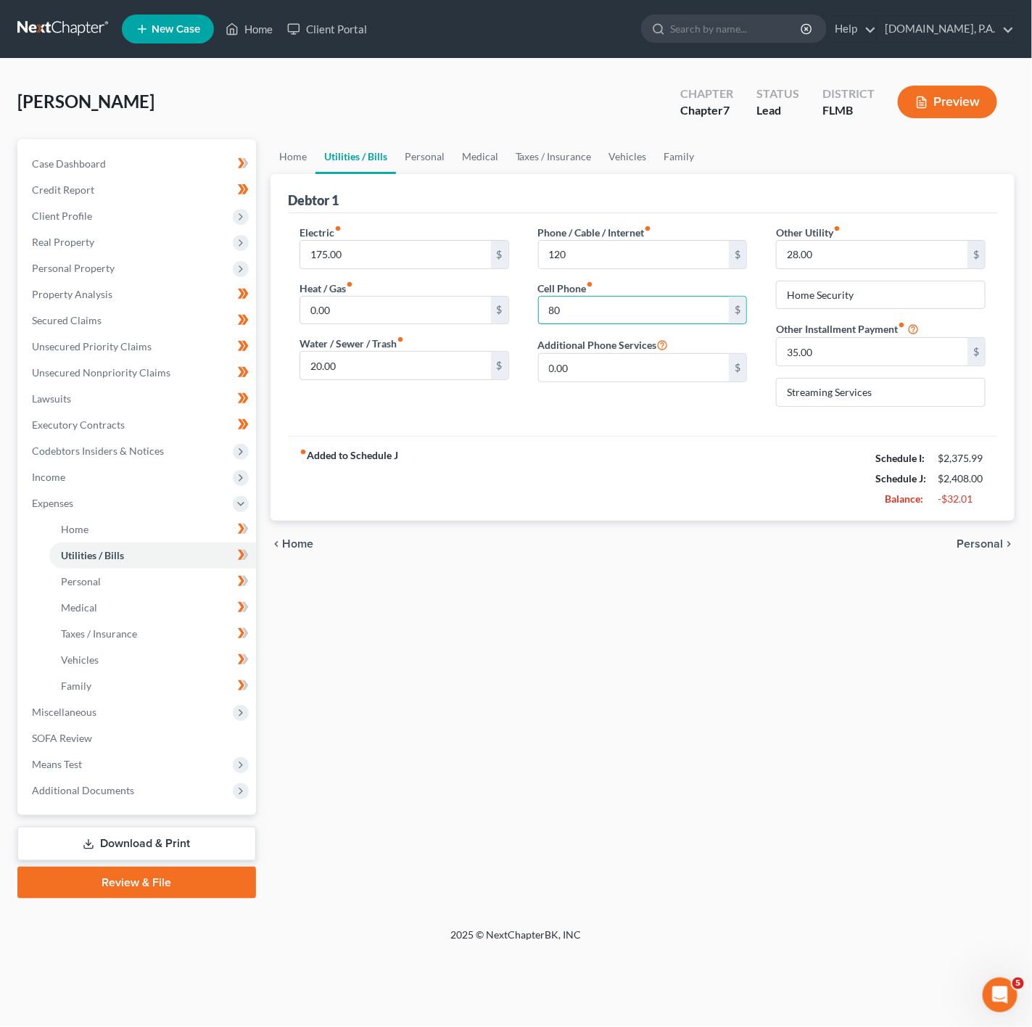
type input "80"
drag, startPoint x: 657, startPoint y: 558, endPoint x: 545, endPoint y: 564, distance: 112.6
click at [657, 558] on div "chevron_left Home Personal chevron_right" at bounding box center [643, 544] width 744 height 46
click at [468, 164] on link "Medical" at bounding box center [480, 156] width 54 height 35
click at [414, 159] on link "Personal" at bounding box center [424, 156] width 57 height 35
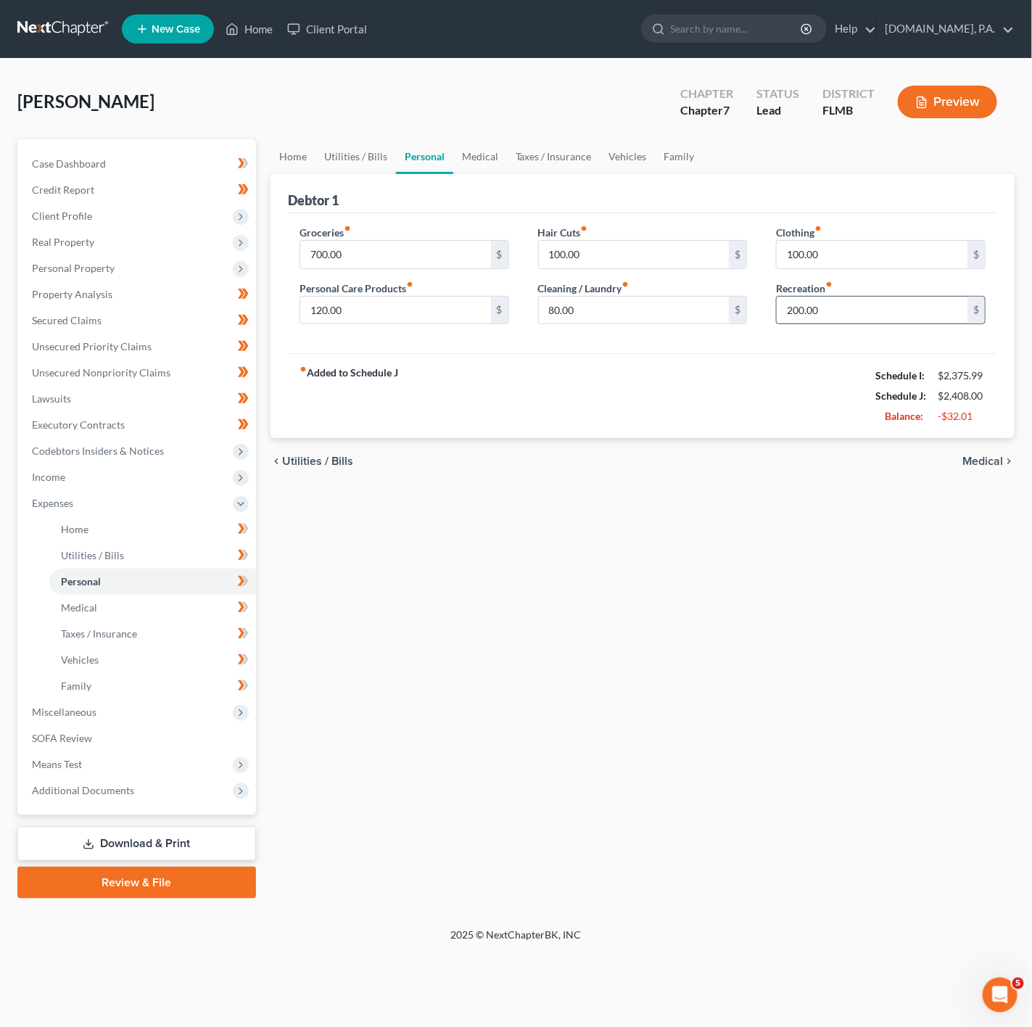
click at [899, 300] on input "200.00" at bounding box center [872, 311] width 191 height 28
type input "100"
click at [868, 272] on div "Clothing fiber_manual_record 100.00 $ Recreation fiber_manual_record 100 $" at bounding box center [881, 281] width 239 height 112
click at [871, 264] on input "100.00" at bounding box center [872, 255] width 191 height 28
click at [868, 264] on input "100.00" at bounding box center [872, 255] width 191 height 28
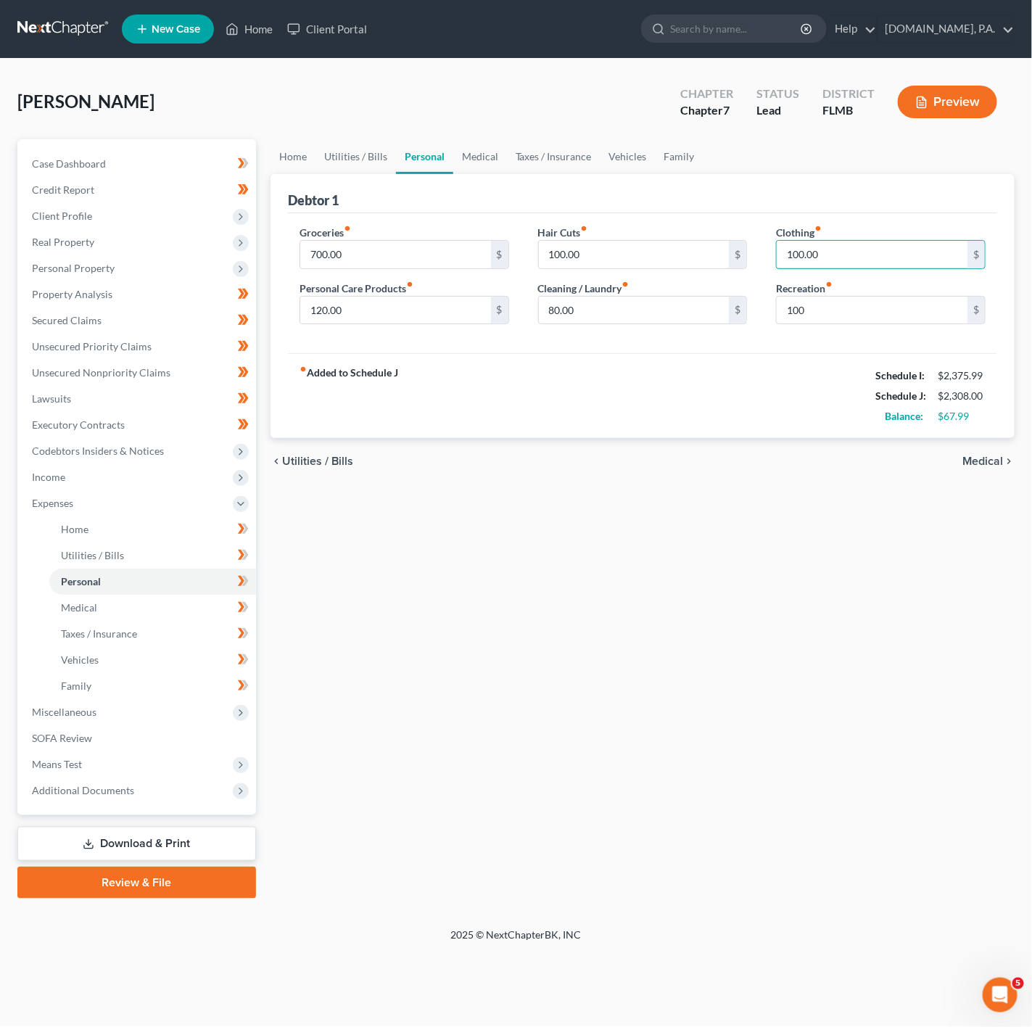
drag, startPoint x: 868, startPoint y: 264, endPoint x: 721, endPoint y: 237, distance: 149.7
click at [721, 237] on div "Groceries fiber_manual_record 700.00 $ Personal Care Products fiber_manual_reco…" at bounding box center [642, 281] width 715 height 112
type input "60"
click at [620, 260] on input "100.00" at bounding box center [634, 255] width 191 height 28
type input "60"
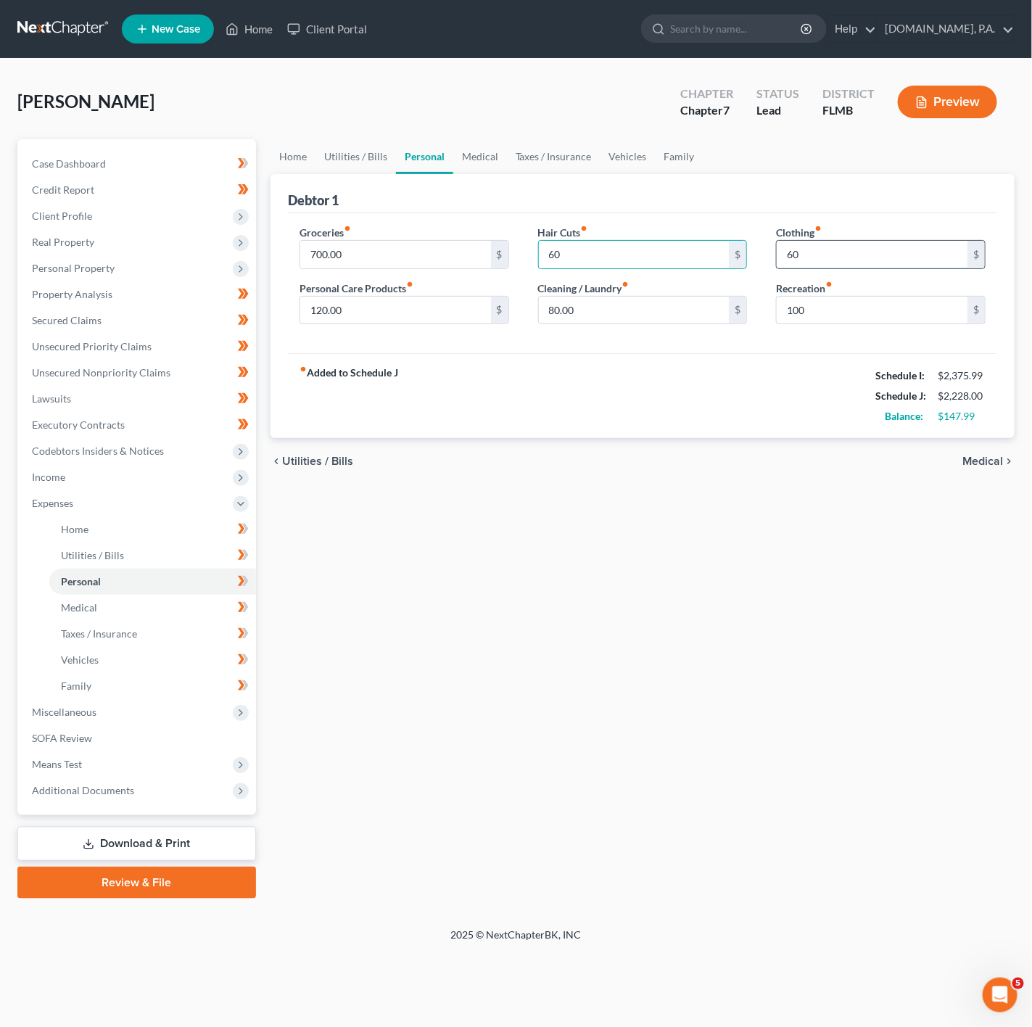
click at [831, 260] on input "60" at bounding box center [872, 255] width 191 height 28
drag, startPoint x: 832, startPoint y: 249, endPoint x: 773, endPoint y: 248, distance: 58.8
click at [773, 248] on div "Clothing fiber_manual_record 100 $ Recreation fiber_manual_record 100 $" at bounding box center [881, 281] width 239 height 112
type input "100"
click at [821, 311] on input "100" at bounding box center [872, 311] width 191 height 28
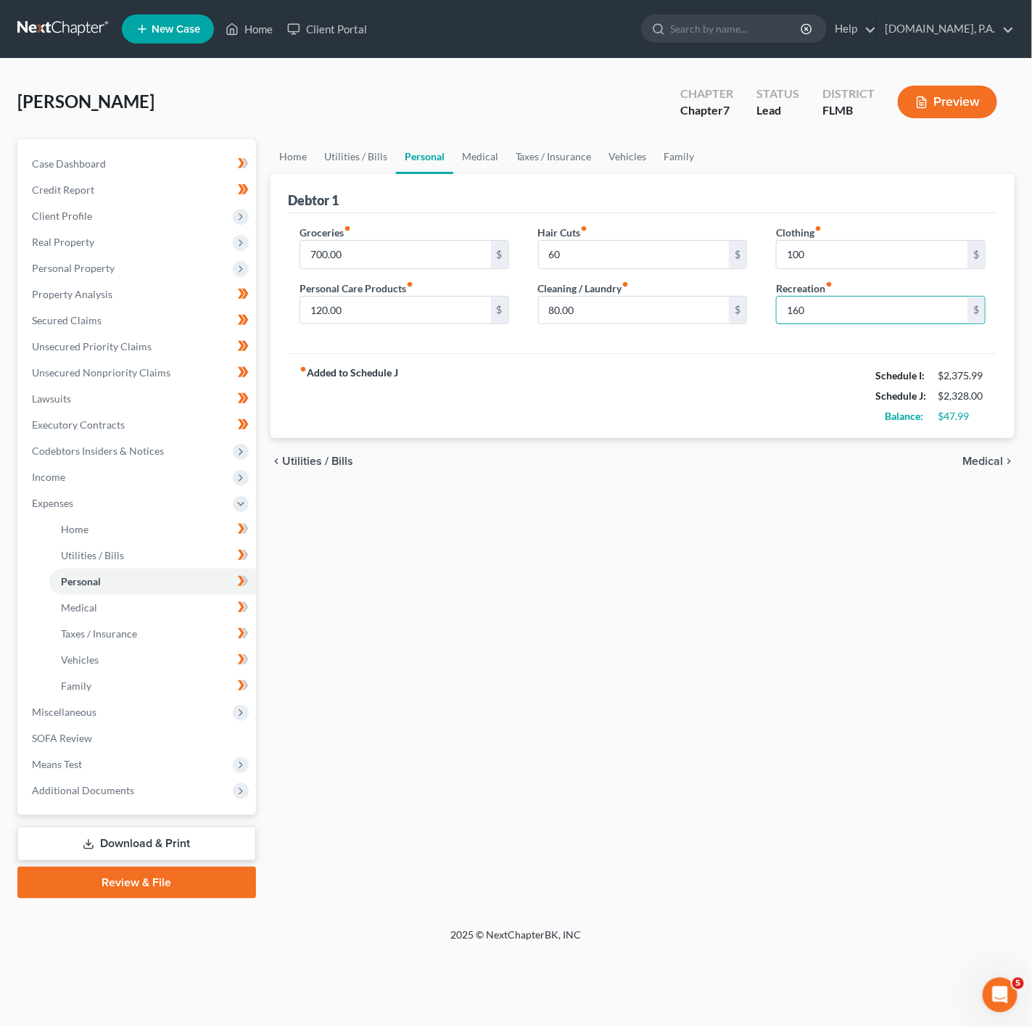
type input "160"
drag, startPoint x: 729, startPoint y: 503, endPoint x: 662, endPoint y: 544, distance: 78.5
click at [729, 503] on div "Home Utilities / Bills Personal Medical Taxes / Insurance Vehicles Family Debto…" at bounding box center [642, 519] width 759 height 760
click at [136, 843] on link "Download & Print" at bounding box center [136, 844] width 239 height 34
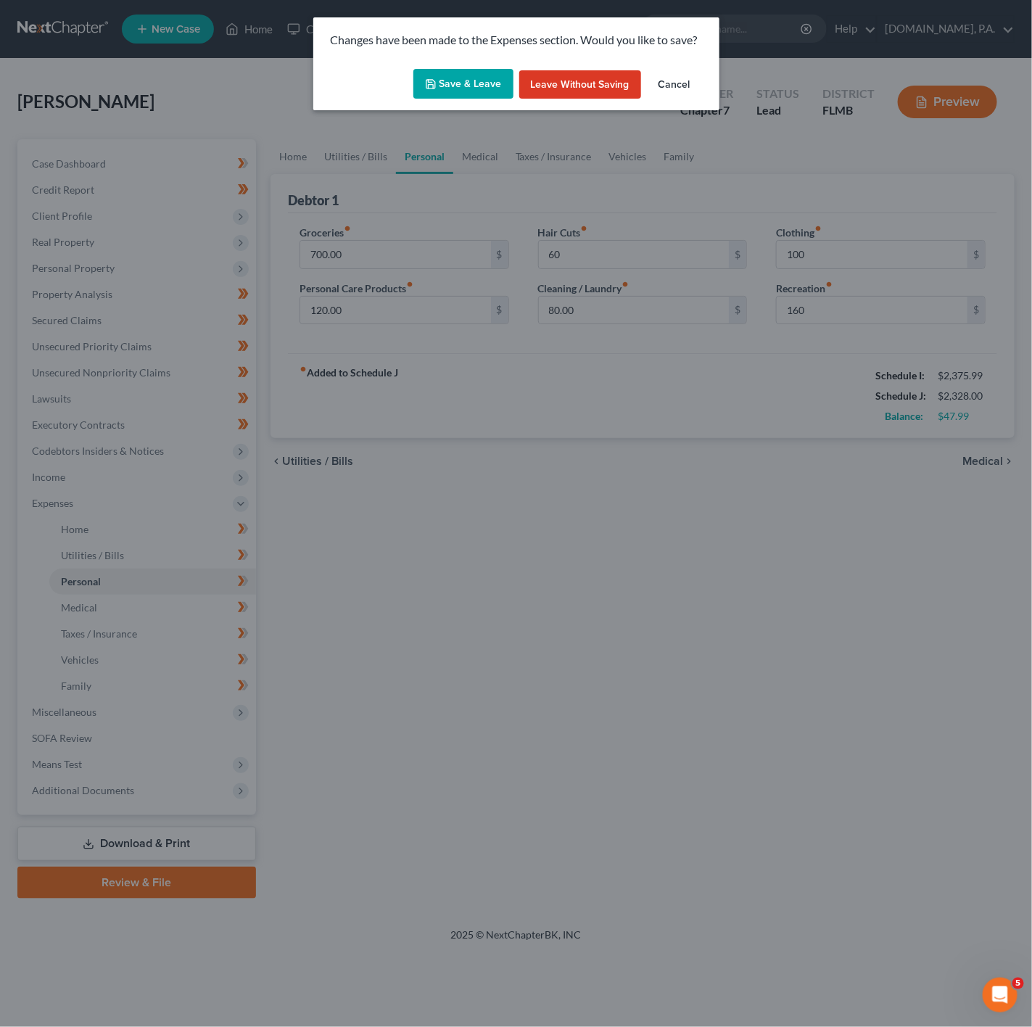
click at [445, 94] on button "Save & Leave" at bounding box center [464, 84] width 100 height 30
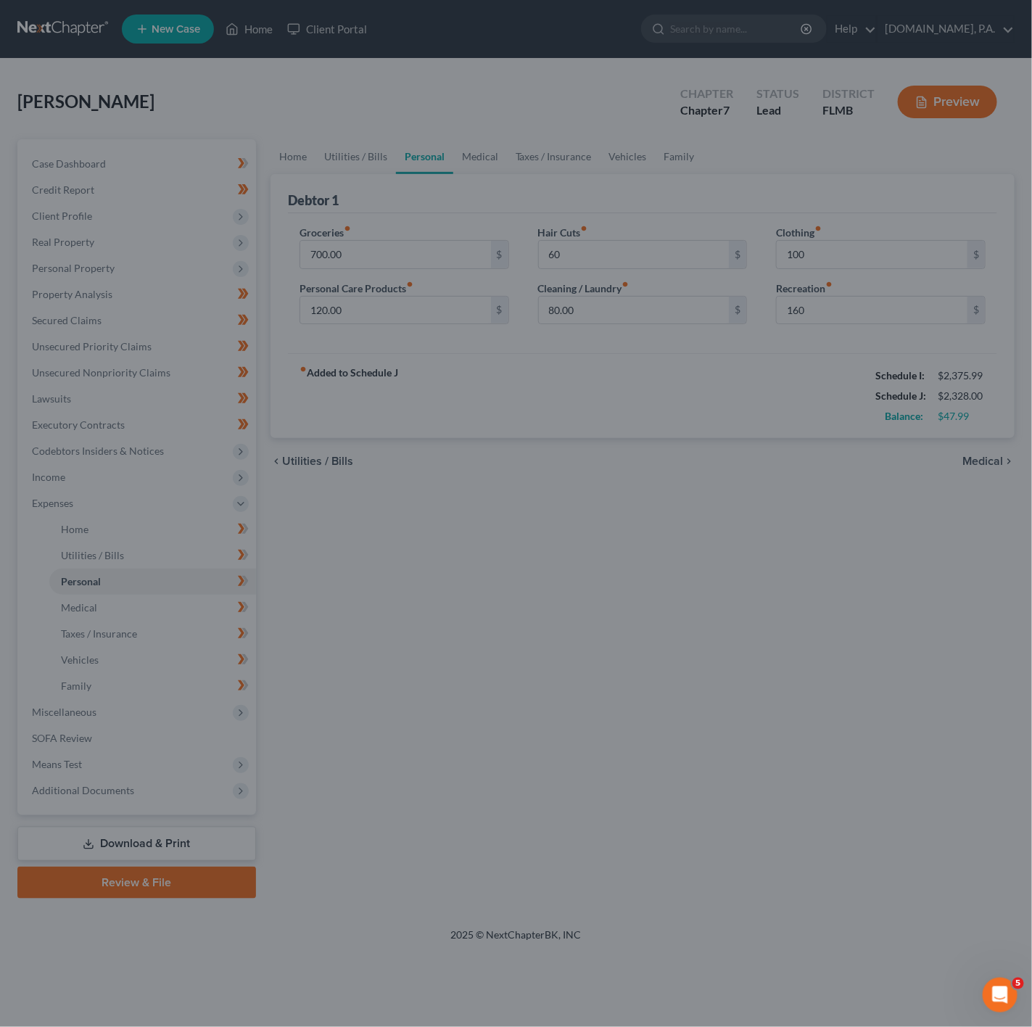
type input "60.00"
type input "100.00"
type input "160.00"
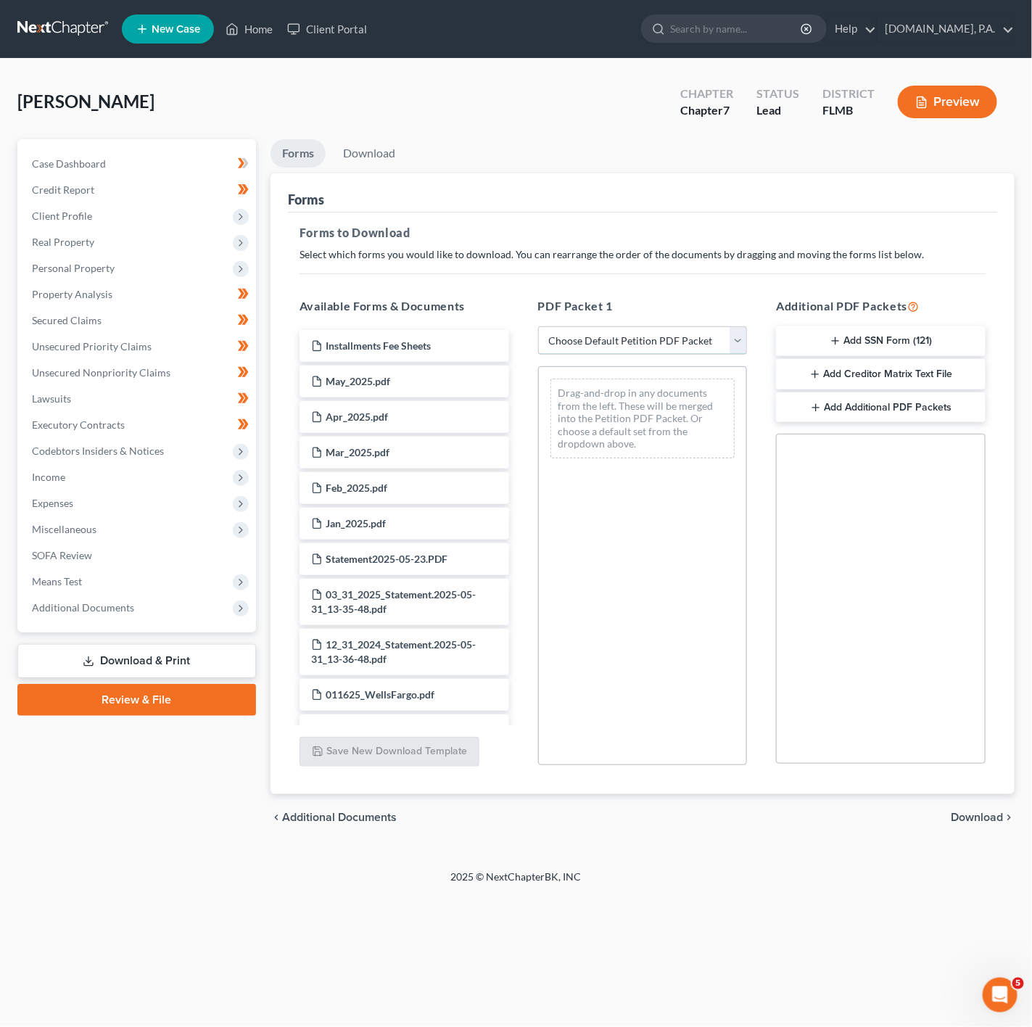
click at [647, 334] on select "Choose Default Petition PDF Packet Complete Bankruptcy Petition (all forms and …" at bounding box center [643, 340] width 210 height 29
select select "0"
click at [538, 326] on select "Choose Default Petition PDF Packet Complete Bankruptcy Petition (all forms and …" at bounding box center [643, 340] width 210 height 29
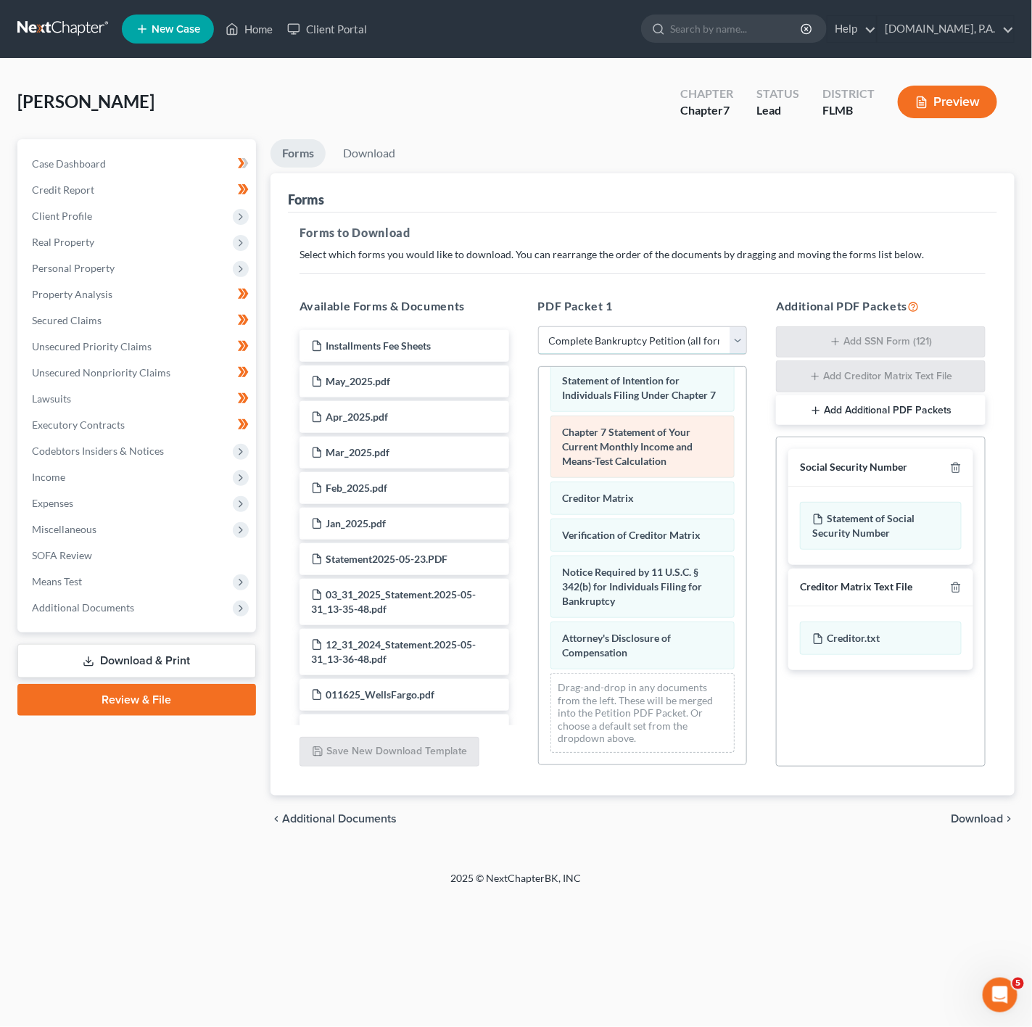
scroll to position [659, 0]
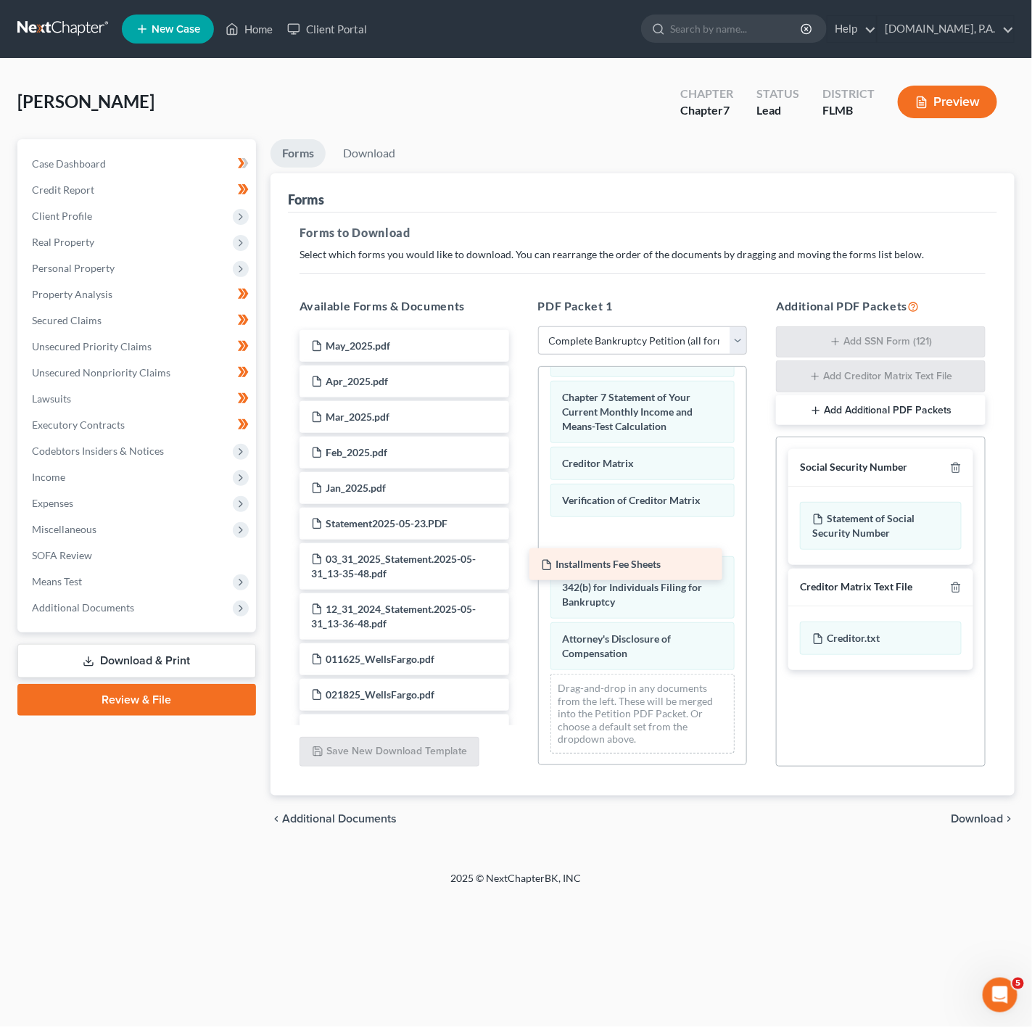
drag, startPoint x: 416, startPoint y: 342, endPoint x: 646, endPoint y: 559, distance: 316.7
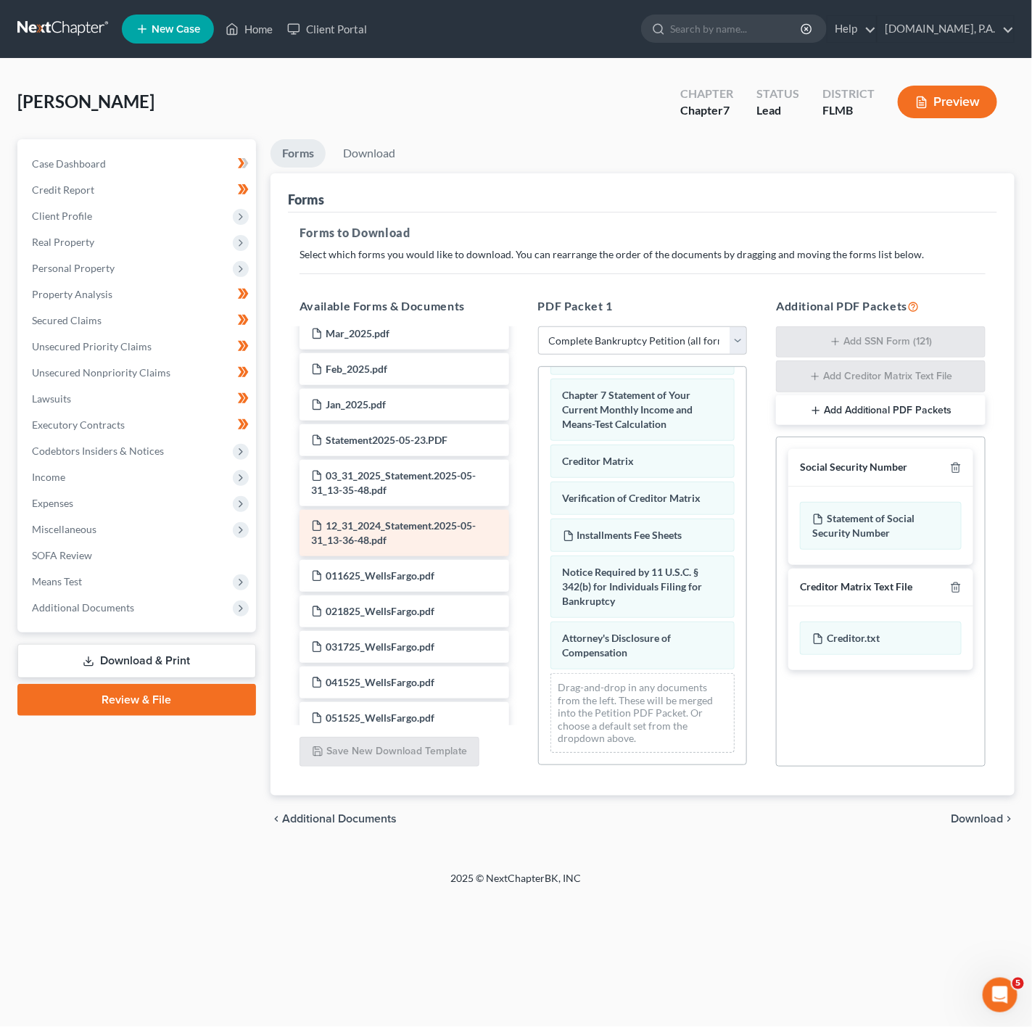
scroll to position [0, 0]
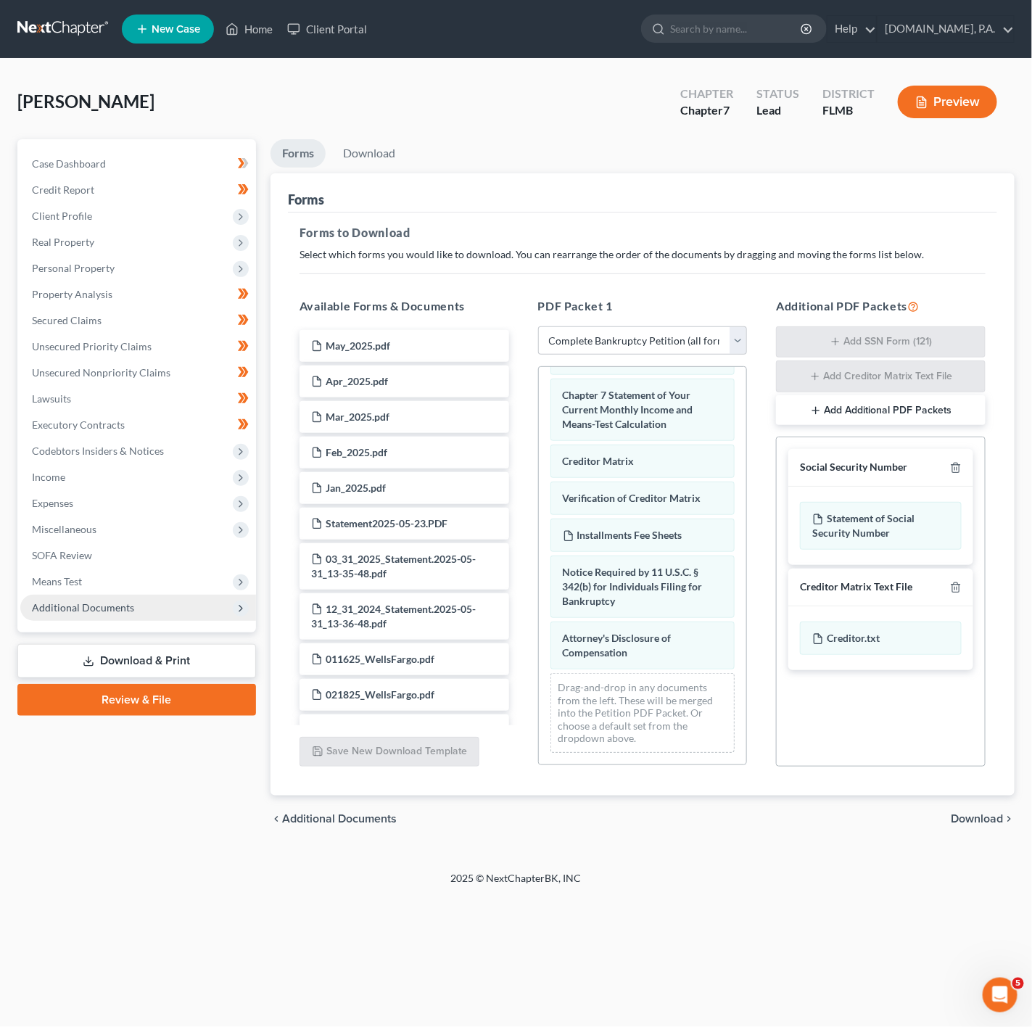
drag, startPoint x: 160, startPoint y: 606, endPoint x: 199, endPoint y: 608, distance: 39.2
click at [160, 606] on span "Additional Documents" at bounding box center [138, 608] width 236 height 26
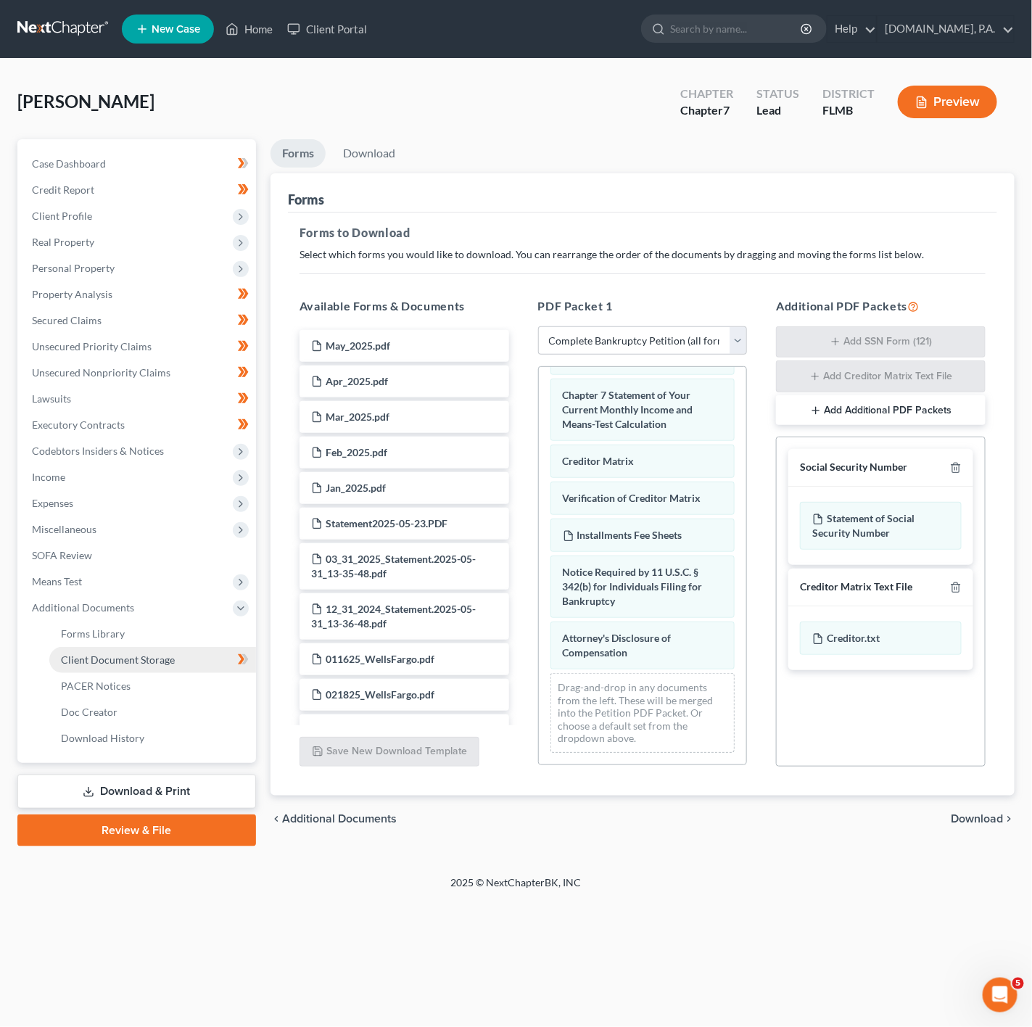
click at [207, 666] on link "Client Document Storage" at bounding box center [152, 660] width 207 height 26
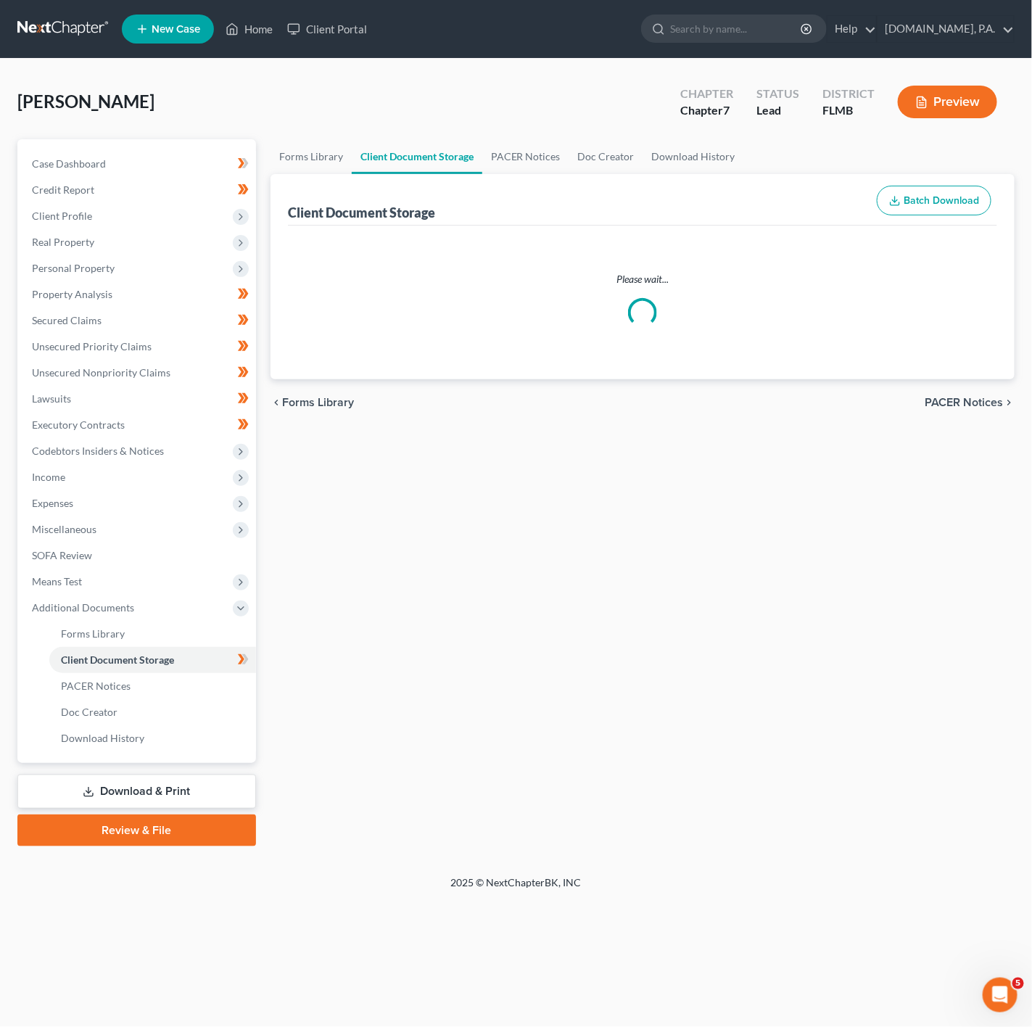
select select "9"
select select "4"
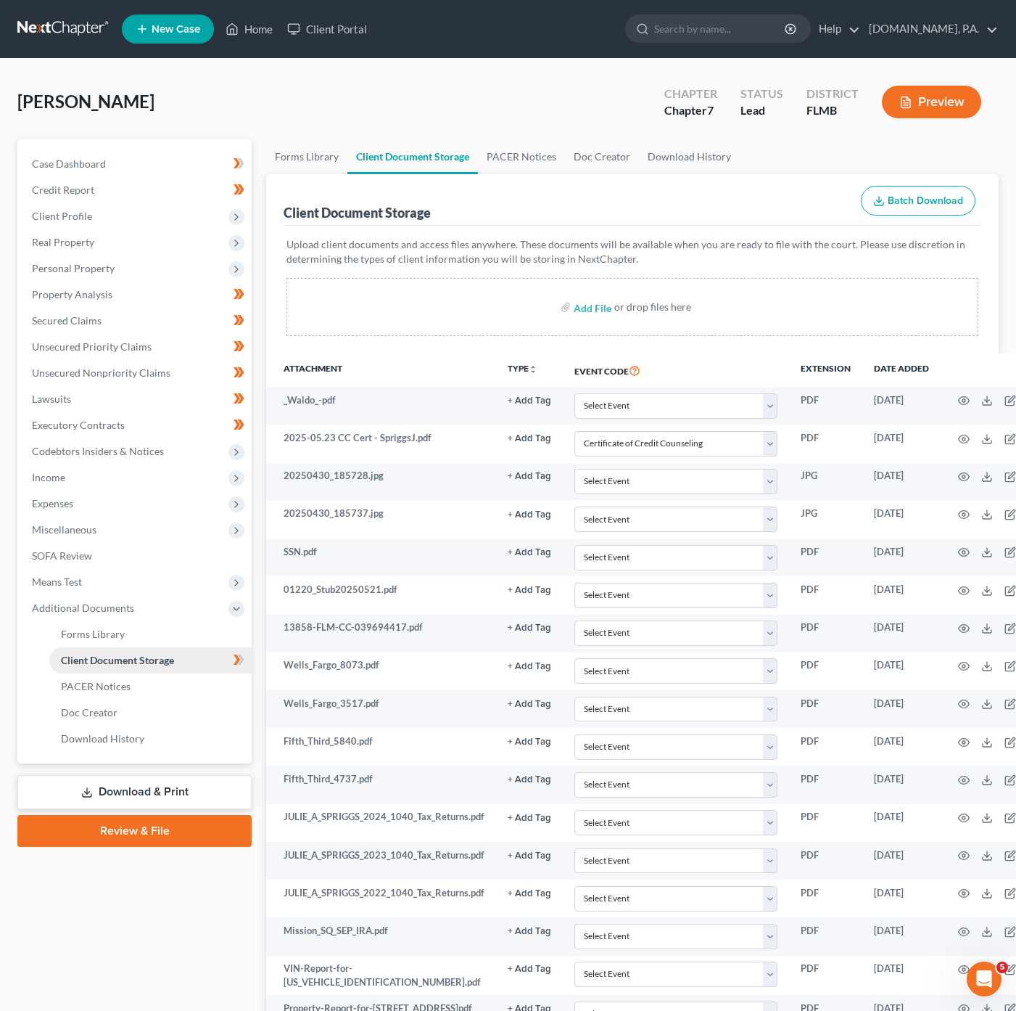
click at [222, 664] on link "Client Document Storage" at bounding box center [150, 660] width 202 height 26
click at [166, 792] on link "Download & Print" at bounding box center [134, 792] width 234 height 34
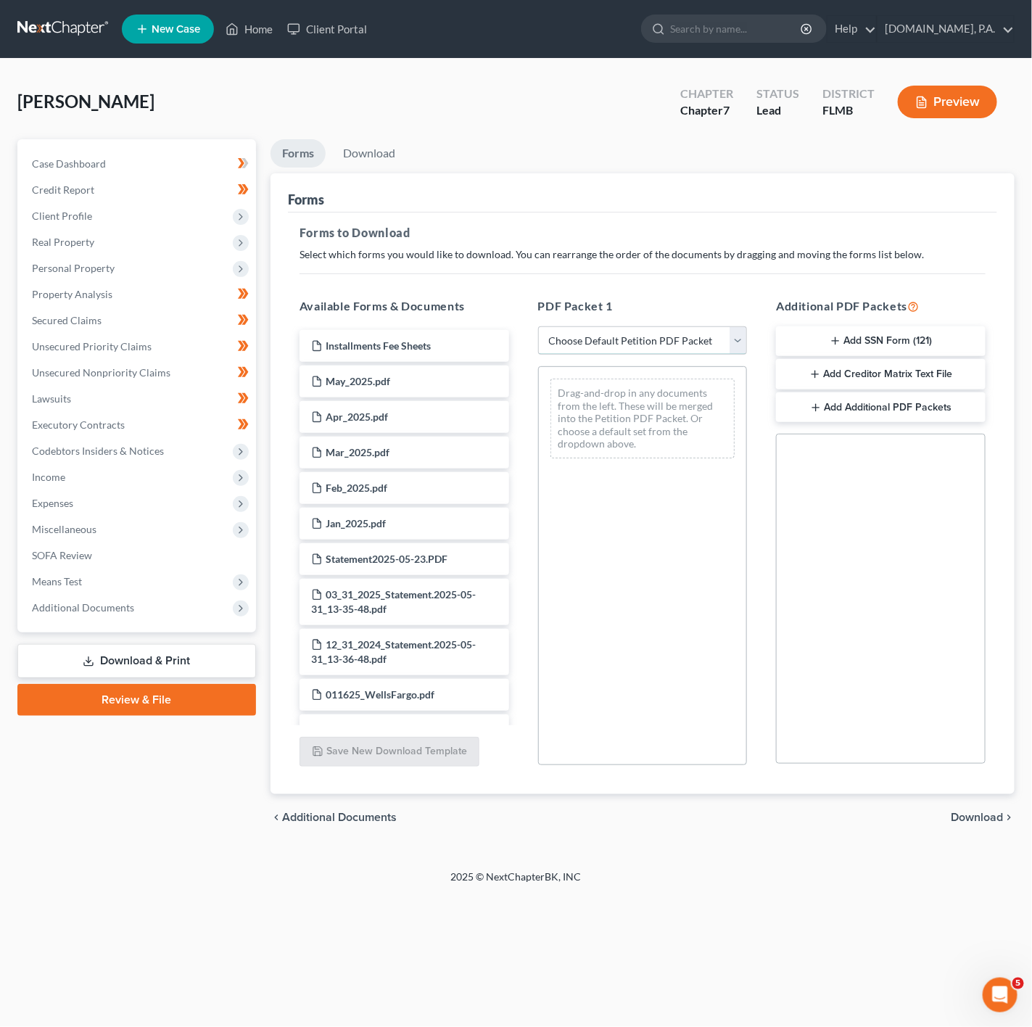
click at [723, 338] on select "Choose Default Petition PDF Packet Complete Bankruptcy Petition (all forms and …" at bounding box center [643, 340] width 210 height 29
select select "0"
click at [538, 326] on select "Choose Default Petition PDF Packet Complete Bankruptcy Petition (all forms and …" at bounding box center [643, 340] width 210 height 29
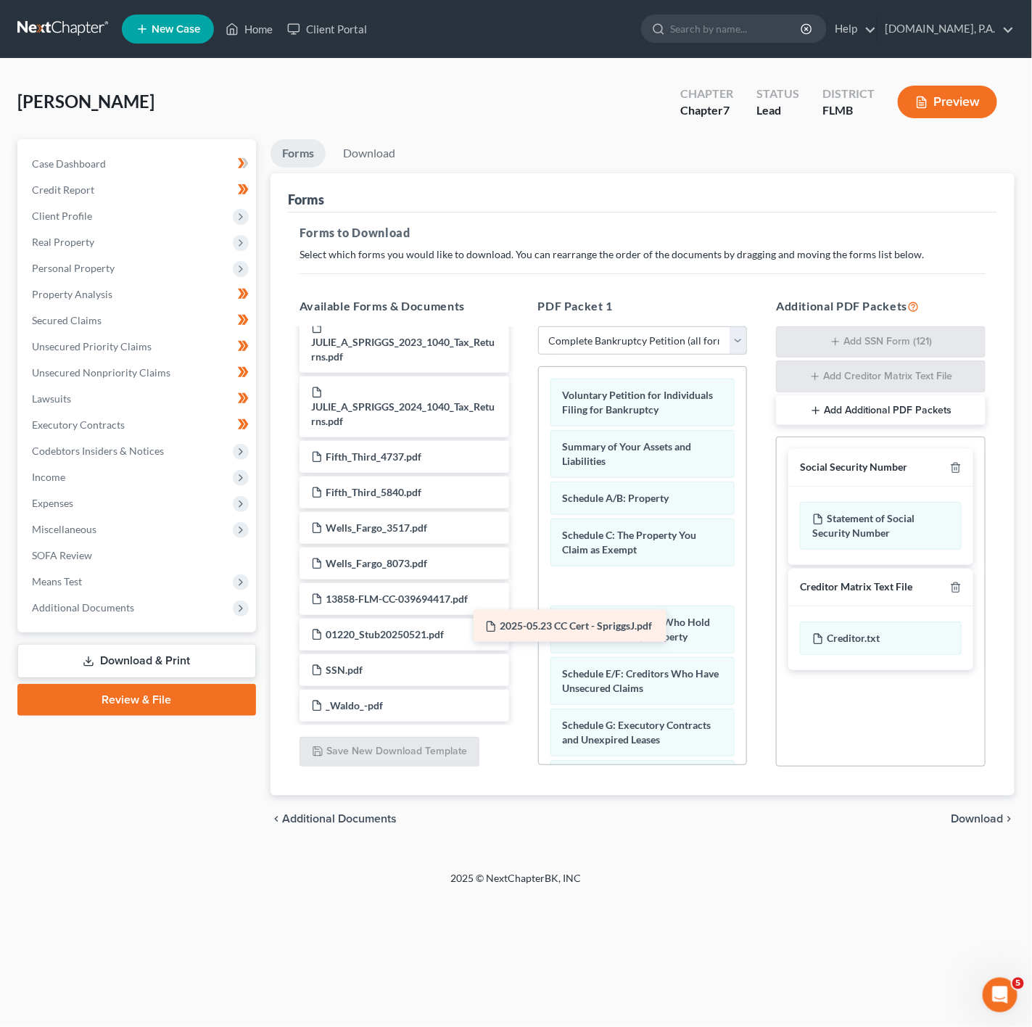
scroll to position [2172, 0]
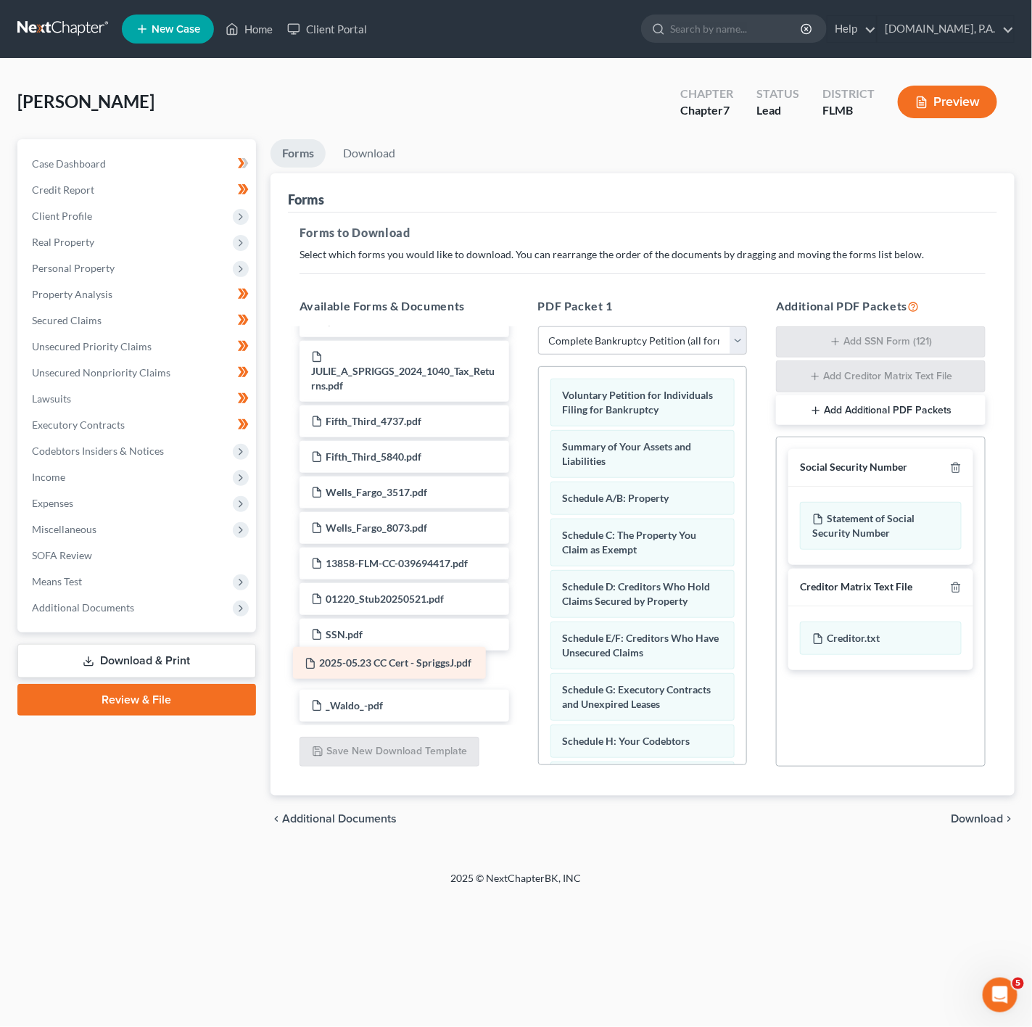
drag, startPoint x: 427, startPoint y: 678, endPoint x: 419, endPoint y: 668, distance: 12.4
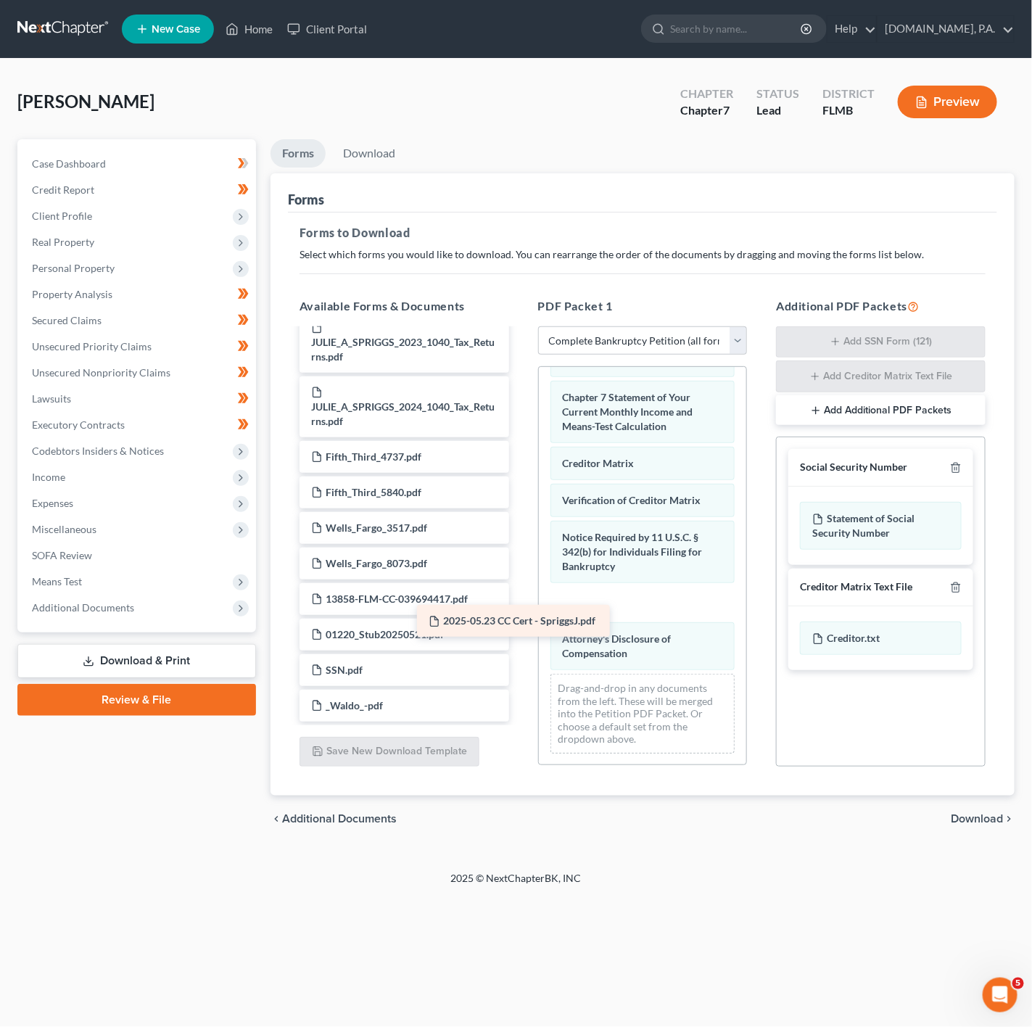
scroll to position [2137, 0]
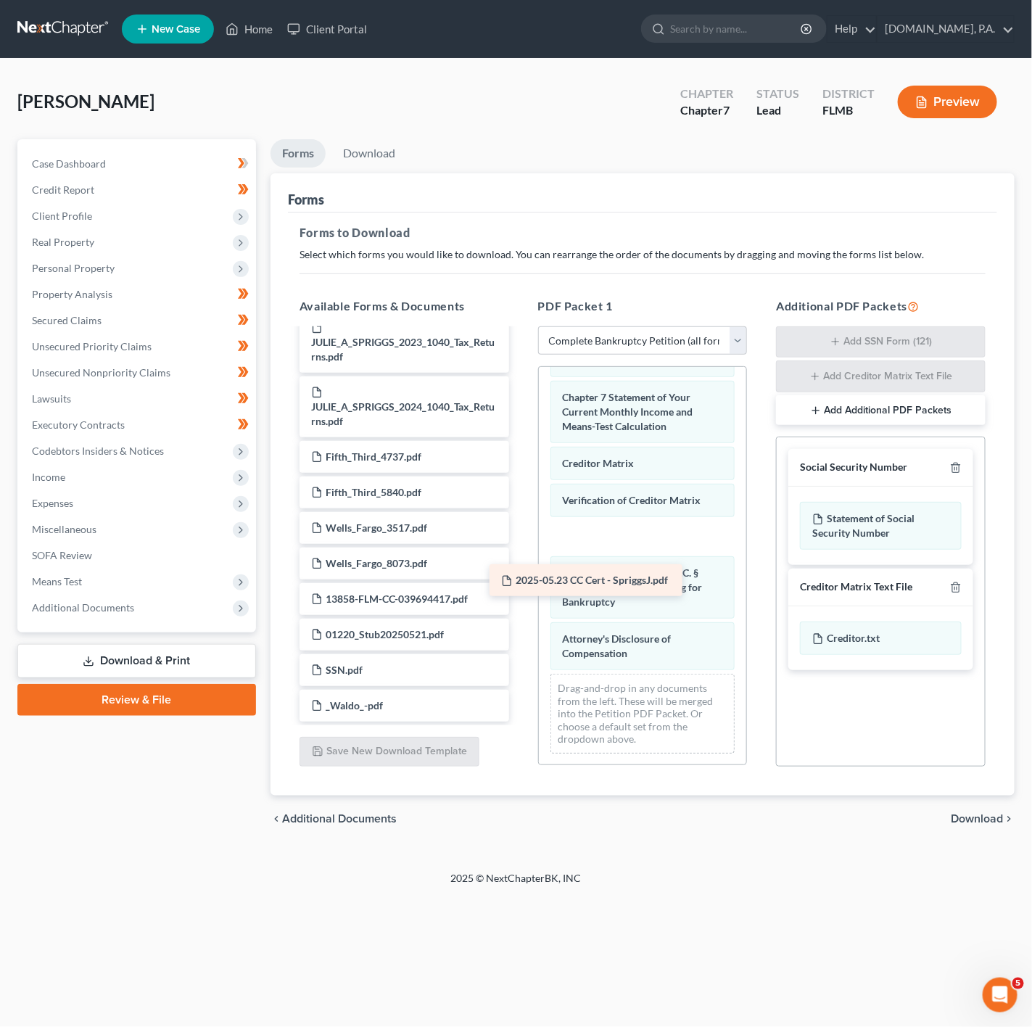
drag, startPoint x: 414, startPoint y: 671, endPoint x: 604, endPoint y: 580, distance: 210.9
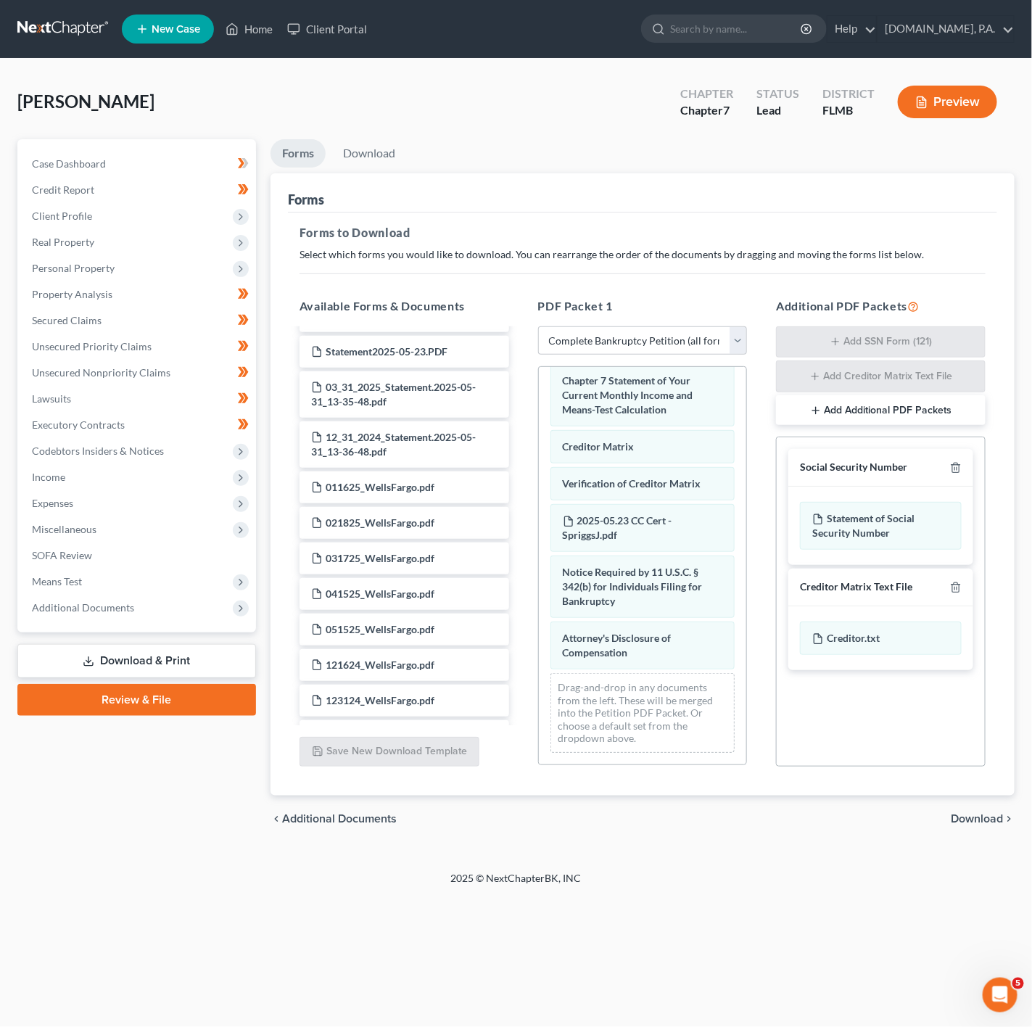
scroll to position [0, 0]
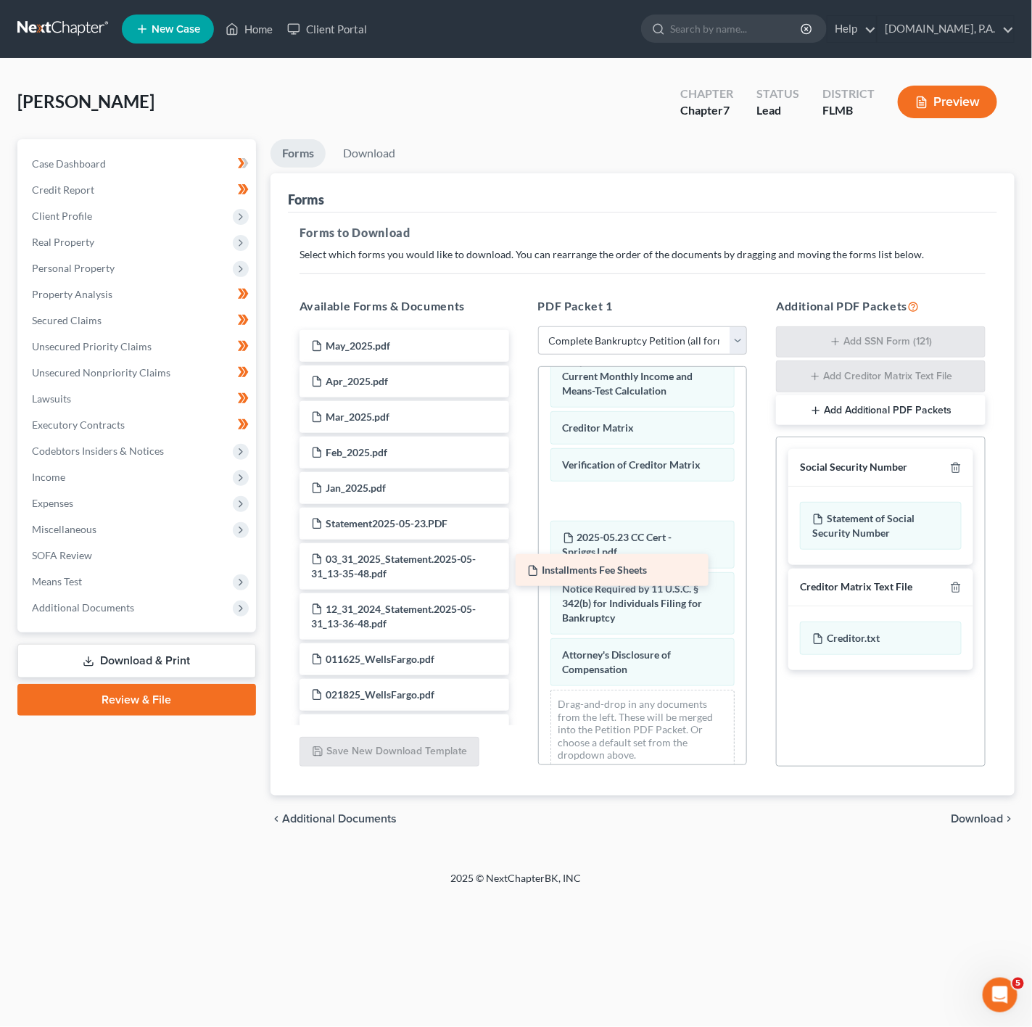
drag, startPoint x: 431, startPoint y: 349, endPoint x: 647, endPoint y: 572, distance: 310.9
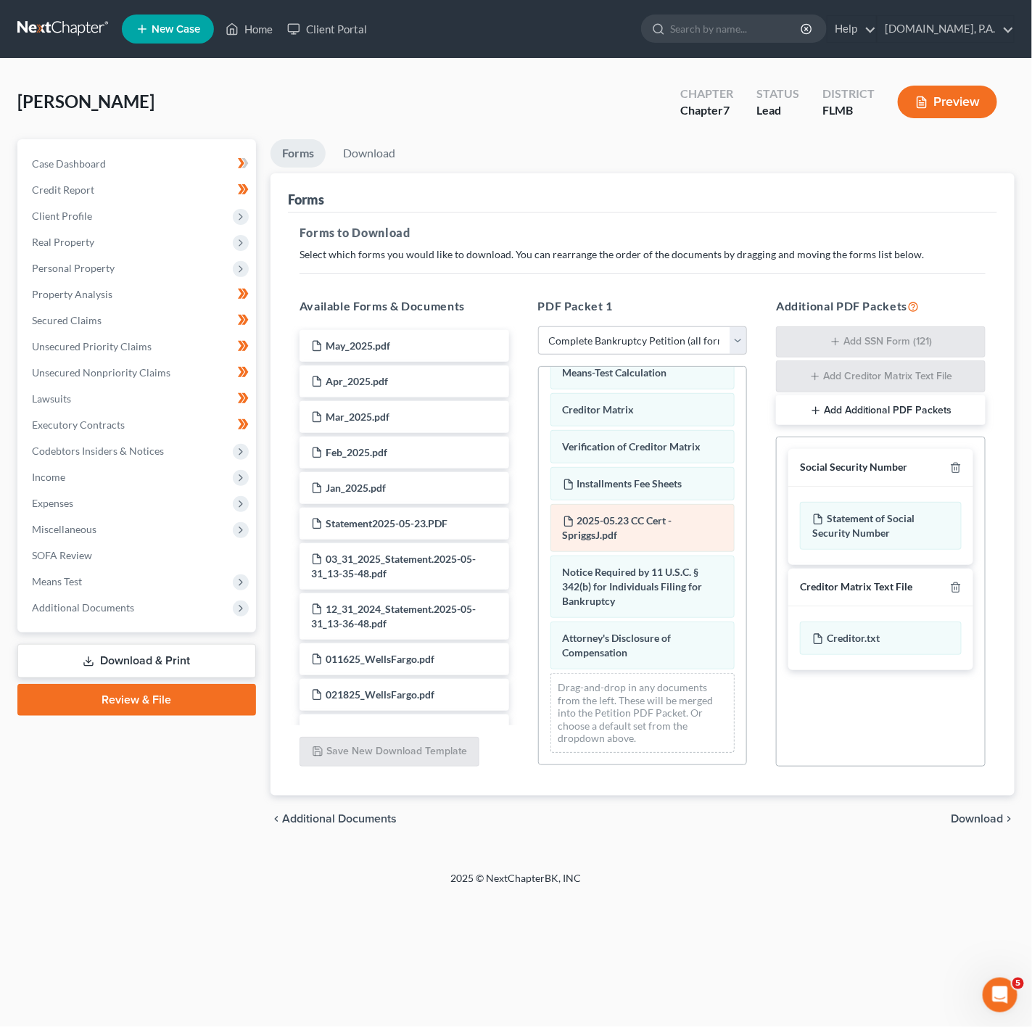
scroll to position [749, 0]
click at [975, 819] on span "Download" at bounding box center [977, 819] width 52 height 12
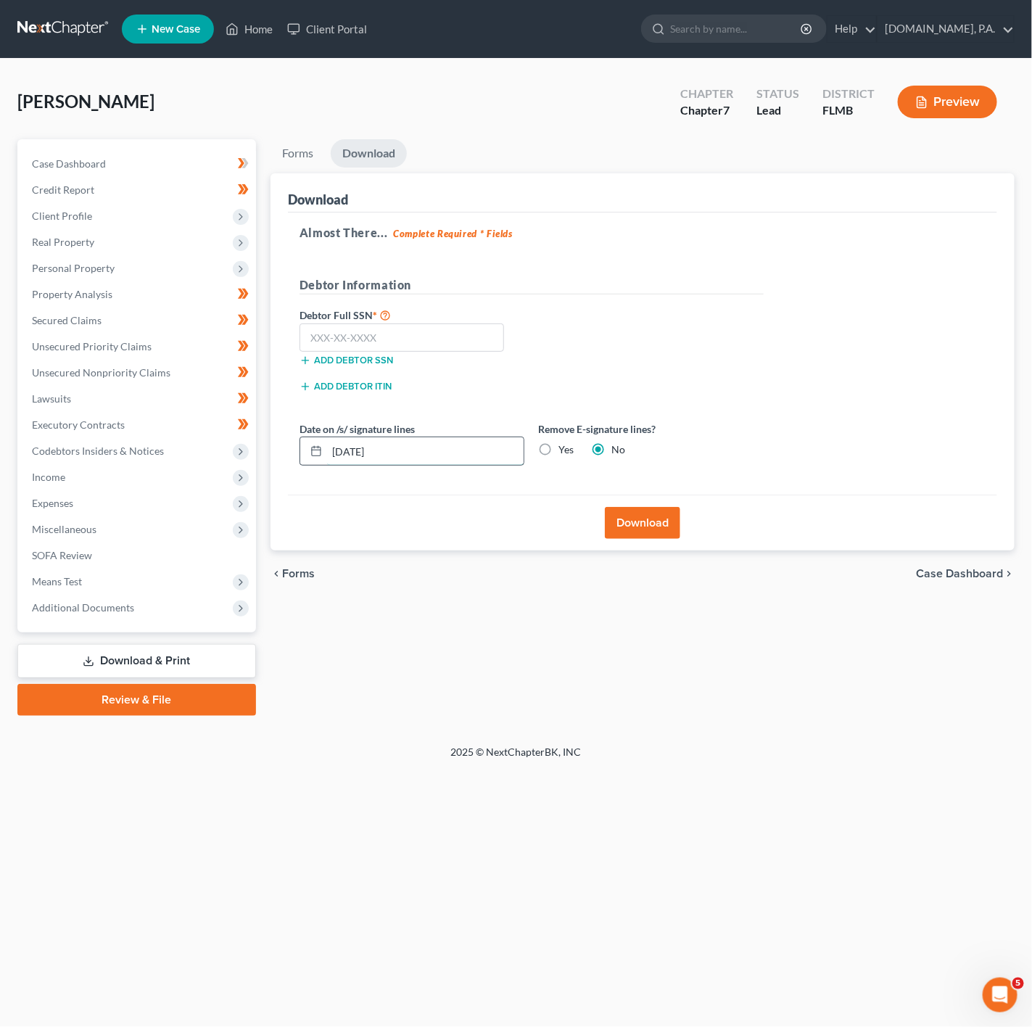
drag, startPoint x: 409, startPoint y: 449, endPoint x: 410, endPoint y: 460, distance: 10.9
click at [410, 460] on input "[DATE]" at bounding box center [425, 451] width 197 height 28
type input "[DATE]"
click at [403, 348] on input "text" at bounding box center [402, 338] width 205 height 29
type input "297-72-5349"
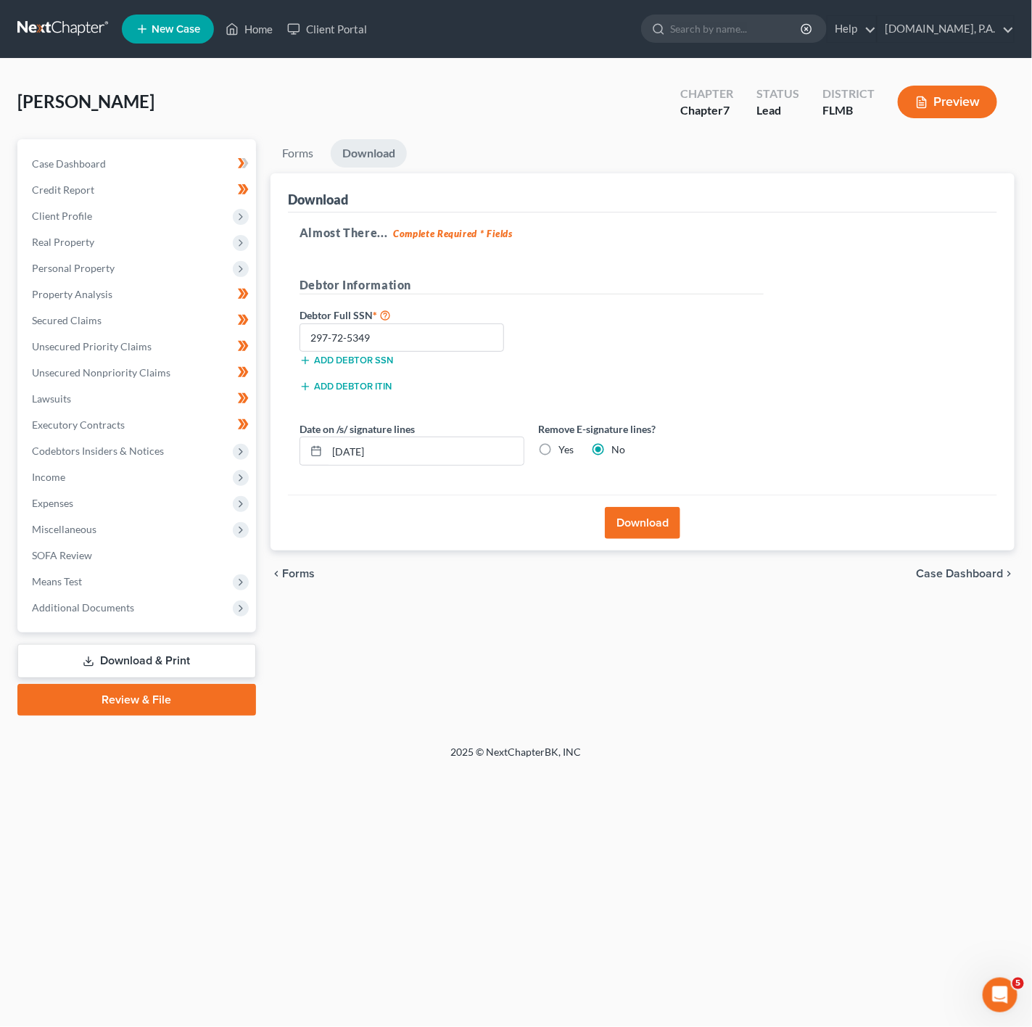
click at [673, 512] on button "Download" at bounding box center [642, 523] width 75 height 32
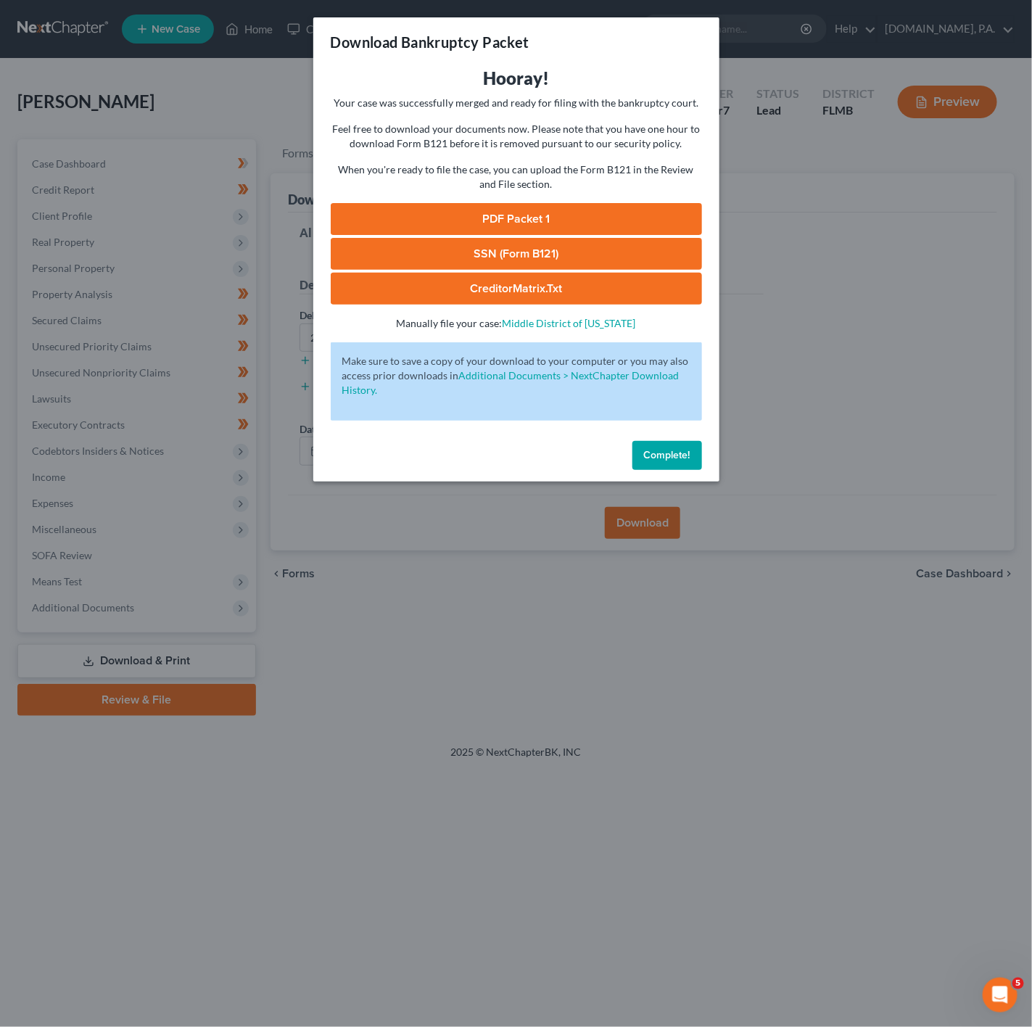
click at [593, 209] on link "PDF Packet 1" at bounding box center [516, 219] width 371 height 32
click at [521, 238] on link "SSN (Form B121)" at bounding box center [516, 254] width 371 height 32
